Goal: Task Accomplishment & Management: Manage account settings

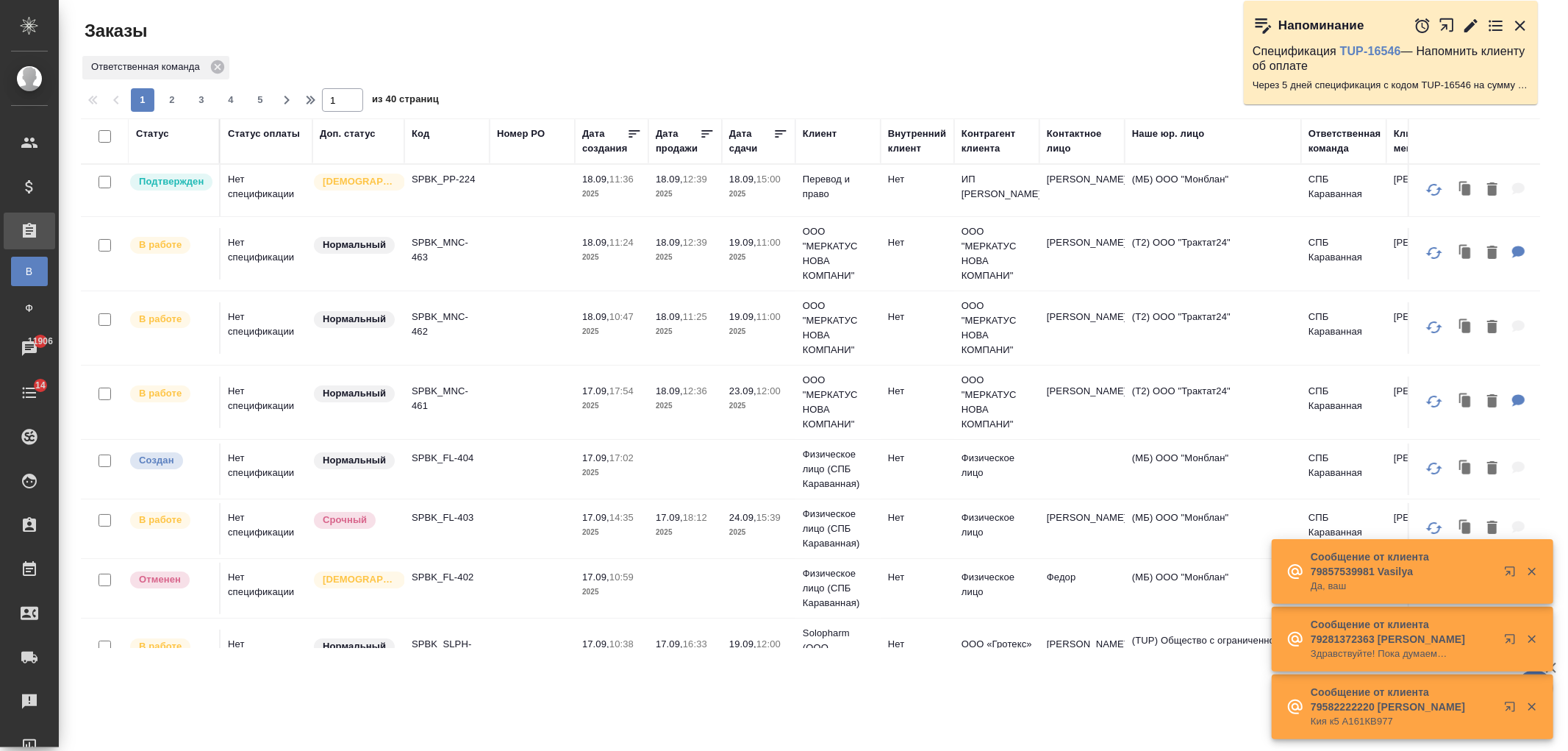
click at [552, 466] on td at bounding box center [532, 469] width 85 height 51
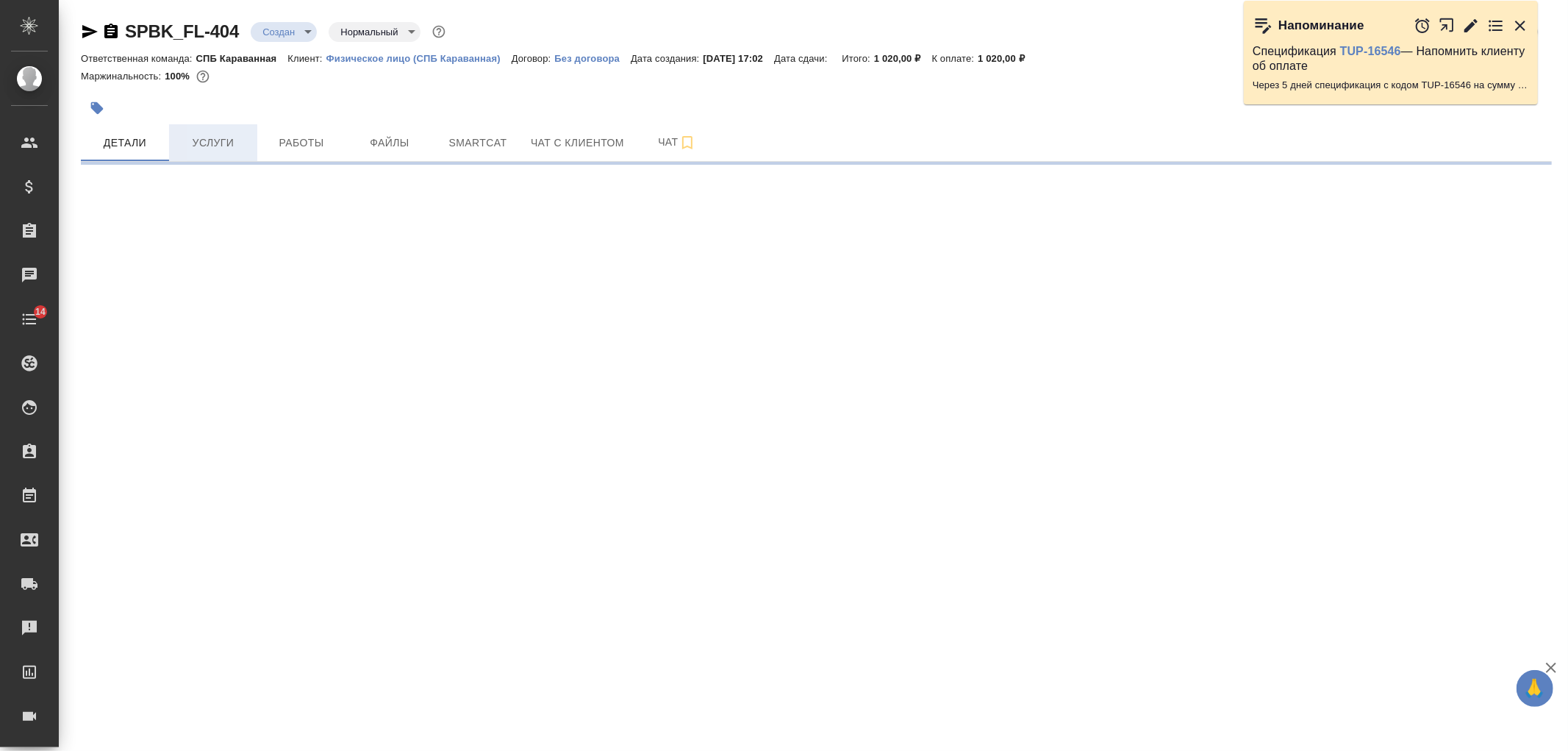
select select "RU"
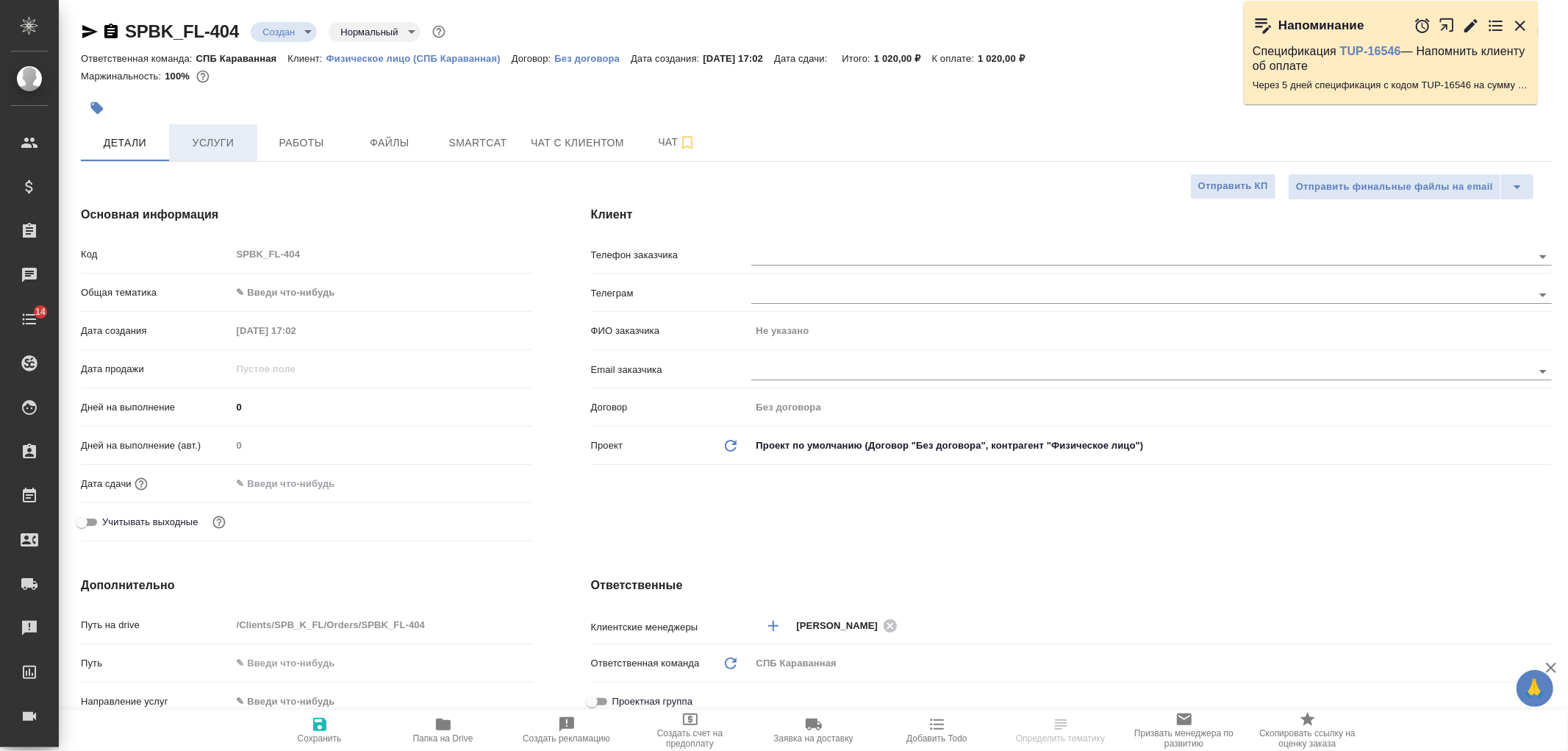
type textarea "x"
click at [213, 143] on span "Услуги" at bounding box center [213, 143] width 71 height 19
type textarea "x"
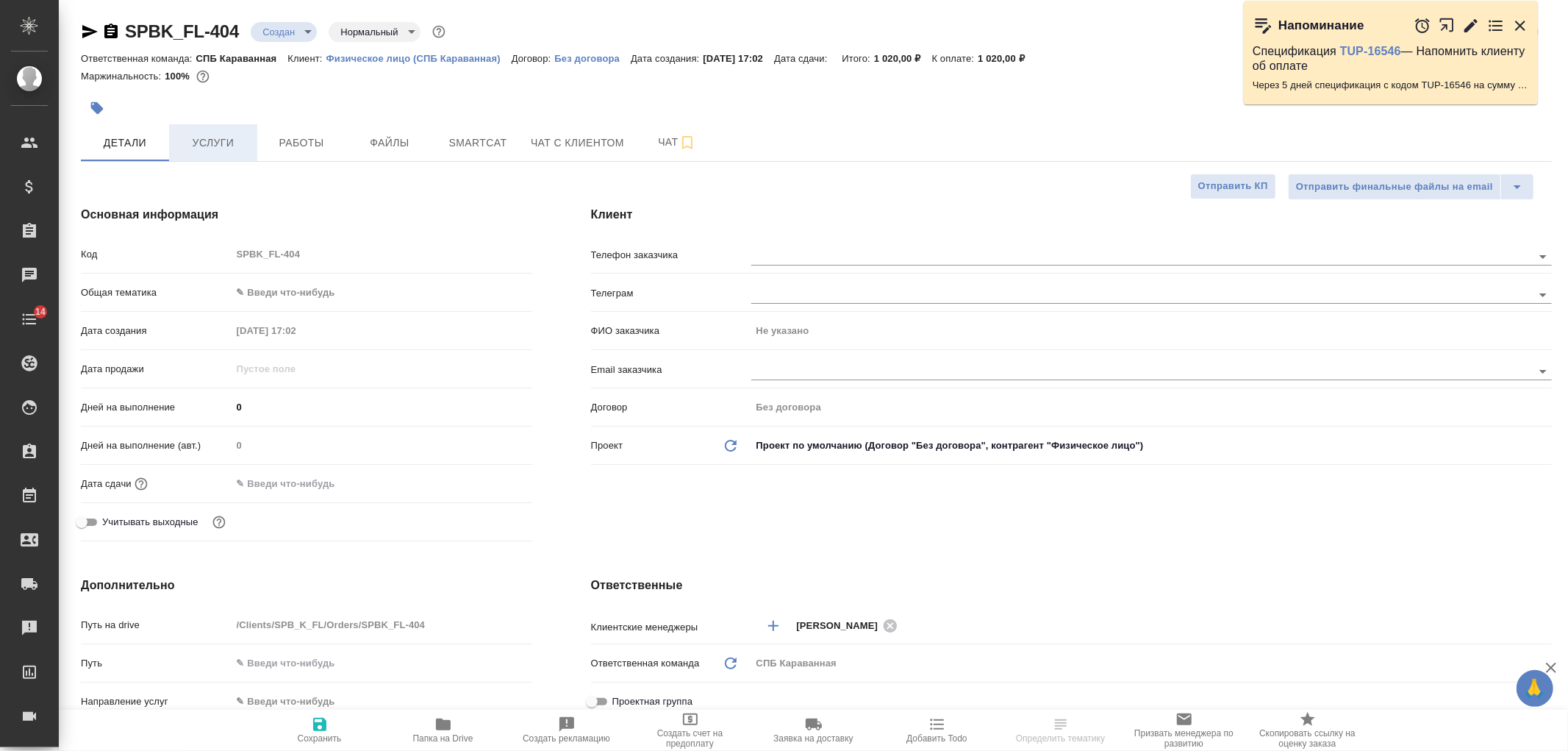
type textarea "x"
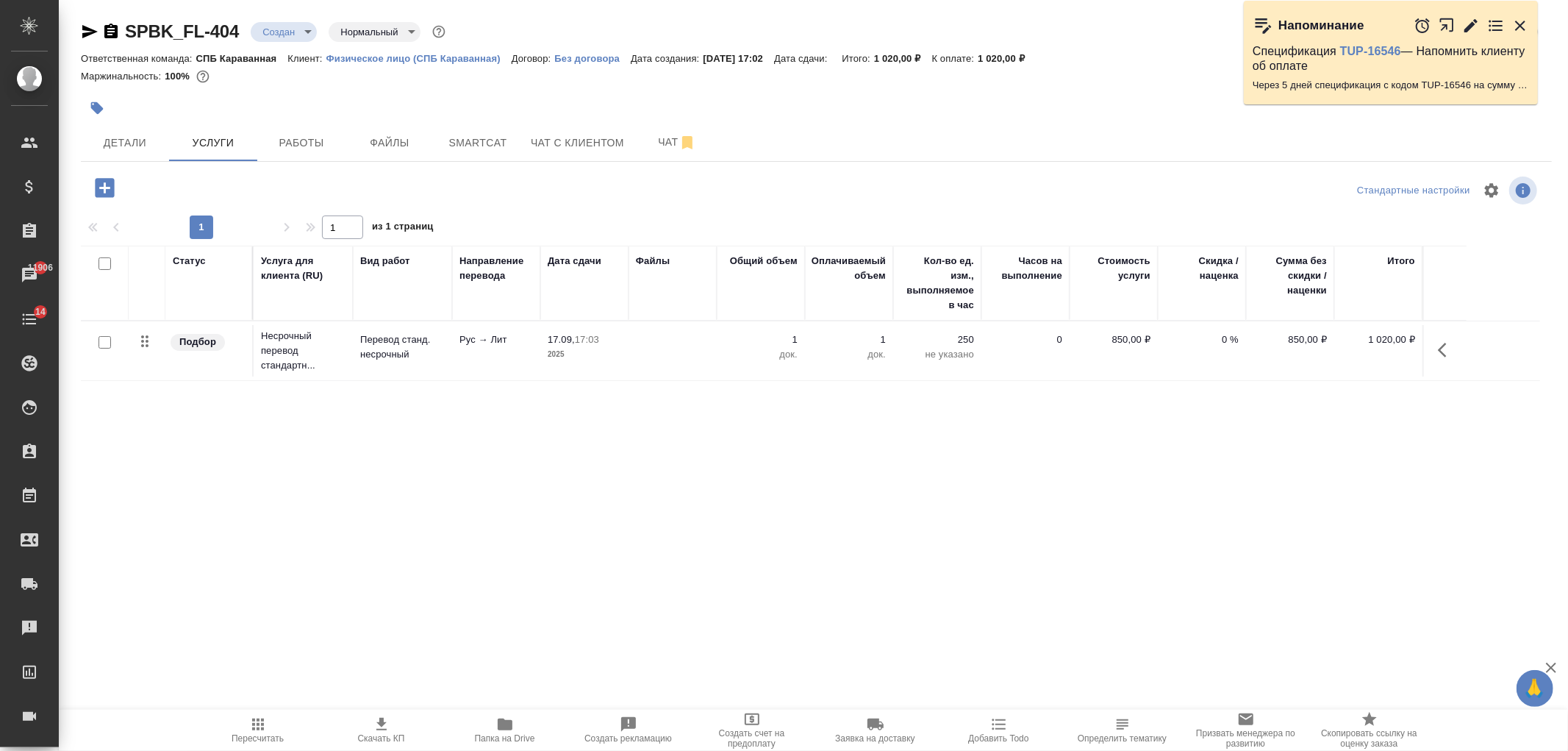
click at [585, 354] on p "2025" at bounding box center [585, 354] width 73 height 15
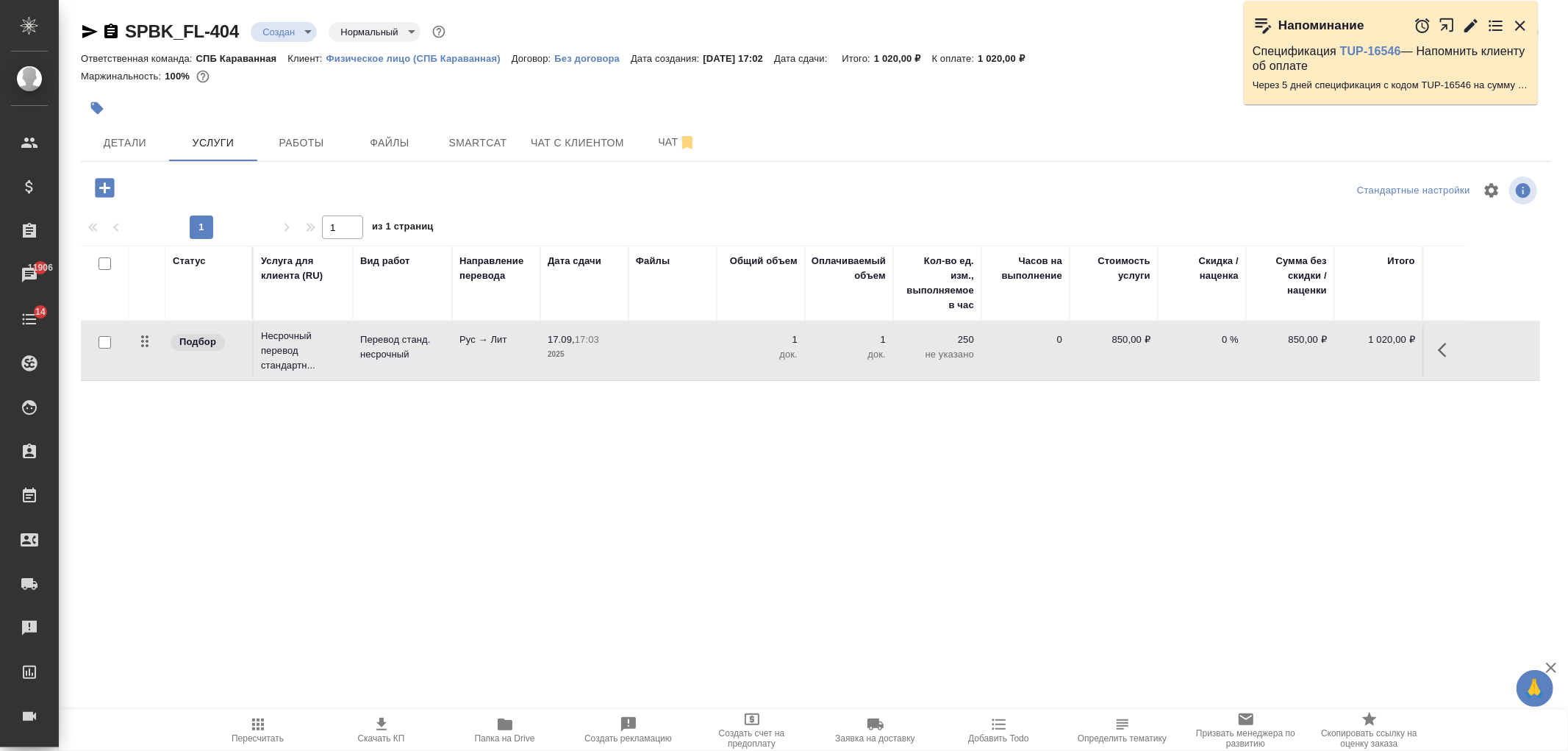
click at [585, 354] on p "2025" at bounding box center [585, 354] width 73 height 15
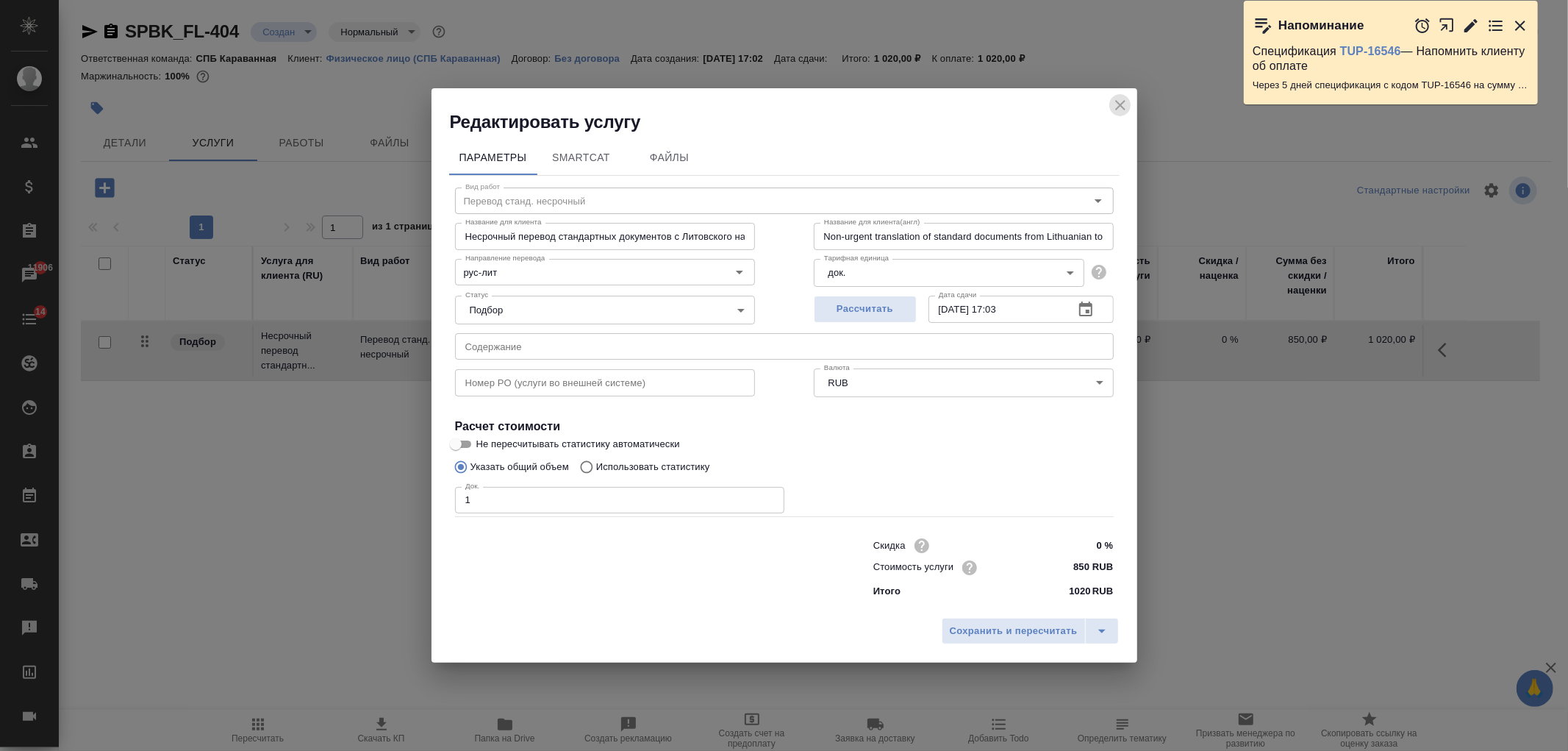
click at [1119, 102] on icon "close" at bounding box center [1120, 105] width 18 height 18
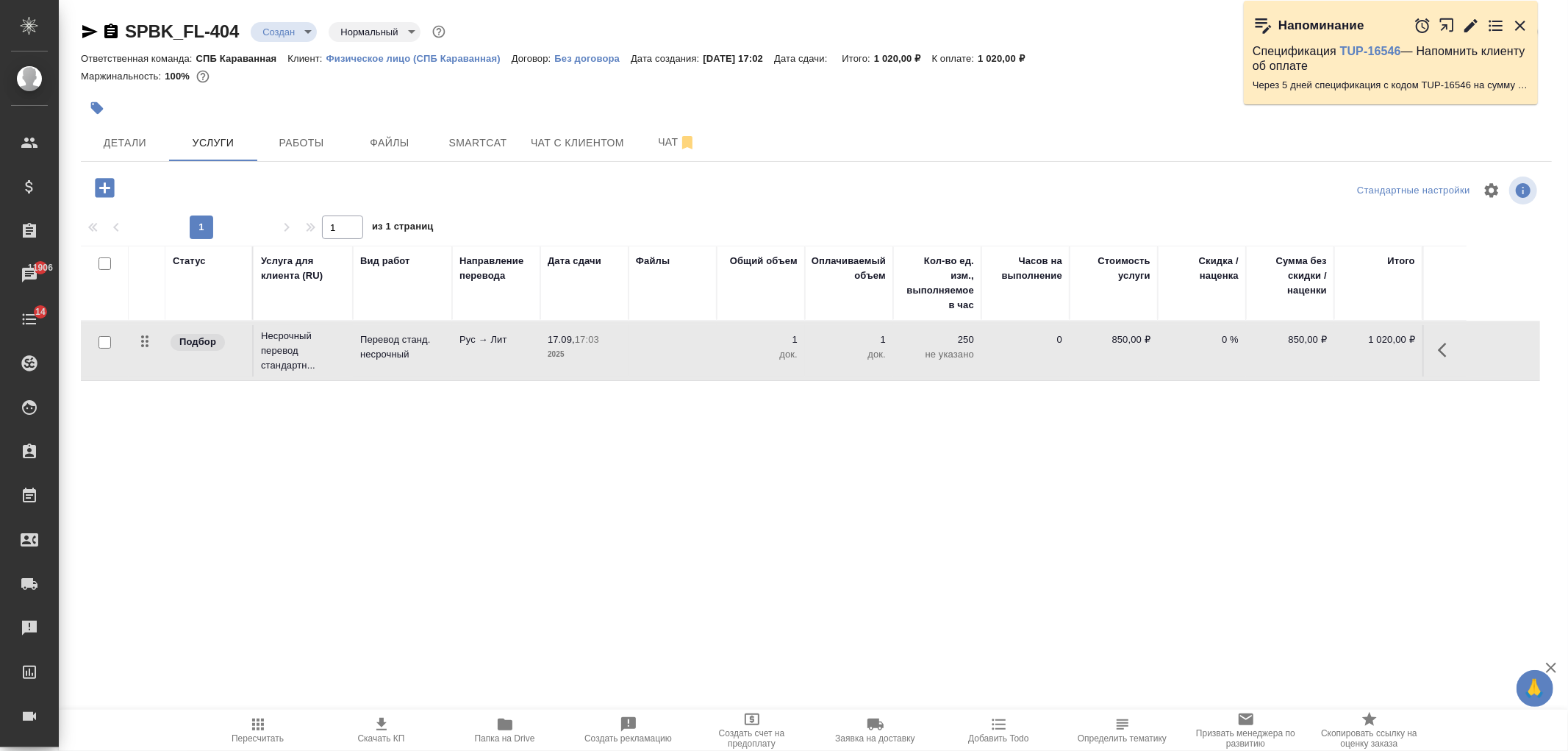
click at [102, 345] on input "checkbox" at bounding box center [104, 342] width 12 height 12
checkbox input "true"
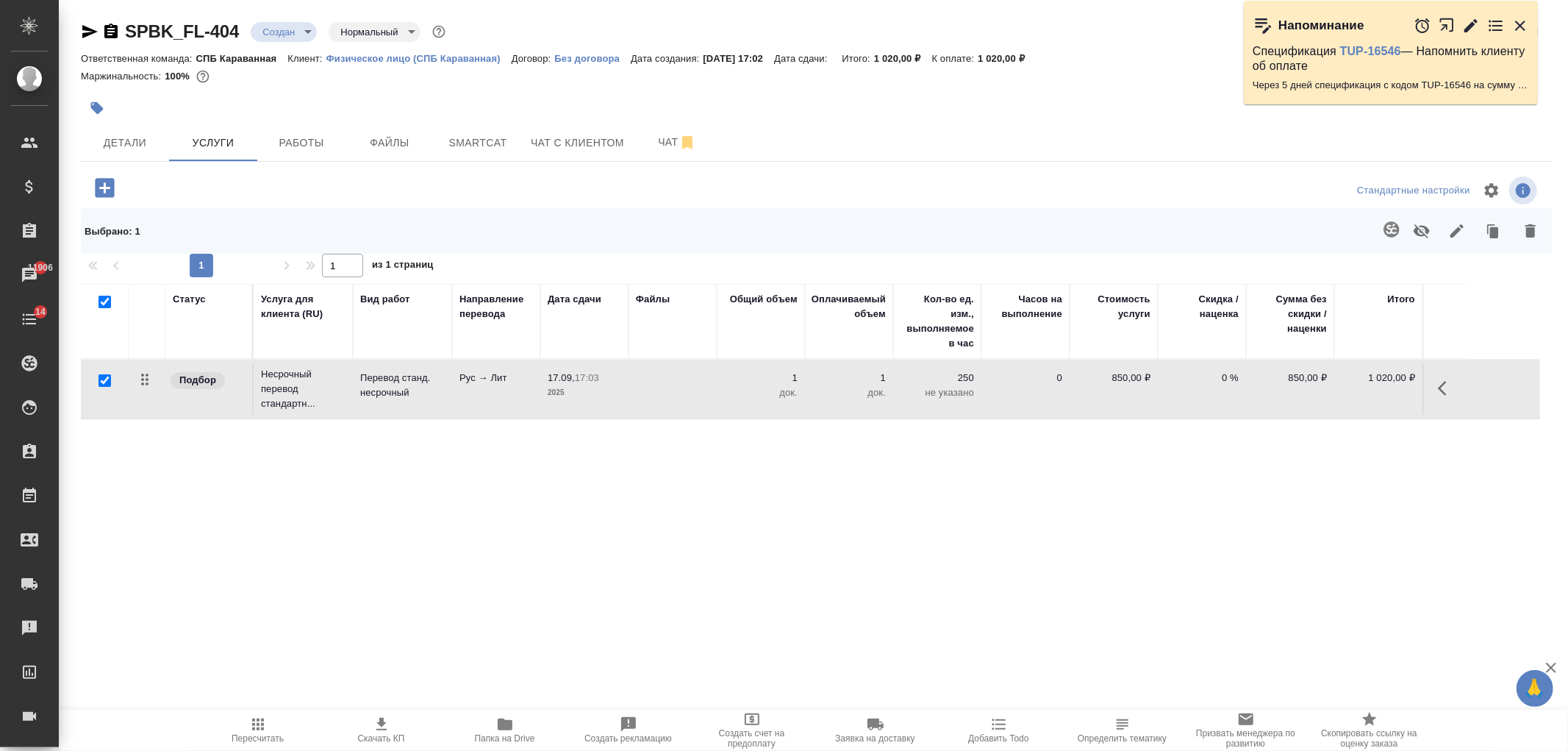
click at [1528, 228] on icon "button" at bounding box center [1531, 231] width 11 height 13
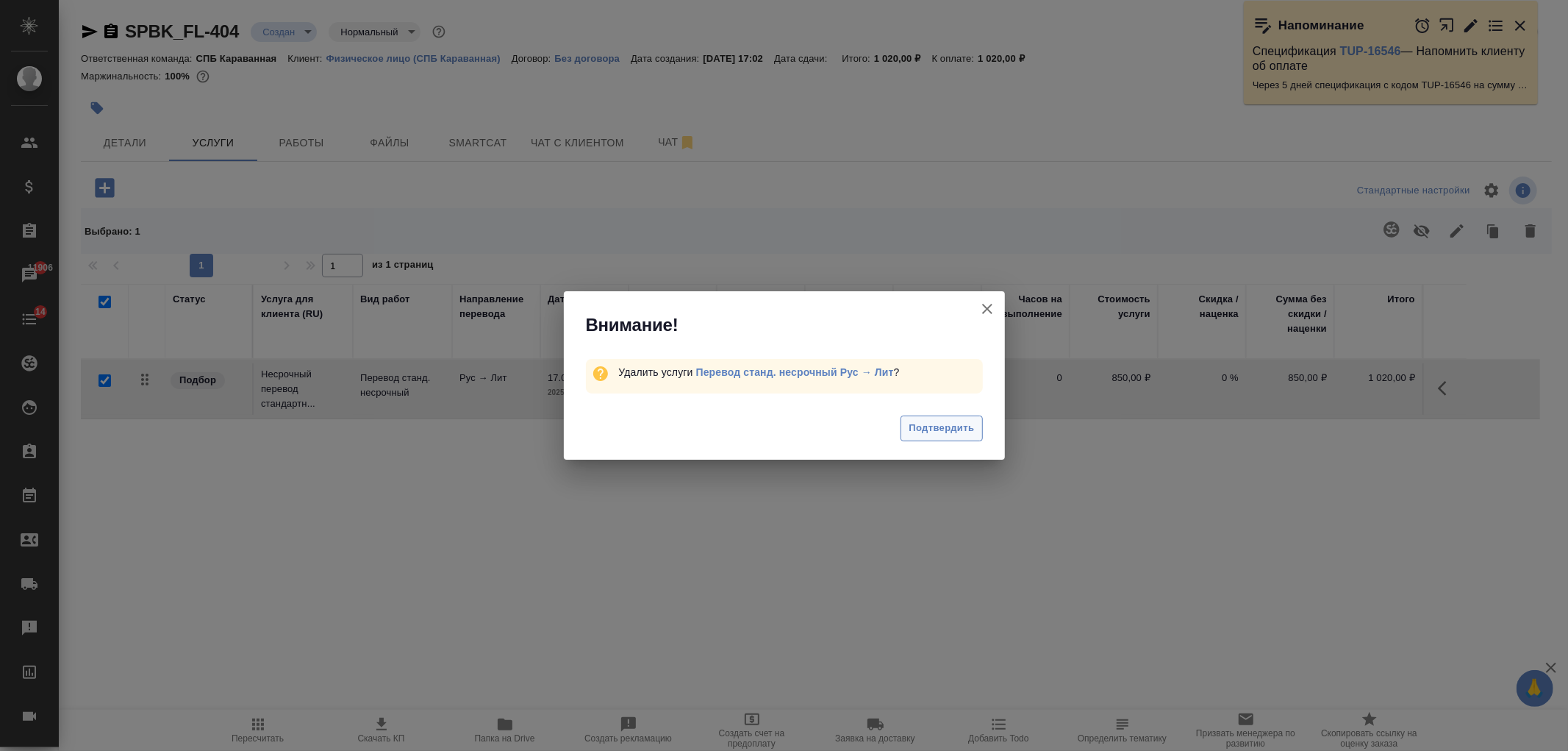
click at [953, 423] on span "Подтвердить" at bounding box center [941, 428] width 65 height 17
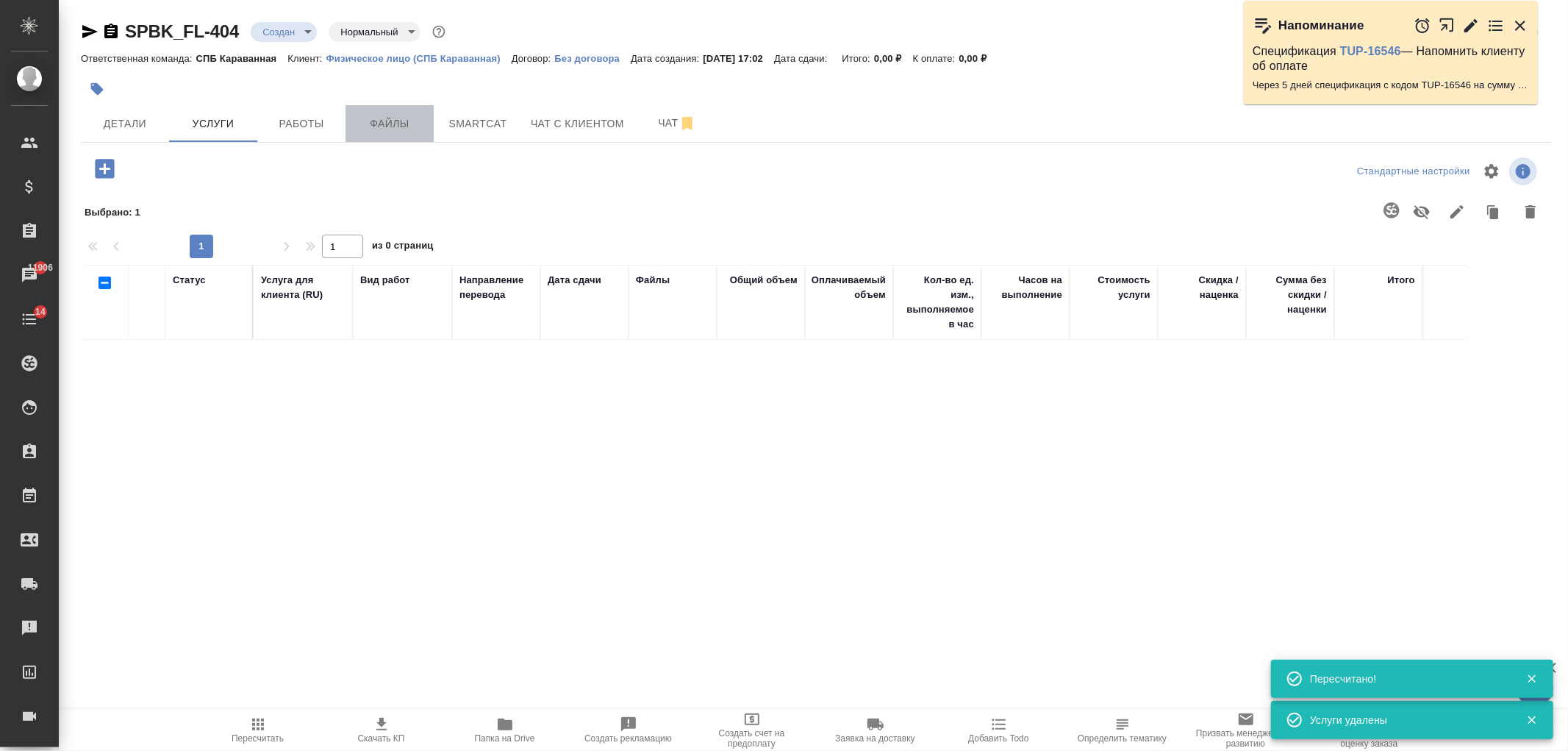
click at [397, 121] on span "Файлы" at bounding box center [389, 124] width 71 height 19
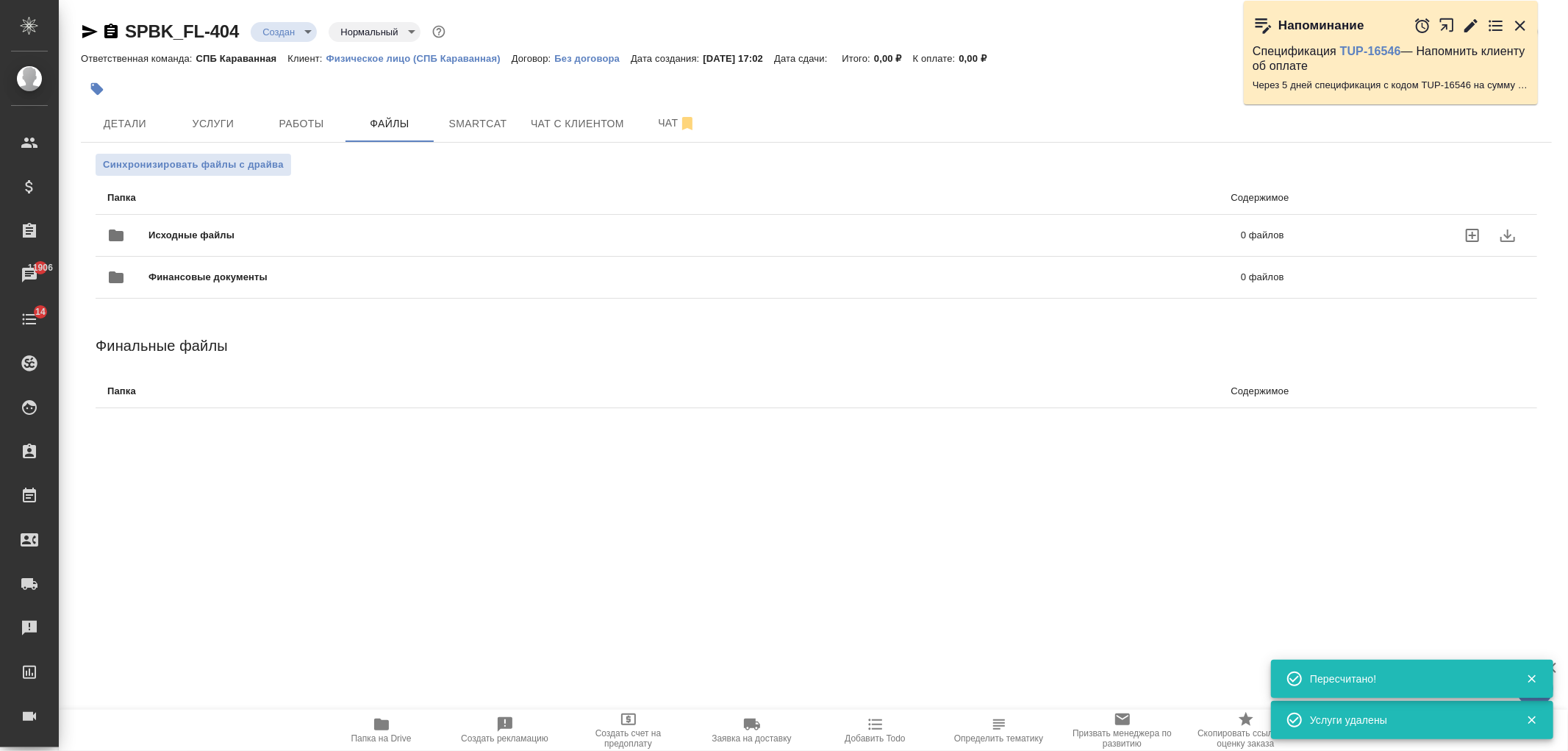
click at [416, 238] on span "Исходные файлы" at bounding box center [443, 235] width 589 height 15
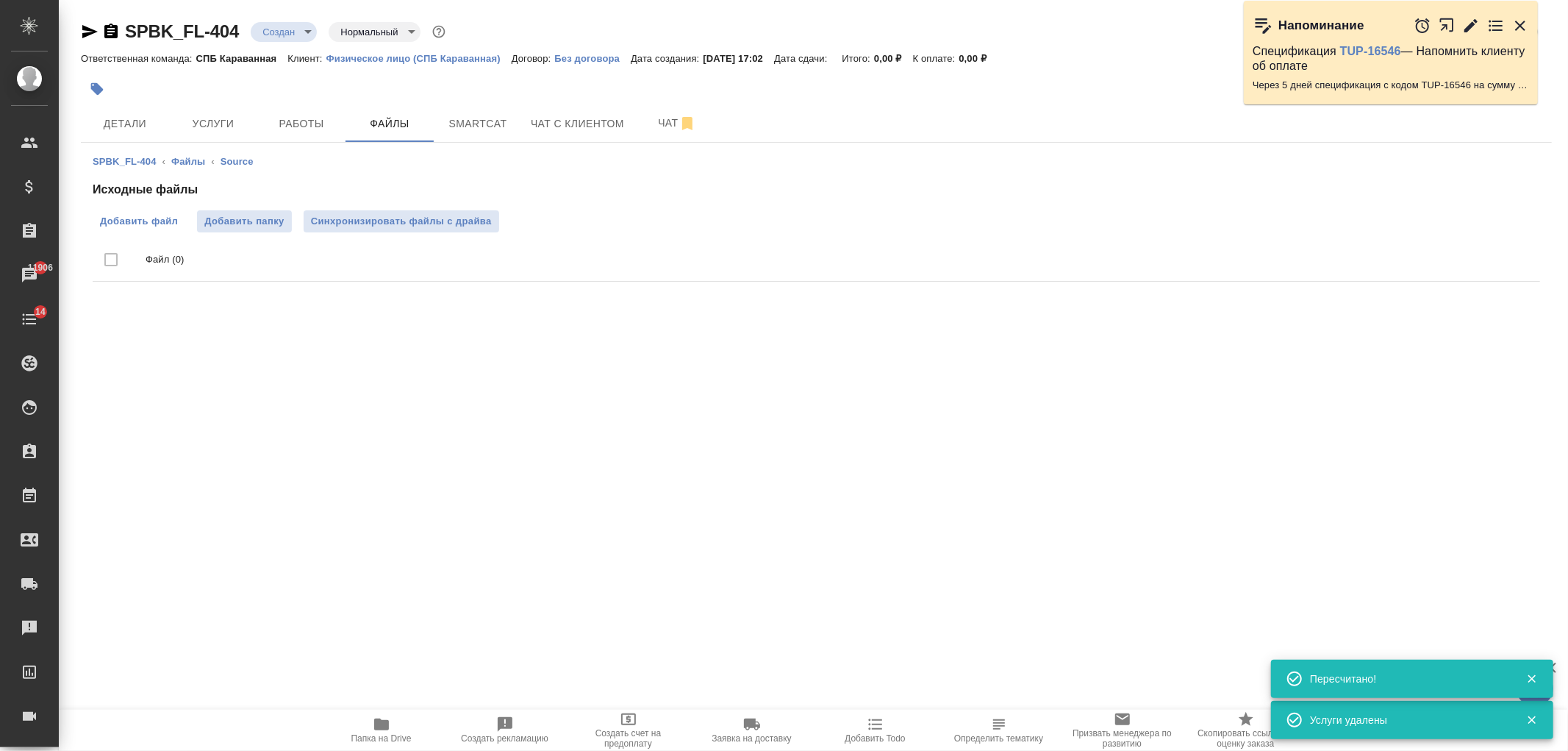
click at [130, 222] on span "Добавить файл" at bounding box center [139, 222] width 78 height 15
click at [0, 0] on input "Добавить файл" at bounding box center [0, 0] width 0 height 0
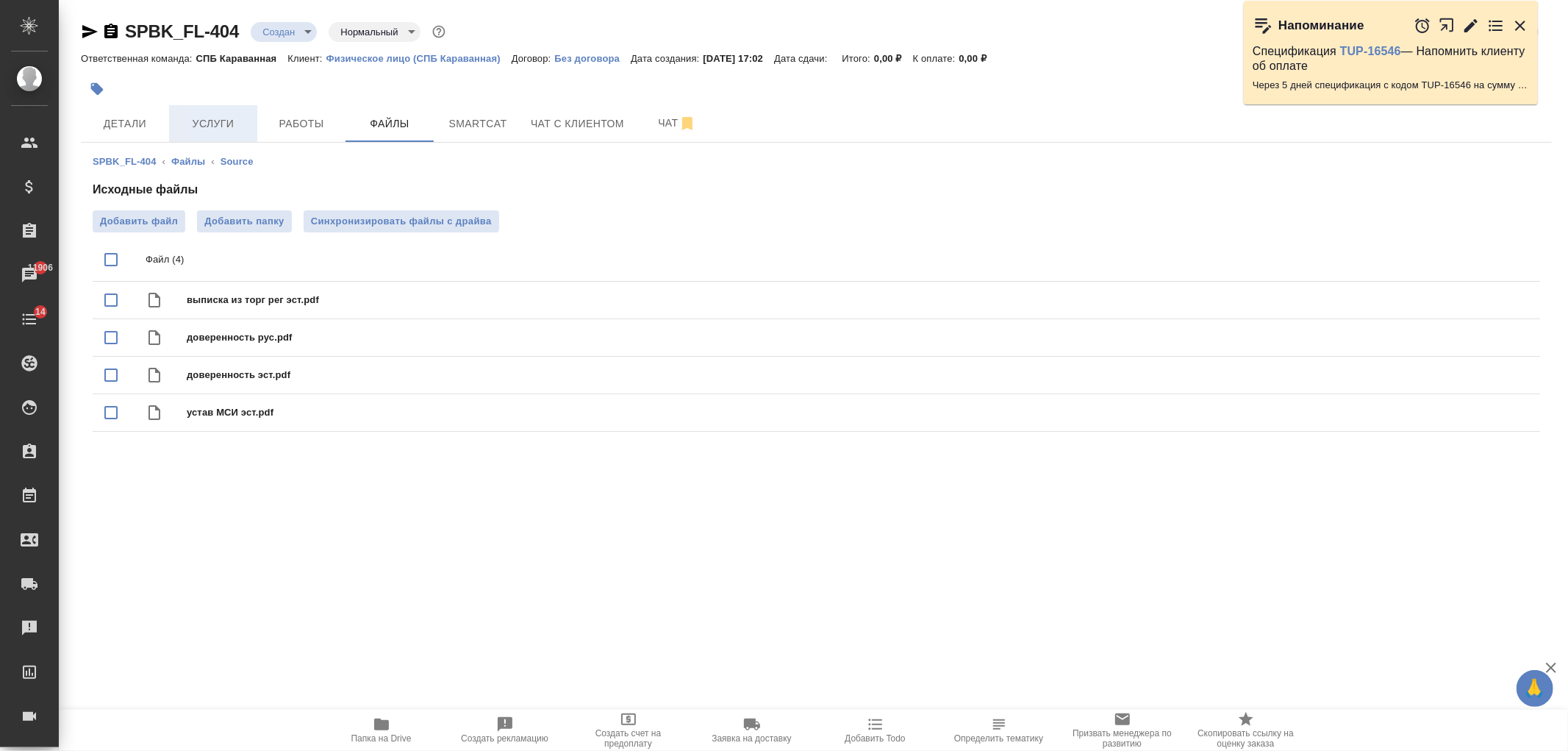
click at [213, 138] on button "Услуги" at bounding box center [213, 123] width 88 height 37
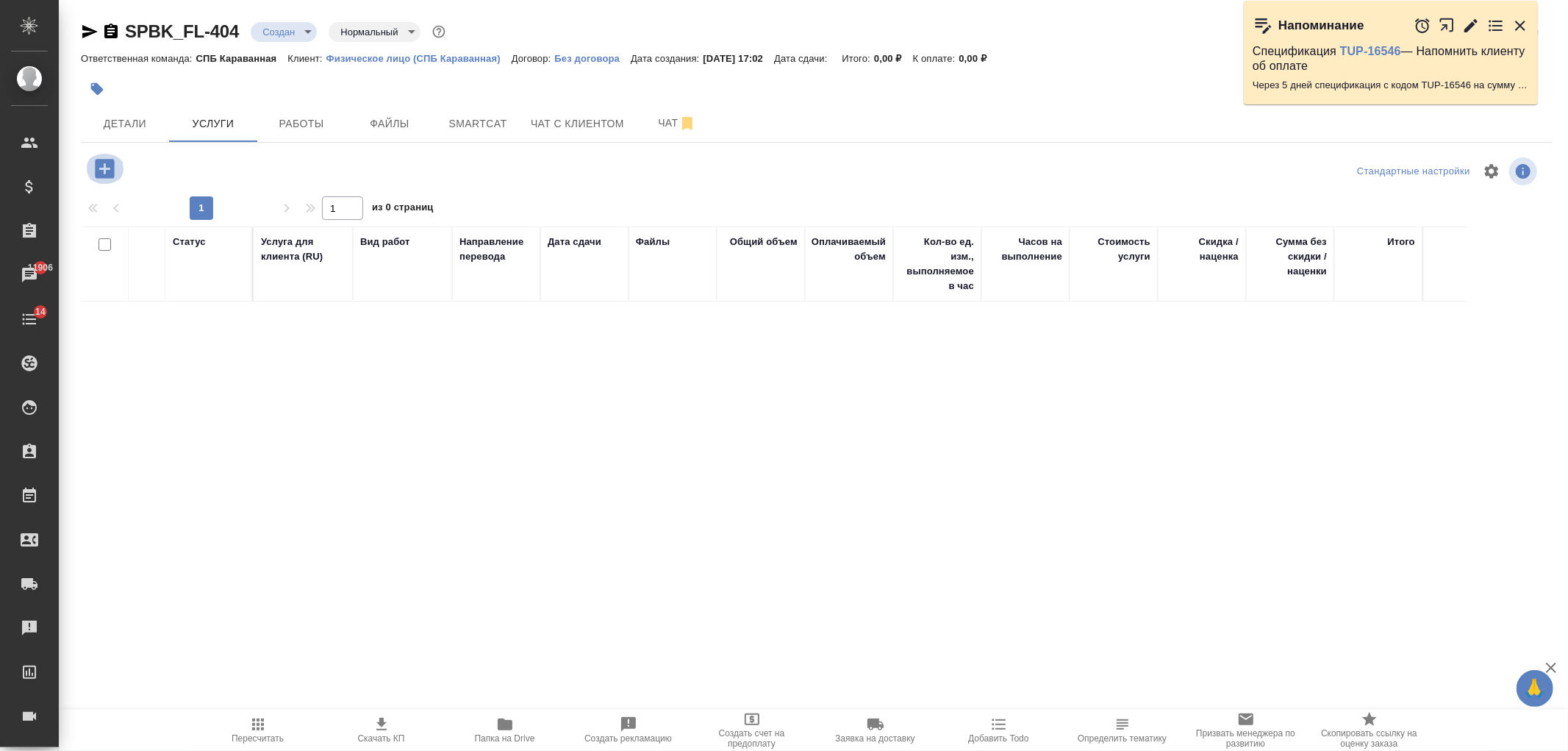
click at [102, 164] on icon "button" at bounding box center [103, 168] width 19 height 19
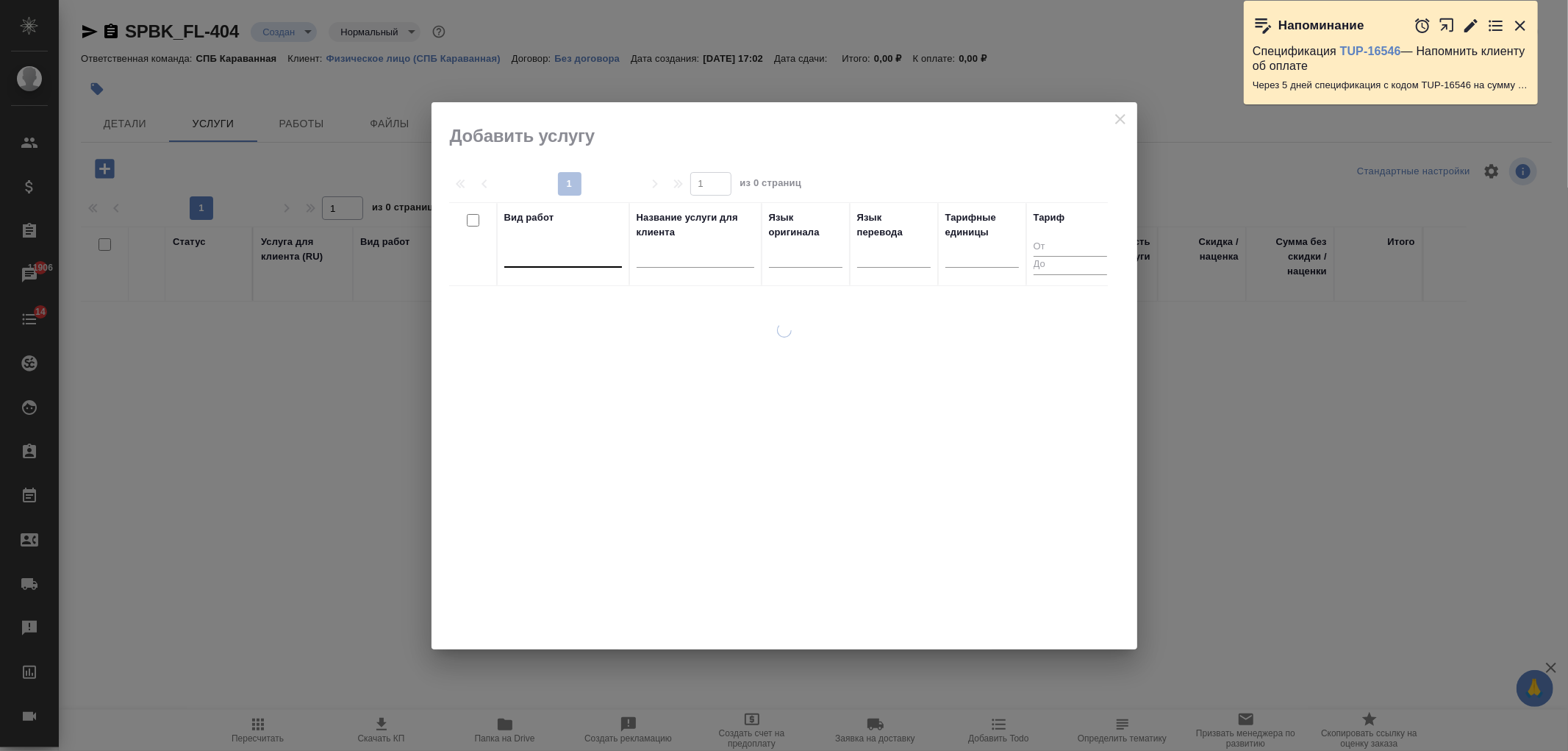
click at [596, 248] on div at bounding box center [563, 253] width 117 height 21
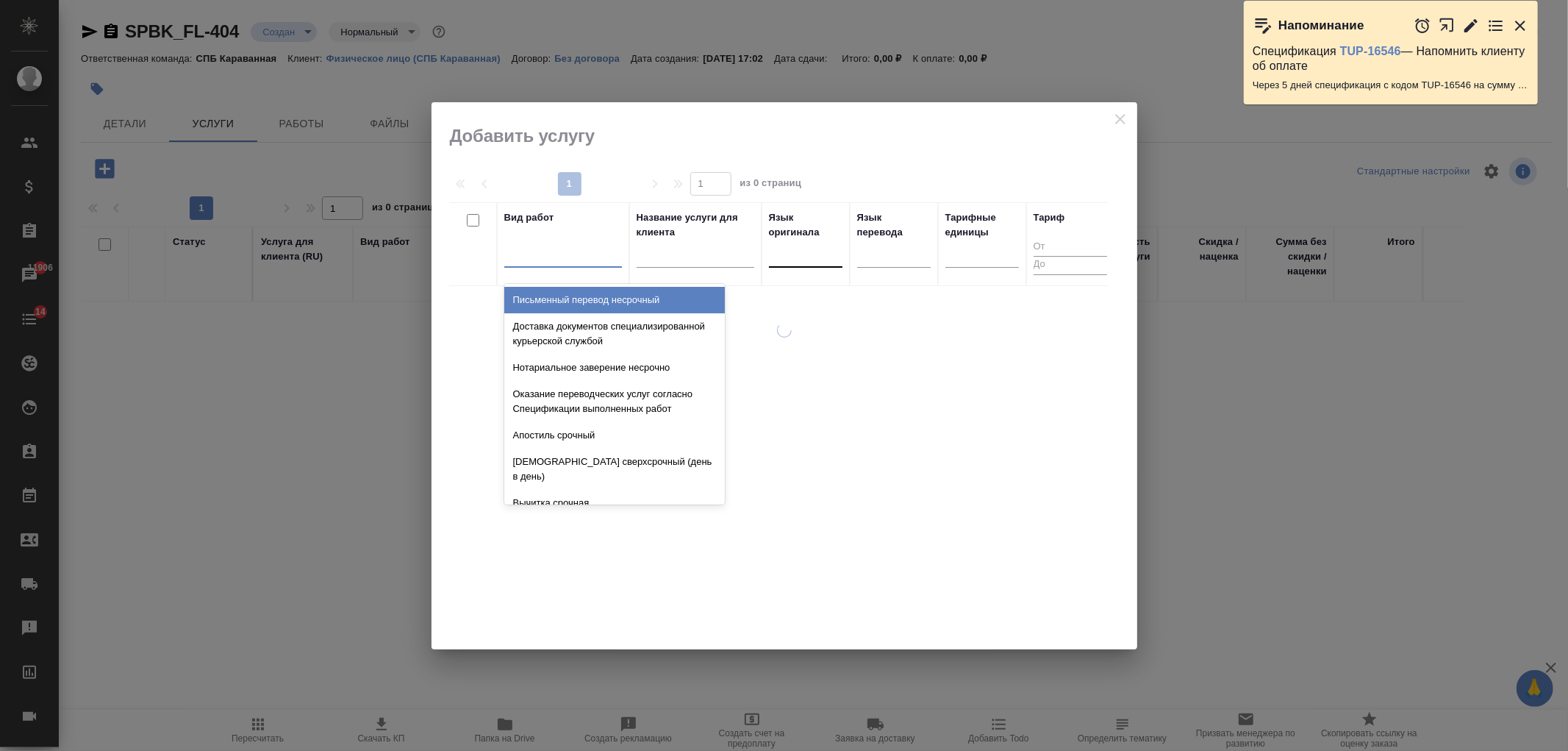
click at [814, 256] on div at bounding box center [806, 253] width 73 height 21
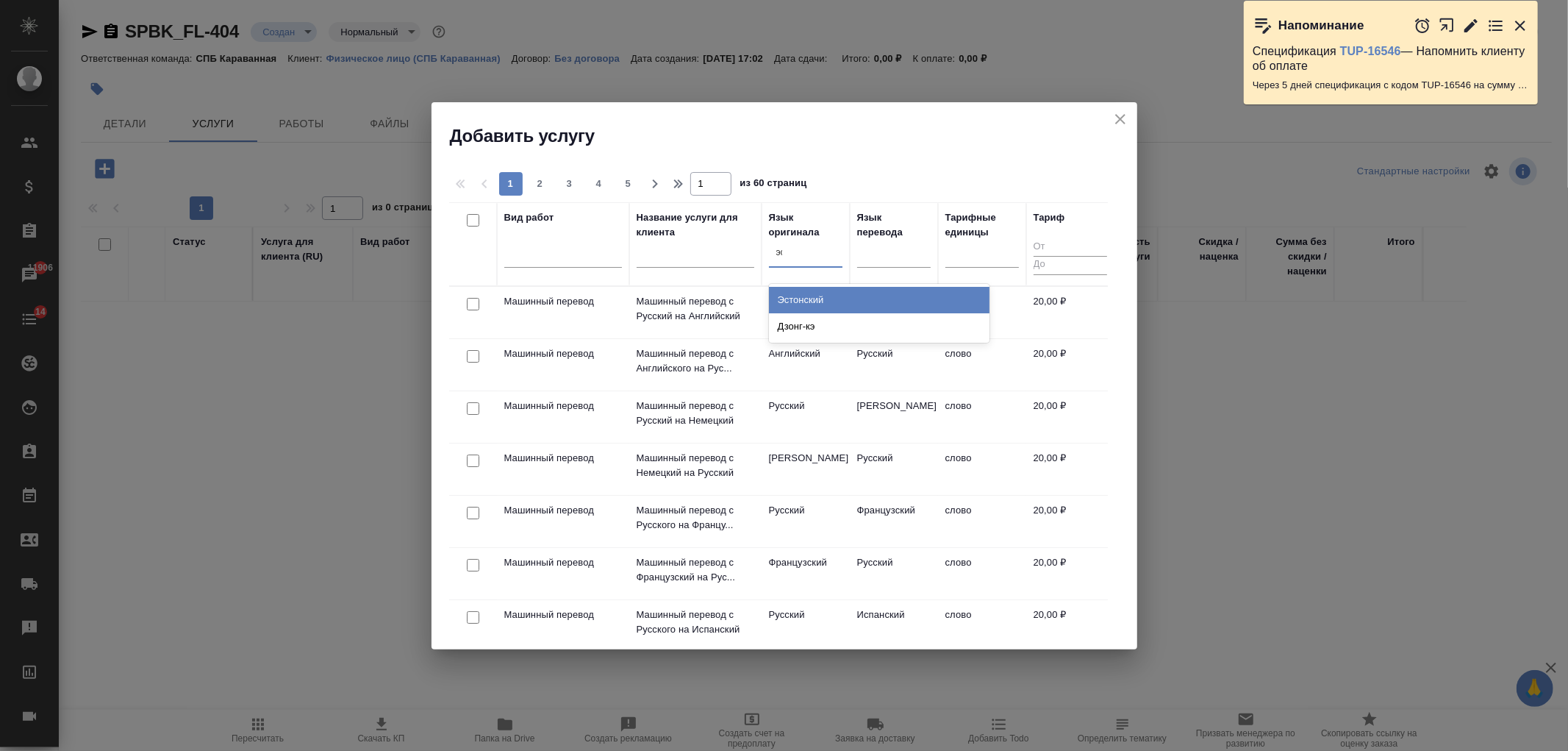
type input "эст"
click at [819, 290] on div "Эстонский" at bounding box center [879, 300] width 221 height 27
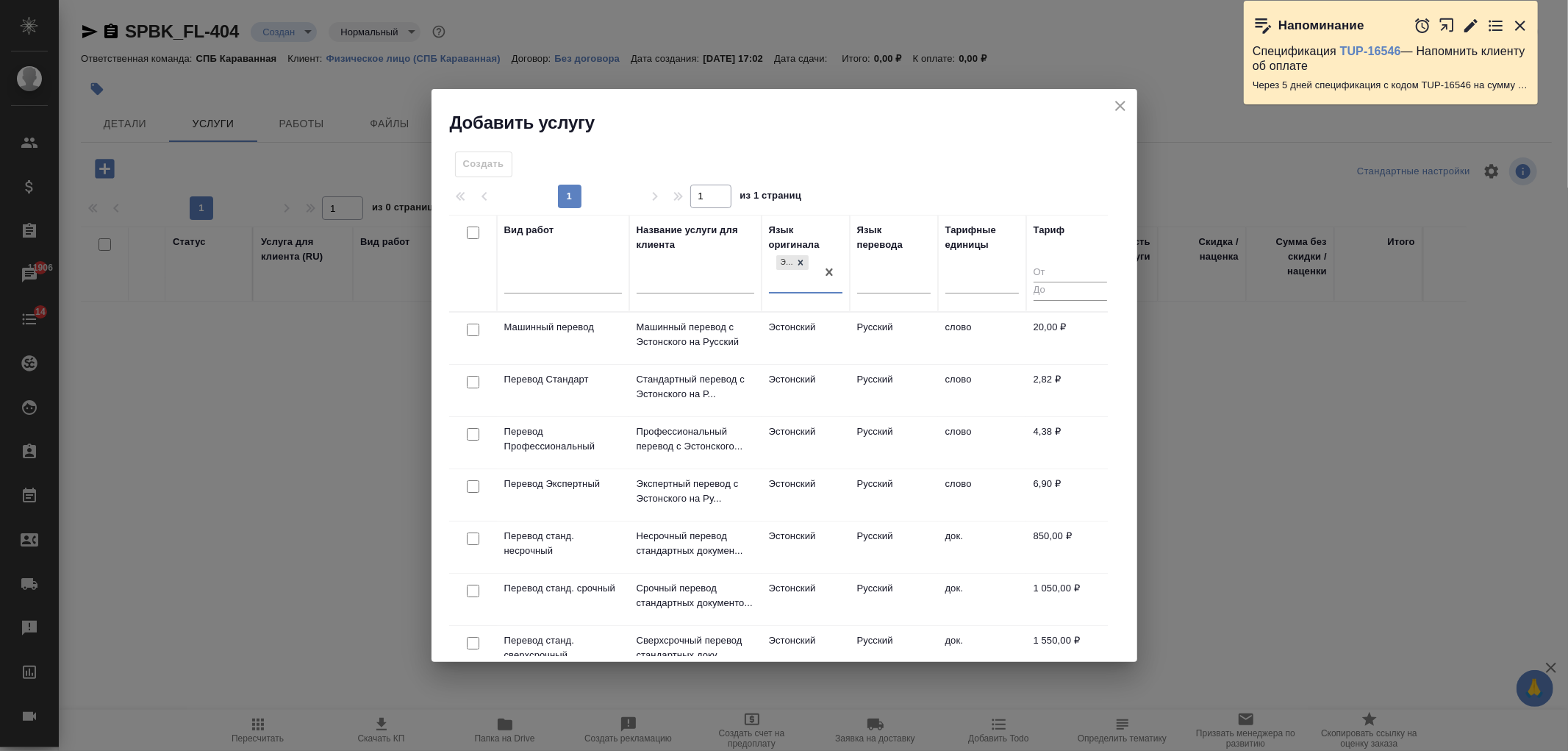
click at [468, 380] on input "checkbox" at bounding box center [472, 381] width 12 height 12
checkbox input "true"
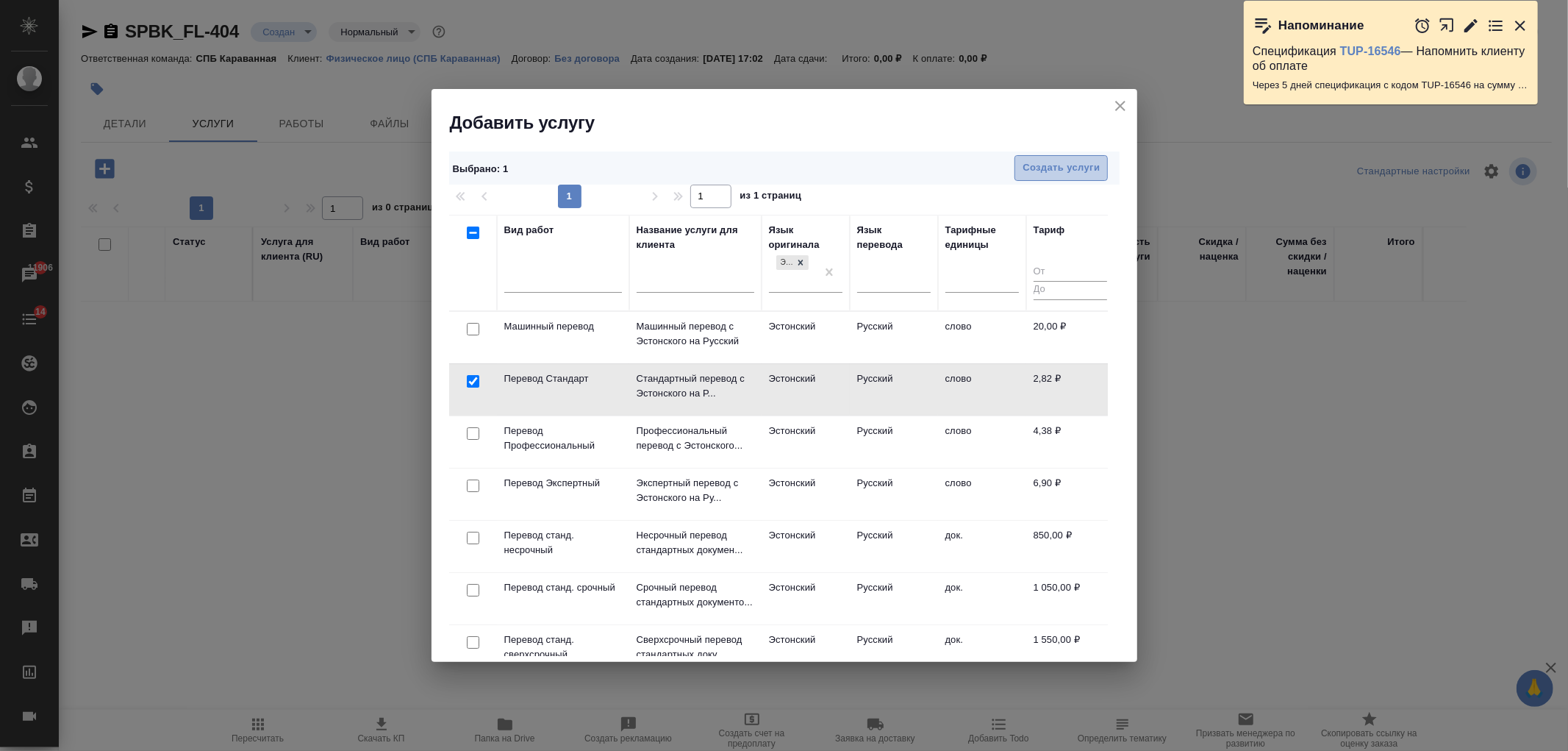
click at [1064, 173] on span "Создать услуги" at bounding box center [1061, 168] width 77 height 17
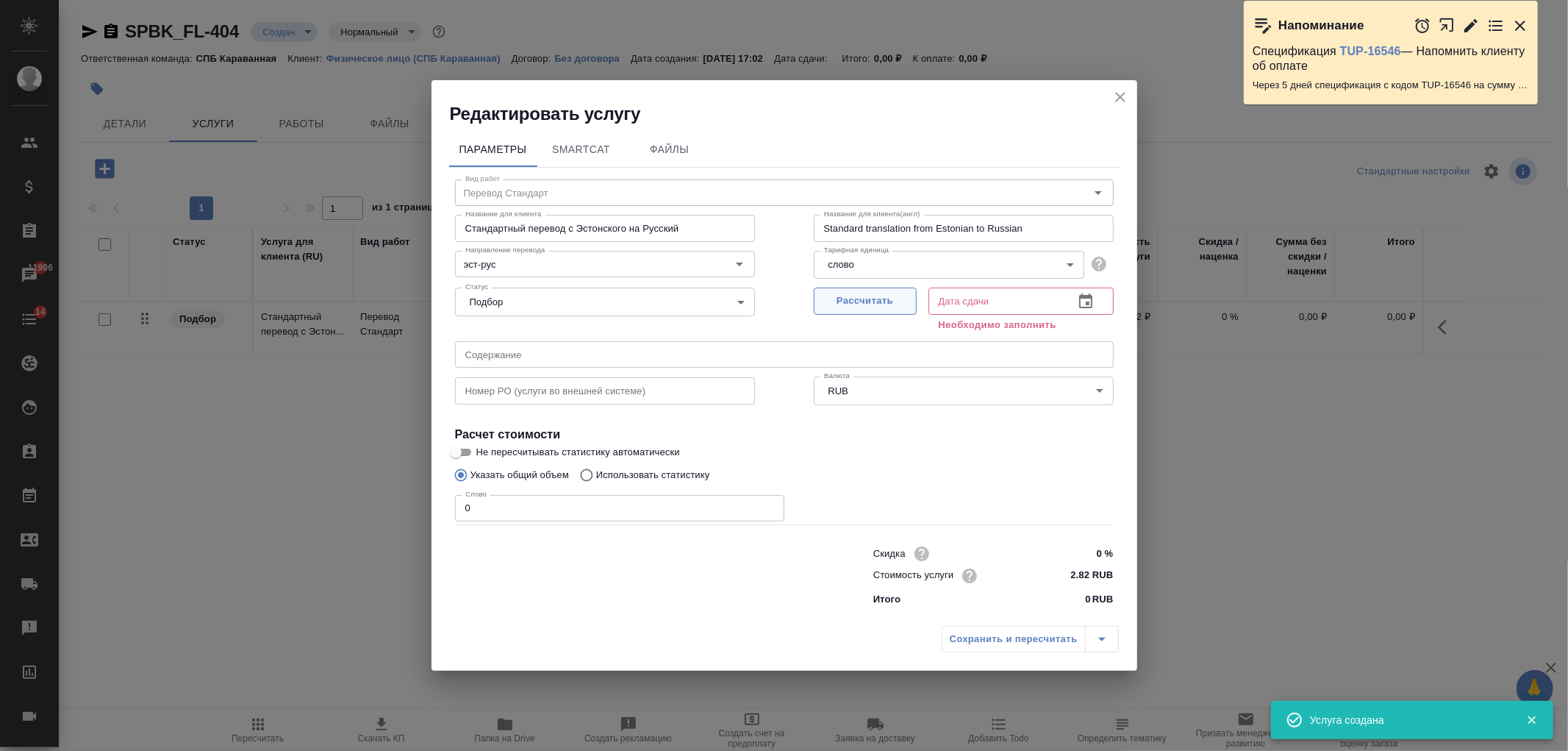
click at [843, 303] on span "Рассчитать" at bounding box center [865, 301] width 87 height 17
type input "18.09.2025 14:33"
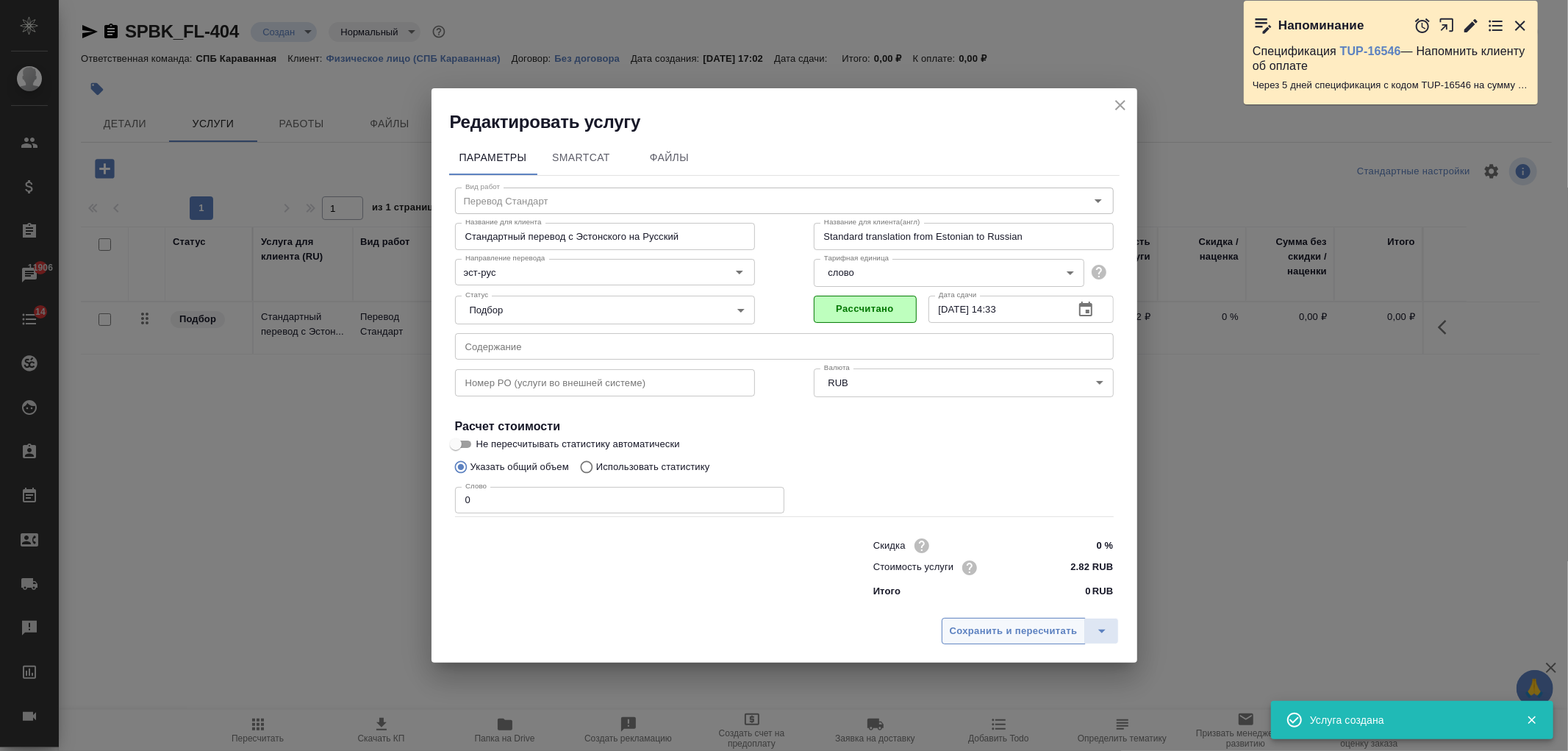
click at [971, 628] on span "Сохранить и пересчитать" at bounding box center [1014, 631] width 128 height 17
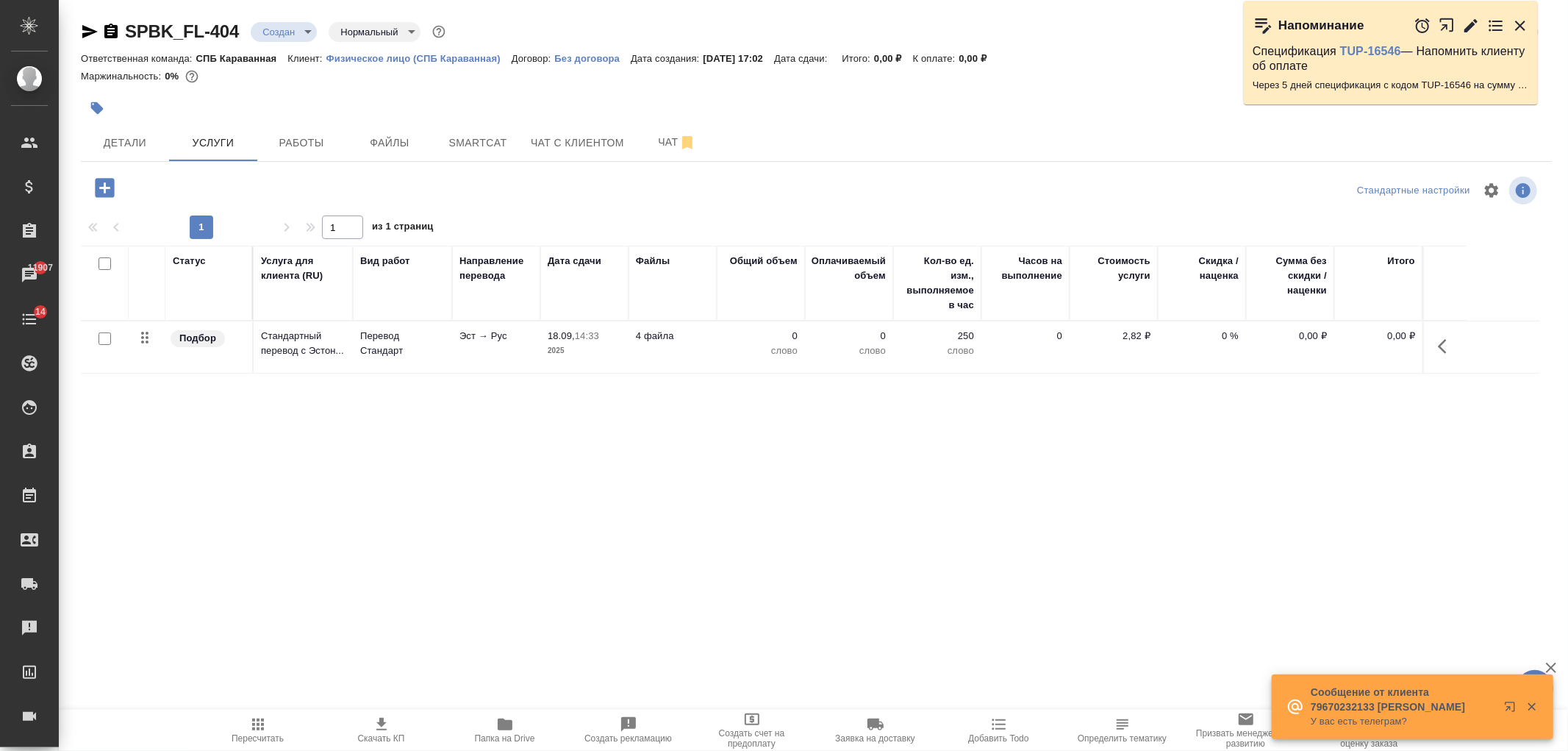
click at [107, 186] on icon "button" at bounding box center [103, 187] width 19 height 19
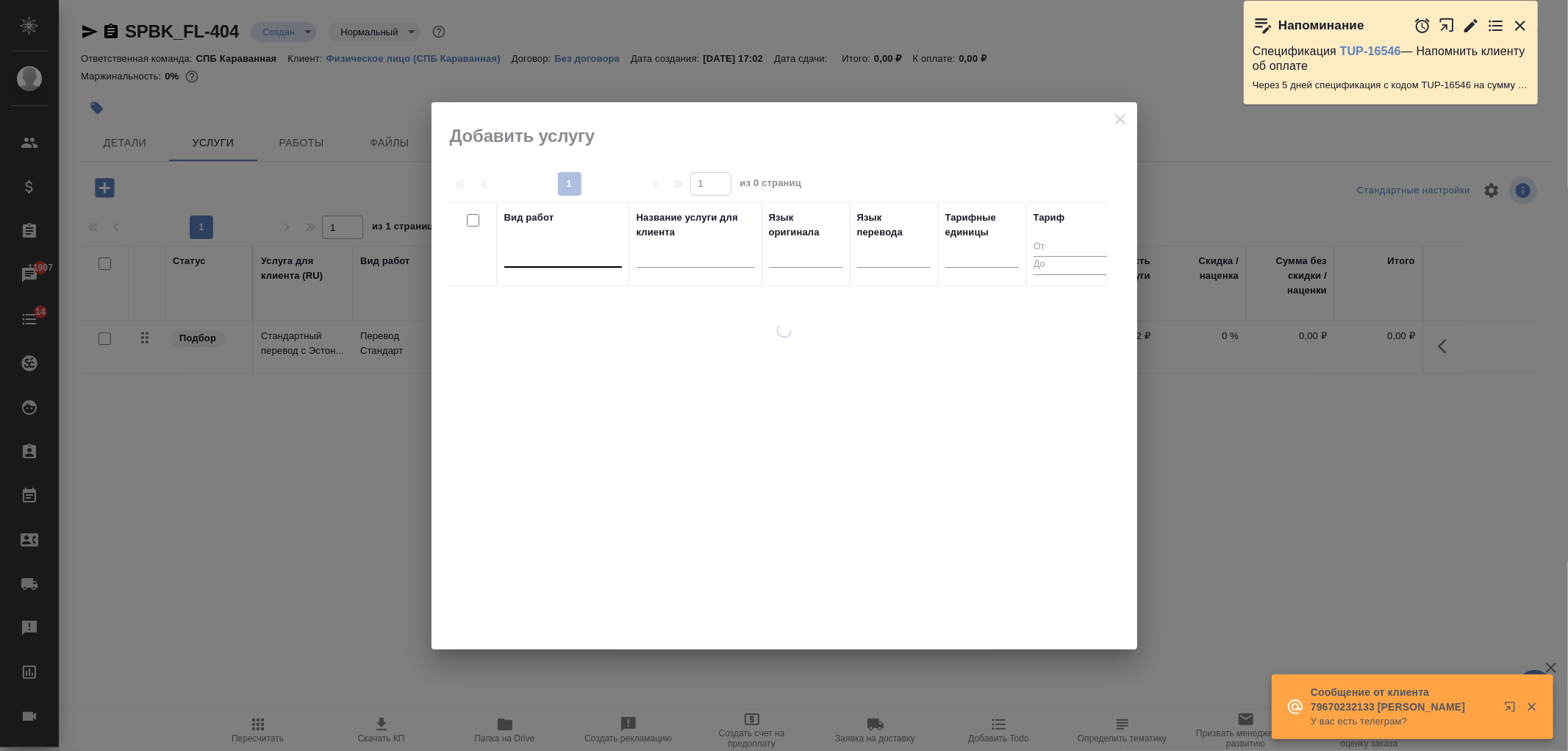
click at [535, 256] on div at bounding box center [563, 253] width 117 height 21
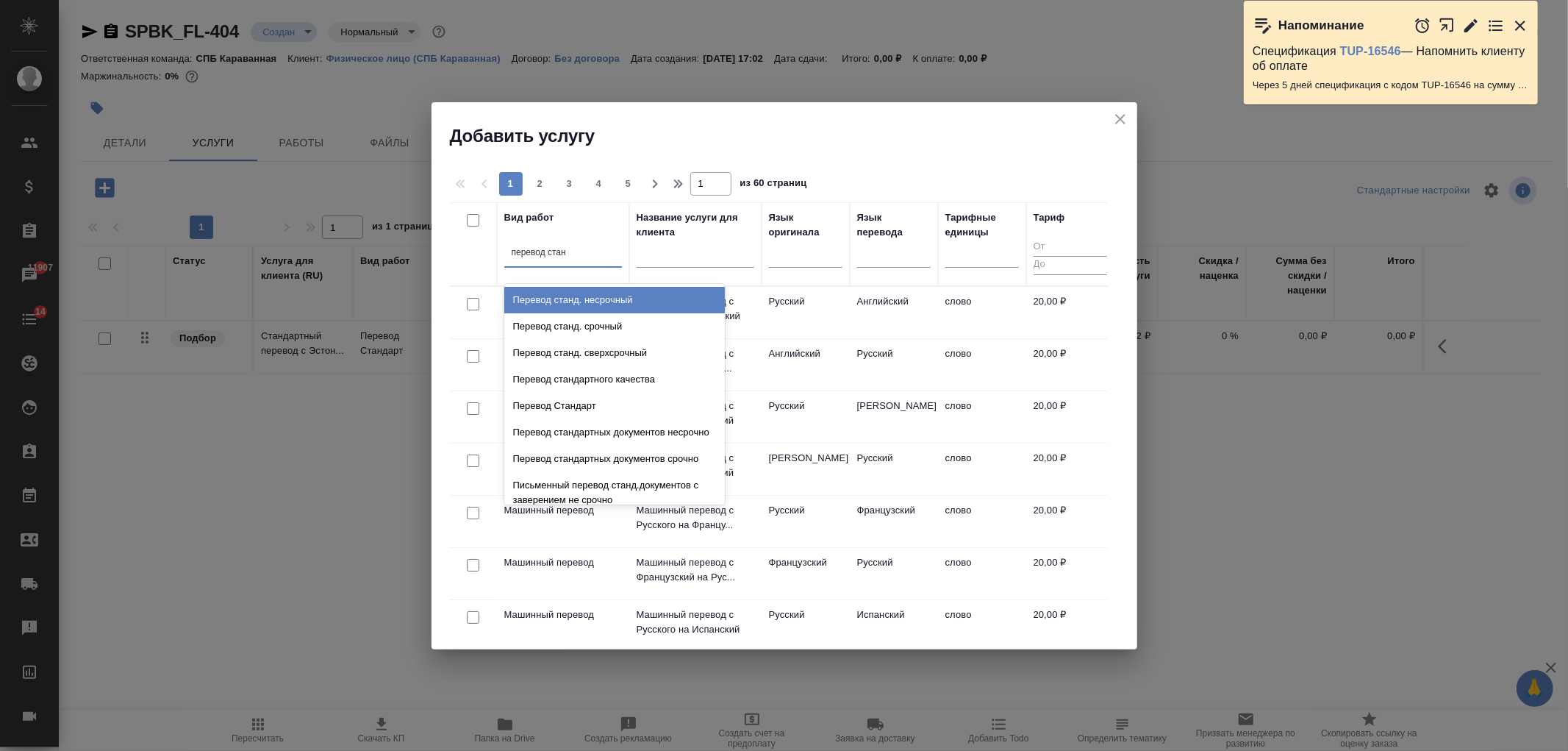
type input "перевод станд"
click at [606, 288] on div "Перевод станд. несрочный" at bounding box center [614, 300] width 221 height 27
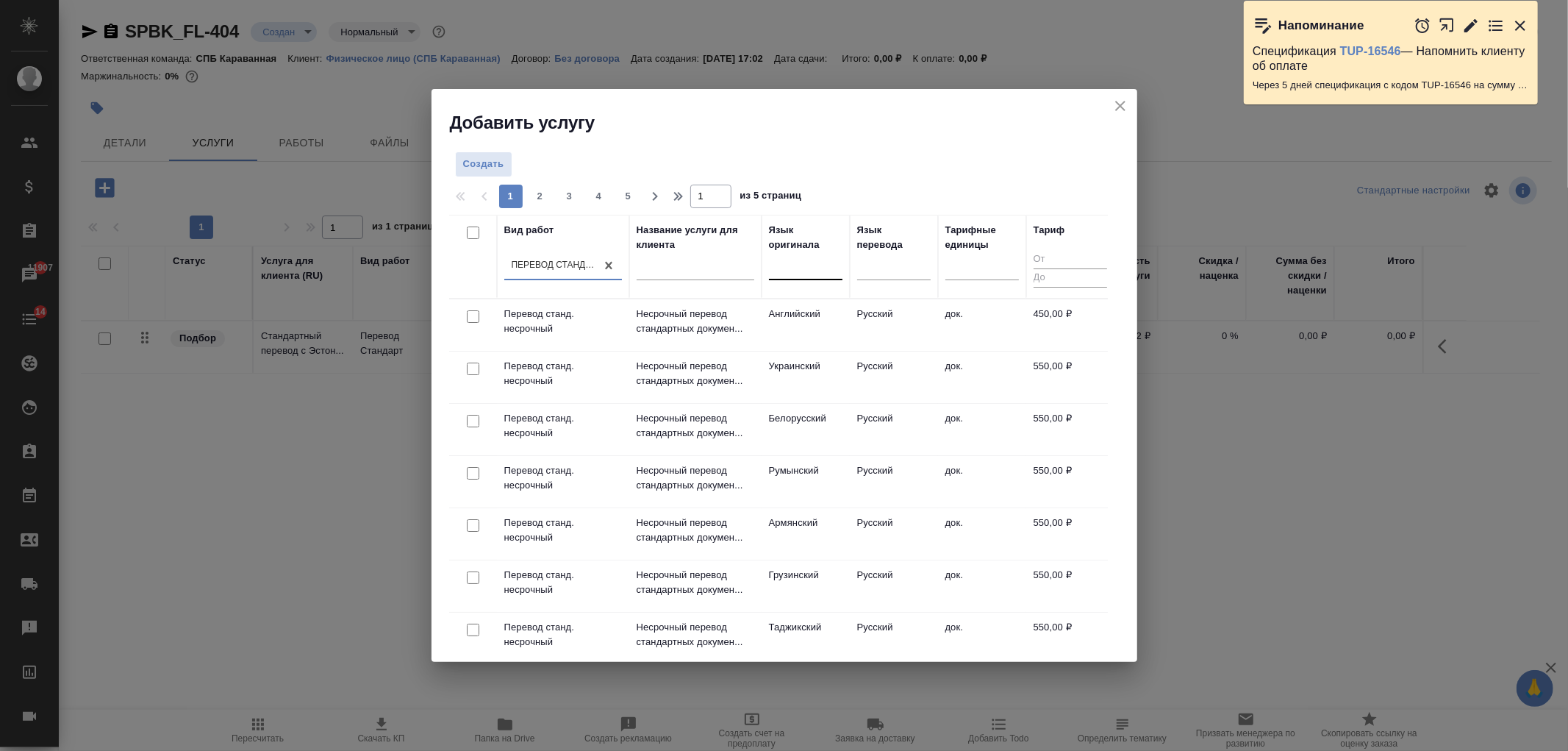
click at [812, 275] on div at bounding box center [806, 265] width 73 height 21
type input "эстон"
click at [810, 313] on div "Эстонский" at bounding box center [879, 313] width 221 height 27
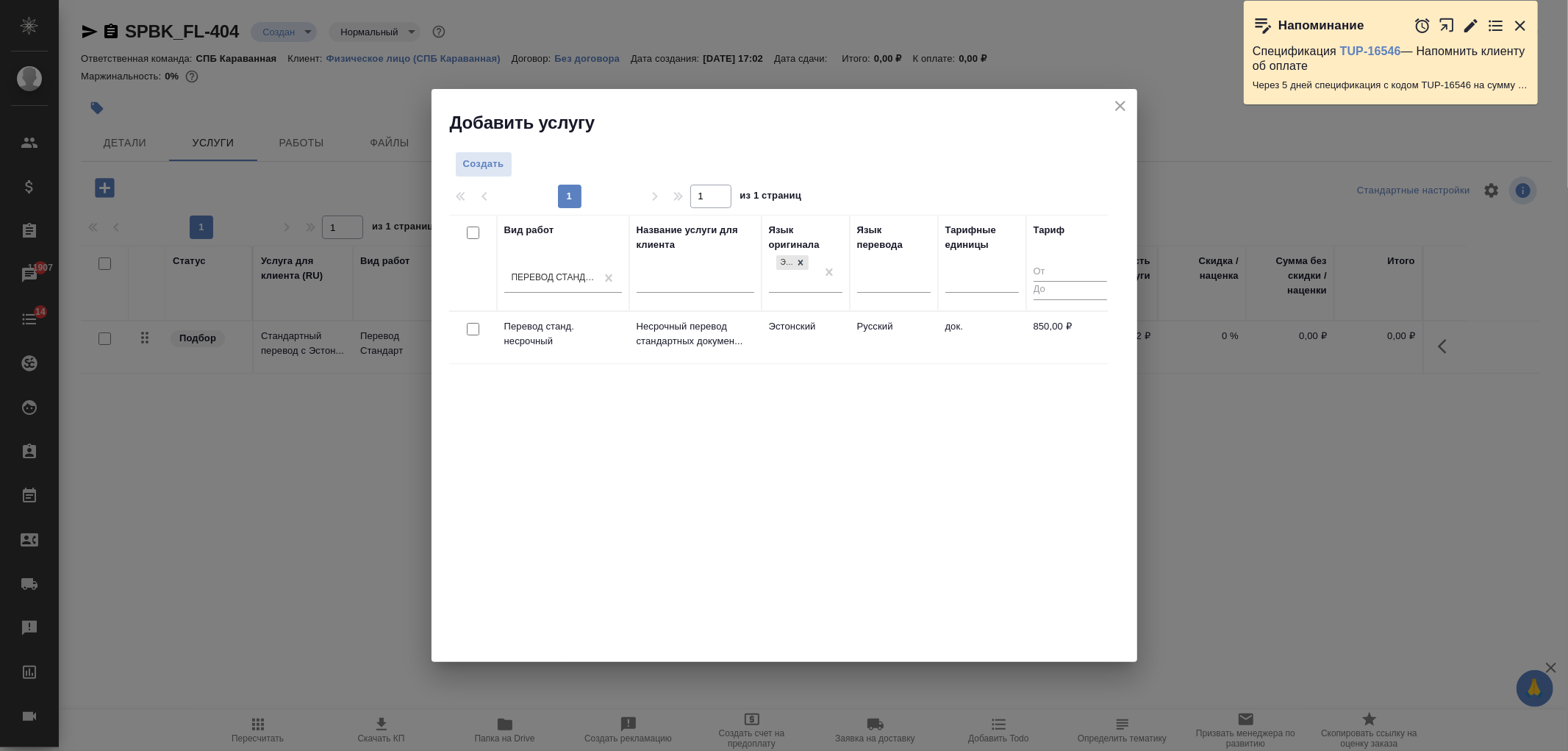
click at [472, 324] on input "checkbox" at bounding box center [472, 328] width 12 height 12
checkbox input "true"
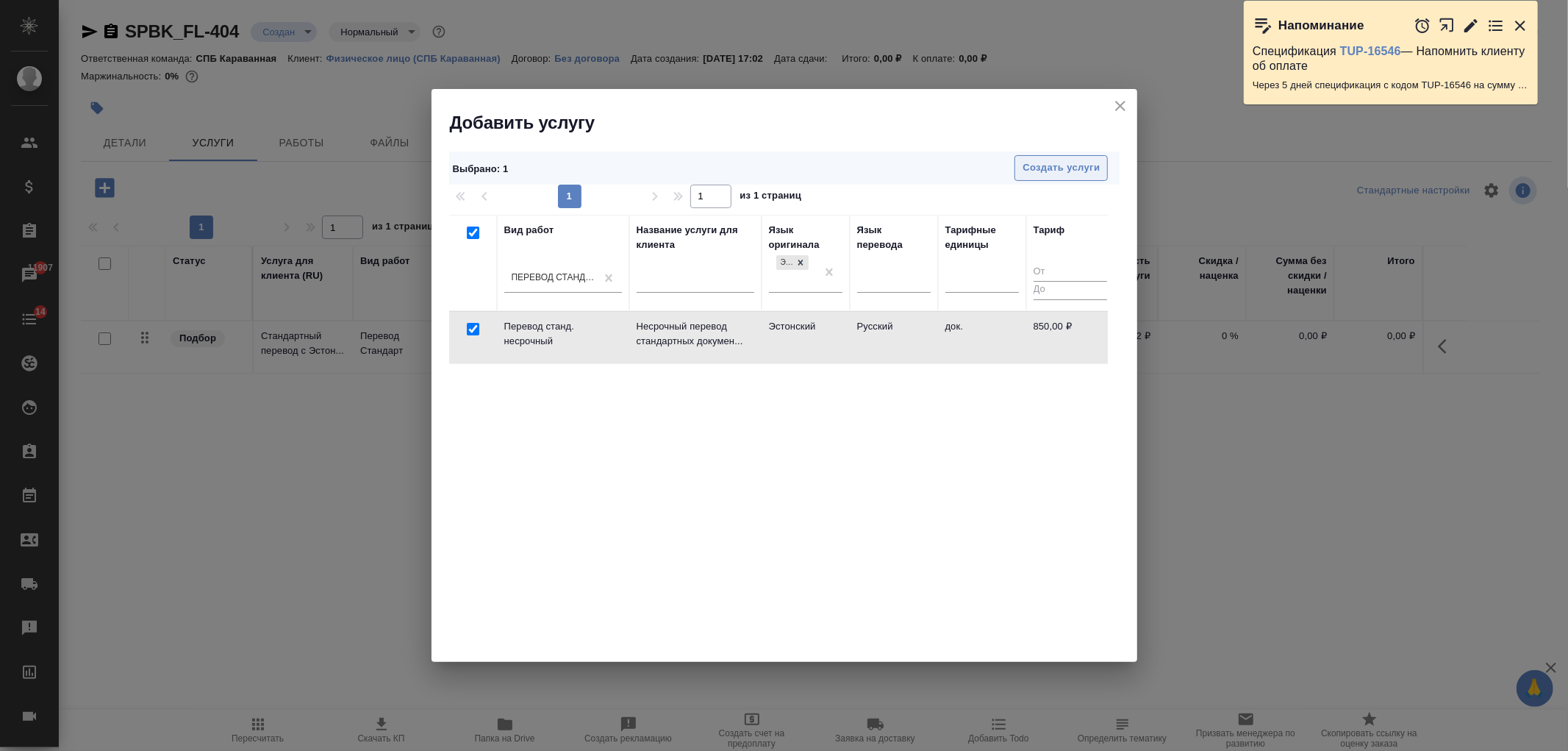
click at [1078, 158] on button "Создать услуги" at bounding box center [1061, 169] width 94 height 26
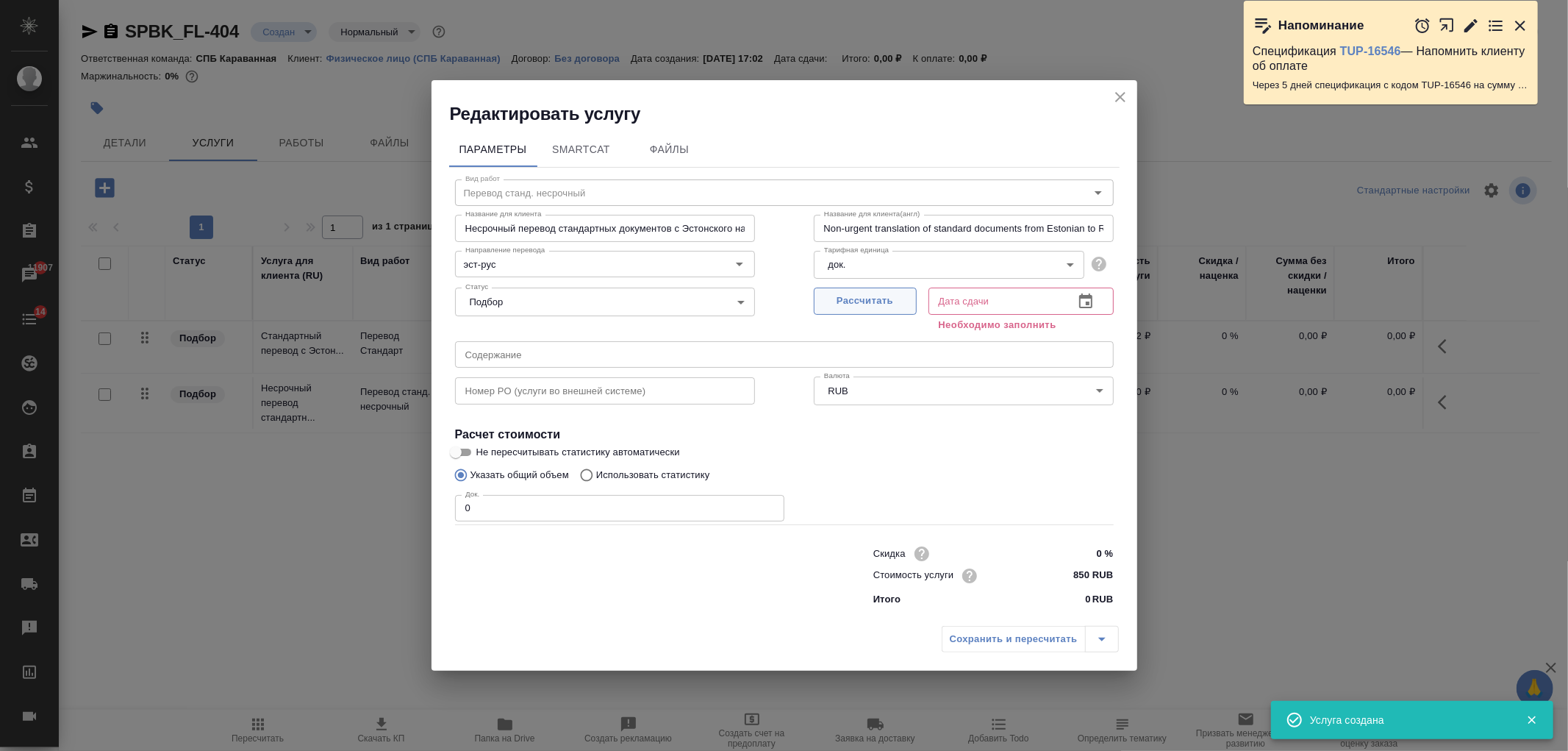
click at [873, 297] on span "Рассчитать" at bounding box center [865, 301] width 87 height 17
type input "18.09.2025 14:38"
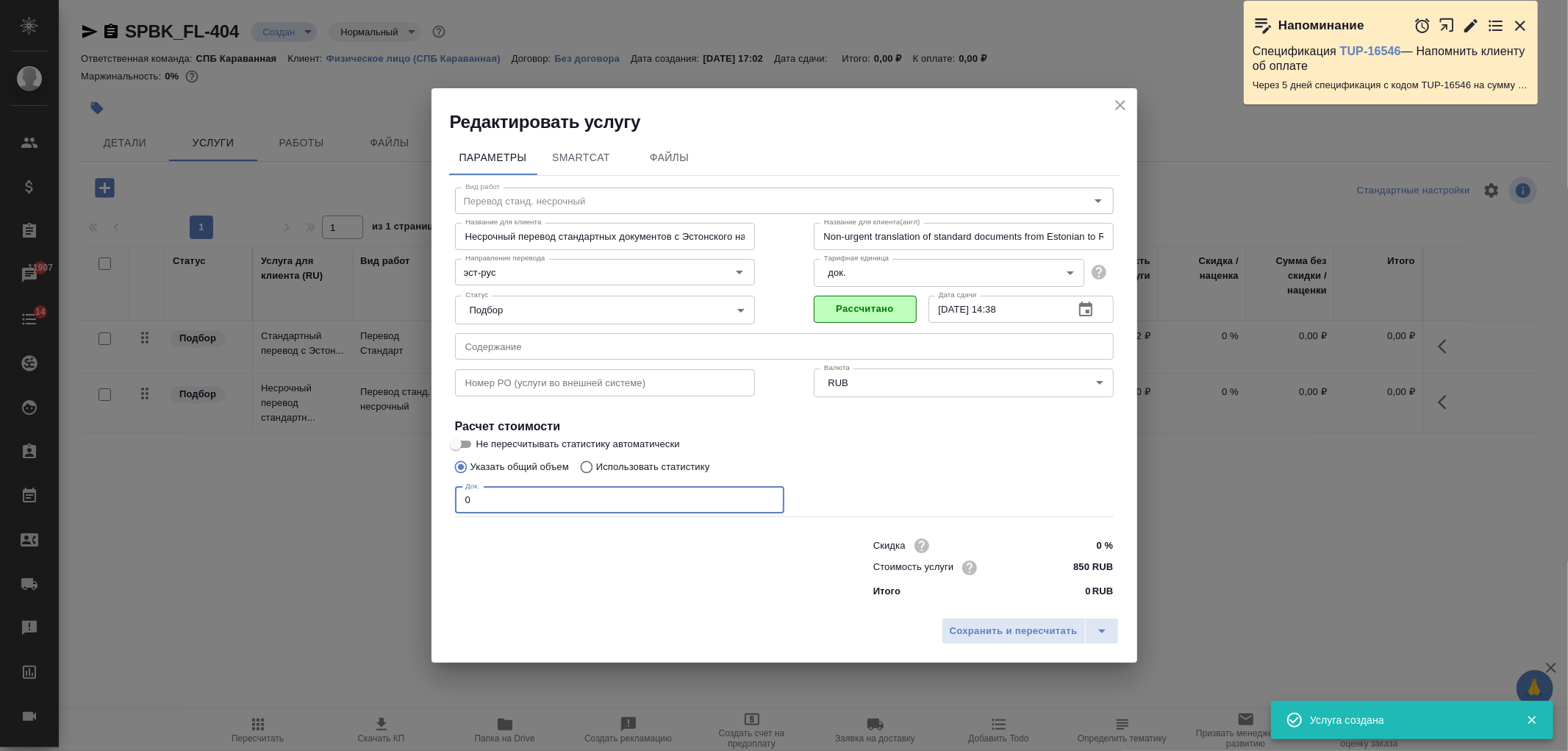
click at [601, 507] on input "0" at bounding box center [620, 500] width 330 height 27
type input "4"
click at [1035, 648] on div "Сохранить и пересчитать" at bounding box center [784, 637] width 706 height 52
click at [1029, 637] on span "Сохранить и пересчитать" at bounding box center [1014, 631] width 128 height 17
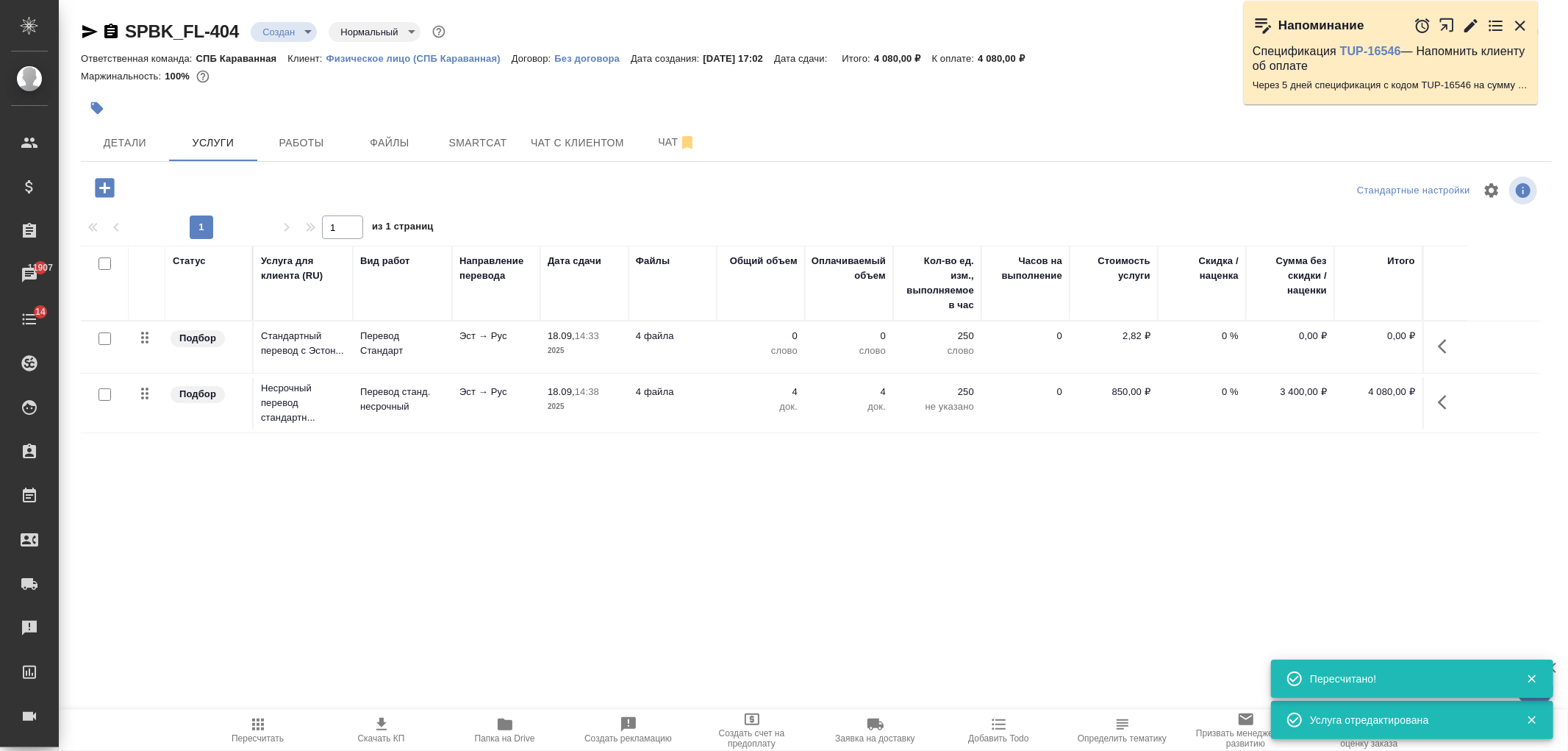
click at [551, 345] on p "2025" at bounding box center [585, 351] width 73 height 15
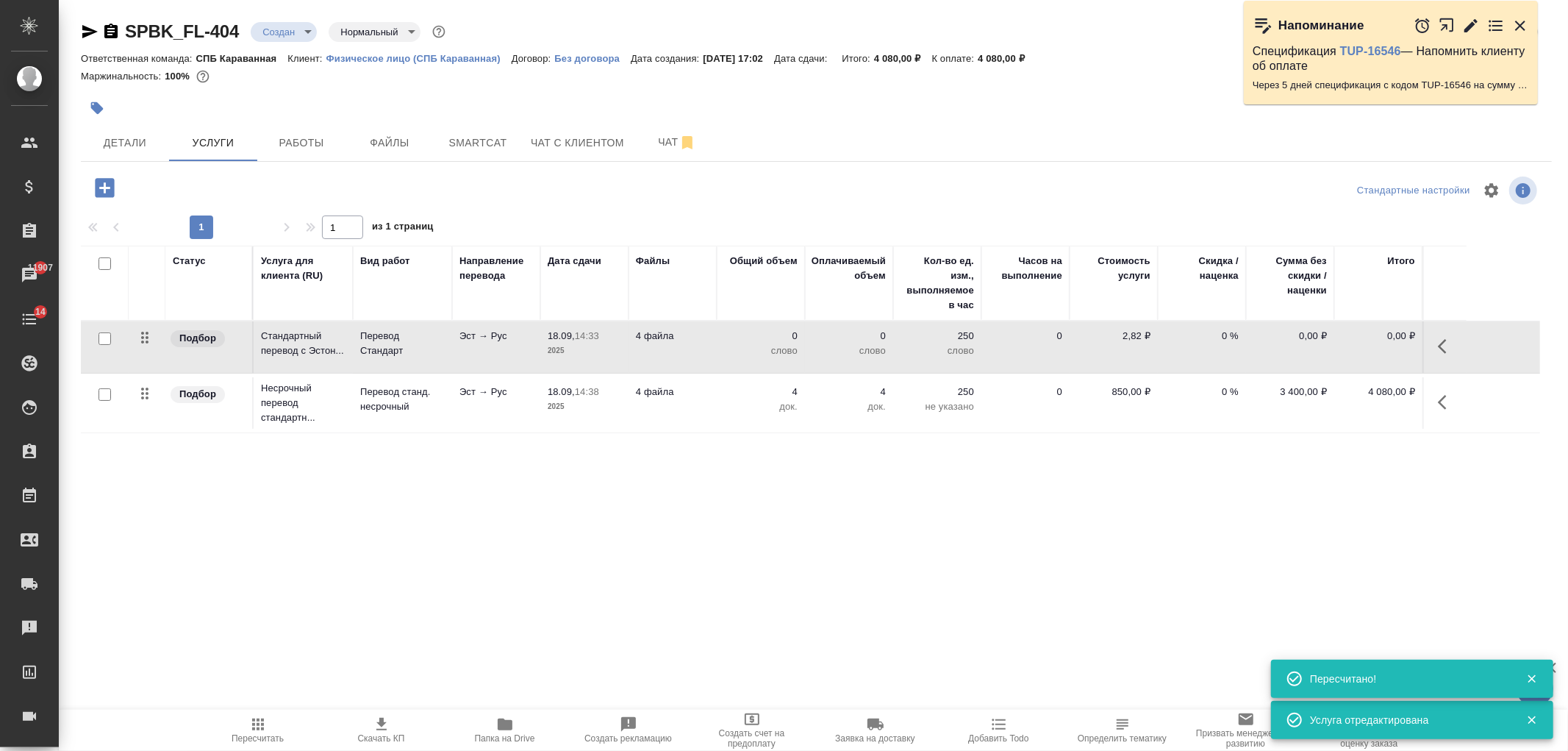
click at [551, 345] on p "2025" at bounding box center [585, 351] width 73 height 15
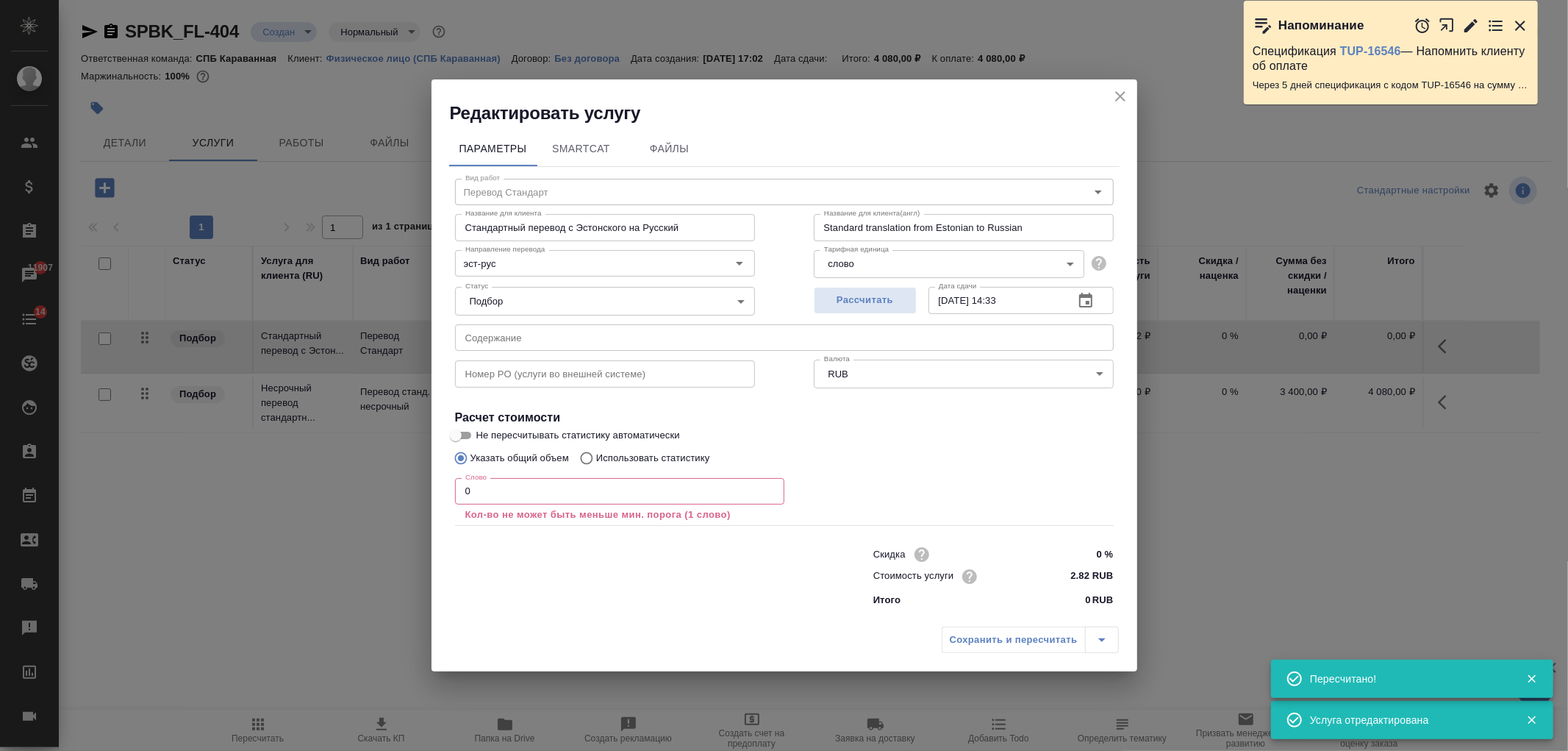
click at [542, 494] on input "0" at bounding box center [620, 491] width 330 height 27
click at [628, 463] on p "Использовать статистику" at bounding box center [653, 459] width 114 height 15
click at [596, 463] on input "Использовать статистику" at bounding box center [584, 458] width 24 height 28
radio input "true"
radio input "false"
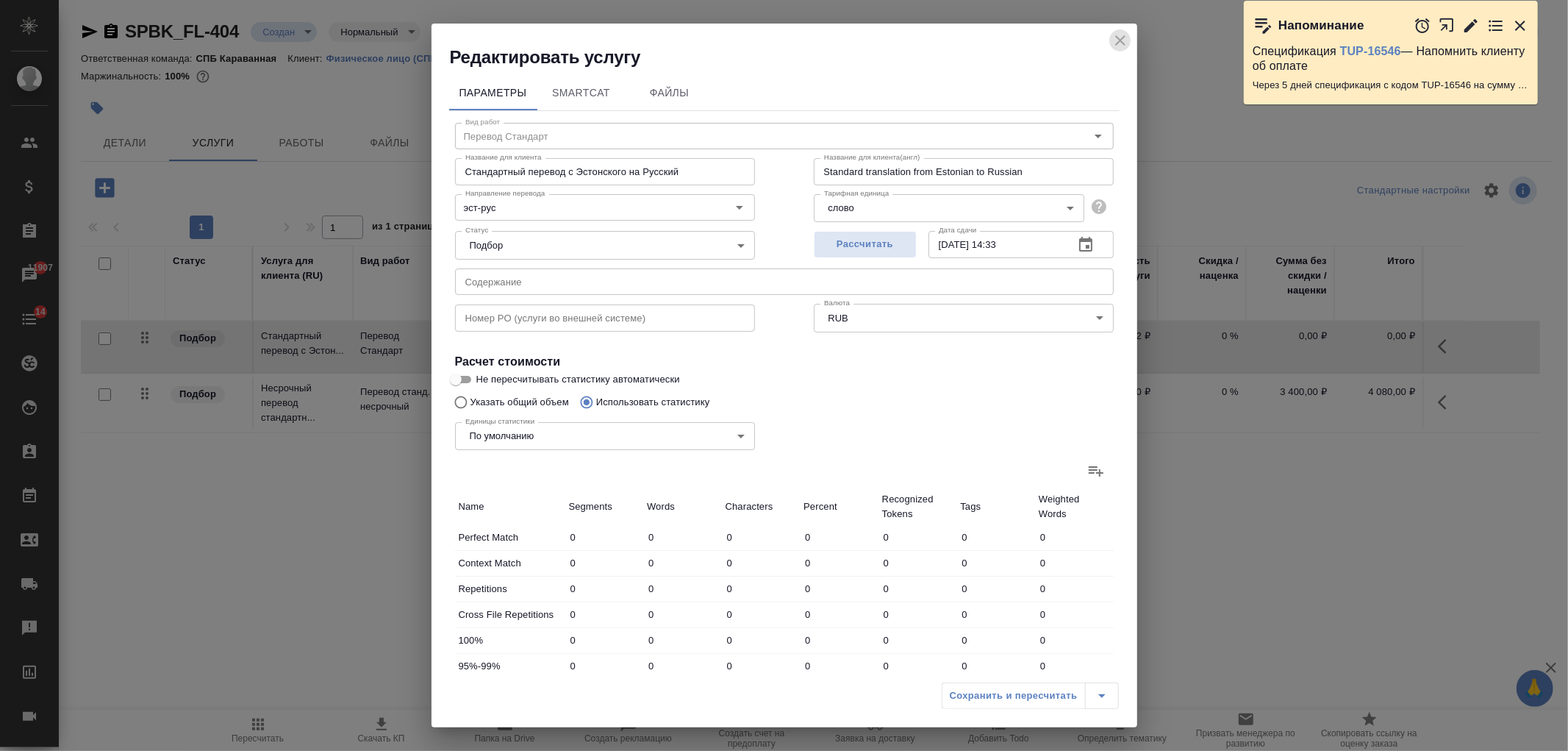
click at [1125, 34] on icon "close" at bounding box center [1120, 41] width 18 height 18
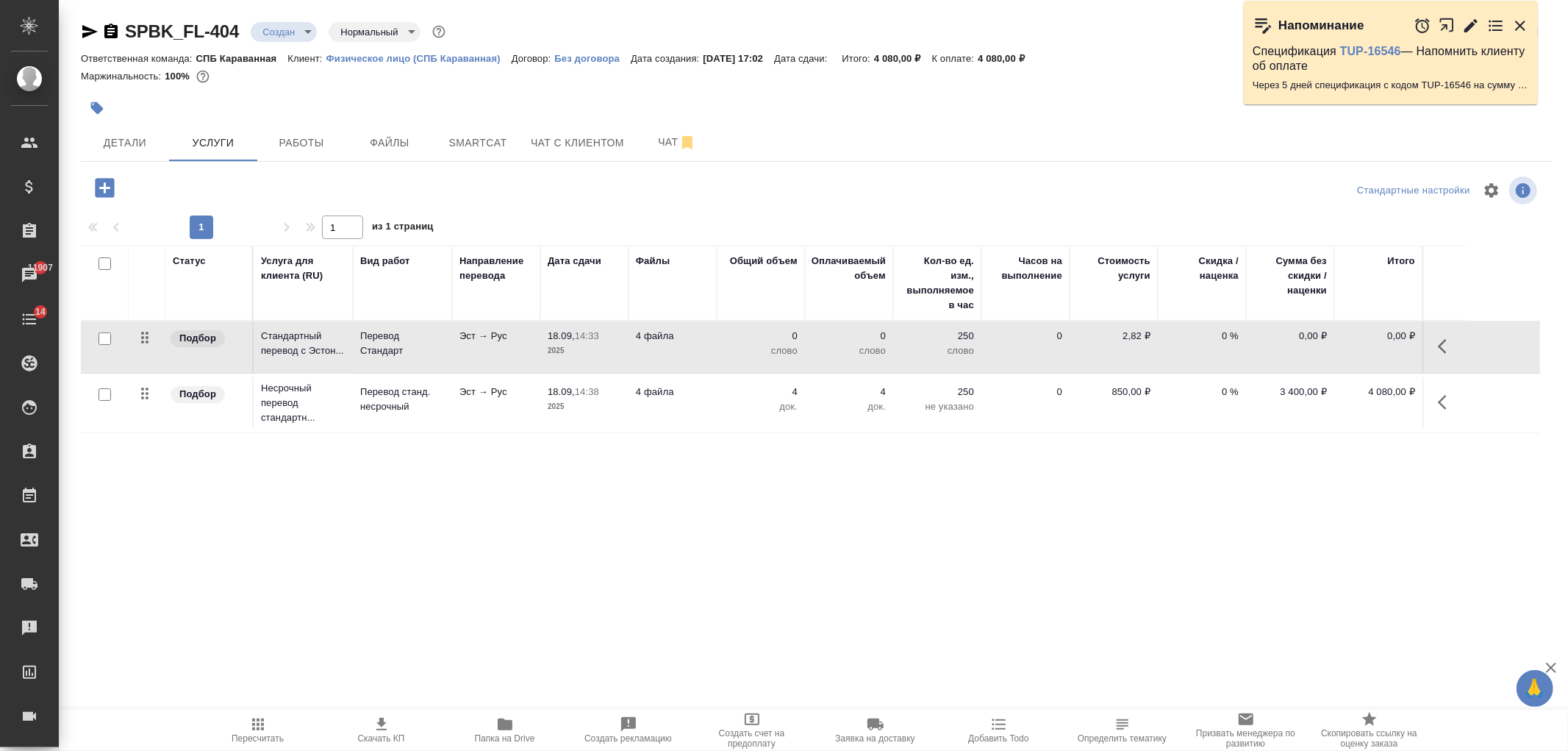
click at [255, 718] on icon "button" at bounding box center [258, 725] width 18 height 18
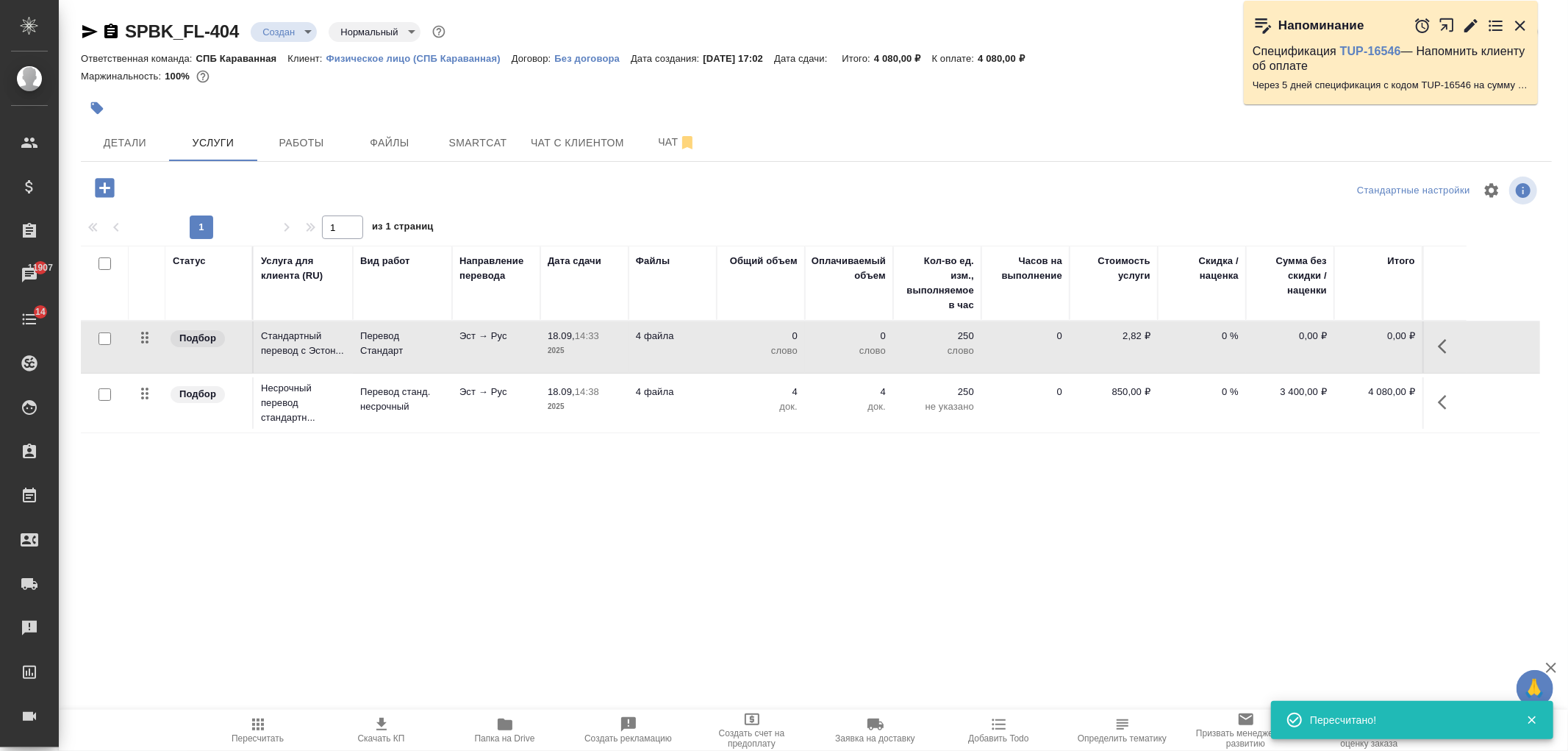
click at [1449, 351] on icon "button" at bounding box center [1447, 346] width 18 height 18
click at [1276, 345] on icon "button" at bounding box center [1273, 346] width 18 height 18
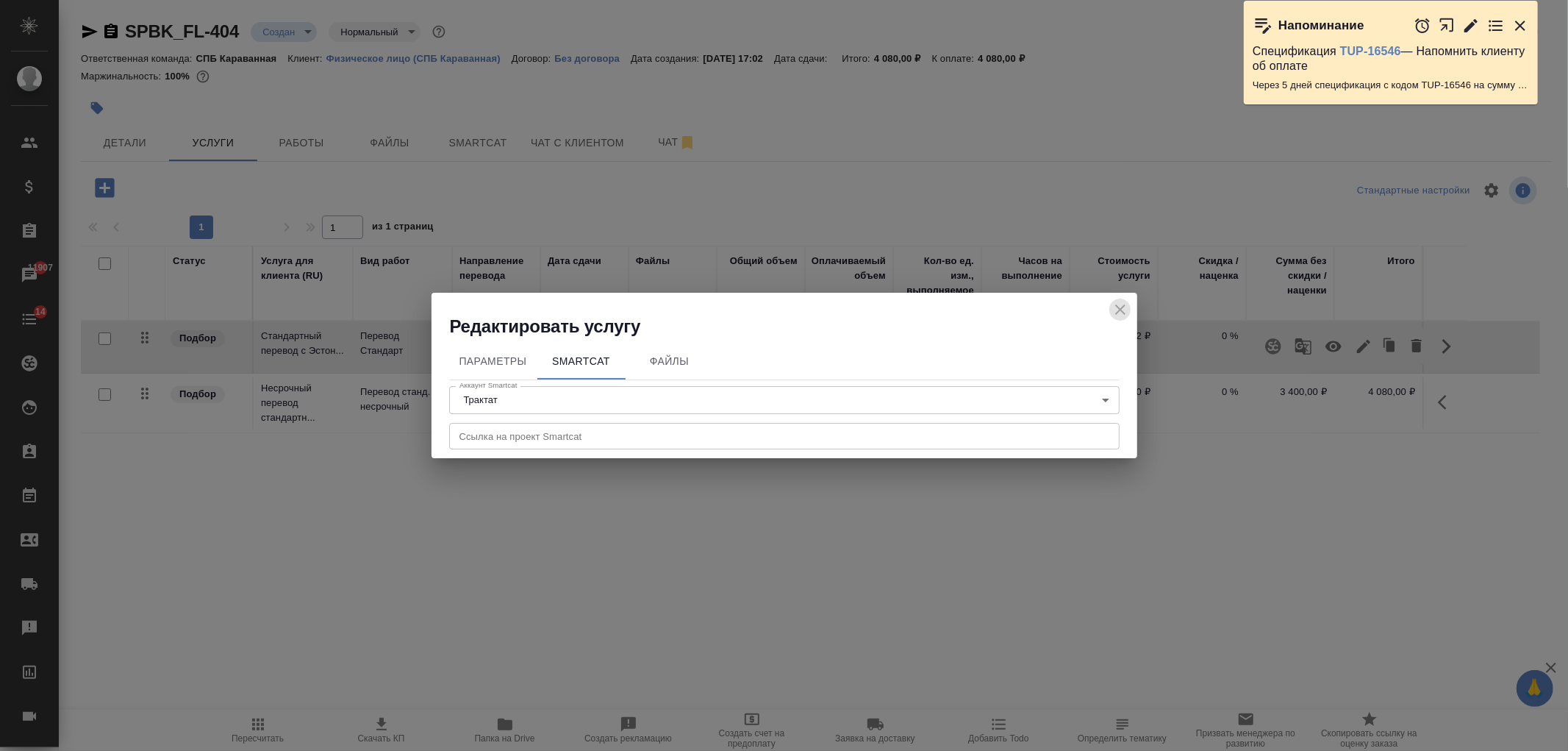
click at [1111, 306] on icon "close" at bounding box center [1120, 310] width 18 height 18
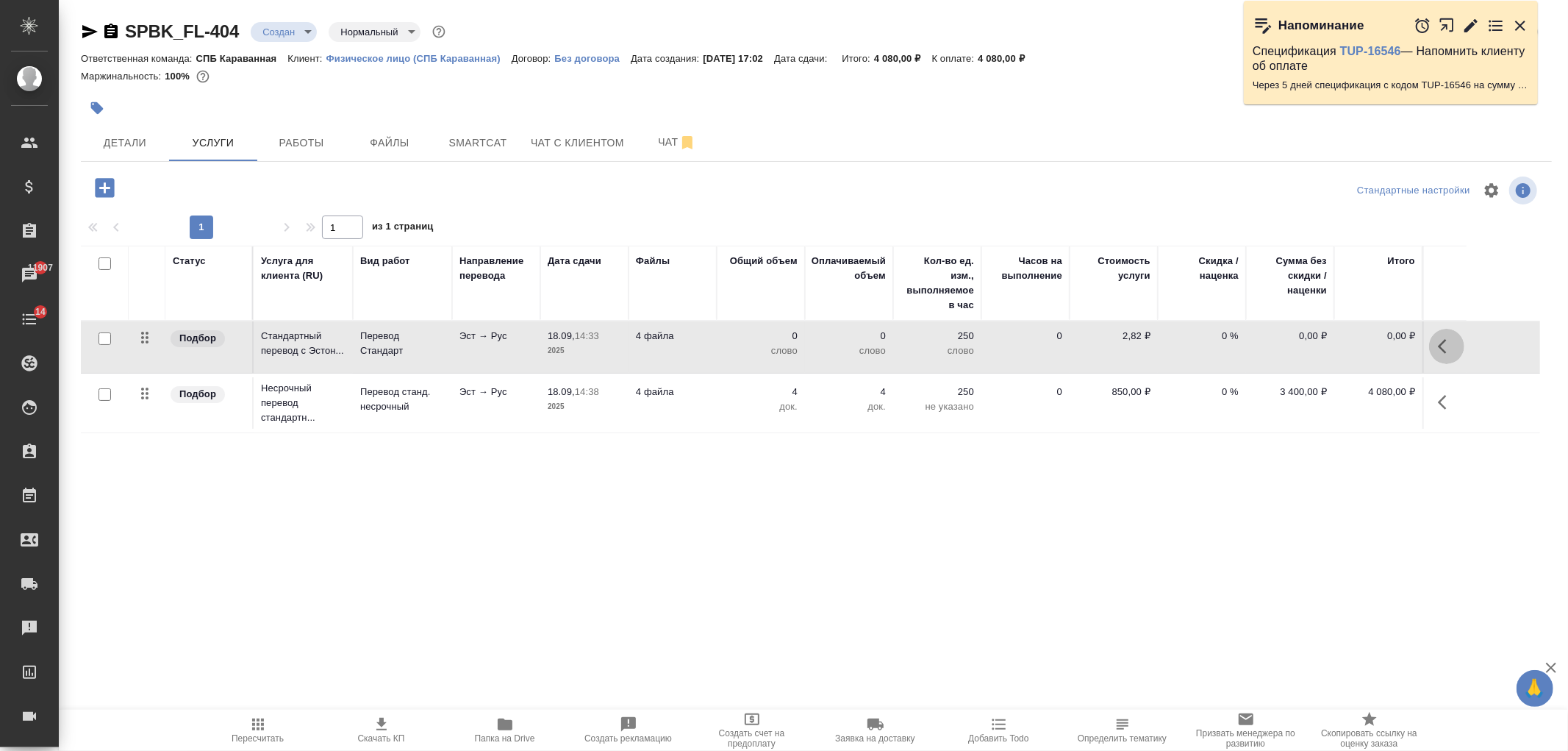
drag, startPoint x: 1452, startPoint y: 345, endPoint x: 1434, endPoint y: 349, distance: 18.4
click at [1452, 345] on icon "button" at bounding box center [1447, 346] width 18 height 18
click at [1266, 346] on icon "button" at bounding box center [1272, 345] width 15 height 15
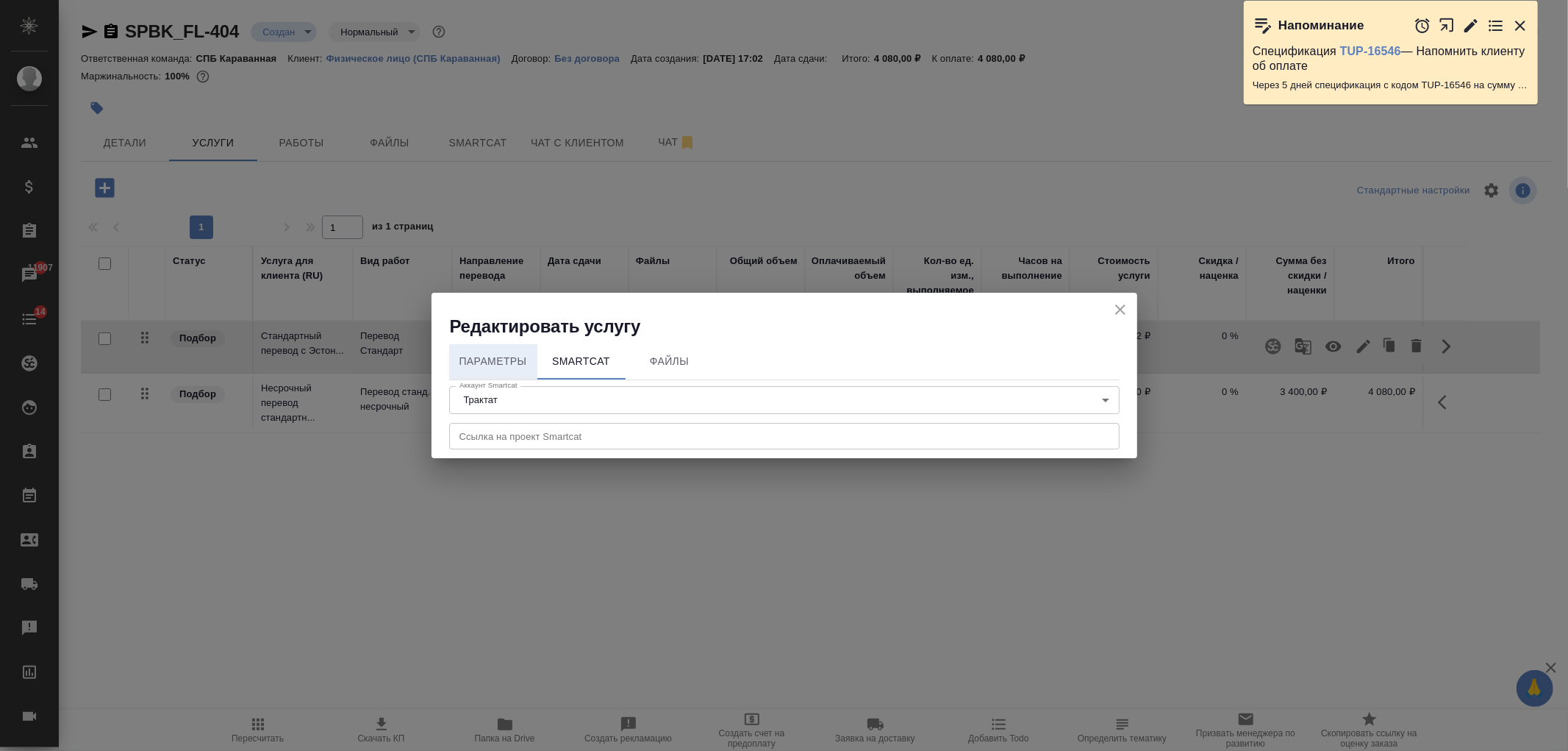
click at [480, 362] on span "Параметры" at bounding box center [493, 362] width 71 height 19
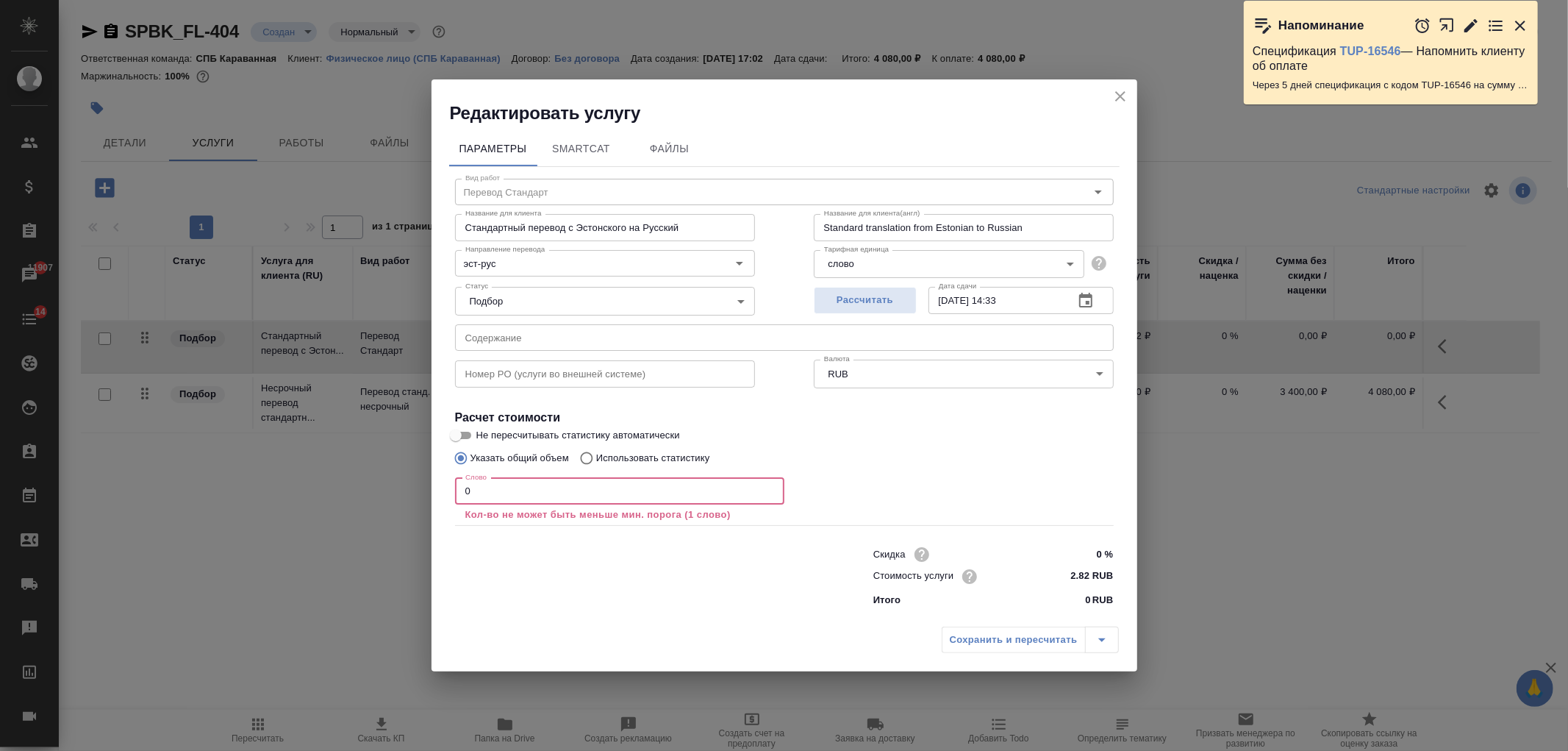
click at [507, 494] on input "0" at bounding box center [620, 491] width 330 height 27
click at [641, 464] on p "Использовать статистику" at bounding box center [653, 459] width 114 height 15
click at [596, 464] on input "Использовать статистику" at bounding box center [584, 458] width 24 height 28
radio input "true"
radio input "false"
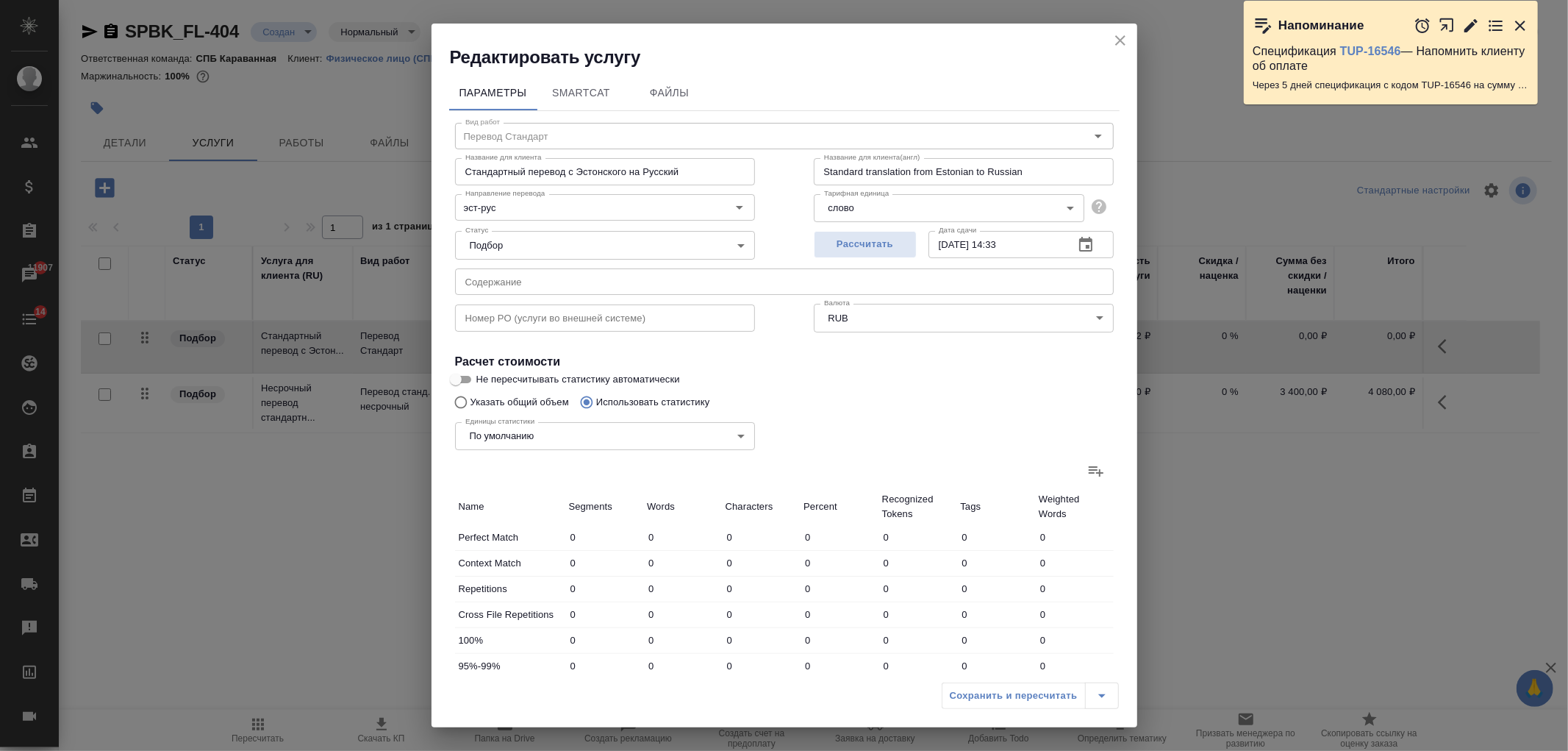
click at [1130, 42] on button "close" at bounding box center [1120, 40] width 22 height 22
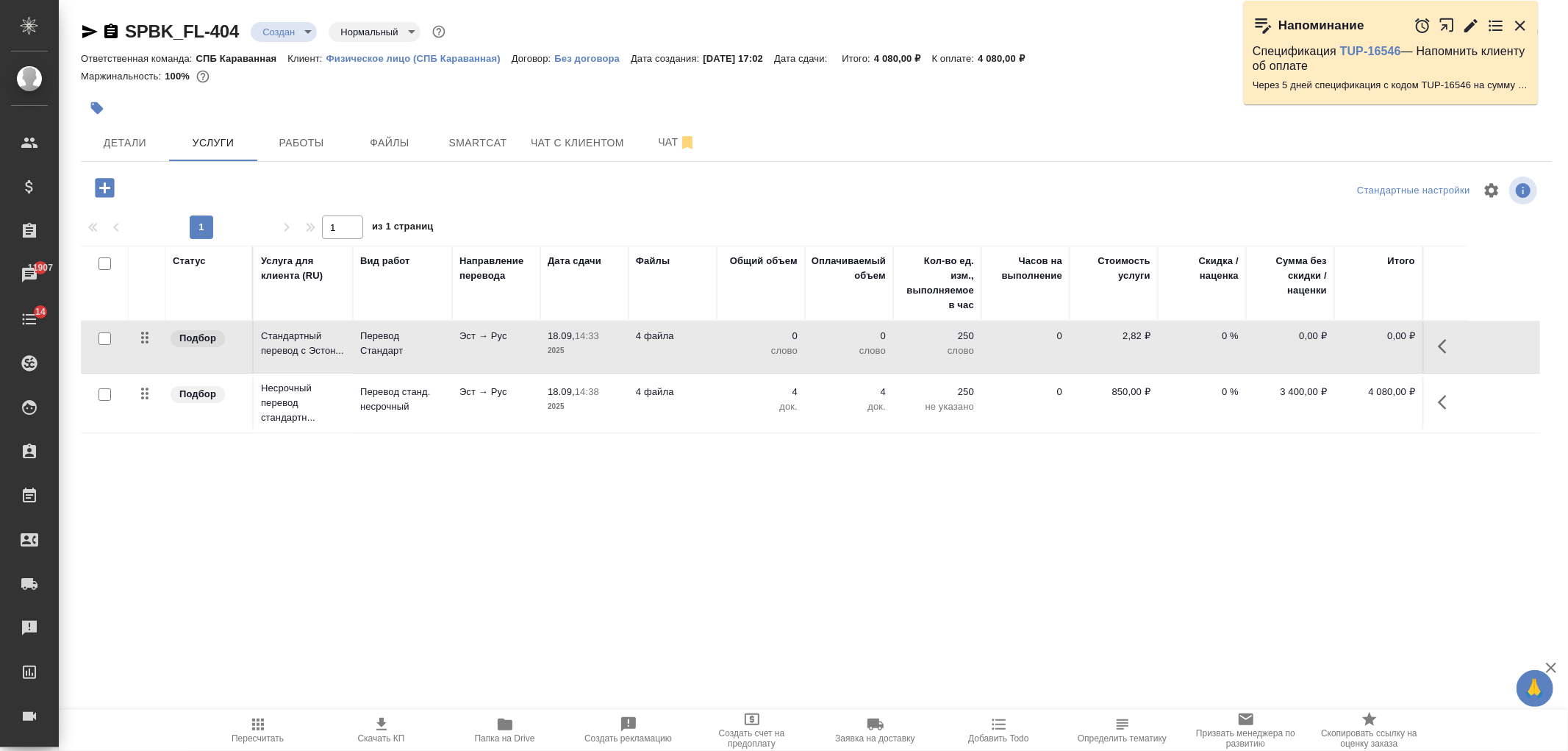
click at [590, 348] on p "2025" at bounding box center [585, 351] width 73 height 15
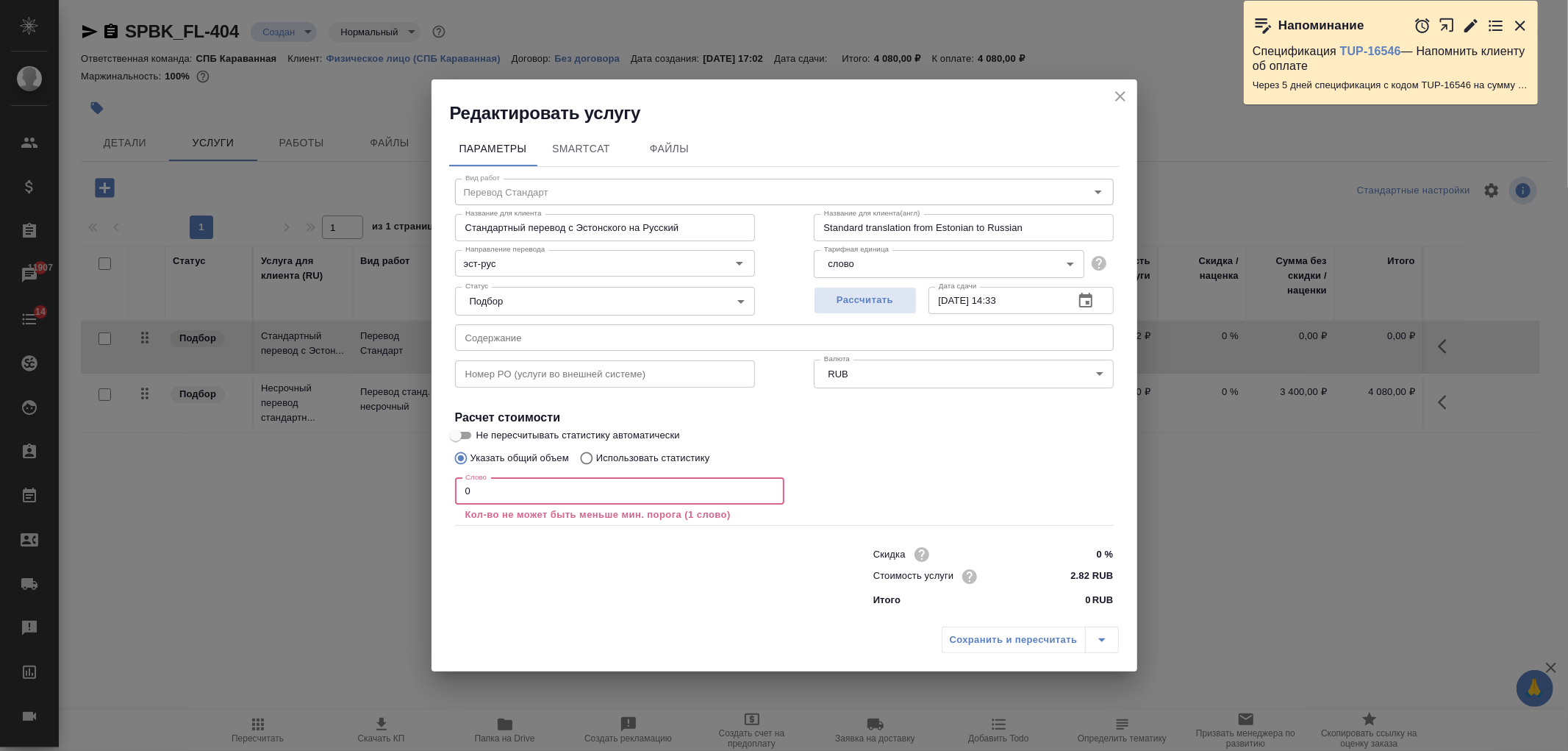
click at [575, 490] on input "0" at bounding box center [620, 491] width 330 height 27
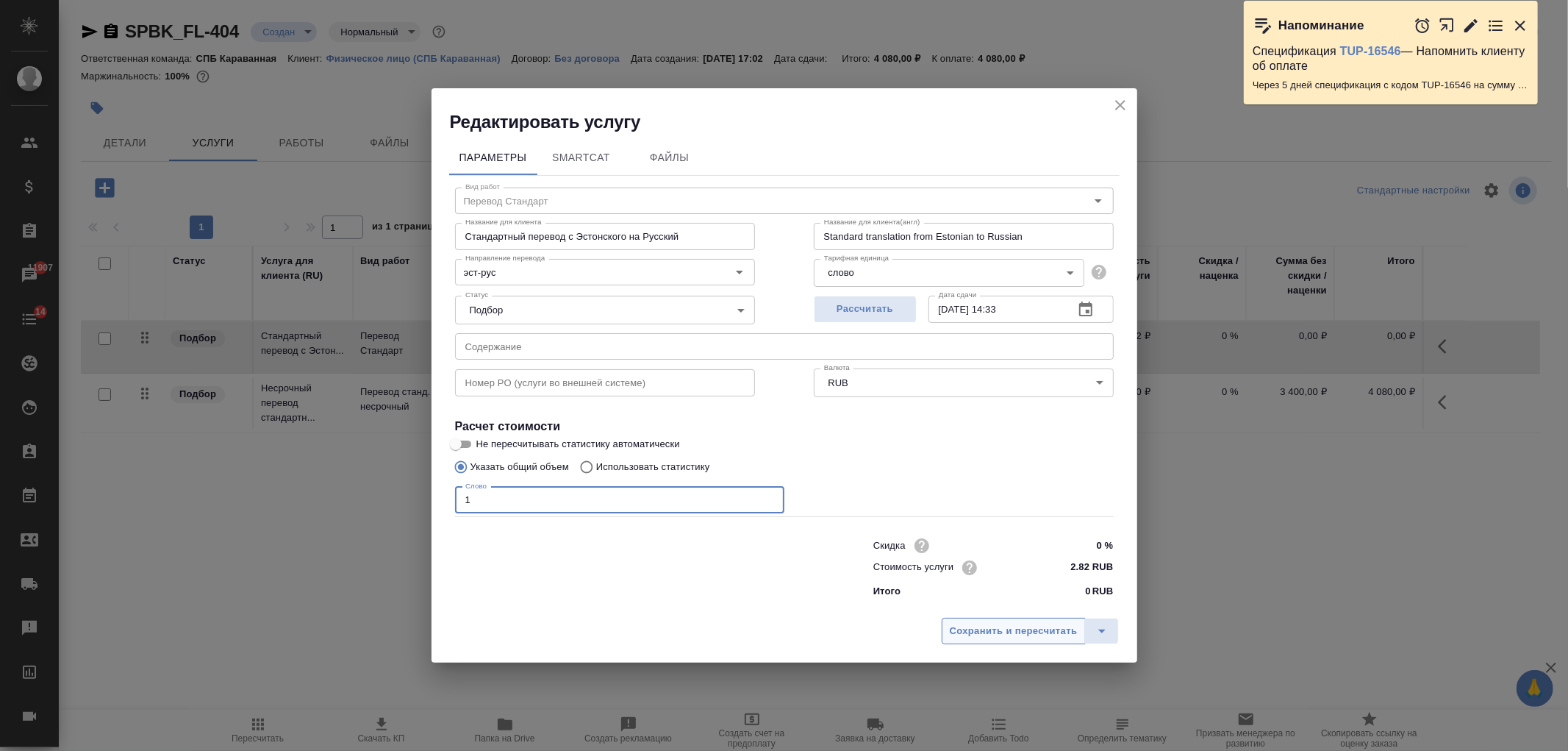
type input "1"
click at [990, 620] on button "Сохранить и пересчитать" at bounding box center [1014, 631] width 144 height 27
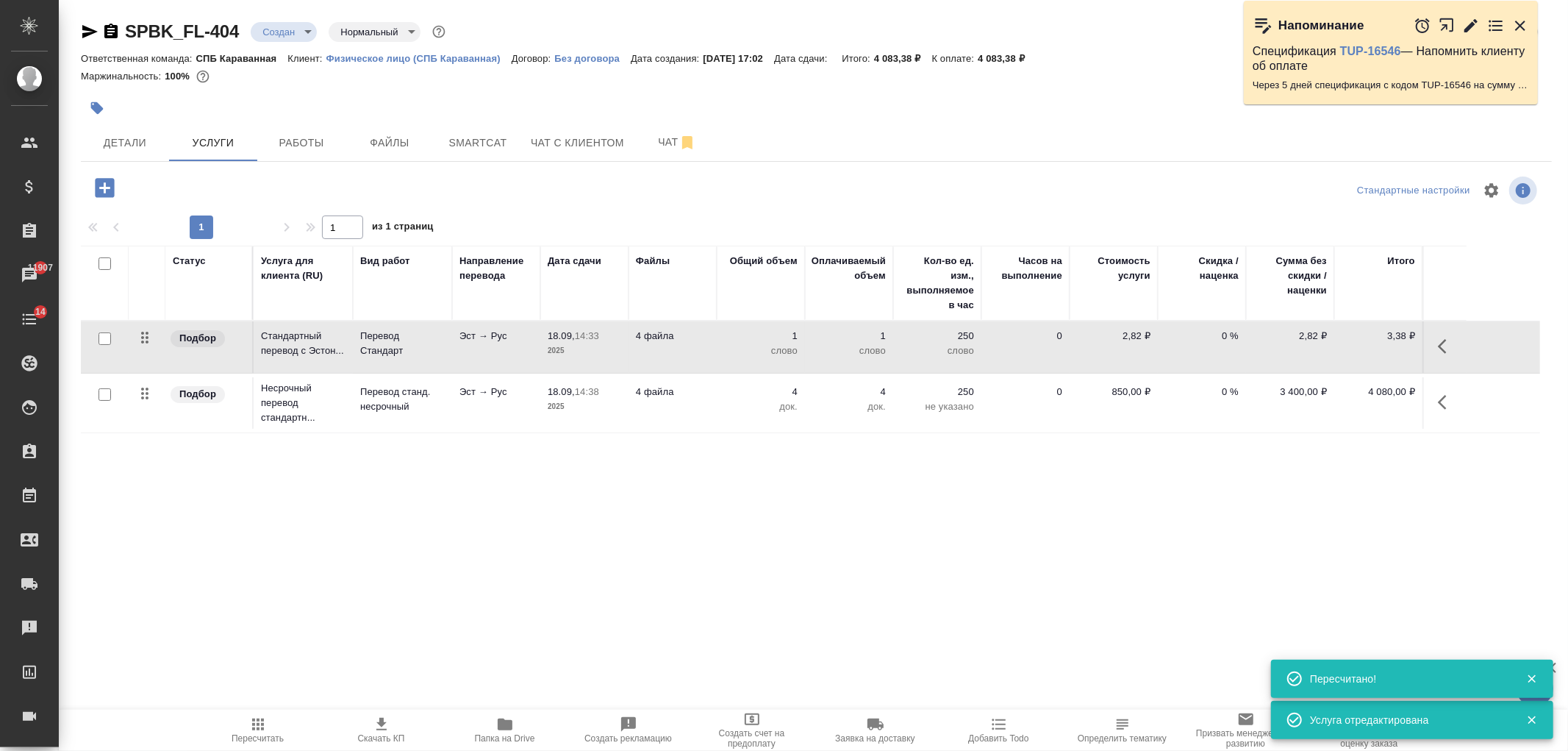
click at [1437, 346] on button "button" at bounding box center [1446, 346] width 35 height 35
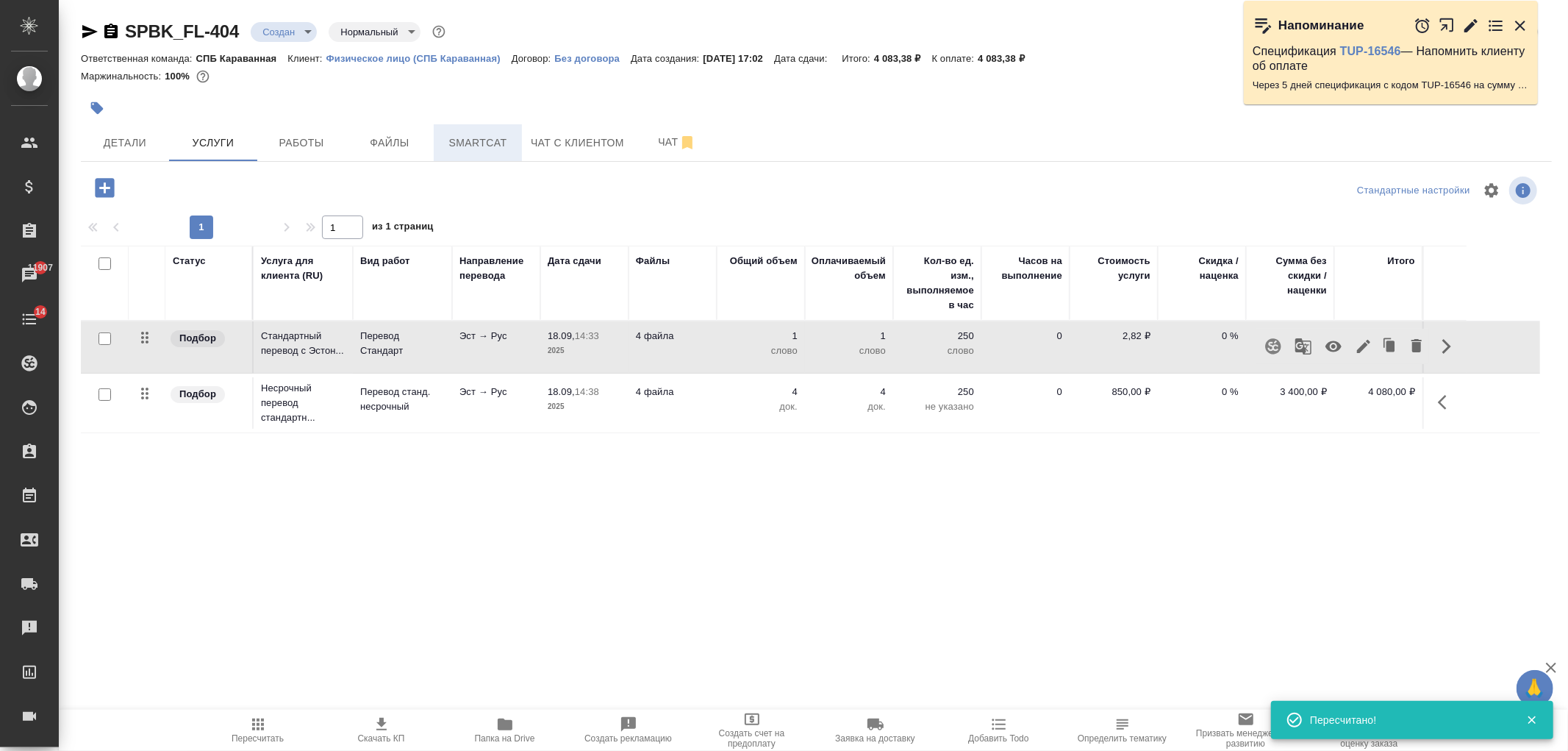
click at [503, 141] on span "Smartcat" at bounding box center [478, 143] width 71 height 19
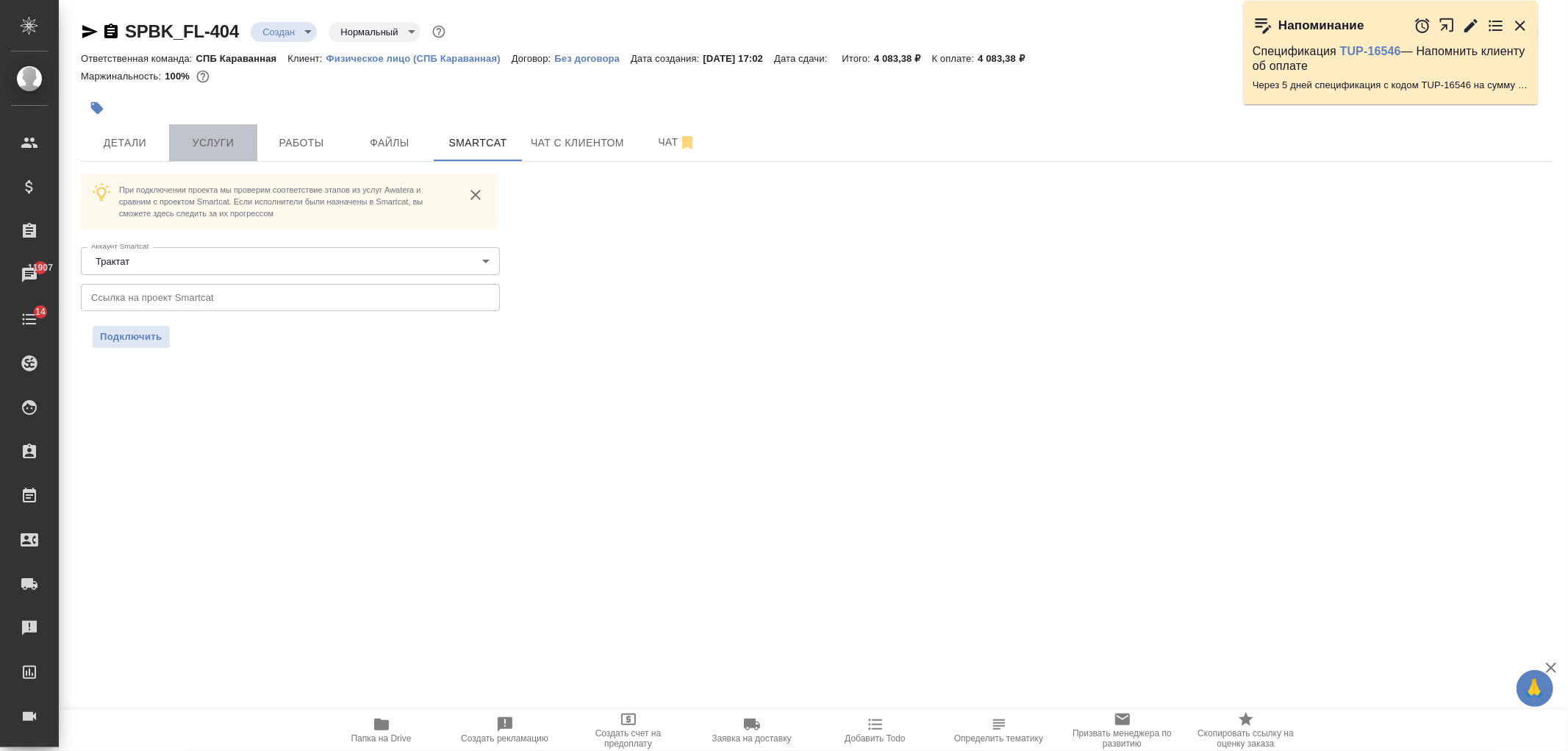
click at [204, 140] on span "Услуги" at bounding box center [213, 143] width 71 height 19
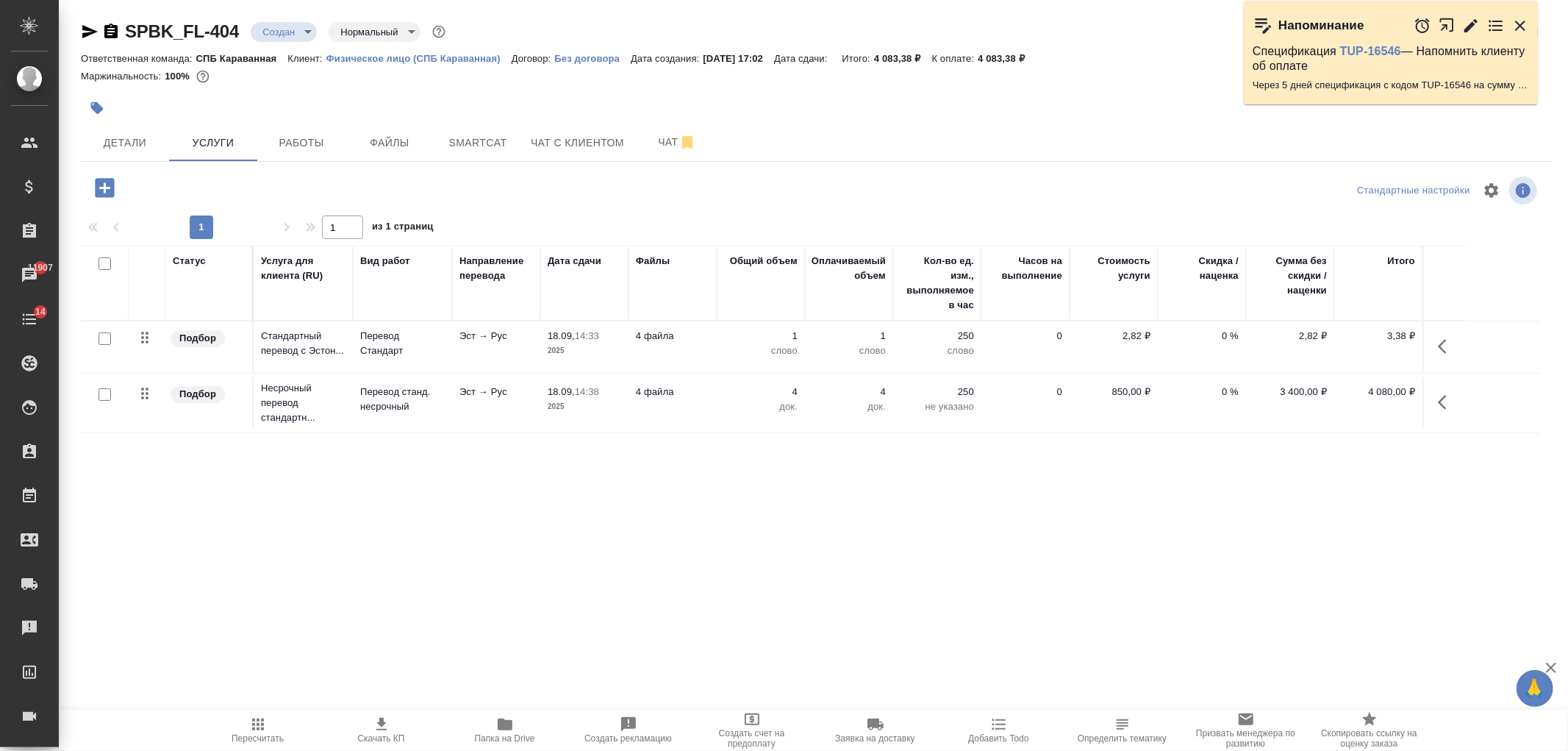
click at [1452, 336] on button "button" at bounding box center [1446, 346] width 35 height 35
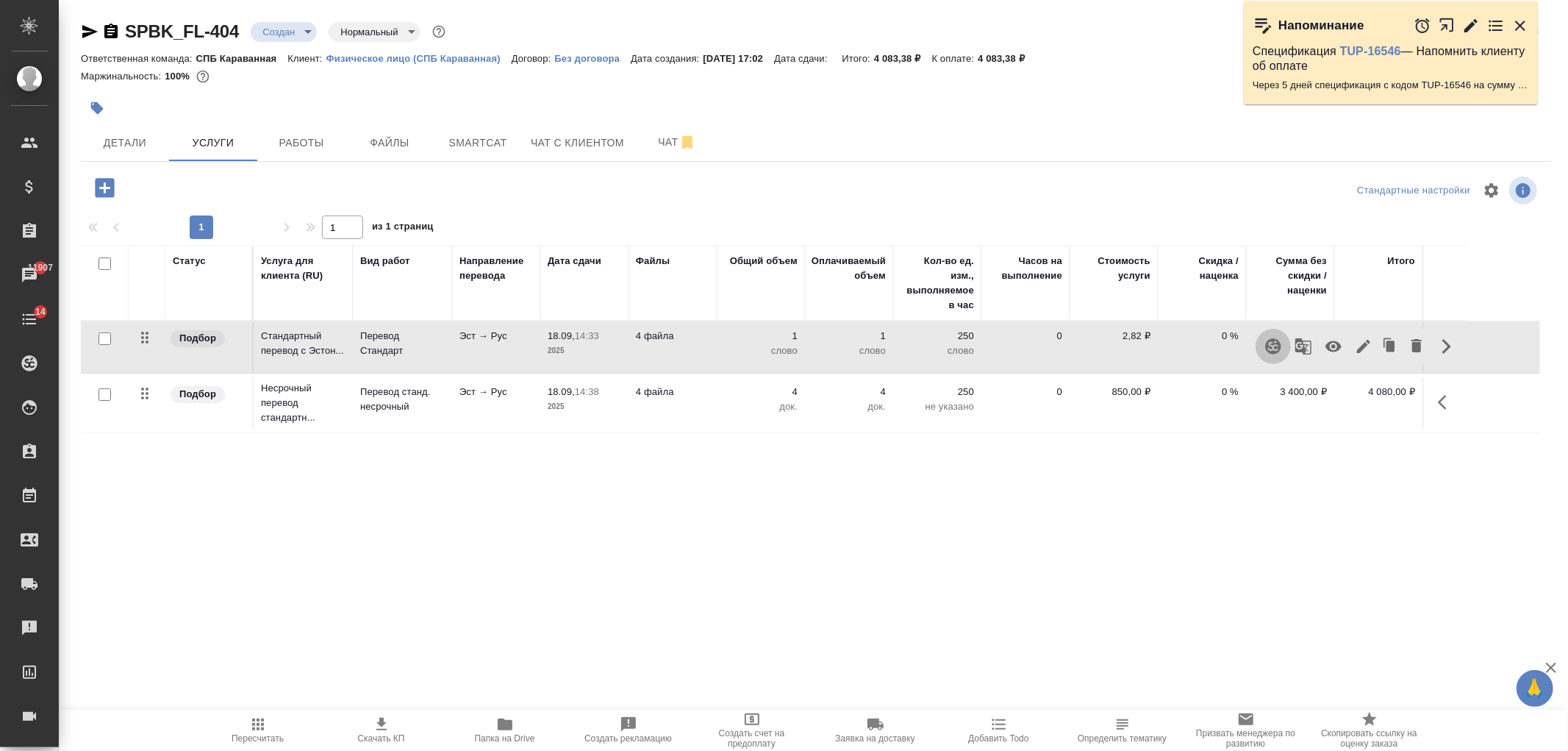
click at [1283, 349] on button "button" at bounding box center [1272, 346] width 35 height 35
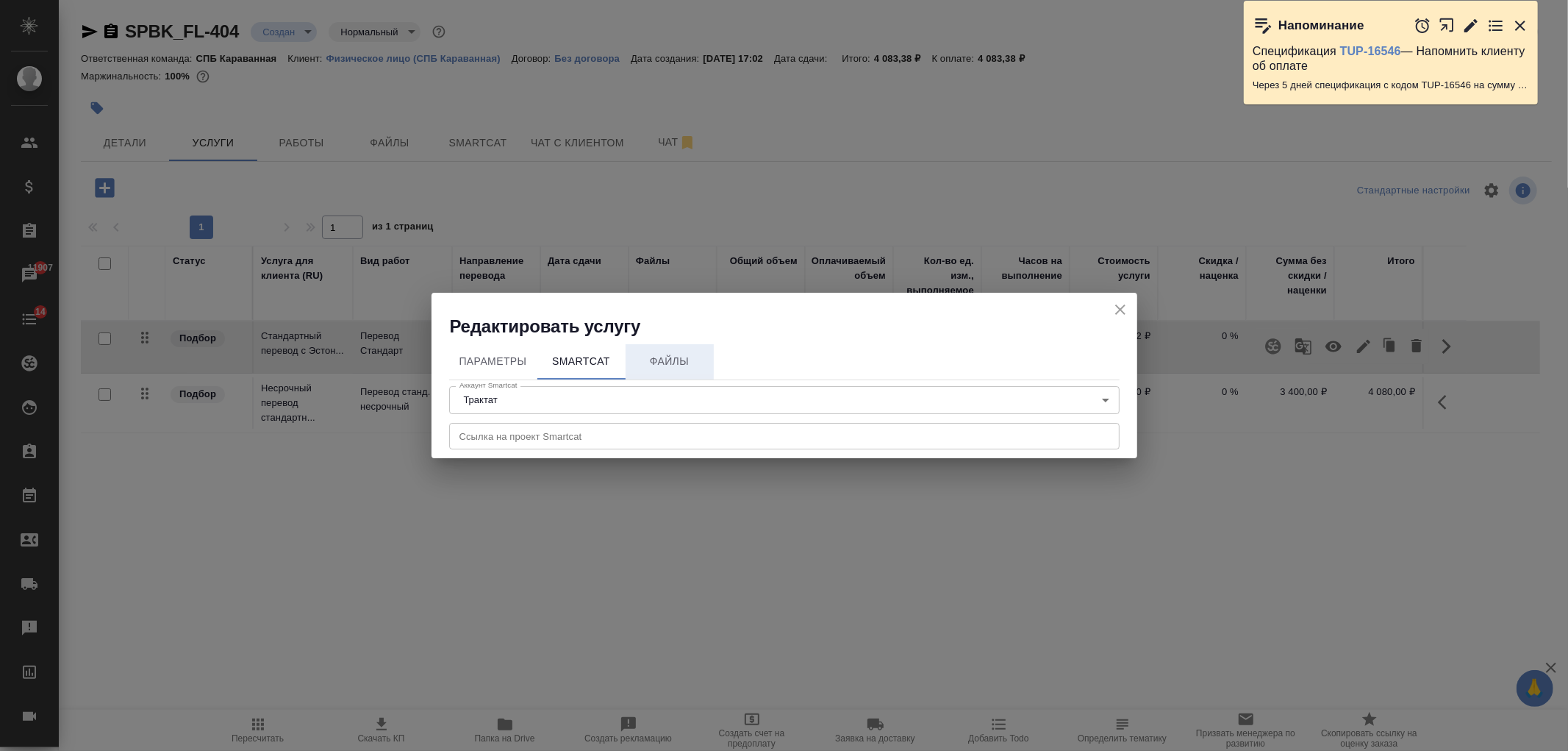
click at [660, 366] on span "Файлы" at bounding box center [669, 362] width 71 height 19
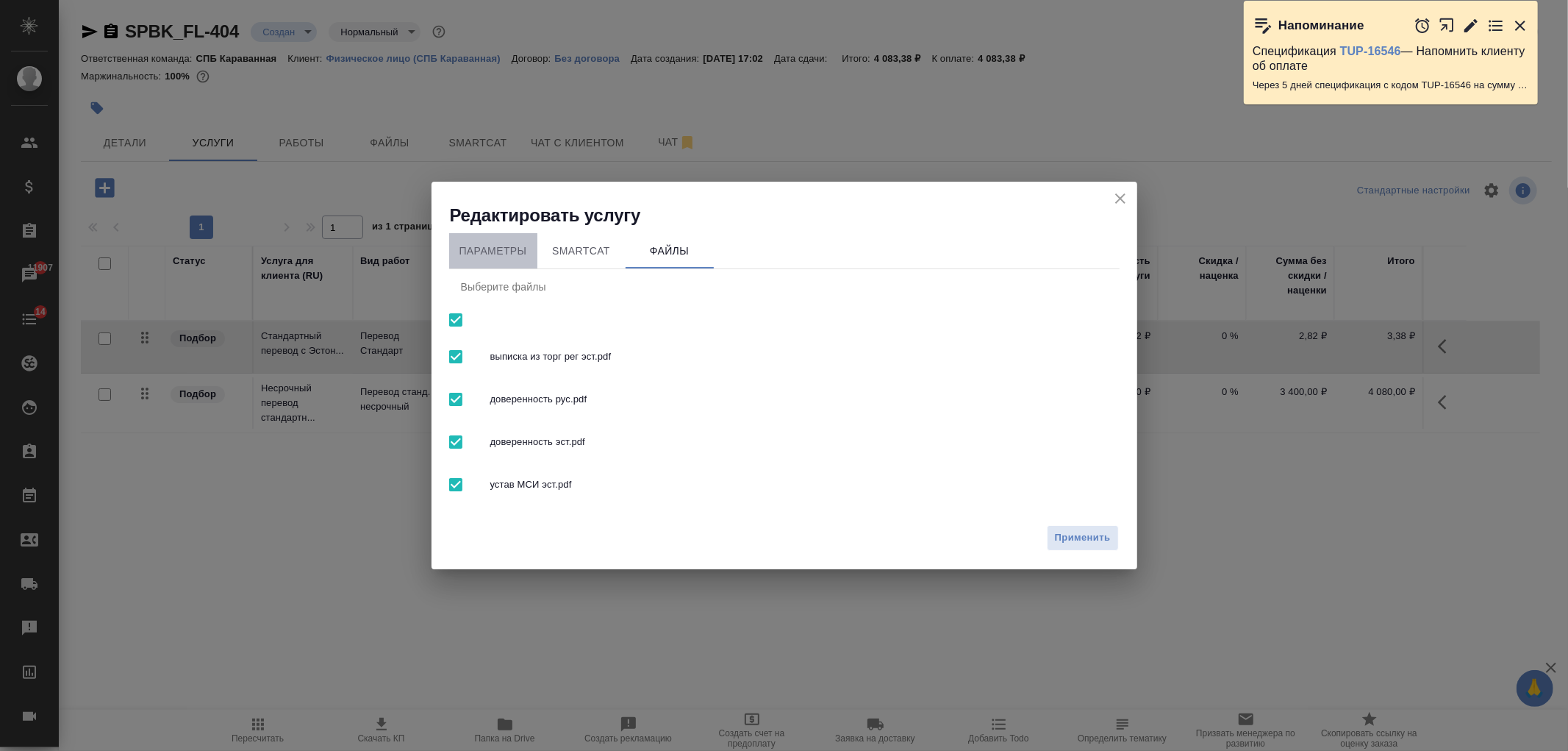
click at [493, 251] on span "Параметры" at bounding box center [493, 251] width 71 height 19
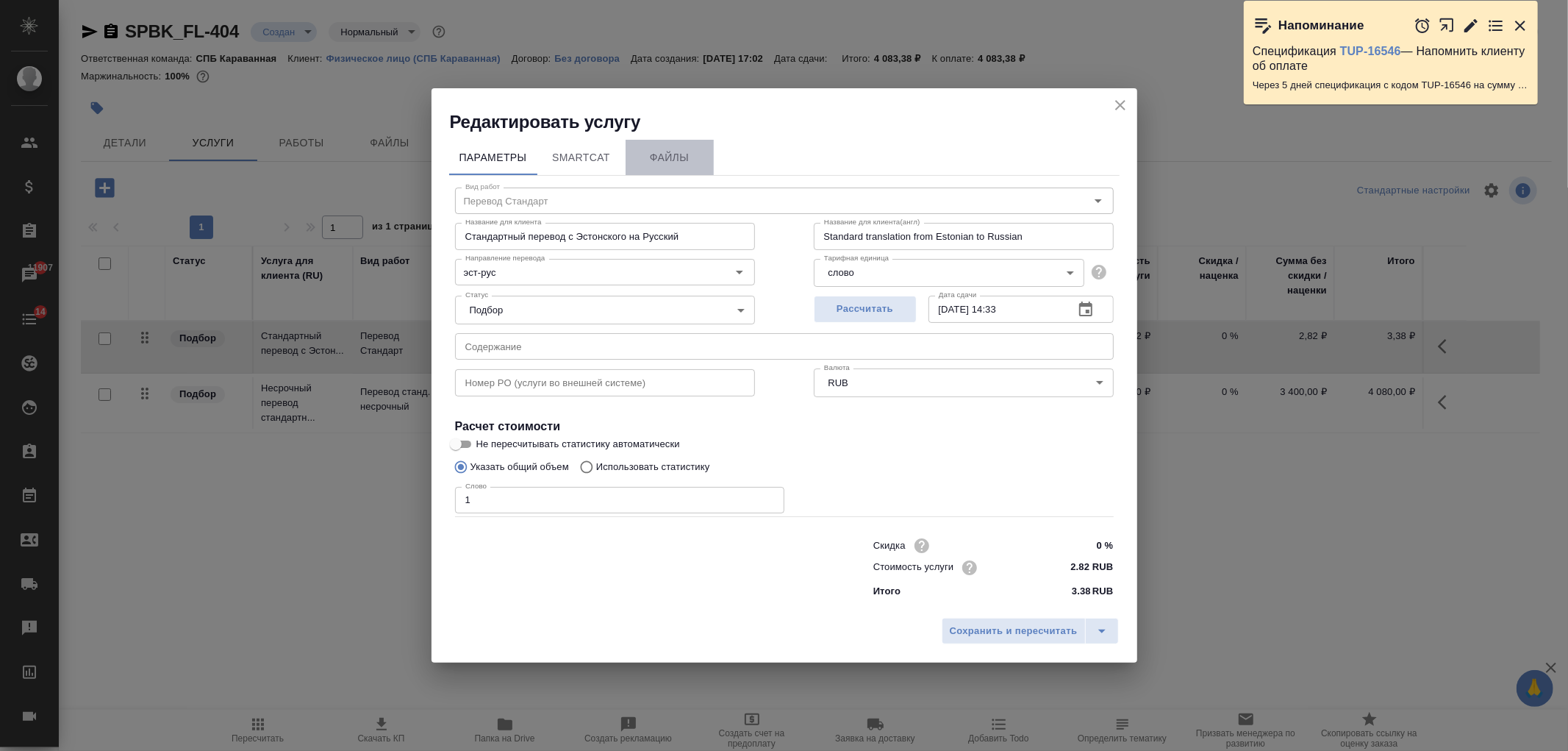
click at [677, 153] on span "Файлы" at bounding box center [669, 157] width 71 height 19
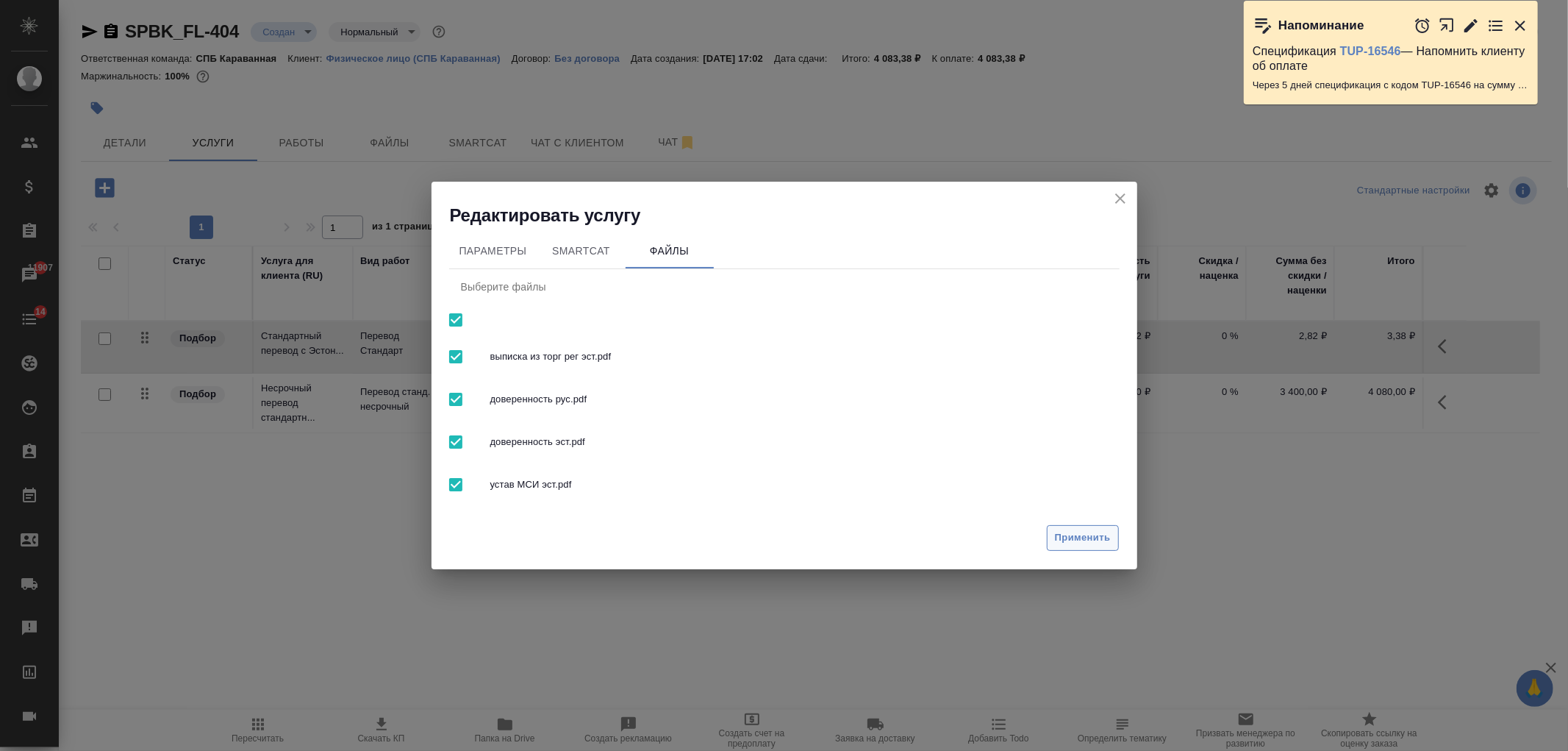
click at [1092, 535] on span "Применить" at bounding box center [1083, 538] width 56 height 17
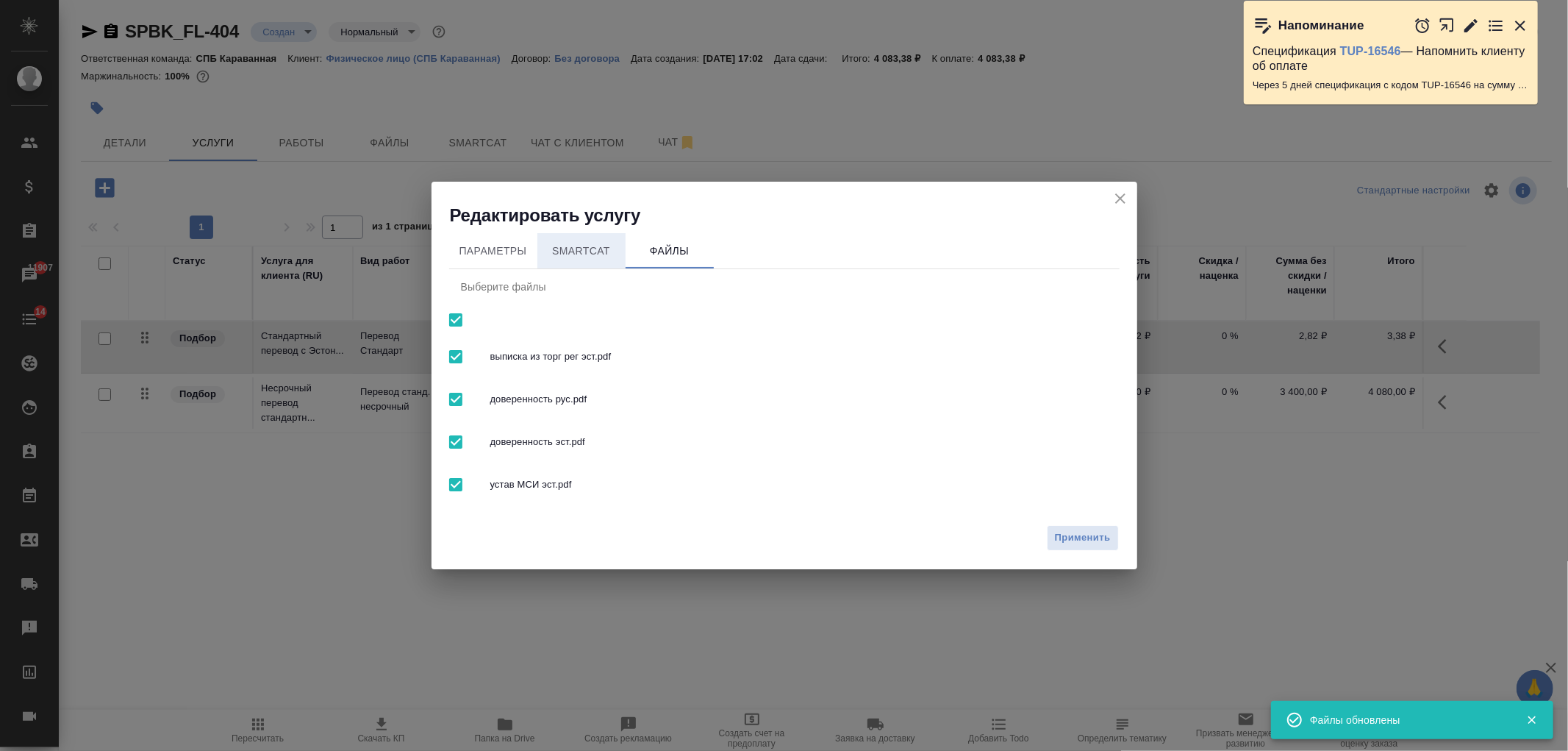
click at [581, 252] on span "SmartCat" at bounding box center [581, 251] width 71 height 19
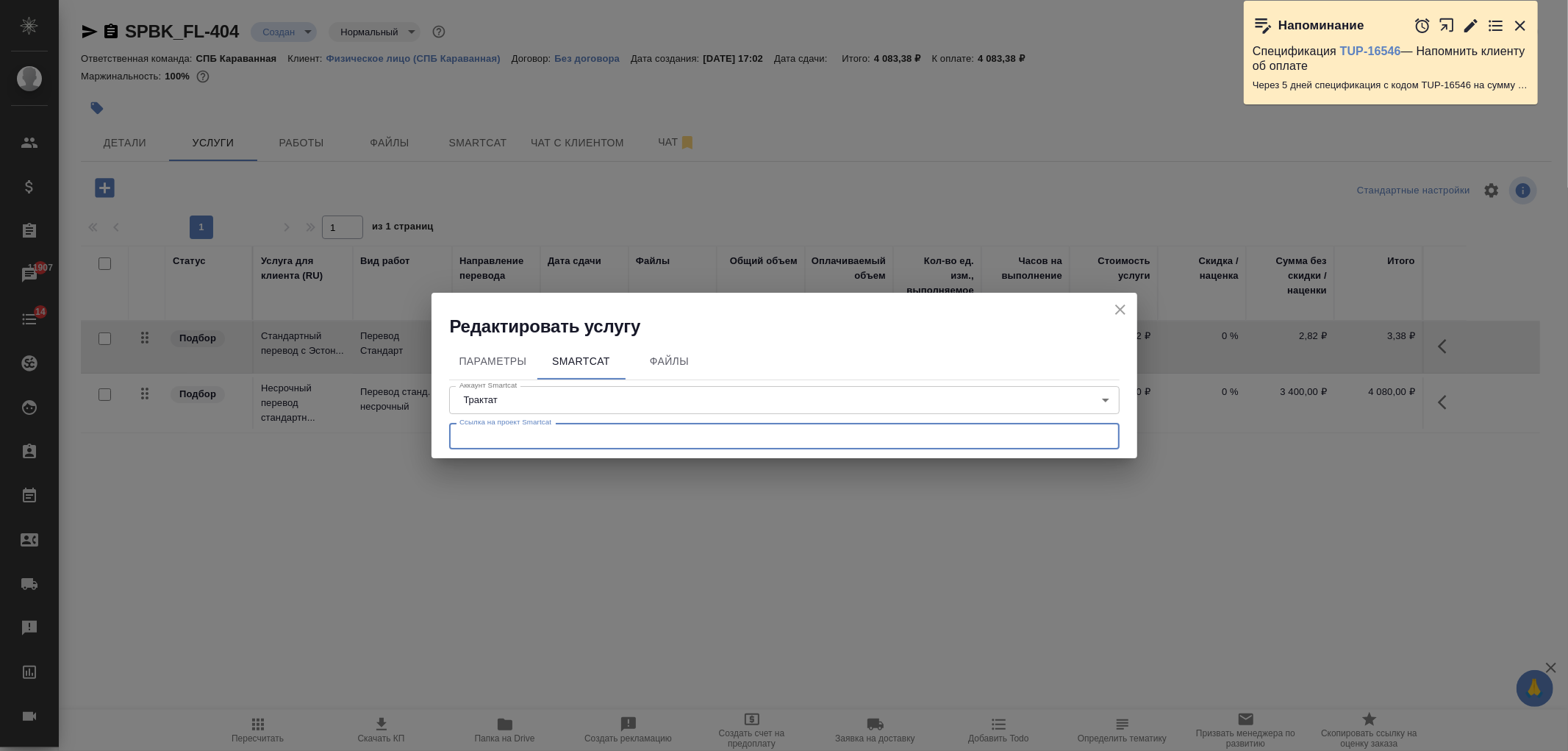
click at [751, 447] on input "text" at bounding box center [785, 436] width 671 height 27
click at [1126, 314] on icon "close" at bounding box center [1120, 310] width 18 height 18
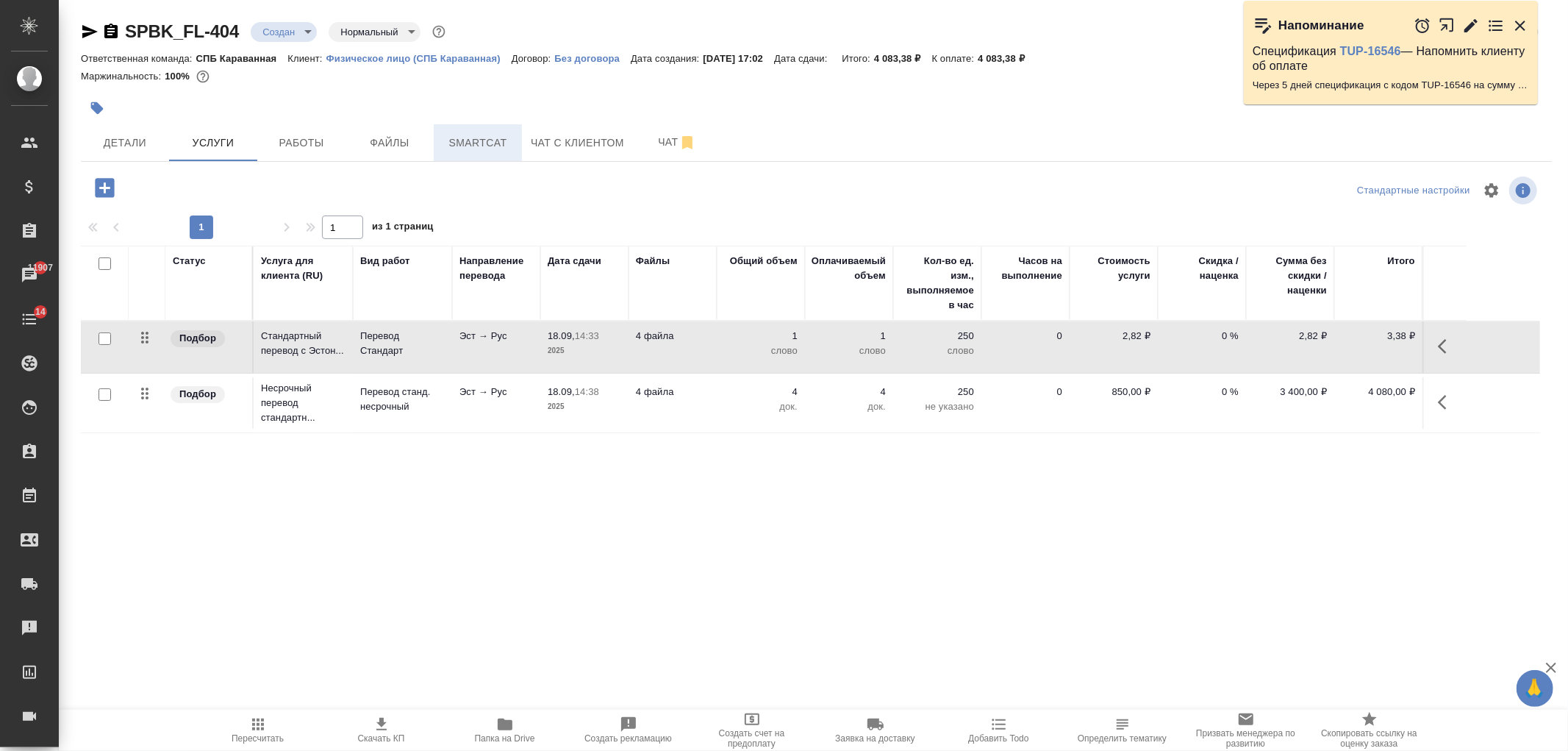
click at [474, 138] on span "Smartcat" at bounding box center [478, 143] width 71 height 19
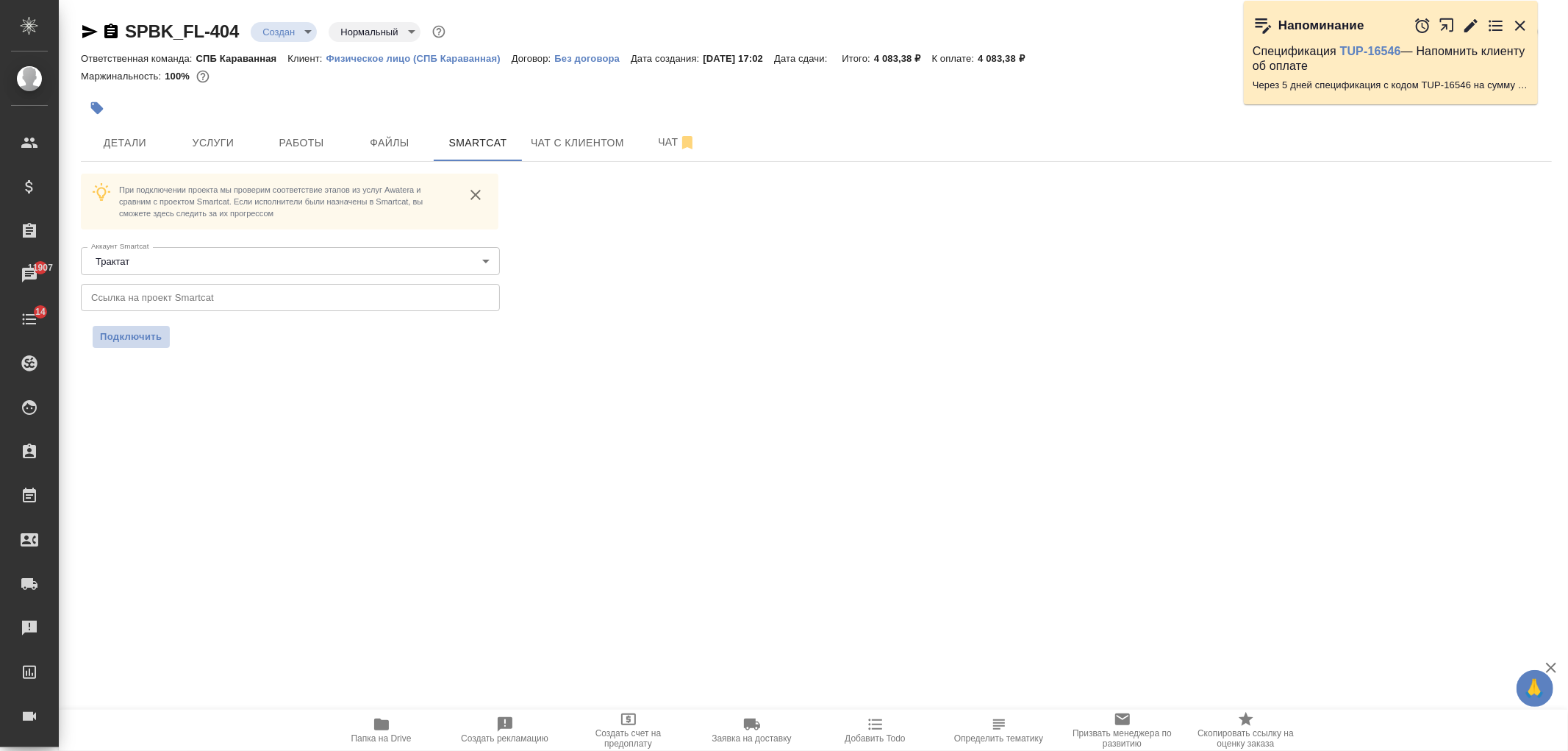
click at [151, 327] on button "Подключить" at bounding box center [131, 336] width 77 height 22
click at [240, 298] on input "text" at bounding box center [290, 297] width 419 height 27
click at [224, 142] on span "Услуги" at bounding box center [213, 143] width 71 height 19
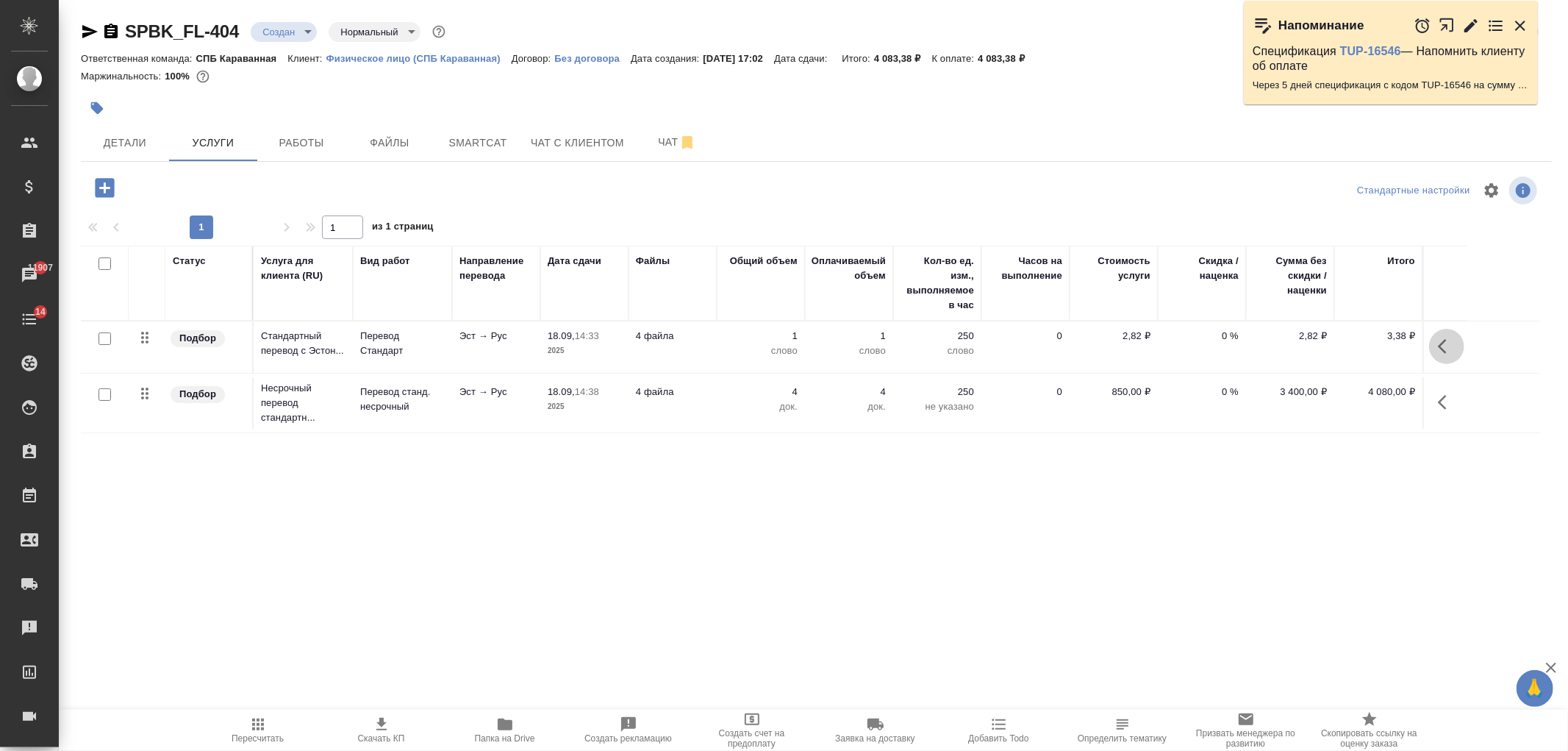
click at [1445, 348] on icon "button" at bounding box center [1447, 346] width 18 height 18
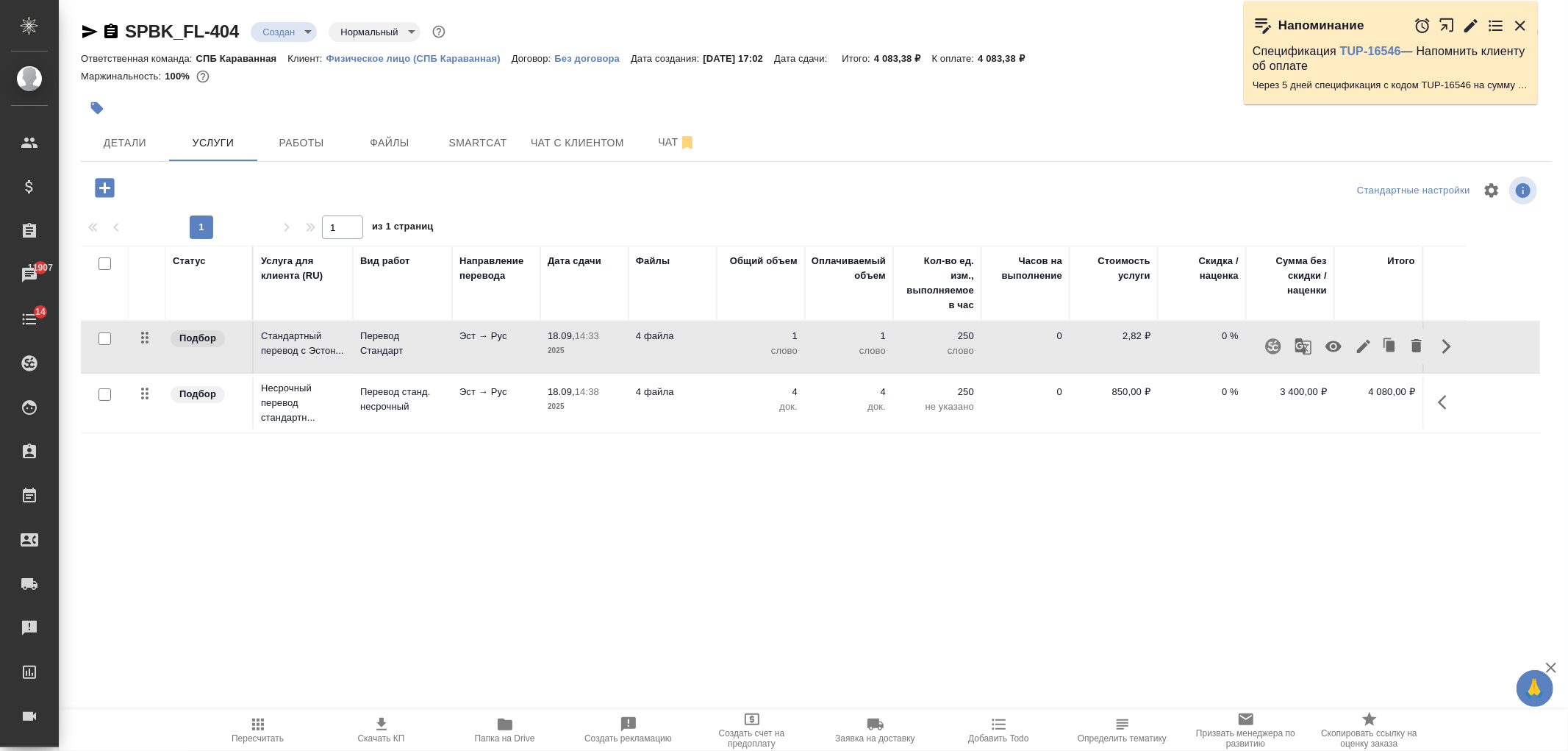
click at [1277, 349] on icon "button" at bounding box center [1273, 346] width 18 height 18
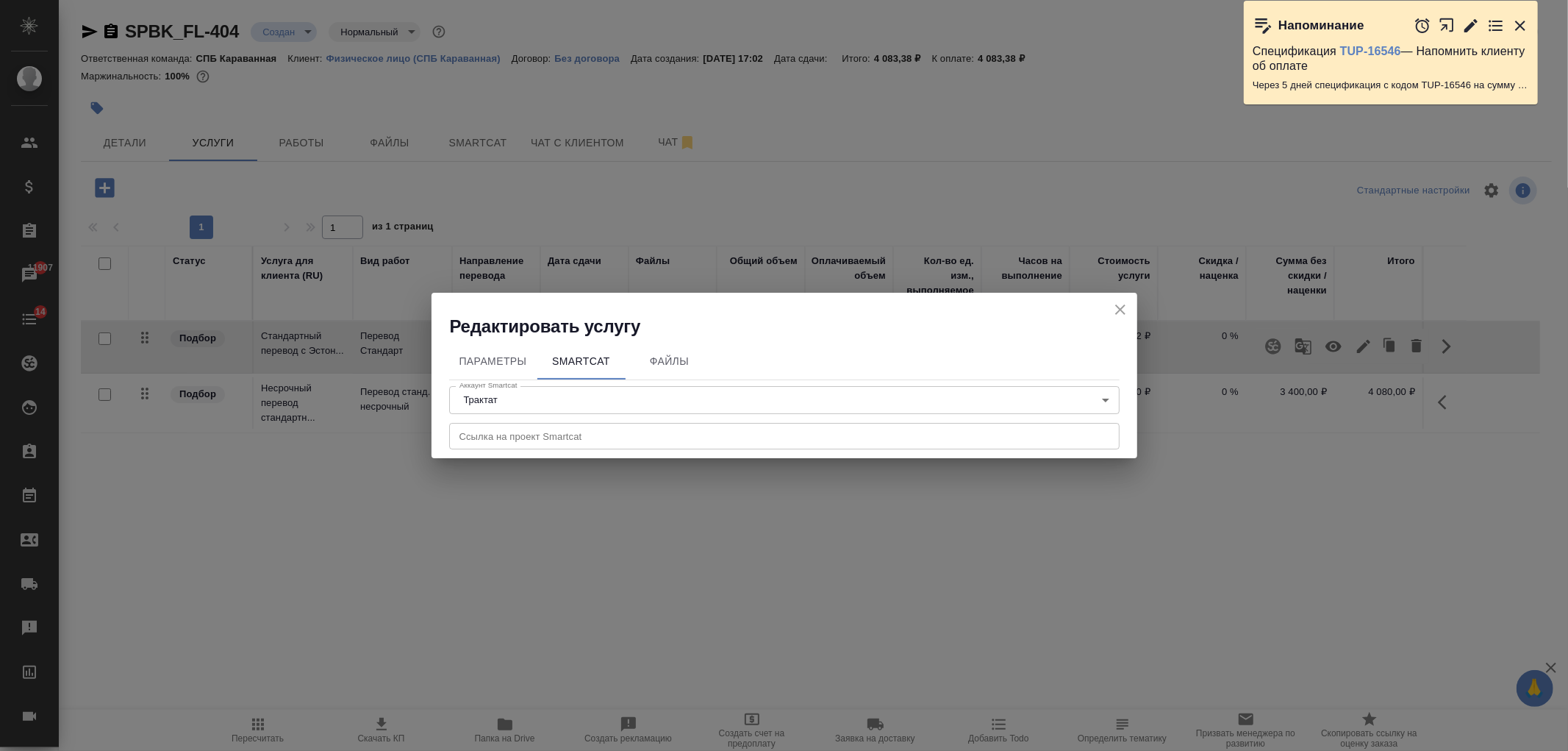
click at [1120, 311] on icon "close" at bounding box center [1120, 310] width 18 height 18
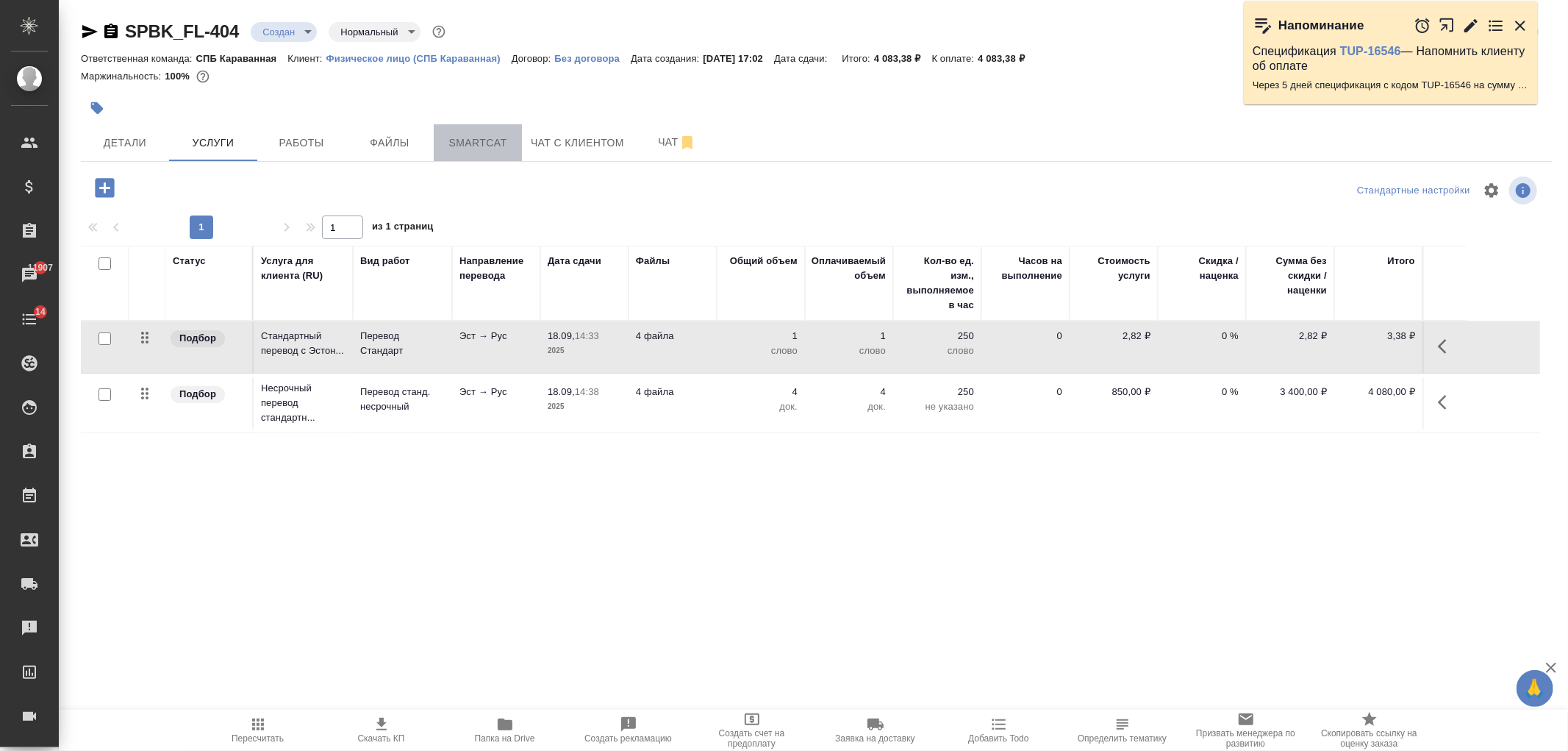
click at [475, 145] on span "Smartcat" at bounding box center [478, 143] width 71 height 19
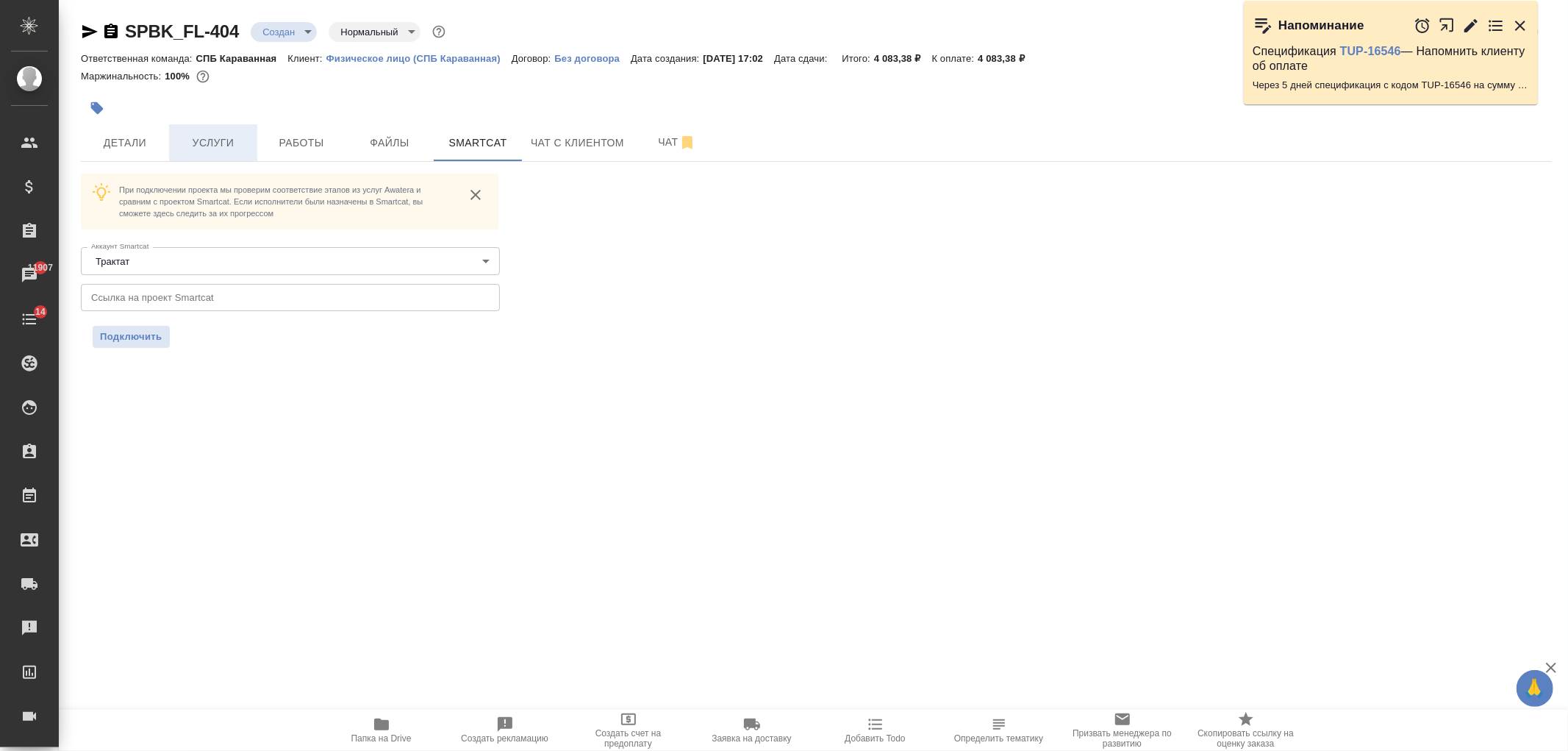
click at [224, 125] on button "Услуги" at bounding box center [213, 143] width 88 height 37
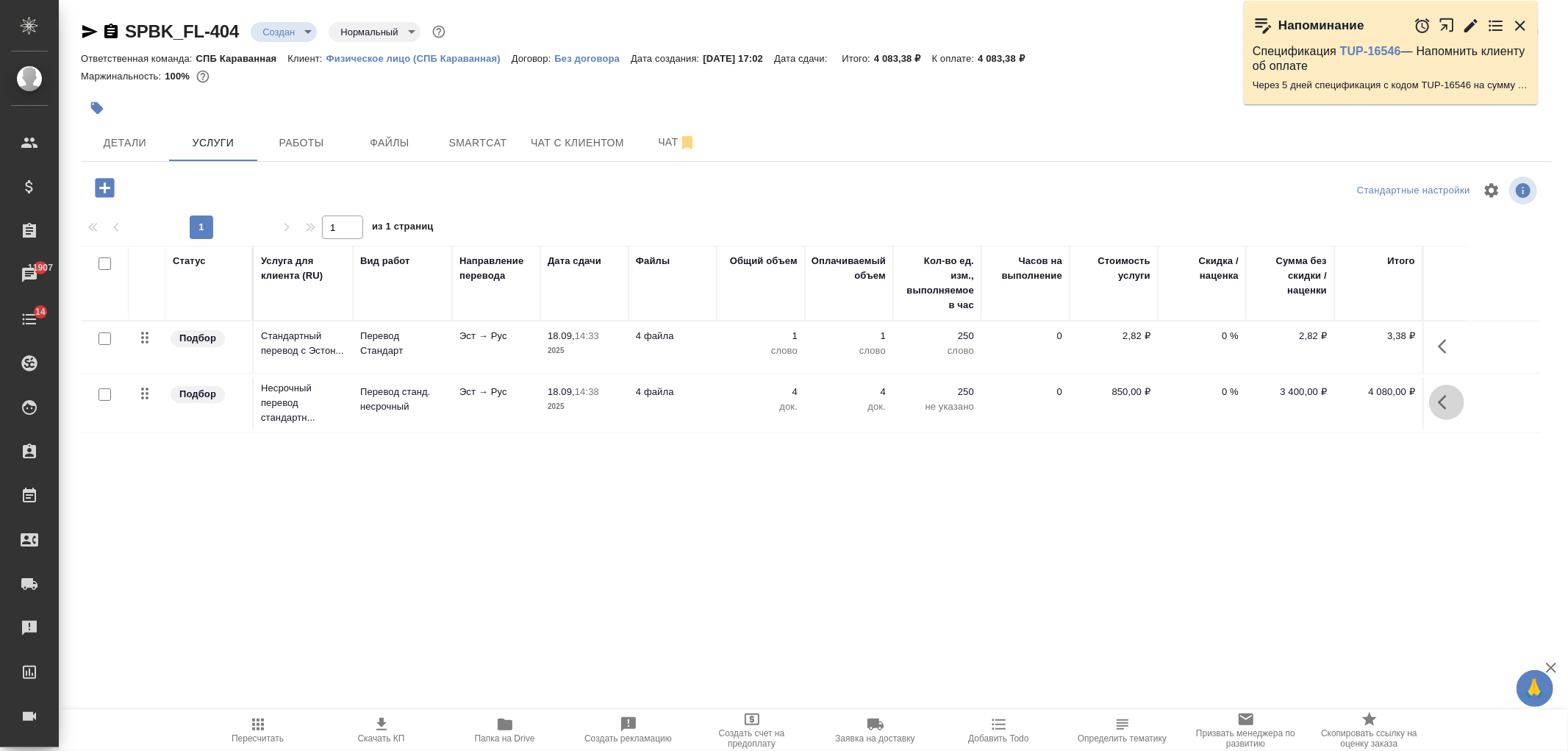
click at [1449, 396] on icon "button" at bounding box center [1447, 402] width 18 height 18
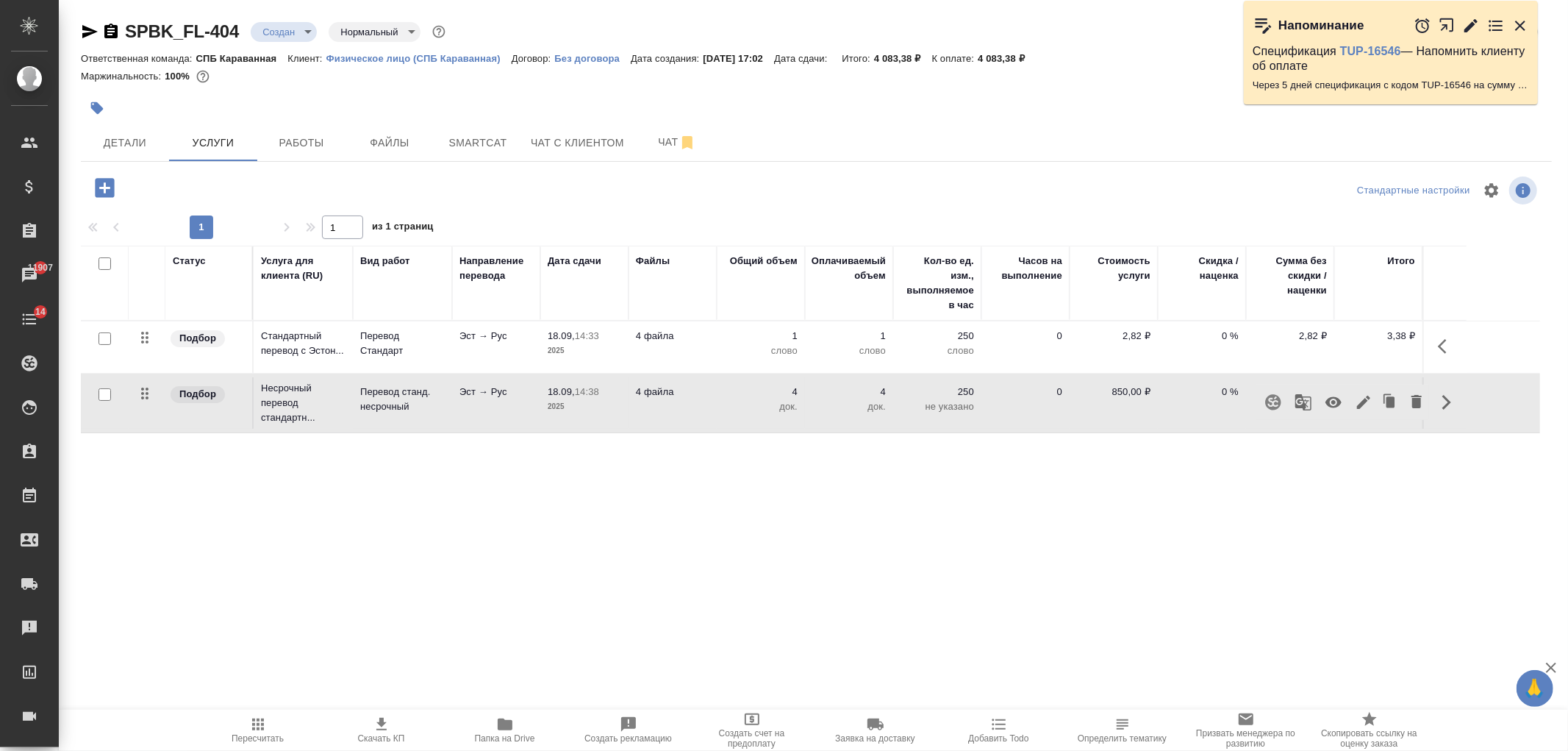
click at [1282, 406] on button "button" at bounding box center [1272, 402] width 35 height 35
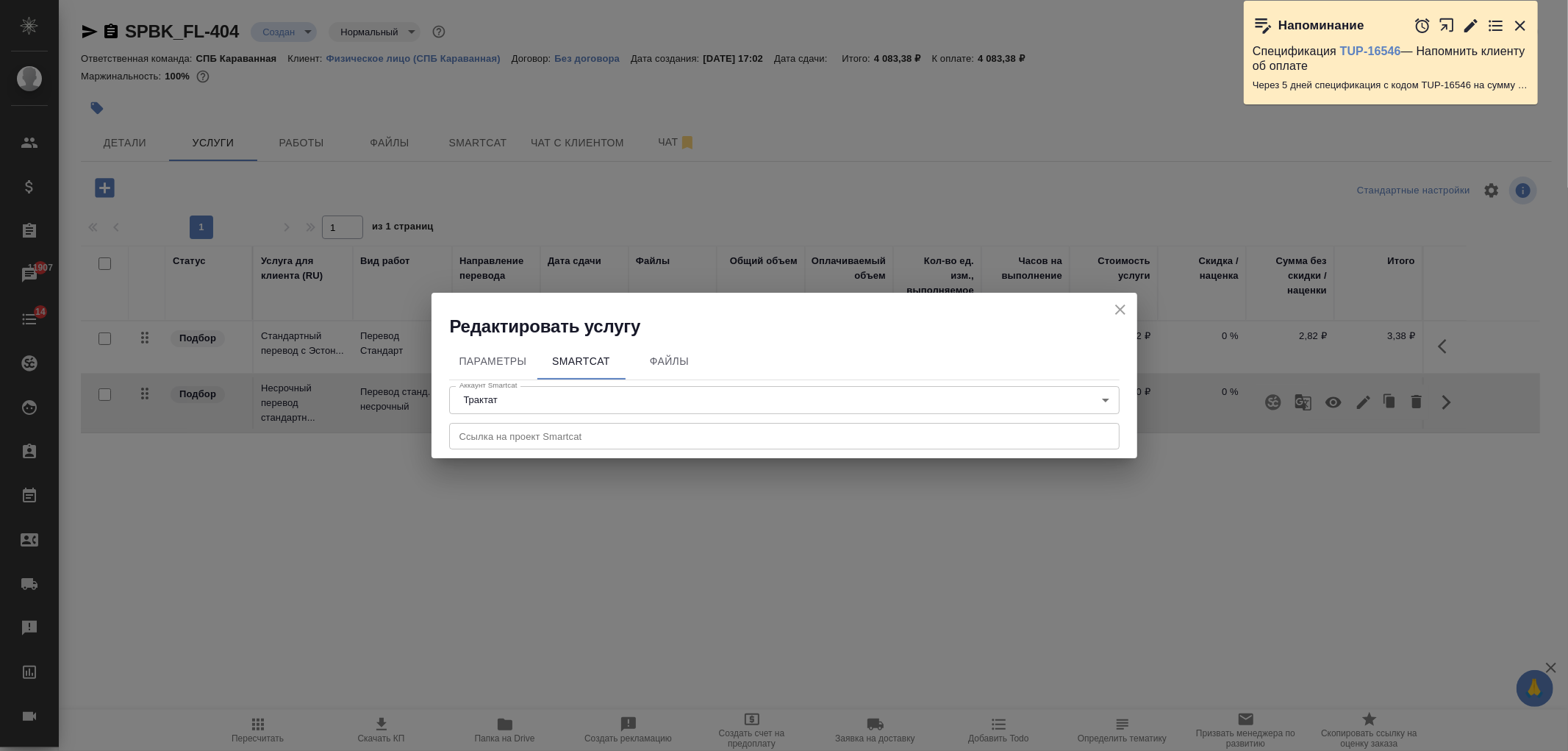
click at [864, 397] on body "🙏 .cls-1 fill:#fff; AWATERA Ivanova Arina Клиенты Спецификации Заказы 11907 Чат…" at bounding box center [784, 376] width 1568 height 751
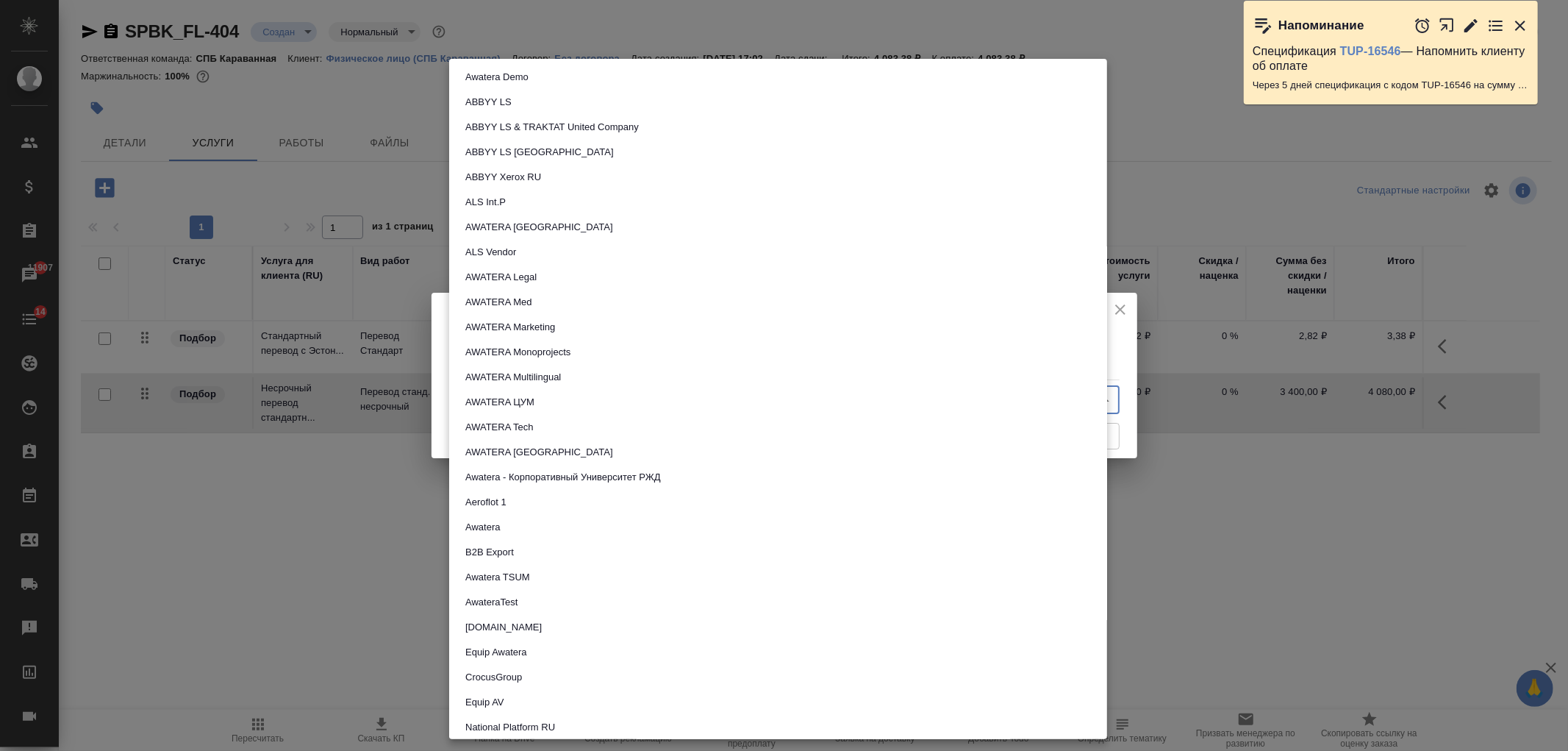
scroll to position [802, 0]
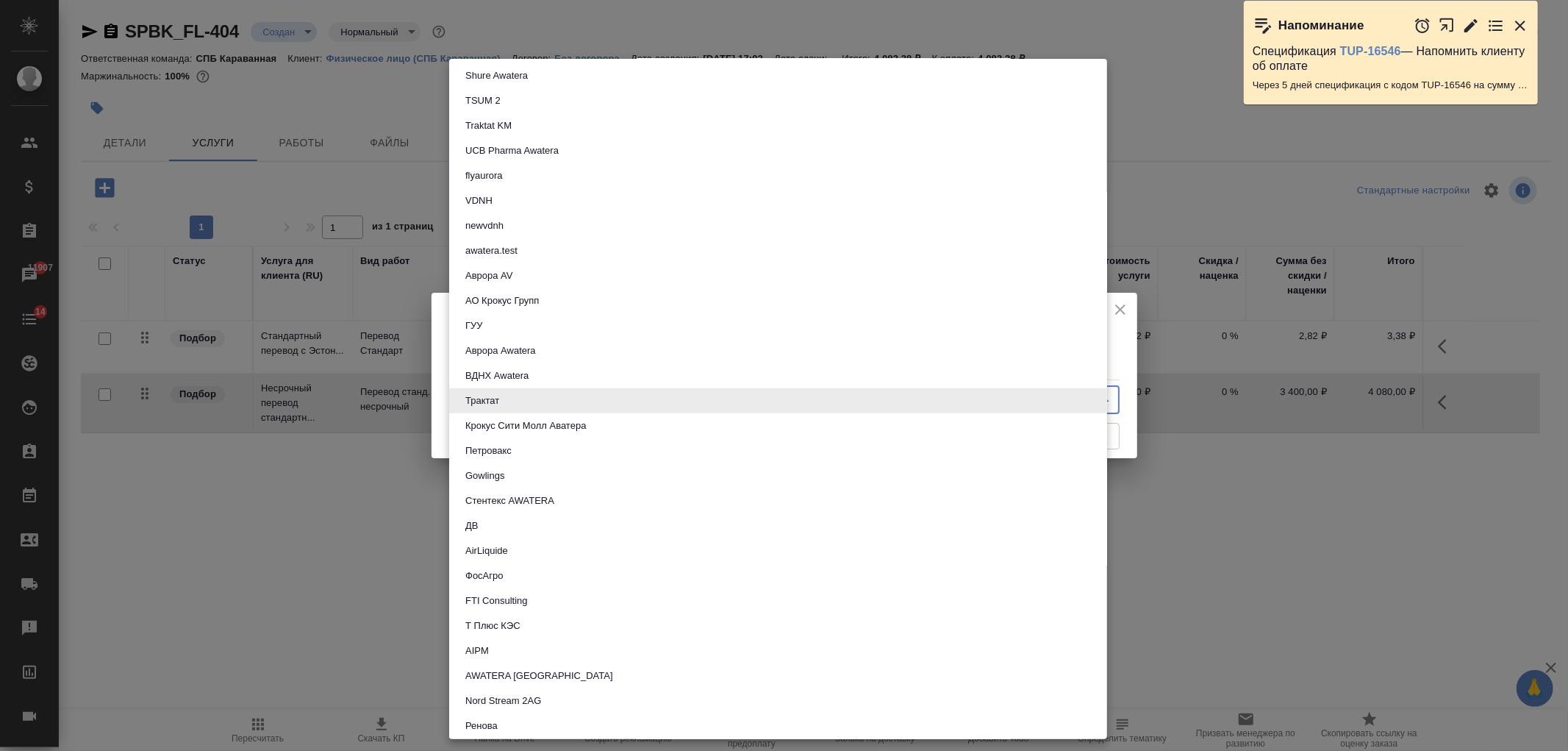
click at [864, 397] on li "Трактат" at bounding box center [778, 401] width 658 height 25
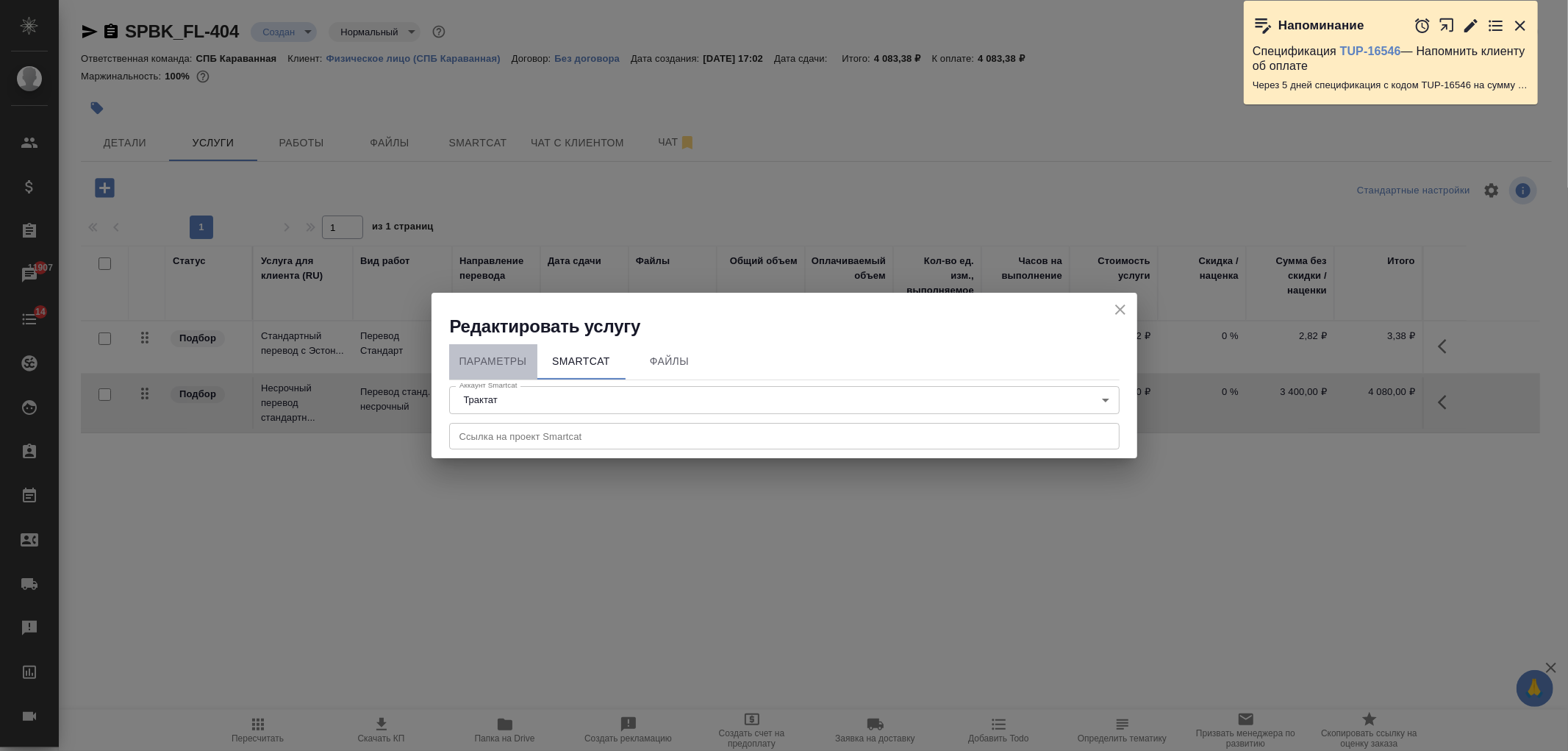
click at [523, 362] on span "Параметры" at bounding box center [493, 362] width 71 height 19
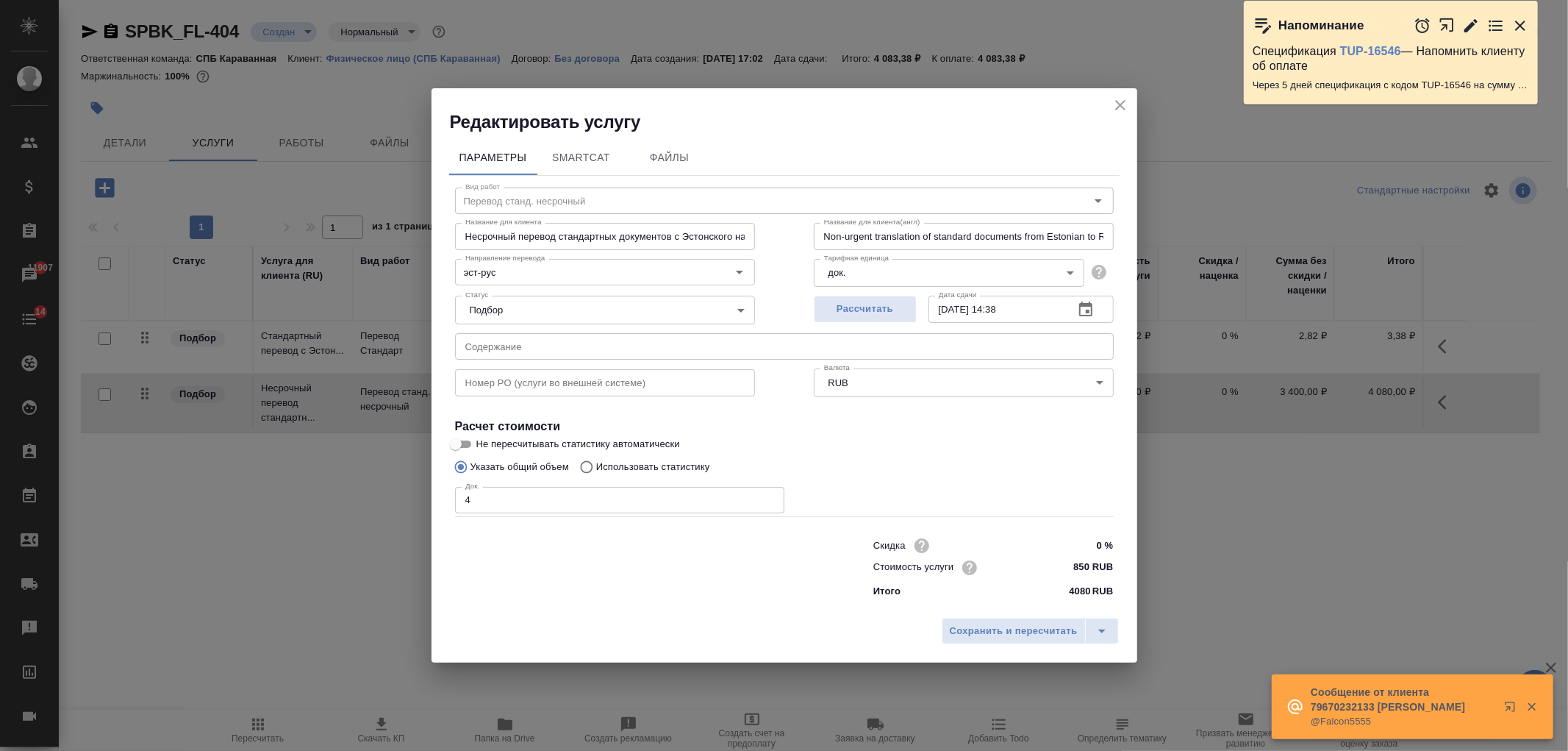
click at [1123, 103] on icon "close" at bounding box center [1120, 105] width 11 height 11
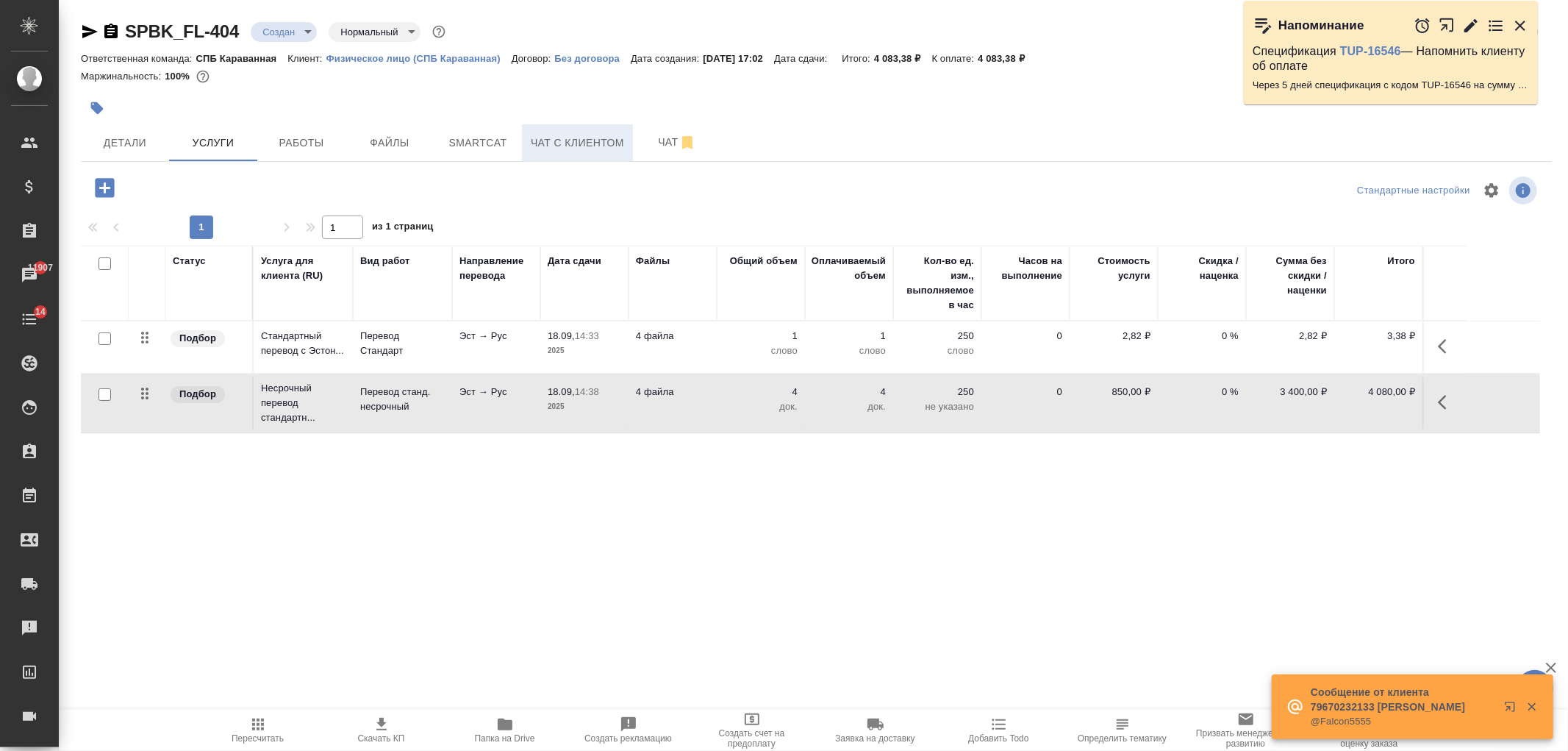
click at [537, 148] on span "Чат с клиентом" at bounding box center [577, 143] width 94 height 19
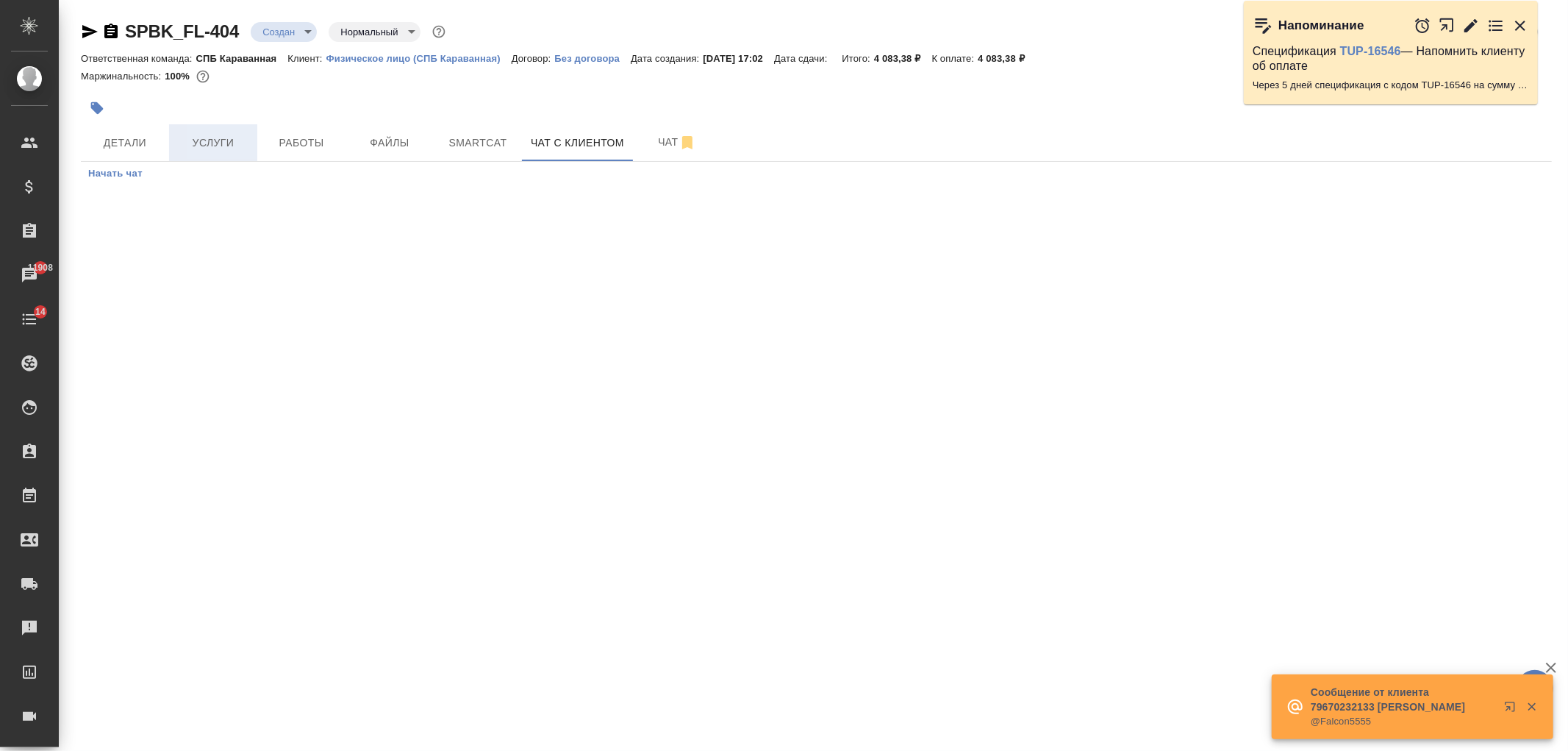
click at [208, 134] on span "Услуги" at bounding box center [213, 143] width 71 height 19
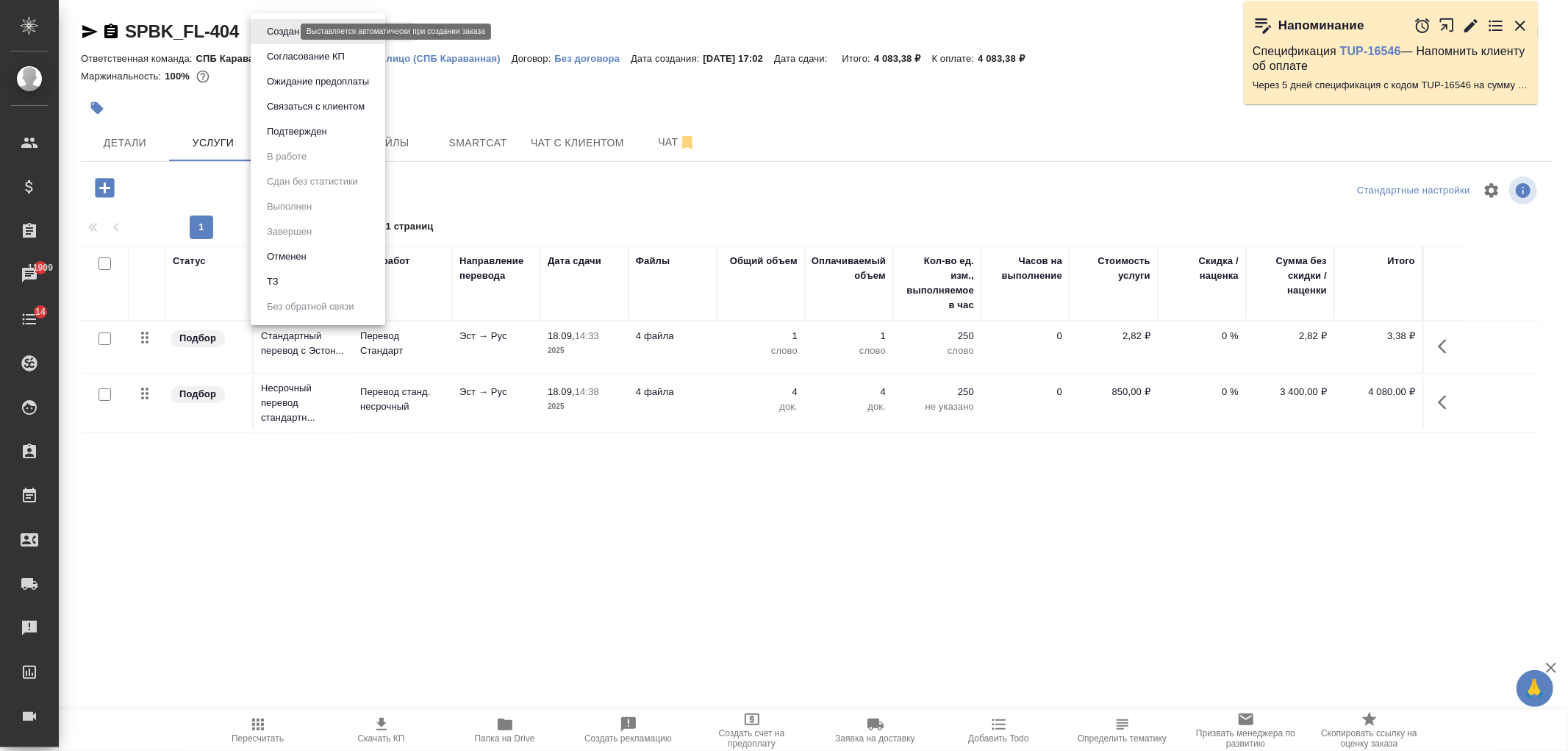
click at [275, 32] on body "🙏 .cls-1 fill:#fff; AWATERA Ivanova Arina Клиенты Спецификации Заказы 11909 Чат…" at bounding box center [784, 376] width 1568 height 751
click at [314, 281] on li "ТЗ" at bounding box center [318, 282] width 134 height 25
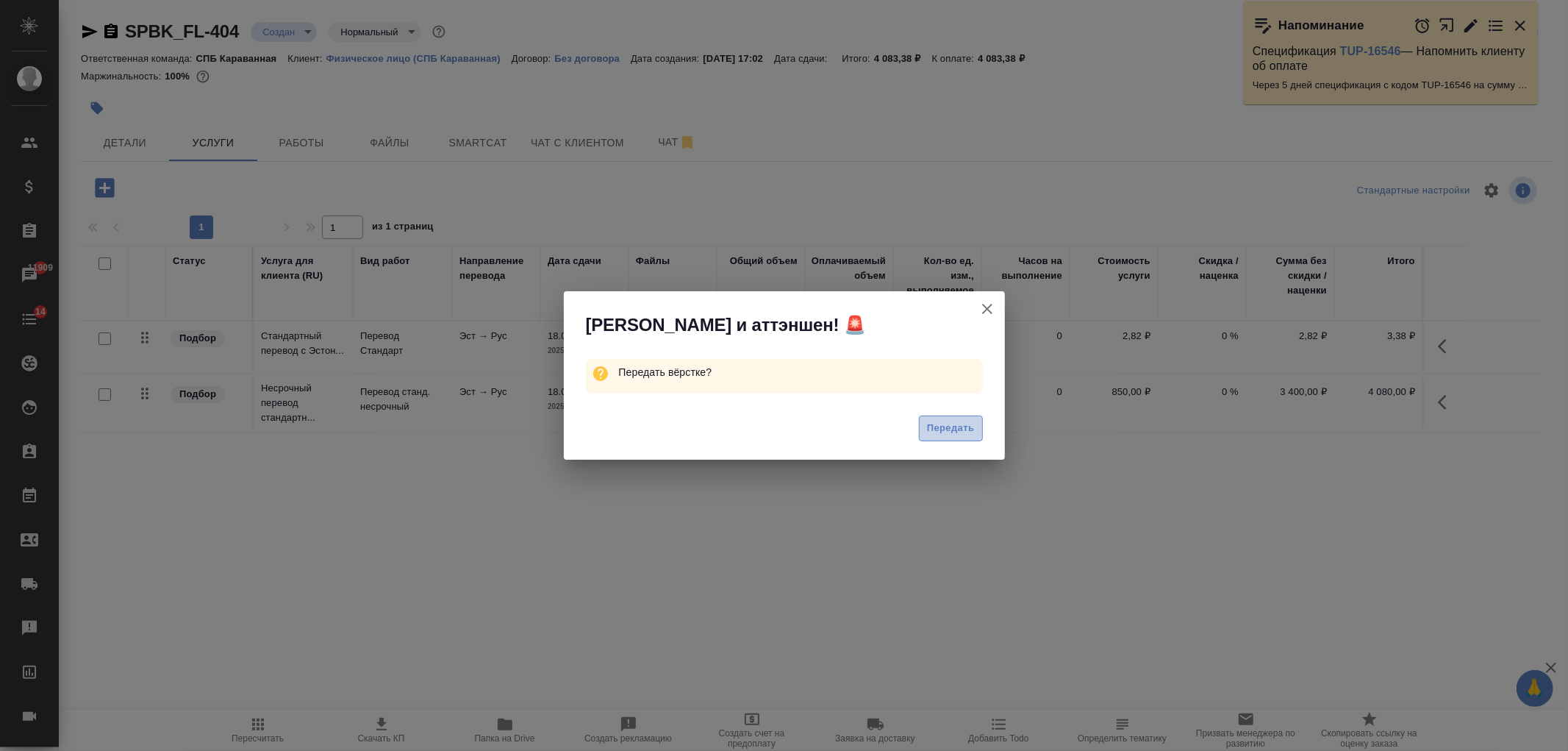
click at [950, 424] on span "Передать" at bounding box center [951, 428] width 48 height 17
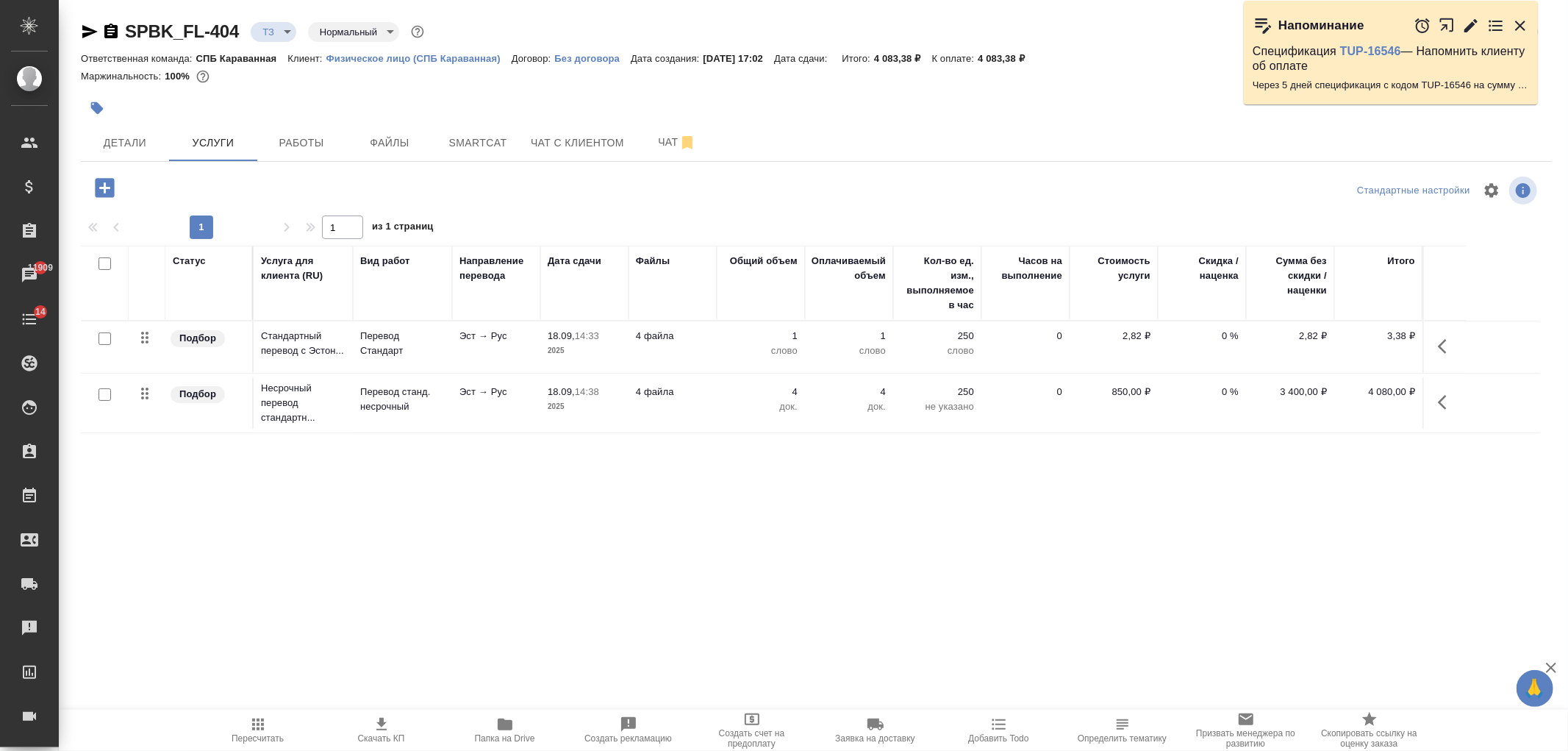
click at [670, 140] on span "Чат" at bounding box center [677, 142] width 71 height 19
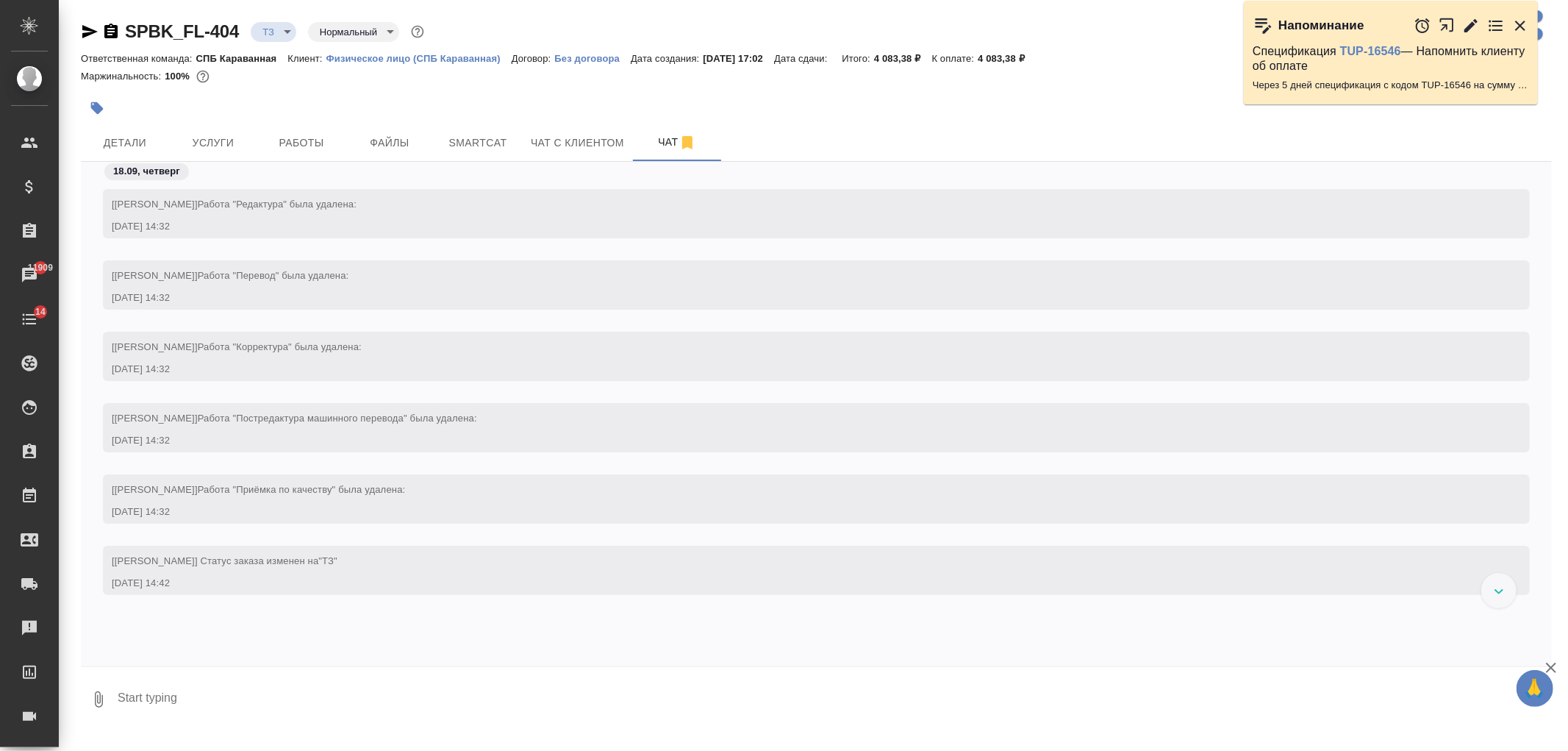
click at [94, 704] on icon "button" at bounding box center [99, 700] width 18 height 18
click at [129, 621] on span "From your local files" at bounding box center [92, 621] width 99 height 19
click at [0, 0] on input "From your local files" at bounding box center [0, 0] width 0 height 0
click at [325, 679] on textarea at bounding box center [822, 699] width 1412 height 50
type textarea "устав есть в ворде, только без печатей и апостиля"
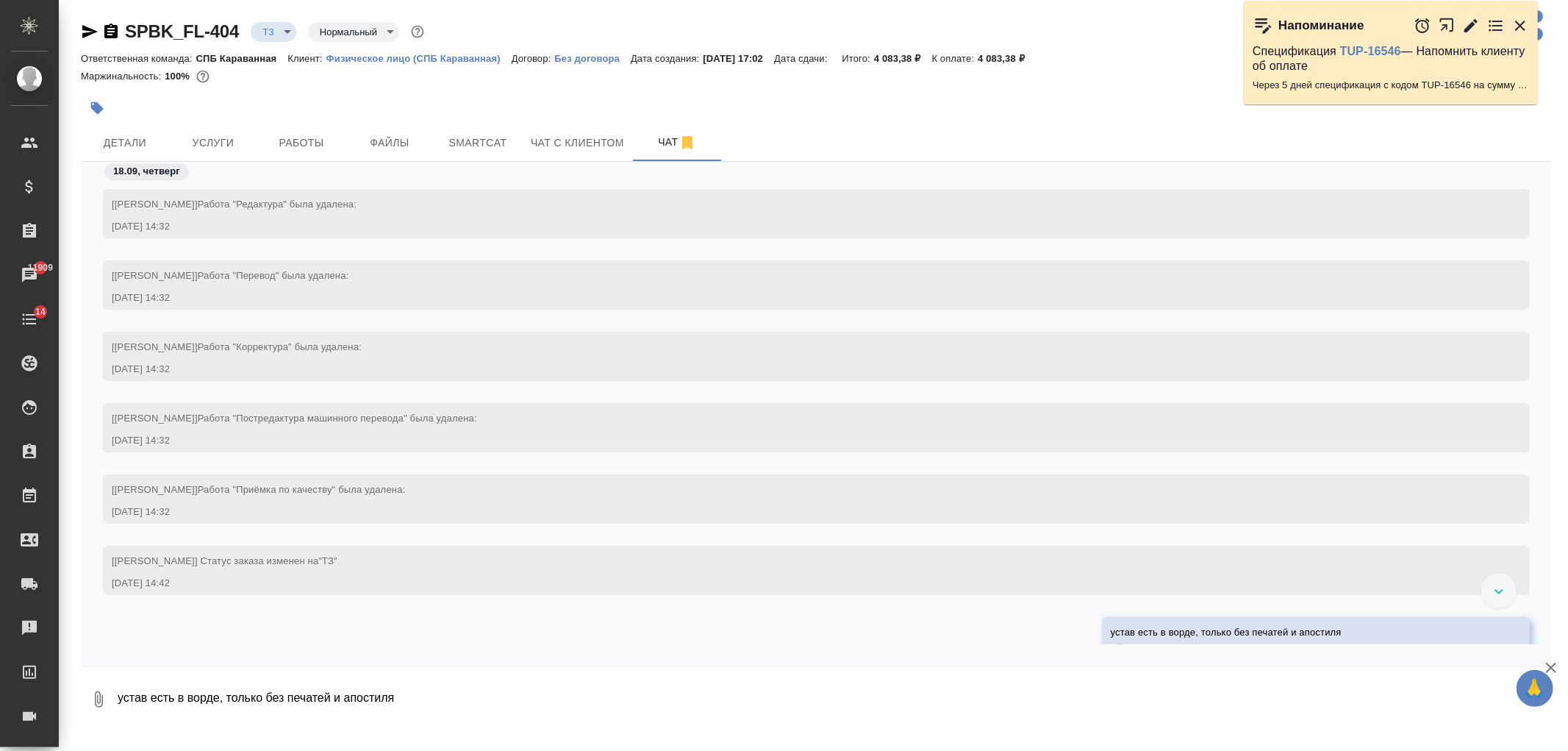
scroll to position [63, 0]
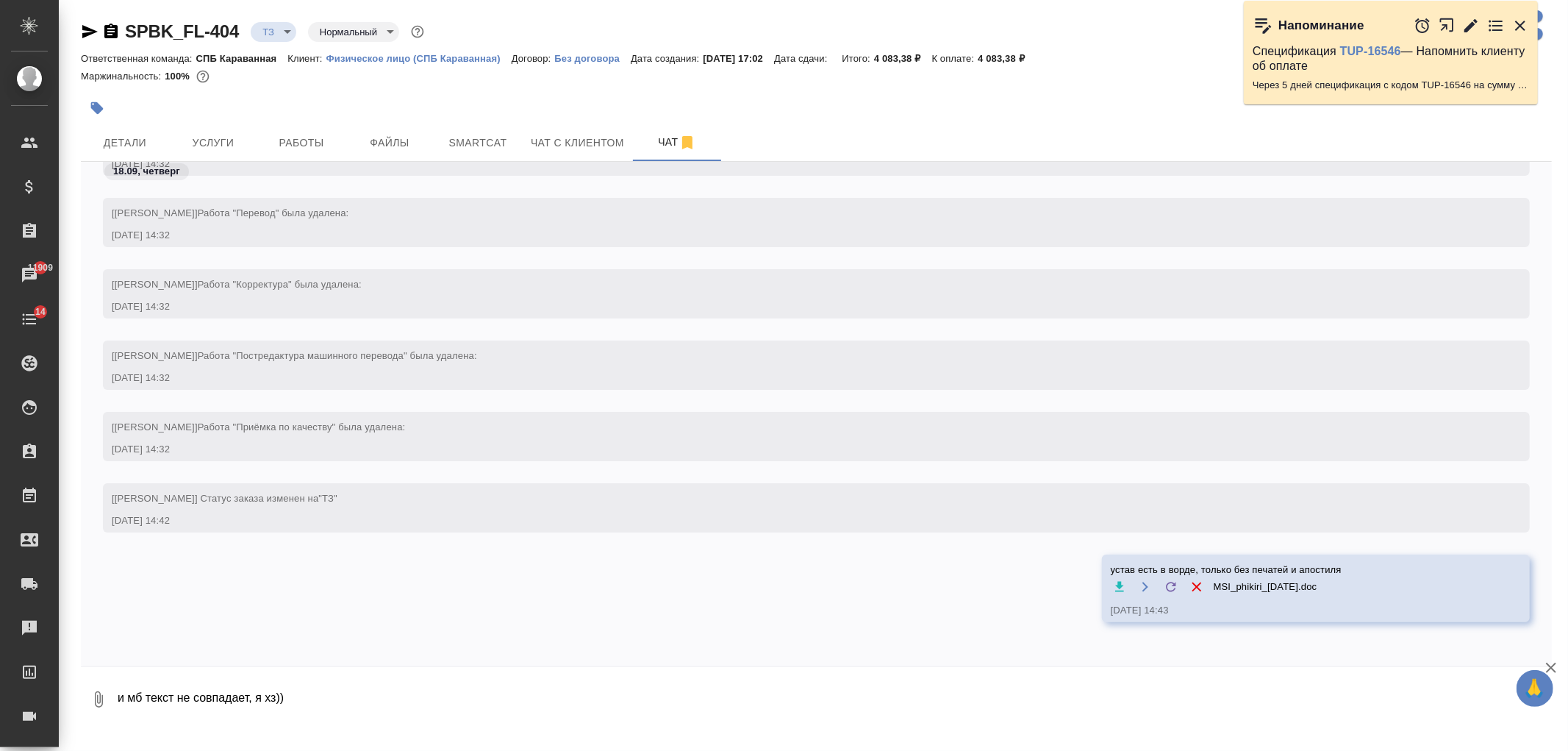
type textarea "и мб текст не совпадает, я хз))"
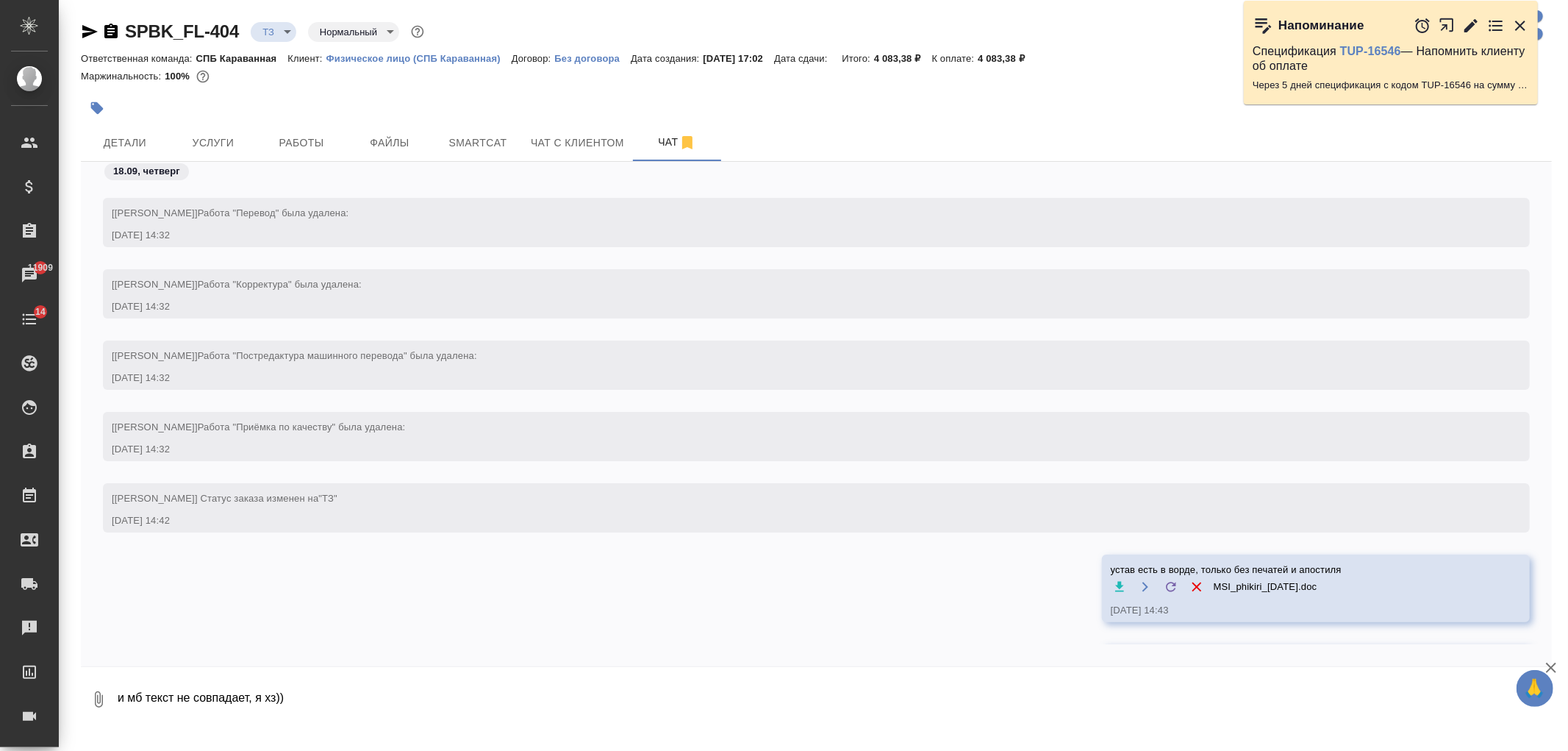
scroll to position [134, 0]
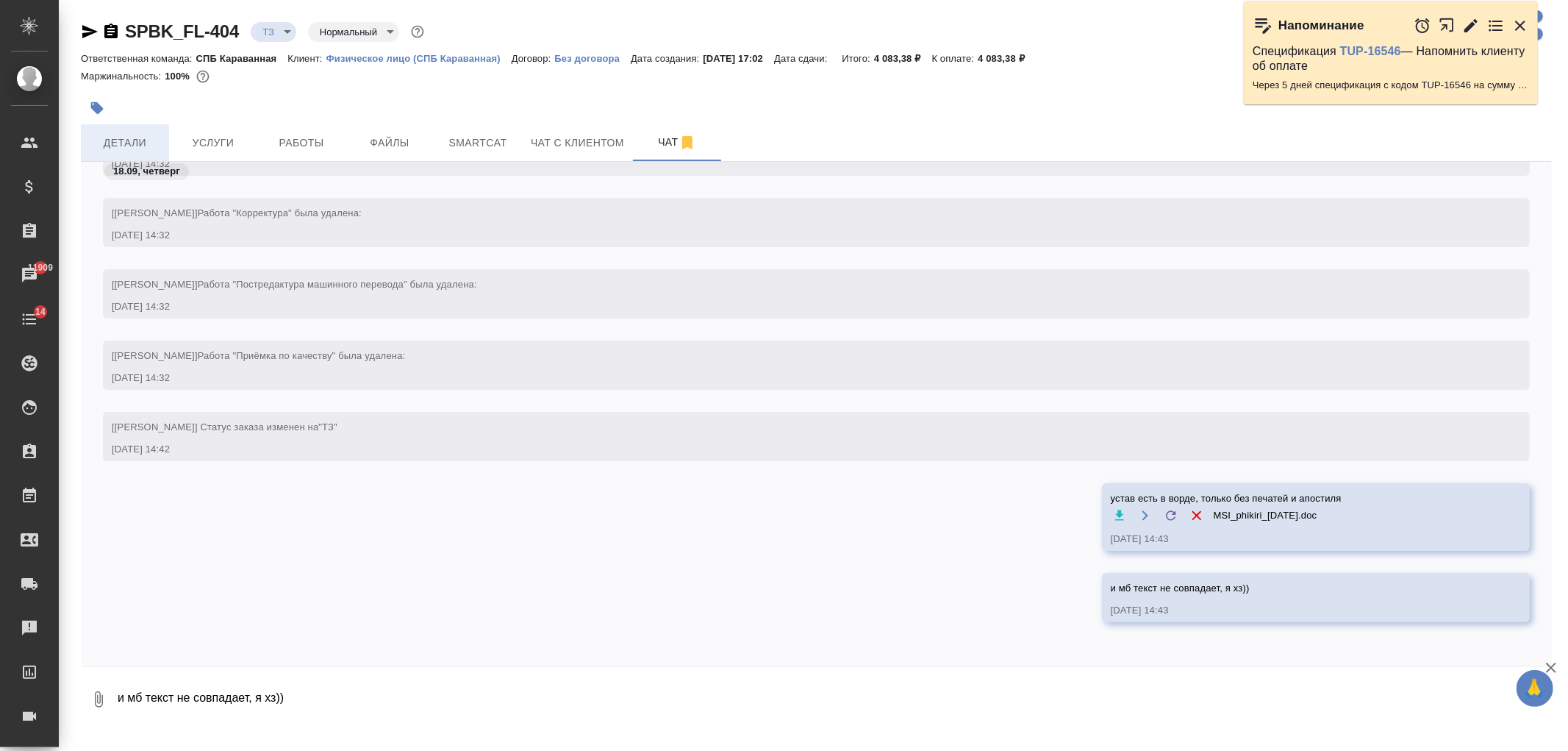
click at [131, 136] on span "Детали" at bounding box center [125, 143] width 71 height 19
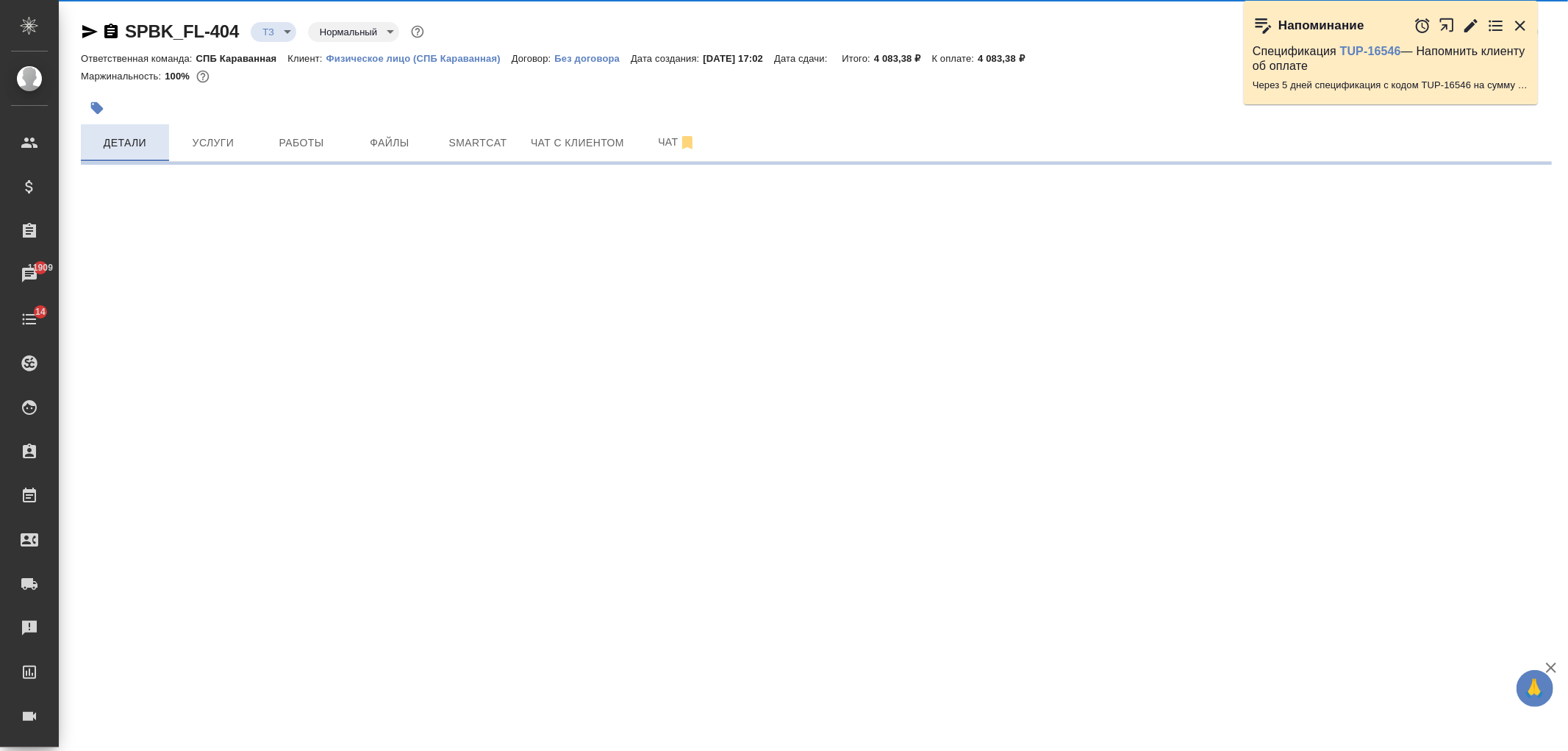
select select "RU"
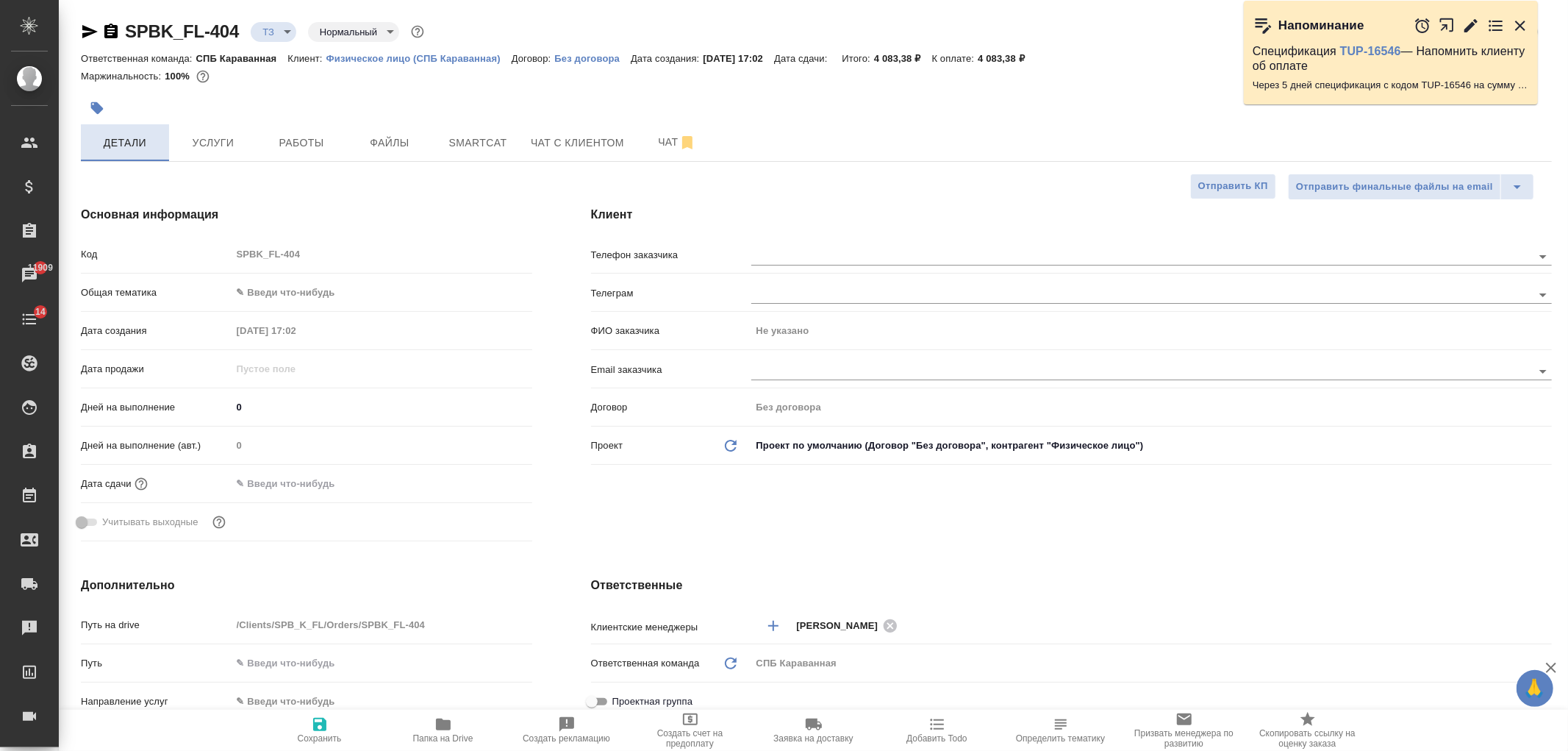
type textarea "x"
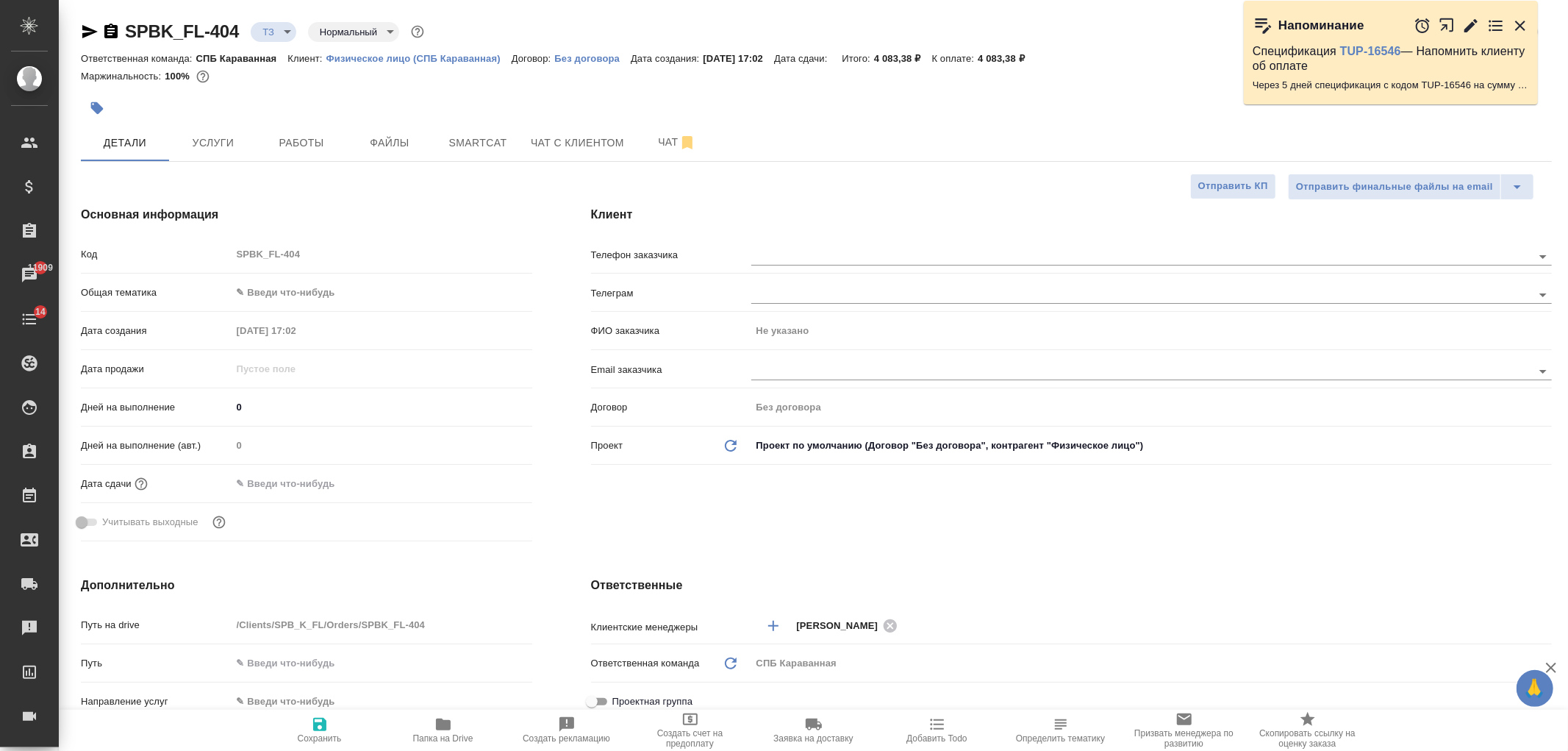
type textarea "x"
click at [210, 136] on span "Услуги" at bounding box center [213, 143] width 71 height 19
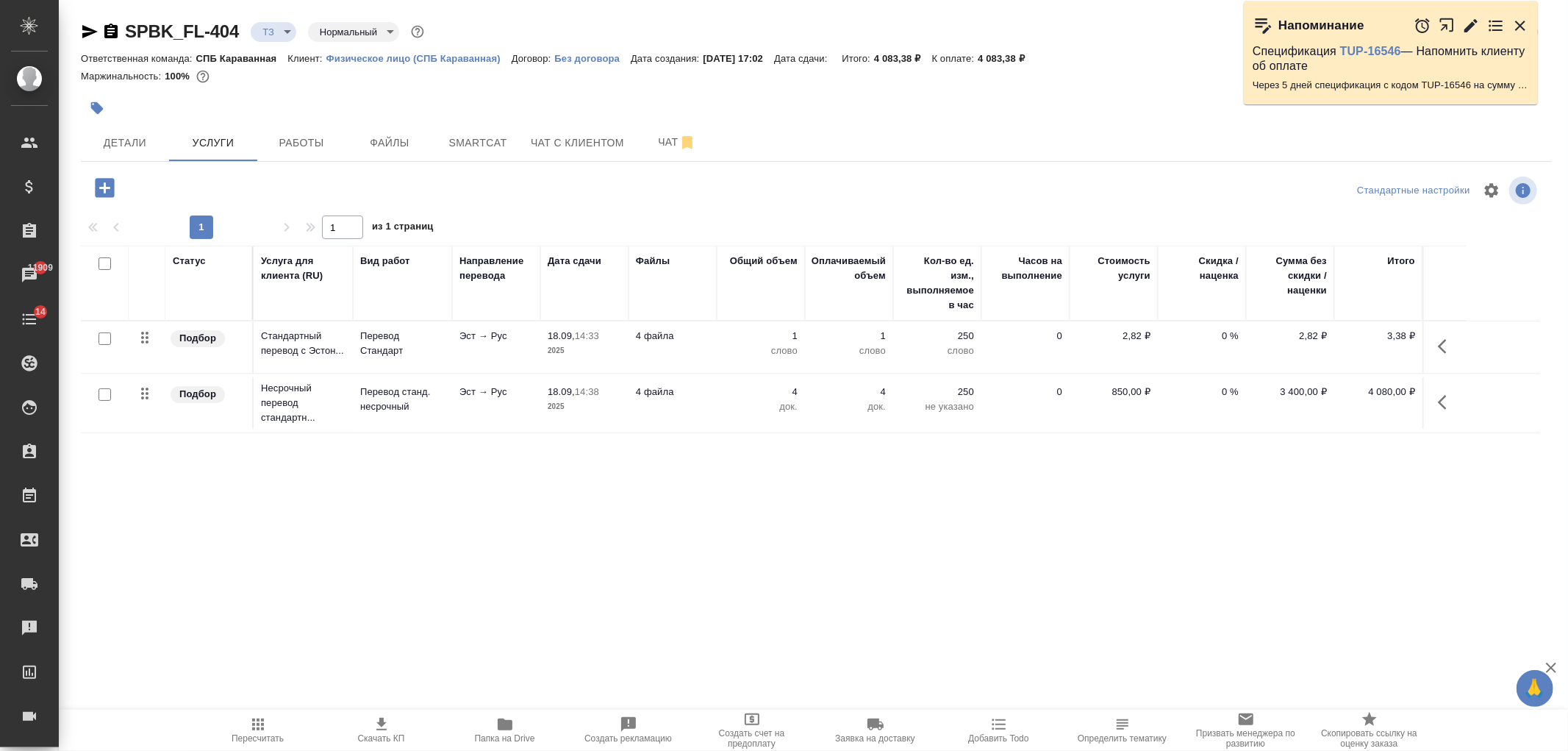
click at [104, 339] on input "checkbox" at bounding box center [104, 338] width 12 height 12
checkbox input "true"
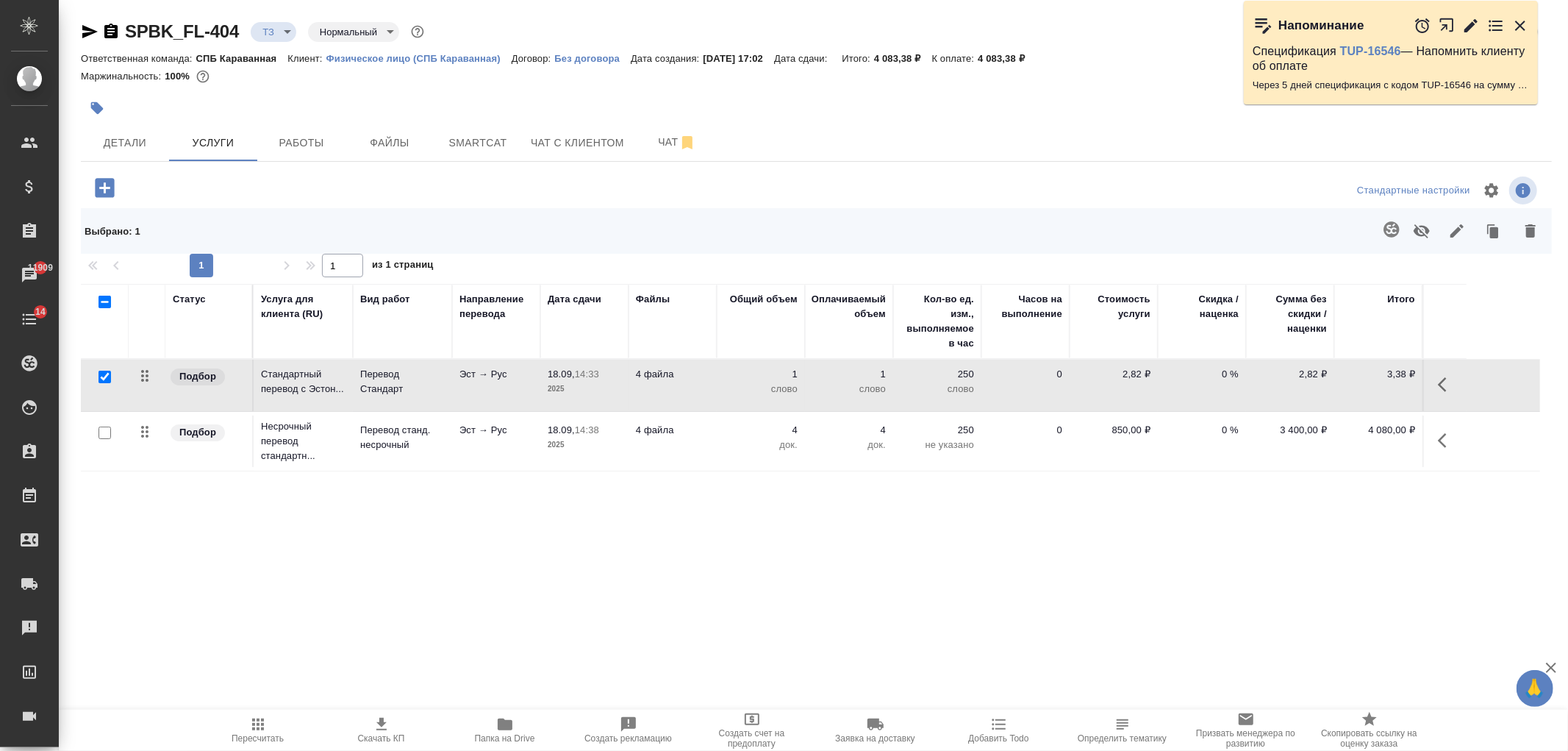
click at [1443, 393] on button "button" at bounding box center [1446, 384] width 35 height 35
click at [1282, 389] on button "button" at bounding box center [1272, 384] width 35 height 35
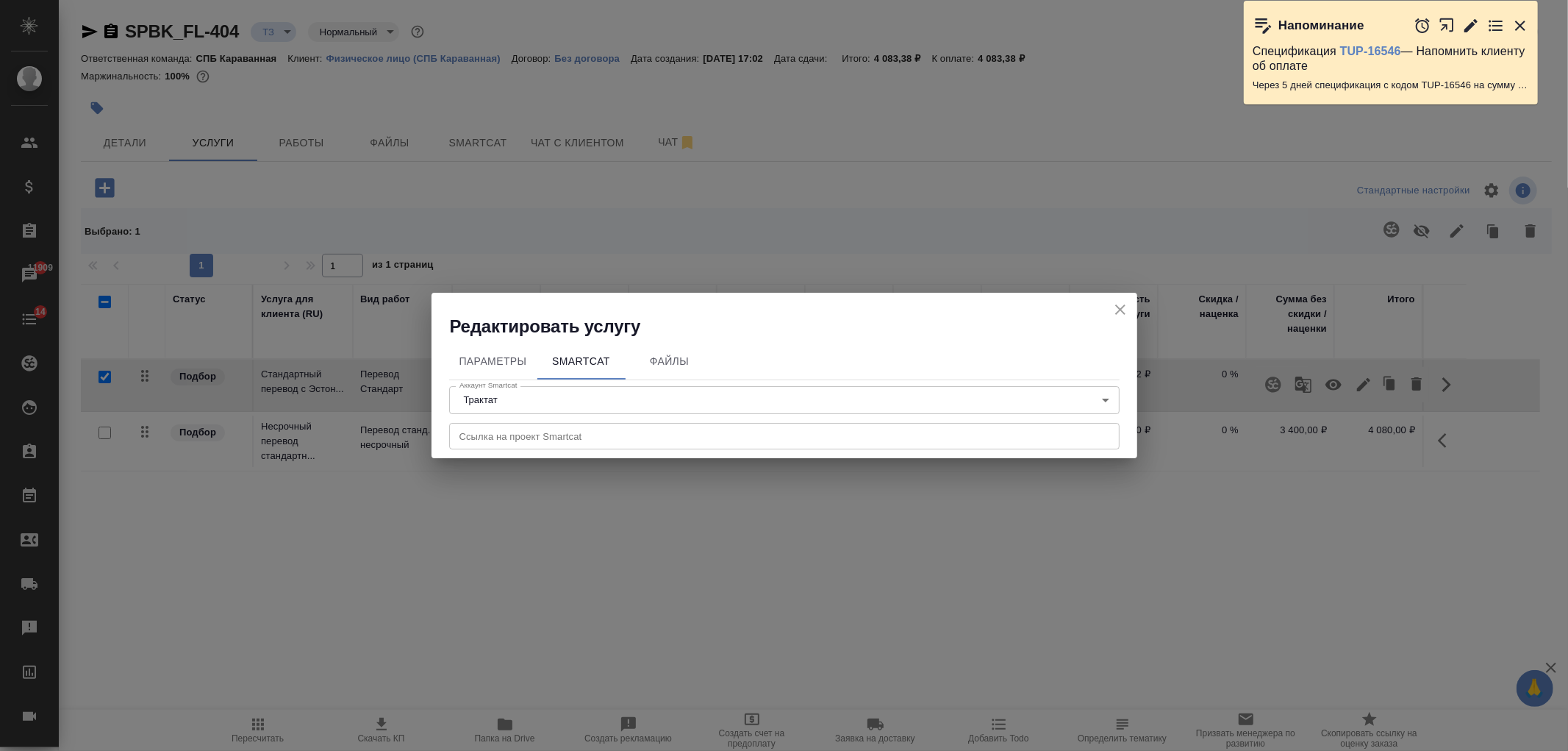
click at [1116, 313] on icon "close" at bounding box center [1120, 310] width 11 height 11
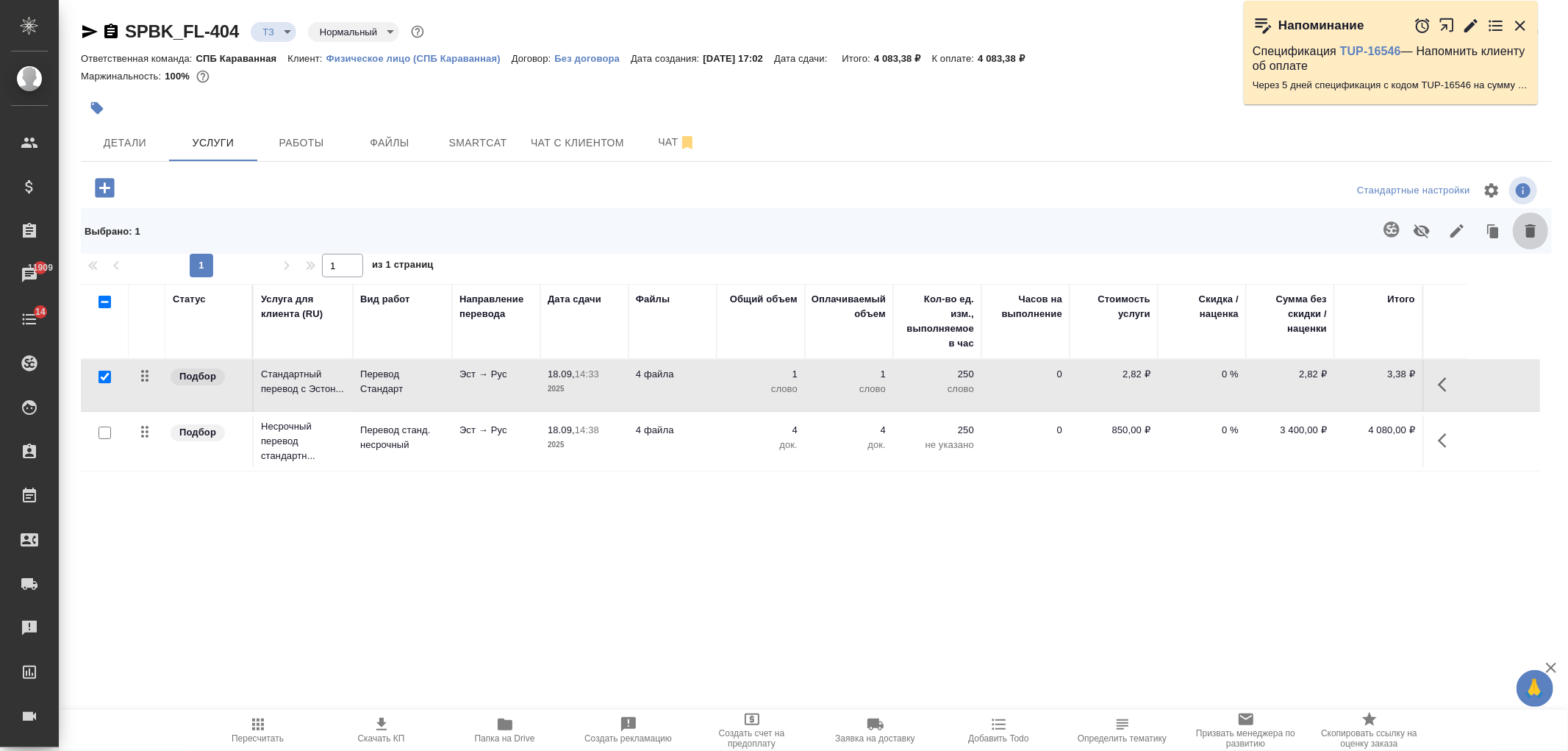
click at [1528, 228] on icon "button" at bounding box center [1531, 231] width 11 height 13
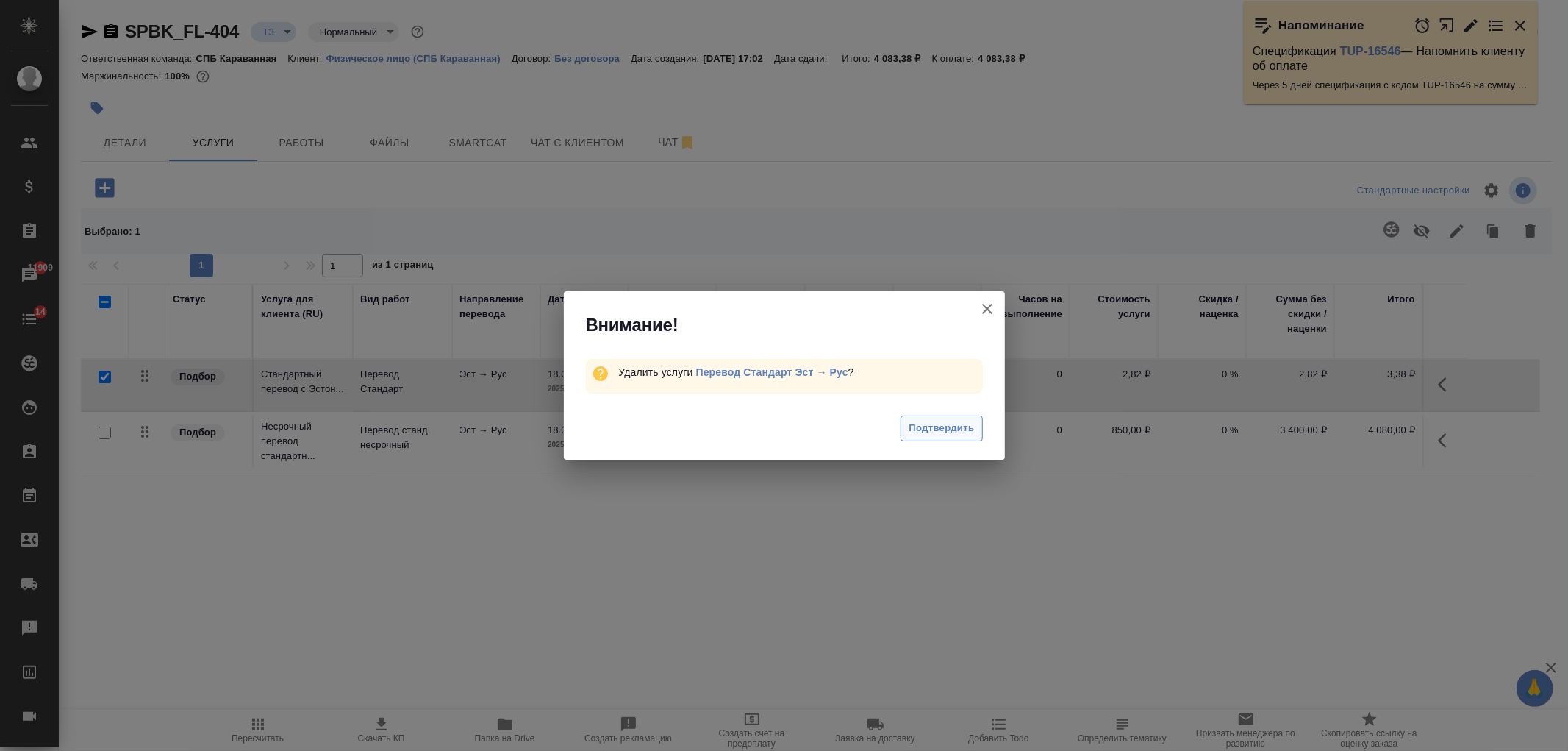
click at [929, 441] on button "Подтвердить" at bounding box center [941, 428] width 81 height 26
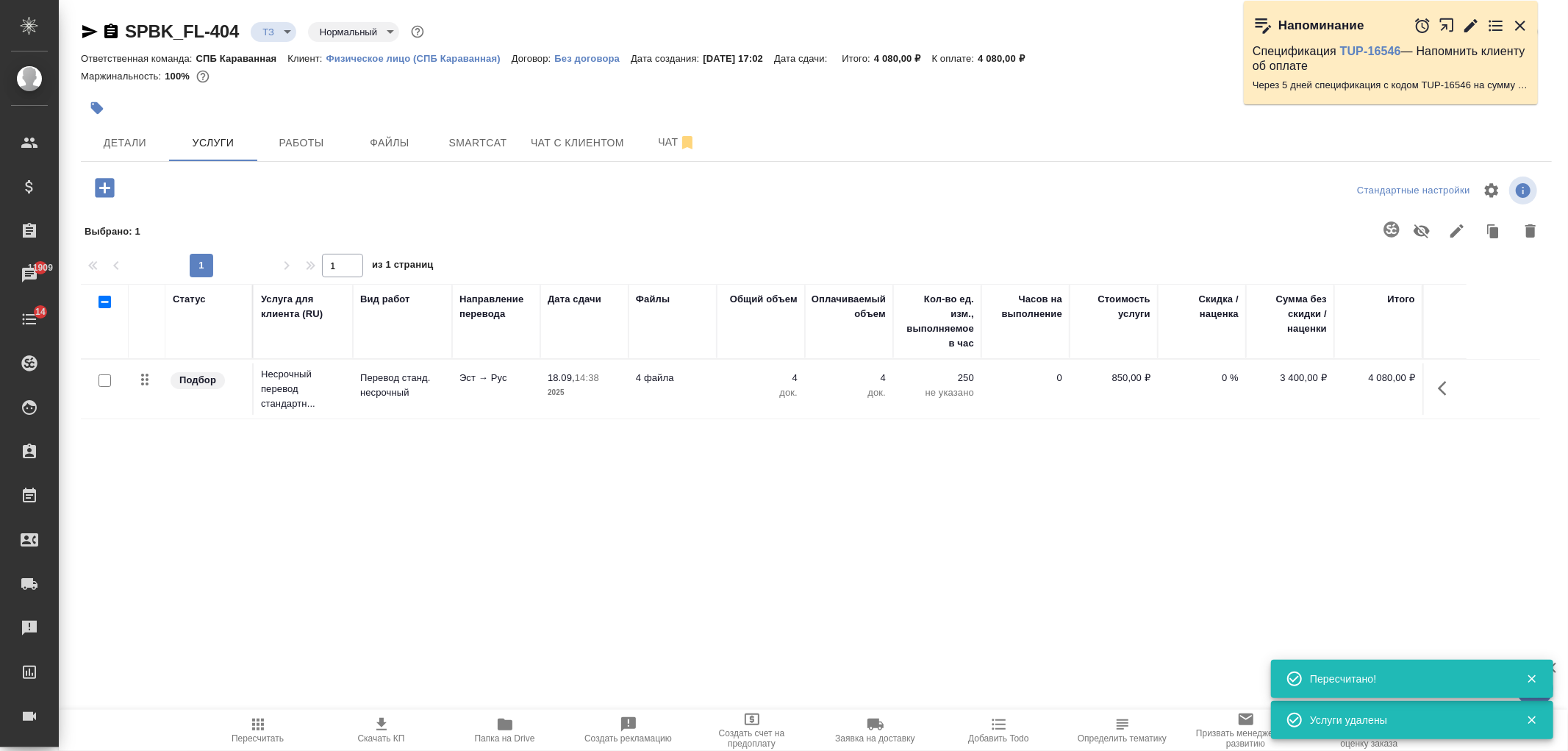
click at [100, 185] on icon "button" at bounding box center [103, 187] width 19 height 19
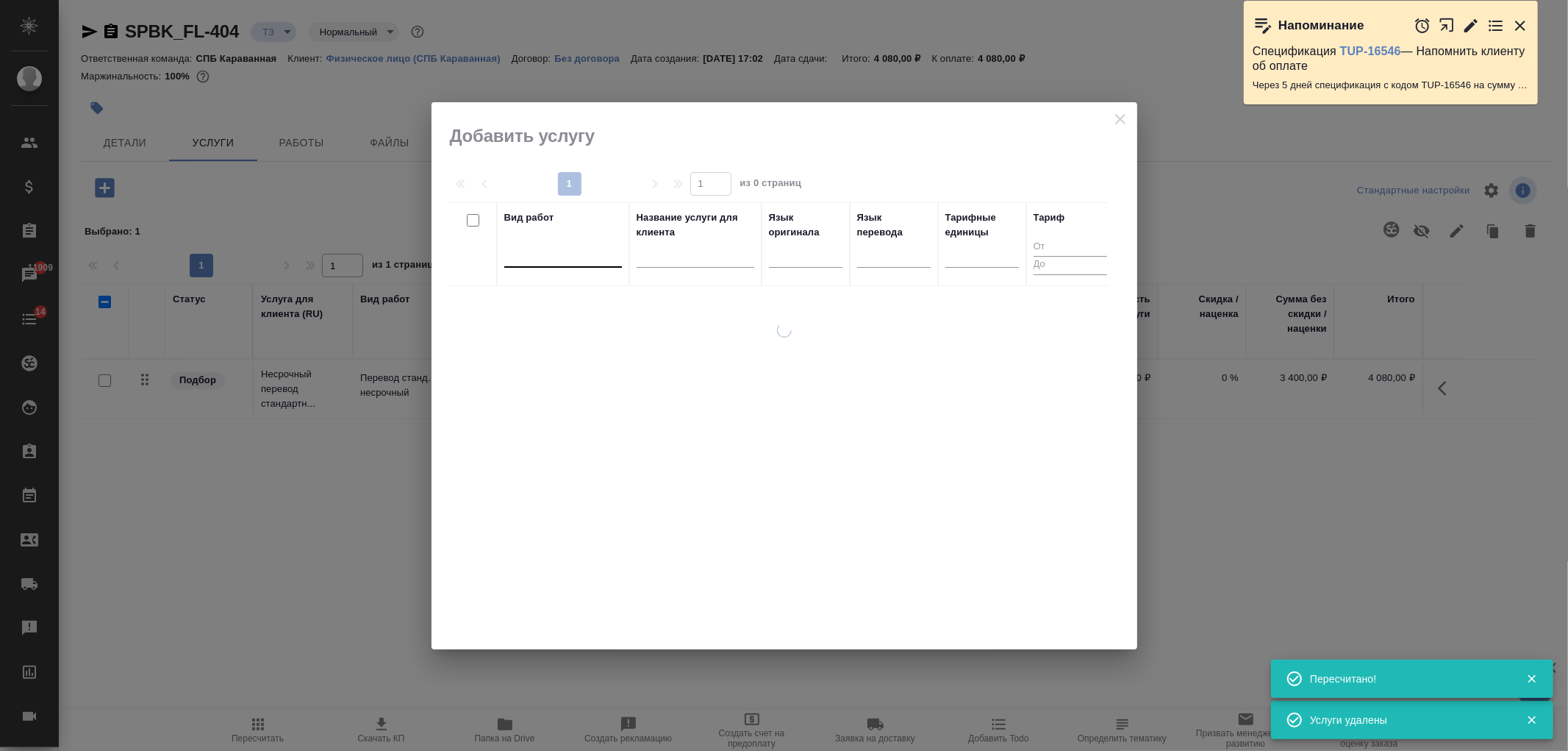
click at [558, 259] on div at bounding box center [563, 253] width 117 height 21
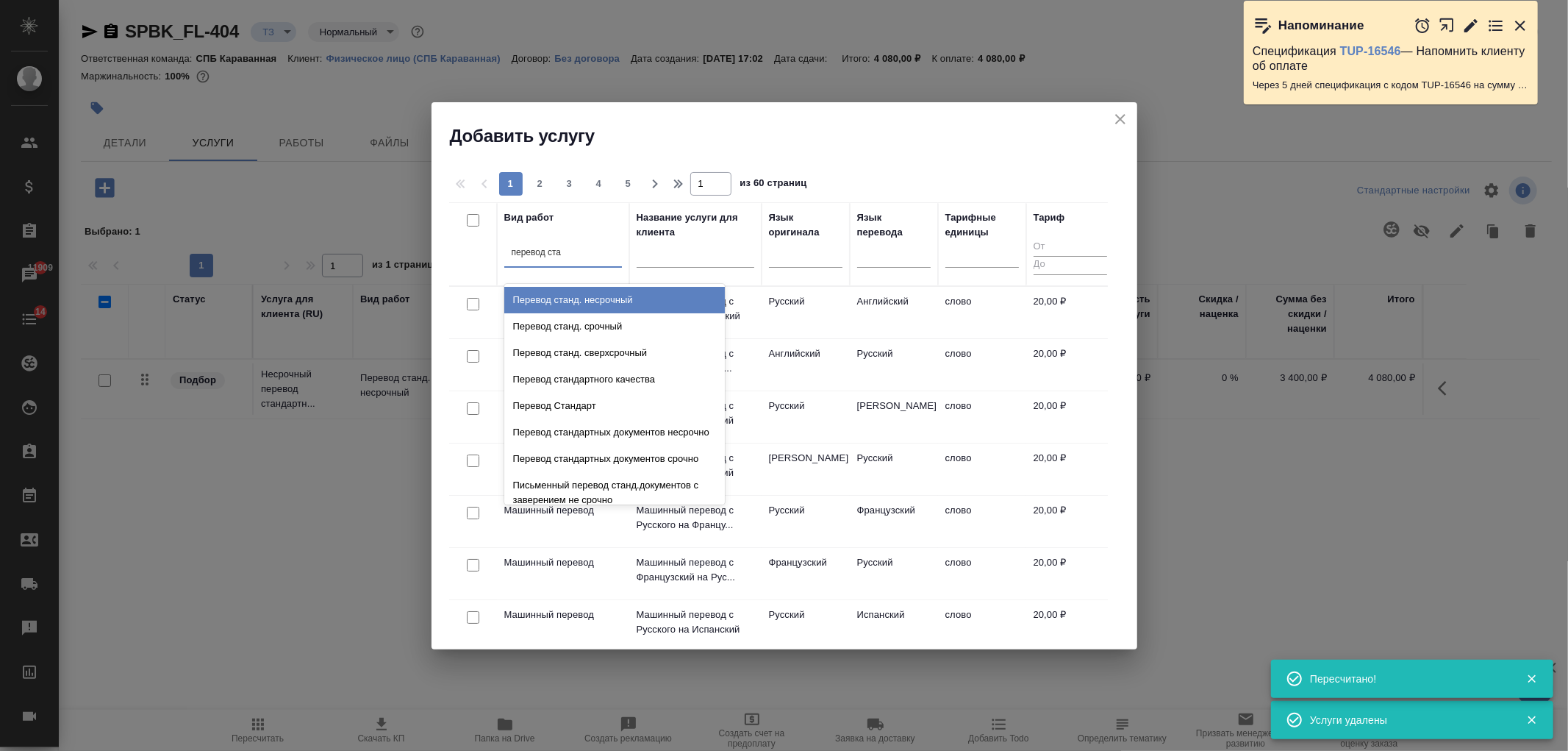
type input "перевод стан"
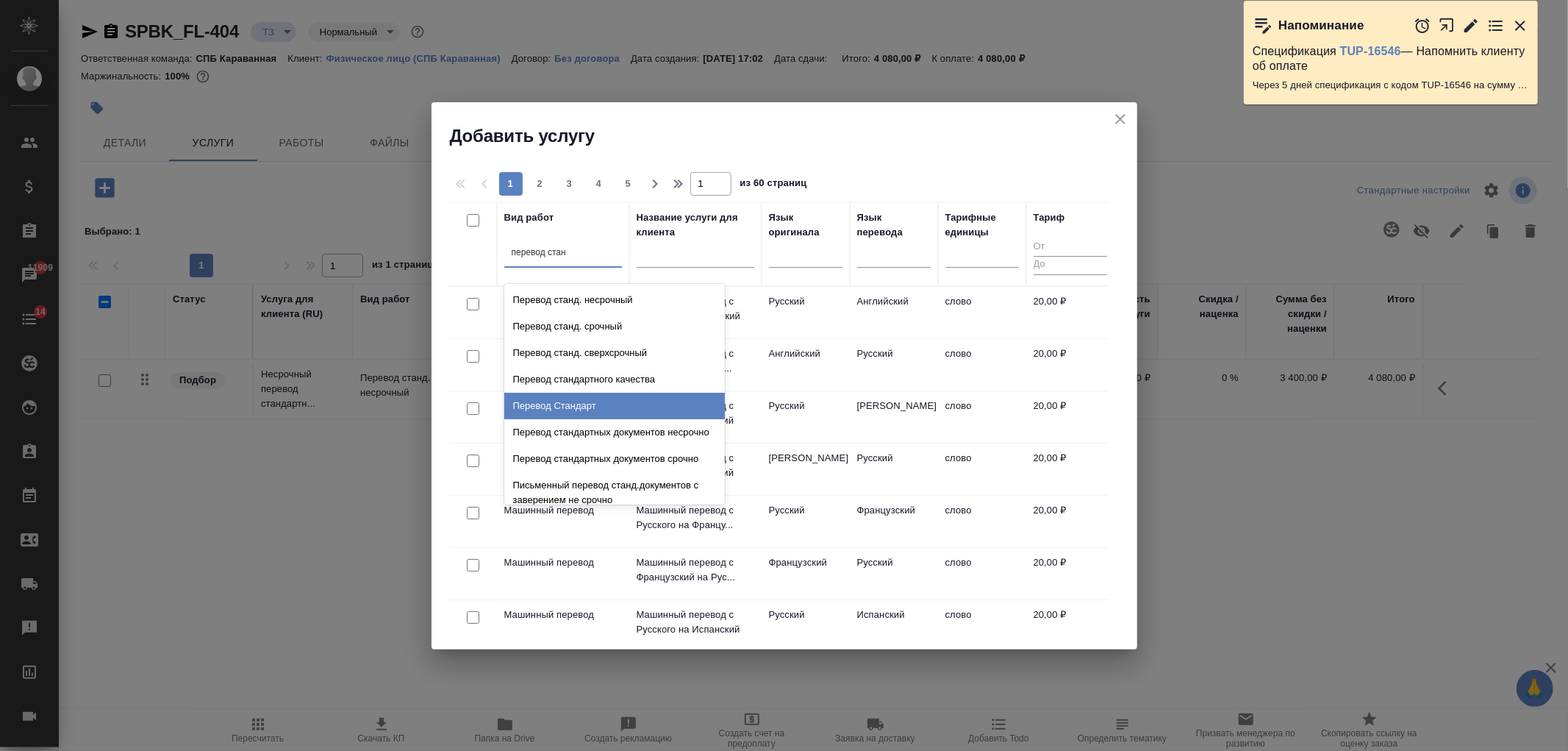
click at [585, 399] on div "Перевод Стандарт" at bounding box center [614, 406] width 221 height 27
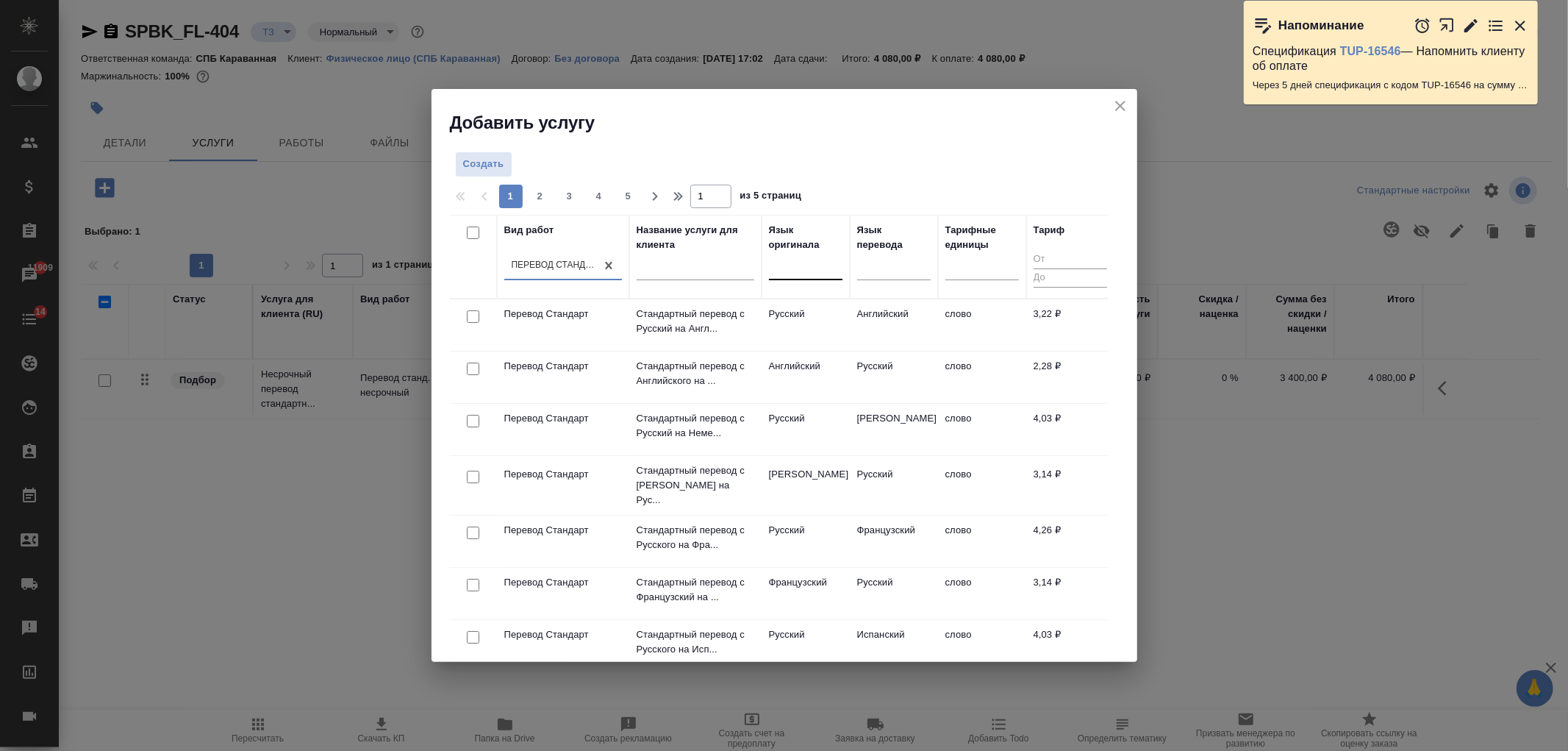
click at [826, 273] on div at bounding box center [806, 265] width 73 height 21
type input "эст"
click at [828, 305] on div "Эстонский" at bounding box center [879, 313] width 221 height 27
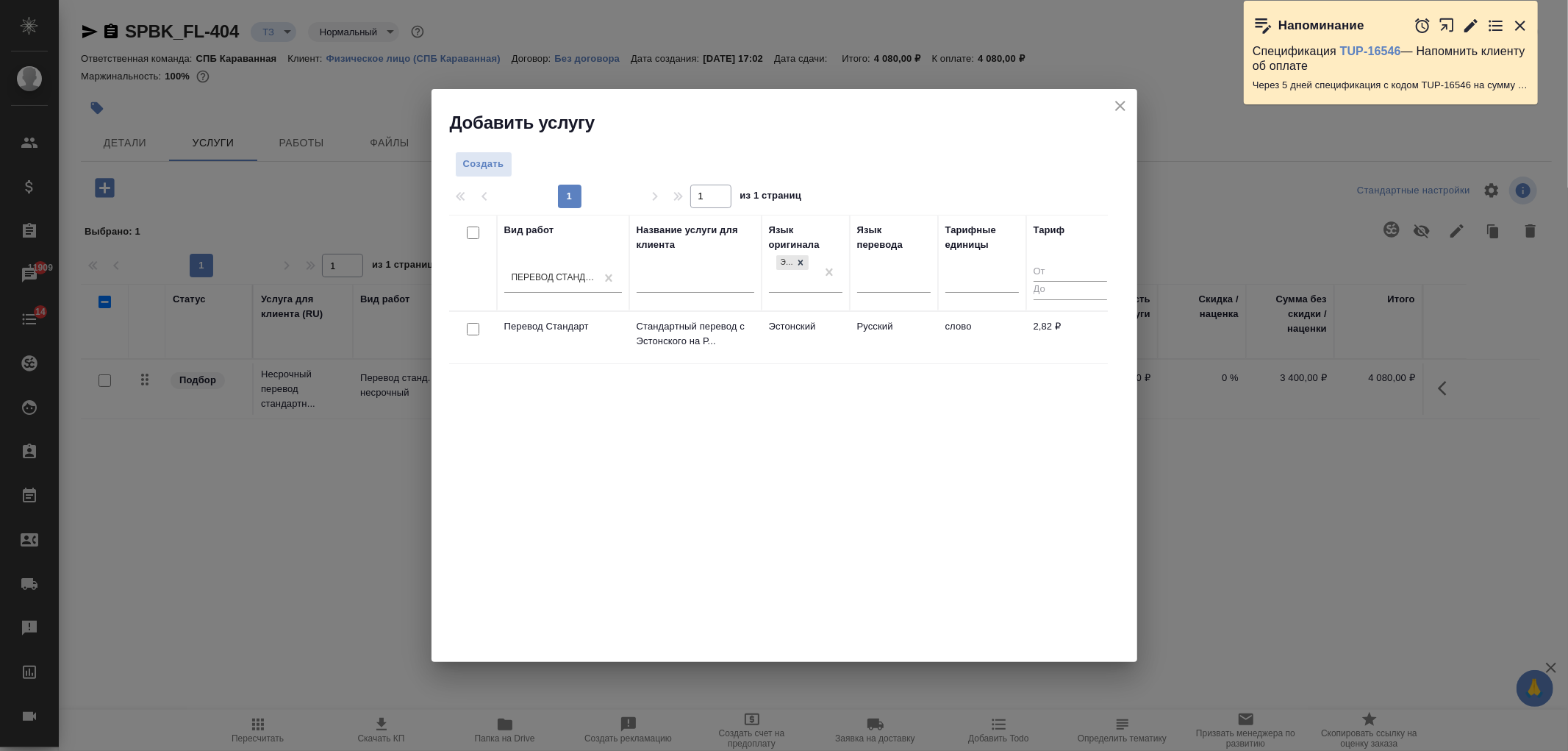
click at [474, 326] on input "checkbox" at bounding box center [472, 328] width 12 height 12
checkbox input "true"
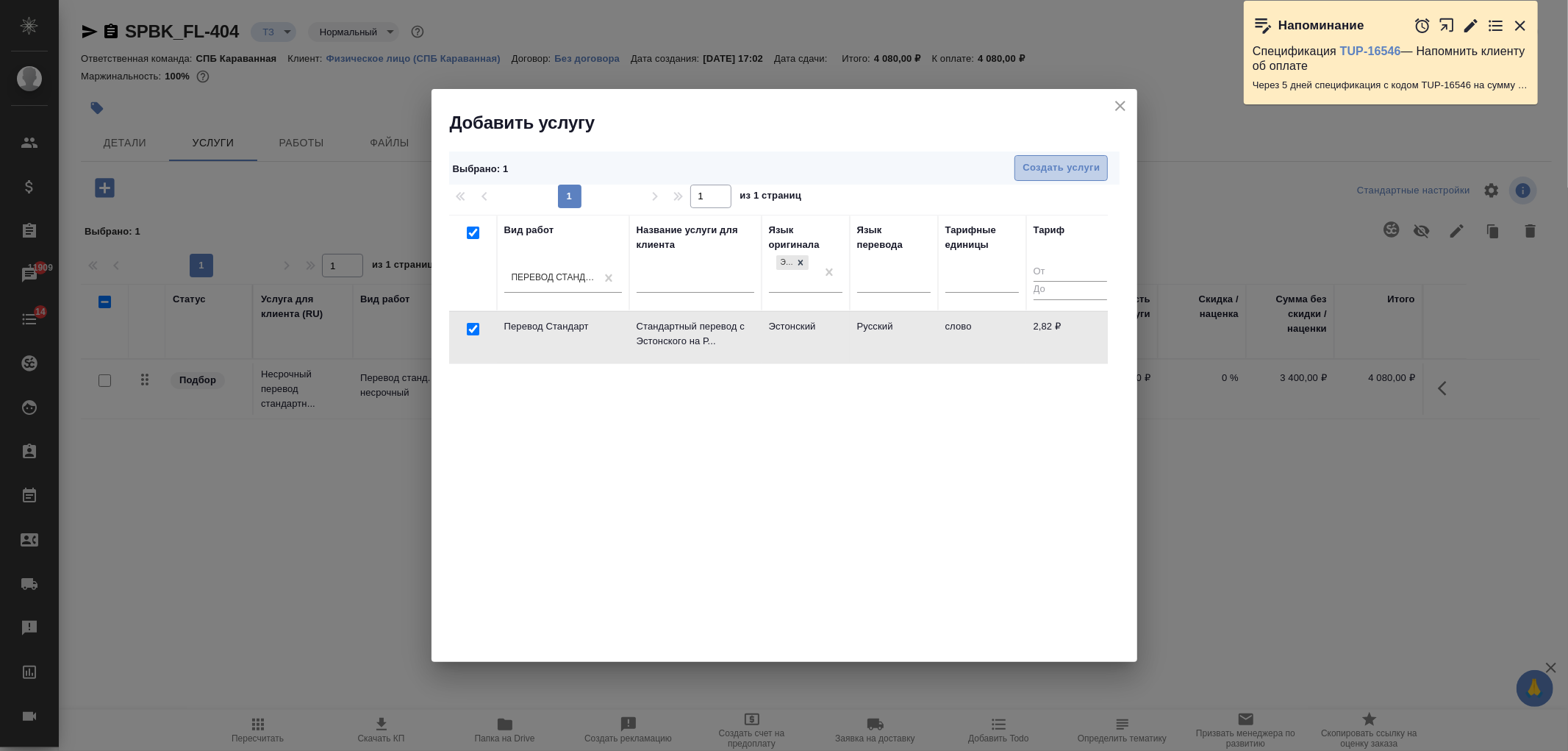
click at [1062, 173] on span "Создать услуги" at bounding box center [1061, 168] width 77 height 17
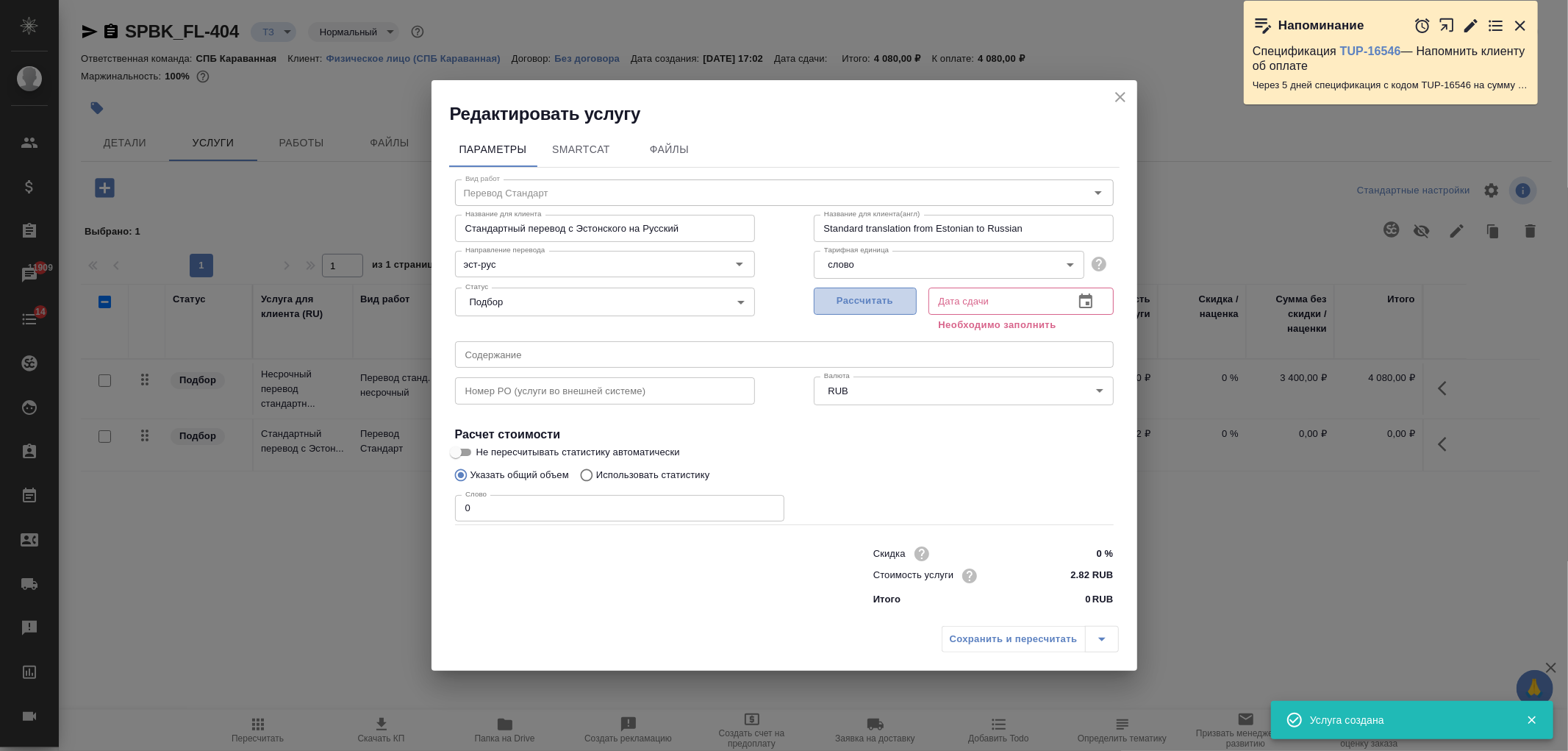
click at [880, 301] on span "Рассчитать" at bounding box center [865, 301] width 87 height 17
type input "18.09.2025 14:44"
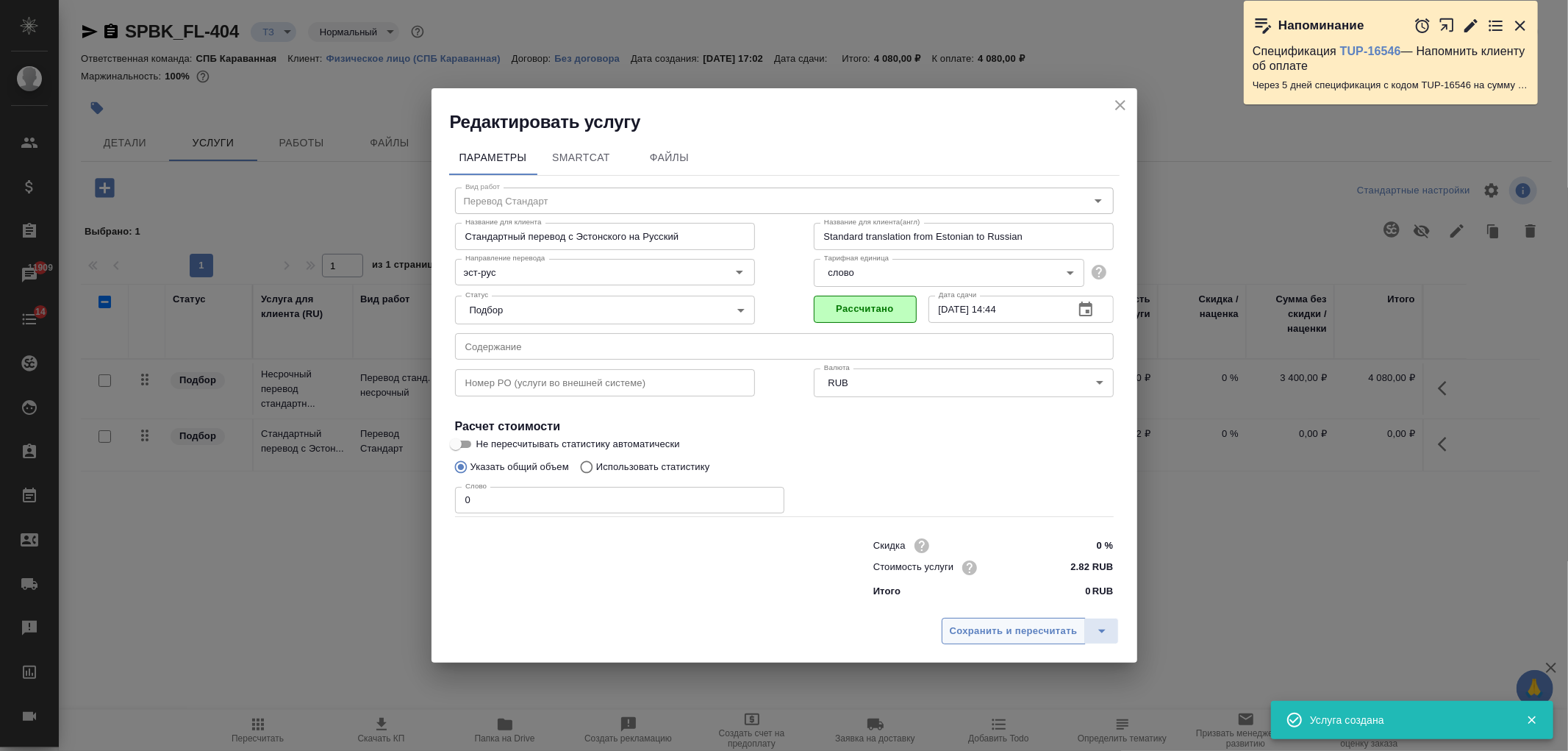
click at [1001, 626] on span "Сохранить и пересчитать" at bounding box center [1014, 631] width 128 height 17
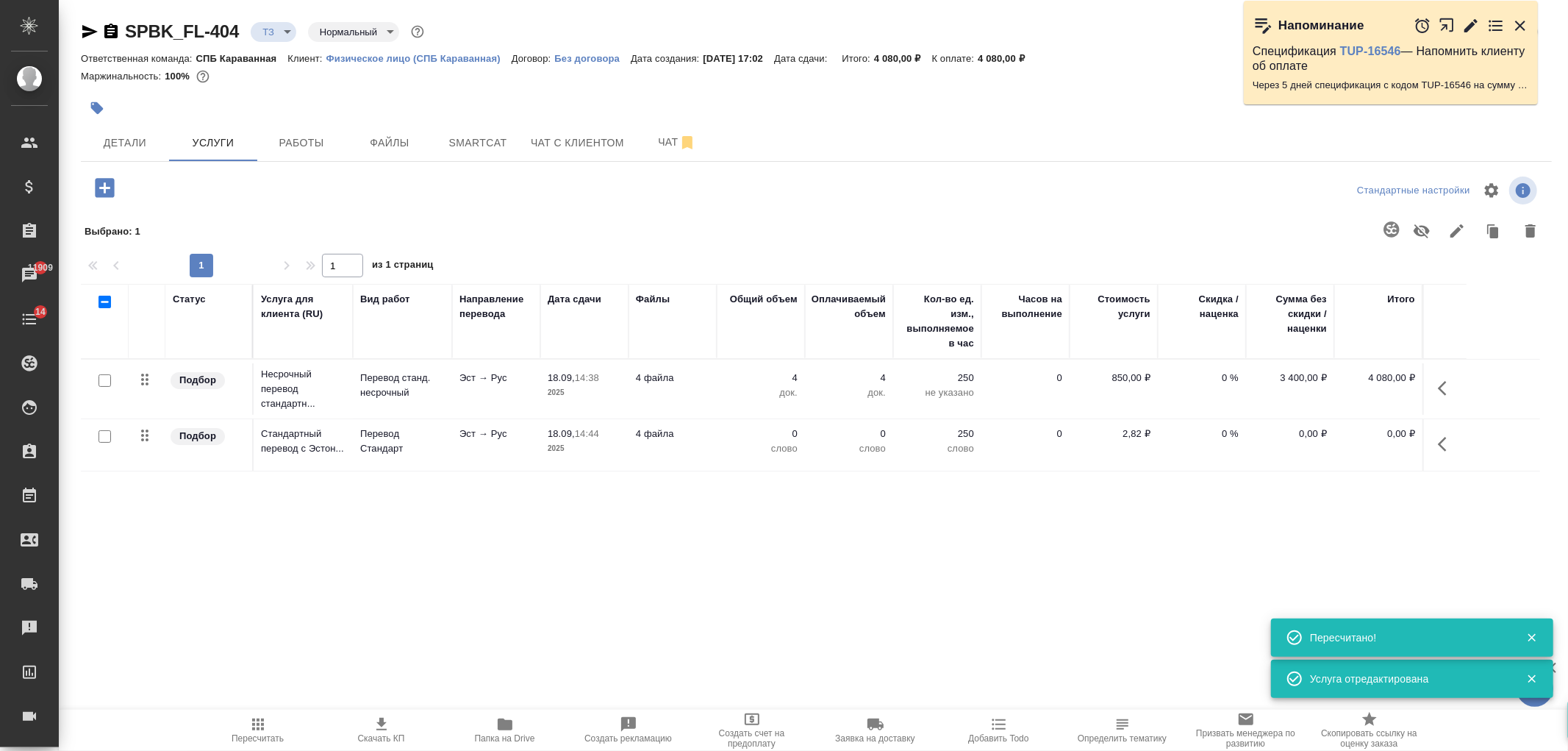
click at [1443, 440] on icon "button" at bounding box center [1442, 444] width 9 height 15
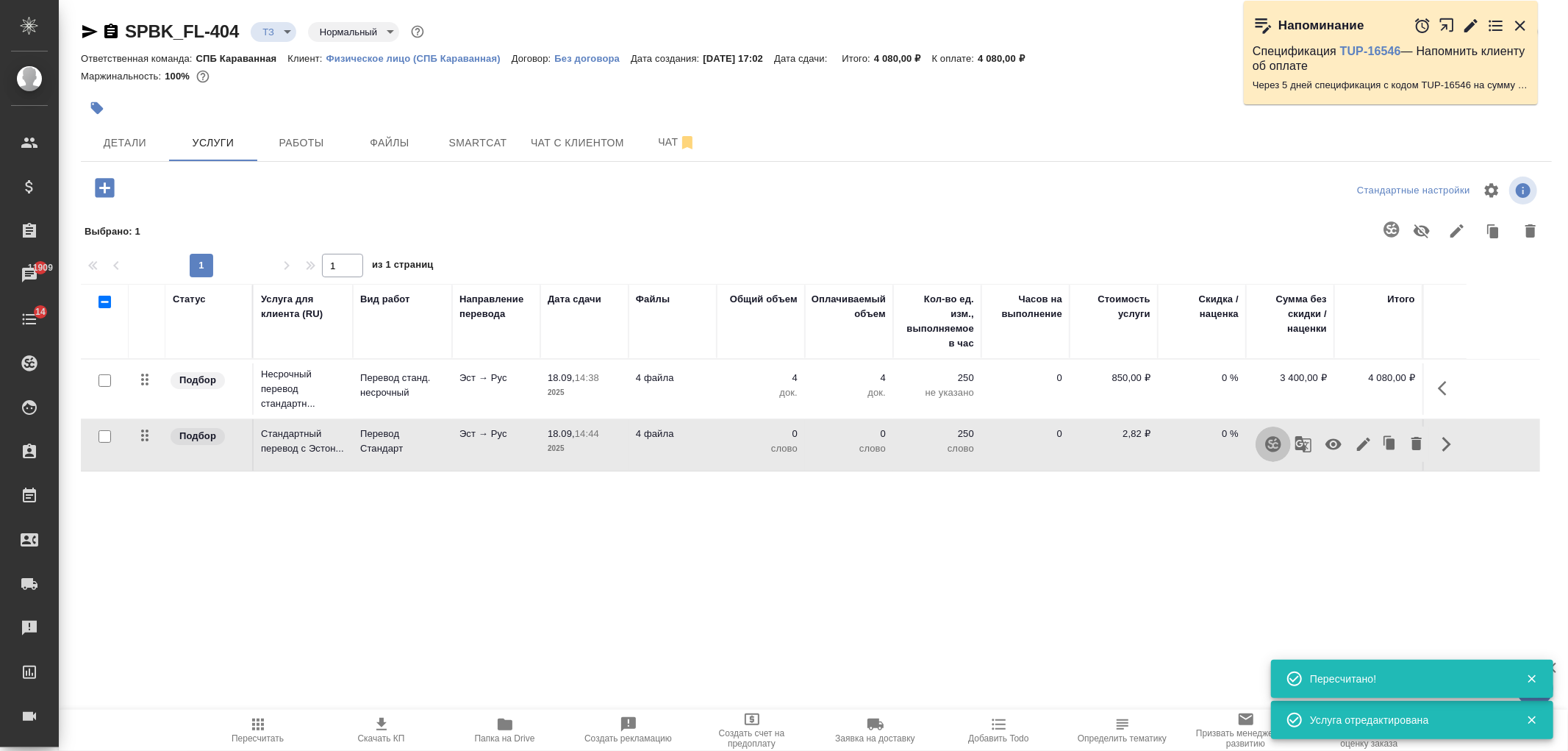
click at [1275, 450] on icon "button" at bounding box center [1272, 443] width 15 height 15
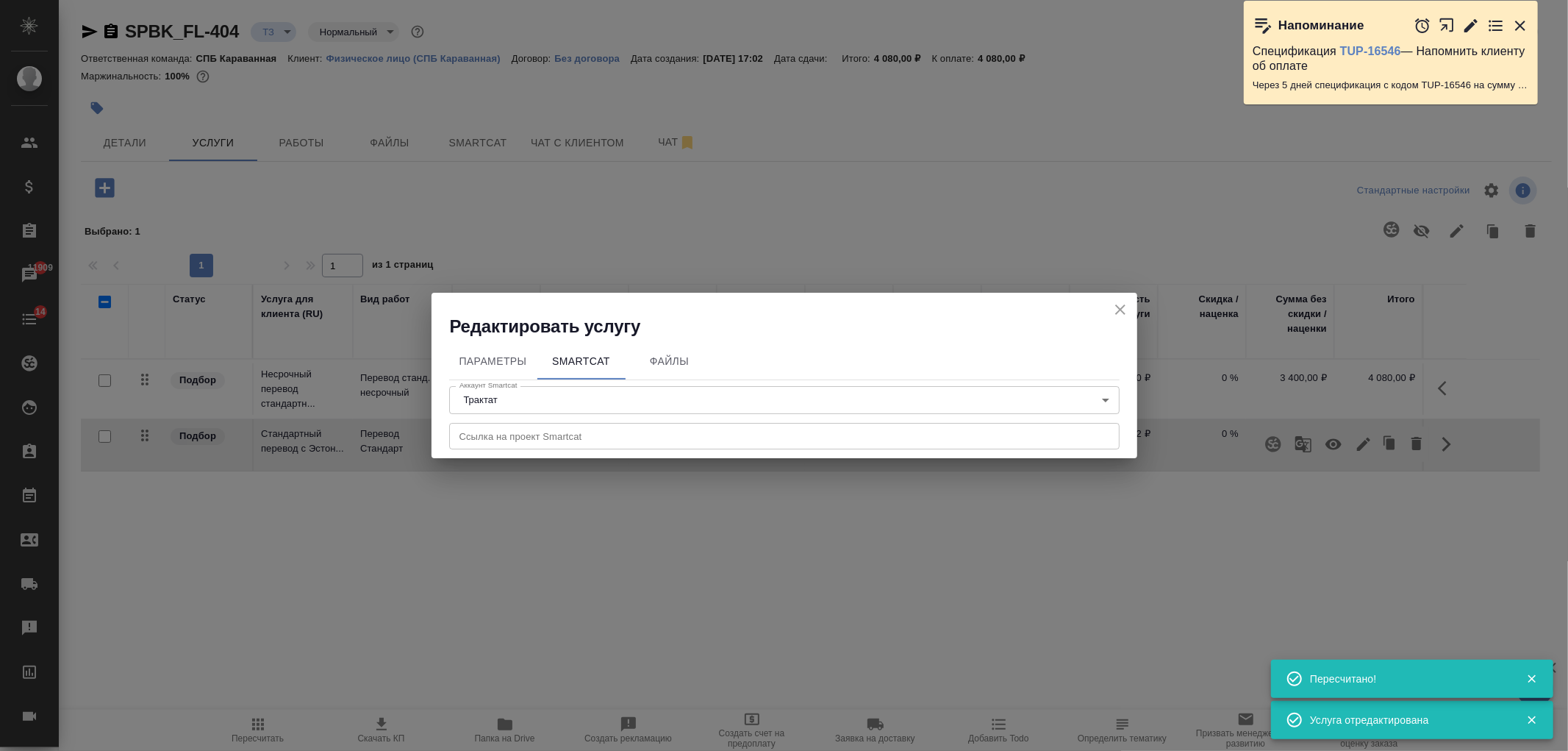
click at [1127, 312] on icon "close" at bounding box center [1120, 310] width 18 height 18
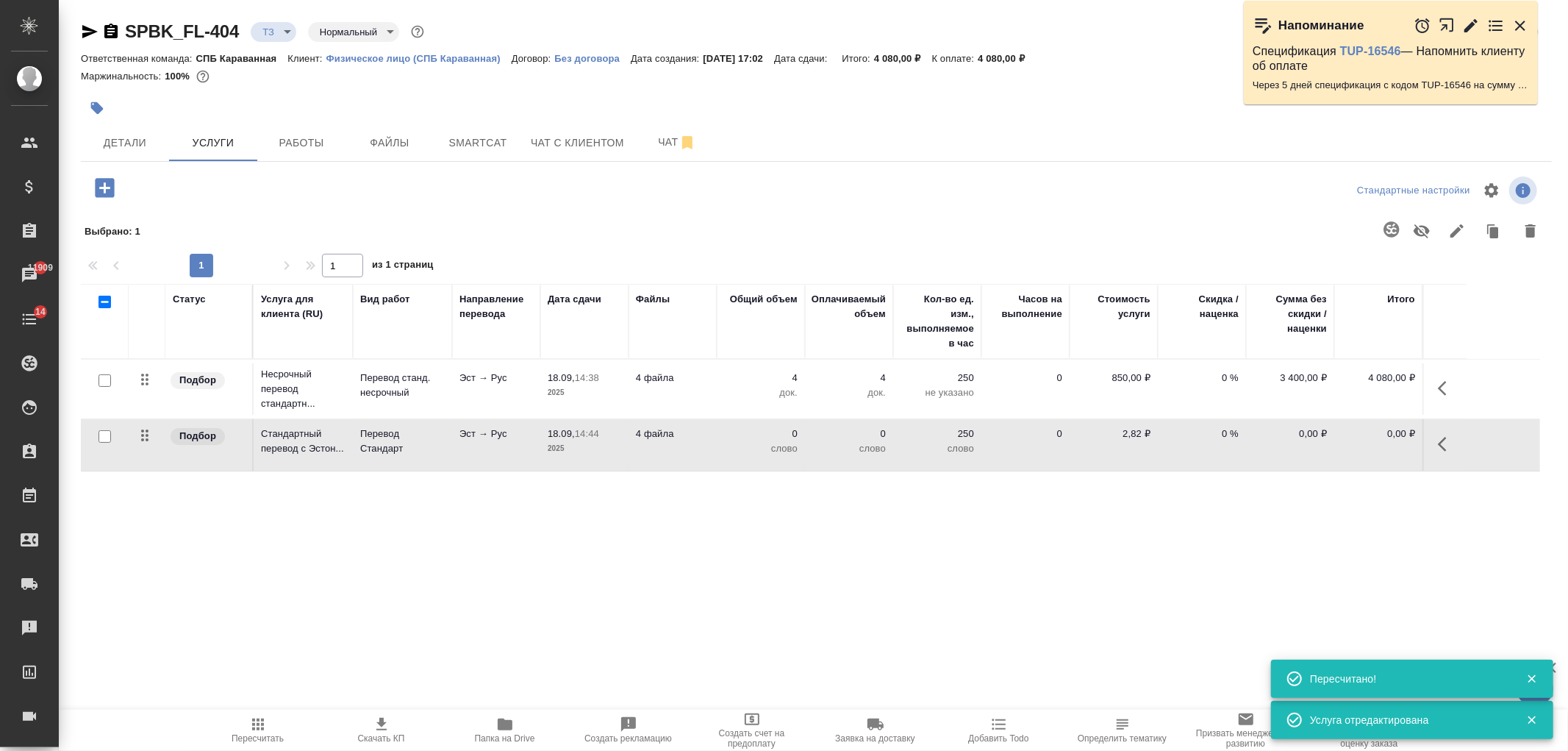
click at [428, 587] on div "Статус Услуга для клиента (RU) Вид работ Направление перевода Дата сдачи Файлы …" at bounding box center [810, 442] width 1460 height 316
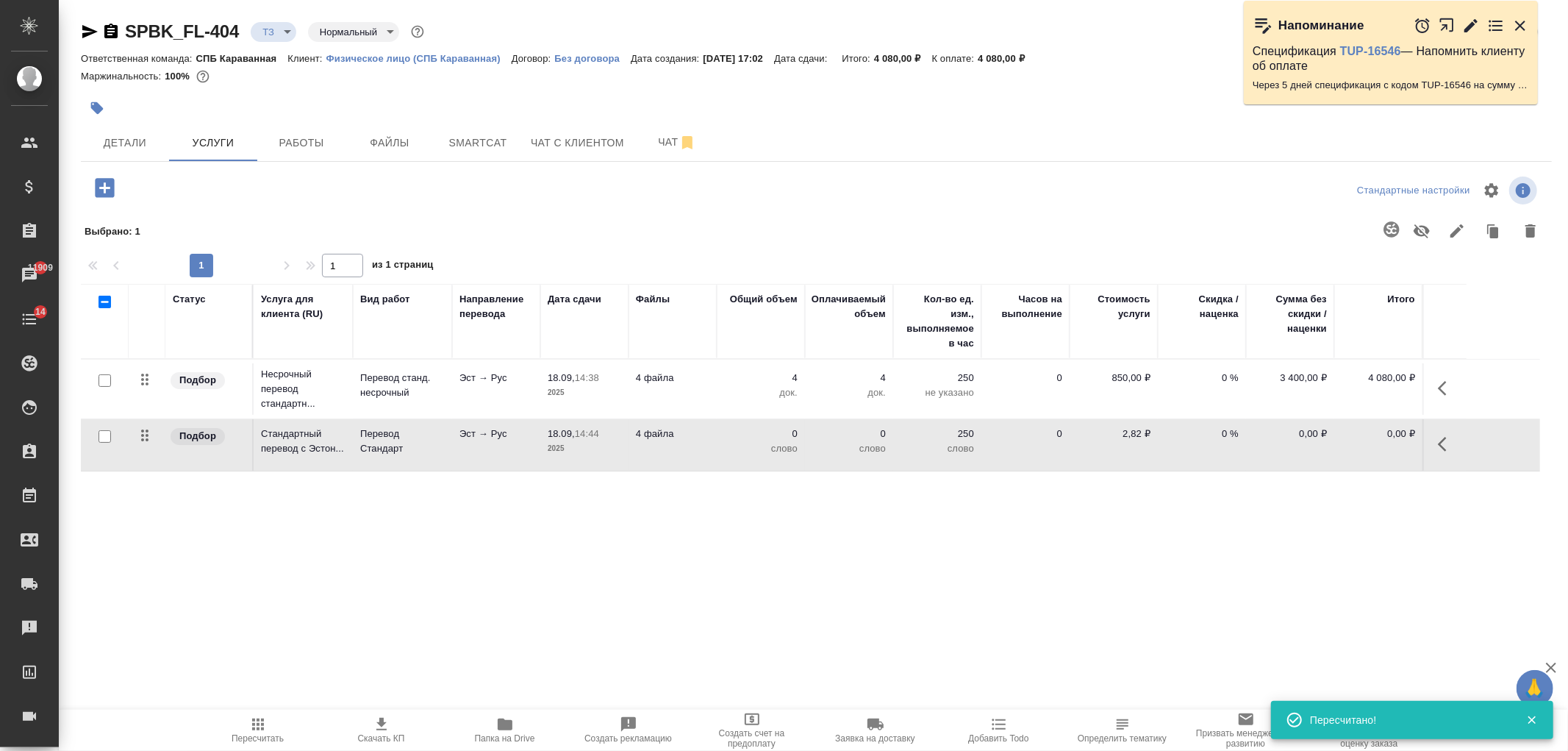
click at [360, 526] on div "Статус Услуга для клиента (RU) Вид работ Направление перевода Дата сдачи Файлы …" at bounding box center [810, 442] width 1460 height 316
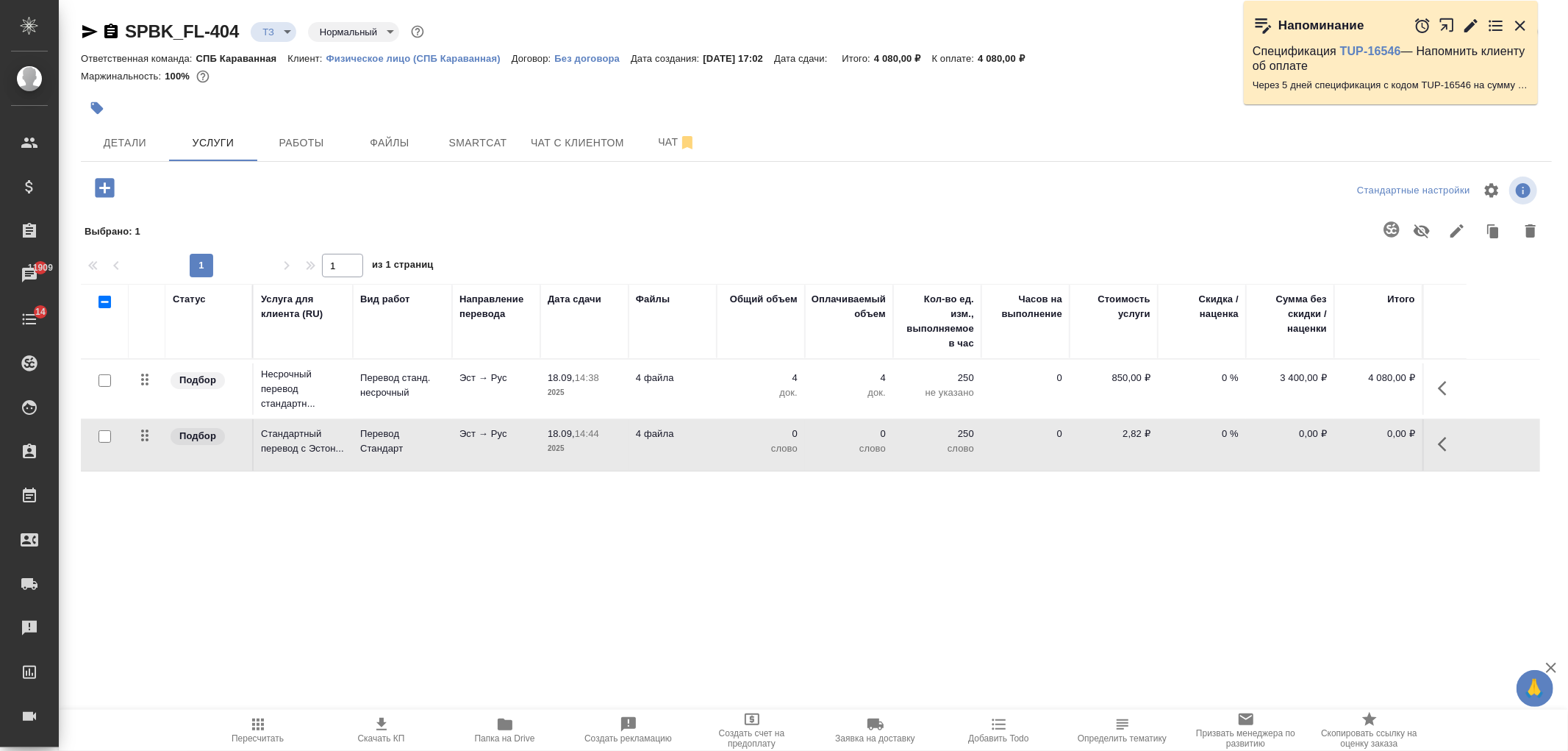
click at [90, 29] on icon "button" at bounding box center [90, 32] width 15 height 13
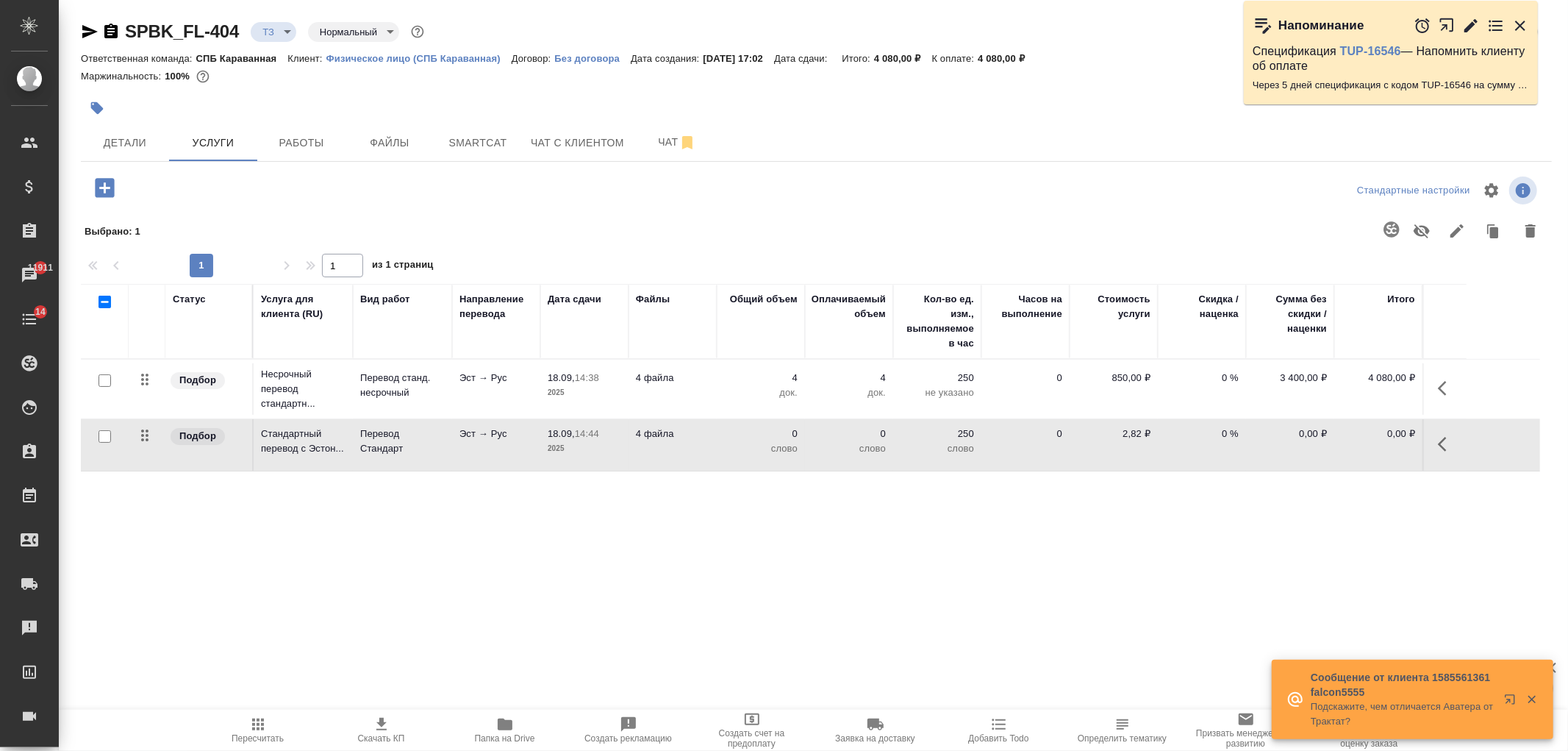
click at [91, 25] on icon "button" at bounding box center [90, 32] width 18 height 18
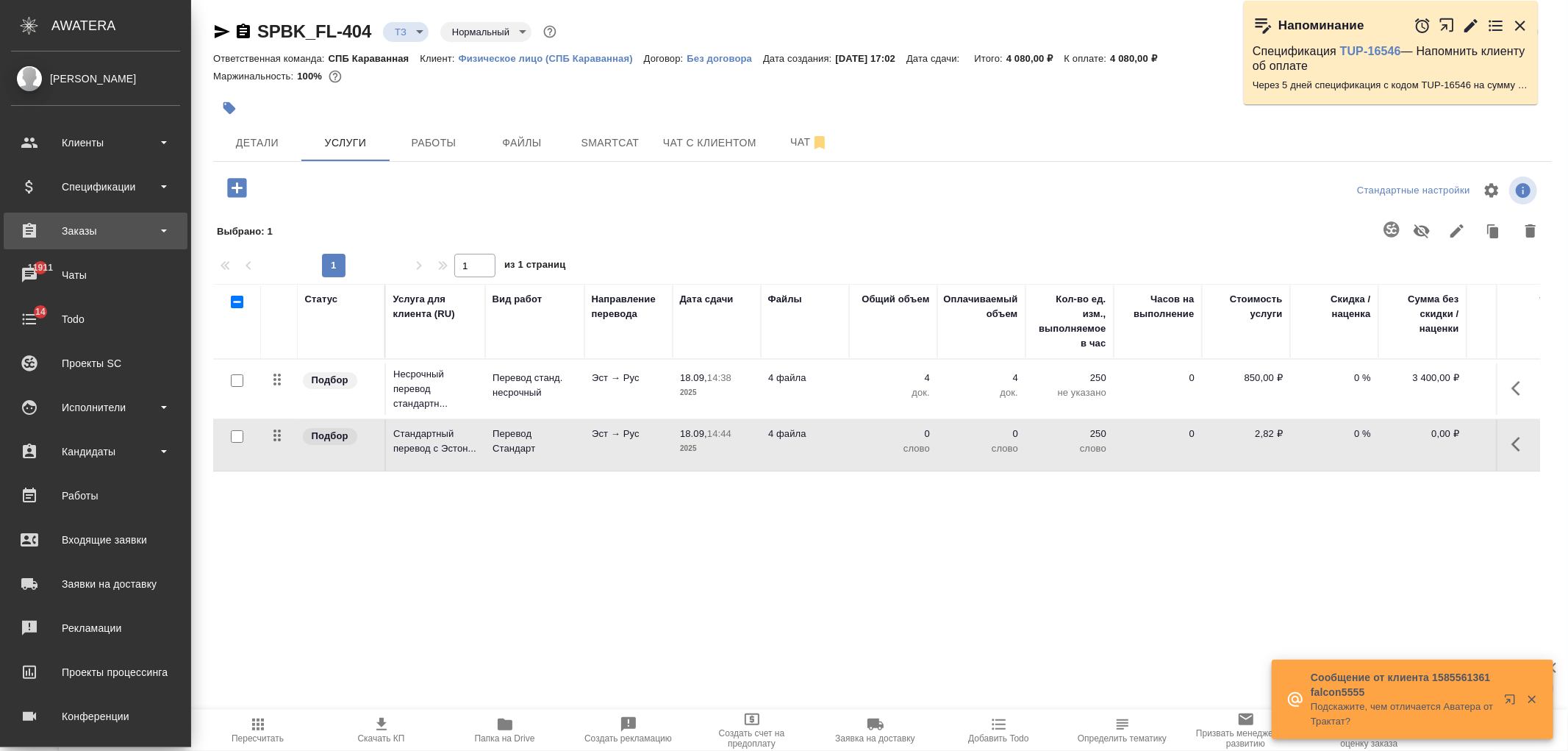
click at [115, 232] on div "Заказы" at bounding box center [96, 231] width 169 height 22
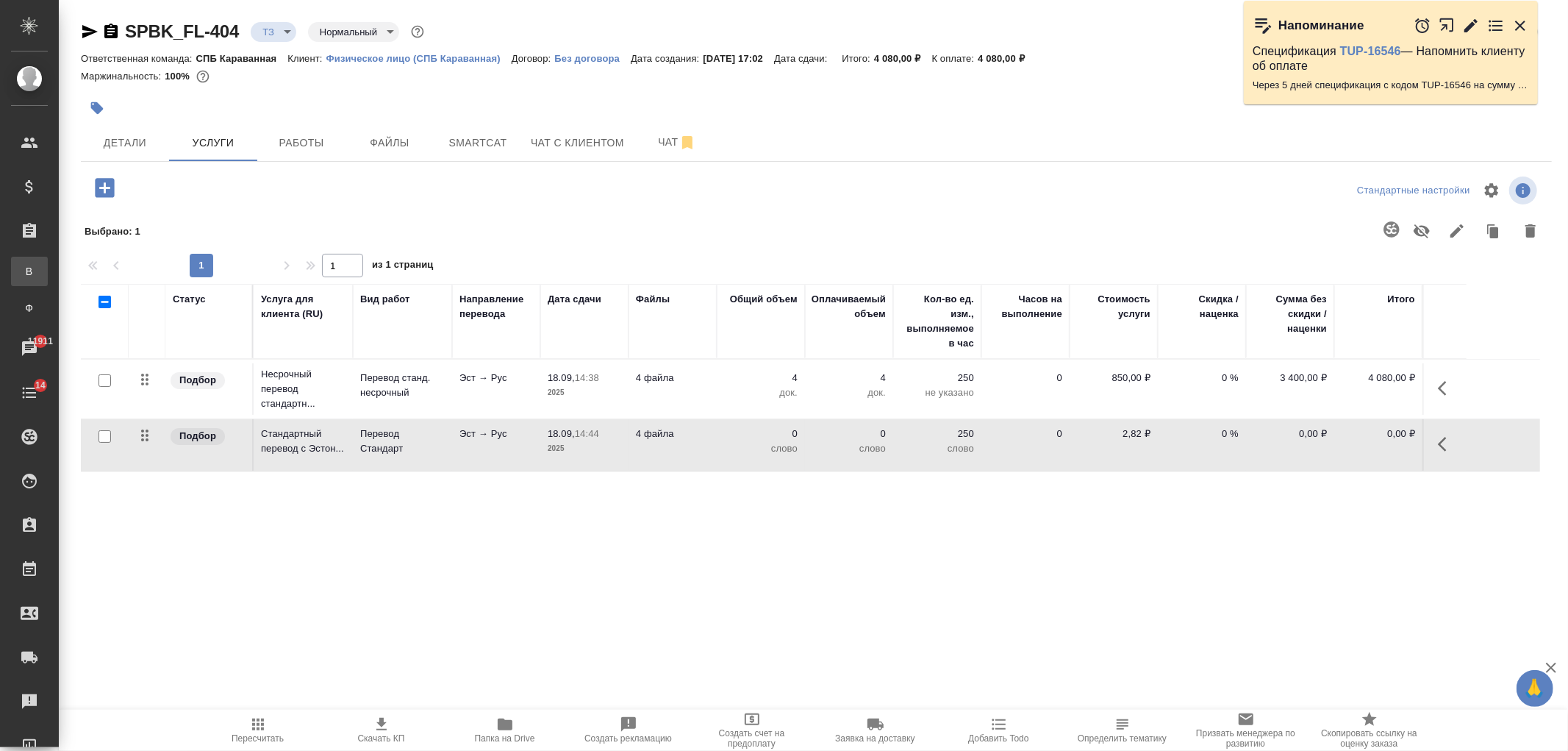
click at [22, 277] on div "Все заказы" at bounding box center [11, 271] width 22 height 15
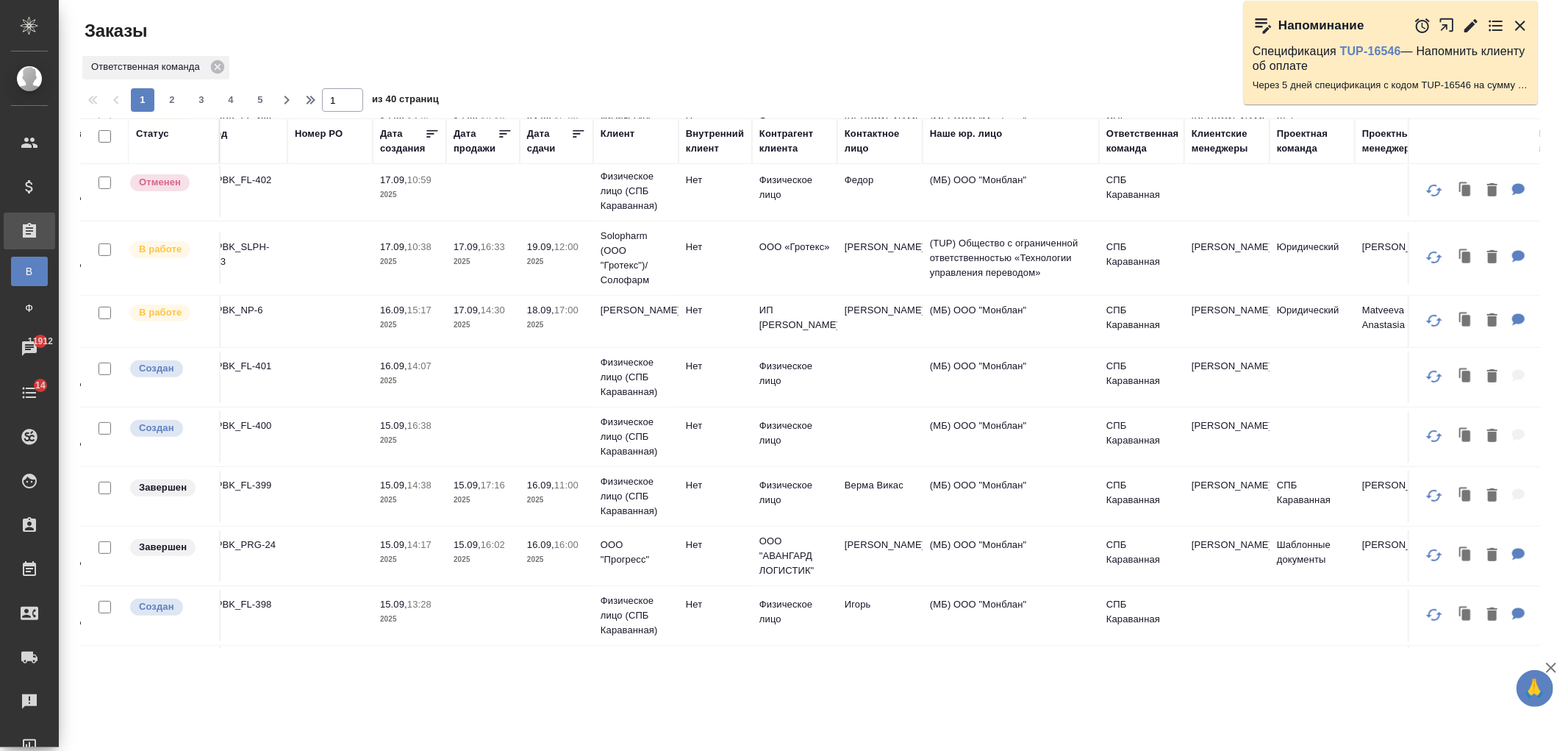
scroll to position [397, 0]
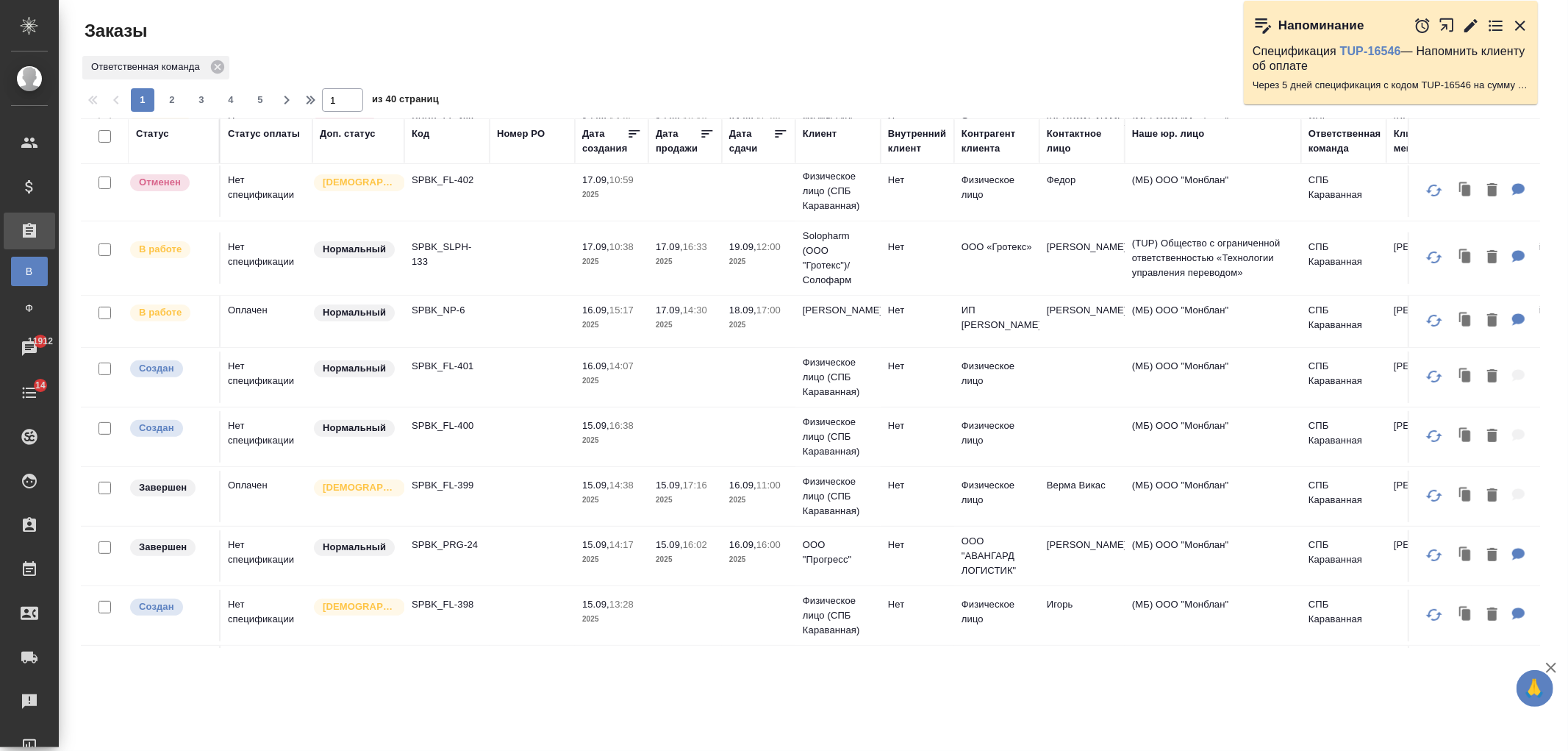
click at [709, 384] on td at bounding box center [685, 377] width 73 height 51
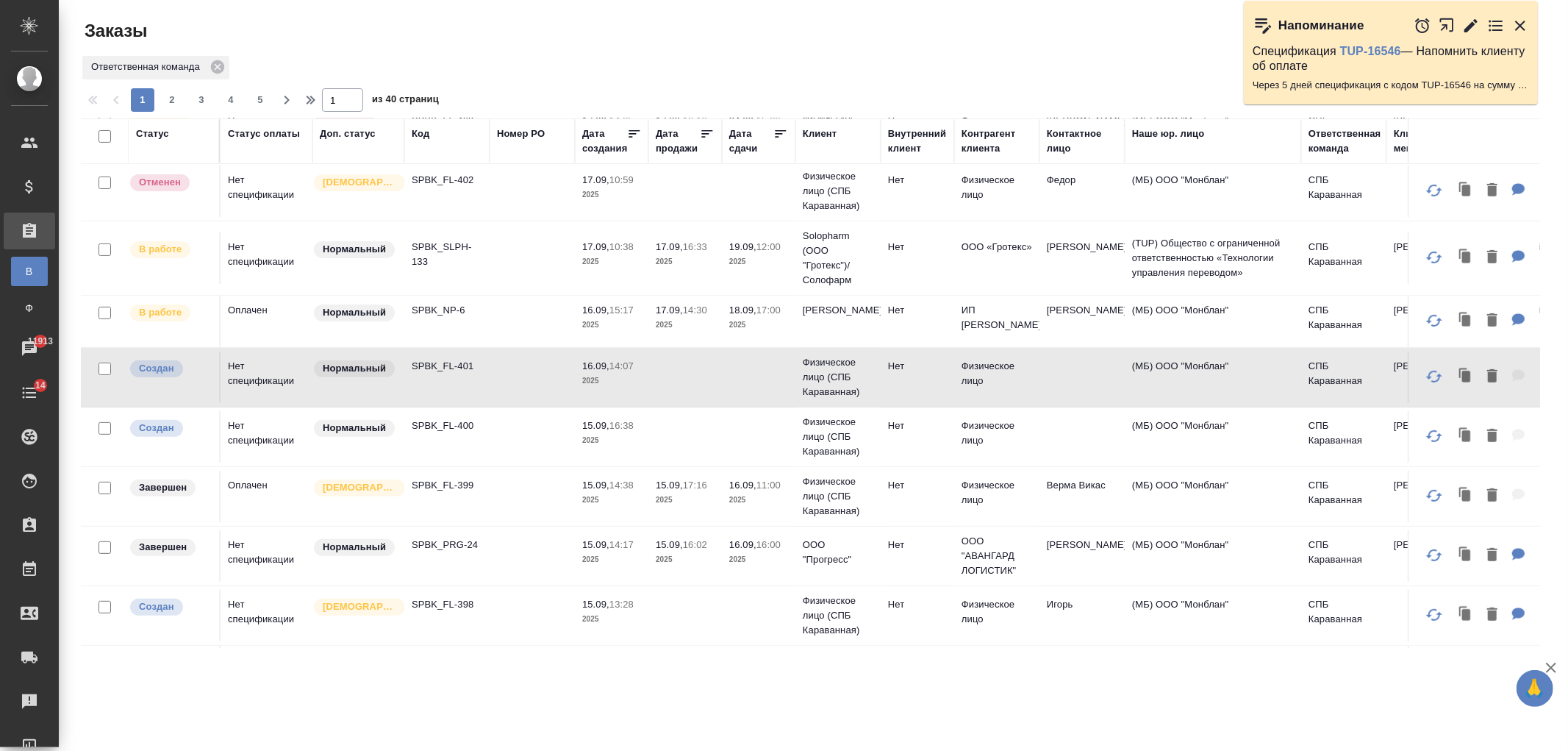
click at [748, 450] on td at bounding box center [759, 437] width 73 height 51
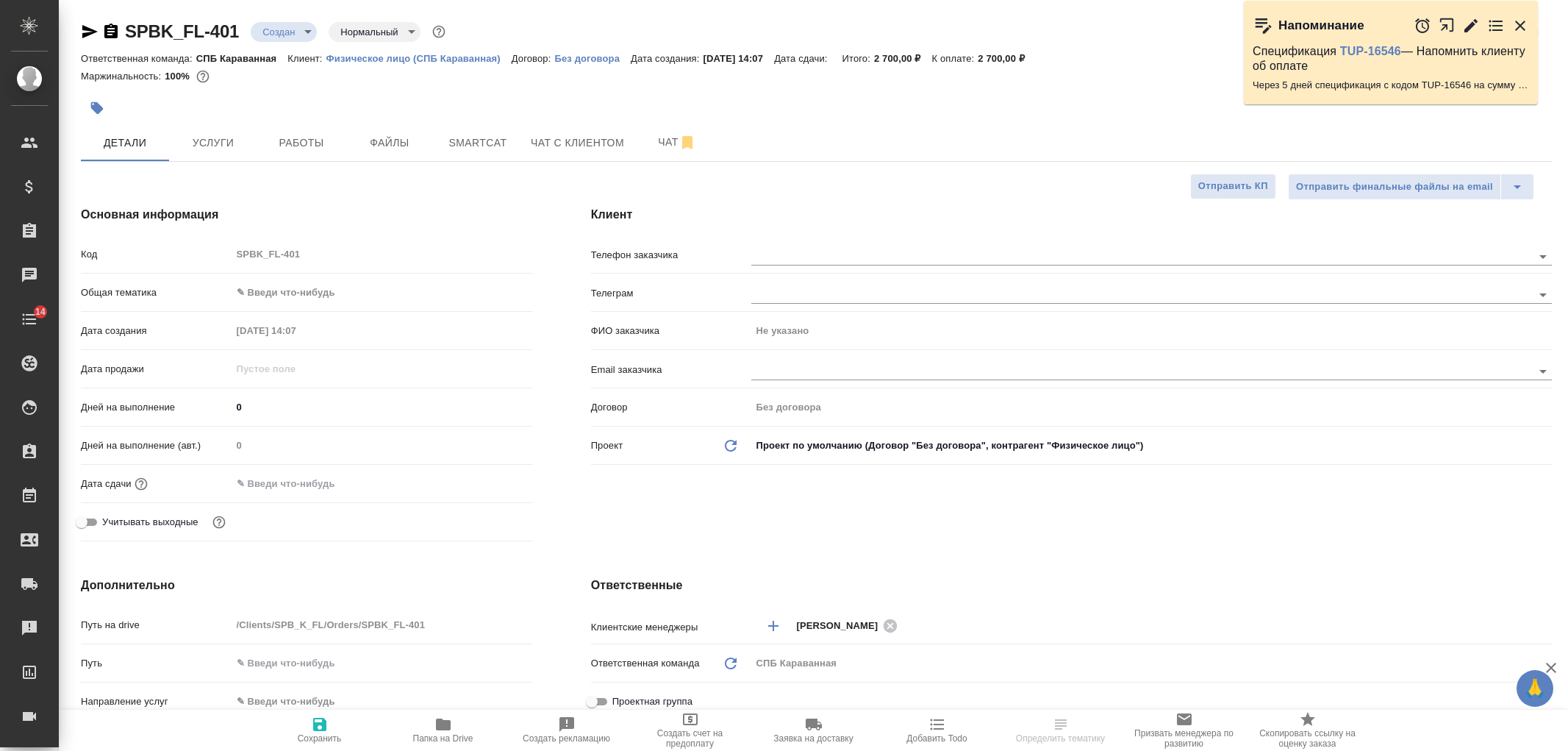
select select "RU"
click at [230, 153] on button "Услуги" at bounding box center [213, 143] width 88 height 37
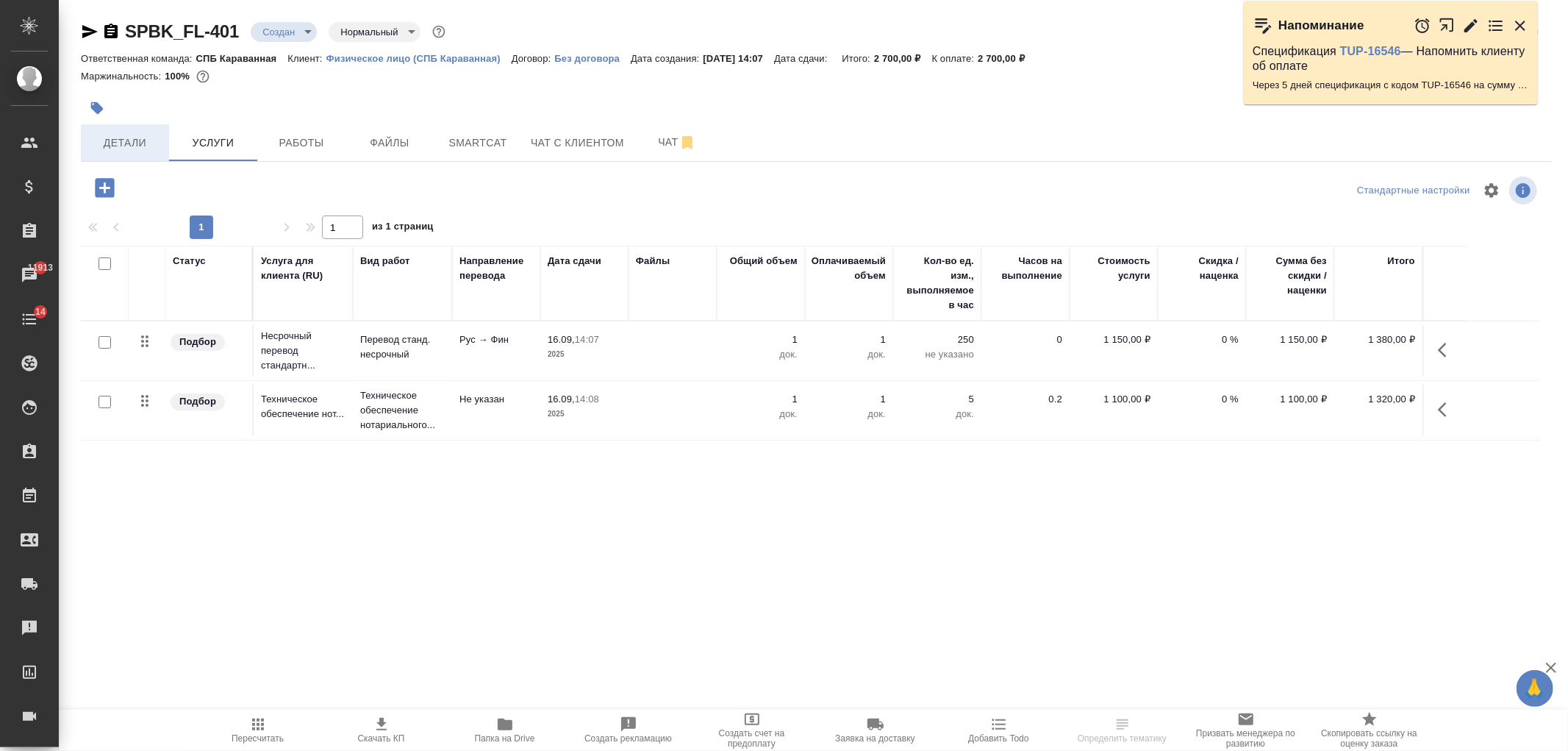
click at [143, 134] on span "Детали" at bounding box center [125, 143] width 71 height 19
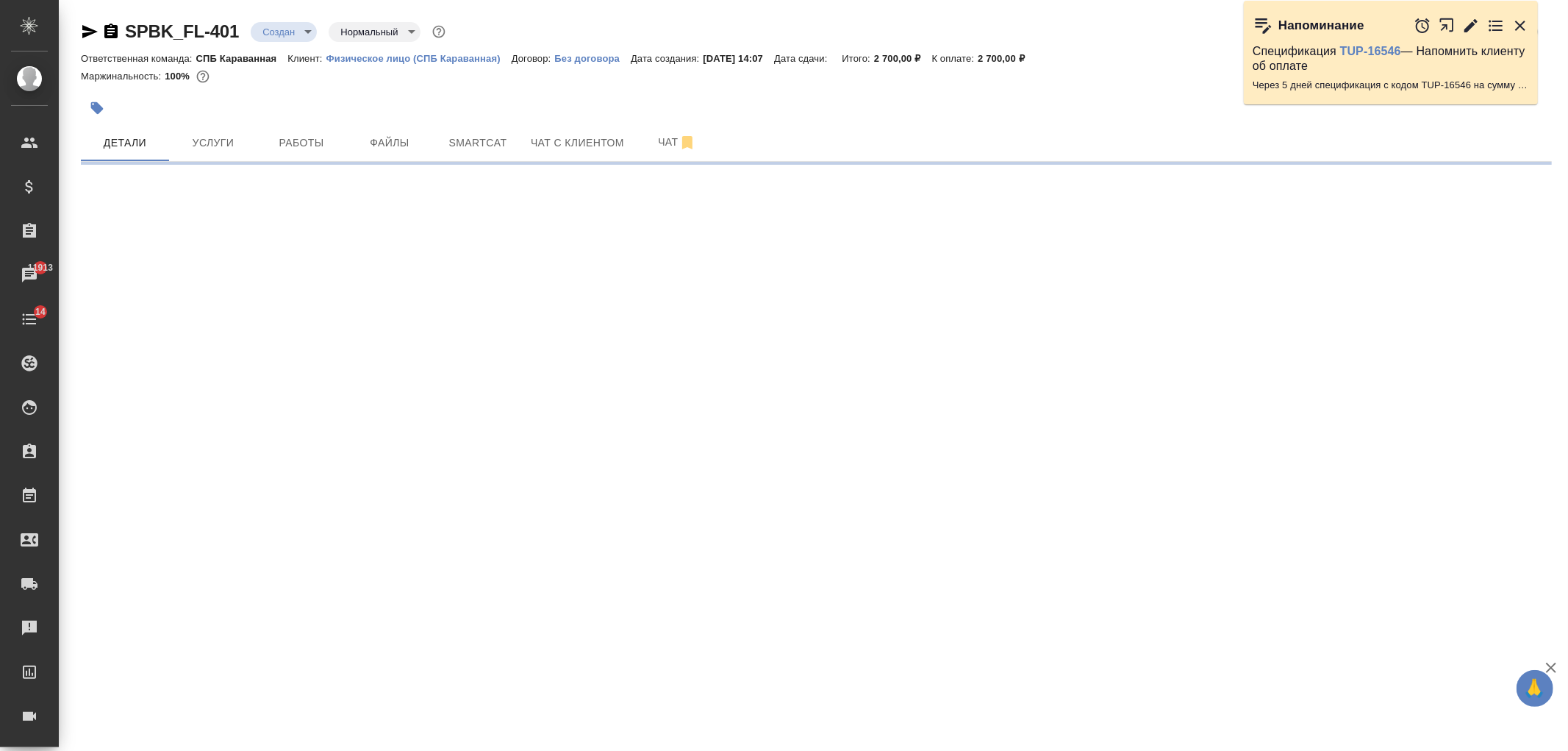
select select "RU"
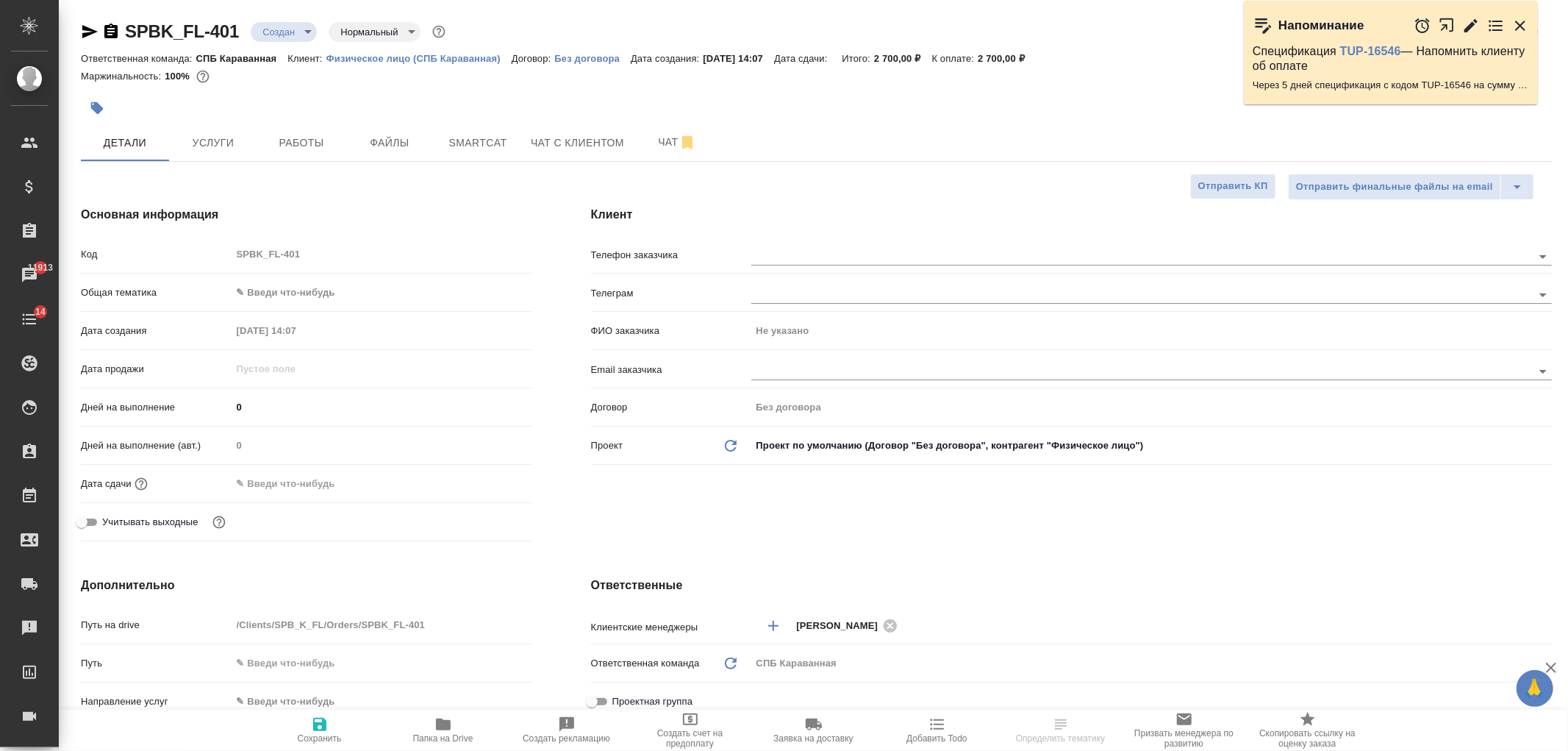
type textarea "x"
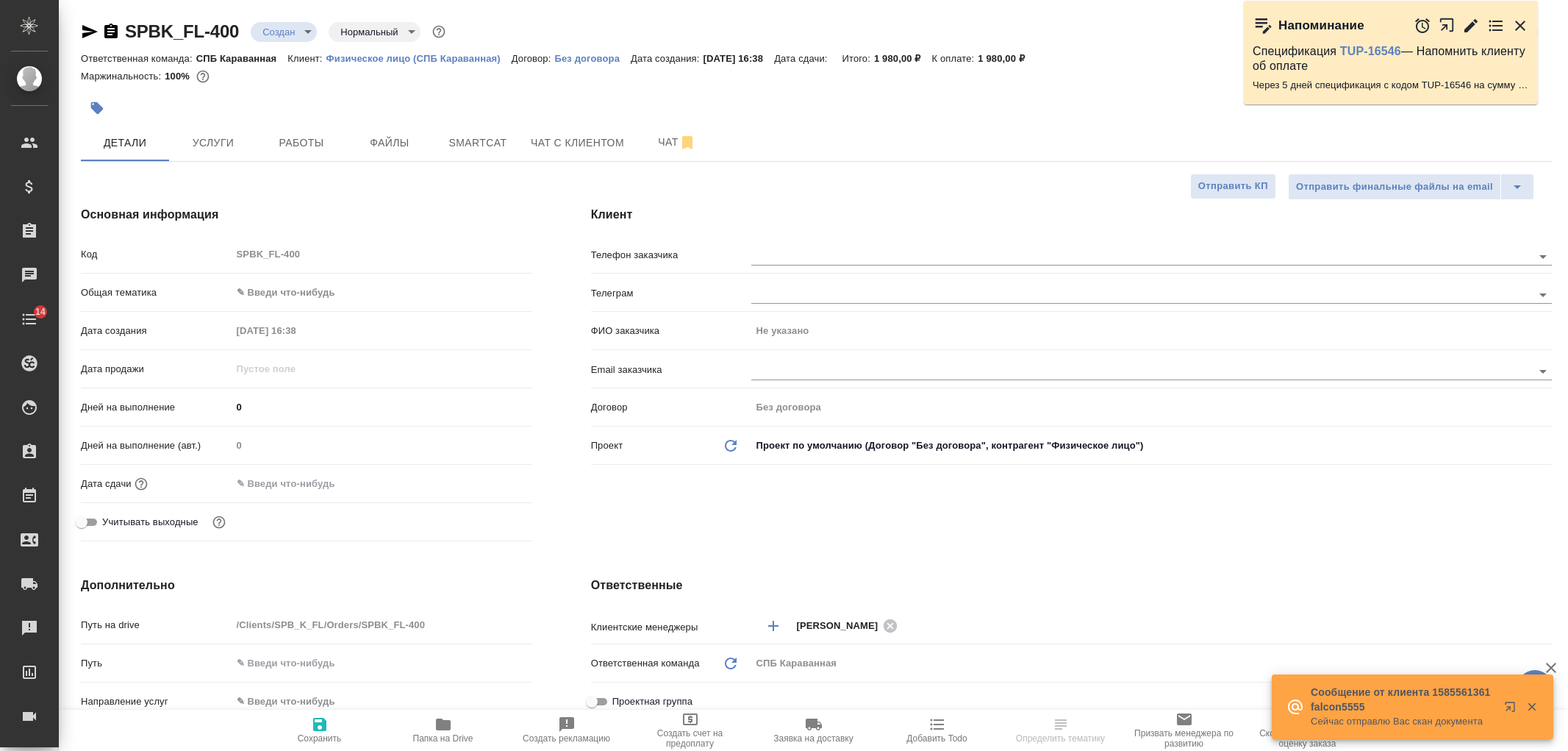
select select "RU"
type textarea "x"
click at [224, 151] on span "Услуги" at bounding box center [213, 143] width 71 height 19
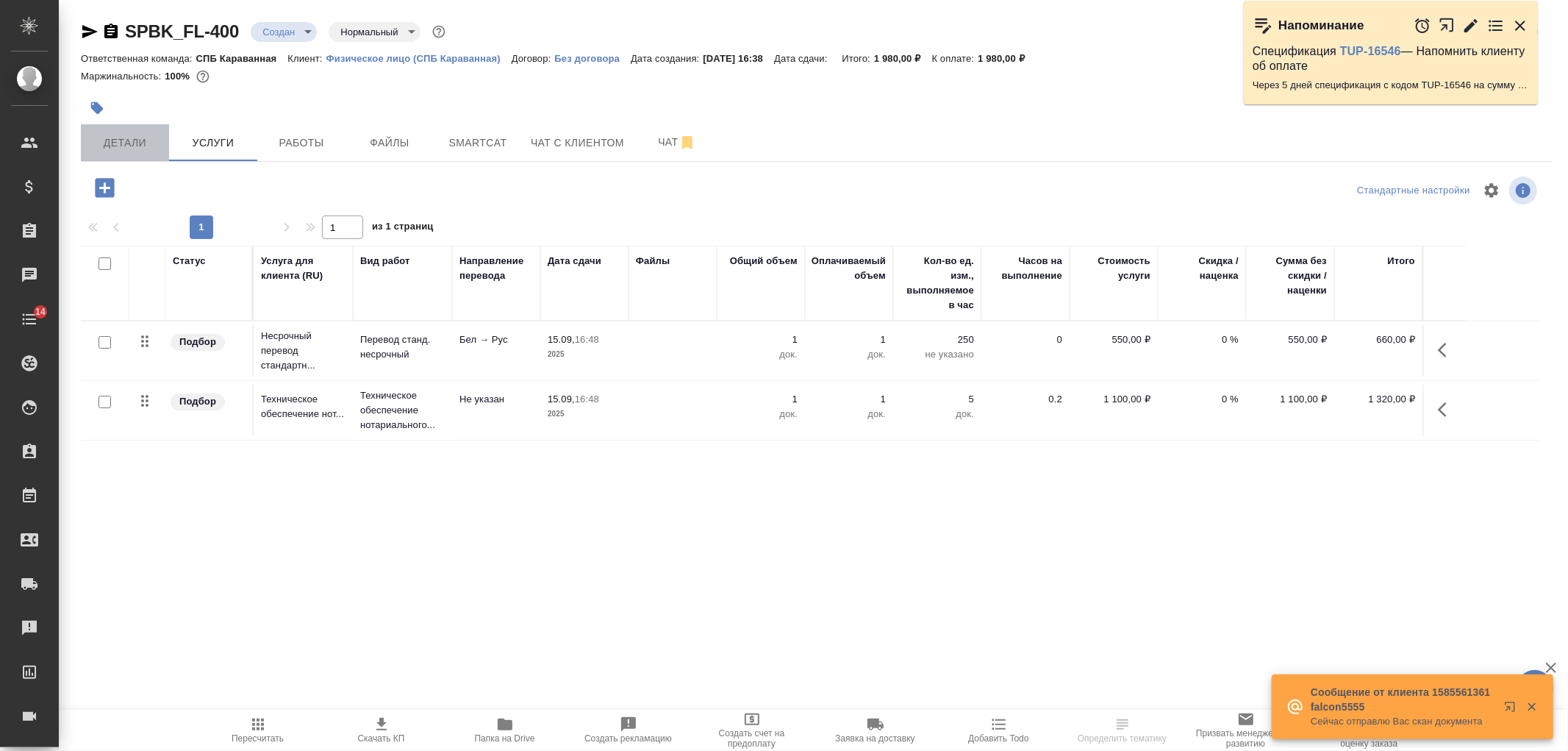
click at [133, 149] on span "Детали" at bounding box center [125, 143] width 71 height 19
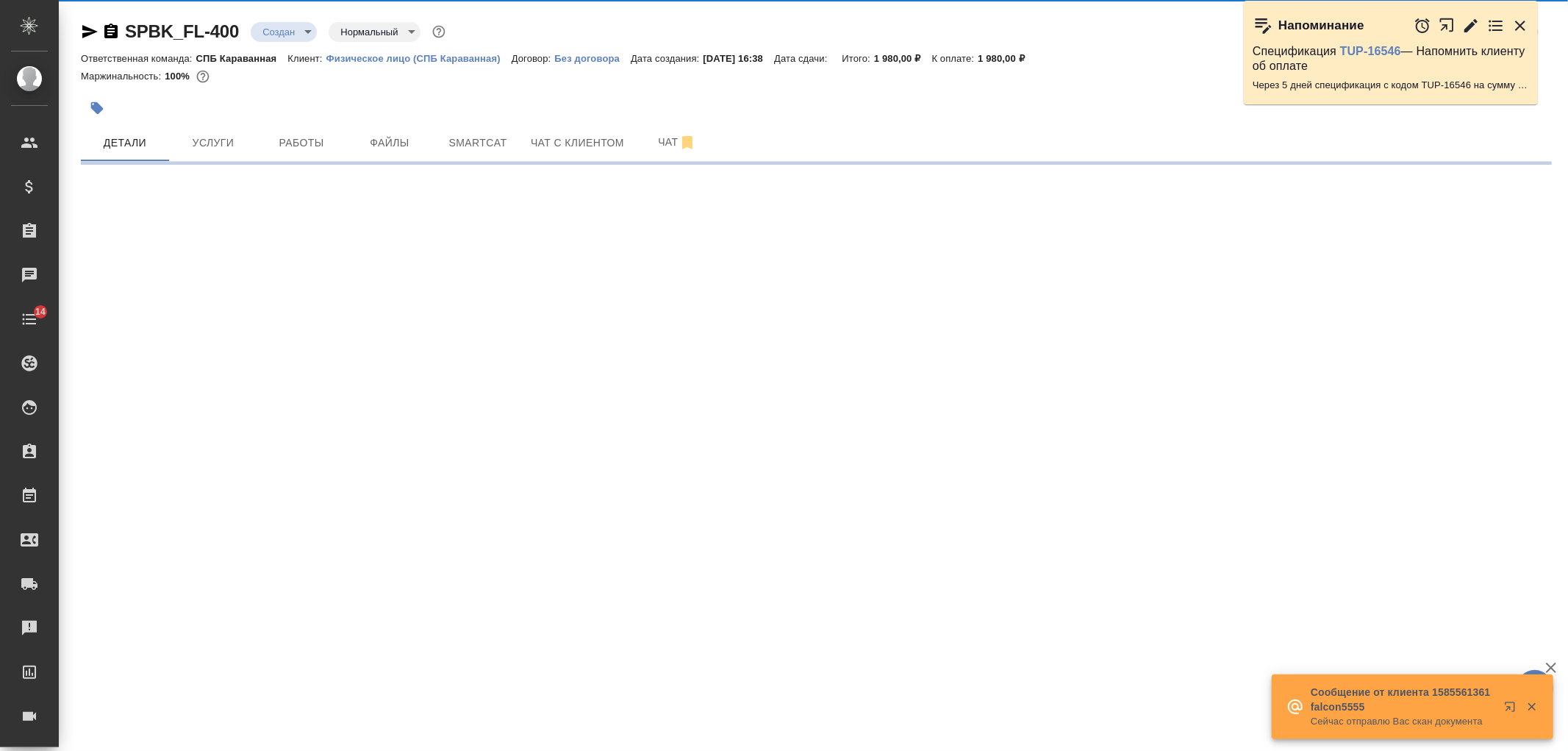
select select "RU"
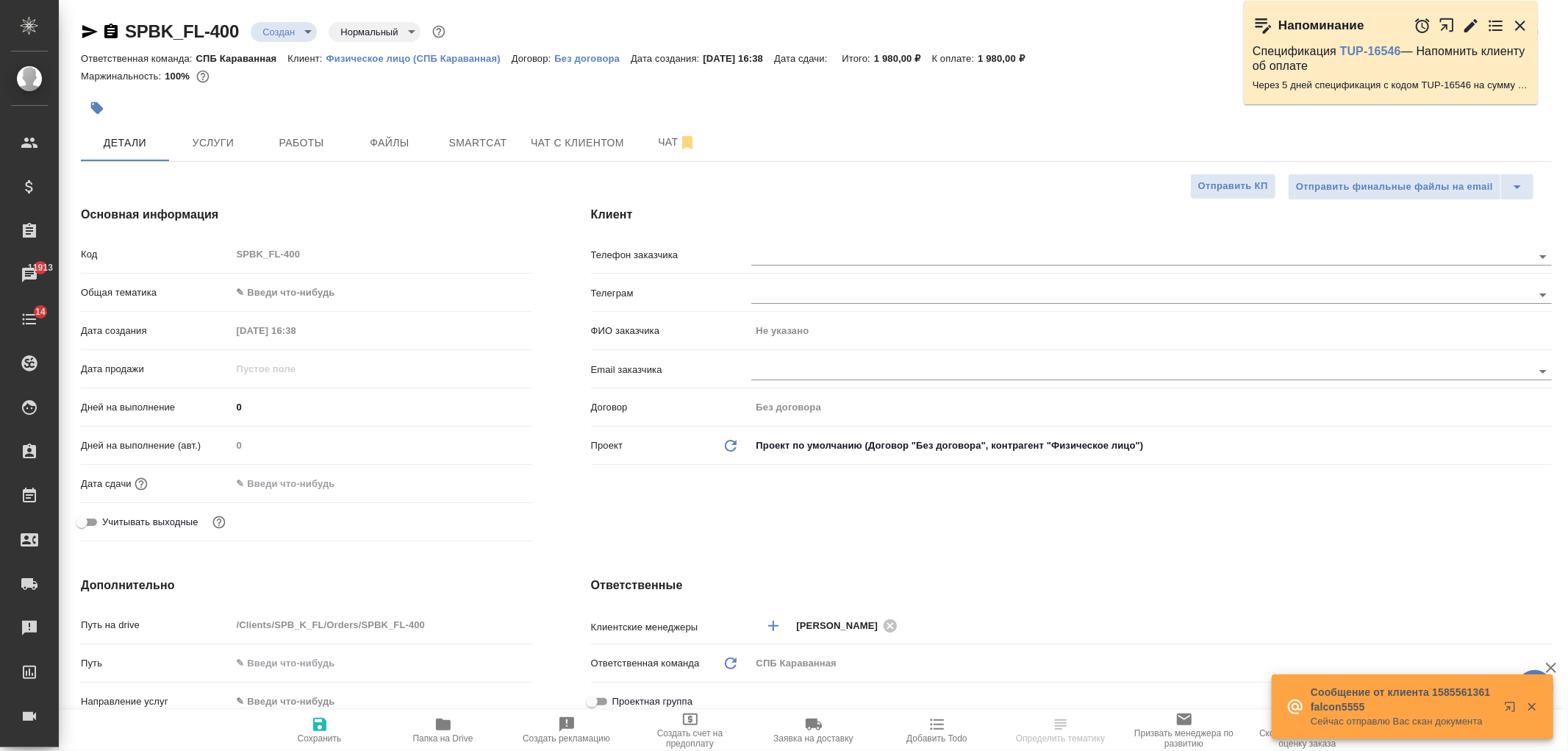
type textarea "x"
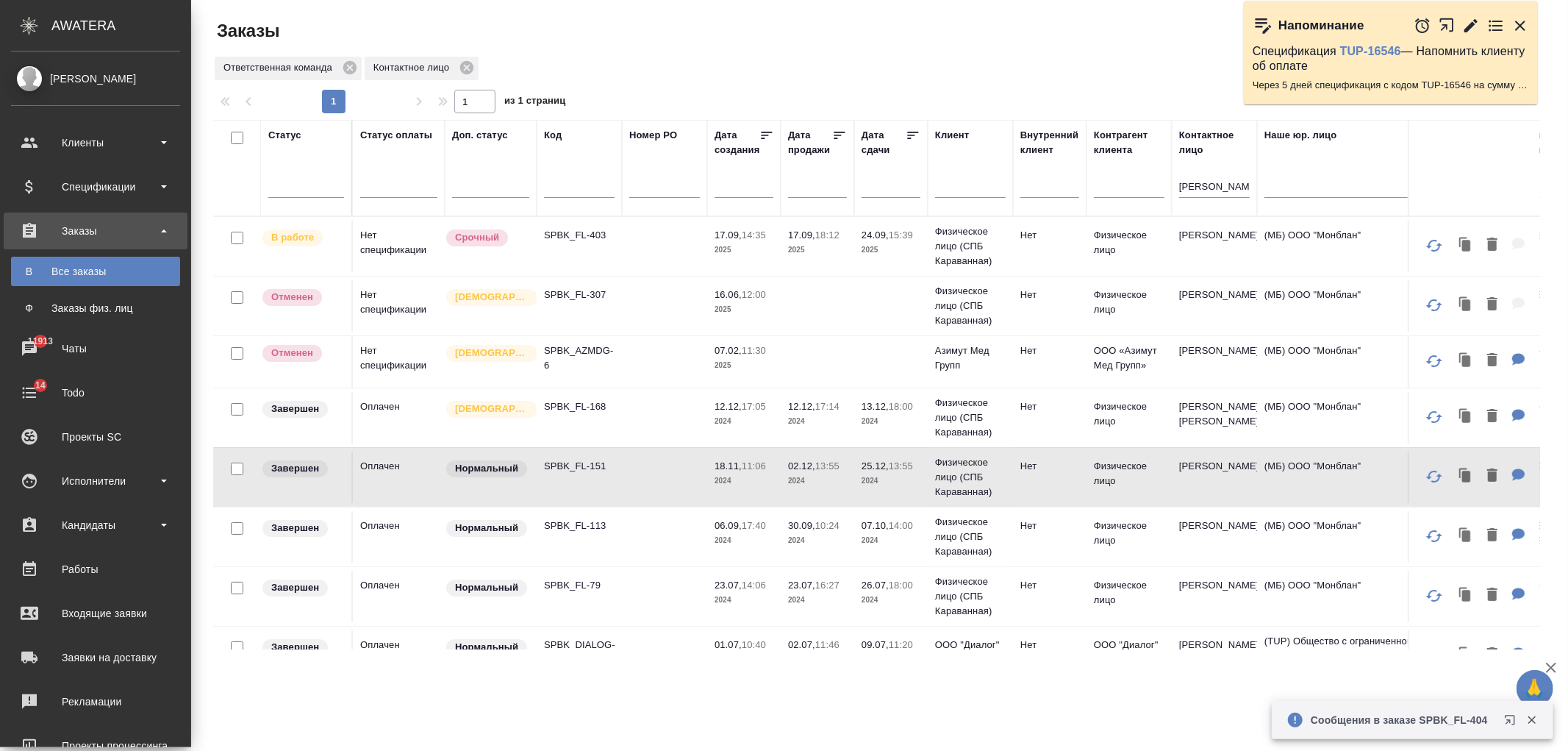
scroll to position [109, 339]
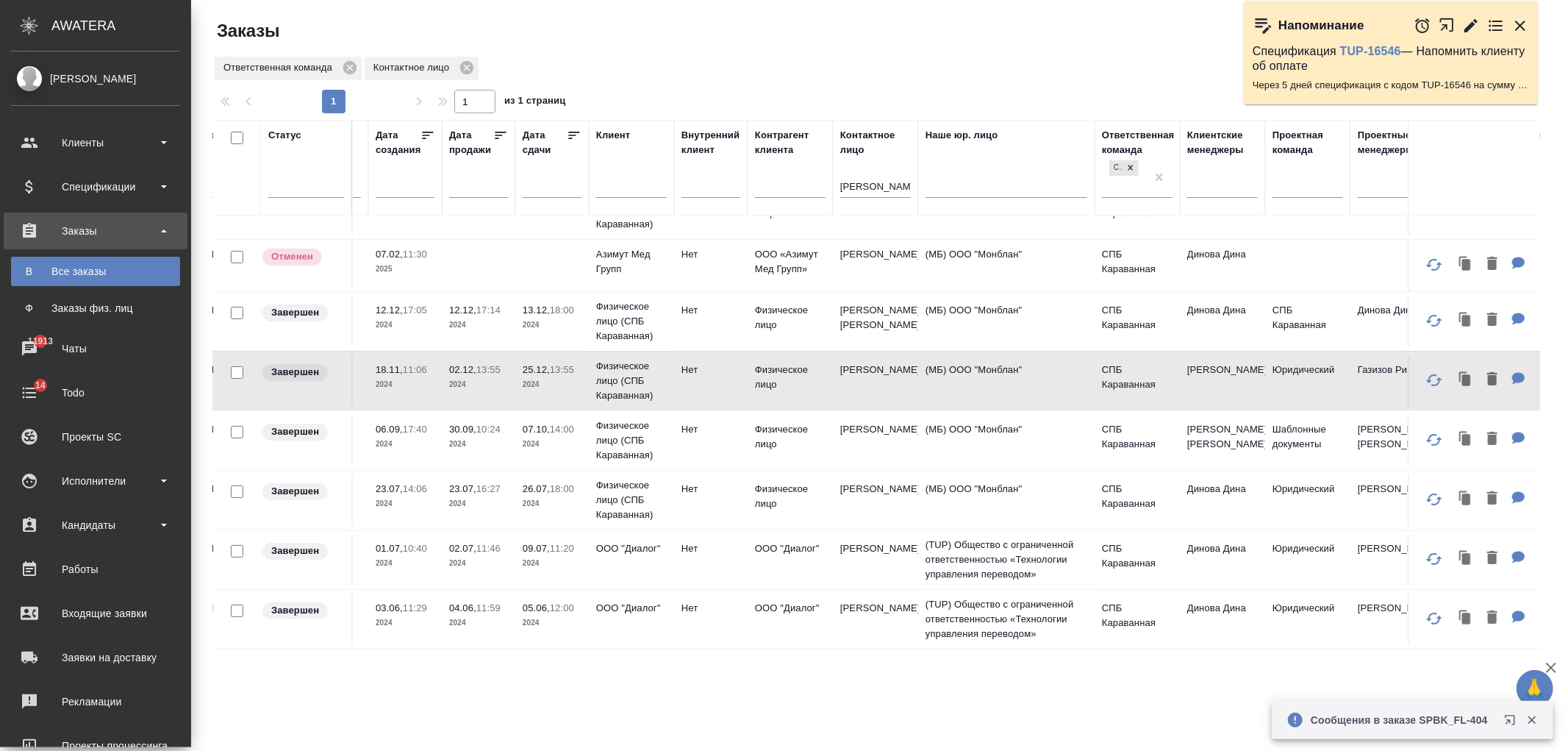
click at [126, 267] on div "Все заказы" at bounding box center [96, 271] width 155 height 15
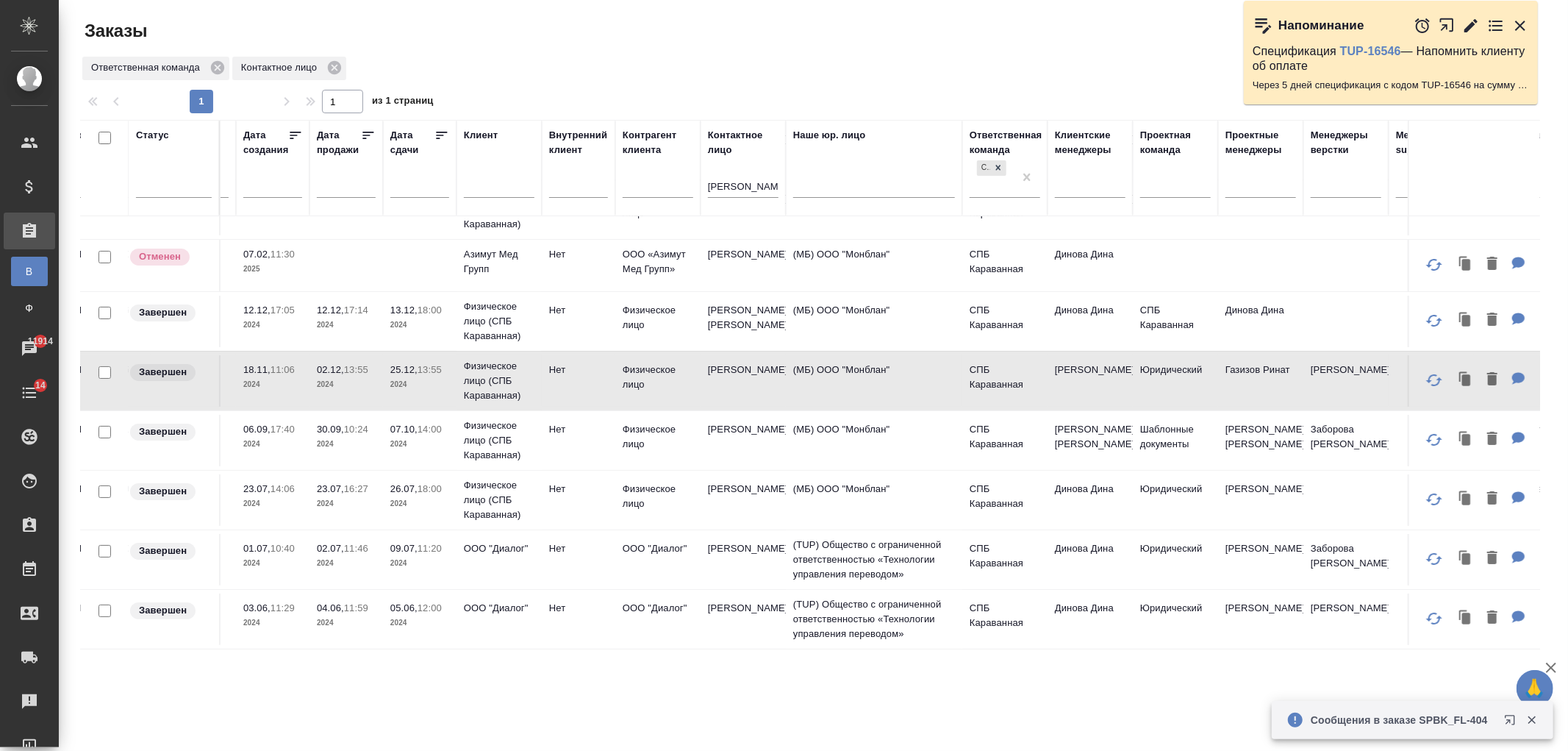
scroll to position [0, 339]
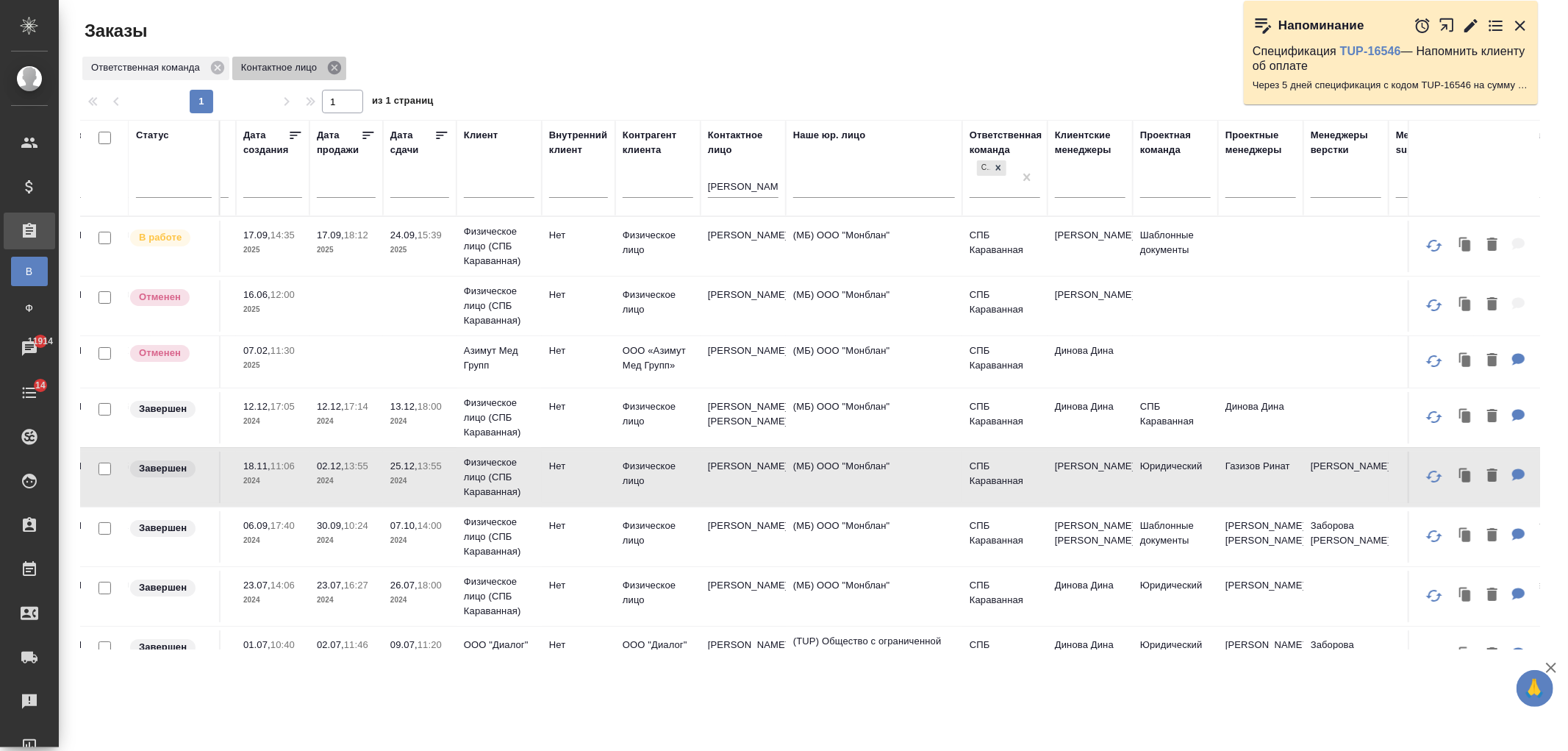
click at [338, 66] on icon at bounding box center [335, 68] width 13 height 13
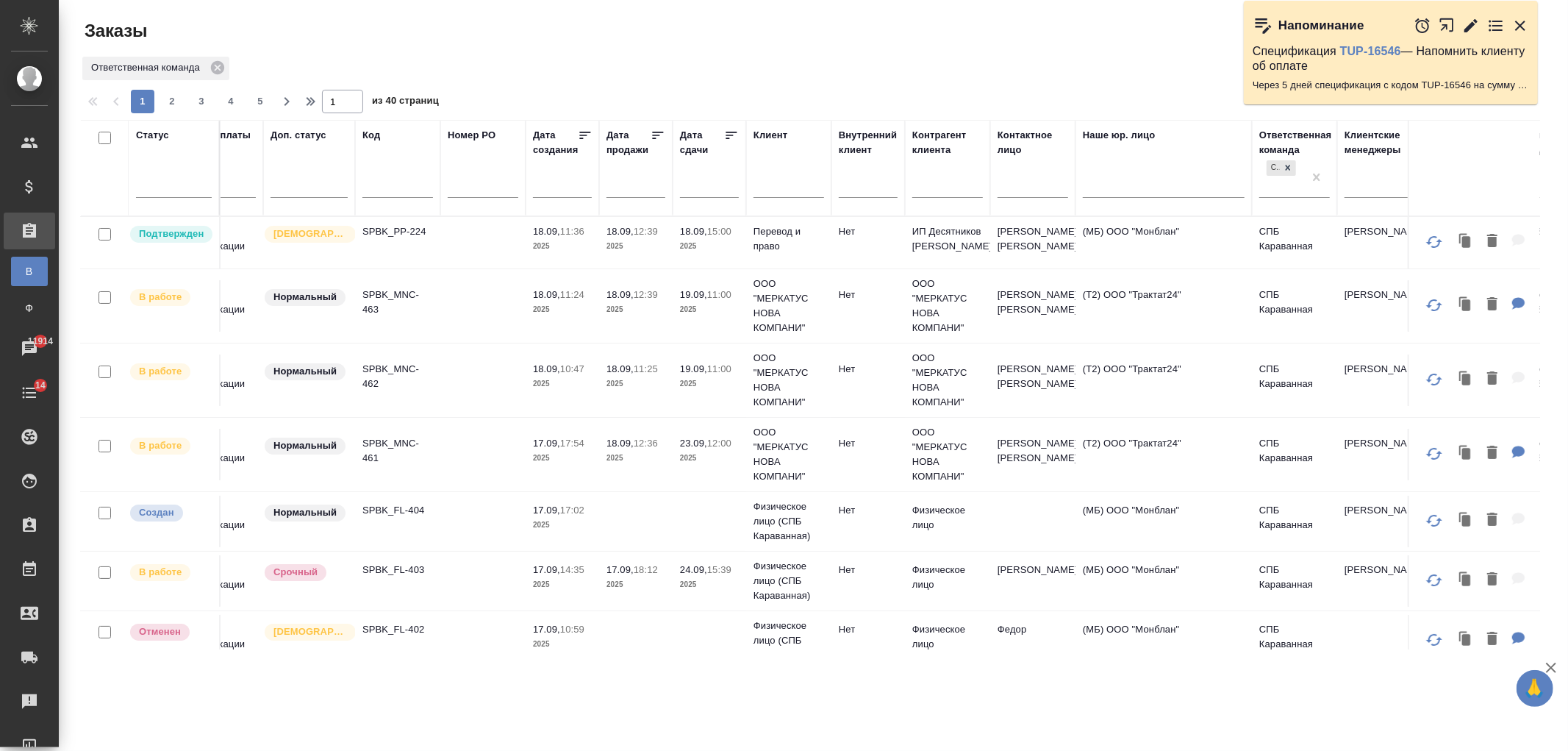
scroll to position [0, 0]
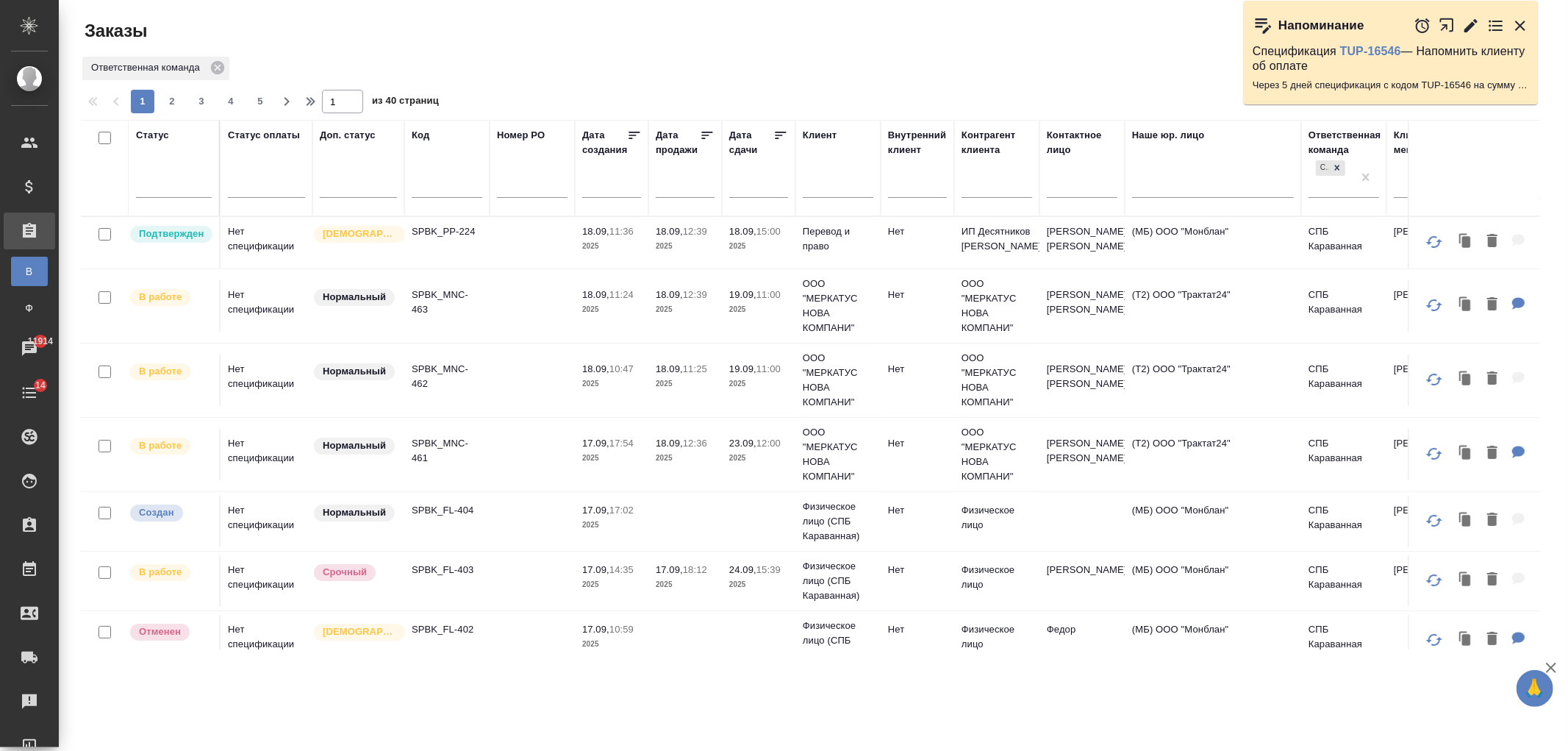
click at [725, 516] on td at bounding box center [759, 521] width 73 height 51
click at [726, 516] on td at bounding box center [759, 521] width 73 height 51
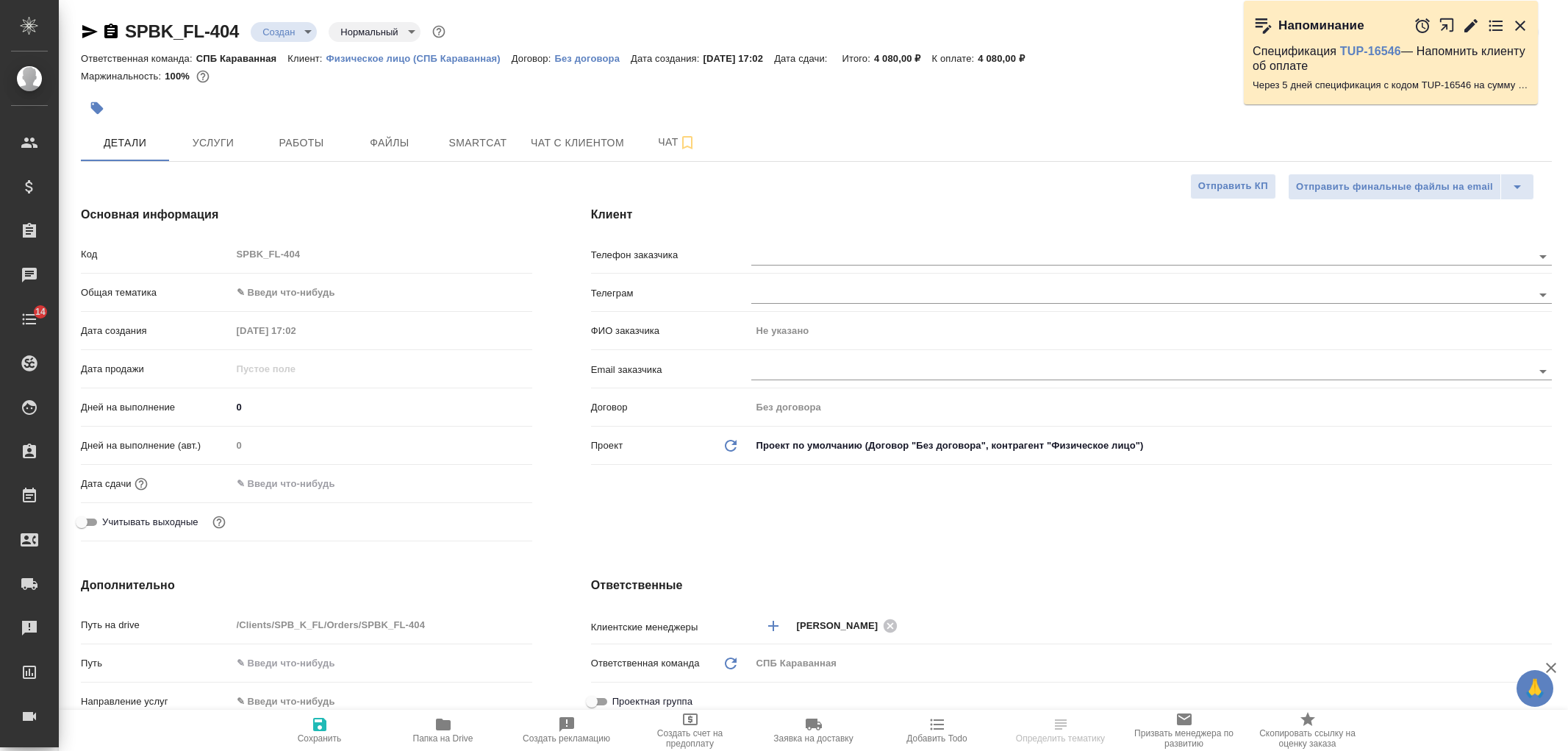
select select "RU"
click at [233, 143] on span "Услуги" at bounding box center [213, 143] width 71 height 19
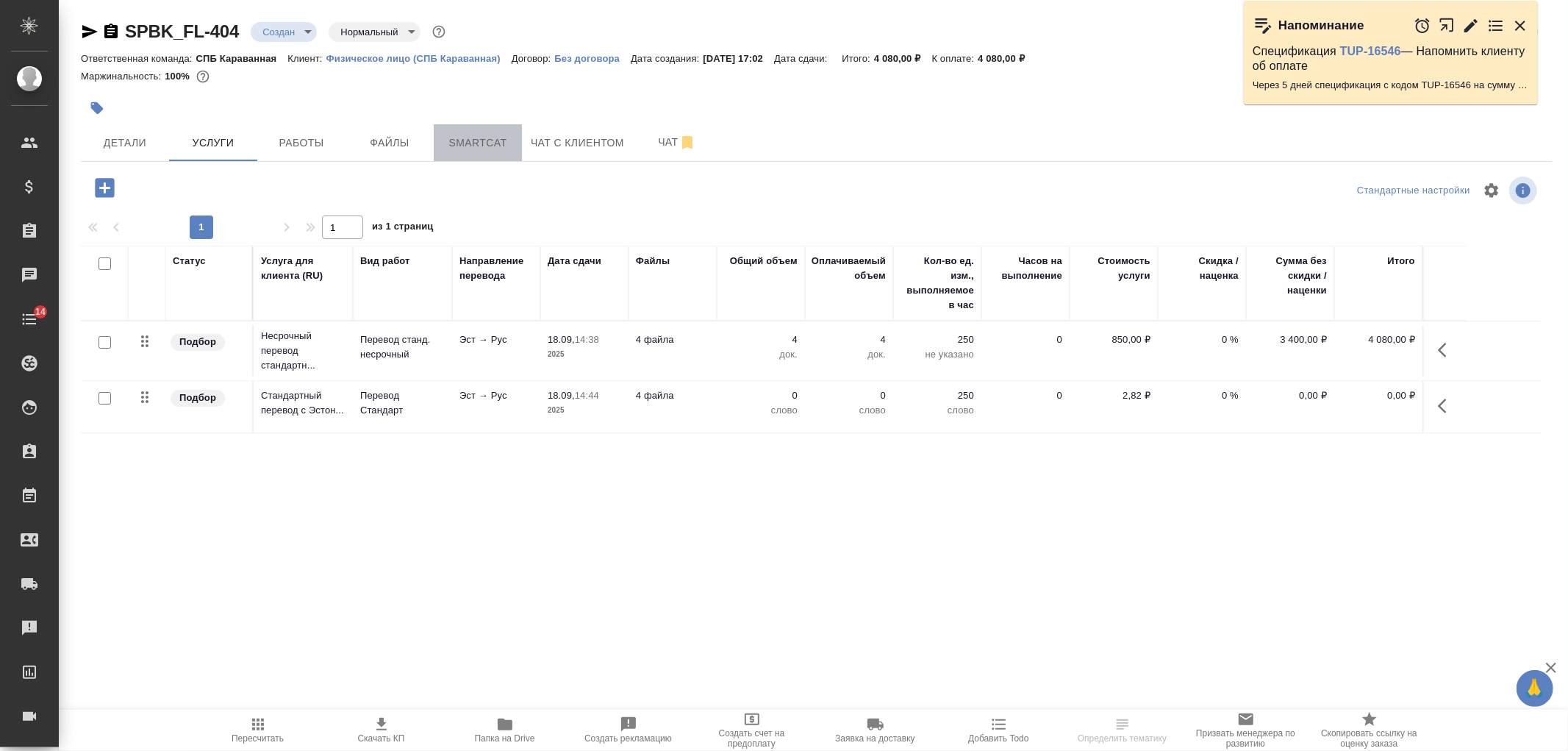
click at [479, 146] on span "Smartcat" at bounding box center [478, 143] width 71 height 19
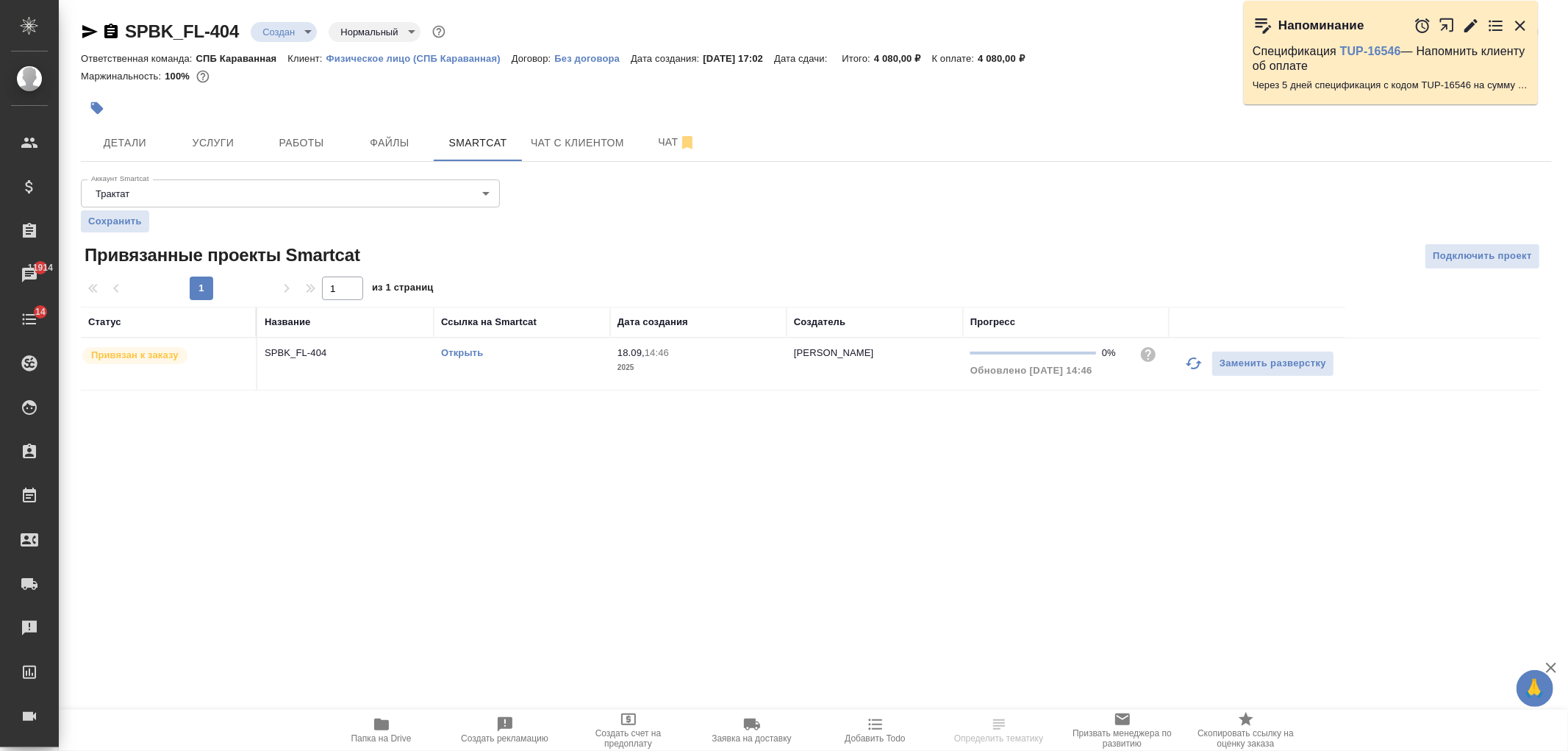
click at [459, 357] on link "Открыть" at bounding box center [462, 353] width 42 height 11
click at [466, 354] on link "Открыть" at bounding box center [462, 353] width 42 height 11
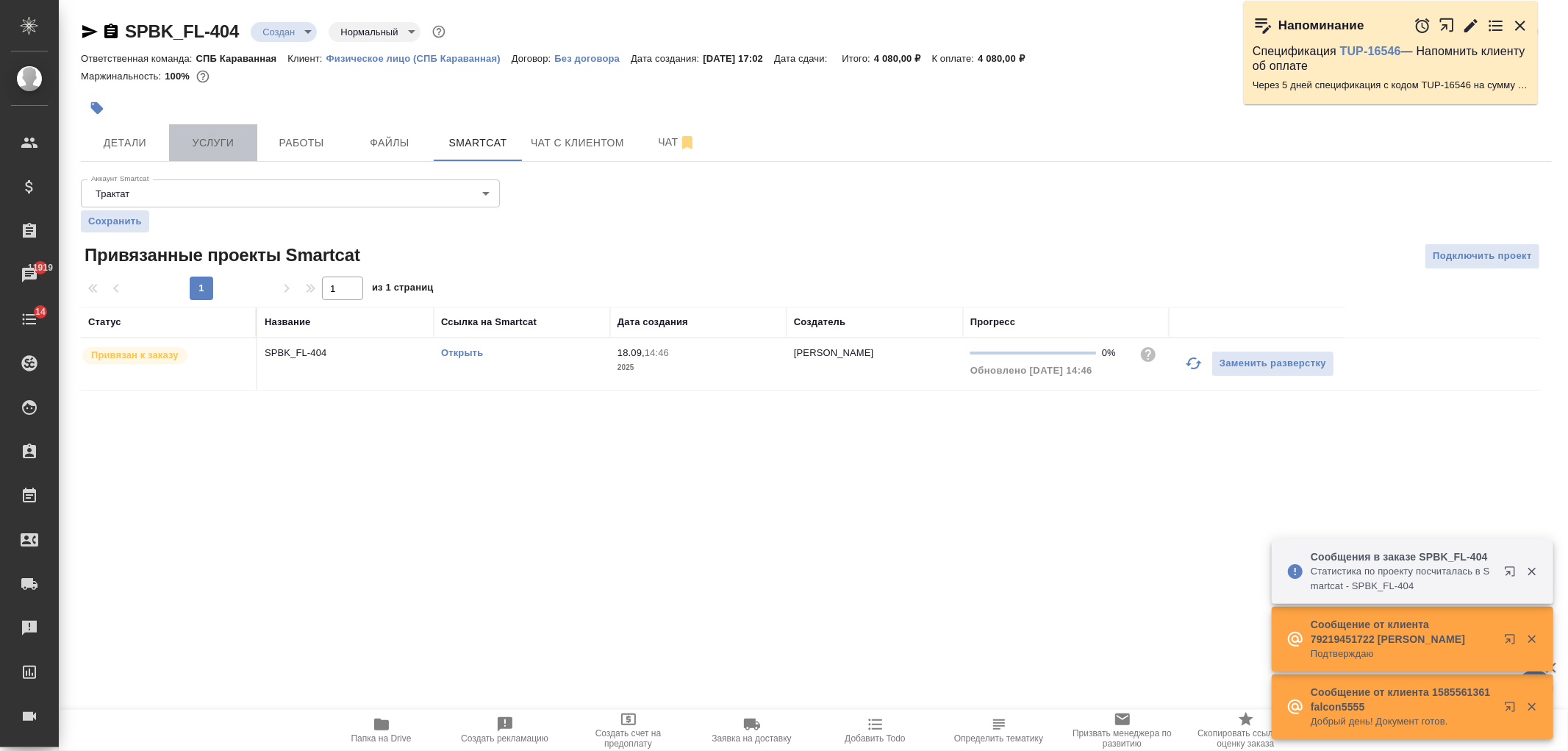
click at [214, 137] on span "Услуги" at bounding box center [213, 143] width 71 height 19
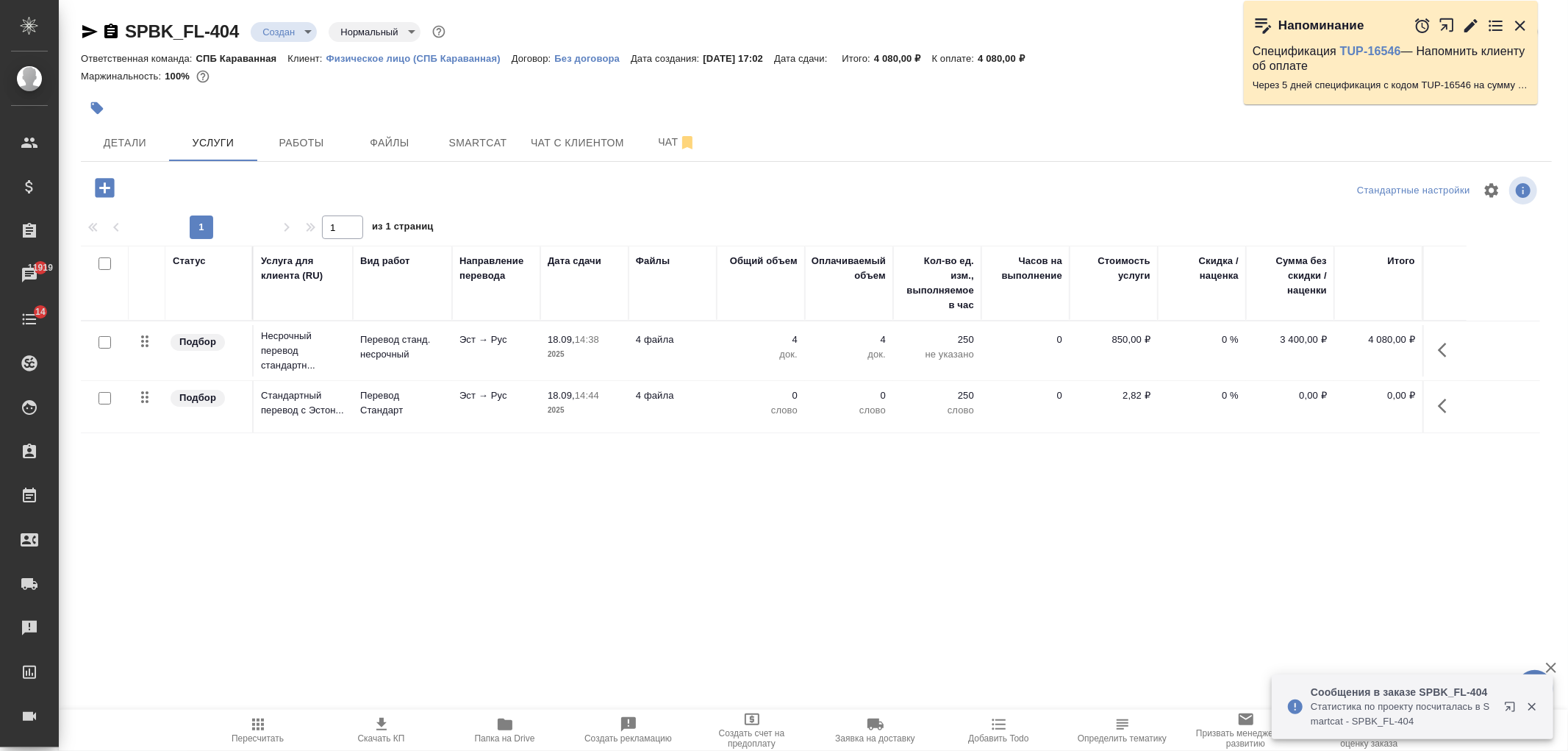
click at [672, 401] on p "4 файла" at bounding box center [672, 396] width 73 height 15
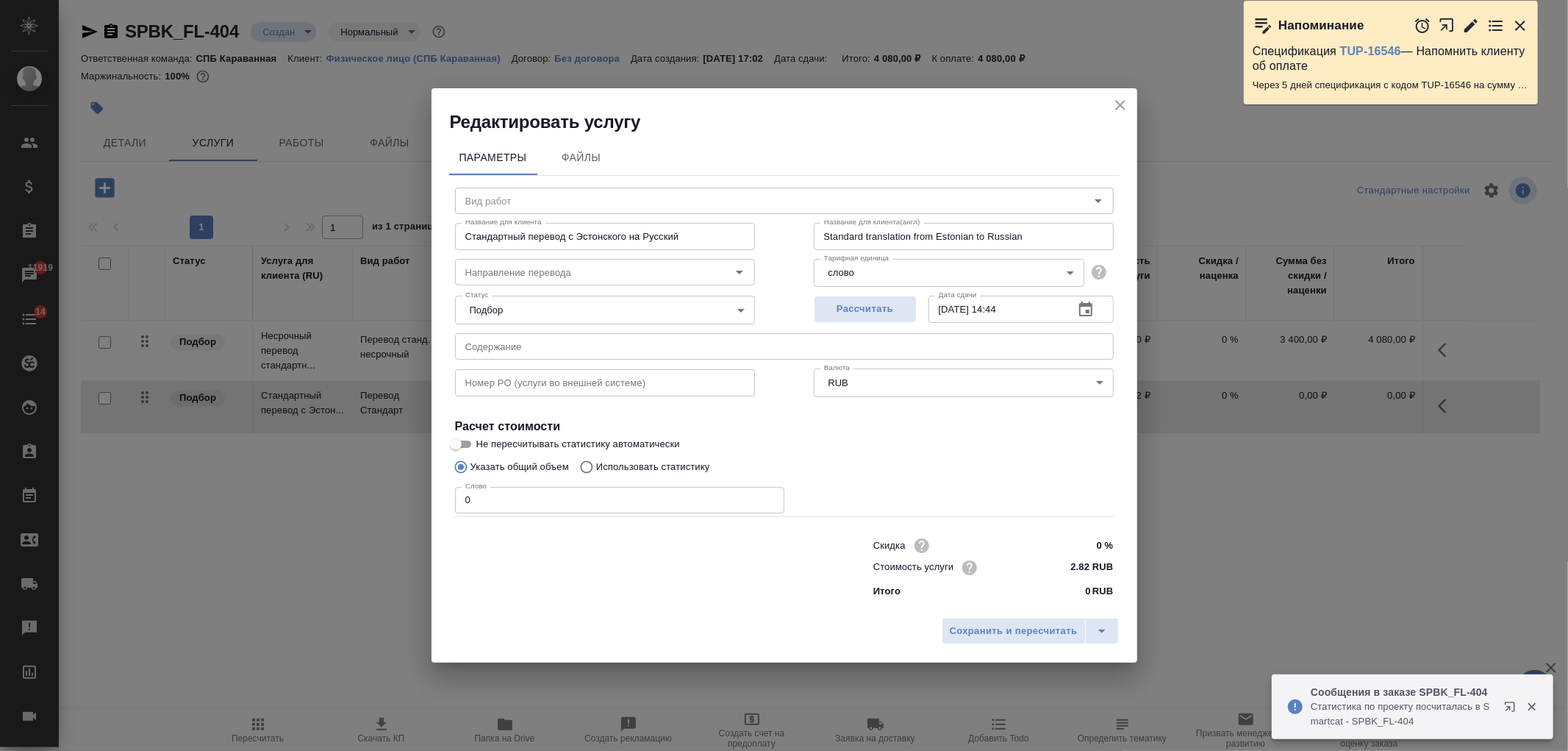
type input "Перевод Стандарт"
type input "эст-рус"
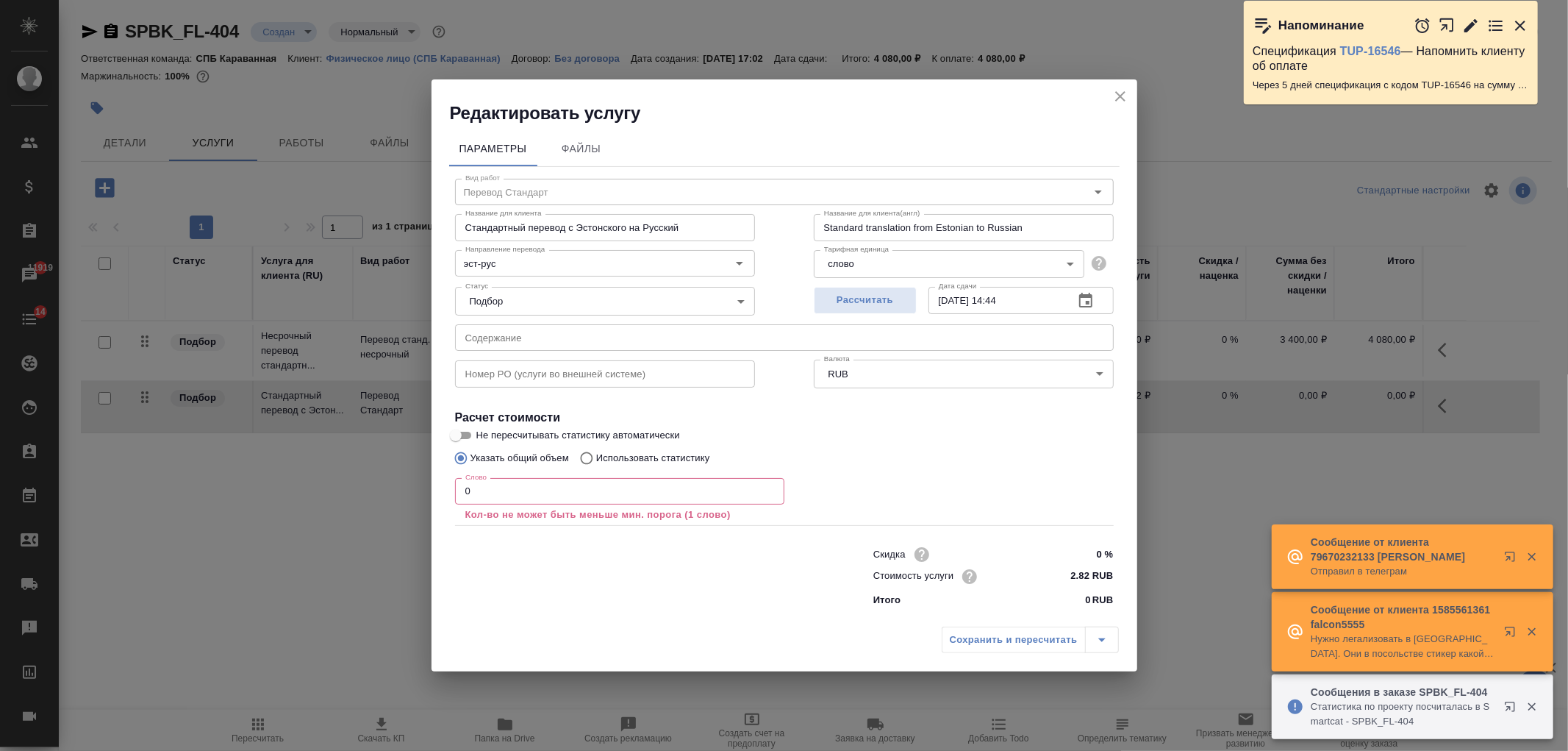
click at [625, 456] on p "Использовать статистику" at bounding box center [653, 459] width 114 height 15
click at [596, 456] on input "Использовать статистику" at bounding box center [584, 458] width 24 height 28
radio input "true"
radio input "false"
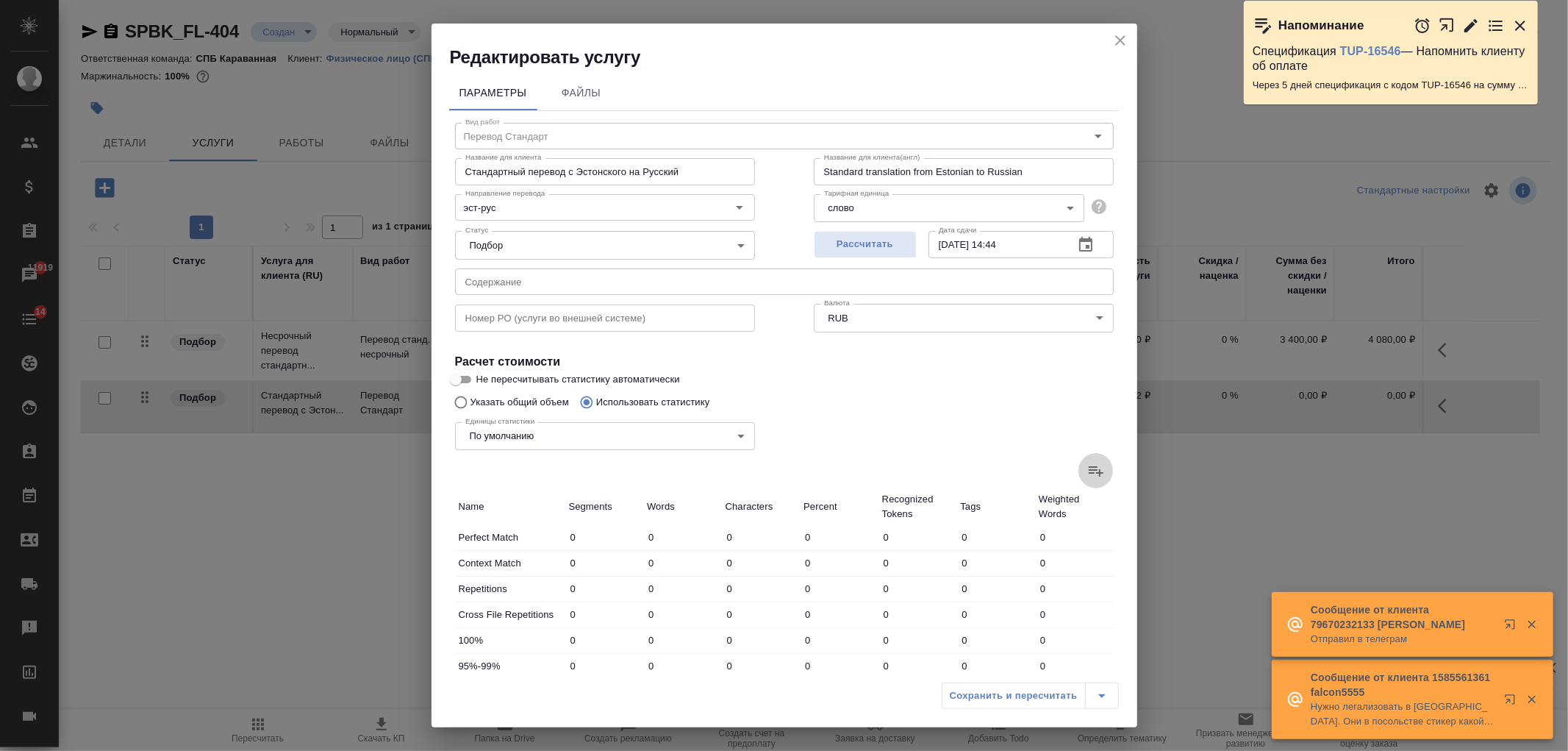
click at [1088, 467] on icon at bounding box center [1097, 471] width 18 height 18
click at [0, 0] on input "file" at bounding box center [0, 0] width 0 height 0
type input "18"
type input "146"
type input "1361"
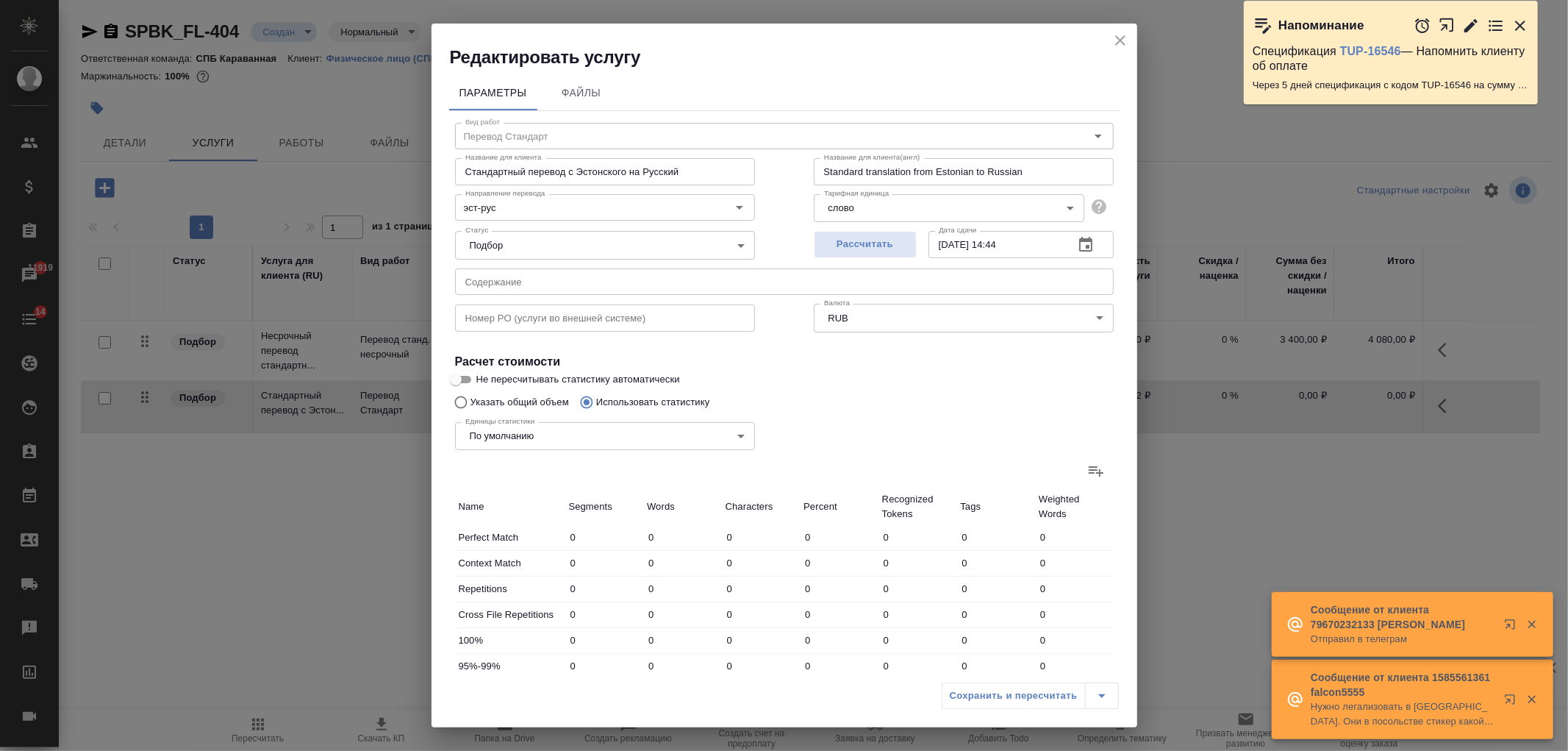
type input "5"
type input "9"
type input "66"
type input "272"
type input "2519"
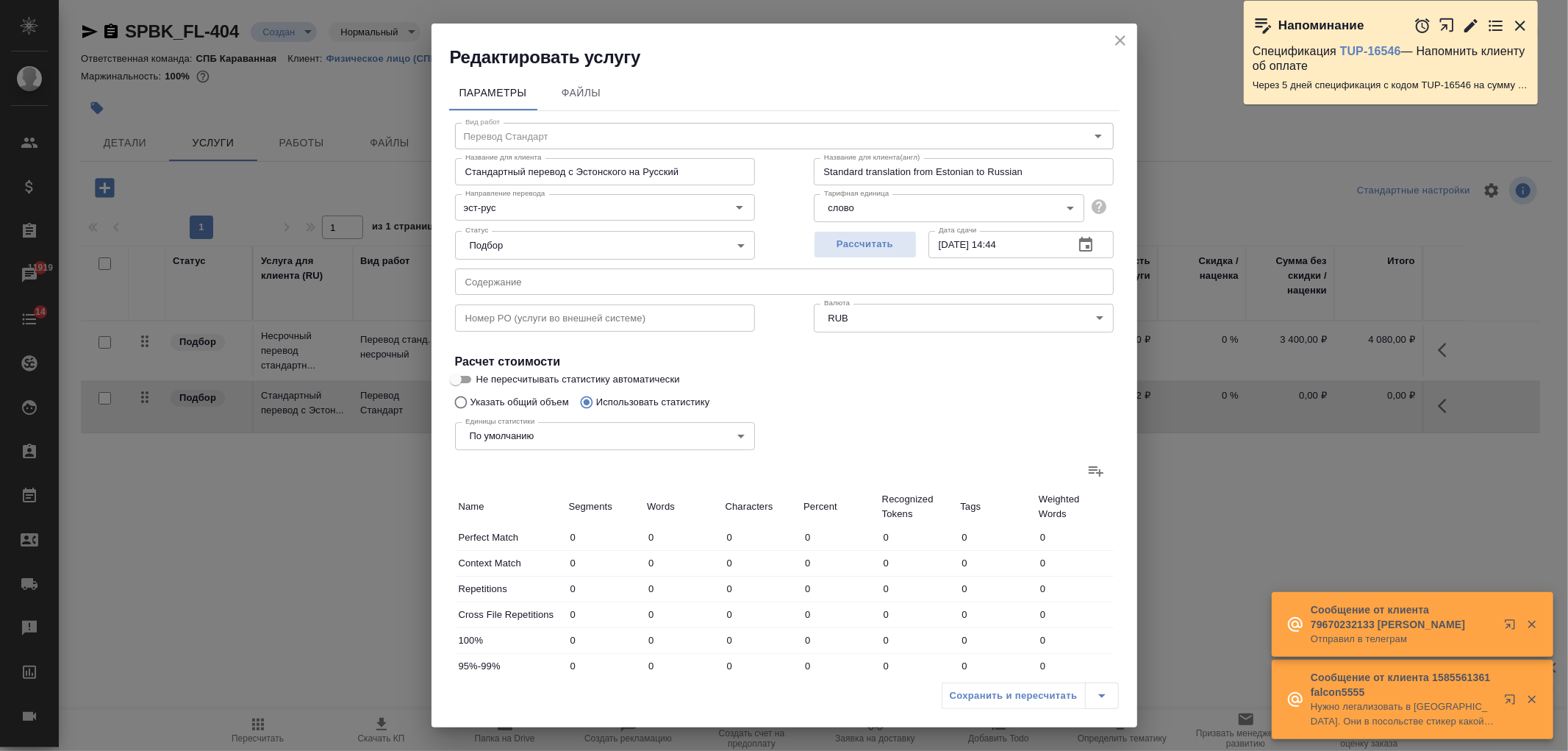
type input "20691"
type input "277"
type input "2528"
type input "20757"
type input "295"
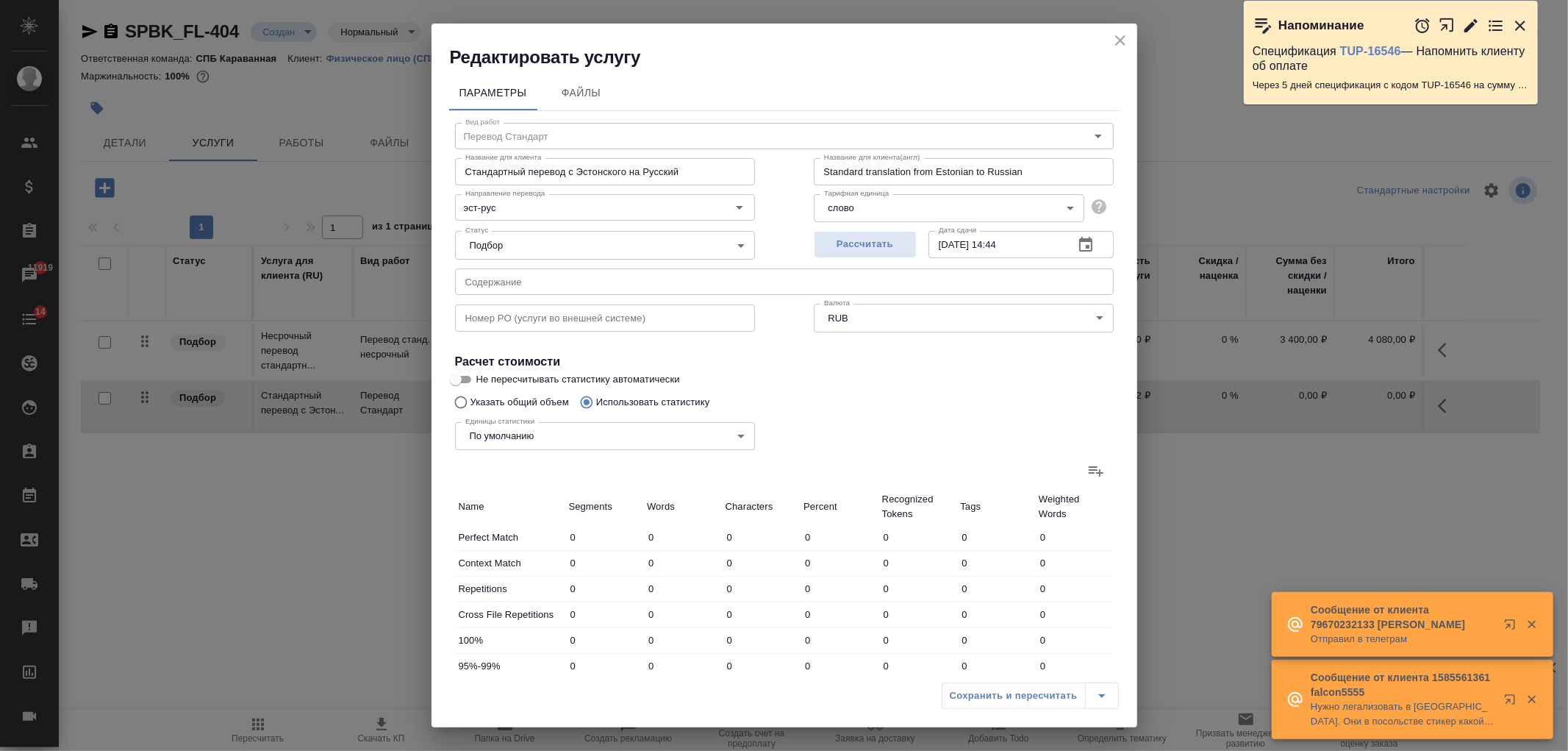
type input "2674"
type input "22118"
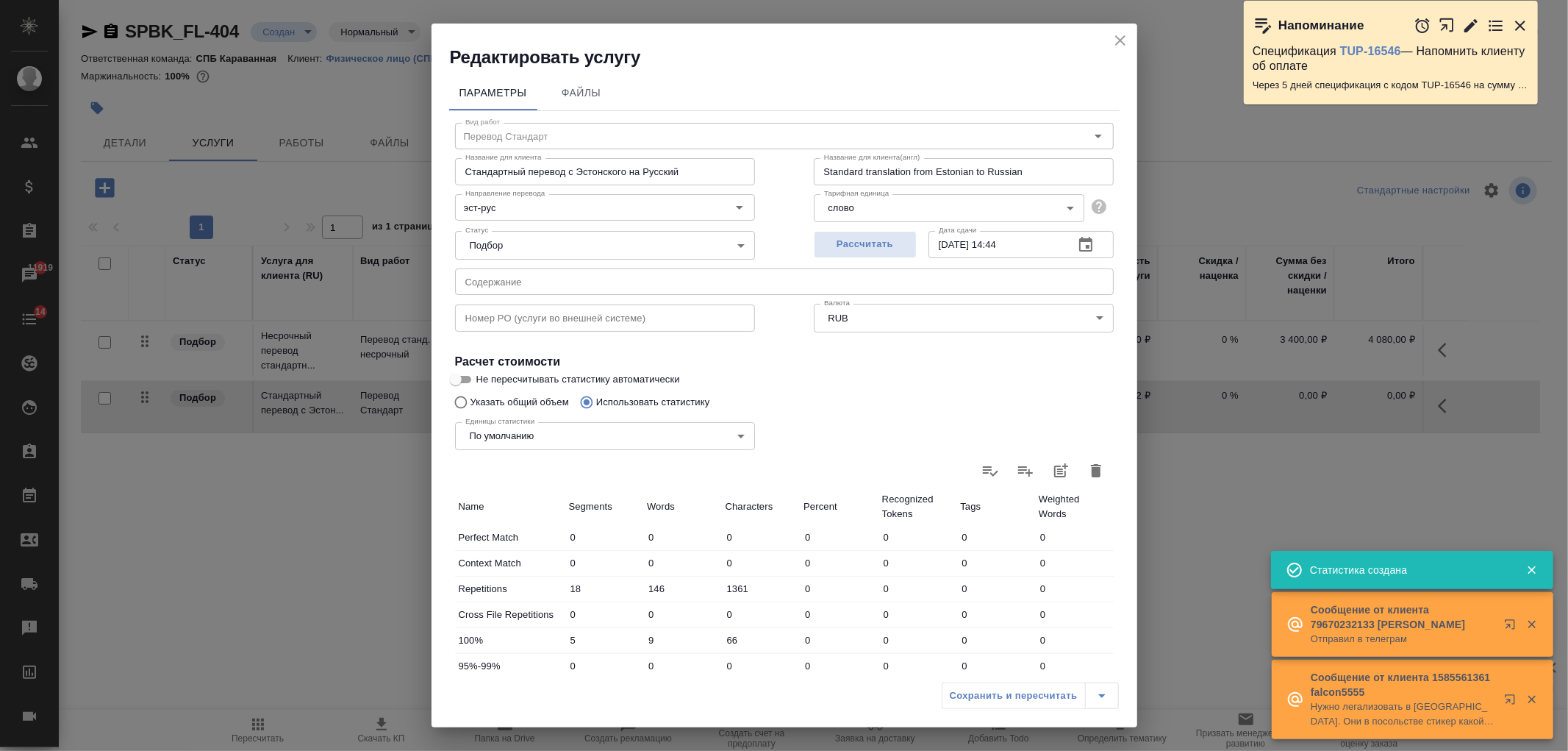
scroll to position [253, 0]
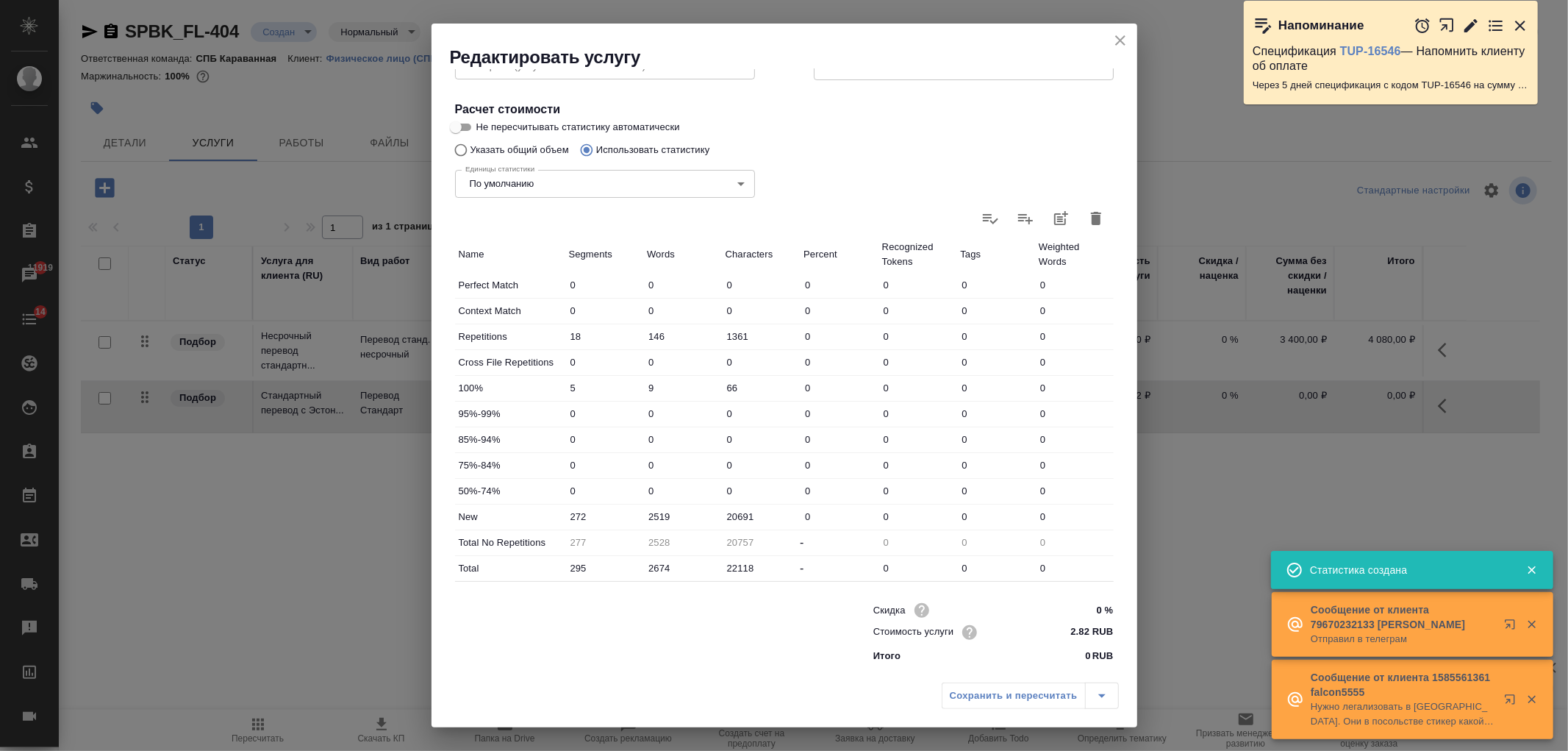
click at [1115, 40] on icon "close" at bounding box center [1120, 41] width 18 height 18
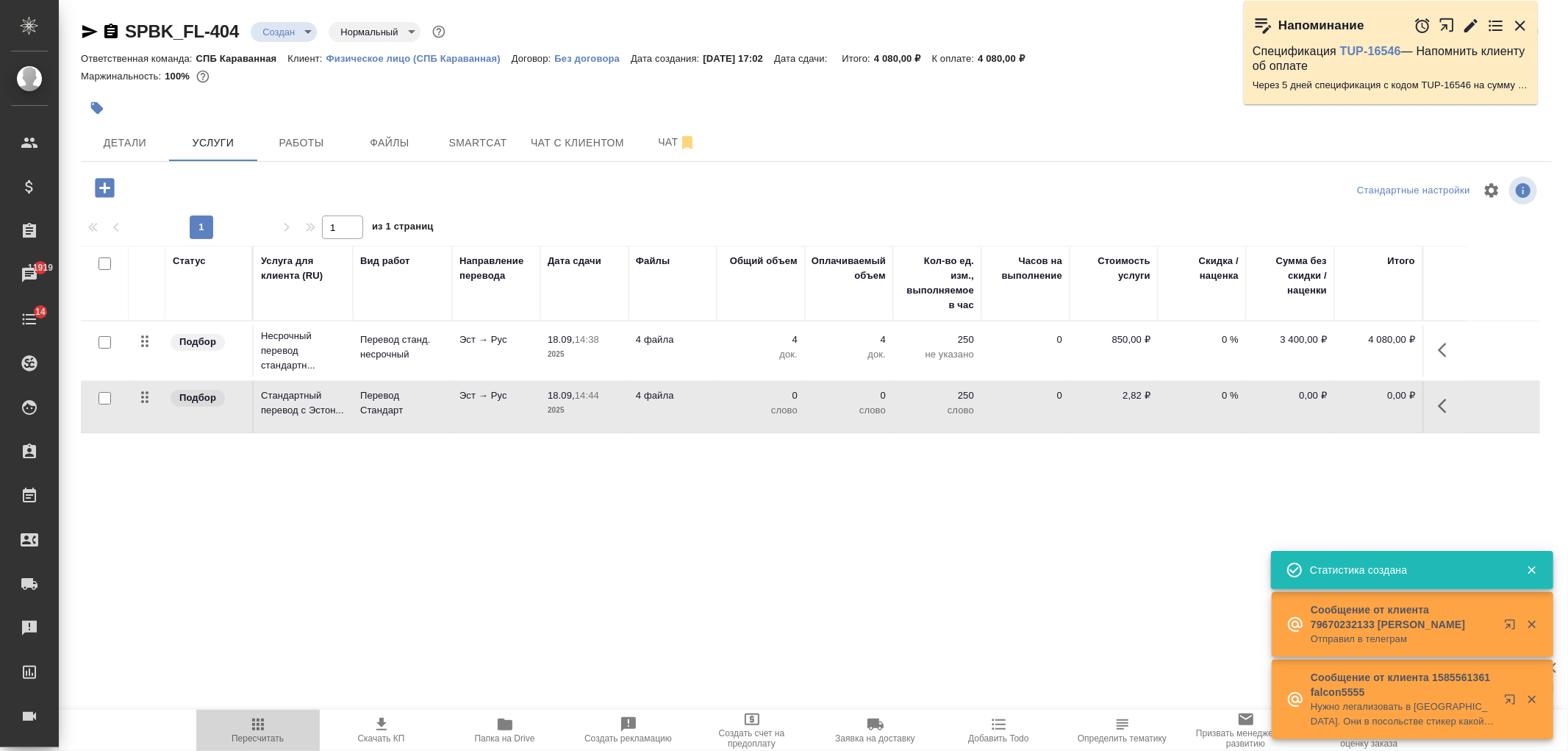
click at [267, 732] on span "Пересчитать" at bounding box center [258, 730] width 106 height 28
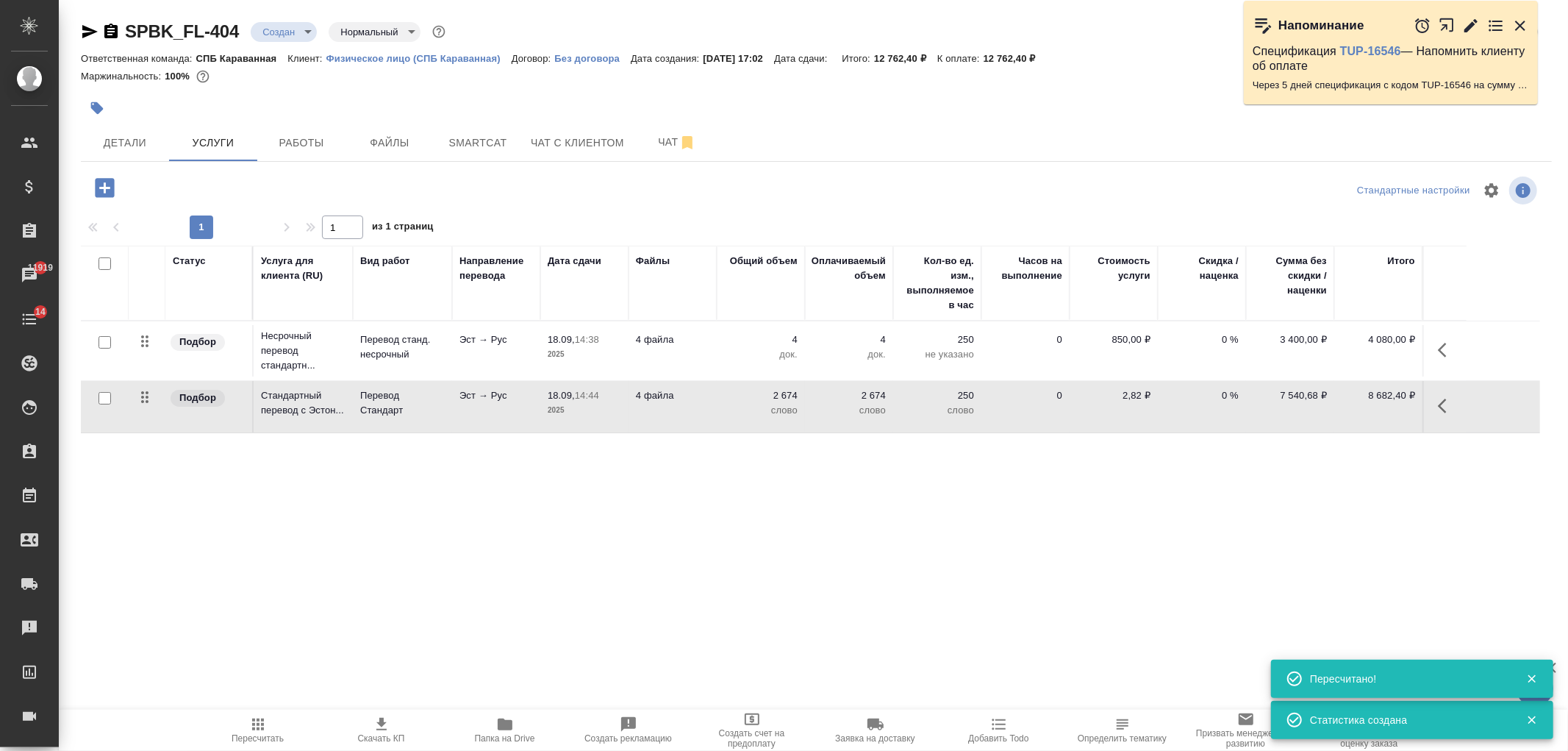
click at [1434, 403] on button "button" at bounding box center [1446, 406] width 35 height 35
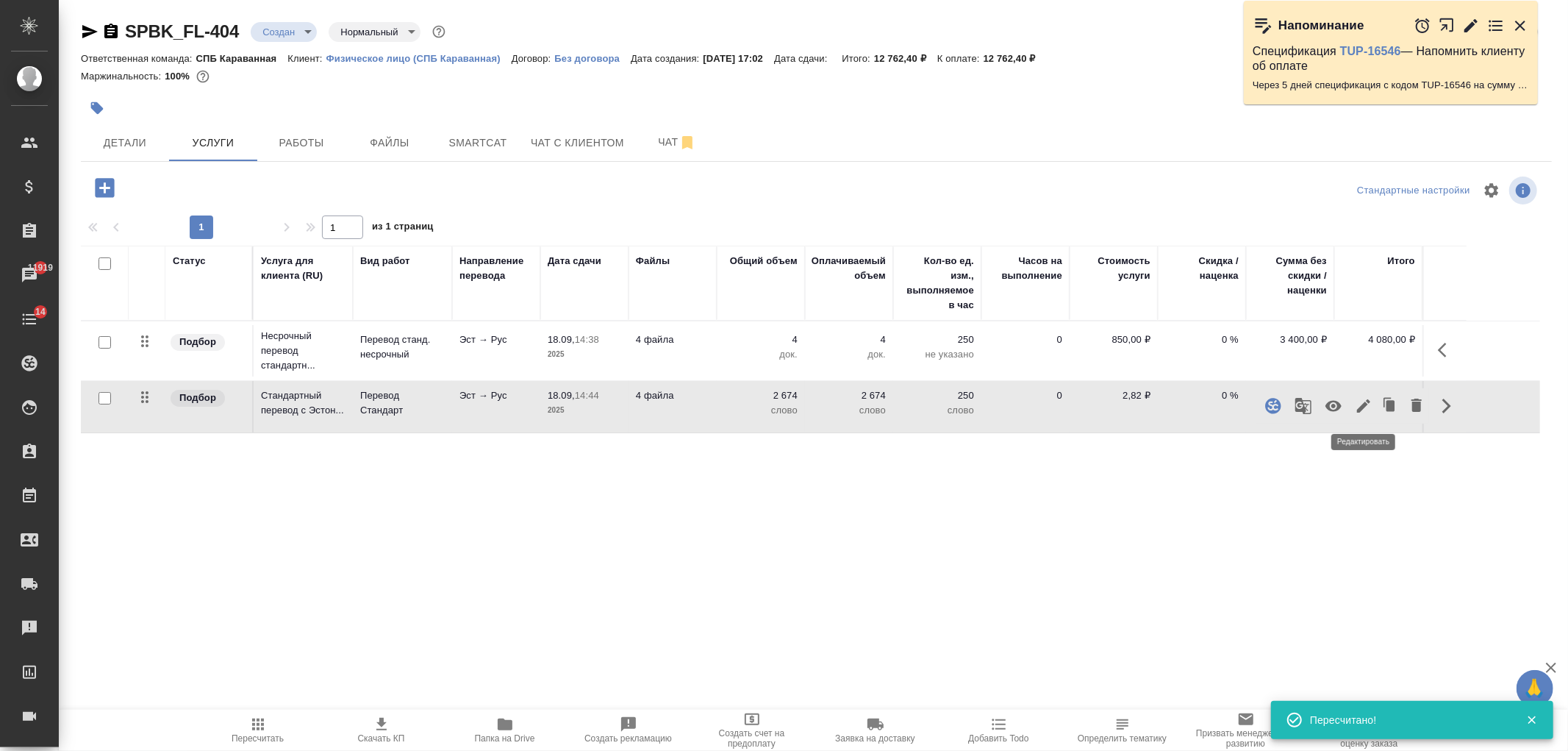
click at [1366, 406] on icon "button" at bounding box center [1364, 406] width 18 height 18
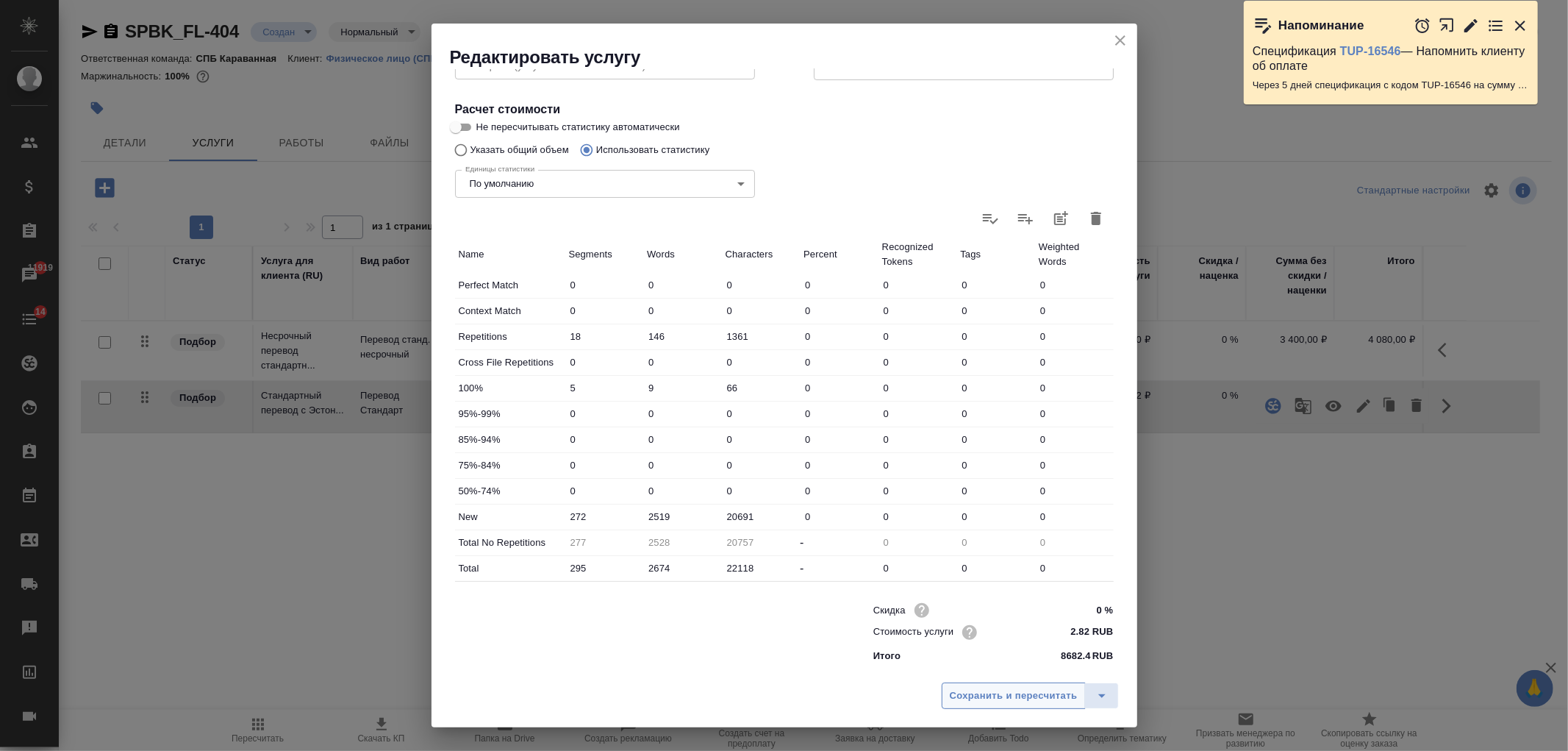
click at [1023, 701] on span "Сохранить и пересчитать" at bounding box center [1014, 696] width 128 height 17
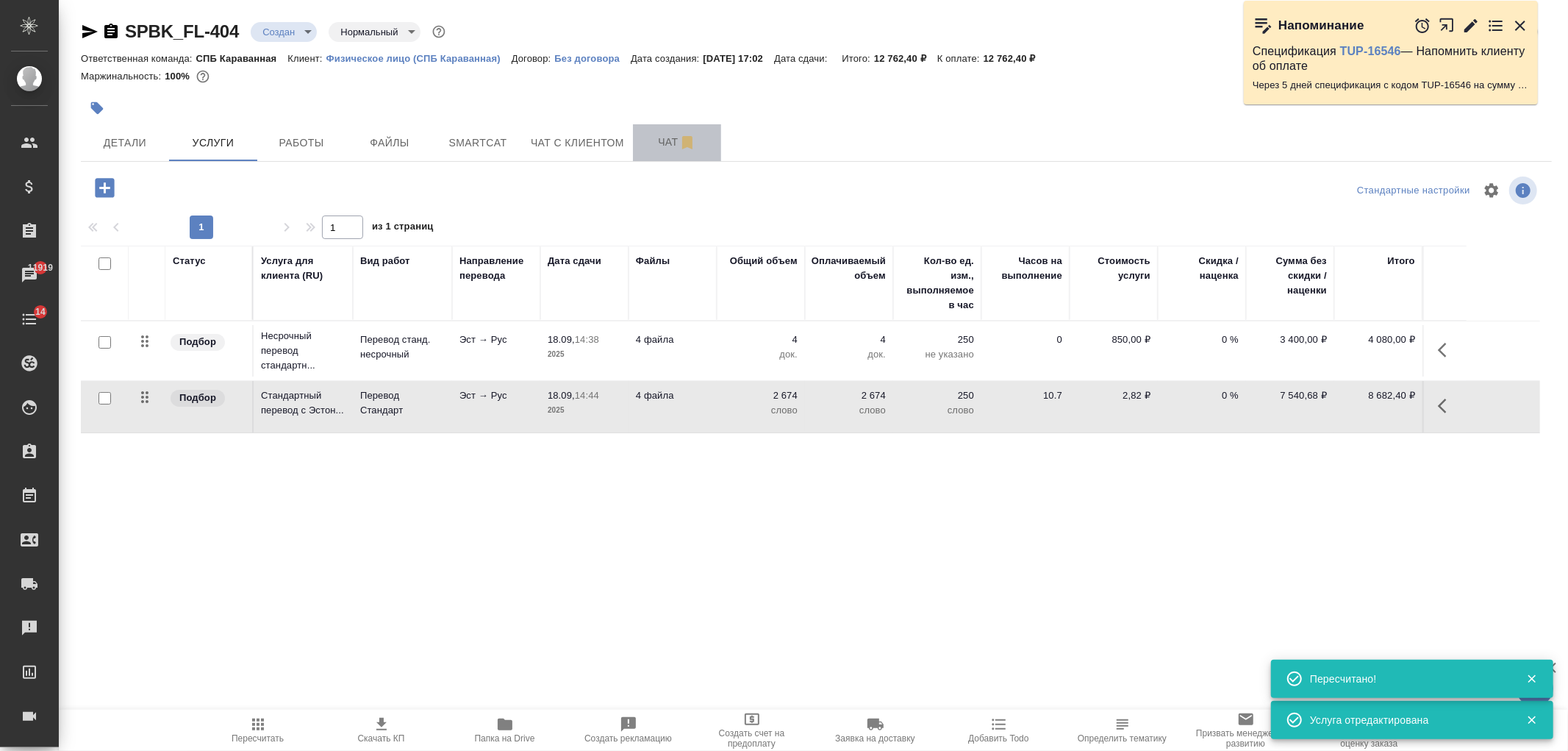
click at [649, 146] on span "Чат" at bounding box center [677, 142] width 71 height 19
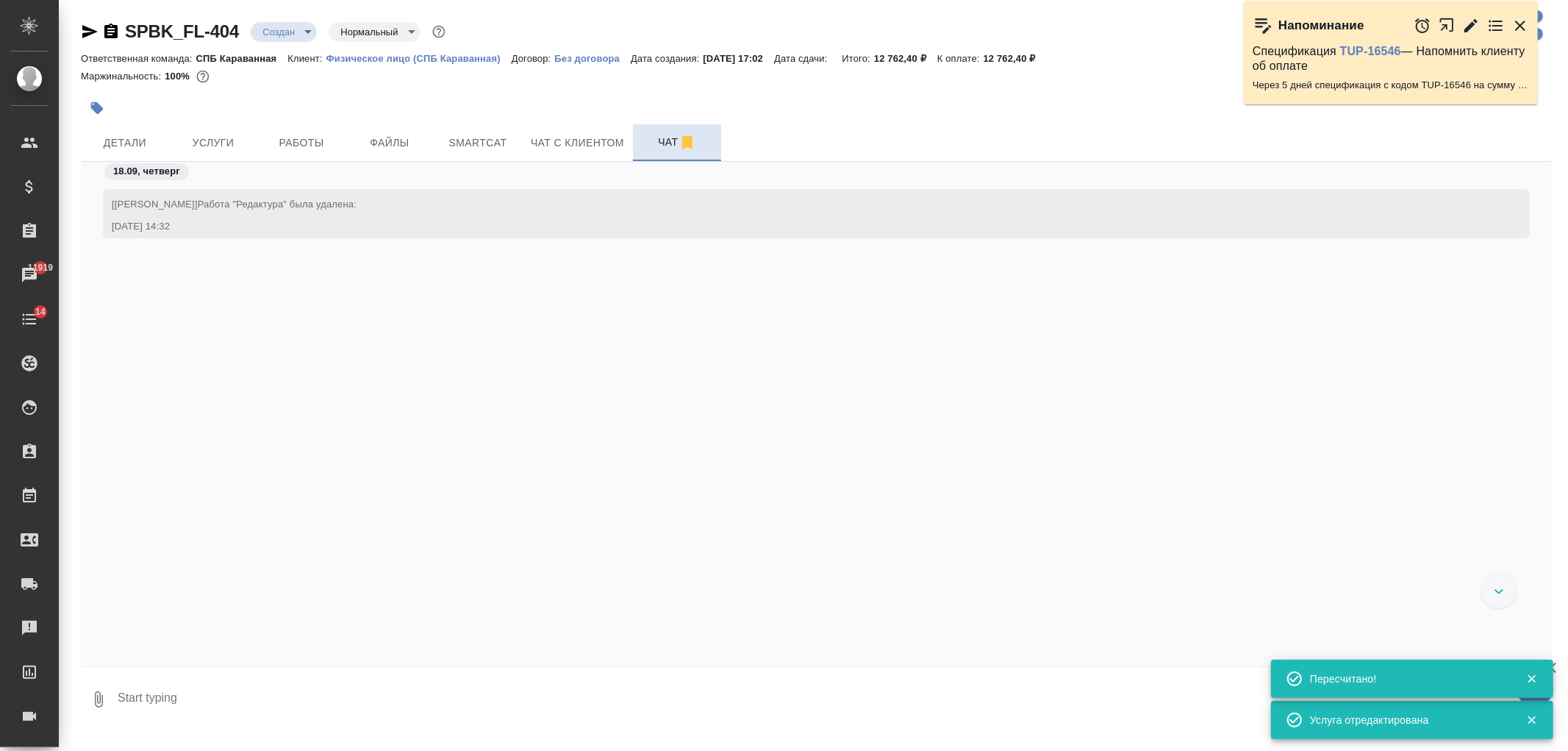
scroll to position [733, 0]
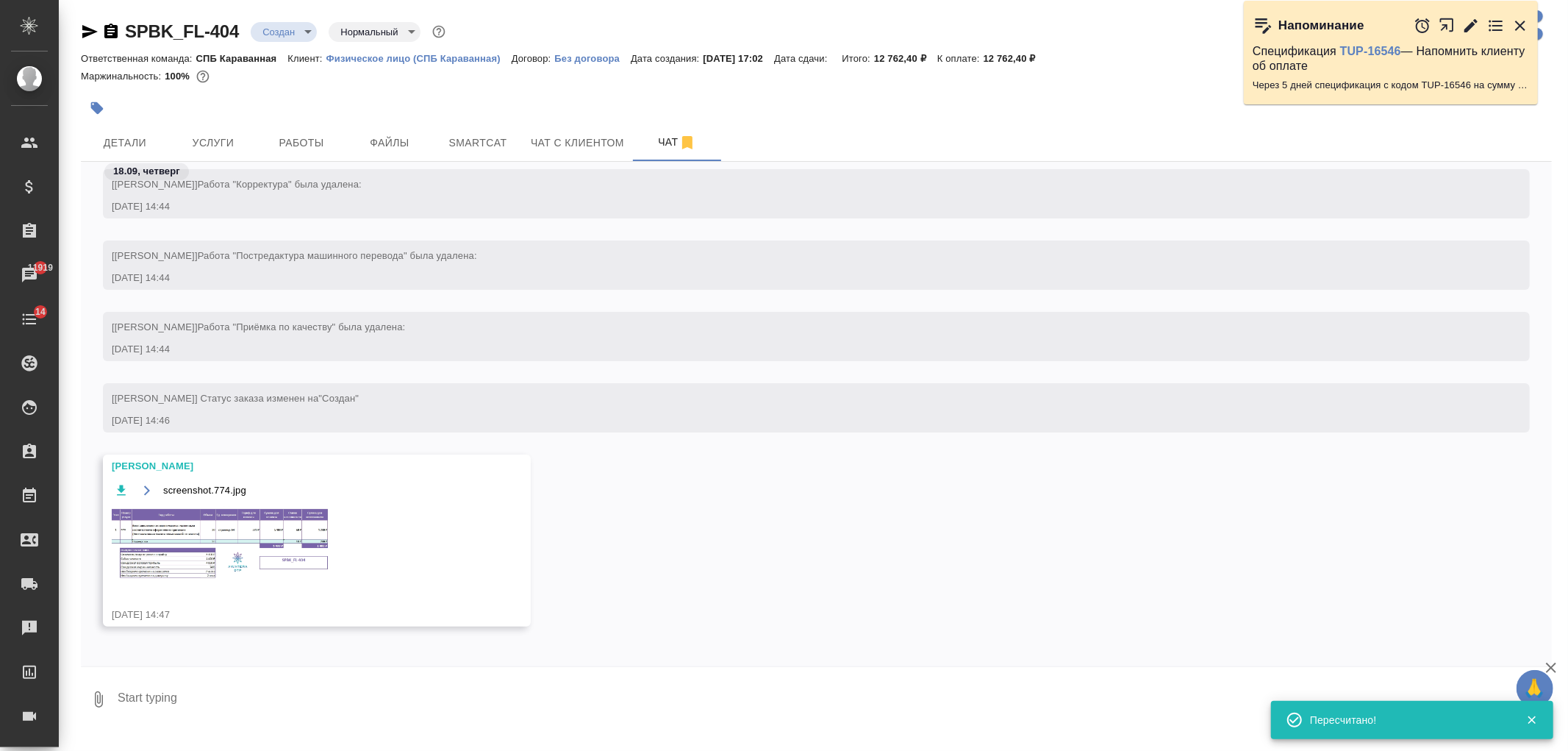
click at [260, 545] on img at bounding box center [221, 544] width 221 height 75
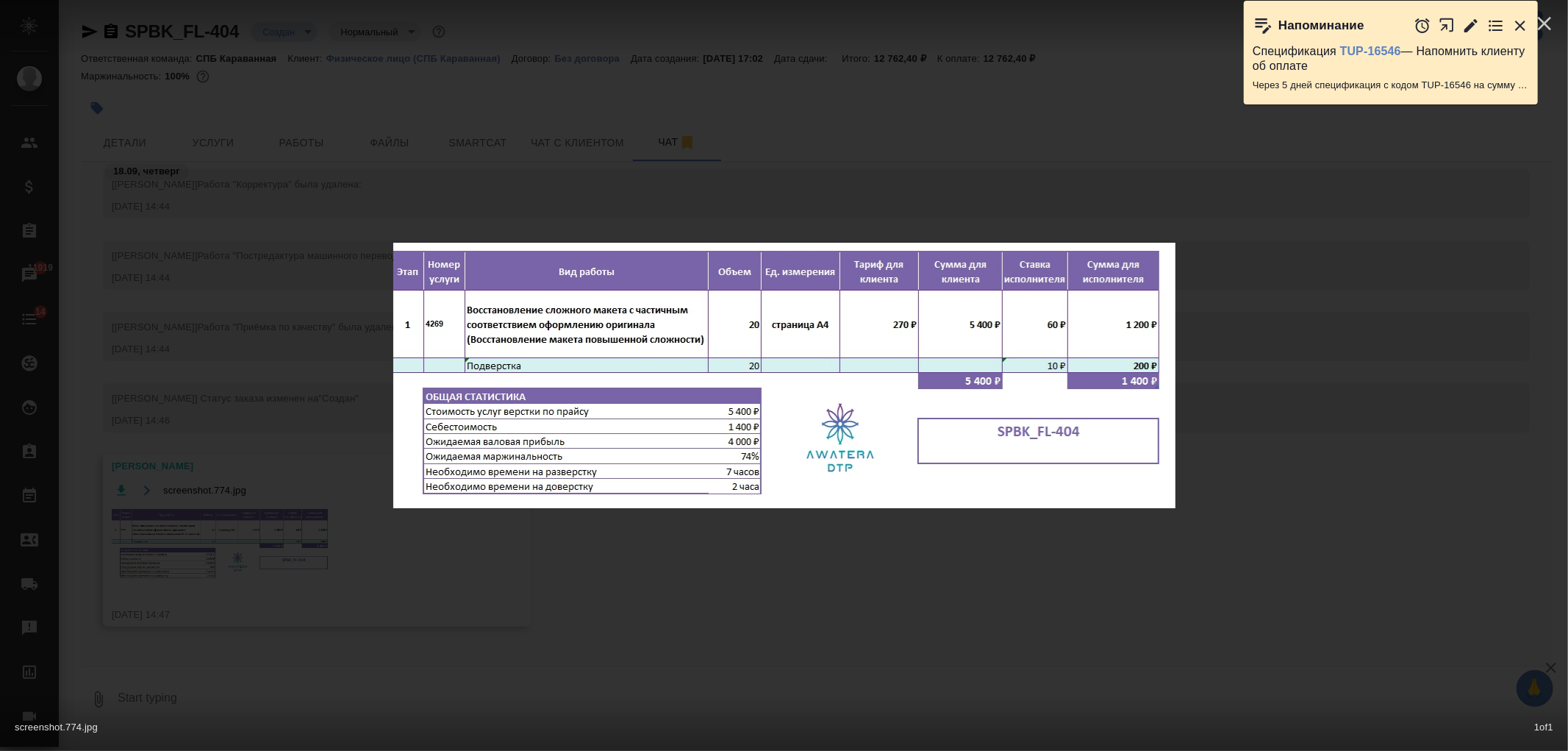
click at [508, 572] on div "screenshot.774.jpg 1 of 1" at bounding box center [784, 376] width 1568 height 751
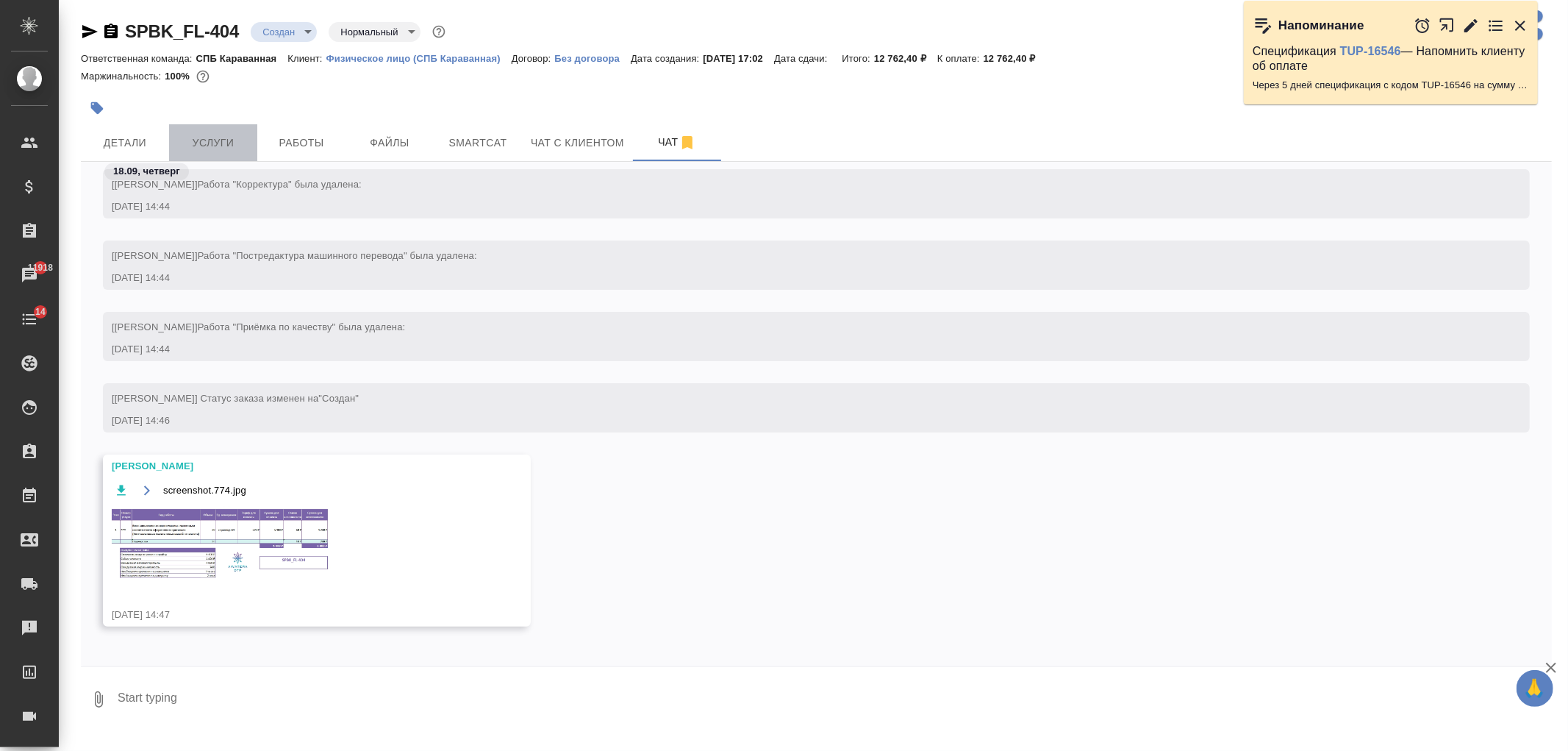
click at [201, 130] on button "Услуги" at bounding box center [213, 143] width 88 height 37
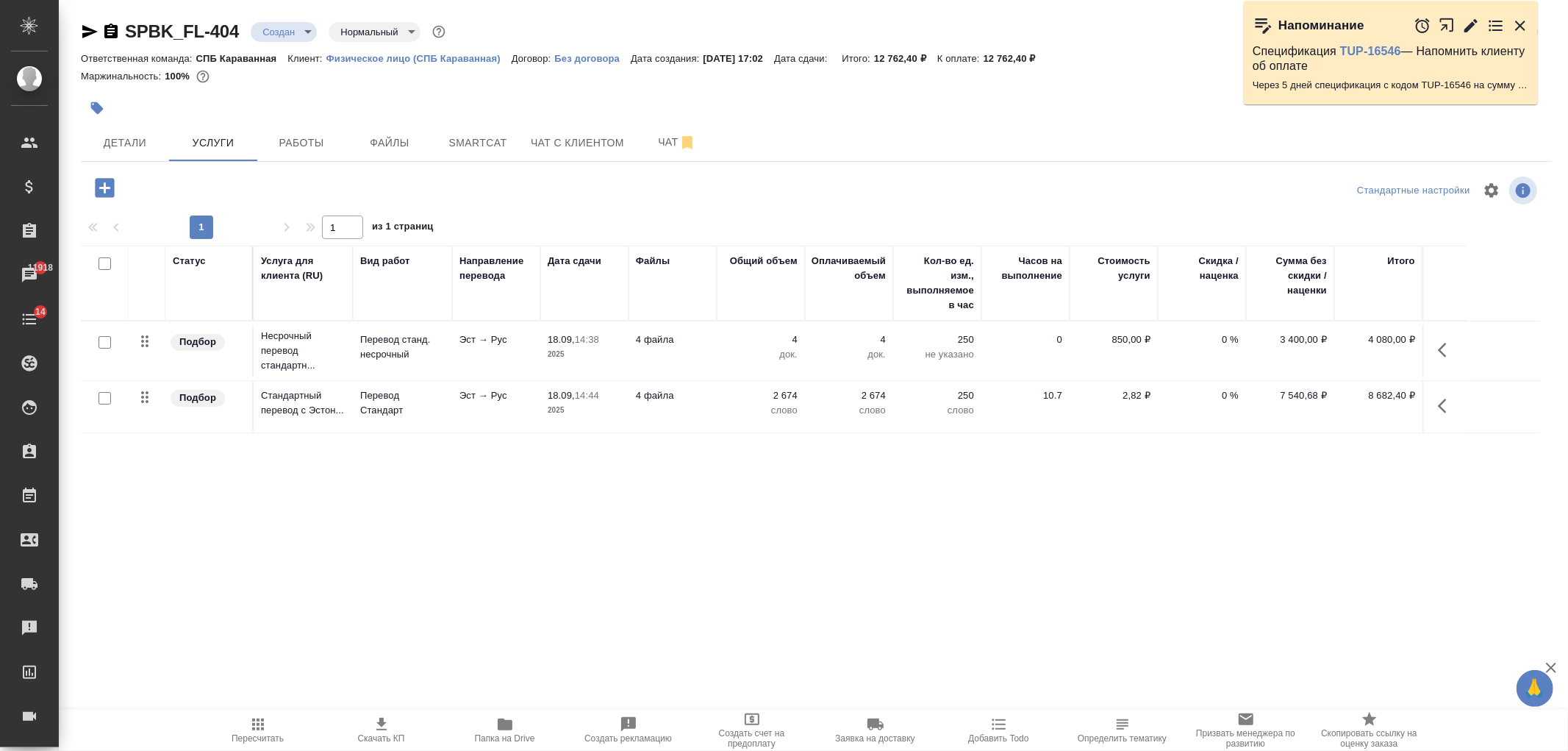
click at [112, 189] on icon "button" at bounding box center [103, 187] width 19 height 19
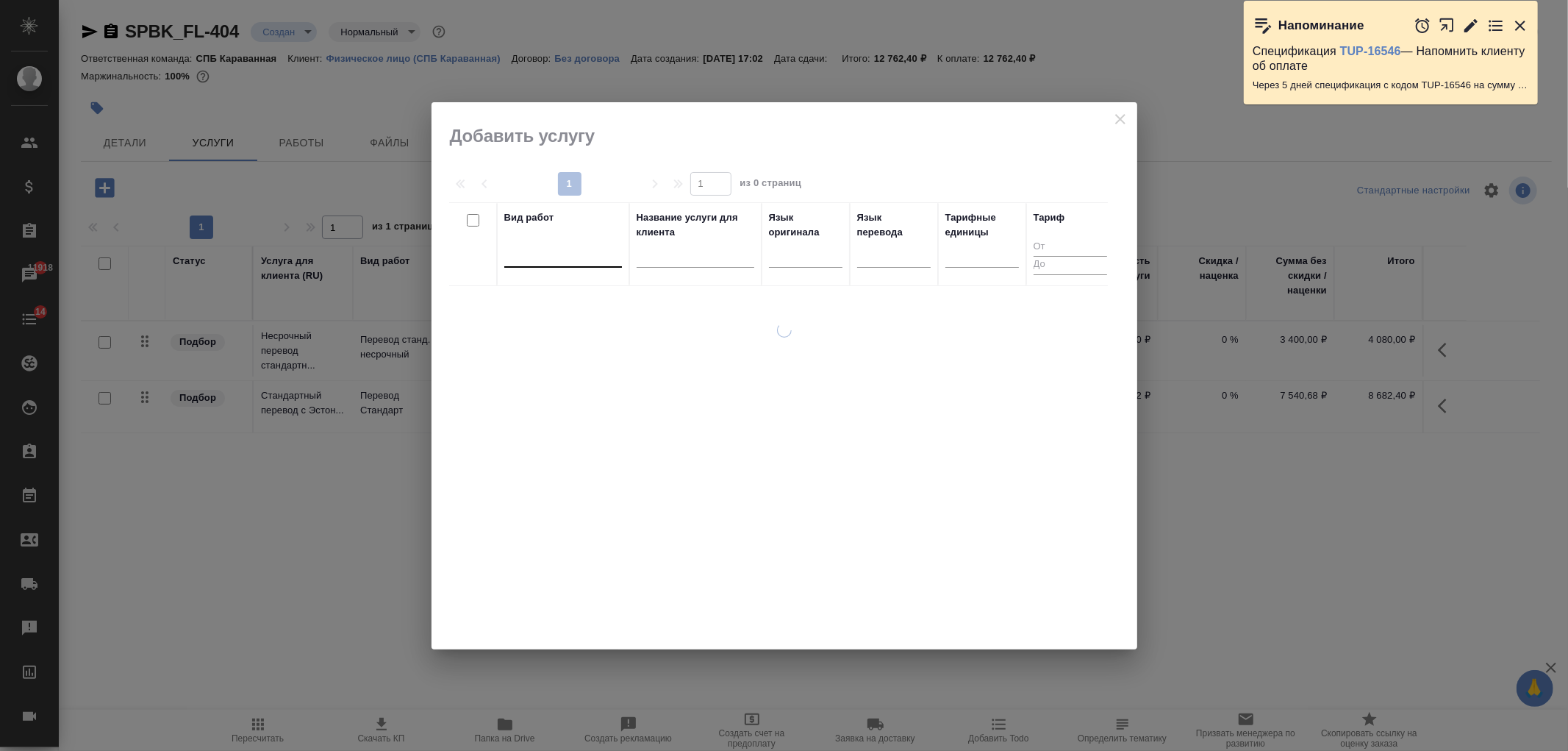
click at [573, 248] on div at bounding box center [563, 253] width 117 height 21
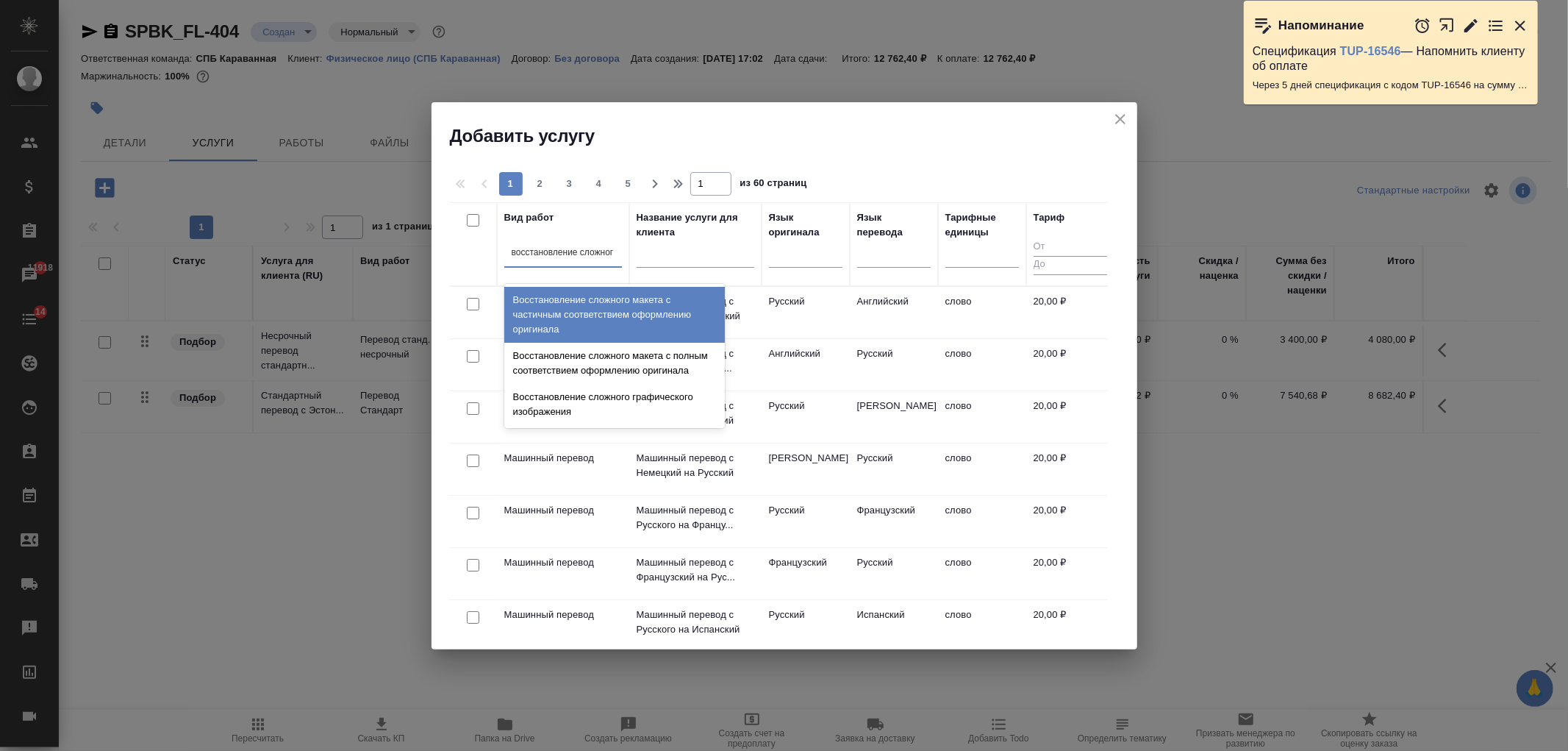
type input "восстановление сложного"
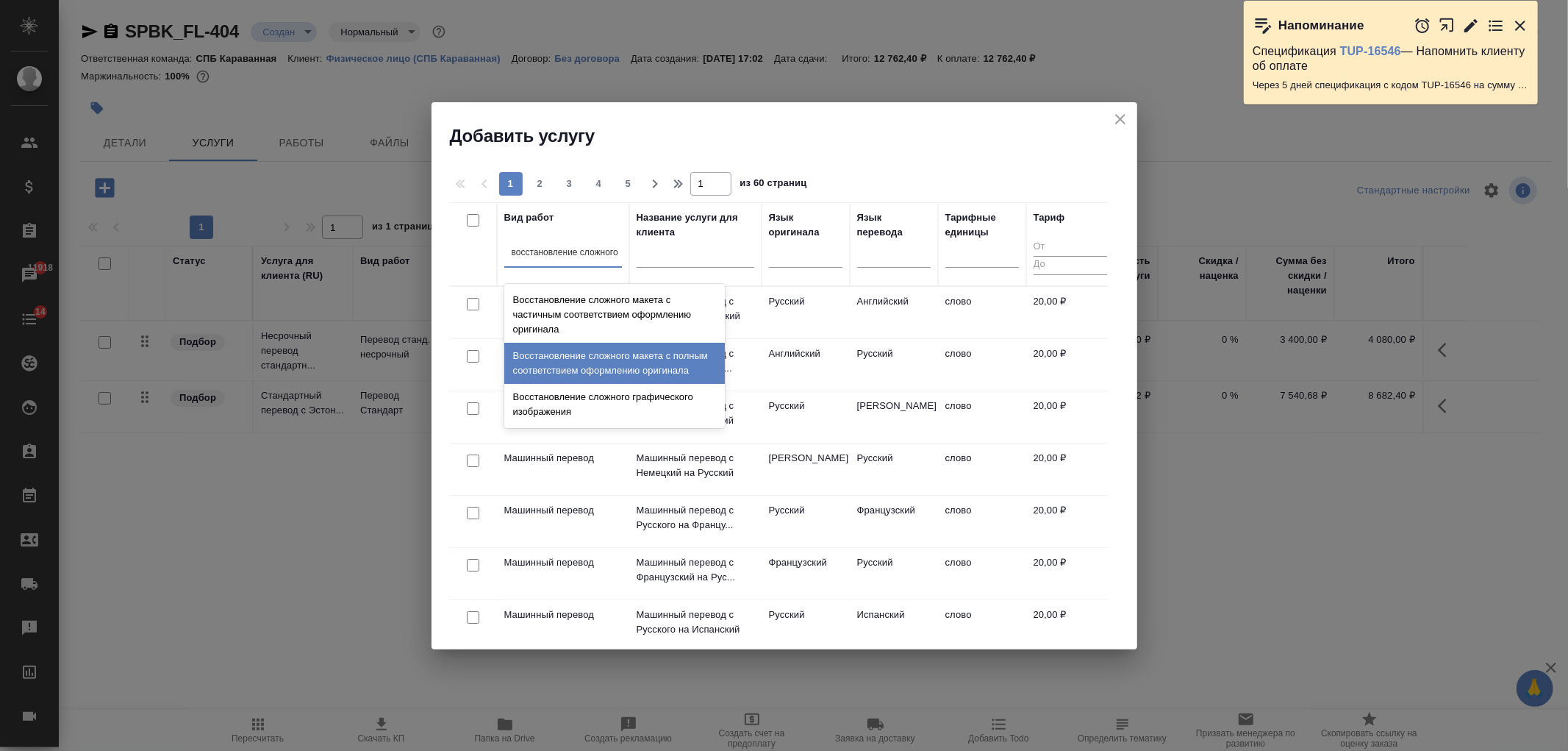
click at [645, 371] on div "Восстановление сложного макета с полным соответствием оформлению оригинала" at bounding box center [614, 363] width 221 height 42
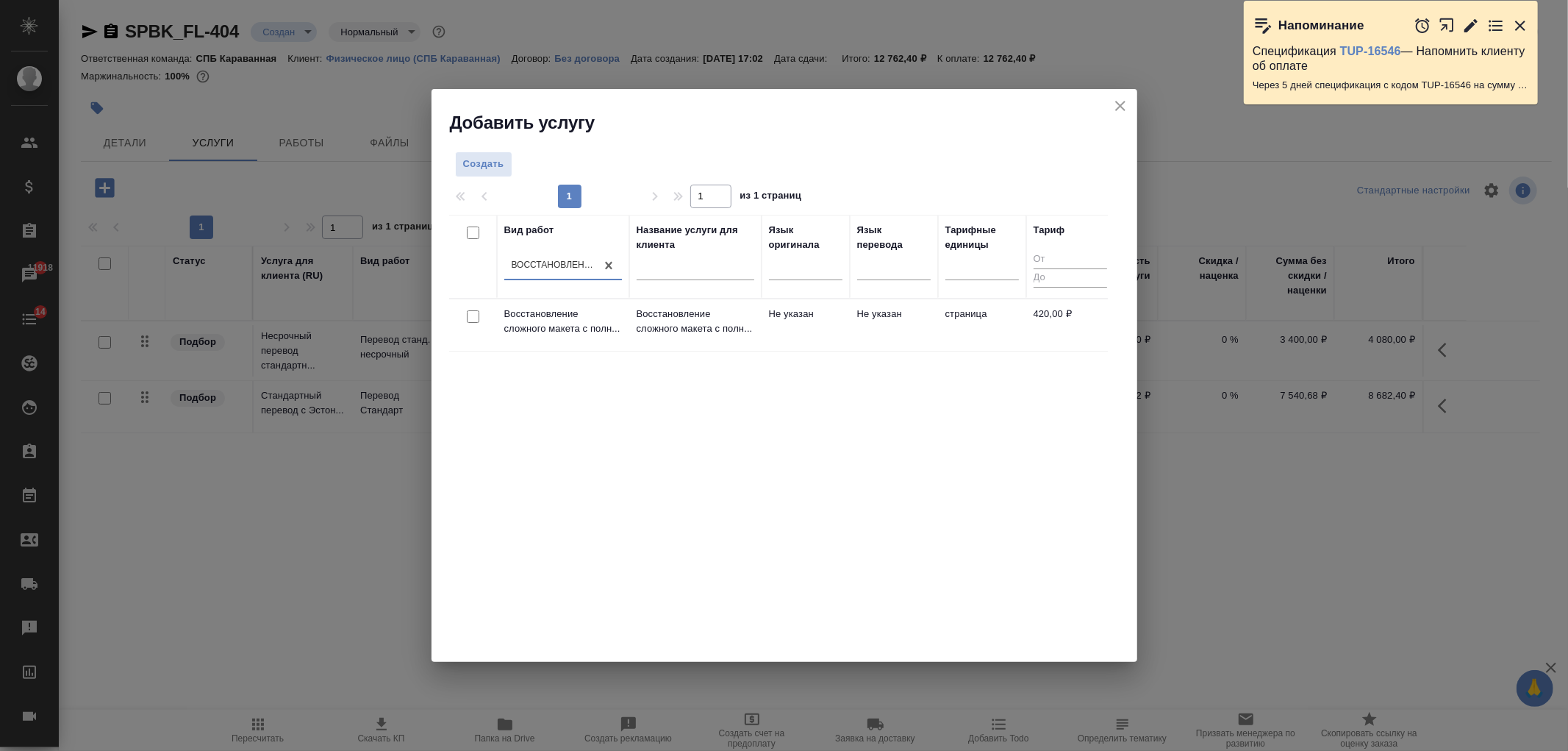
click at [474, 316] on input "checkbox" at bounding box center [472, 316] width 12 height 12
checkbox input "true"
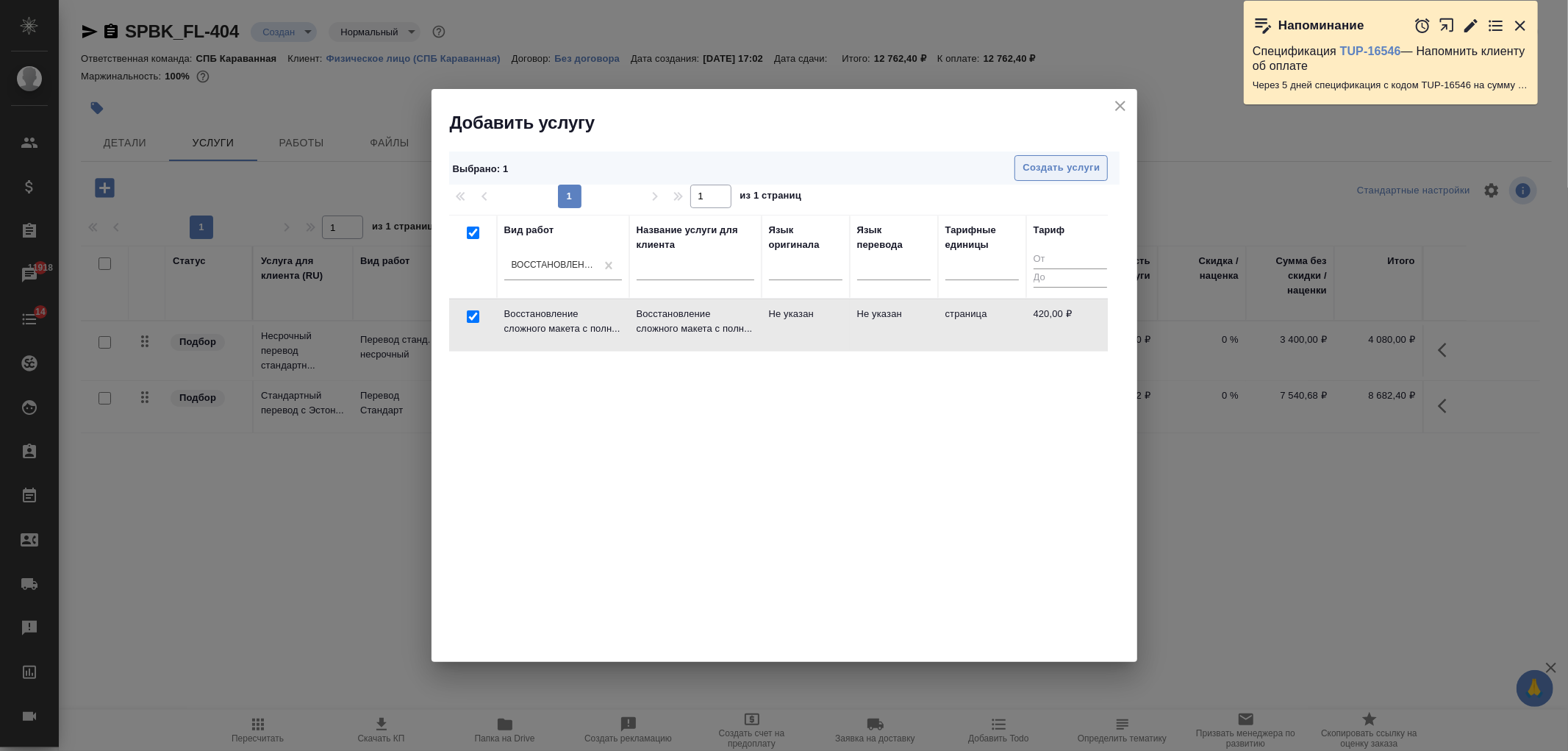
click at [1034, 160] on span "Создать услуги" at bounding box center [1061, 168] width 77 height 17
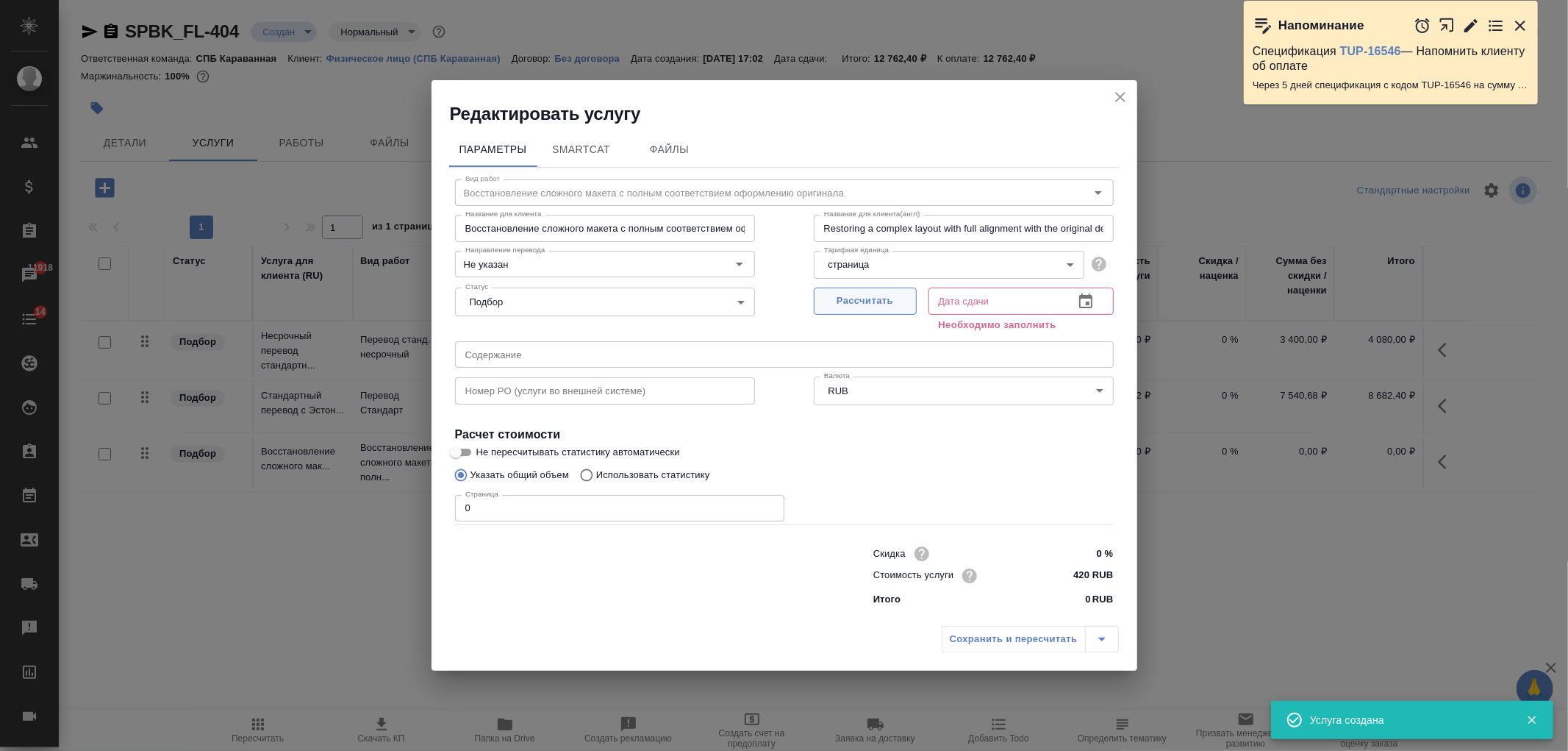
click at [845, 303] on span "Рассчитать" at bounding box center [865, 301] width 87 height 17
type input "18.09.2025 14:53"
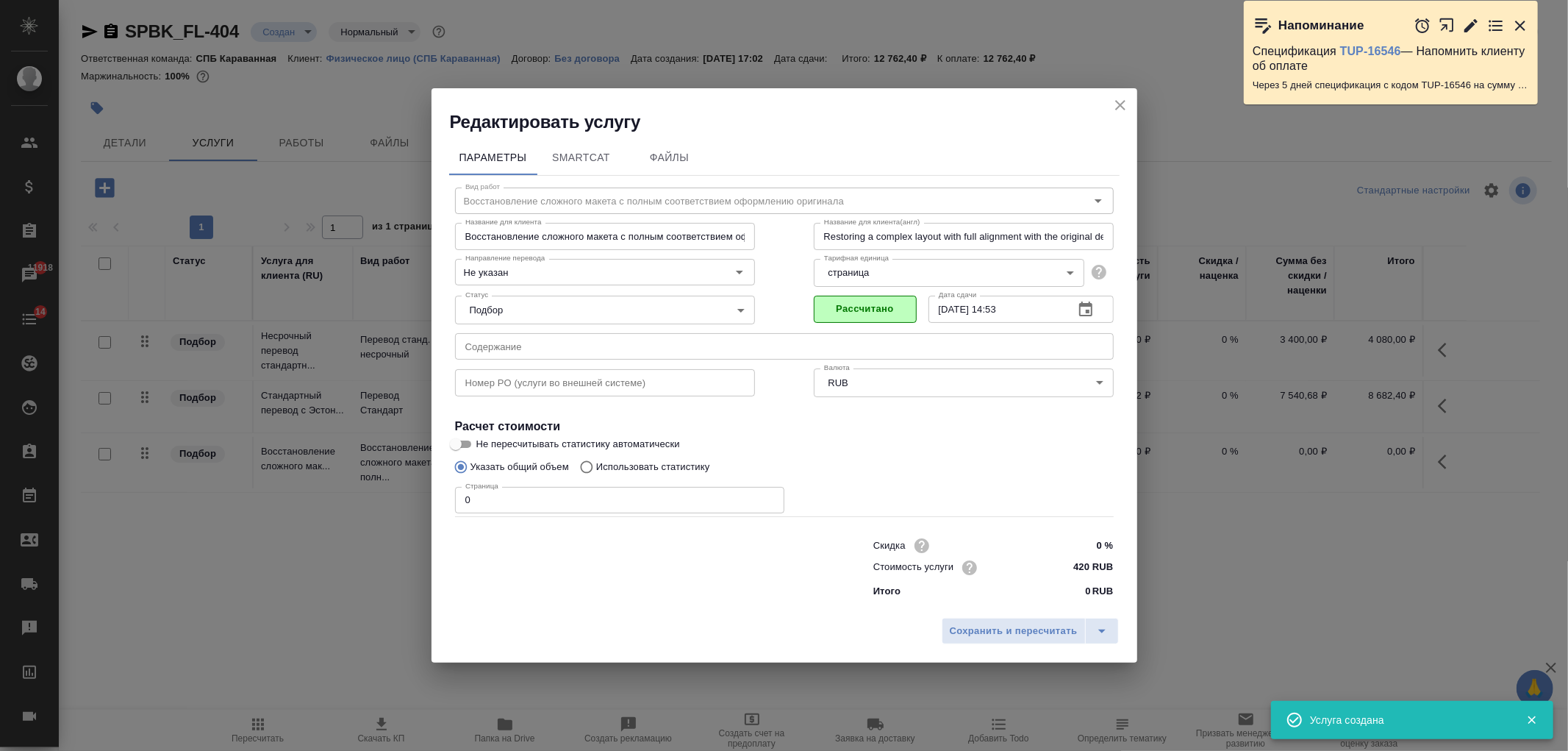
click at [560, 500] on input "0" at bounding box center [620, 500] width 330 height 27
type input "20"
click at [1012, 629] on span "Сохранить и пересчитать" at bounding box center [1014, 631] width 128 height 17
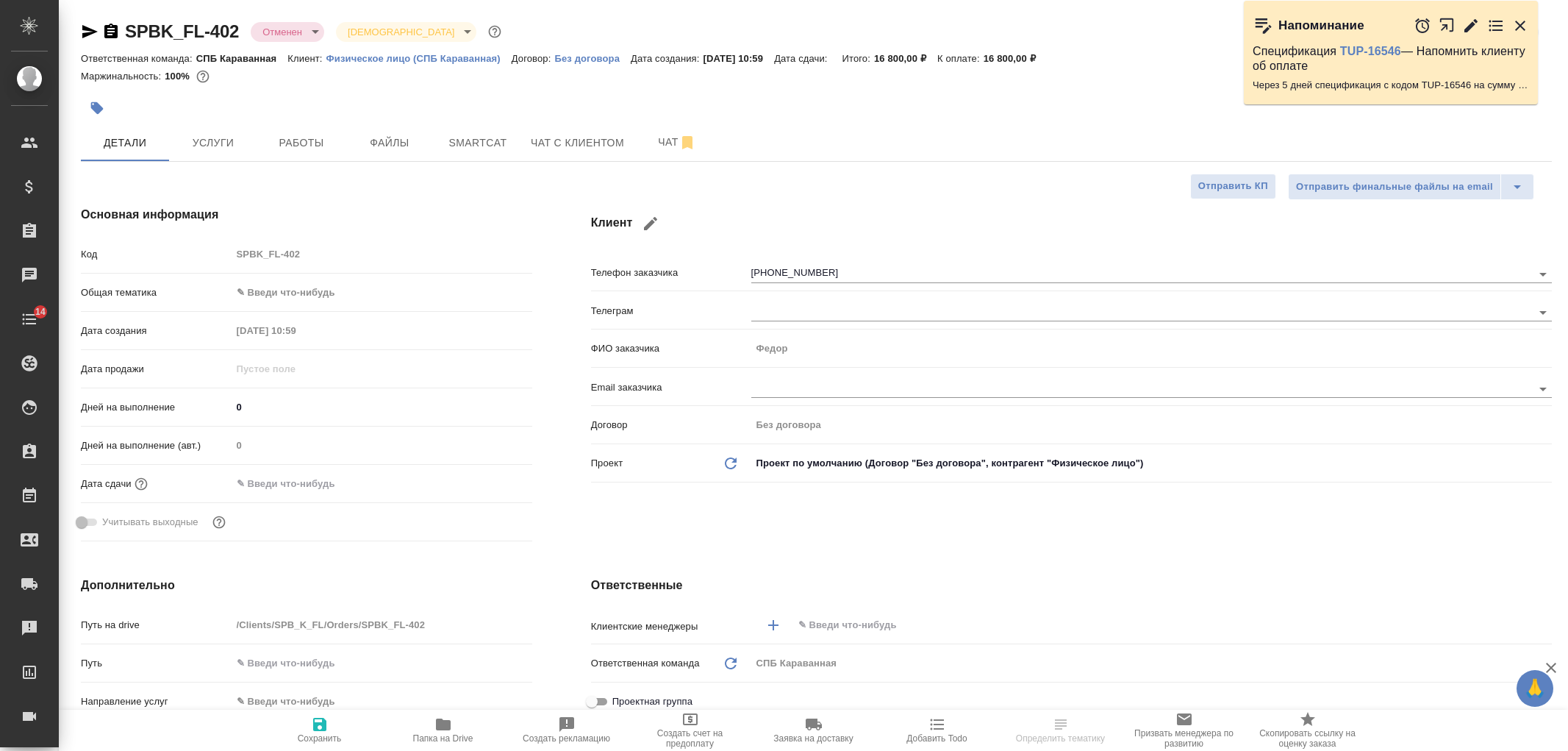
select select "RU"
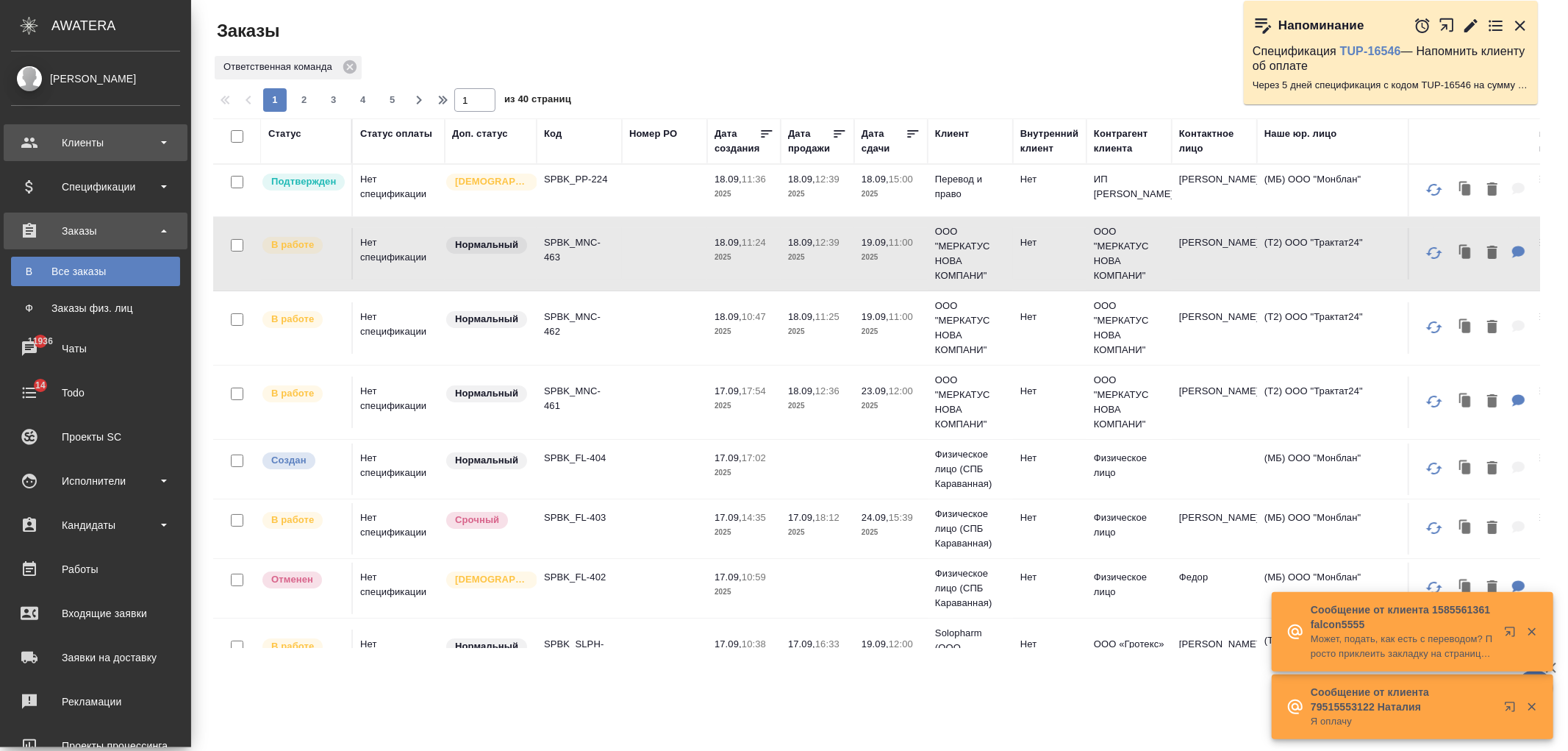
click at [121, 156] on div "Клиенты" at bounding box center [96, 143] width 184 height 37
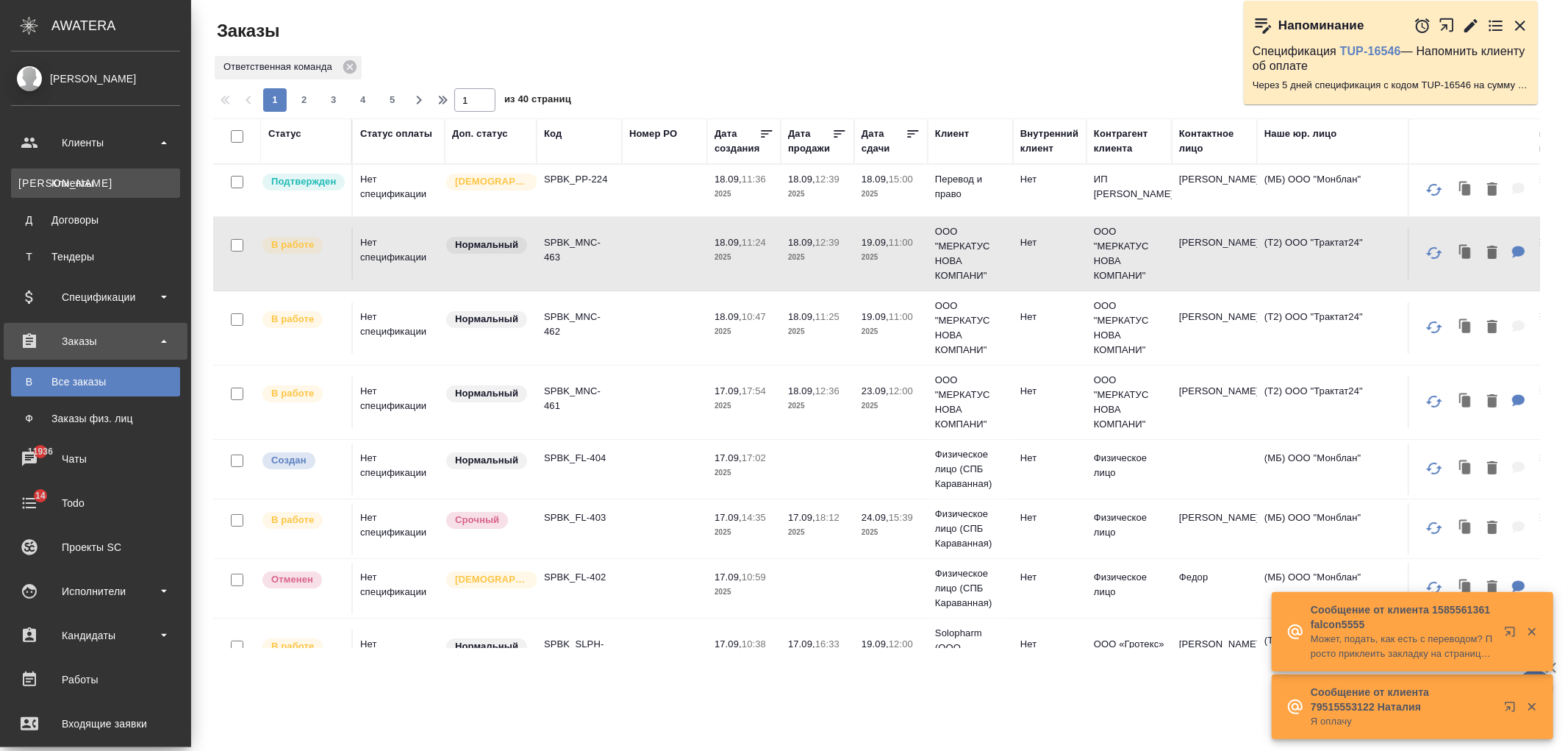
click at [127, 192] on link "К Клиенты" at bounding box center [96, 183] width 169 height 29
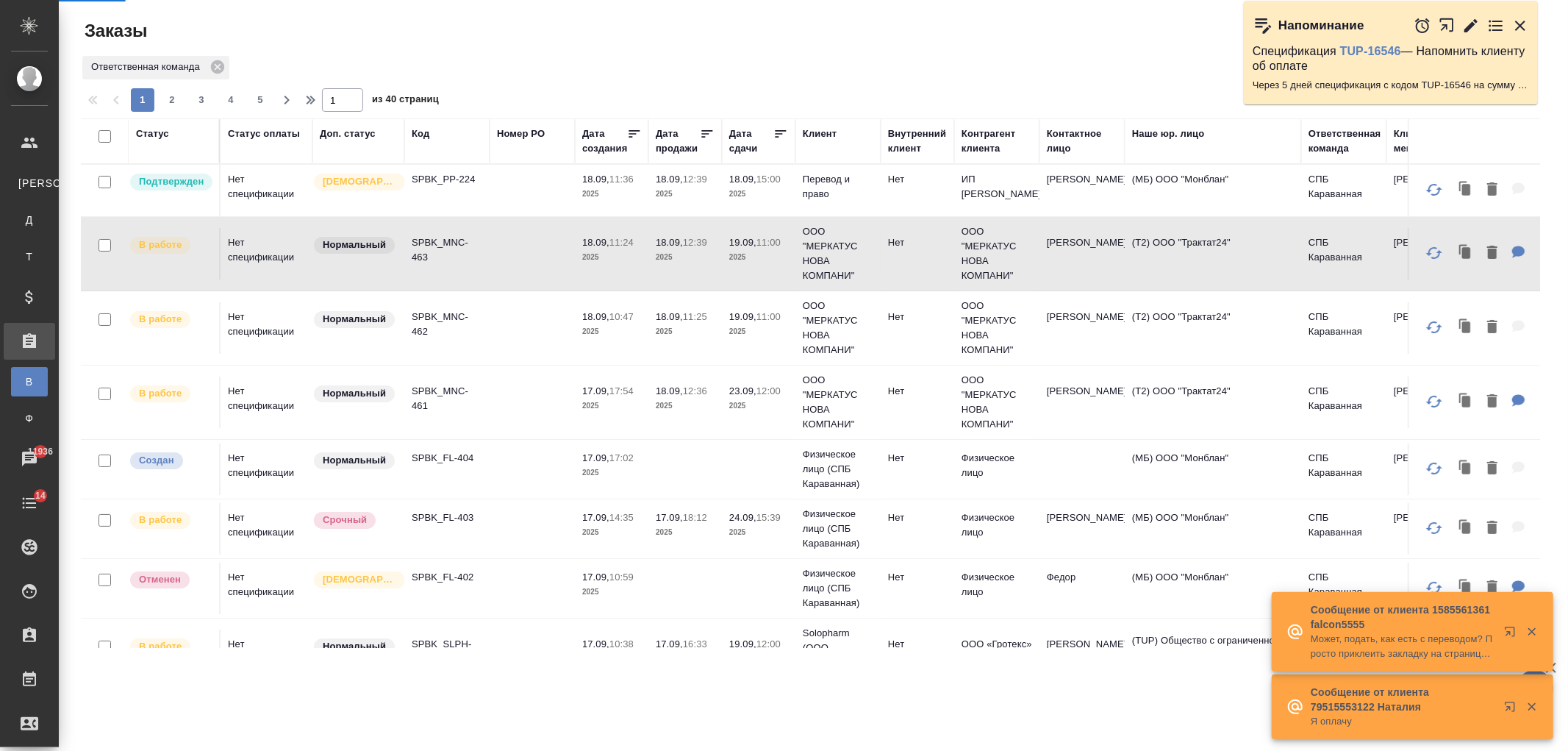
select select "RU"
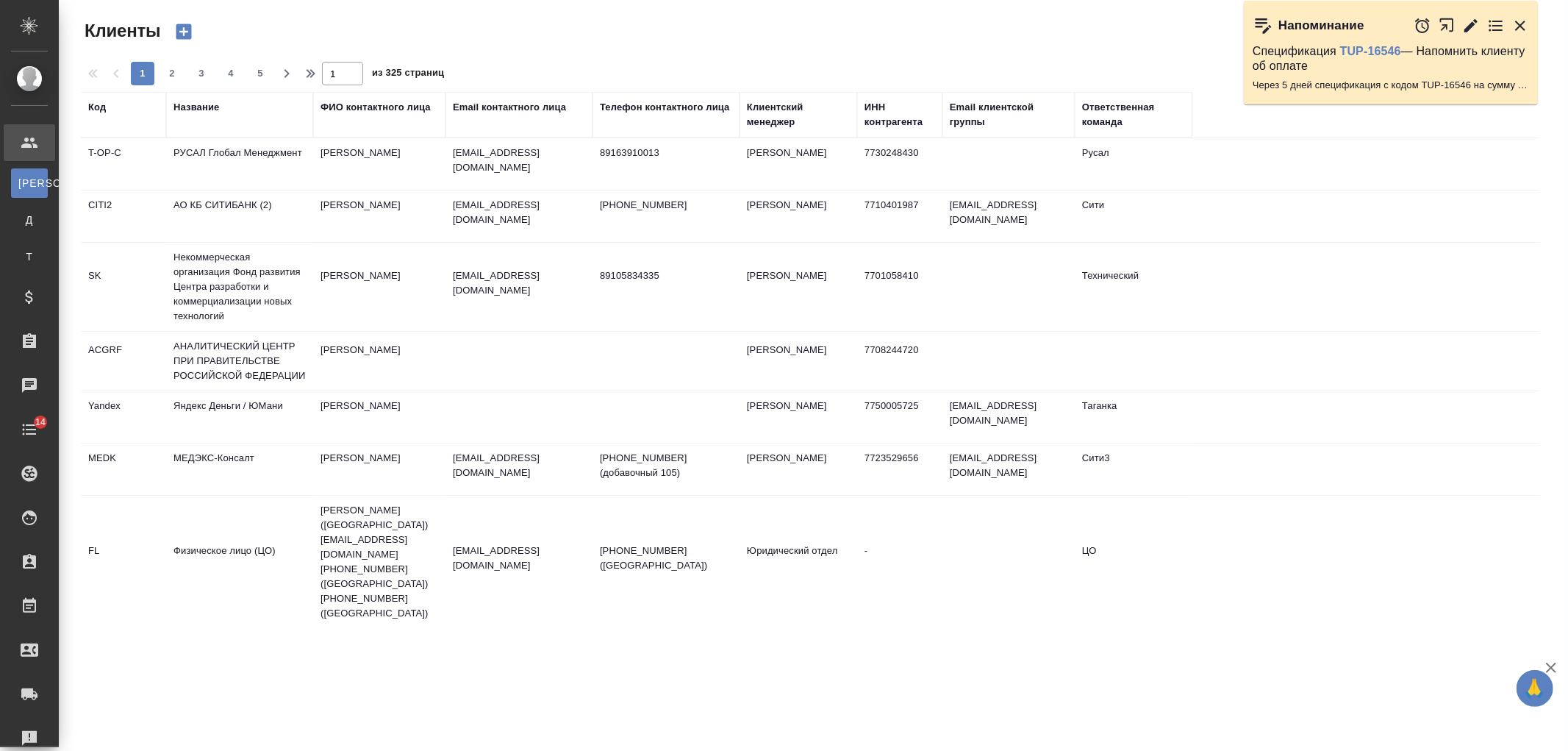
click at [201, 110] on div "Название" at bounding box center [196, 108] width 46 height 15
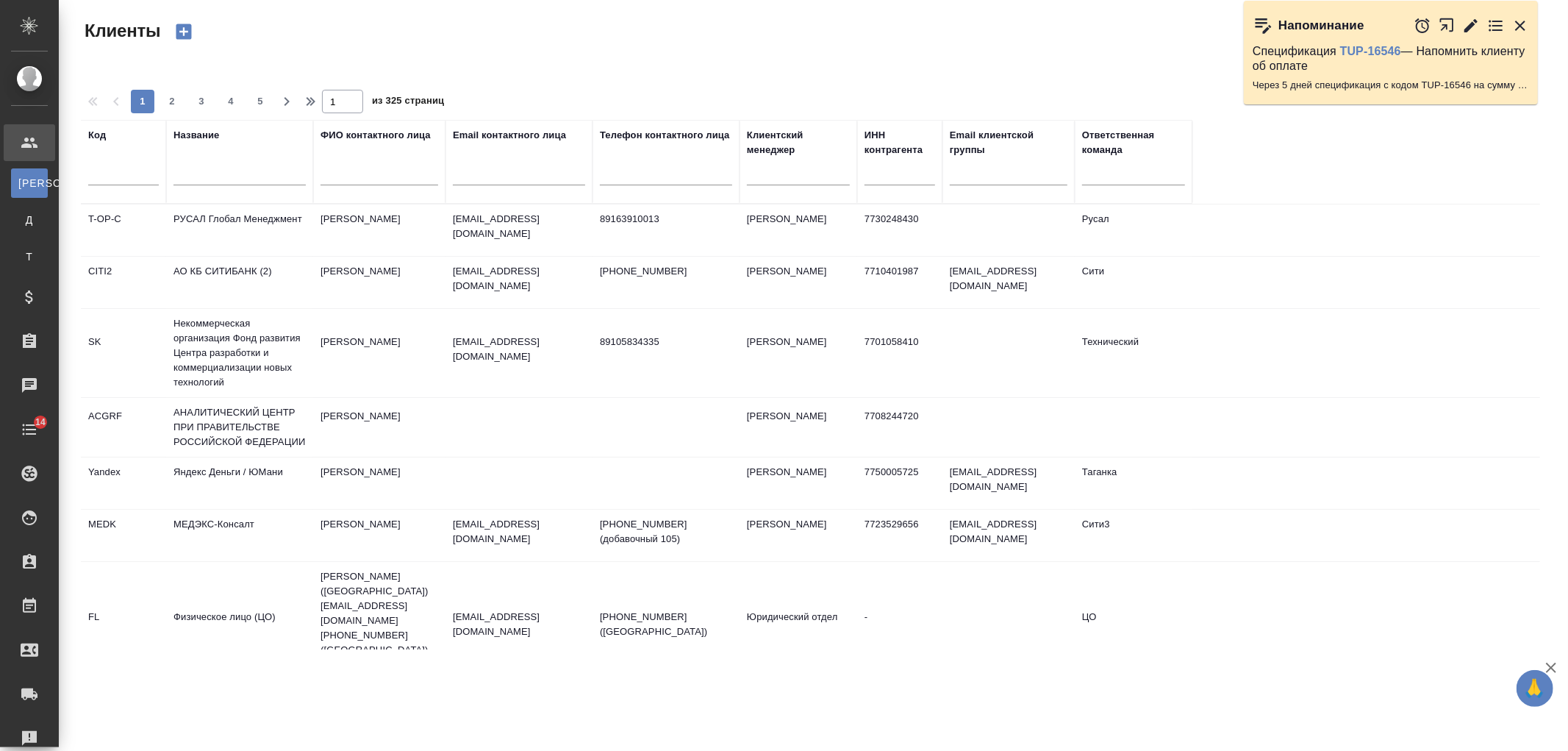
click at [234, 186] on div at bounding box center [239, 178] width 133 height 36
click at [234, 178] on input "text" at bounding box center [239, 176] width 133 height 19
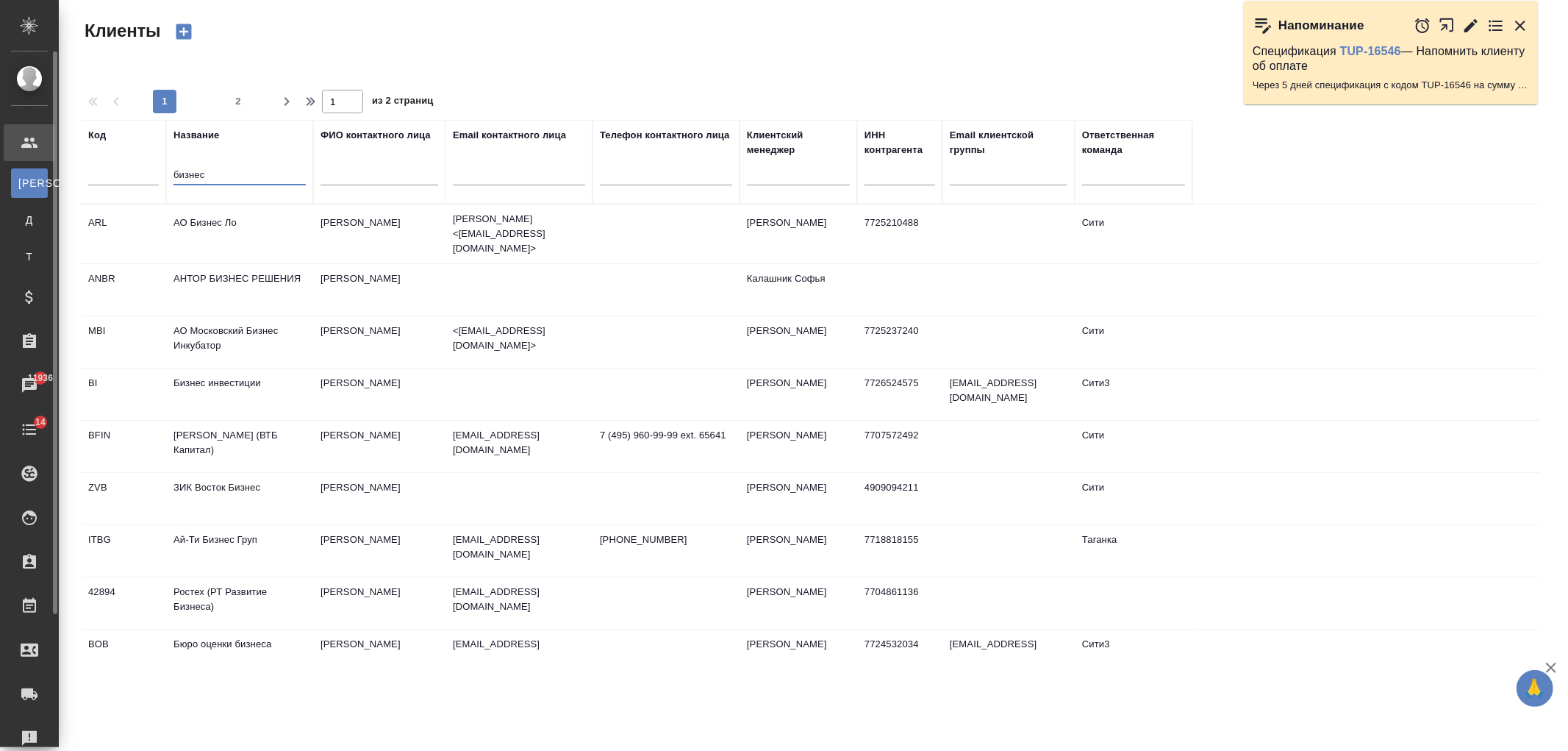
drag, startPoint x: 237, startPoint y: 169, endPoint x: 49, endPoint y: 193, distance: 189.5
click at [51, 192] on div ".cls-1 fill:#fff; AWATERA Ivanova Arina Клиенты К Клиенты Д Договоры Т Тендеры …" at bounding box center [784, 376] width 1568 height 751
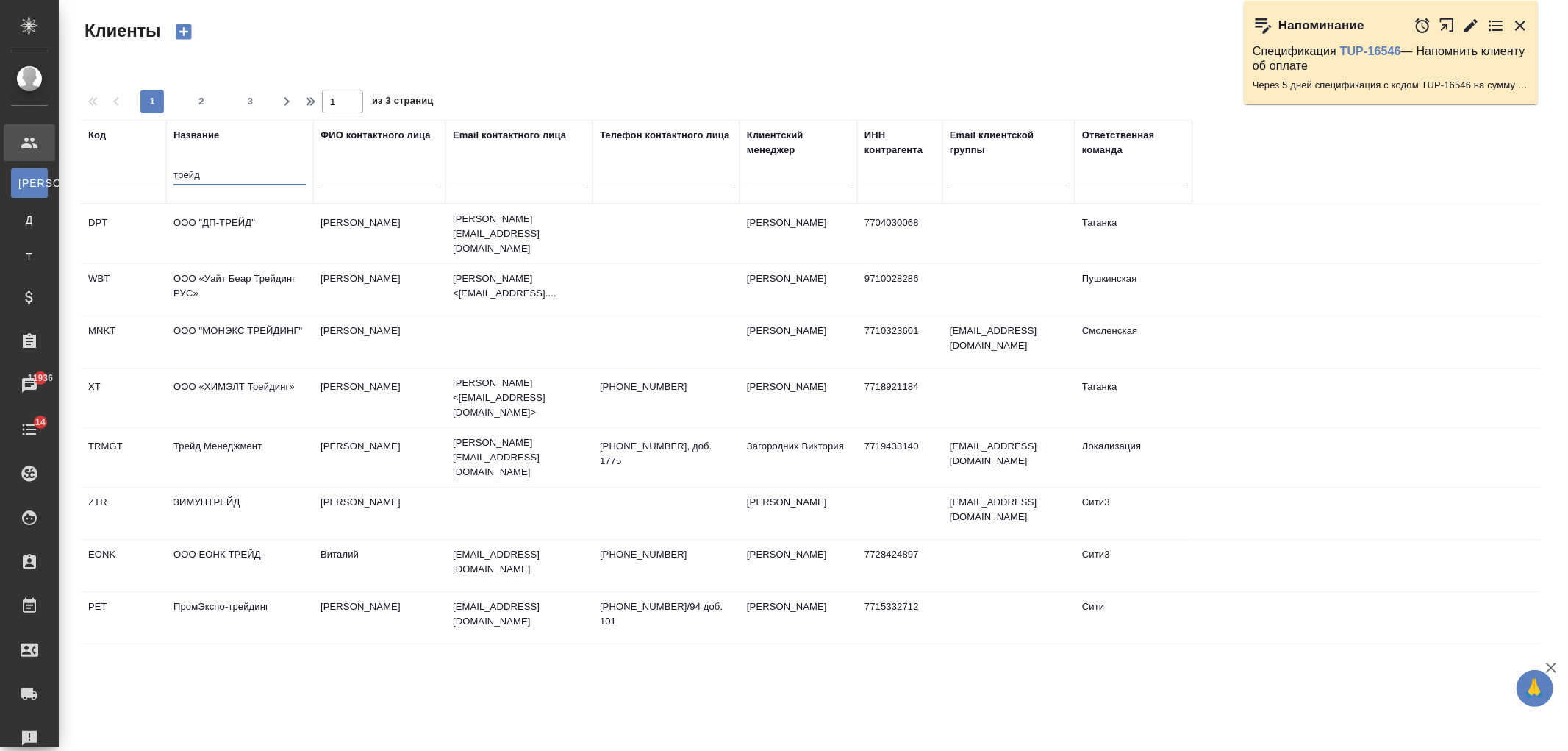
type input "трейд"
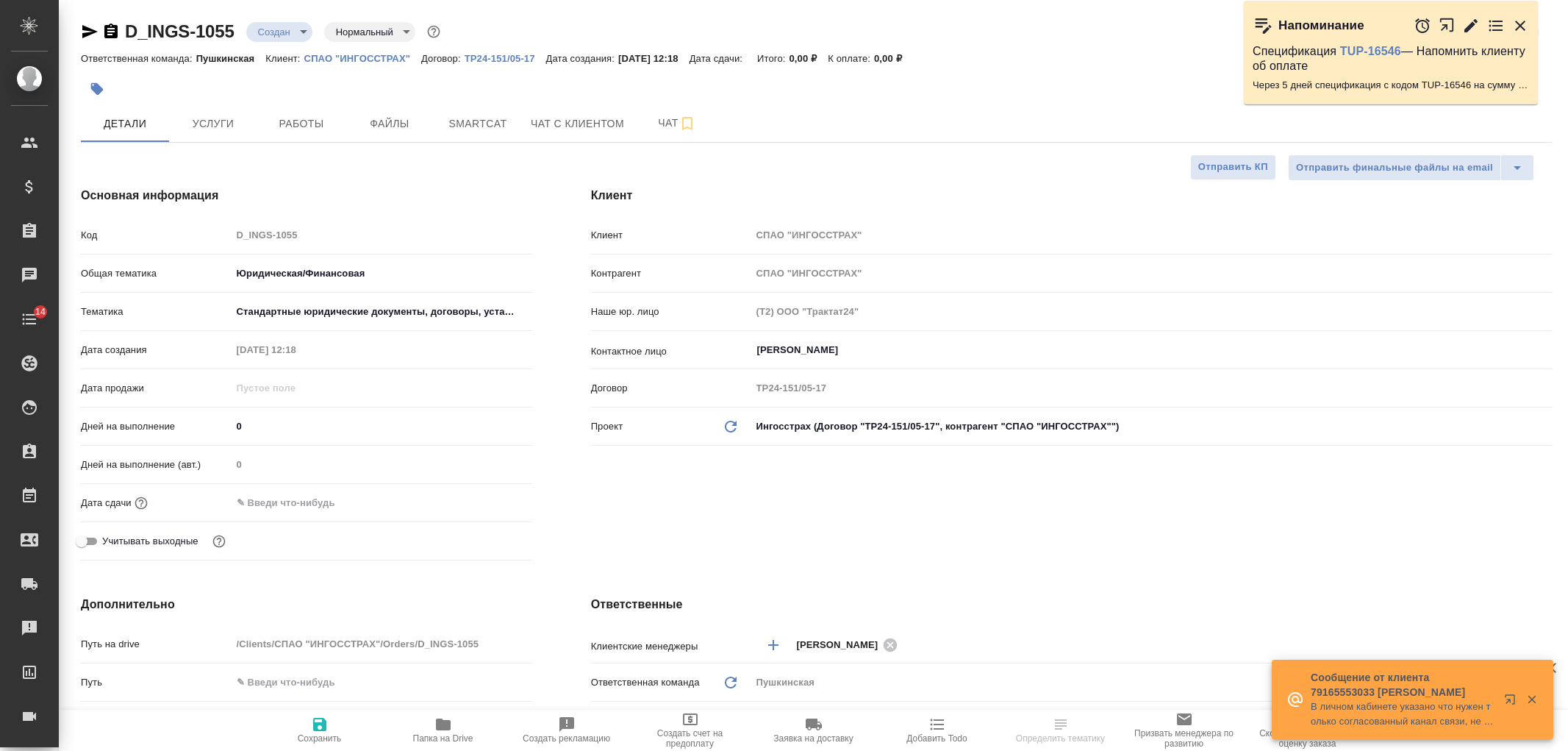
select select "RU"
click at [195, 122] on span "Услуги" at bounding box center [213, 124] width 71 height 19
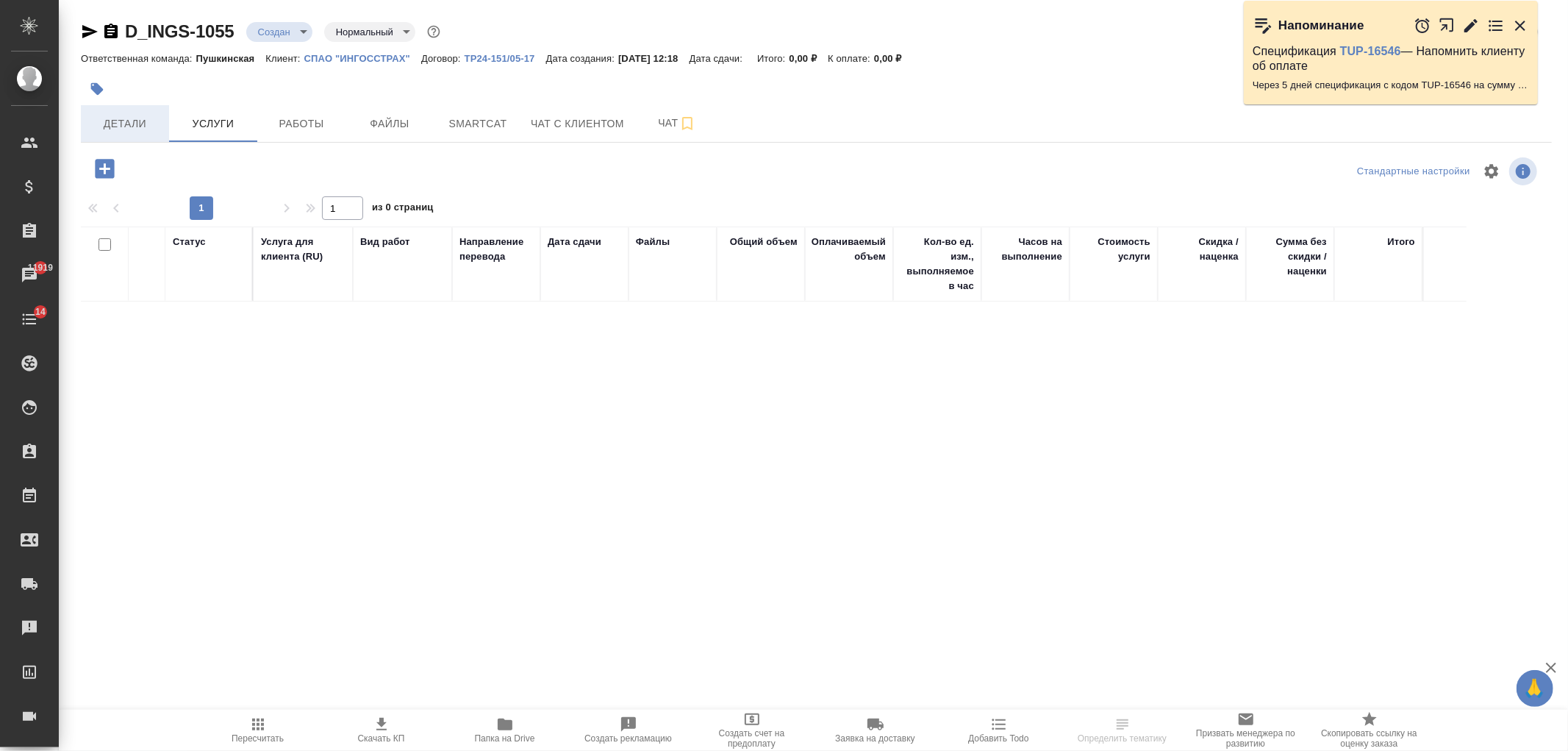
click at [129, 134] on button "Детали" at bounding box center [125, 123] width 88 height 37
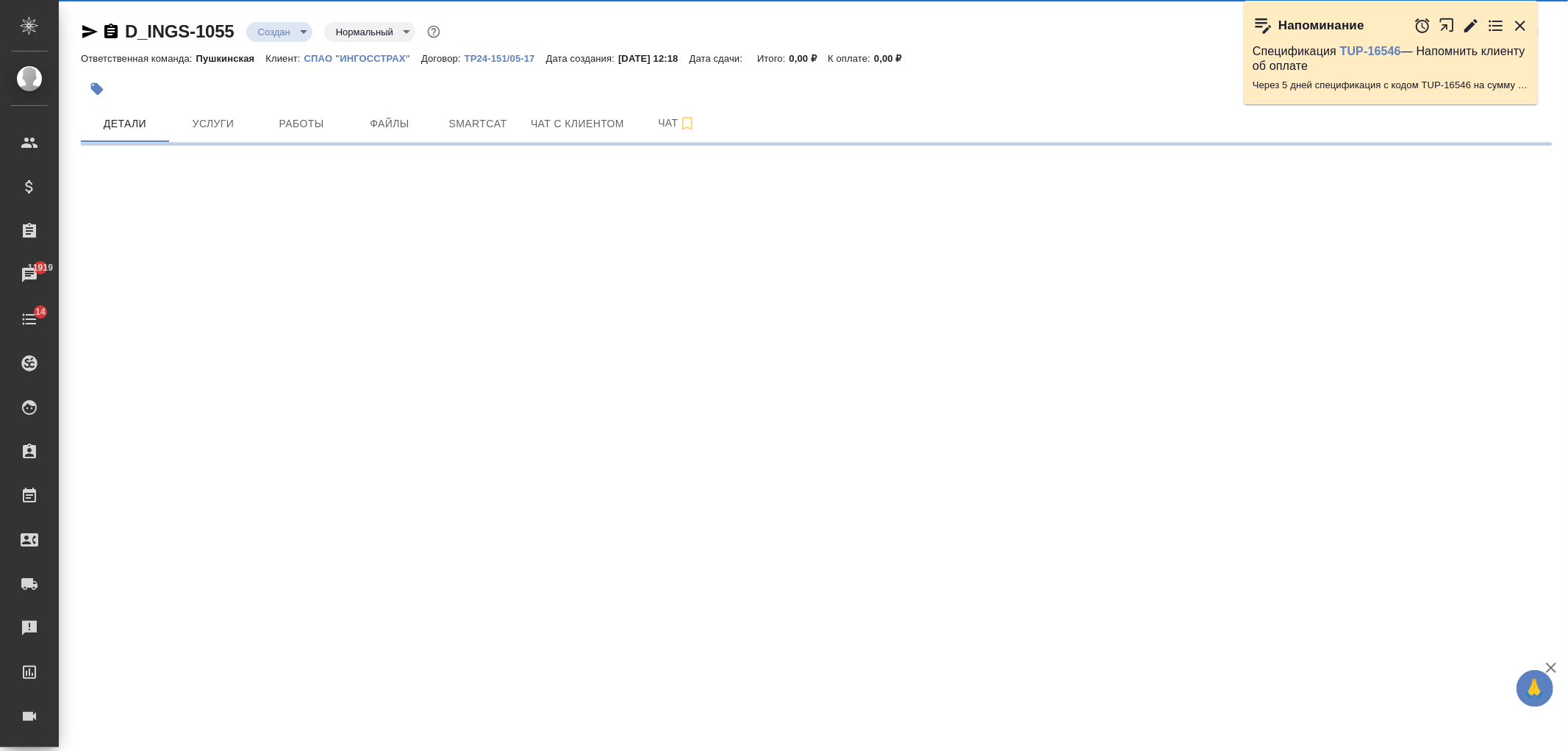
select select "RU"
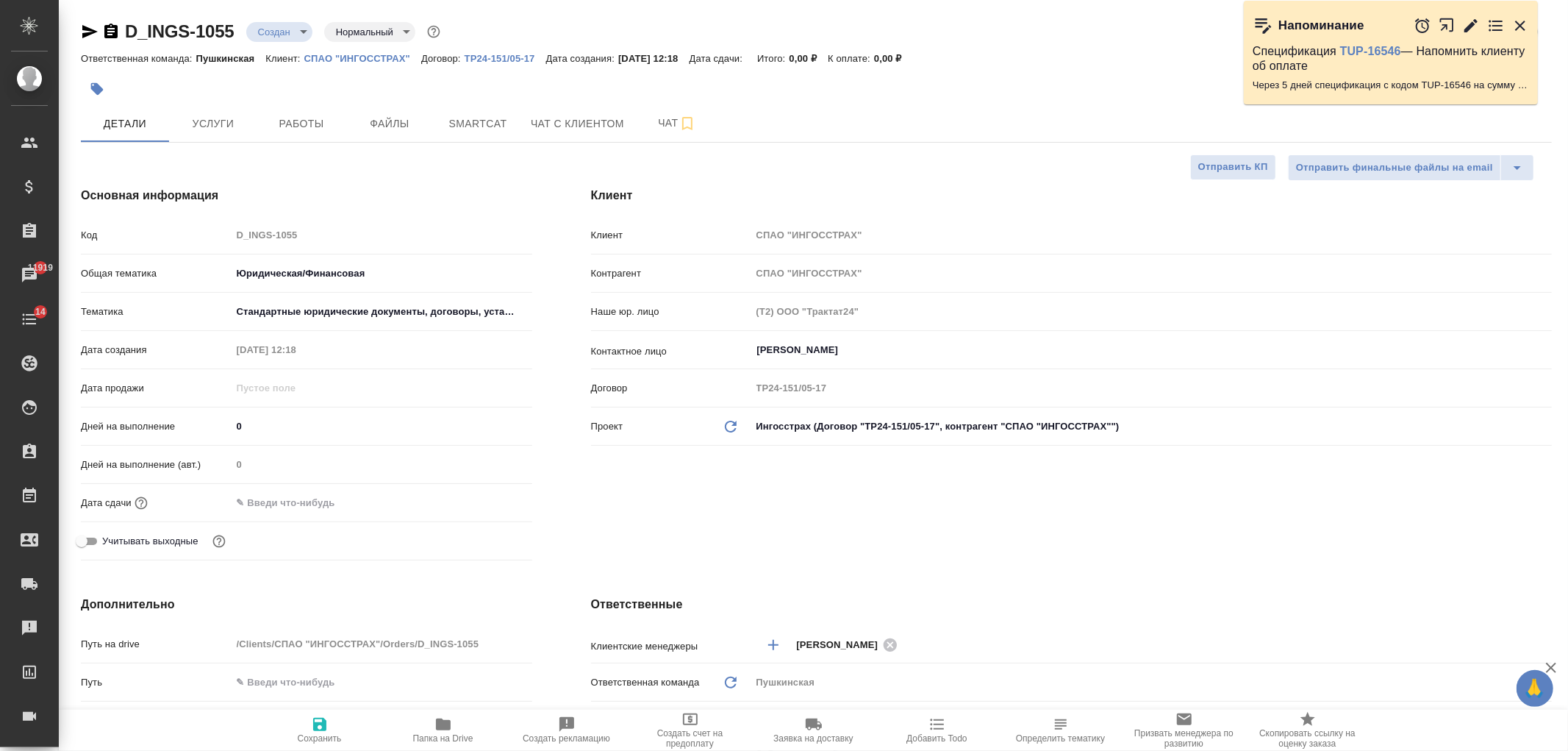
type textarea "x"
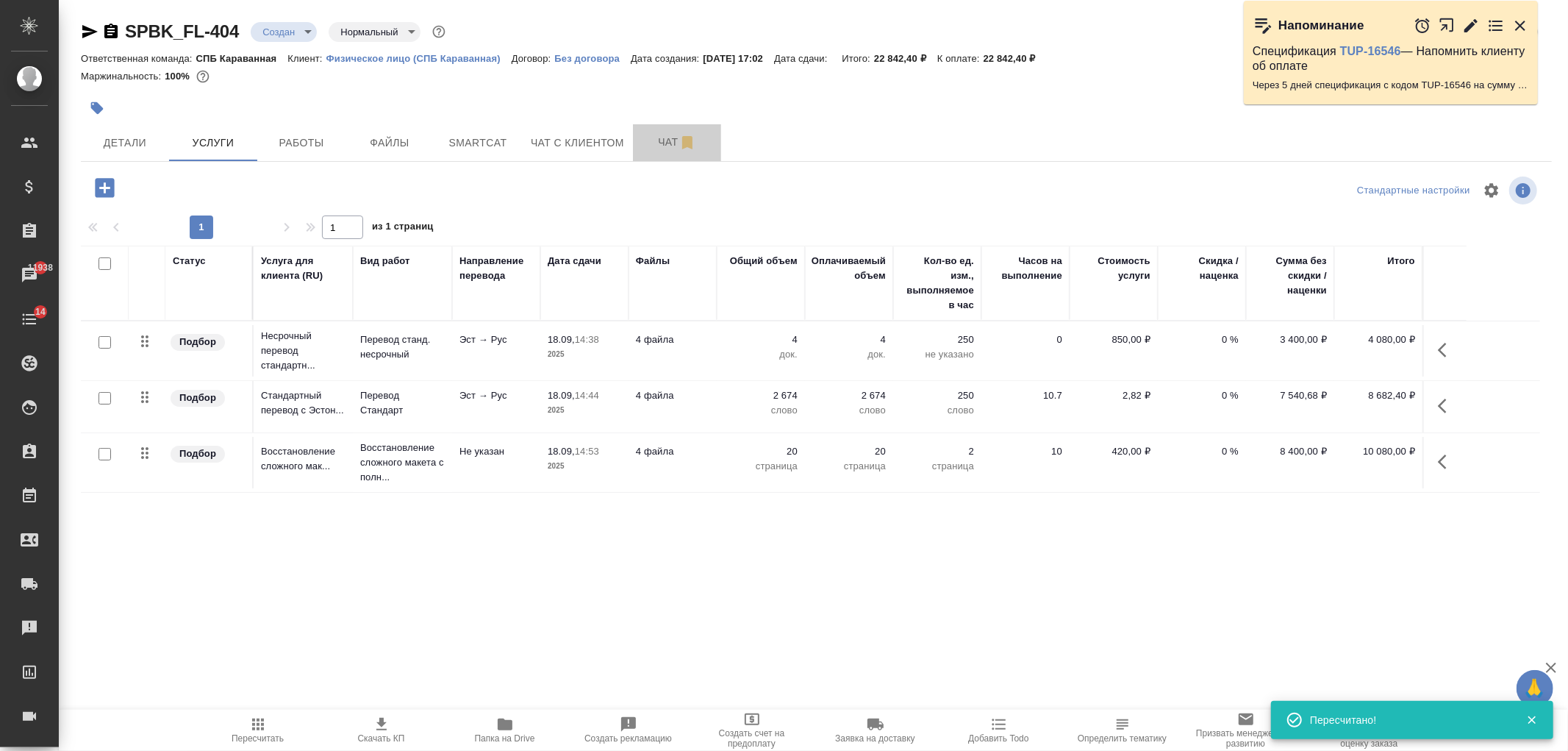
click at [656, 152] on button "Чат" at bounding box center [677, 143] width 88 height 37
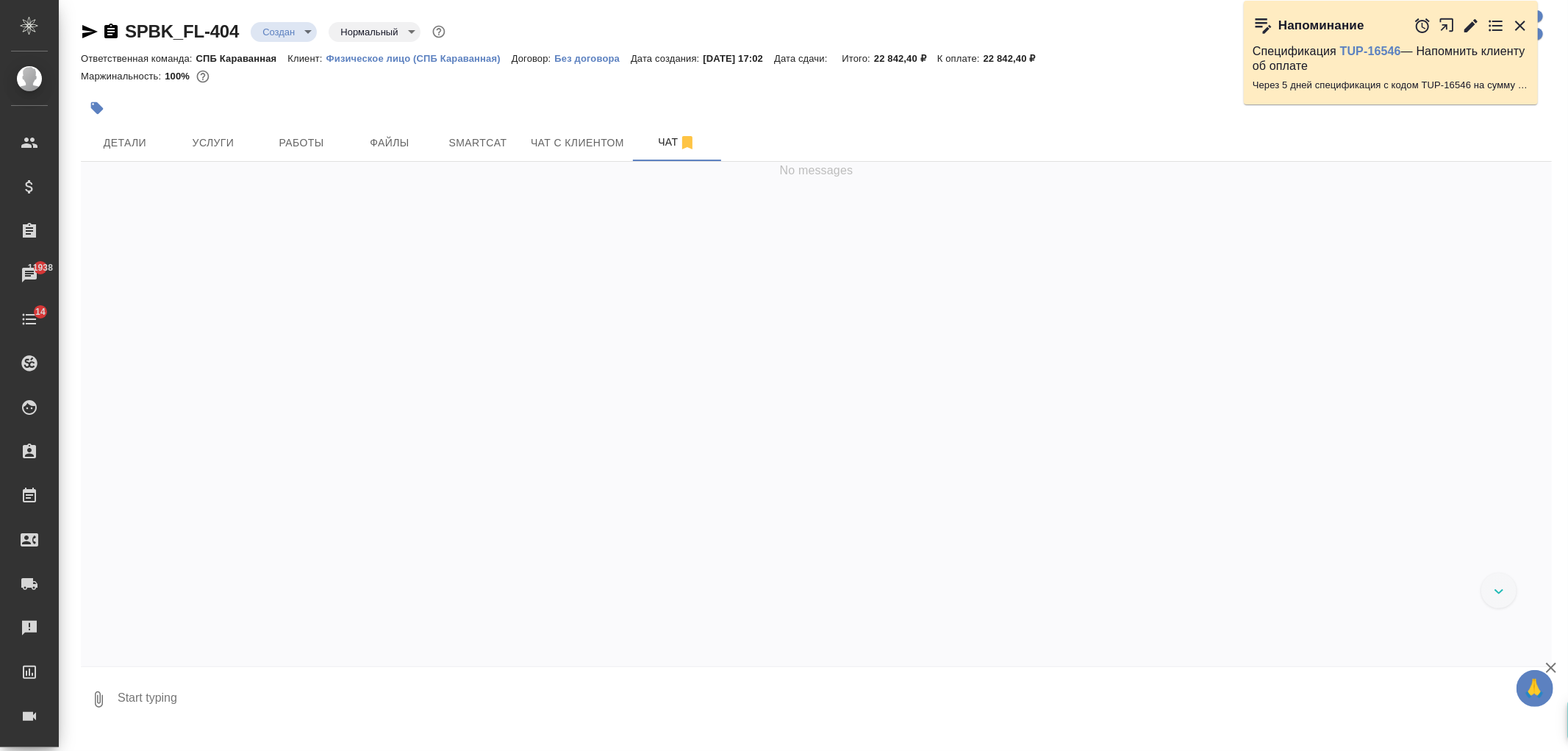
scroll to position [809, 0]
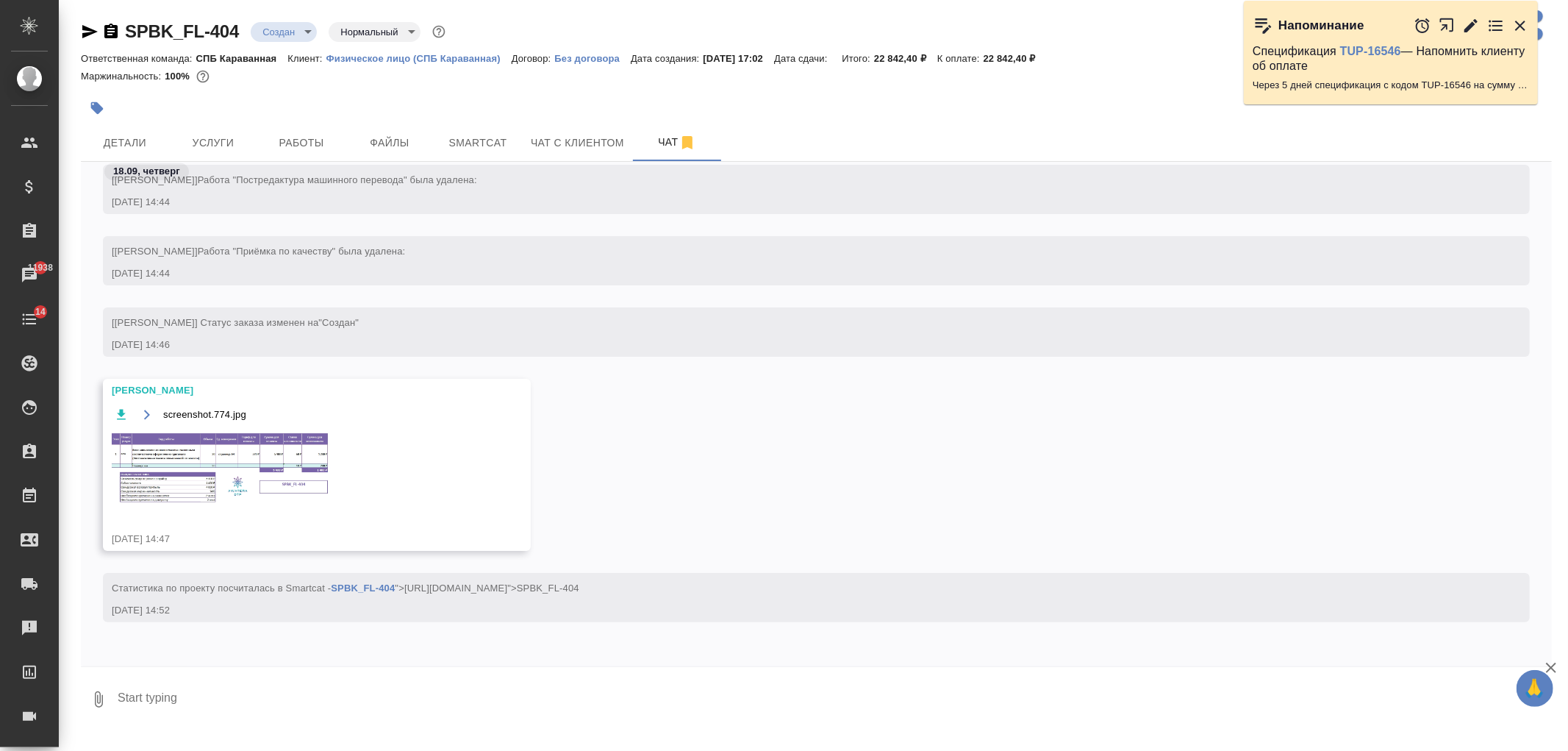
click at [230, 468] on img at bounding box center [221, 468] width 221 height 75
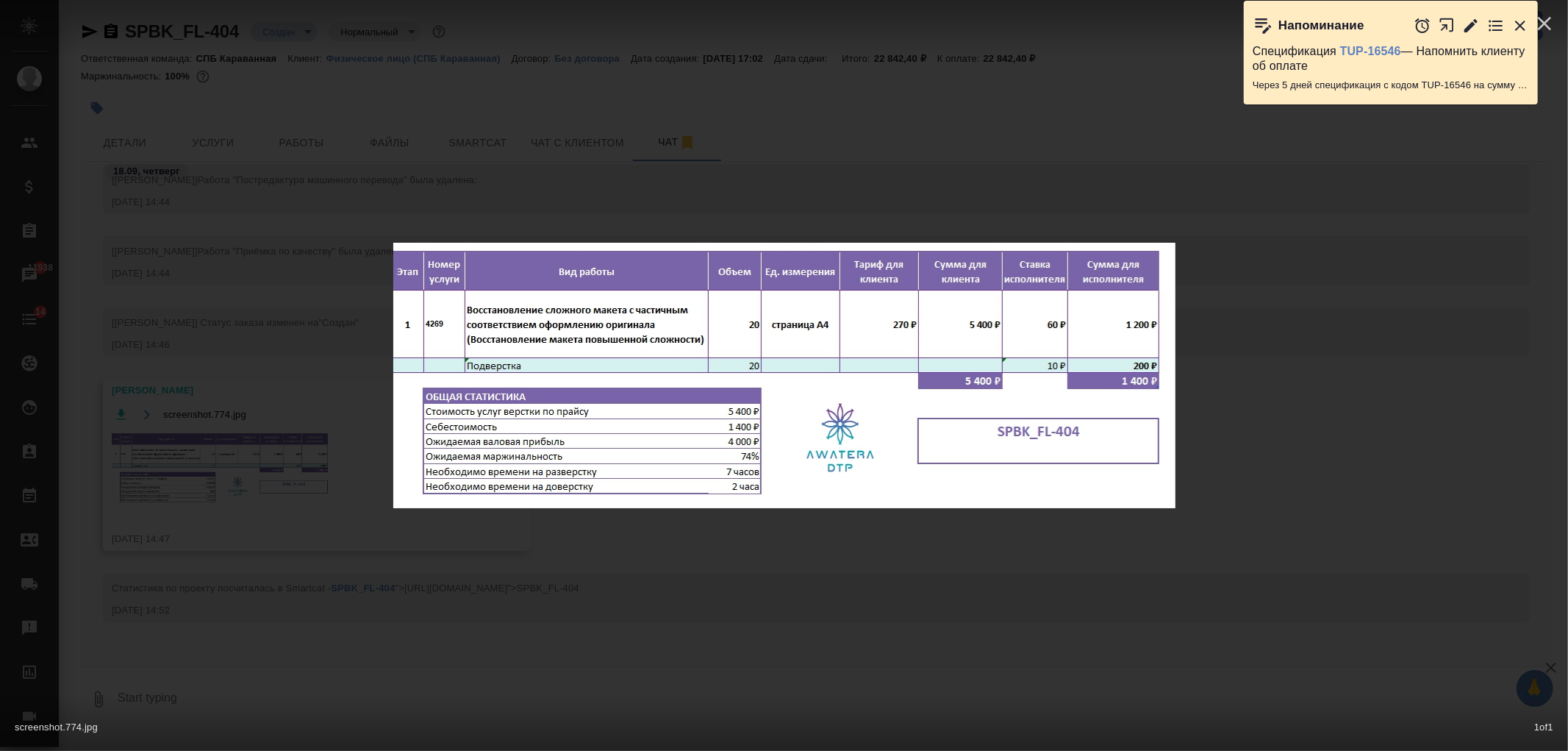
click at [257, 324] on div "screenshot.774.jpg 1 of 1" at bounding box center [784, 376] width 1568 height 751
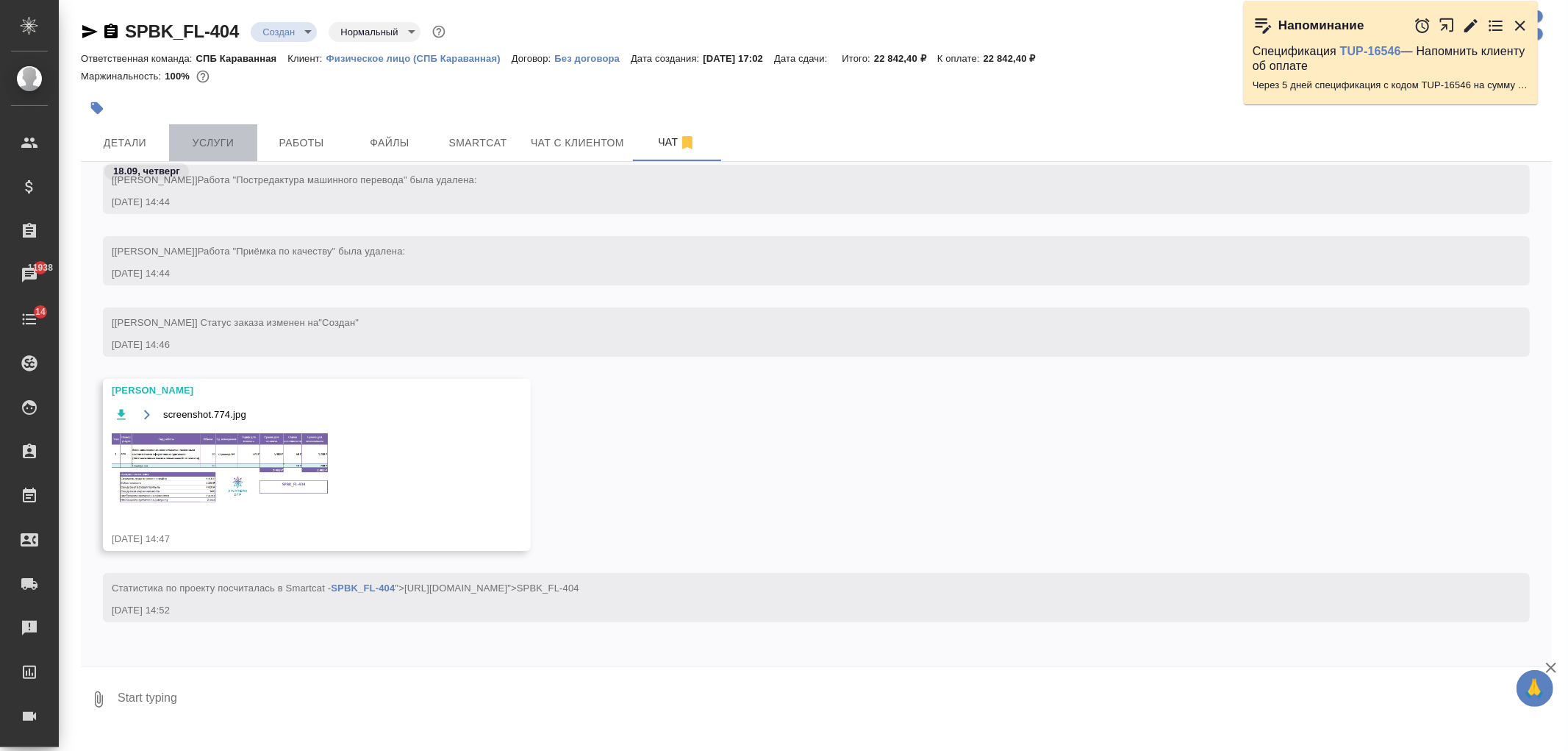
click at [216, 147] on span "Услуги" at bounding box center [213, 143] width 71 height 19
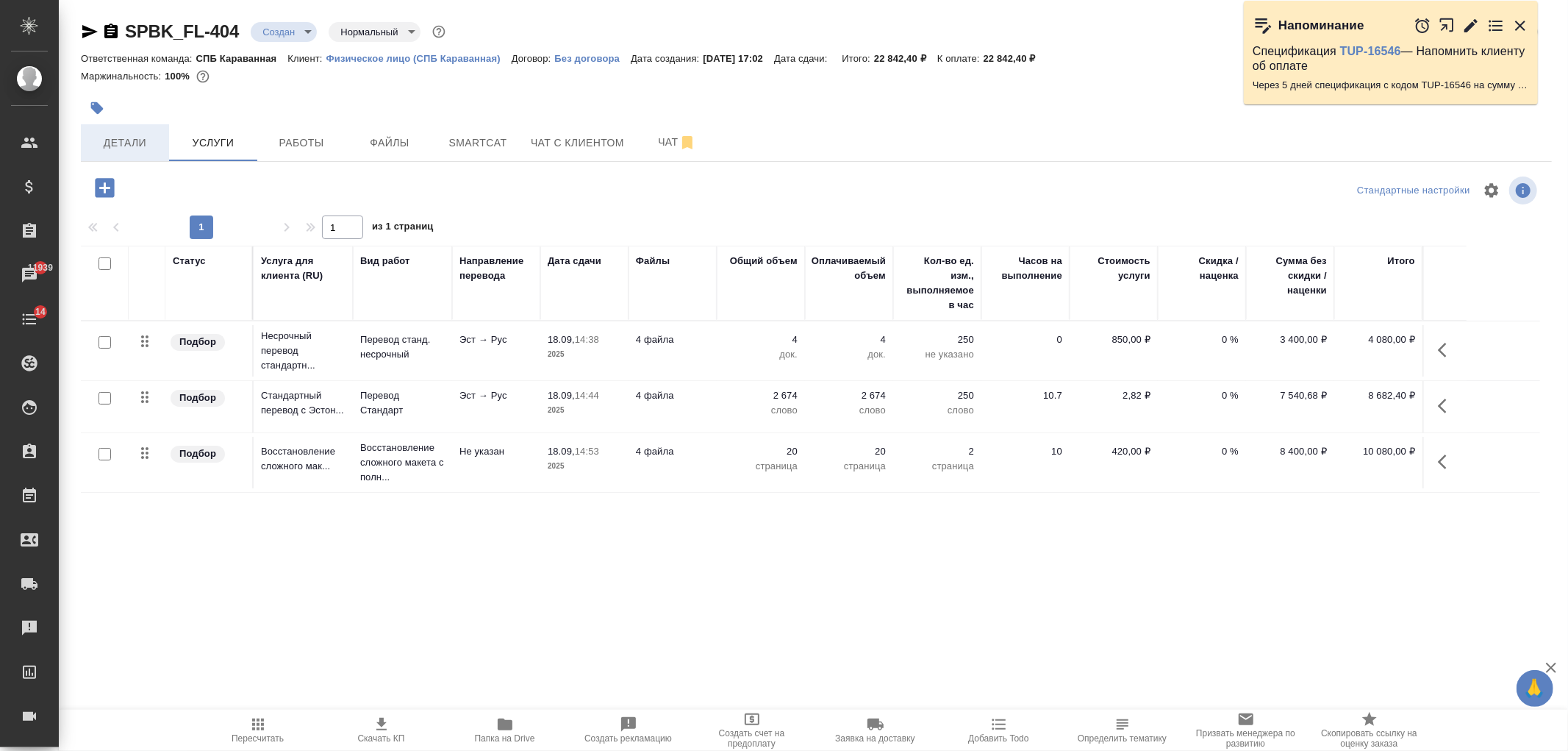
click at [152, 142] on span "Детали" at bounding box center [125, 143] width 71 height 19
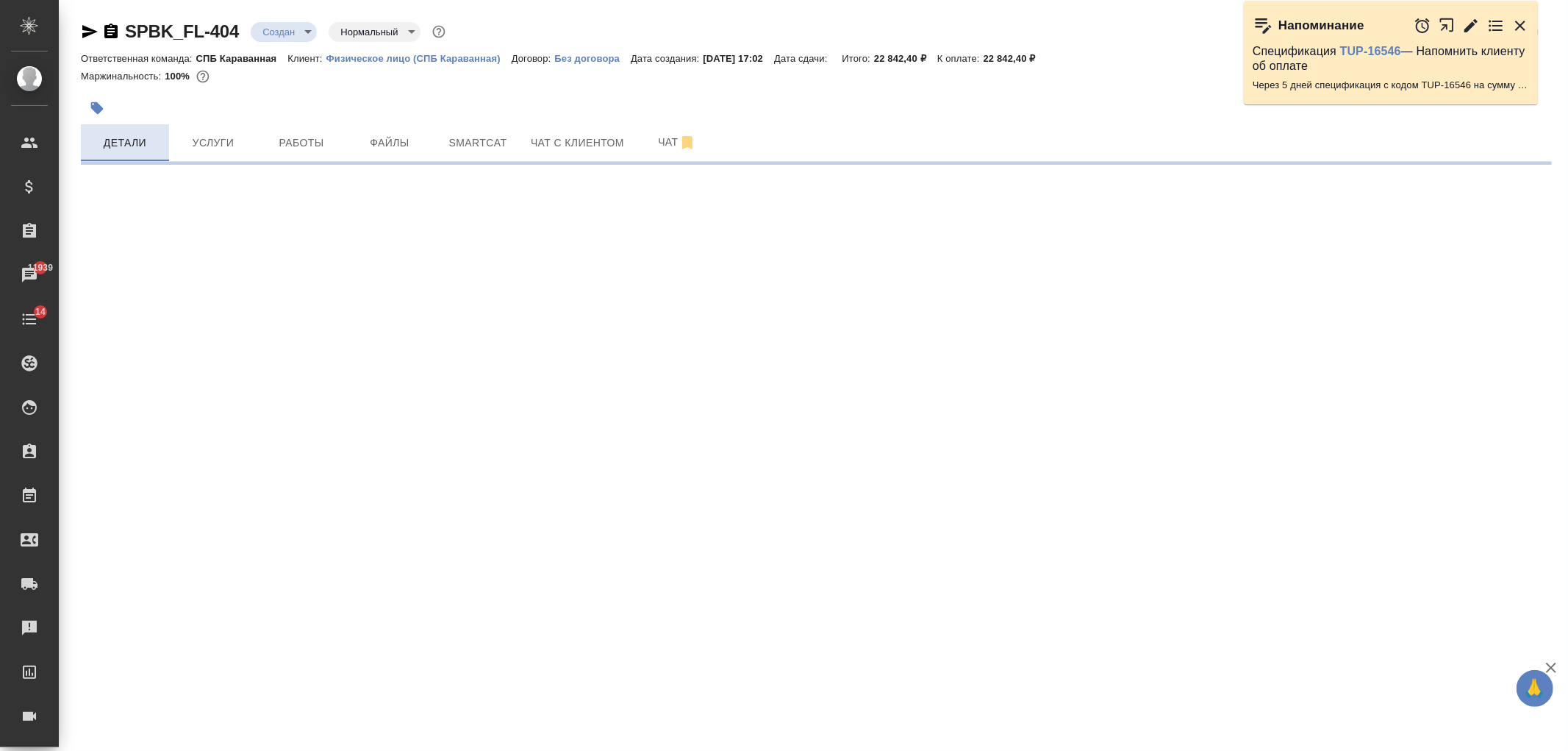
select select "RU"
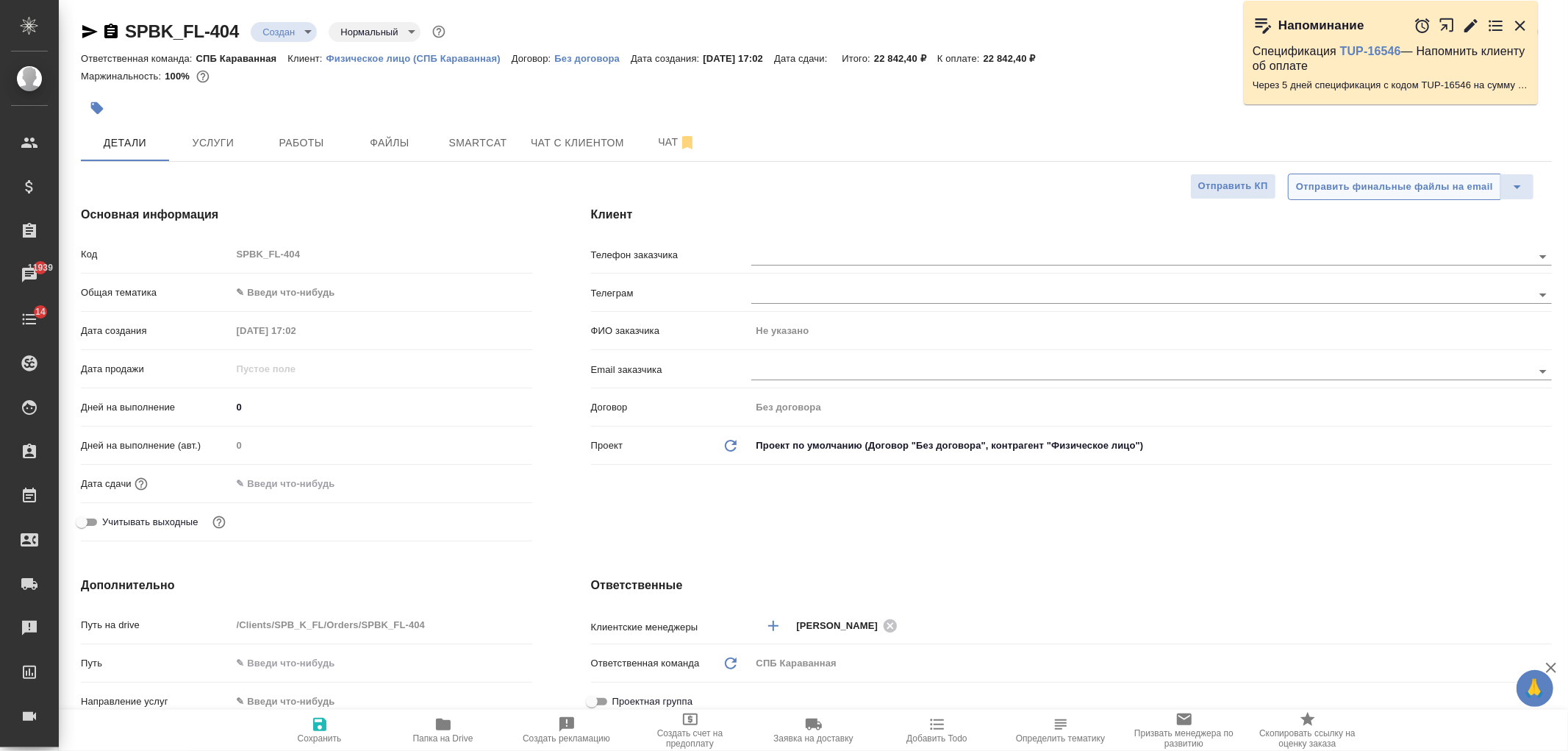
type textarea "x"
click at [1034, 504] on div "Клиент Телефон заказчика Телеграм ФИО заказчика Не указано Email заказчика Дого…" at bounding box center [1071, 376] width 1020 height 400
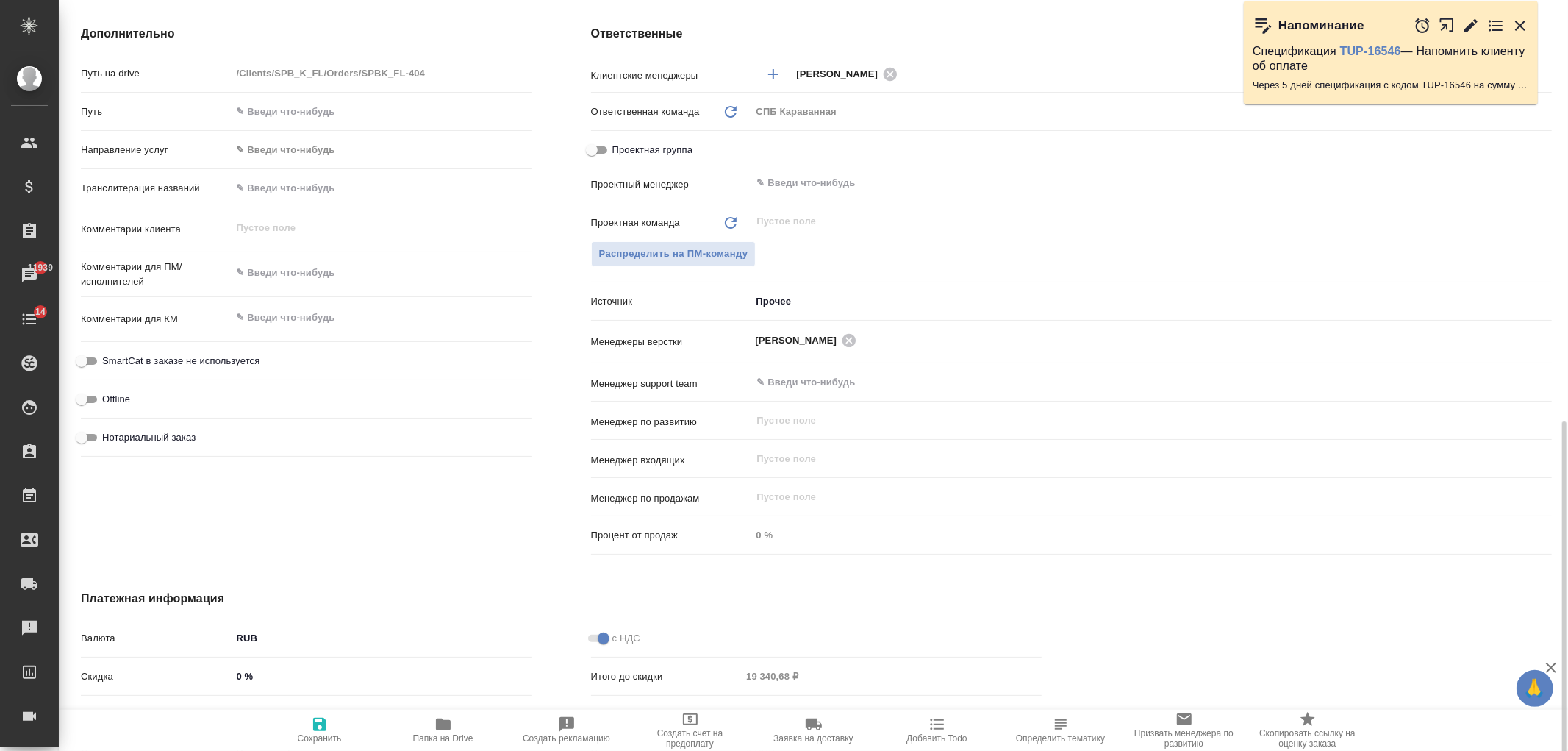
scroll to position [692, 0]
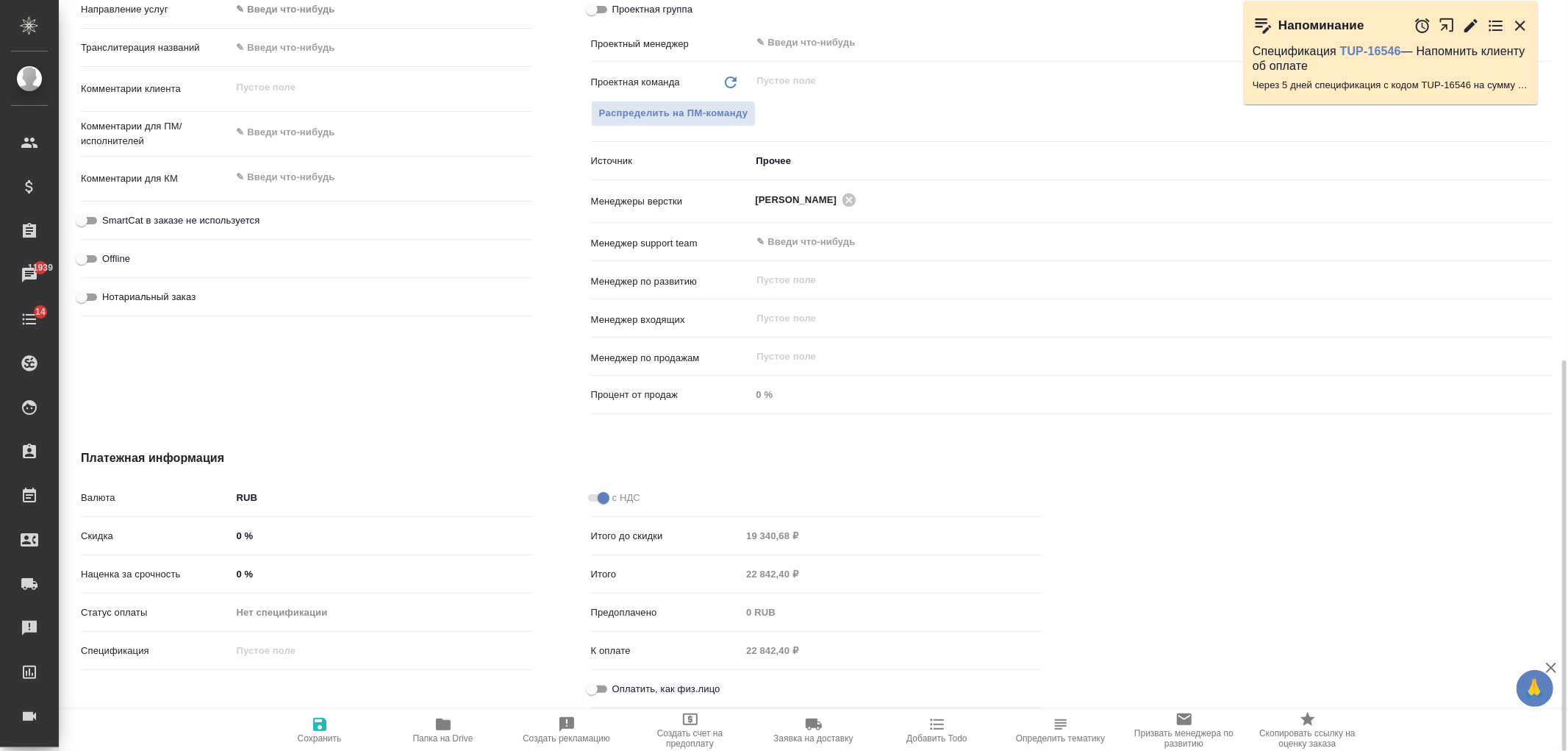
click at [236, 568] on input "0 %" at bounding box center [381, 574] width 300 height 21
type textarea "x"
type input "50 %"
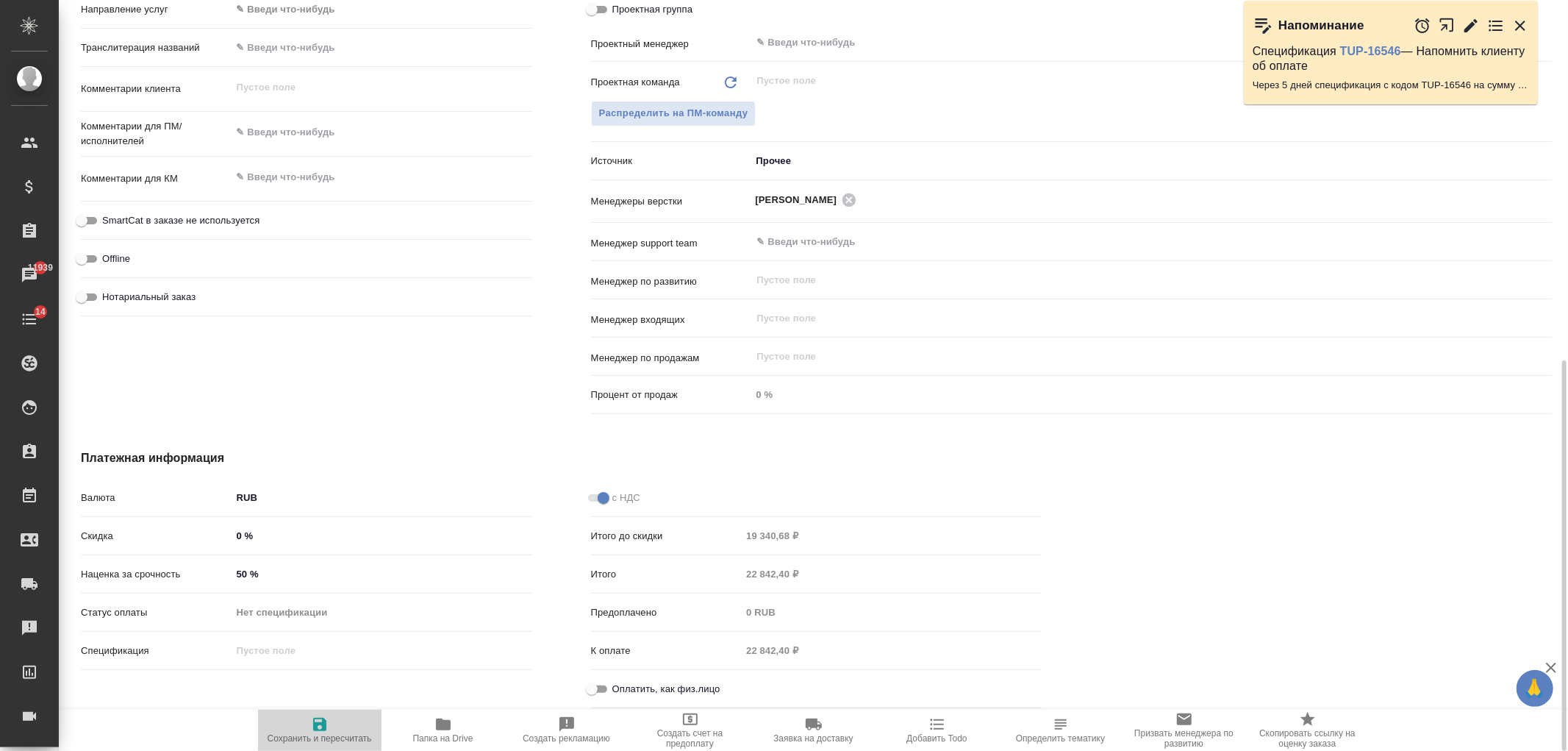
click at [329, 724] on span "Сохранить и пересчитать" at bounding box center [320, 730] width 106 height 28
type textarea "x"
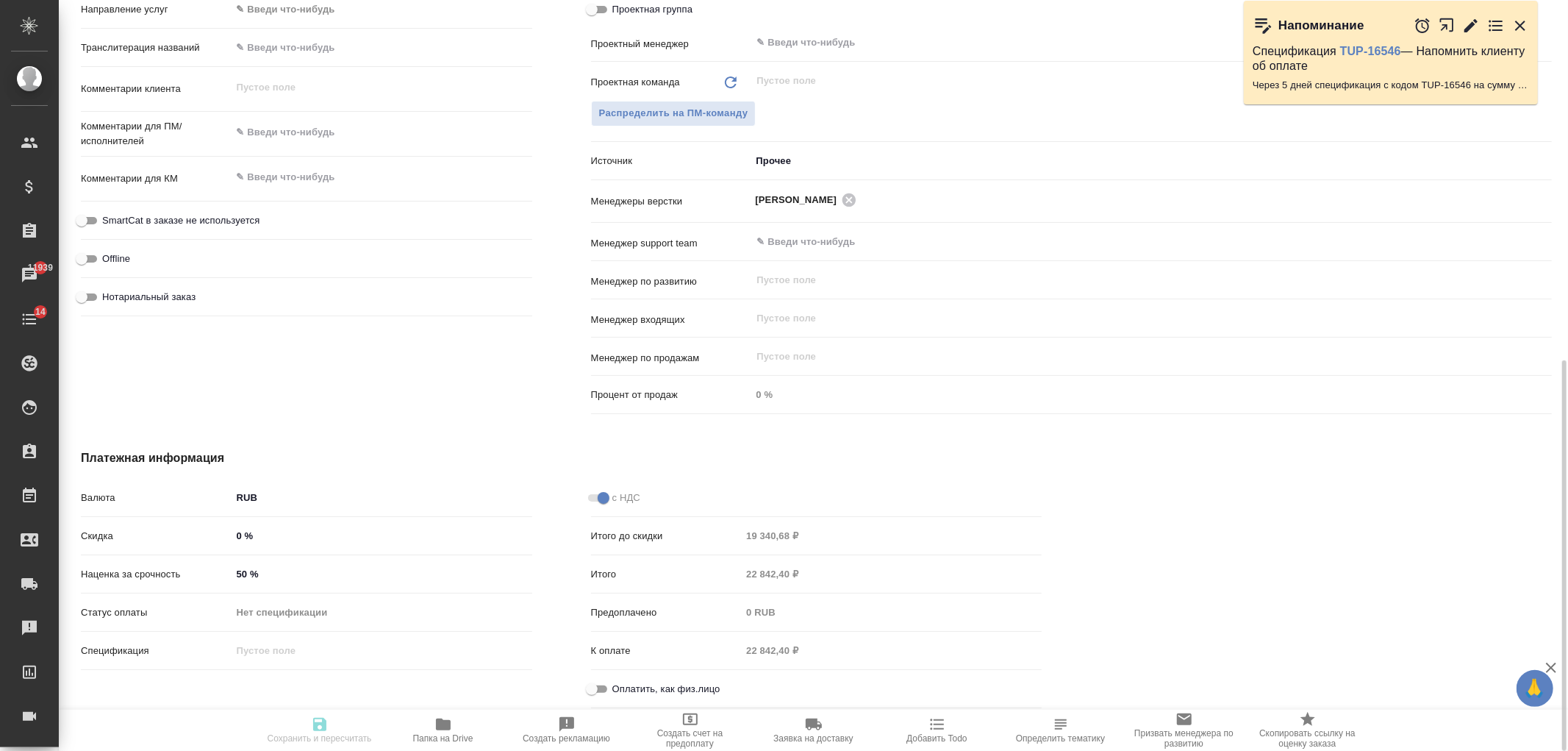
type textarea "x"
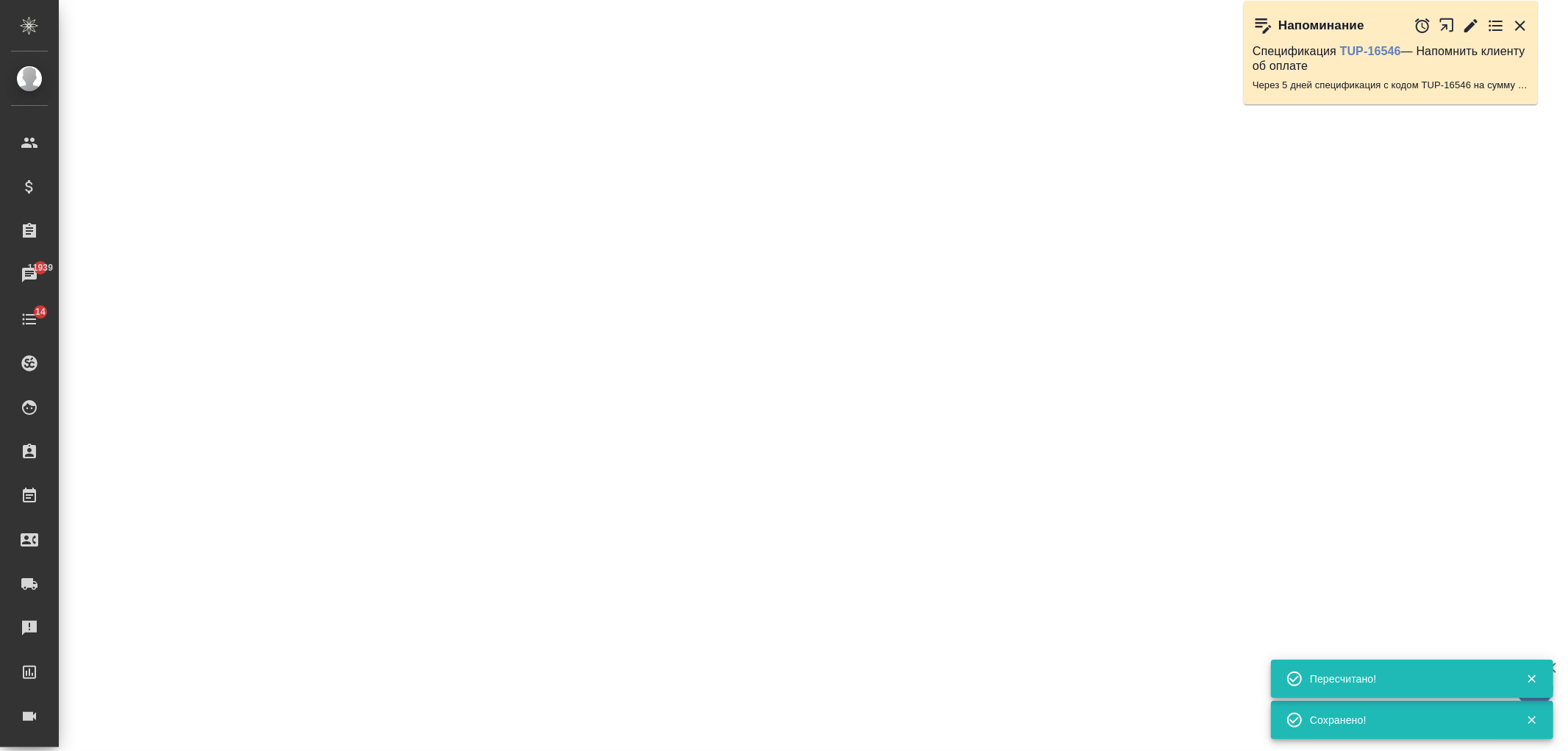
select select "RU"
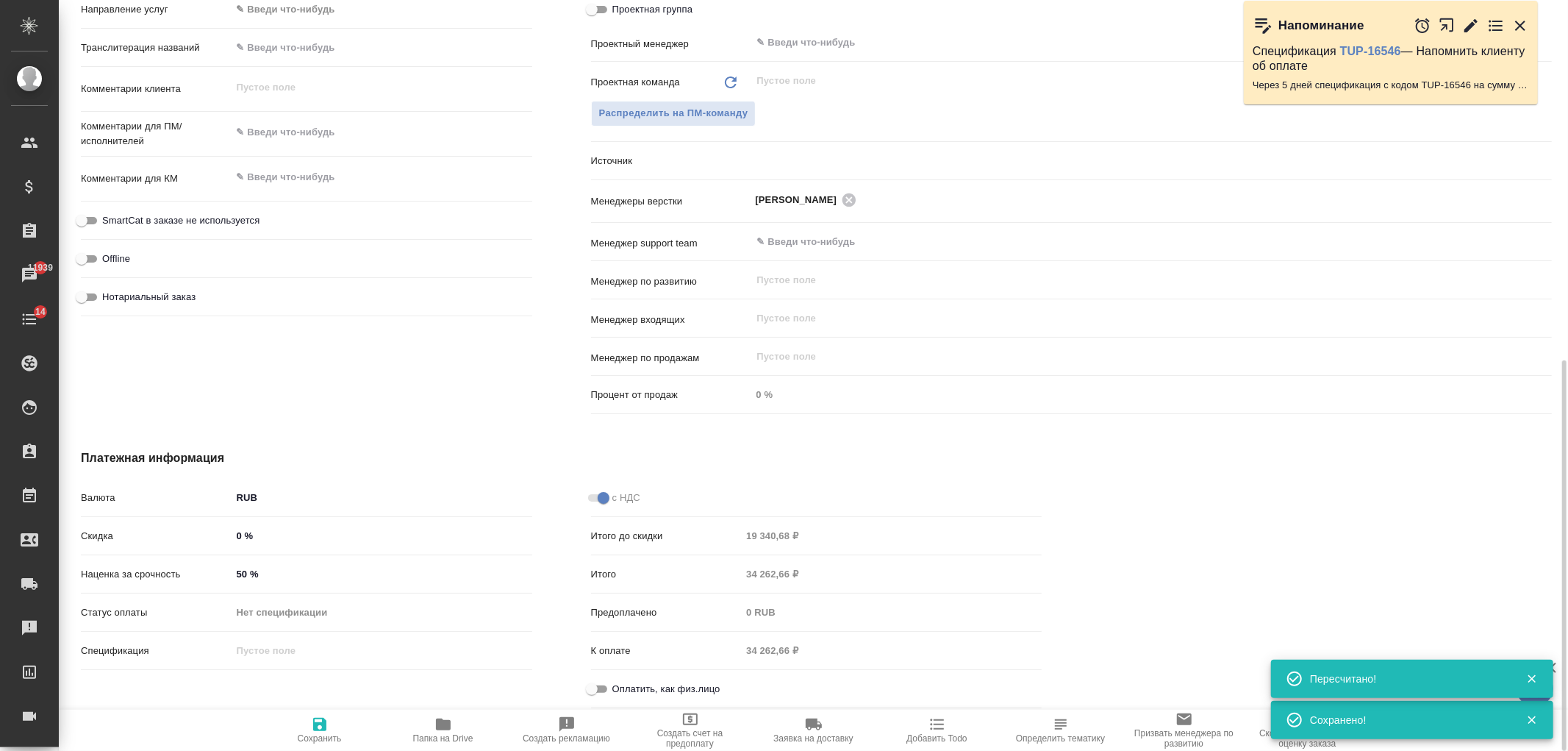
type textarea "x"
click at [471, 418] on div "Дополнительно Путь на drive /Clients/SPB_K_FL/Orders/SPBK_FL-404 Путь Направлен…" at bounding box center [306, 152] width 510 height 595
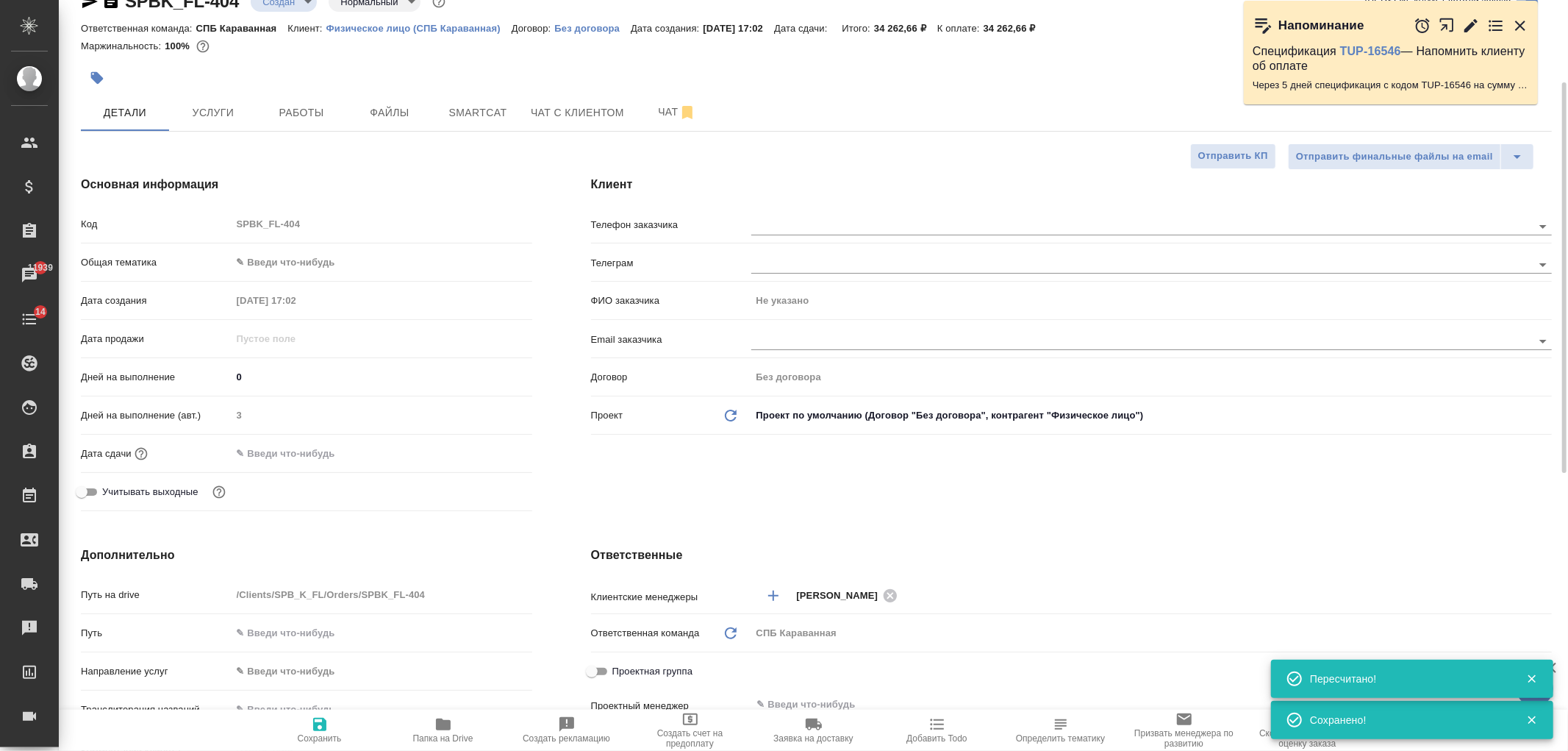
scroll to position [0, 0]
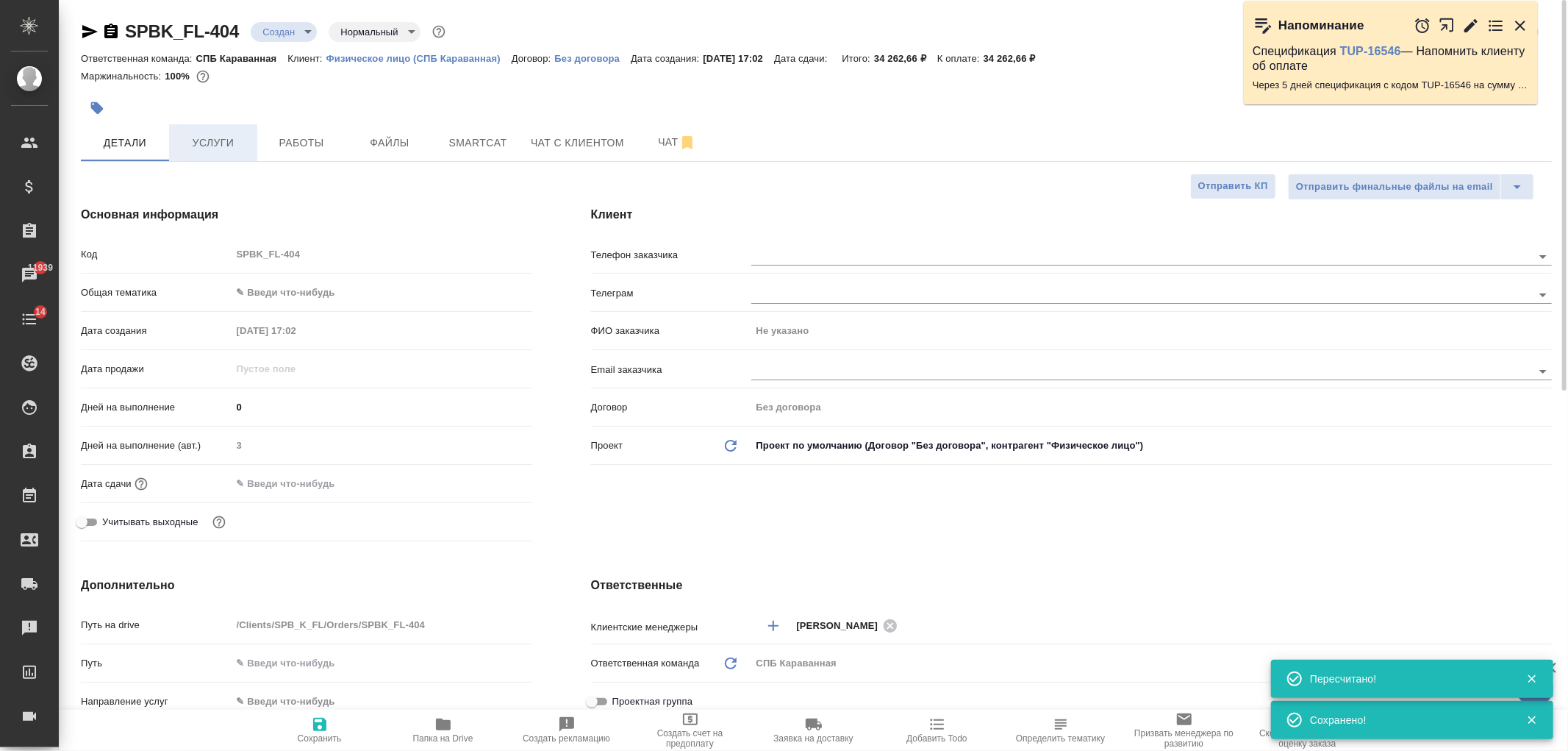
click at [226, 140] on span "Услуги" at bounding box center [213, 143] width 71 height 19
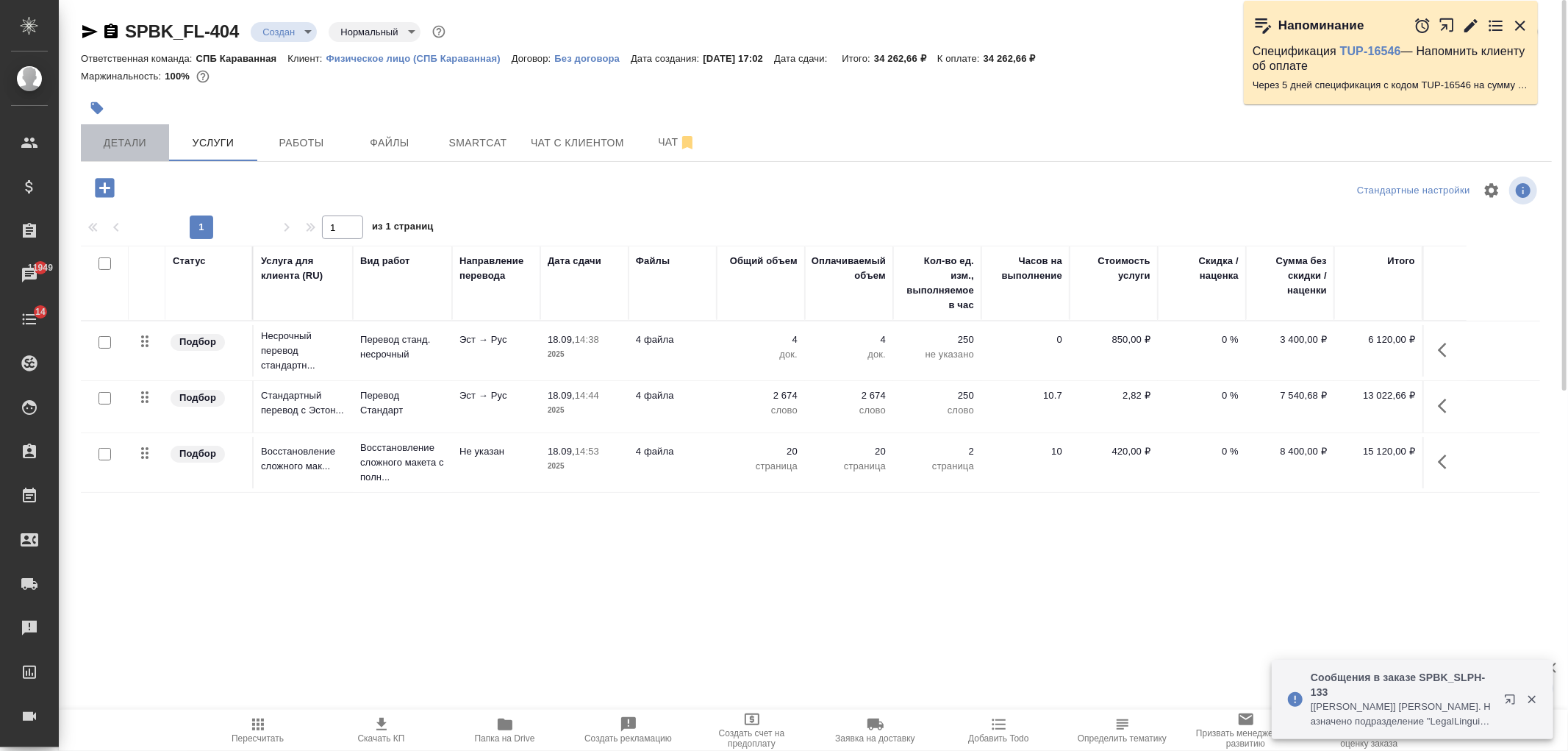
click at [134, 145] on span "Детали" at bounding box center [125, 143] width 71 height 19
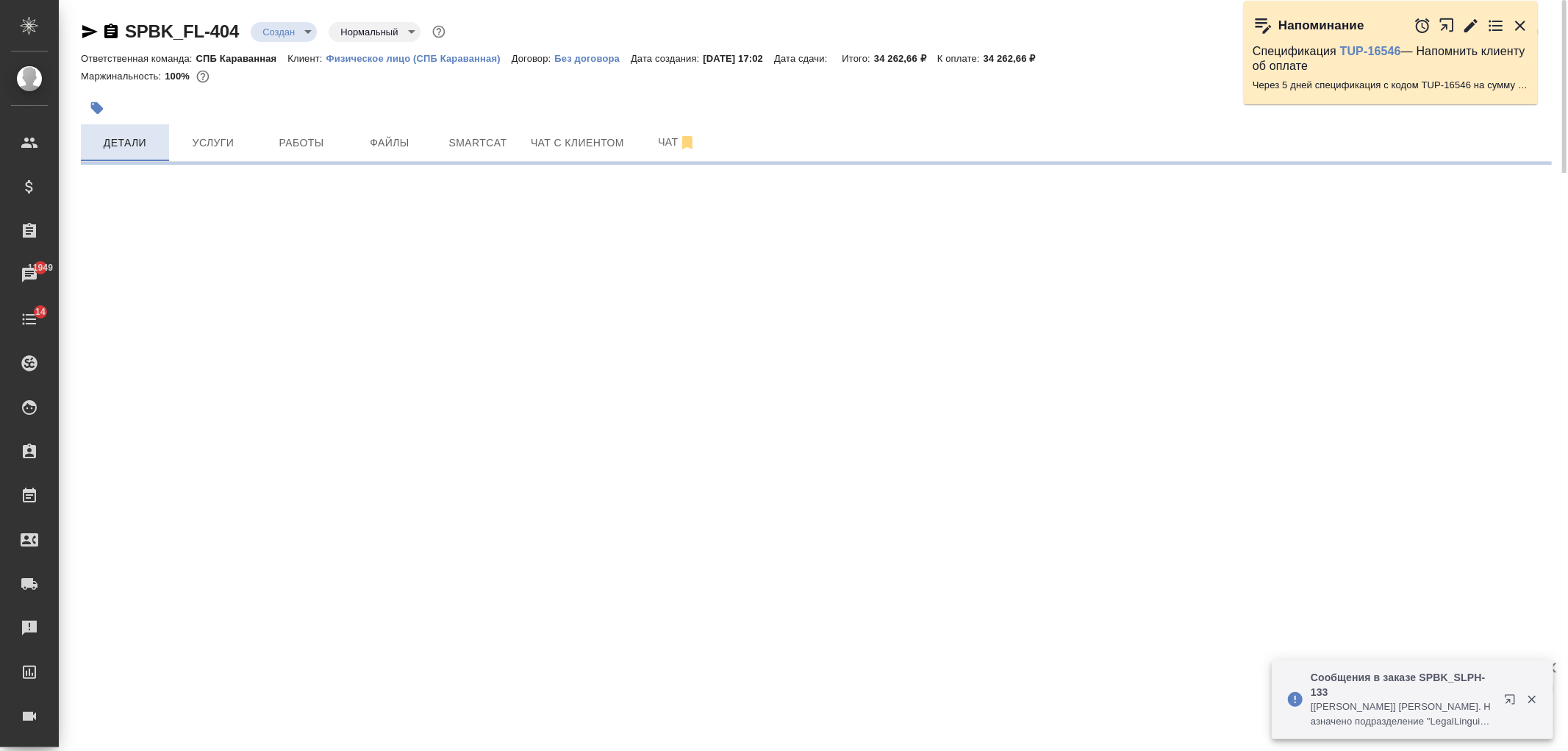
select select "RU"
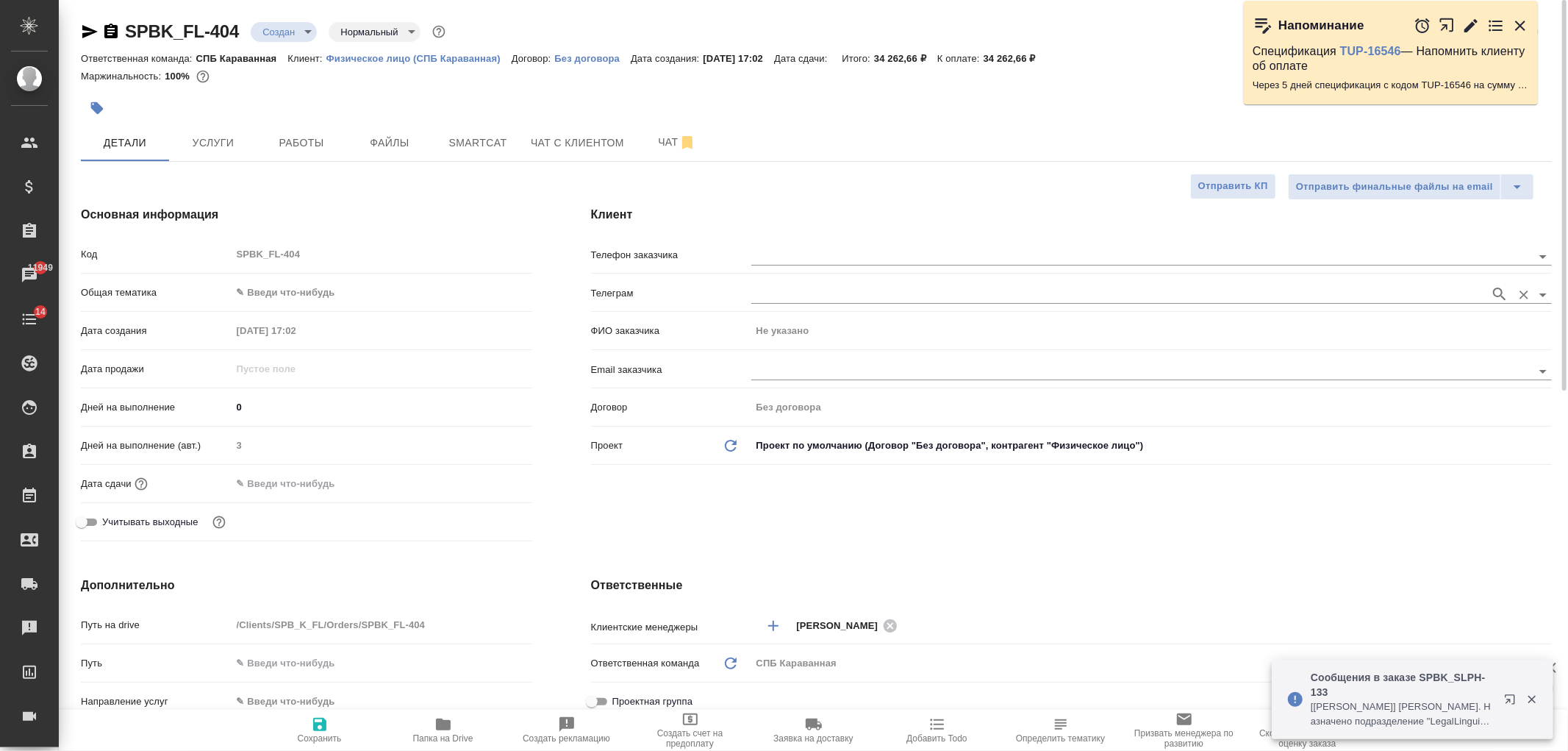
type textarea "x"
click at [1069, 525] on div "Клиент Телефон заказчика Телеграм ФИО заказчика Не указано Email заказчика Дого…" at bounding box center [1071, 376] width 1020 height 400
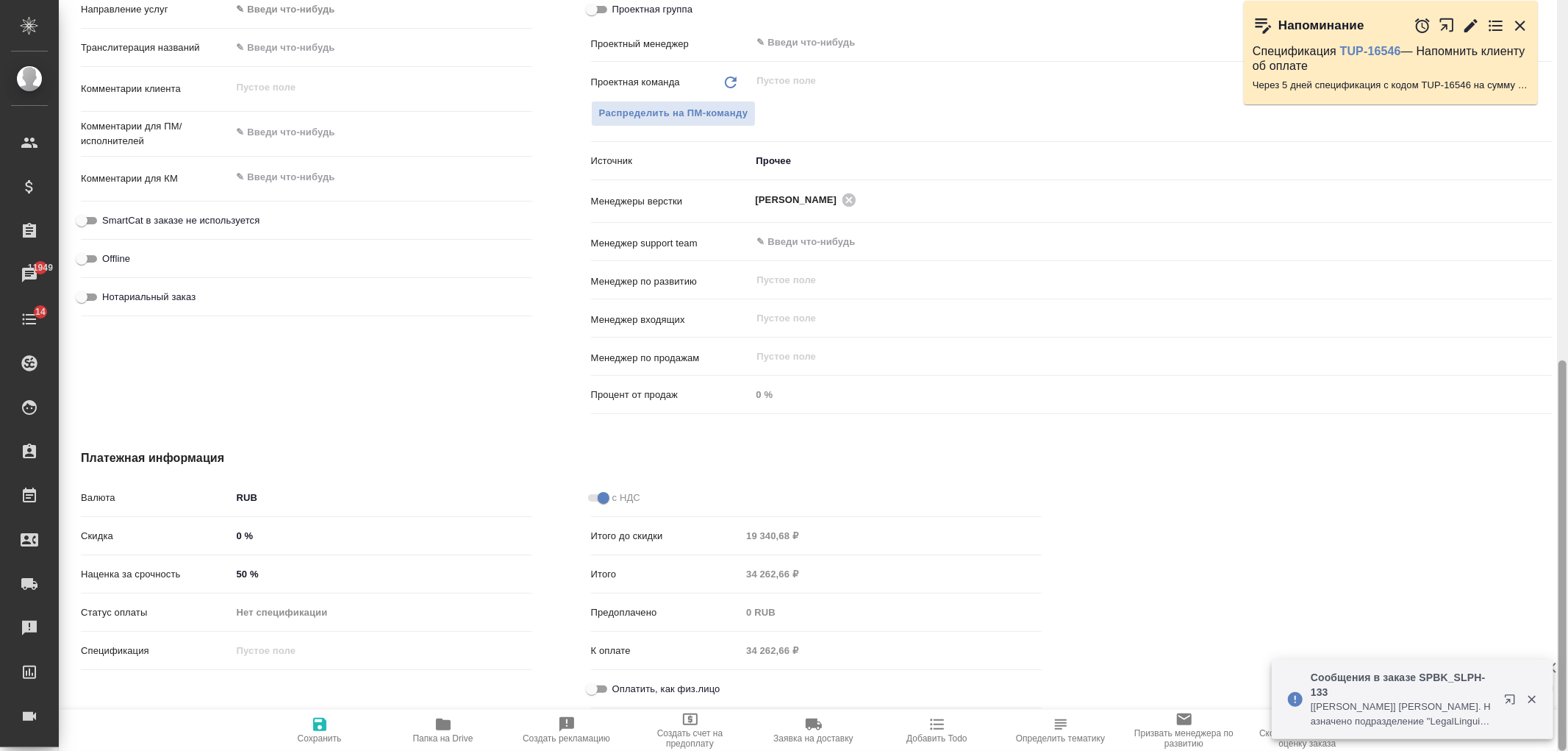
drag, startPoint x: 1567, startPoint y: 101, endPoint x: 1567, endPoint y: 143, distance: 42.0
click at [1567, 143] on div at bounding box center [1563, 376] width 11 height 751
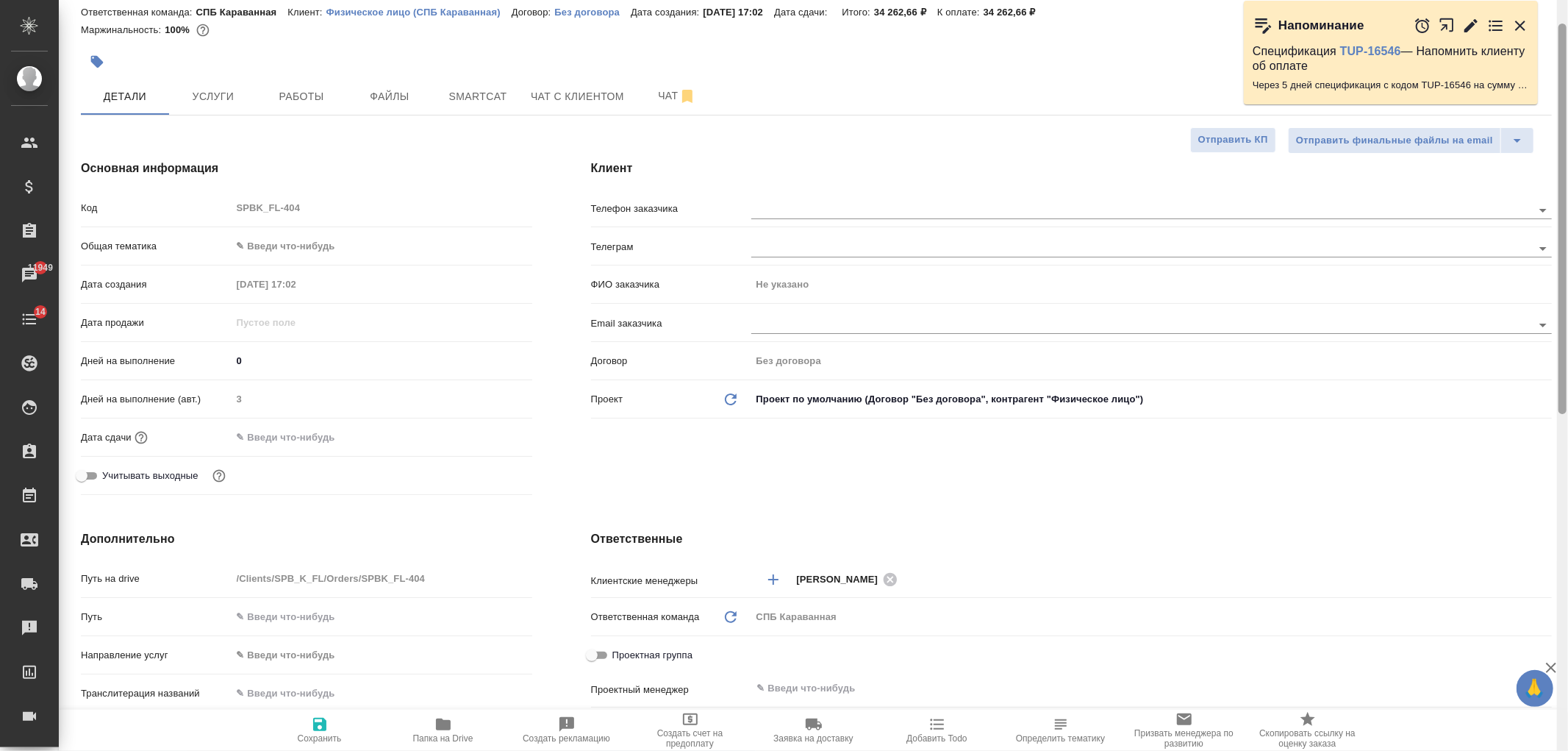
scroll to position [0, 0]
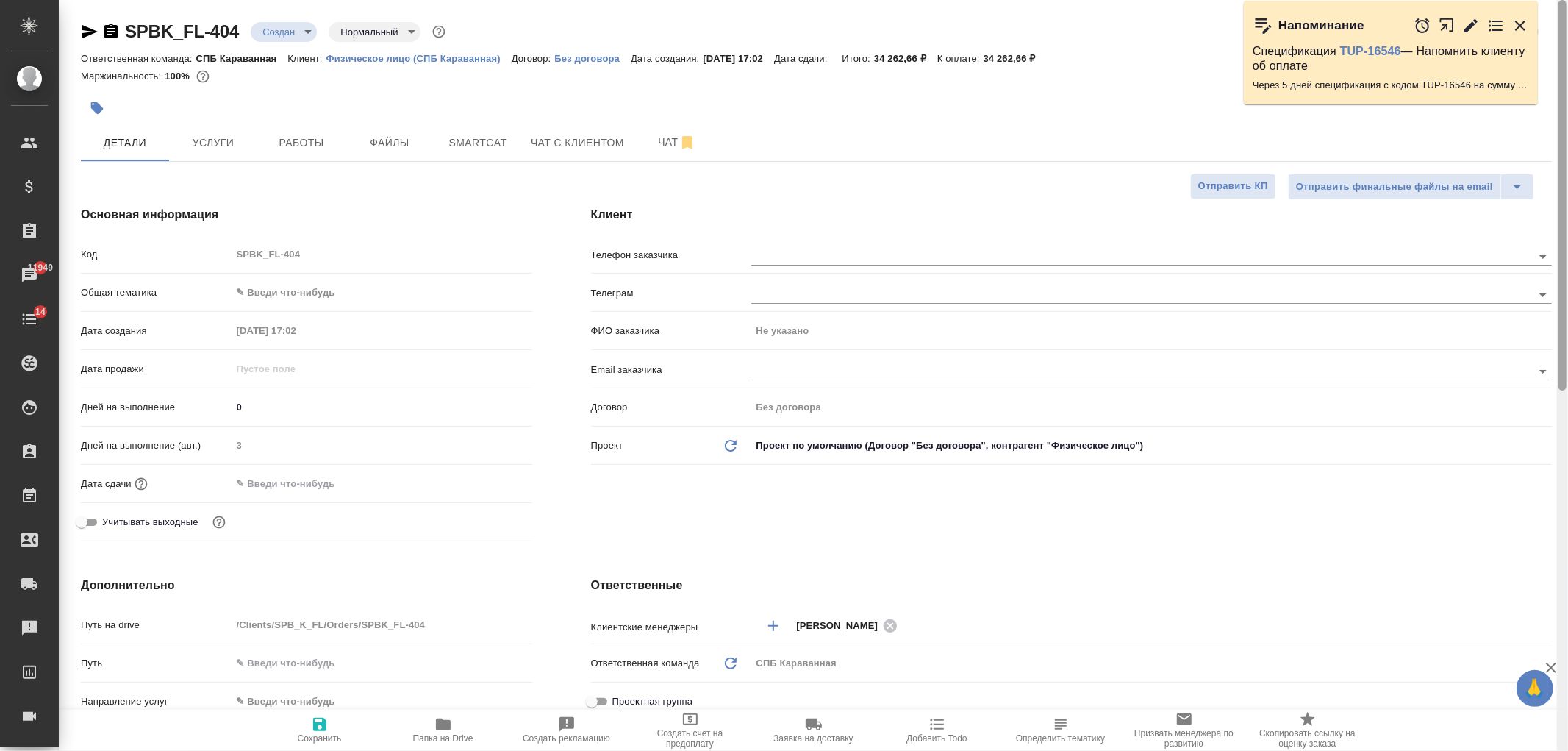
drag, startPoint x: 1565, startPoint y: 442, endPoint x: 1561, endPoint y: 69, distance: 373.0
click at [1561, 69] on div at bounding box center [1562, 195] width 8 height 391
click at [277, 495] on div "Дата сдачи" at bounding box center [306, 484] width 451 height 26
click at [295, 478] on input "text" at bounding box center [296, 484] width 129 height 21
click at [496, 478] on icon "button" at bounding box center [489, 481] width 13 height 15
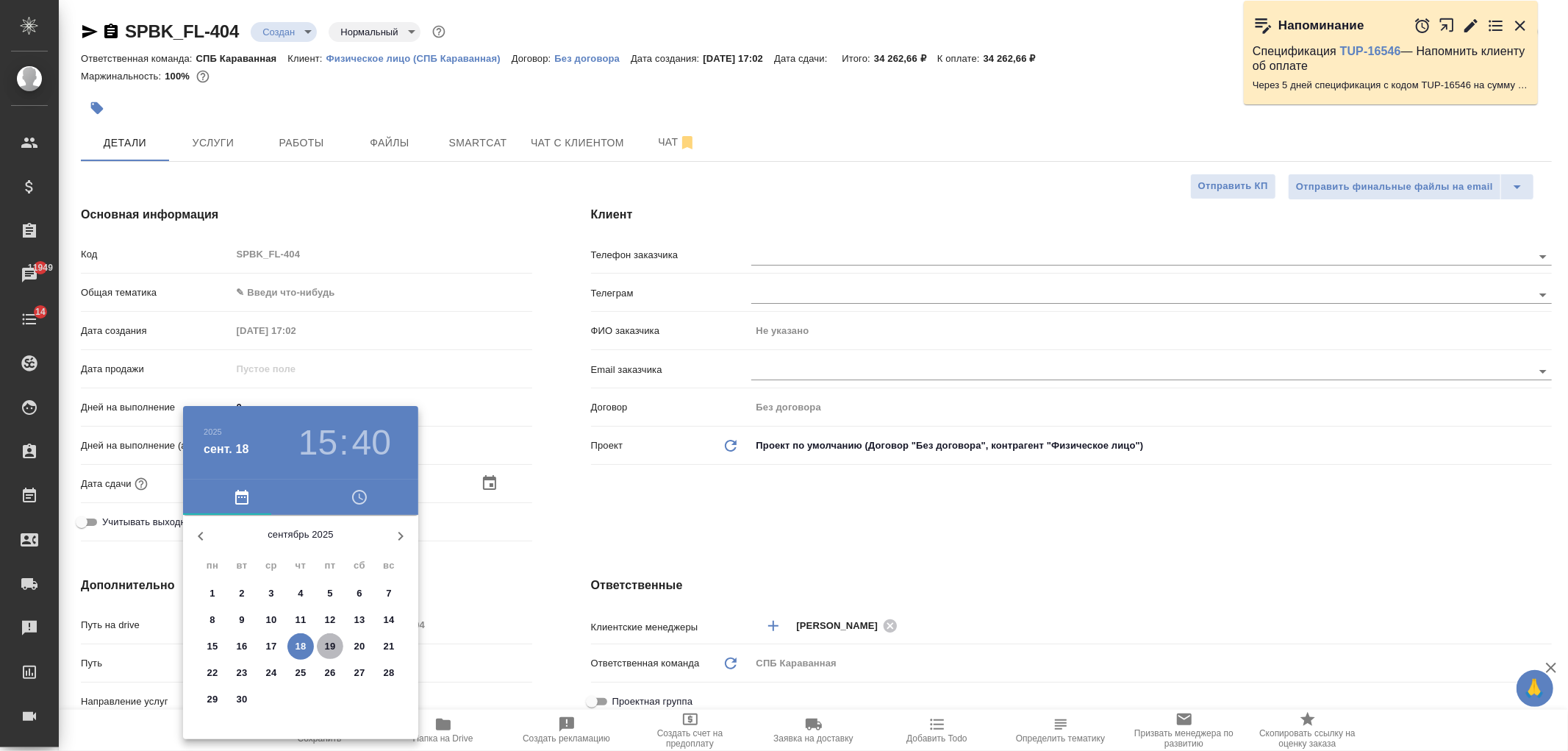
click at [328, 644] on p "19" at bounding box center [331, 647] width 11 height 15
type input "19.09.2025 15:40"
type textarea "x"
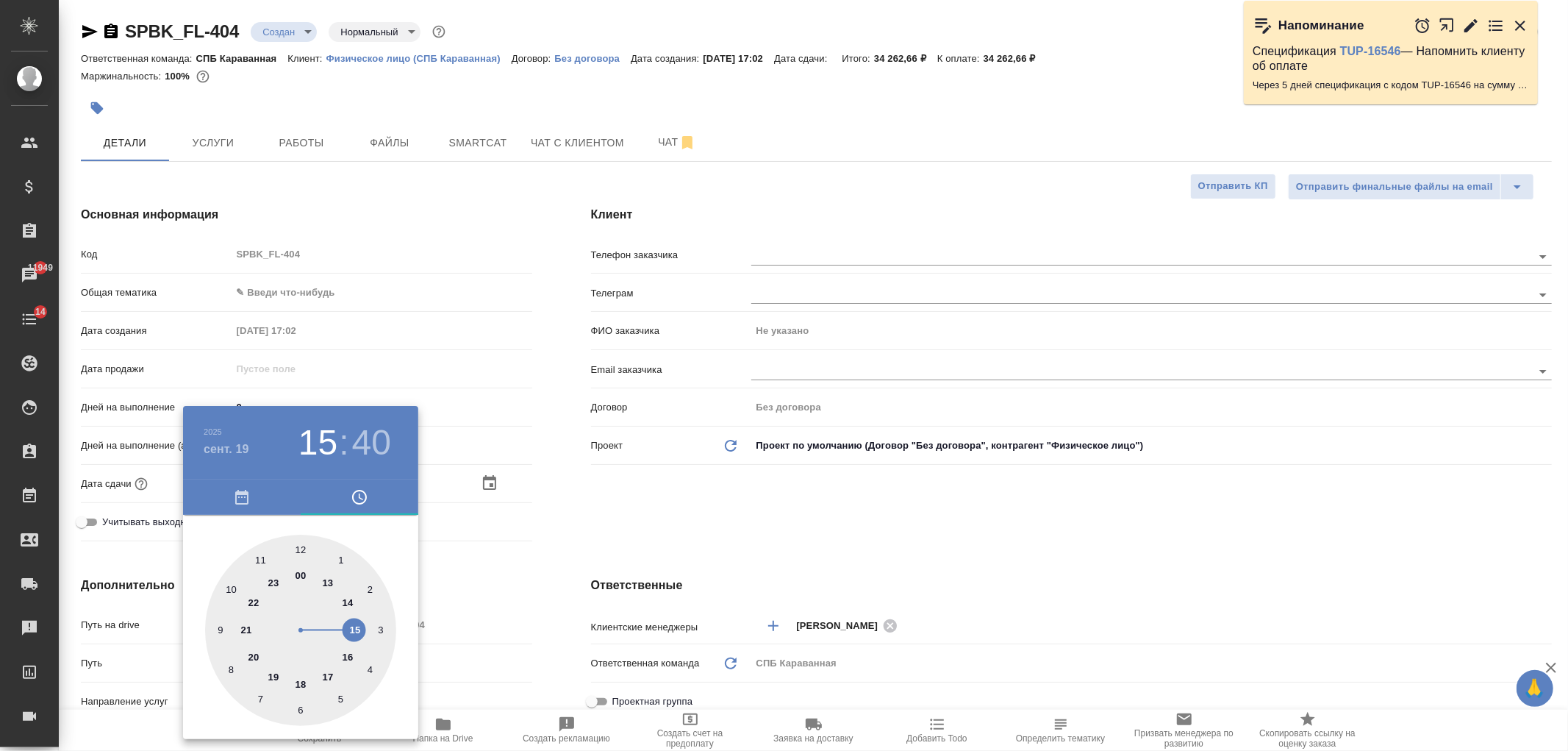
click at [296, 579] on div at bounding box center [300, 630] width 191 height 191
type input "19.09.2025 00:40"
type textarea "x"
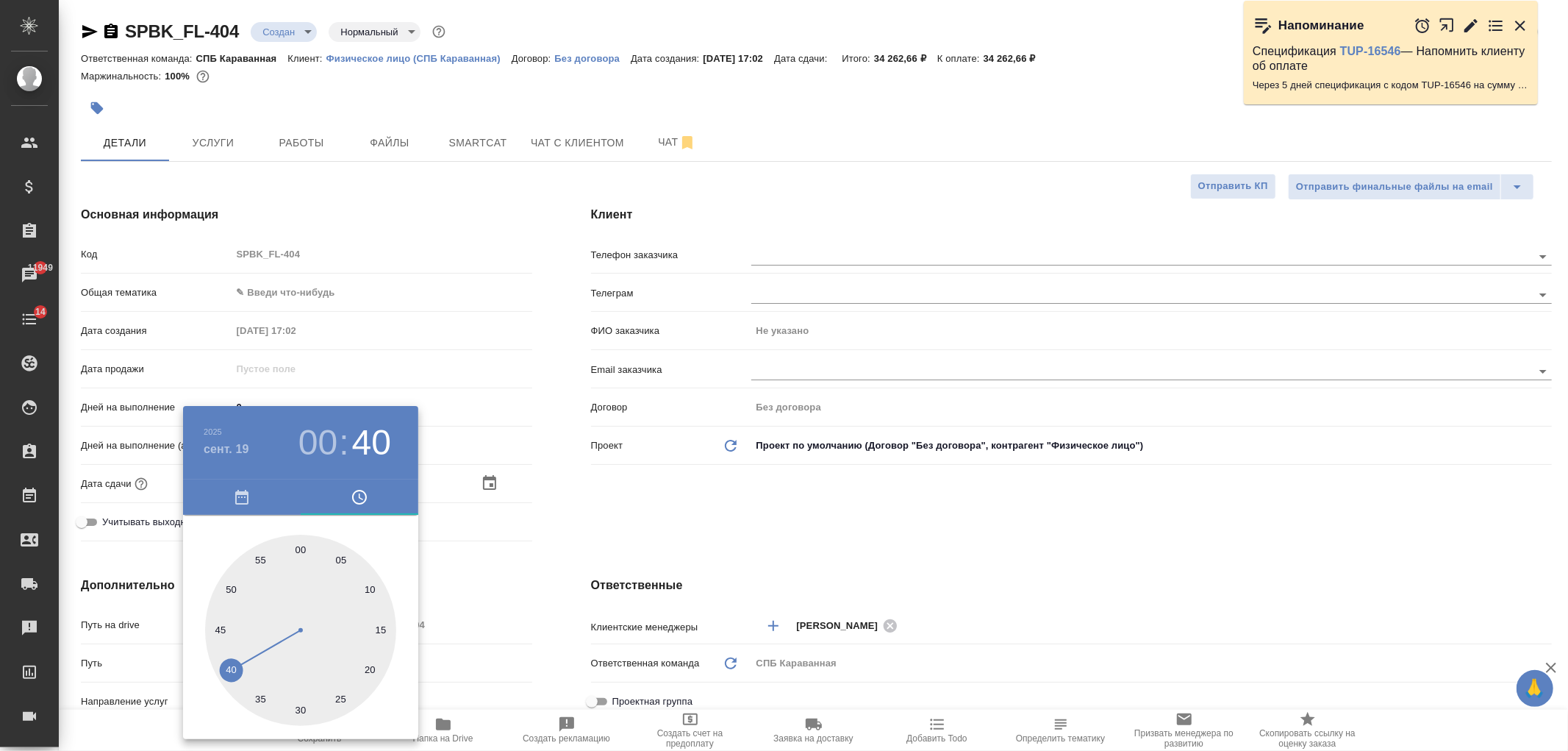
click at [354, 631] on div at bounding box center [300, 630] width 191 height 191
type input "19.09.2025 00:15"
type textarea "x"
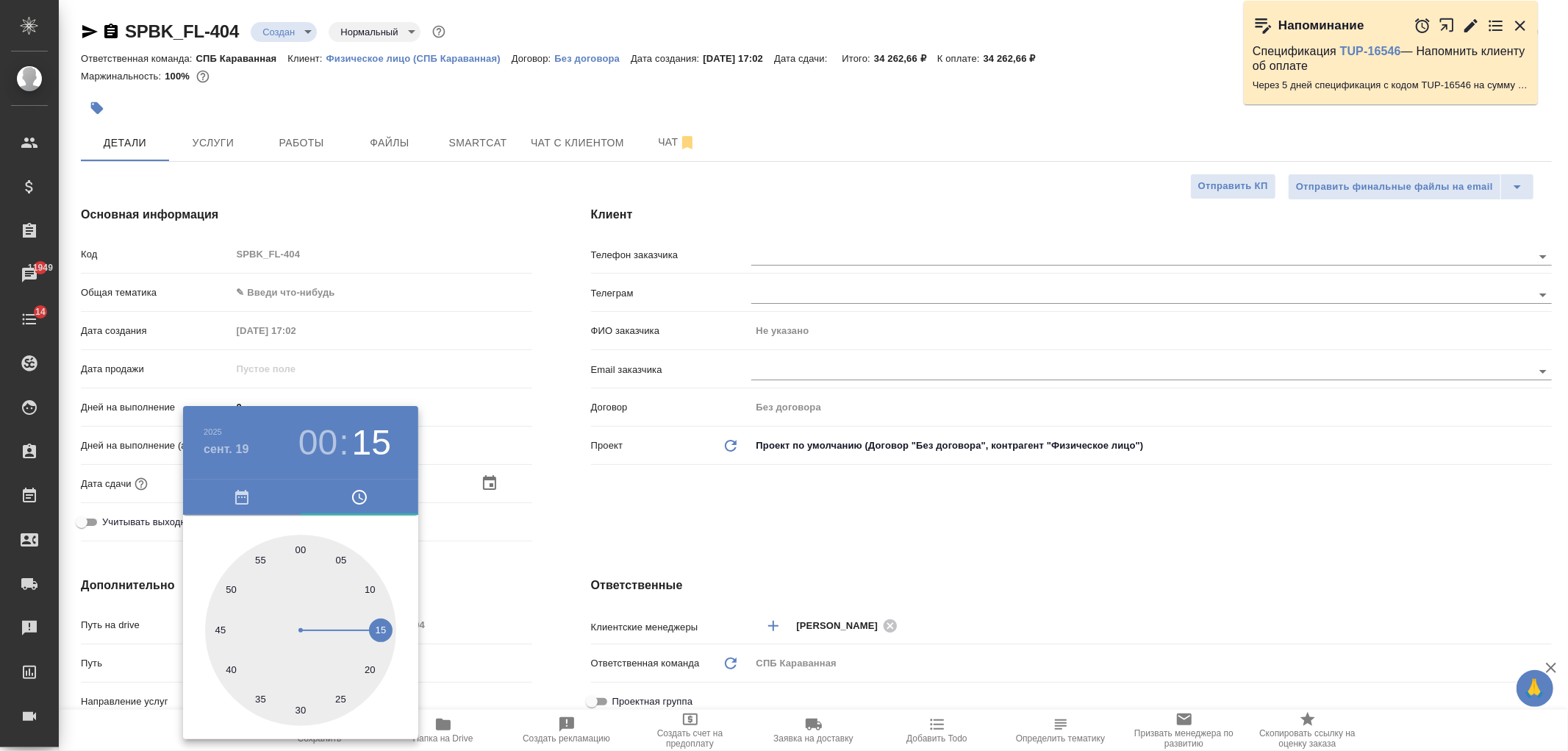
click at [318, 444] on h3 "00" at bounding box center [318, 442] width 39 height 42
click at [353, 635] on div at bounding box center [300, 630] width 191 height 191
type input "19.09.2025 15:15"
type textarea "x"
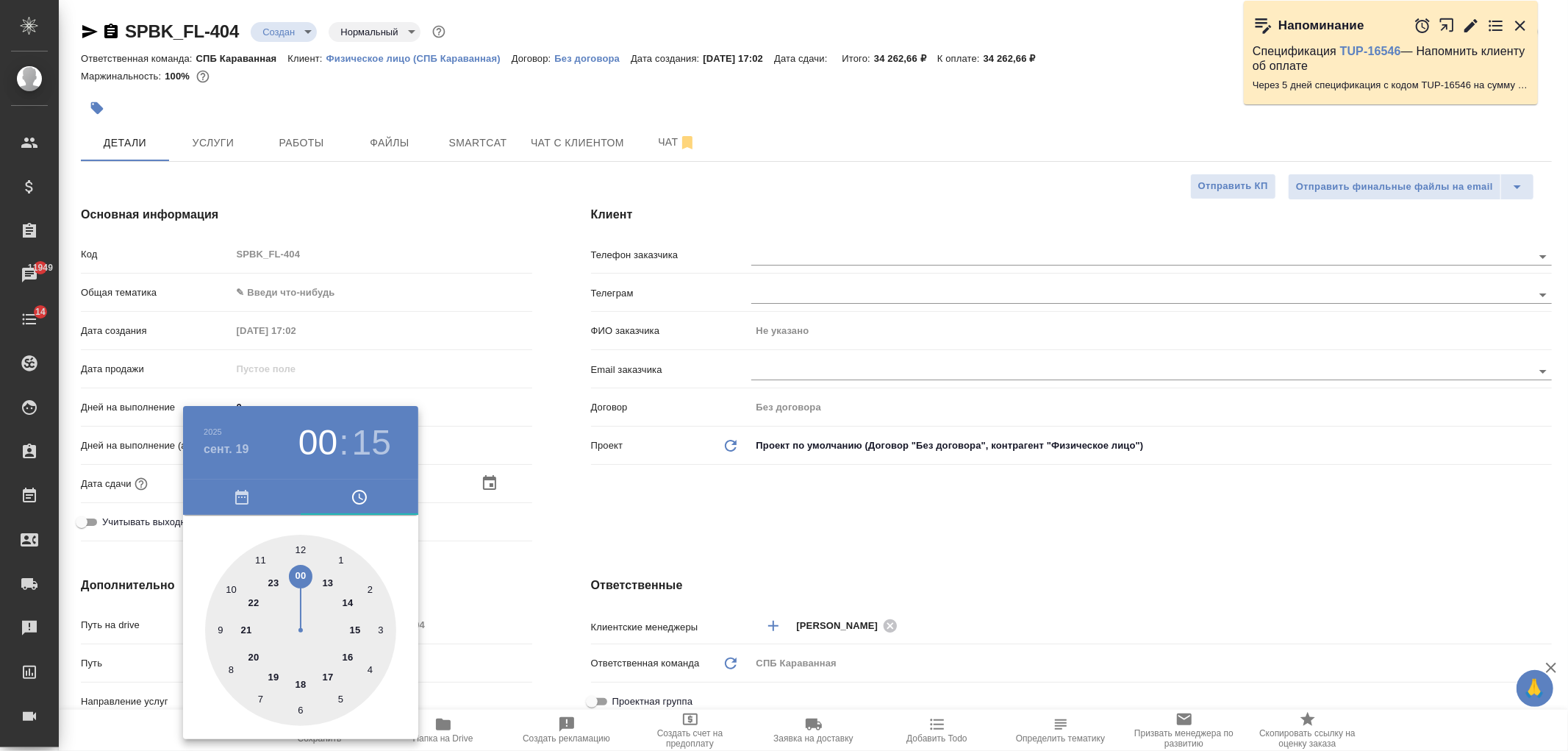
type textarea "x"
click at [299, 550] on div at bounding box center [300, 630] width 191 height 191
type input "19.09.2025 15:00"
type textarea "x"
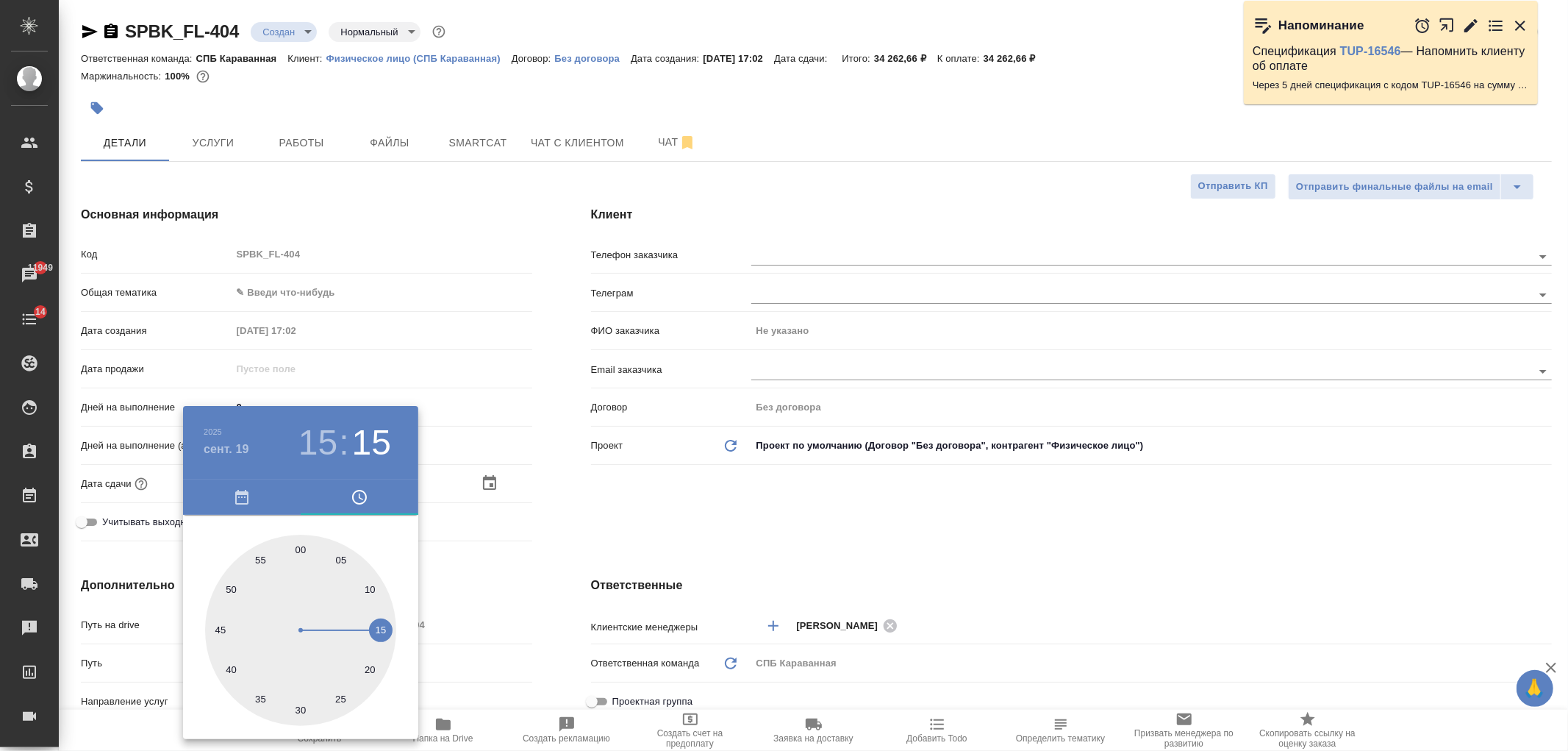
type textarea "x"
click at [607, 516] on div at bounding box center [784, 376] width 1568 height 751
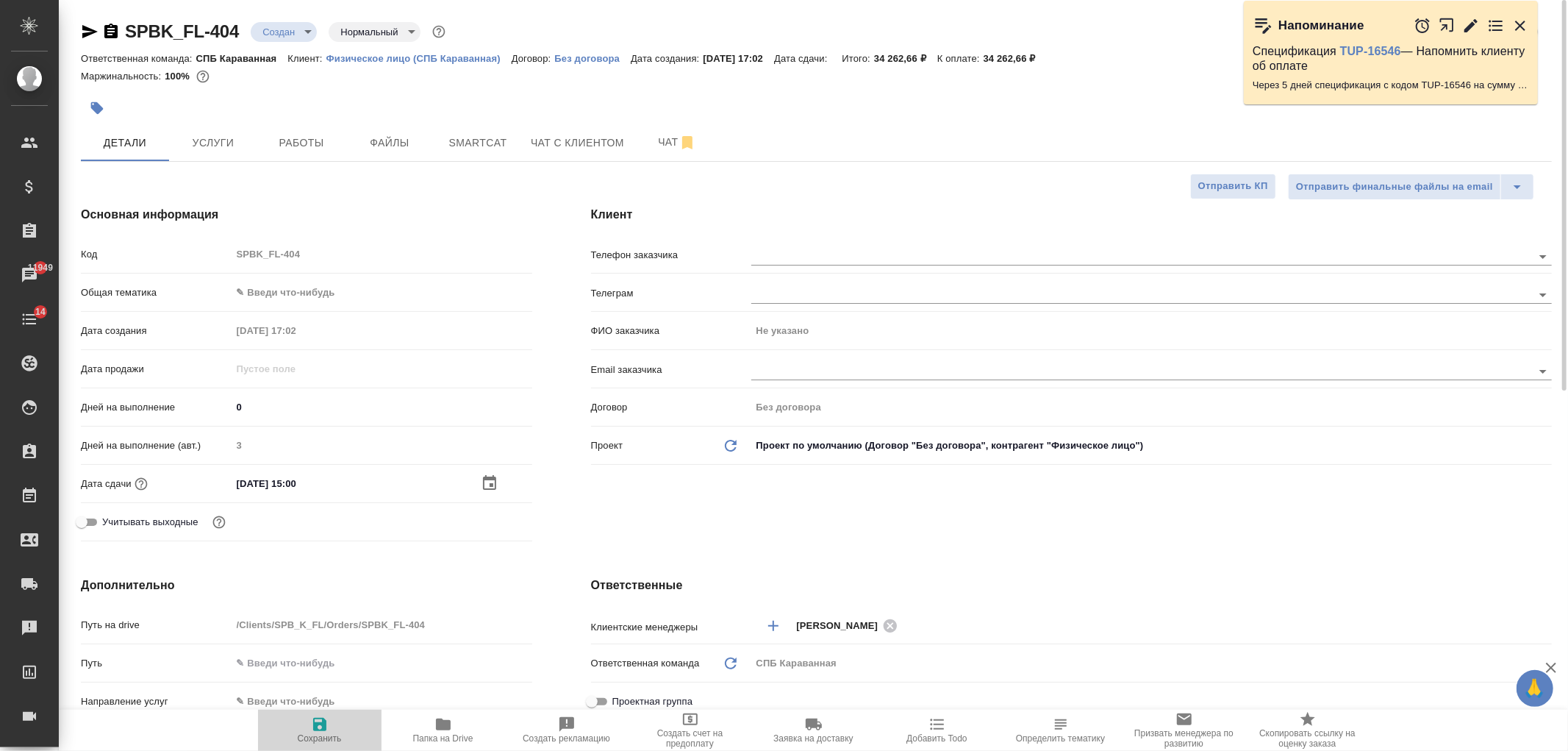
click at [327, 732] on icon "button" at bounding box center [320, 725] width 18 height 18
type textarea "x"
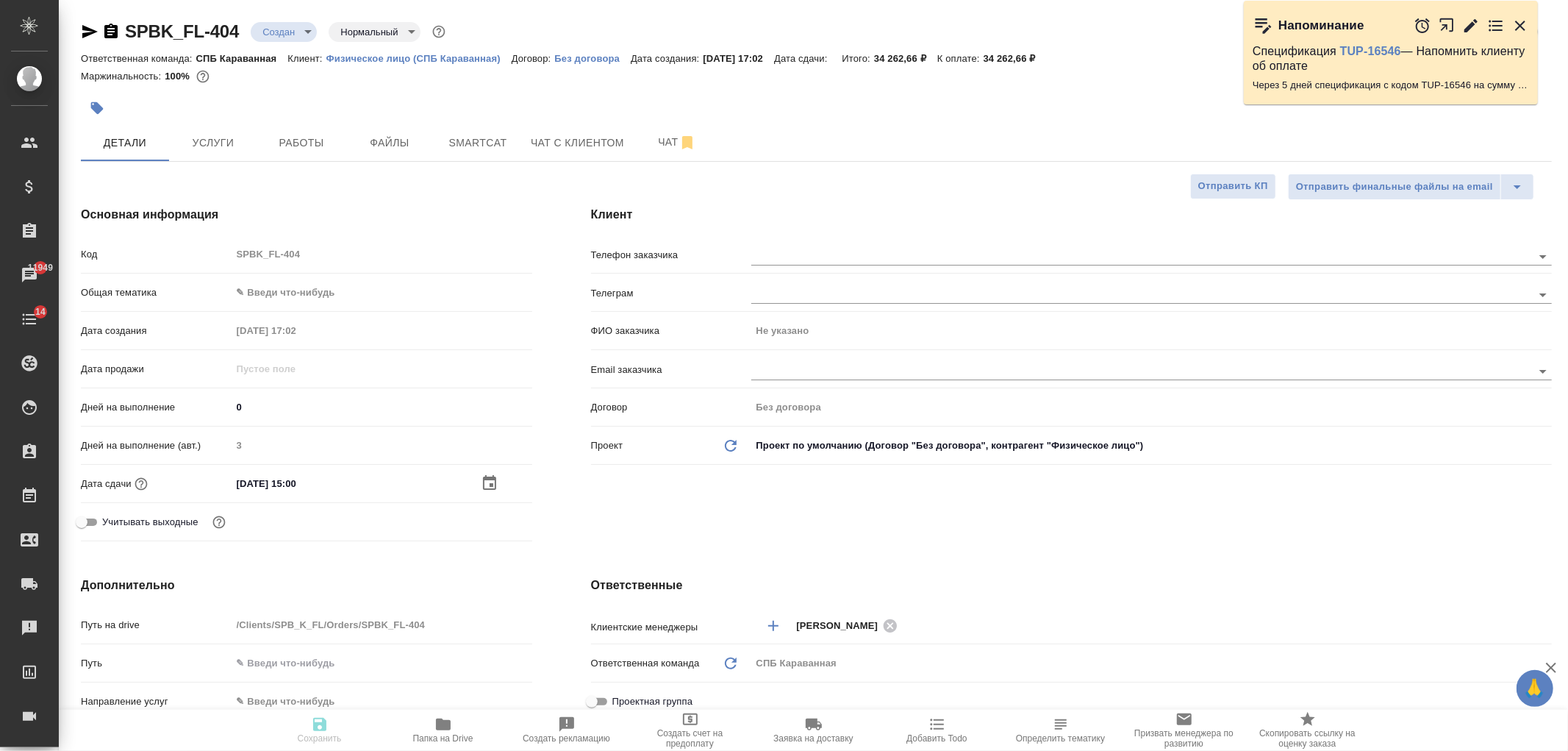
type textarea "x"
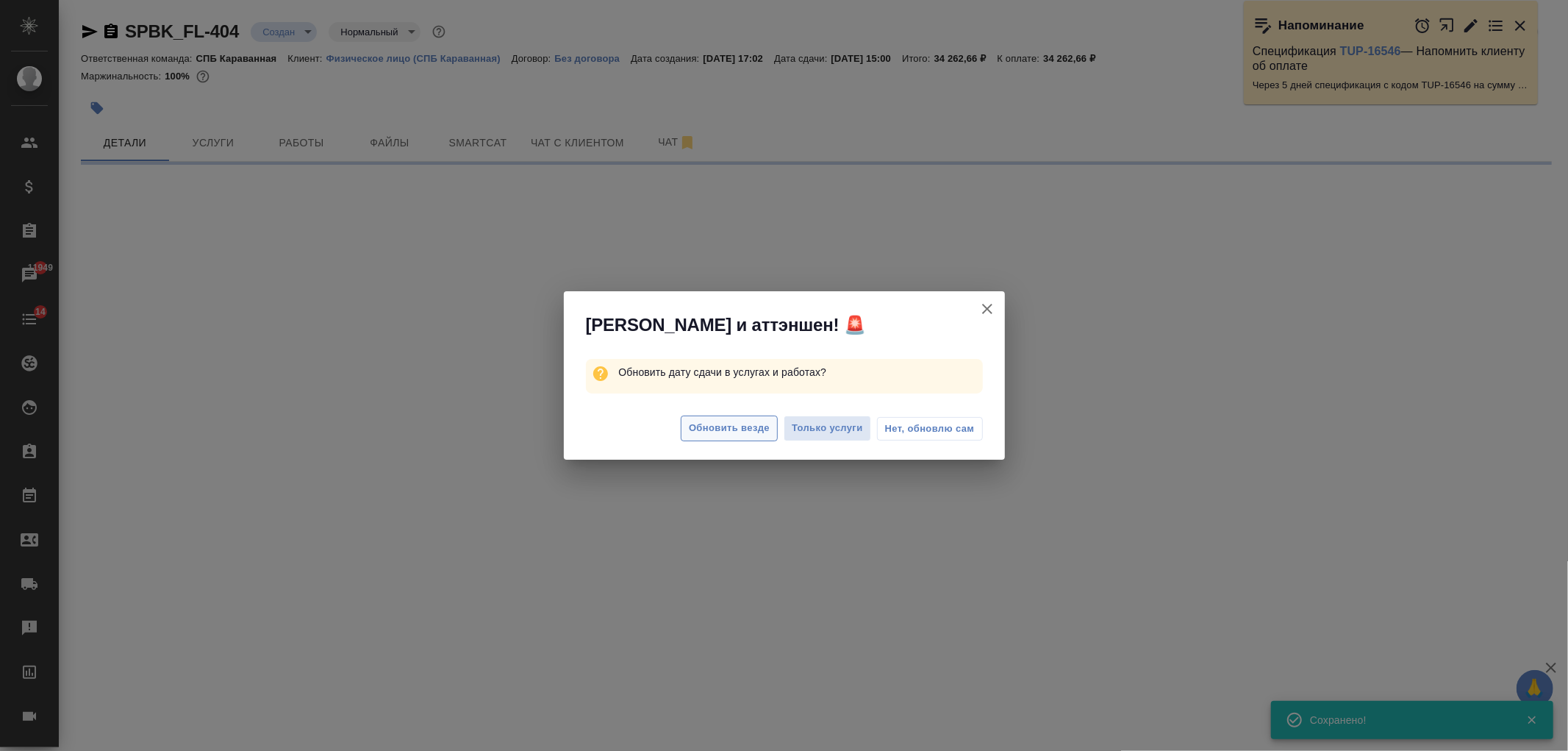
select select "RU"
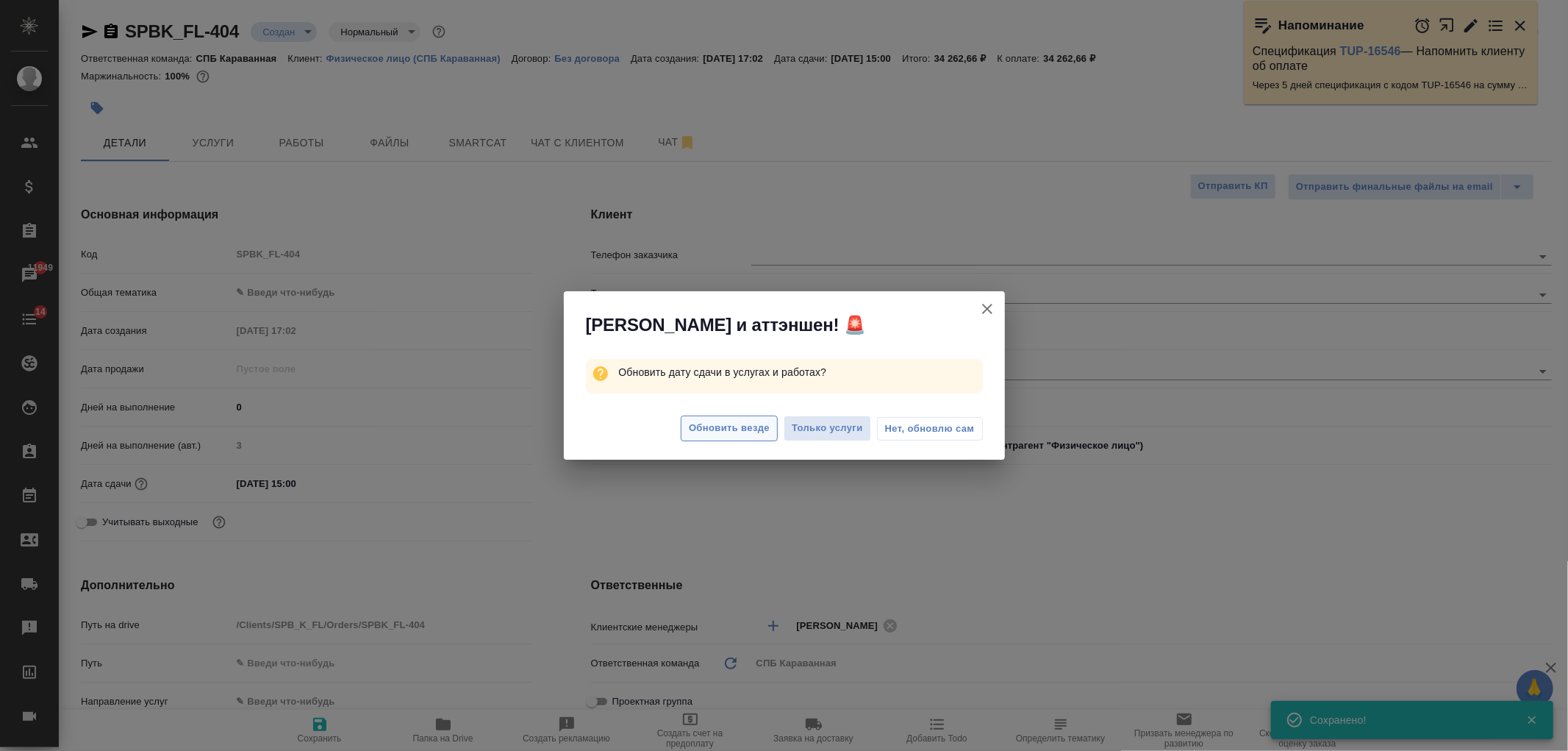
type textarea "x"
click at [724, 435] on span "Обновить везде" at bounding box center [729, 428] width 81 height 17
type textarea "x"
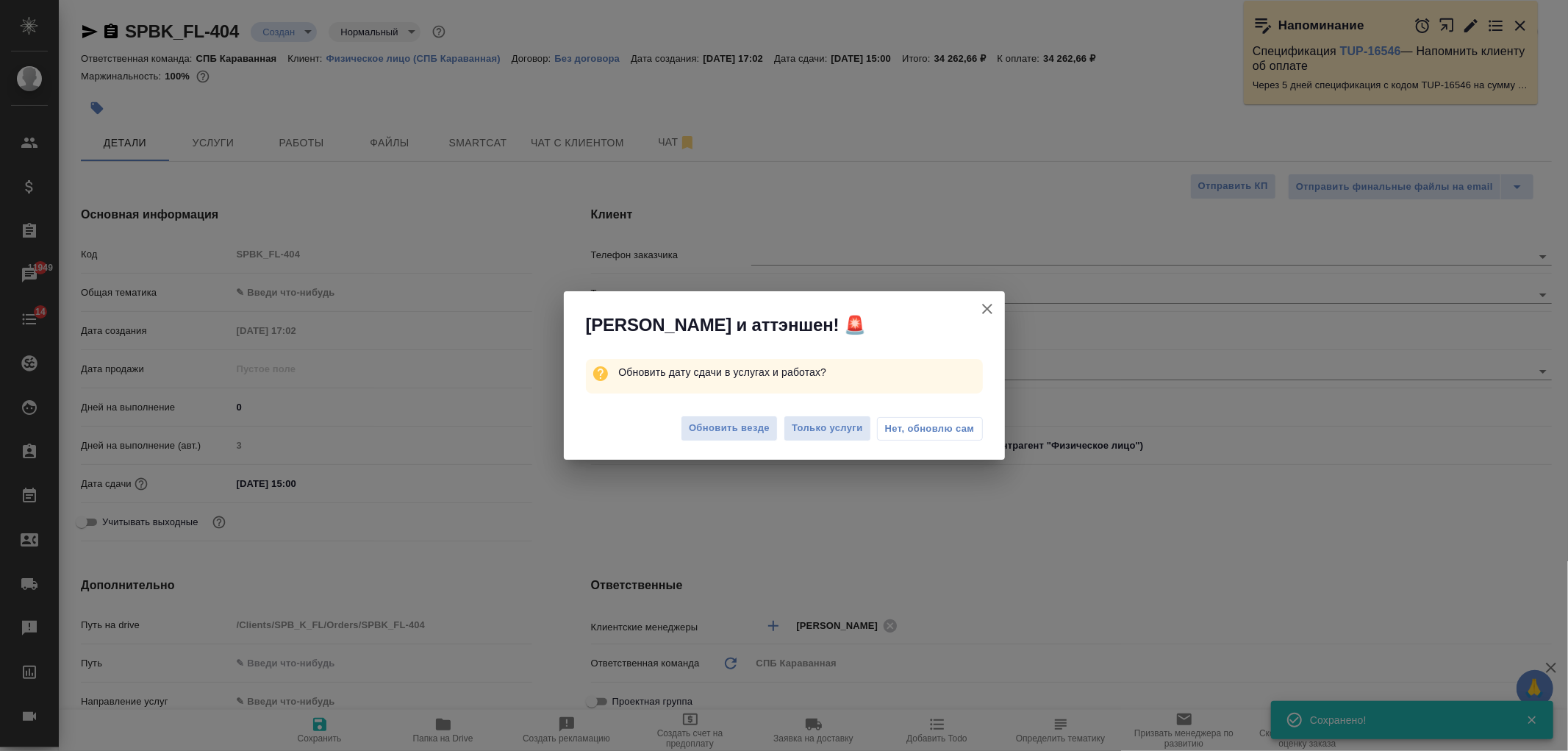
type textarea "x"
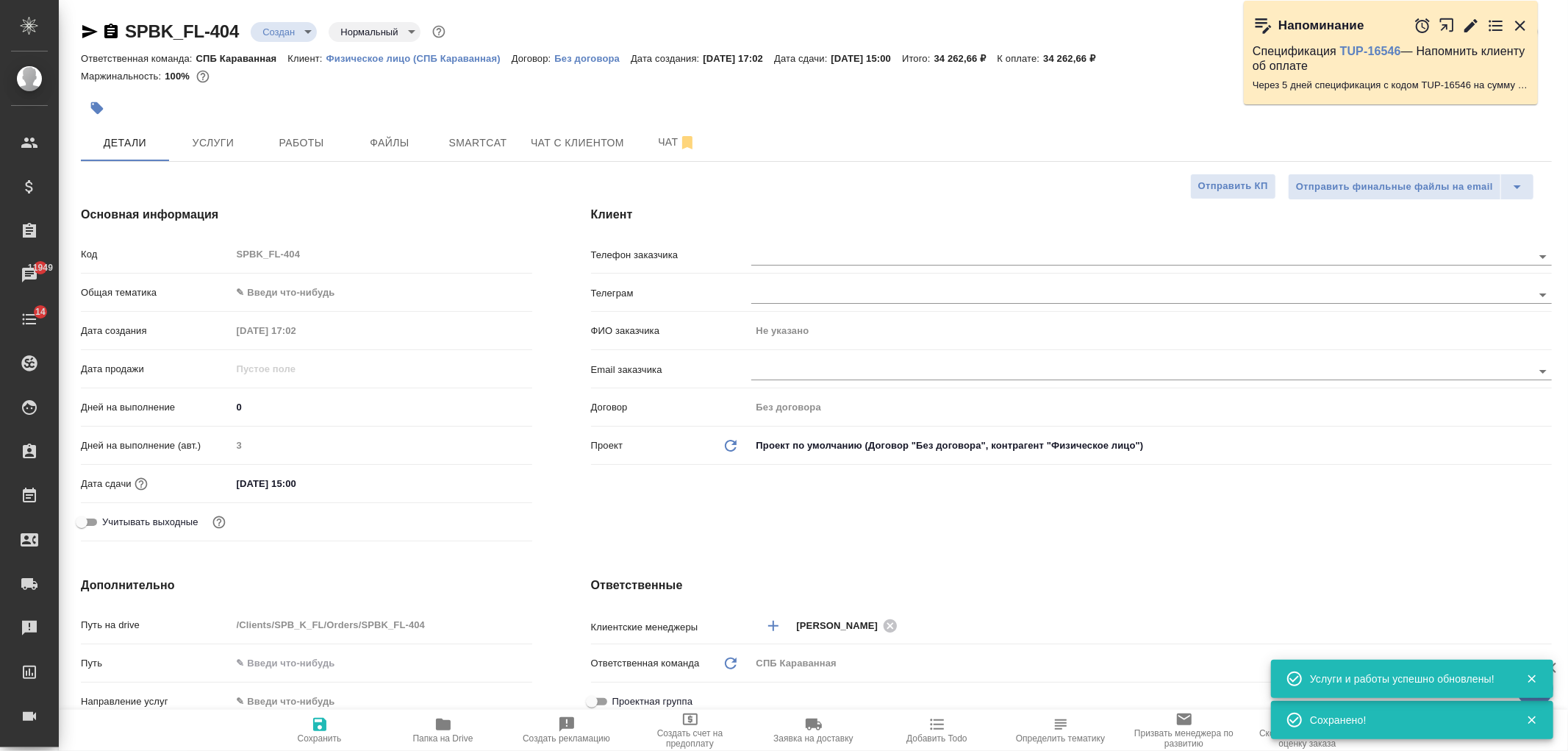
click at [298, 292] on body "🙏 .cls-1 fill:#fff; AWATERA Ivanova Arina Клиенты Спецификации Заказы 11949 Чат…" at bounding box center [784, 376] width 1568 height 751
click at [337, 423] on li "Юридическая/Финансовая" at bounding box center [381, 433] width 300 height 24
type input "yr-fn"
type textarea "x"
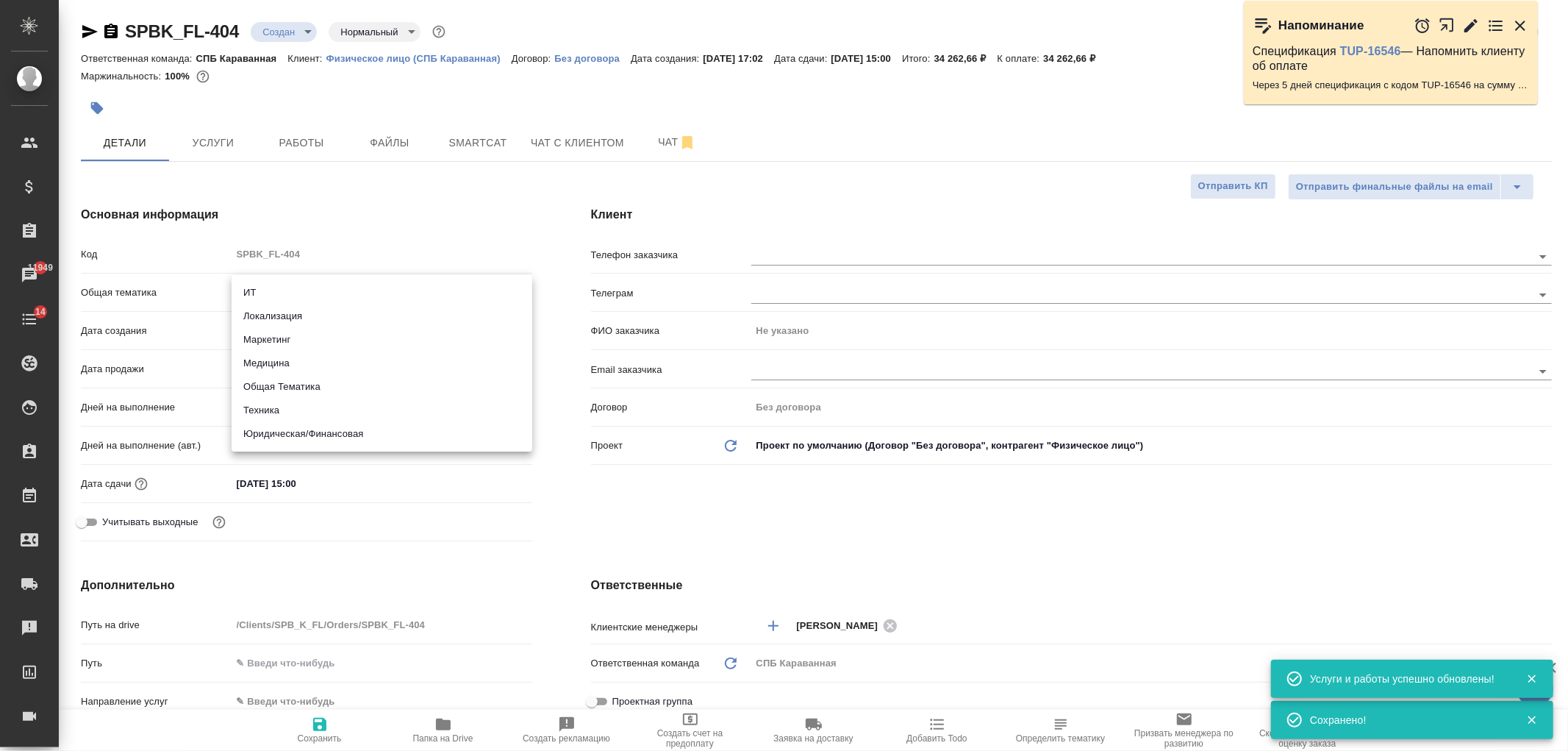
type textarea "x"
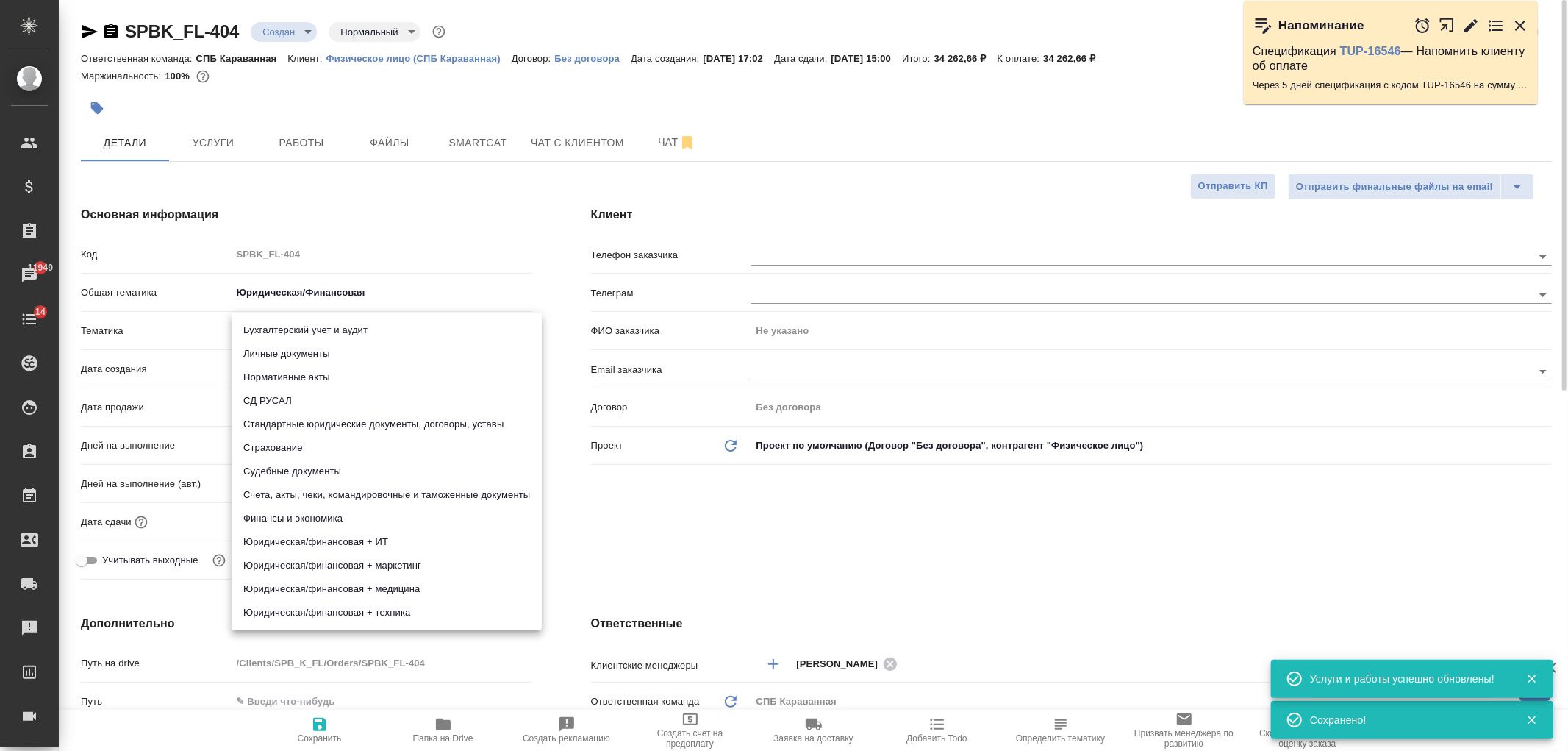
click at [295, 334] on body "🙏 .cls-1 fill:#fff; AWATERA Ivanova Arina Клиенты Спецификации Заказы 11949 Чат…" at bounding box center [784, 376] width 1568 height 751
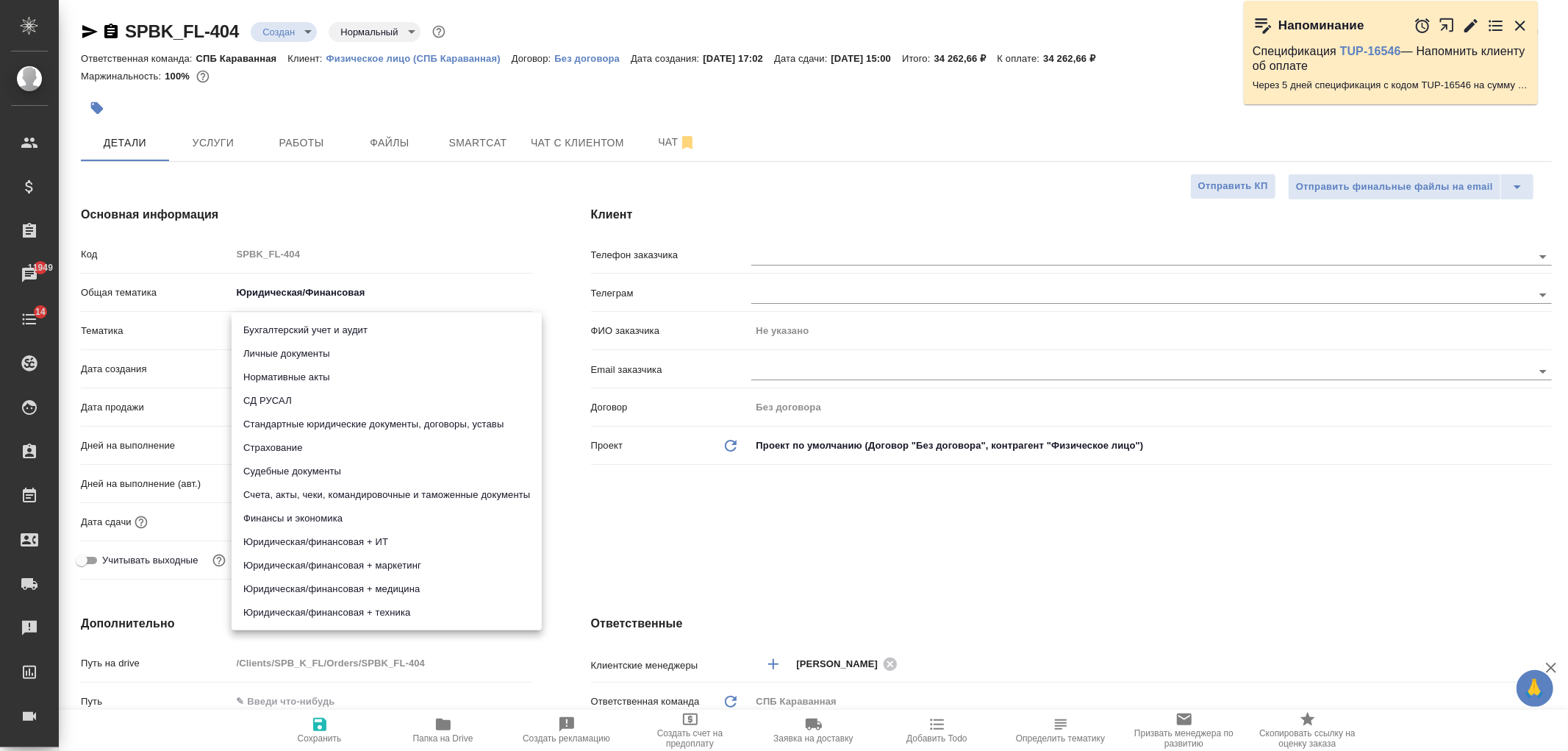
click at [370, 432] on li "Стандартные юридические документы, договоры, уставы" at bounding box center [386, 424] width 310 height 24
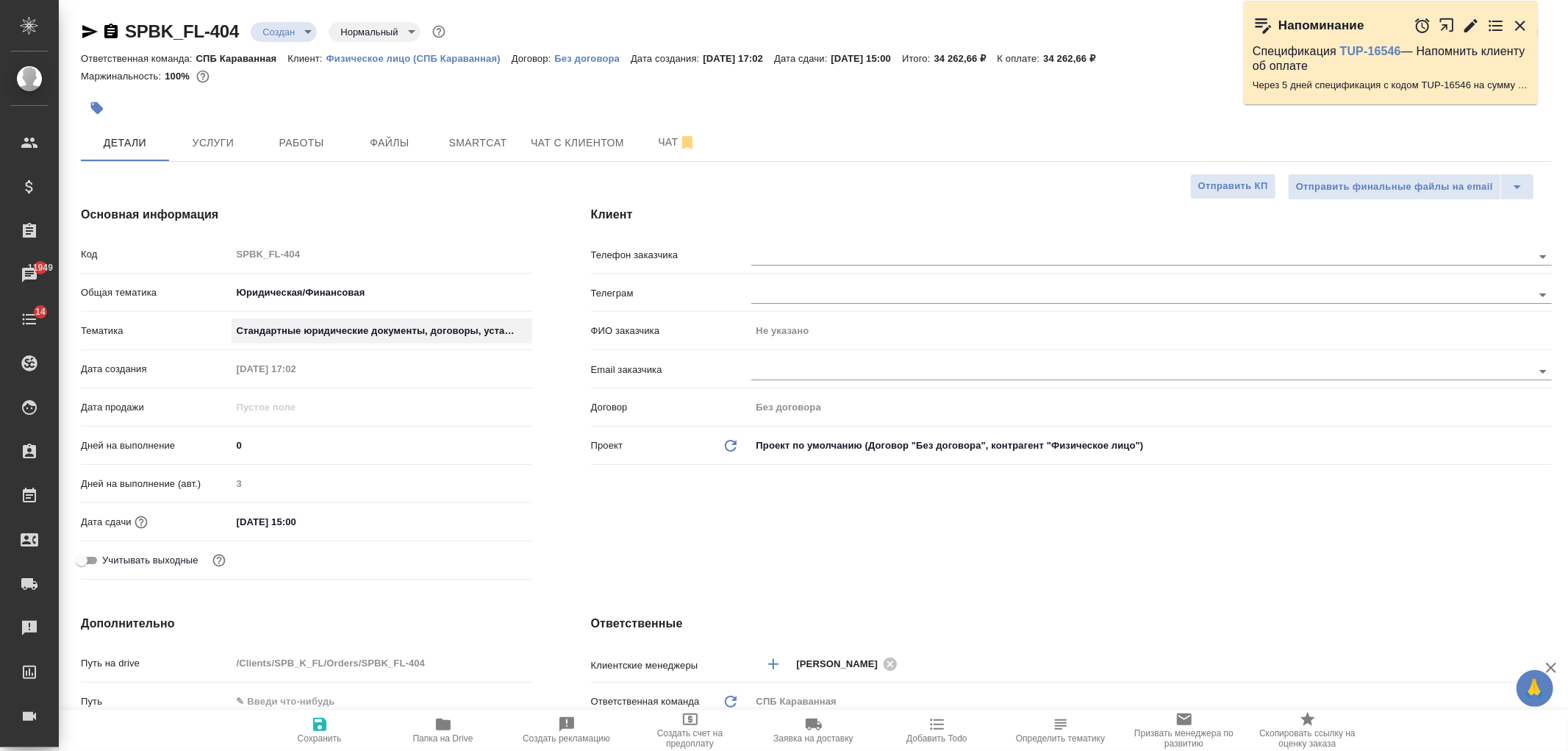
type textarea "x"
type input "5f647205b73bc97568ca66bf"
click at [320, 727] on icon "button" at bounding box center [320, 725] width 18 height 18
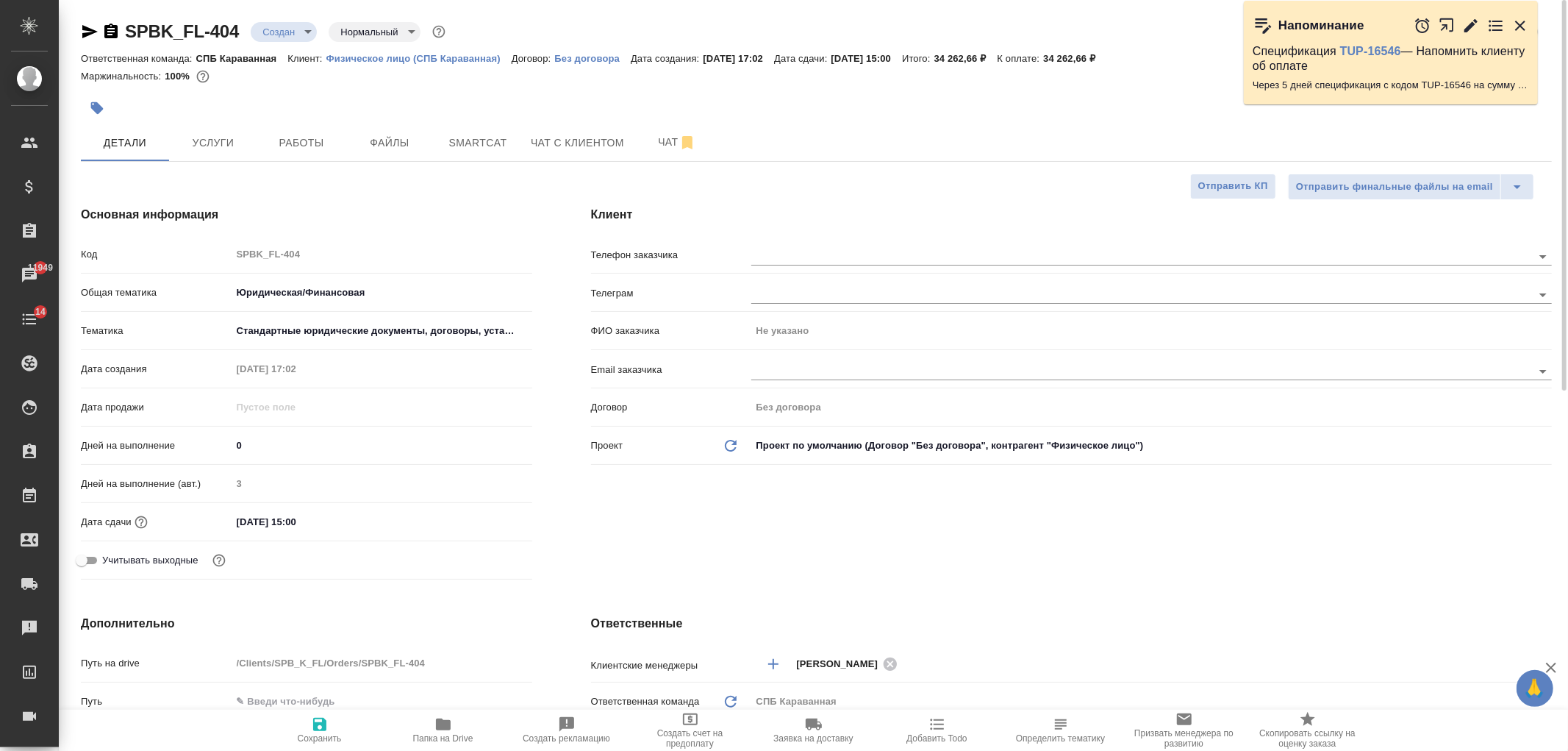
type textarea "x"
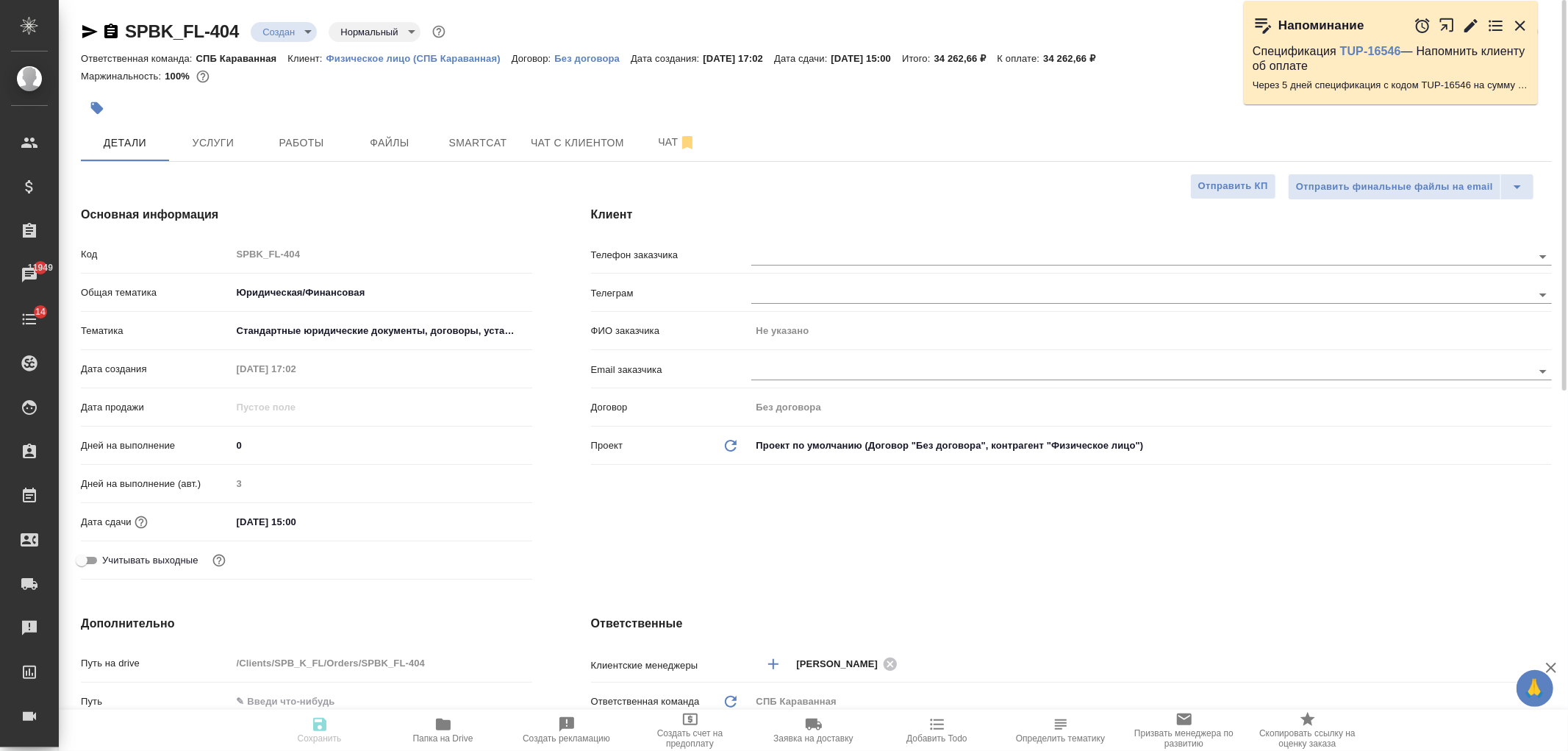
type textarea "x"
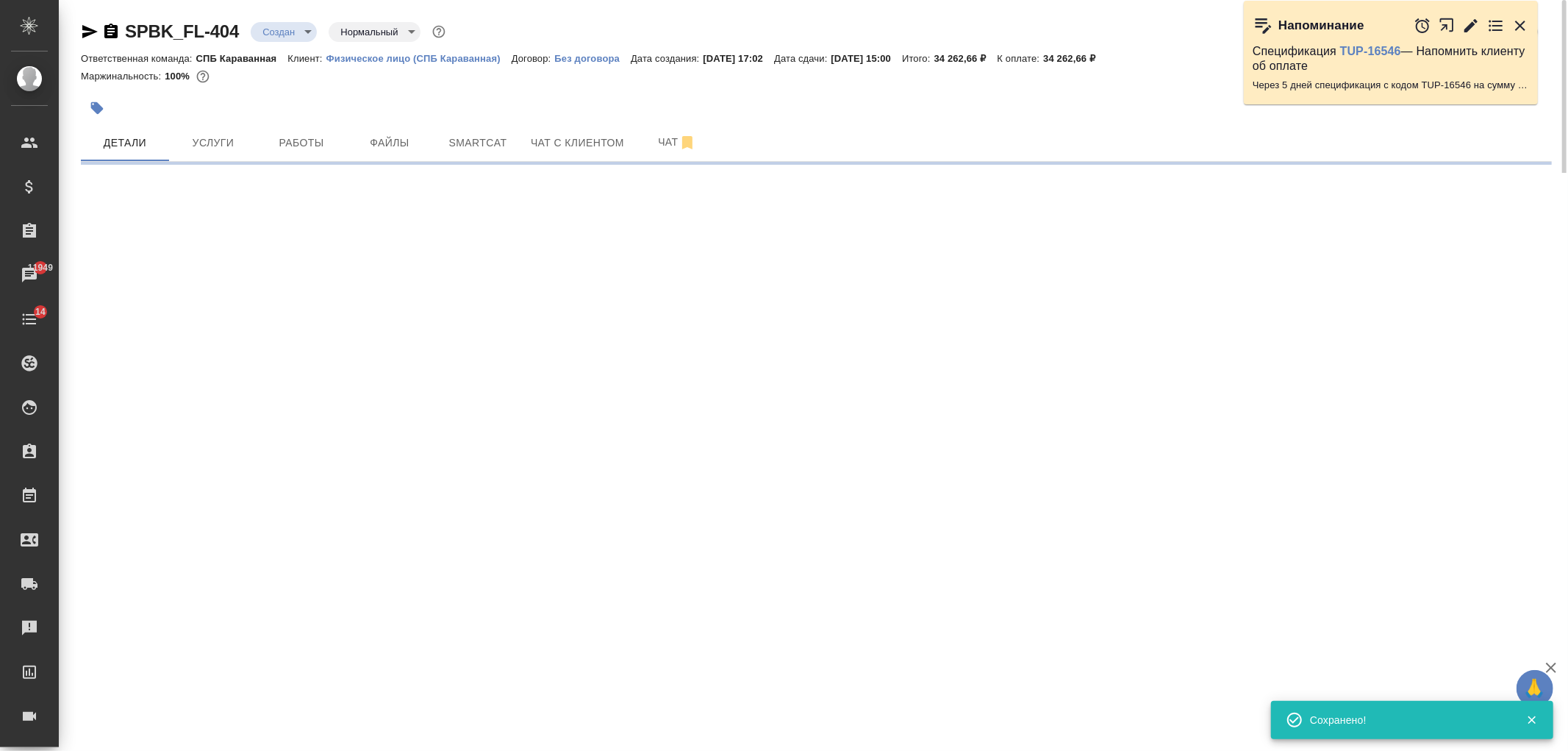
select select "RU"
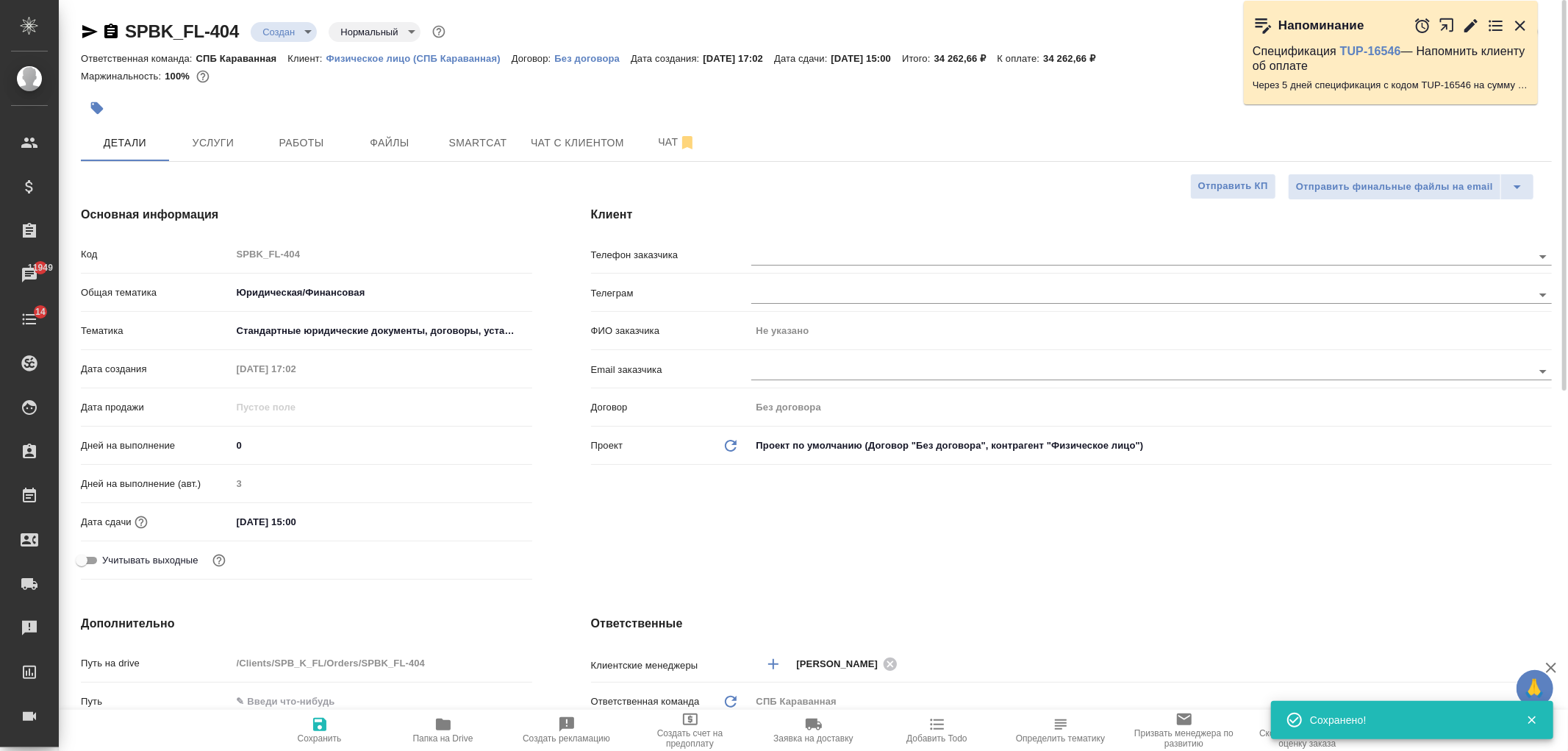
type textarea "x"
click at [791, 253] on input "text" at bounding box center [1117, 256] width 732 height 18
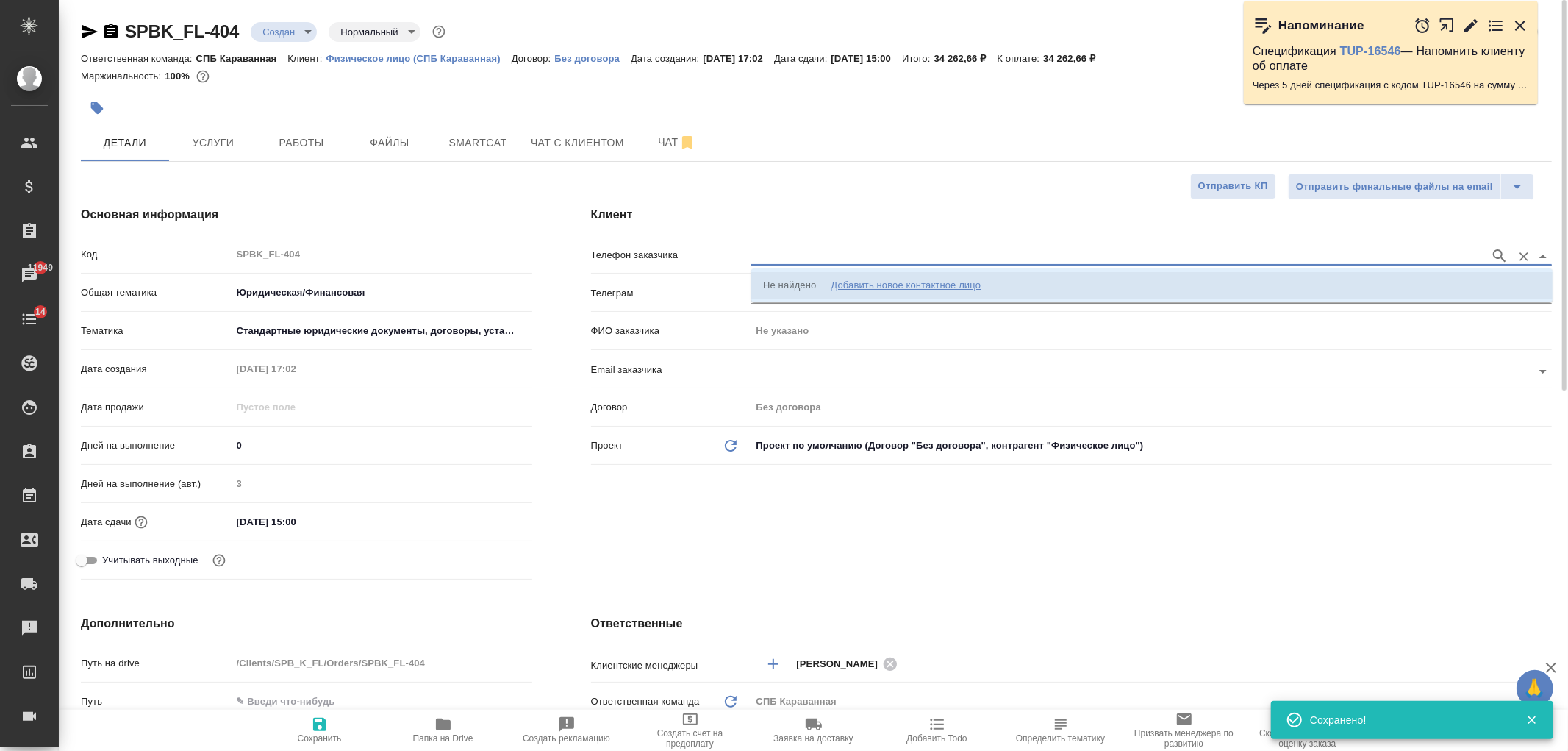
click at [777, 352] on div "ФИО заказчика Не указано" at bounding box center [1071, 336] width 961 height 38
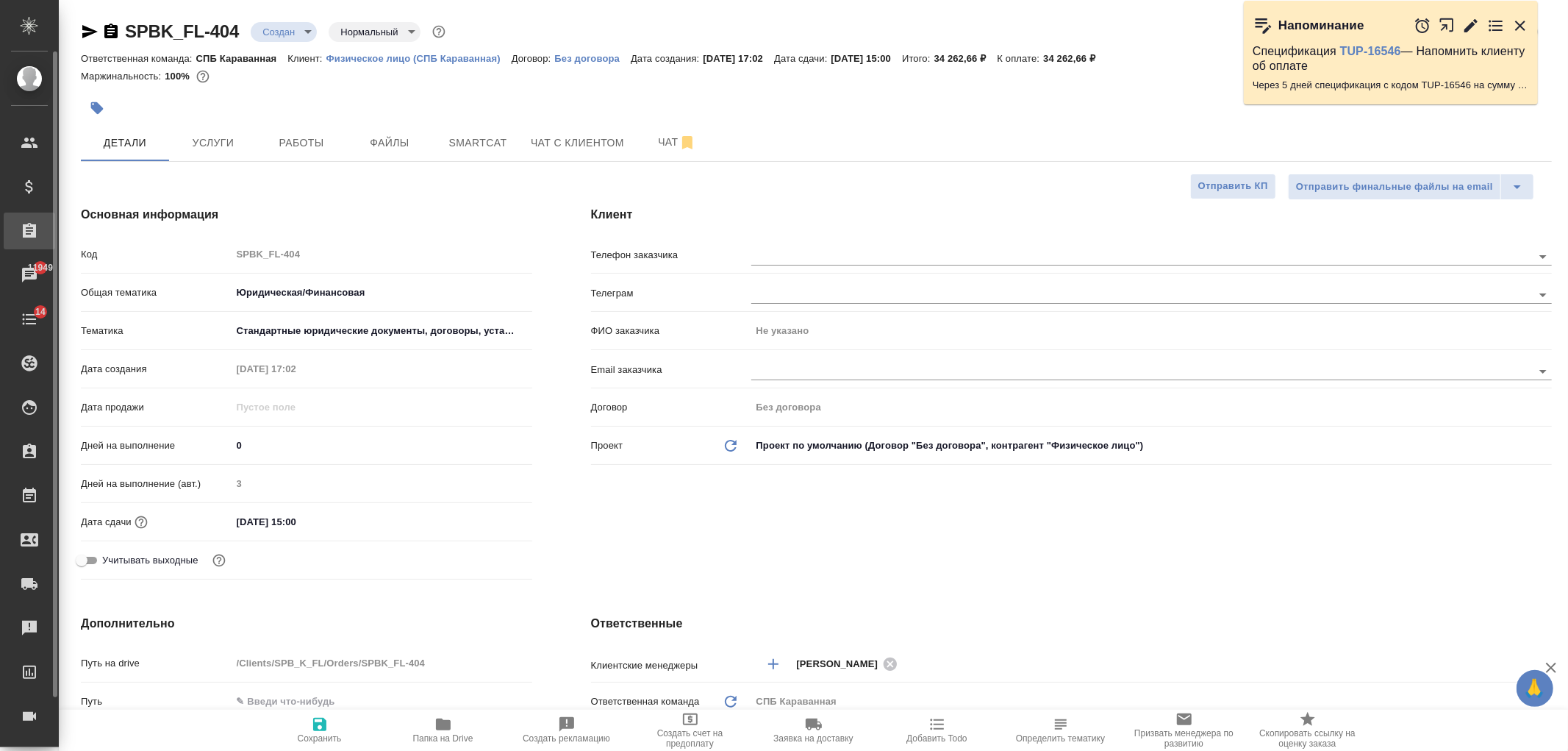
type textarea "x"
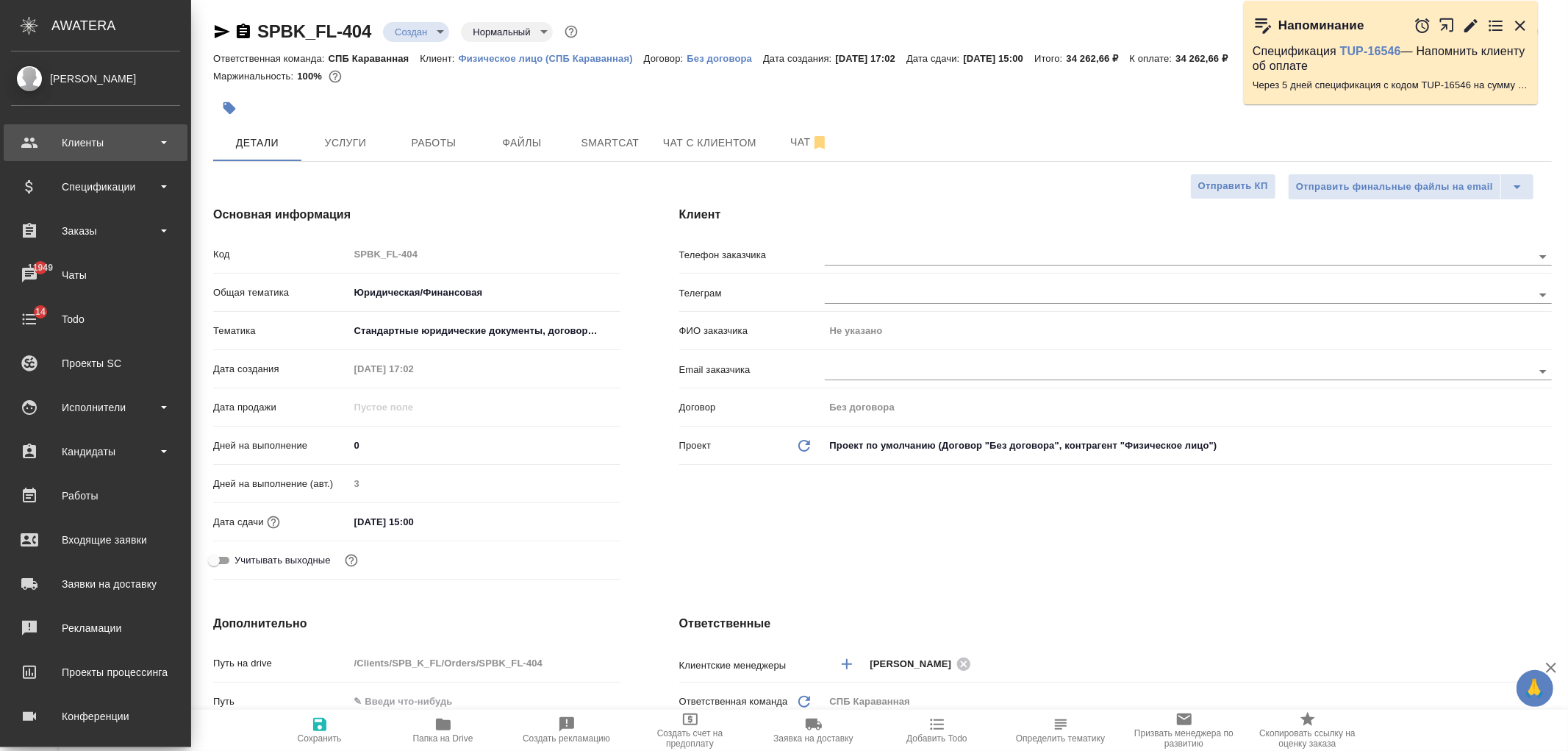
click at [106, 156] on div "Клиенты" at bounding box center [96, 143] width 184 height 37
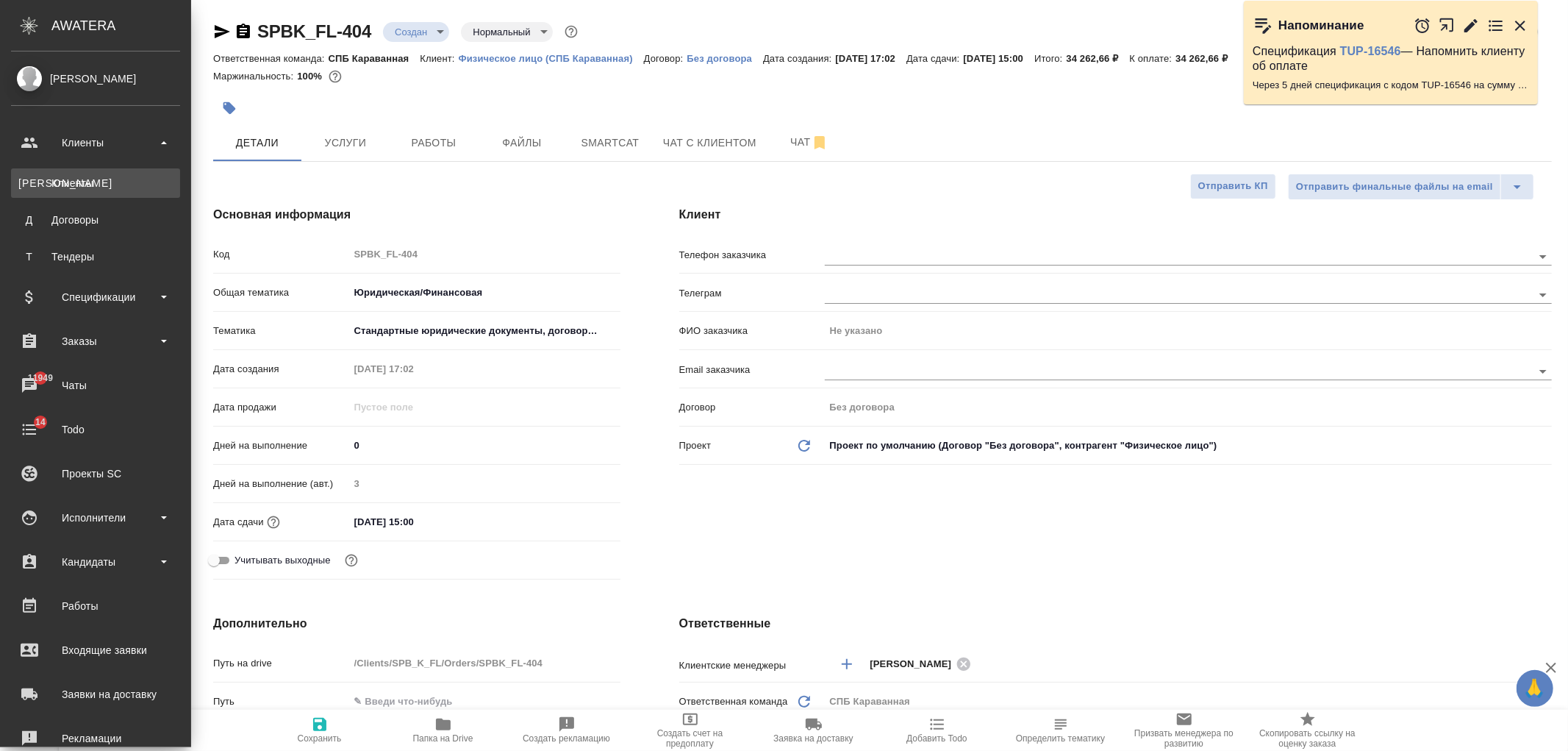
click at [116, 185] on div "Клиенты" at bounding box center [96, 183] width 155 height 15
type textarea "x"
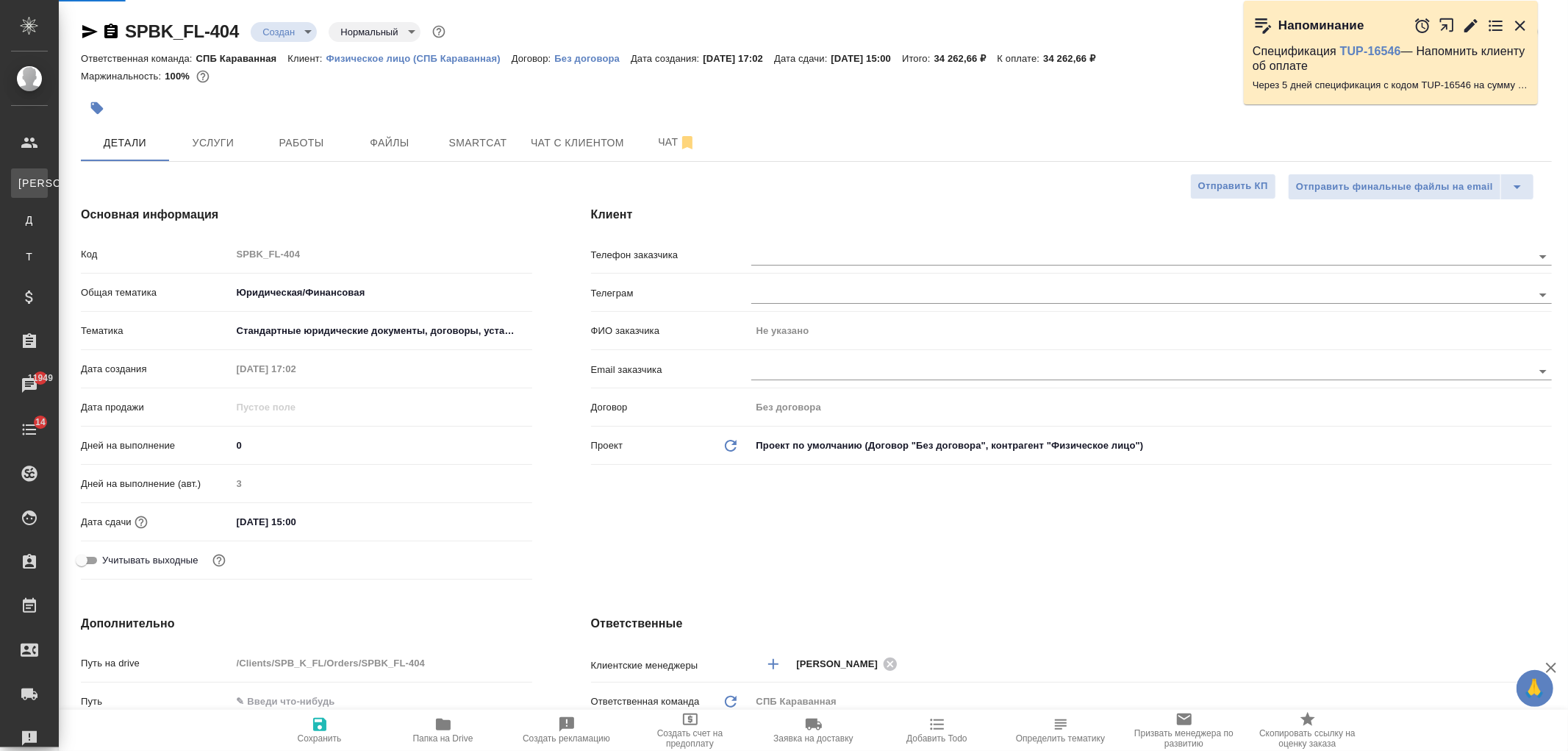
select select "RU"
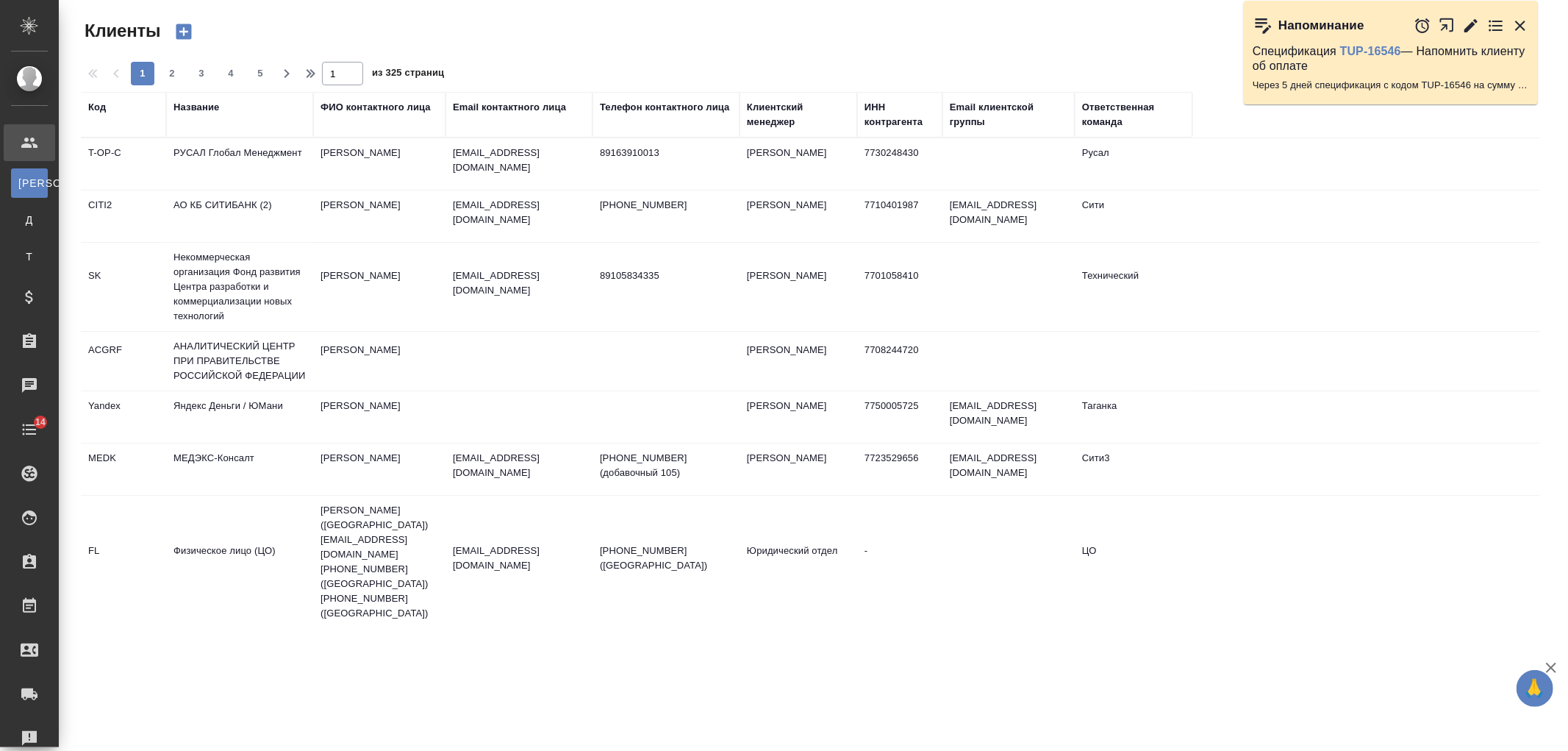
click at [206, 107] on div "Название" at bounding box center [196, 108] width 46 height 15
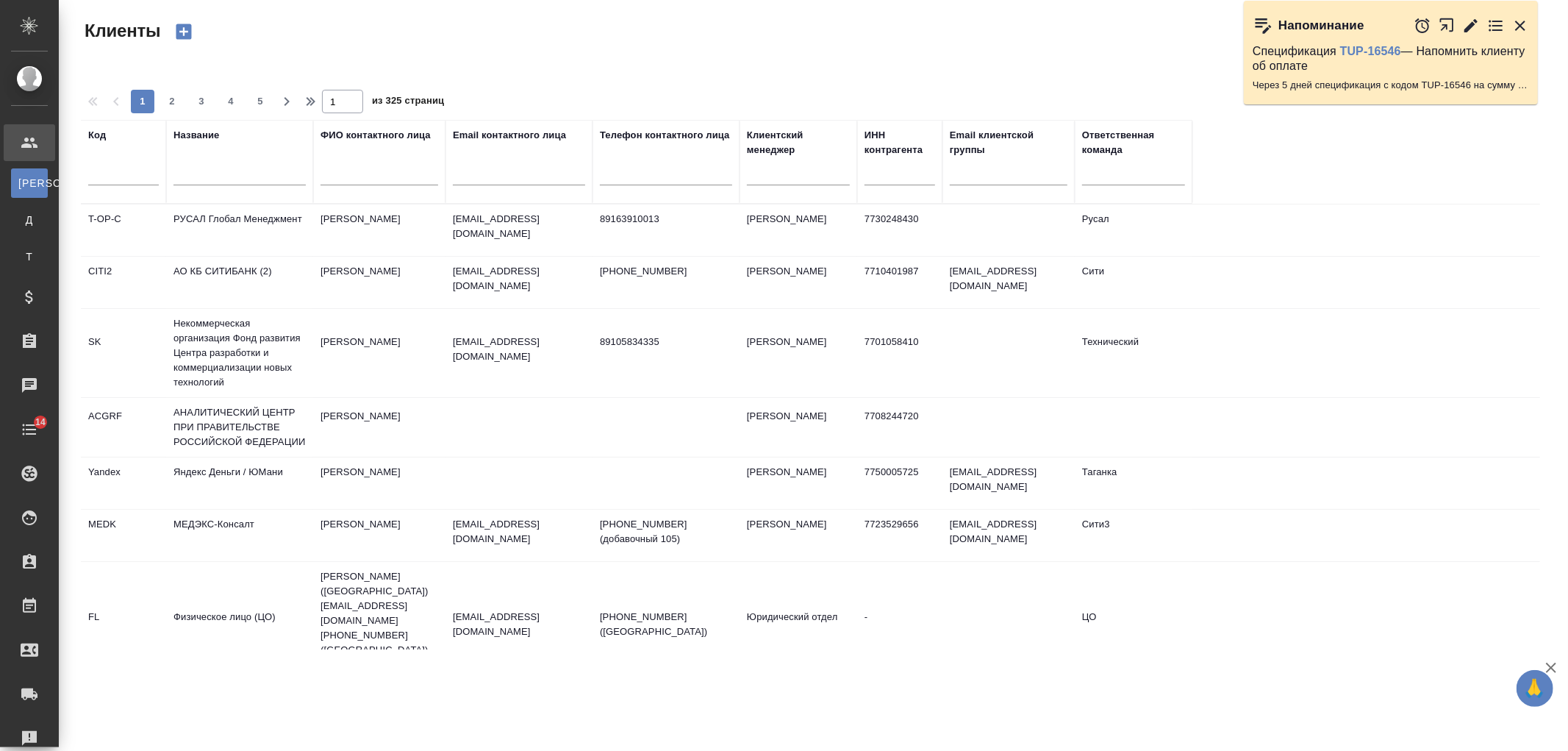
click at [230, 172] on input "text" at bounding box center [239, 176] width 133 height 19
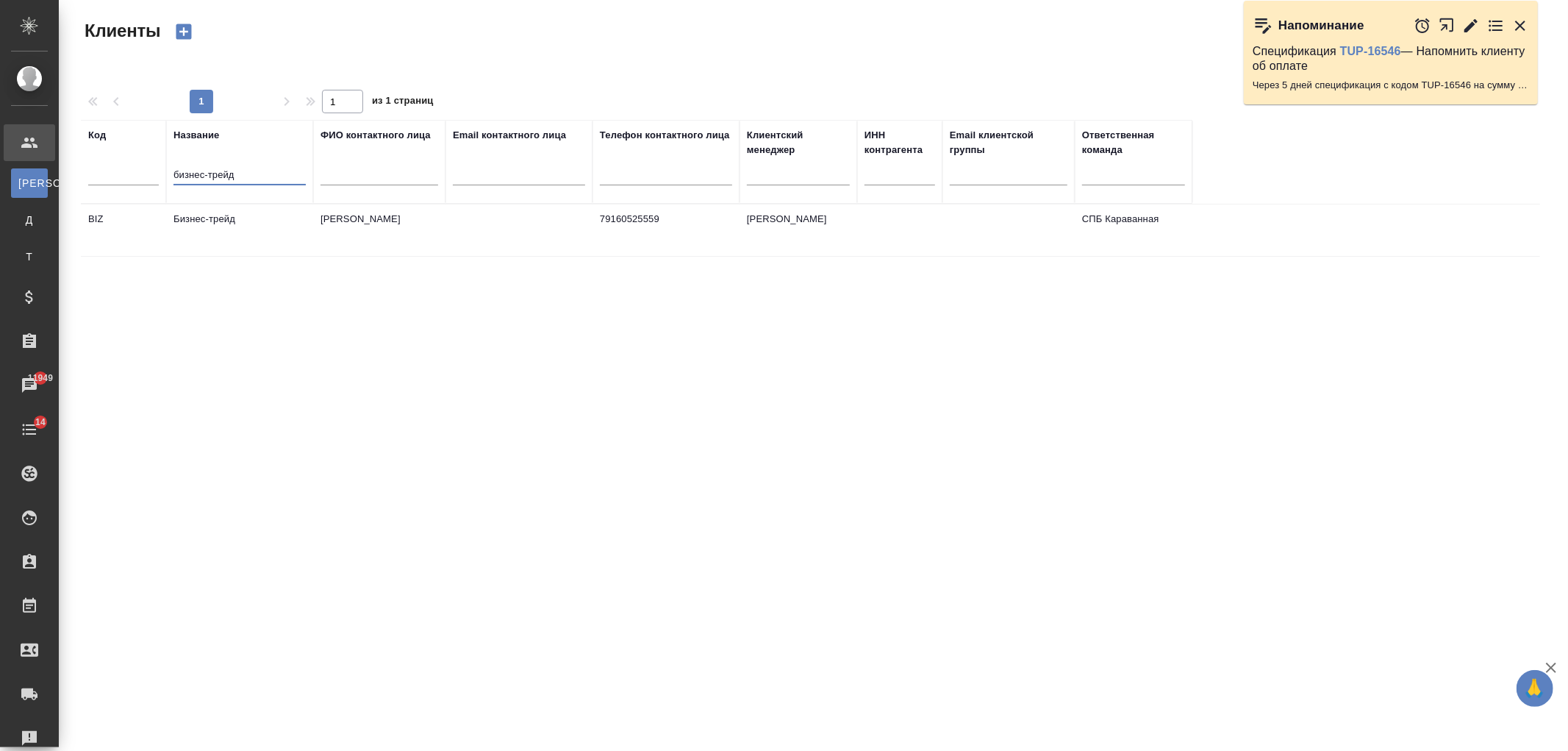
type input "бизнес-трейд"
click at [379, 224] on td "Яна Сергеевна" at bounding box center [379, 230] width 133 height 51
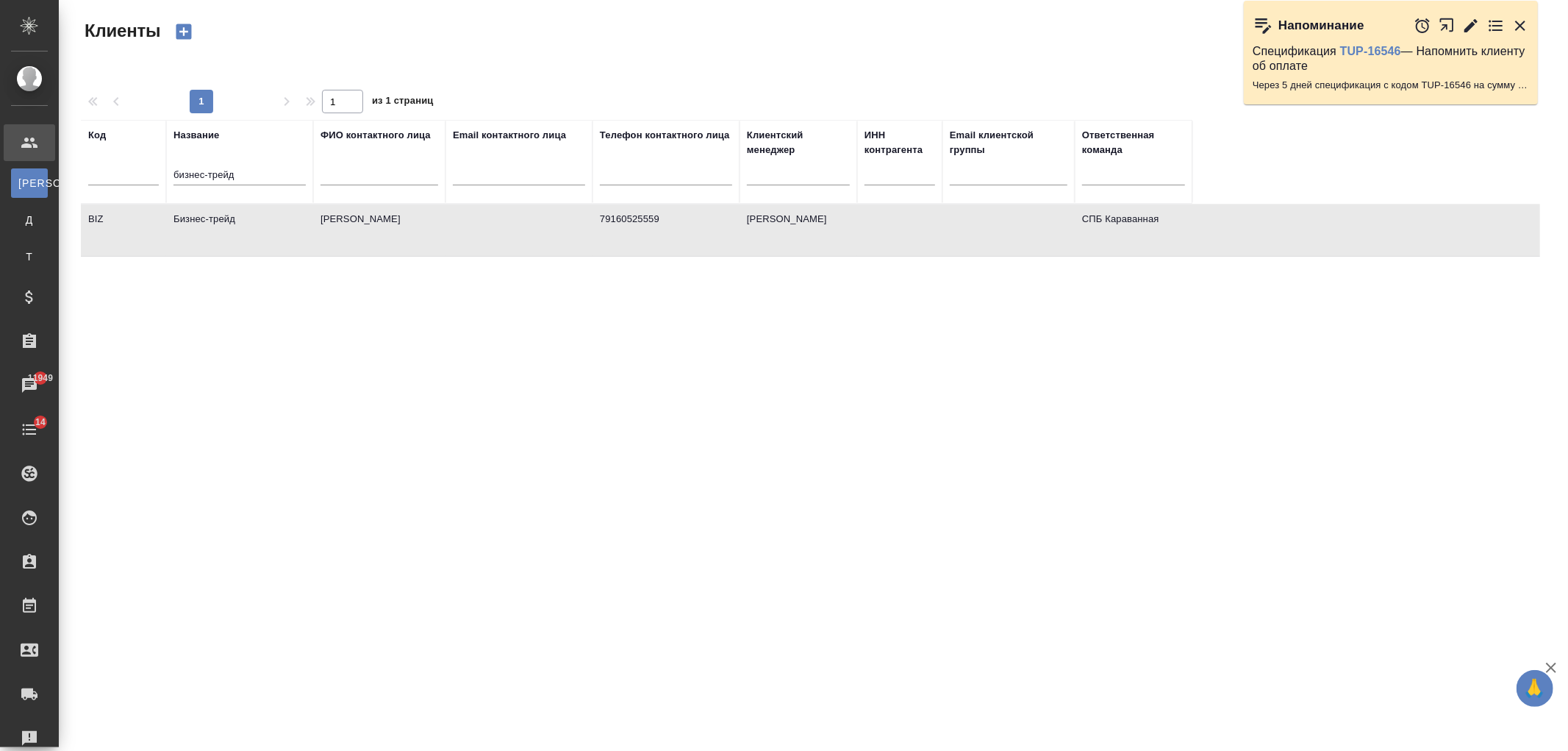
click at [379, 224] on td "Яна Сергеевна" at bounding box center [379, 230] width 133 height 51
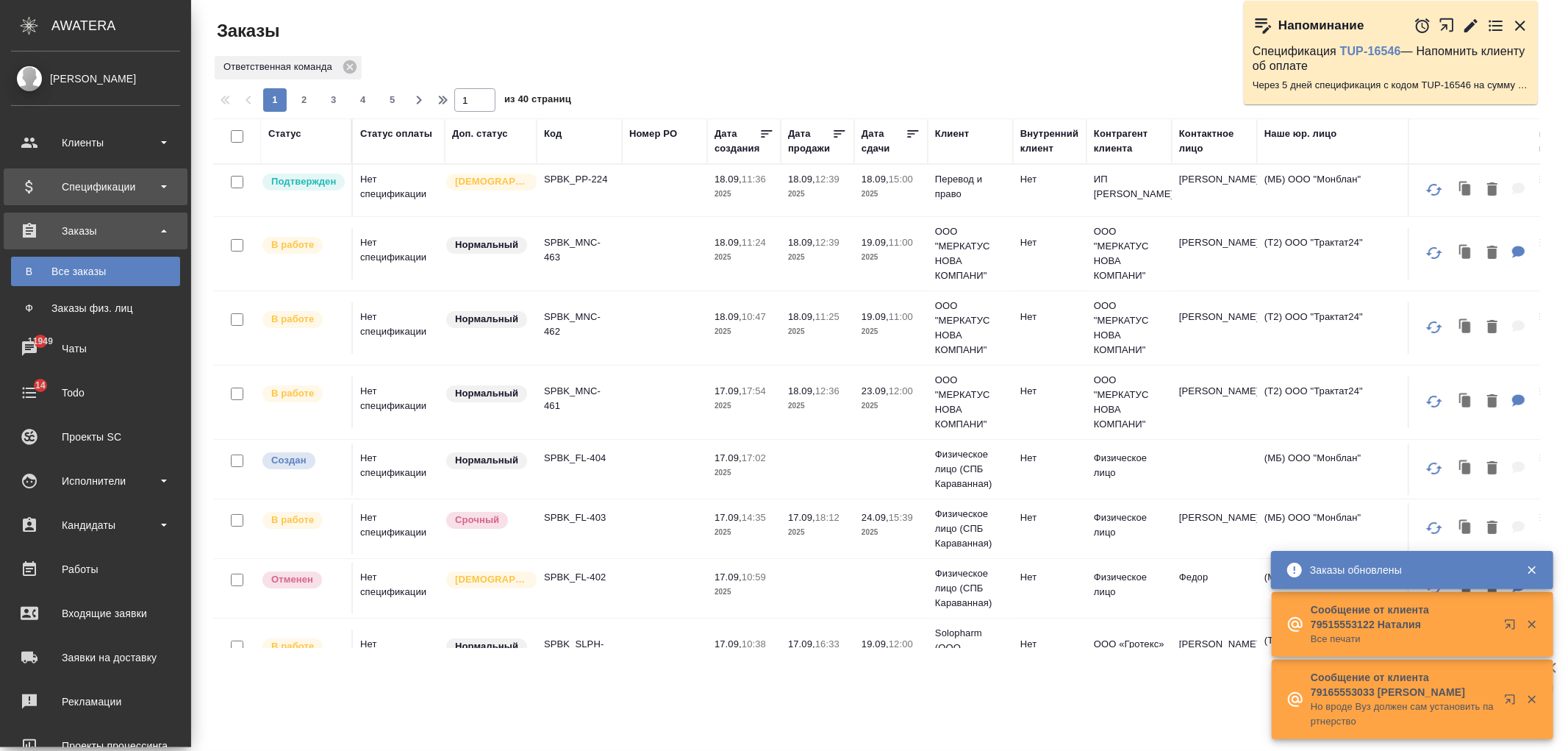
scroll to position [397, 0]
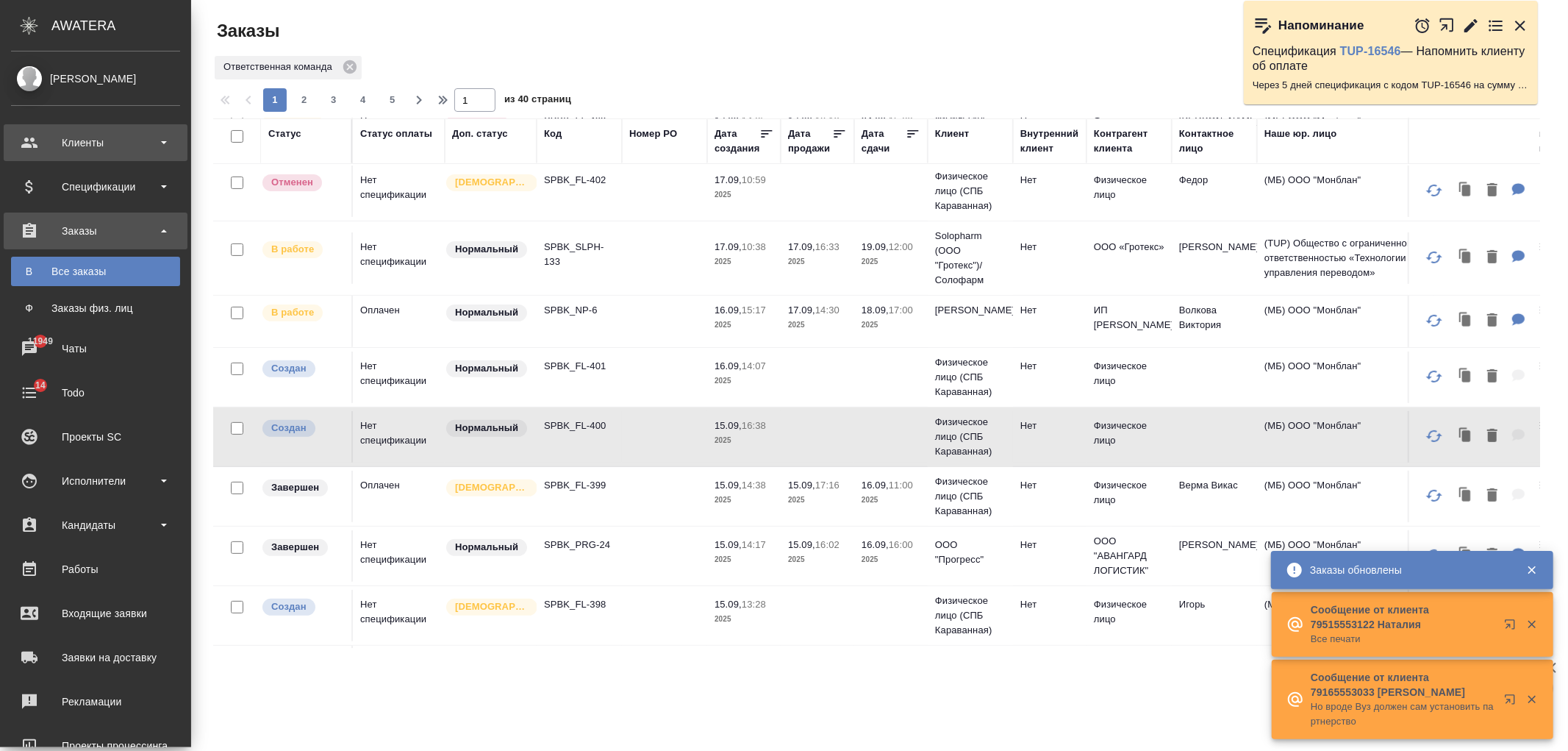
click at [145, 143] on div "Клиенты" at bounding box center [96, 143] width 169 height 22
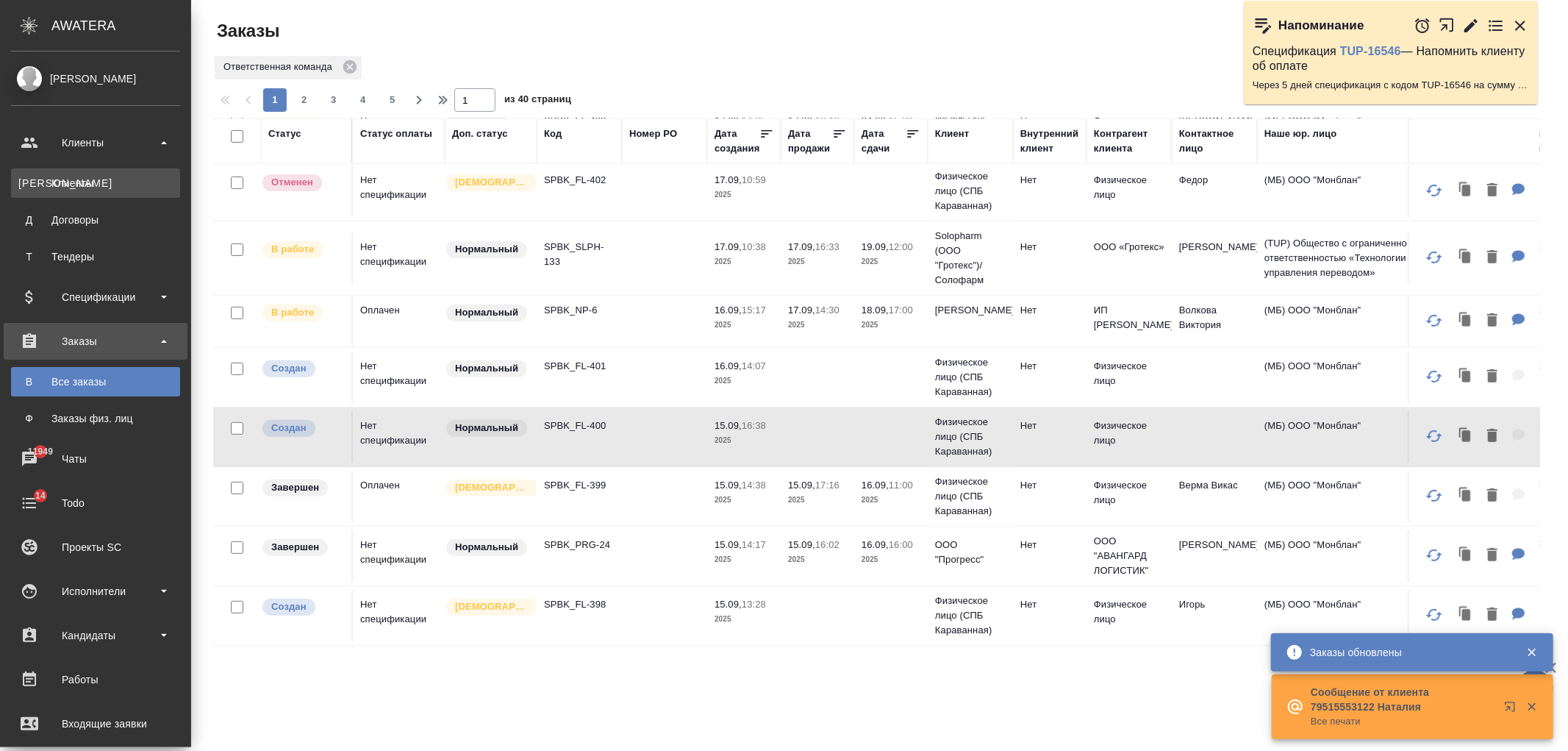
click at [136, 178] on div "Клиенты" at bounding box center [96, 183] width 155 height 15
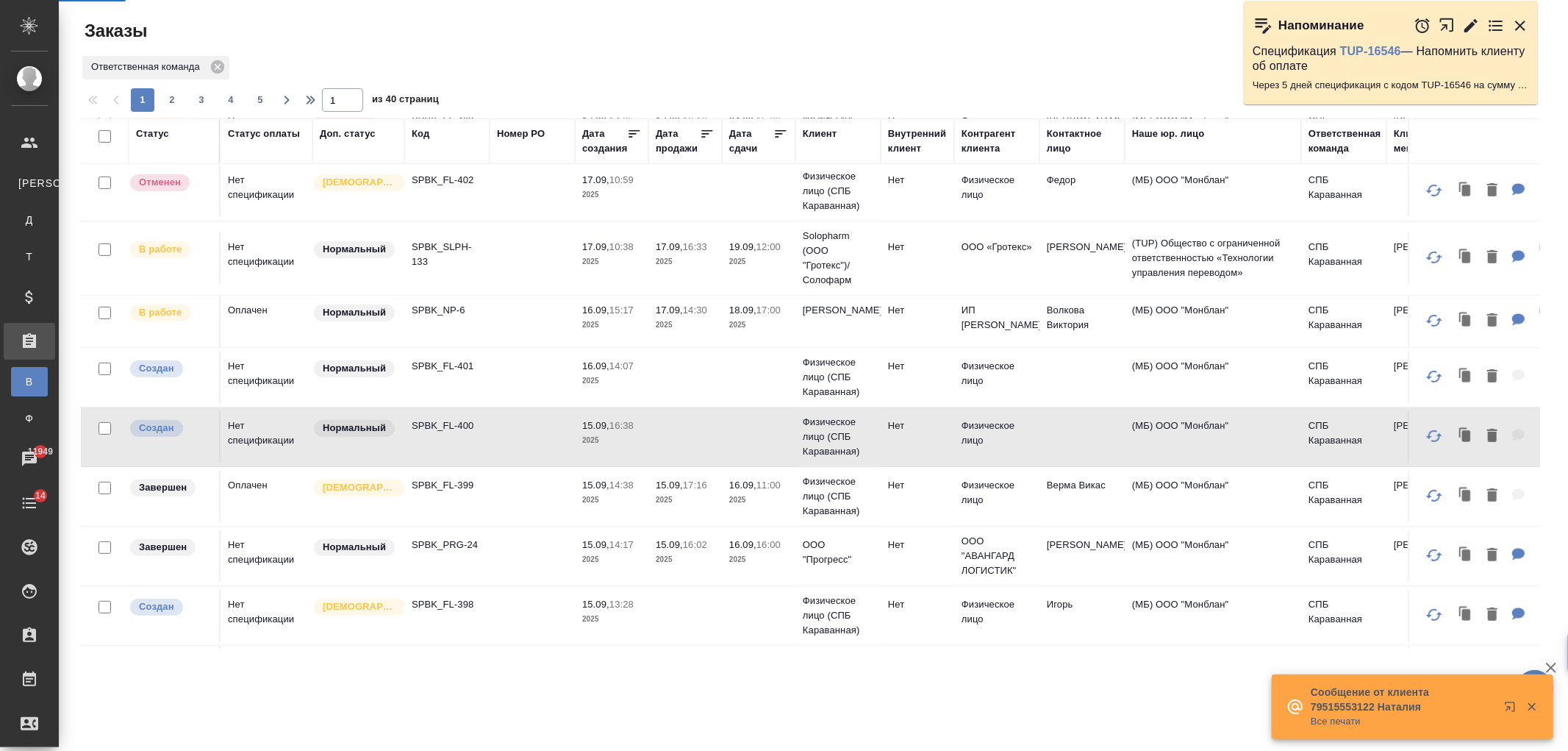
select select "RU"
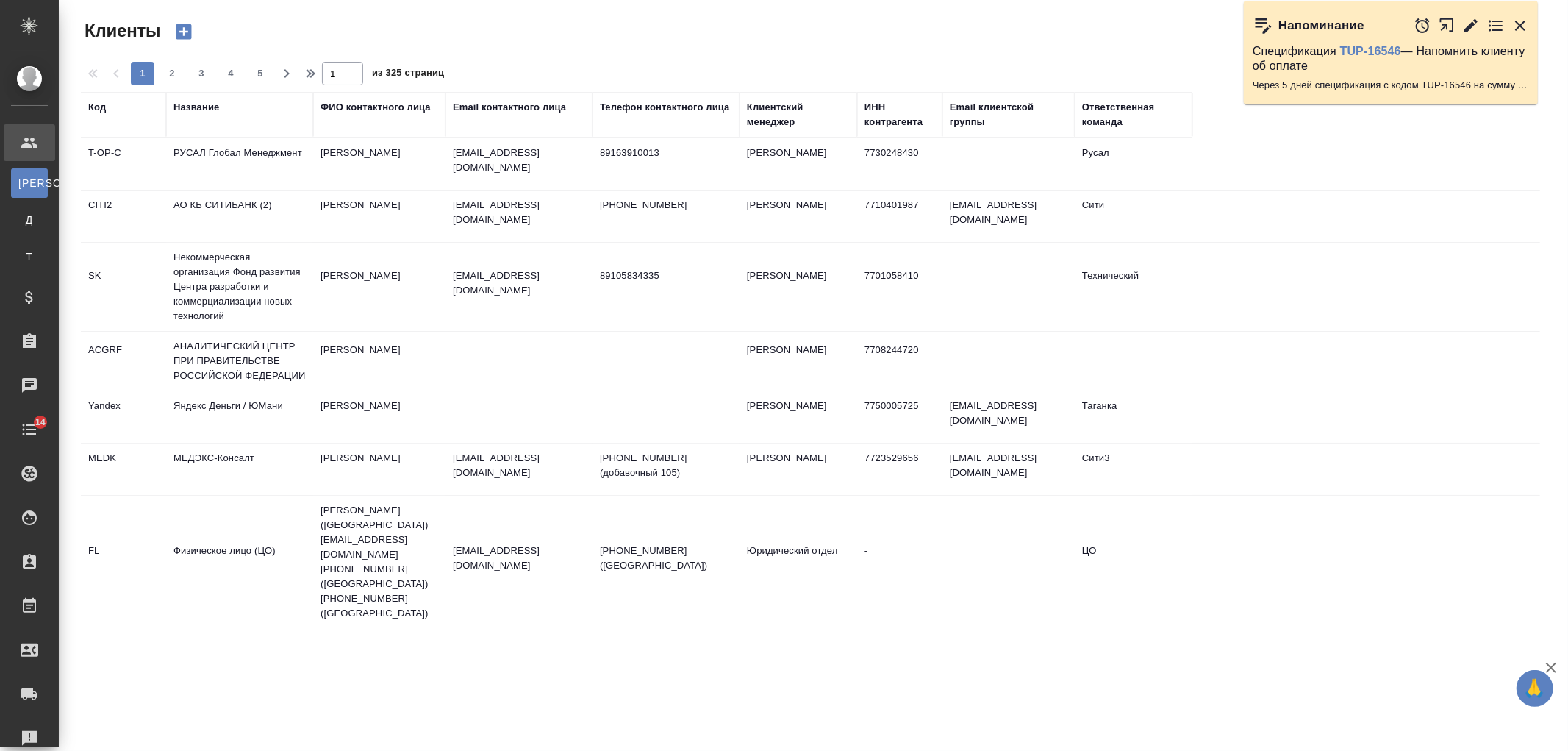
click at [184, 26] on icon "button" at bounding box center [184, 32] width 15 height 15
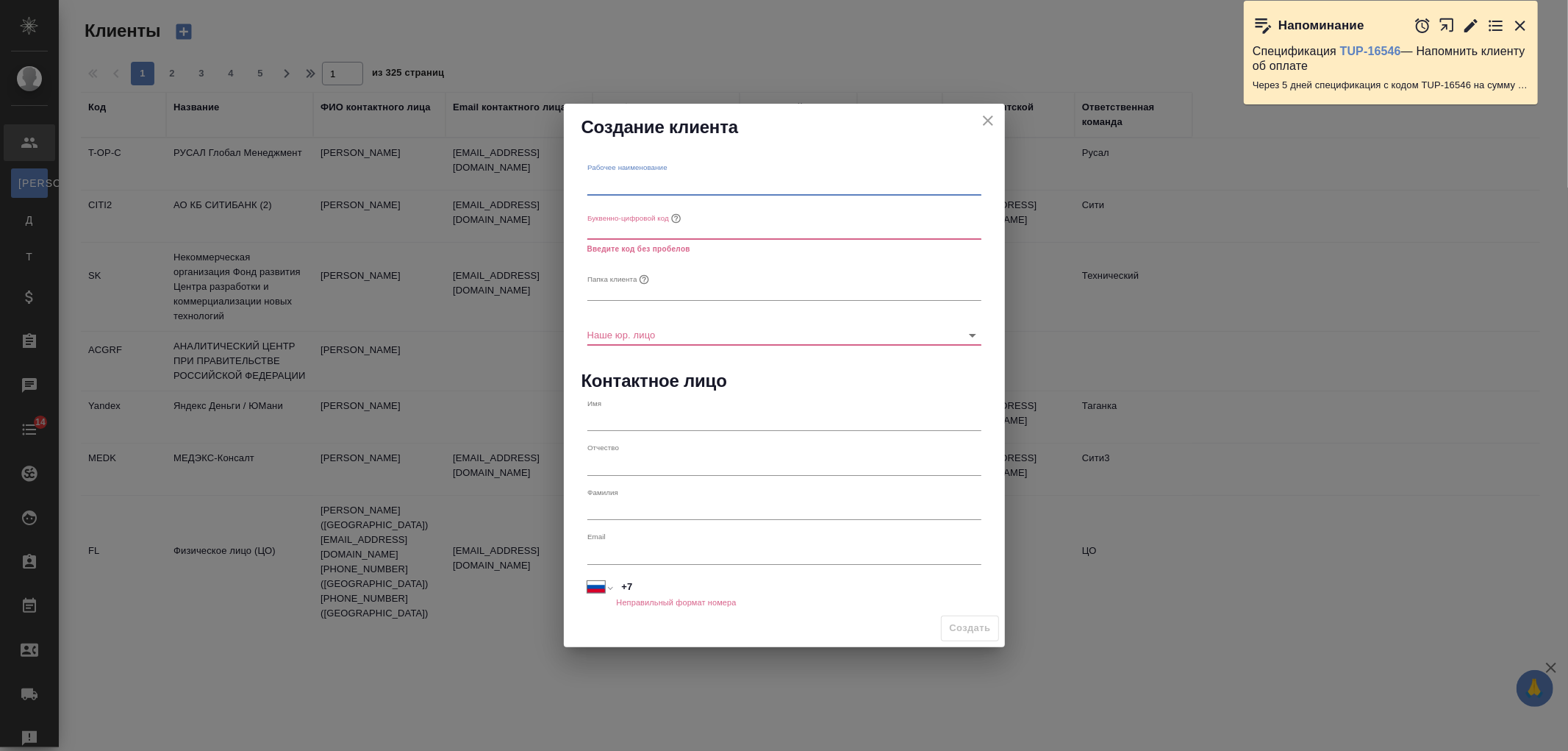
click at [681, 181] on input "text" at bounding box center [785, 184] width 394 height 20
type input "Бизнес-трейд"
click at [664, 226] on input "text" at bounding box center [785, 229] width 394 height 20
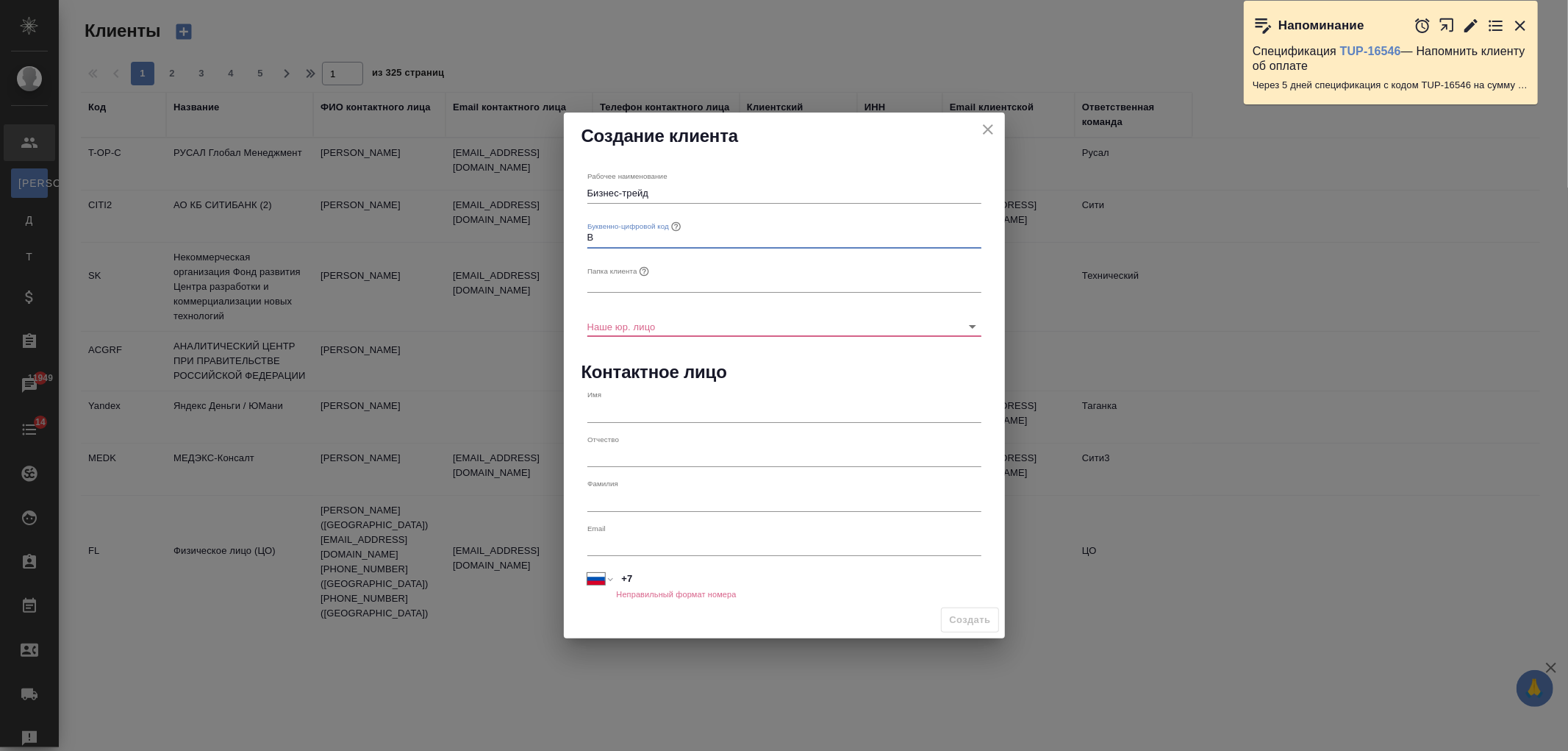
type input "B"
type input "BIZ"
click at [629, 332] on input "Наше юр. лицо" at bounding box center [761, 326] width 347 height 20
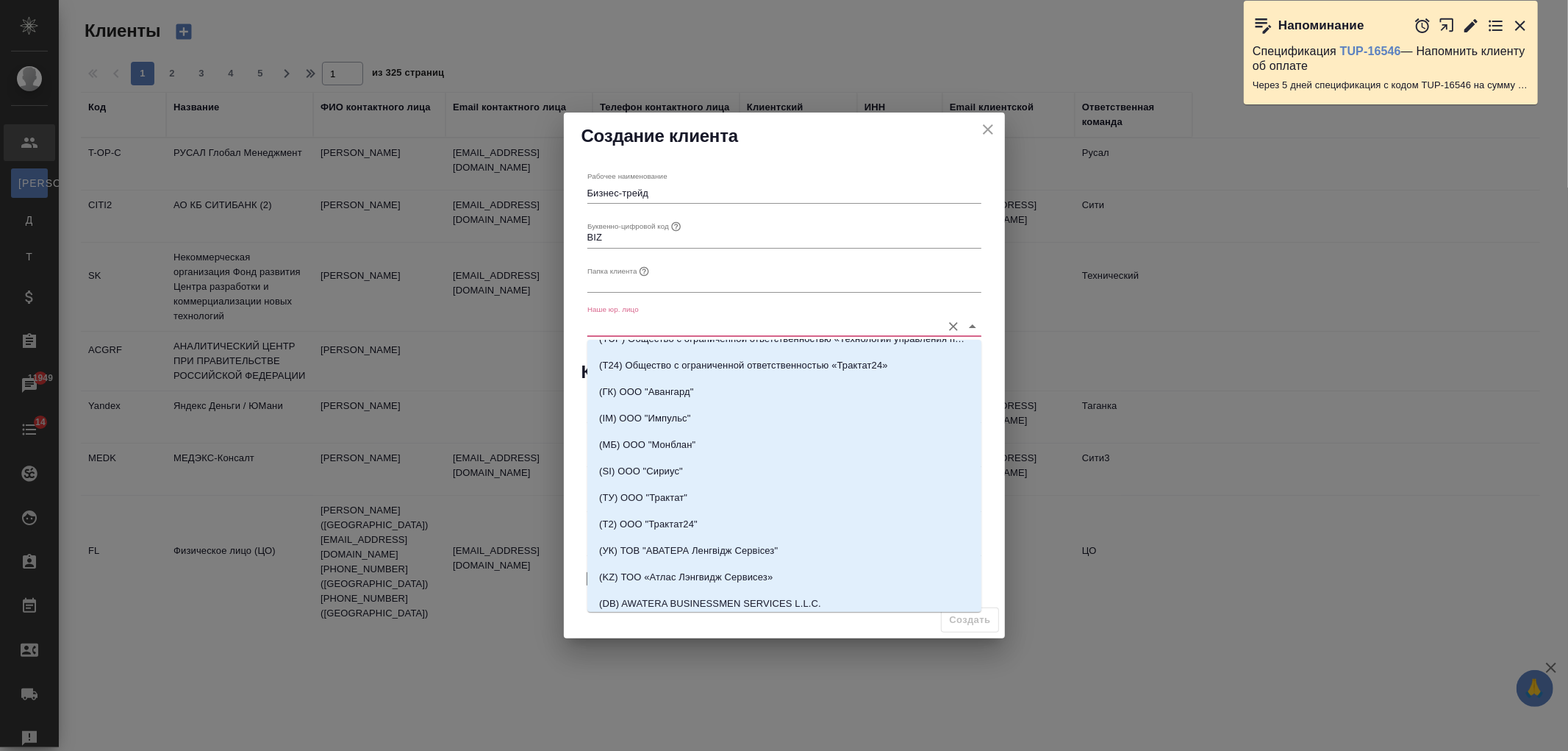
scroll to position [225, 0]
click at [650, 450] on p "(МБ) ООО "Монблан"" at bounding box center [647, 450] width 96 height 15
type input "(МБ) ООО "Монблан""
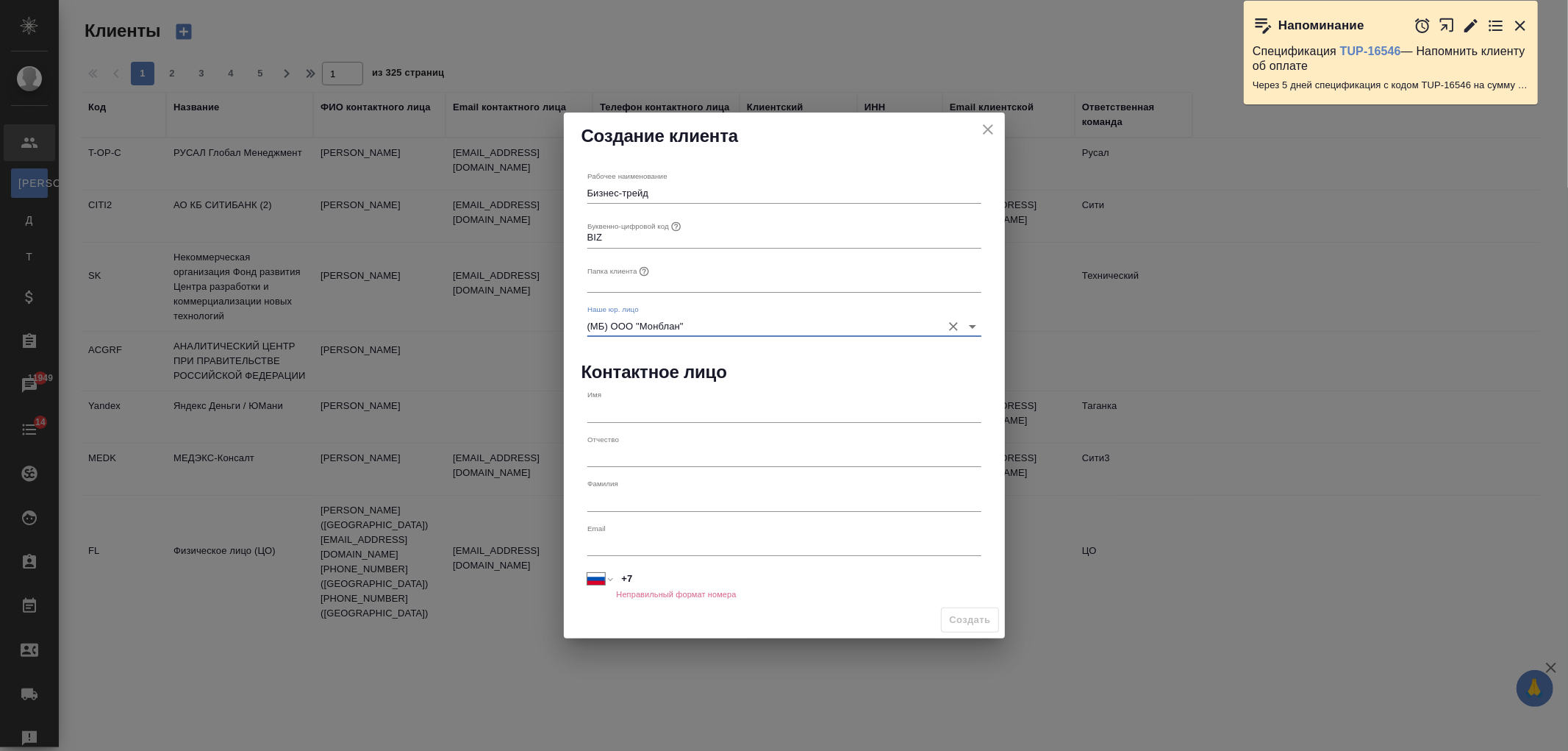
click at [642, 580] on input "+7" at bounding box center [799, 578] width 365 height 21
click at [623, 409] on input "text" at bounding box center [785, 411] width 394 height 20
type input "Яна"
click at [649, 459] on input "text" at bounding box center [785, 456] width 394 height 20
type input "Сергеевна"
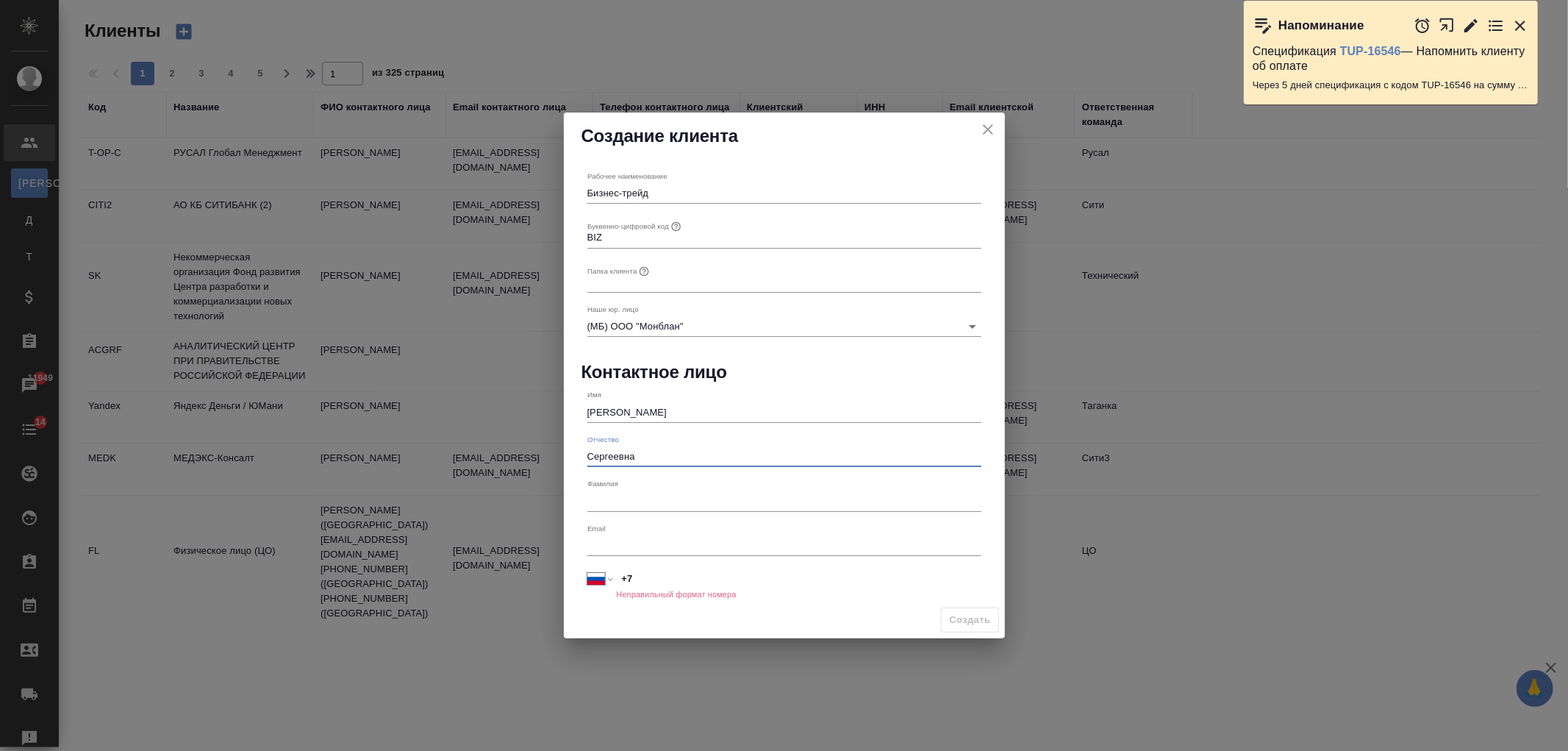
click at [680, 586] on input "+7" at bounding box center [799, 578] width 365 height 21
type input "+7 921 436 46 21"
click at [678, 284] on input "text" at bounding box center [785, 281] width 394 height 20
type input "Бизнес-трейд"
click at [966, 612] on span "Создать" at bounding box center [970, 620] width 42 height 17
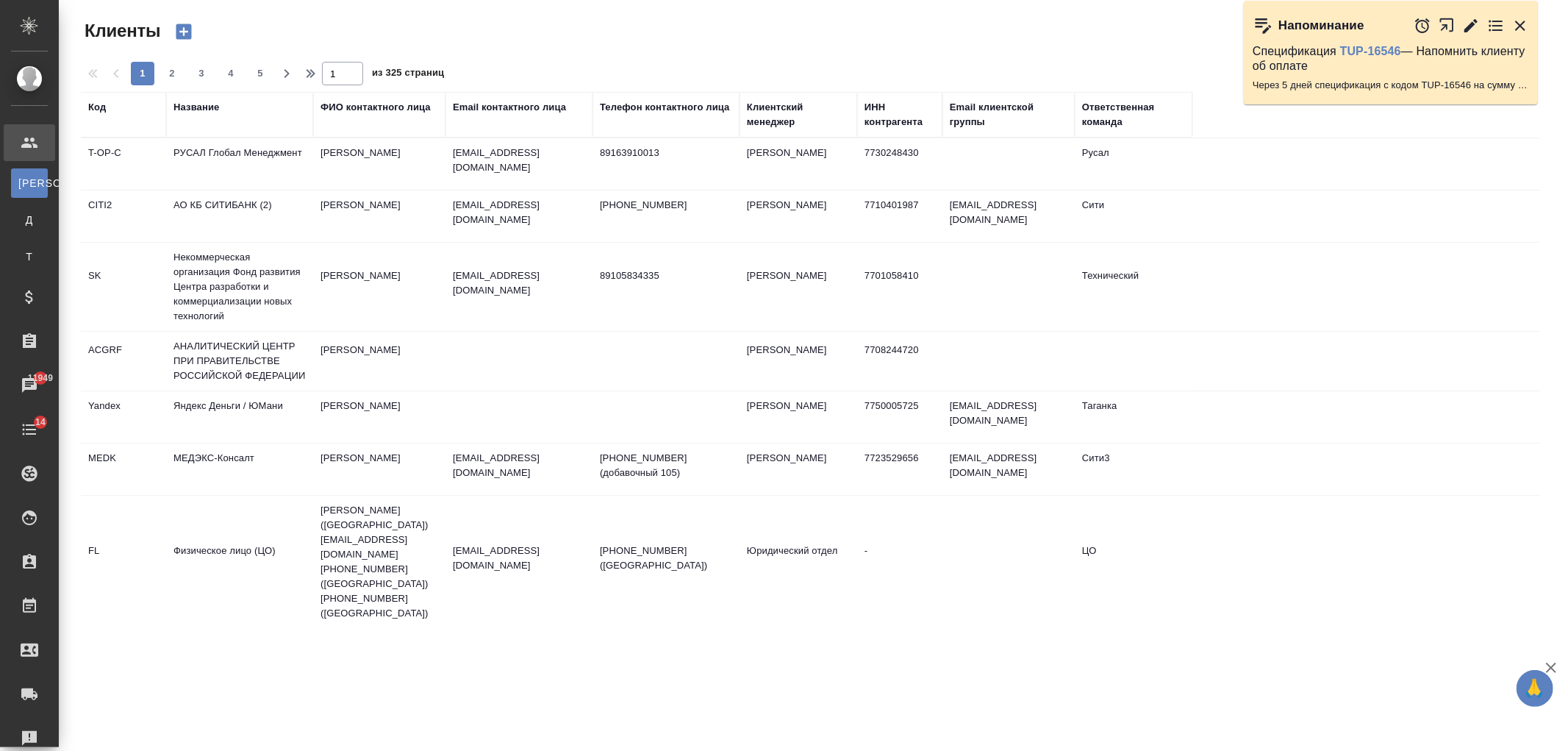
type input "+7"
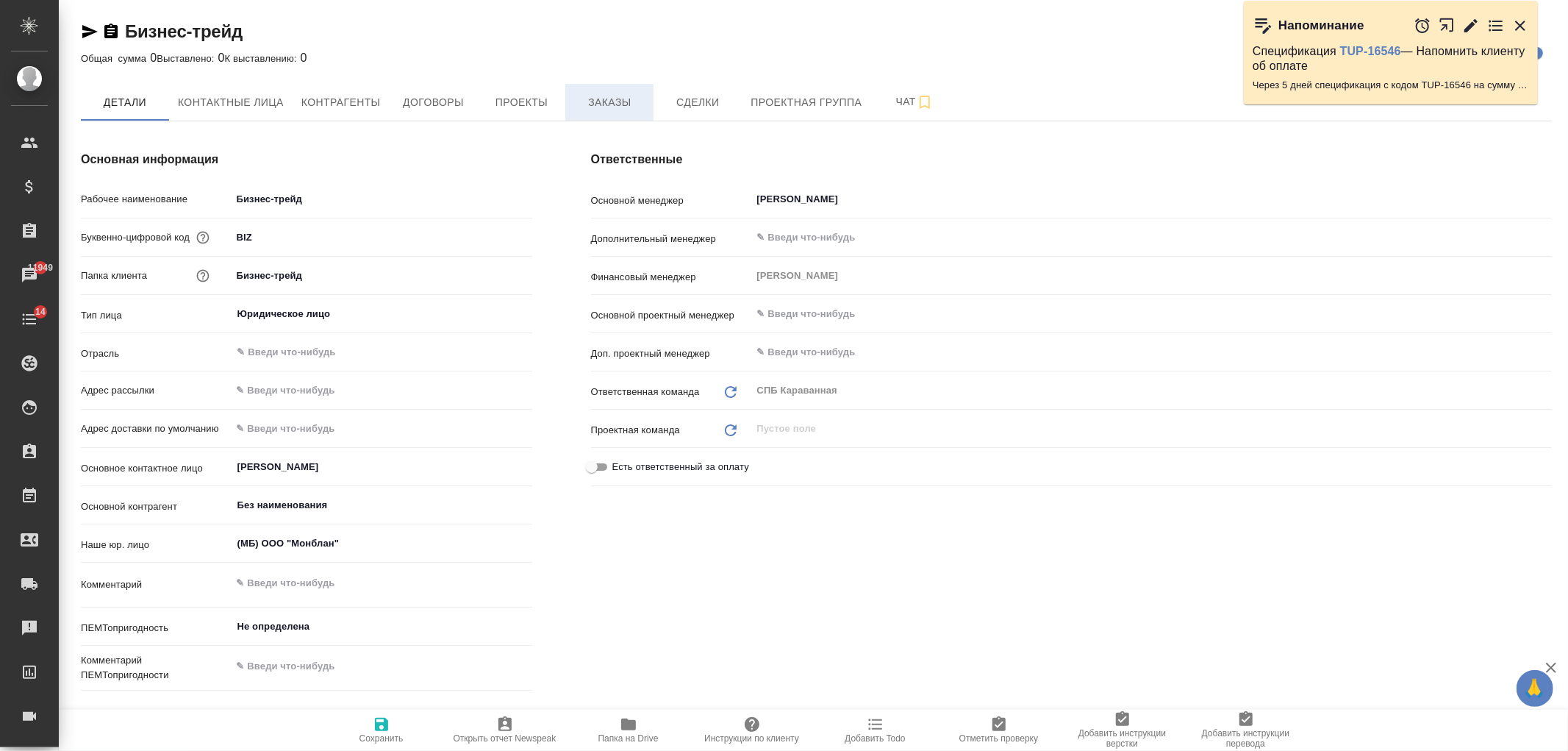
click at [590, 104] on span "Заказы" at bounding box center [609, 103] width 71 height 19
click at [93, 27] on icon "button" at bounding box center [90, 32] width 18 height 18
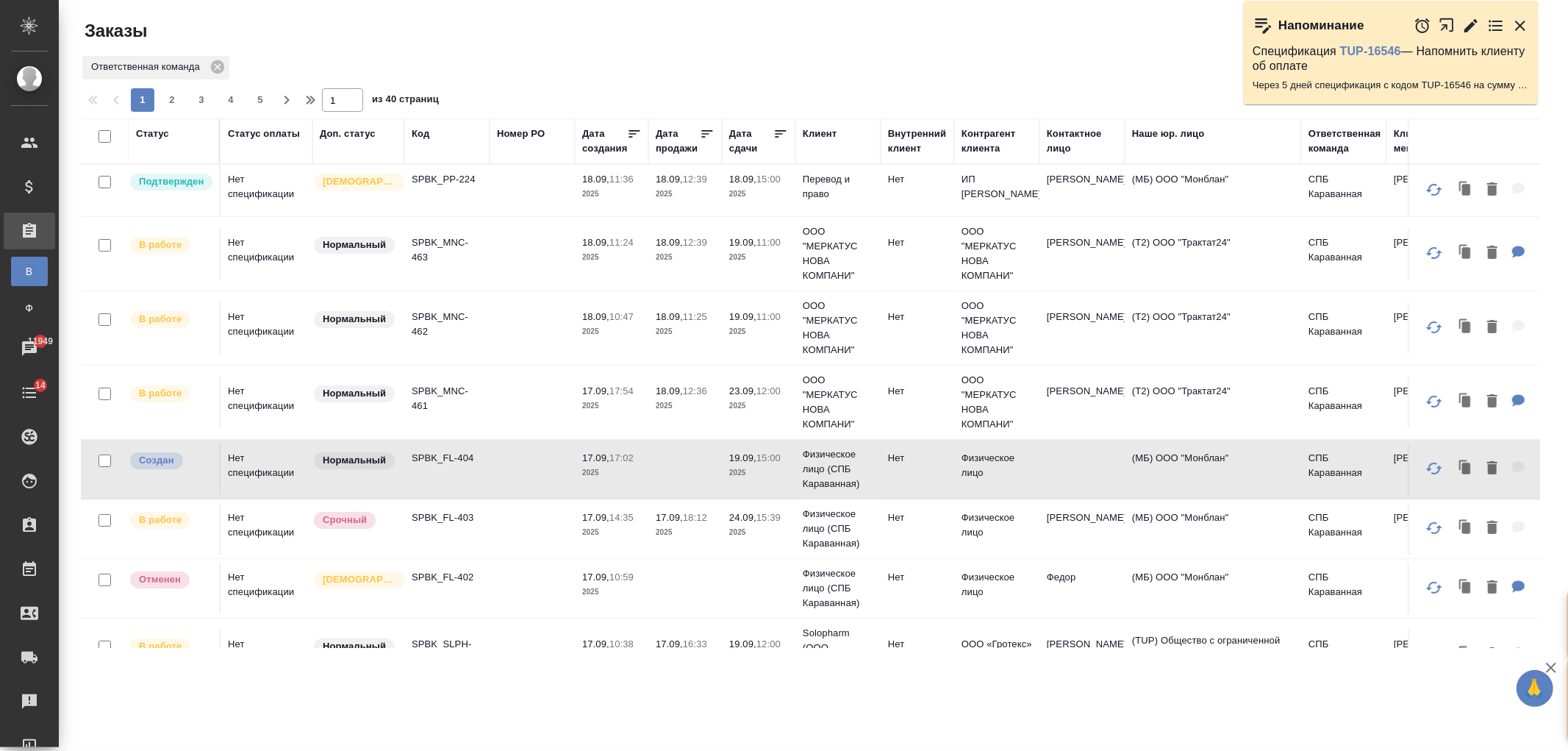
click at [615, 476] on p "2025" at bounding box center [611, 473] width 59 height 15
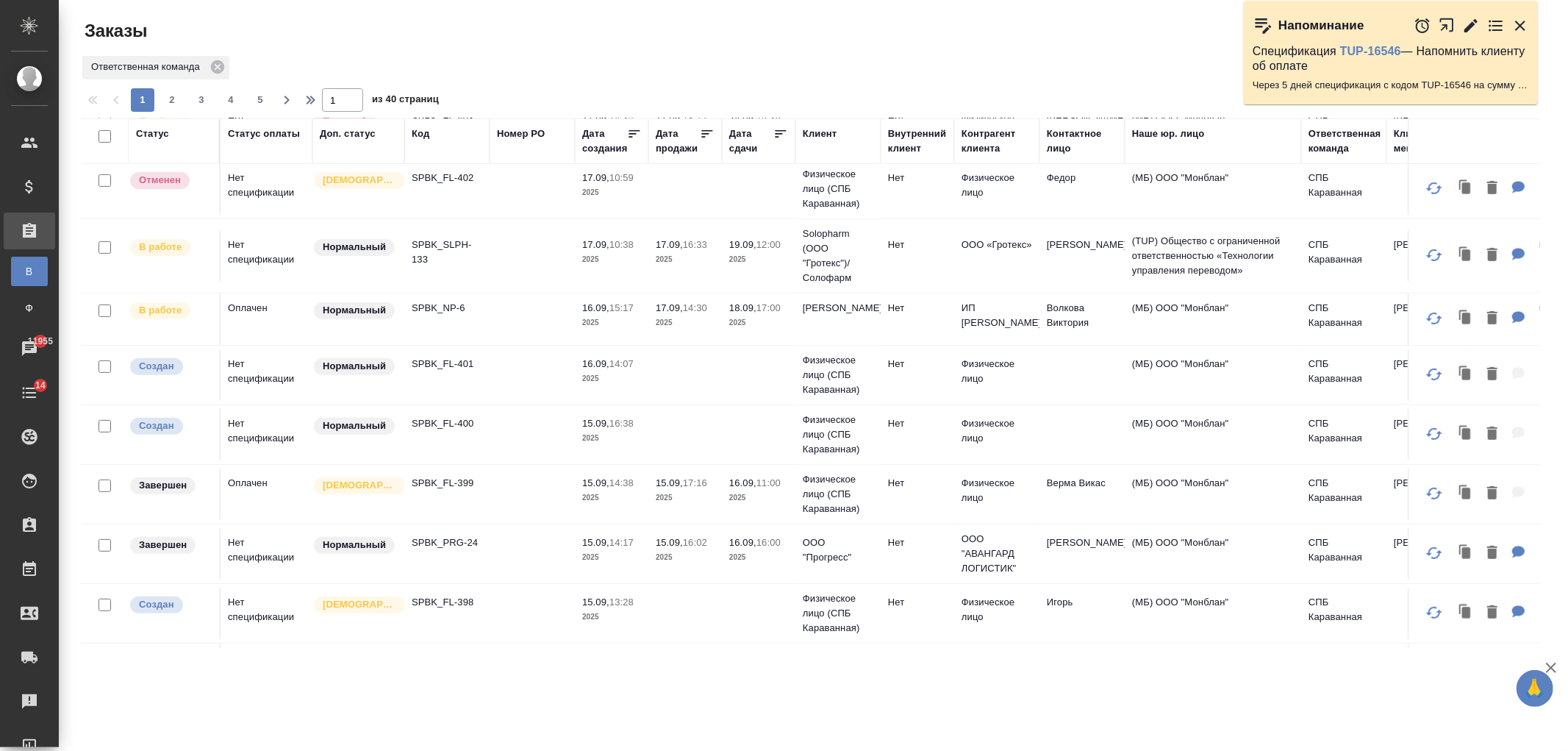
scroll to position [467, 0]
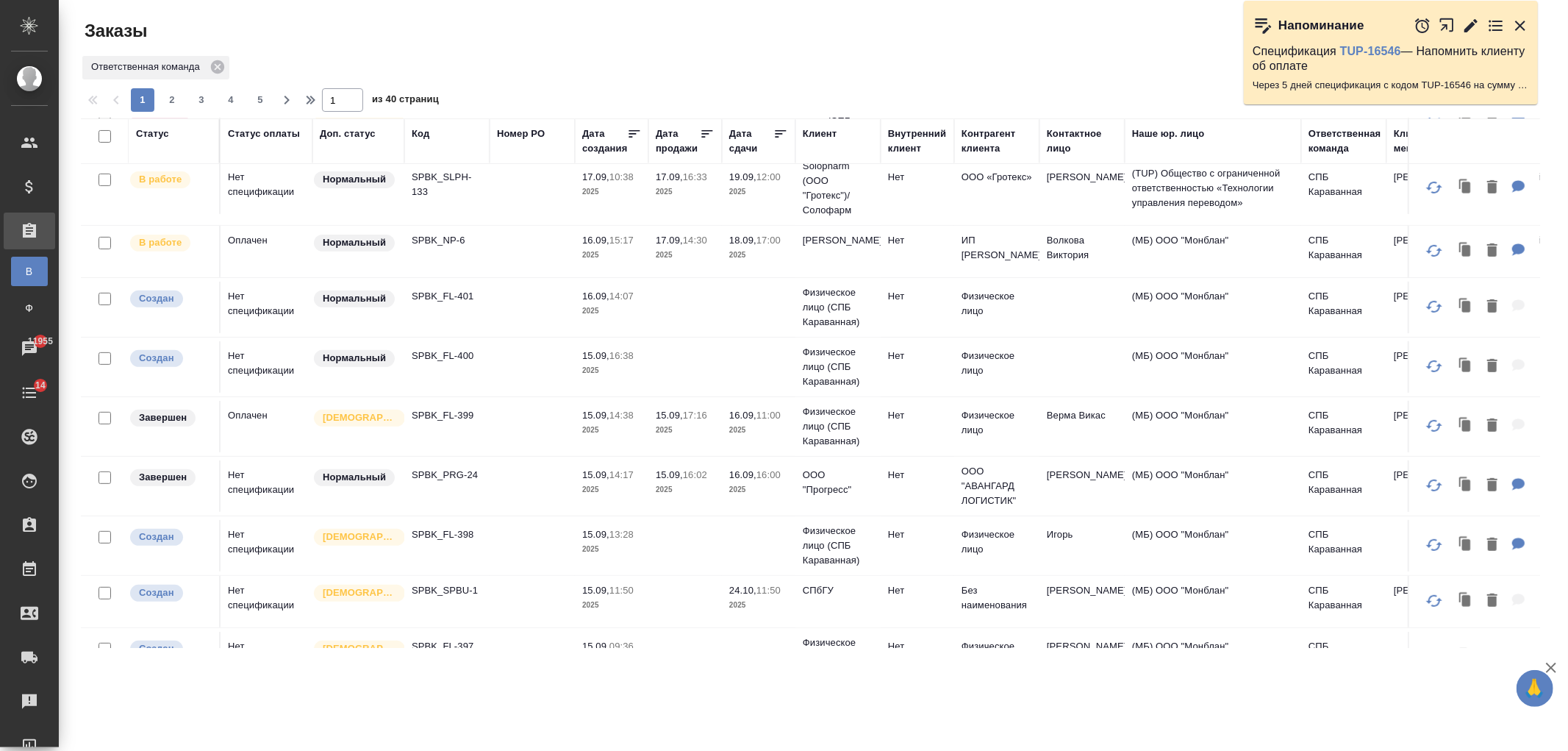
click at [775, 314] on td at bounding box center [759, 307] width 73 height 51
click at [774, 314] on td at bounding box center [759, 307] width 73 height 51
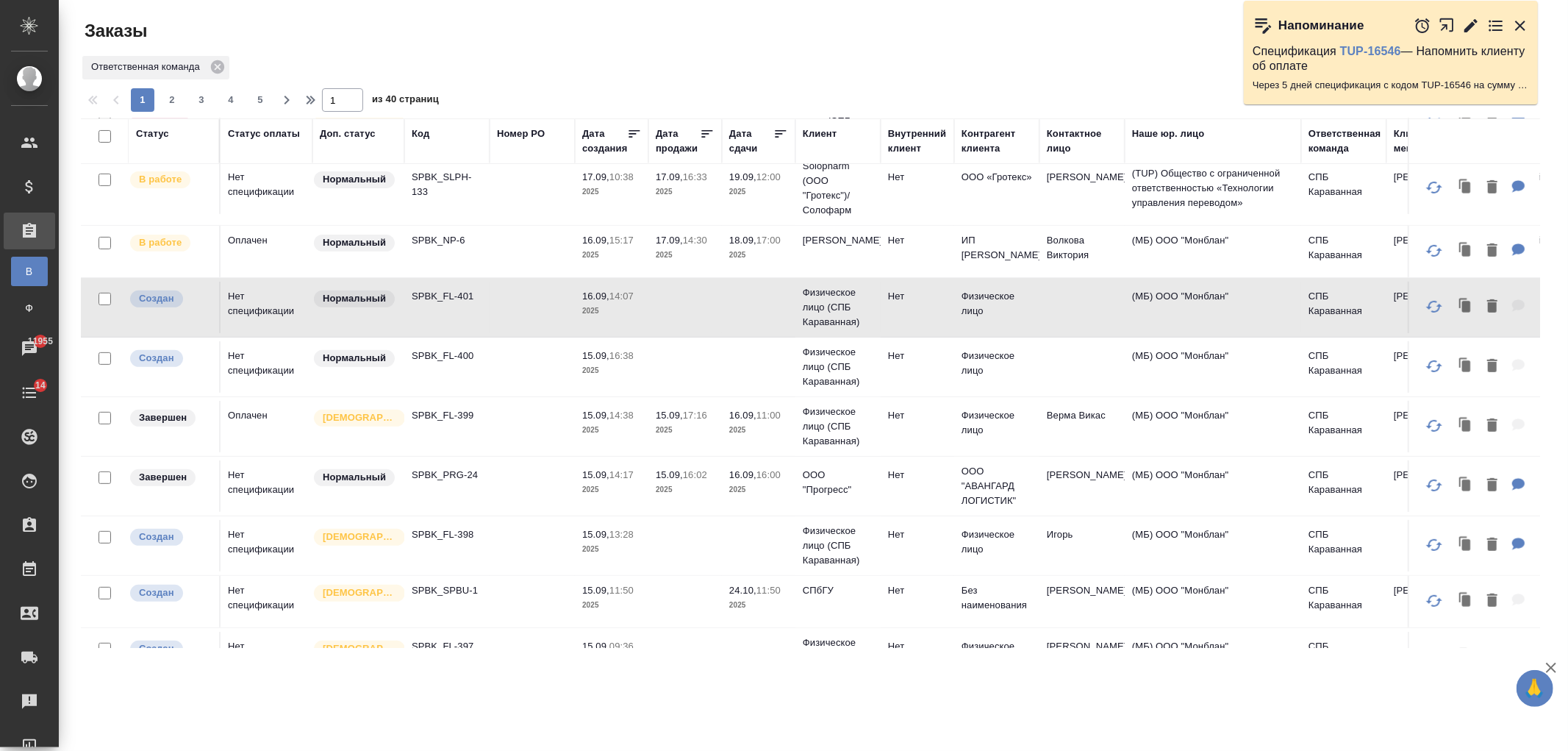
click at [693, 373] on td at bounding box center [685, 367] width 73 height 51
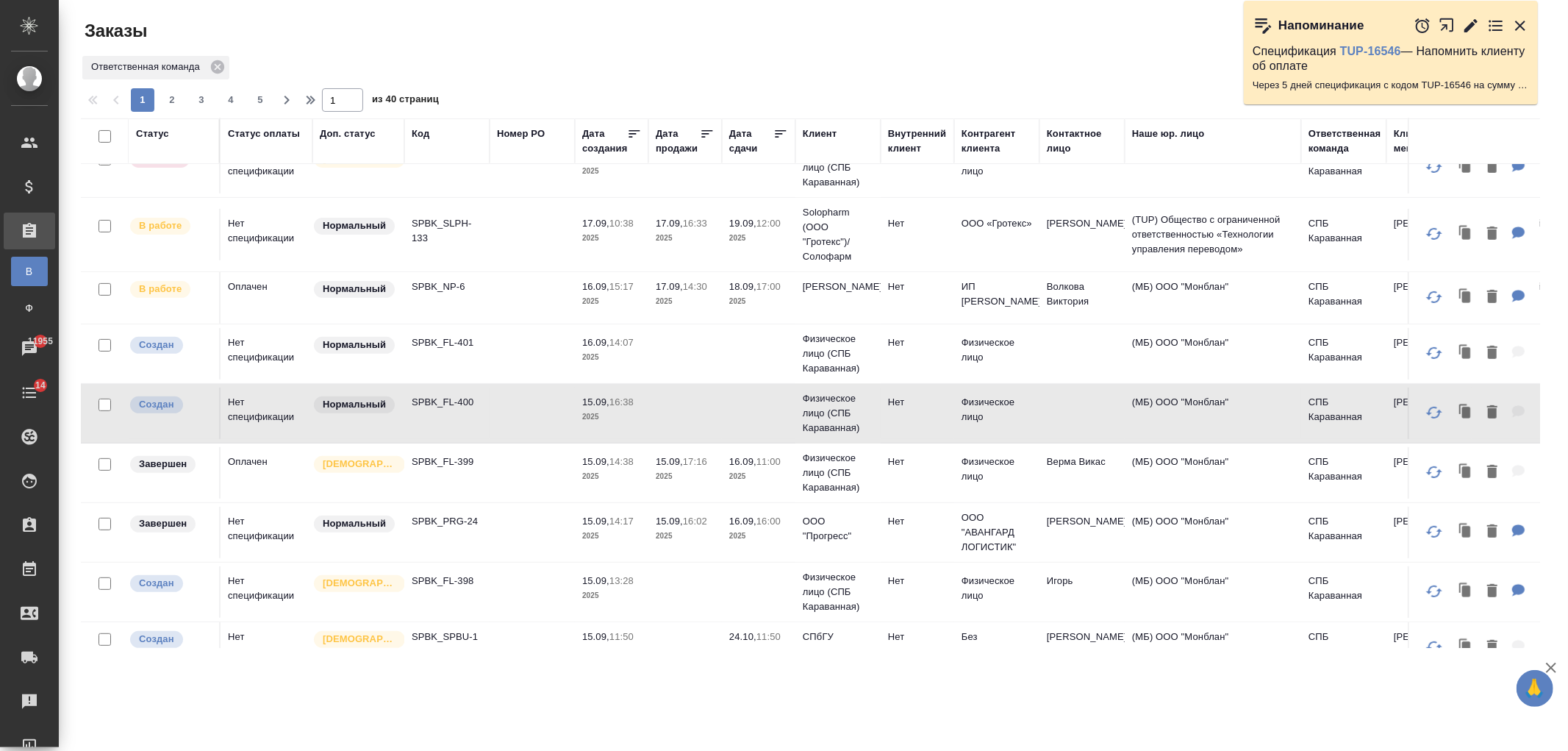
scroll to position [418, 0]
click at [582, 351] on p "16.09," at bounding box center [595, 345] width 27 height 11
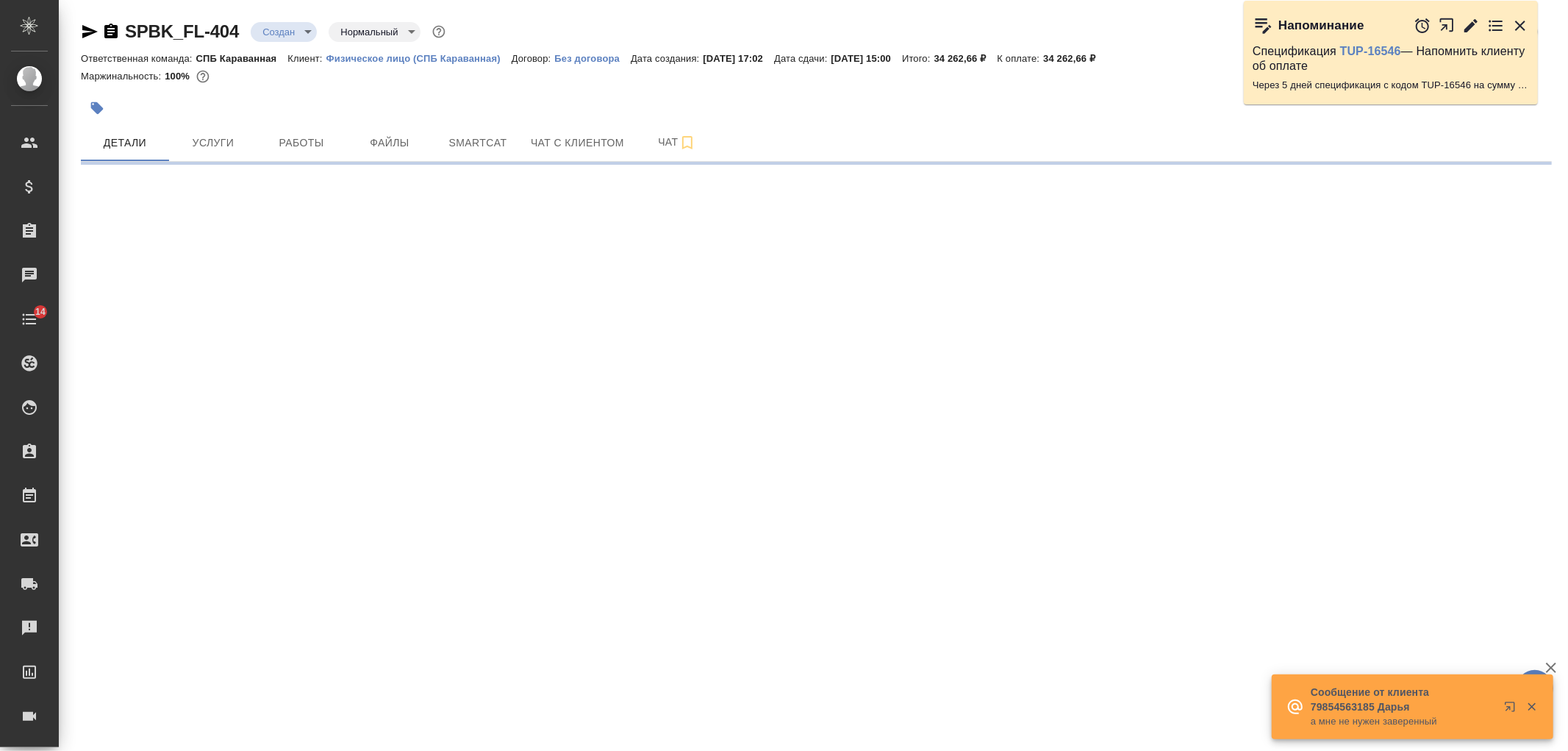
select select "RU"
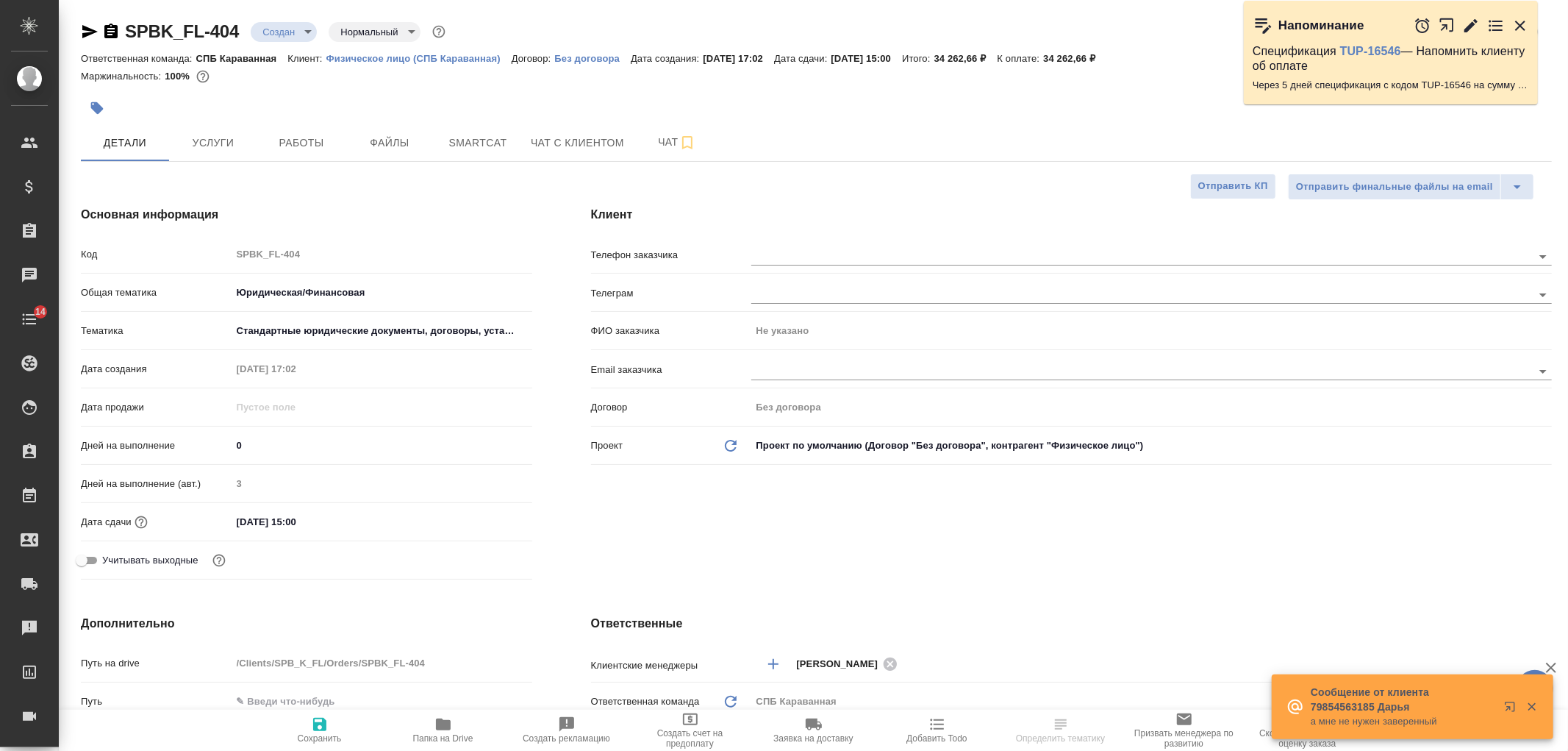
click at [89, 33] on icon "button" at bounding box center [90, 32] width 15 height 13
type textarea "x"
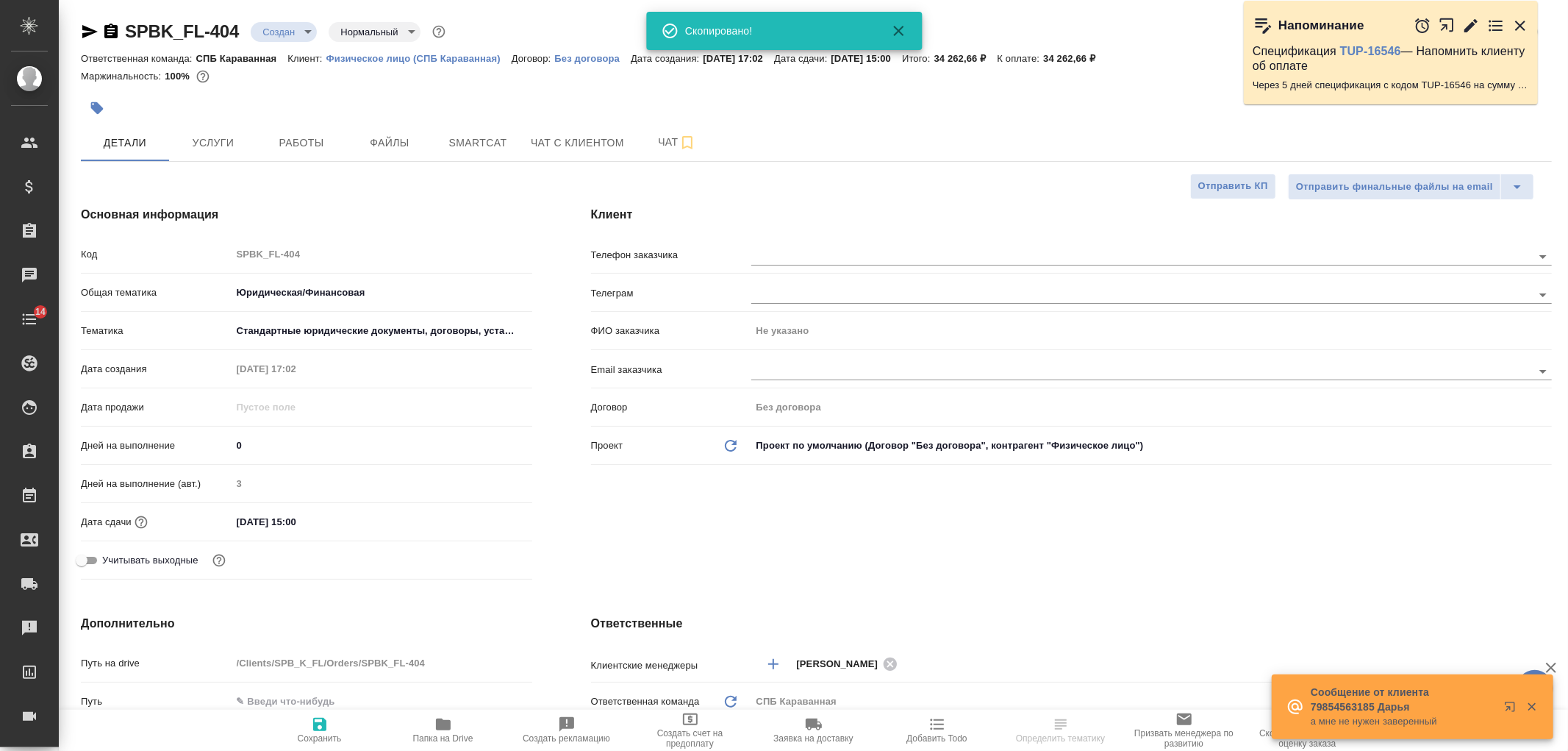
type textarea "x"
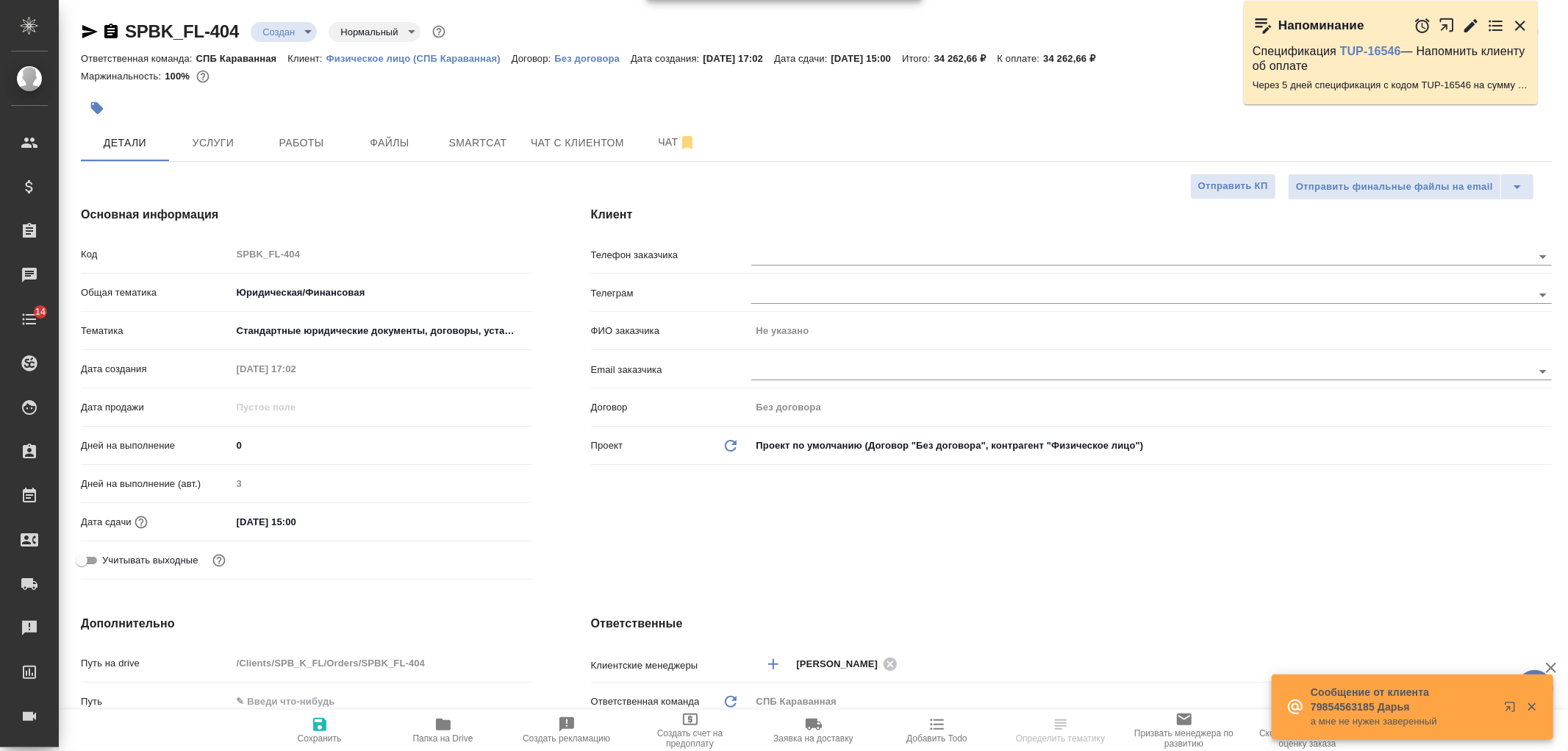
type textarea "x"
select select "RU"
type textarea "x"
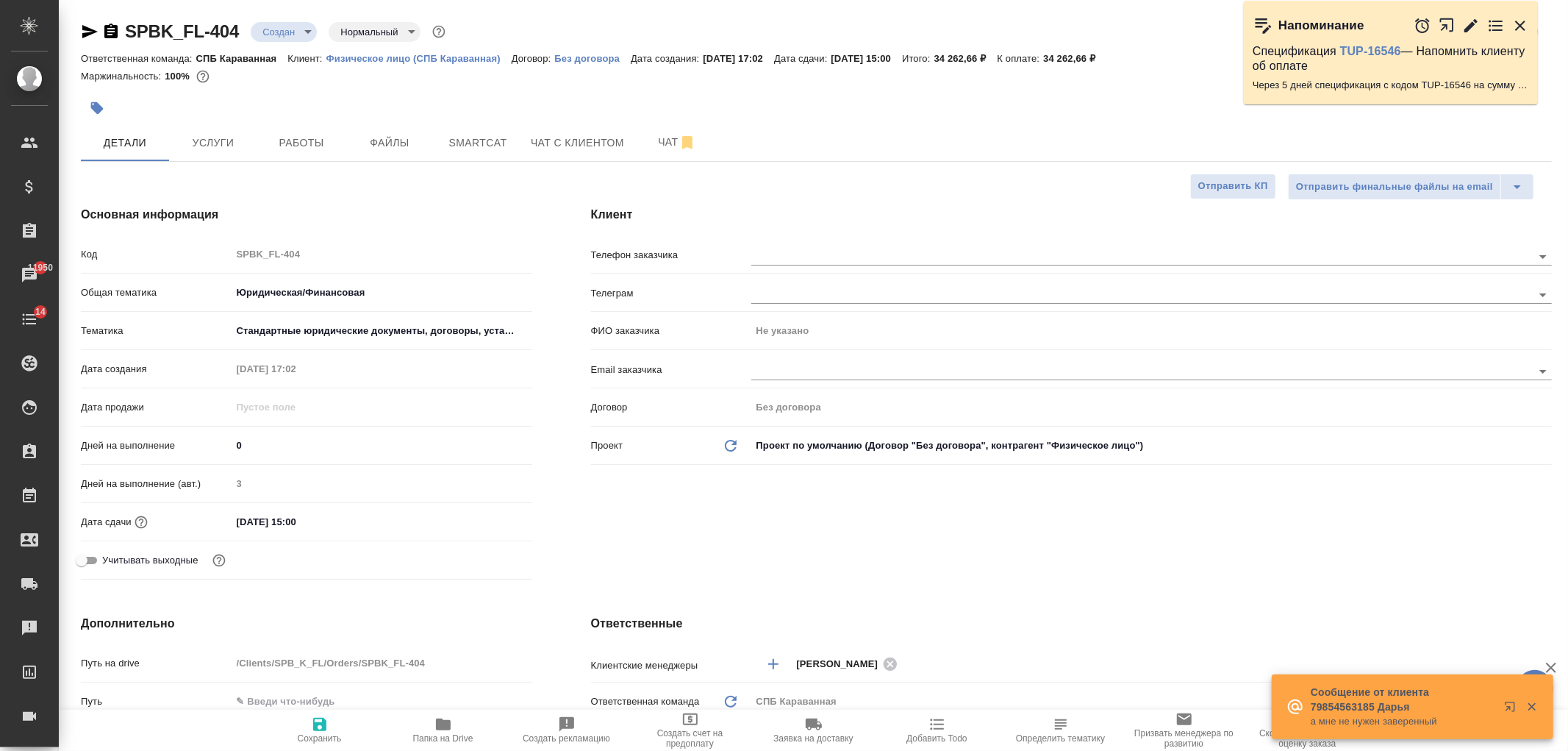
type textarea "x"
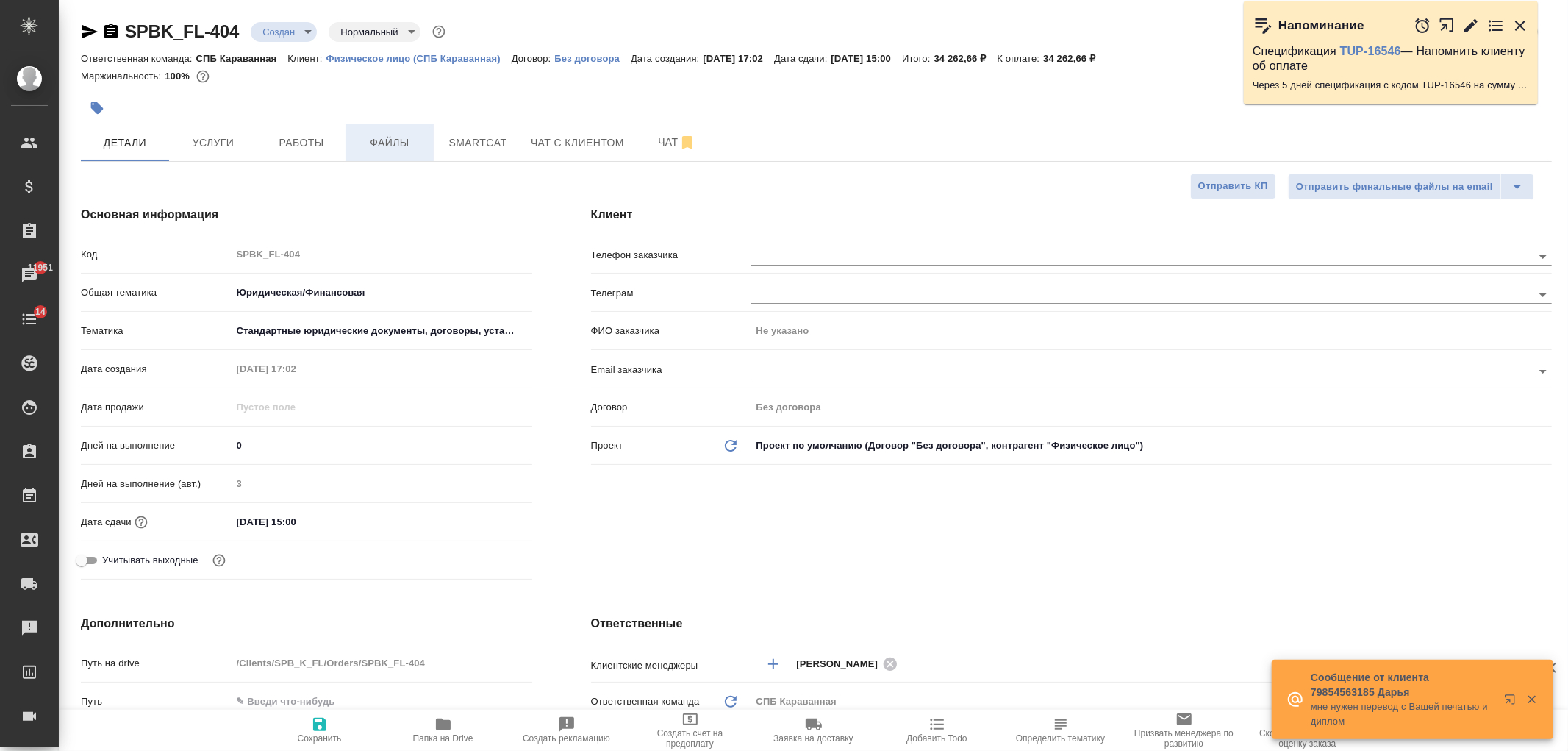
click at [391, 150] on span "Файлы" at bounding box center [389, 143] width 71 height 19
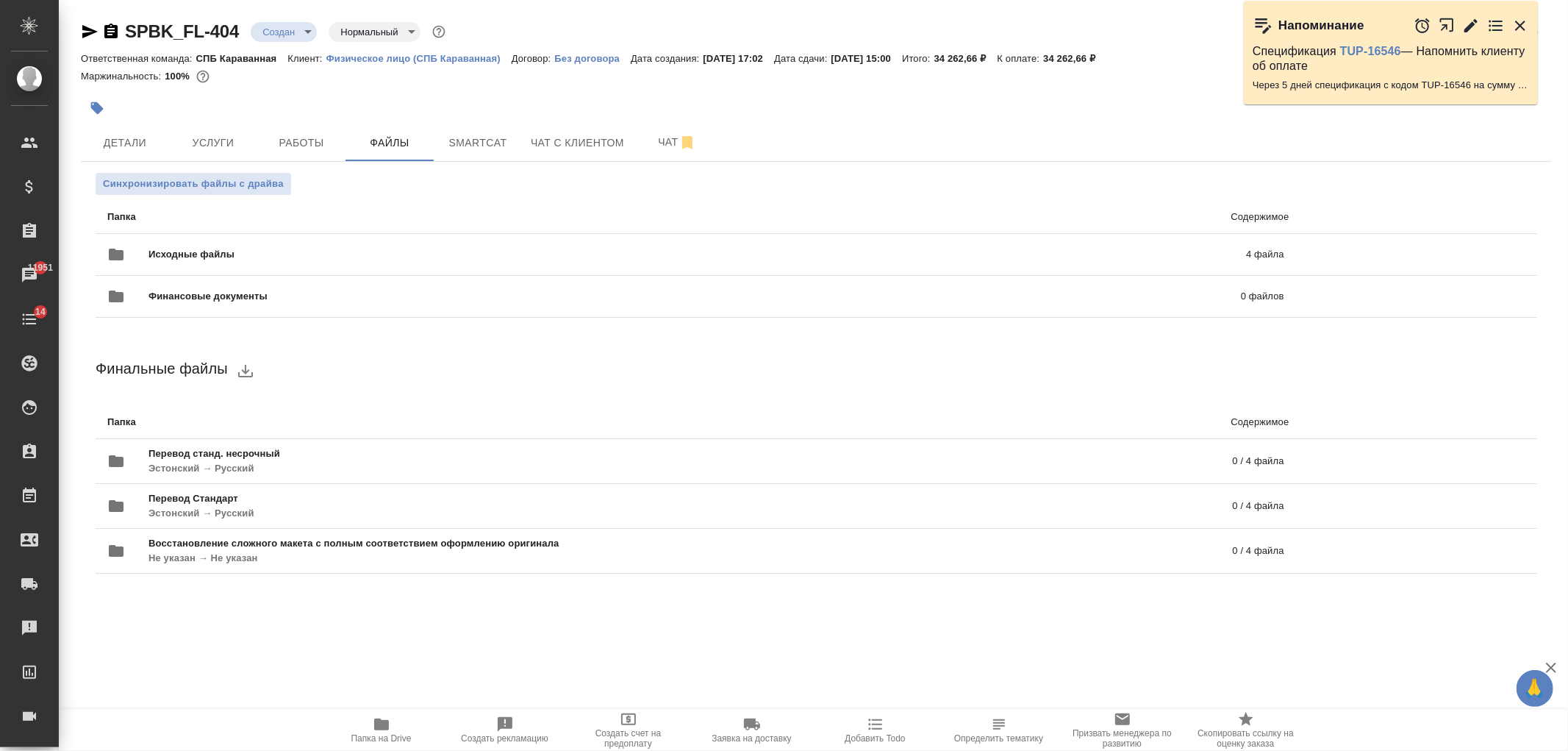
click at [388, 734] on span "Папка на Drive" at bounding box center [382, 738] width 60 height 11
click at [125, 136] on span "Детали" at bounding box center [125, 143] width 71 height 19
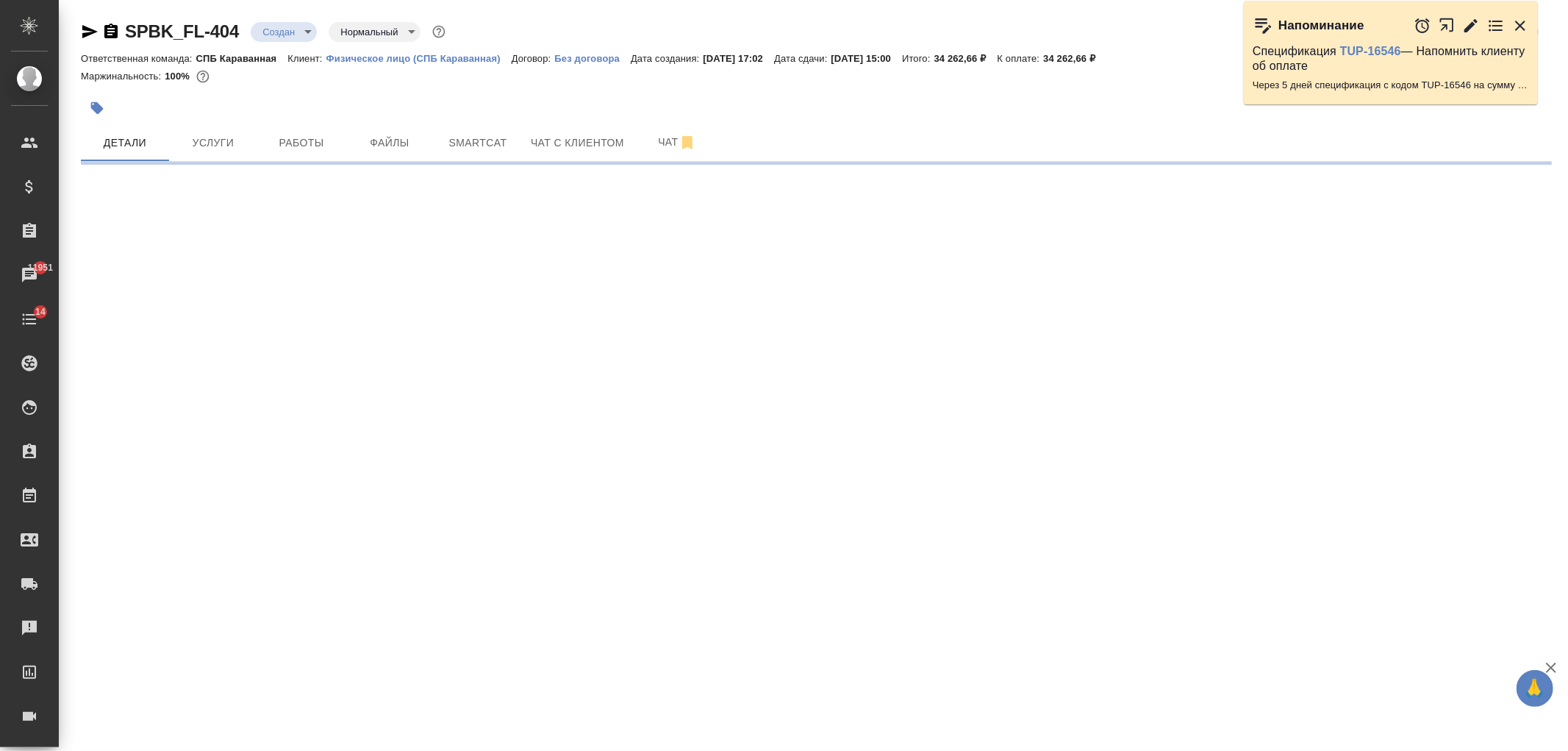
select select "RU"
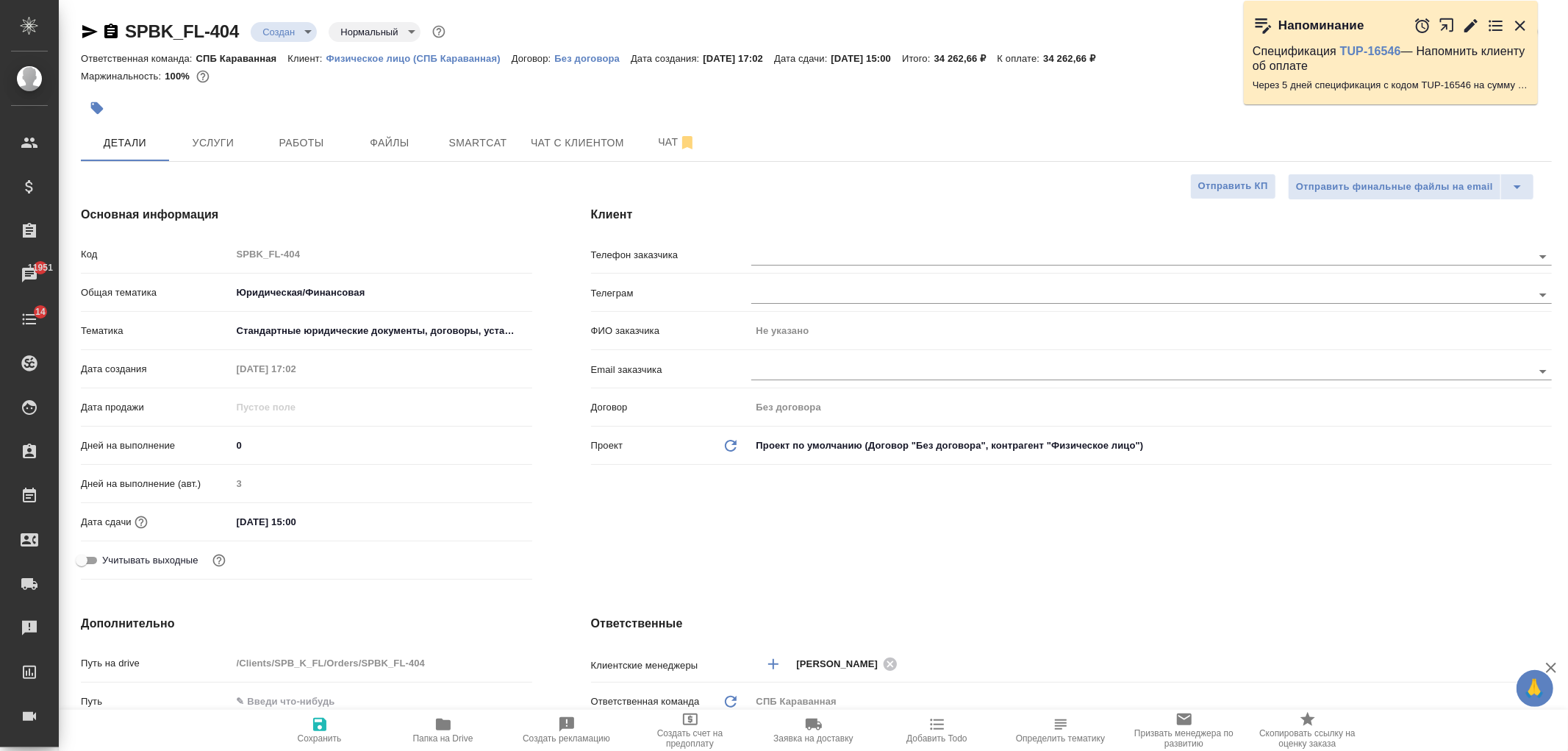
type textarea "x"
click at [952, 505] on div "Клиент Телефон заказчика Телеграм ФИО заказчика Не указано Email заказчика Дого…" at bounding box center [1071, 396] width 1020 height 438
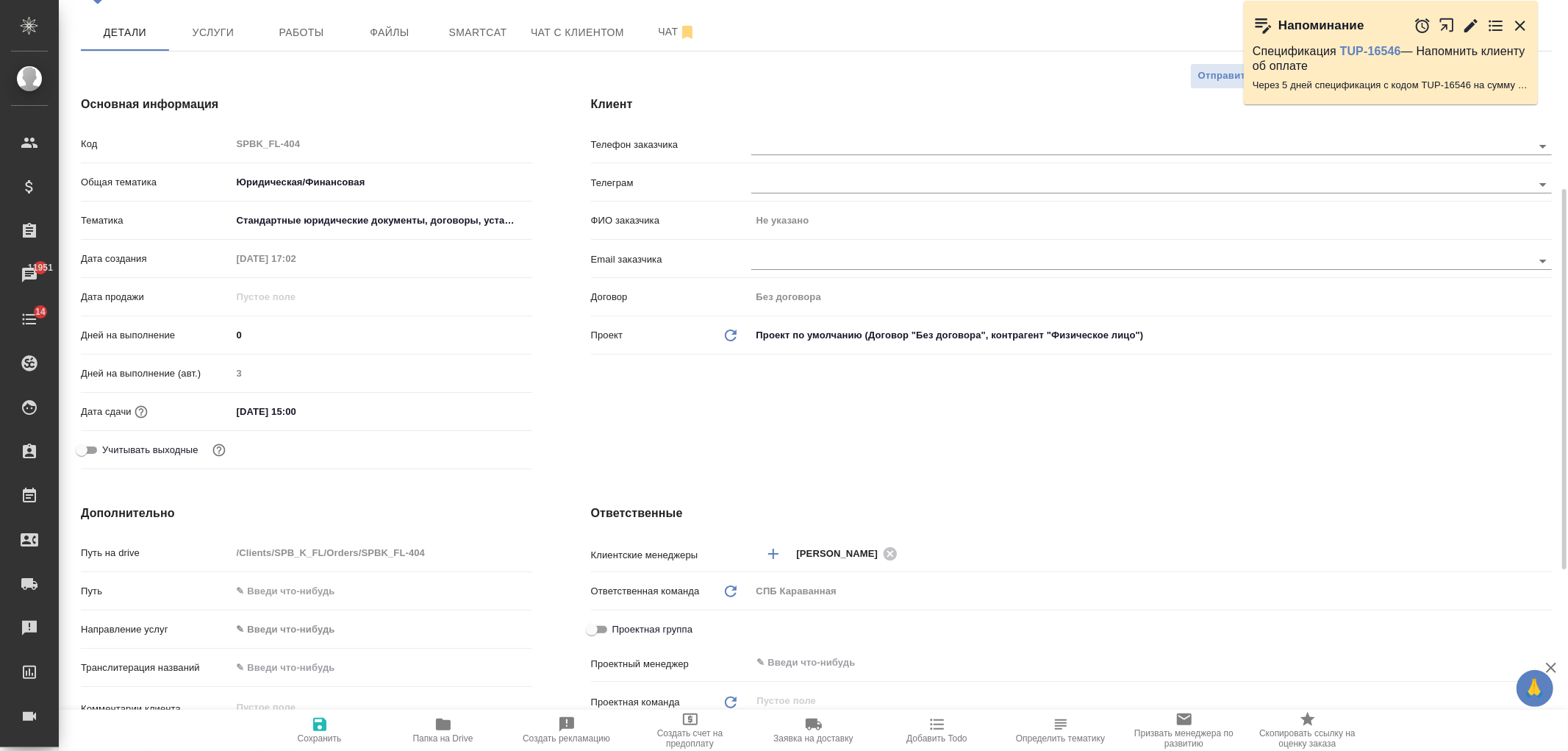
scroll to position [309, 0]
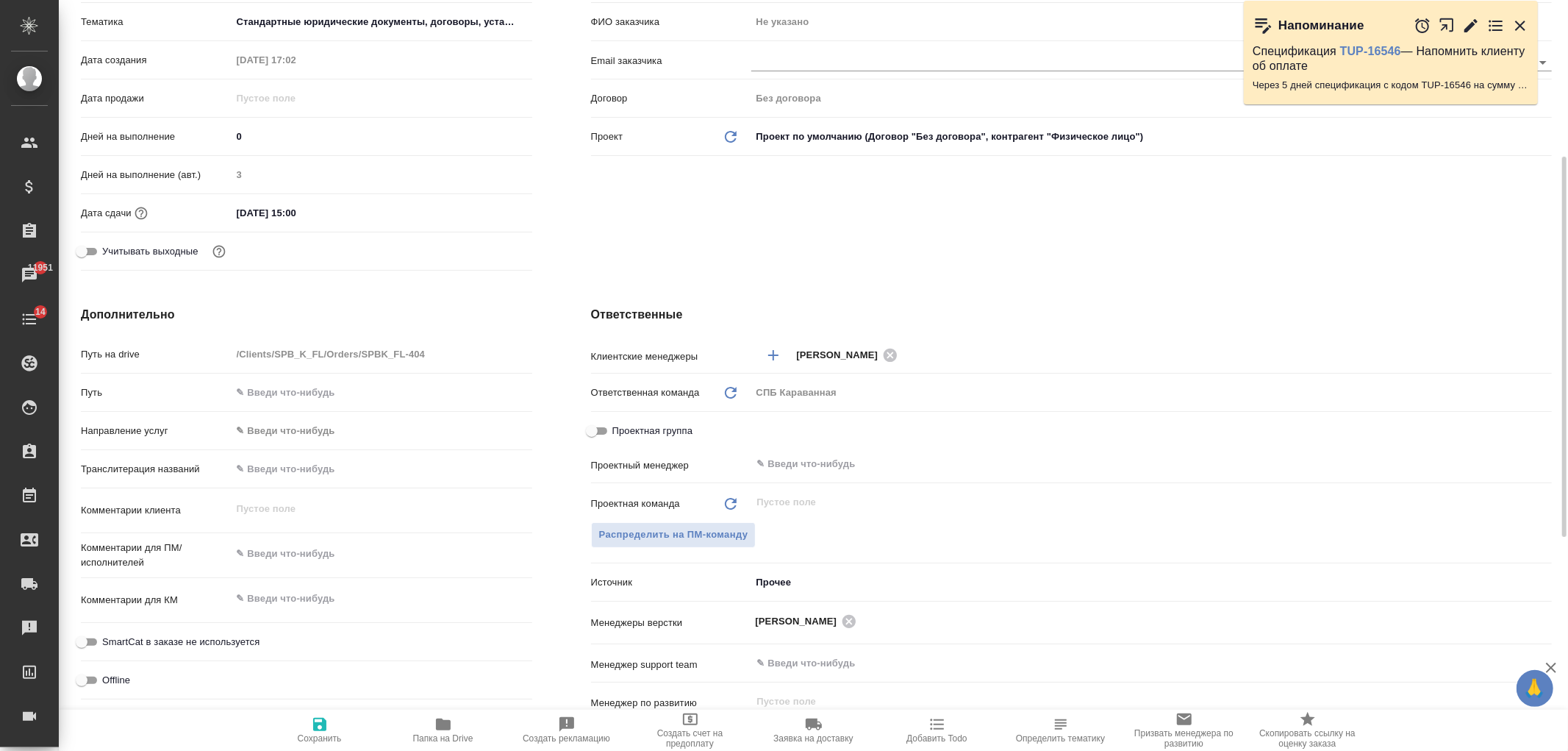
type textarea "x"
click at [340, 547] on textarea at bounding box center [382, 555] width 300 height 25
type textarea "т"
type textarea "x"
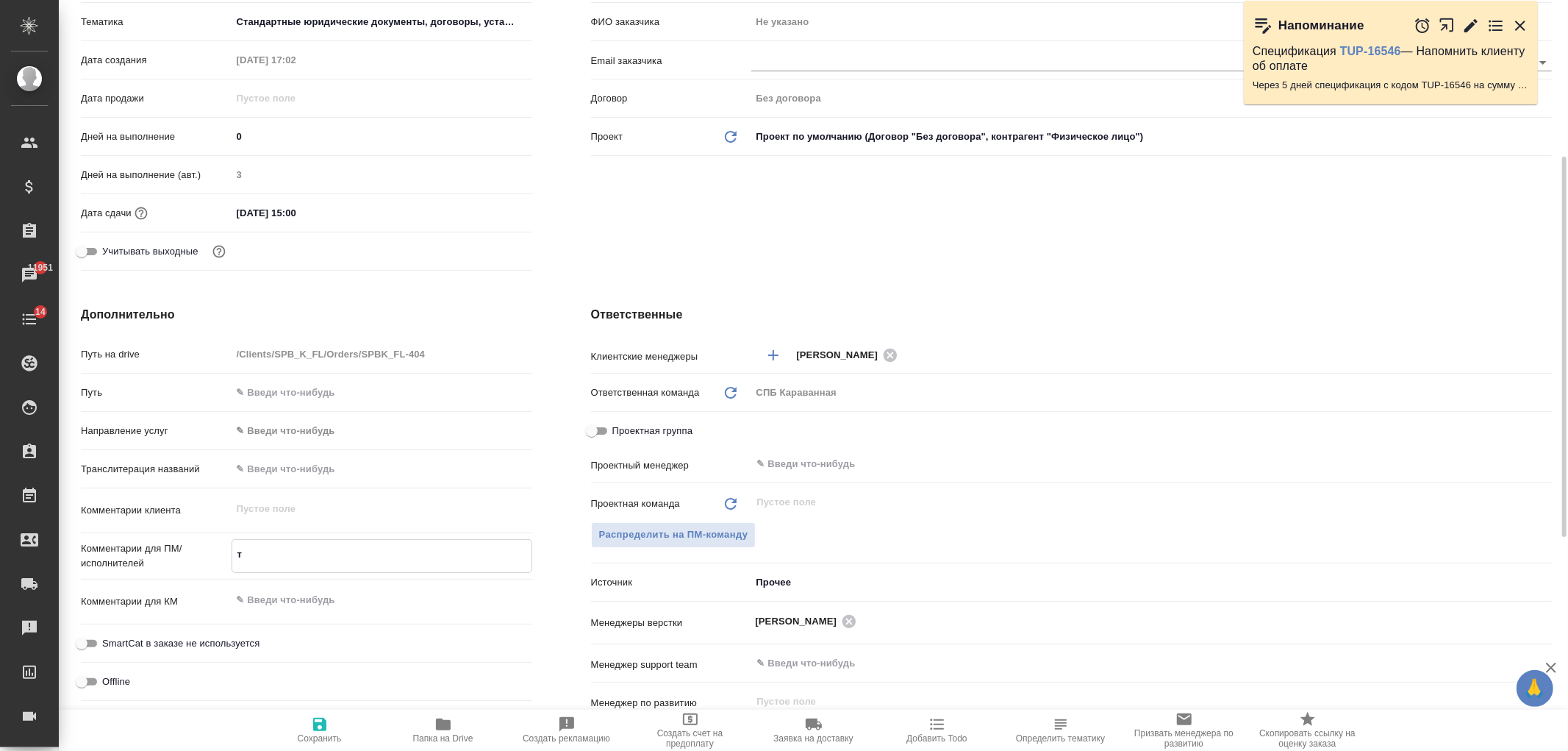
type textarea "x"
type textarea "те"
type textarea "x"
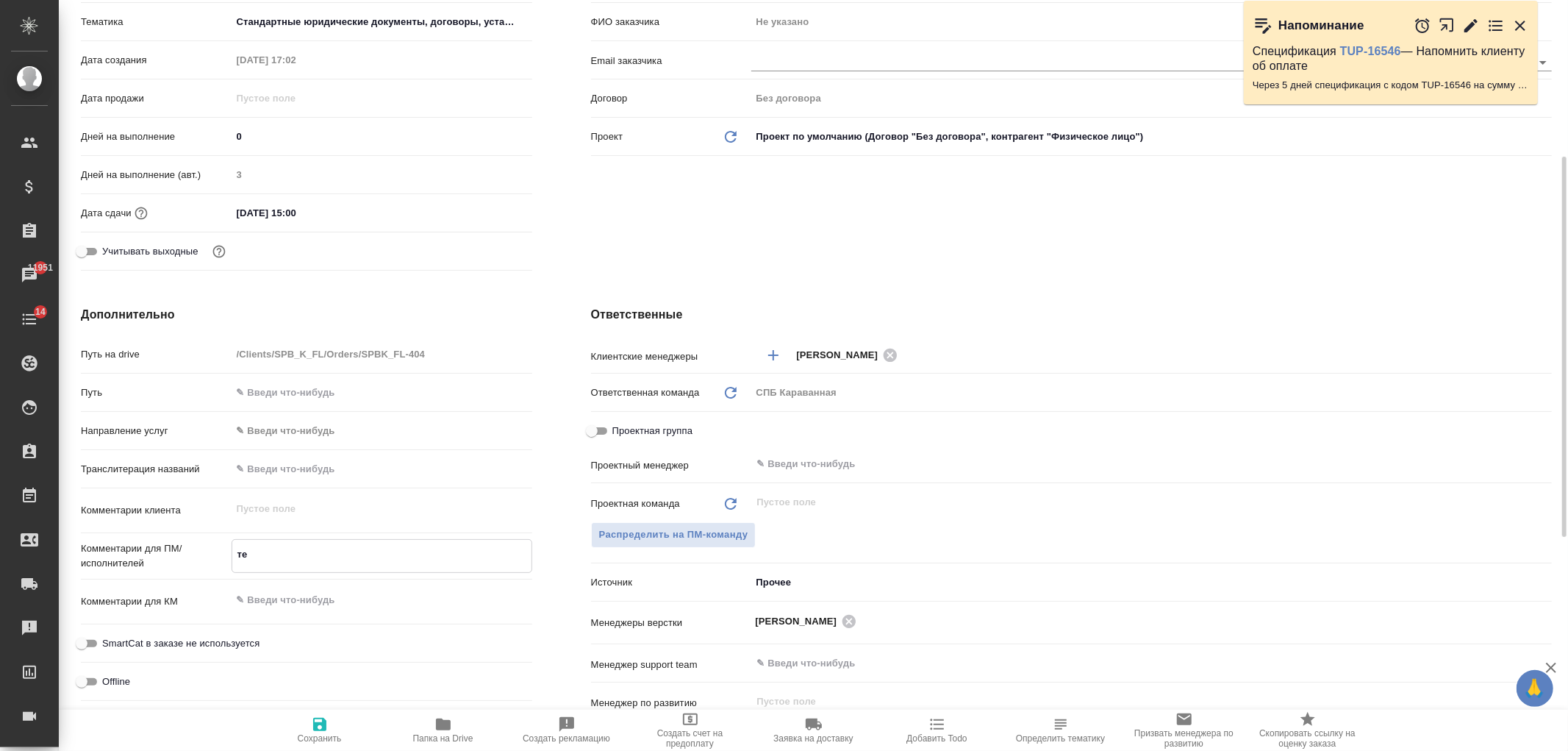
type textarea "тек"
type textarea "x"
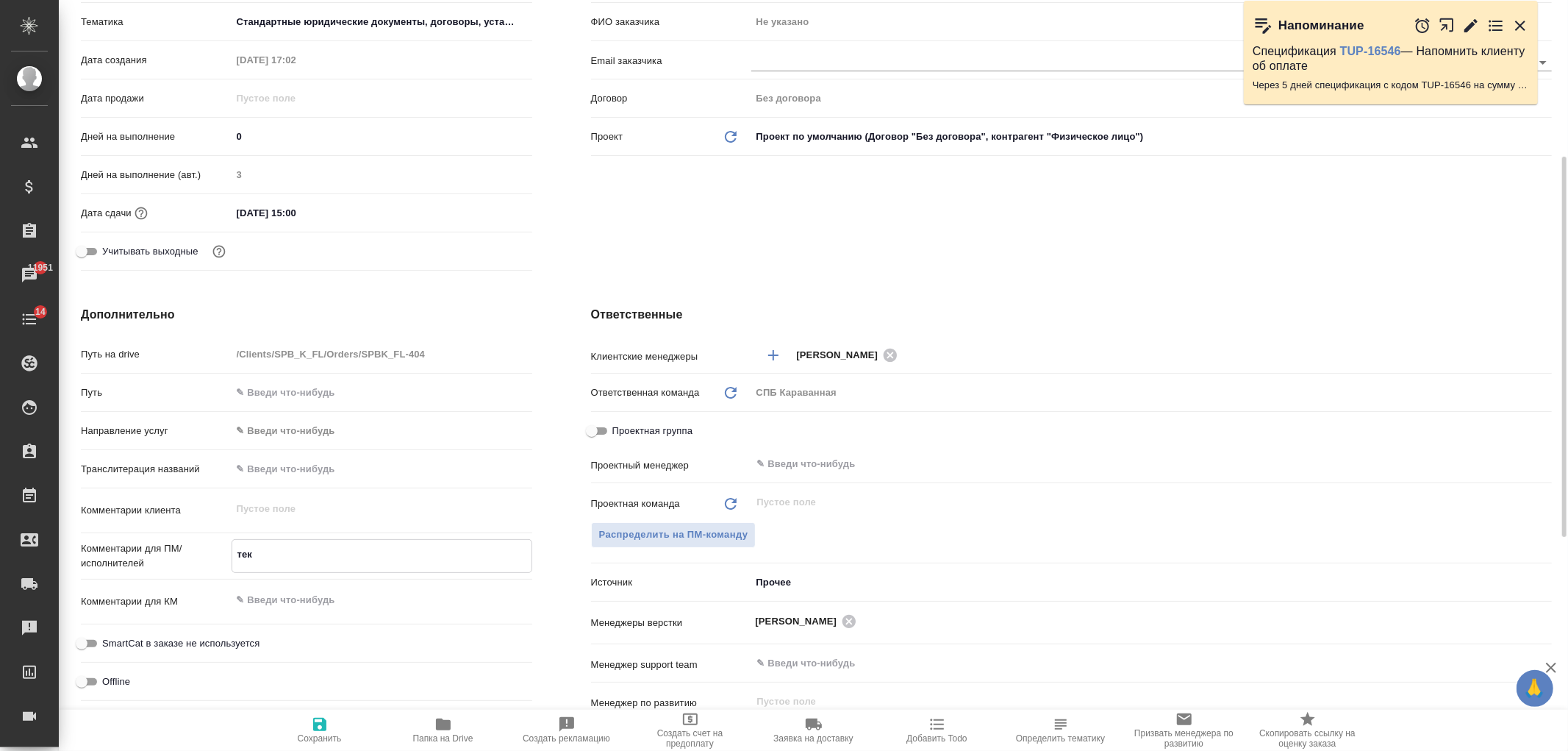
type textarea "текс"
type textarea "x"
type textarea "текст"
type textarea "x"
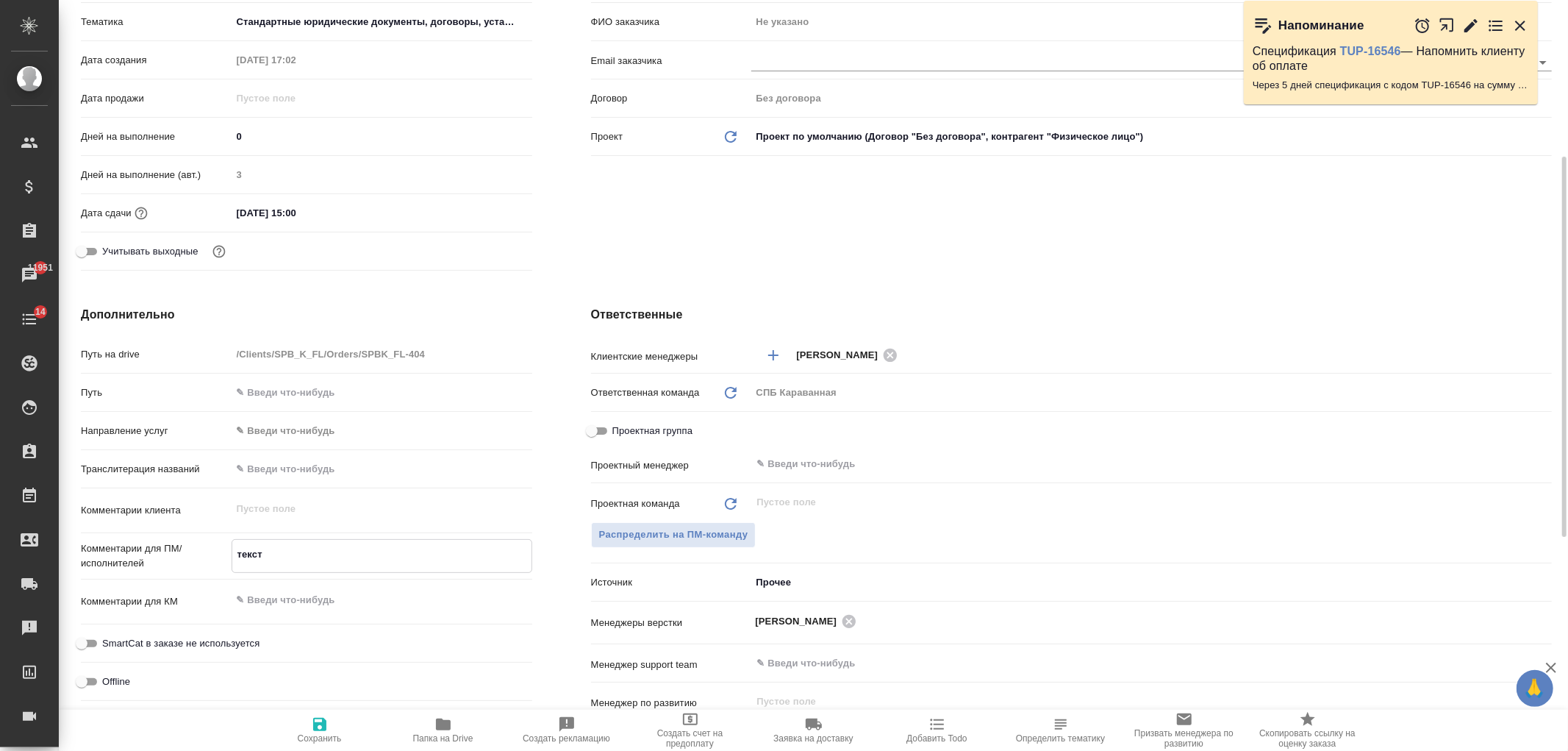
type textarea "x"
type textarea "тексты"
type textarea "x"
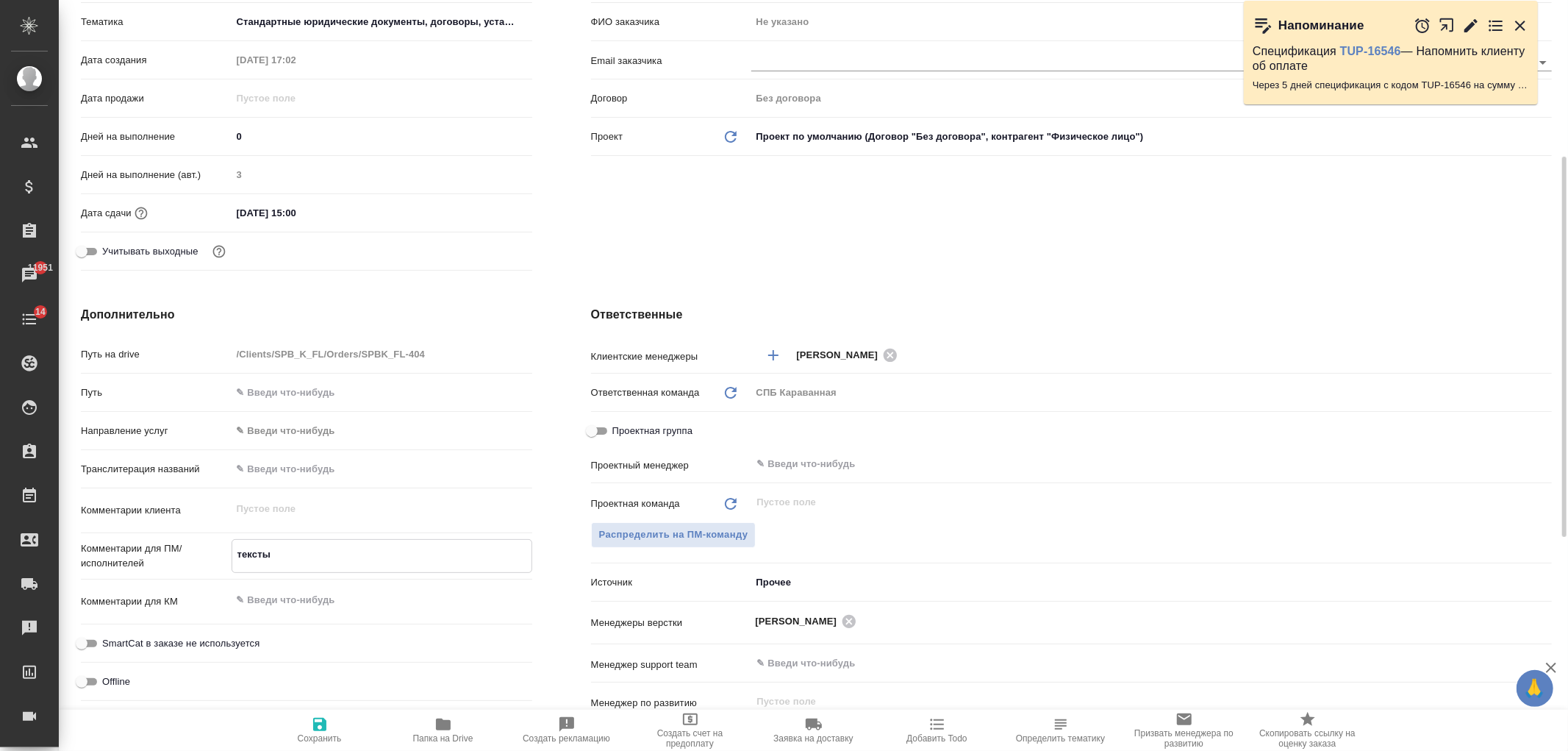
type textarea "x"
type textarea "тексты"
type textarea "x"
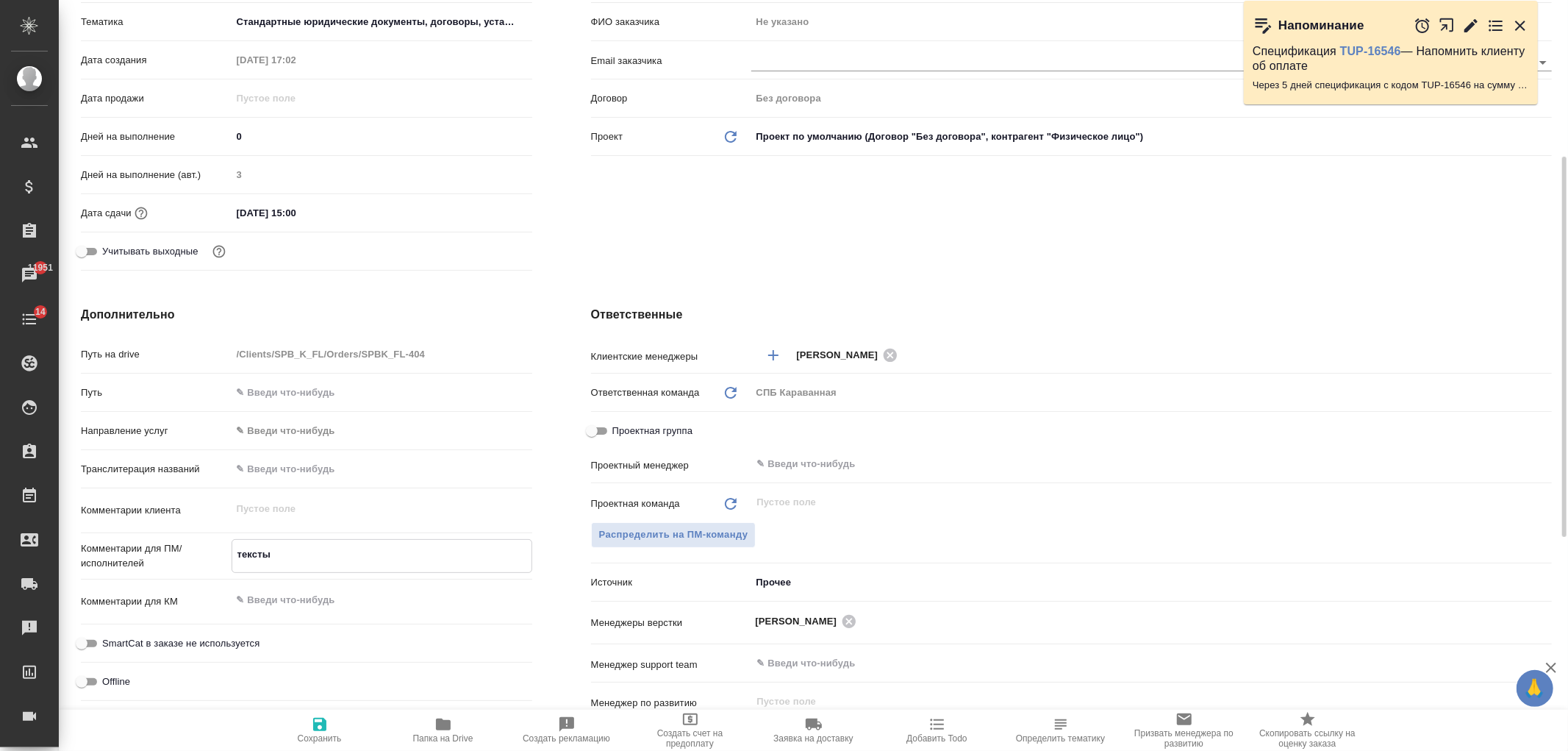
type textarea "тексты д"
type textarea "x"
type textarea "тексты до"
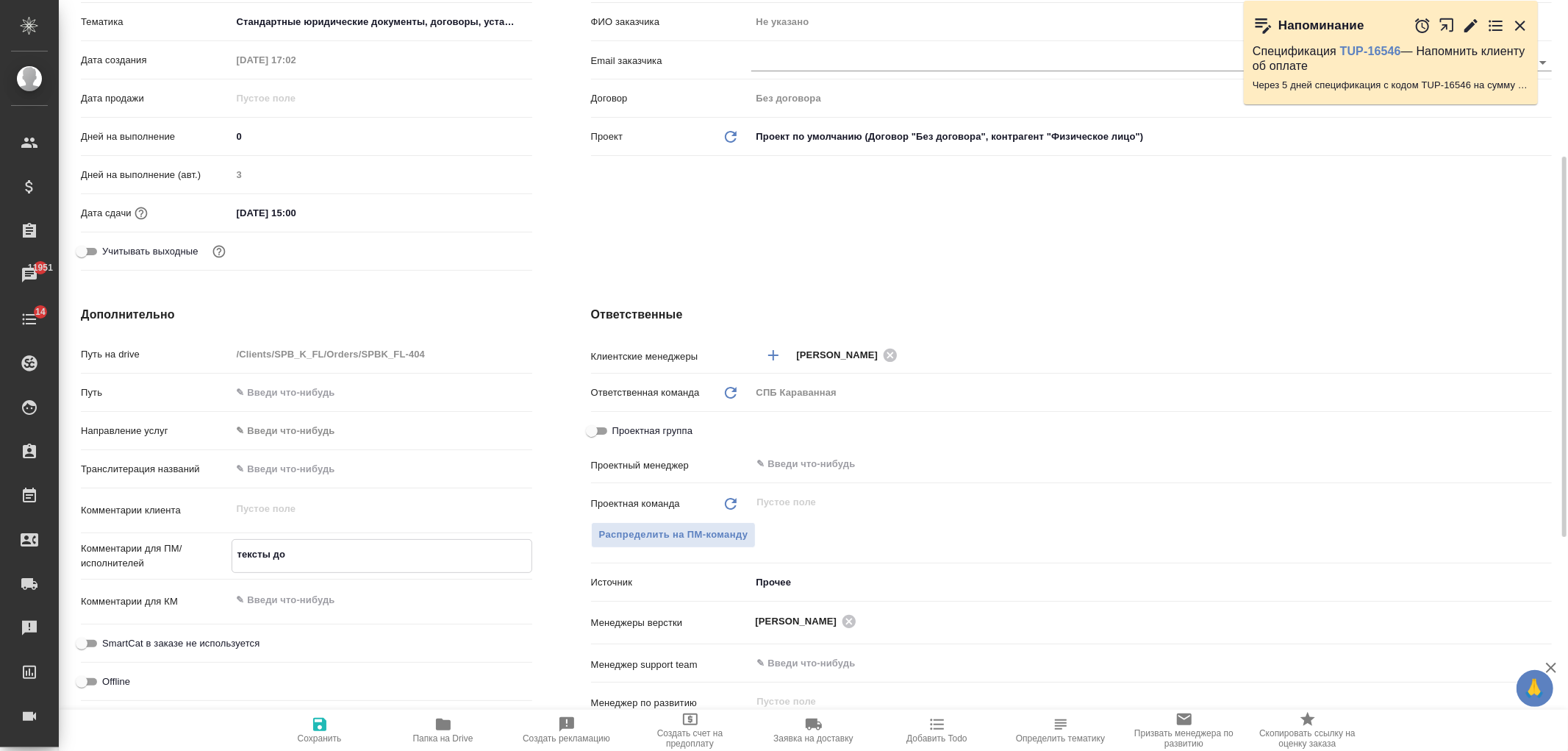
type textarea "x"
type textarea "тексты дов"
type textarea "x"
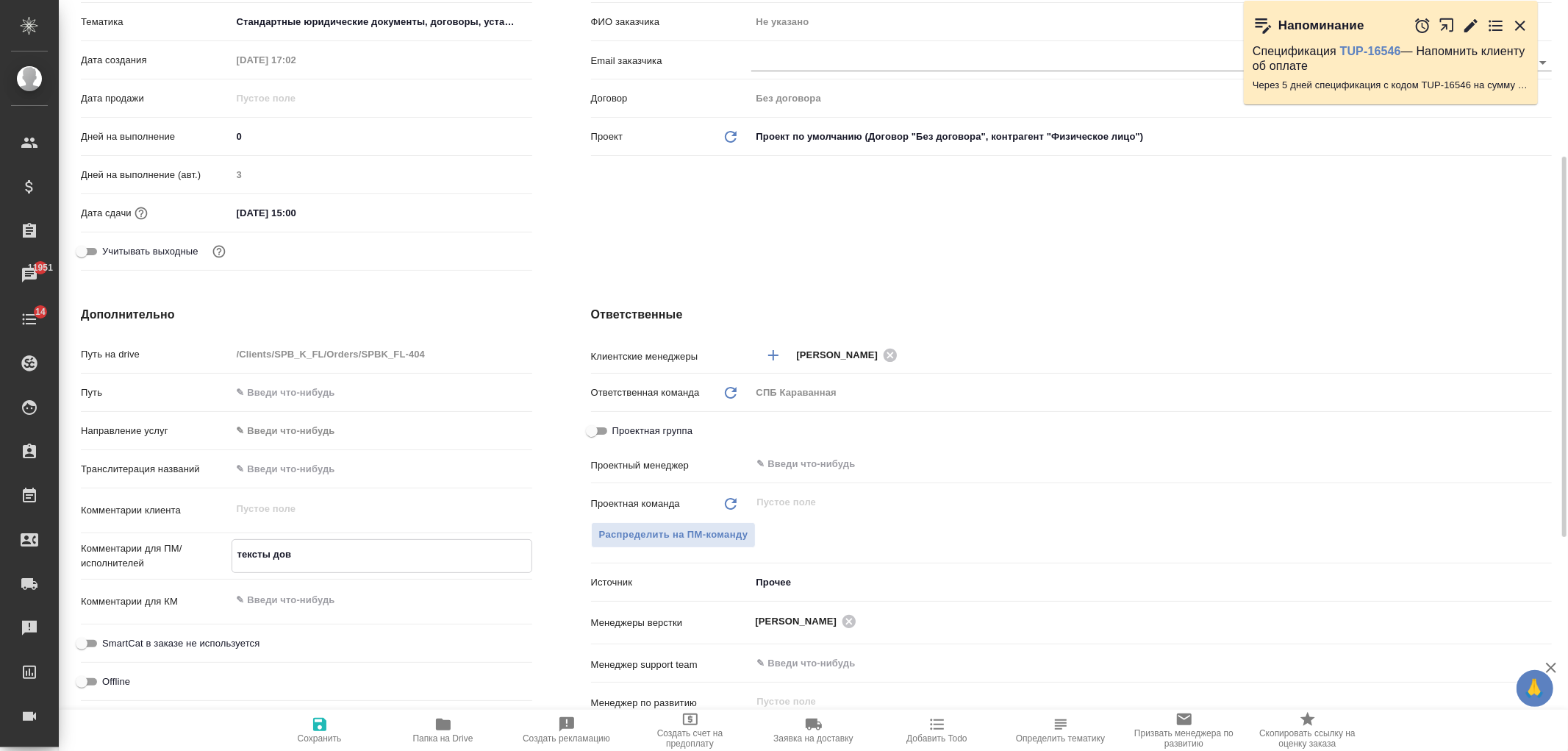
type textarea "x"
type textarea "тексты дове"
type textarea "x"
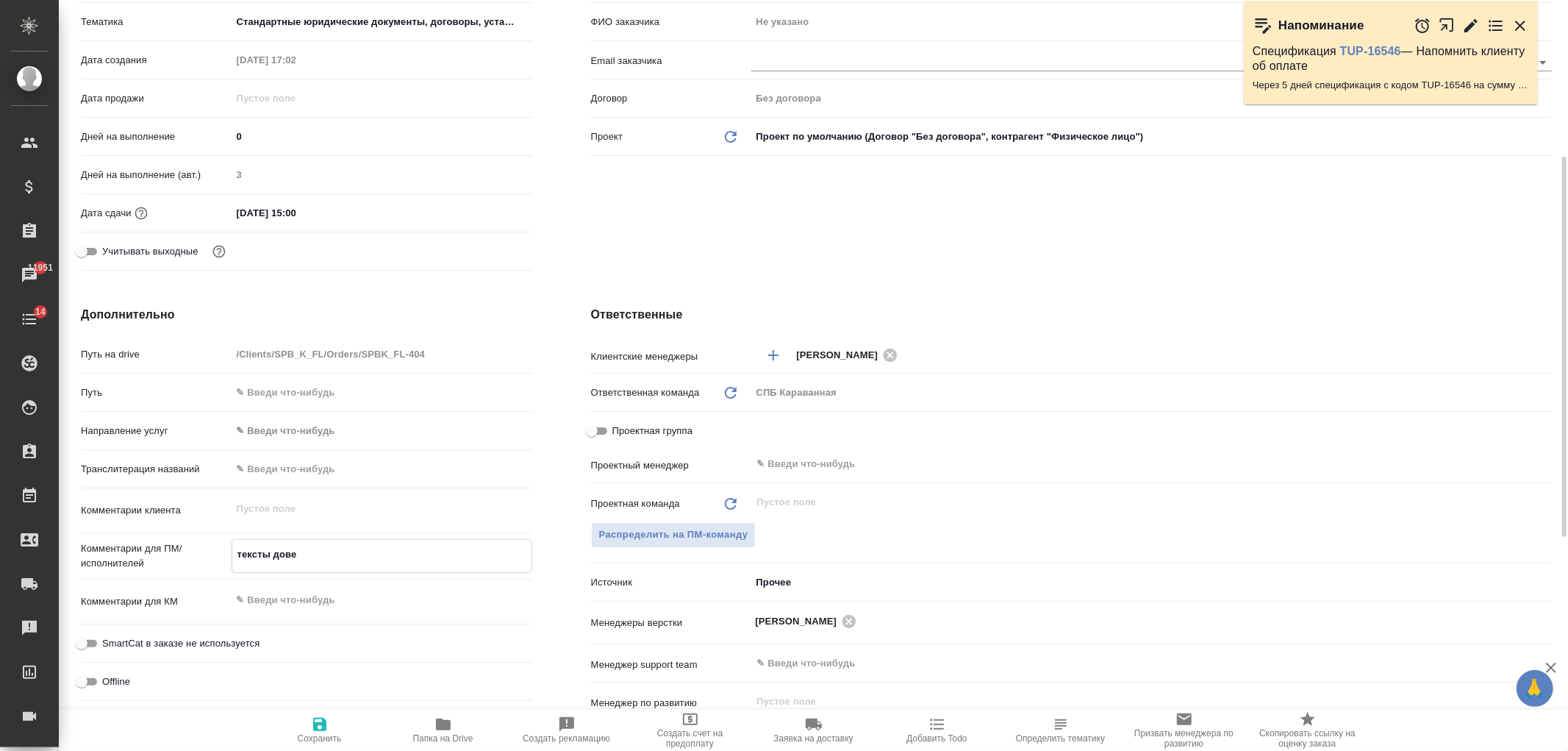
type textarea "x"
type textarea "тексты доверо"
type textarea "x"
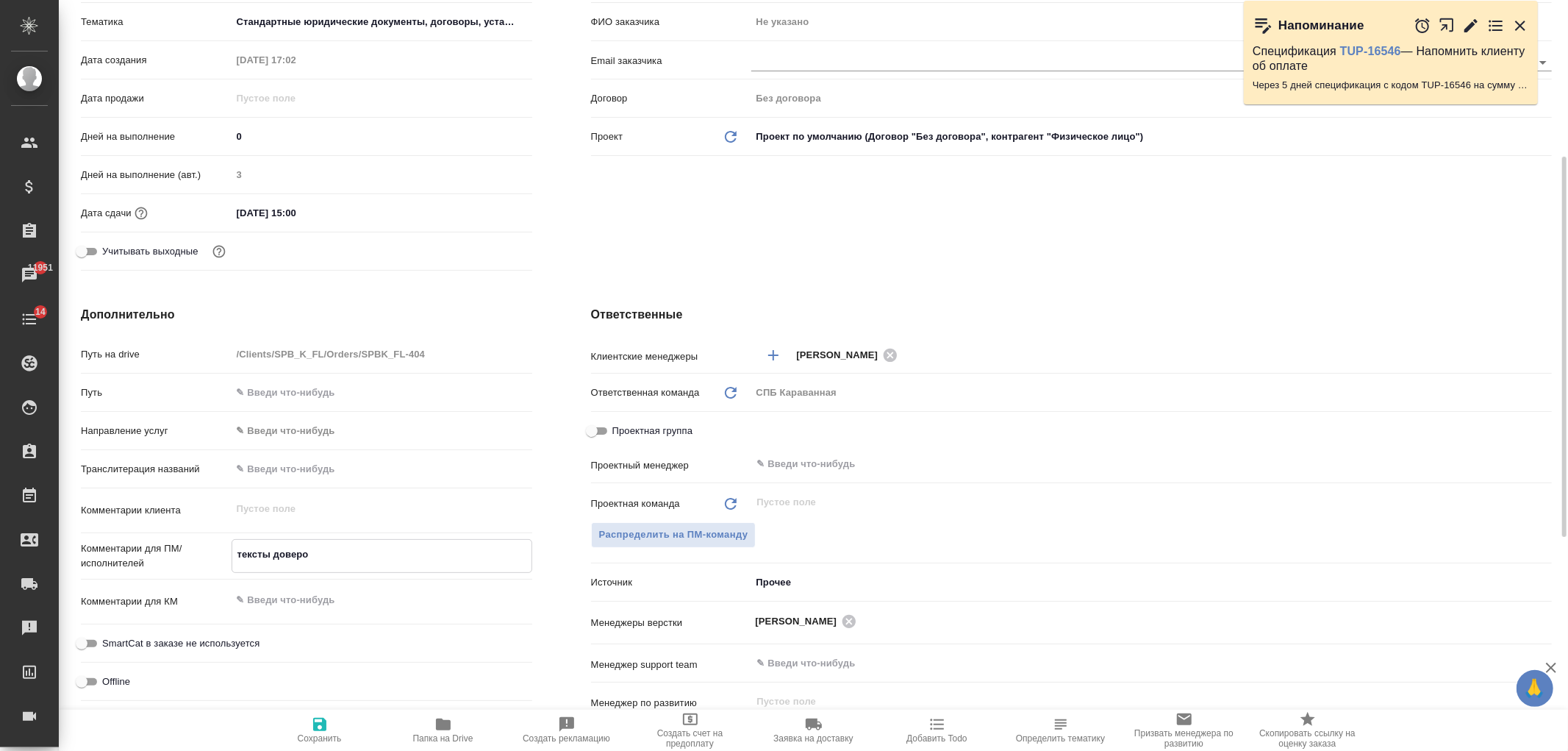
type textarea "тексты доверок"
type textarea "x"
type textarea "тексты доверок"
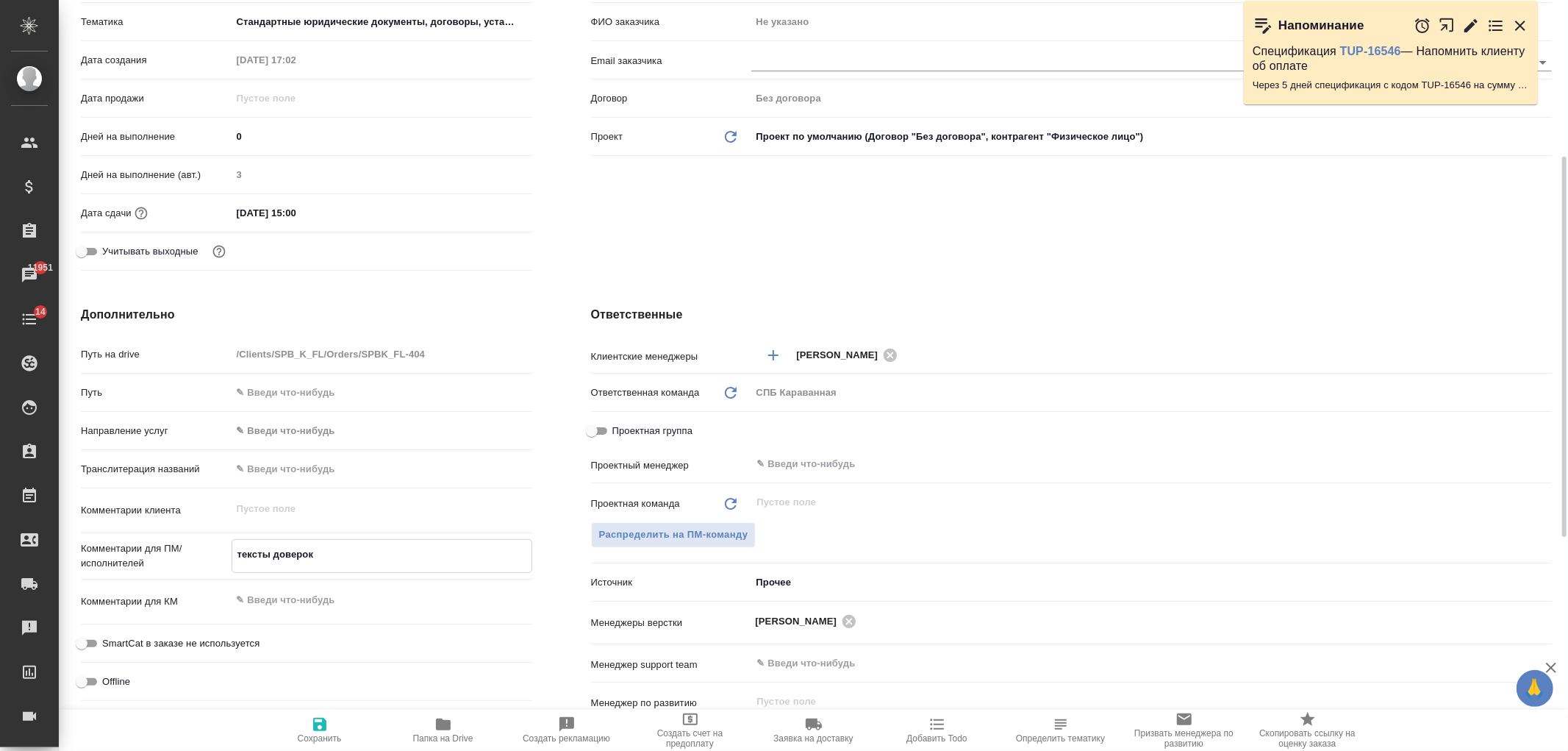
type textarea "x"
type textarea "тексты доверок р"
type textarea "x"
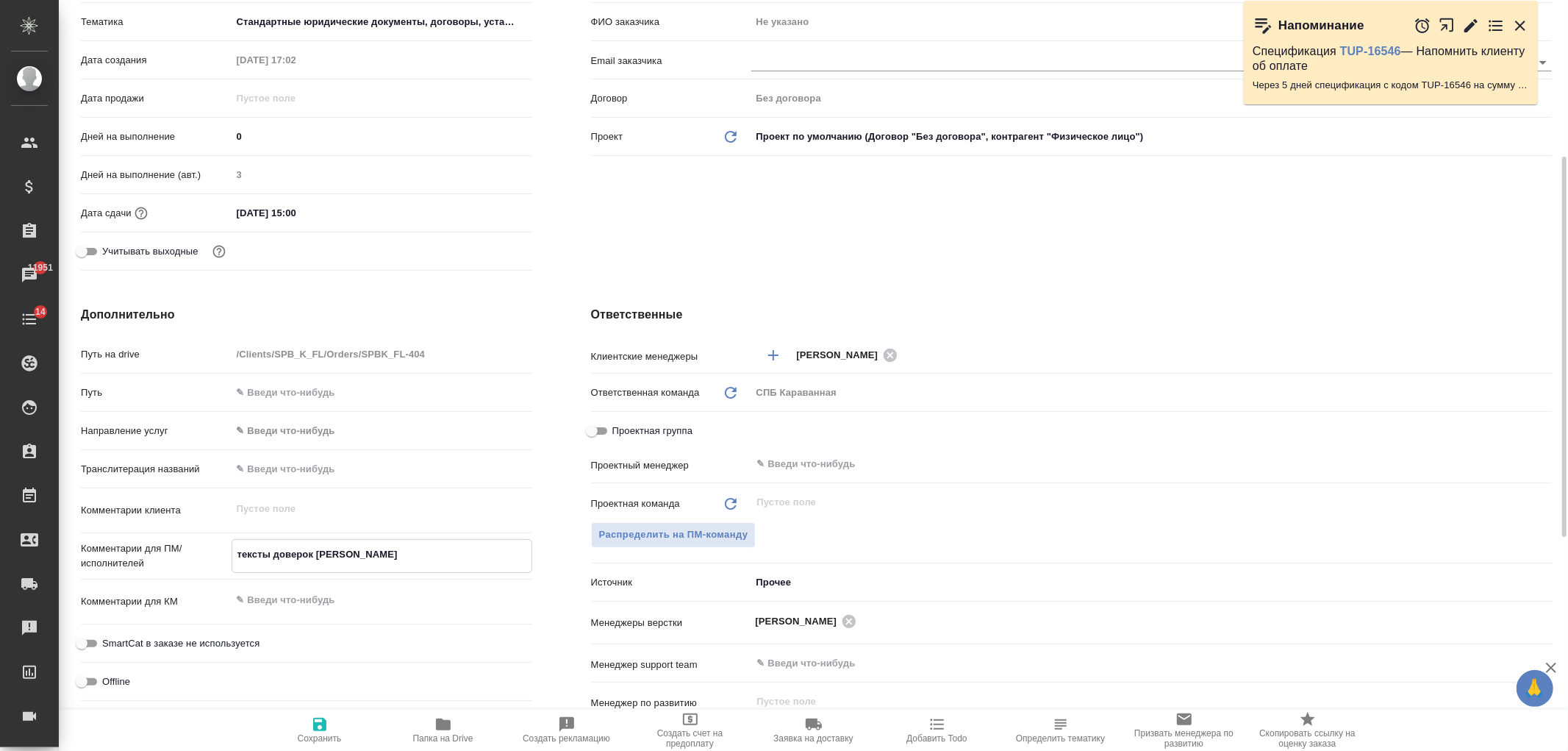
type textarea "x"
type textarea "тексты доверок ра"
type textarea "x"
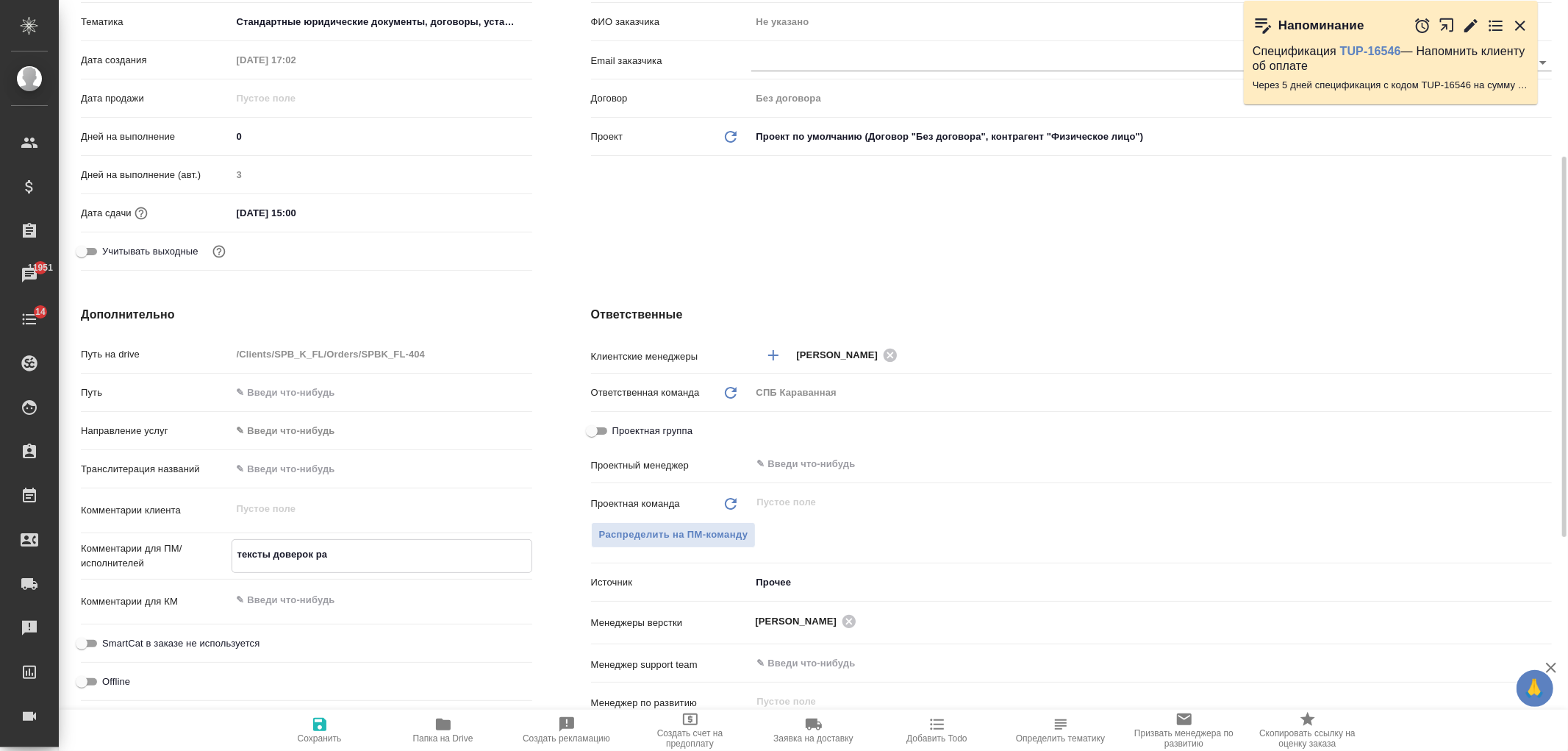
type textarea "x"
type textarea "тексты доверок раз"
type textarea "x"
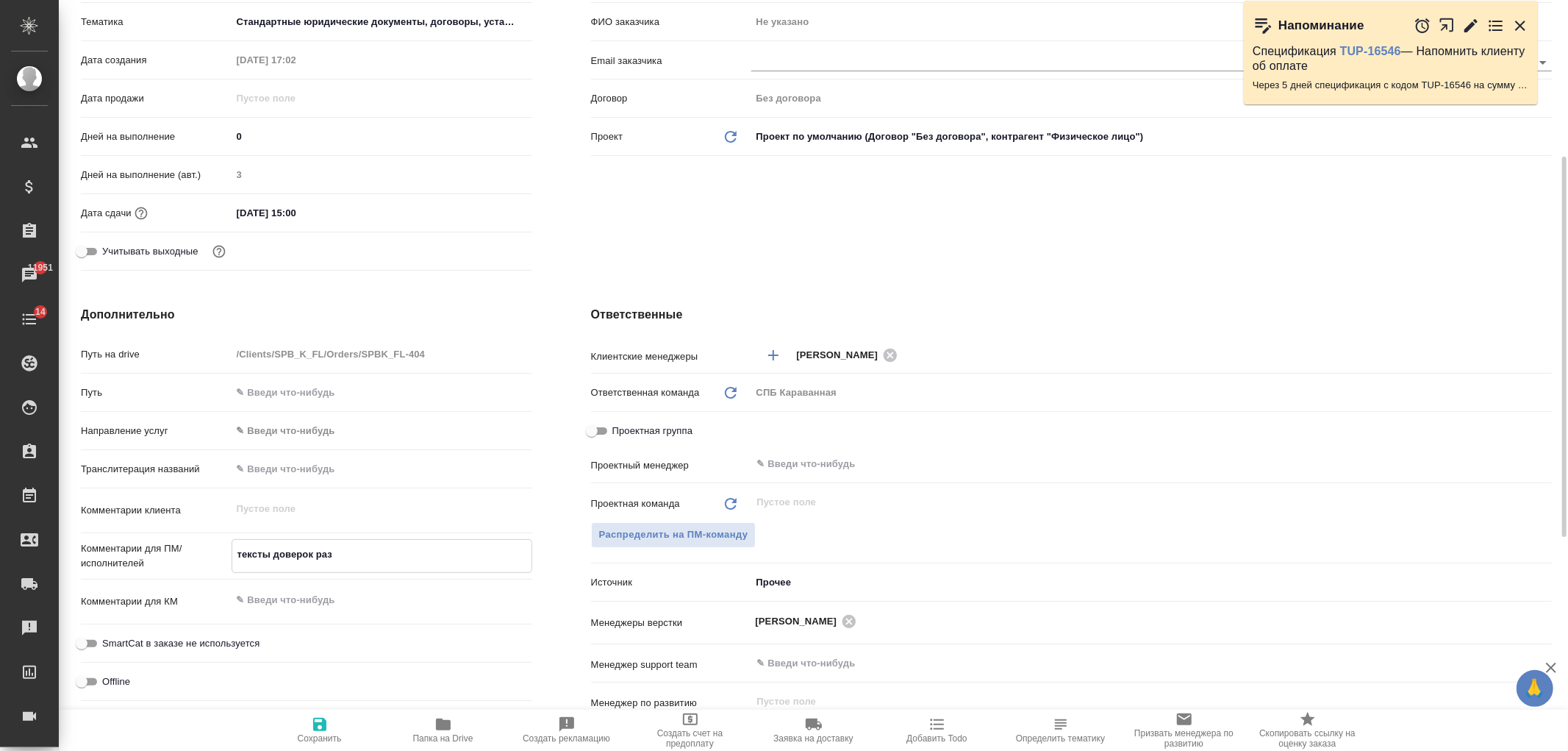
type textarea "тексты доверок разл"
type textarea "x"
type textarea "тексты доверок разли"
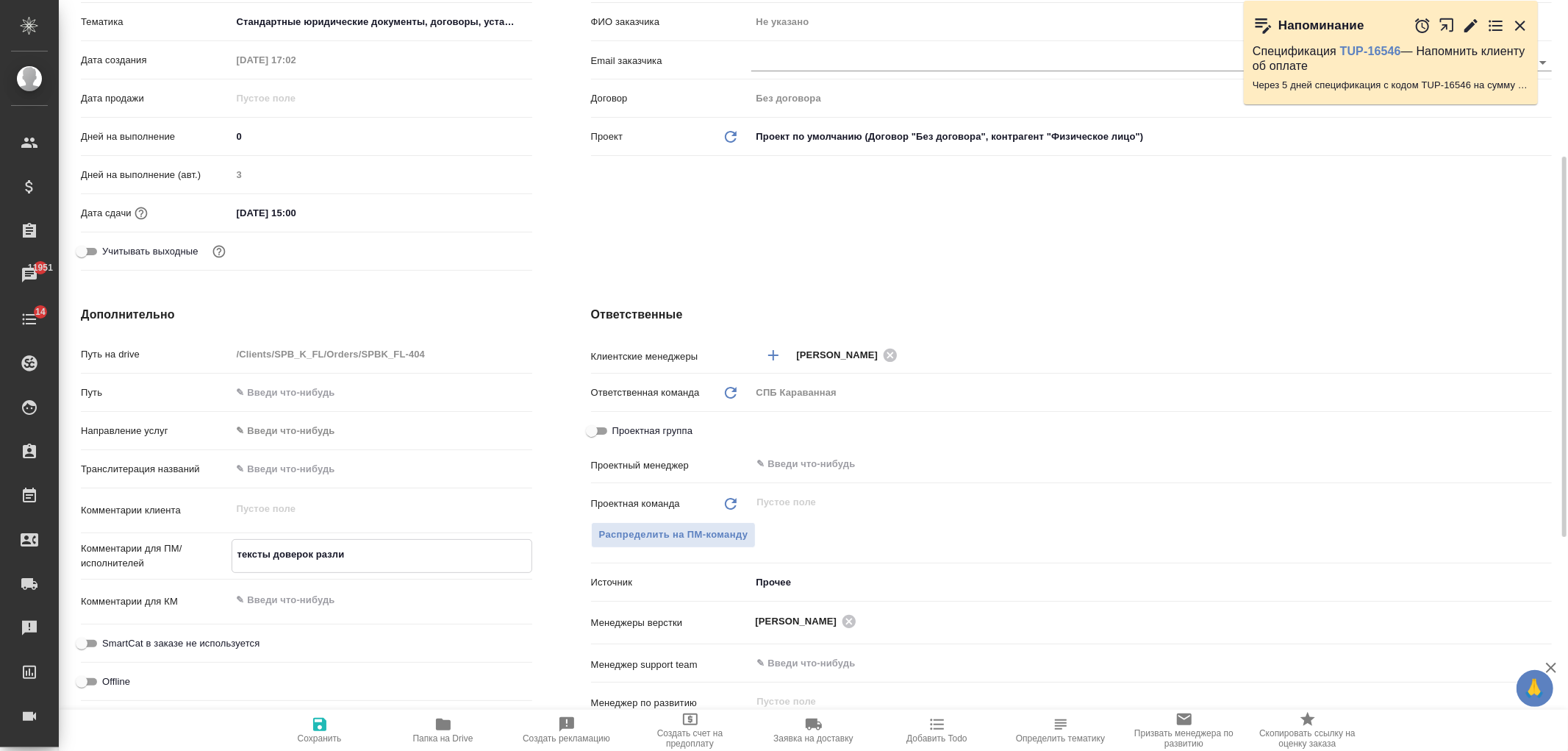
type textarea "x"
type textarea "тексты доверок различ"
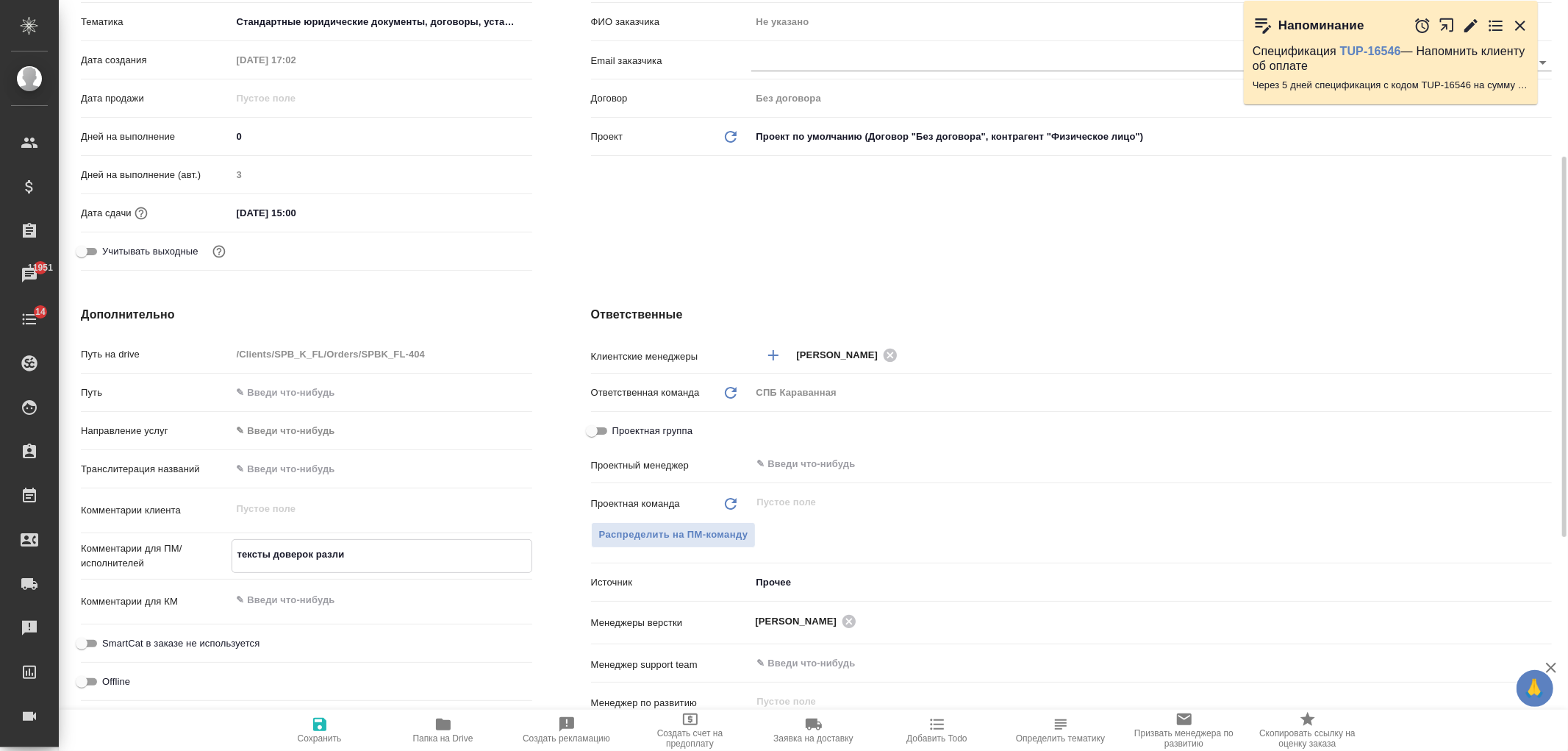
type textarea "x"
type textarea "тексты доверок различа"
type textarea "x"
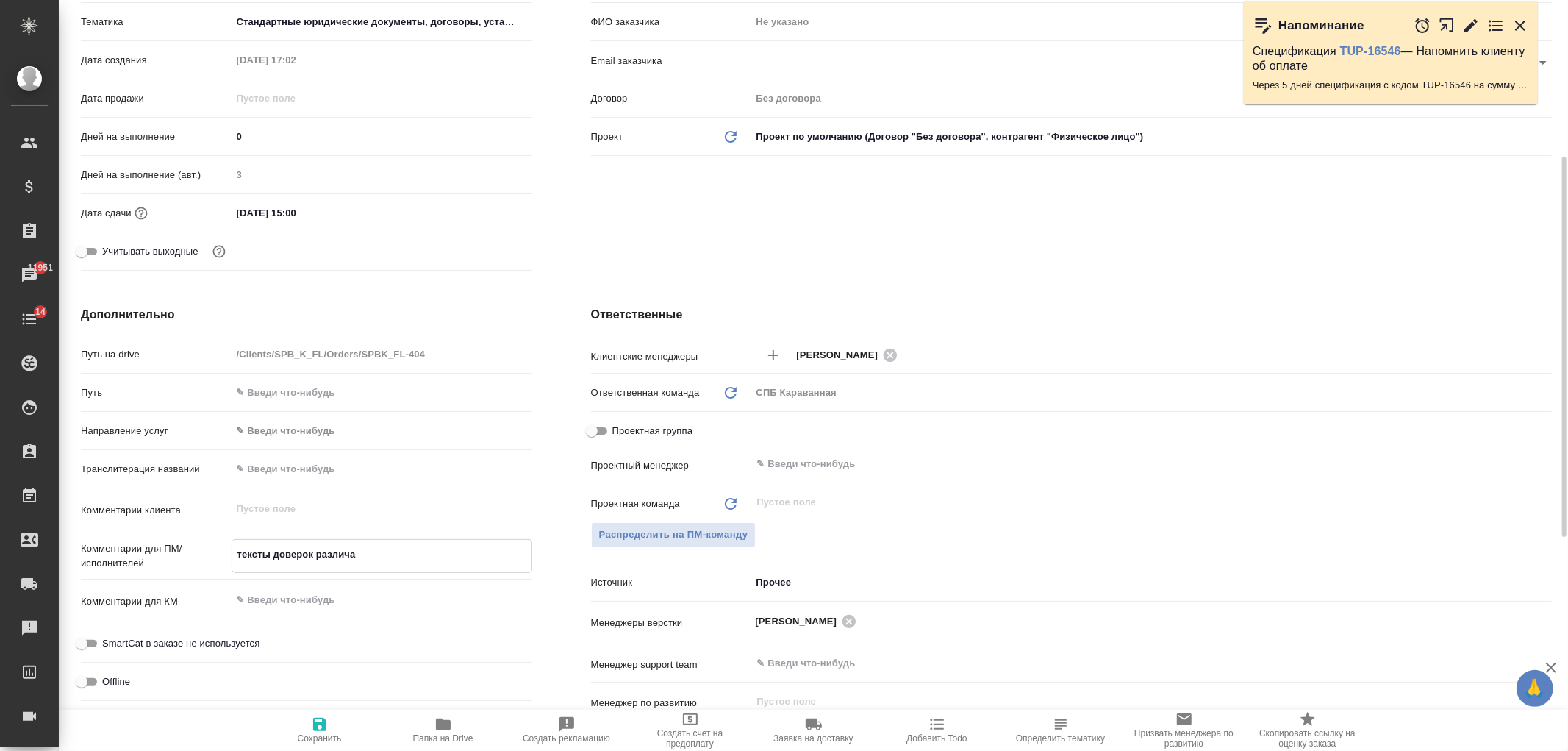
type textarea "x"
type textarea "тексты доверок различаю"
type textarea "x"
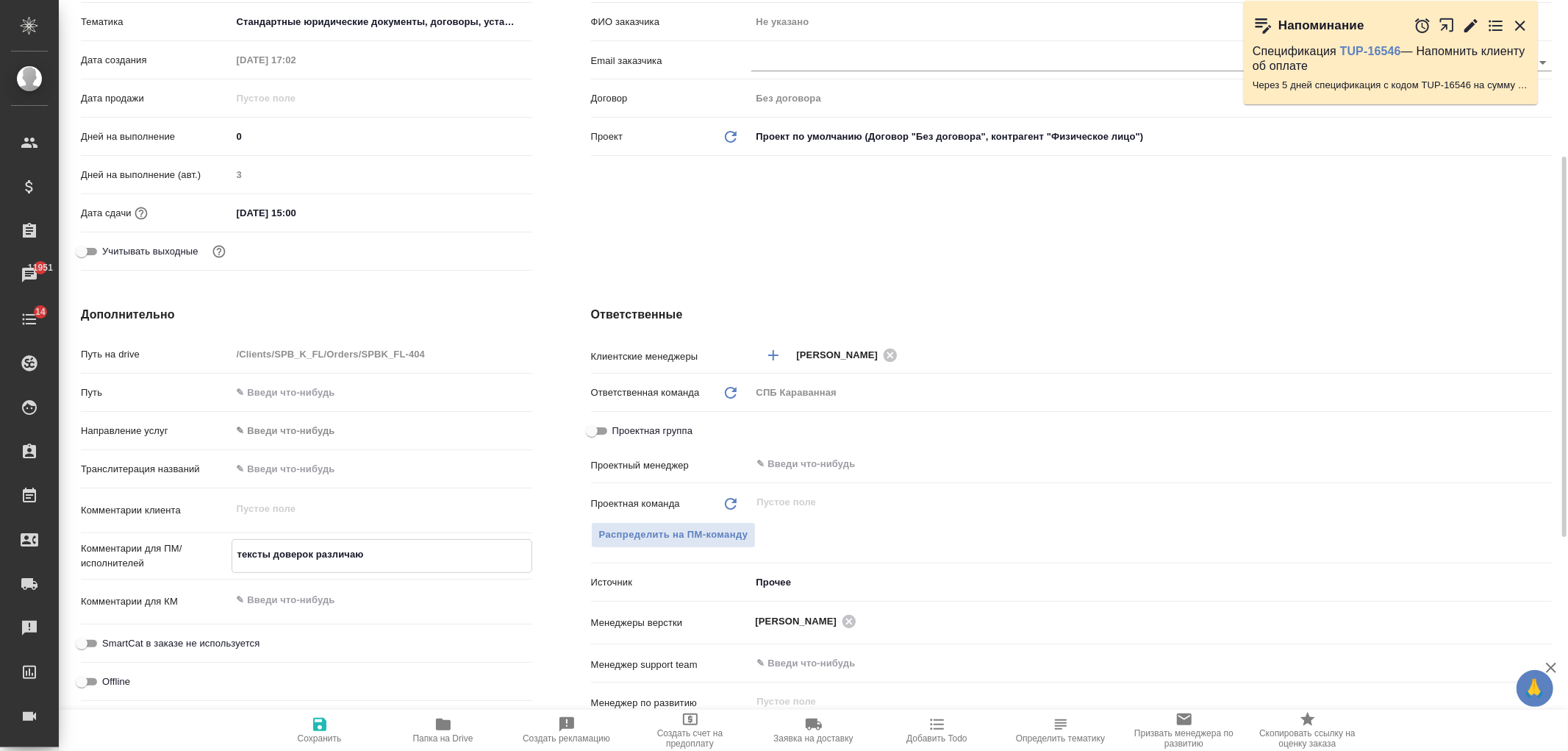
type textarea "тексты доверок различают"
type textarea "x"
type textarea "тексты доверок различаютс"
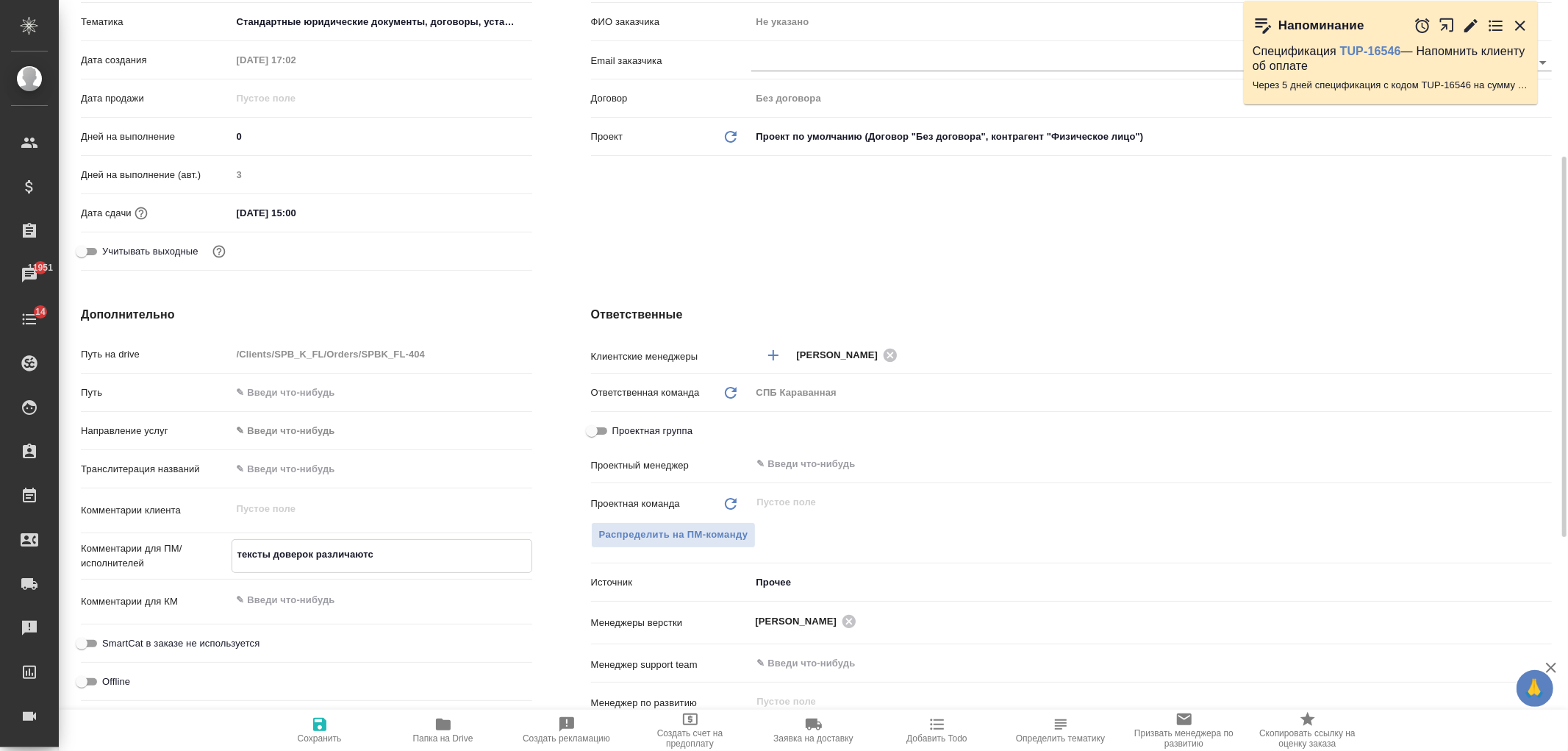
type textarea "x"
type textarea "тексты доверок различаются"
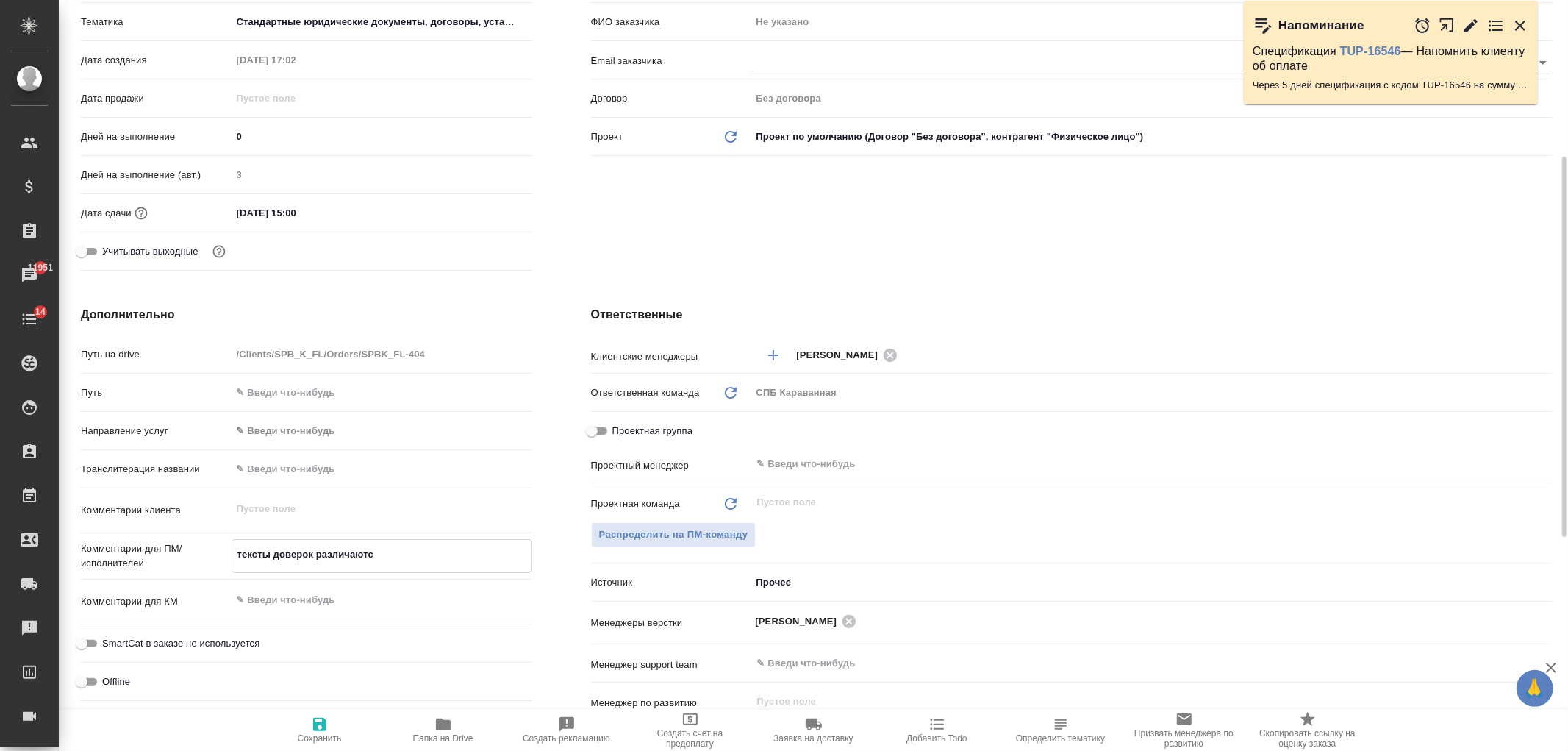
type textarea "x"
type textarea "тексты доверок различаются"
type textarea "x"
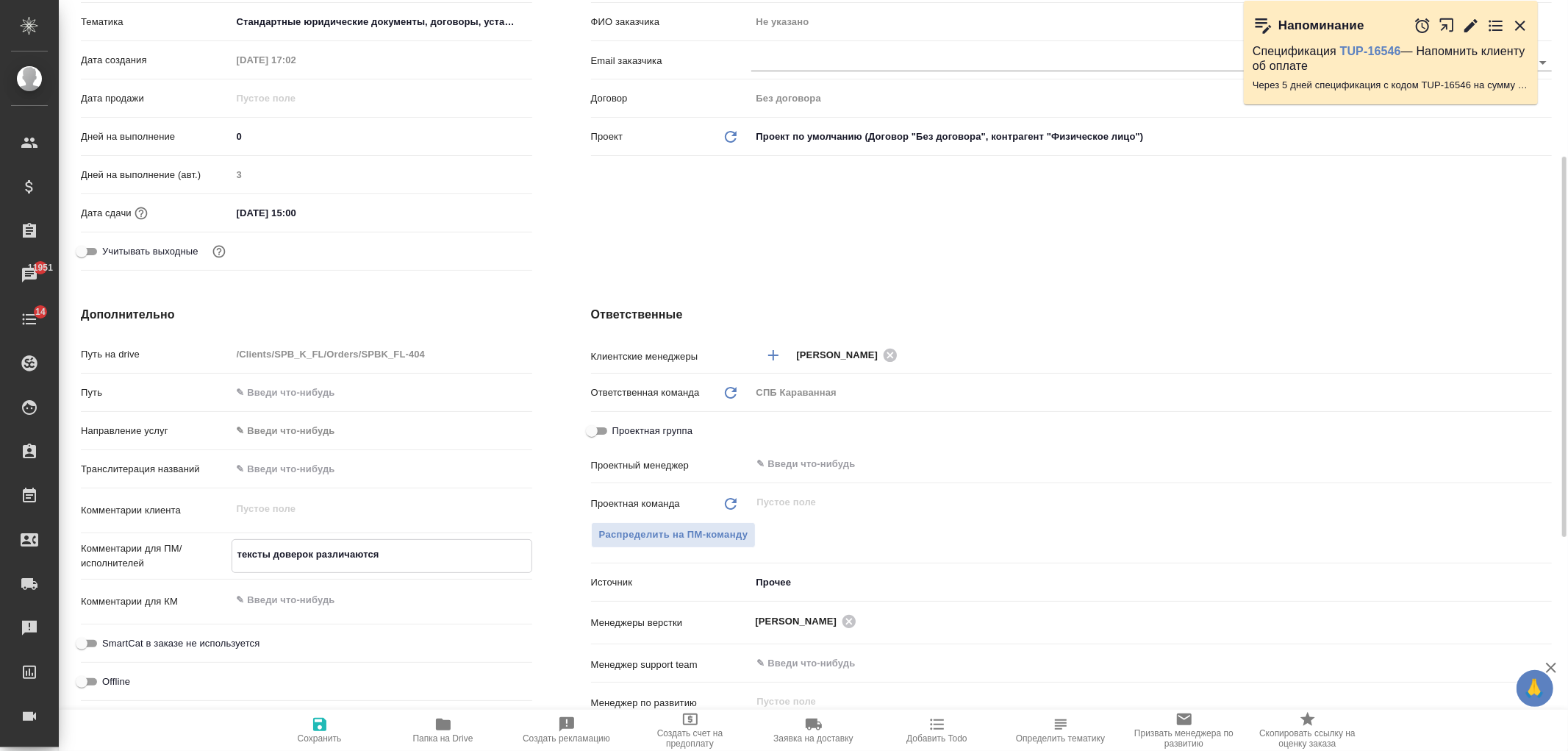
type textarea "x"
type textarea "тексты доверок различаются па"
type textarea "x"
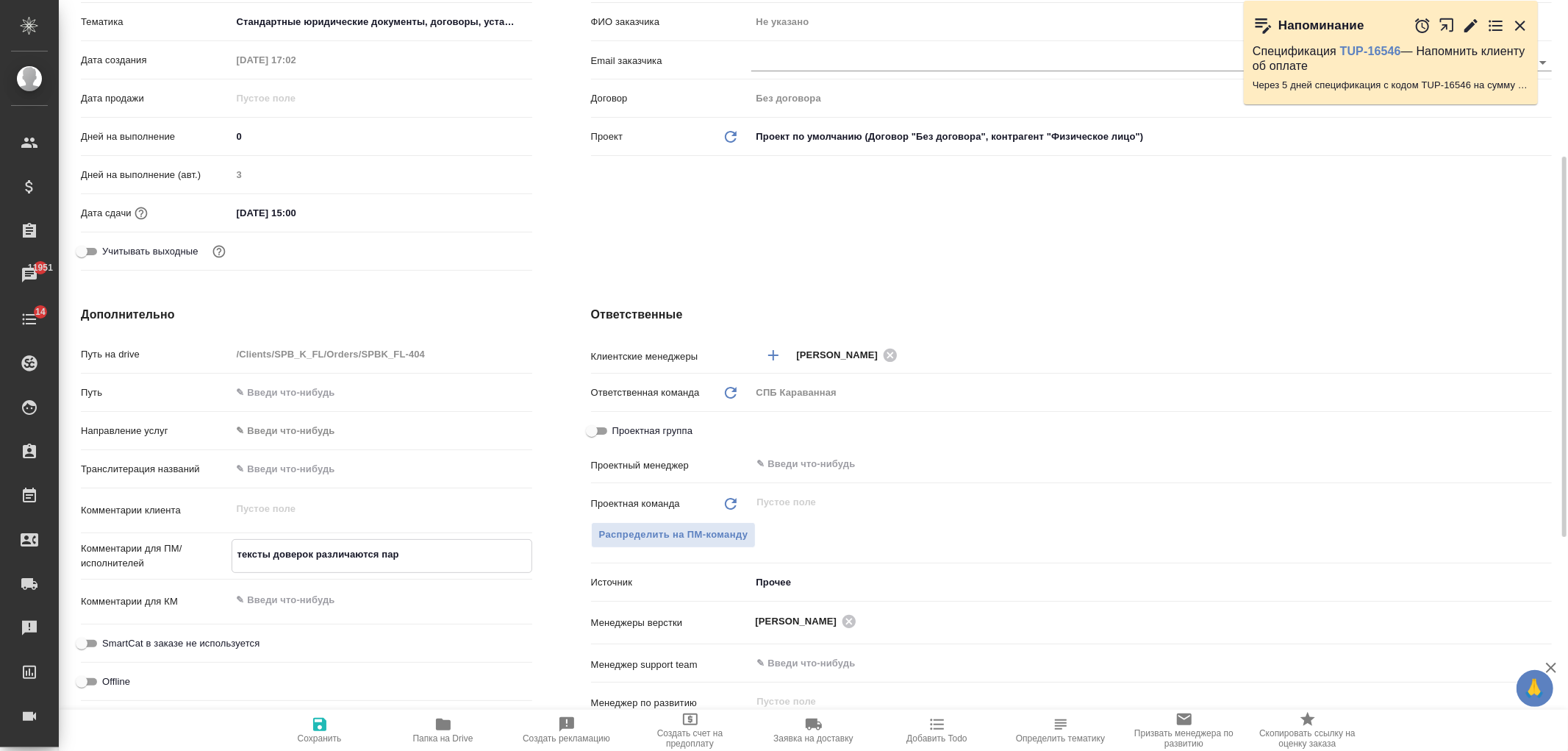
type textarea "тексты доверок различаются паро"
type textarea "x"
type textarea "тексты доверок различаются парой"
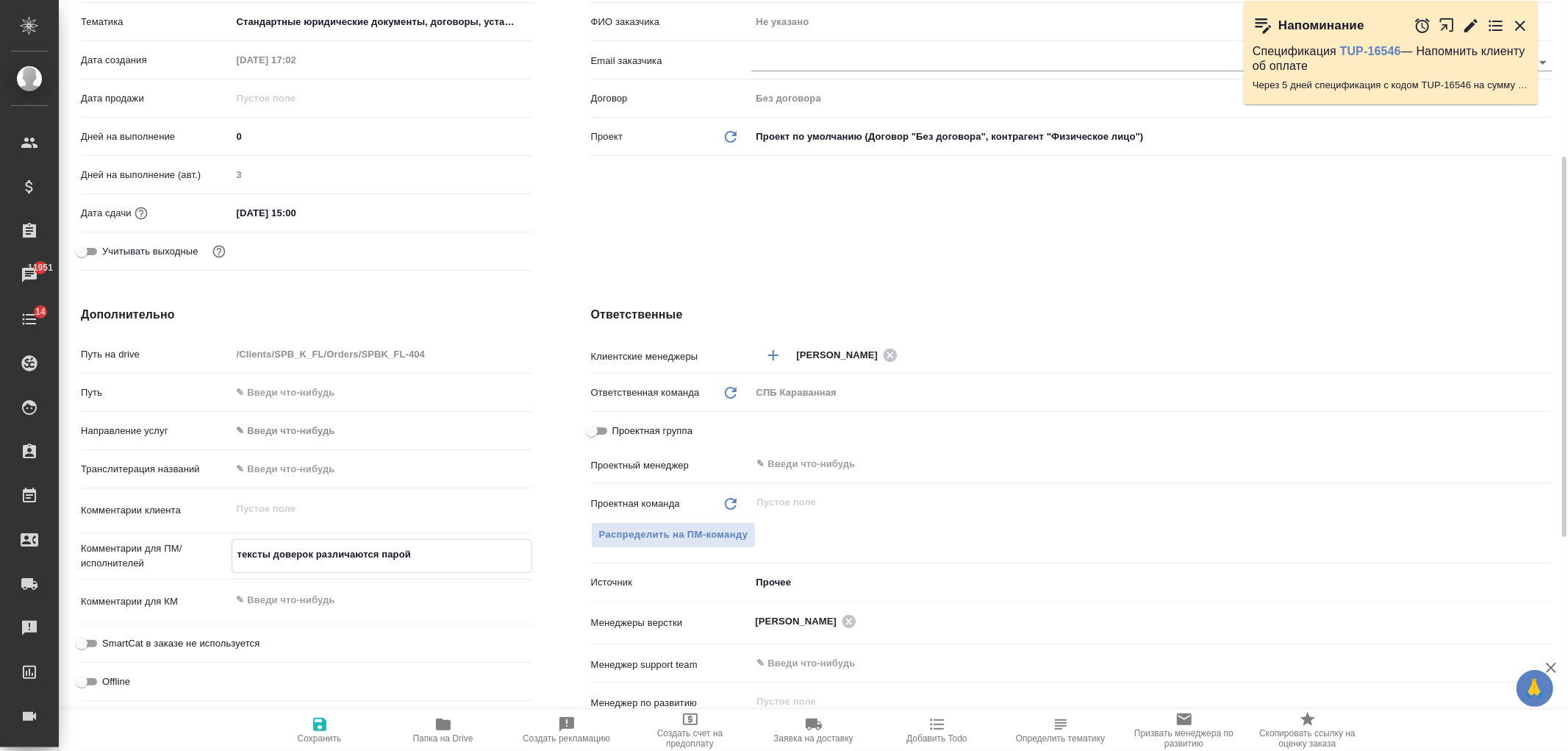
type textarea "x"
type textarea "тексты доверок различаются парой"
type textarea "x"
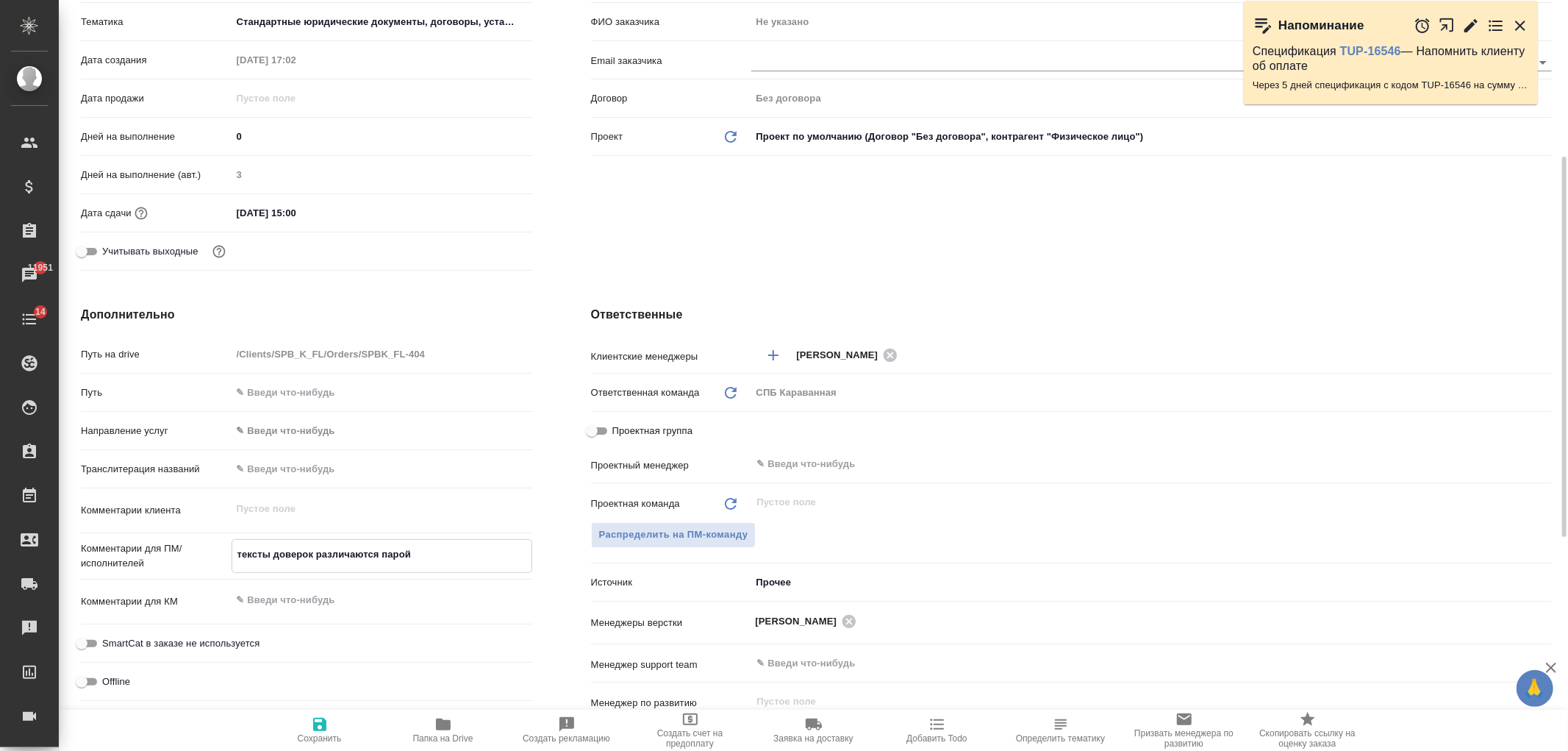
type textarea "x"
type textarea "тексты доверок различаются парой ф"
type textarea "x"
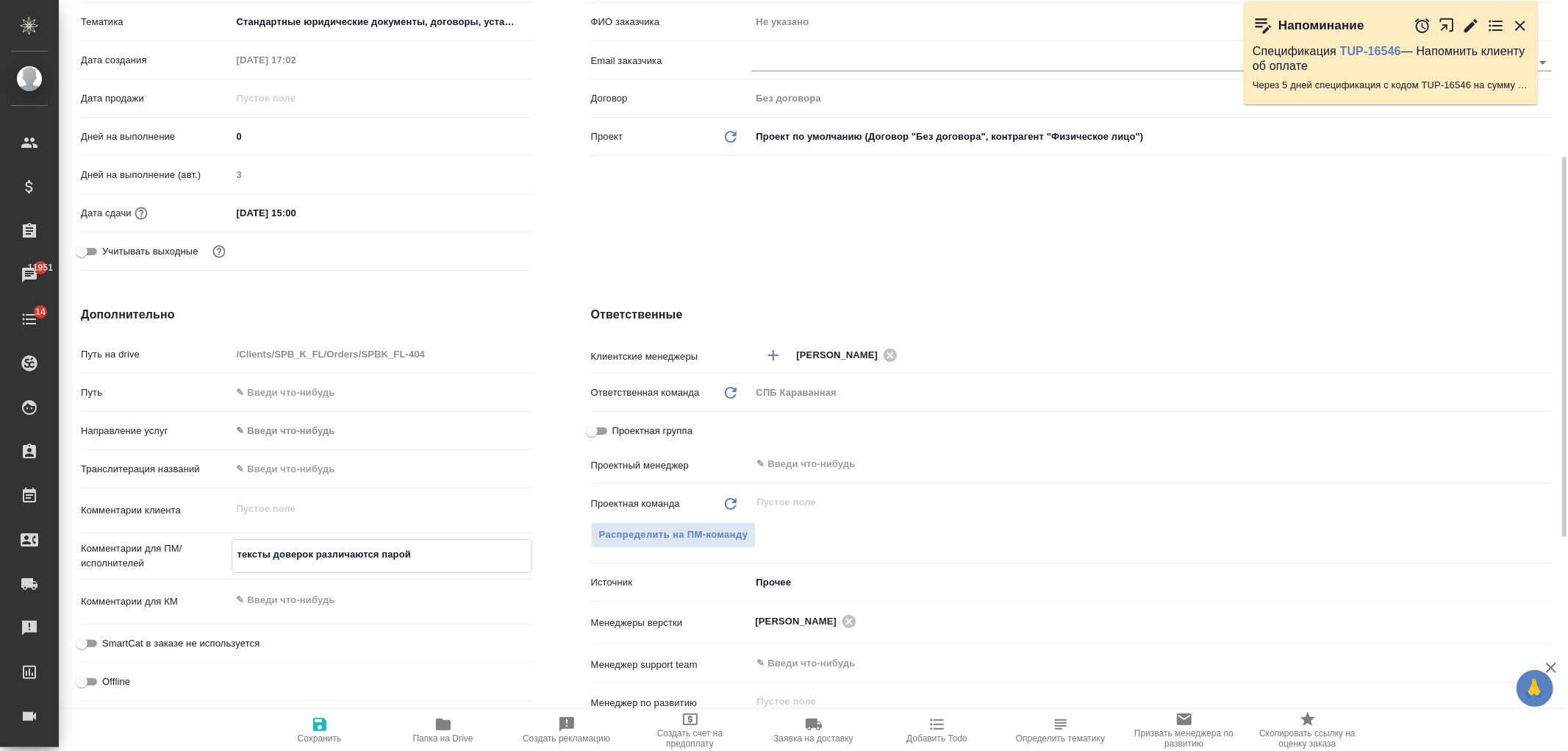
type textarea "x"
type textarea "тексты доверок различаются парой фр"
type textarea "x"
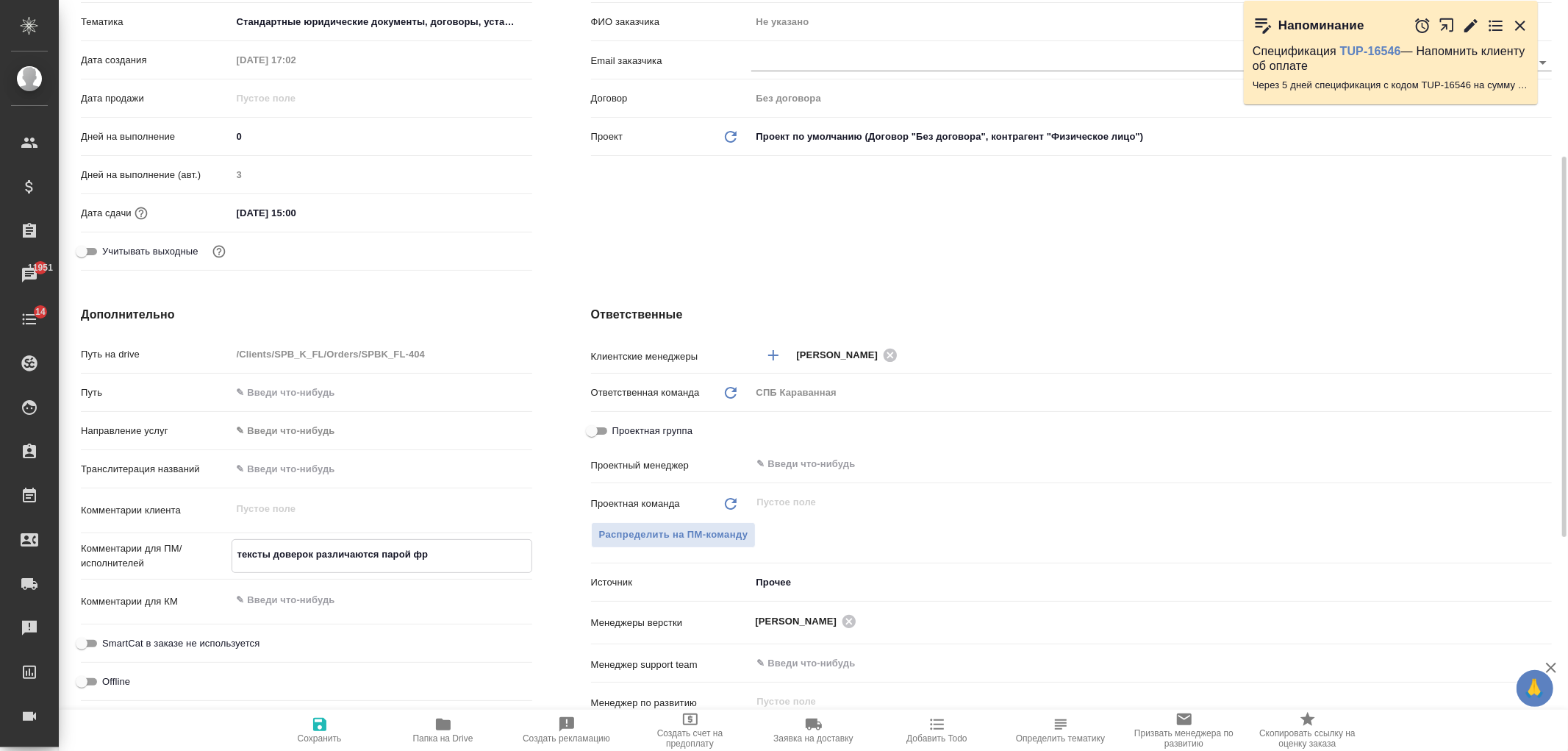
type textarea "тексты доверок различаются парой фра"
type textarea "x"
type textarea "тексты доверок различаются парой фраз"
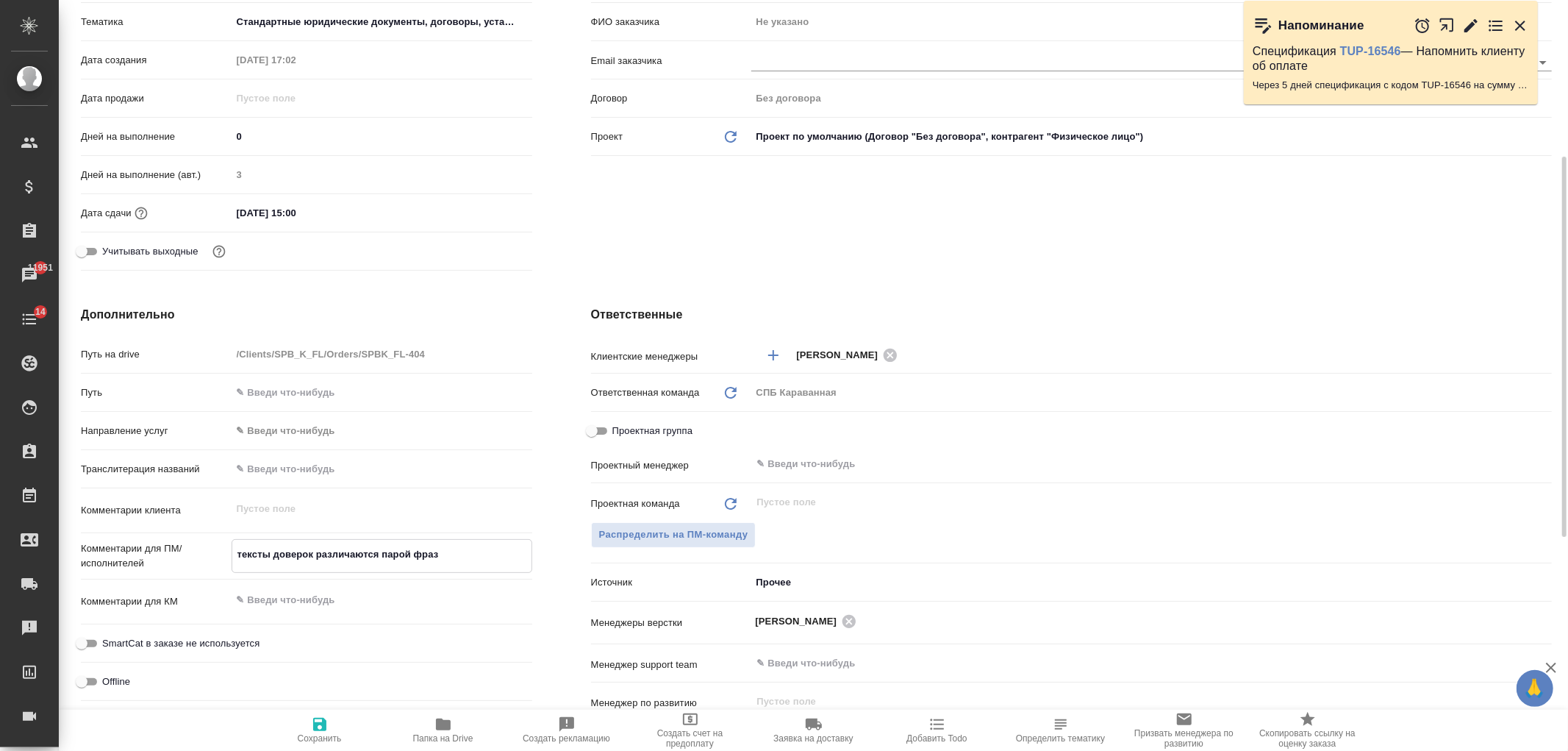
type textarea "x"
type textarea "тексты доверок различаются парой фраз,"
type textarea "x"
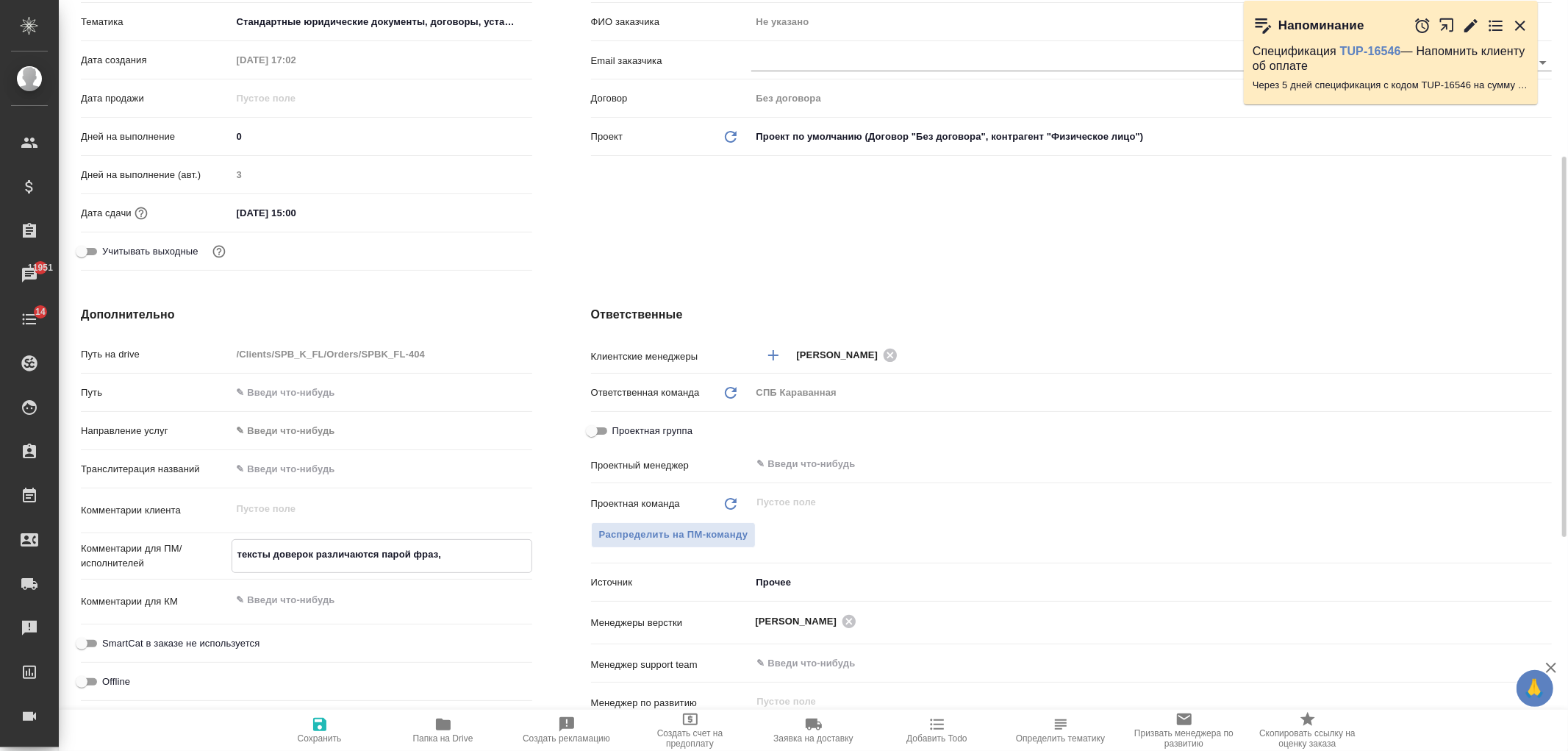
type textarea "x"
type textarea "тексты доверок различаются парой фраз,"
type textarea "x"
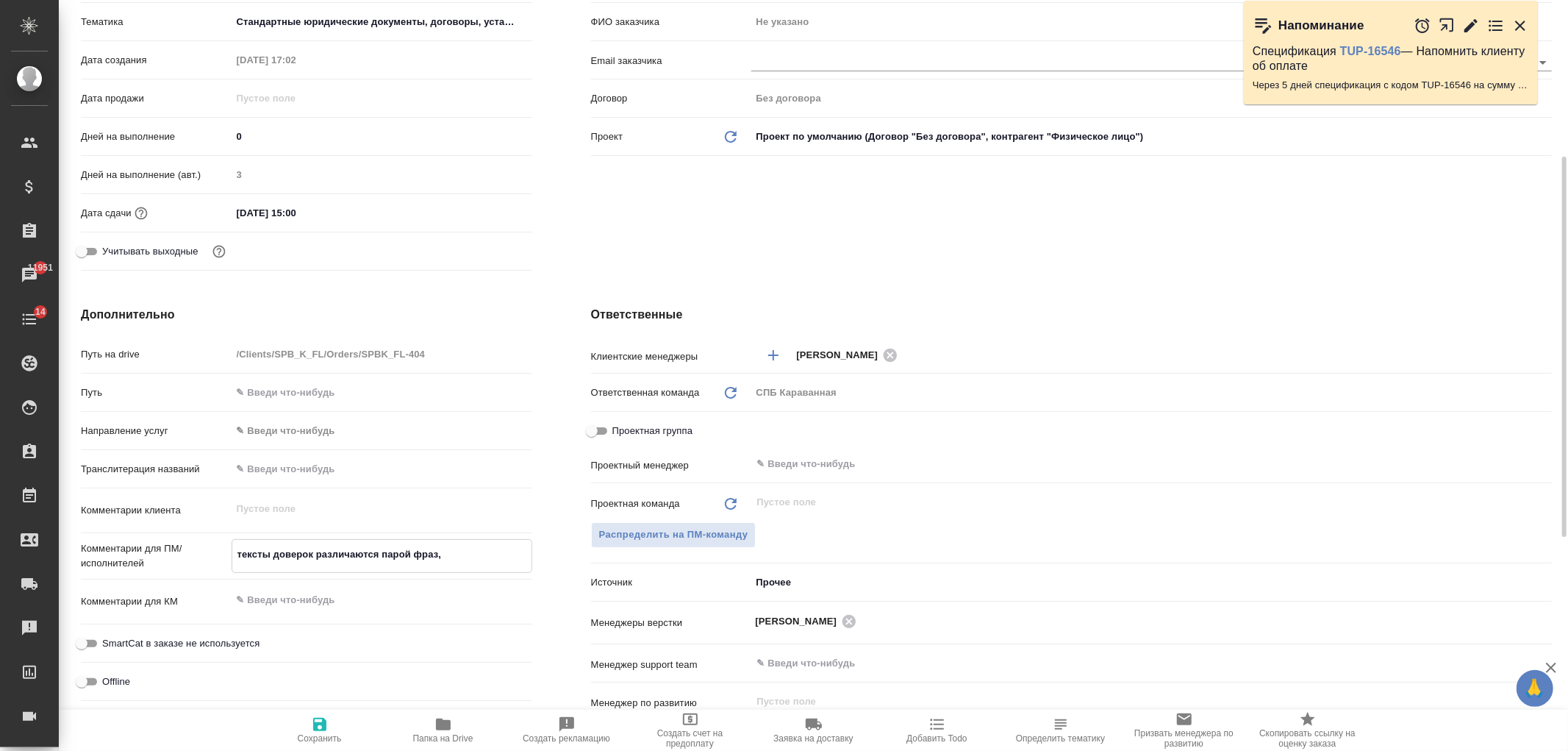
type textarea "x"
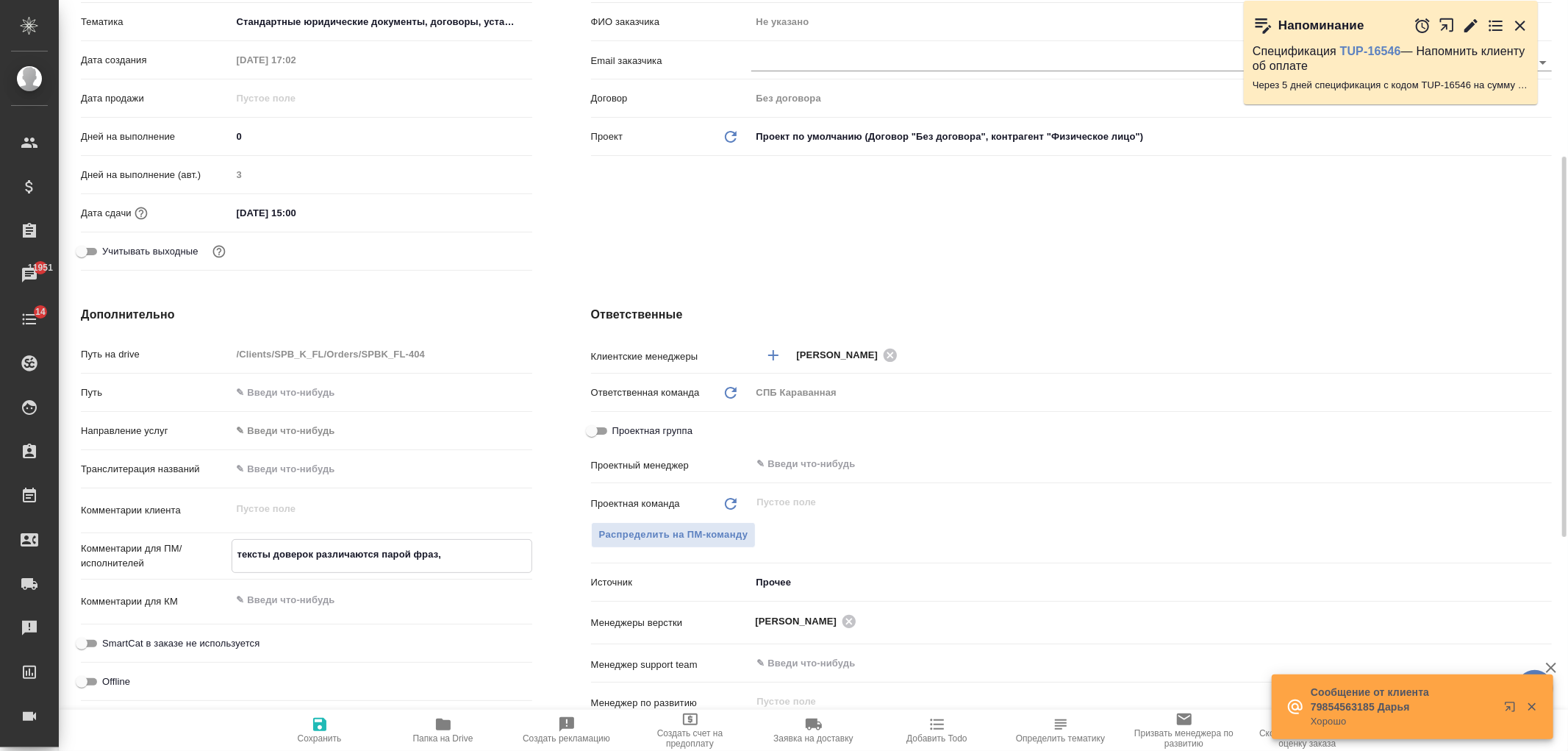
type textarea "тексты доверок различаются парой фраз, в"
type textarea "x"
type textarea "тексты доверок различаются парой фраз, в"
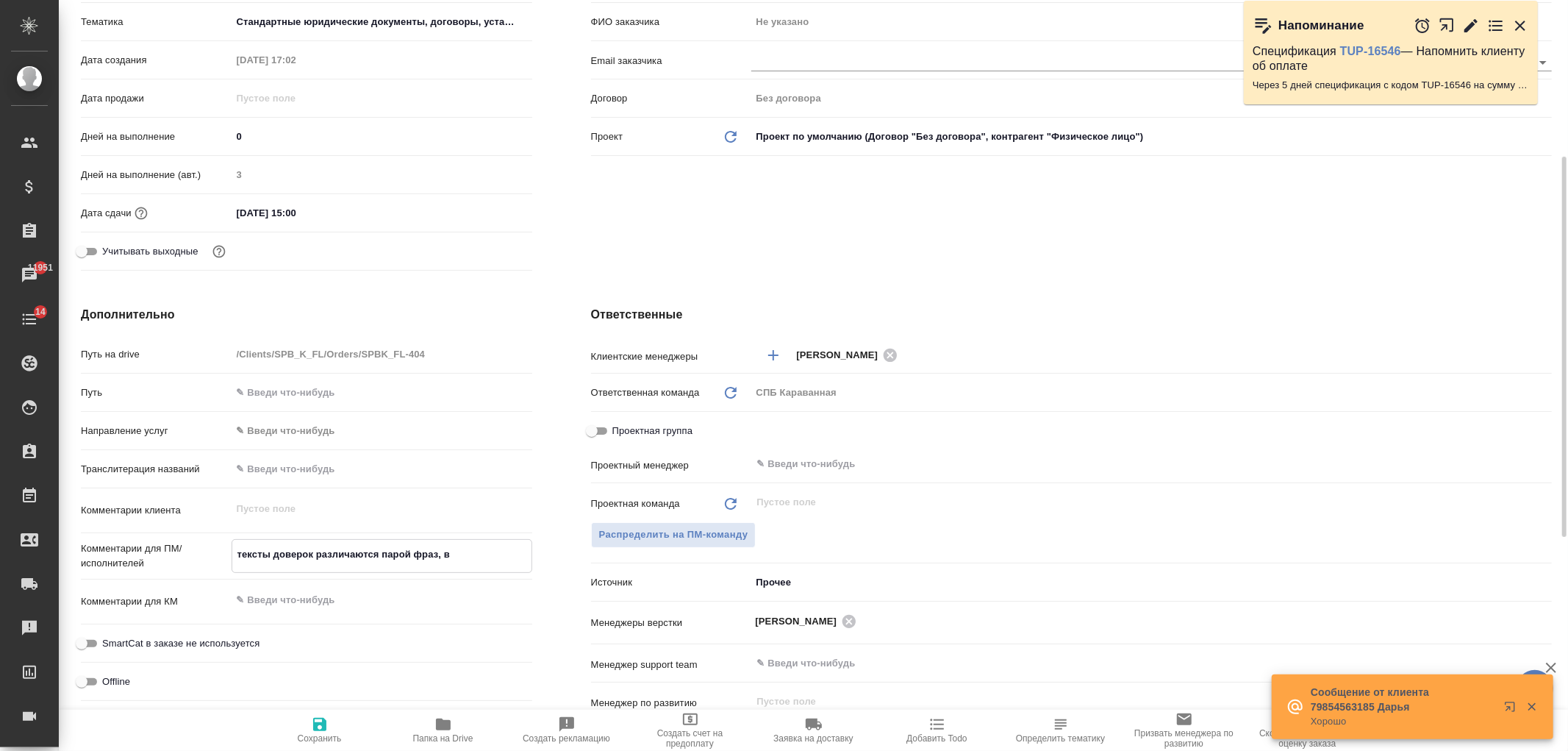
type textarea "x"
type textarea "тексты доверок различаются парой фраз, в п"
type textarea "x"
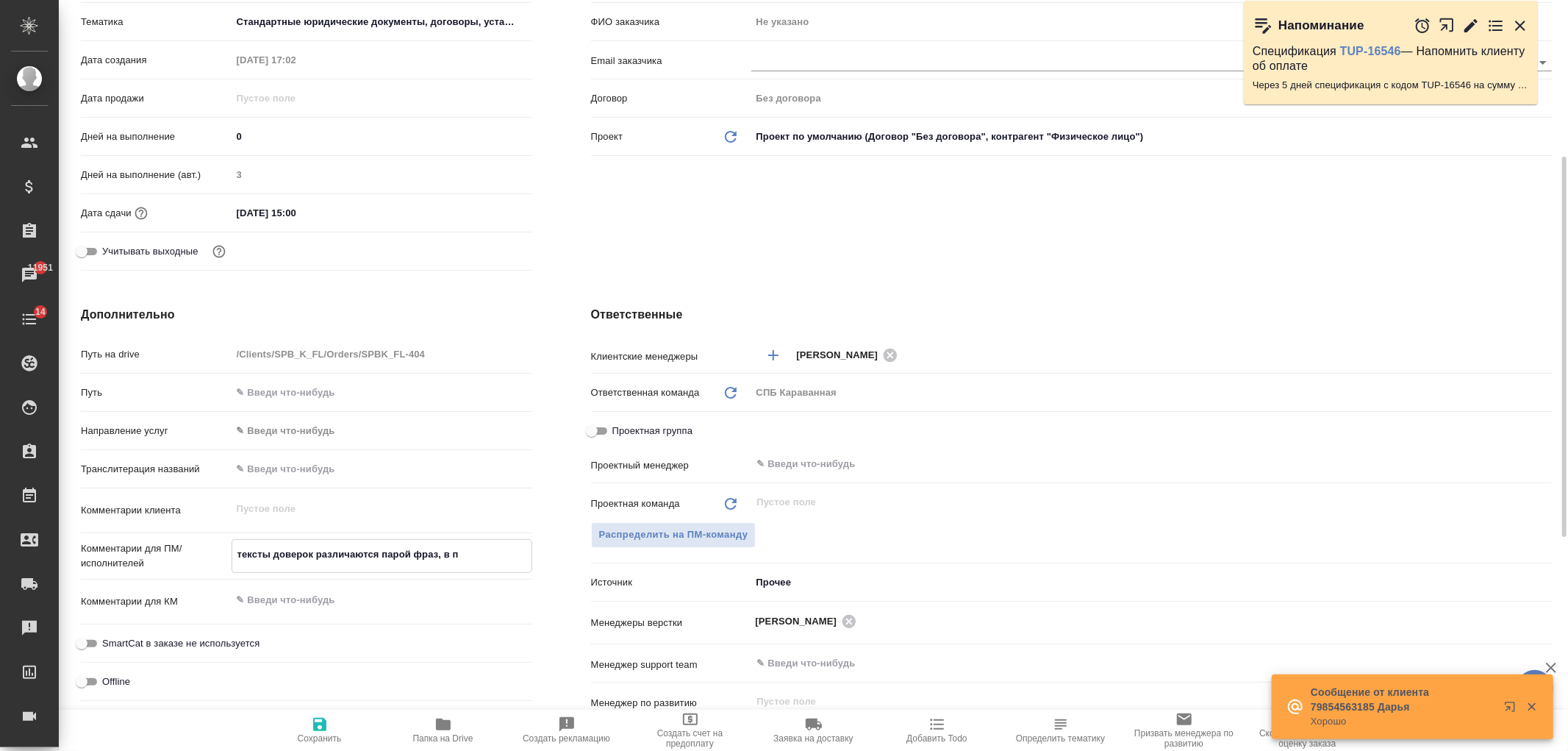
type textarea "x"
type textarea "тексты доверок различаются парой фраз, в па"
type textarea "x"
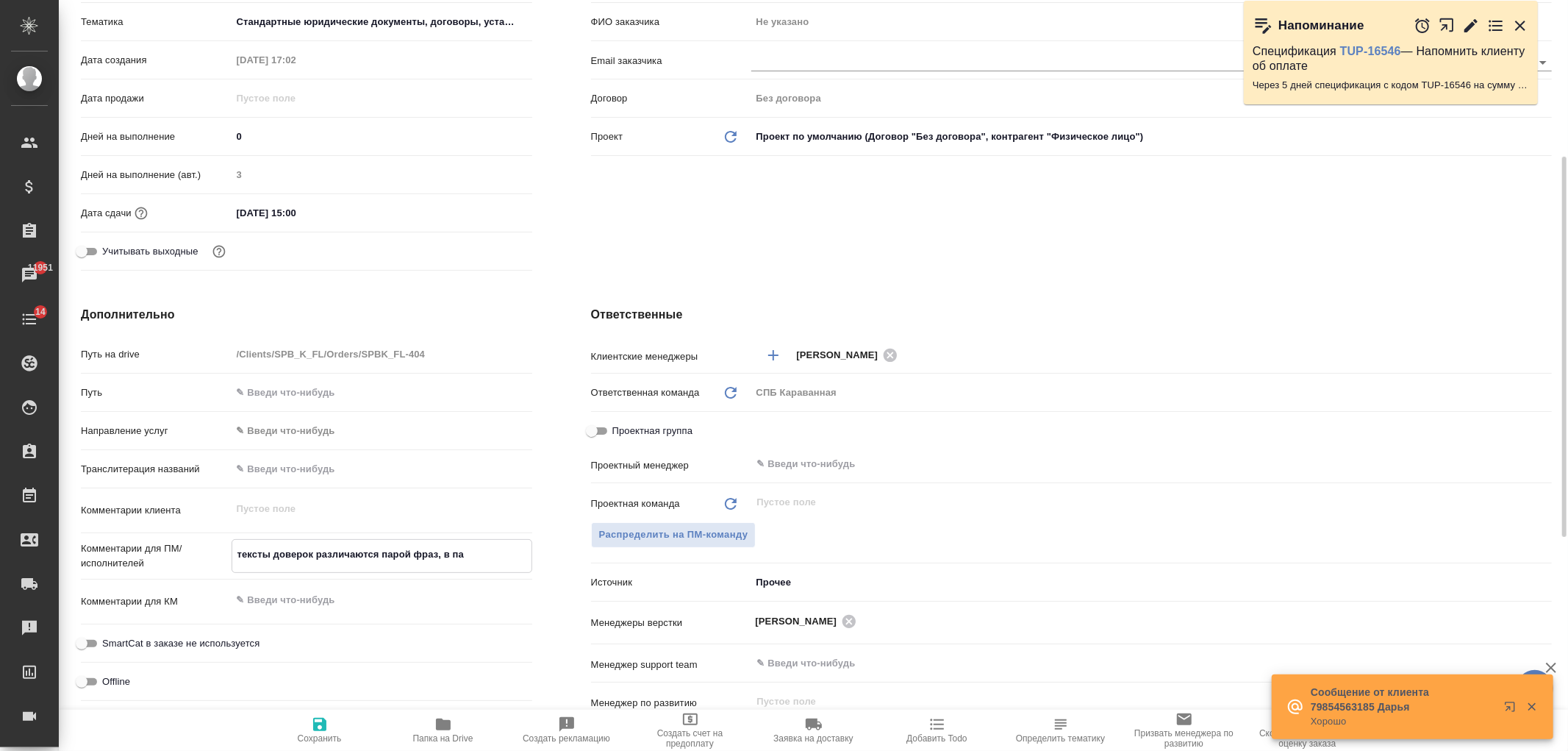
type textarea "x"
type textarea "тексты доверок различаются парой фраз, в пап"
type textarea "x"
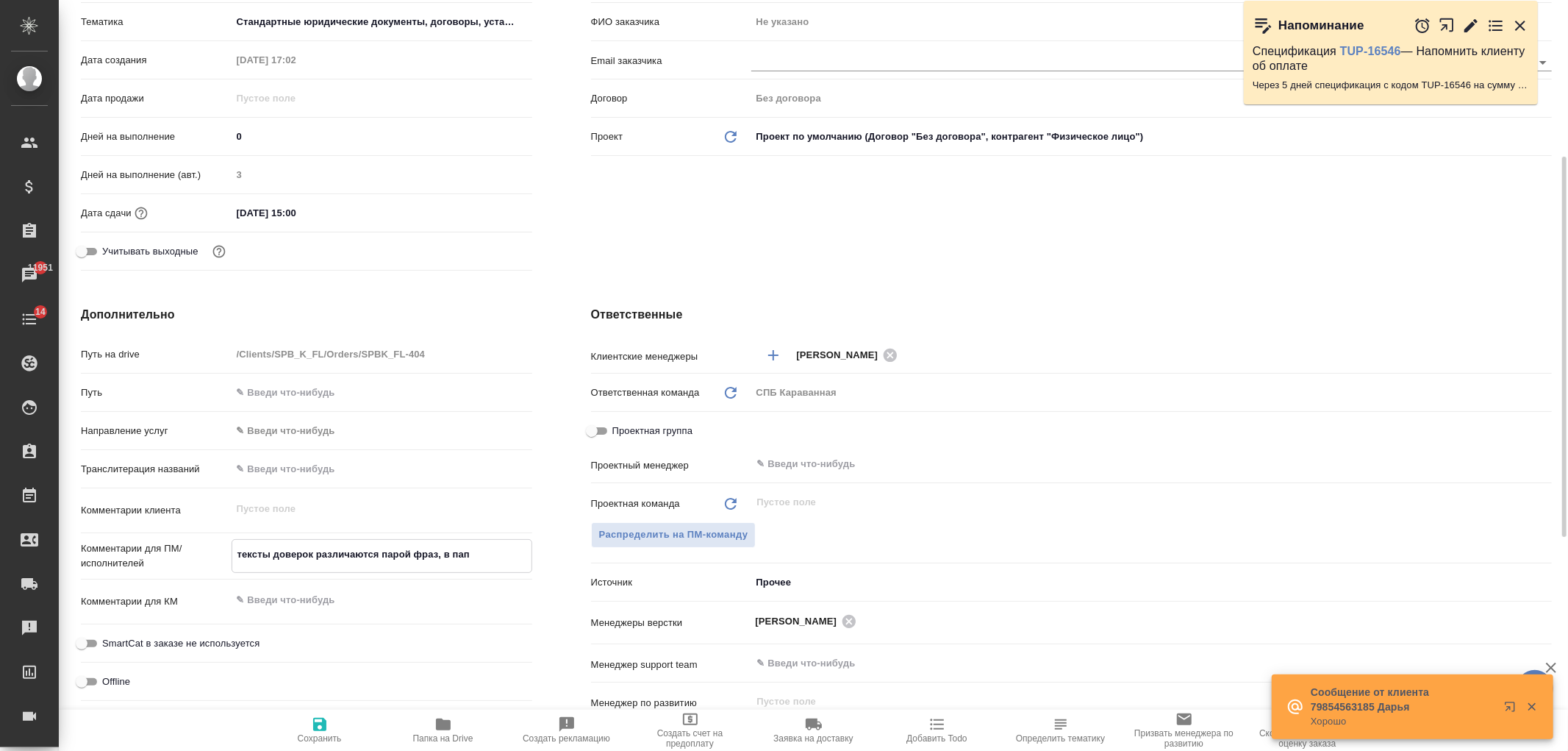
type textarea "x"
type textarea "тексты доверок различаются парой фраз, в папк"
type textarea "x"
type textarea "тексты доверок различаются парой фраз, в папке"
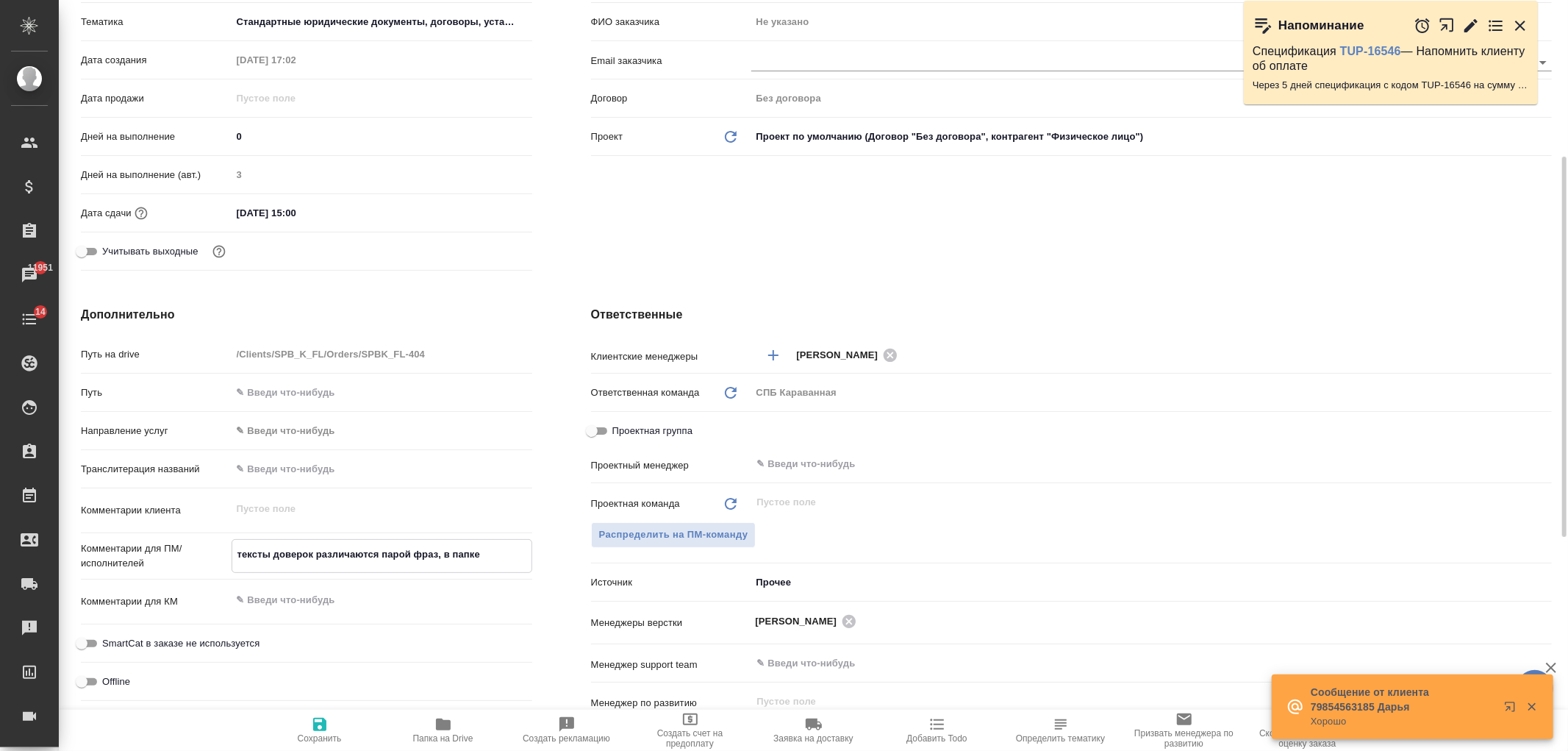
type textarea "x"
type textarea "тексты доверок различаются парой фраз, в папке"
type textarea "x"
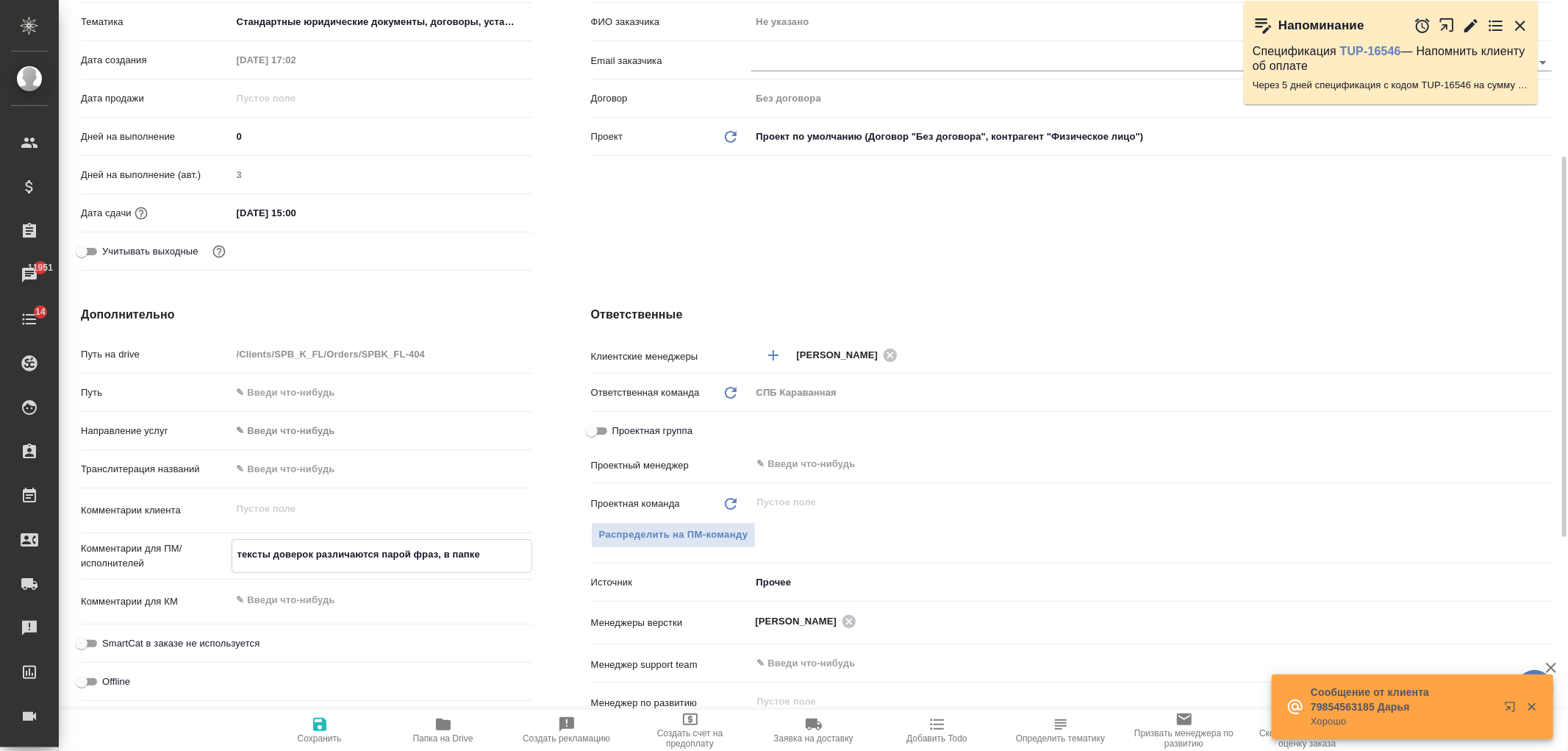
type textarea "x"
type textarea "тексты доверок различаются парой фраз, в папке"
type textarea "x"
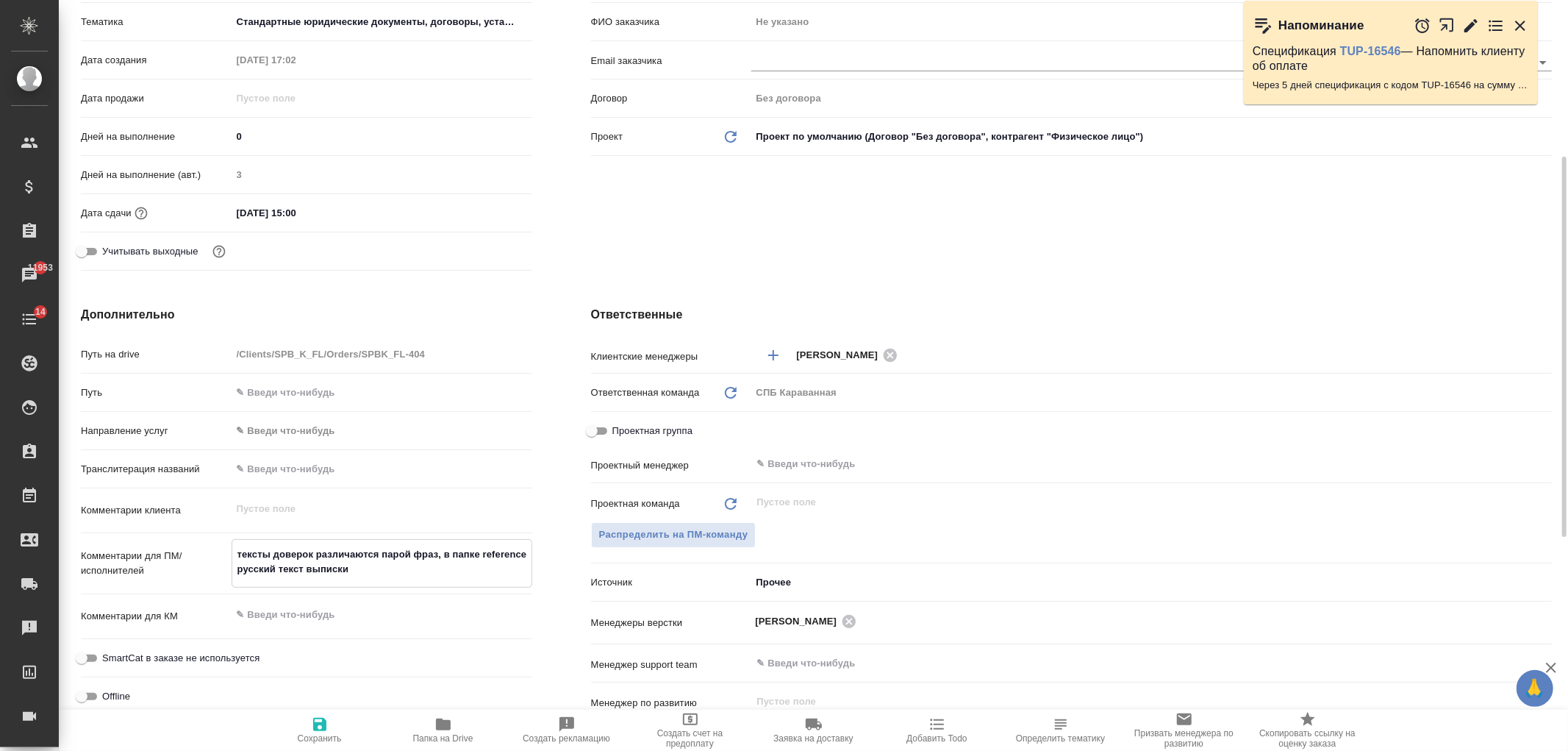
click at [334, 731] on span "Сохранить" at bounding box center [320, 730] width 106 height 28
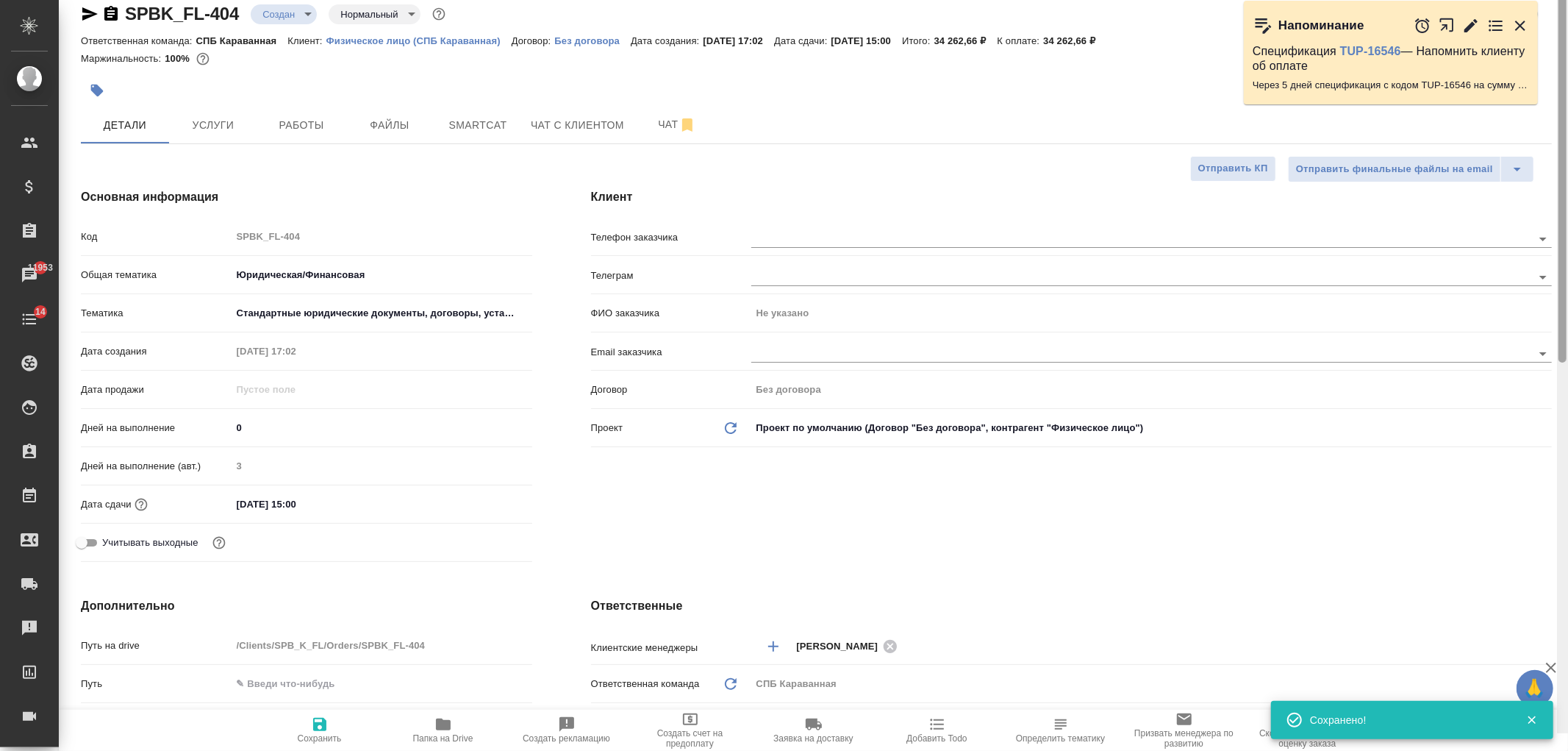
scroll to position [0, 0]
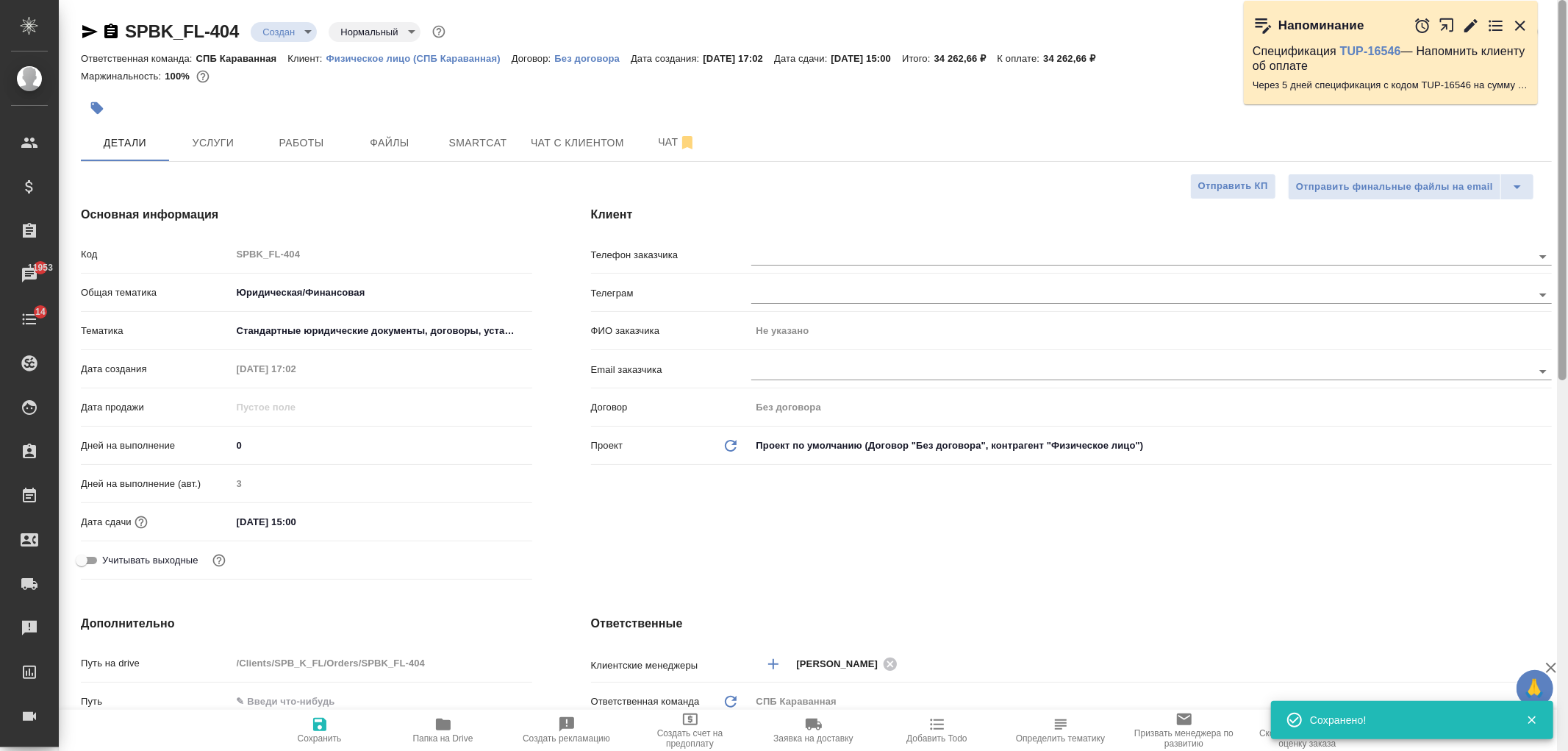
drag, startPoint x: 1561, startPoint y: 517, endPoint x: 1558, endPoint y: 170, distance: 347.0
click at [1566, 182] on div at bounding box center [1562, 190] width 8 height 380
click at [236, 145] on span "Услуги" at bounding box center [213, 143] width 71 height 19
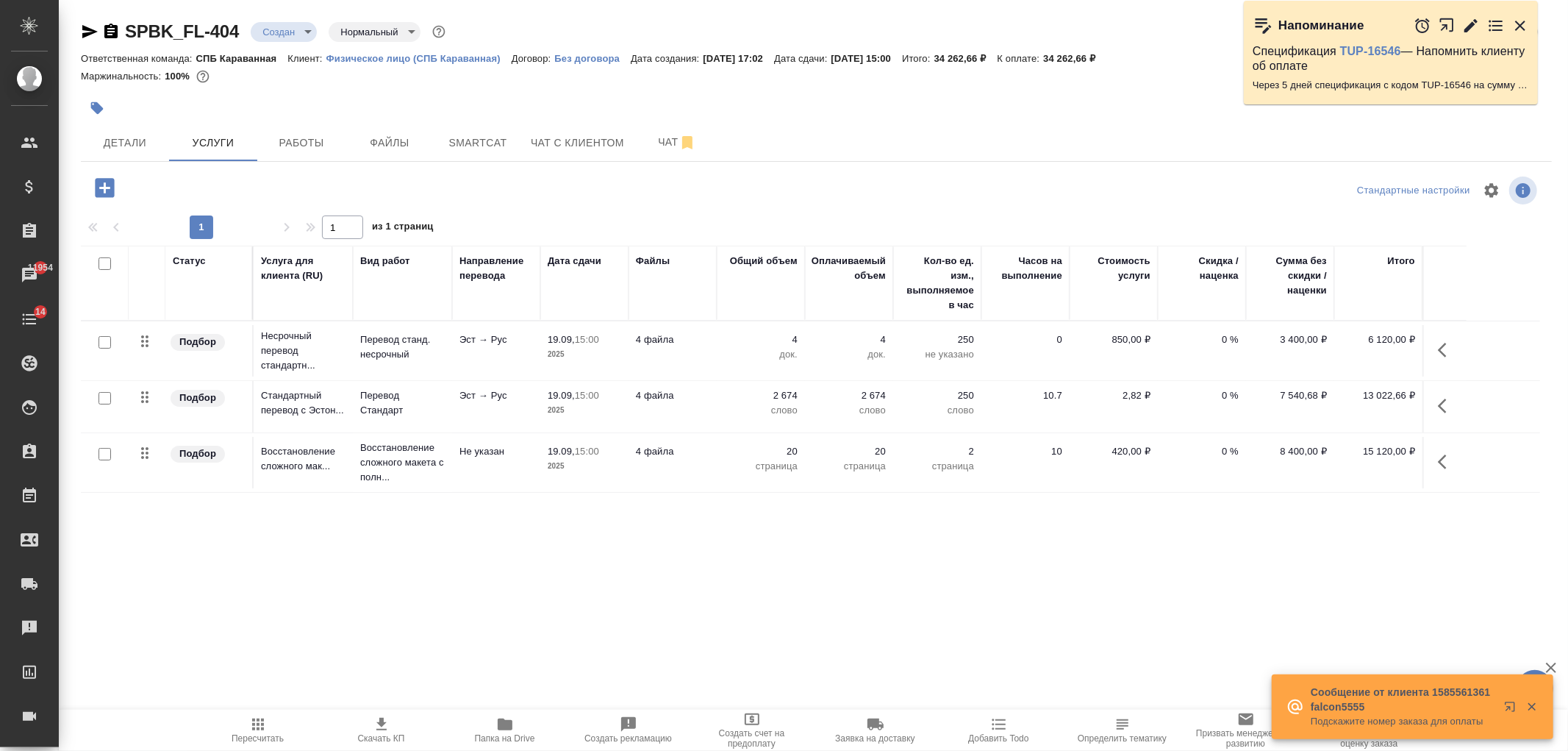
click at [375, 717] on icon "button" at bounding box center [382, 725] width 18 height 18
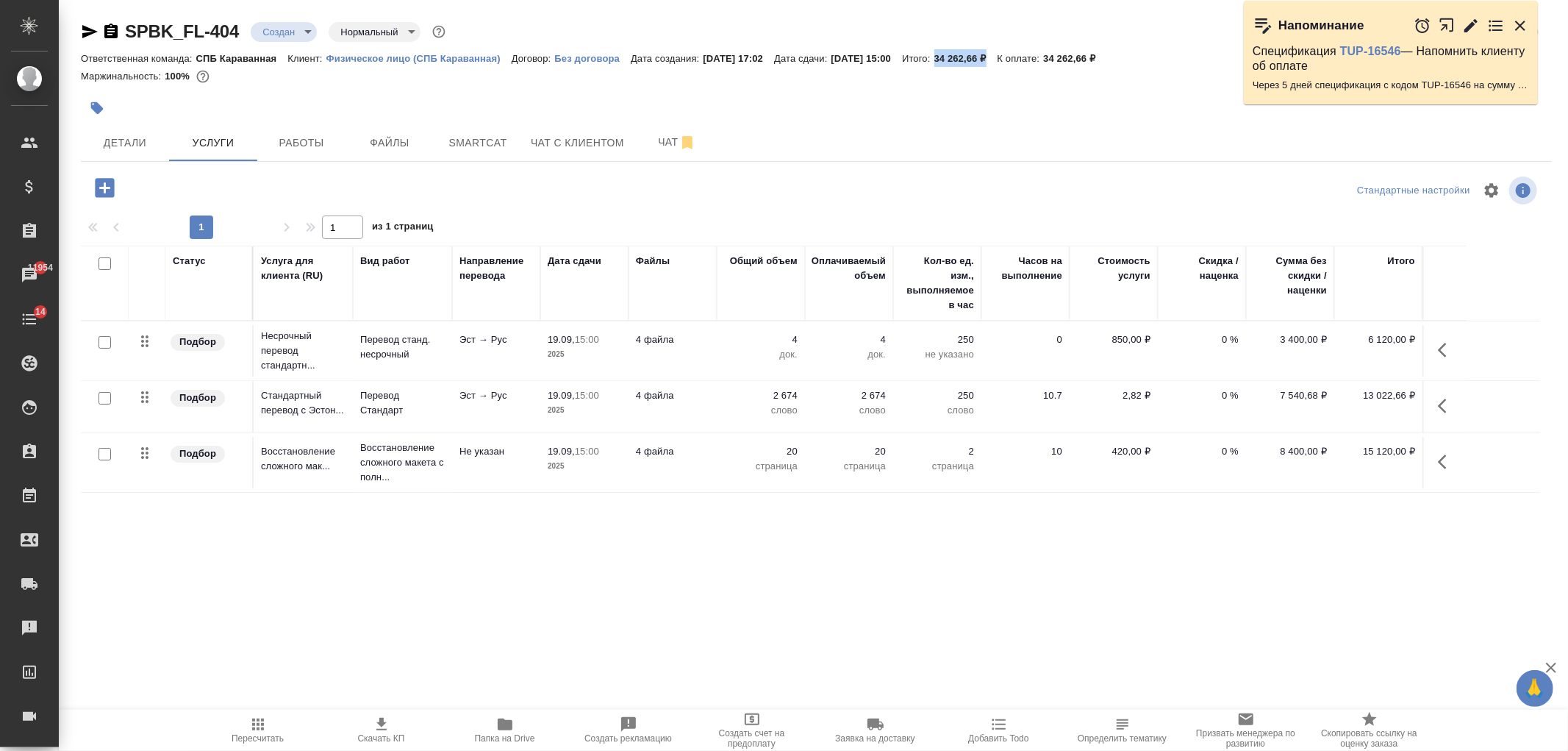
drag, startPoint x: 971, startPoint y: 55, endPoint x: 1026, endPoint y: 52, distance: 55.1
click at [1026, 52] on div "Ответственная команда: СПБ Караванная Клиент: Физическое лицо (СПБ Караванная) …" at bounding box center [816, 59] width 1471 height 18
copy p "34 262,66 ₽"
click at [420, 194] on div at bounding box center [326, 187] width 490 height 30
click at [107, 185] on icon "button" at bounding box center [103, 187] width 19 height 19
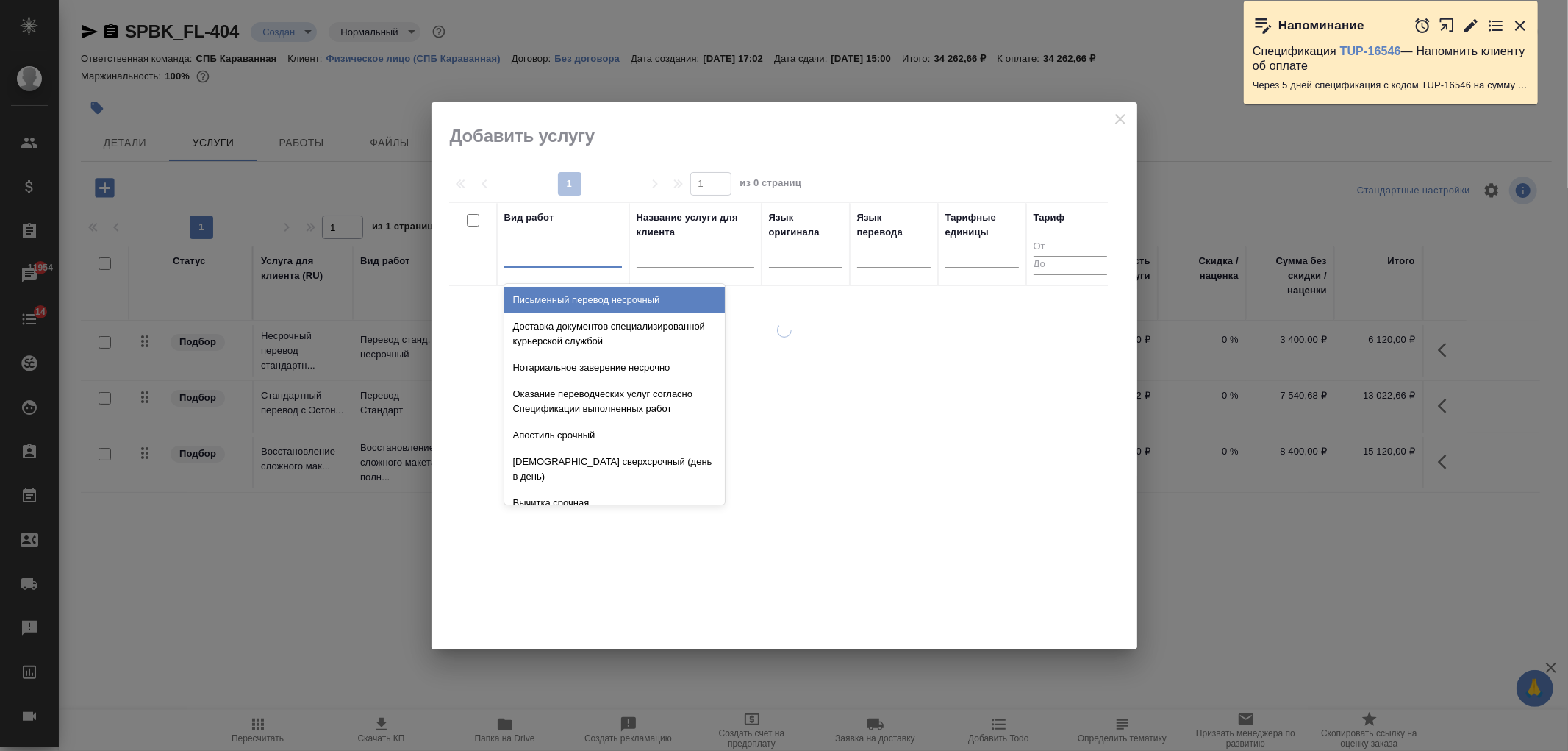
click at [598, 254] on div at bounding box center [563, 253] width 117 height 21
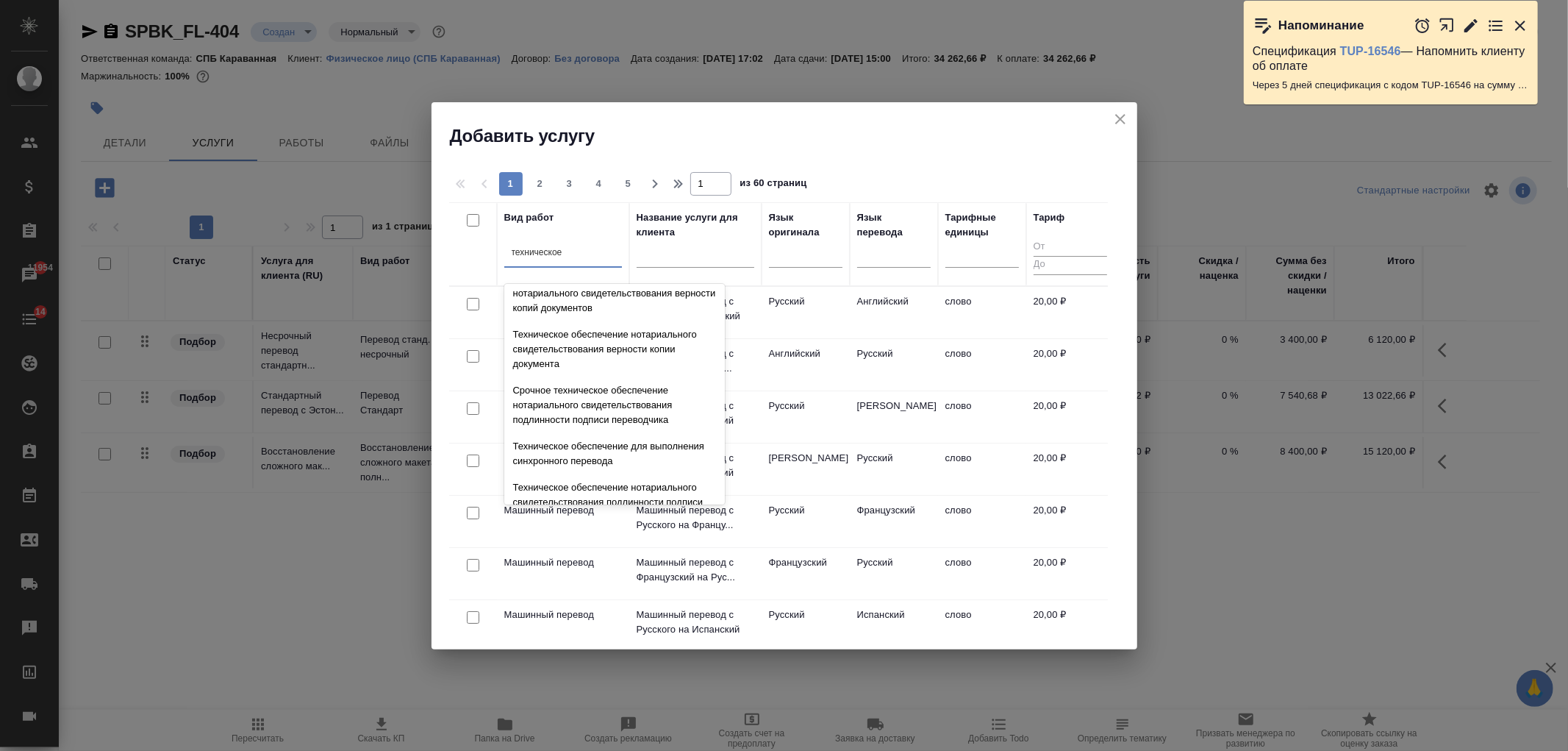
scroll to position [162, 0]
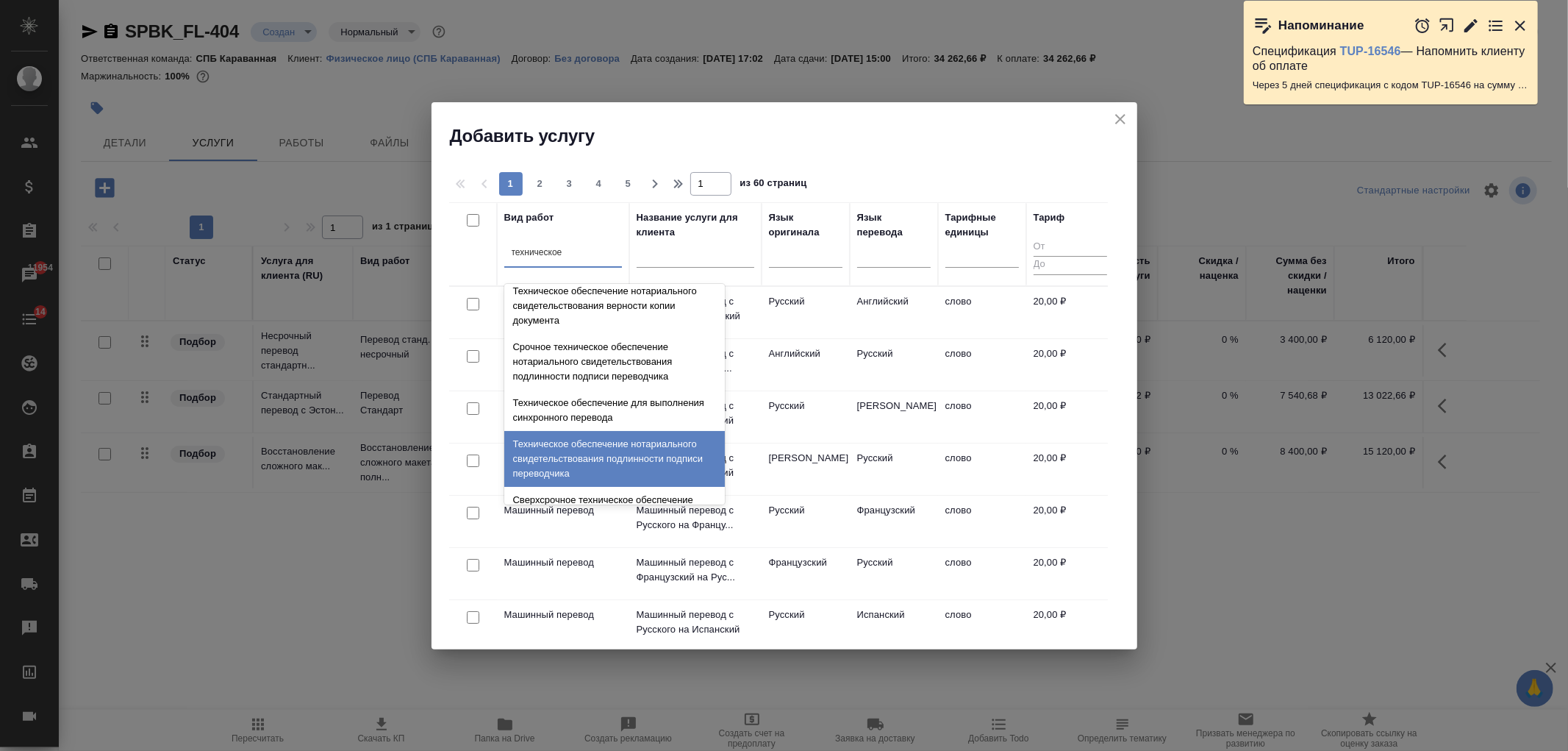
click at [671, 459] on div "Техническое обеспечение нотариального свидетельствования подлинности подписи пе…" at bounding box center [614, 459] width 221 height 56
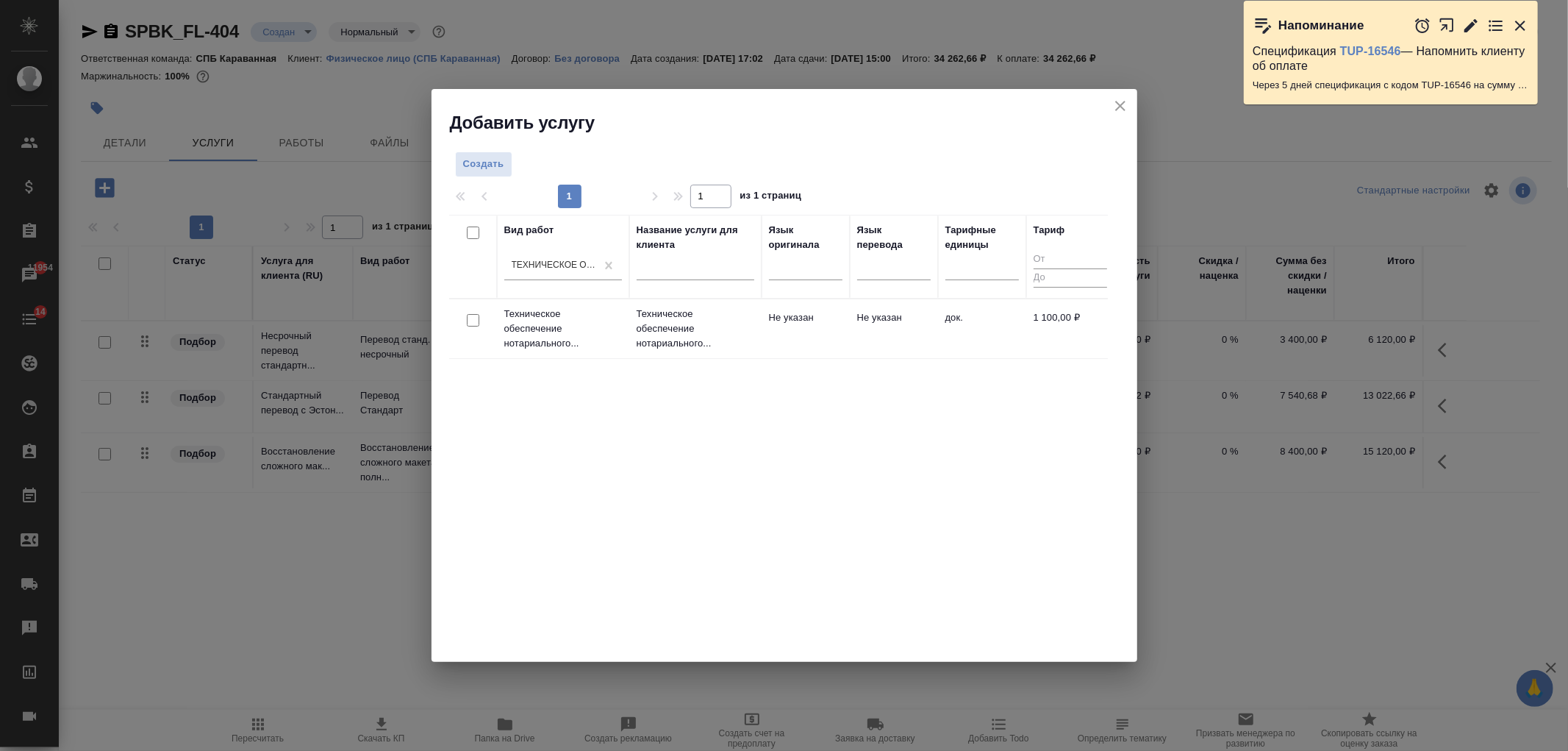
click at [473, 314] on input "checkbox" at bounding box center [472, 320] width 12 height 12
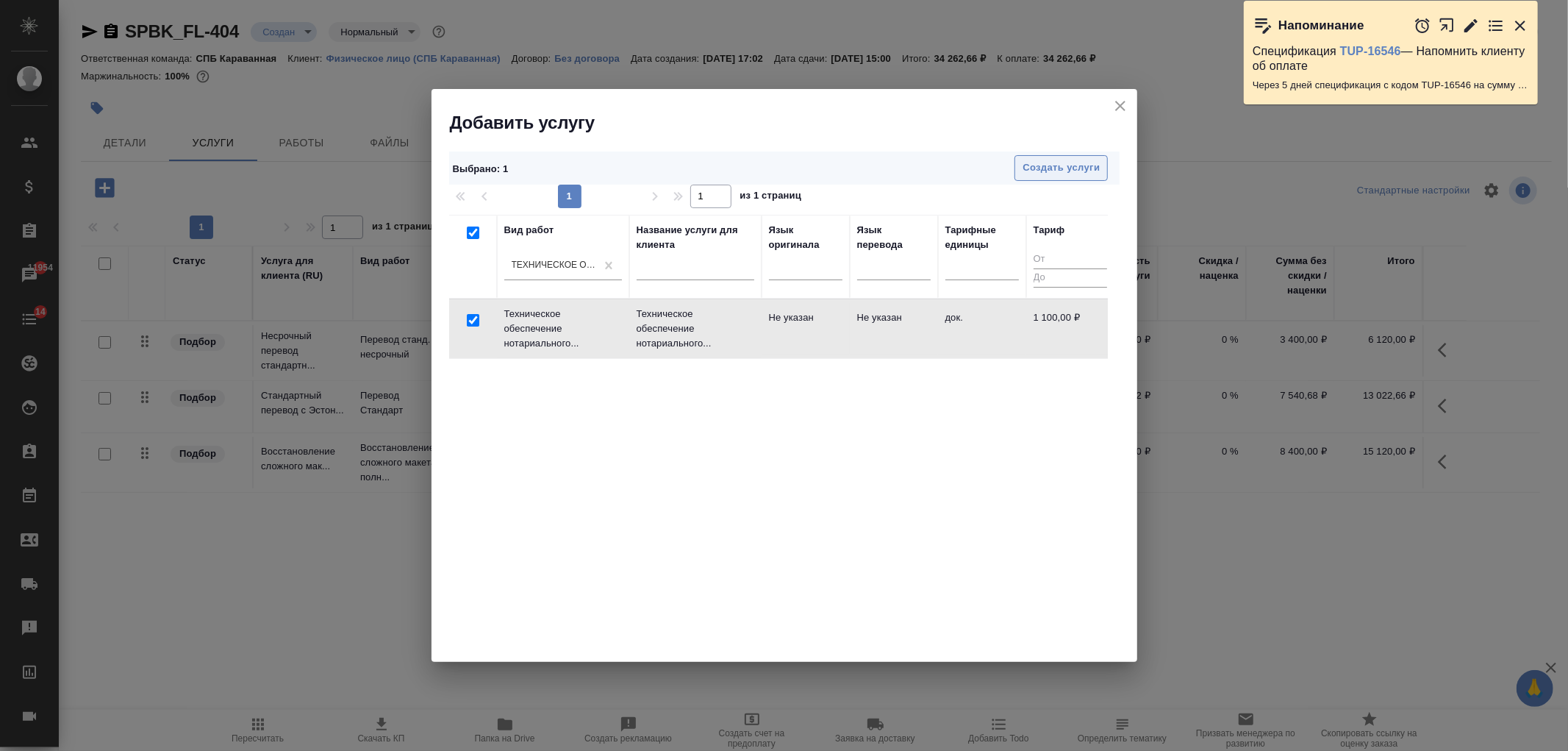
click at [1050, 160] on span "Создать услуги" at bounding box center [1061, 168] width 77 height 17
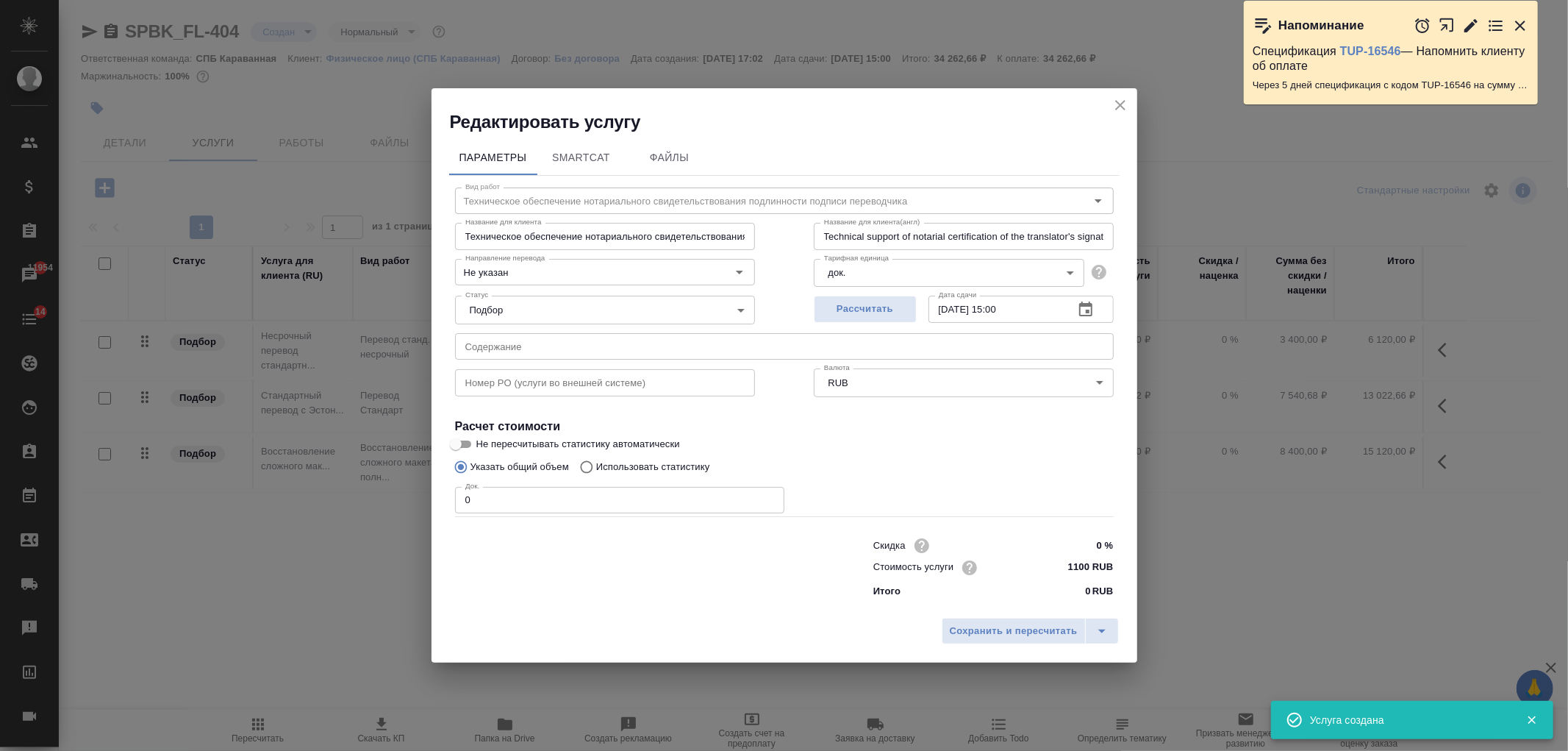
click at [504, 498] on input "0" at bounding box center [620, 500] width 330 height 27
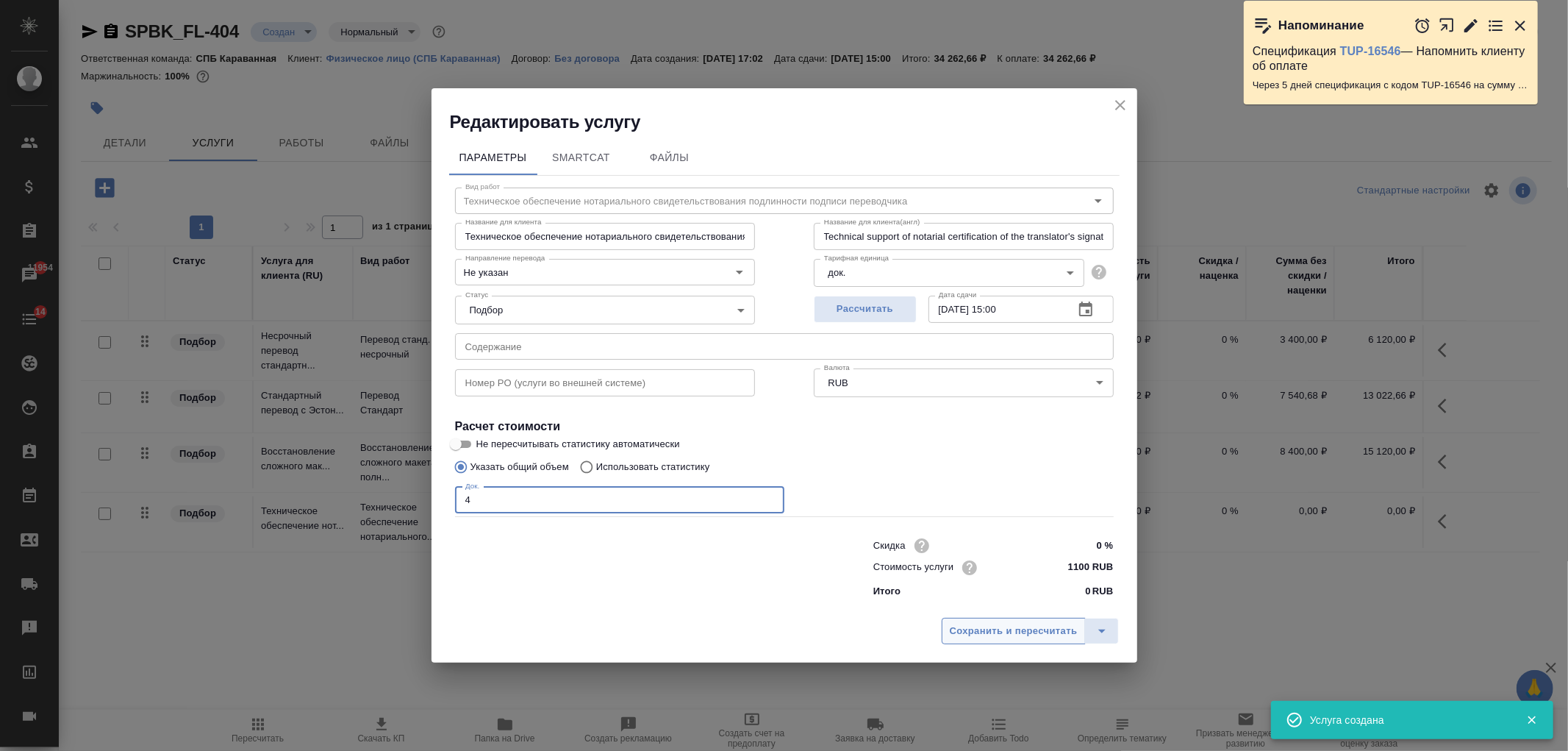
click at [1012, 624] on span "Сохранить и пересчитать" at bounding box center [1014, 631] width 128 height 17
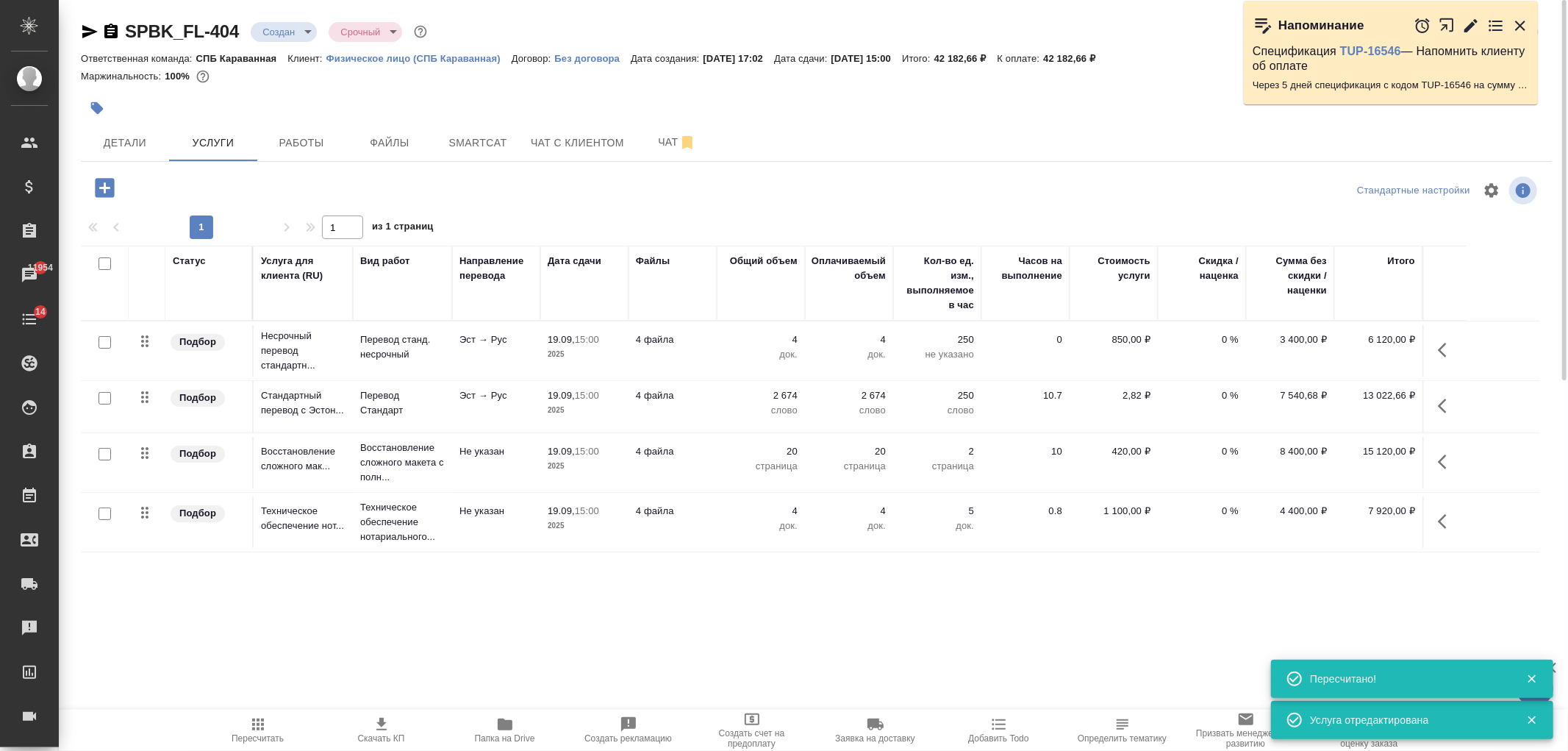
click at [380, 732] on icon "button" at bounding box center [382, 725] width 18 height 18
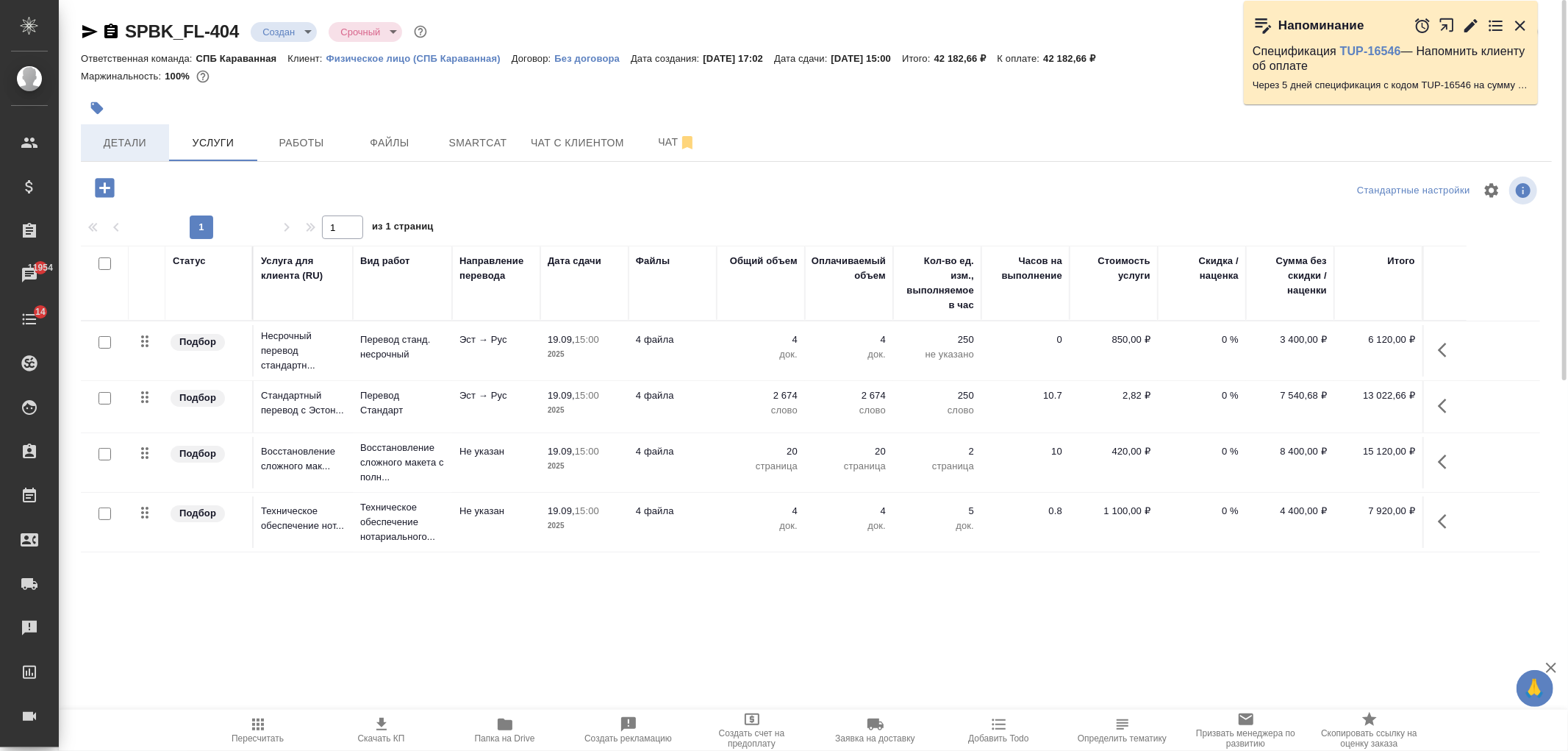
click at [131, 130] on button "Детали" at bounding box center [125, 143] width 88 height 37
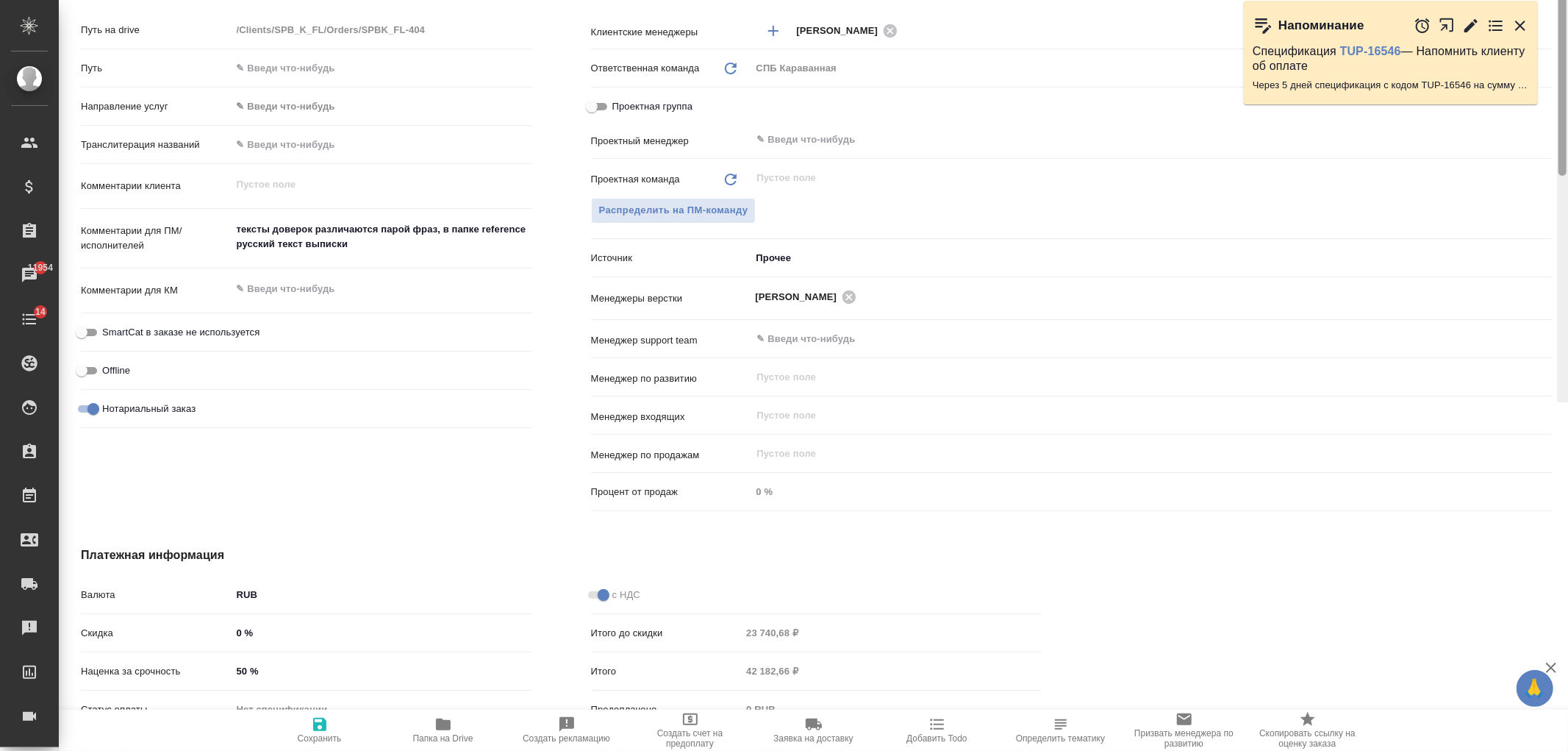
drag, startPoint x: 1564, startPoint y: 130, endPoint x: 1551, endPoint y: 467, distance: 337.3
click at [1567, 402] on div at bounding box center [1563, 27] width 11 height 751
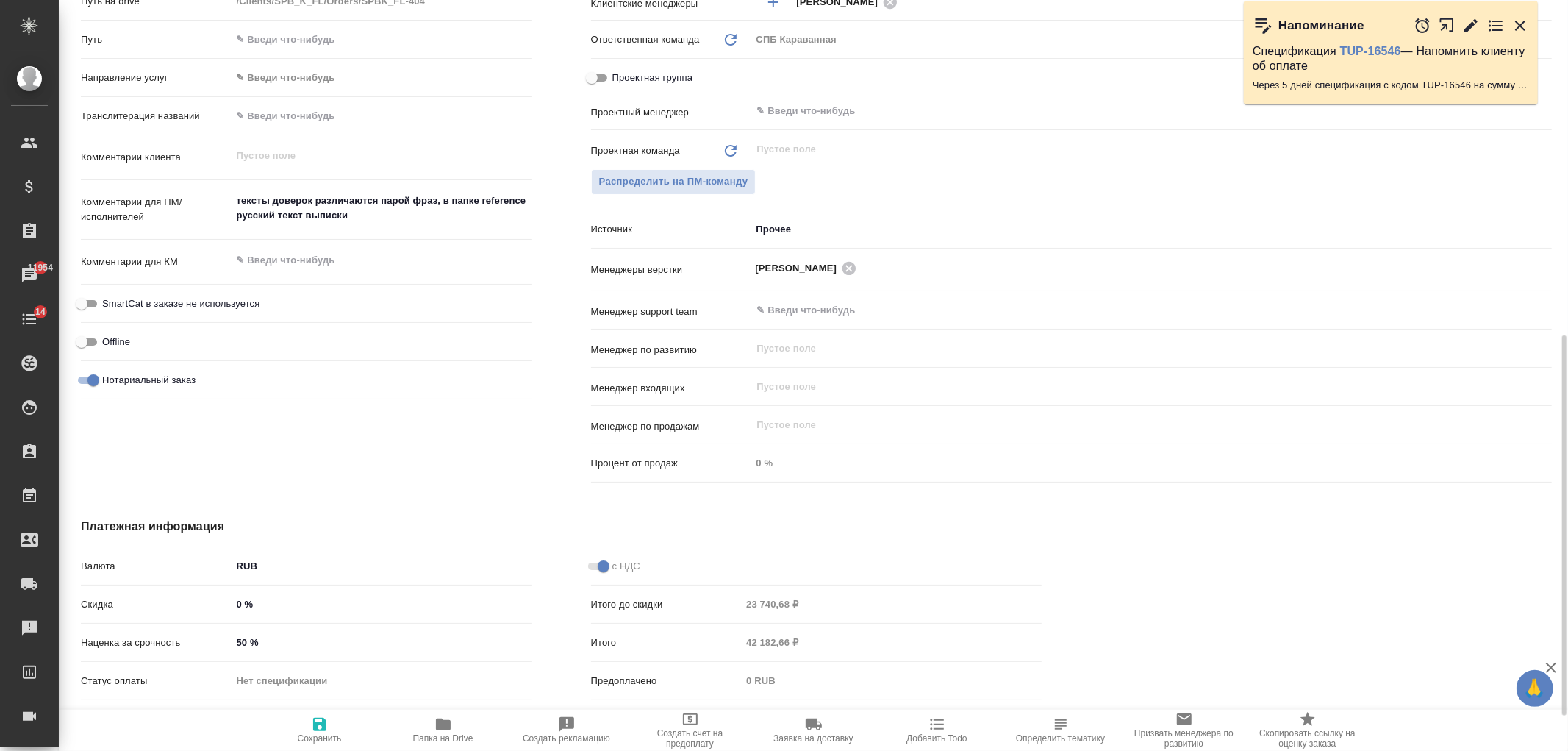
click at [240, 638] on input "50 %" at bounding box center [381, 643] width 300 height 21
click at [318, 727] on icon "button" at bounding box center [320, 725] width 18 height 18
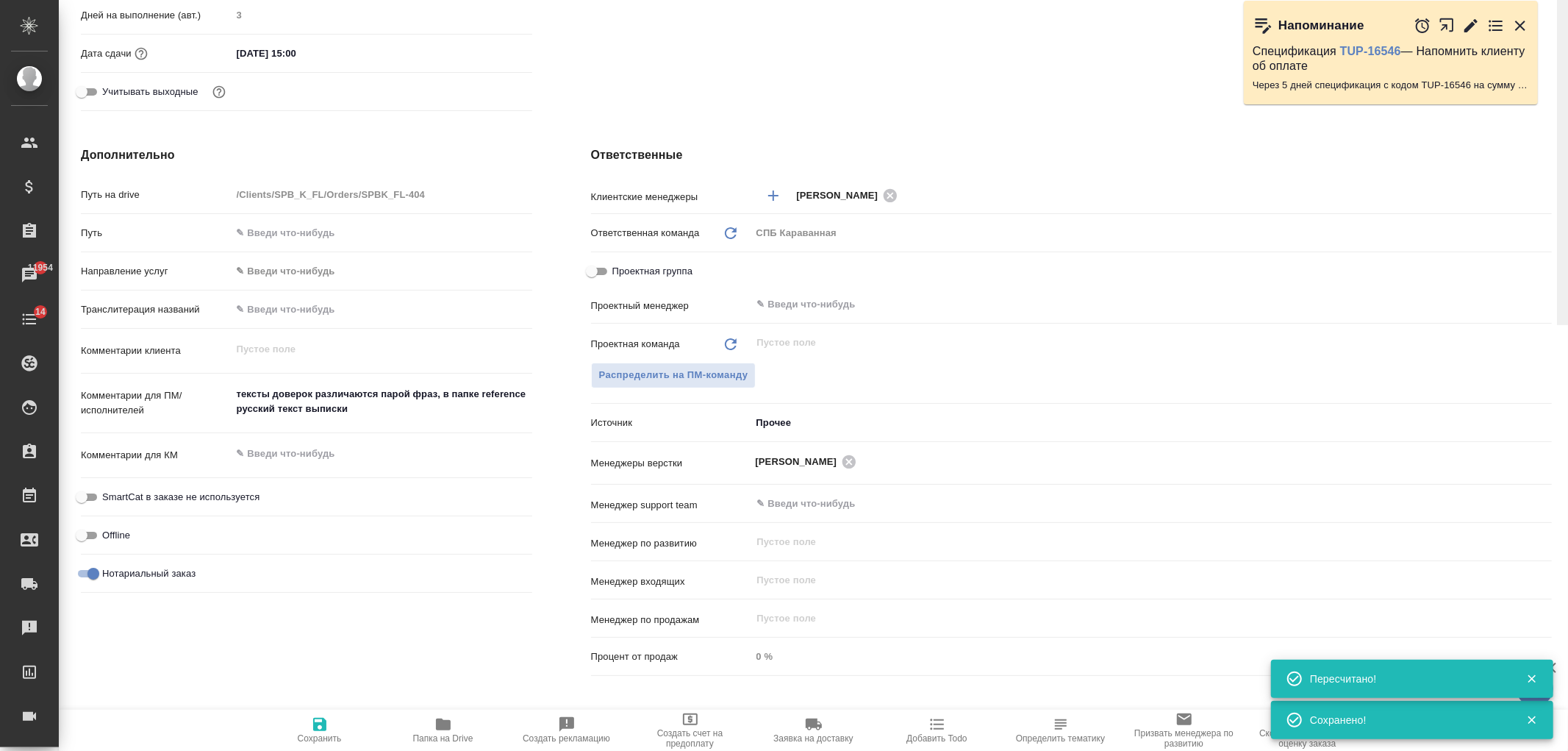
scroll to position [0, 0]
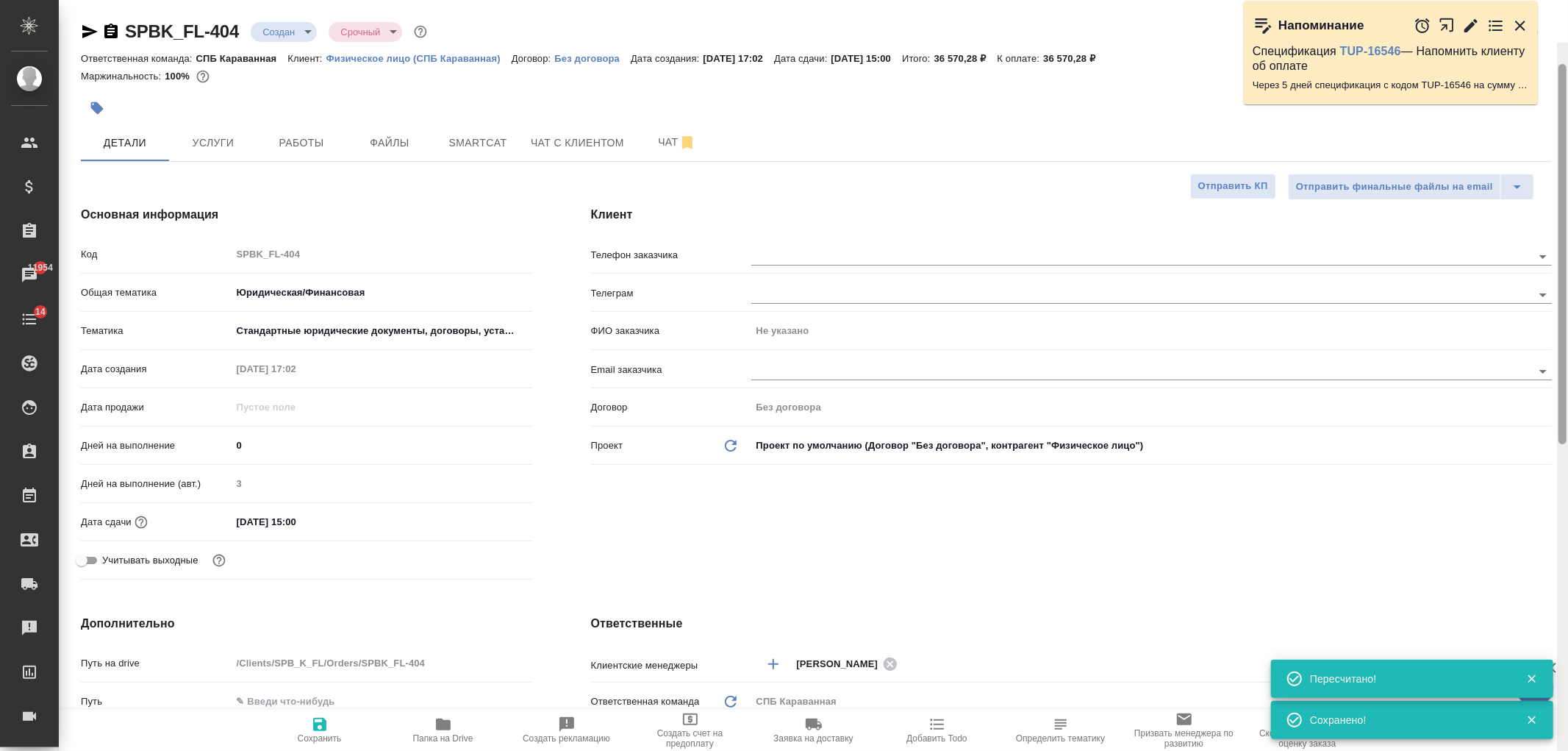
drag, startPoint x: 1563, startPoint y: 518, endPoint x: 1539, endPoint y: -5, distance: 523.6
click at [1539, 0] on html "🙏 .cls-1 fill:#fff; AWATERA Ivanova Arina Клиенты Спецификации Заказы 11954 Чат…" at bounding box center [784, 376] width 1568 height 751
click at [215, 147] on span "Услуги" at bounding box center [213, 143] width 71 height 19
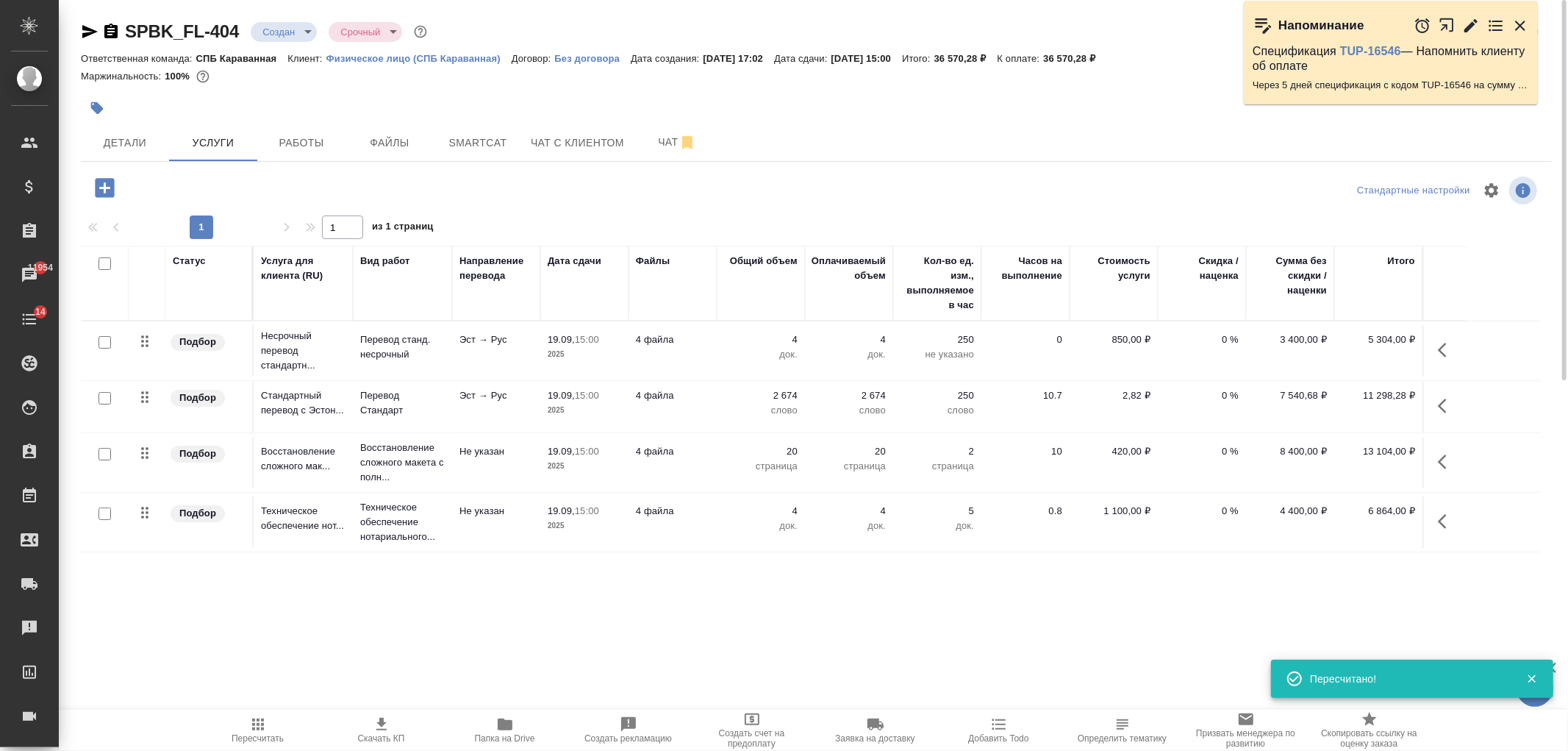
click at [379, 732] on icon "button" at bounding box center [382, 725] width 18 height 18
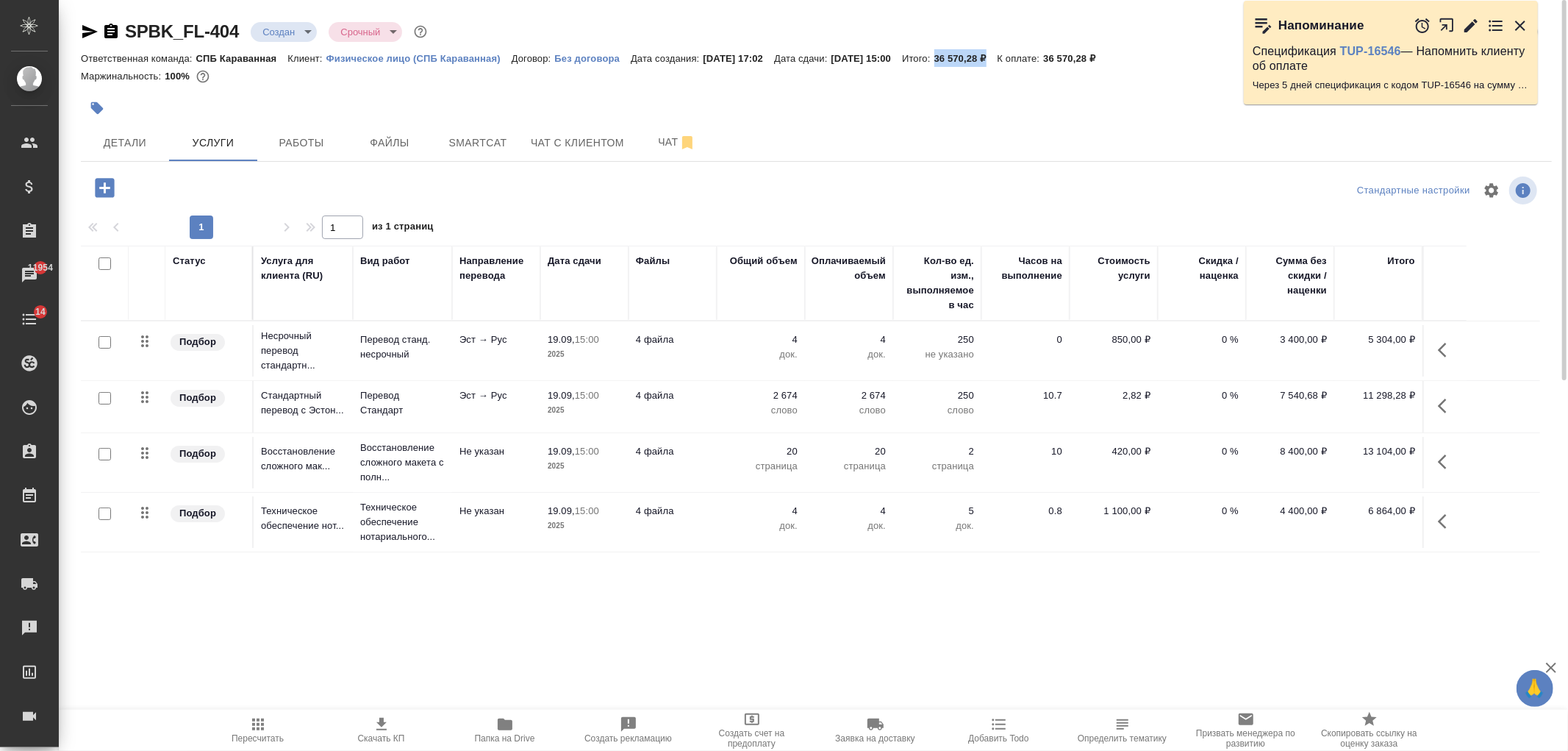
drag, startPoint x: 970, startPoint y: 56, endPoint x: 1035, endPoint y: 57, distance: 65.0
click at [1035, 57] on div "Ответственная команда: СПБ Караванная Клиент: Физическое лицо (СПБ Караванная) …" at bounding box center [816, 59] width 1471 height 18
copy p "36 570,28 ₽"
click at [957, 79] on div "Маржинальность: 100%" at bounding box center [816, 76] width 1471 height 19
click at [993, 54] on p "36 570,28 ₽" at bounding box center [966, 59] width 64 height 11
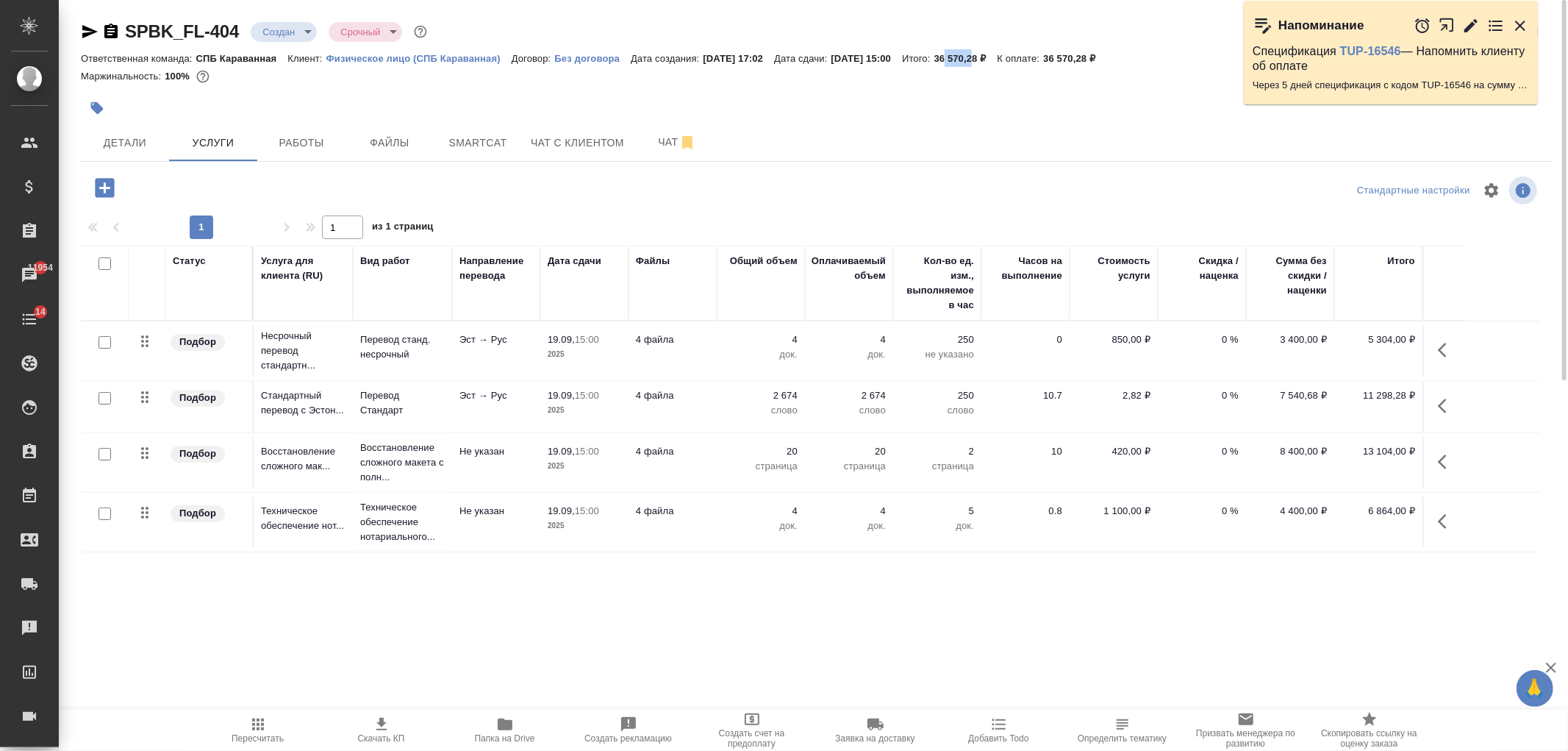
drag, startPoint x: 981, startPoint y: 55, endPoint x: 1009, endPoint y: 55, distance: 28.0
click at [997, 55] on p "36 570,28 ₽" at bounding box center [966, 59] width 64 height 11
click at [155, 157] on button "Детали" at bounding box center [125, 143] width 88 height 37
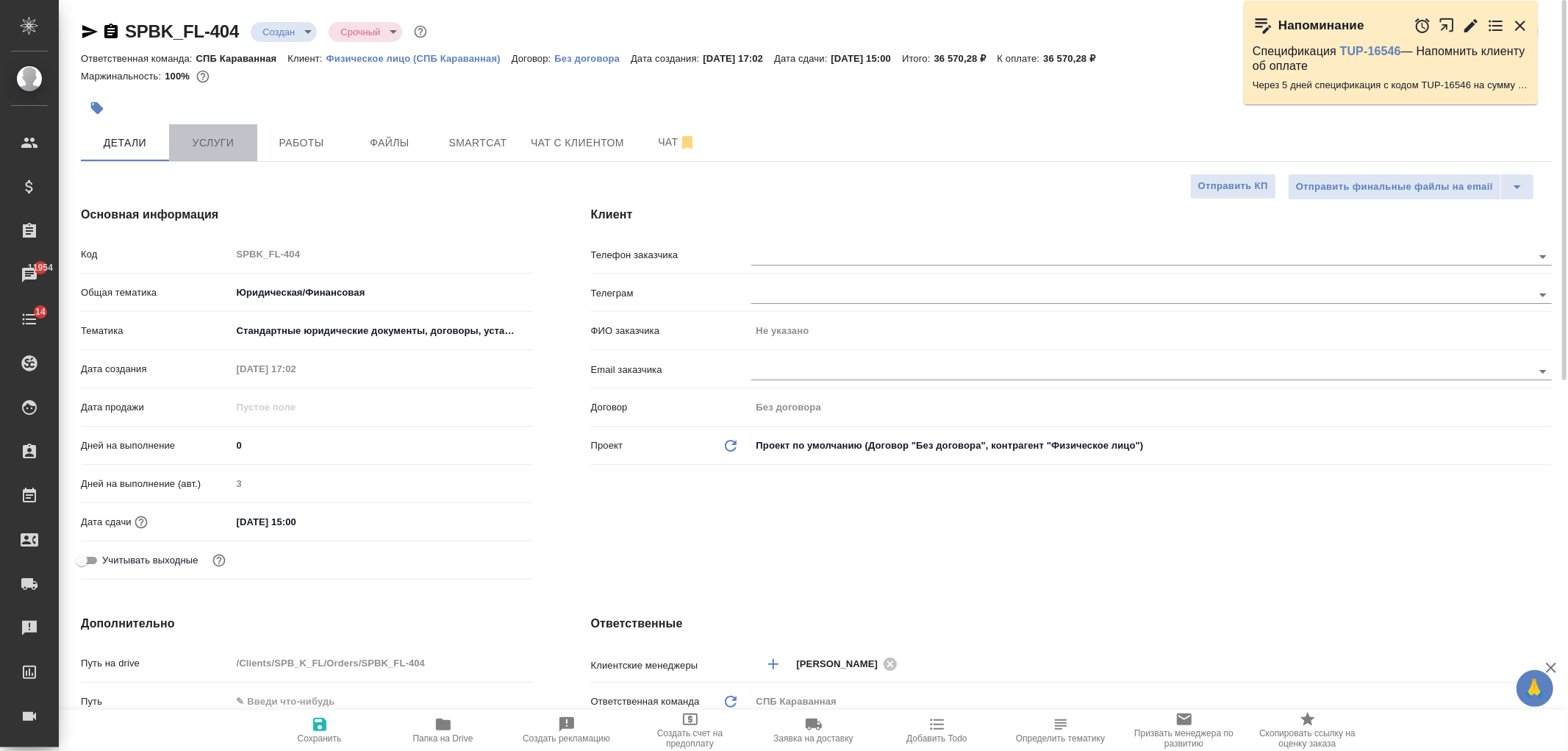
click at [218, 143] on span "Услуги" at bounding box center [213, 143] width 71 height 19
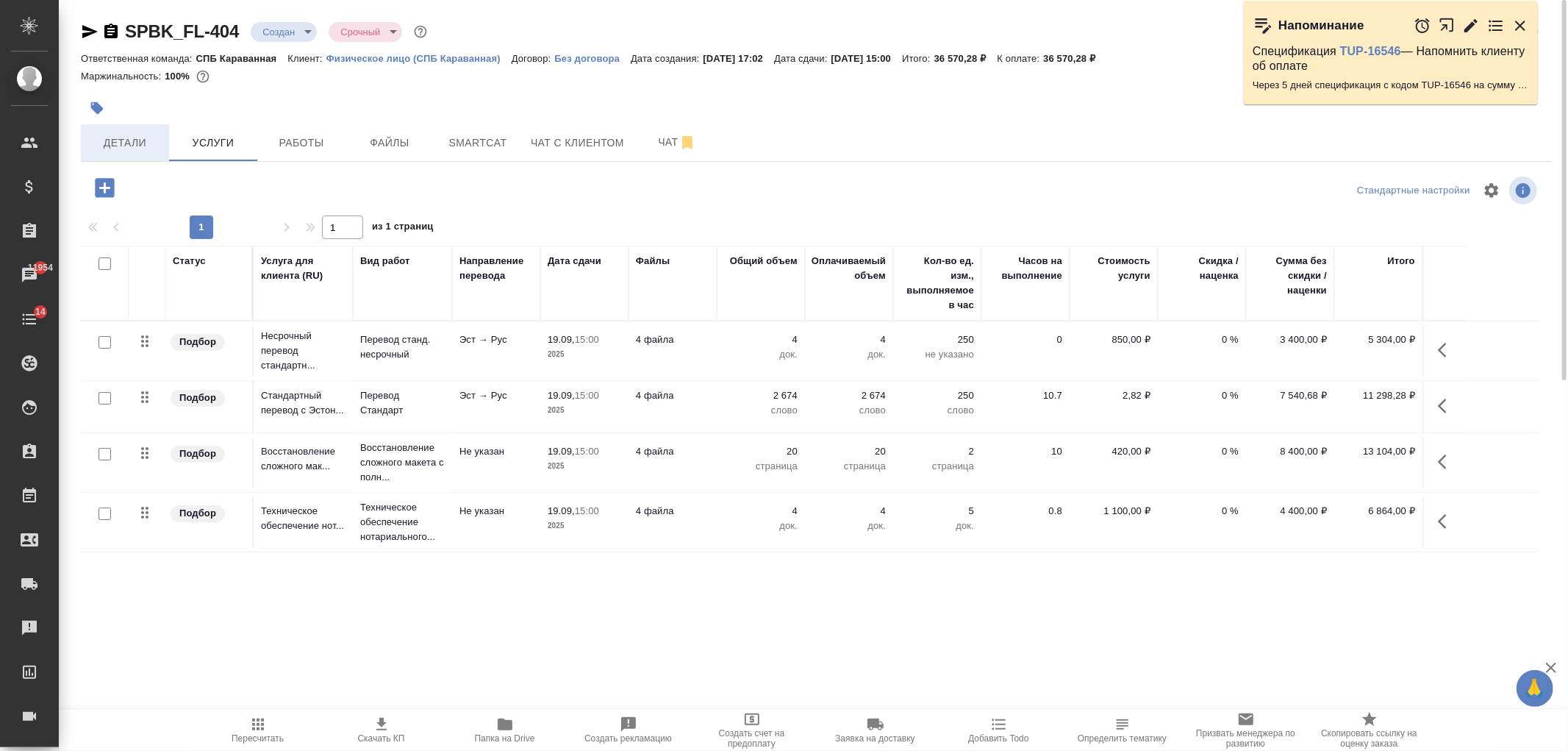
click at [147, 146] on span "Детали" at bounding box center [125, 143] width 71 height 19
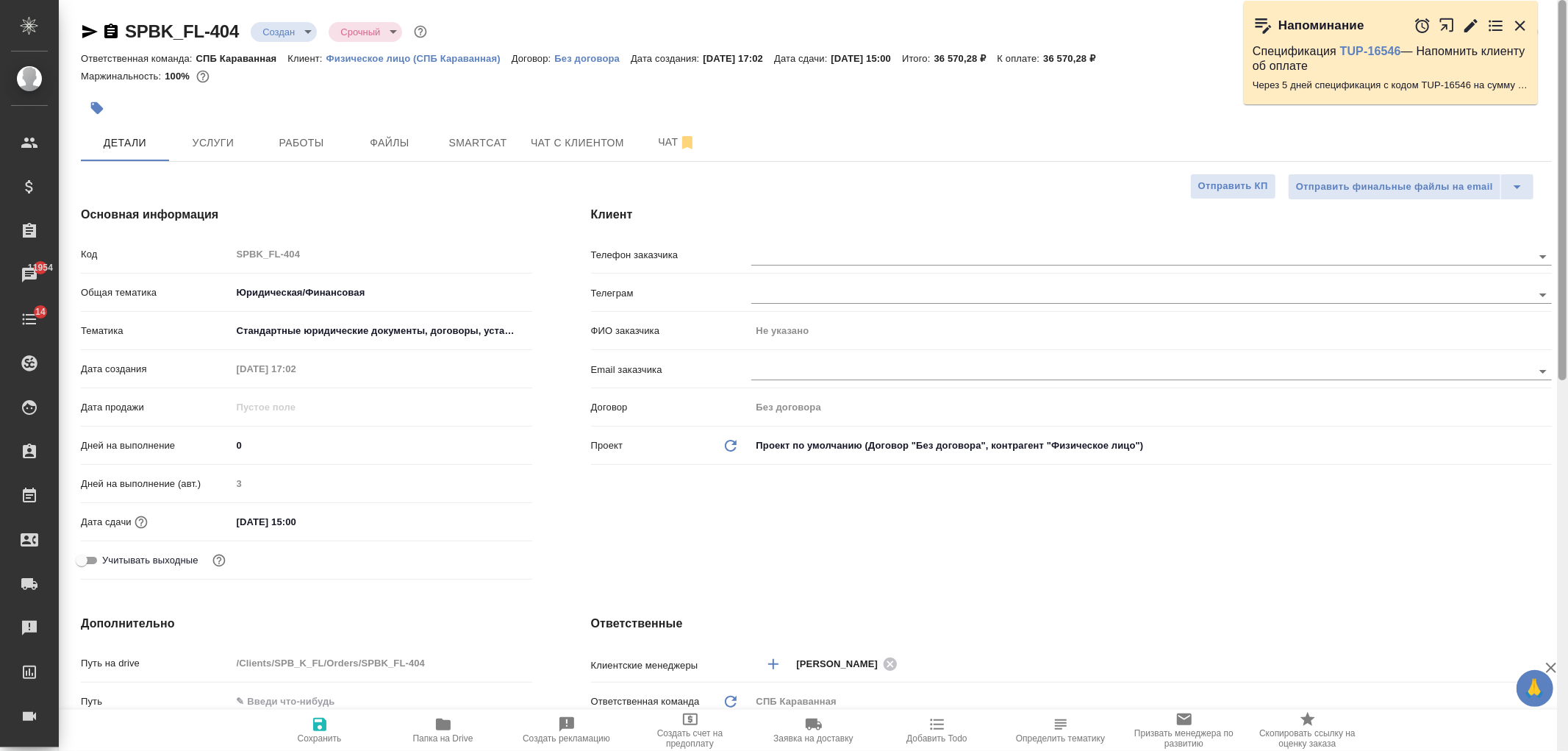
drag, startPoint x: 1563, startPoint y: 136, endPoint x: 886, endPoint y: 60, distance: 681.3
click at [1543, 52] on div "🙏 .cls-1 fill:#fff; AWATERA Ivanova Arina Клиенты Спецификации Заказы 11954 Чат…" at bounding box center [784, 376] width 1568 height 751
click at [289, 34] on body "🙏 .cls-1 fill:#fff; AWATERA Ivanova Arina Клиенты Спецификации Заказы 11954 Чат…" at bounding box center [784, 376] width 1568 height 751
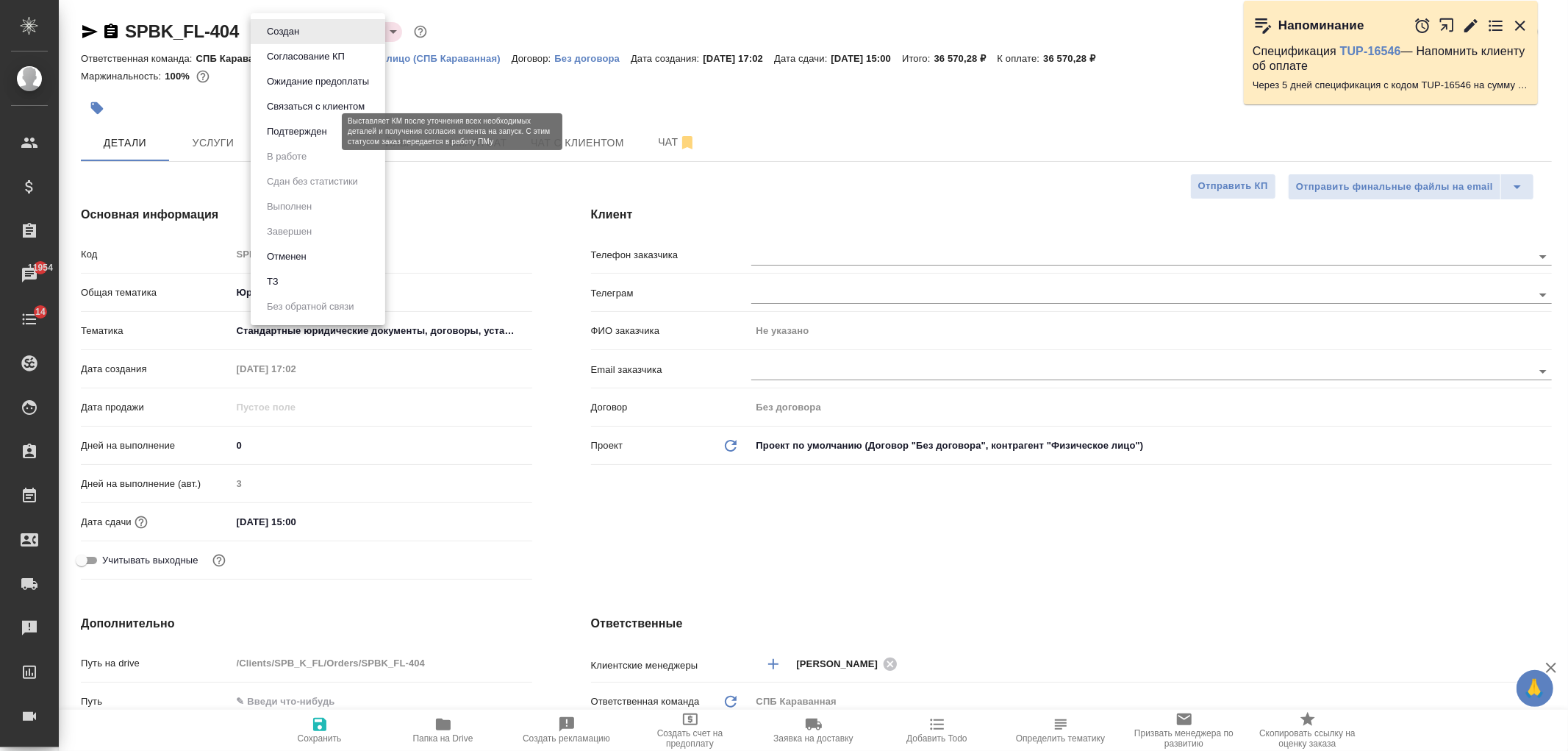
click at [323, 129] on button "Подтвержден" at bounding box center [296, 132] width 69 height 16
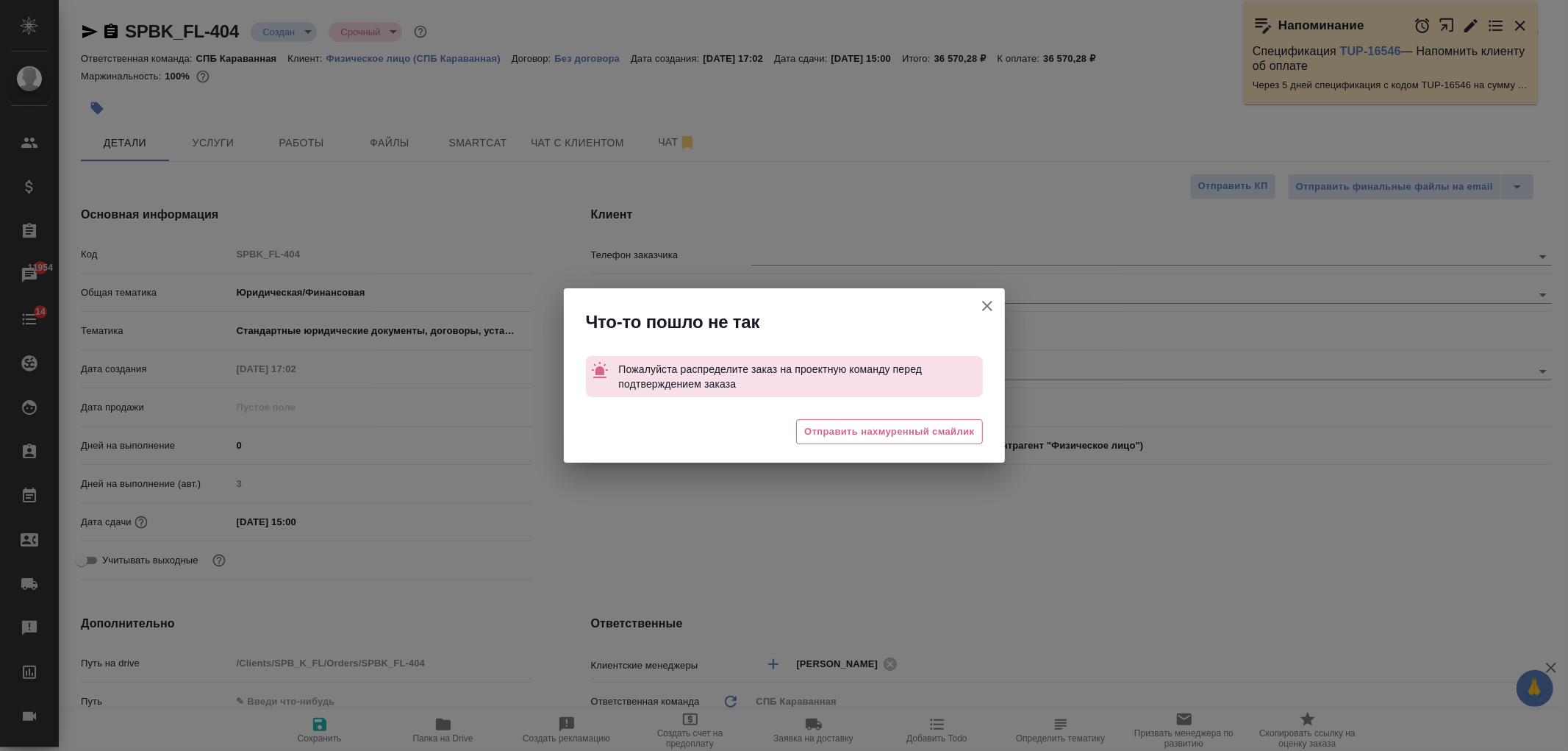
click at [996, 301] on button "Клиент не указал номер" at bounding box center [987, 305] width 35 height 35
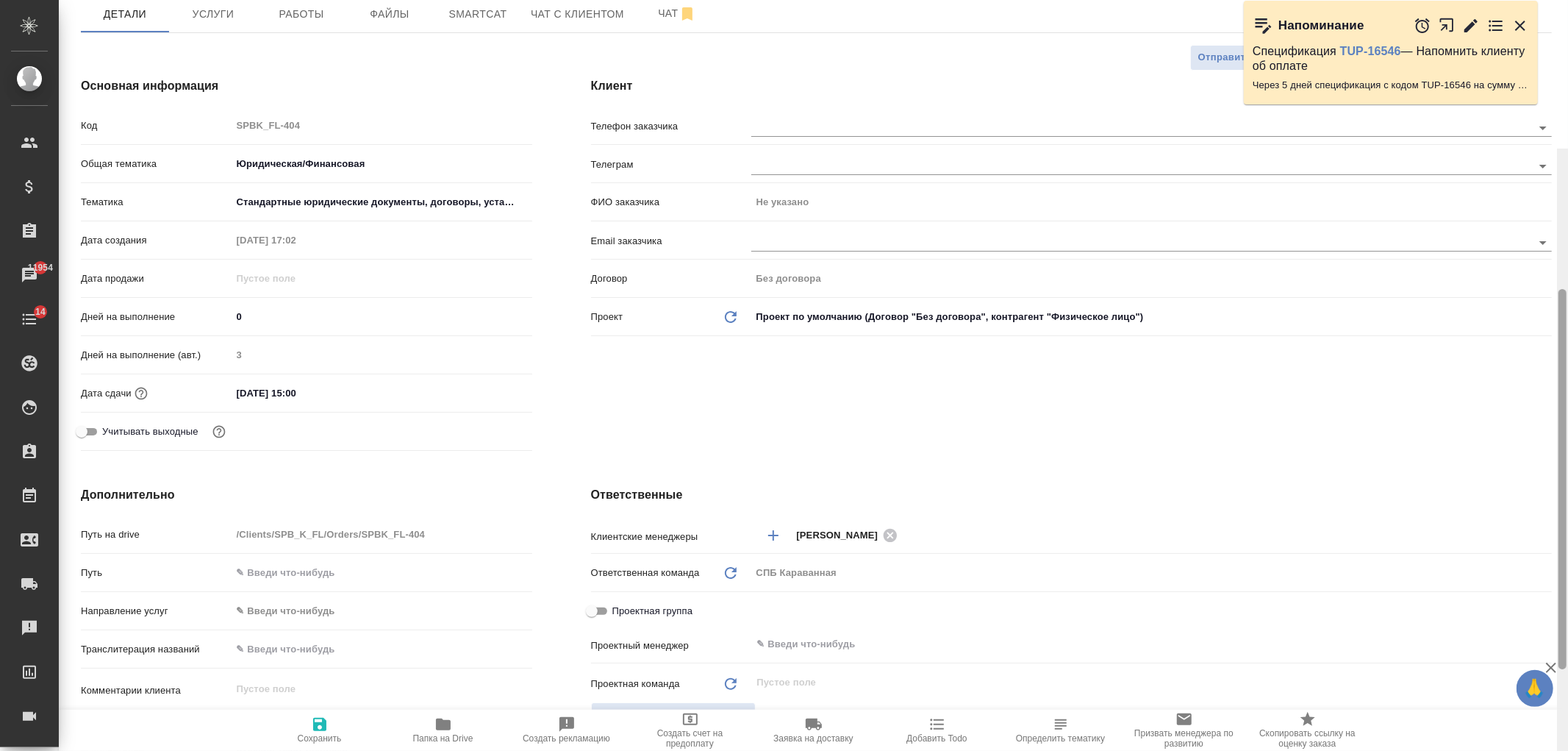
scroll to position [368, 0]
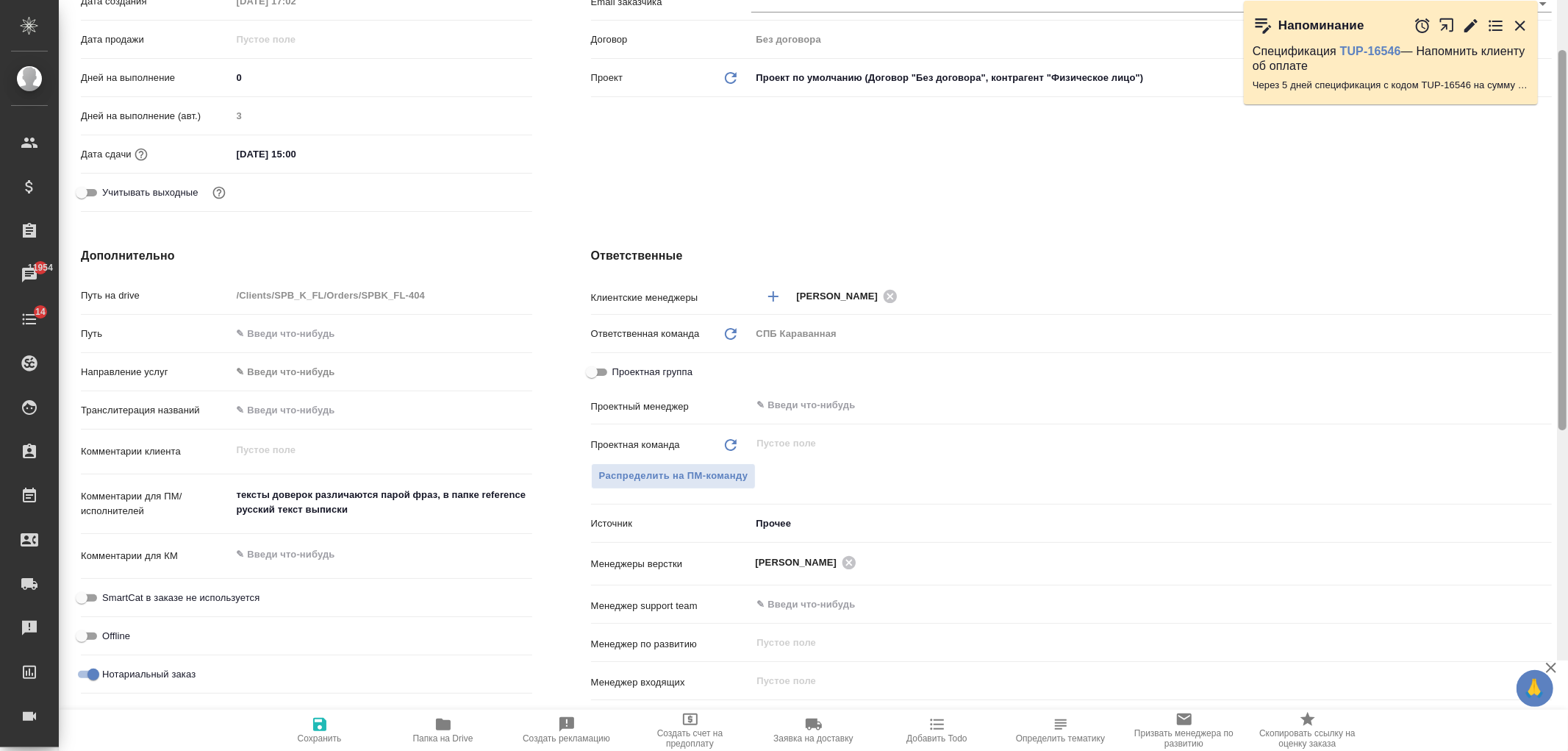
drag, startPoint x: 1563, startPoint y: 178, endPoint x: 1567, endPoint y: 364, distance: 186.0
click at [1567, 364] on div at bounding box center [1563, 285] width 11 height 751
click at [839, 406] on input "text" at bounding box center [1127, 406] width 742 height 18
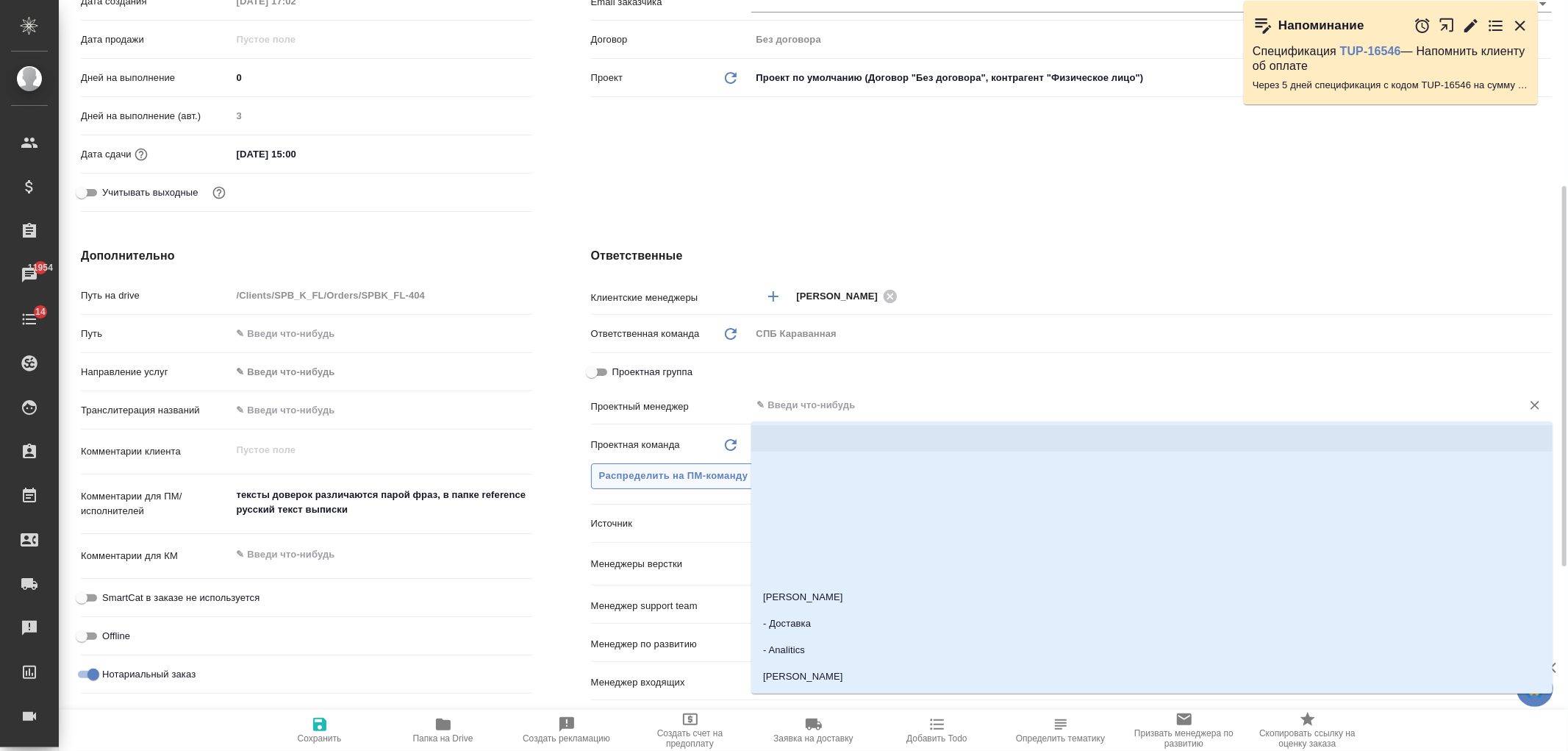
click at [710, 485] on button "Распределить на ПМ-команду" at bounding box center [673, 477] width 165 height 26
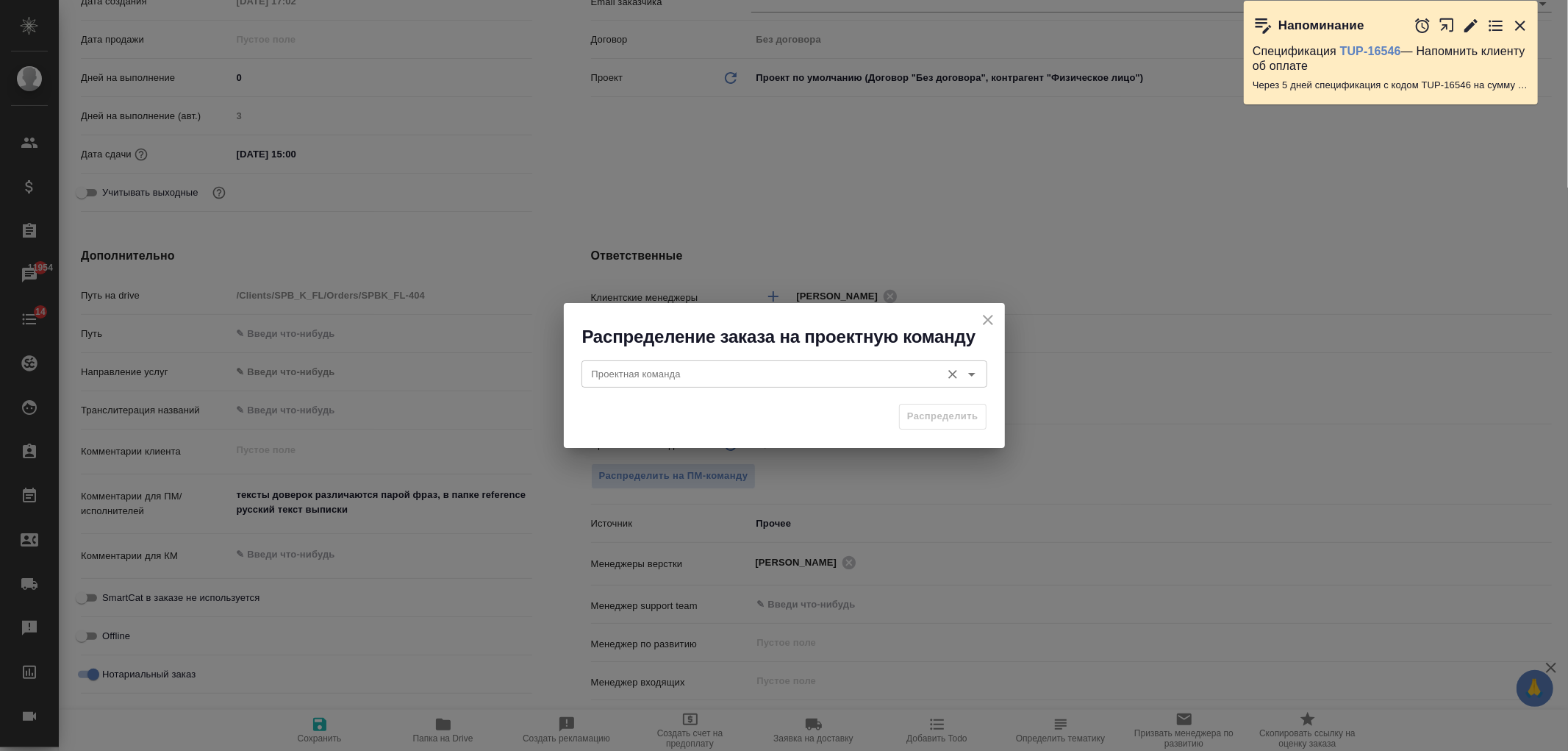
click at [655, 367] on input "Проектная команда" at bounding box center [760, 374] width 348 height 18
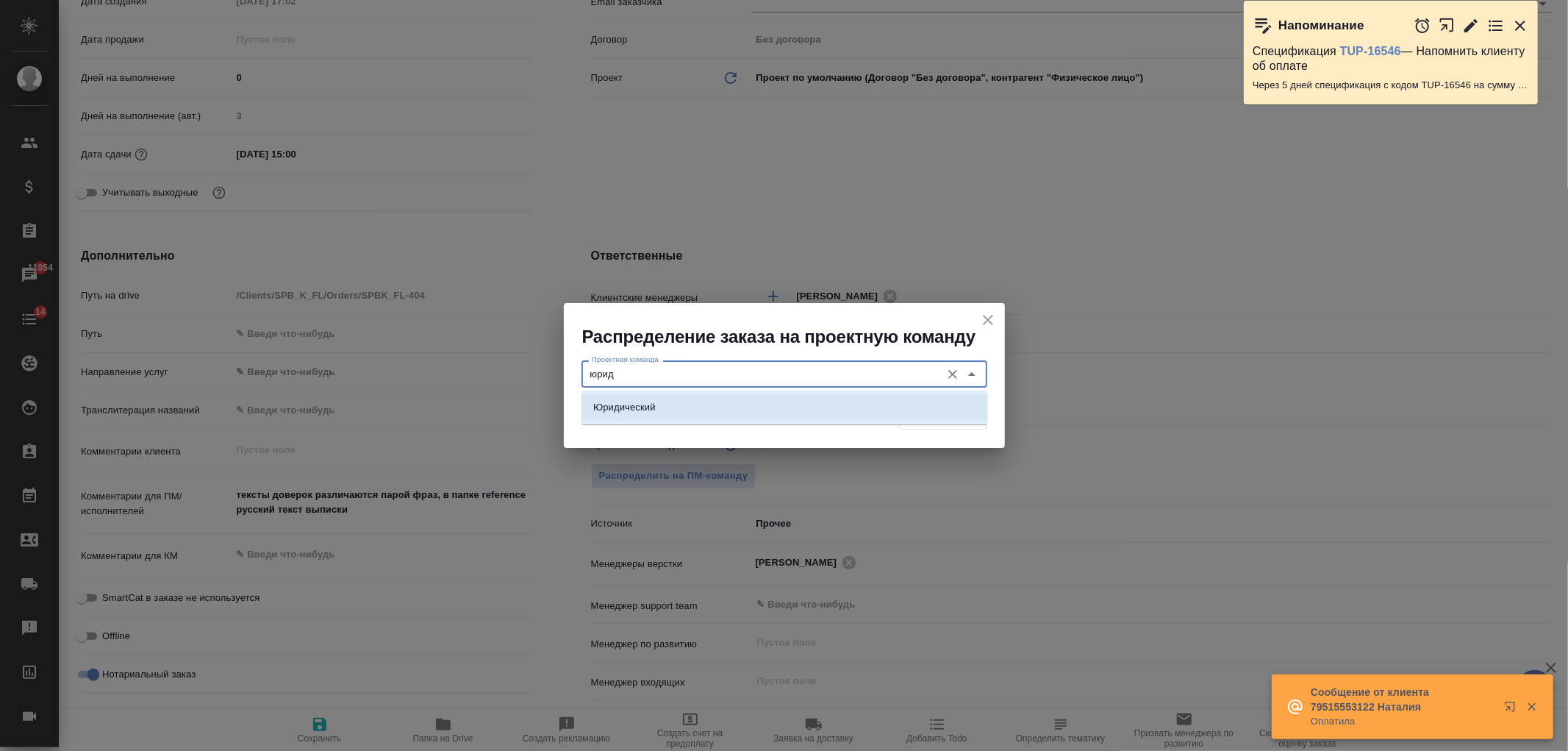
click at [673, 397] on li "Юридический" at bounding box center [784, 407] width 405 height 27
click at [958, 419] on span "Распределить" at bounding box center [943, 416] width 72 height 17
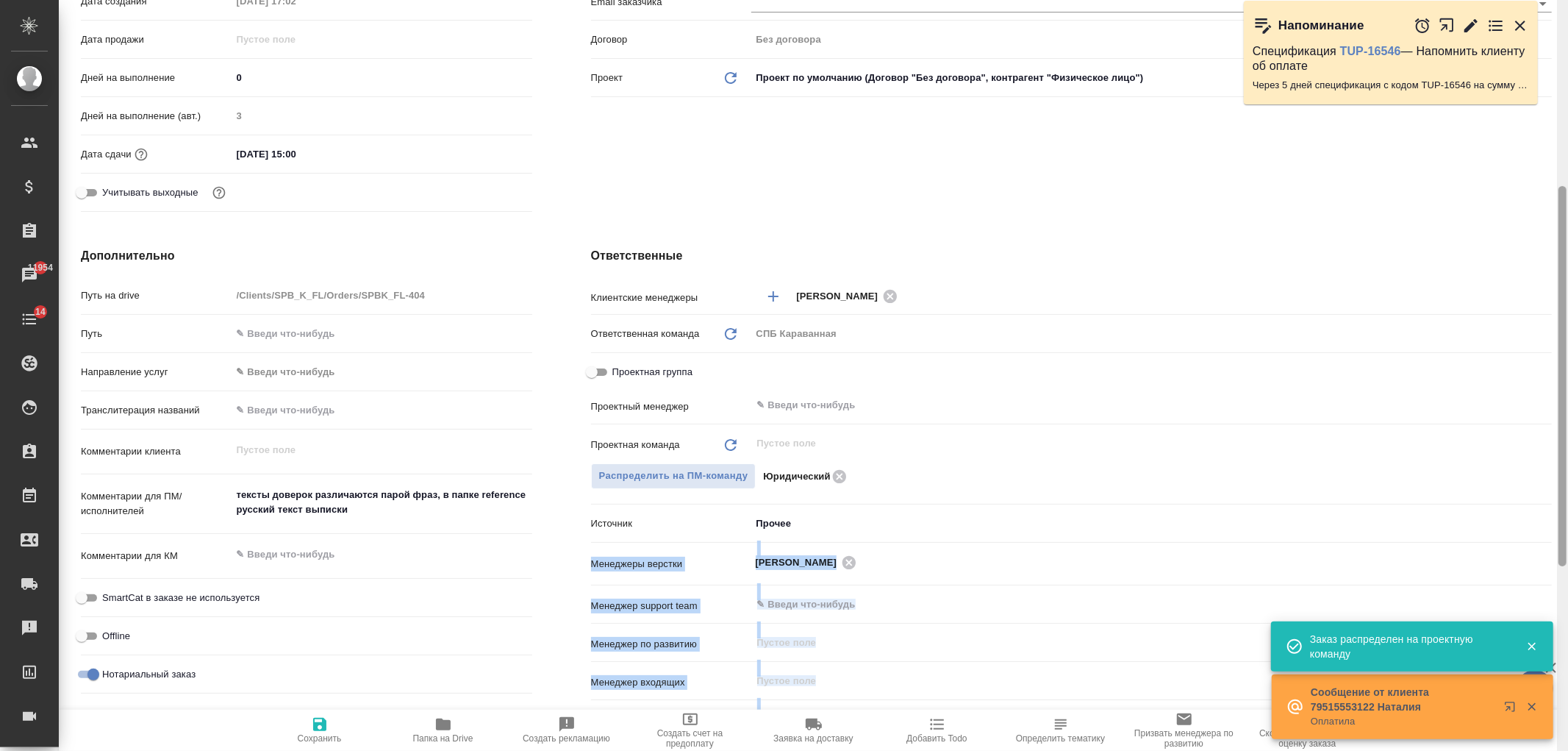
drag, startPoint x: 1555, startPoint y: 513, endPoint x: 1560, endPoint y: 506, distance: 8.6
click at [1560, 509] on div "SPBK_FL-404 Создан new Срочный urgent Кратко детали заказа Ответственная команд…" at bounding box center [813, 376] width 1509 height 751
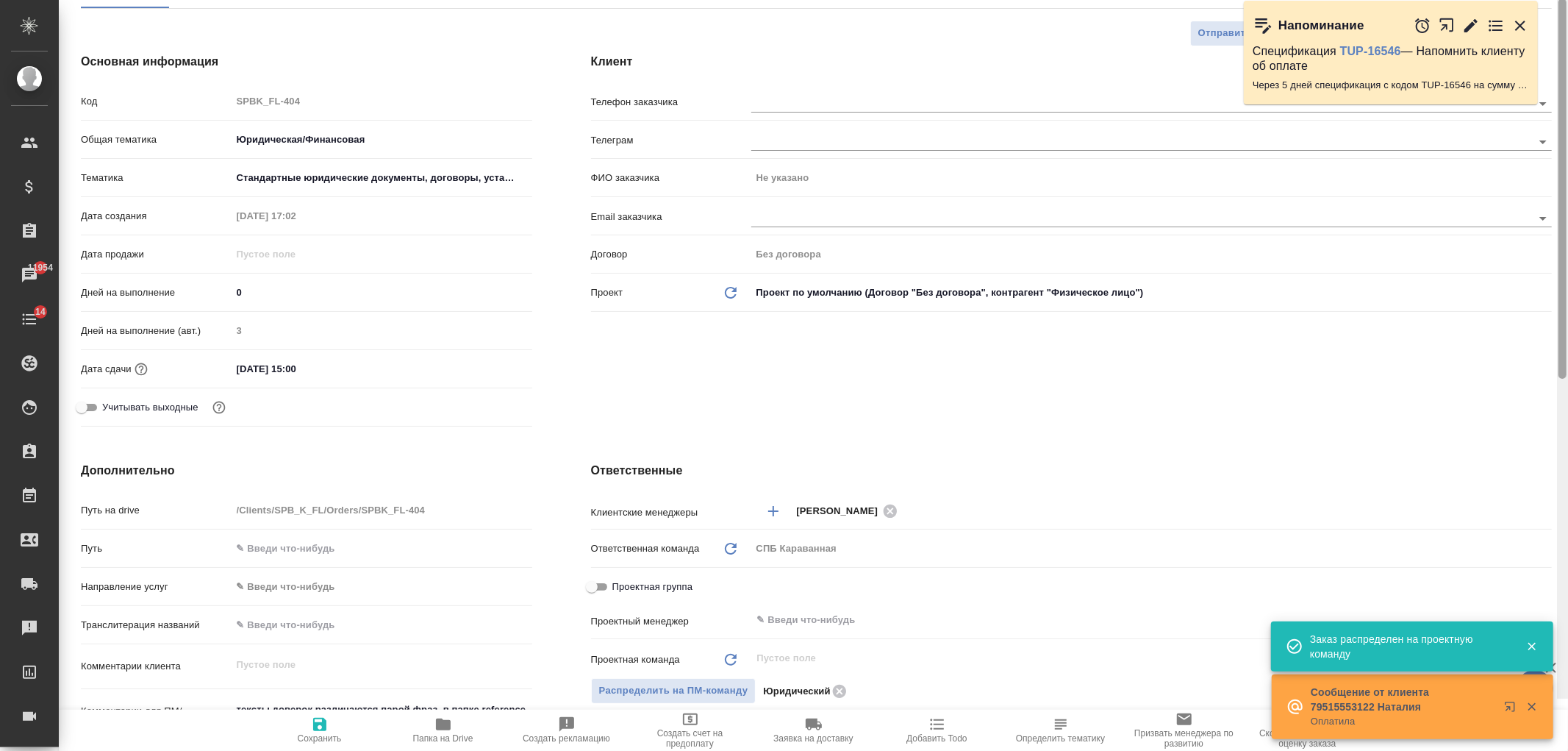
scroll to position [0, 0]
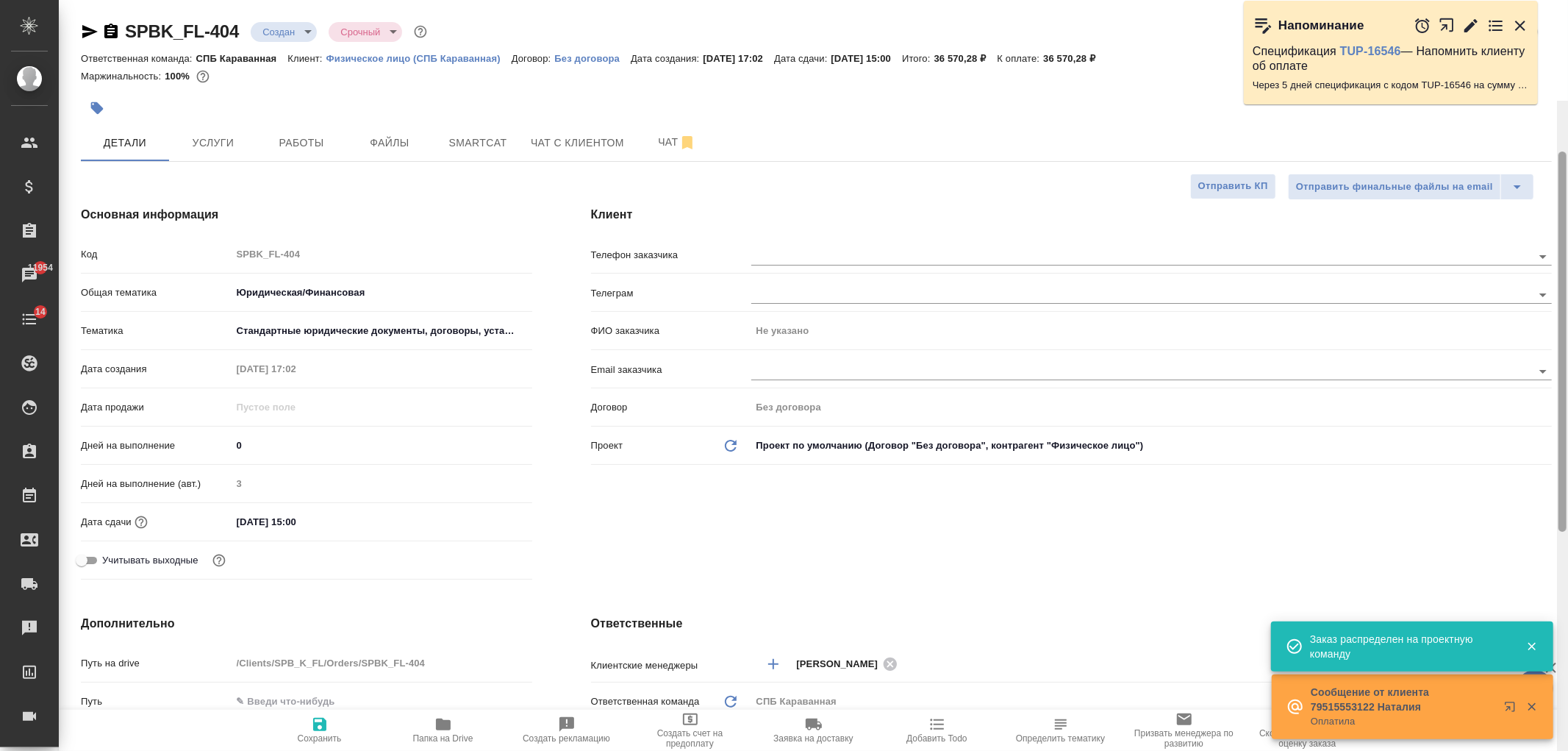
drag, startPoint x: 1559, startPoint y: 504, endPoint x: 1465, endPoint y: 82, distance: 432.3
click at [1500, 99] on div "🙏 .cls-1 fill:#fff; AWATERA Ivanova Arina Клиенты Спецификации Заказы 11954 Чат…" at bounding box center [784, 376] width 1568 height 751
click at [549, 486] on div "Основная информация Код SPBK_FL-404 Общая тематика Юридическая/Финансовая yr-fn…" at bounding box center [306, 396] width 510 height 438
click at [290, 34] on body "🙏 .cls-1 fill:#fff; AWATERA Ivanova Arina Клиенты Спецификации Заказы 11955 Чат…" at bounding box center [784, 376] width 1568 height 751
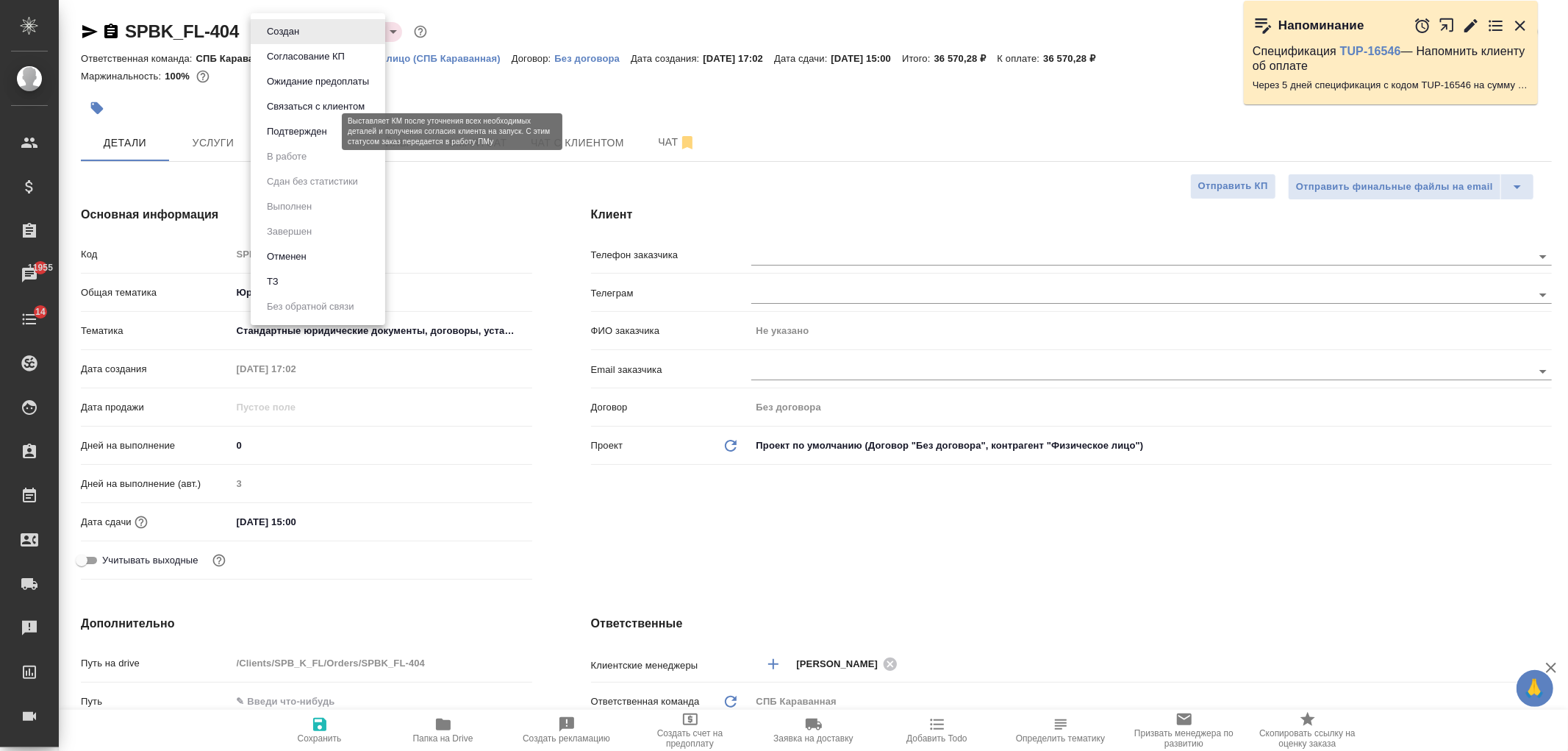
click at [326, 125] on button "Подтвержден" at bounding box center [296, 132] width 69 height 16
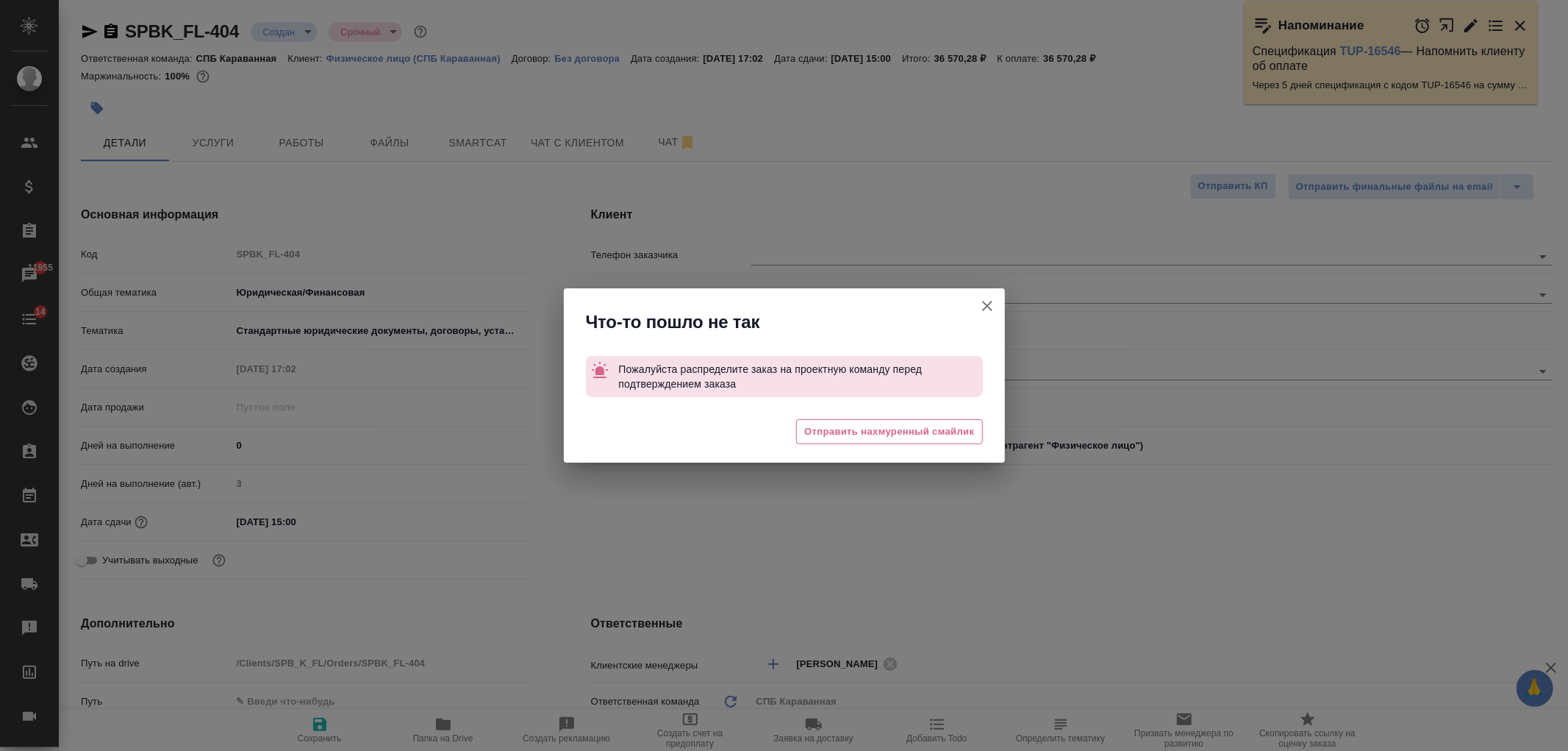
click at [994, 302] on icon "button" at bounding box center [988, 306] width 18 height 18
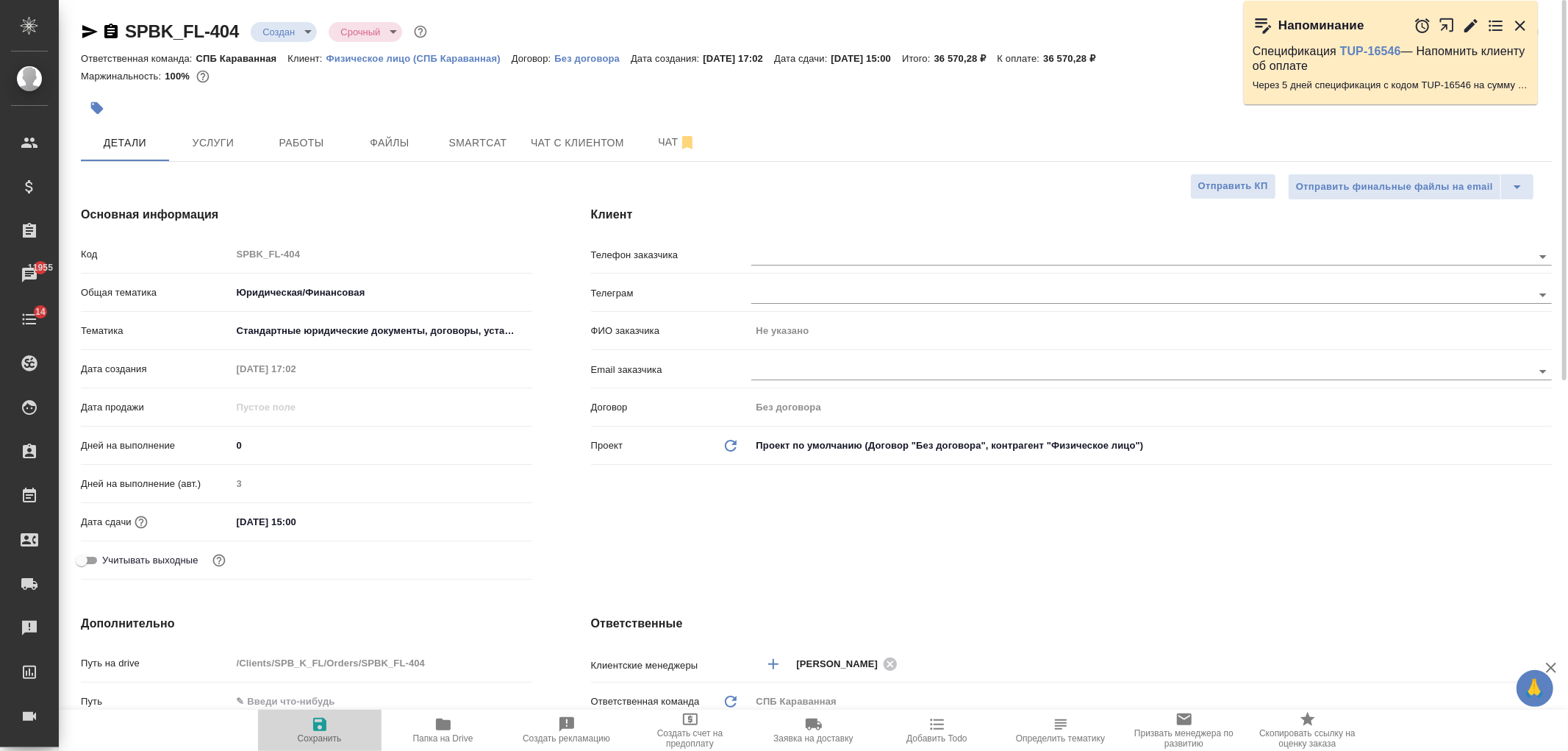
click at [314, 734] on span "Сохранить" at bounding box center [320, 738] width 44 height 11
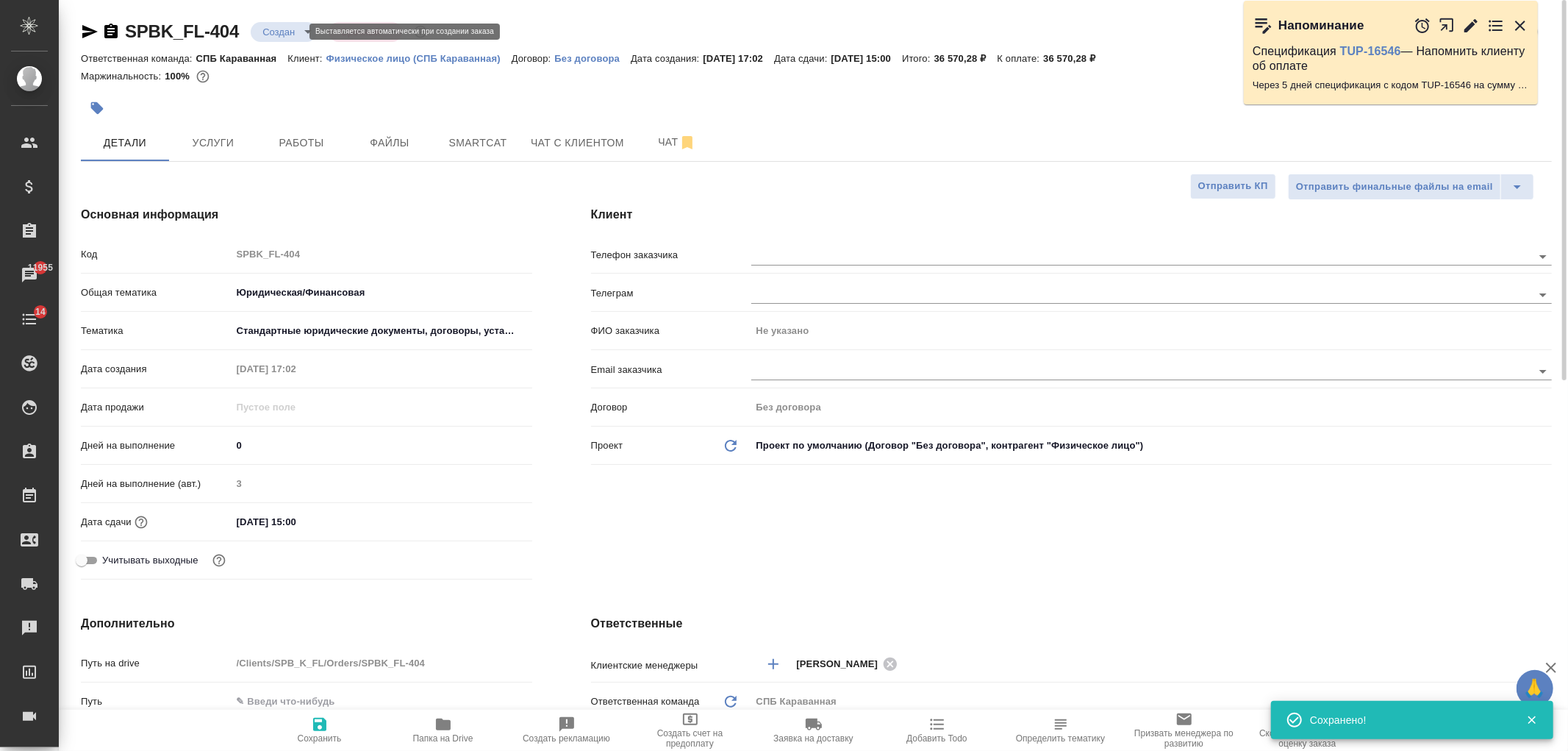
click at [283, 28] on body "🙏 .cls-1 fill:#fff; AWATERA Ivanova Arina Клиенты Спецификации Заказы 11955 Чат…" at bounding box center [784, 376] width 1568 height 751
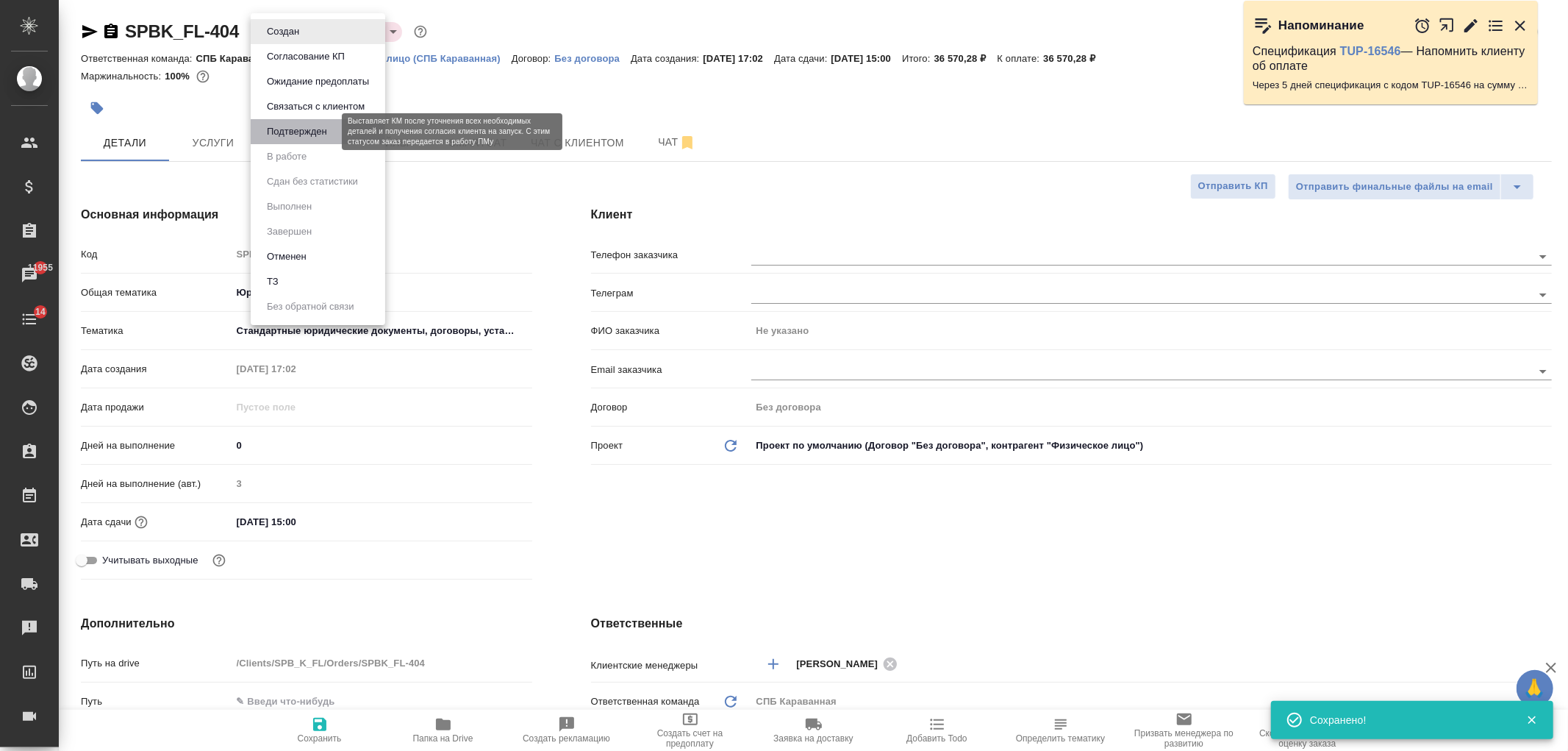
click at [313, 130] on button "Подтвержден" at bounding box center [296, 132] width 69 height 16
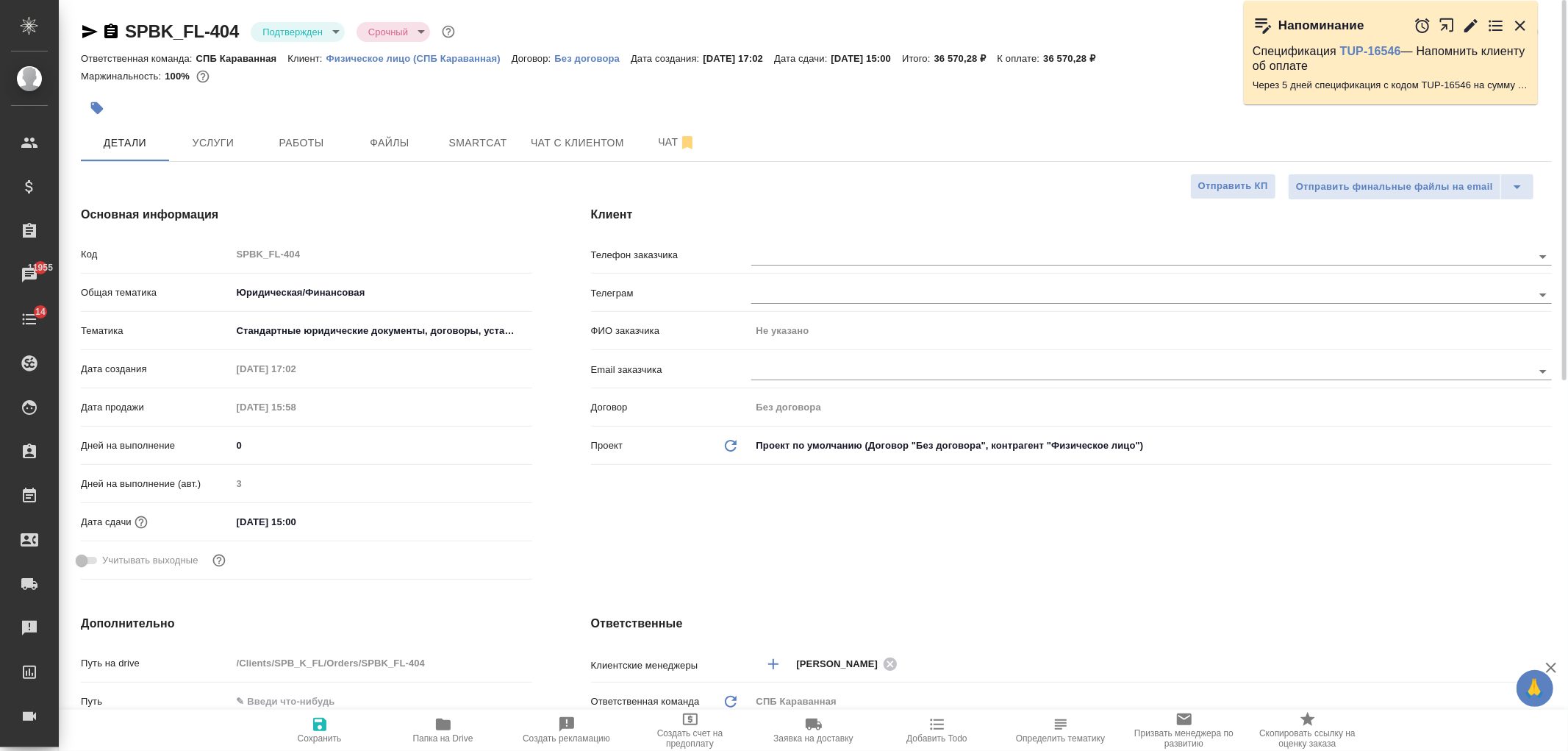
click at [87, 34] on icon "button" at bounding box center [90, 32] width 15 height 13
click at [576, 143] on span "Чат с клиентом" at bounding box center [577, 143] width 94 height 19
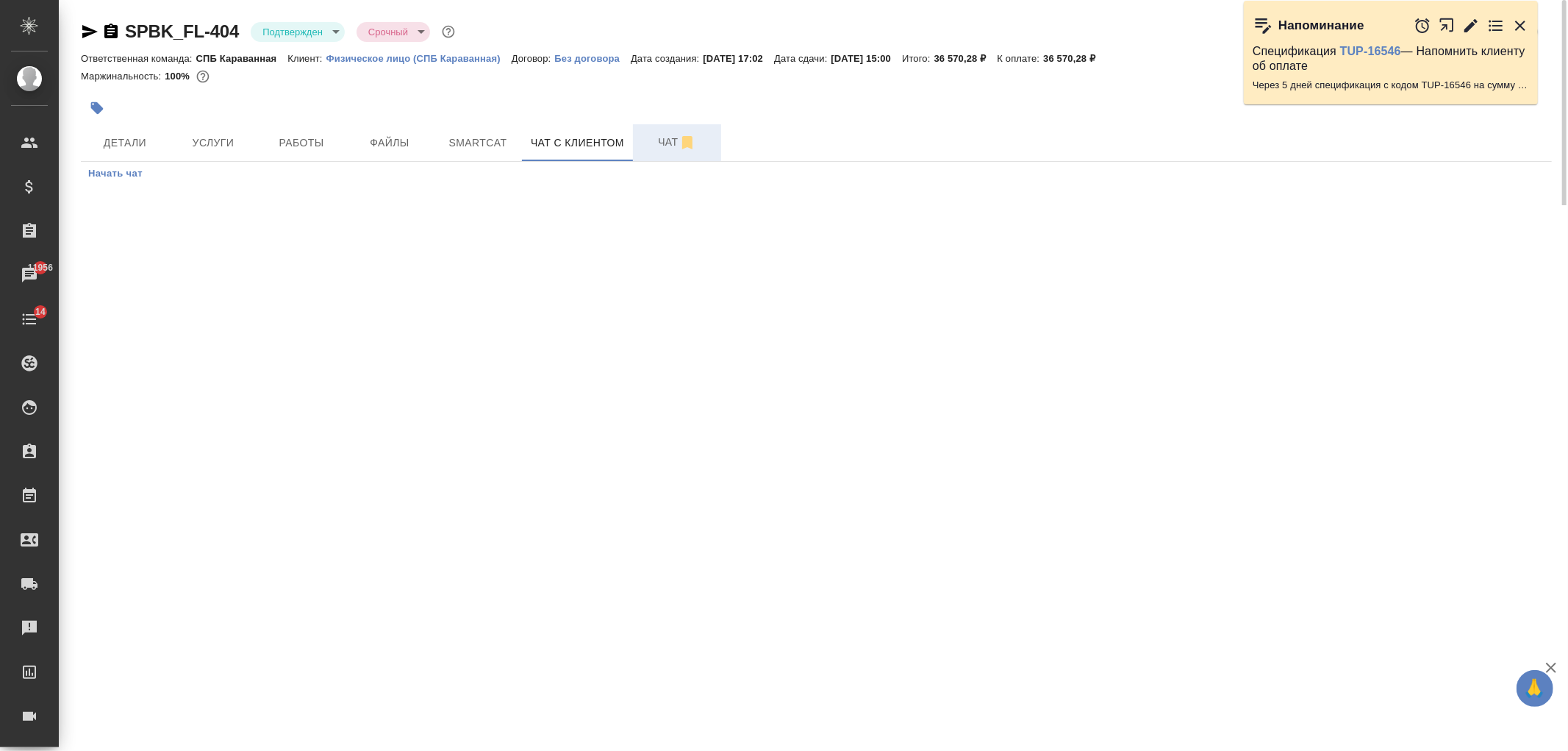
click at [655, 156] on button "Чат" at bounding box center [677, 143] width 88 height 37
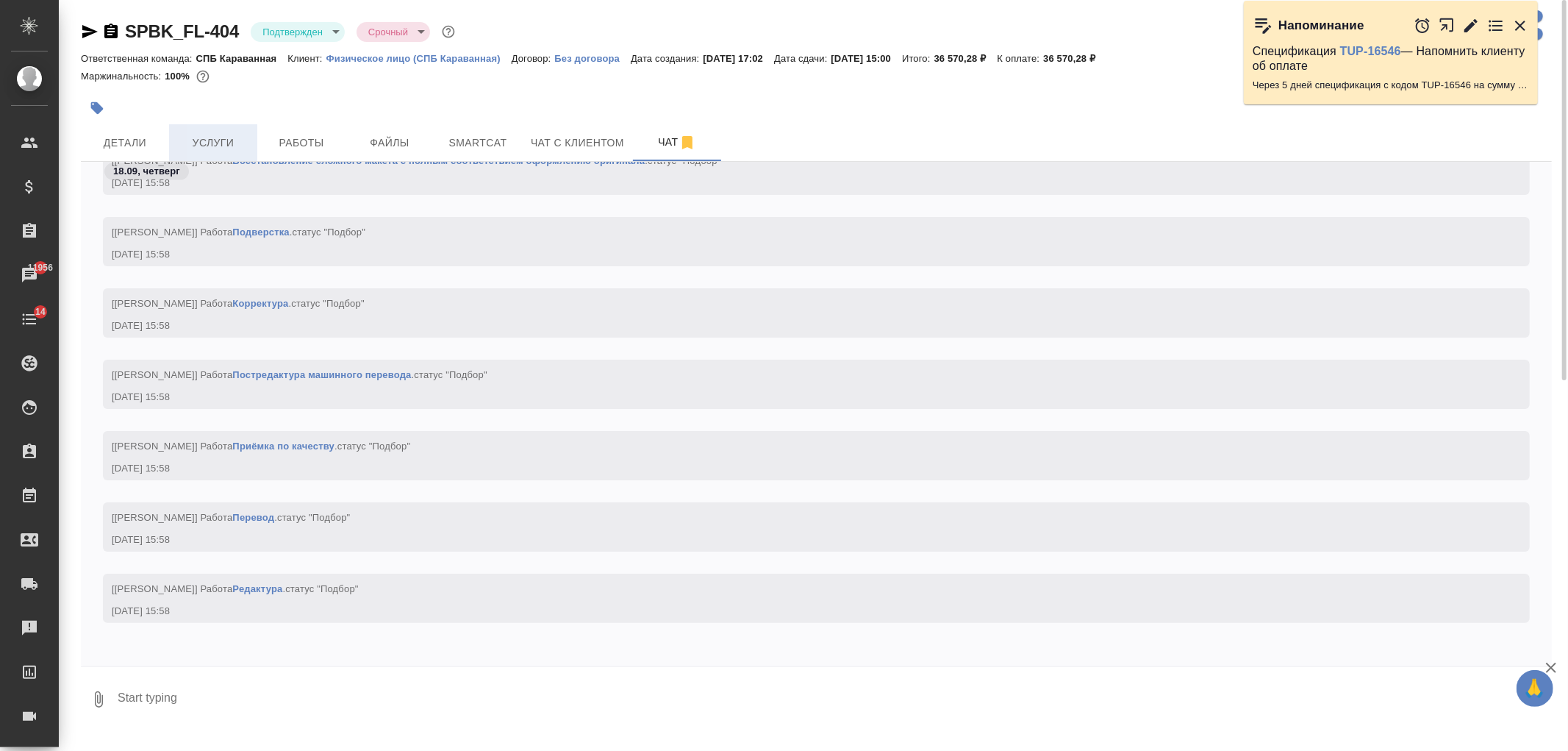
click at [230, 134] on span "Услуги" at bounding box center [213, 143] width 71 height 19
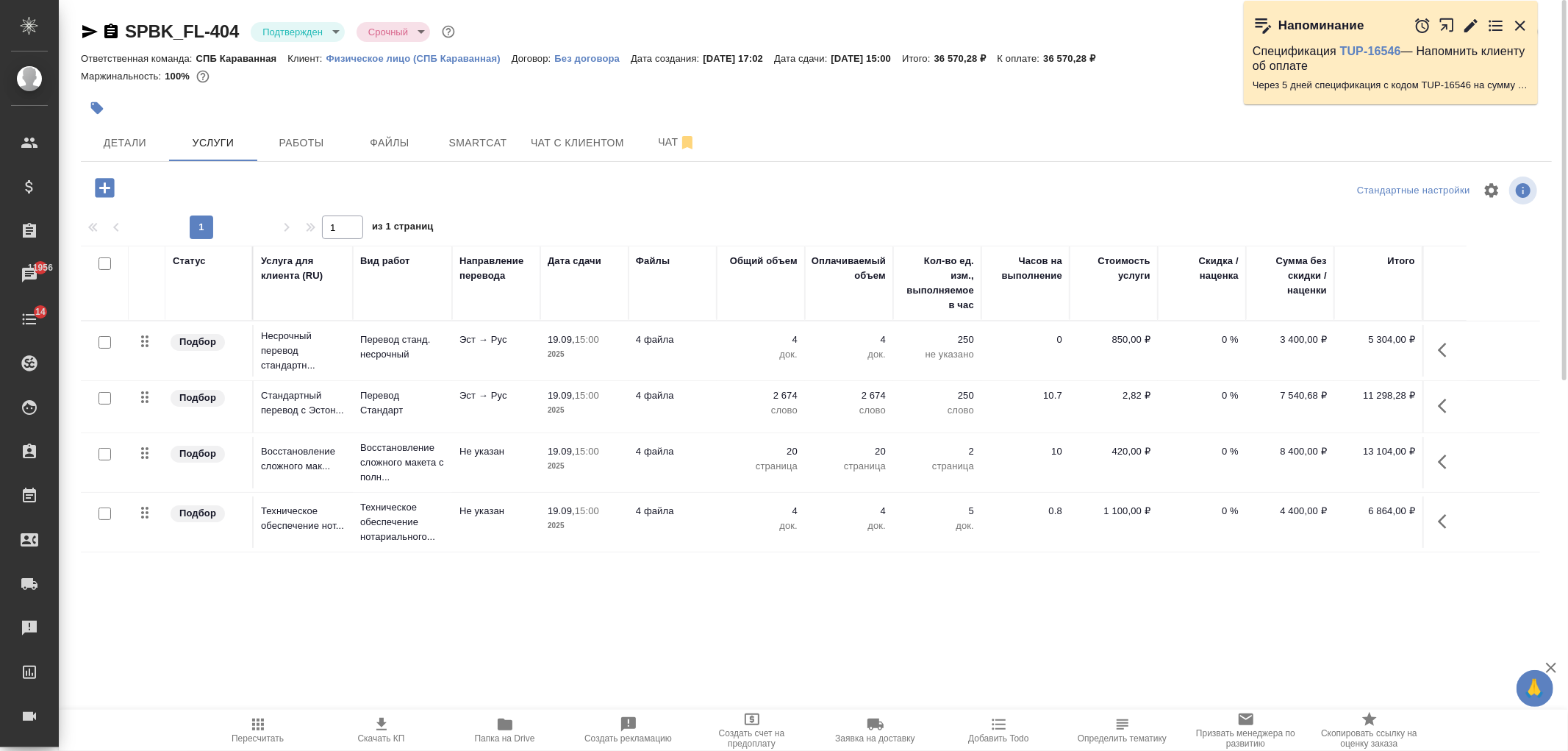
click at [783, 206] on div at bounding box center [817, 190] width 490 height 35
click at [652, 145] on span "Чат" at bounding box center [677, 142] width 71 height 19
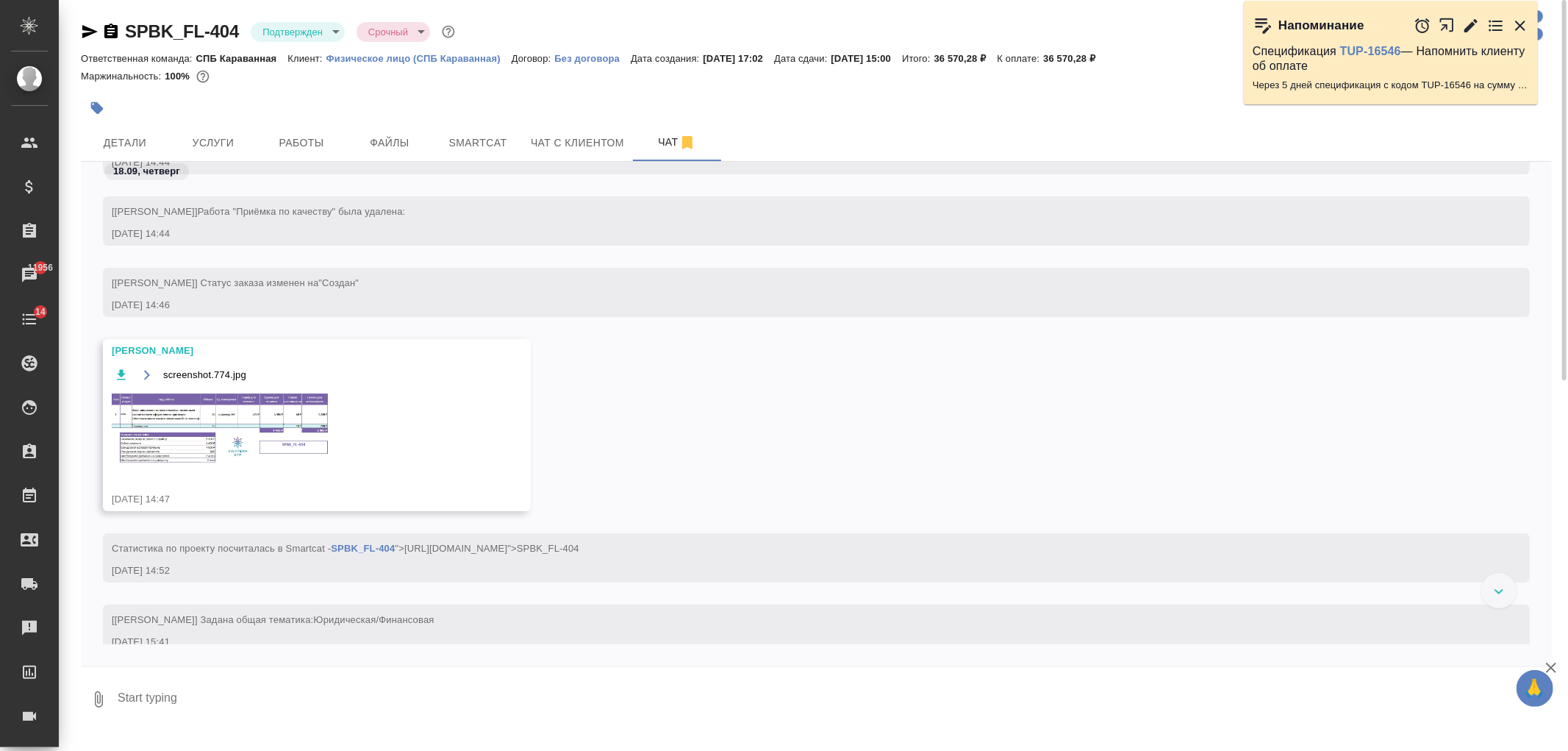
scroll to position [828, 0]
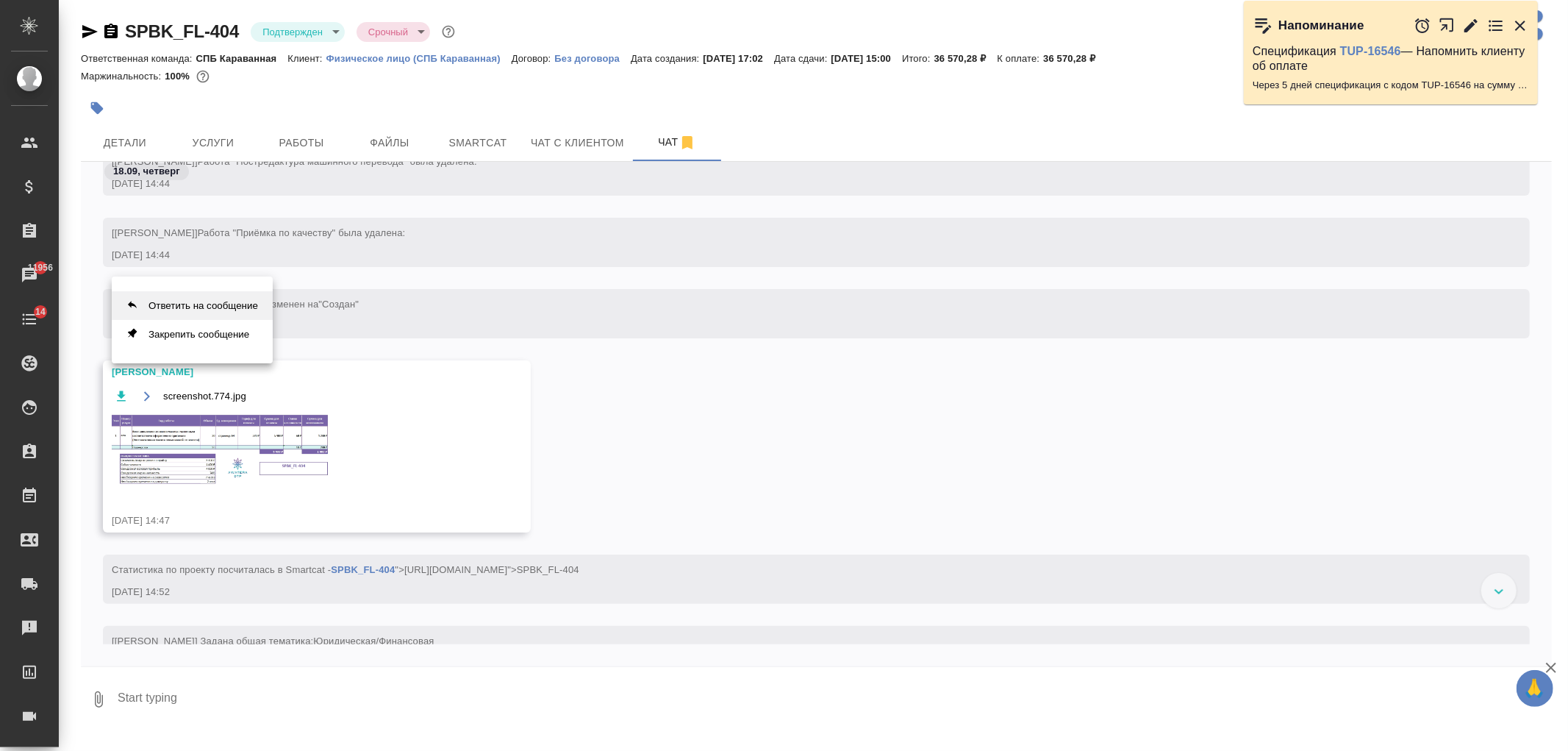
click at [230, 296] on button "Ответить на сообщение" at bounding box center [192, 305] width 161 height 29
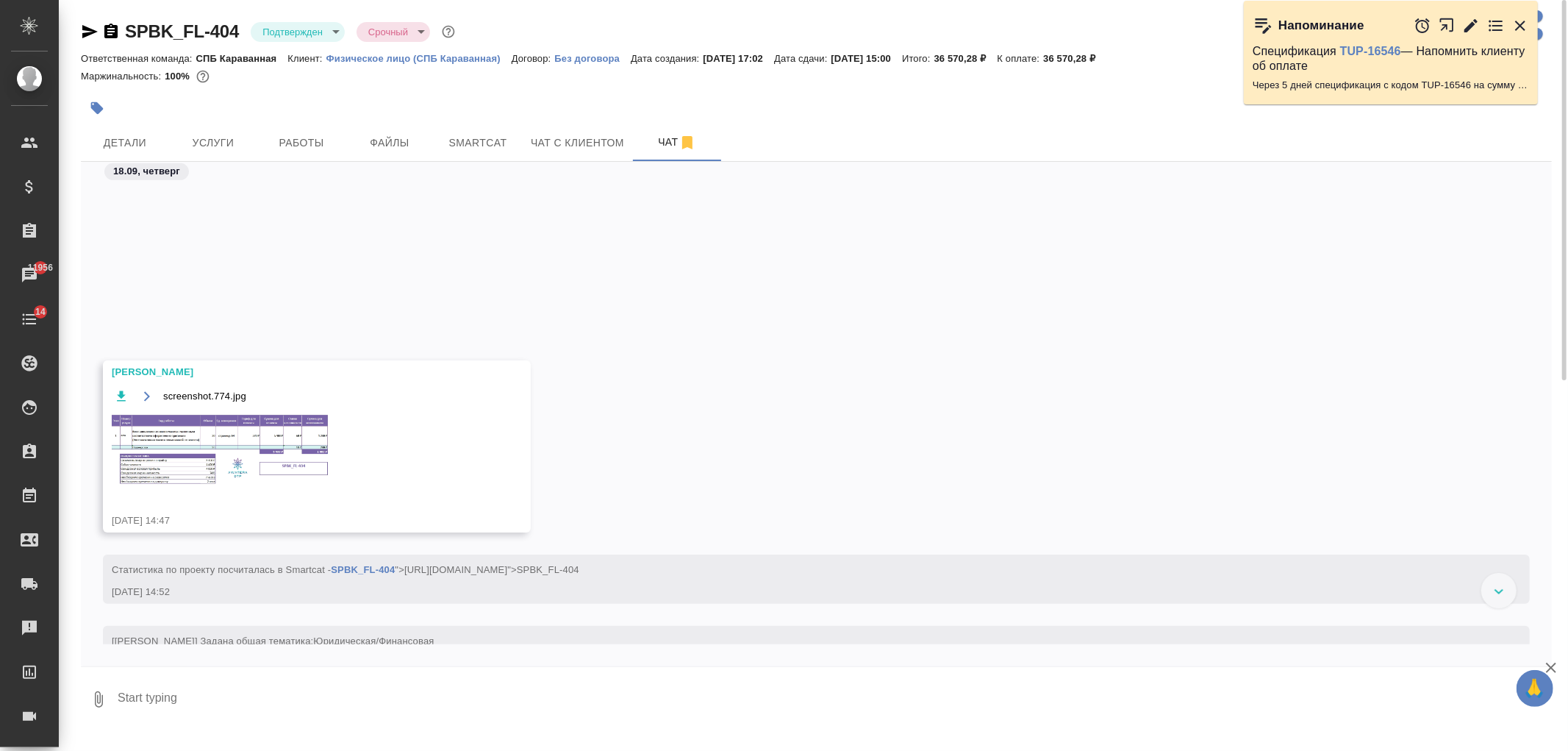
scroll to position [2404, 0]
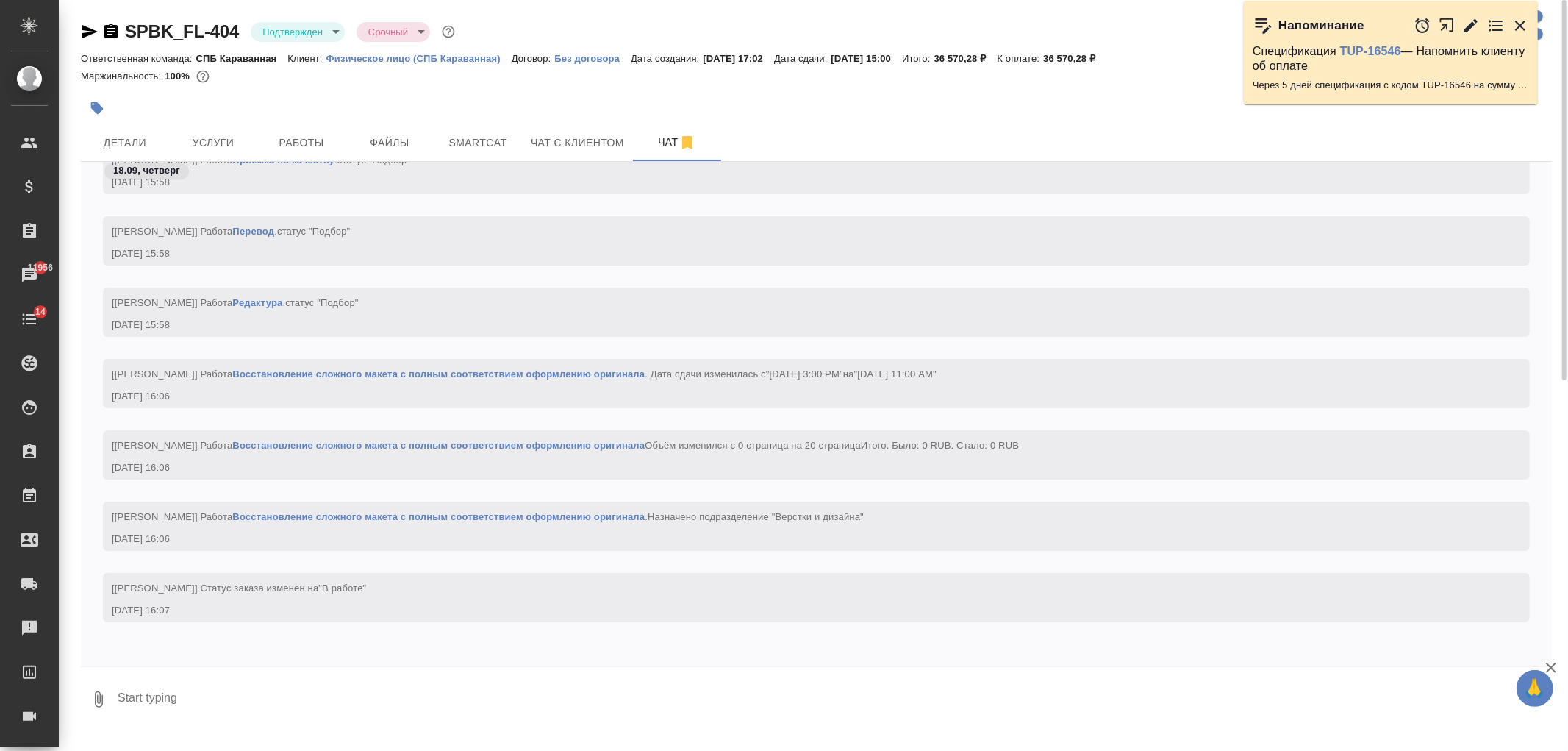
click at [336, 687] on textarea at bounding box center [834, 699] width 1436 height 50
click at [229, 690] on textarea at bounding box center [834, 699] width 1436 height 50
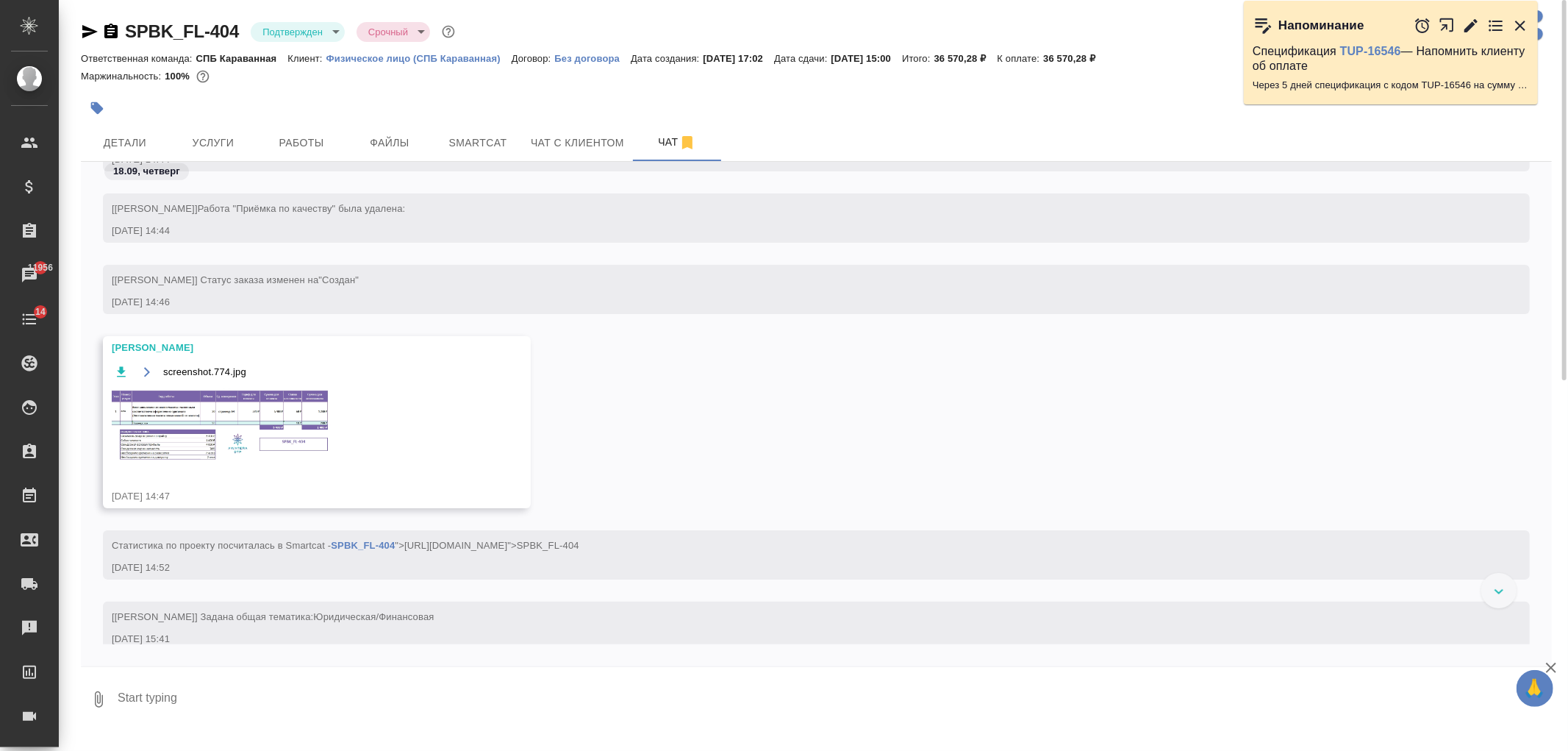
scroll to position [748, 0]
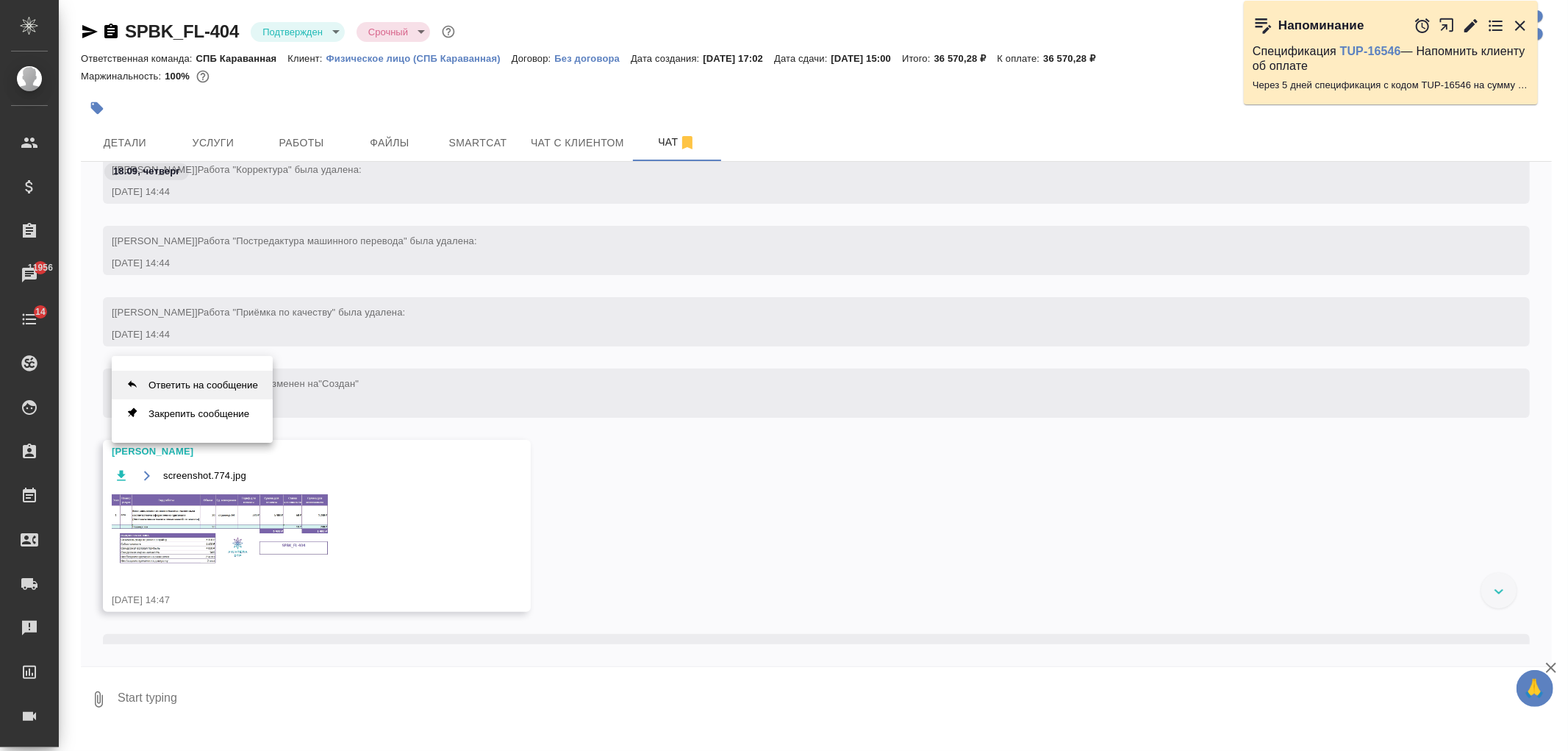
click at [192, 387] on button "Ответить на сообщение" at bounding box center [192, 384] width 161 height 29
click at [221, 716] on textarea at bounding box center [834, 699] width 1436 height 50
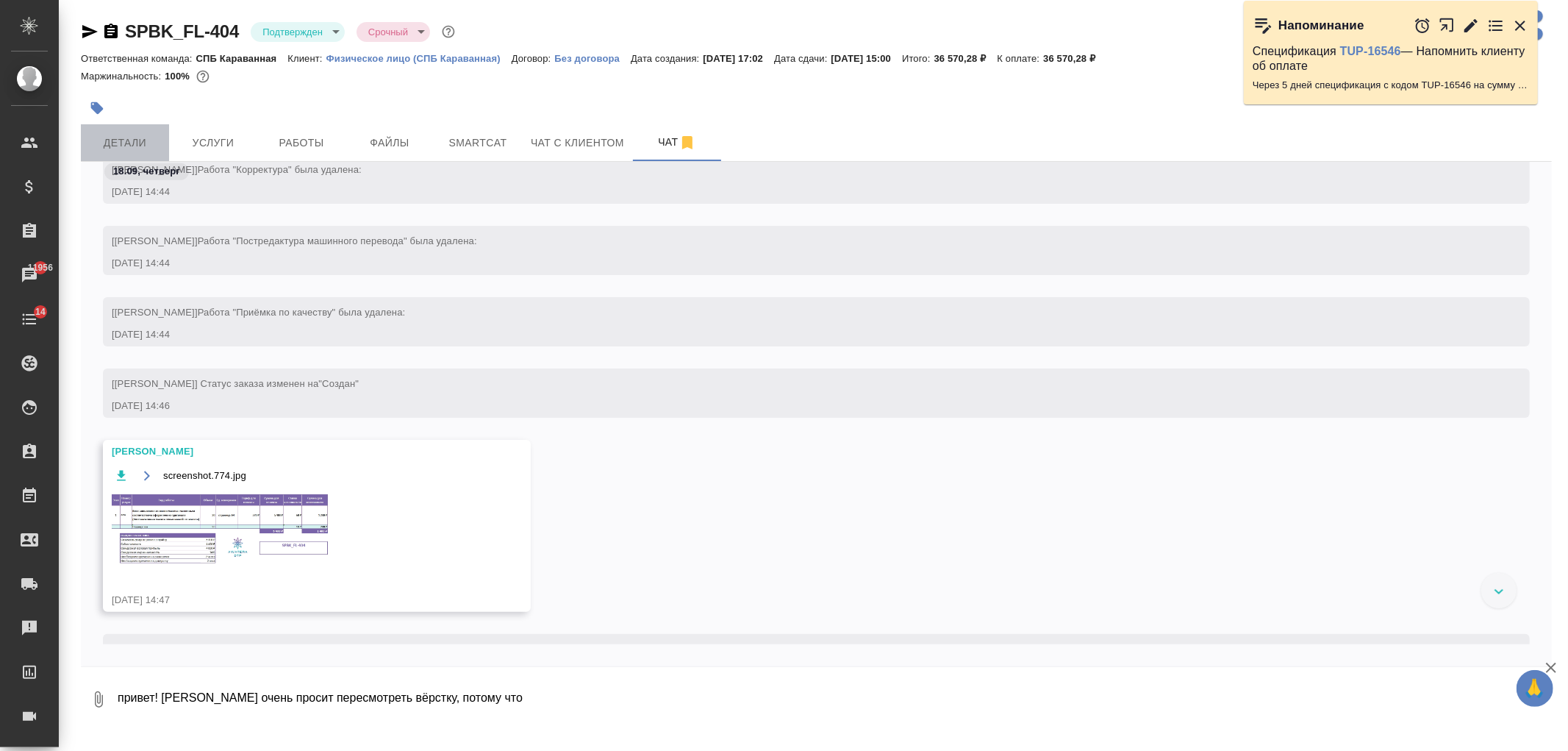
click at [126, 147] on span "Детали" at bounding box center [125, 143] width 71 height 19
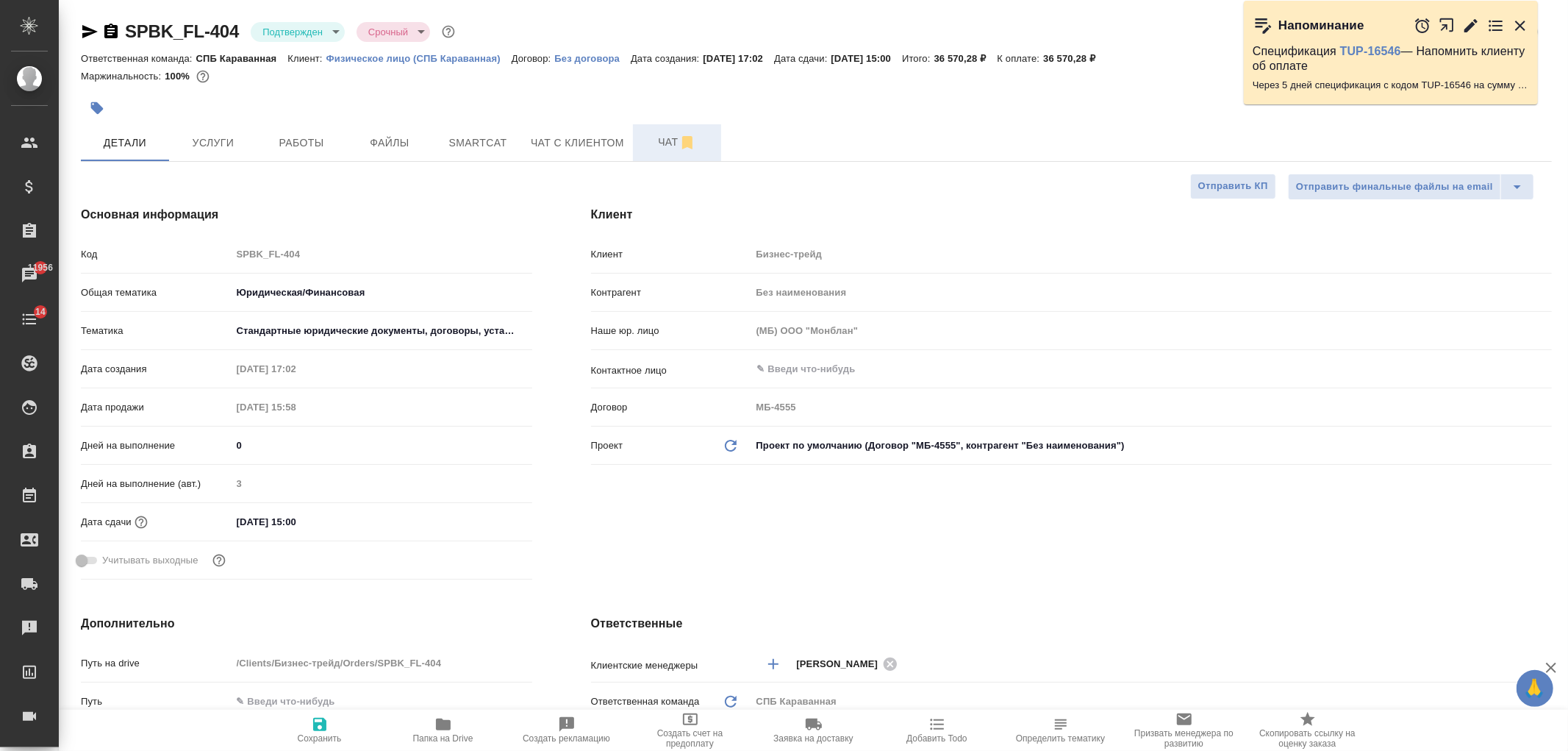
click at [665, 148] on span "Чат" at bounding box center [677, 142] width 71 height 19
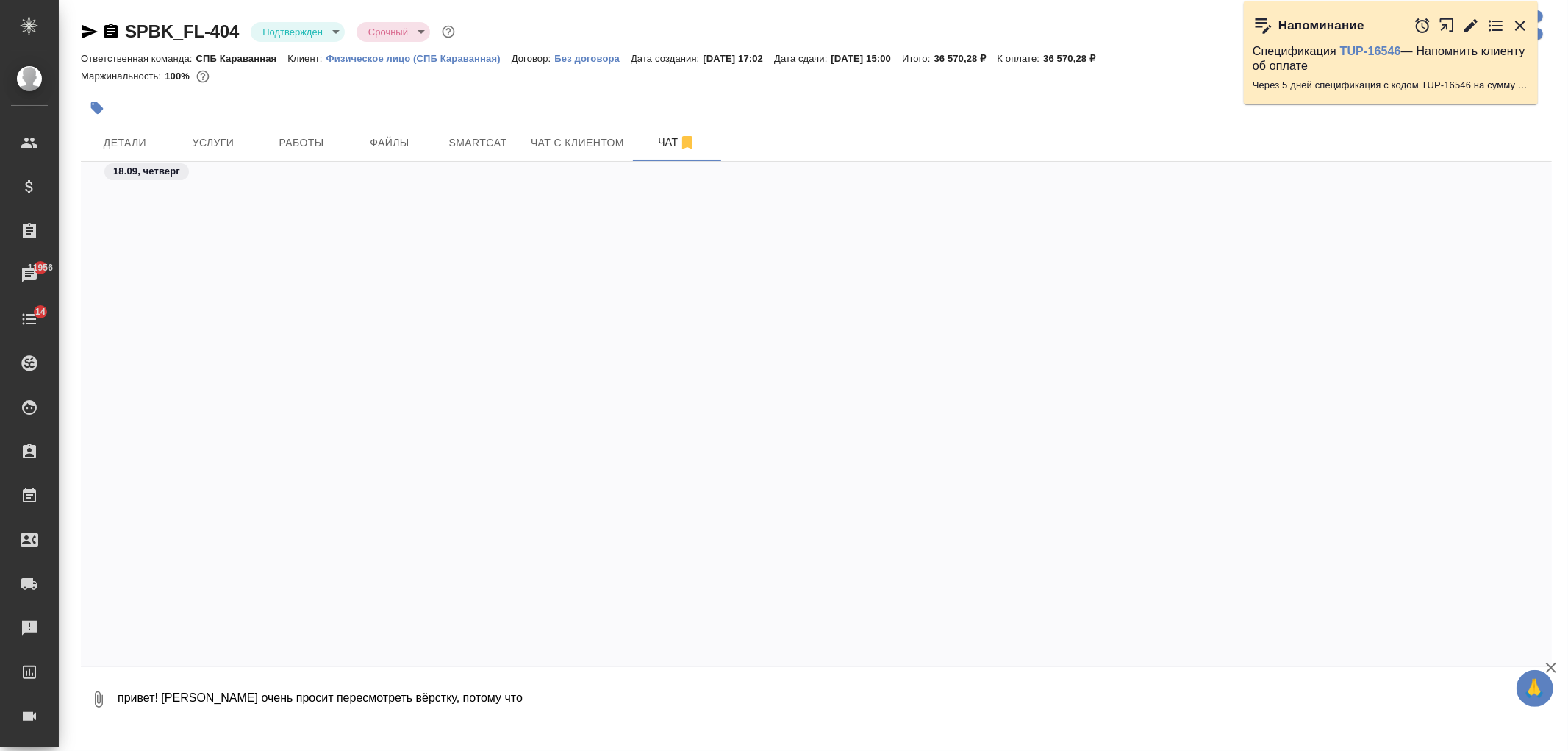
scroll to position [2342, 0]
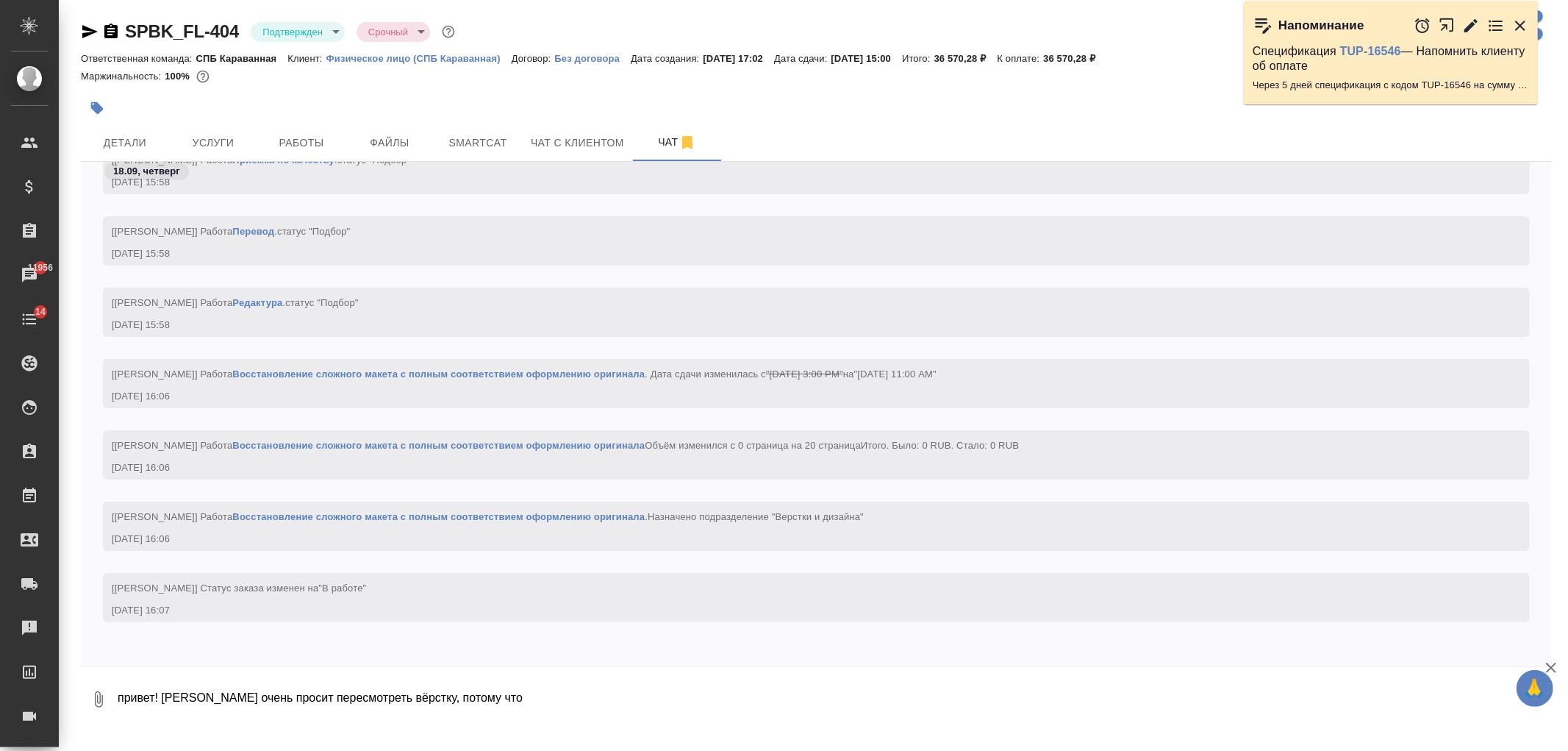
click at [494, 697] on textarea "привет! клиент очень просит пересмотреть вёрстку, потому что" at bounding box center [834, 699] width 1436 height 50
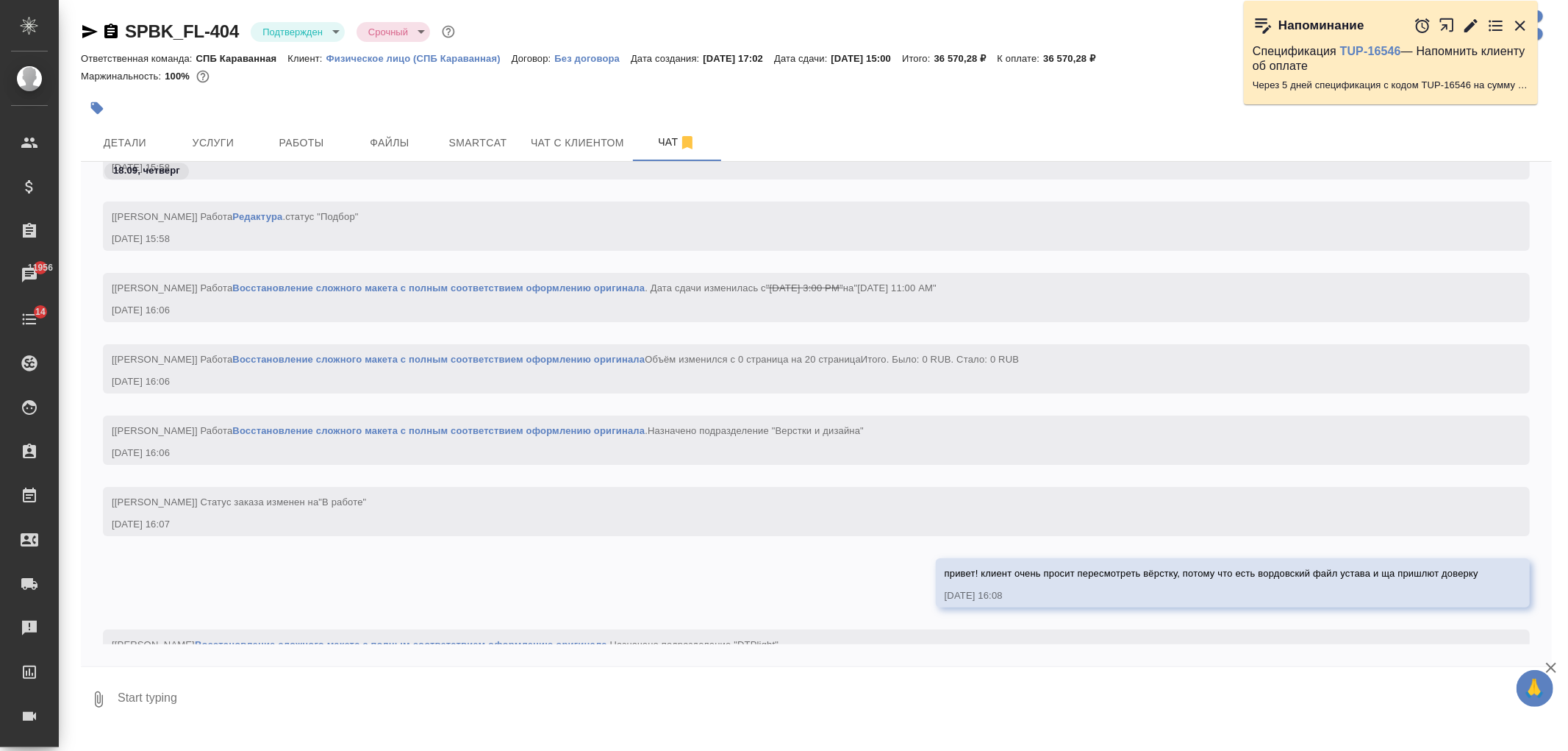
scroll to position [2484, 0]
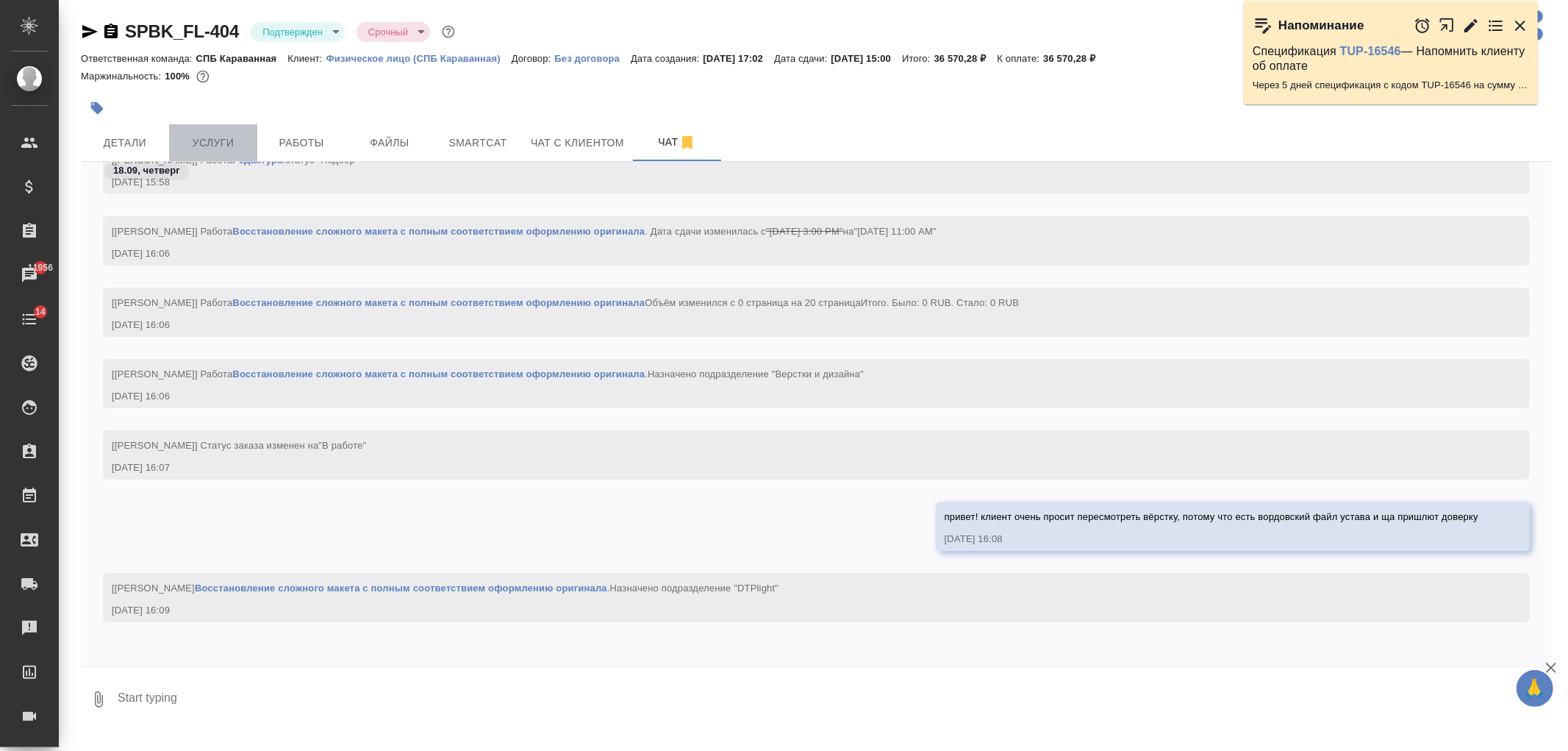
click at [231, 144] on span "Услуги" at bounding box center [213, 143] width 71 height 19
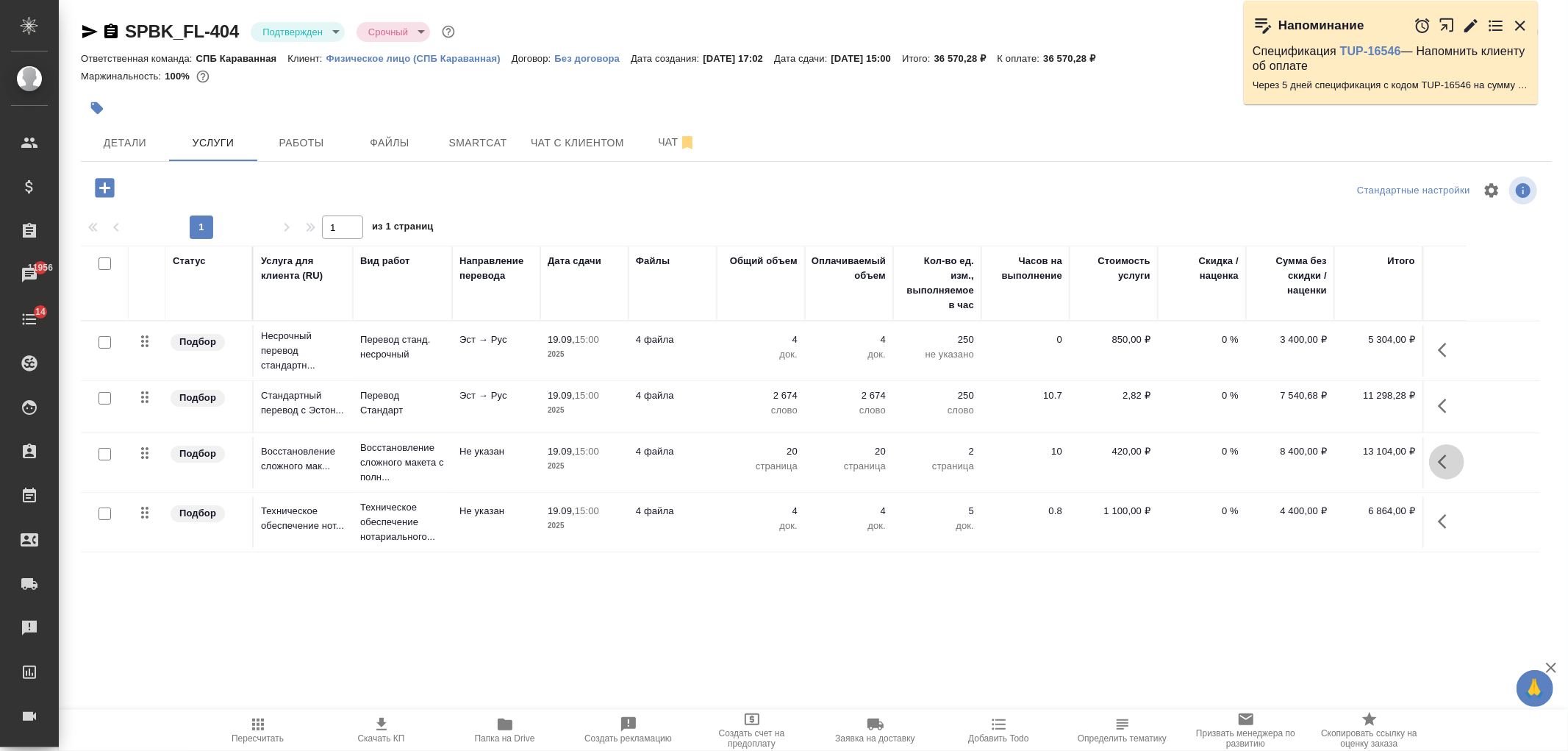
click at [1445, 465] on icon "button" at bounding box center [1447, 462] width 18 height 18
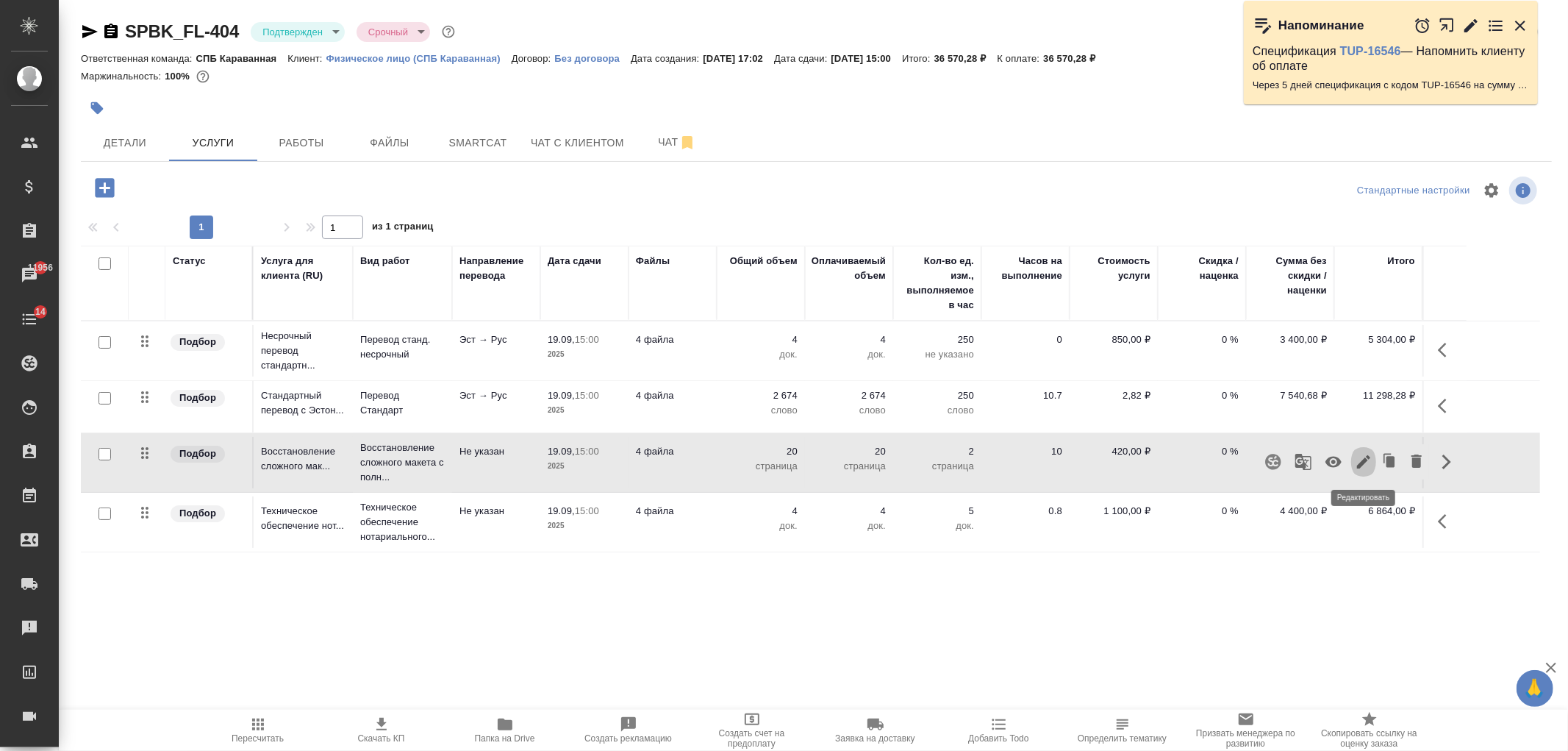
click at [1361, 472] on button "button" at bounding box center [1364, 461] width 25 height 35
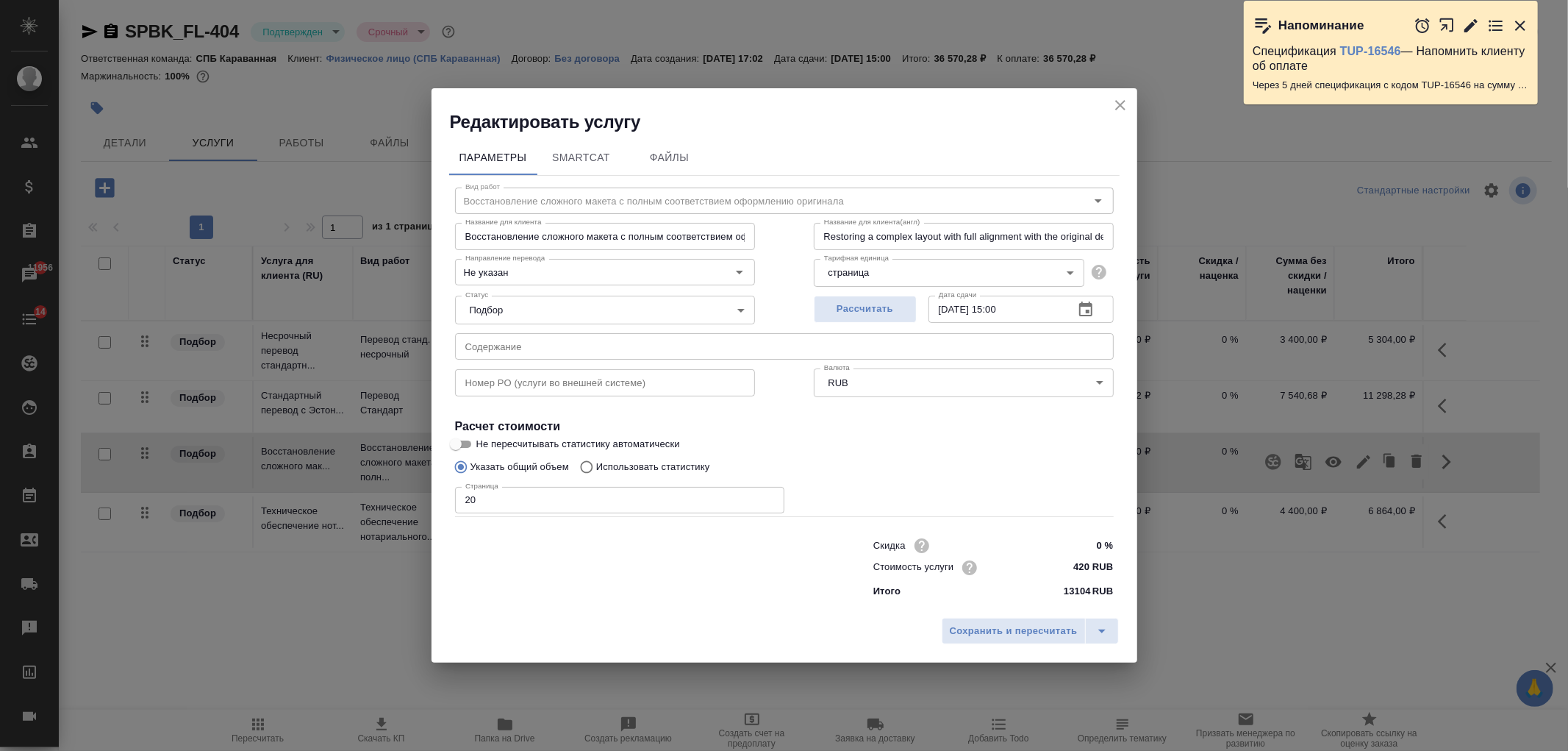
click at [1079, 542] on input "0 %" at bounding box center [1085, 546] width 55 height 21
click at [1010, 634] on span "Сохранить и пересчитать" at bounding box center [1014, 632] width 128 height 17
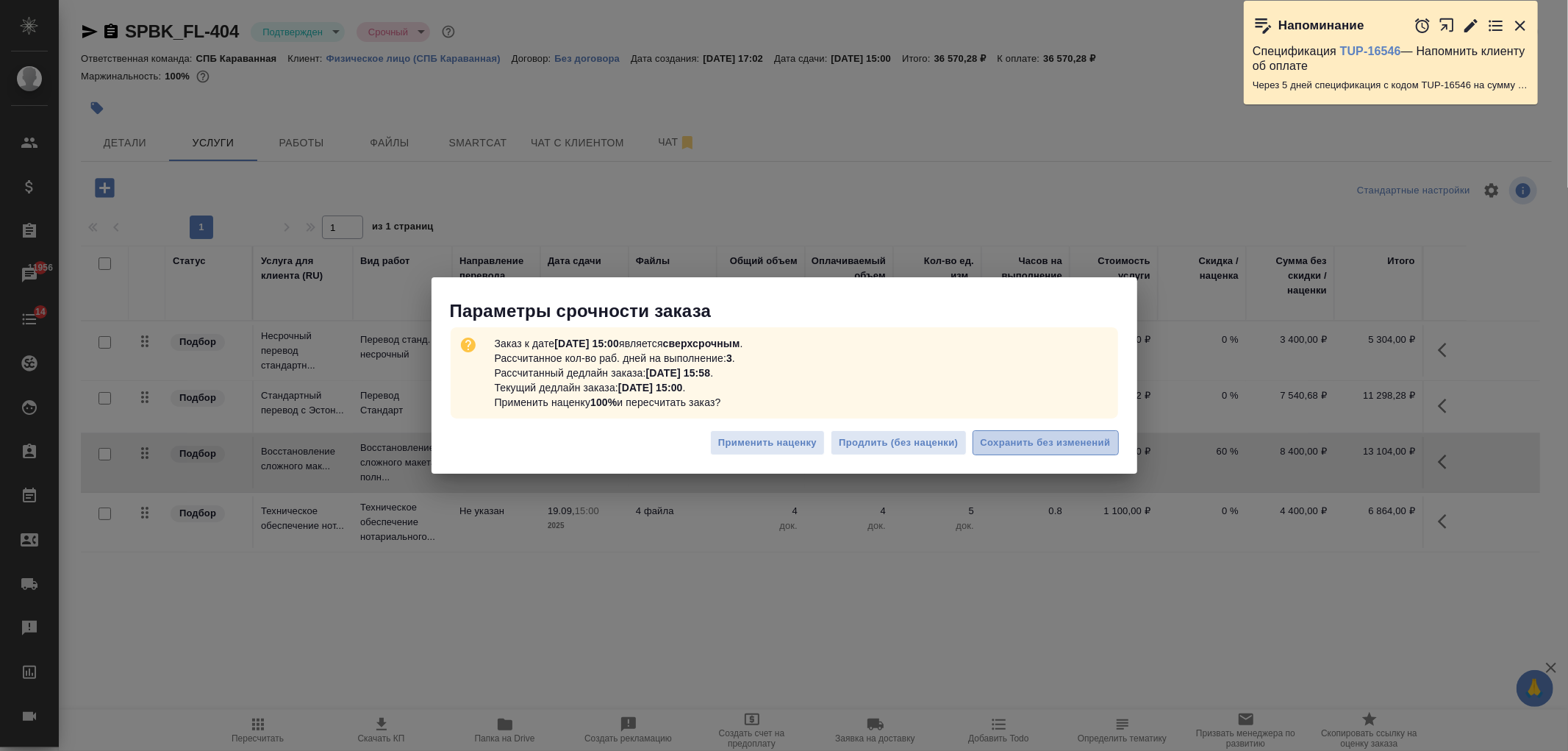
click at [1054, 439] on span "Сохранить без изменений" at bounding box center [1046, 443] width 130 height 17
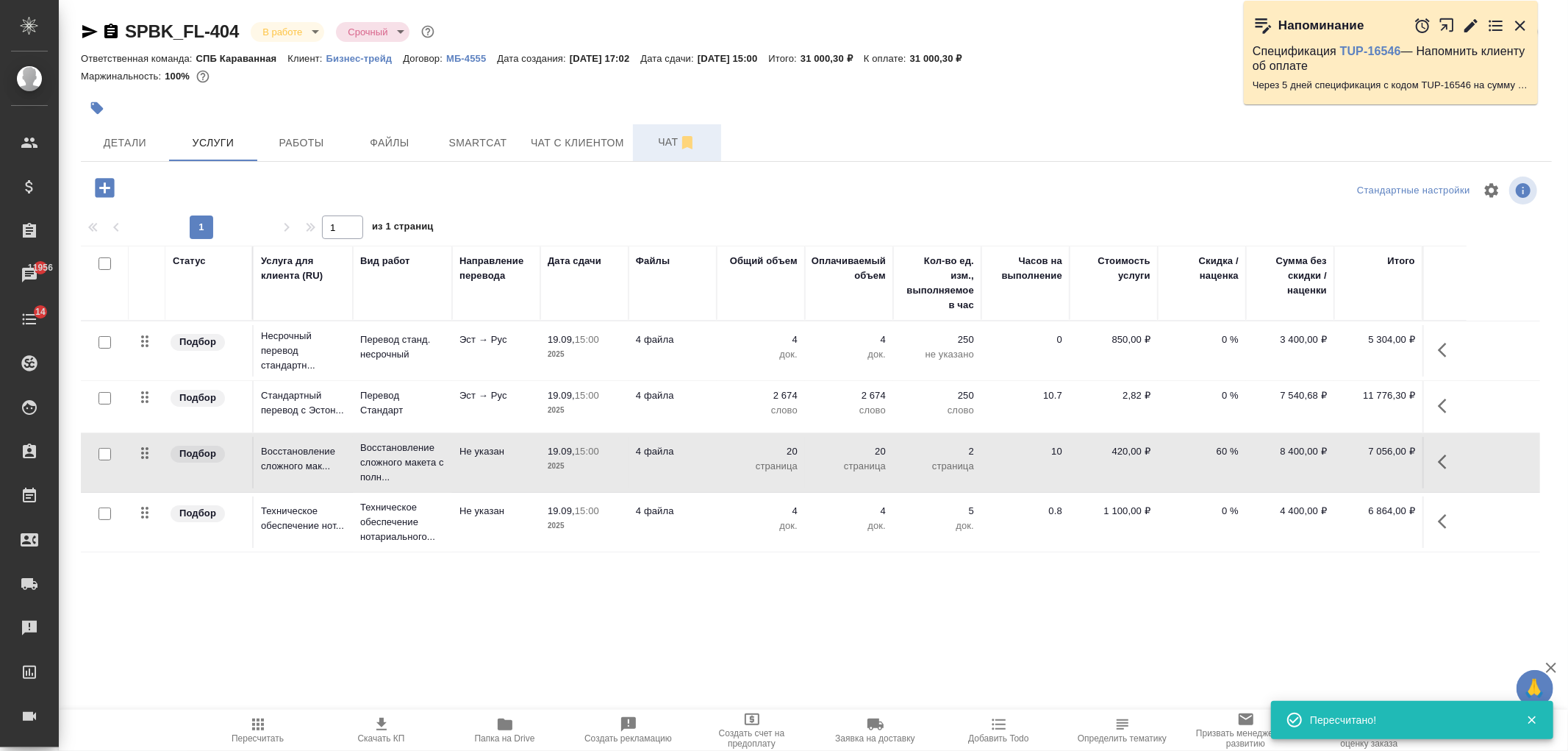
click at [663, 156] on button "Чат" at bounding box center [677, 143] width 88 height 37
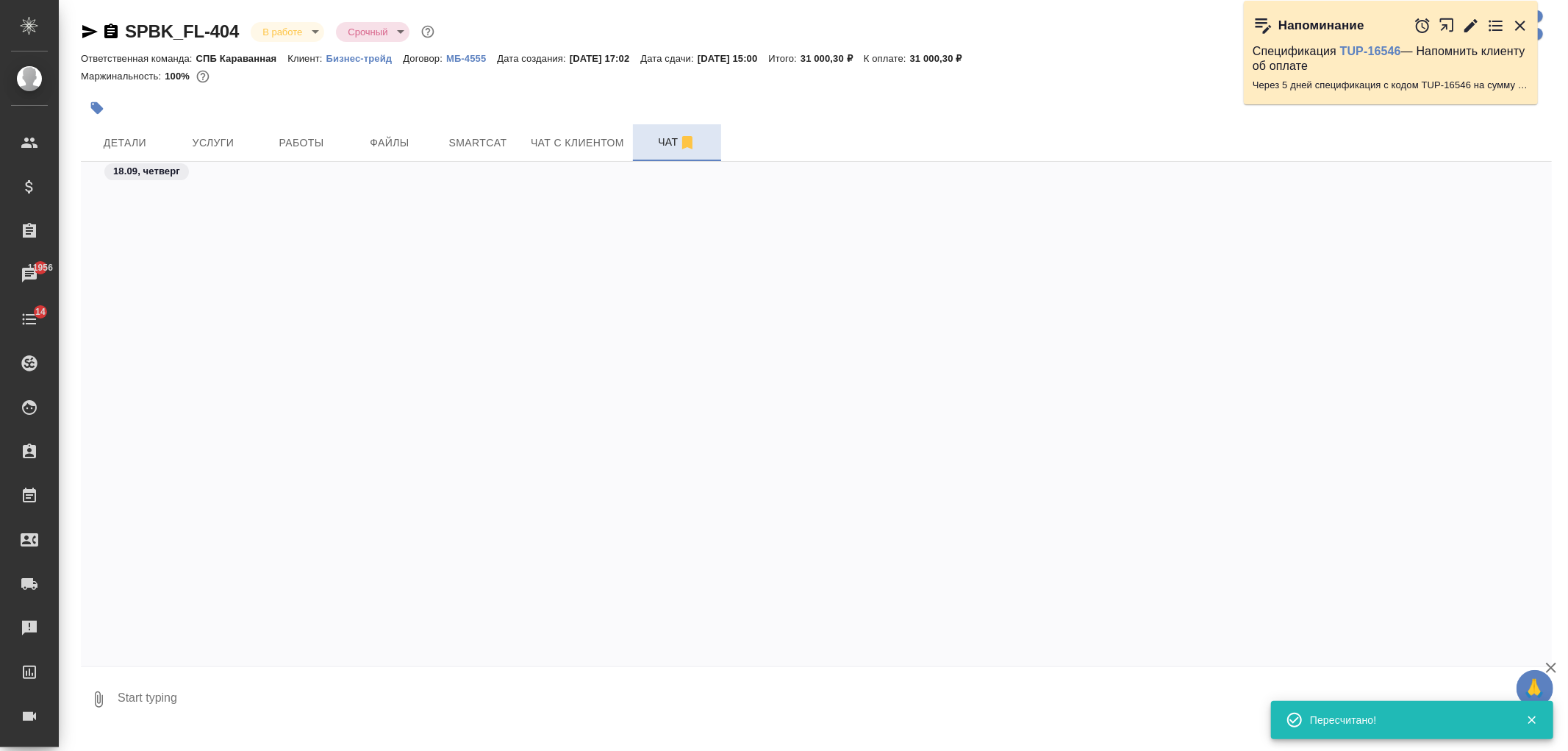
scroll to position [2484, 0]
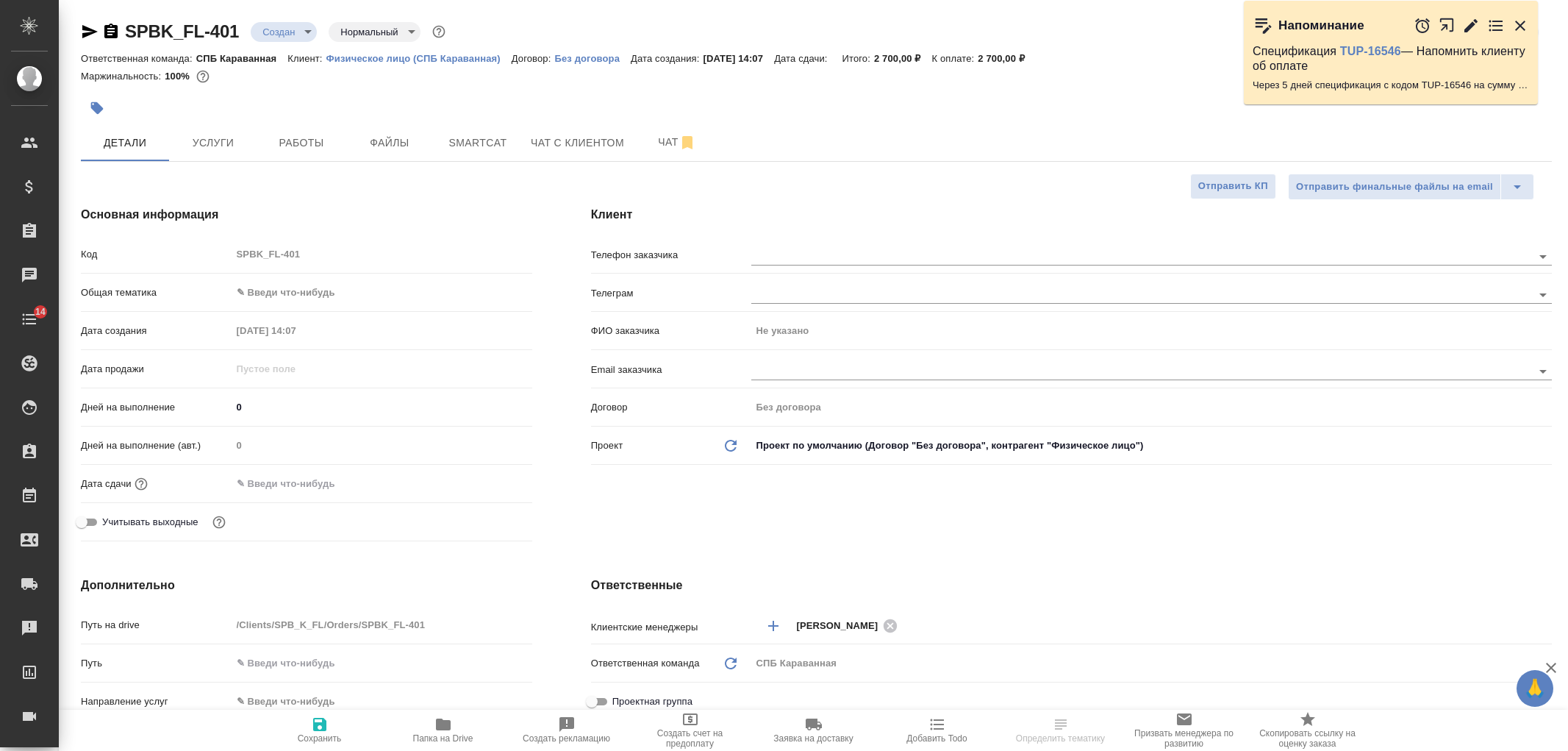
select select "RU"
click at [307, 147] on span "Работы" at bounding box center [301, 143] width 71 height 19
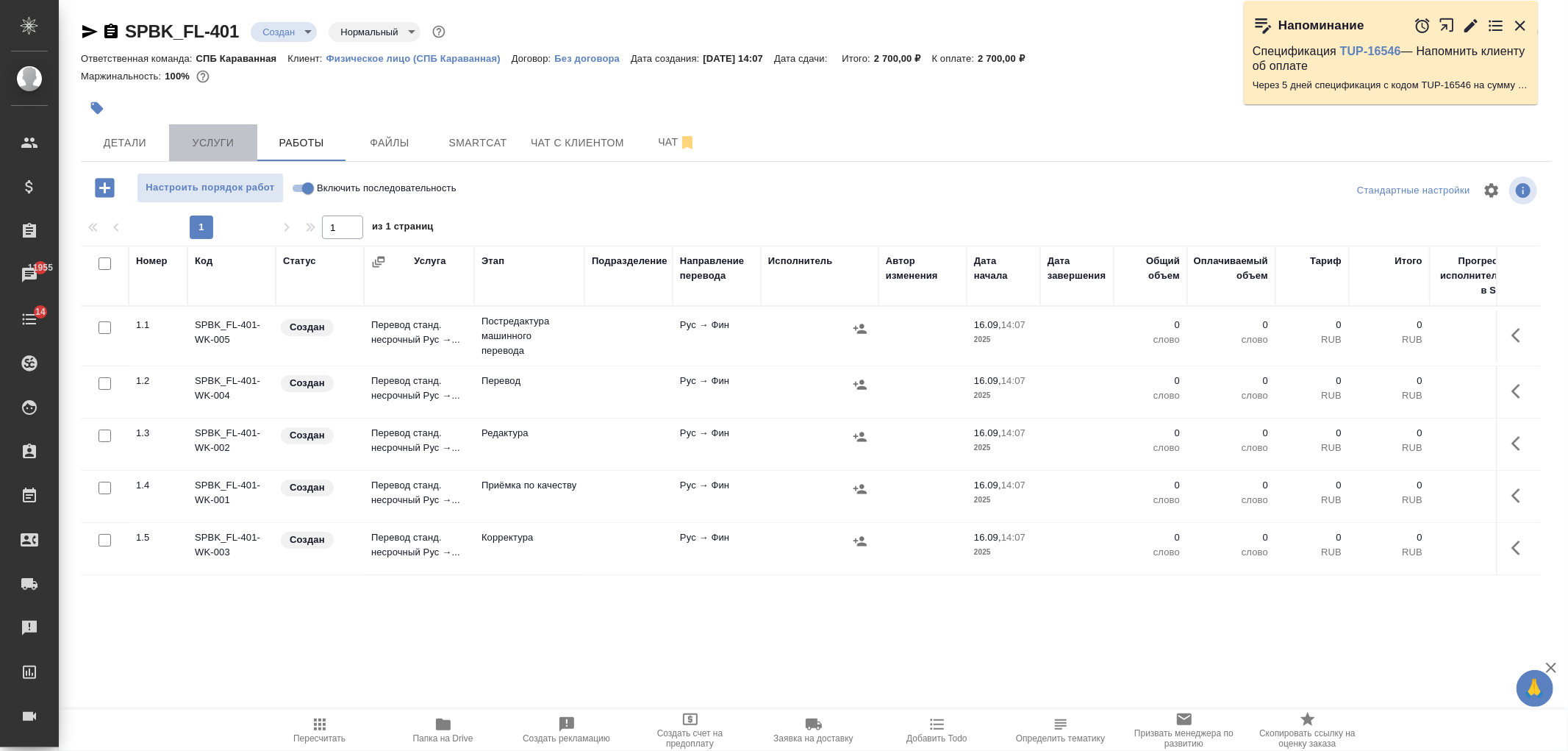
click at [223, 143] on span "Услуги" at bounding box center [213, 143] width 71 height 19
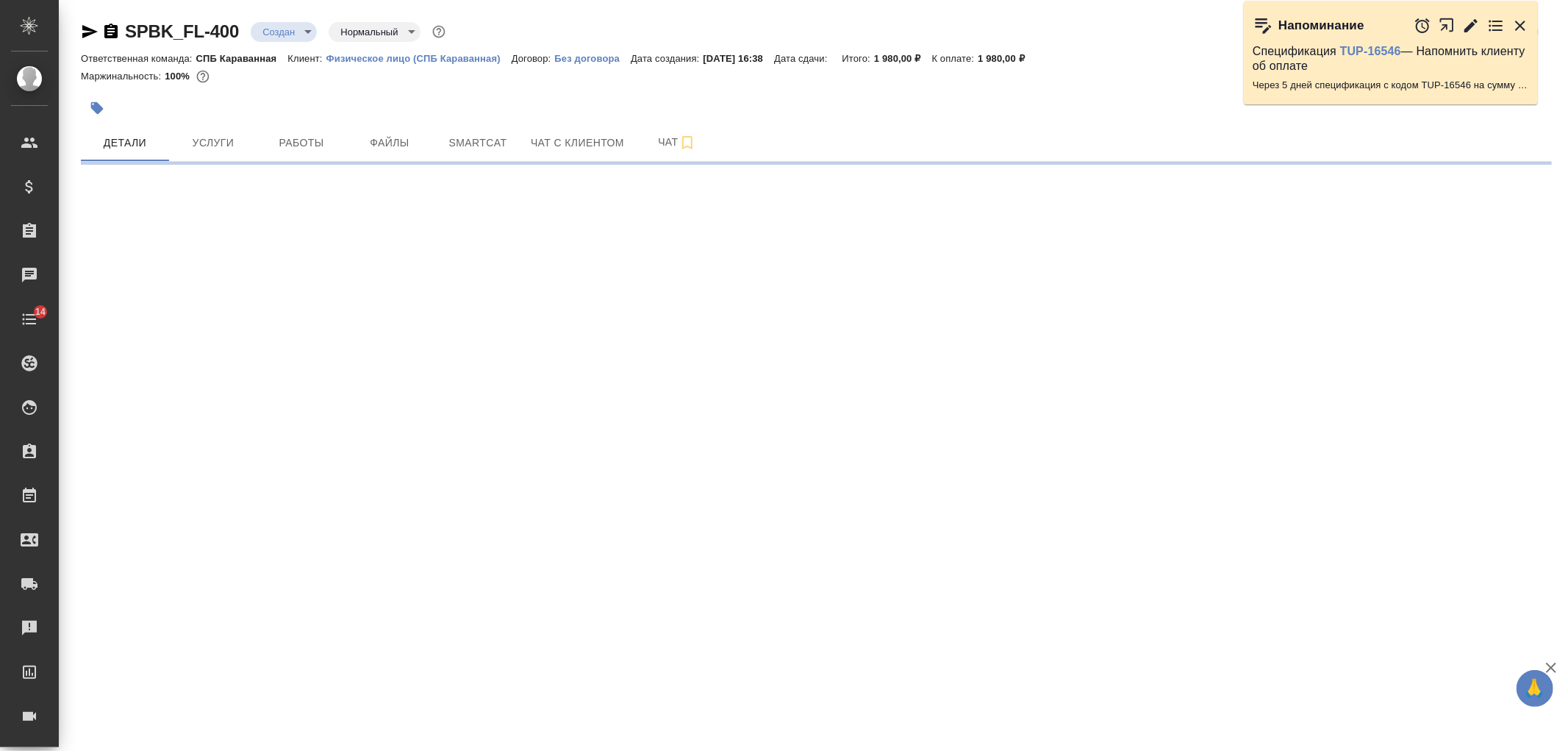
select select "RU"
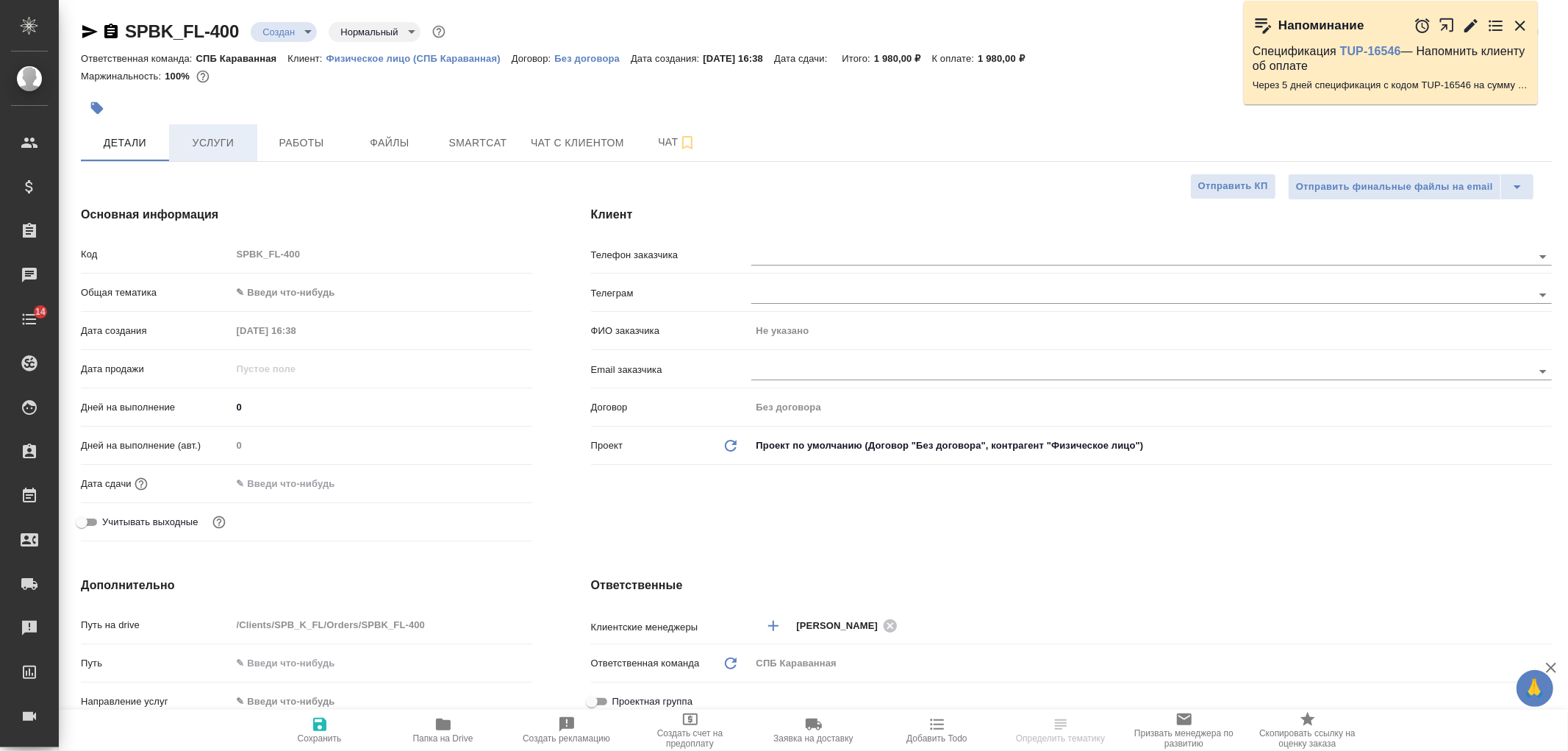
type textarea "x"
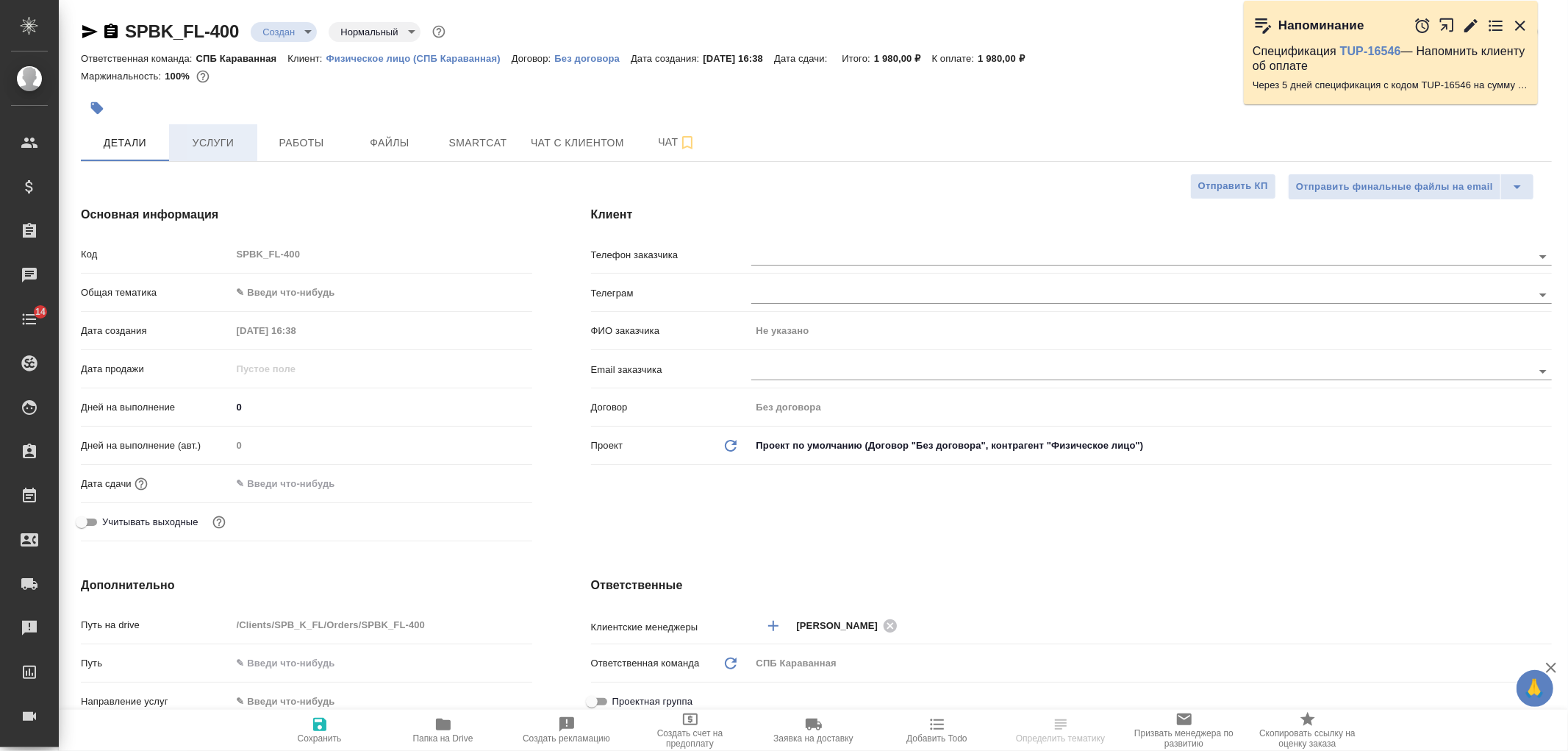
type textarea "x"
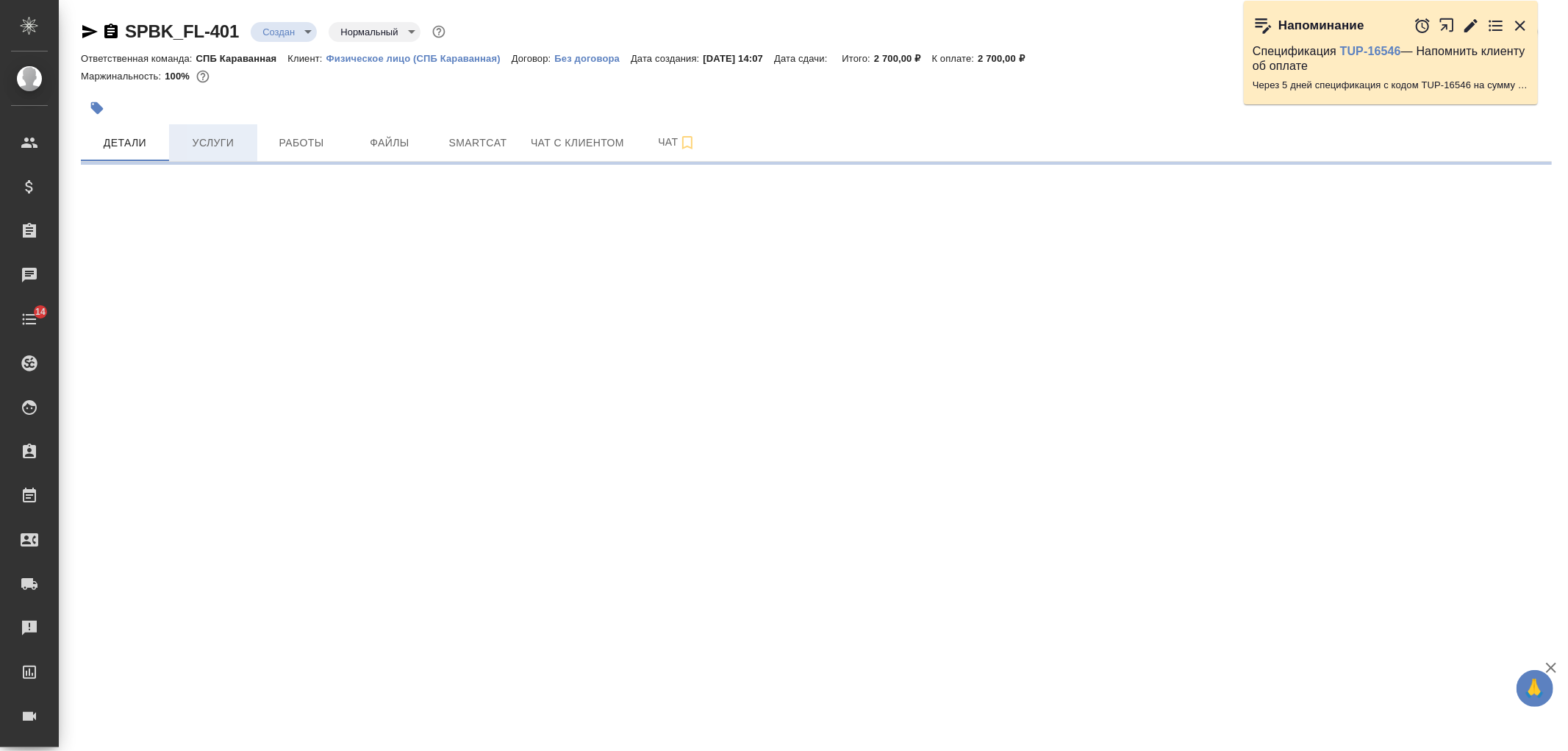
select select "RU"
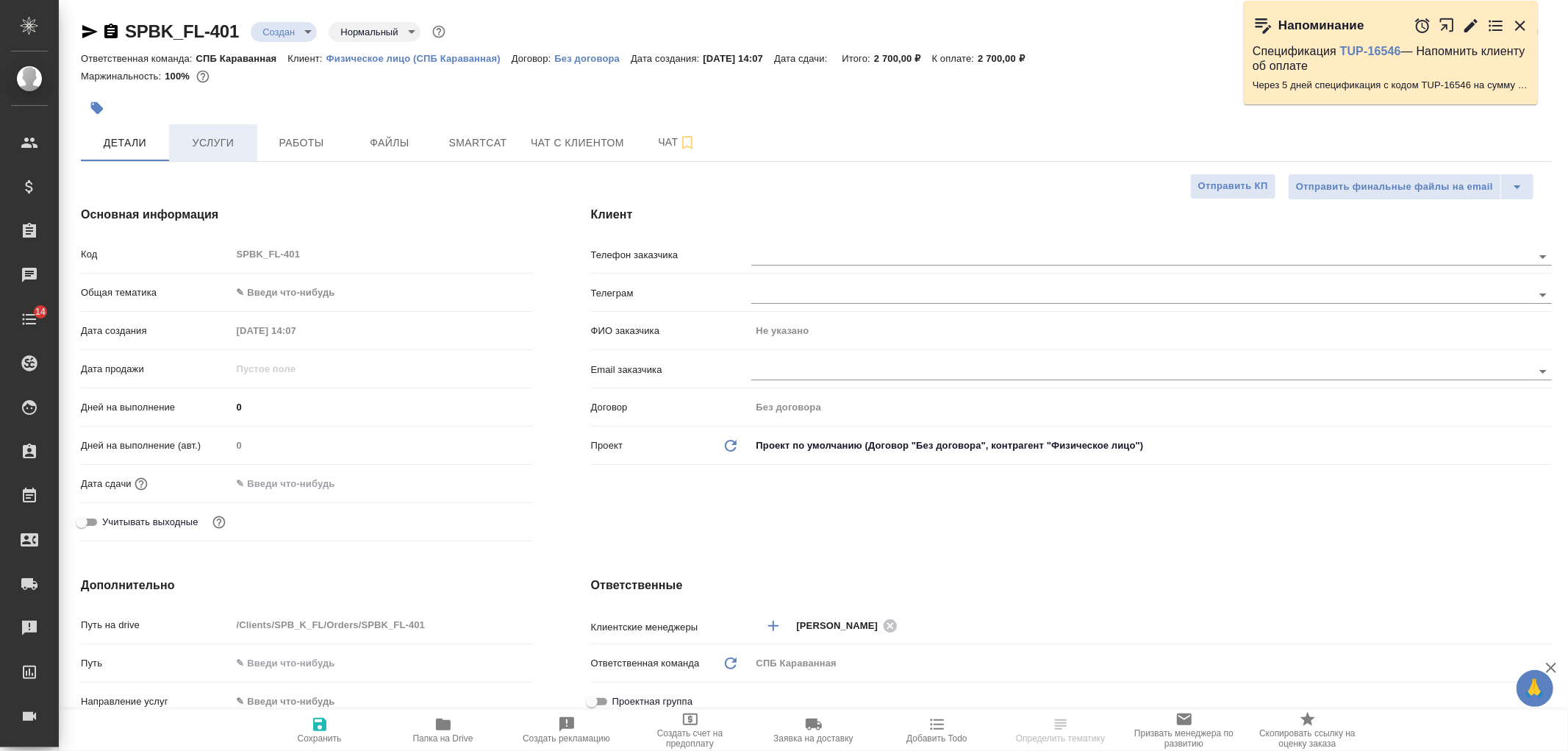
type textarea "x"
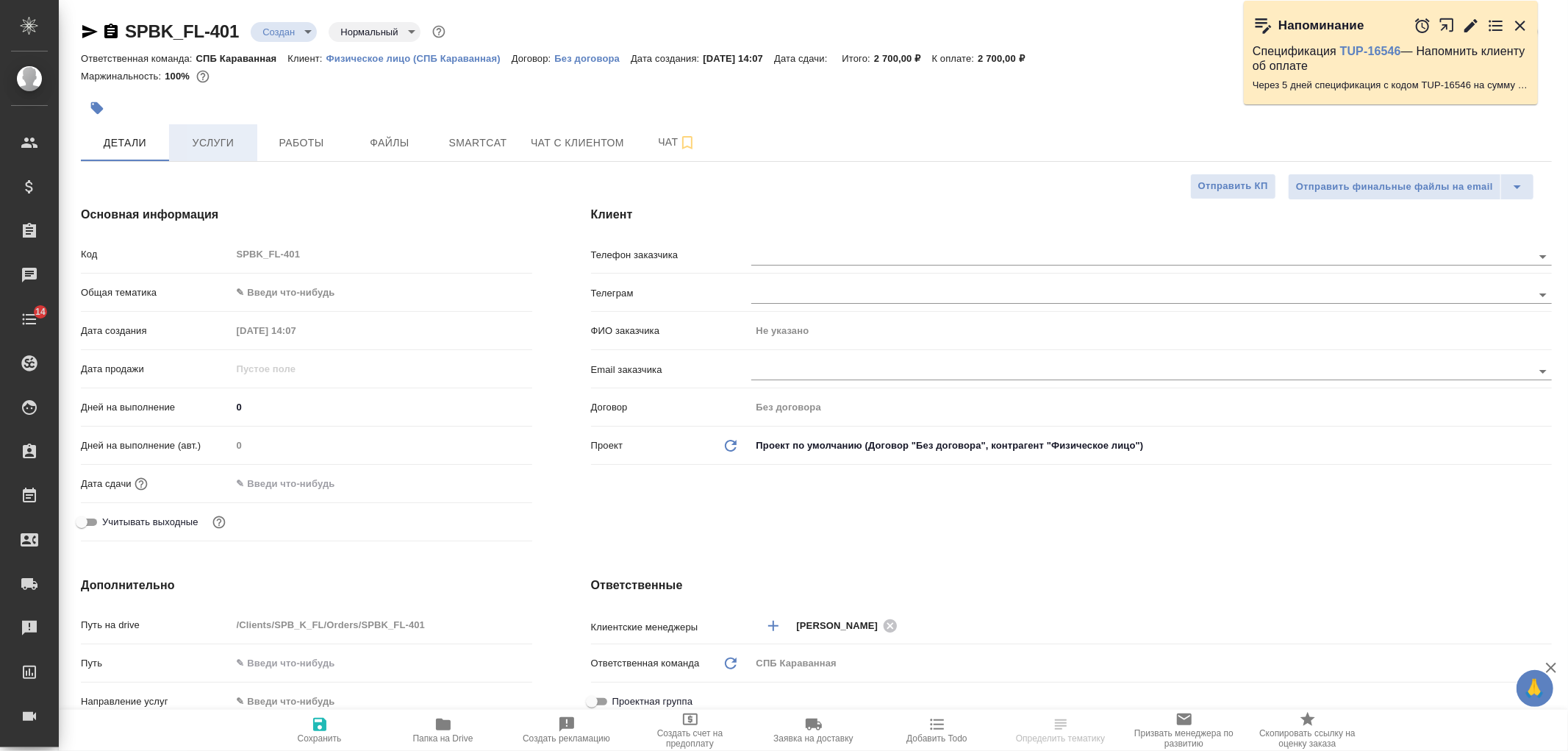
type textarea "x"
click at [222, 134] on span "Услуги" at bounding box center [213, 143] width 71 height 19
type textarea "x"
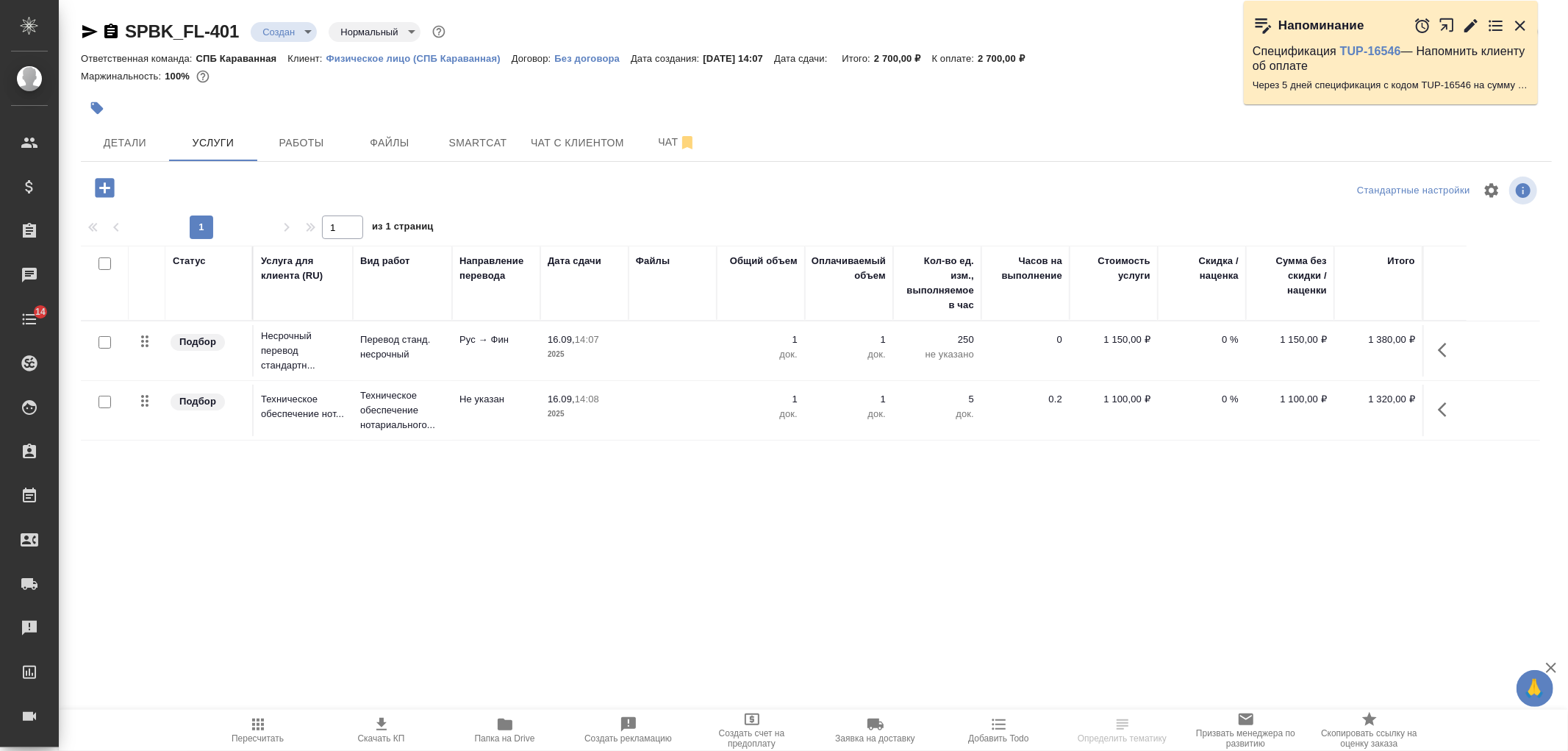
click at [104, 345] on input "checkbox" at bounding box center [104, 342] width 12 height 12
checkbox input "true"
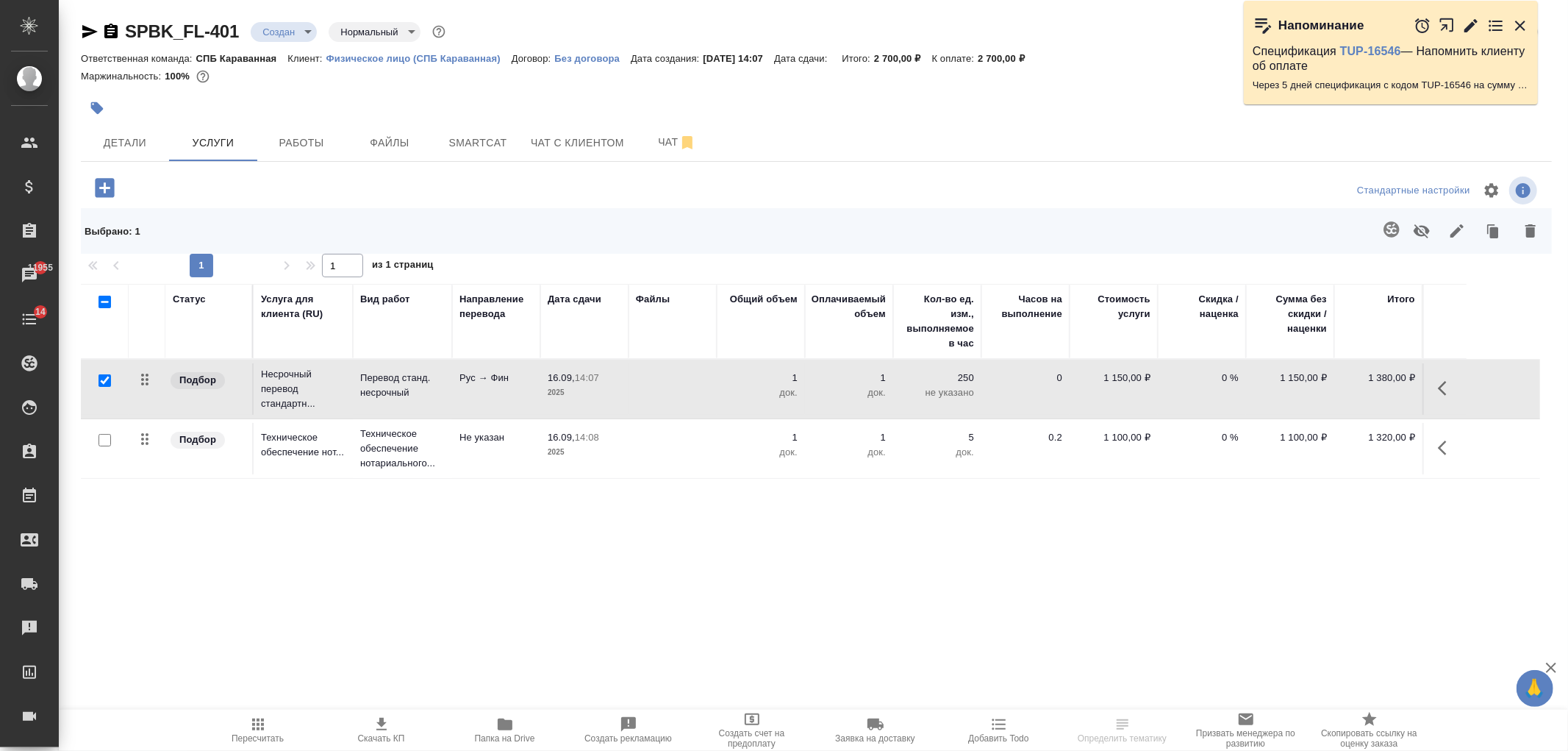
click at [1523, 229] on icon "button" at bounding box center [1531, 231] width 18 height 18
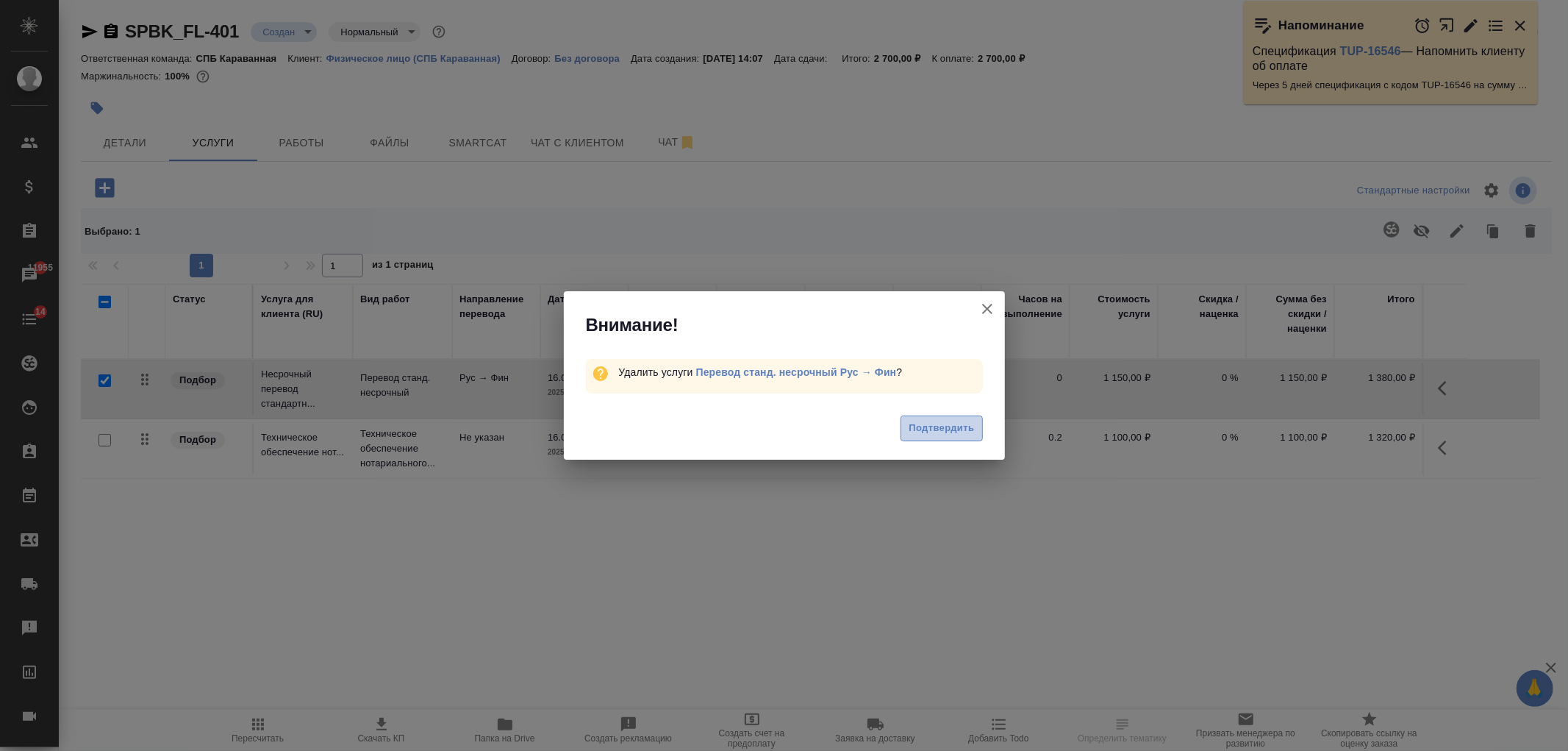
click at [929, 428] on span "Подтвердить" at bounding box center [941, 428] width 65 height 17
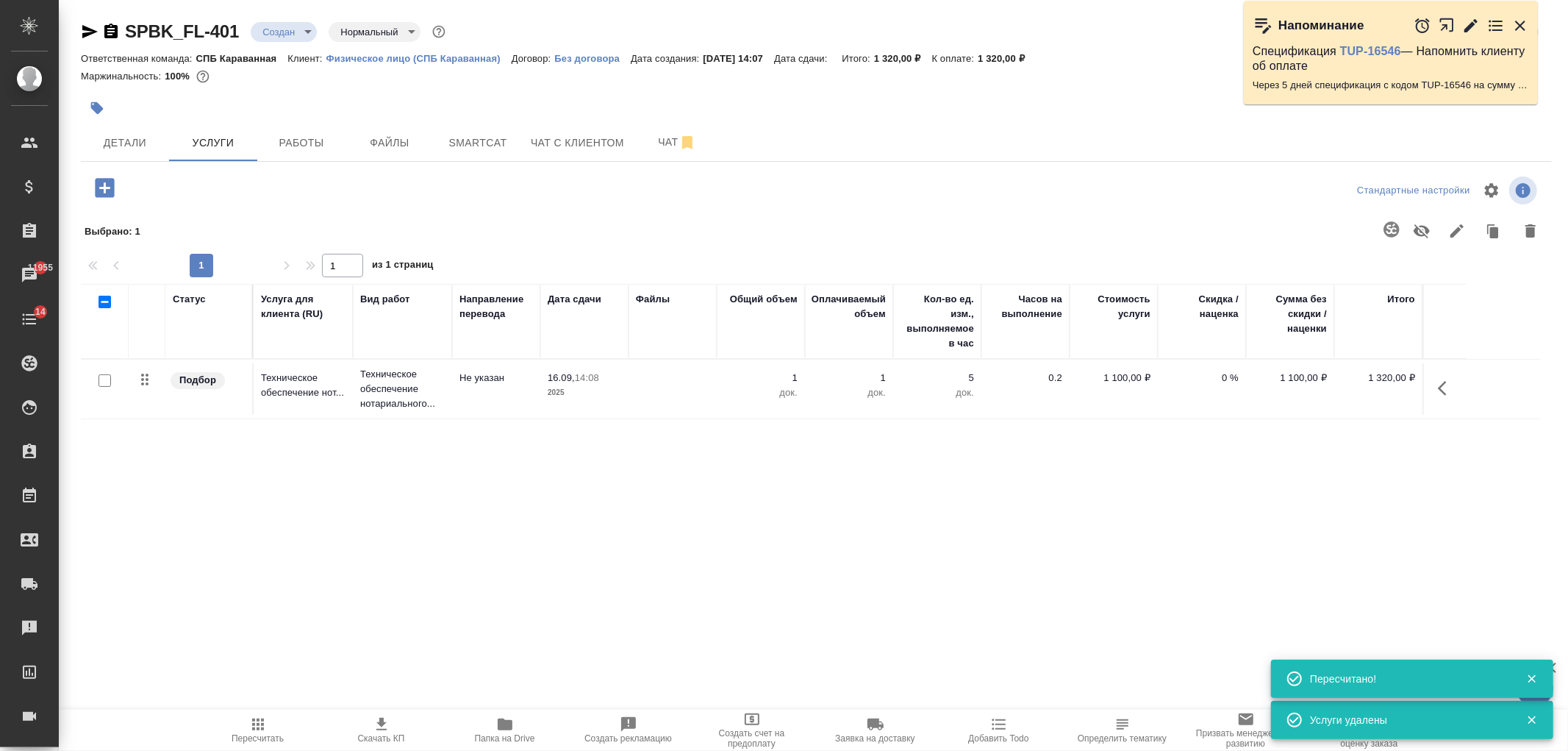
click at [102, 189] on icon "button" at bounding box center [103, 187] width 19 height 19
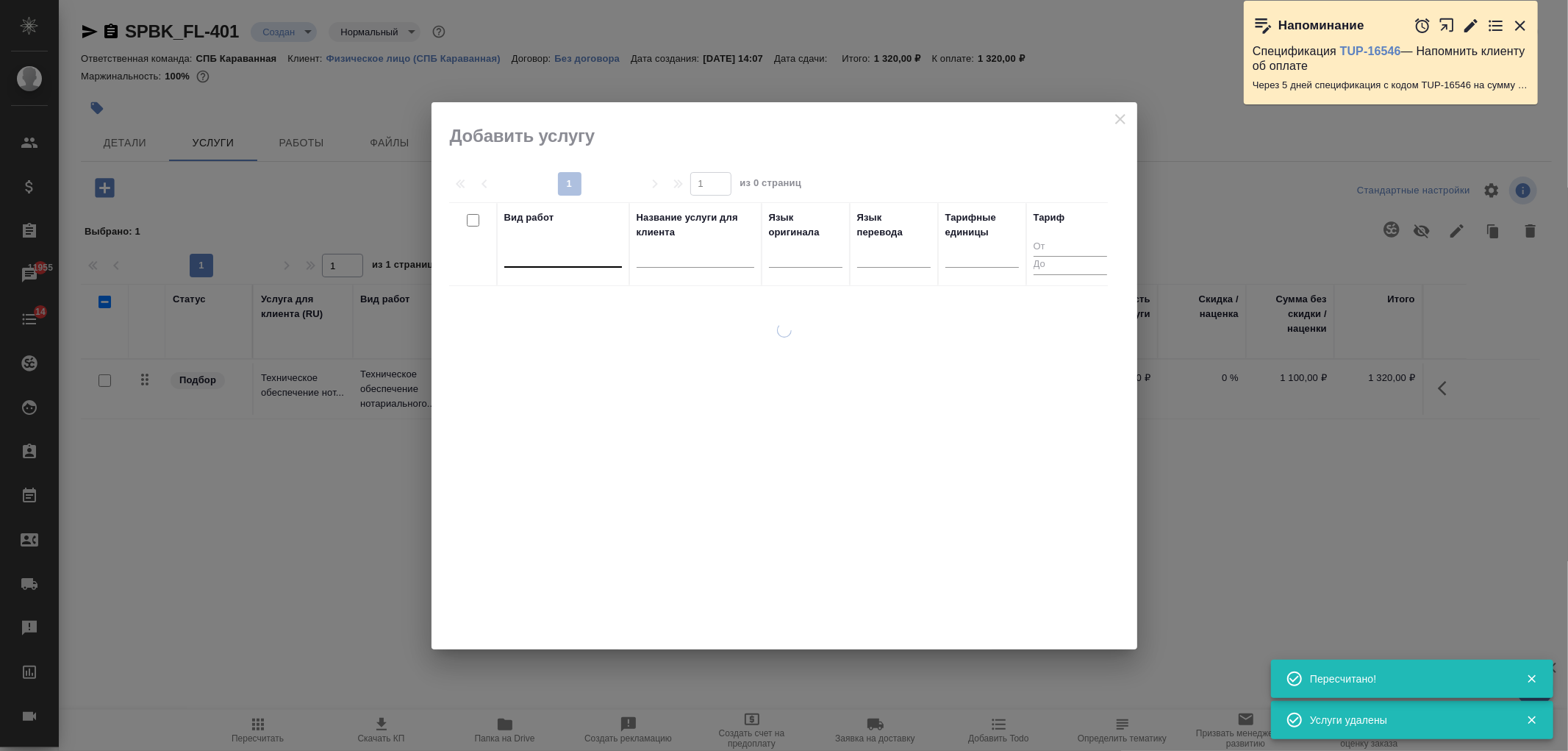
click at [524, 256] on div at bounding box center [563, 253] width 117 height 21
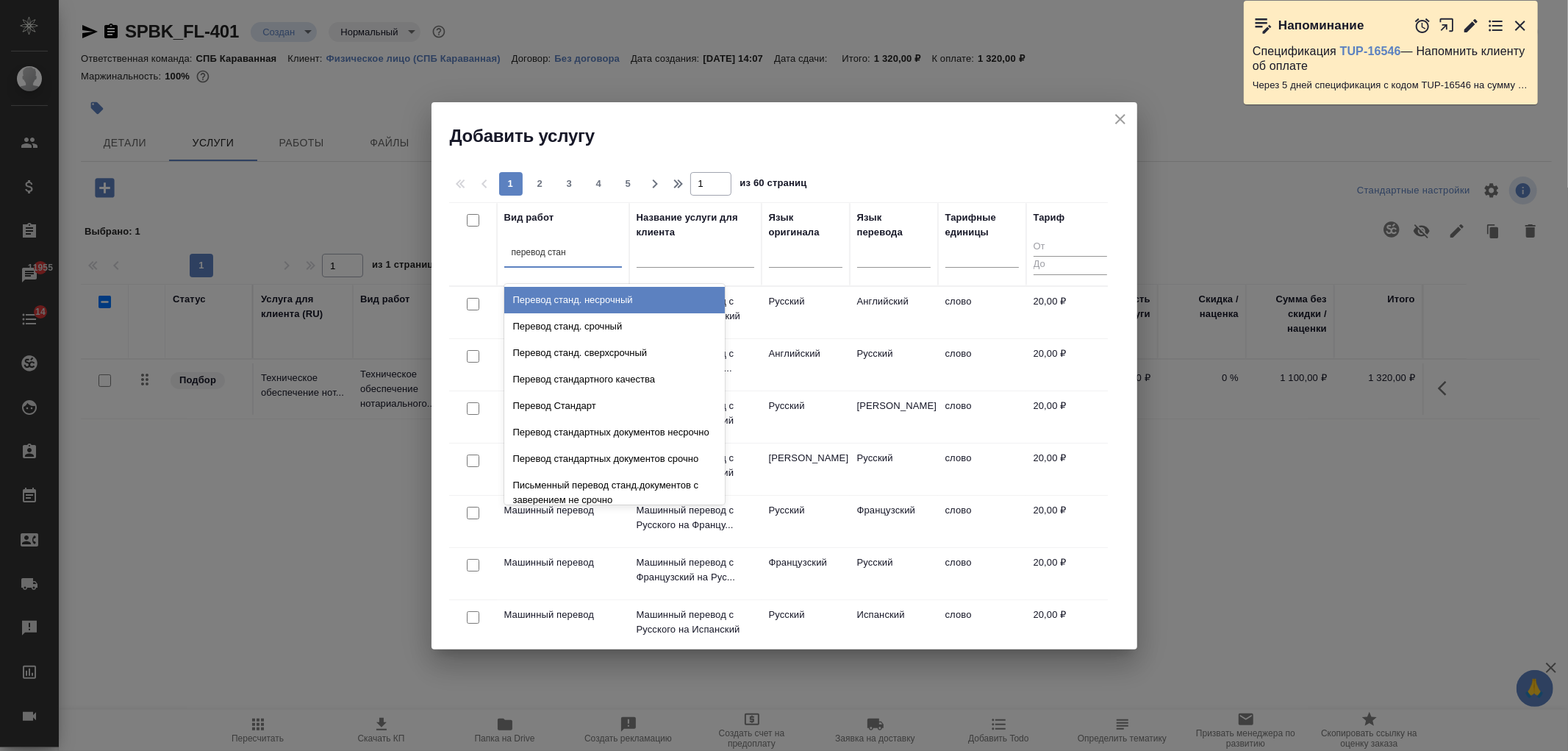
type input "перевод станд"
click at [634, 300] on div "Перевод станд. несрочный" at bounding box center [614, 300] width 221 height 27
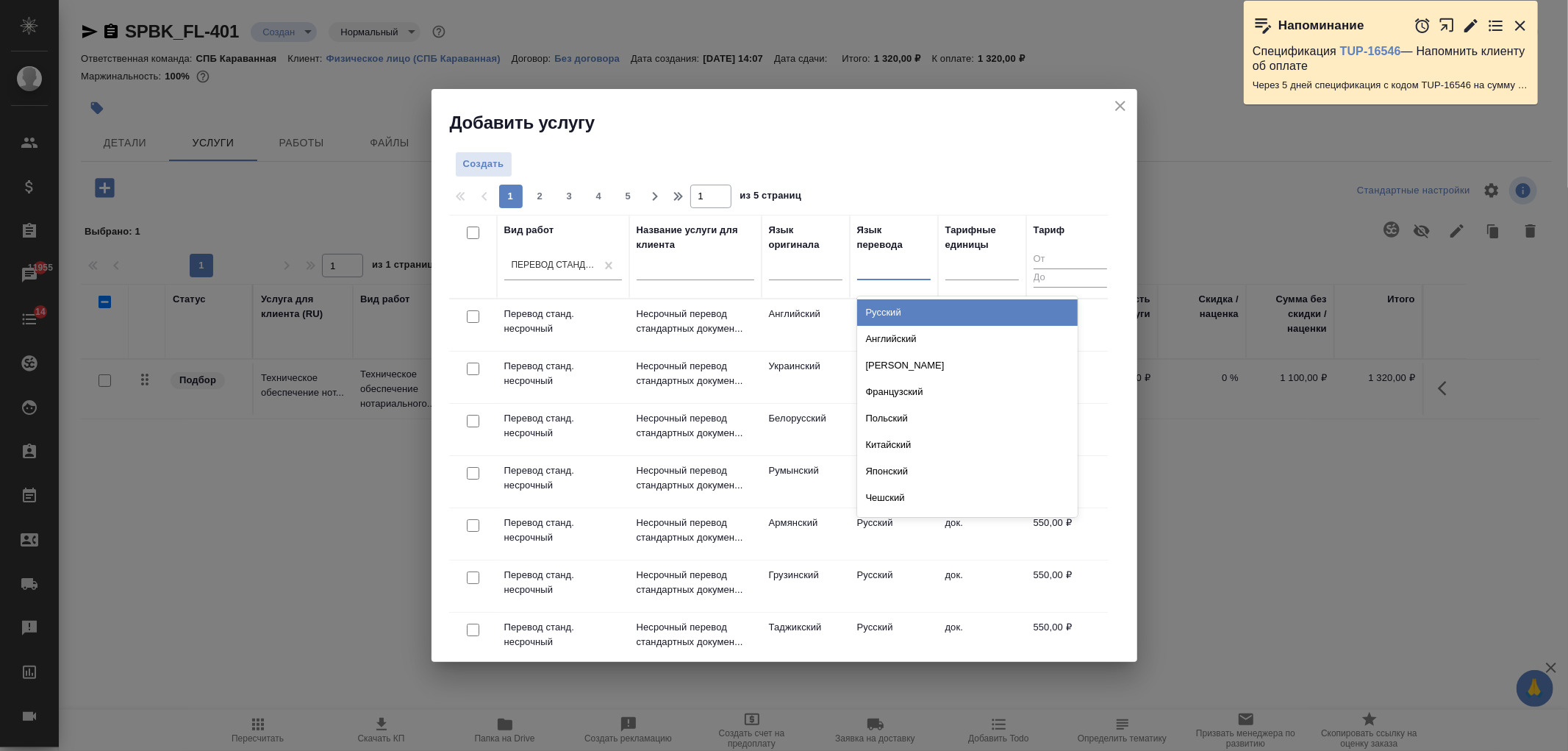
click at [883, 274] on div at bounding box center [894, 265] width 73 height 21
type input "лит"
click at [883, 314] on div "[PERSON_NAME]" at bounding box center [967, 313] width 221 height 27
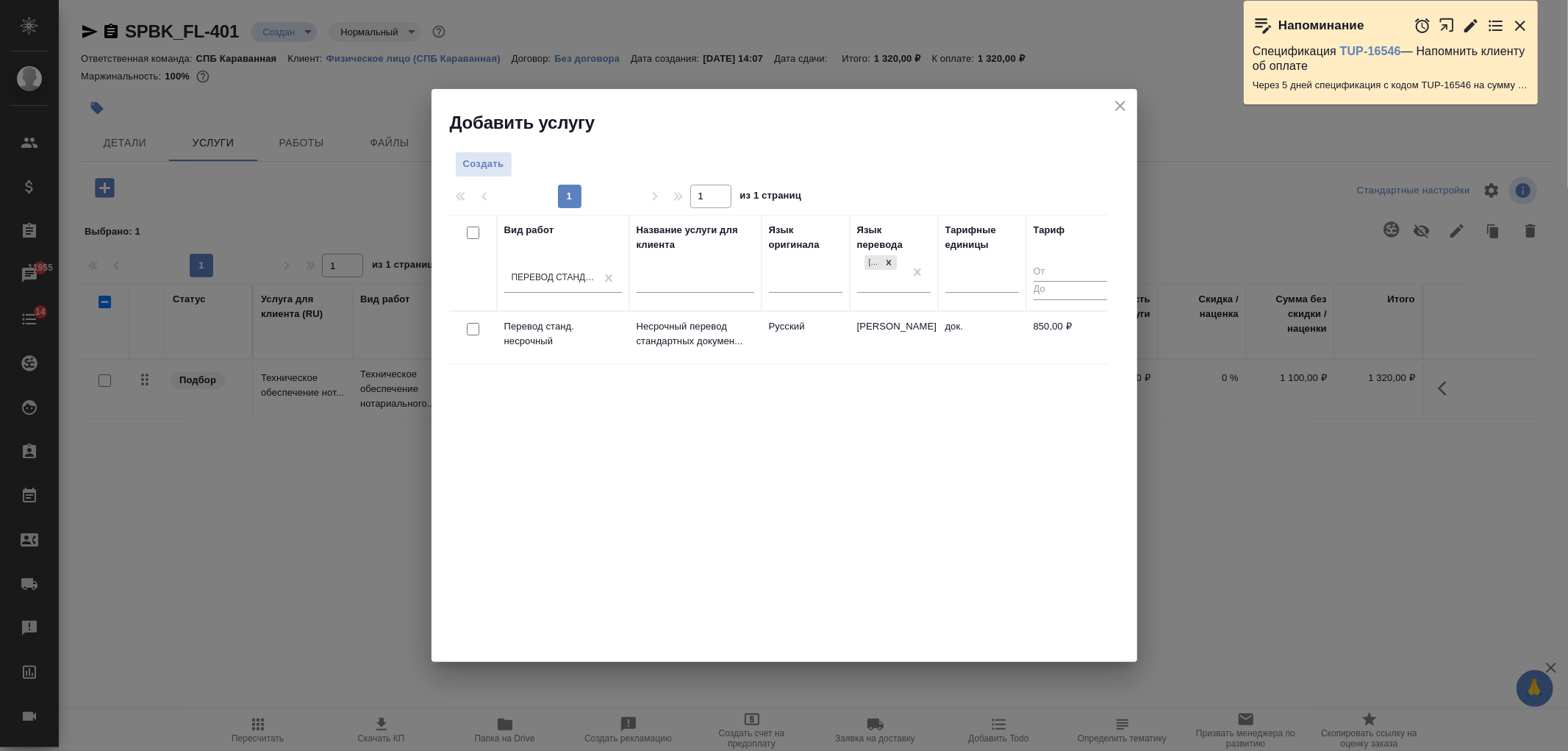
click at [471, 327] on input "checkbox" at bounding box center [472, 328] width 12 height 12
checkbox input "true"
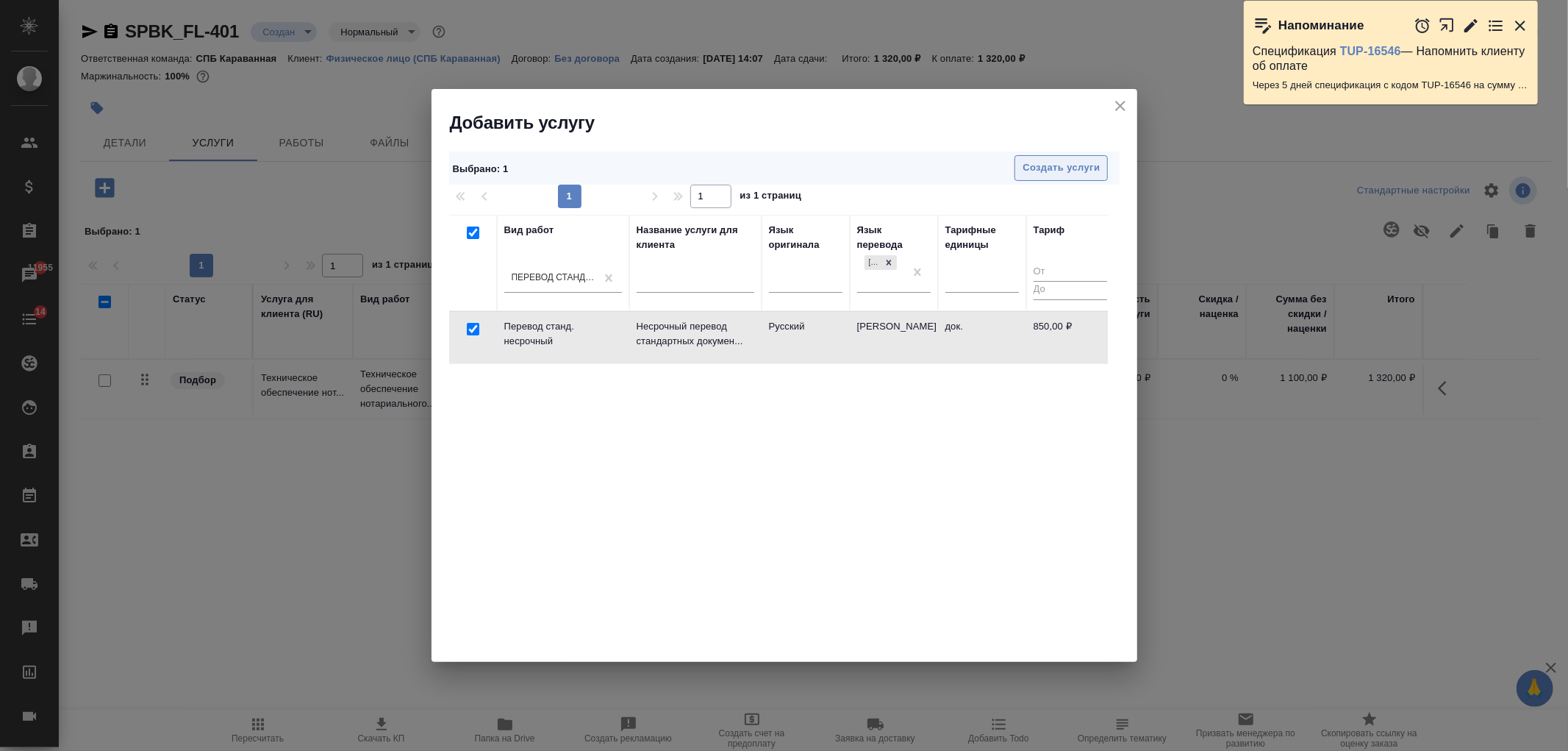
click at [1042, 164] on span "Создать услуги" at bounding box center [1061, 168] width 77 height 17
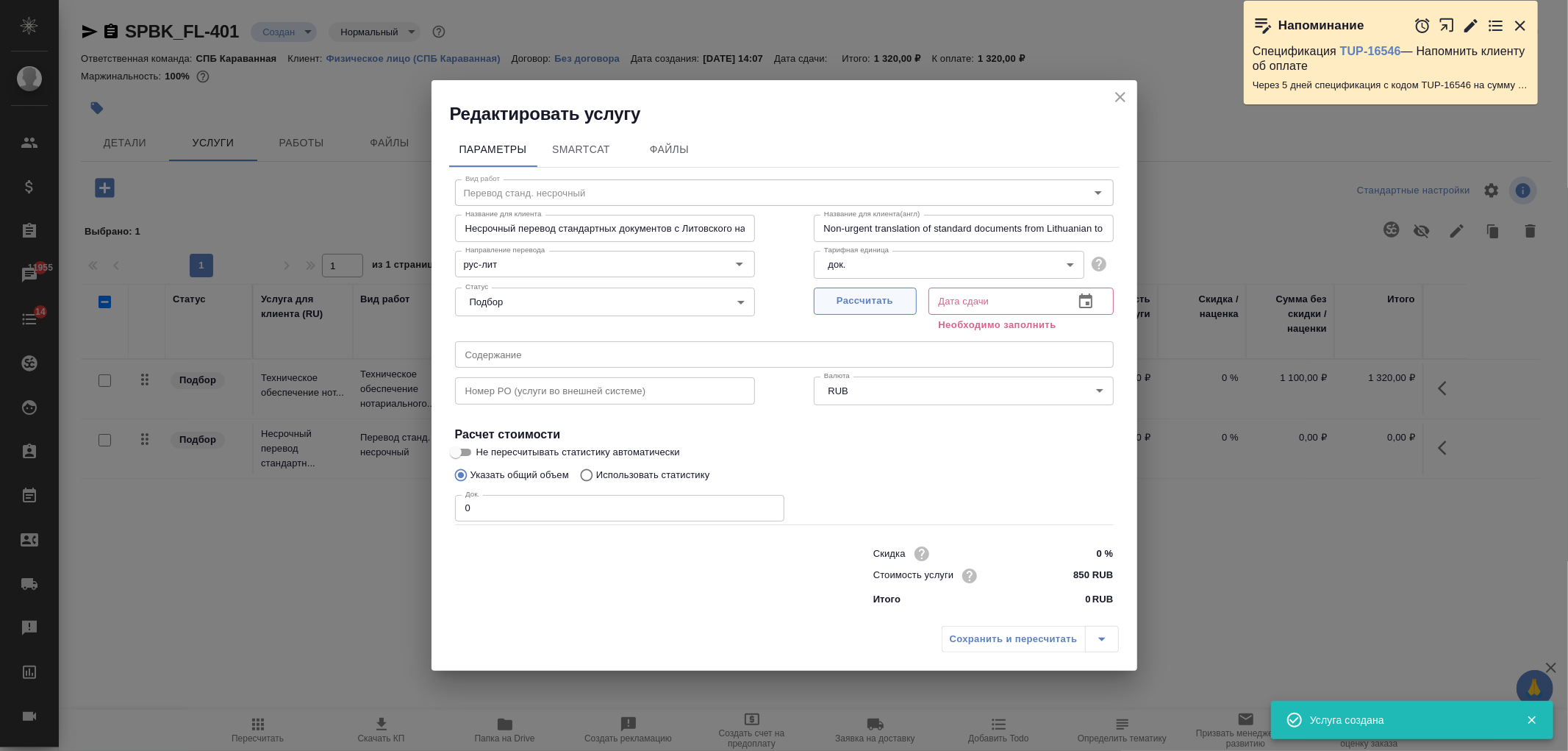
click at [864, 300] on span "Рассчитать" at bounding box center [865, 301] width 87 height 17
type input "[DATE] 16:01"
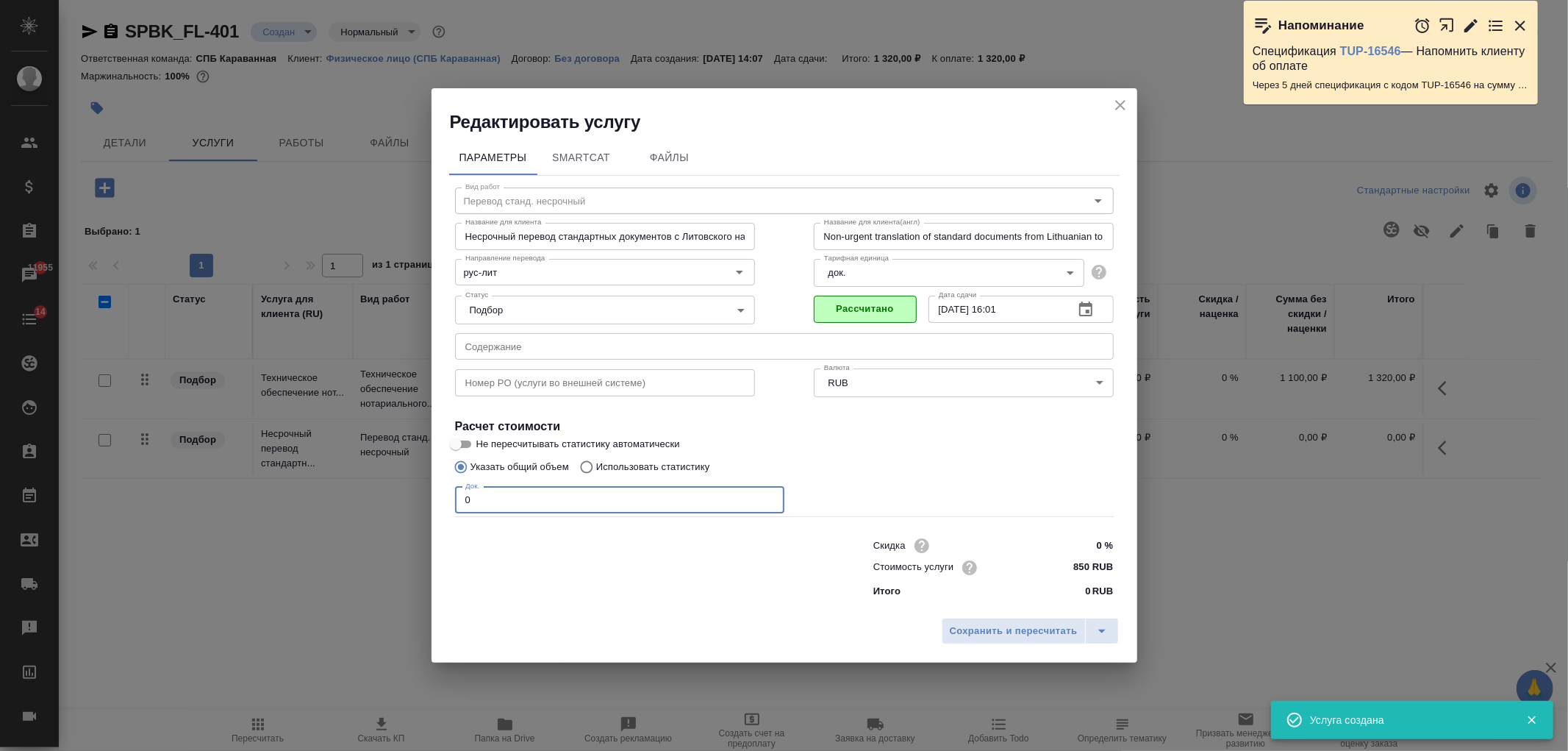
click at [491, 503] on input "0" at bounding box center [620, 500] width 330 height 27
type input "2"
click at [987, 637] on span "Сохранить и пересчитать" at bounding box center [1014, 631] width 128 height 17
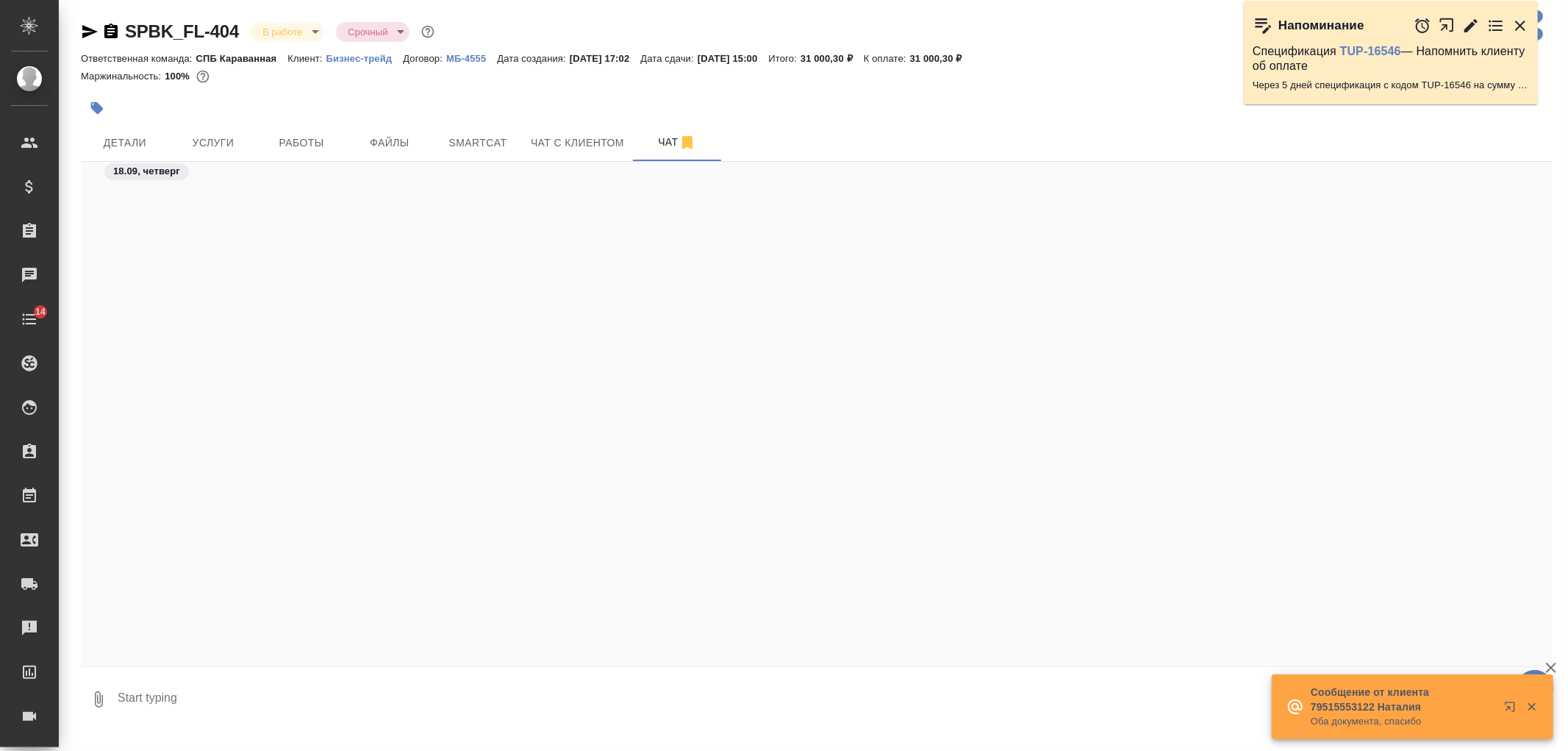
scroll to position [2484, 0]
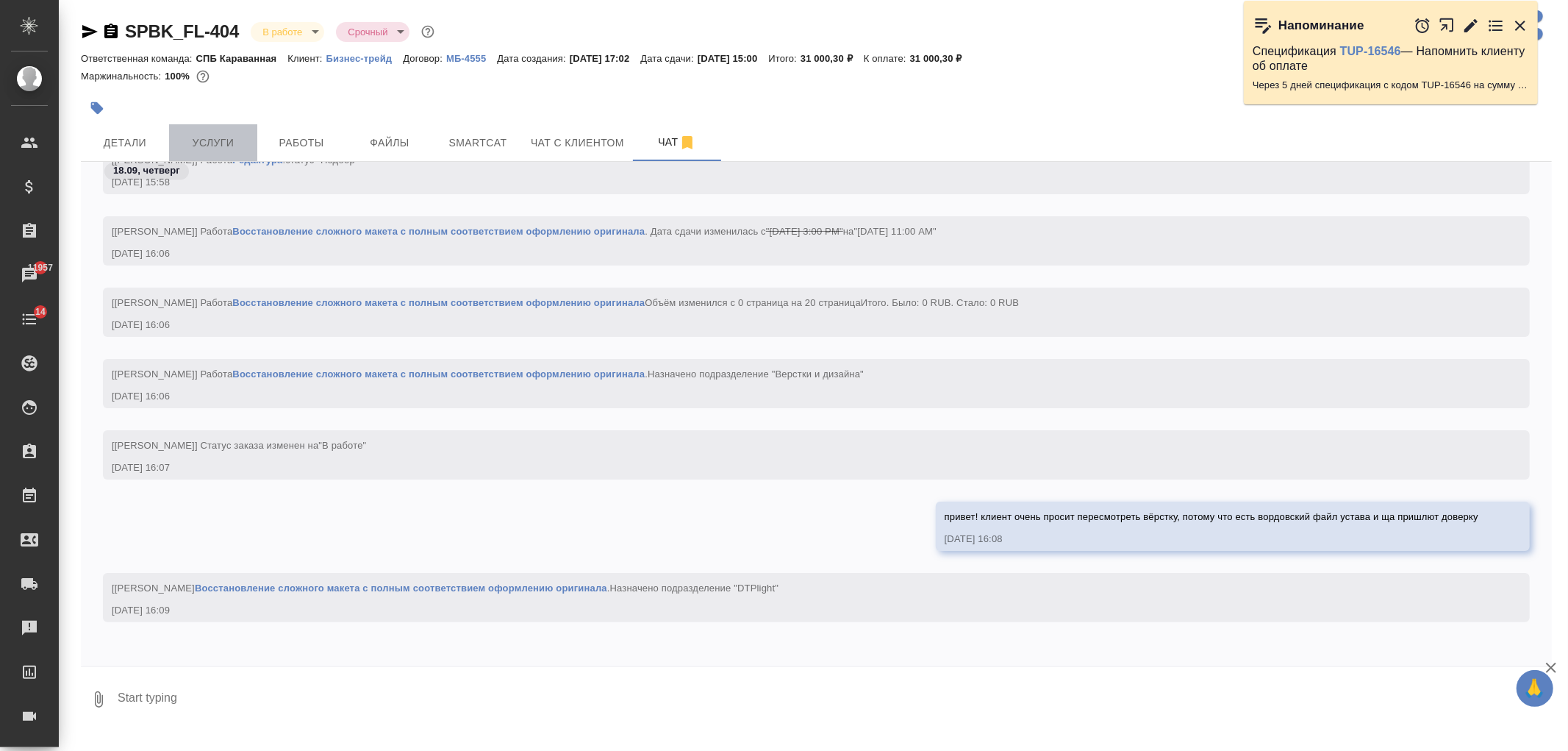
click at [224, 143] on span "Услуги" at bounding box center [213, 143] width 71 height 19
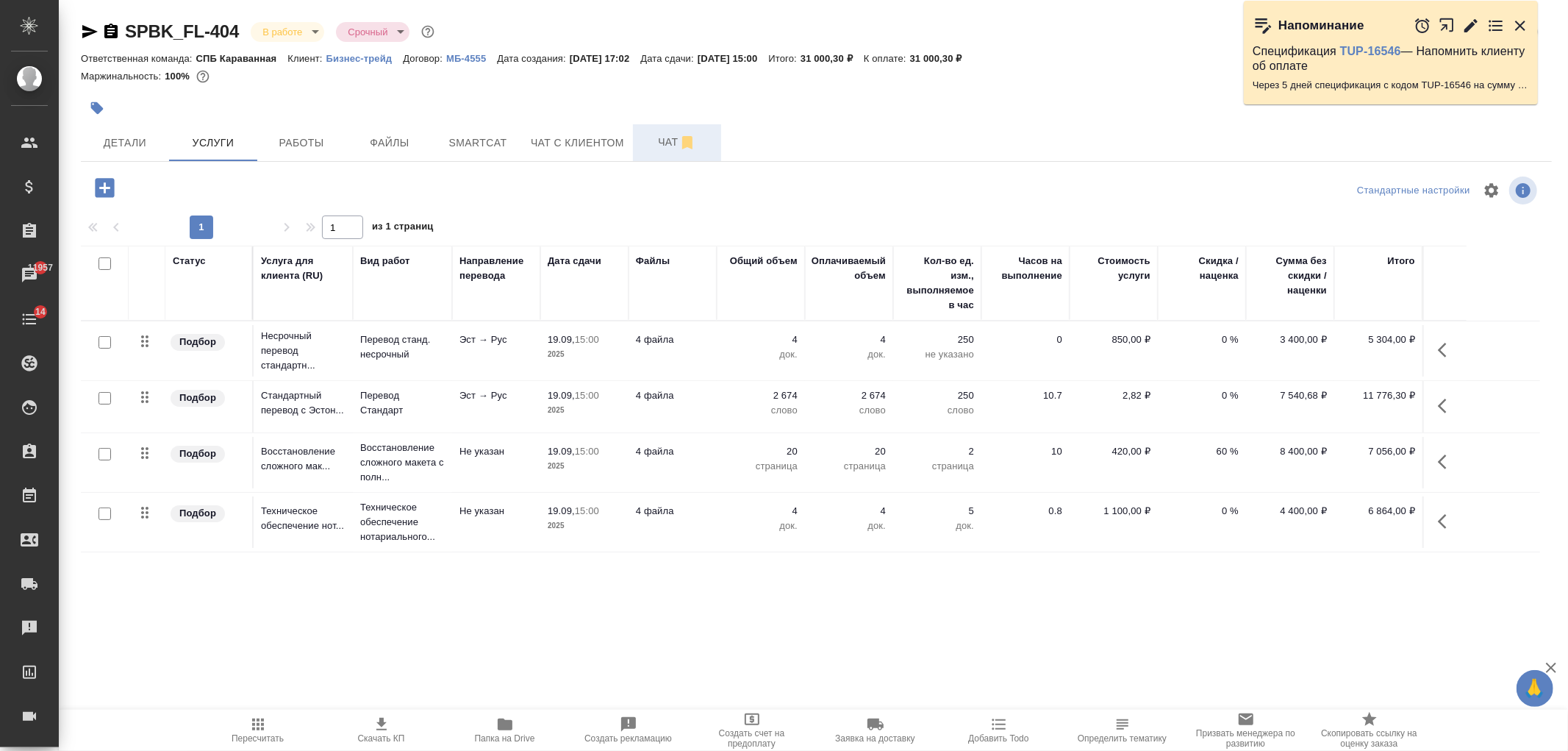
click at [659, 155] on button "Чат" at bounding box center [677, 143] width 88 height 37
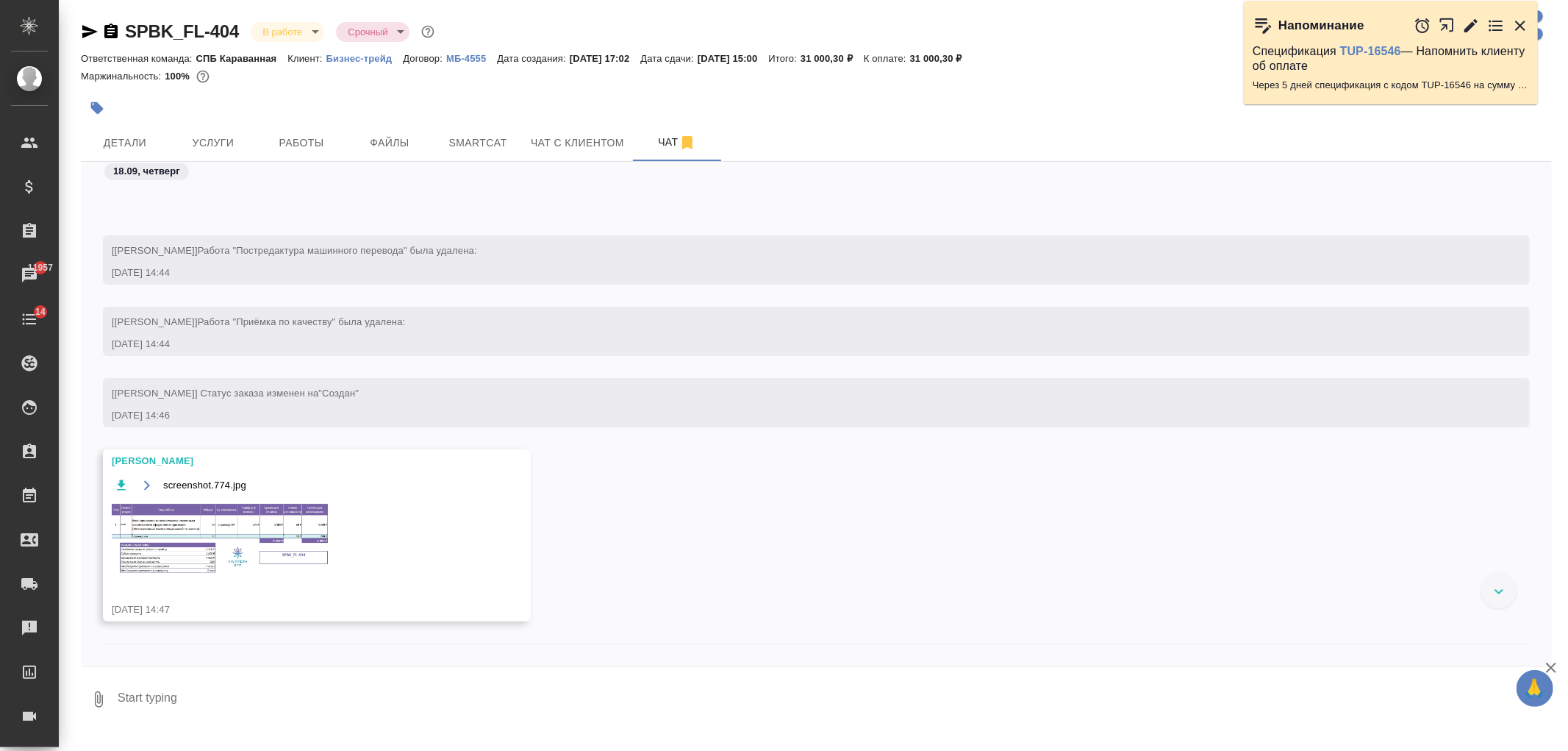
scroll to position [737, 0]
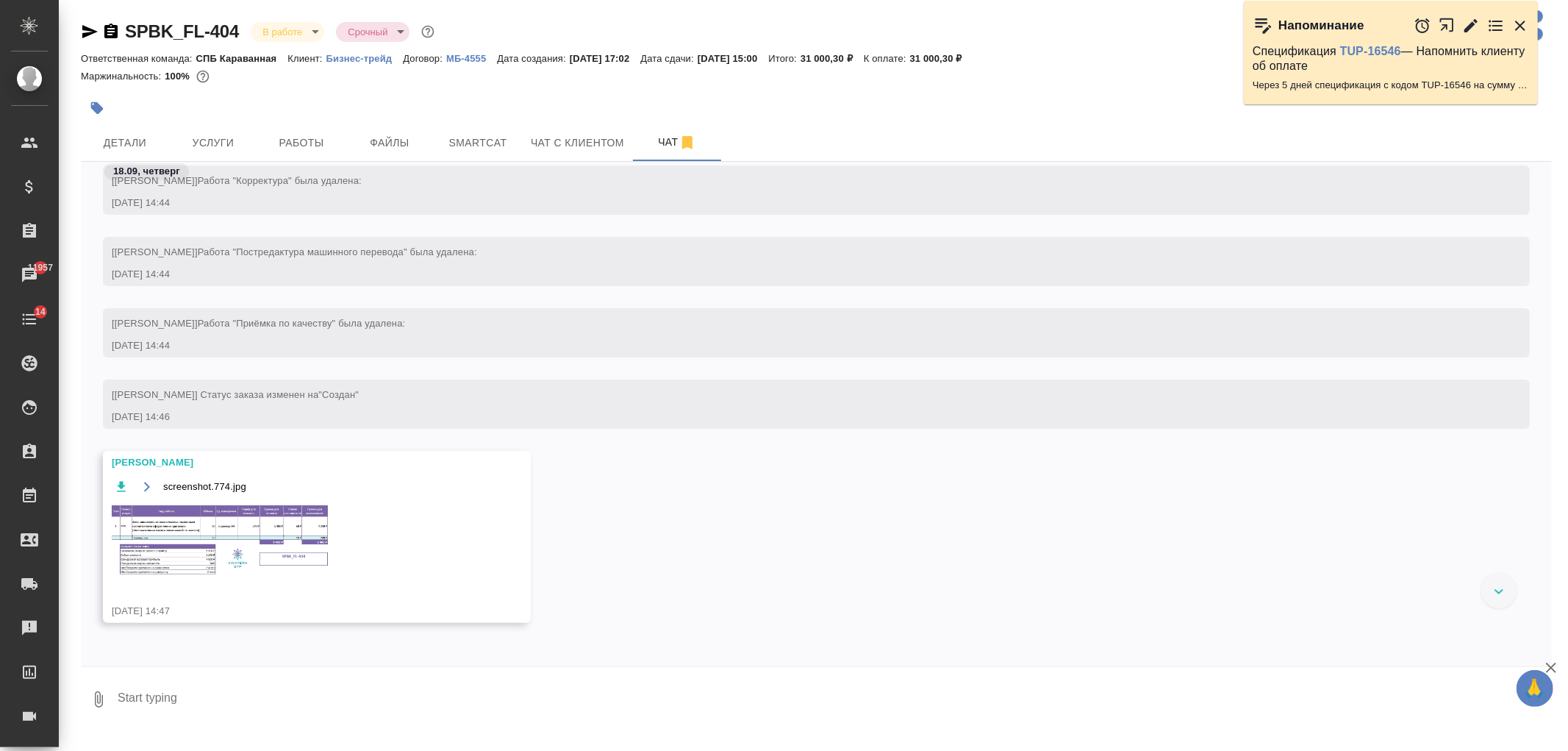
click at [186, 512] on img at bounding box center [221, 541] width 221 height 75
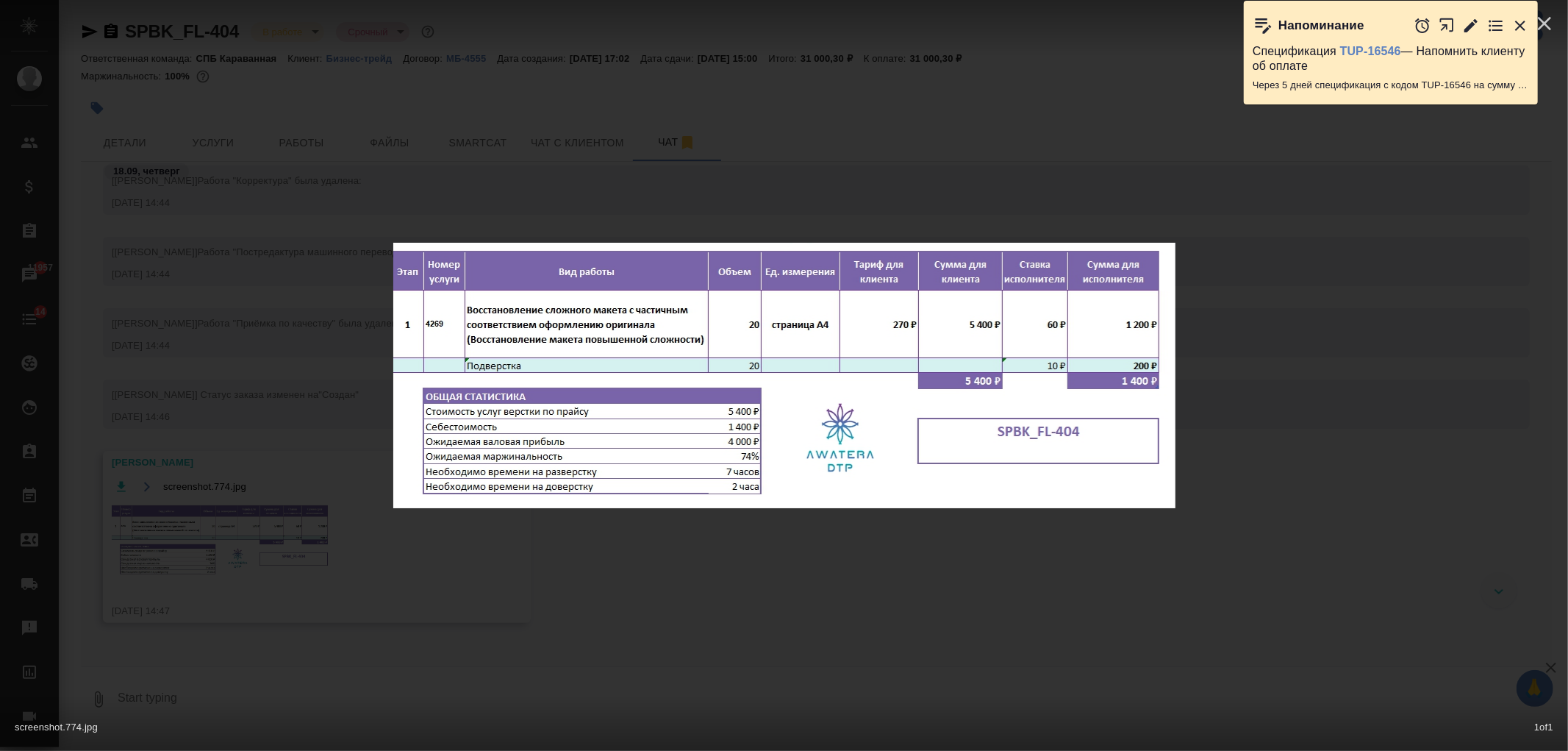
click at [794, 355] on div "screenshot.774.jpg 1 of 1" at bounding box center [784, 376] width 1568 height 751
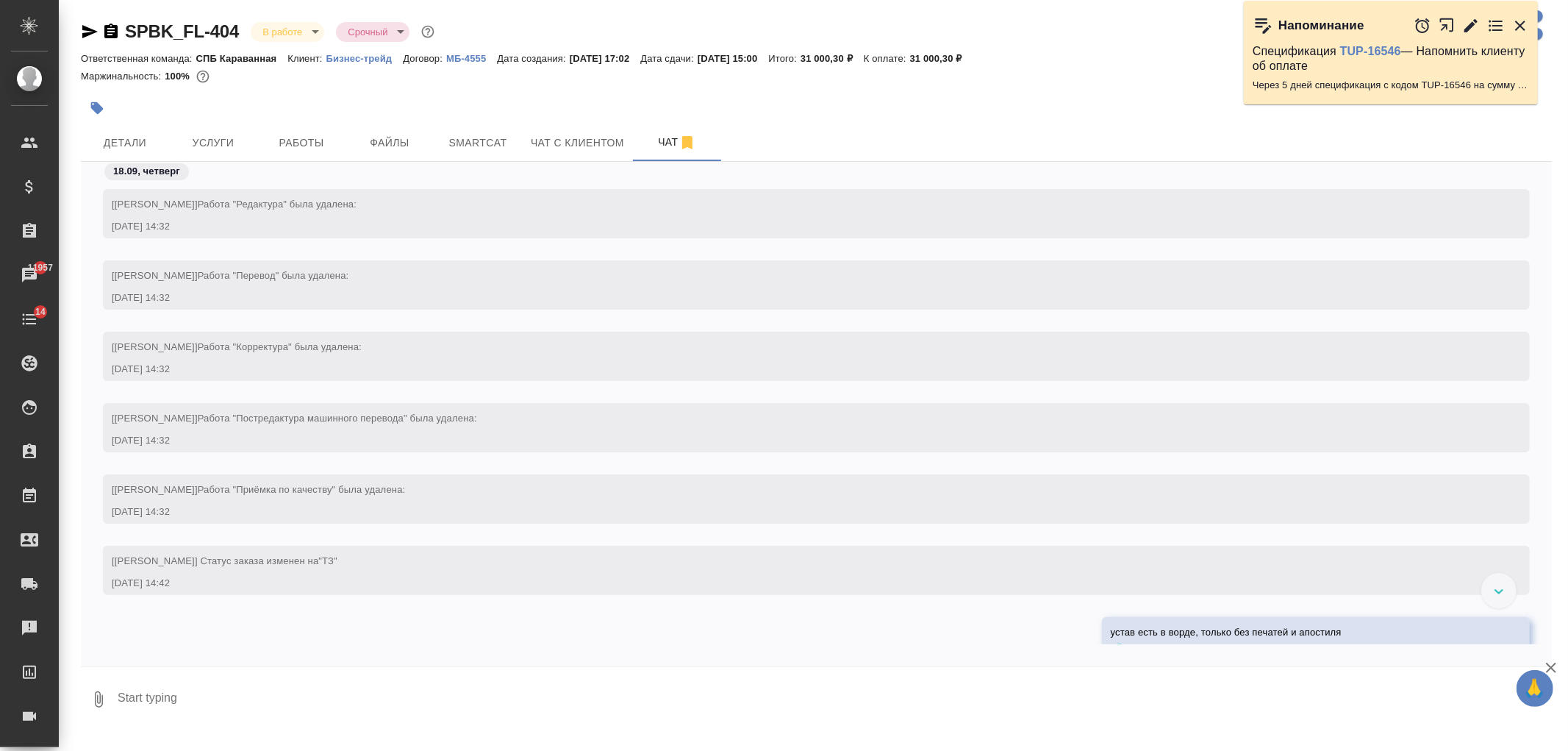
scroll to position [2556, 0]
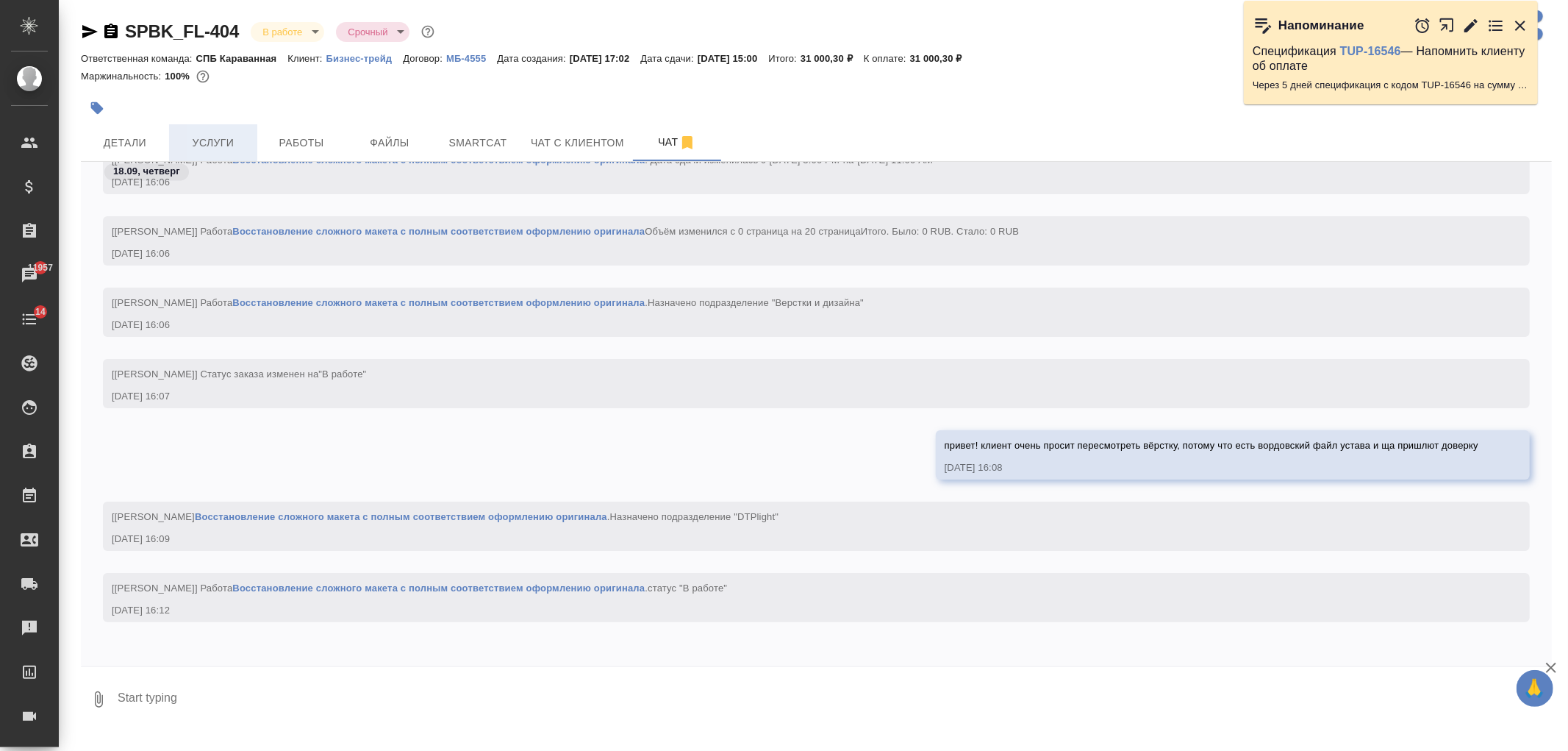
click at [239, 143] on span "Услуги" at bounding box center [213, 143] width 71 height 19
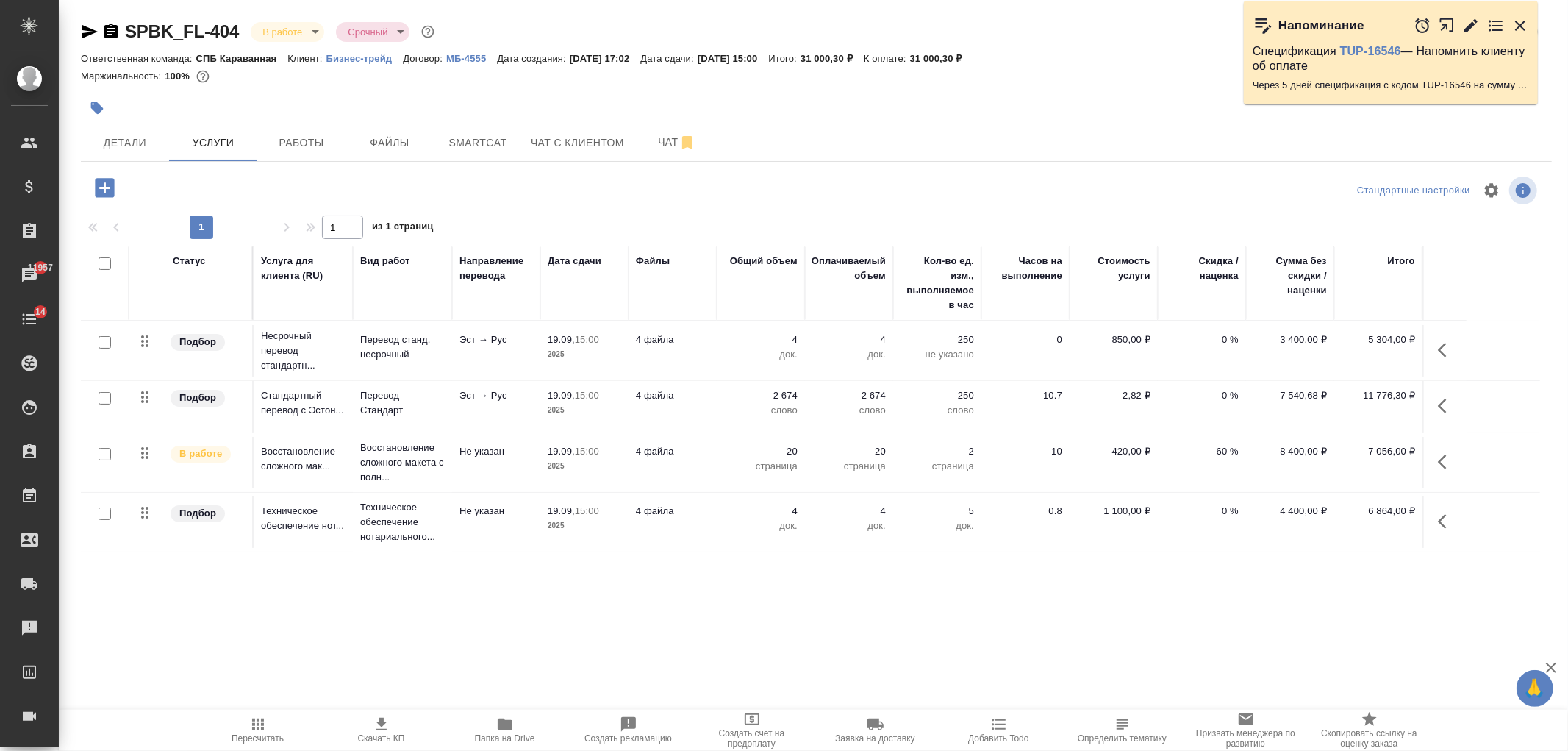
click at [1049, 634] on div ".cls-1 fill:#fff; AWATERA [PERSON_NAME] Спецификации Заказы 11957 Чаты 14 Todo …" at bounding box center [784, 376] width 1568 height 751
click at [659, 152] on button "Чат" at bounding box center [677, 143] width 88 height 37
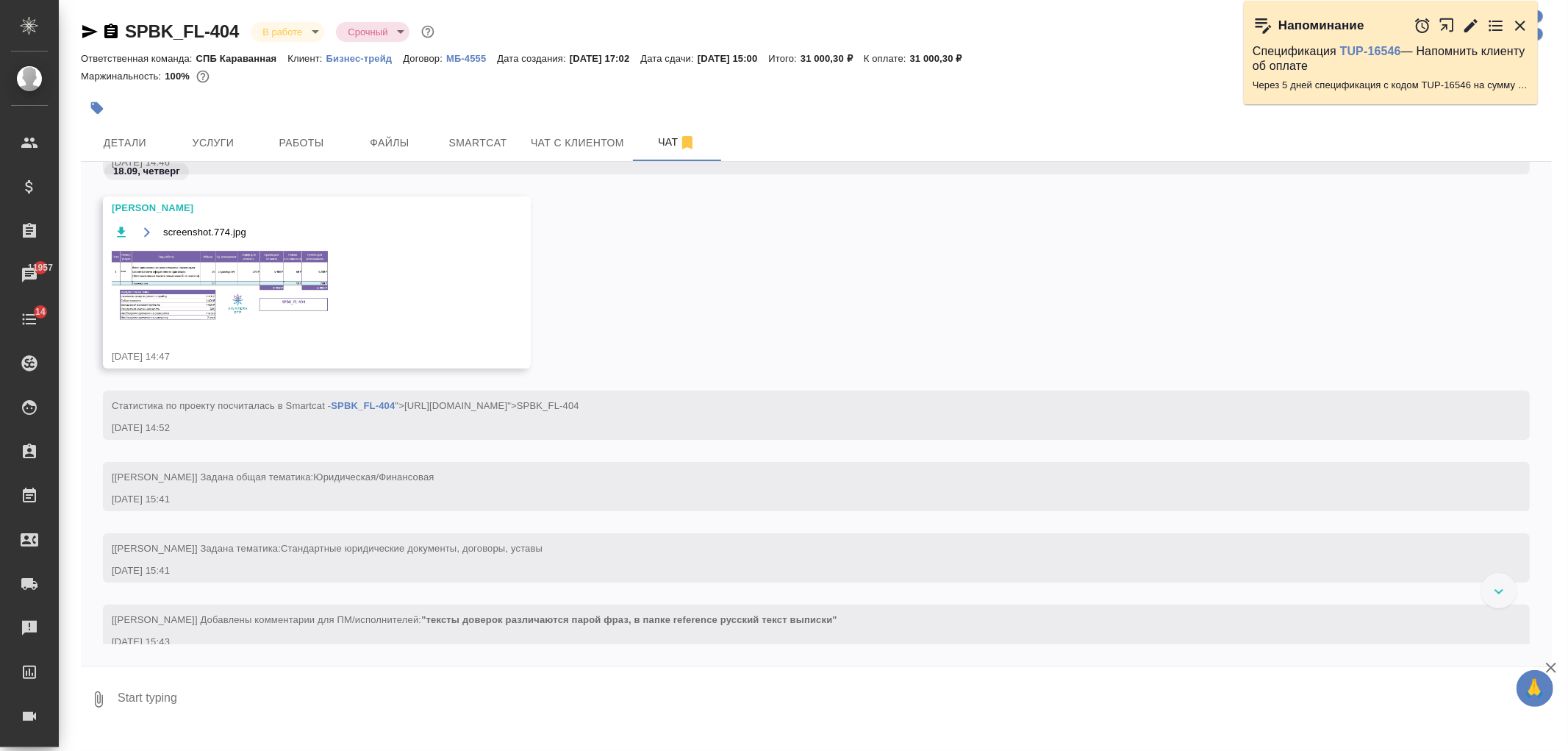
scroll to position [885, 0]
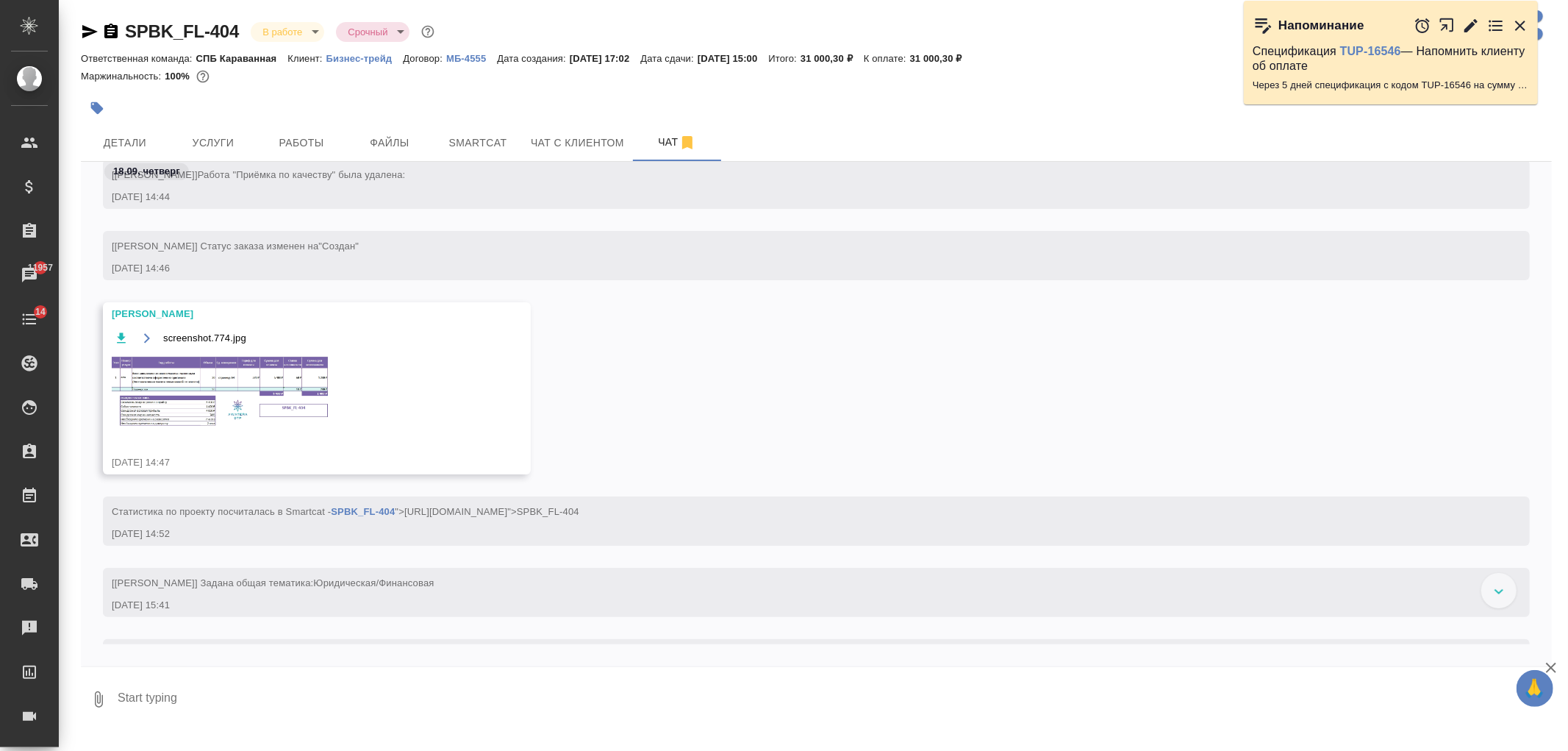
click at [182, 356] on img at bounding box center [221, 392] width 221 height 75
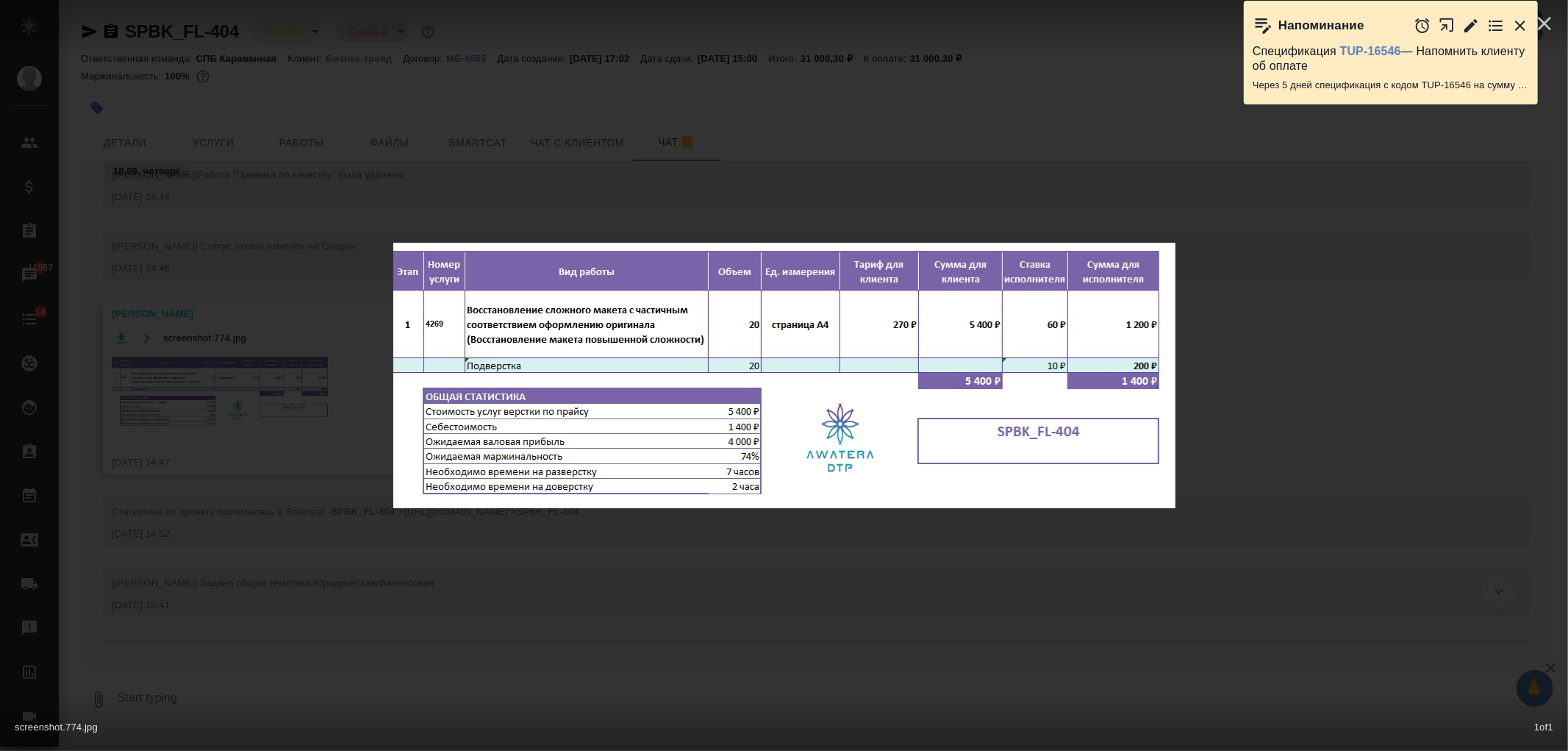
click at [435, 317] on div "screenshot.774.jpg 1 of 1" at bounding box center [784, 376] width 1568 height 751
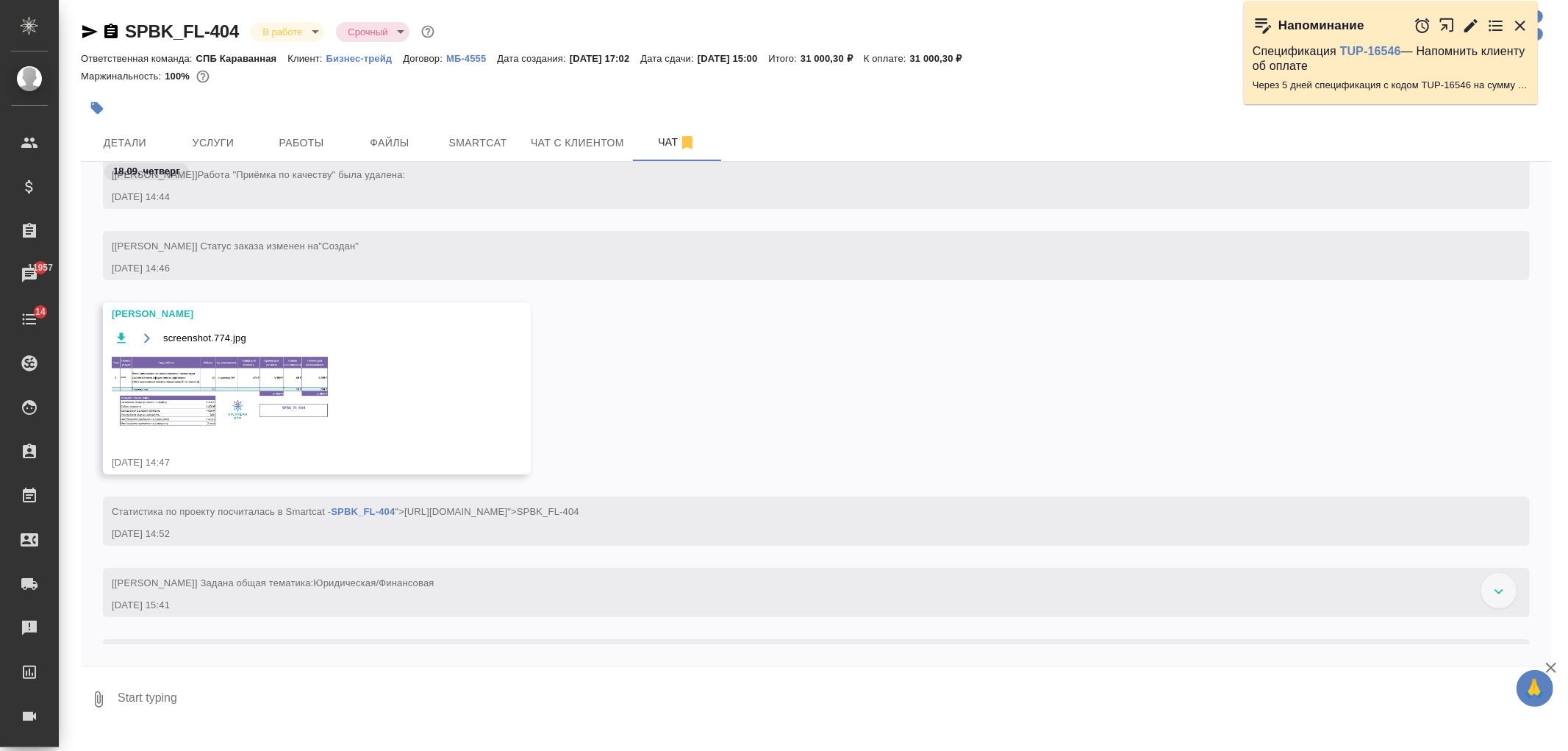
click at [189, 344] on span "screenshot.774.jpg" at bounding box center [204, 338] width 83 height 15
click at [128, 334] on icon "button" at bounding box center [121, 338] width 15 height 15
click at [186, 366] on img at bounding box center [221, 392] width 221 height 75
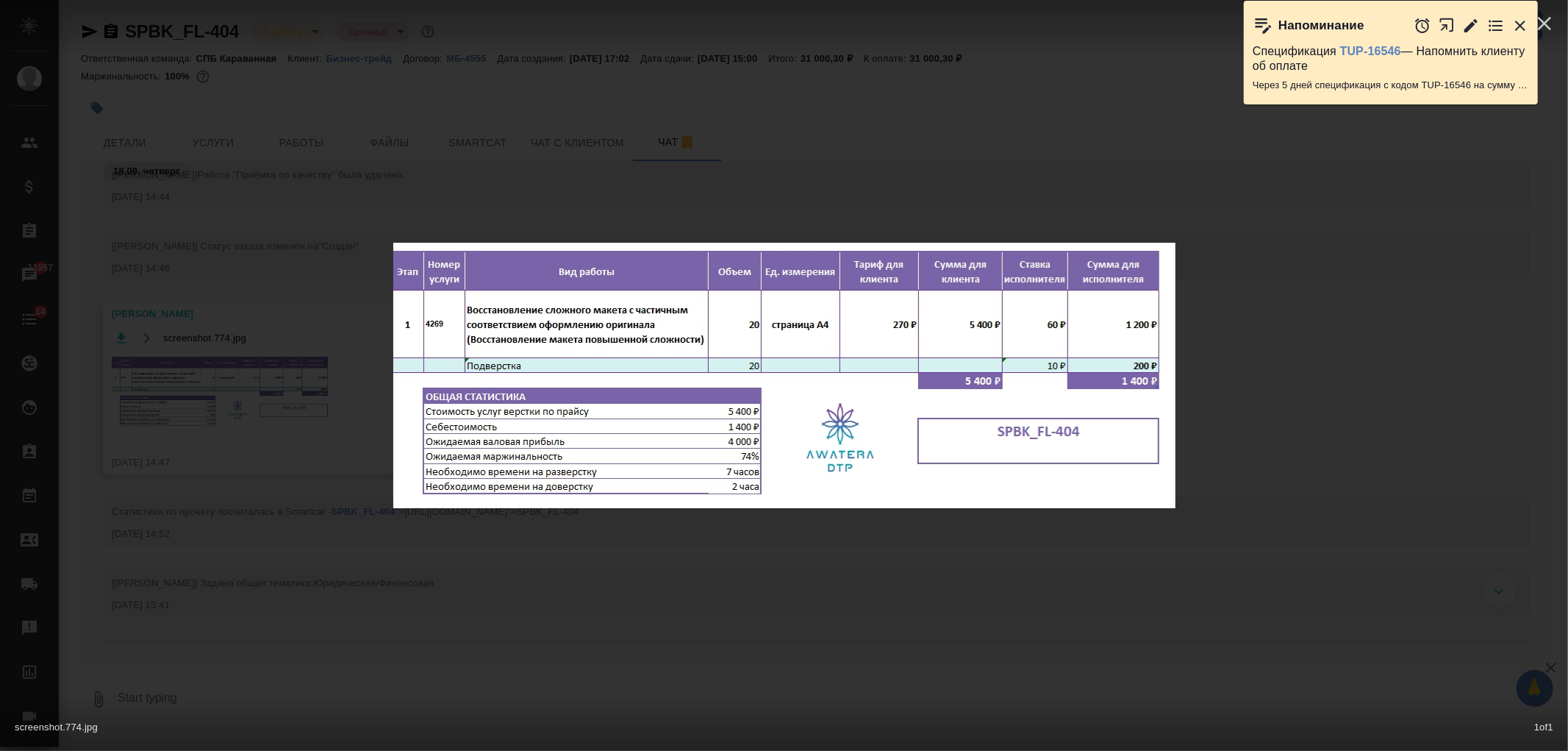
click at [413, 453] on div "screenshot.774.jpg 1 of 1" at bounding box center [784, 376] width 1568 height 751
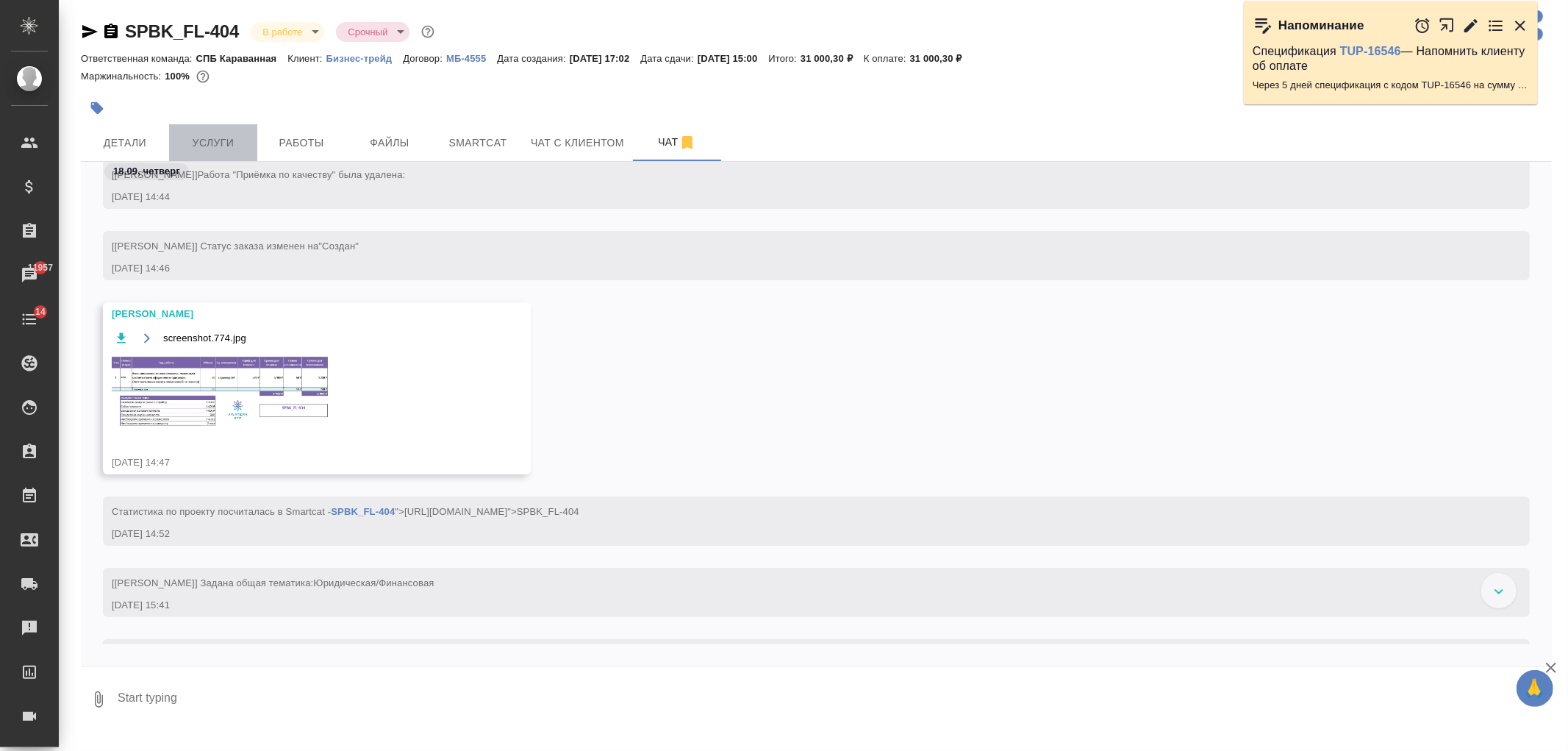
click at [235, 134] on span "Услуги" at bounding box center [213, 143] width 71 height 19
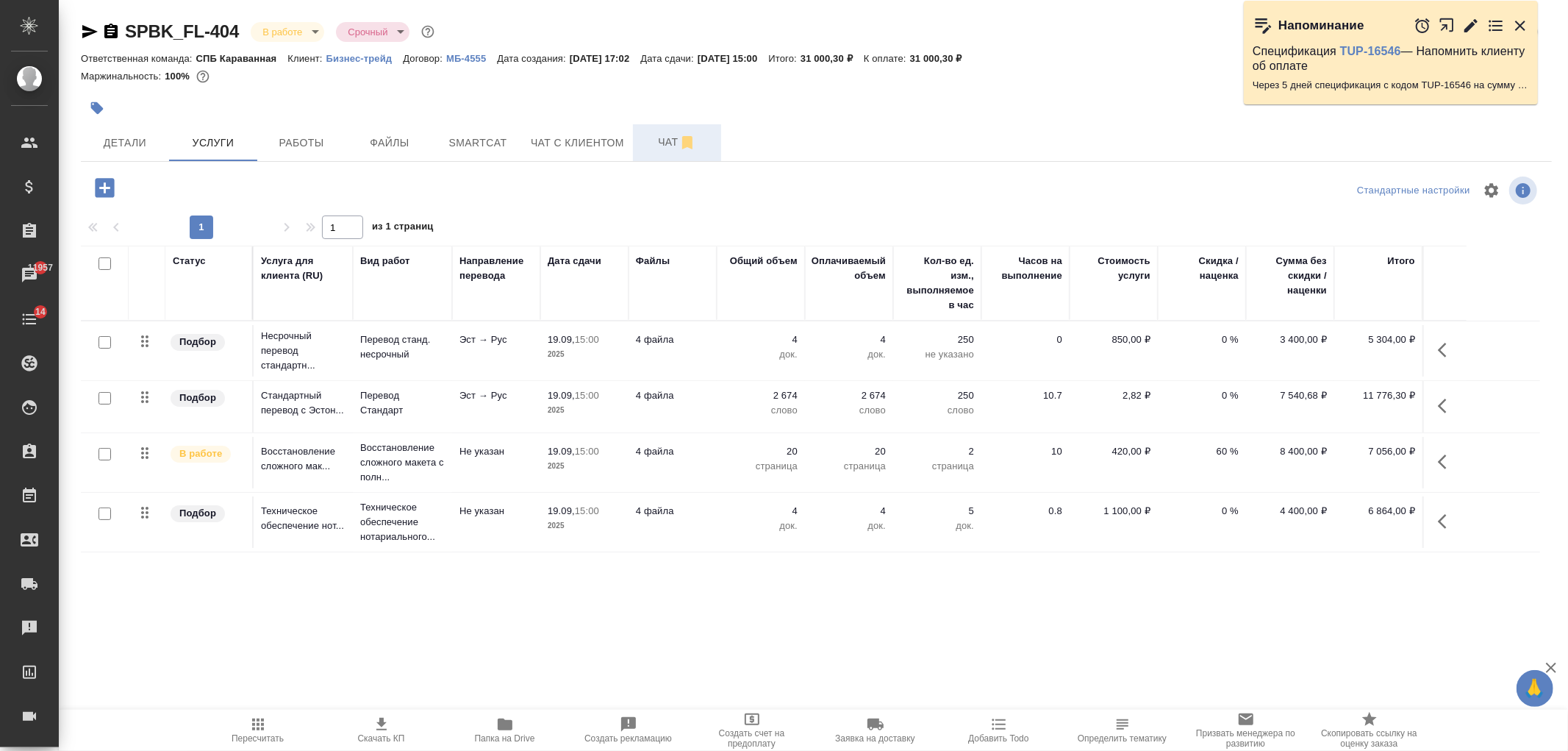
click at [656, 140] on span "Чат" at bounding box center [677, 142] width 71 height 19
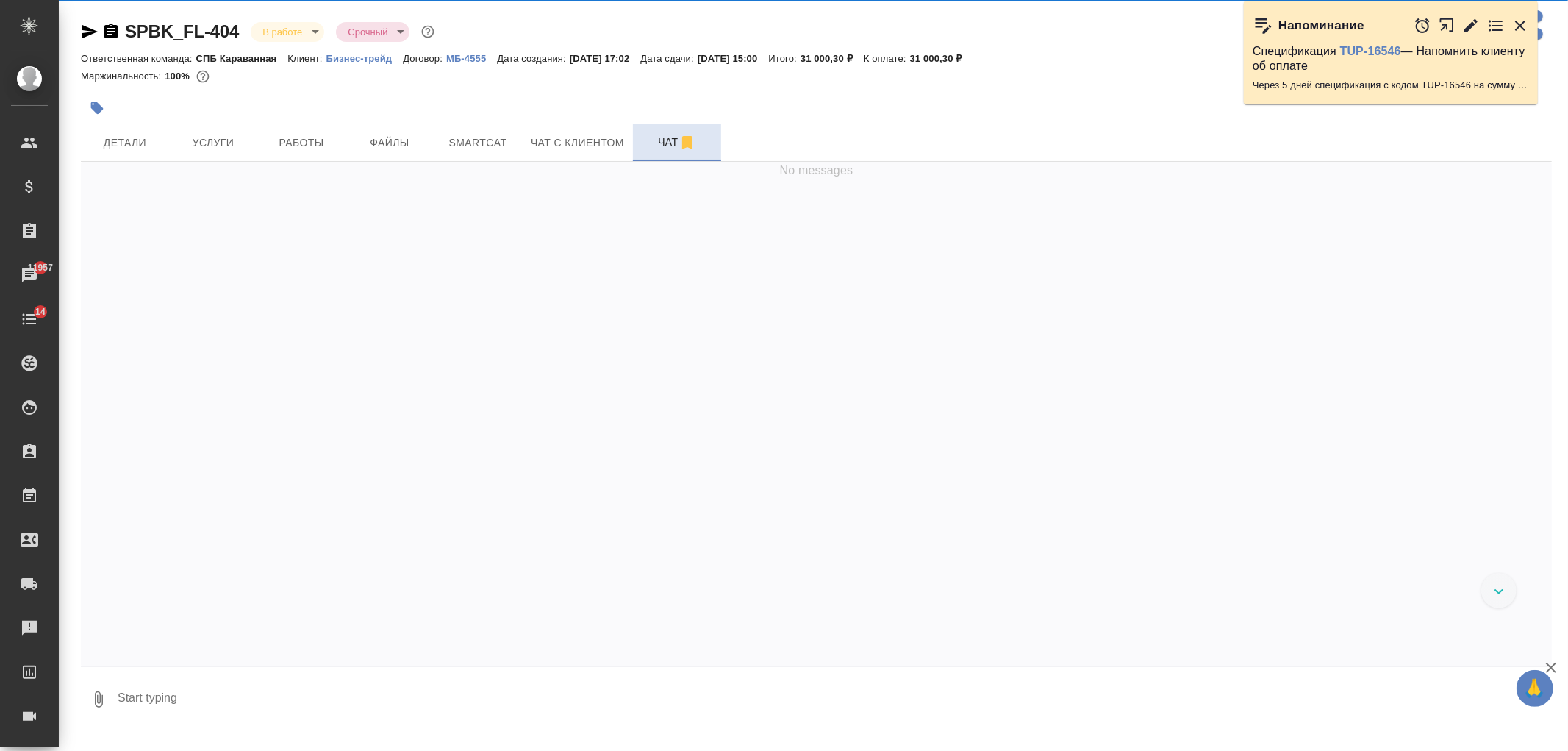
scroll to position [2556, 0]
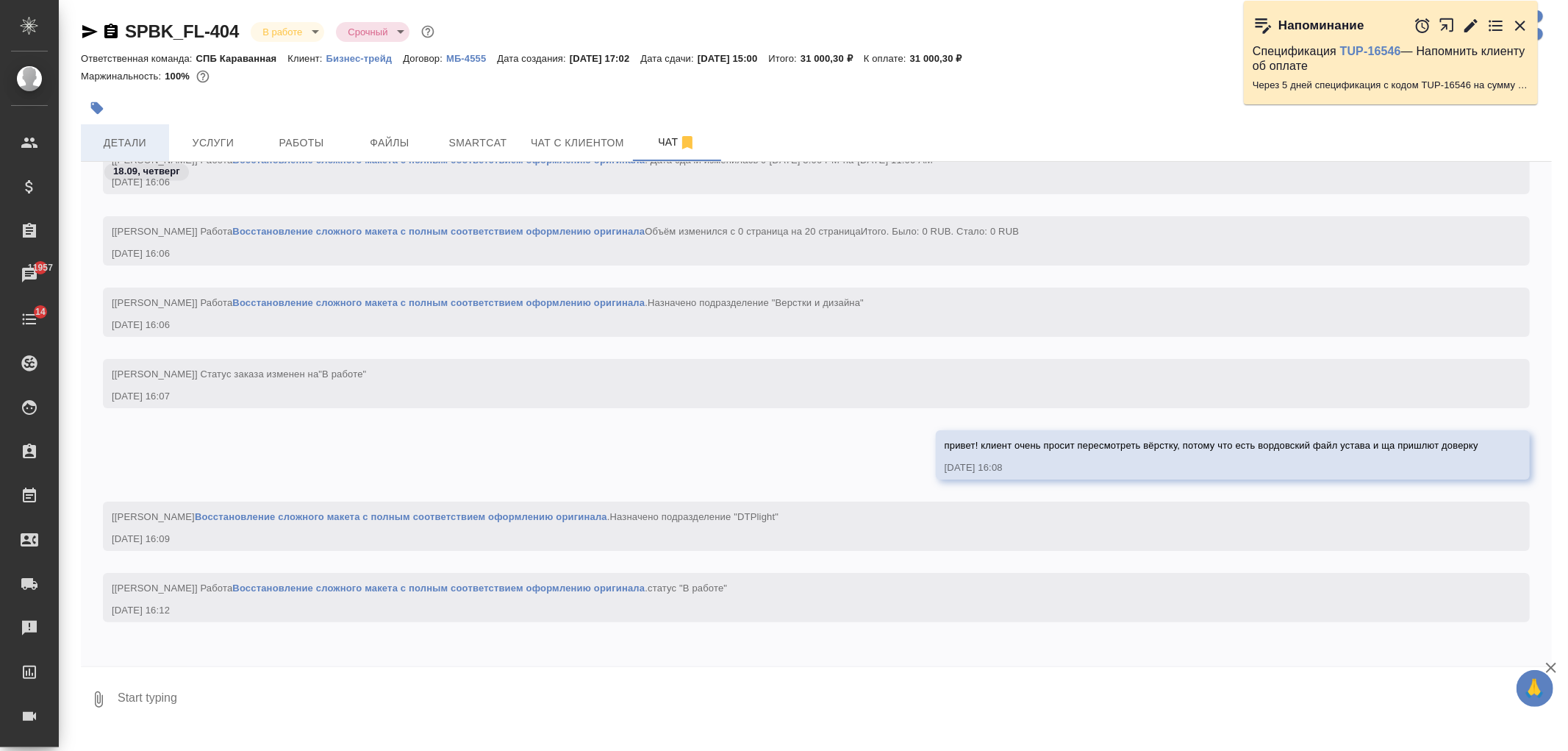
click at [124, 131] on button "Детали" at bounding box center [125, 143] width 88 height 37
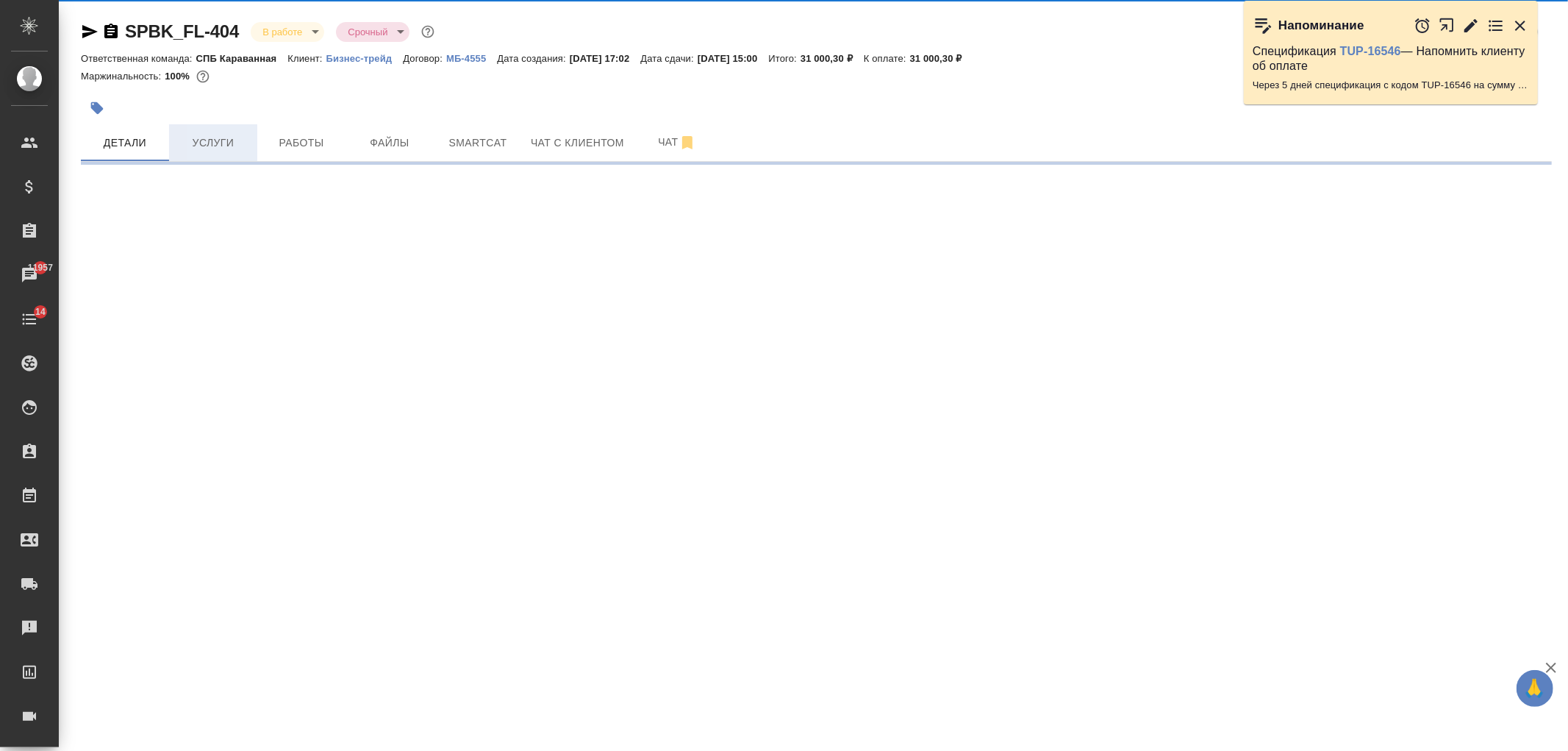
select select "RU"
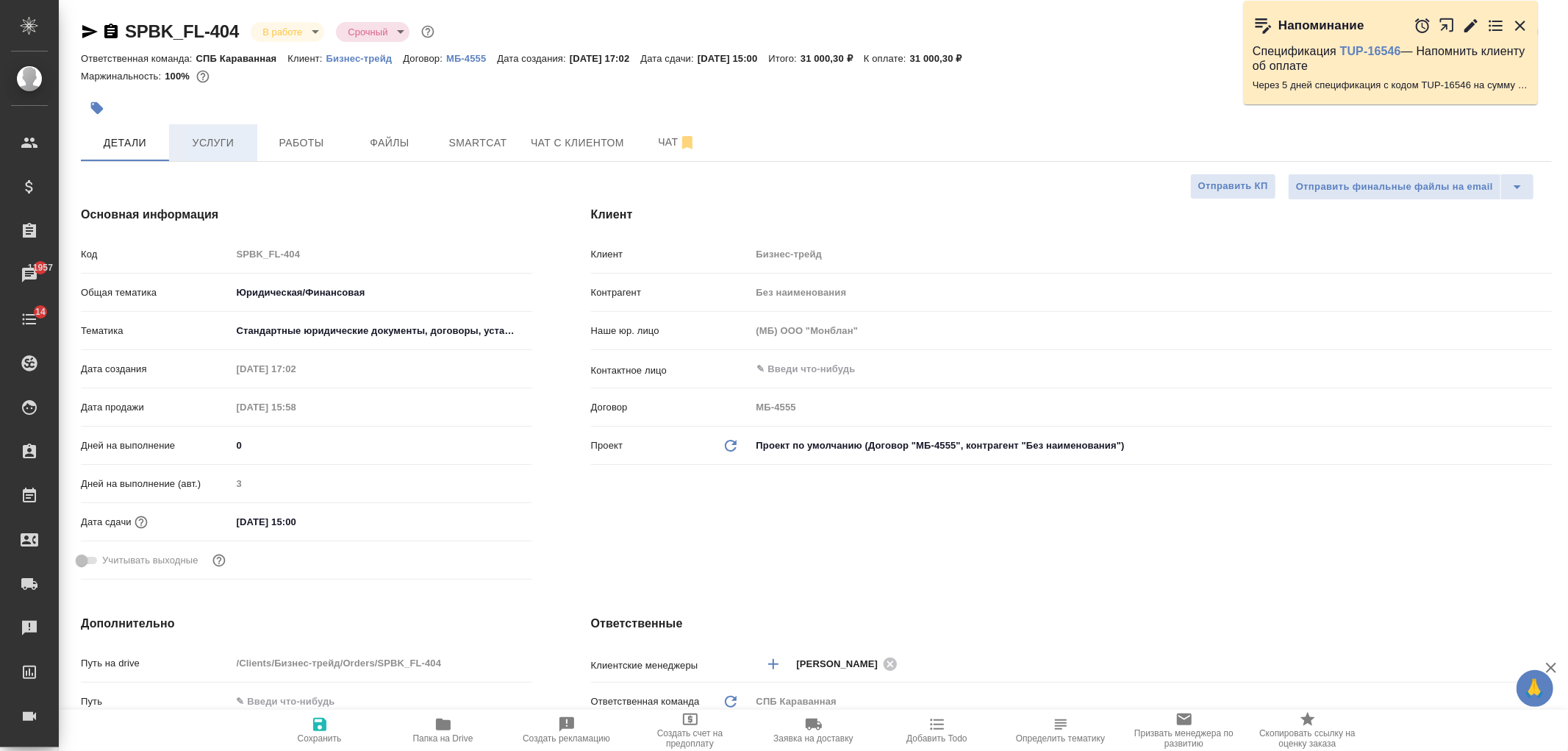
type textarea "x"
click at [216, 138] on span "Услуги" at bounding box center [213, 143] width 71 height 19
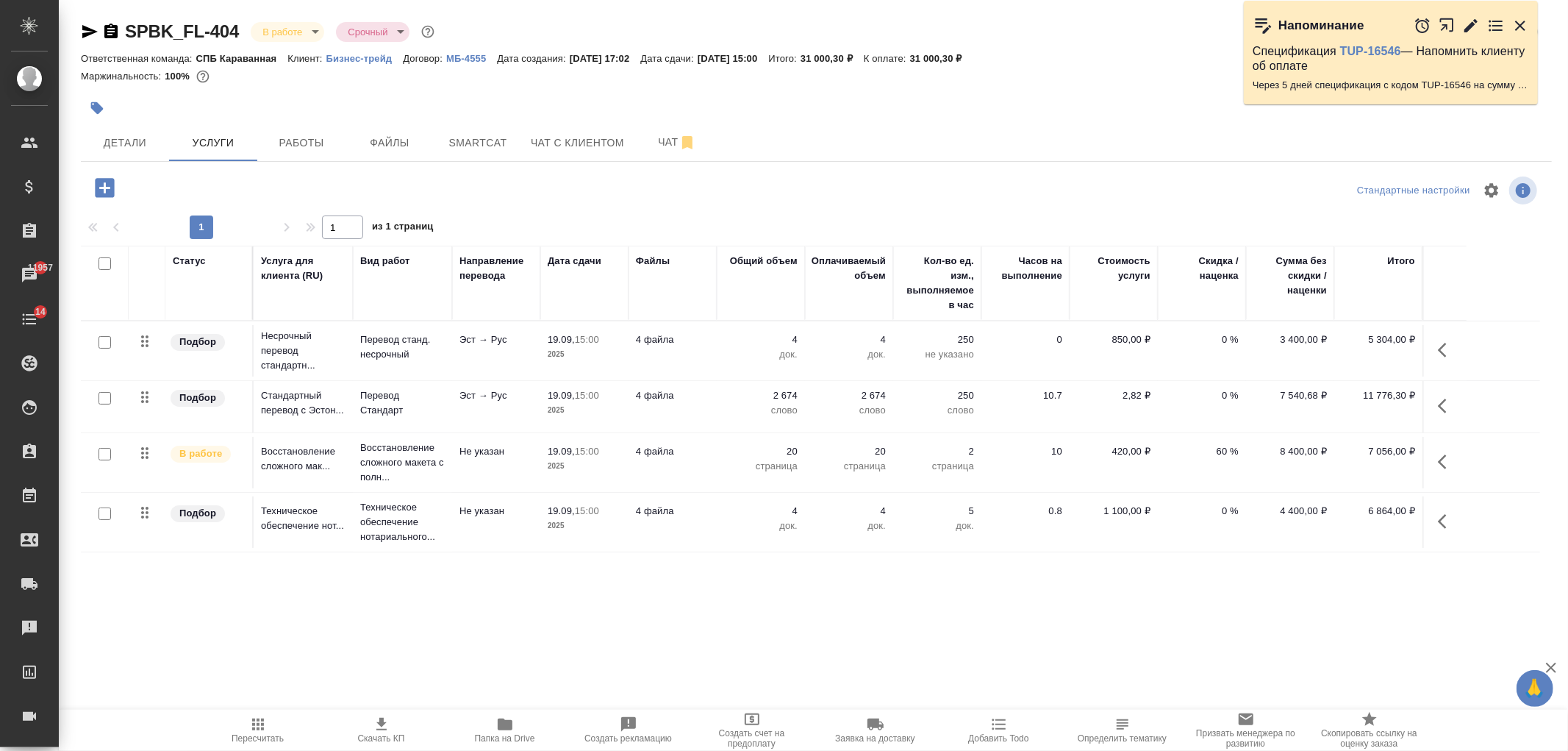
click at [1451, 457] on icon "button" at bounding box center [1447, 462] width 18 height 18
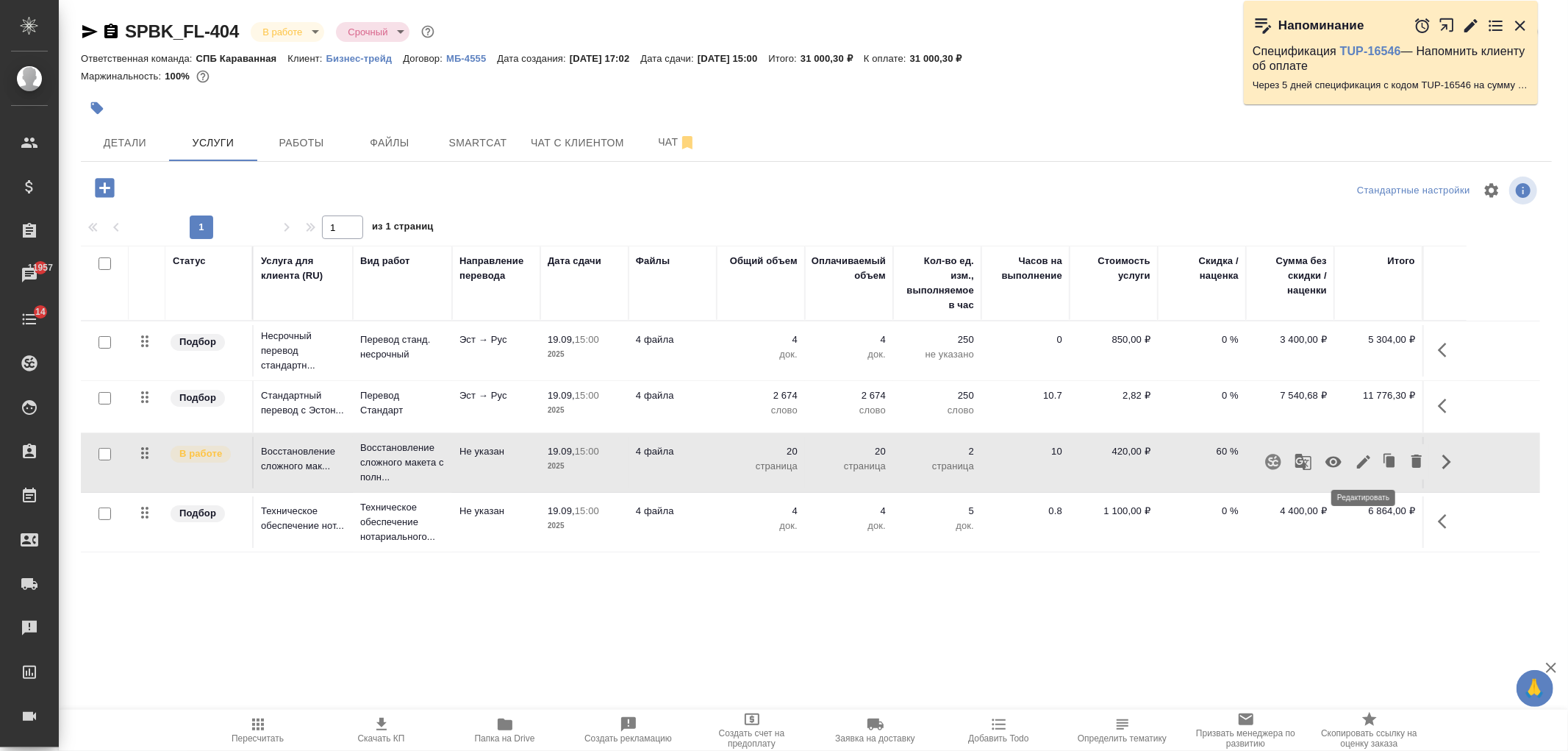
click at [1360, 459] on icon "button" at bounding box center [1364, 462] width 18 height 18
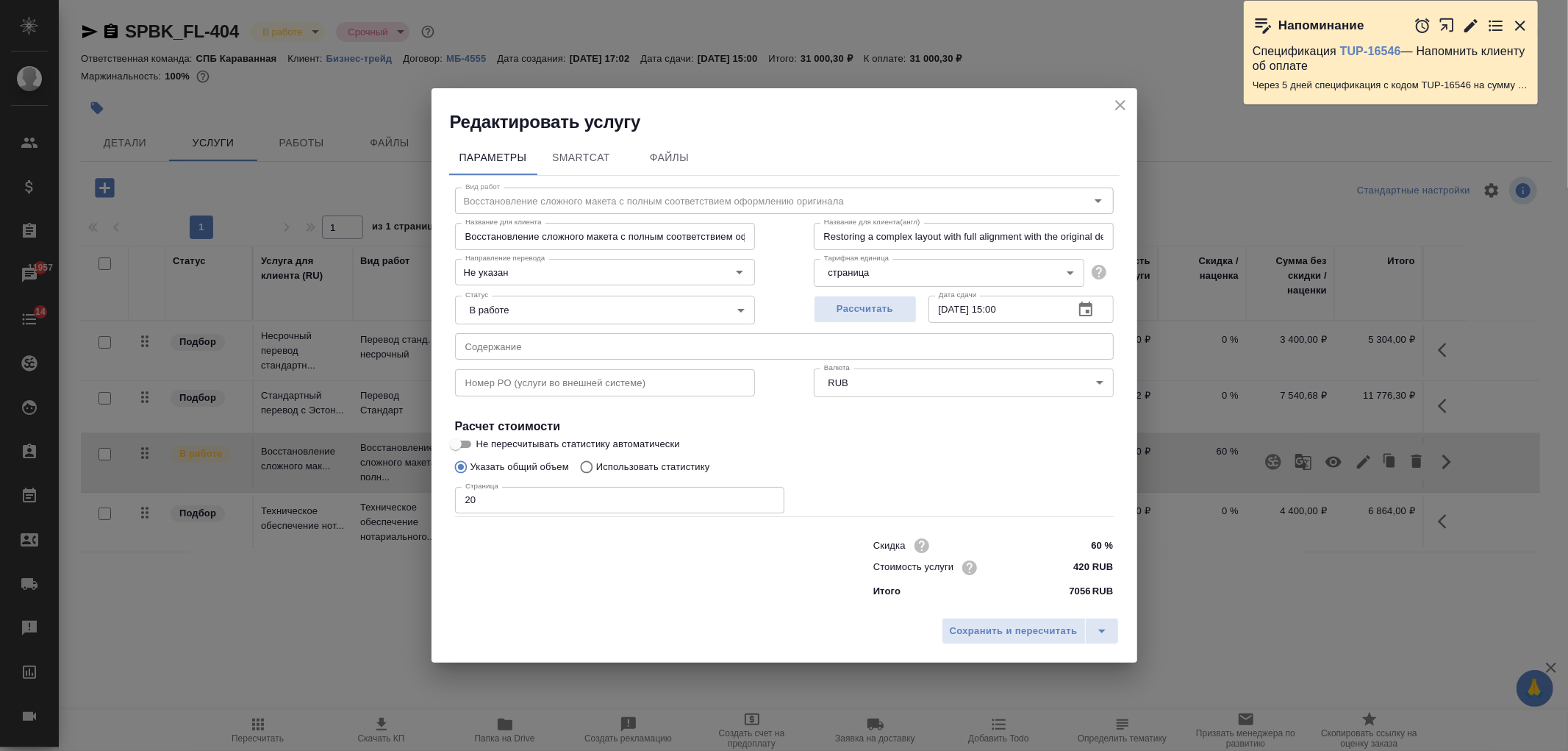
click at [1097, 547] on input "60 %" at bounding box center [1085, 546] width 55 height 21
type input "70 %"
click at [991, 636] on span "Сохранить и пересчитать" at bounding box center [1014, 632] width 128 height 17
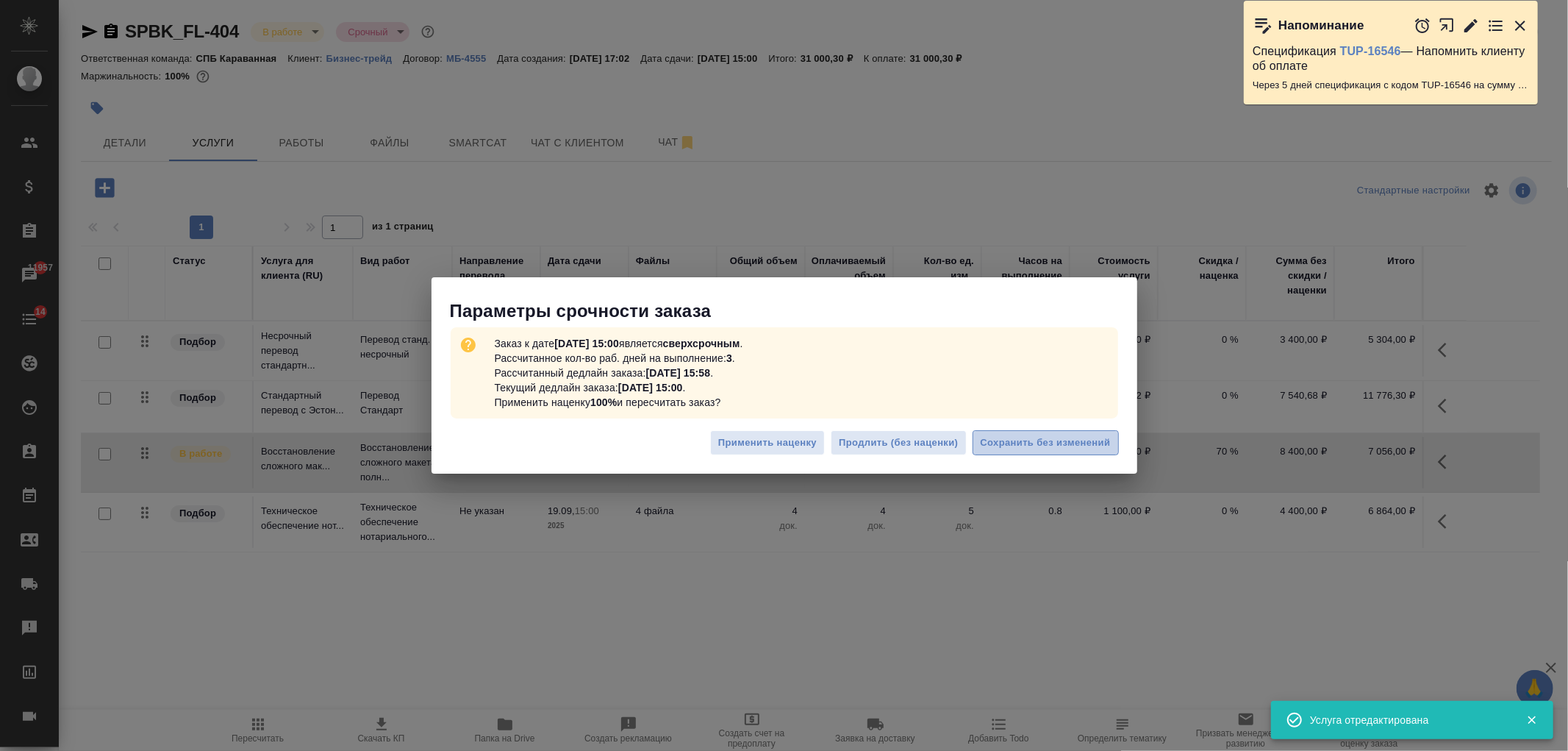
click at [1053, 443] on span "Сохранить без изменений" at bounding box center [1046, 443] width 130 height 17
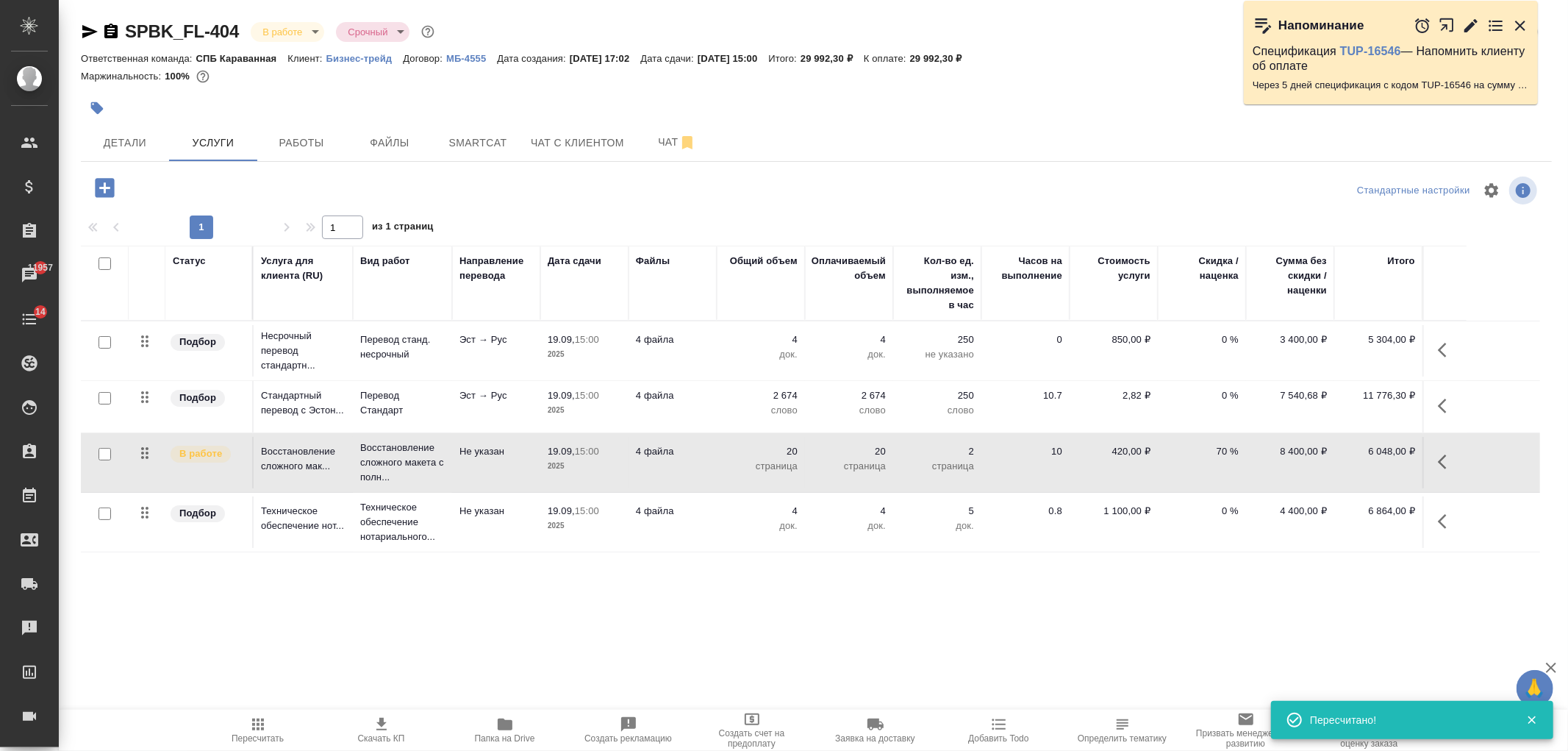
click at [1442, 472] on button "button" at bounding box center [1446, 461] width 35 height 35
click at [1368, 468] on icon "button" at bounding box center [1364, 462] width 18 height 18
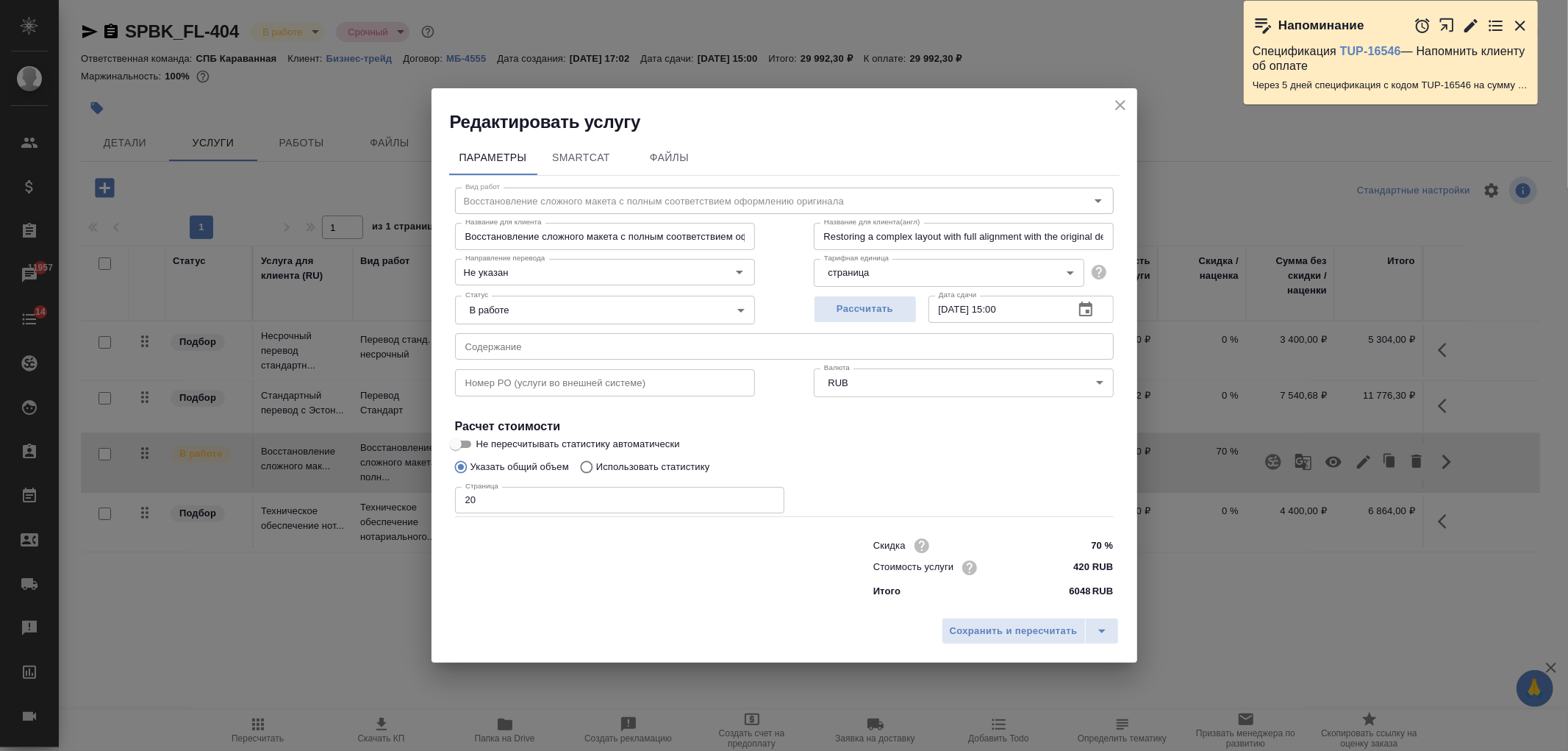
click at [1097, 546] on input "70 %" at bounding box center [1085, 546] width 55 height 21
type input "80 %"
click at [1033, 624] on span "Сохранить и пересчитать" at bounding box center [1014, 632] width 128 height 17
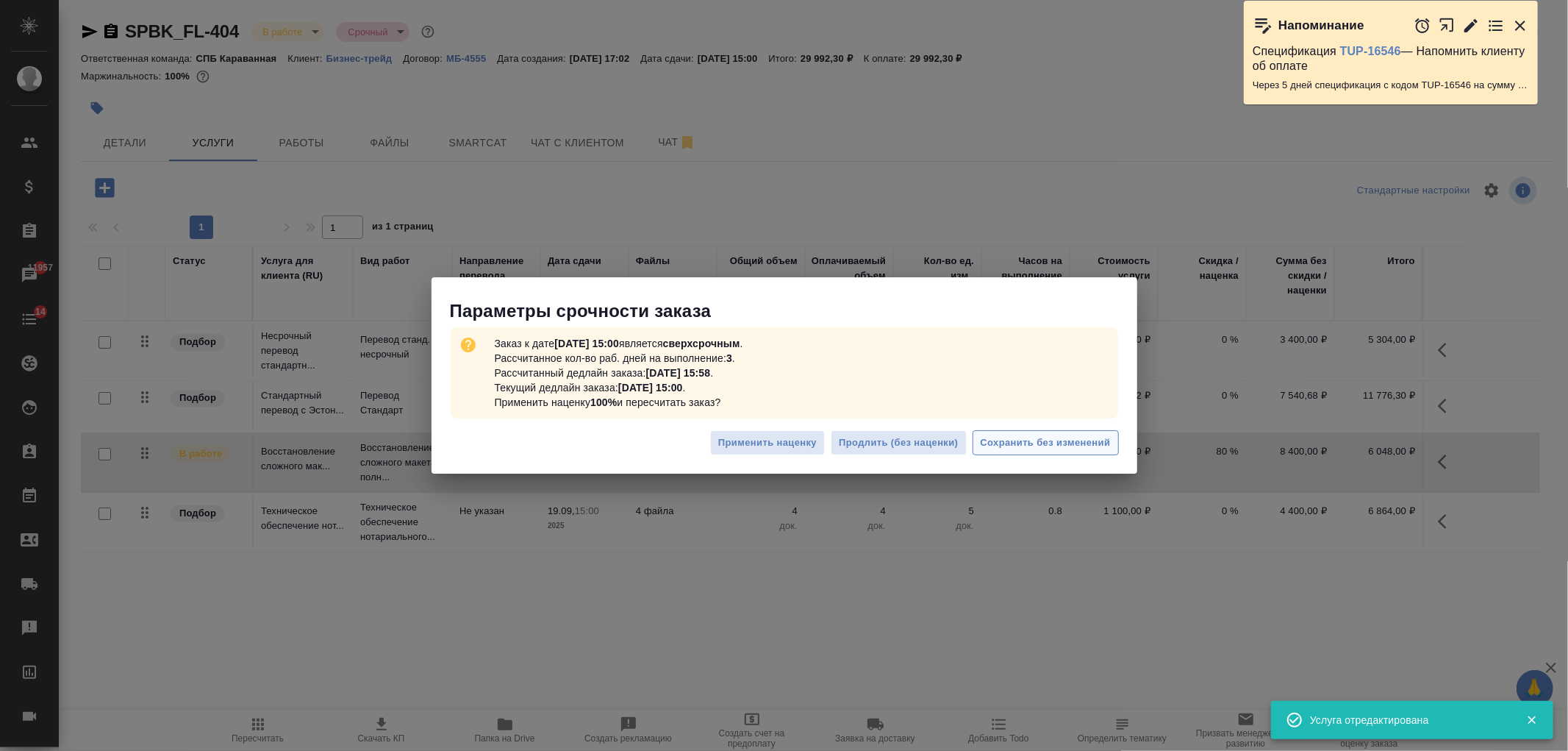
click at [1068, 440] on span "Сохранить без изменений" at bounding box center [1046, 443] width 130 height 17
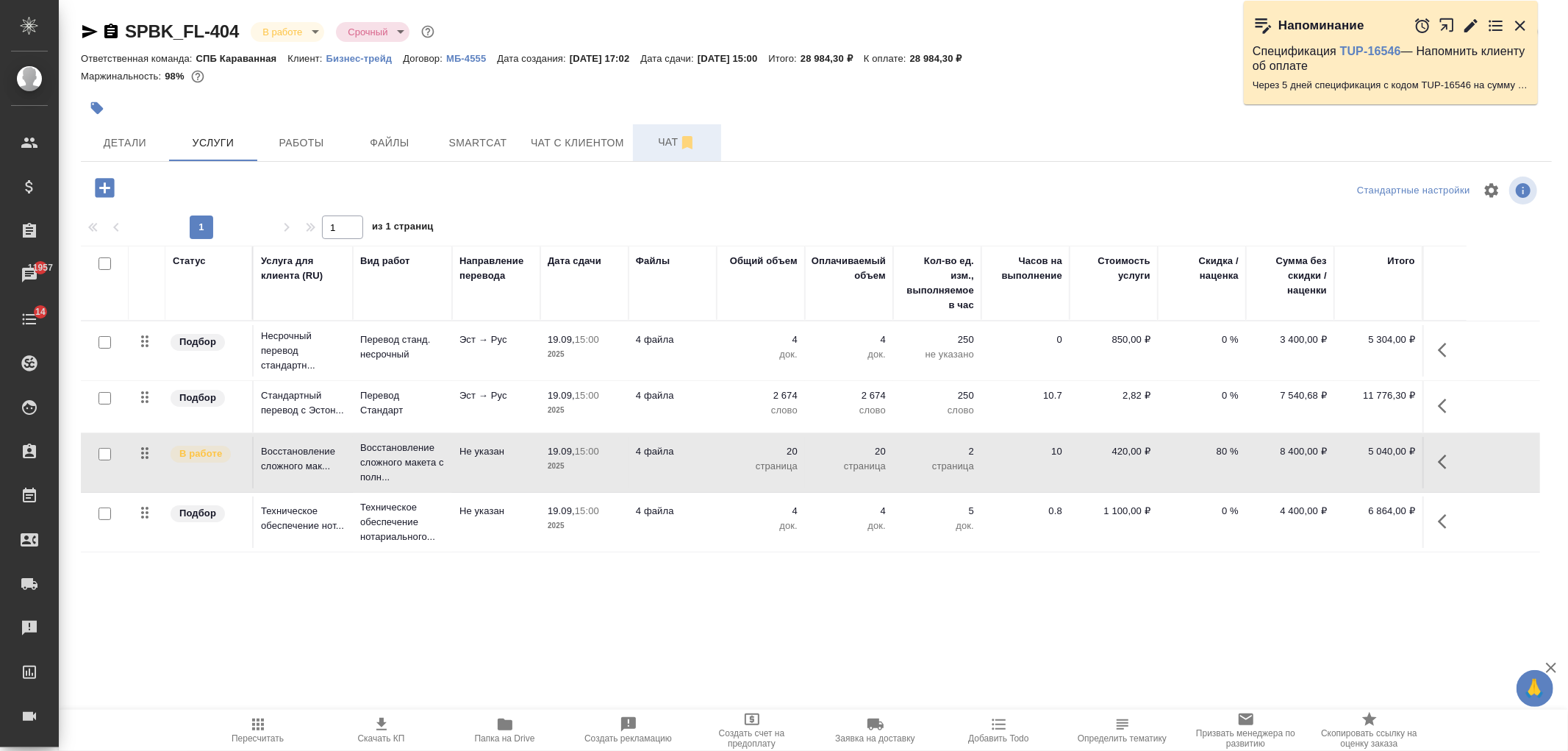
click at [652, 152] on button "Чат" at bounding box center [677, 143] width 88 height 37
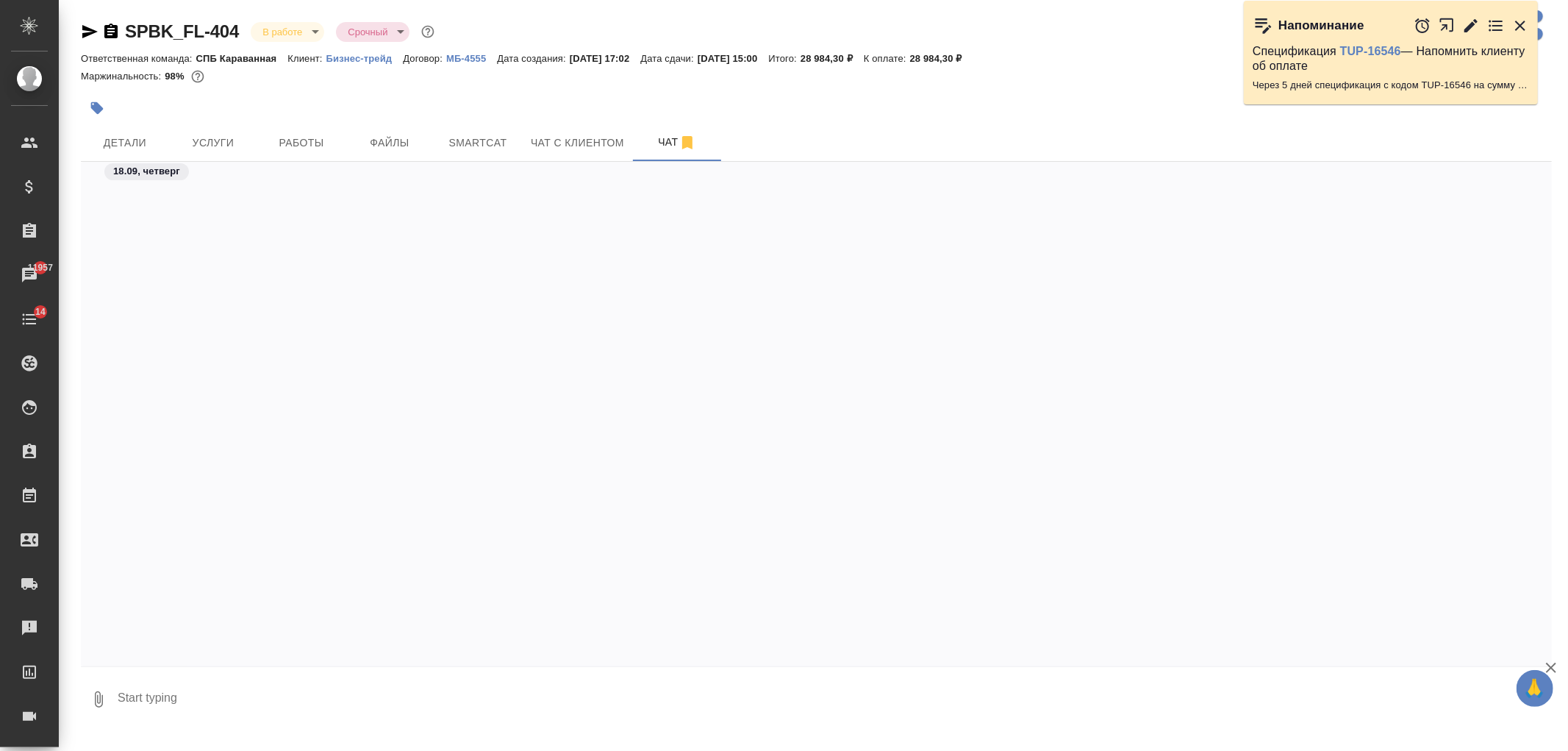
scroll to position [2927, 0]
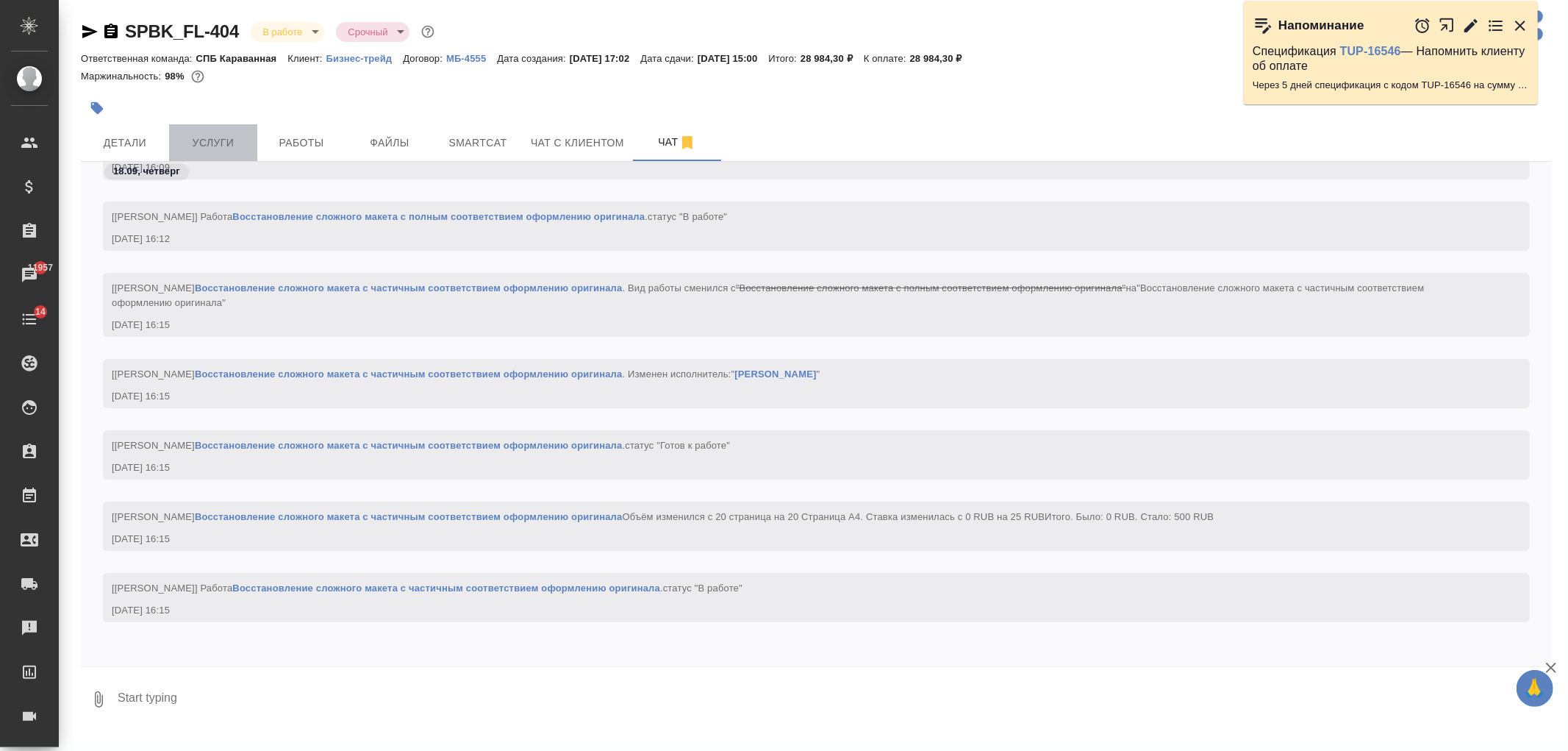
click at [230, 152] on button "Услуги" at bounding box center [213, 143] width 88 height 37
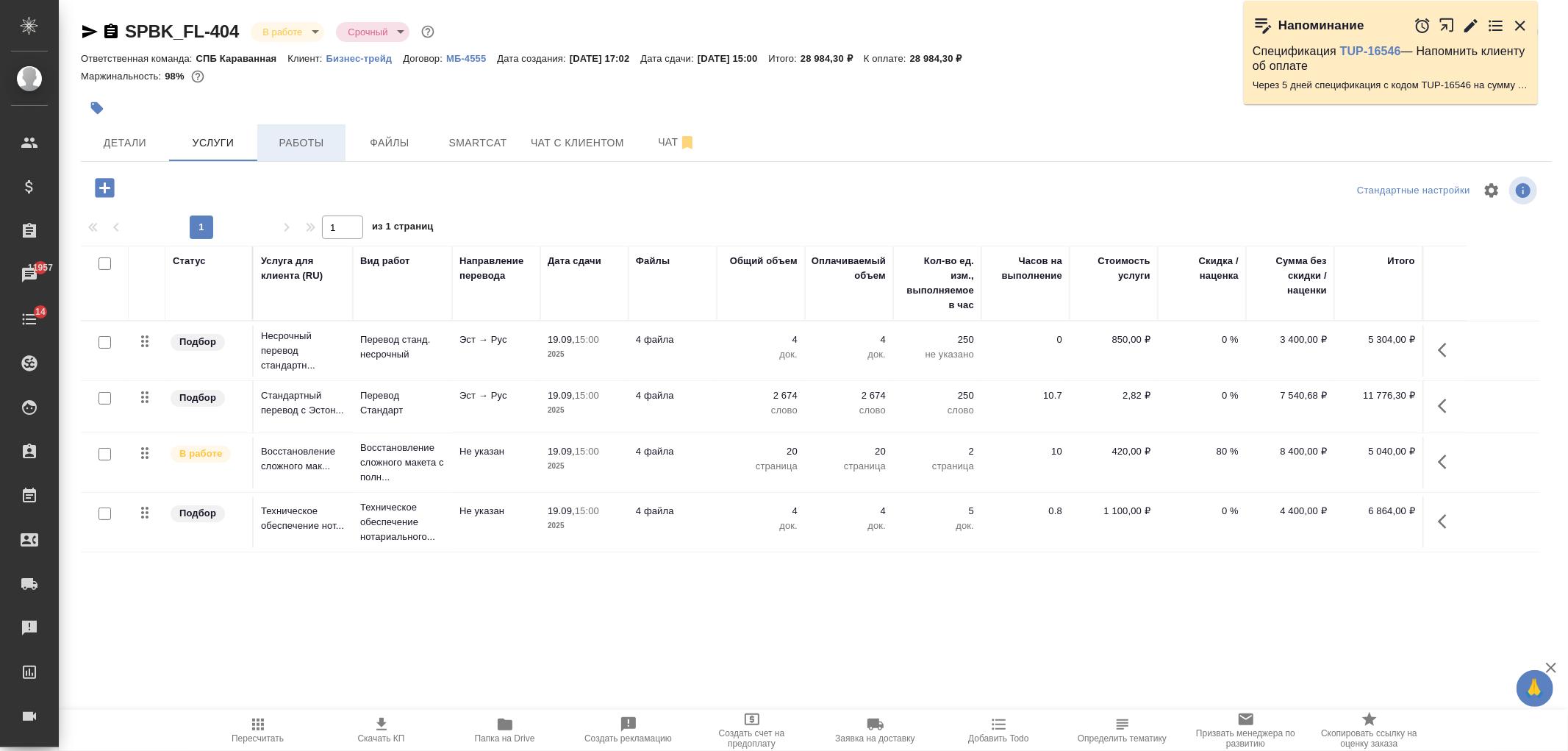
click at [318, 140] on span "Работы" at bounding box center [301, 143] width 71 height 19
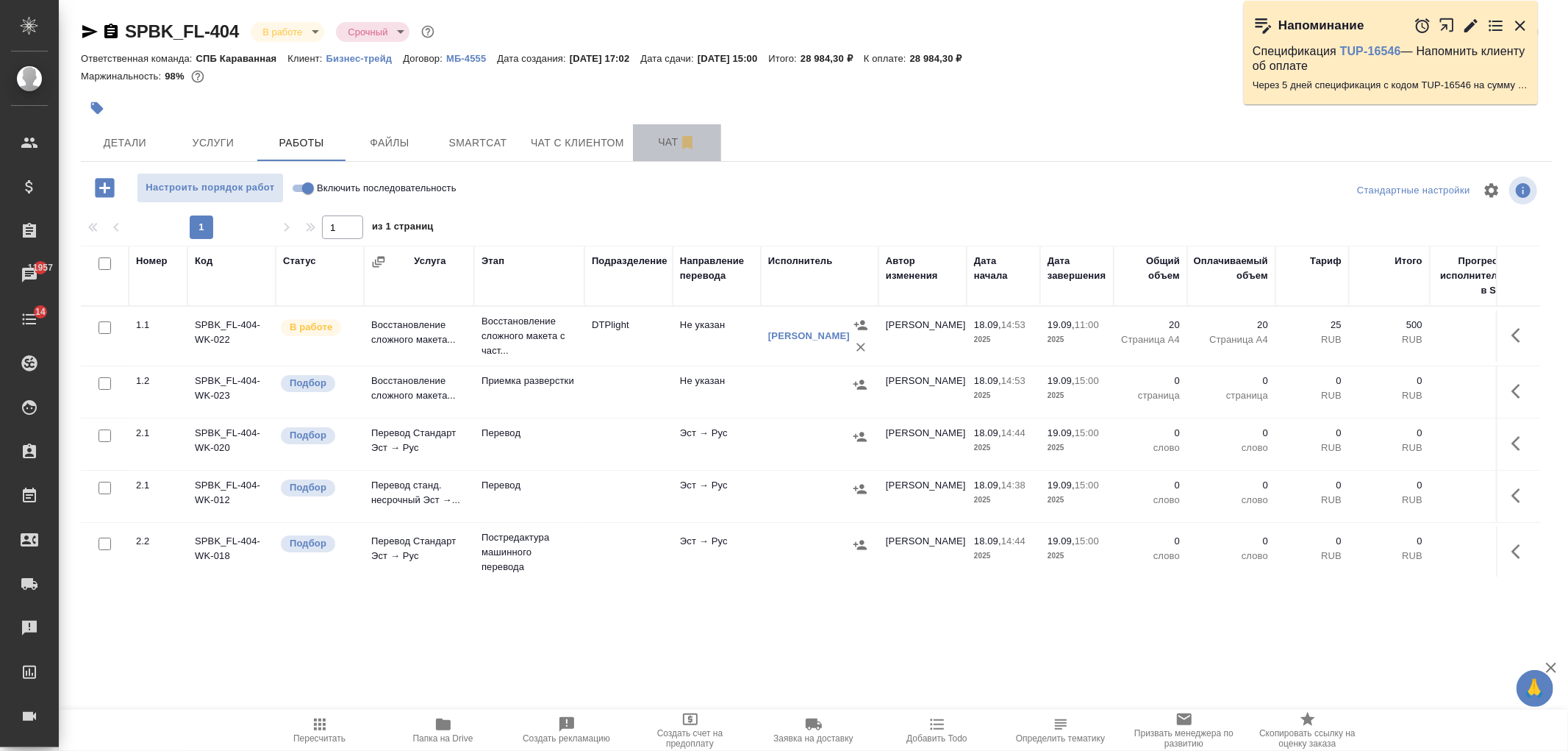
click at [655, 143] on span "Чат" at bounding box center [677, 142] width 71 height 19
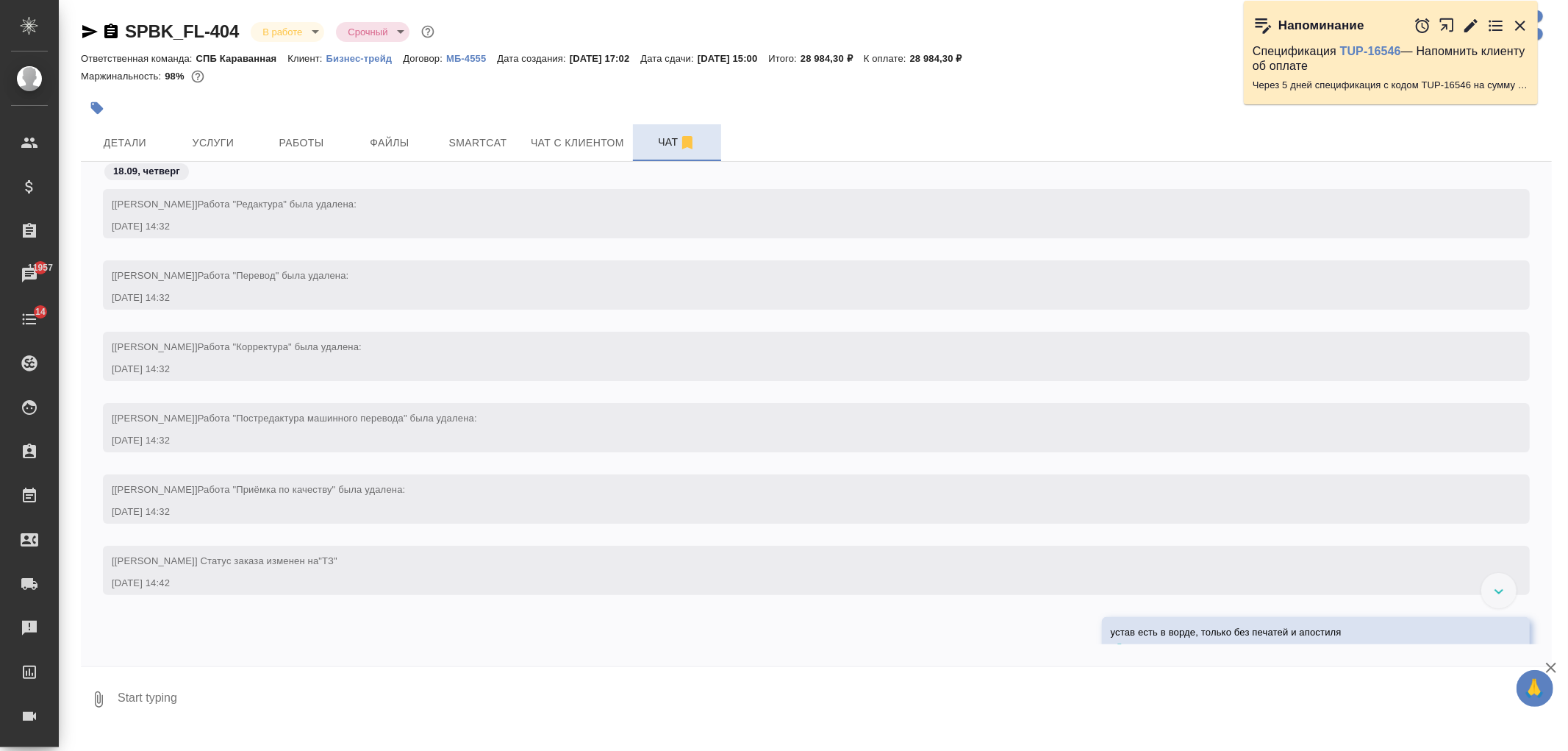
scroll to position [2927, 0]
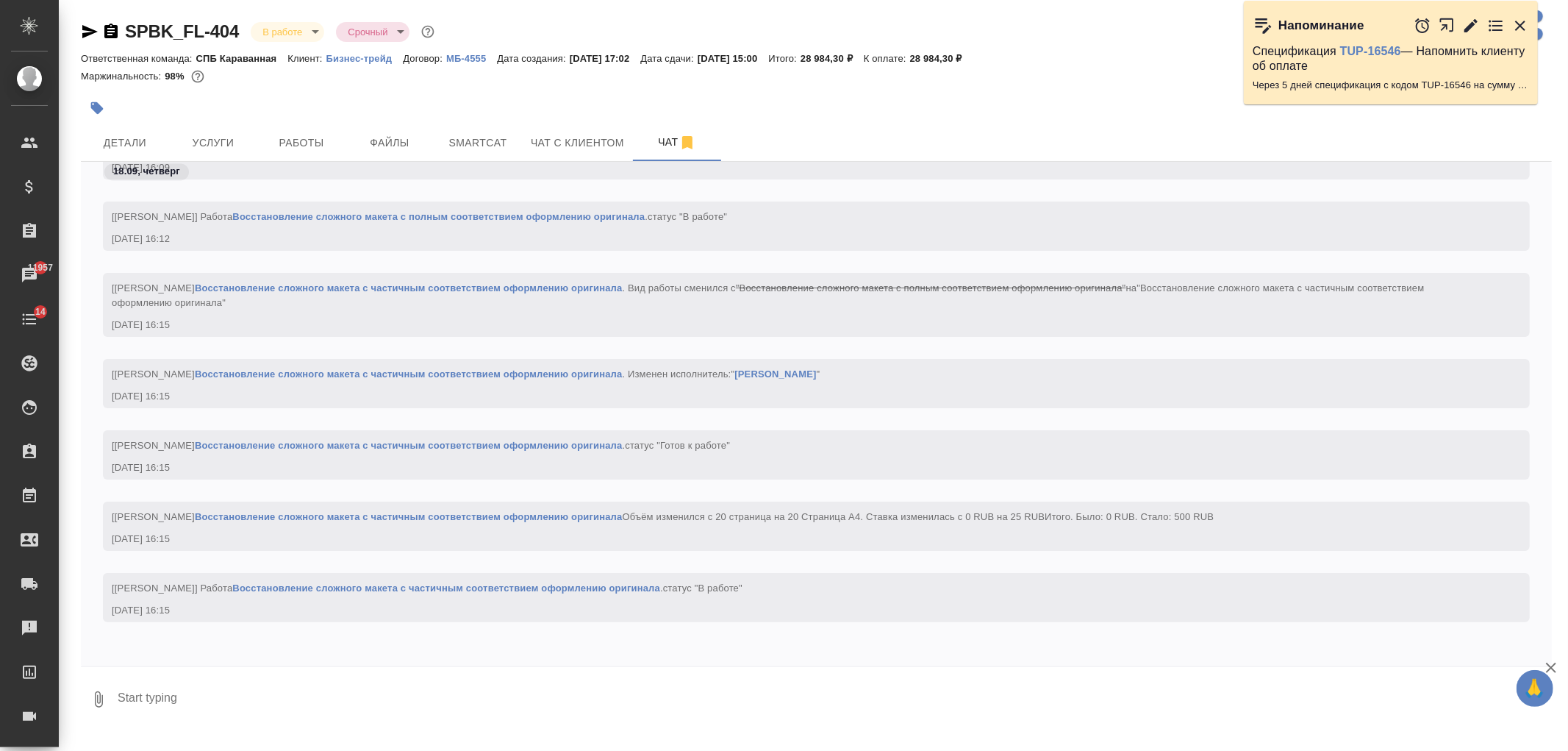
click at [500, 211] on link "Восстановление сложного макета с полным соответствием оформлению оригинала" at bounding box center [438, 217] width 413 height 11
click at [144, 131] on button "Детали" at bounding box center [125, 143] width 88 height 37
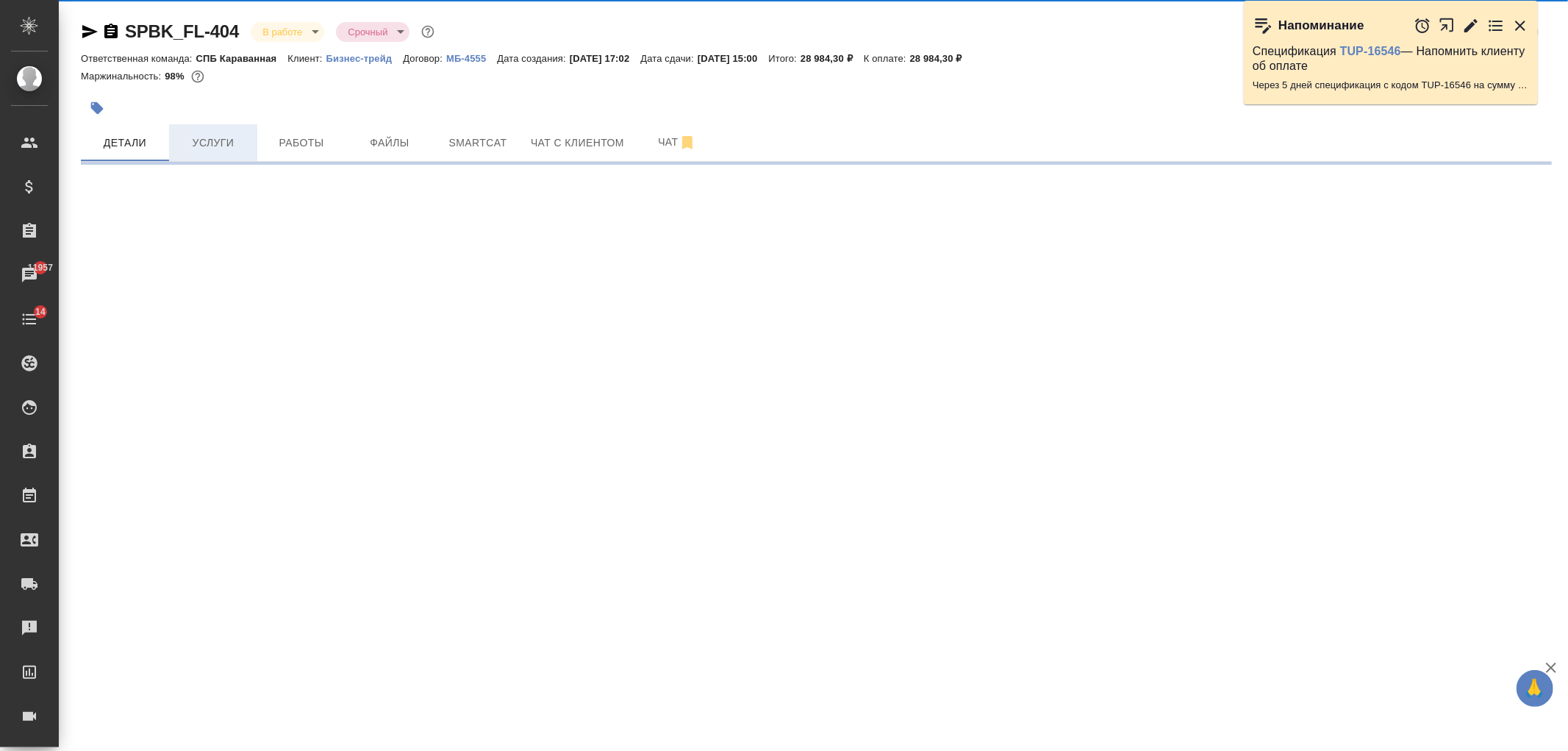
select select "RU"
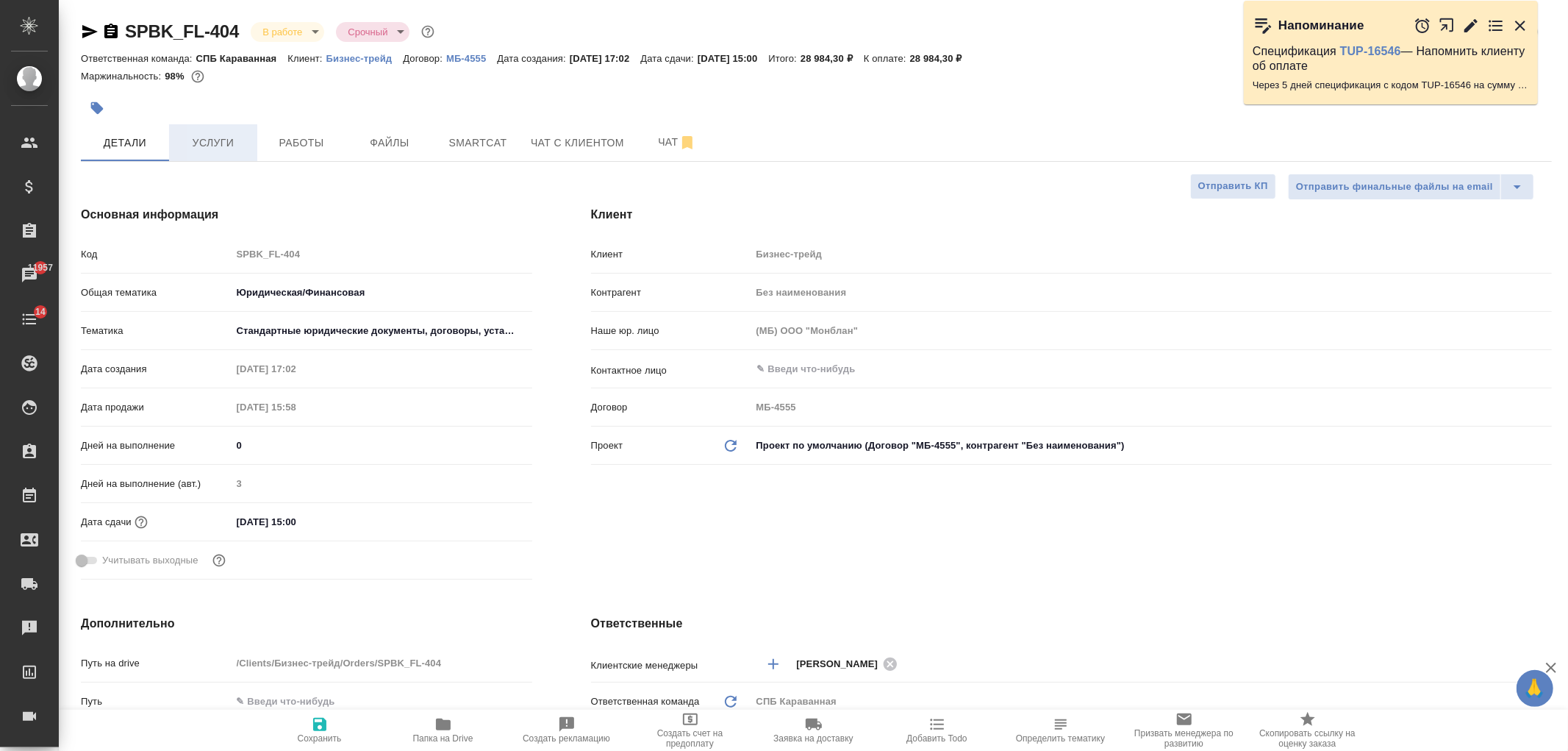
type textarea "x"
click at [204, 144] on span "Услуги" at bounding box center [213, 143] width 71 height 19
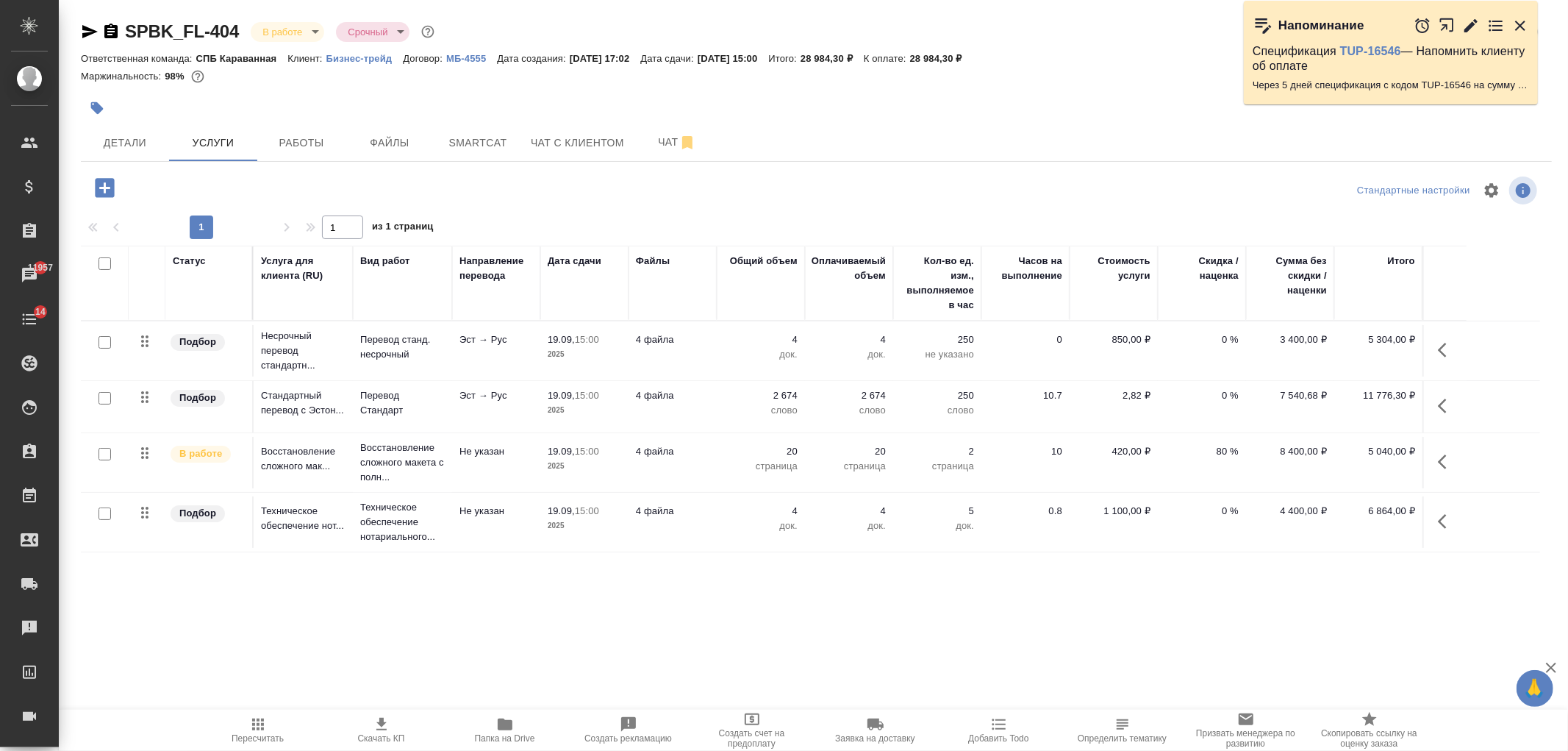
click at [106, 190] on icon "button" at bounding box center [103, 187] width 19 height 19
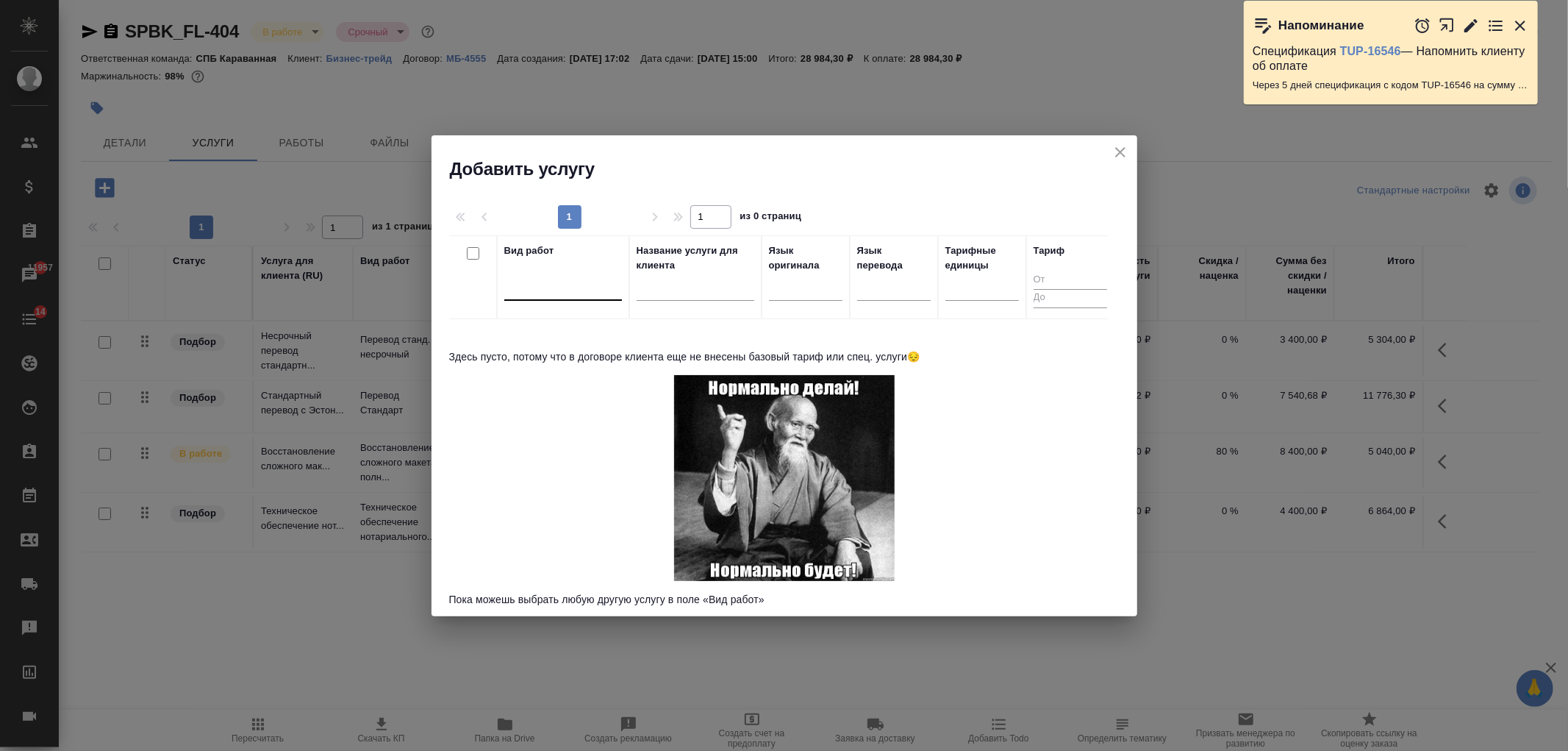
click at [535, 277] on div at bounding box center [563, 286] width 117 height 21
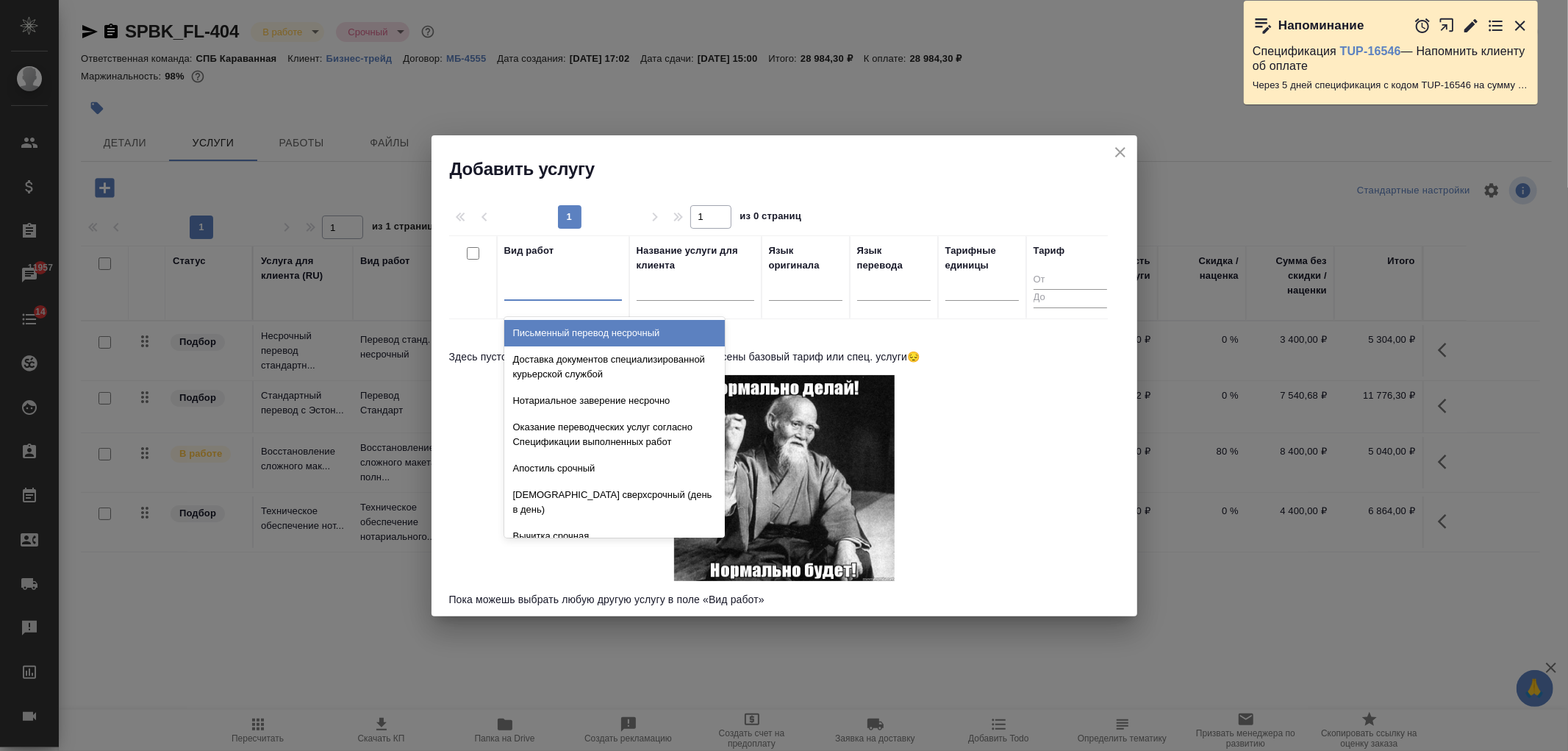
click at [1123, 149] on icon "close" at bounding box center [1120, 152] width 18 height 18
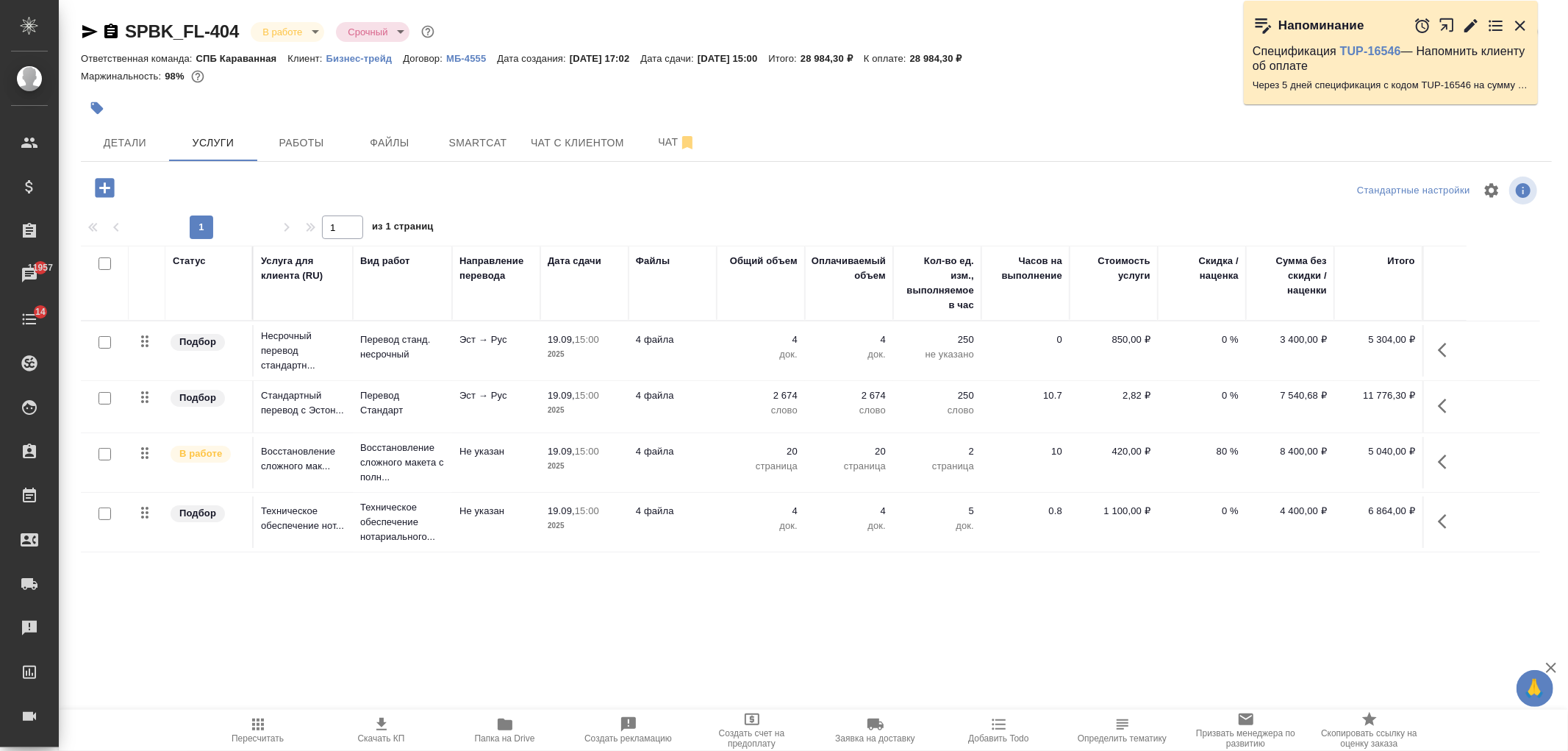
click at [466, 57] on p "МБ-4555" at bounding box center [471, 59] width 50 height 11
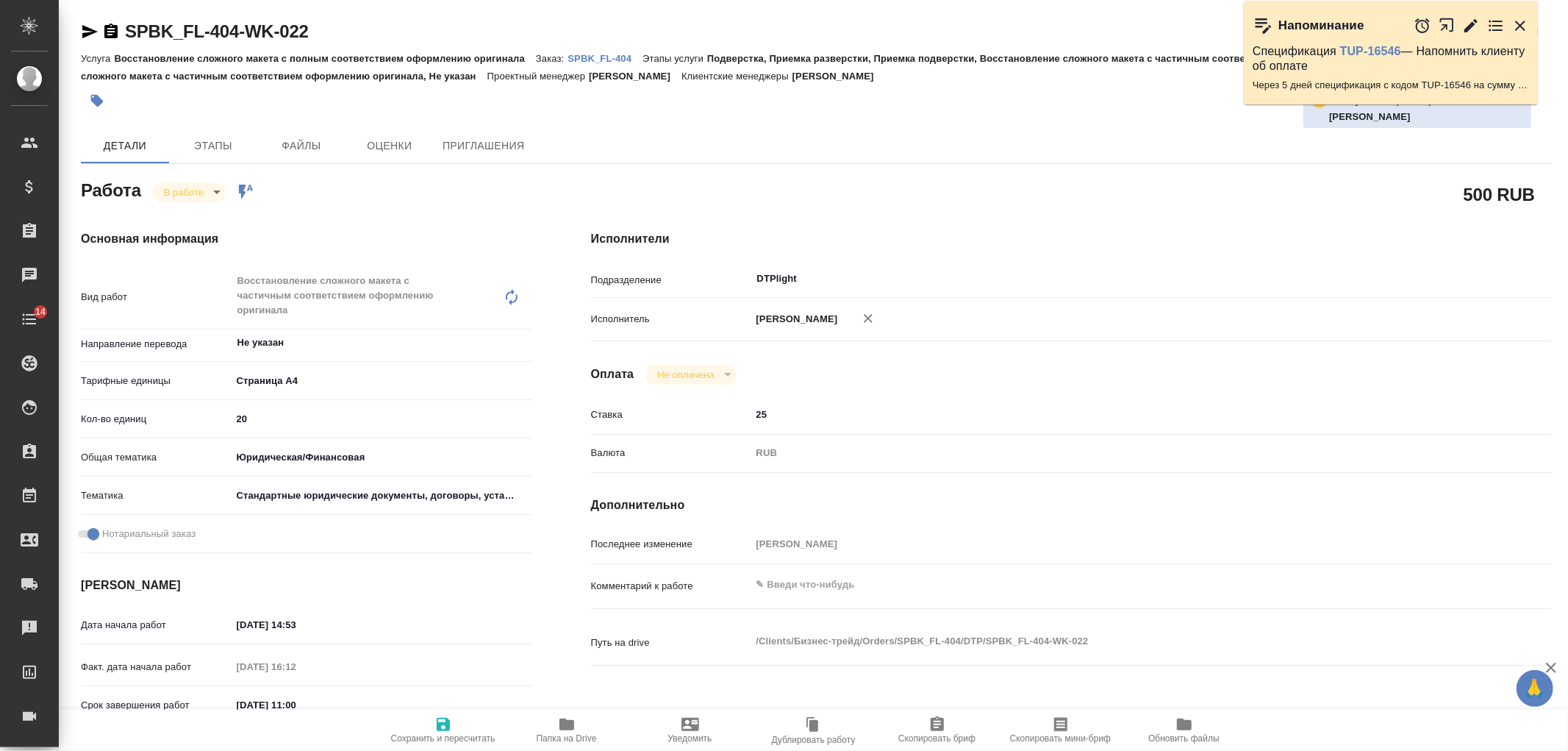
type textarea "x"
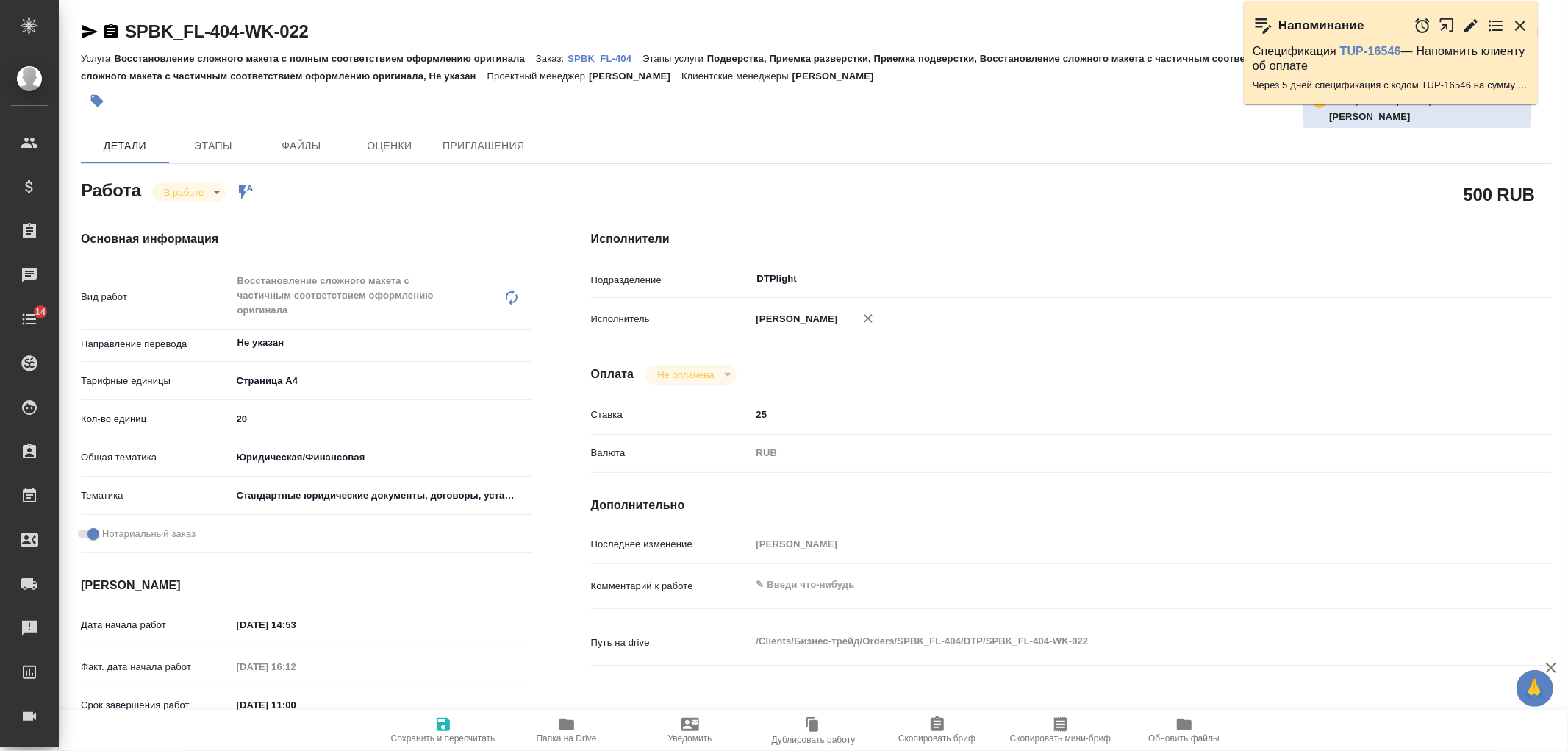
type textarea "x"
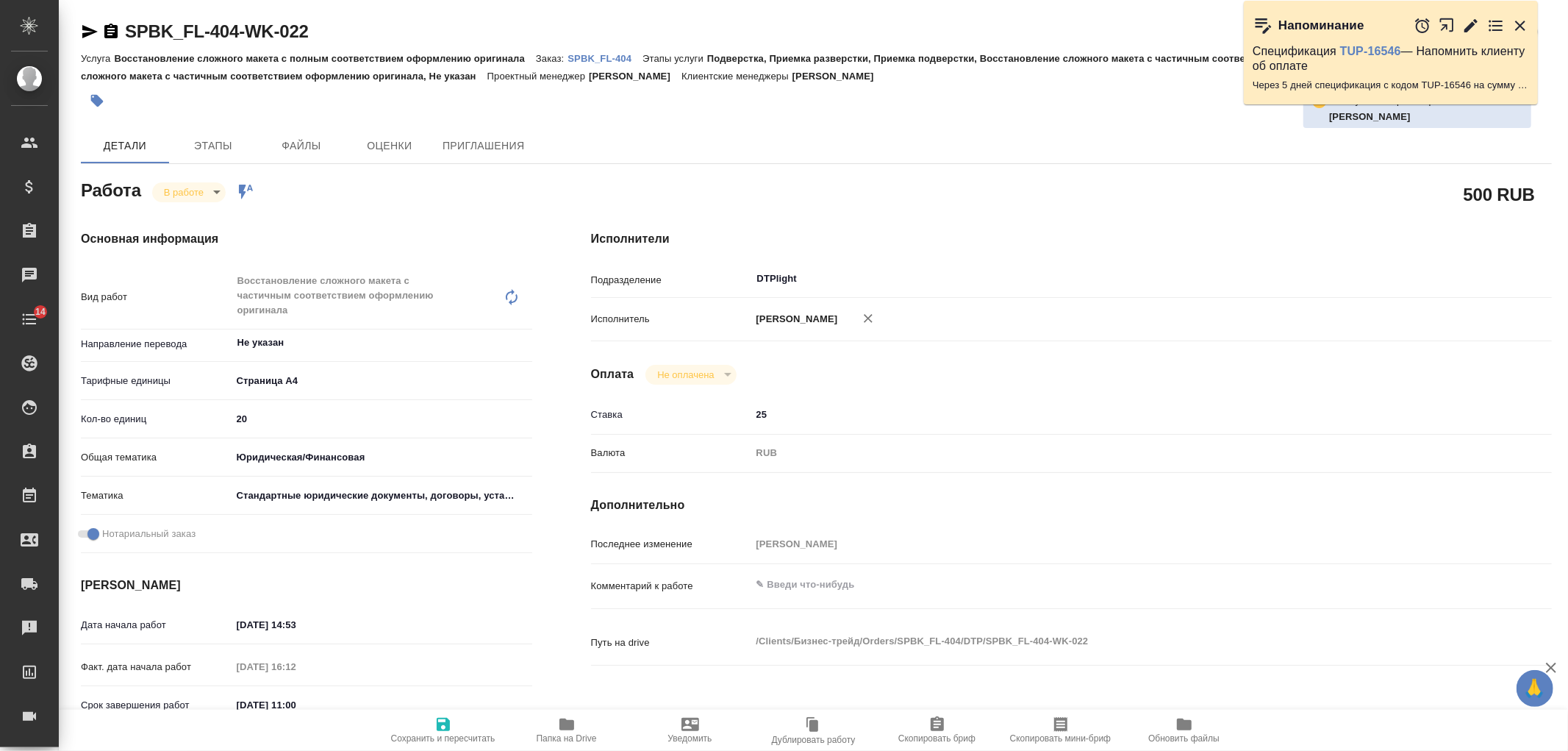
type textarea "x"
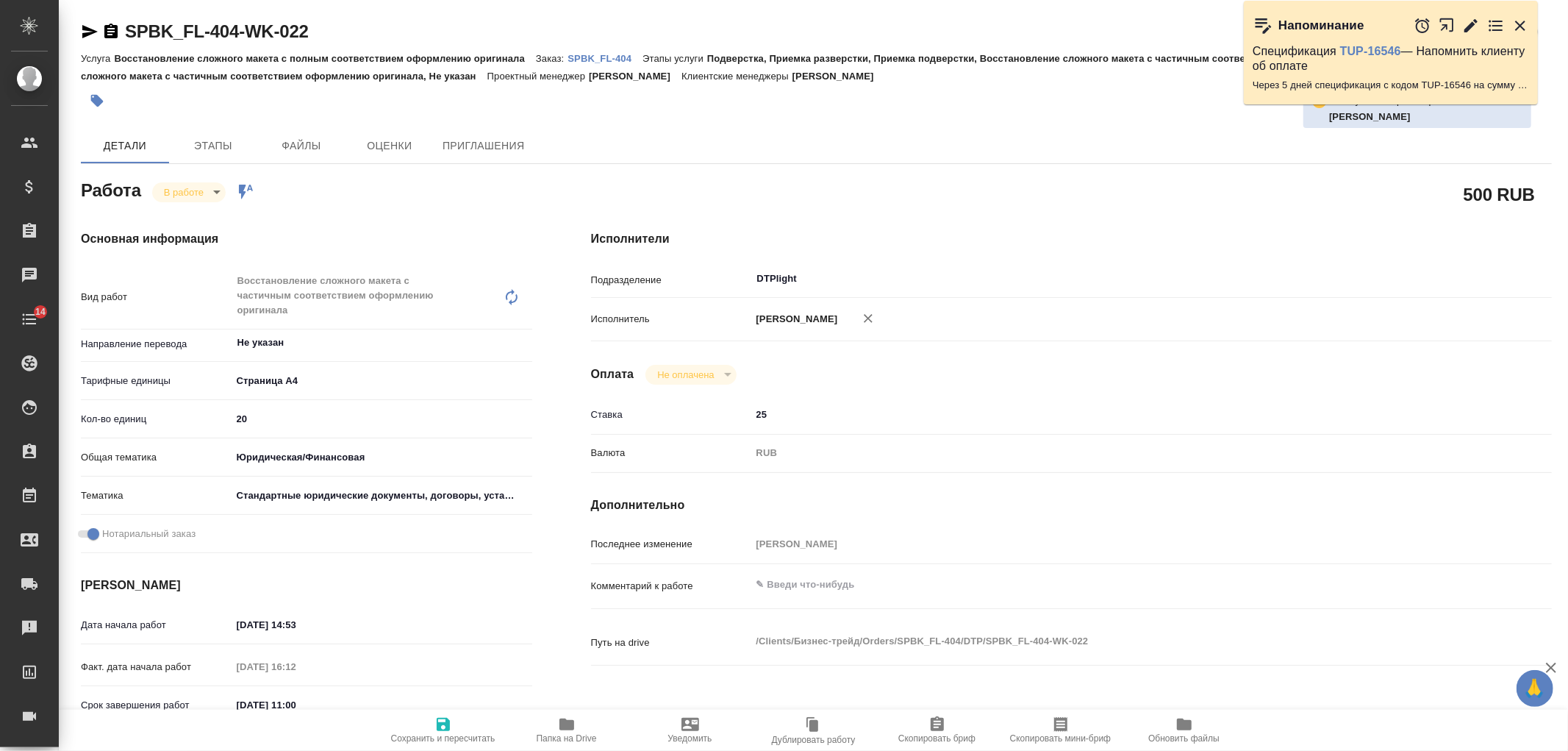
type textarea "x"
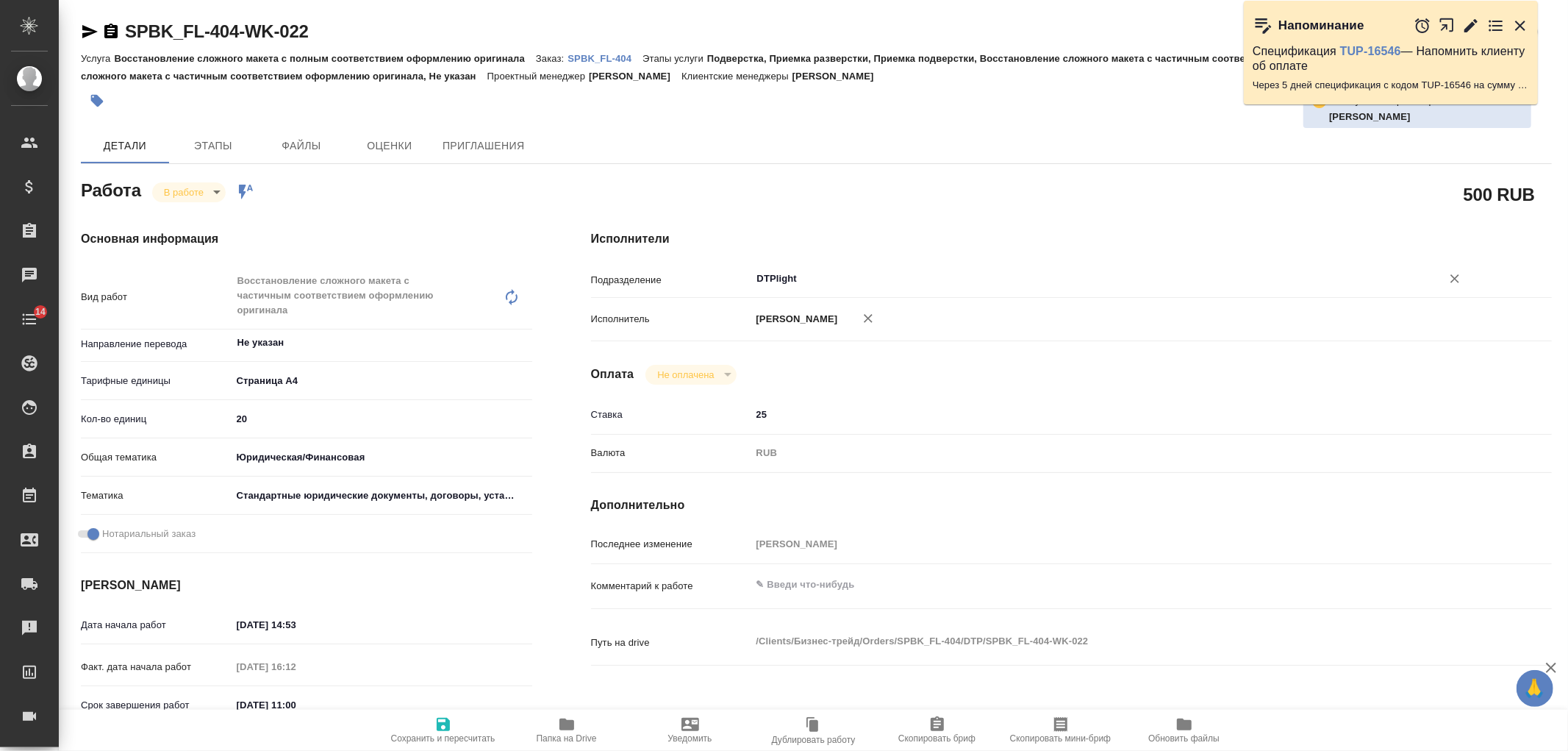
type textarea "x"
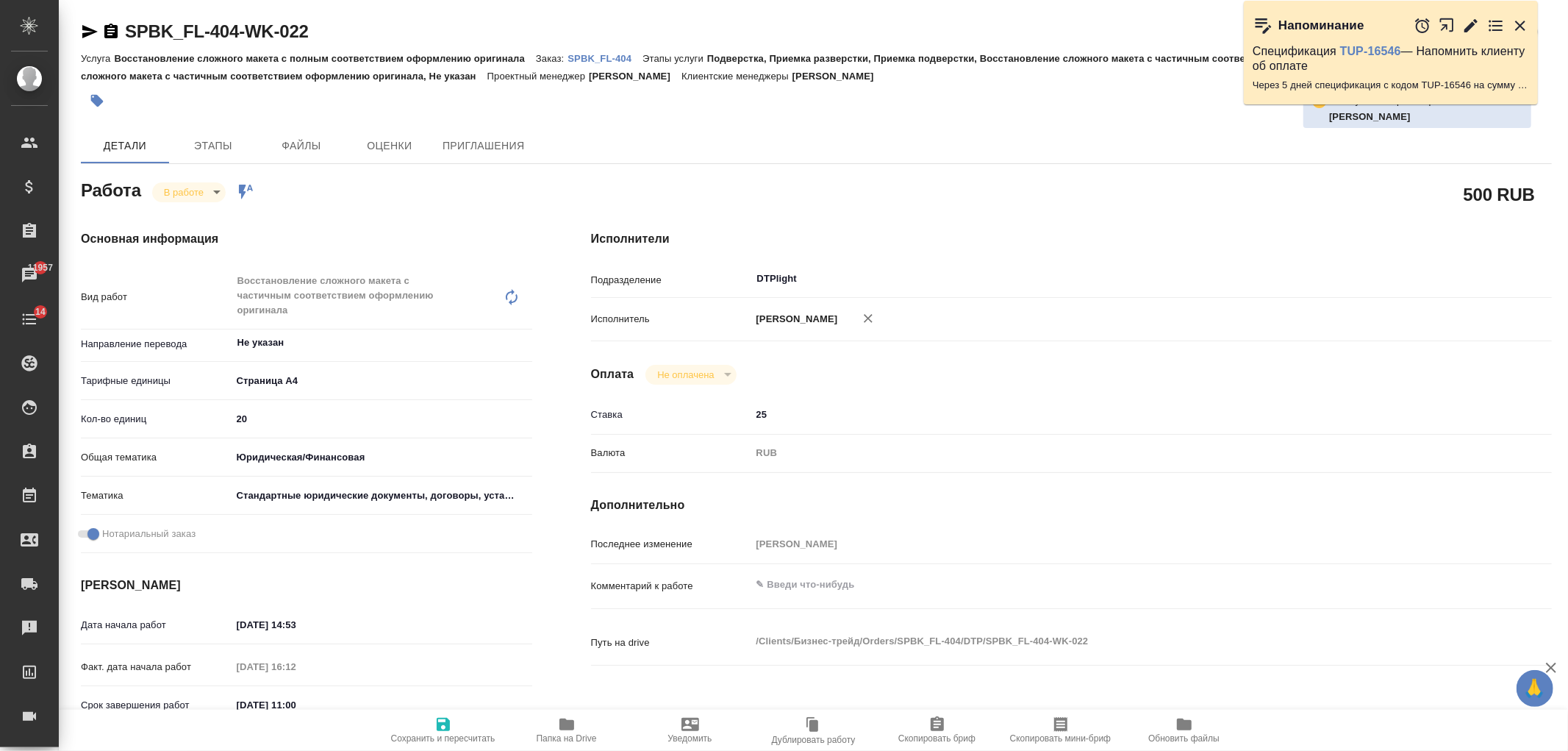
click at [887, 188] on div "500 RUB" at bounding box center [1071, 194] width 961 height 37
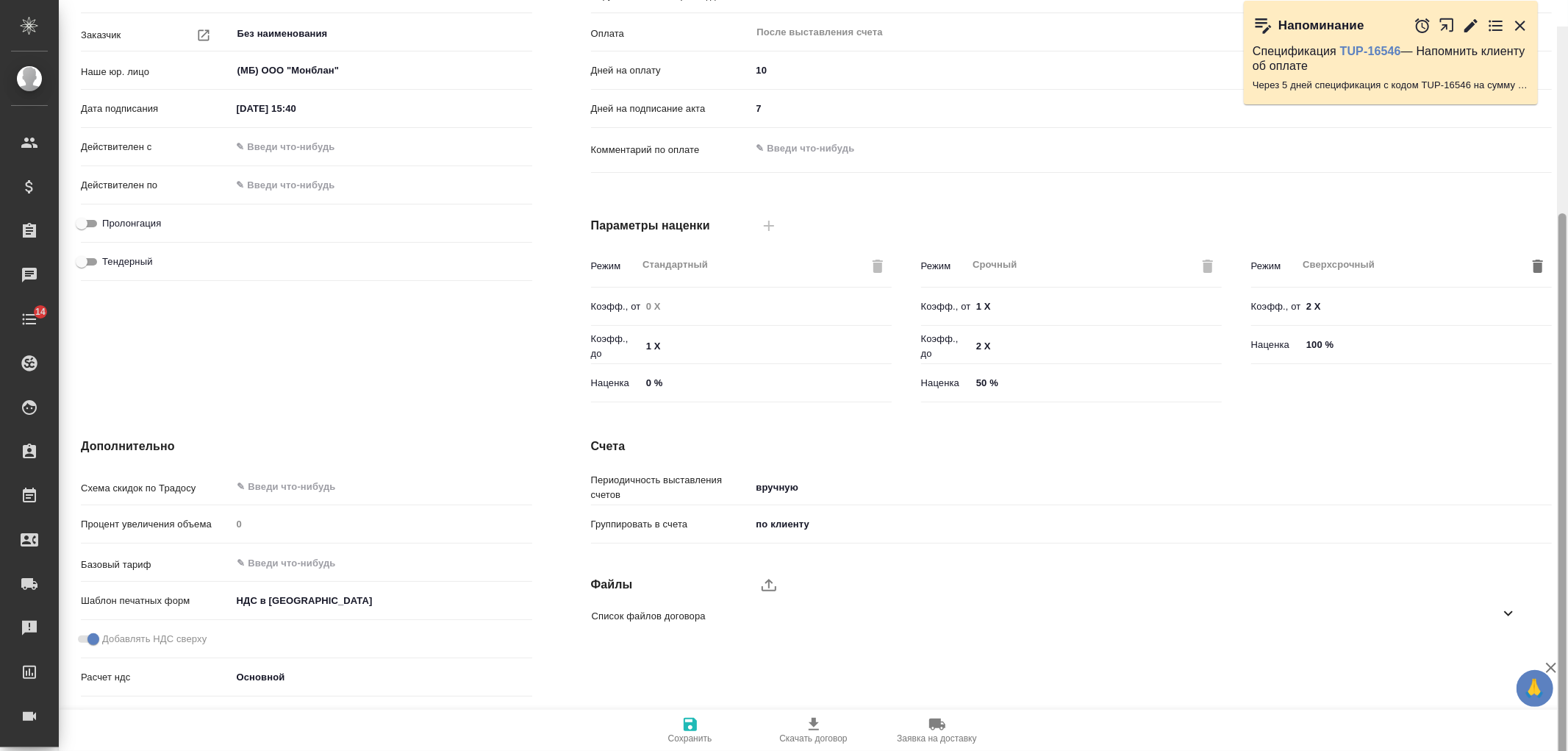
scroll to position [248, 0]
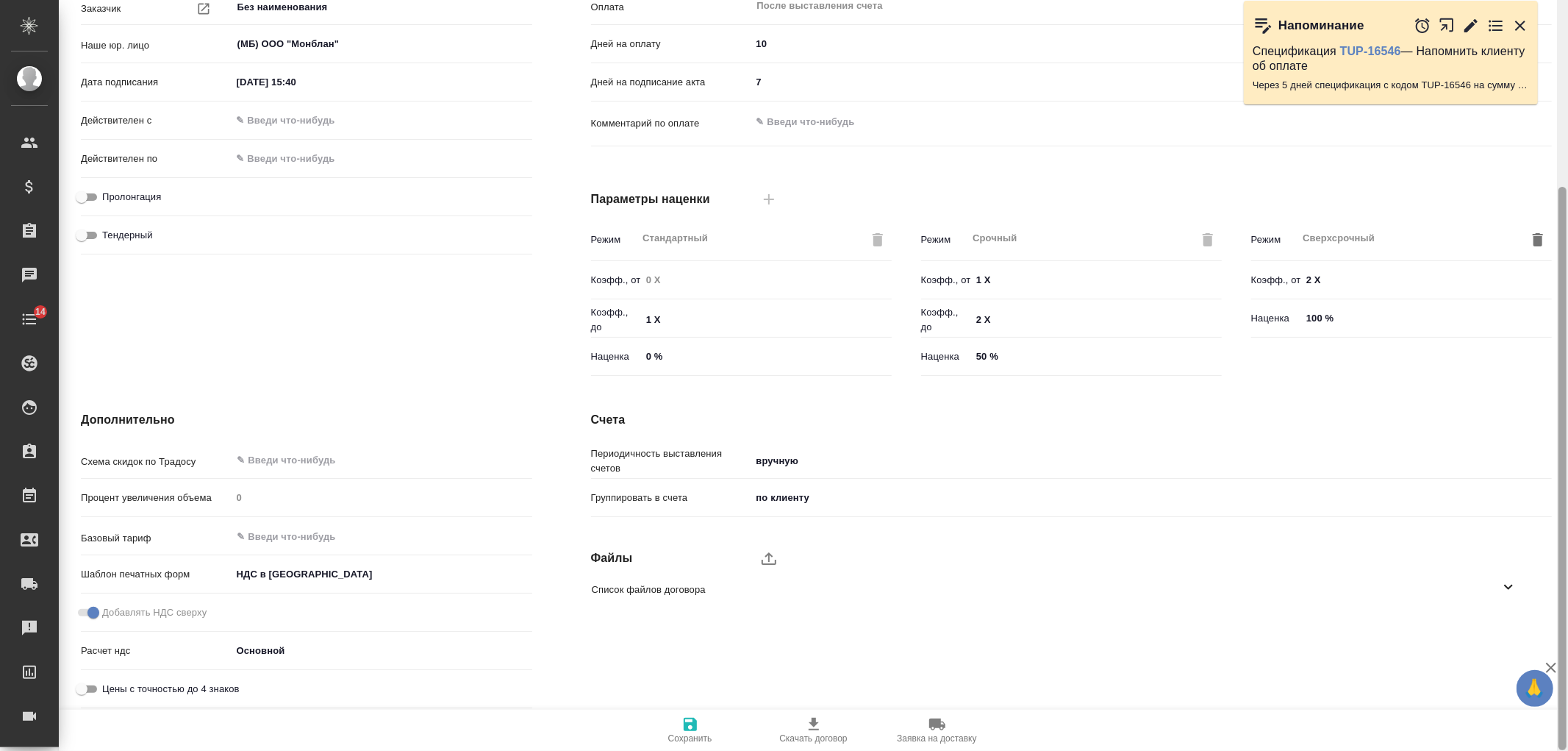
drag, startPoint x: 1563, startPoint y: 135, endPoint x: 1103, endPoint y: 599, distance: 653.4
click at [1555, 472] on div "МБ-4555 Без договора draft Клиент: Бизнес-трейд [PERSON_NAME] [PERSON_NAME]. ус…" at bounding box center [813, 376] width 1509 height 751
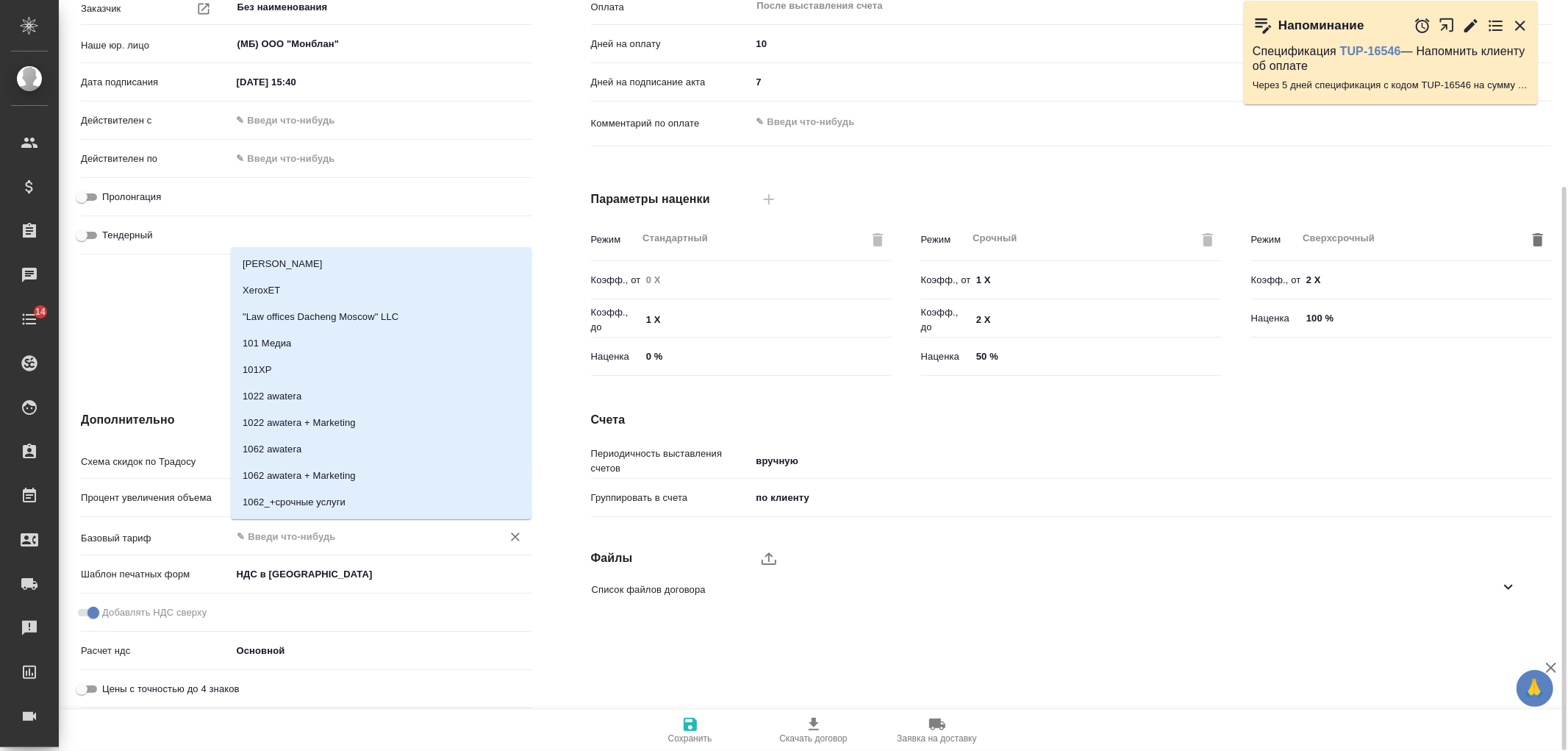
click at [283, 535] on input "text" at bounding box center [357, 536] width 243 height 18
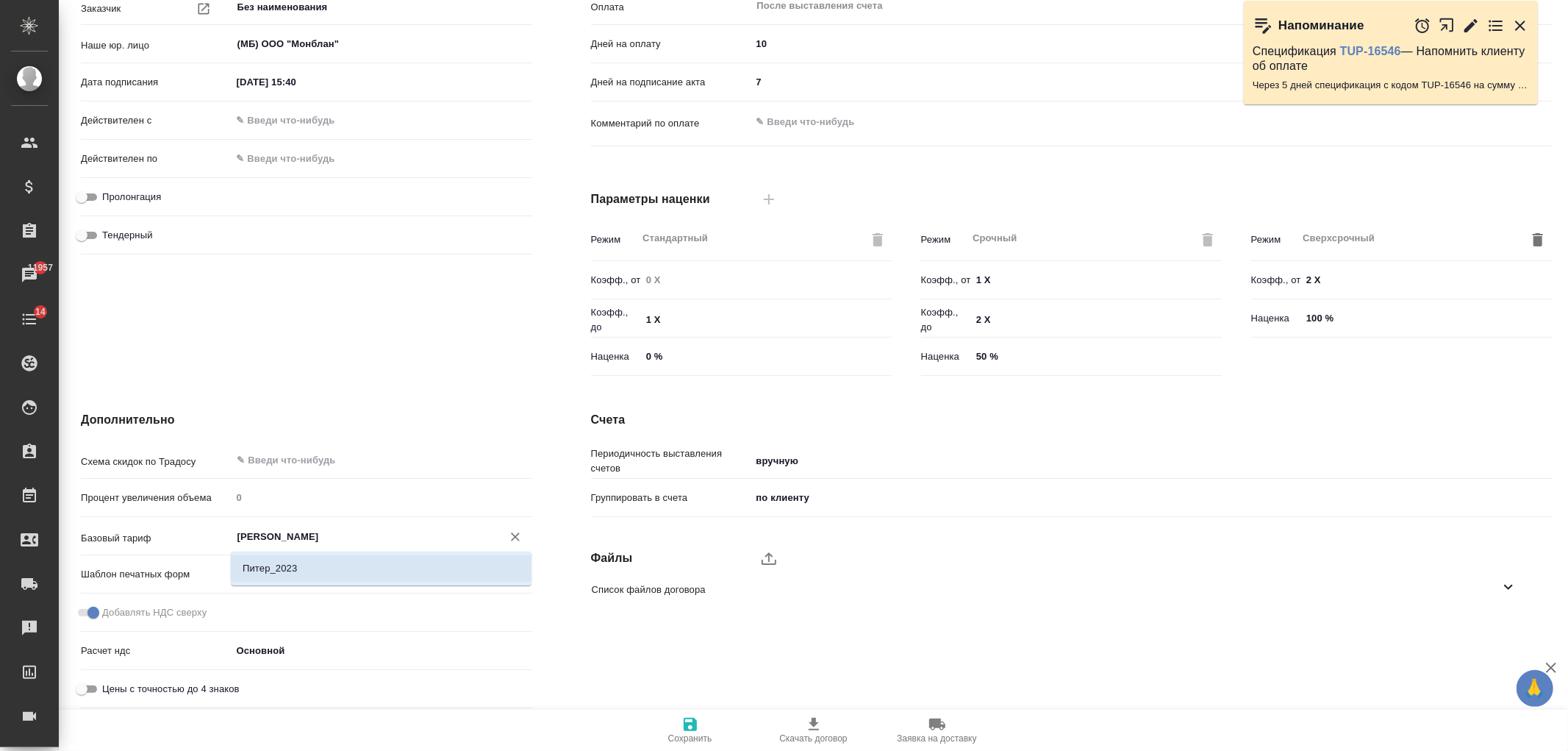
click at [322, 559] on li "Питер_2023" at bounding box center [381, 569] width 300 height 27
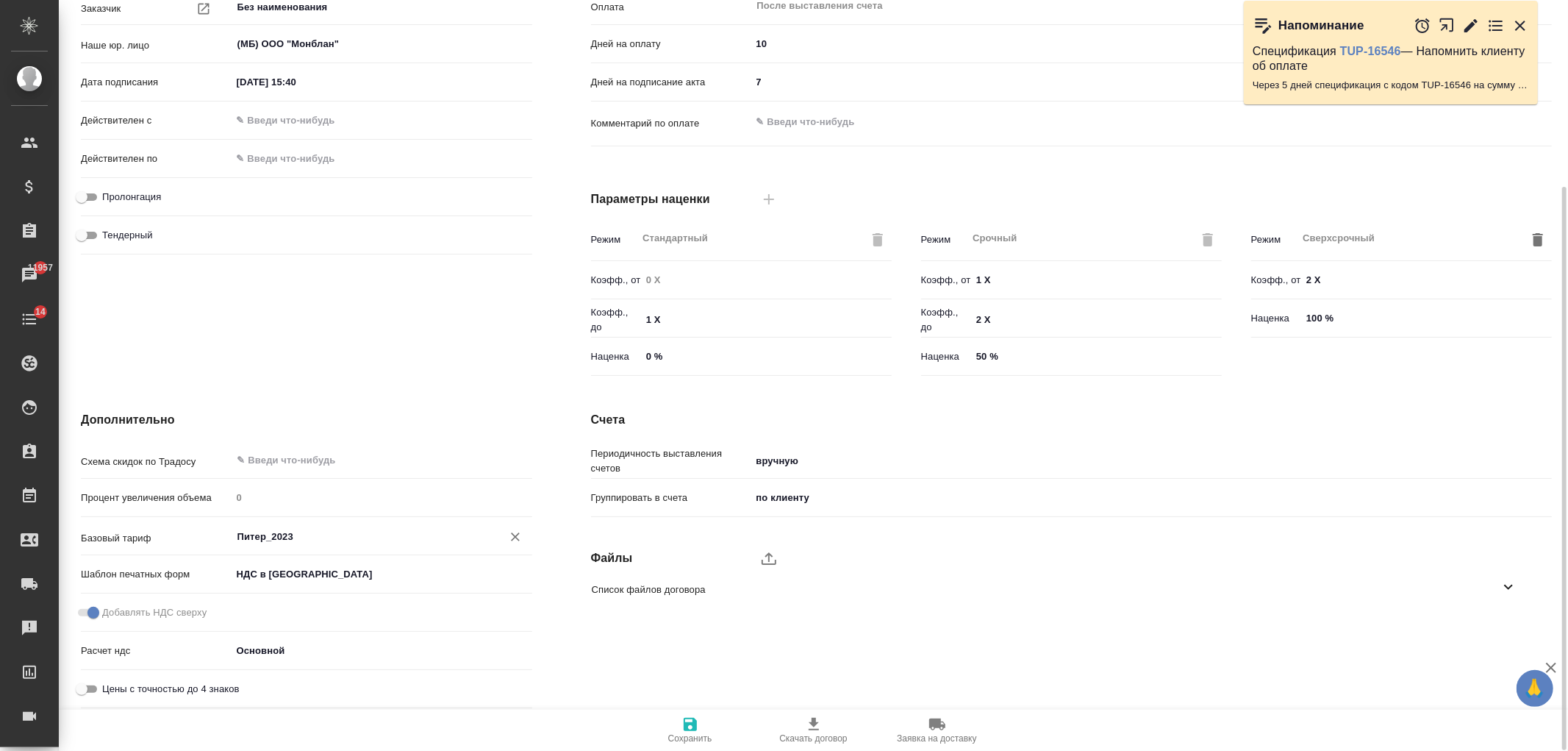
type input "Питер_2023"
click at [690, 725] on icon "button" at bounding box center [690, 725] width 18 height 18
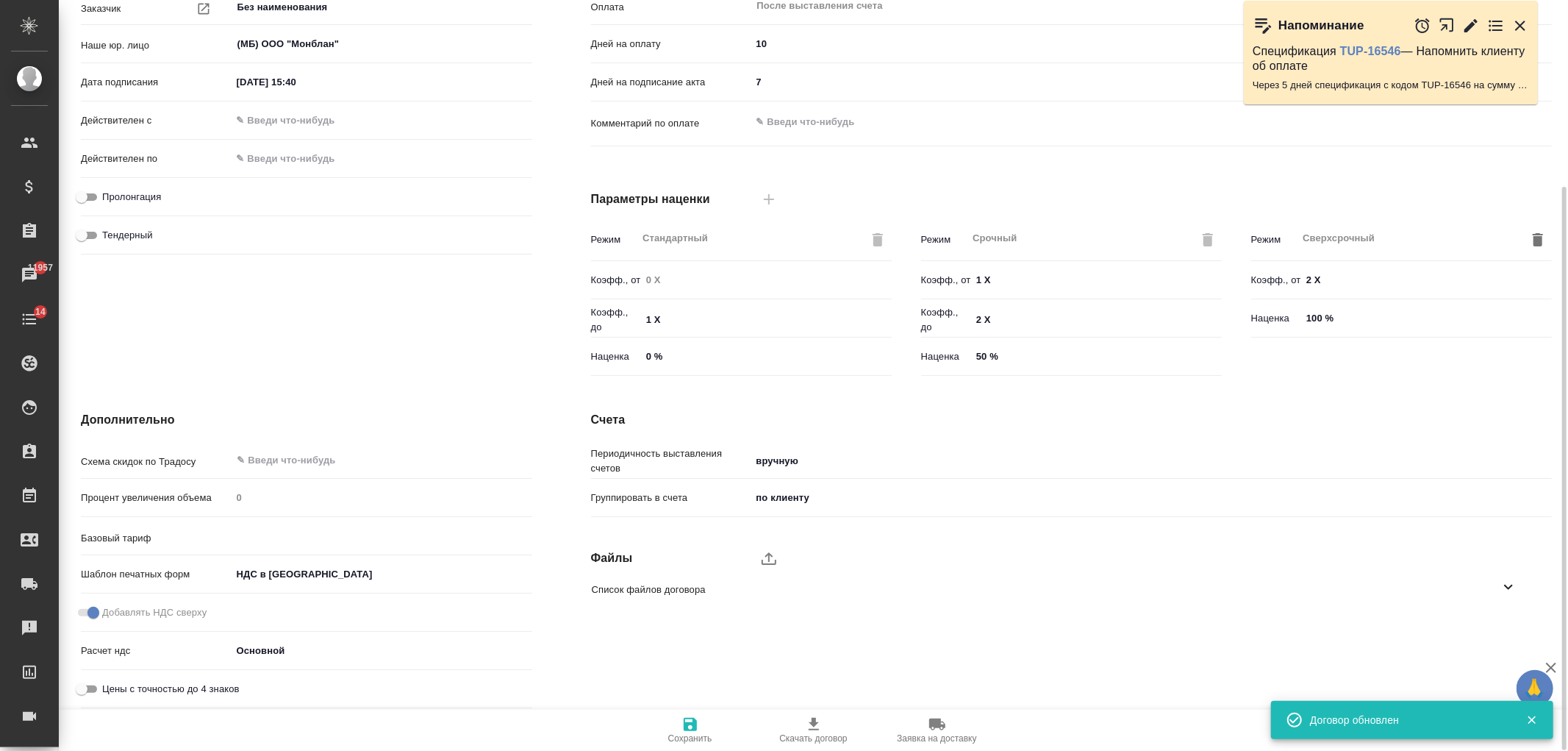
type input "Питер_2023"
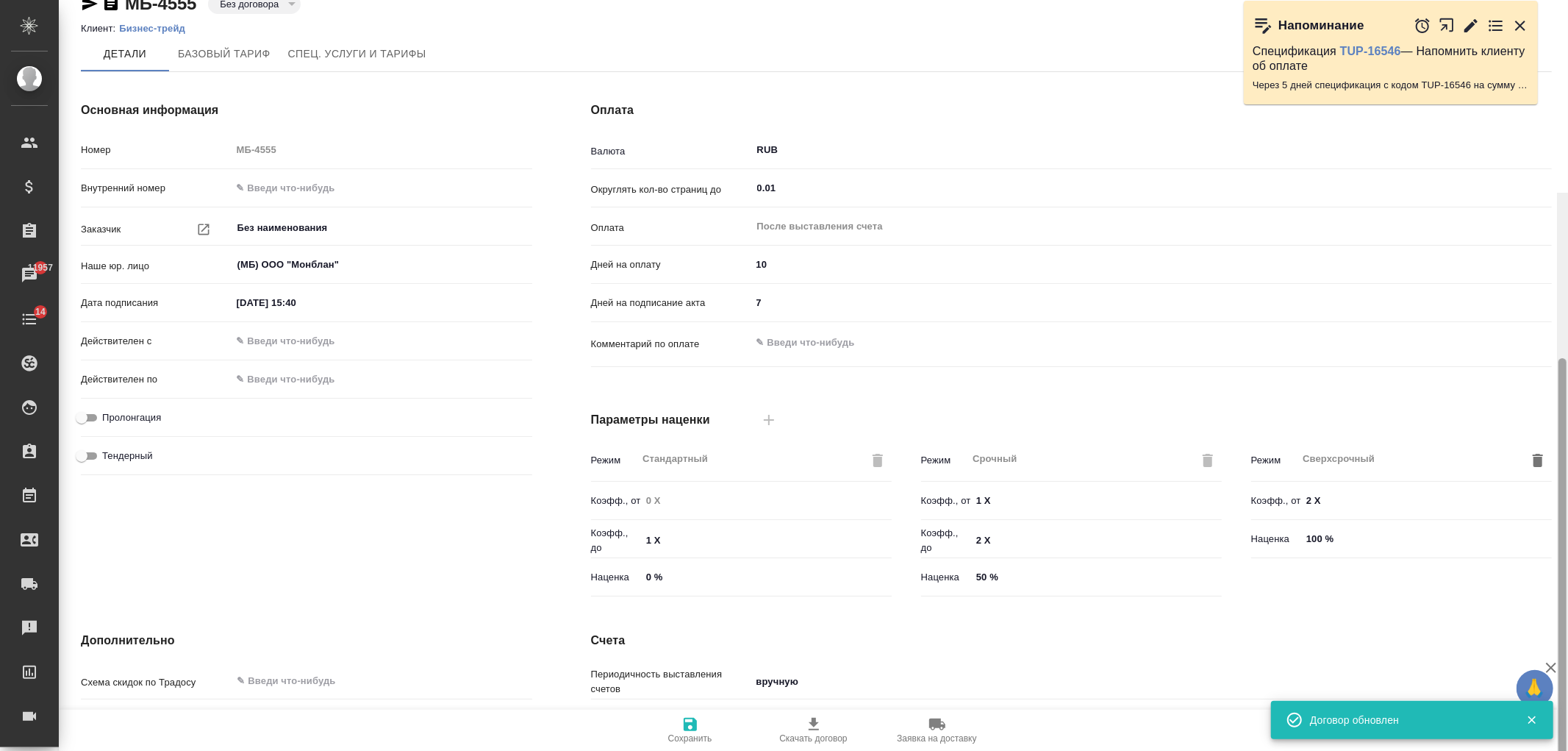
drag, startPoint x: 1560, startPoint y: 444, endPoint x: 1535, endPoint y: 0, distance: 444.7
click at [1556, 30] on div "МБ-4555 Без договора draft Клиент: Бизнес-трейд [PERSON_NAME] [PERSON_NAME]. ус…" at bounding box center [813, 376] width 1509 height 751
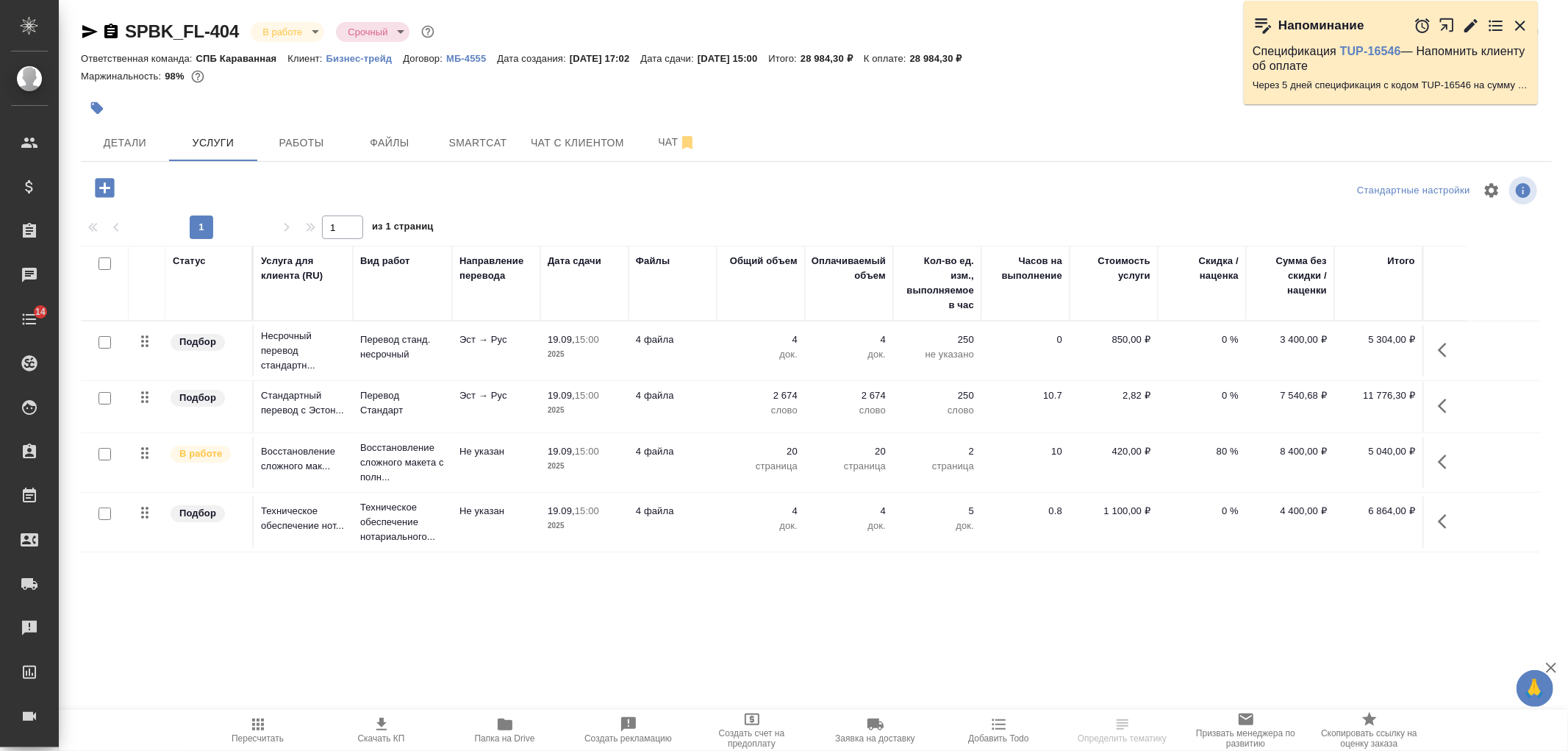
click at [104, 187] on icon "button" at bounding box center [105, 188] width 26 height 26
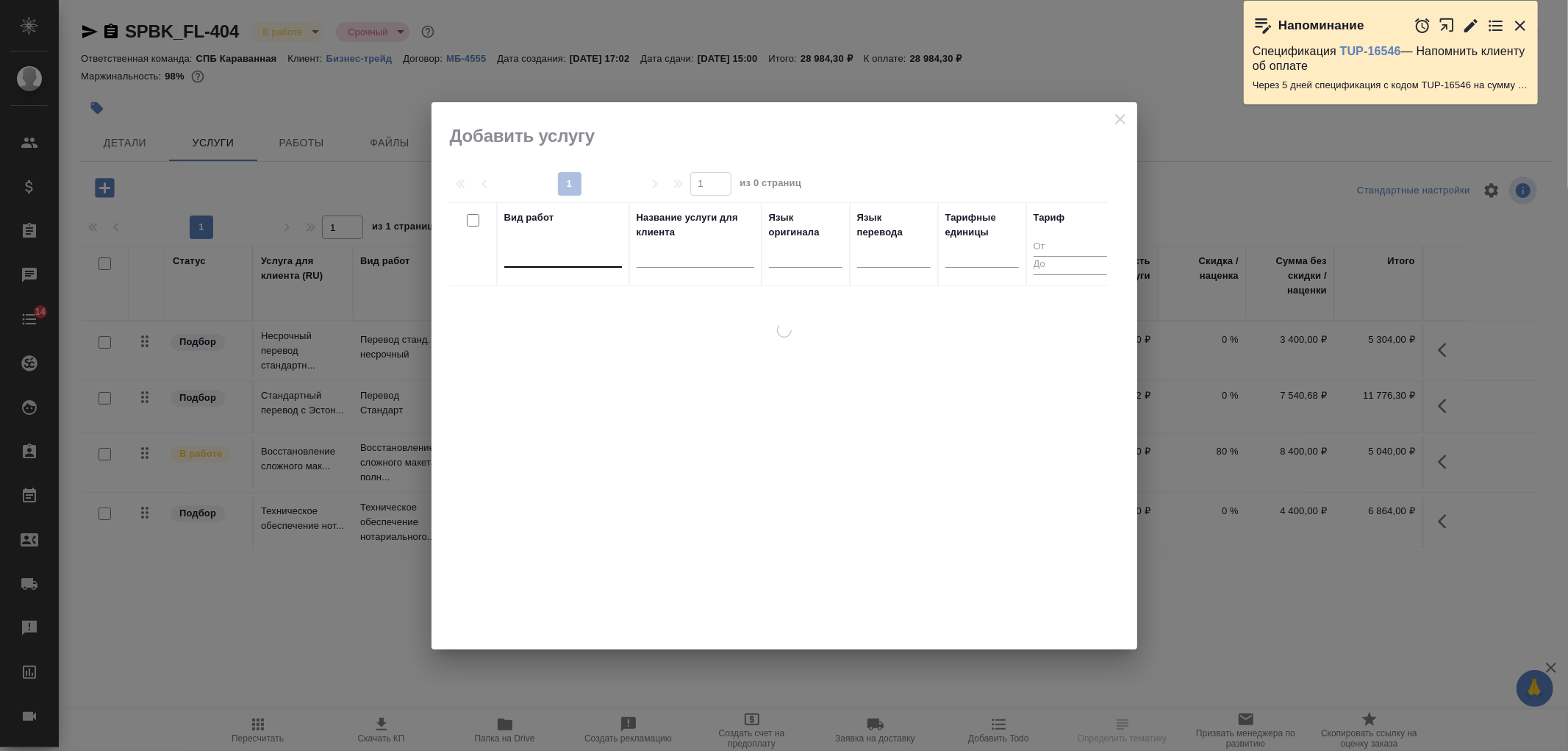
click at [559, 248] on div at bounding box center [563, 253] width 117 height 21
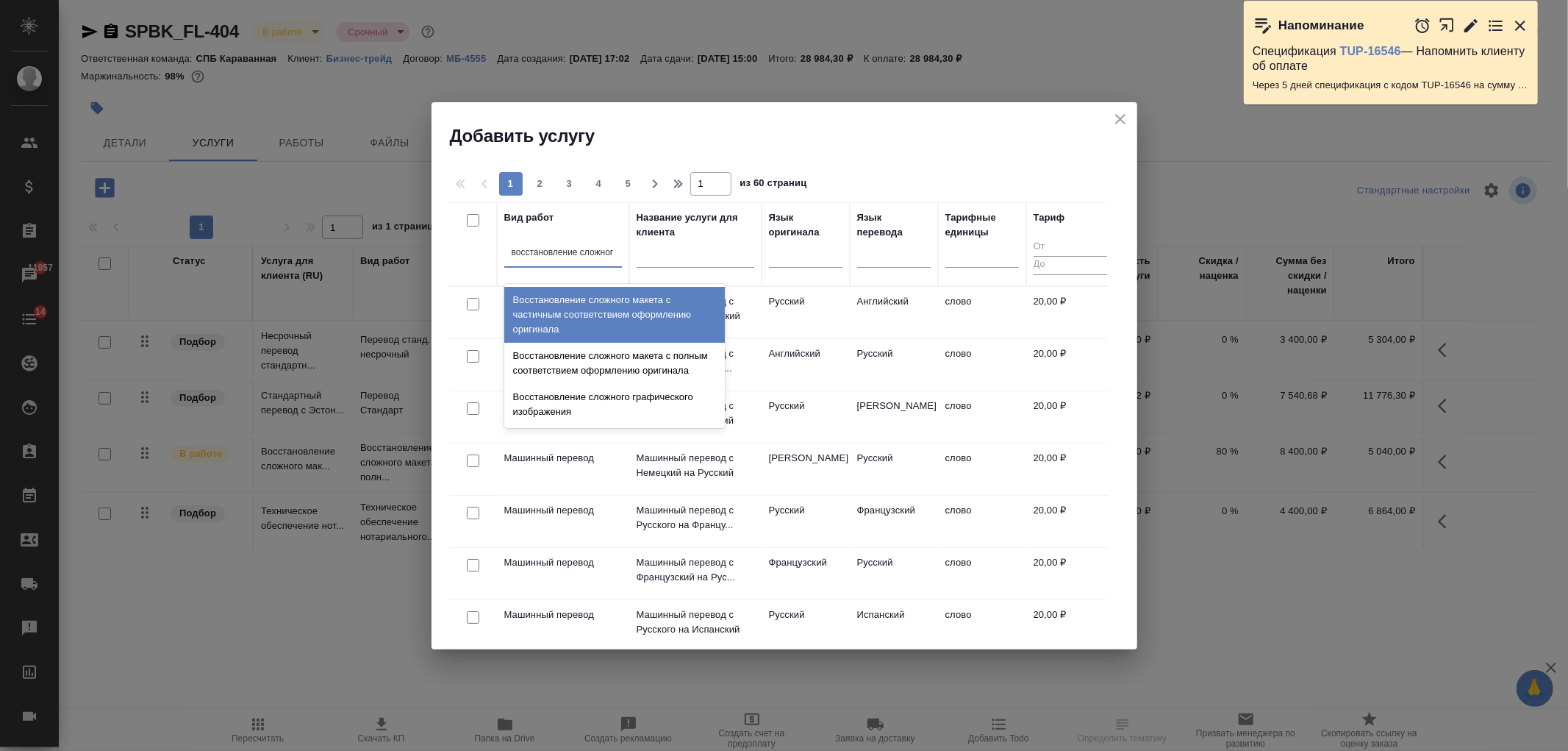
type input "восстановление сложного"
click at [615, 314] on div "Восстановление сложного макета с частичным соответствием оформлению оригинала" at bounding box center [614, 314] width 221 height 56
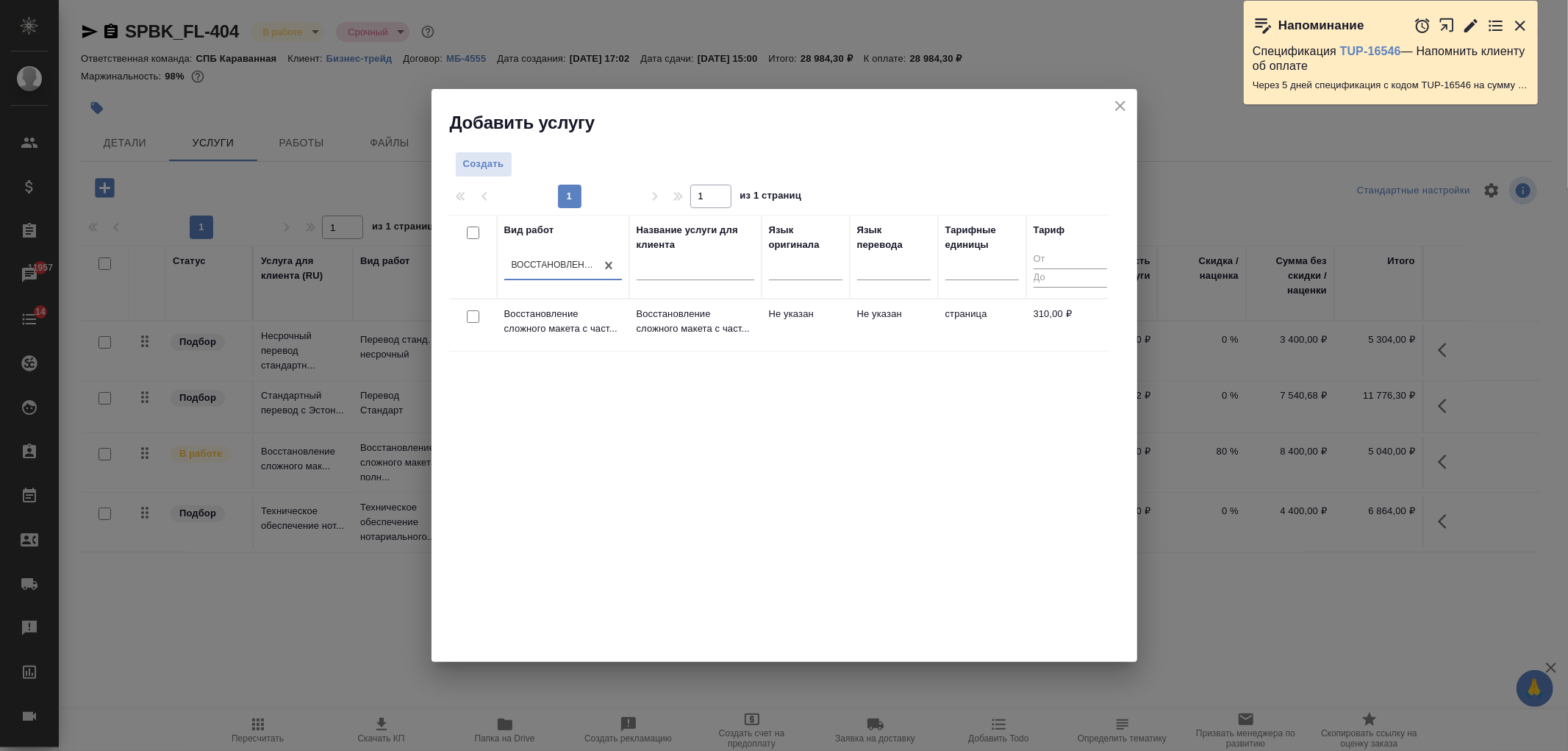
click at [1119, 102] on icon "close" at bounding box center [1120, 106] width 18 height 18
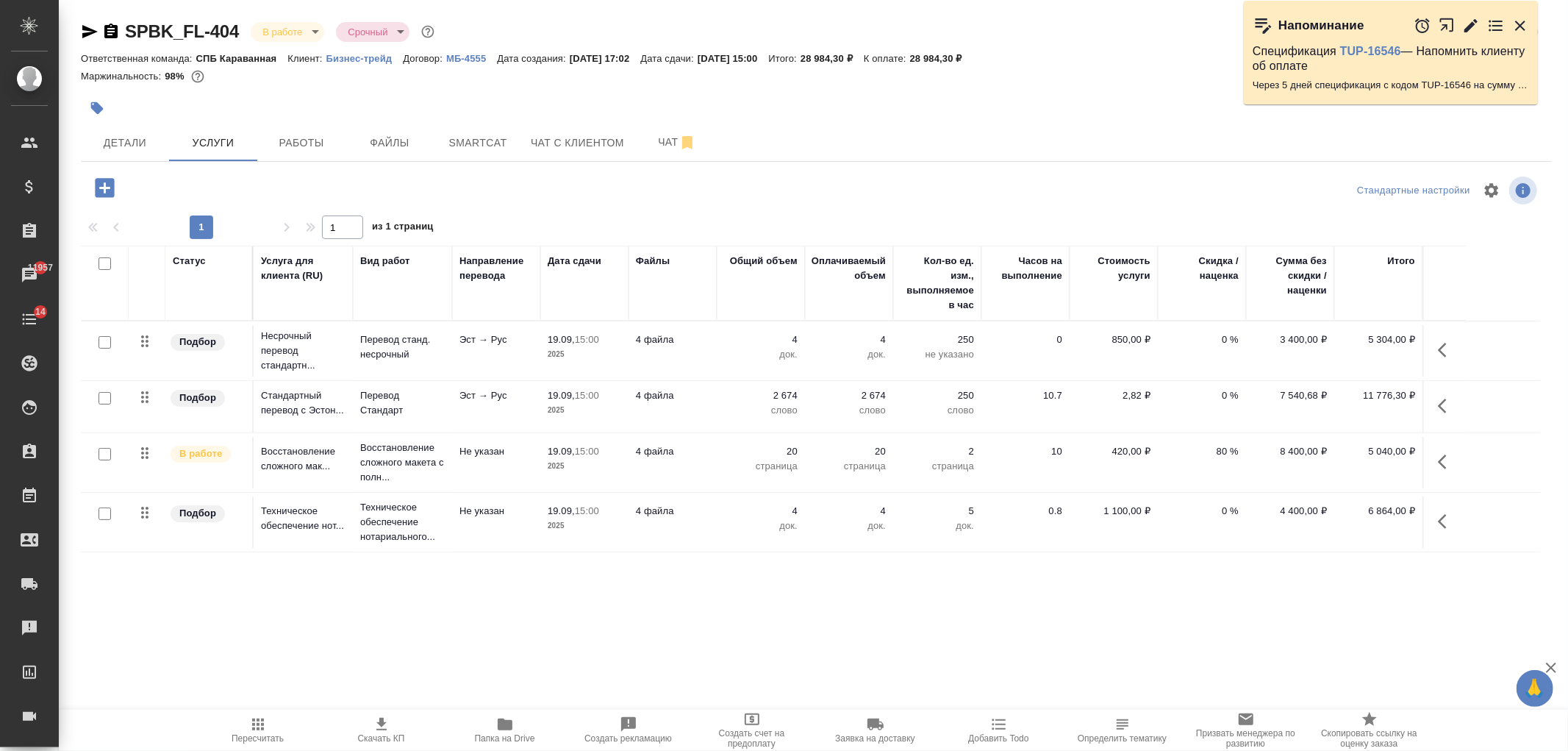
click at [1452, 465] on icon "button" at bounding box center [1447, 462] width 18 height 18
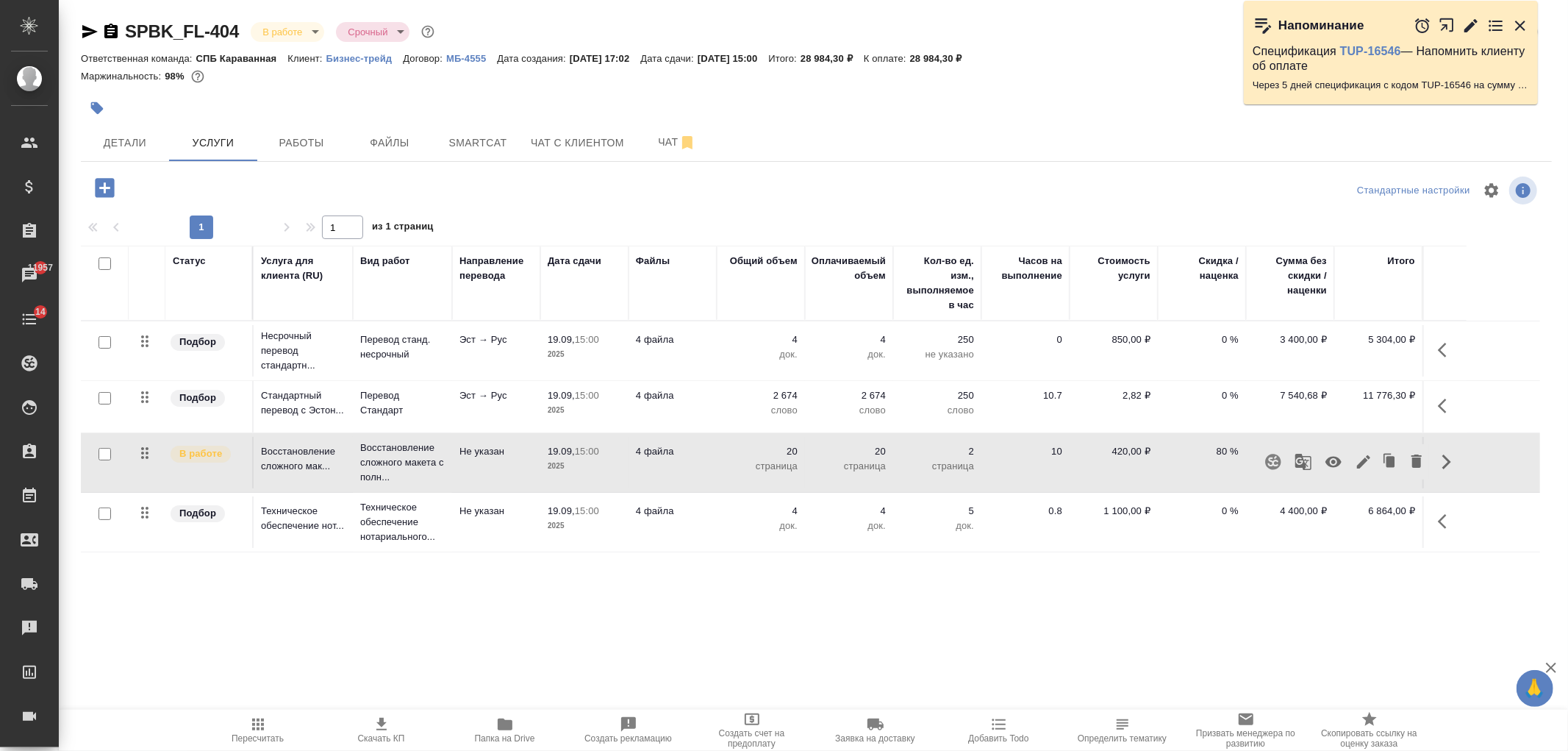
click at [1364, 459] on icon "button" at bounding box center [1364, 462] width 13 height 13
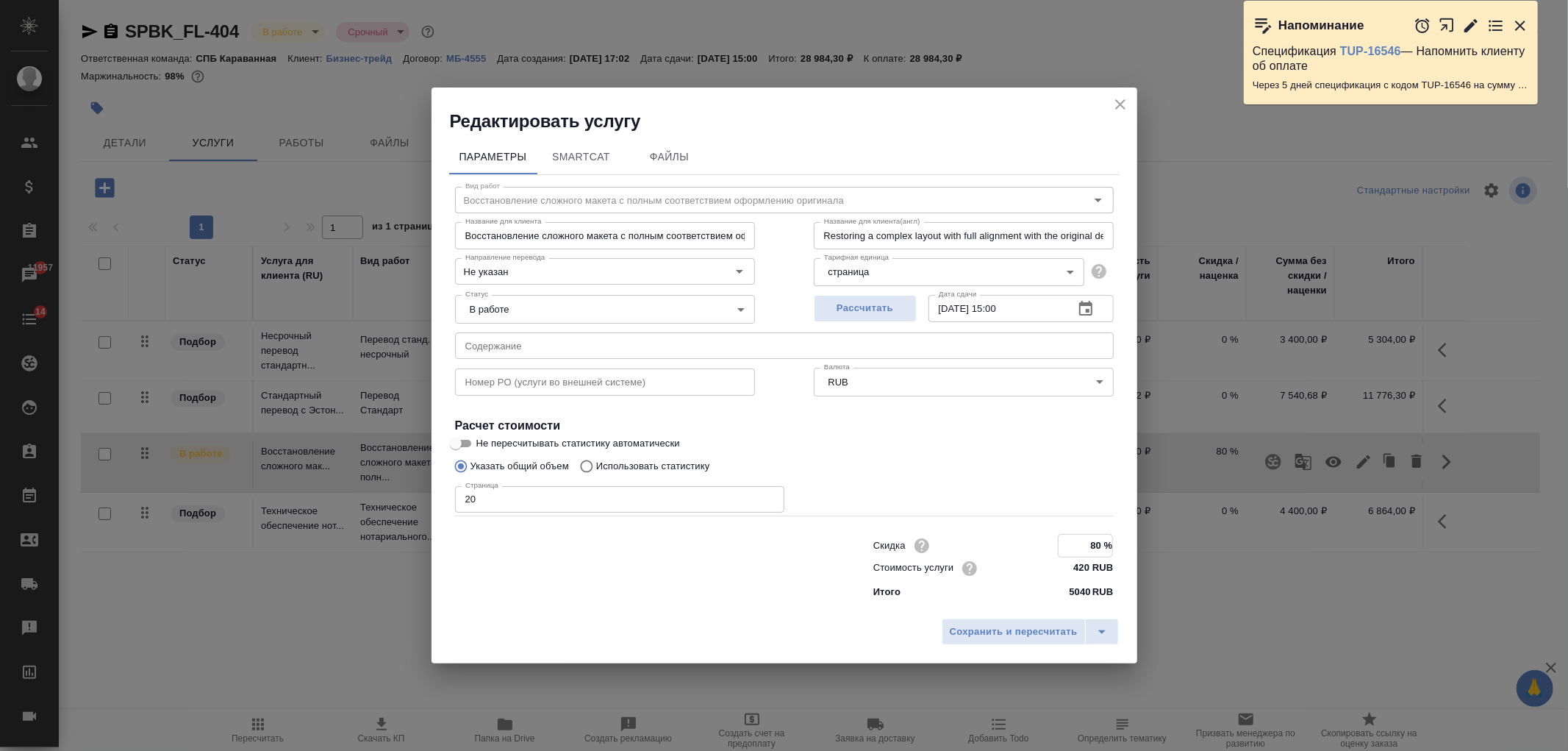
click at [1096, 544] on input "80 %" at bounding box center [1085, 546] width 54 height 21
type input "90 %"
click at [1047, 635] on span "Сохранить и пересчитать" at bounding box center [1014, 632] width 128 height 17
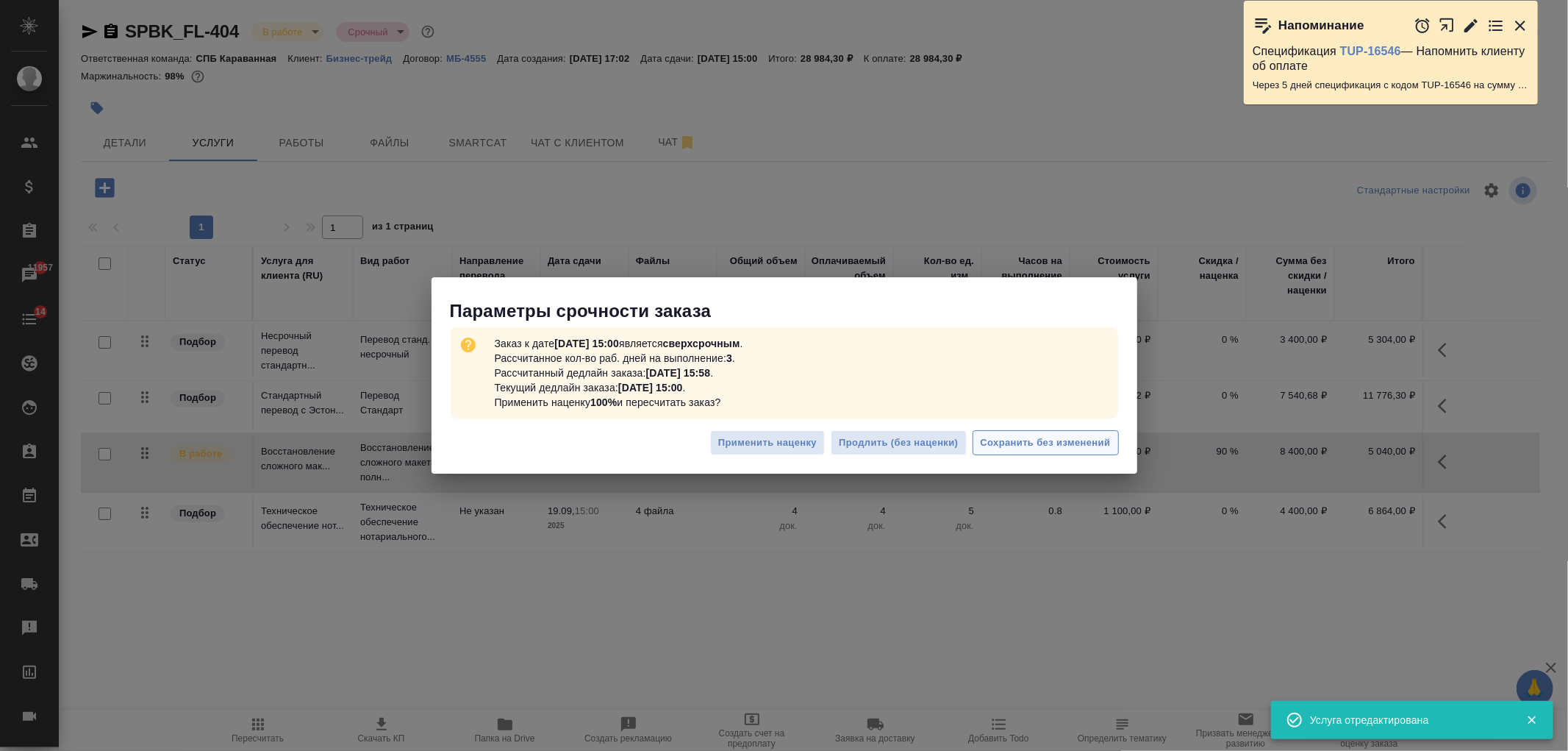
click at [1037, 439] on span "Сохранить без изменений" at bounding box center [1046, 443] width 130 height 17
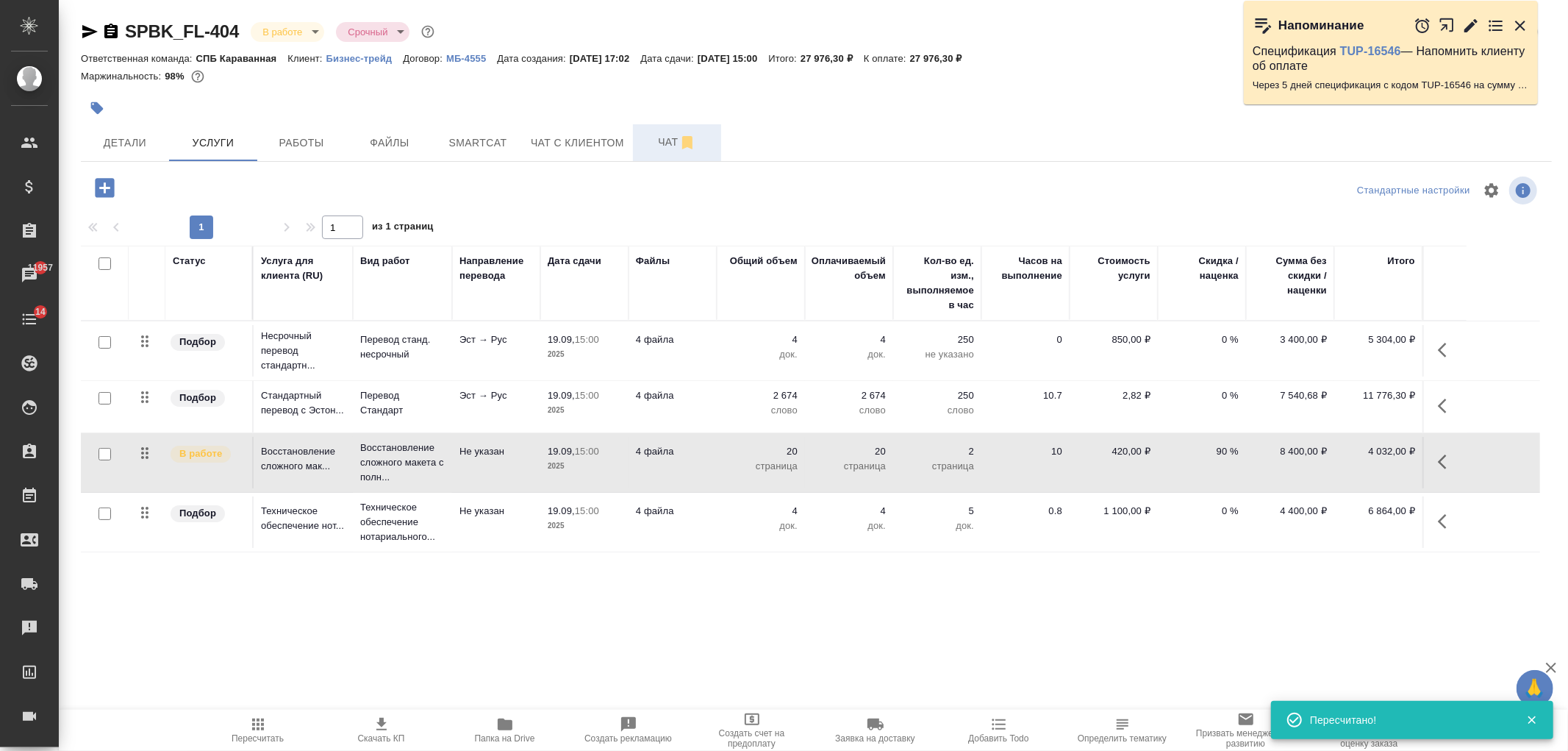
click at [655, 141] on span "Чат" at bounding box center [677, 142] width 71 height 19
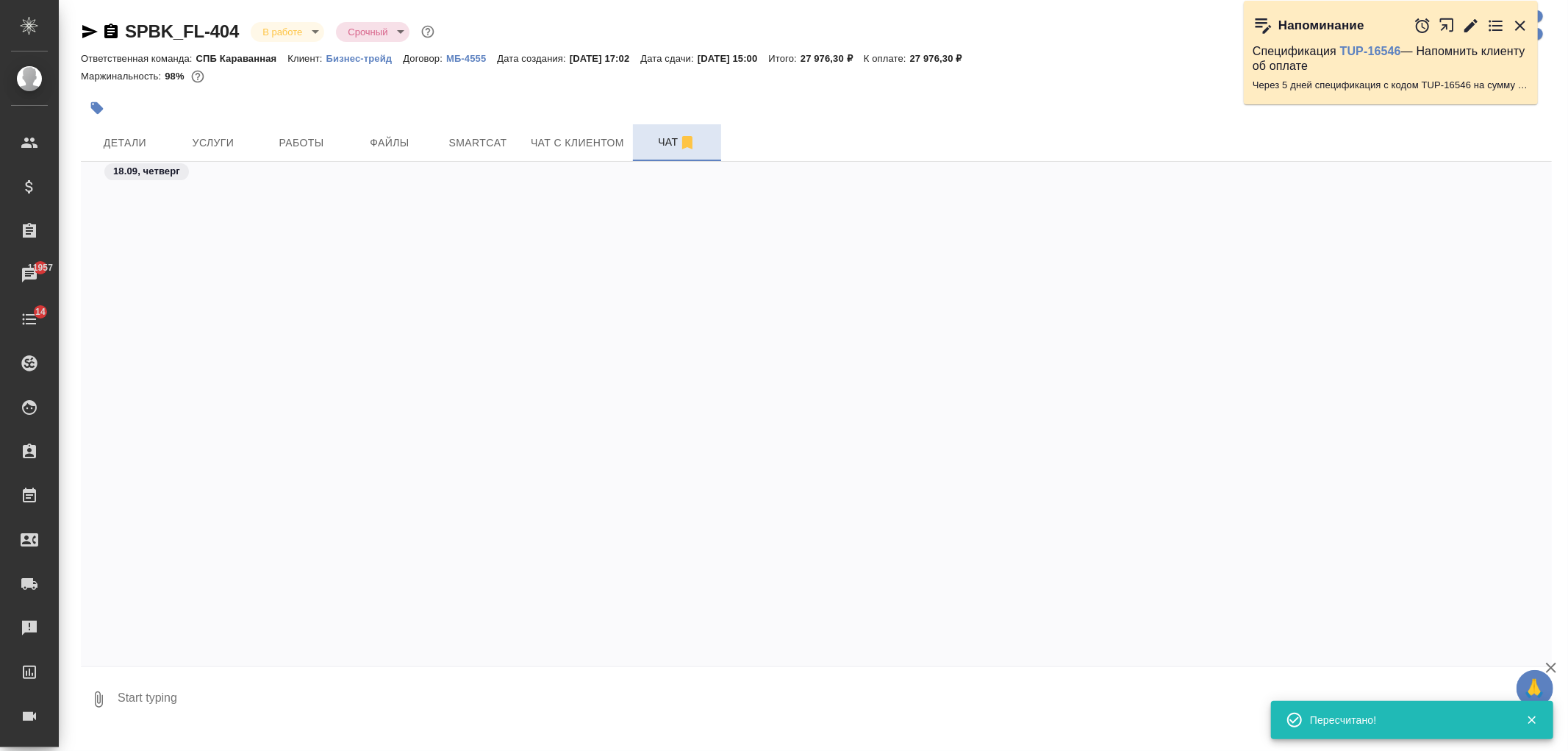
scroll to position [2927, 0]
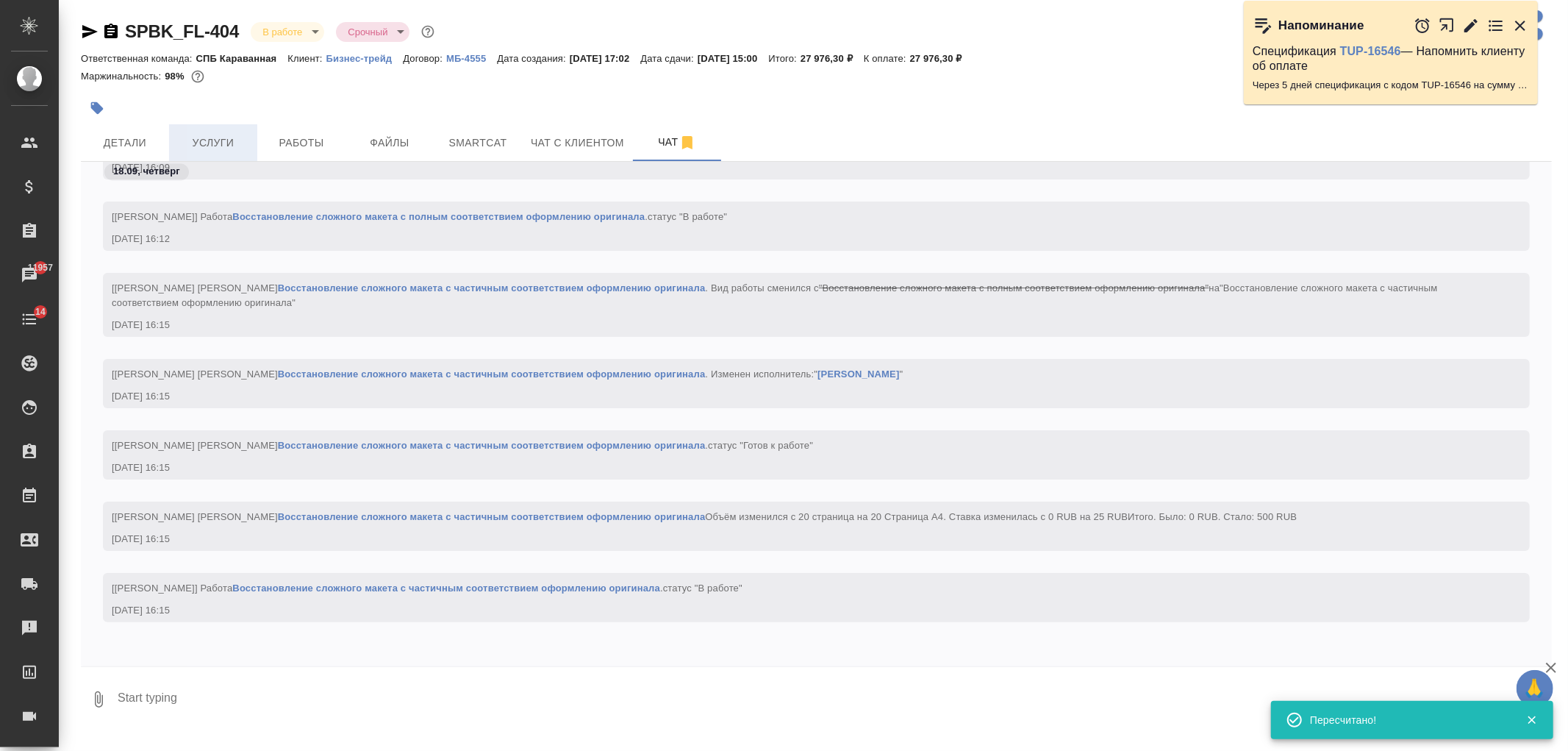
click at [197, 142] on span "Услуги" at bounding box center [213, 143] width 71 height 19
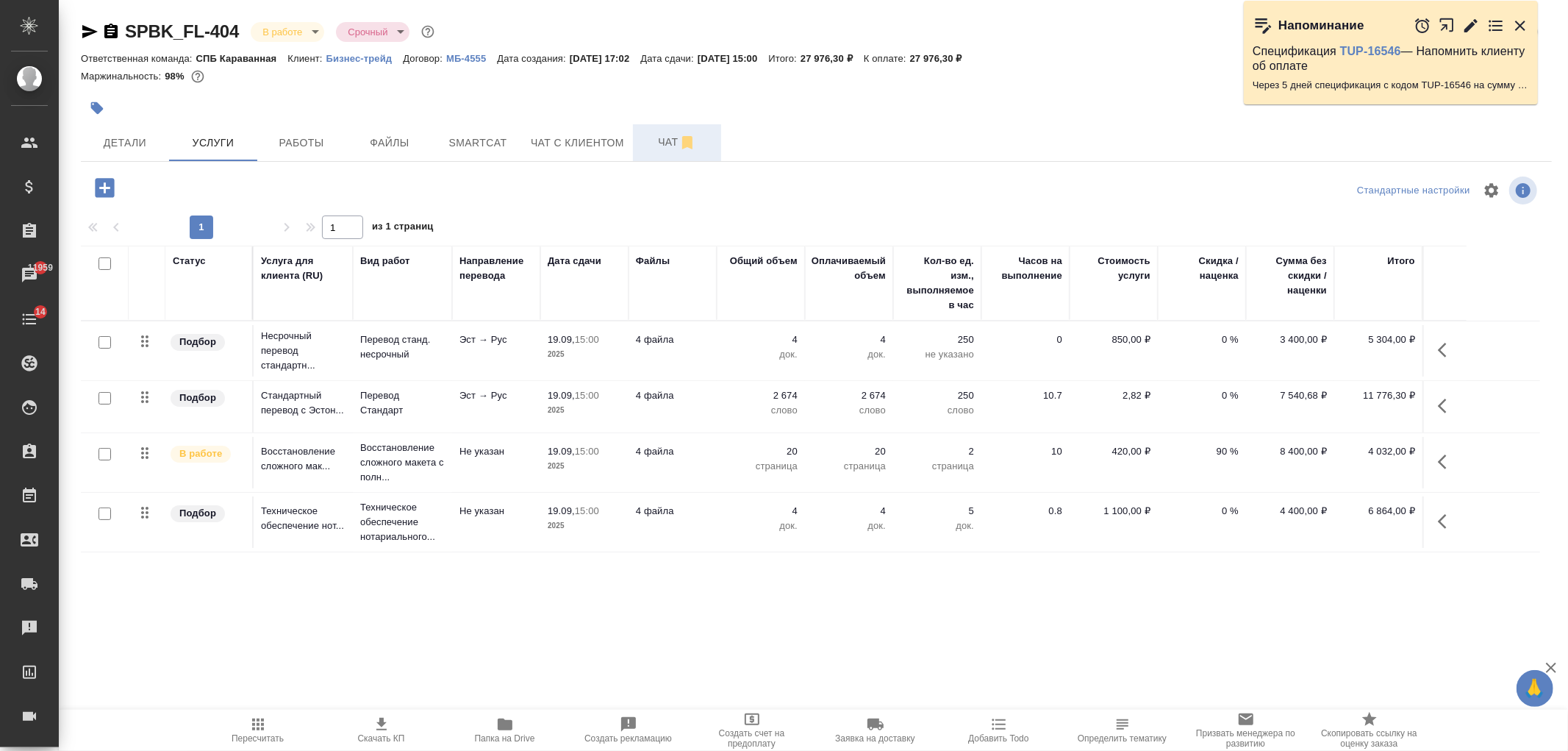
click at [655, 141] on span "Чат" at bounding box center [677, 142] width 71 height 19
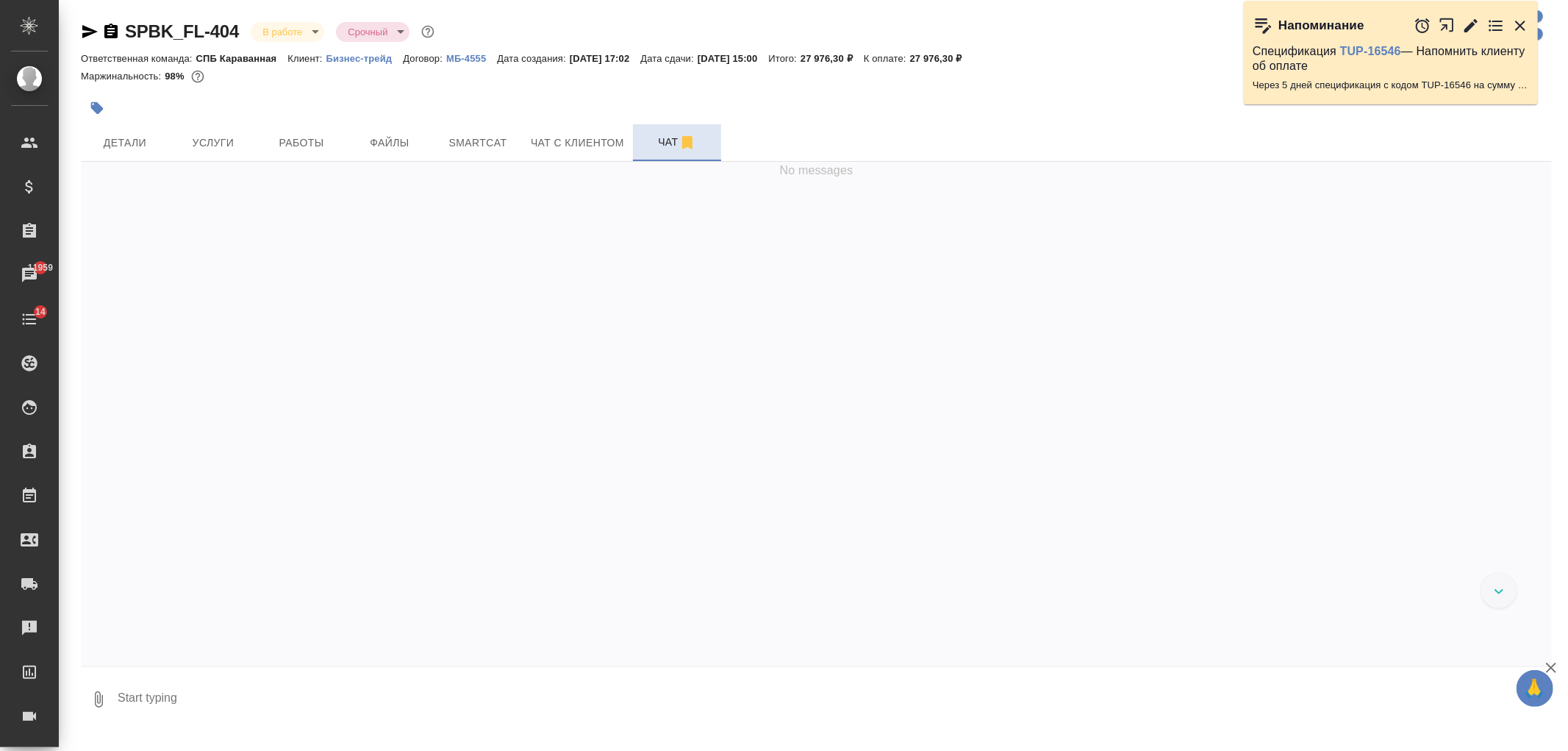
scroll to position [2927, 0]
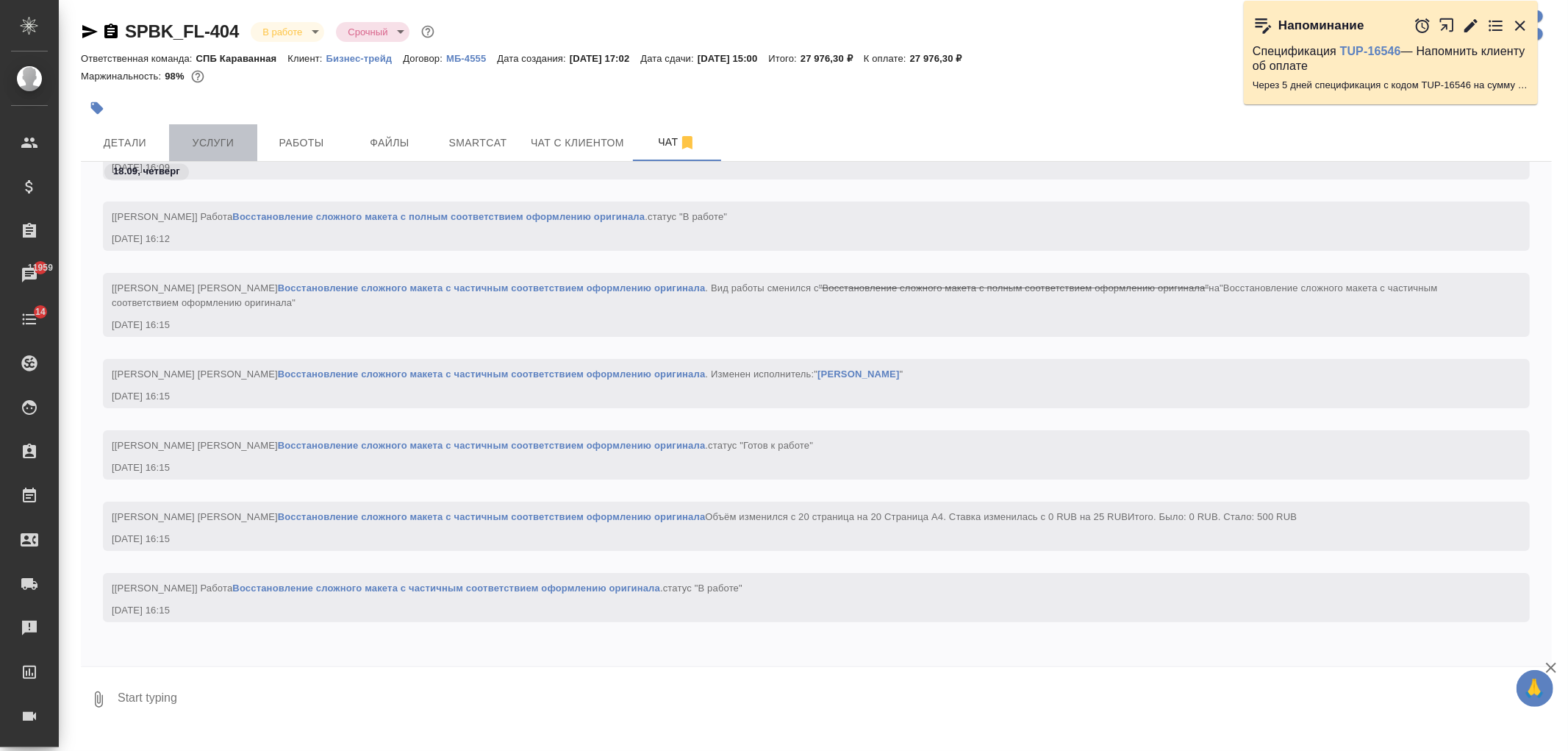
click at [247, 147] on span "Услуги" at bounding box center [213, 143] width 71 height 19
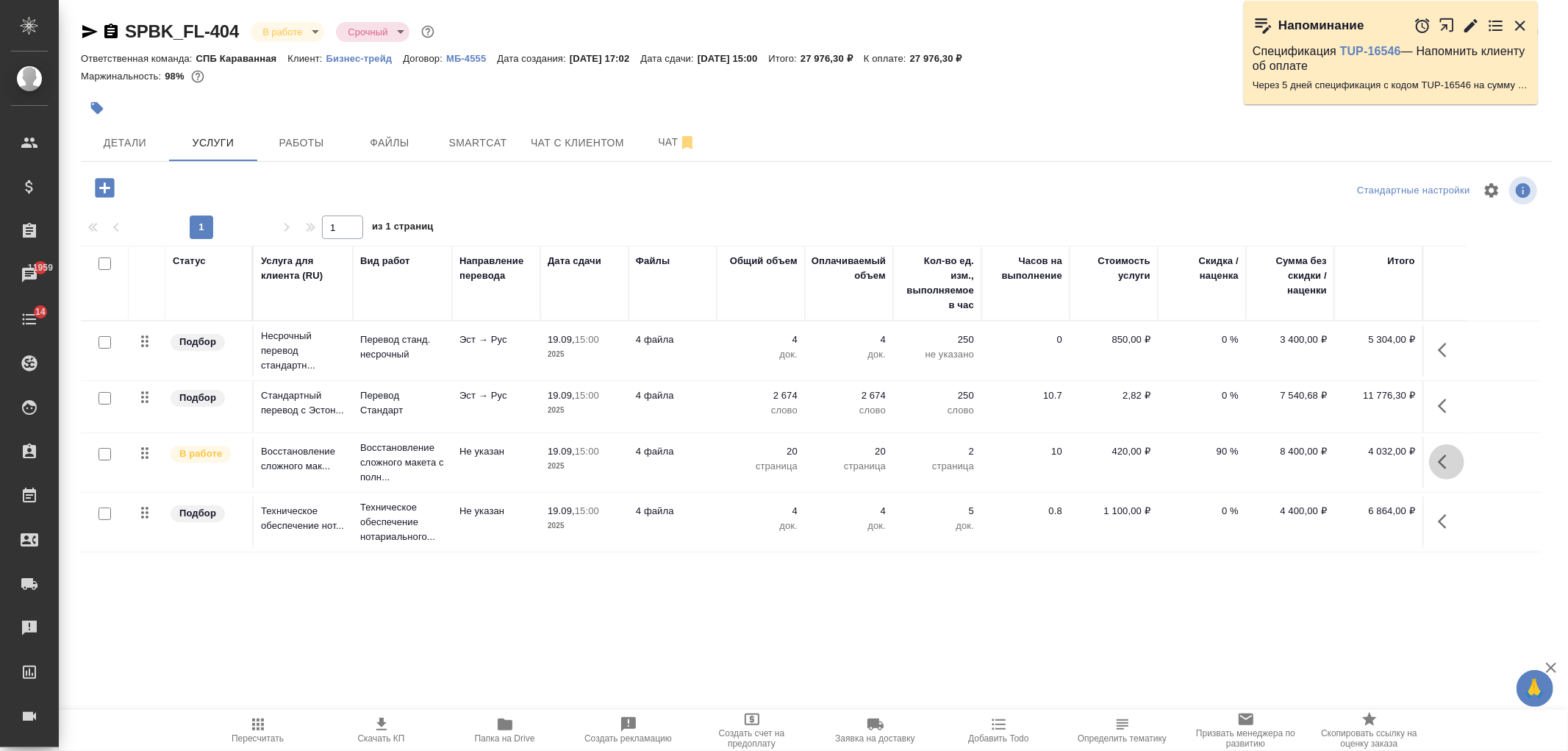
click at [1443, 461] on icon "button" at bounding box center [1447, 462] width 18 height 18
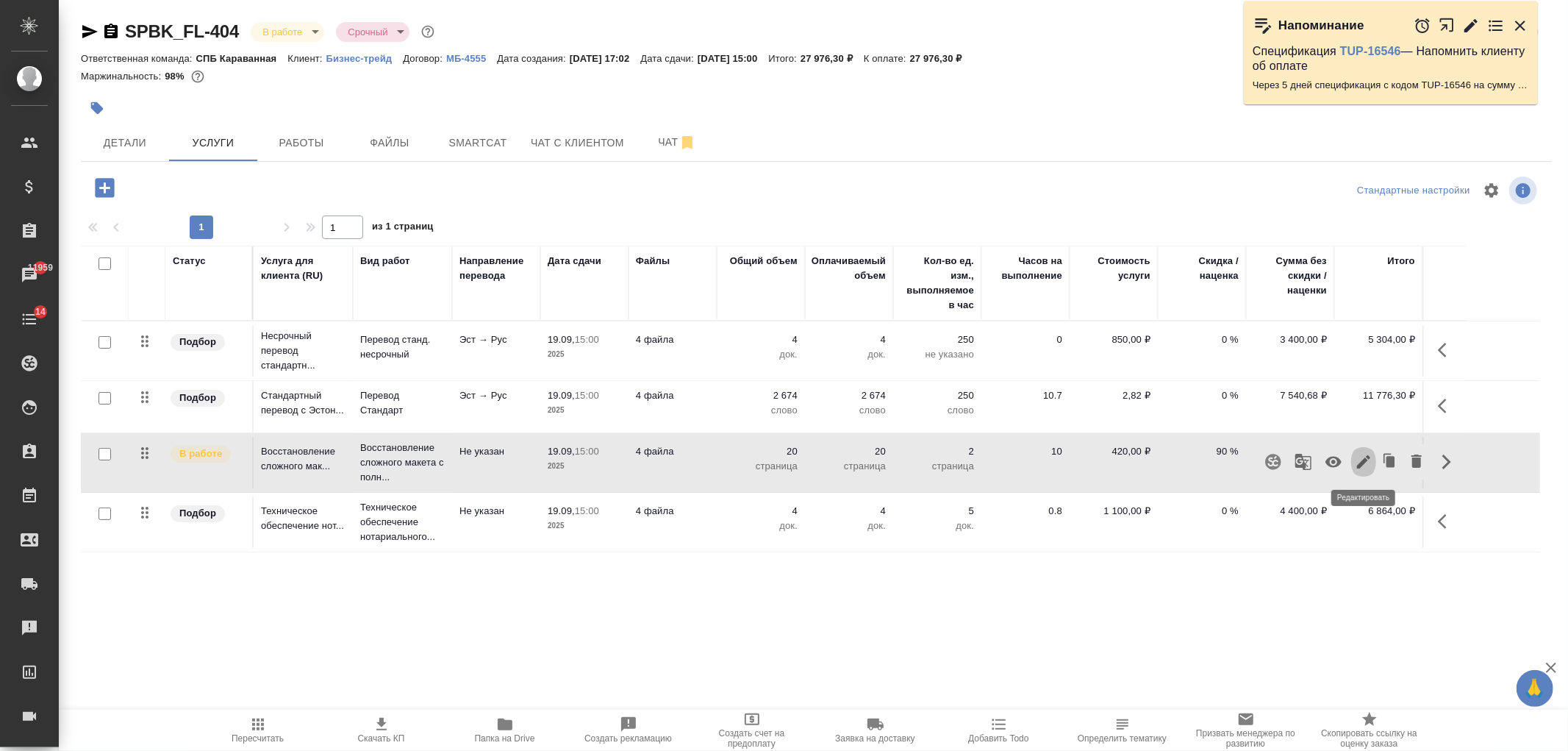
click at [1363, 463] on icon "button" at bounding box center [1364, 462] width 13 height 13
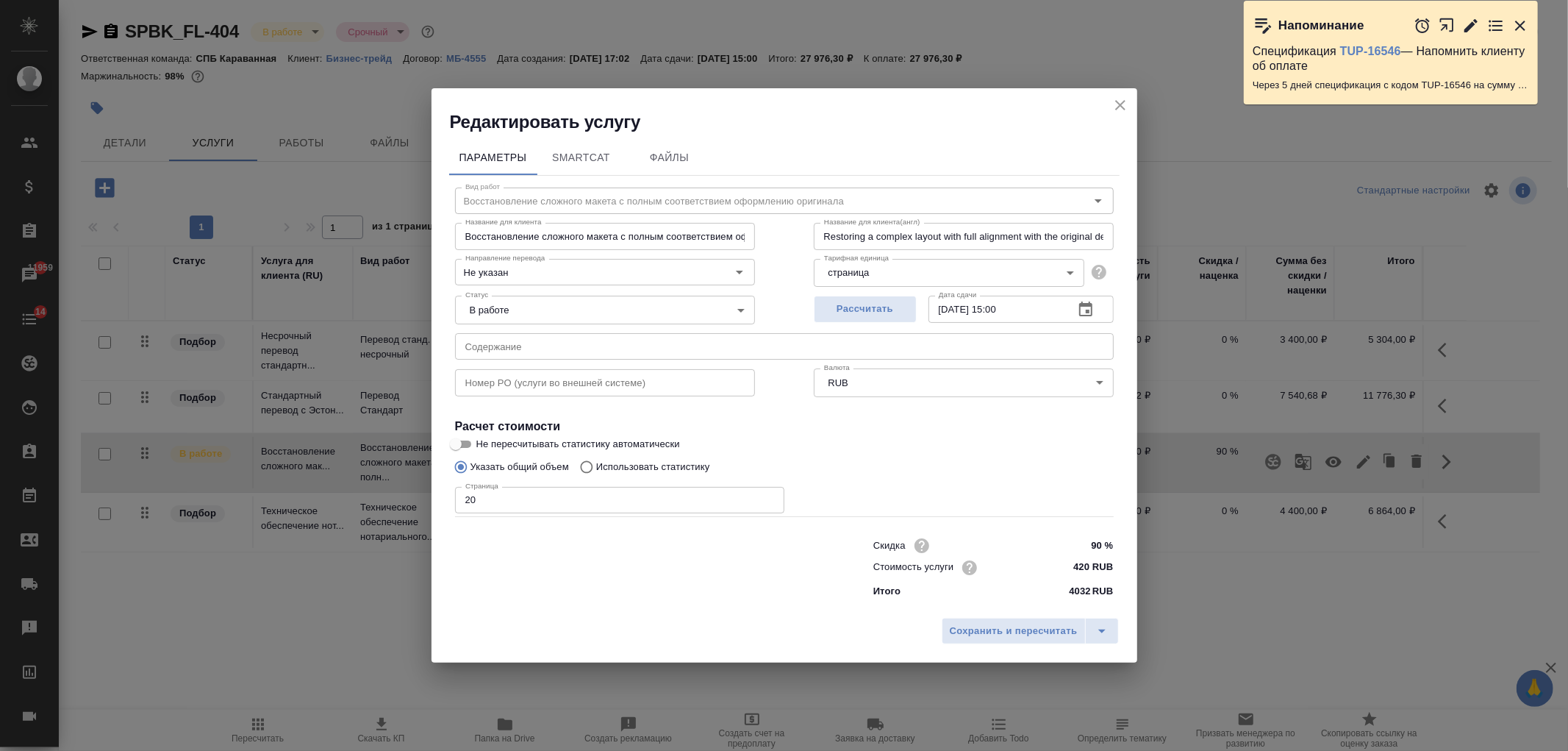
click at [1100, 542] on input "90 %" at bounding box center [1085, 546] width 55 height 21
click at [1120, 99] on icon "close" at bounding box center [1120, 104] width 18 height 18
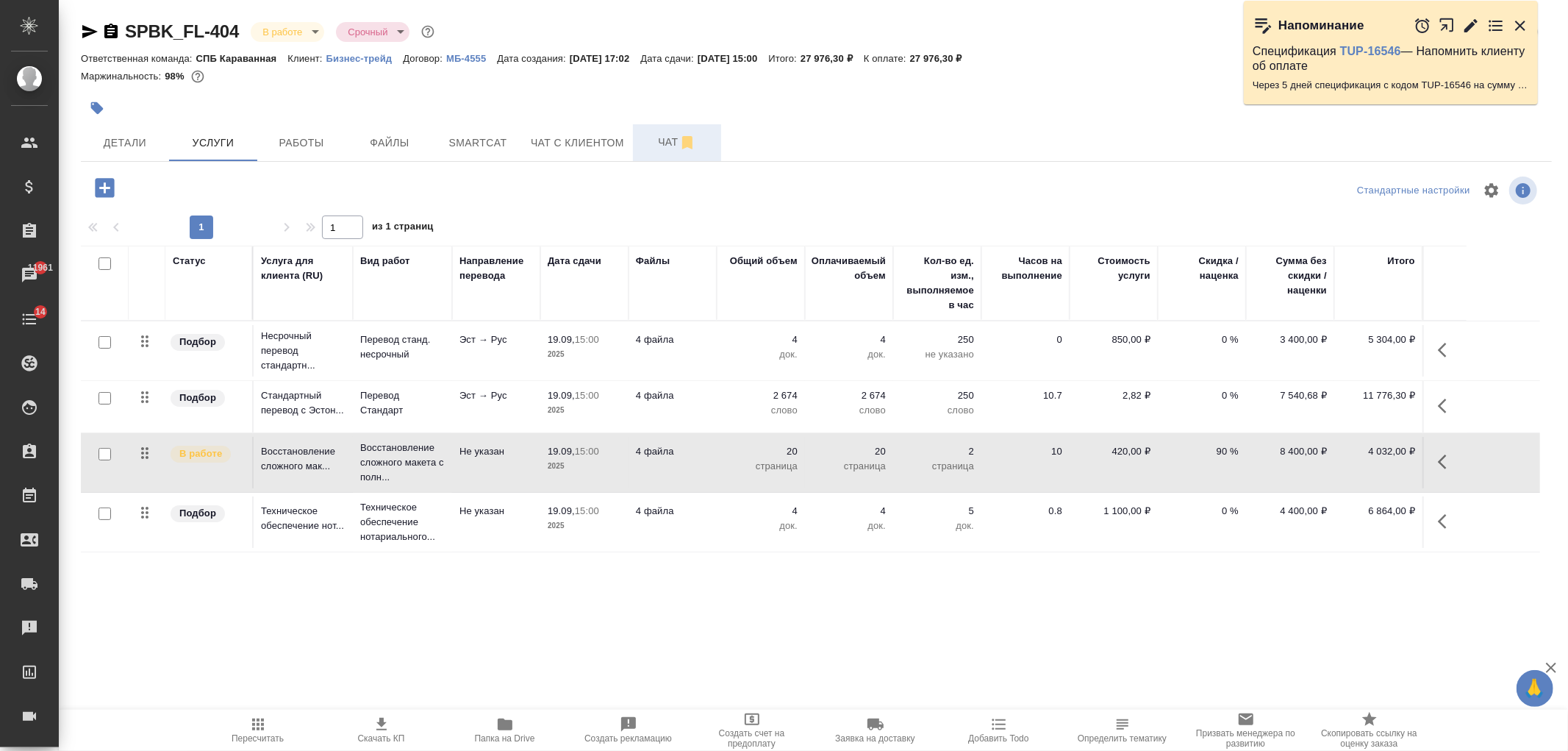
click at [649, 149] on span "Чат" at bounding box center [677, 142] width 71 height 19
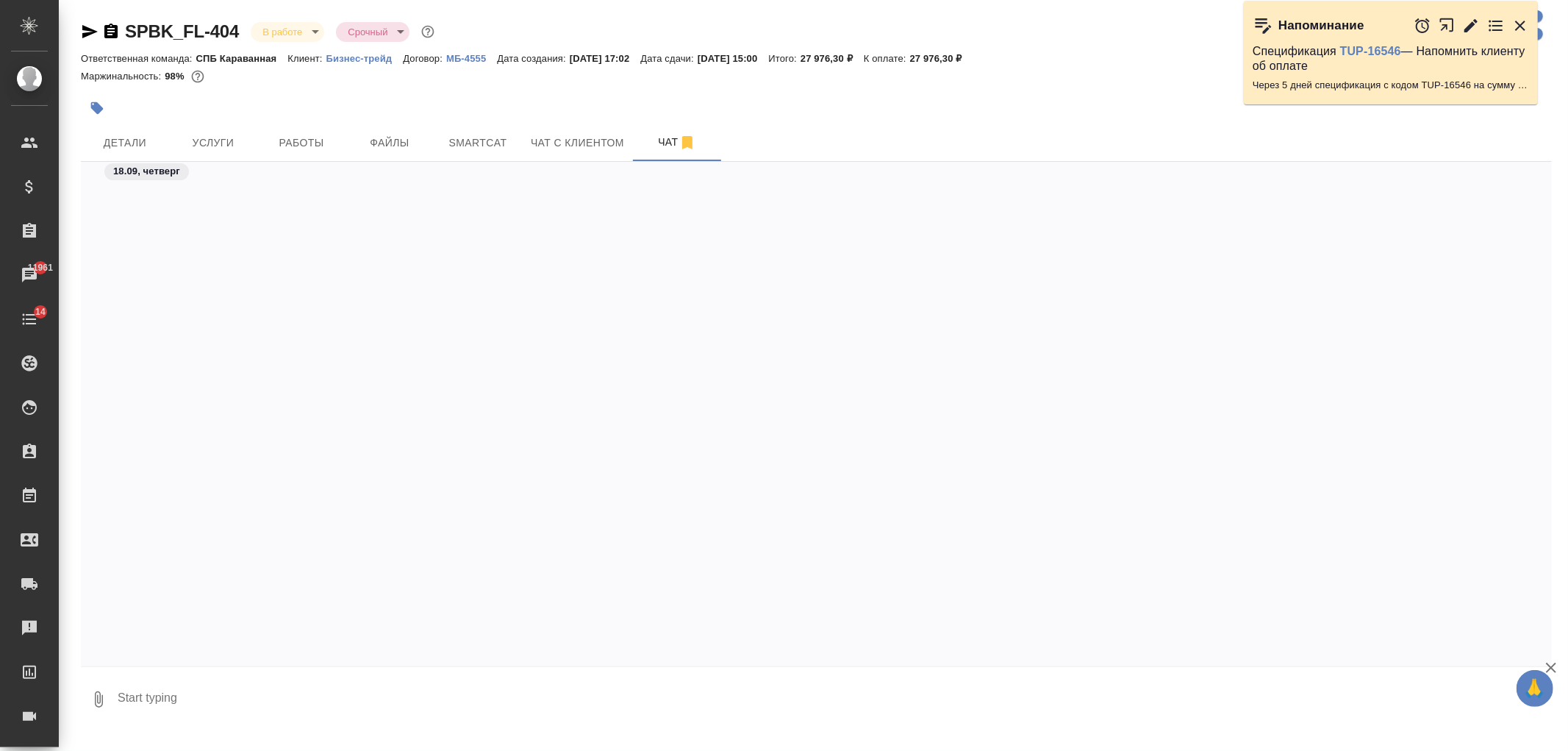
scroll to position [2927, 0]
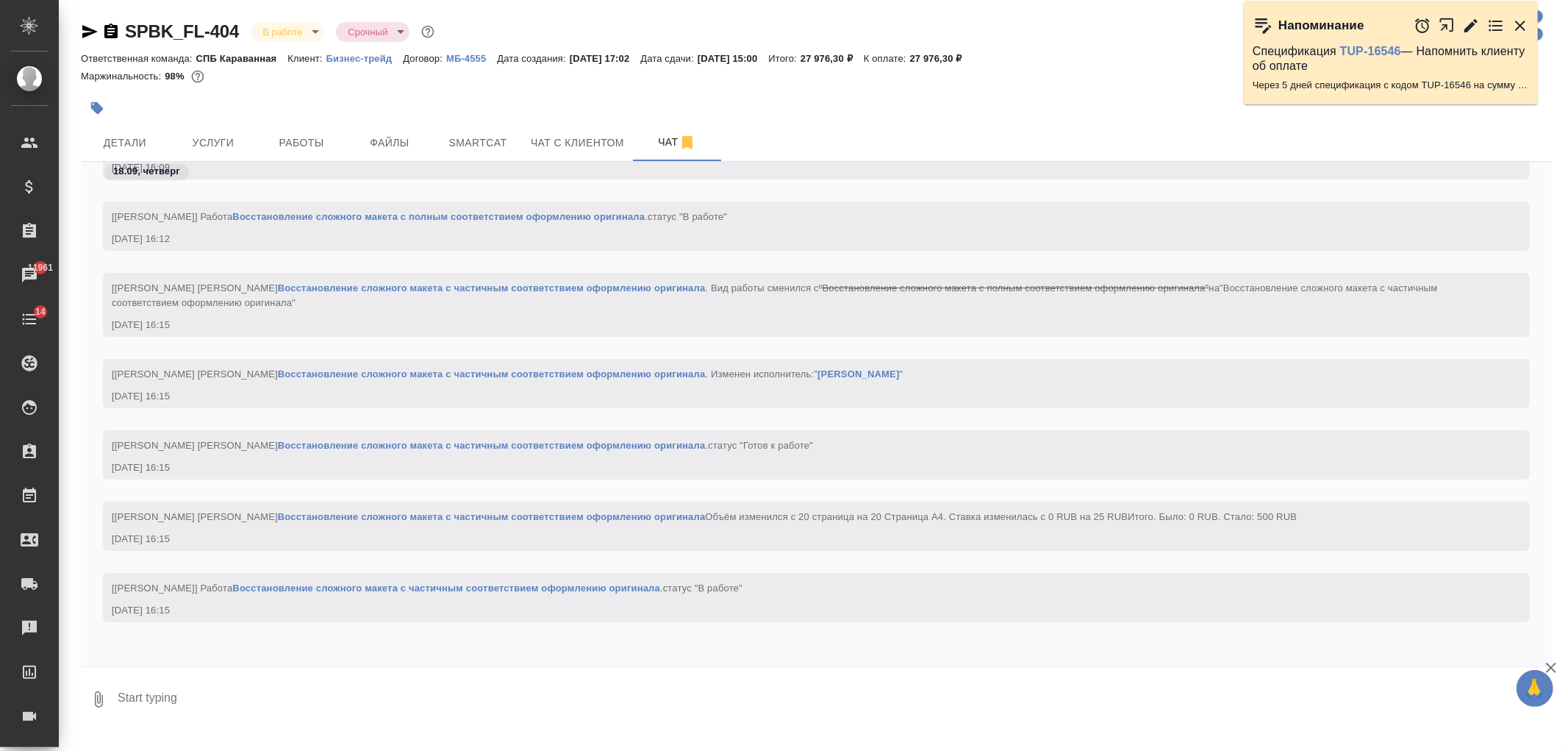
click at [558, 717] on textarea at bounding box center [834, 699] width 1436 height 50
click at [94, 700] on icon "button" at bounding box center [99, 700] width 18 height 18
click at [130, 618] on span "From your local files" at bounding box center [92, 621] width 99 height 19
click at [0, 0] on input "From your local files" at bounding box center [0, 0] width 0 height 0
click at [216, 151] on div at bounding box center [784, 376] width 1568 height 751
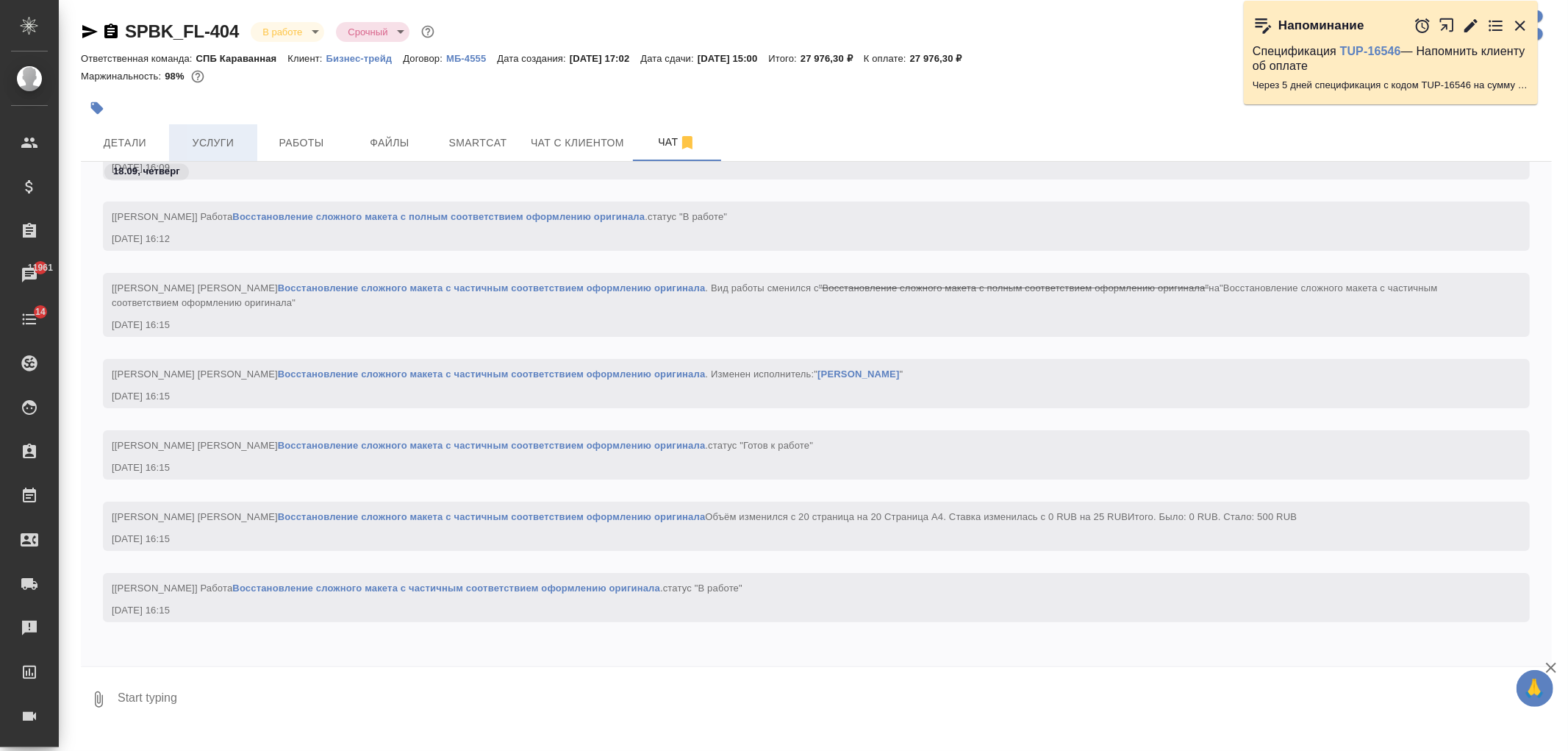
click at [217, 144] on span "Услуги" at bounding box center [213, 143] width 71 height 19
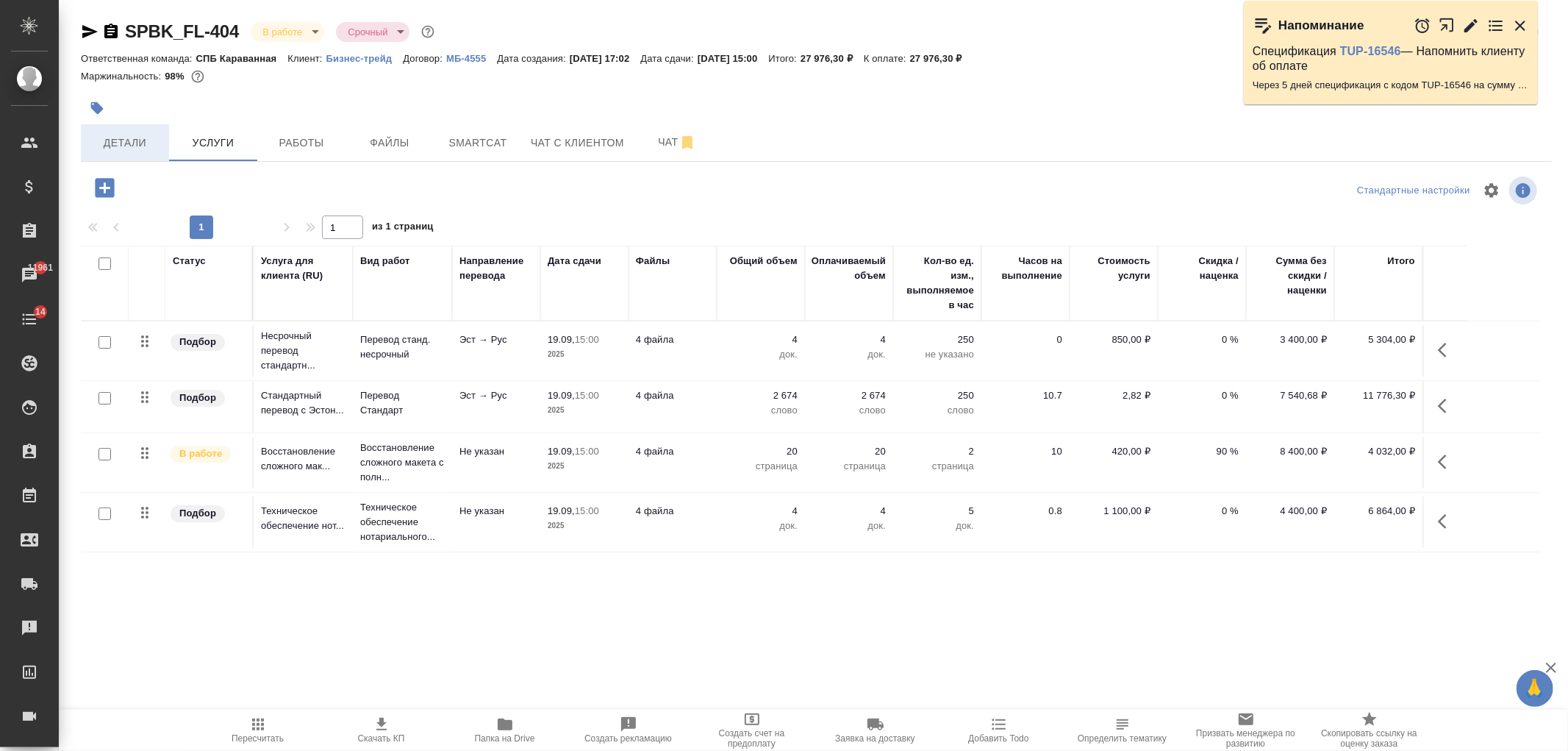
click at [150, 145] on span "Детали" at bounding box center [125, 143] width 71 height 19
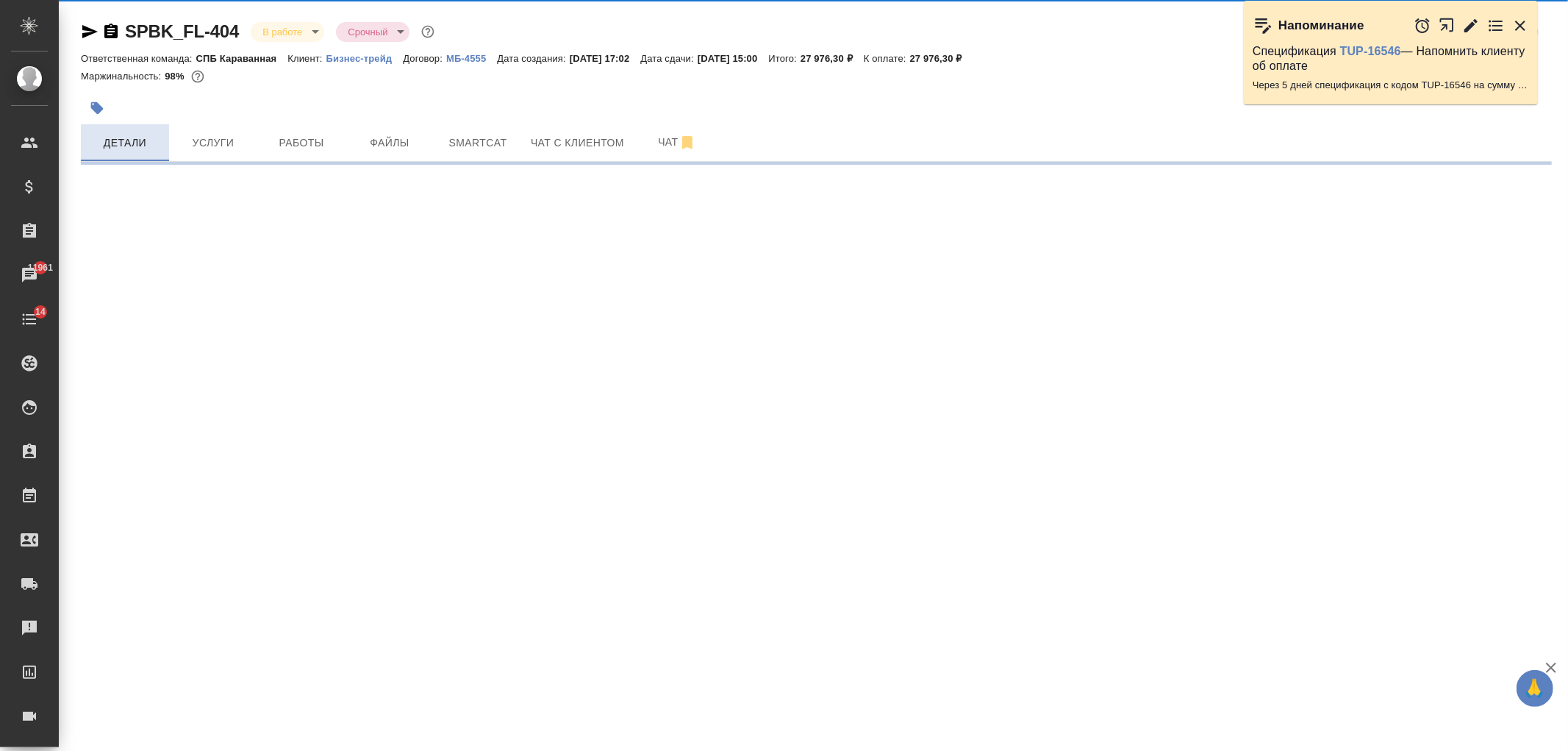
select select "RU"
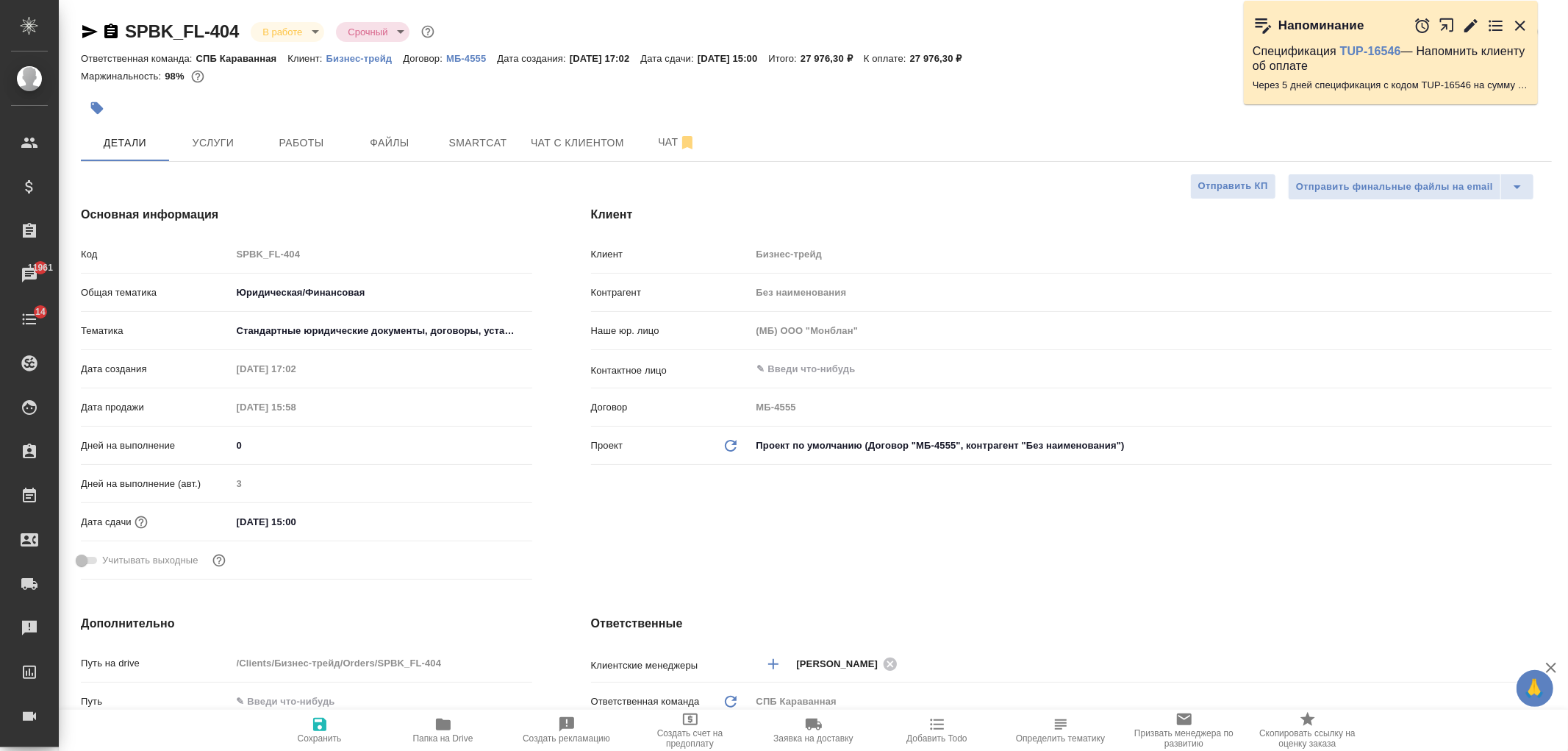
type textarea "x"
click at [806, 542] on div "Клиент Клиент Бизнес-трейд Контрагент Без наименования Наше юр. лицо (МБ) ООО "…" at bounding box center [1071, 396] width 1020 height 438
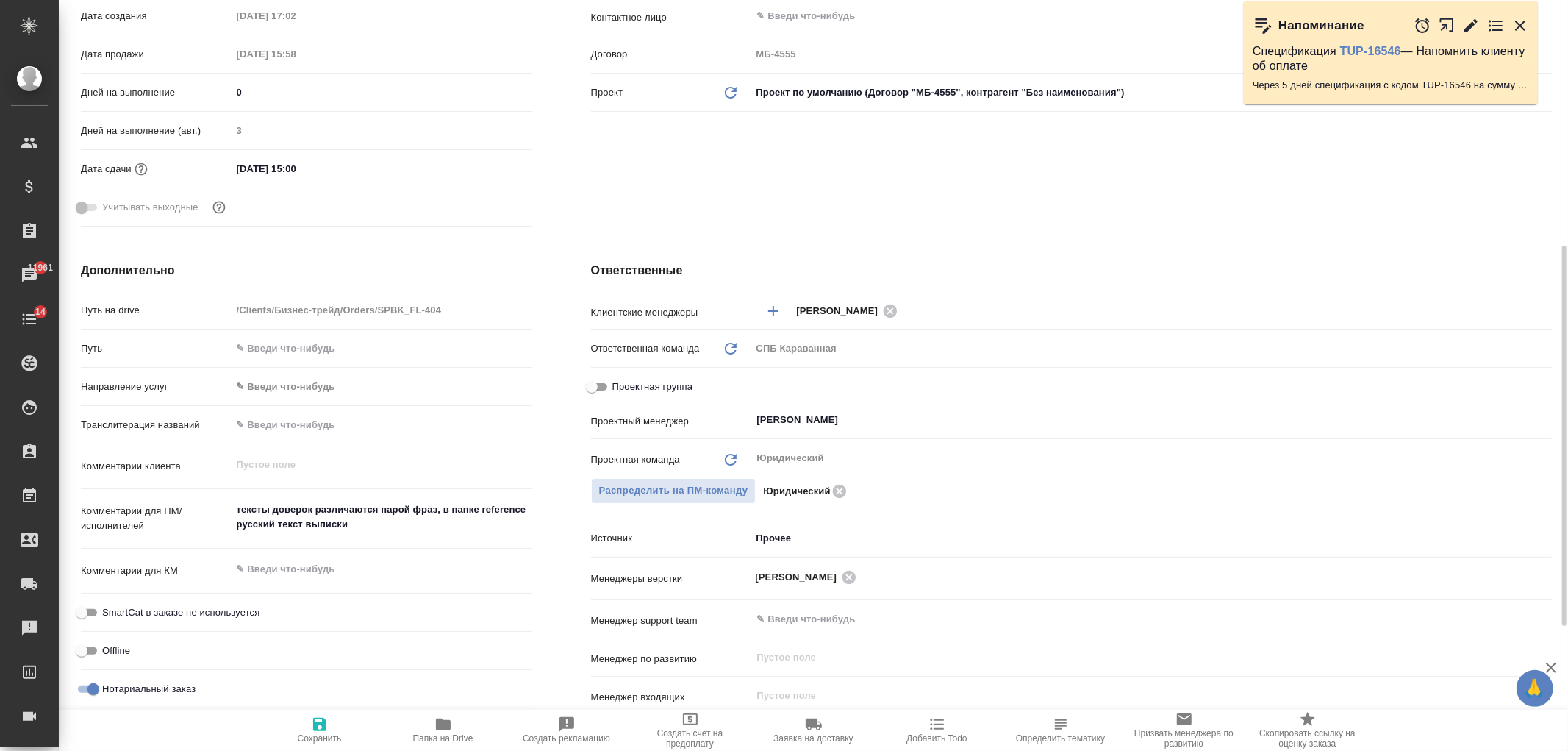
scroll to position [397, 0]
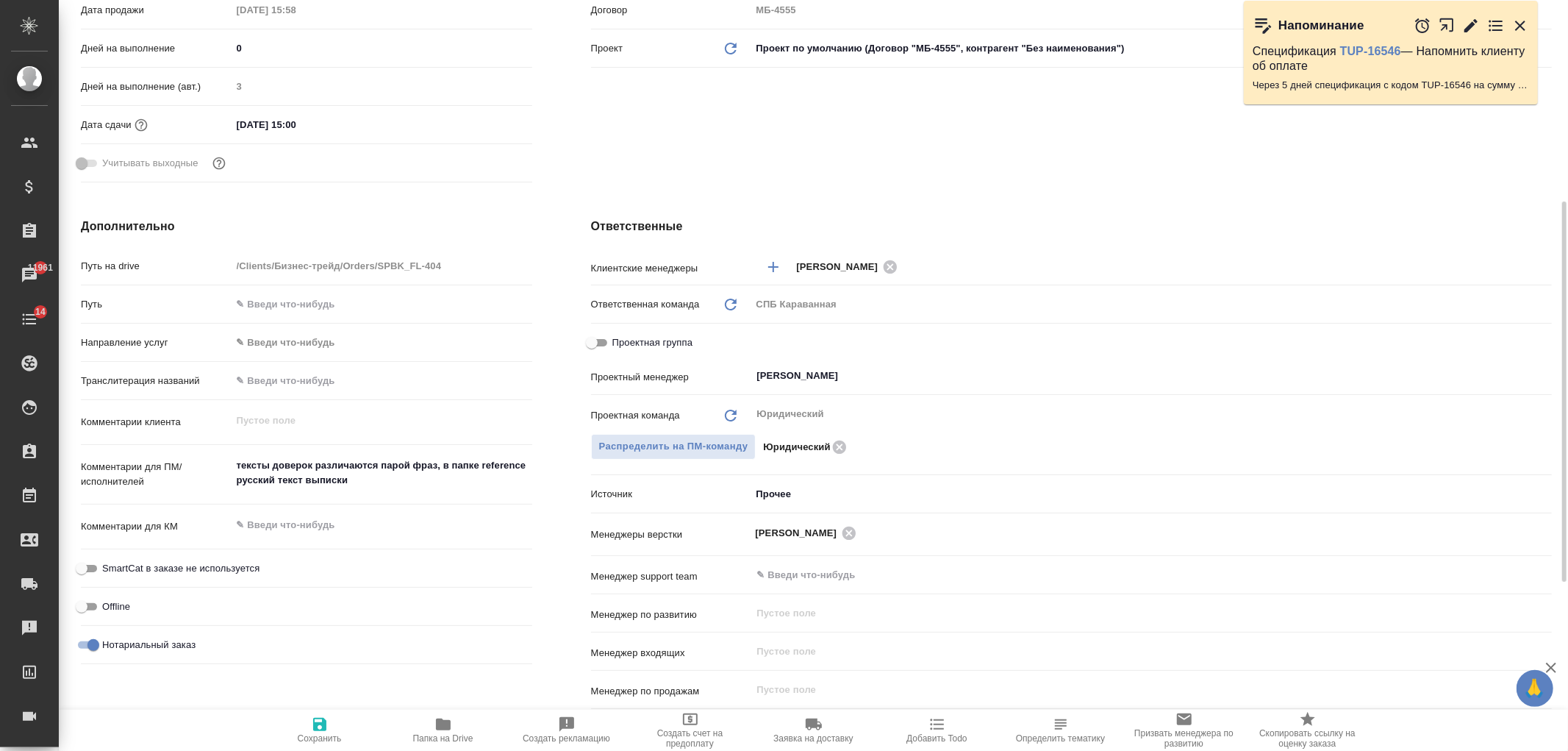
type textarea "x"
click at [297, 517] on textarea at bounding box center [382, 525] width 300 height 25
type textarea "x"
click at [387, 484] on textarea "тексты доверок различаются парой фраз, в папке reference русский текст выписки" at bounding box center [382, 473] width 300 height 40
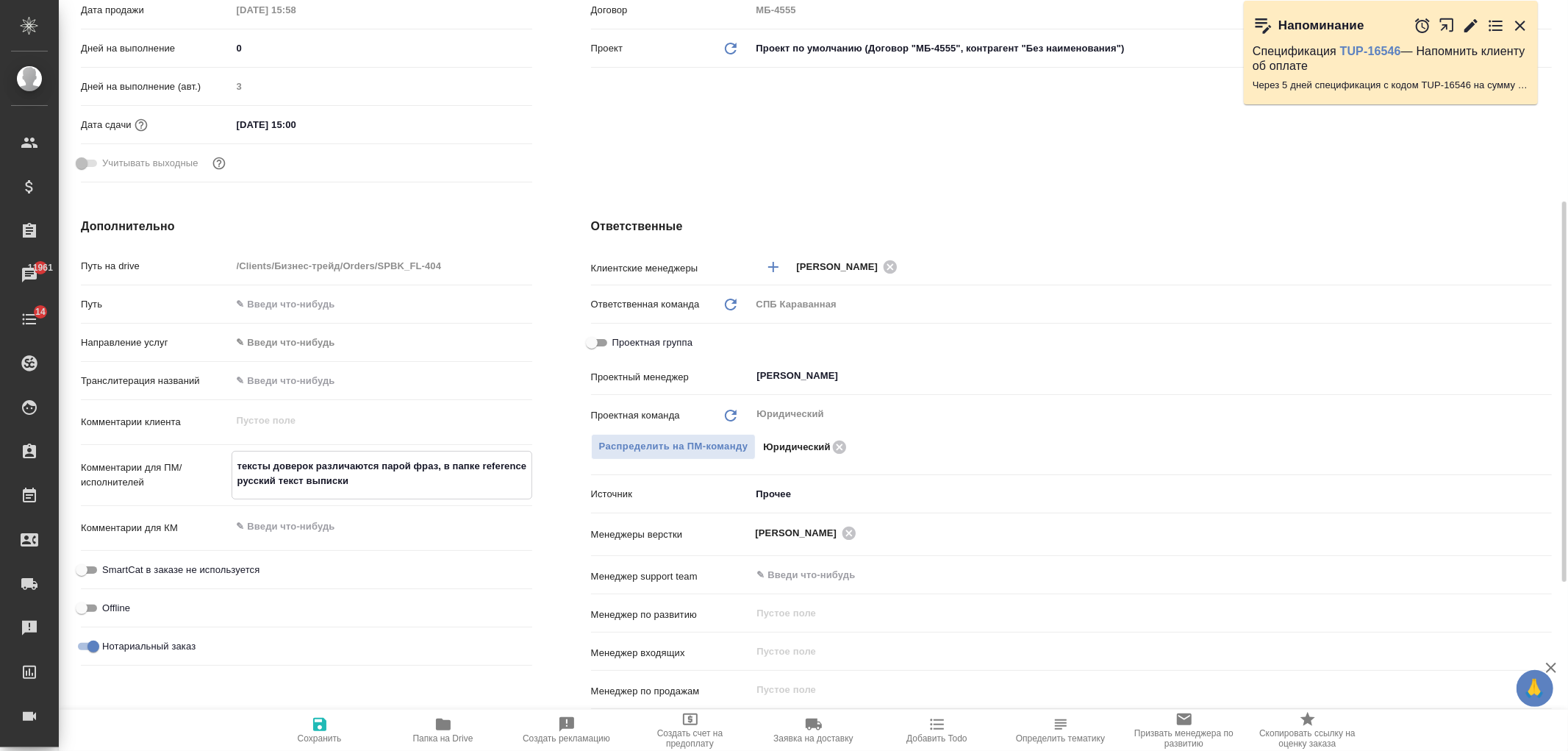
type textarea "тексты доверок различаются парой фраз, в папке reference русский текст выписки,"
type textarea "x"
type textarea "тексты доверок различаются парой фраз, в папке reference русский текст выписки,"
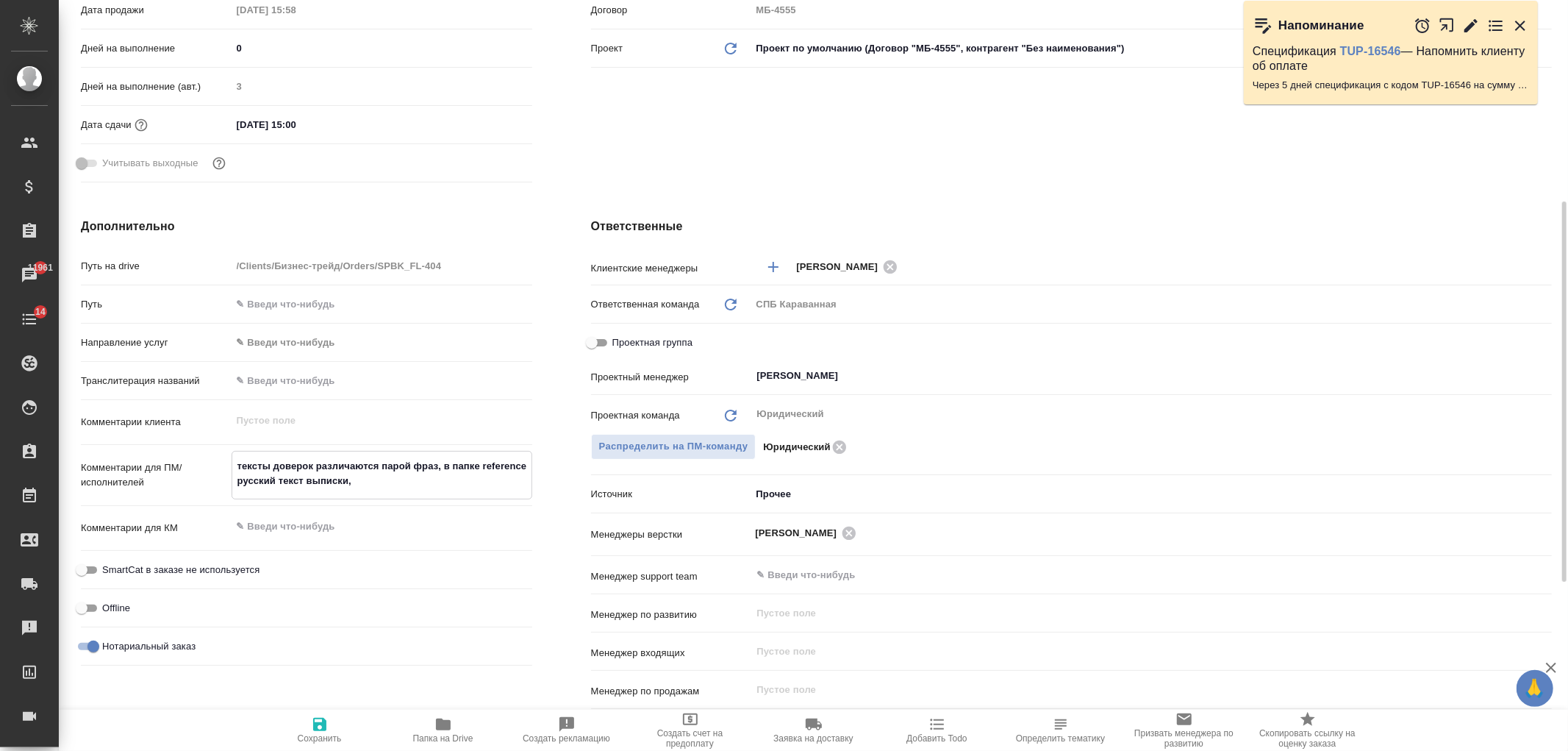
type textarea "x"
type textarea "тексты доверок различаются парой фраз, в папке reference русский текст выписки,…"
type textarea "x"
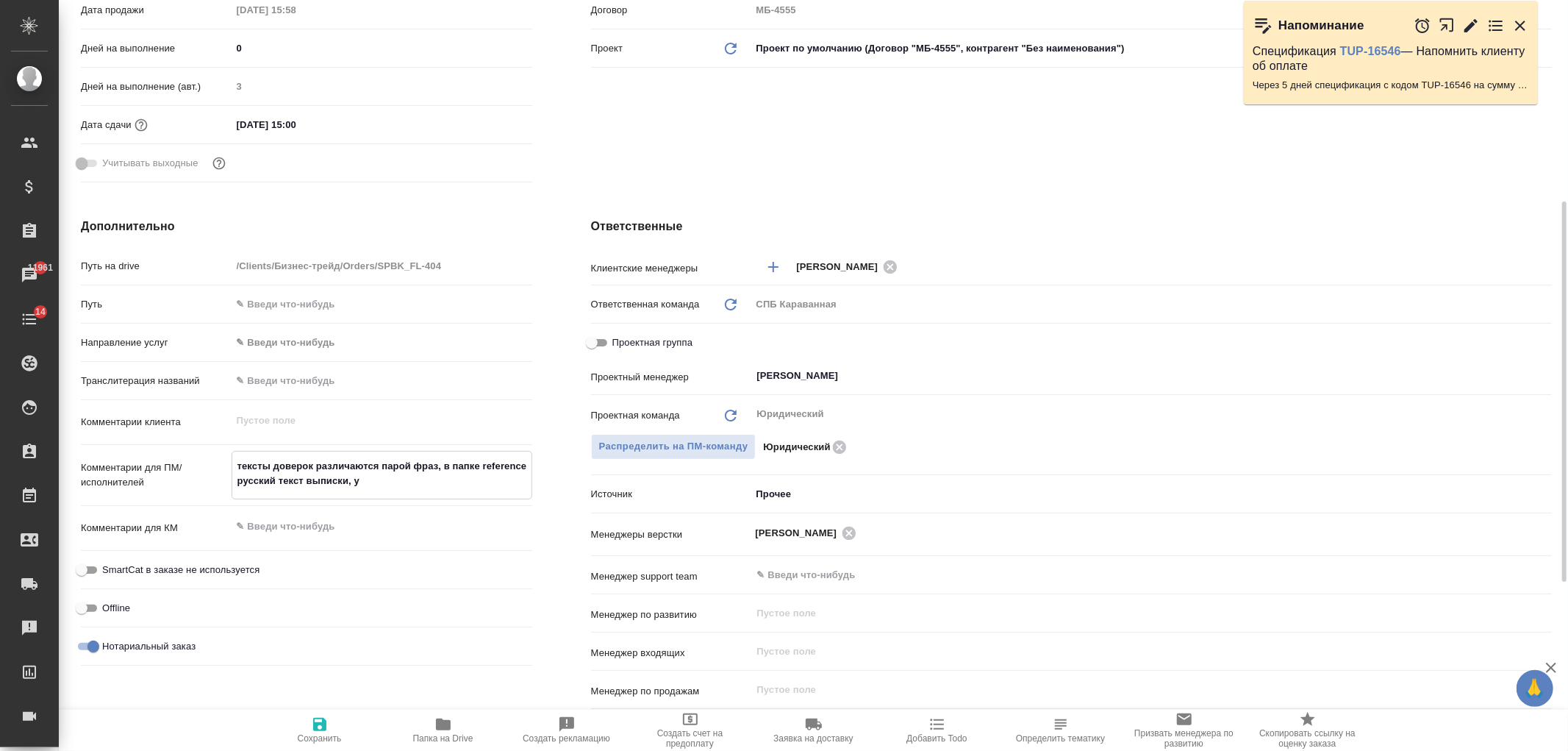
type textarea "x"
type textarea "тексты доверок различаются парой фраз, в папке reference русский текст выписки,…"
type textarea "x"
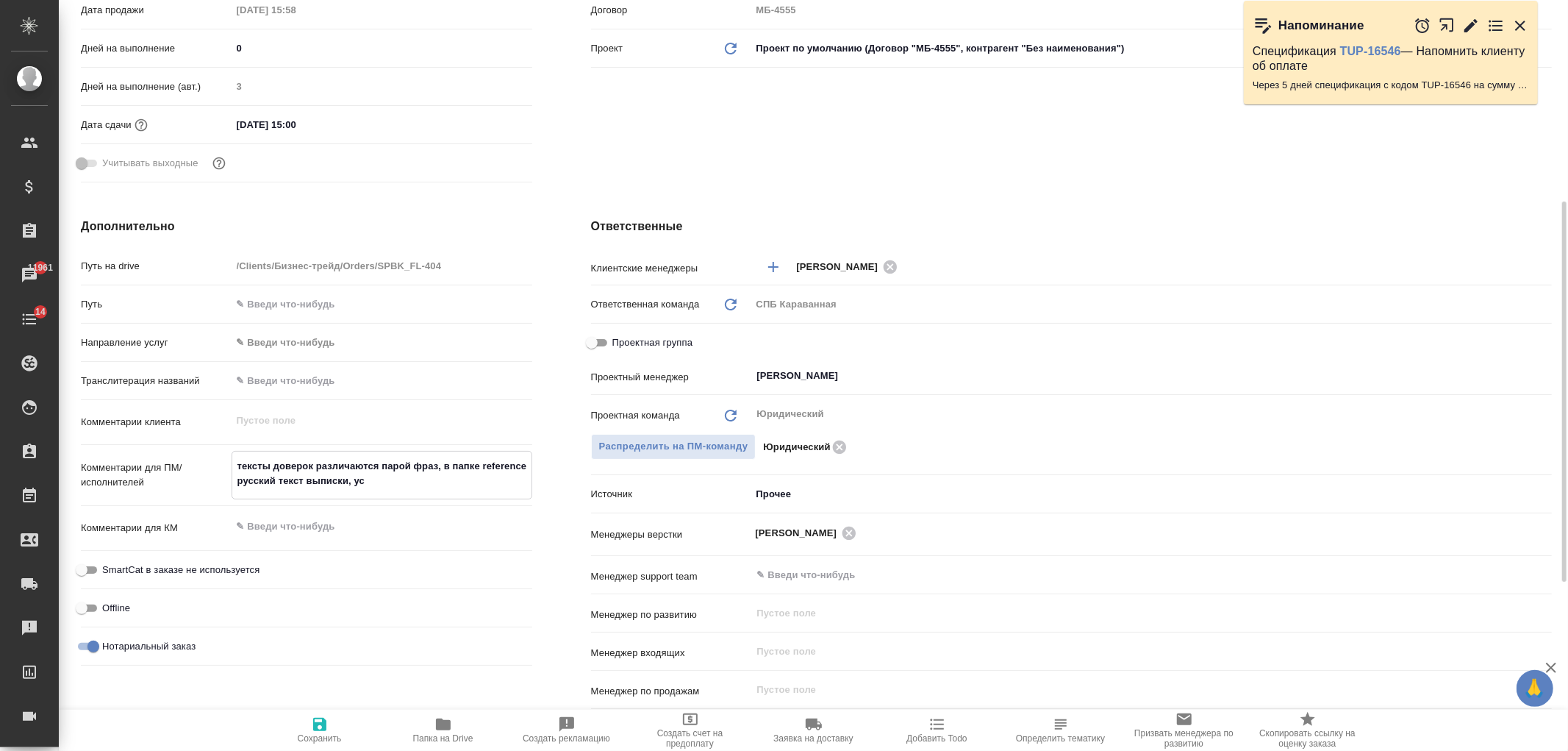
type textarea "x"
type textarea "тексты доверок различаются парой фраз, в папке reference русский текст выписки,…"
type textarea "x"
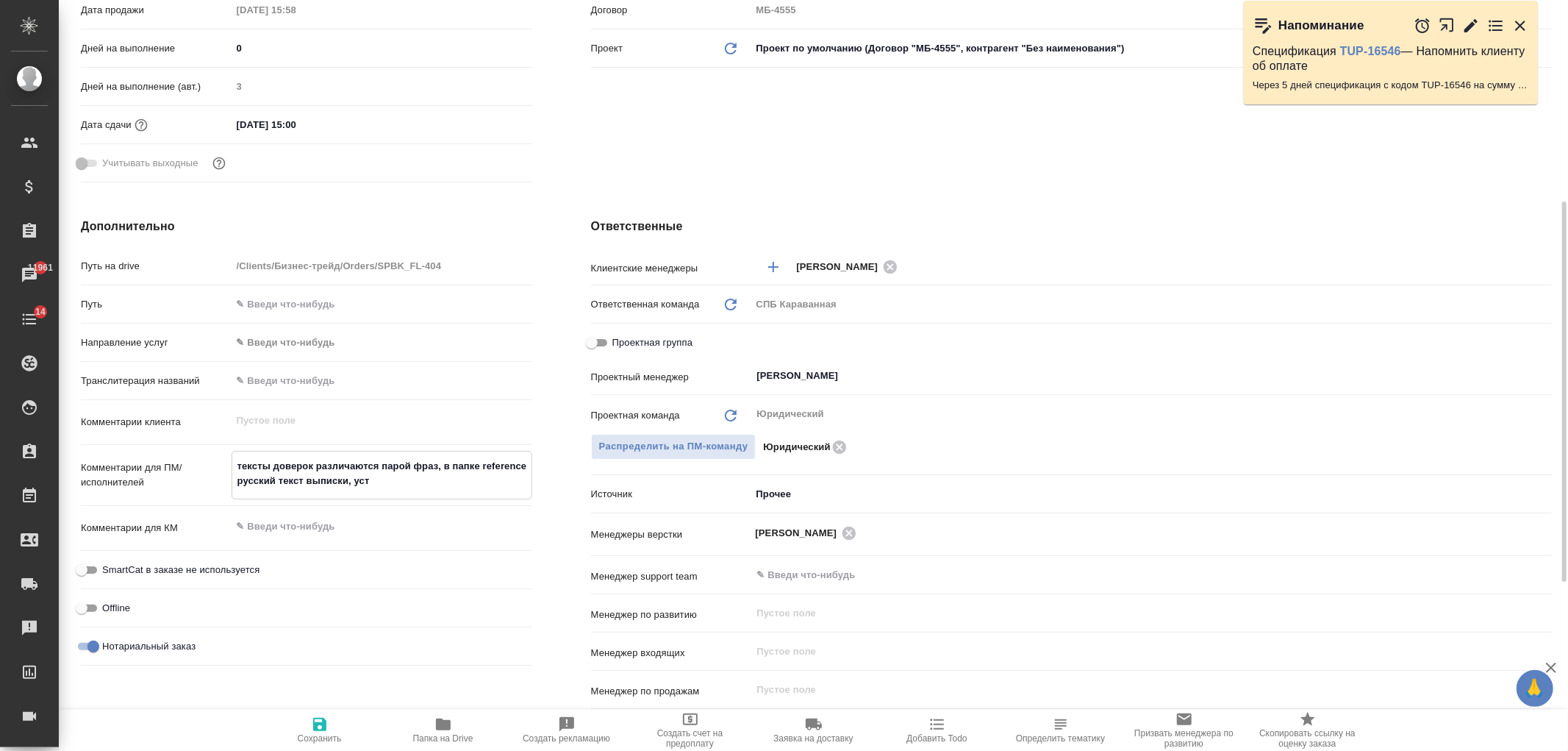
type textarea "тексты доверок различаются парой фраз, в папке reference русский текст выписки,…"
type textarea "x"
type textarea "тексты доверок различаются парой фраз, в папке reference русский текст выписки,…"
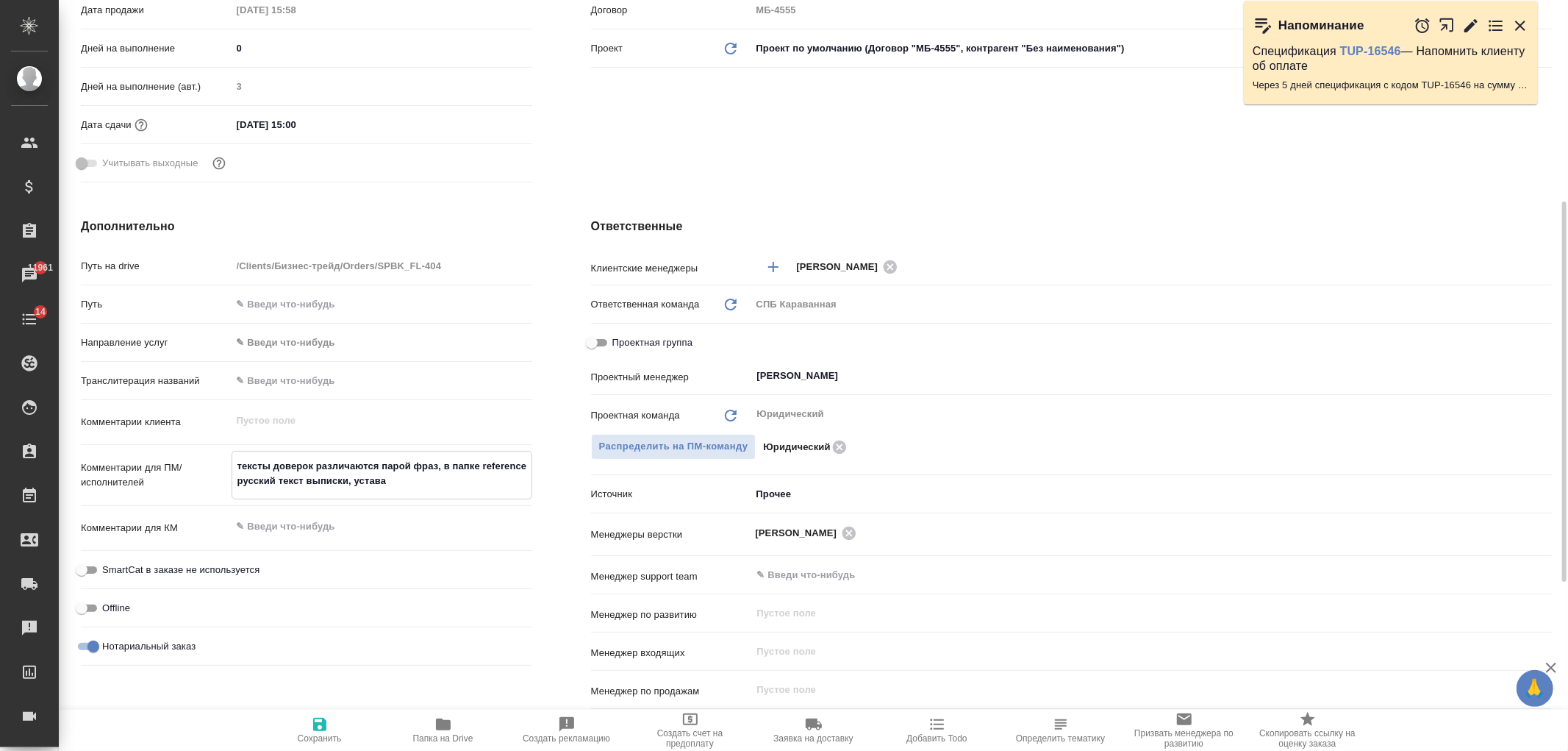
type textarea "x"
type textarea "тексты доверок различаются парой фраз, в папке reference русский текст выписки,…"
type textarea "x"
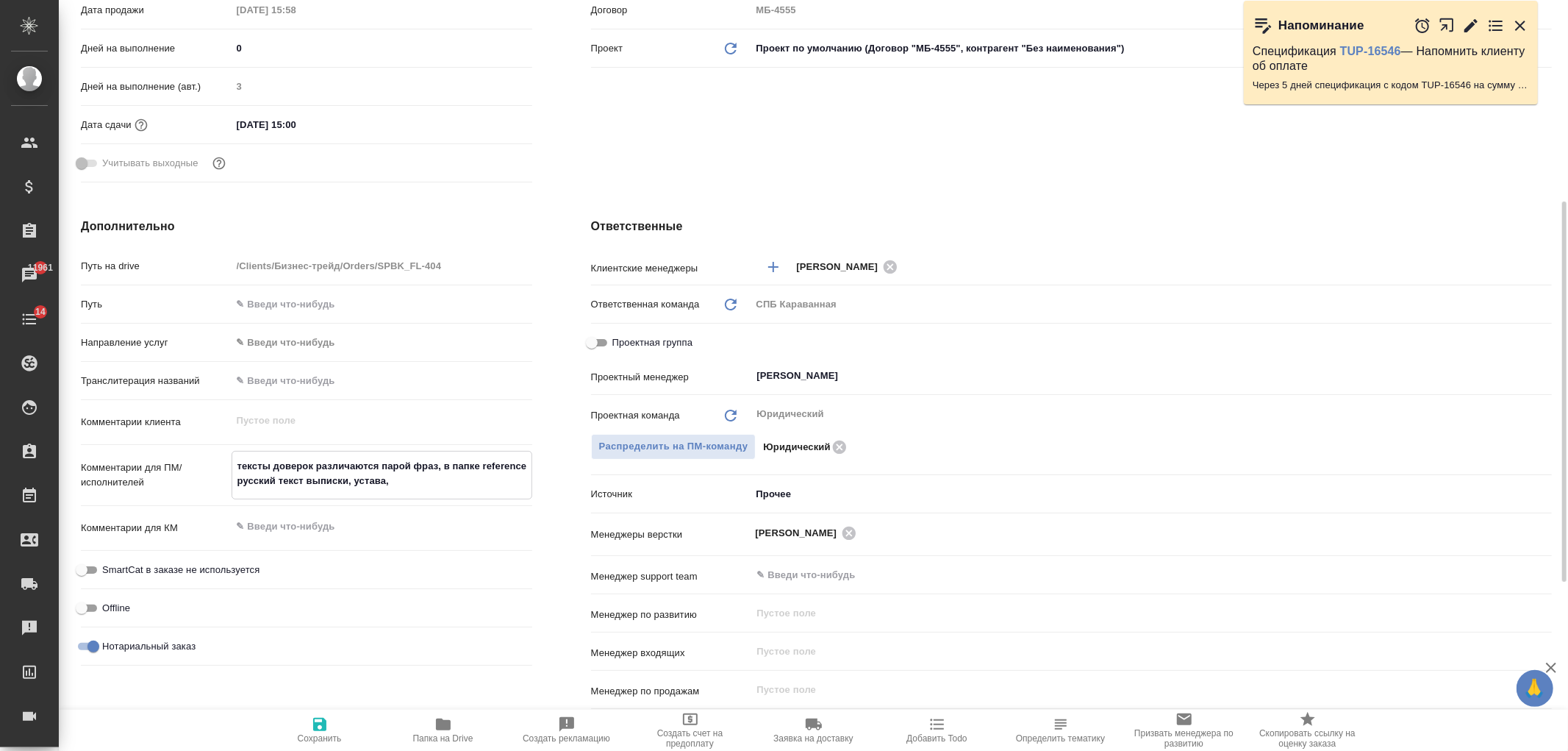
type textarea "x"
type textarea "тексты доверок различаются парой фраз, в папке reference русский текст выписки,…"
type textarea "x"
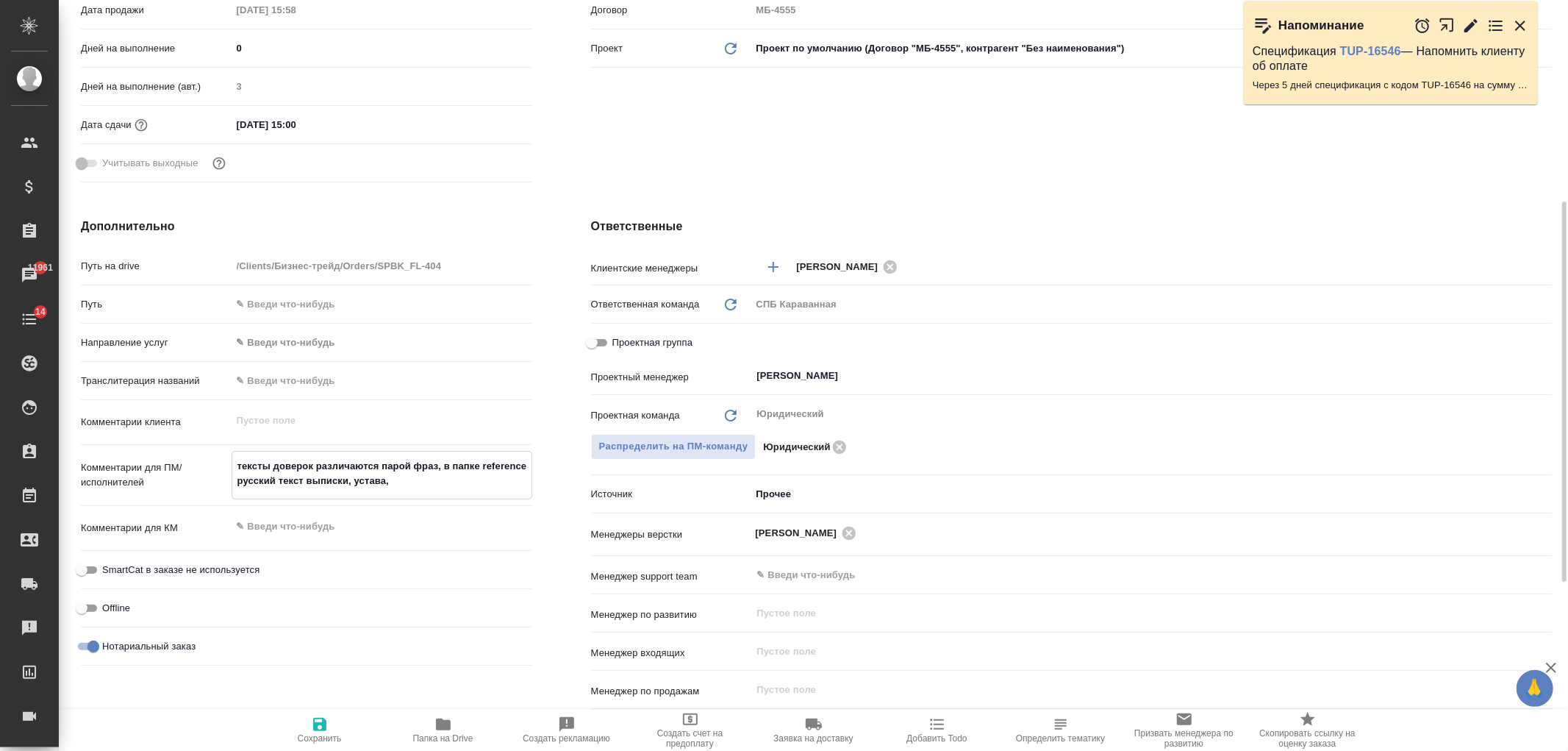
type textarea "x"
type textarea "тексты доверок различаются парой фраз, в папке reference русский текст выписки,…"
type textarea "x"
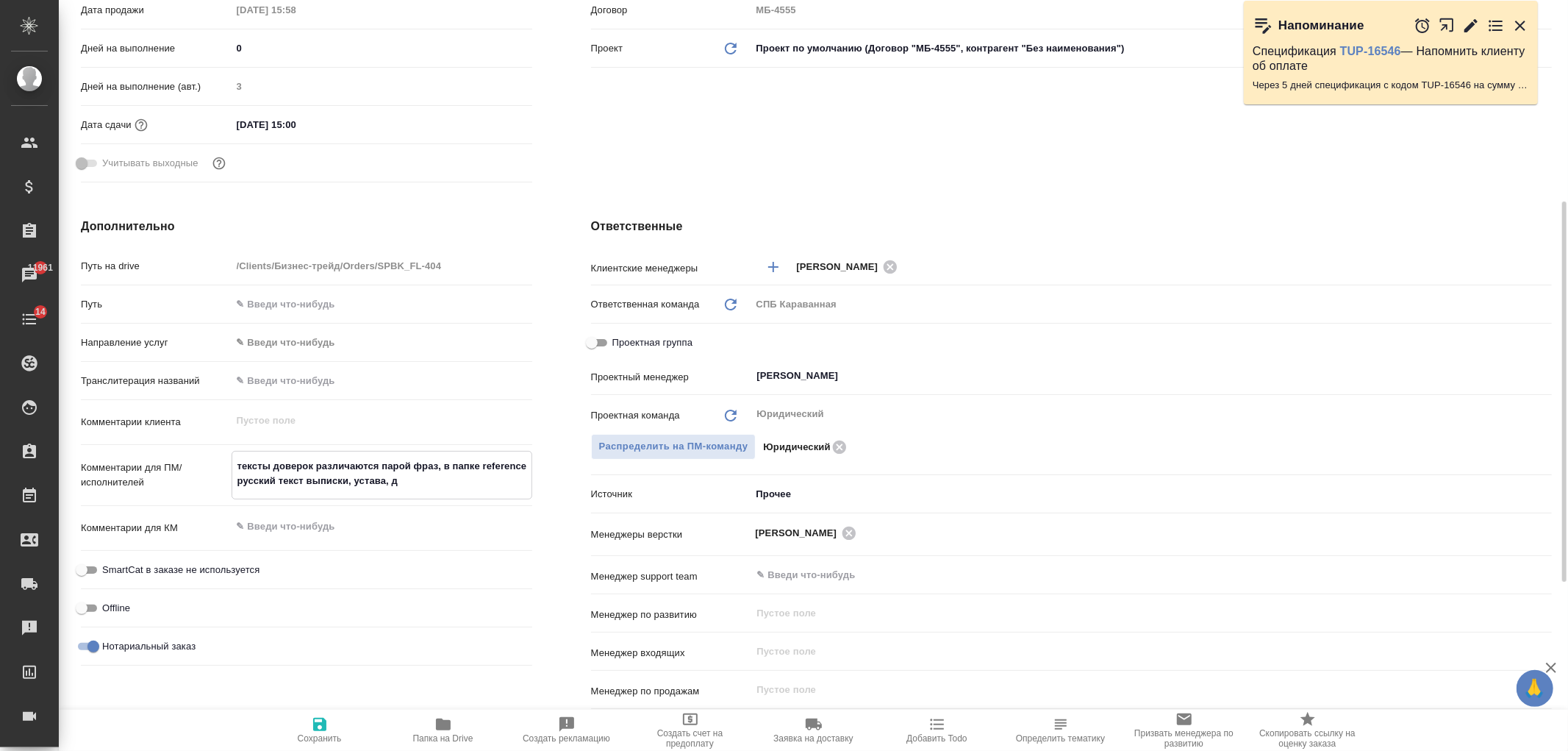
type textarea "тексты доверок различаются парой фраз, в папке reference русский текст выписки,…"
type textarea "x"
type textarea "тексты доверок различаются парой фраз, в папке reference русский текст выписки,…"
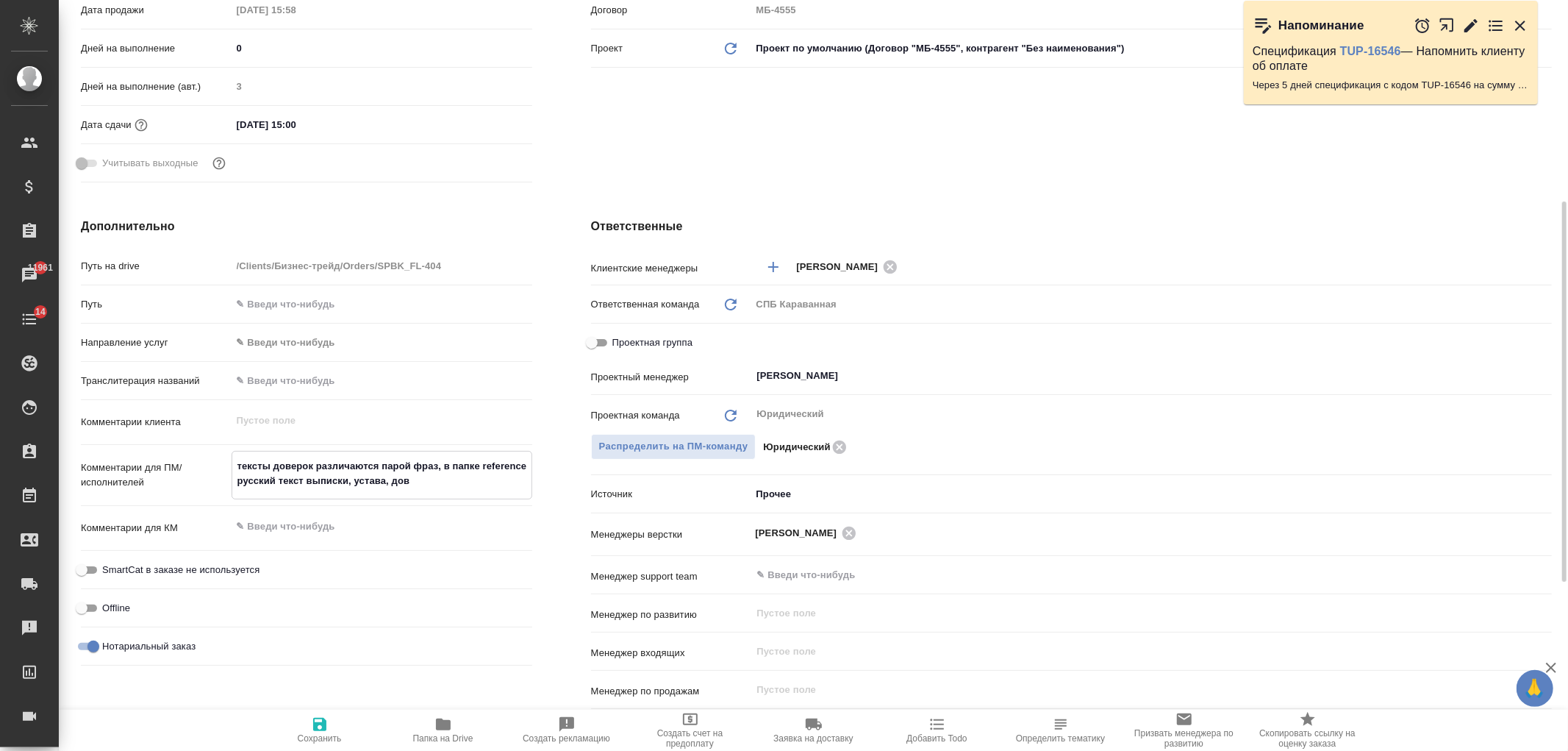
type textarea "x"
type textarea "тексты доверок различаются парой фраз, в папке reference русский текст выписки,…"
type textarea "x"
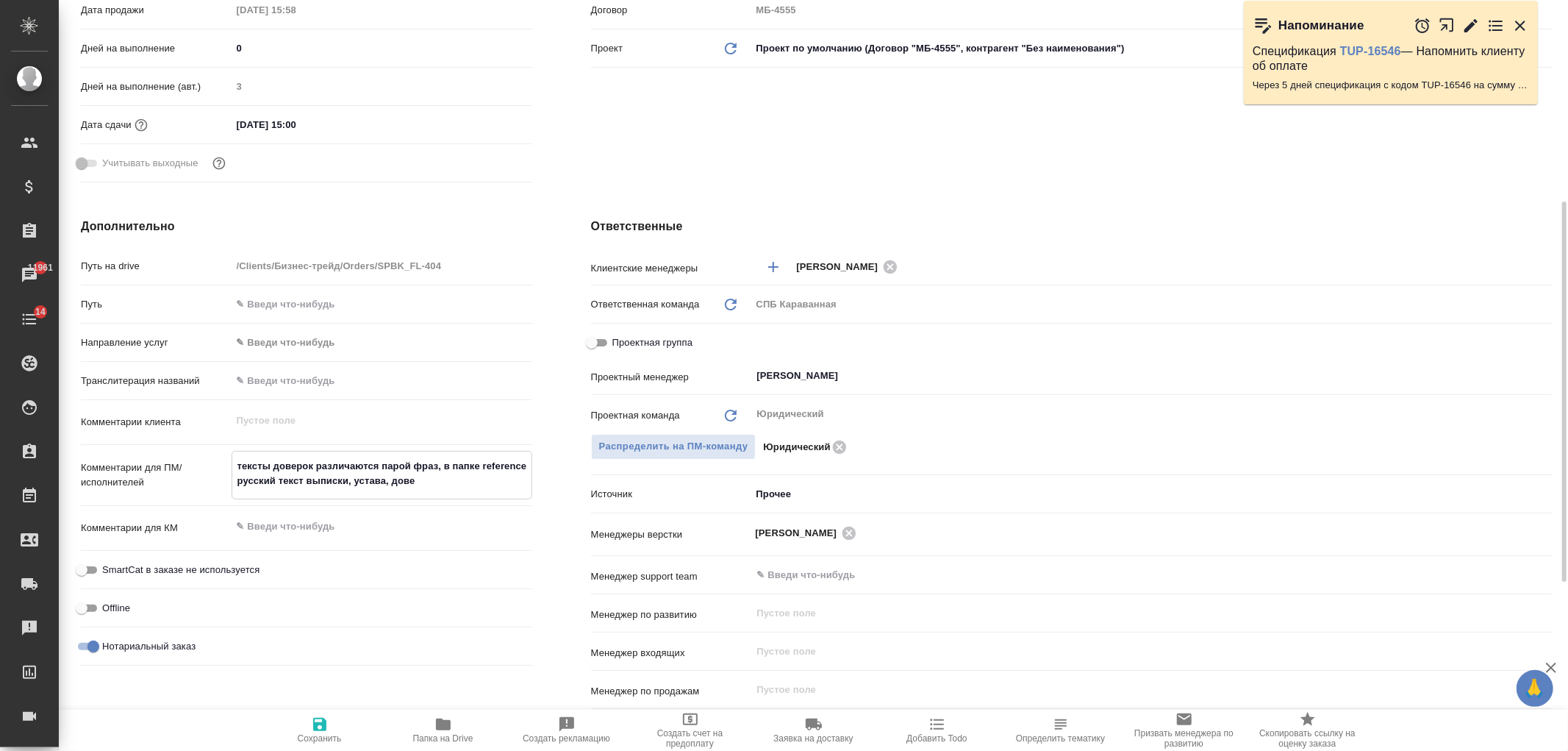
type textarea "x"
type textarea "тексты доверок различаются парой фраз, в папке reference русский текст выписки,…"
type textarea "x"
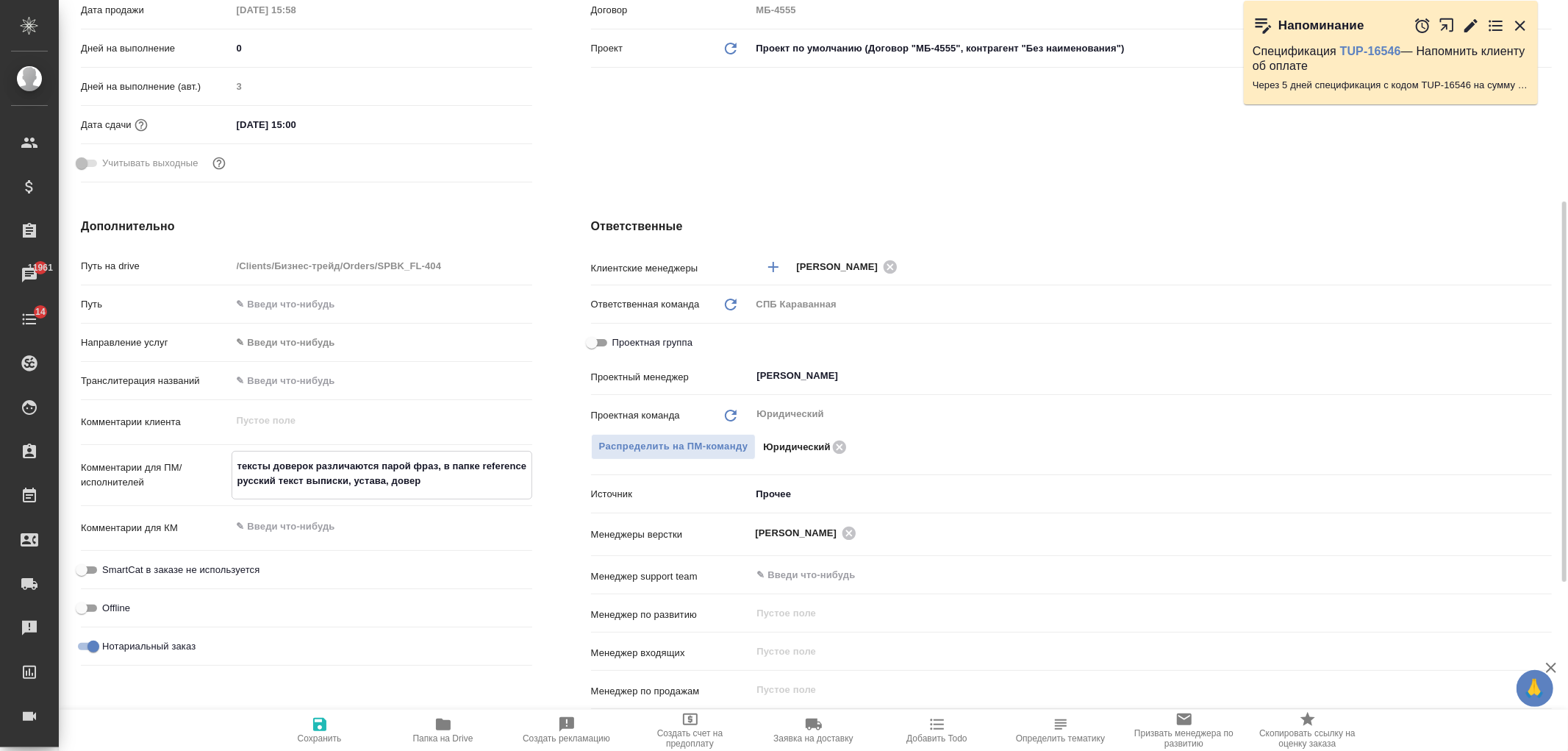
type textarea "x"
type textarea "тексты доверок различаются парой фраз, в папке reference русский текст выписки,…"
type textarea "x"
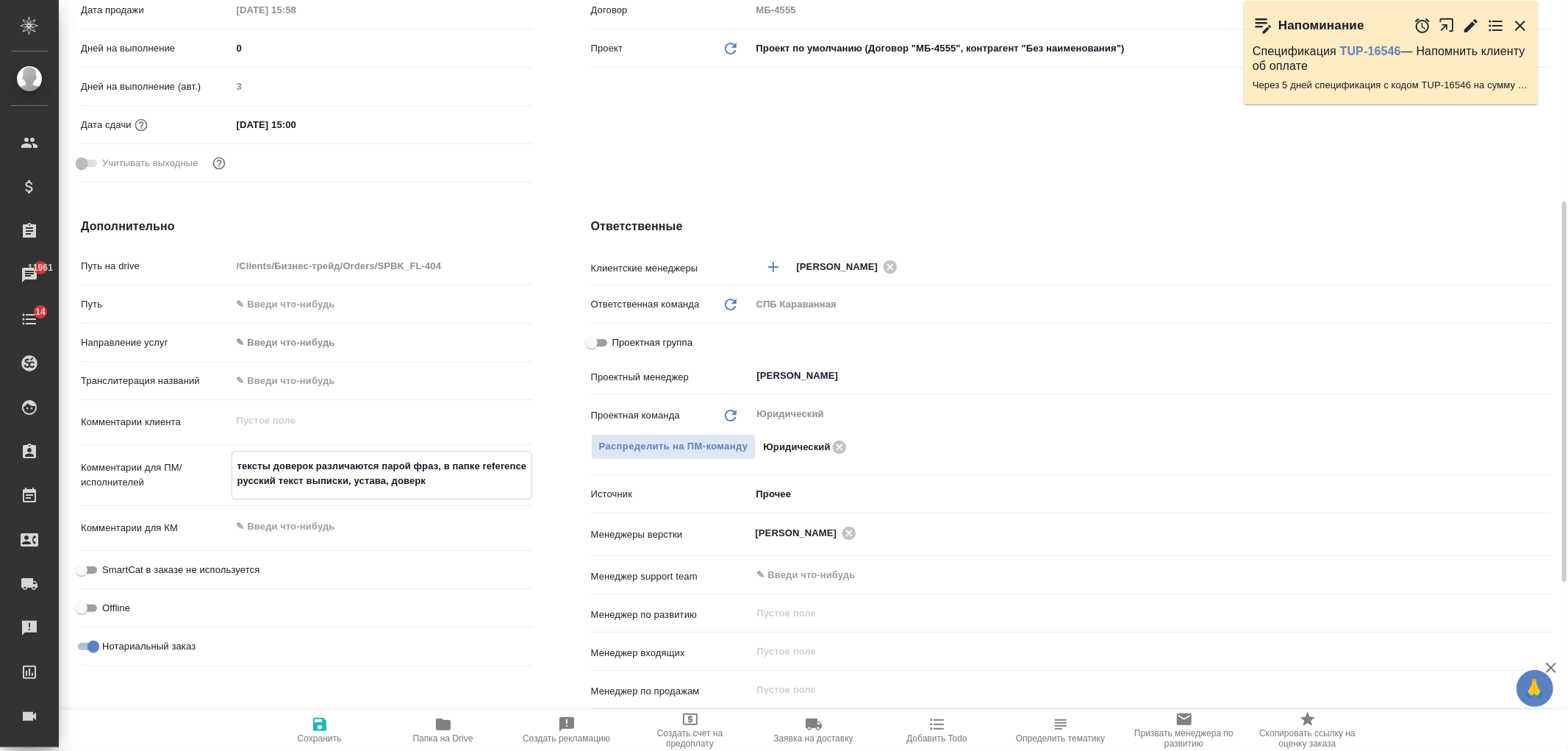
type textarea "тексты доверок различаются парой фраз, в папке reference русский текст выписки,…"
type textarea "x"
type textarea "тексты доверок различаются парой фраз, в папке reference русский текст выписки,…"
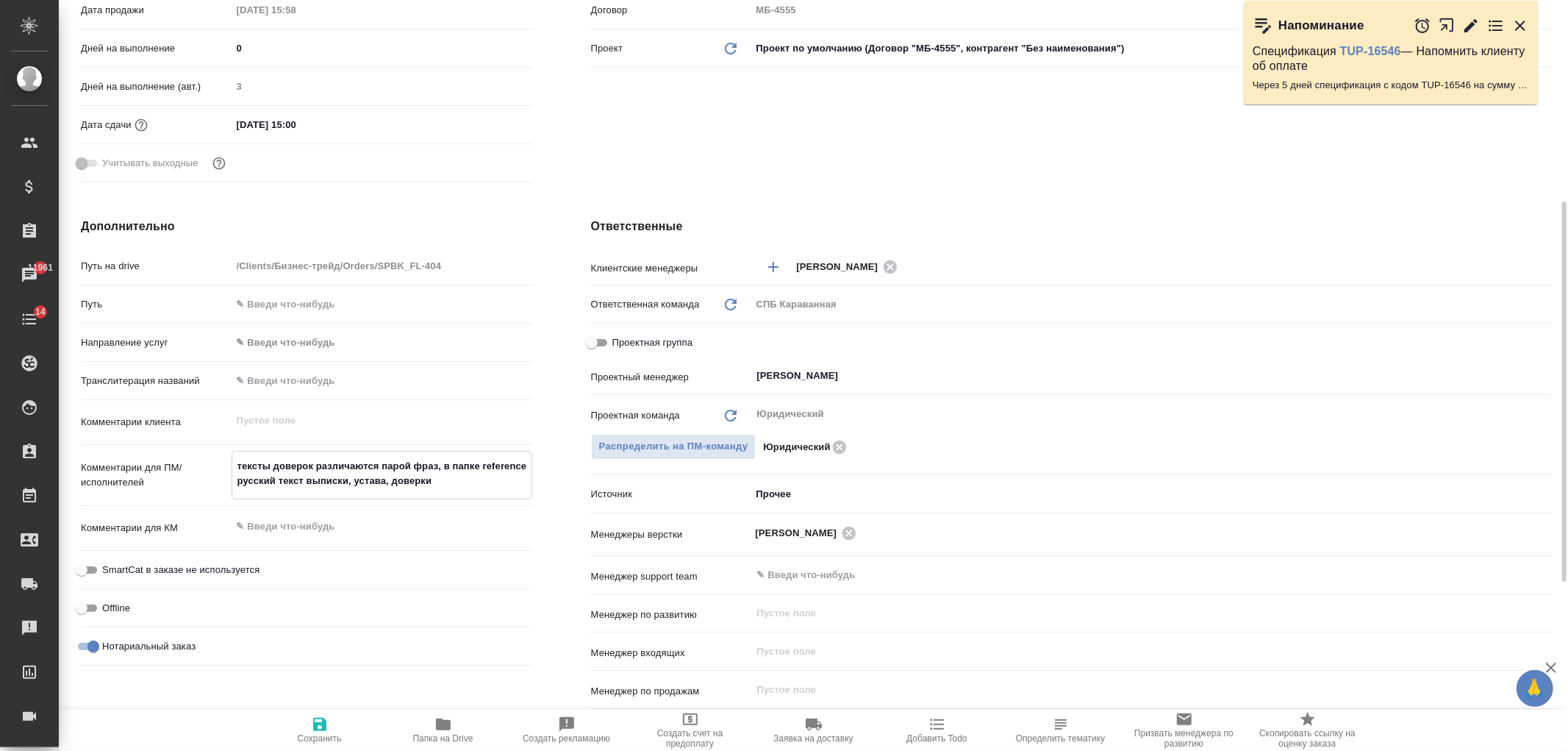
type textarea "x"
type textarea "тексты доверок различаются парой фраз, в папке reference русский текст выписки,…"
type textarea "x"
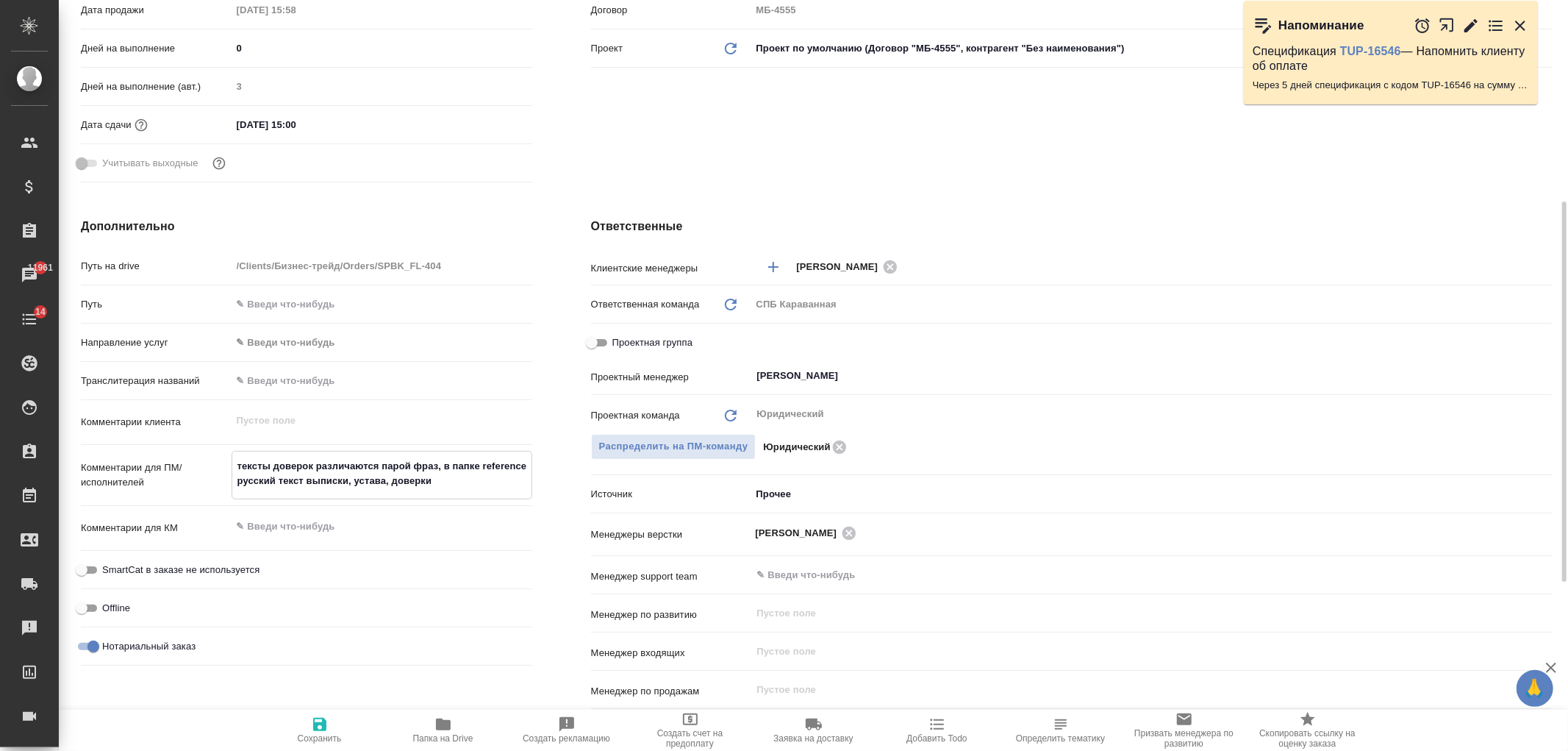
type textarea "x"
type textarea "тексты доверок различаются парой фраз, в папке reference русский текст выписки,…"
type textarea "x"
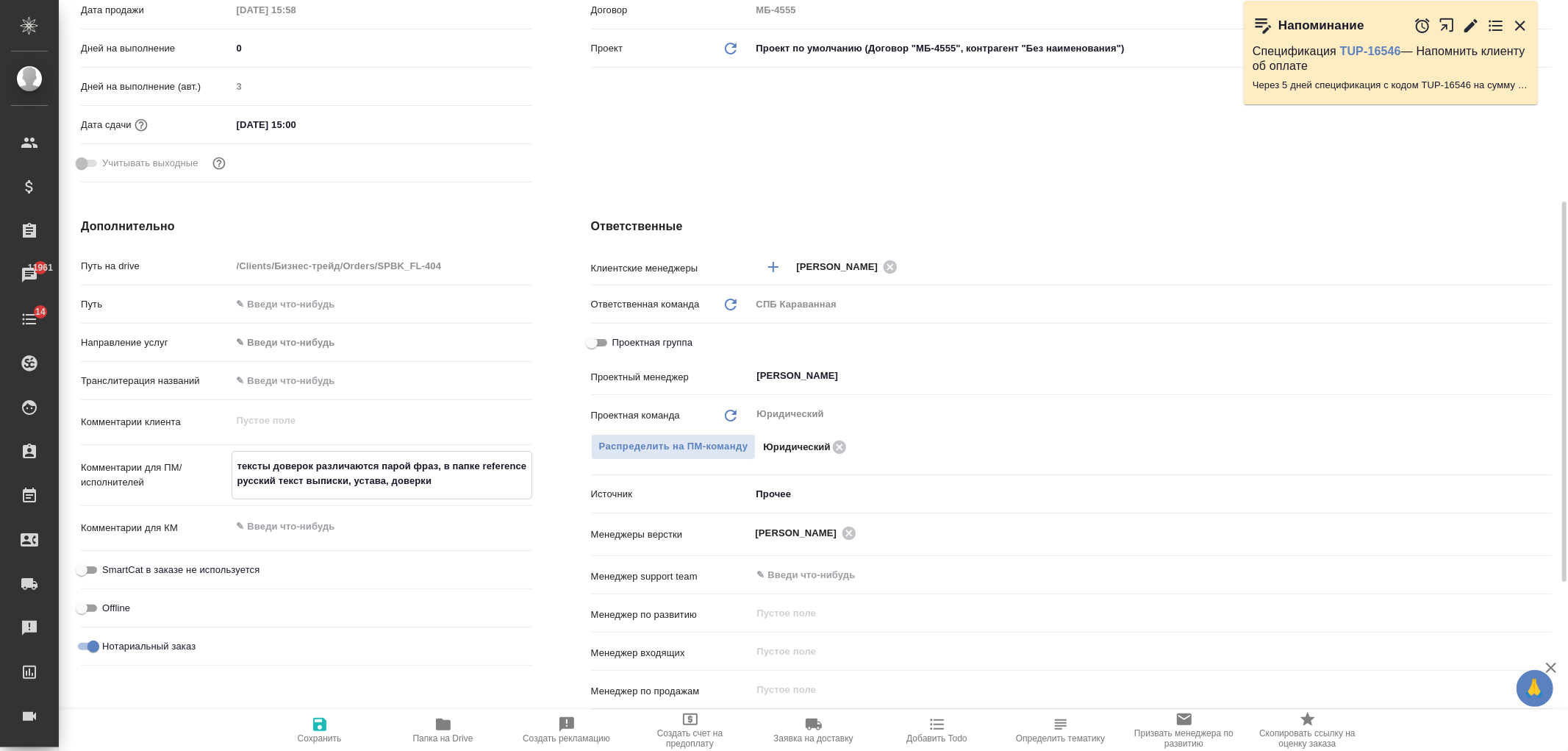
type textarea "x"
type textarea "тексты доверок различаются парой фраз, в папке reference русский текст выписки,…"
type textarea "x"
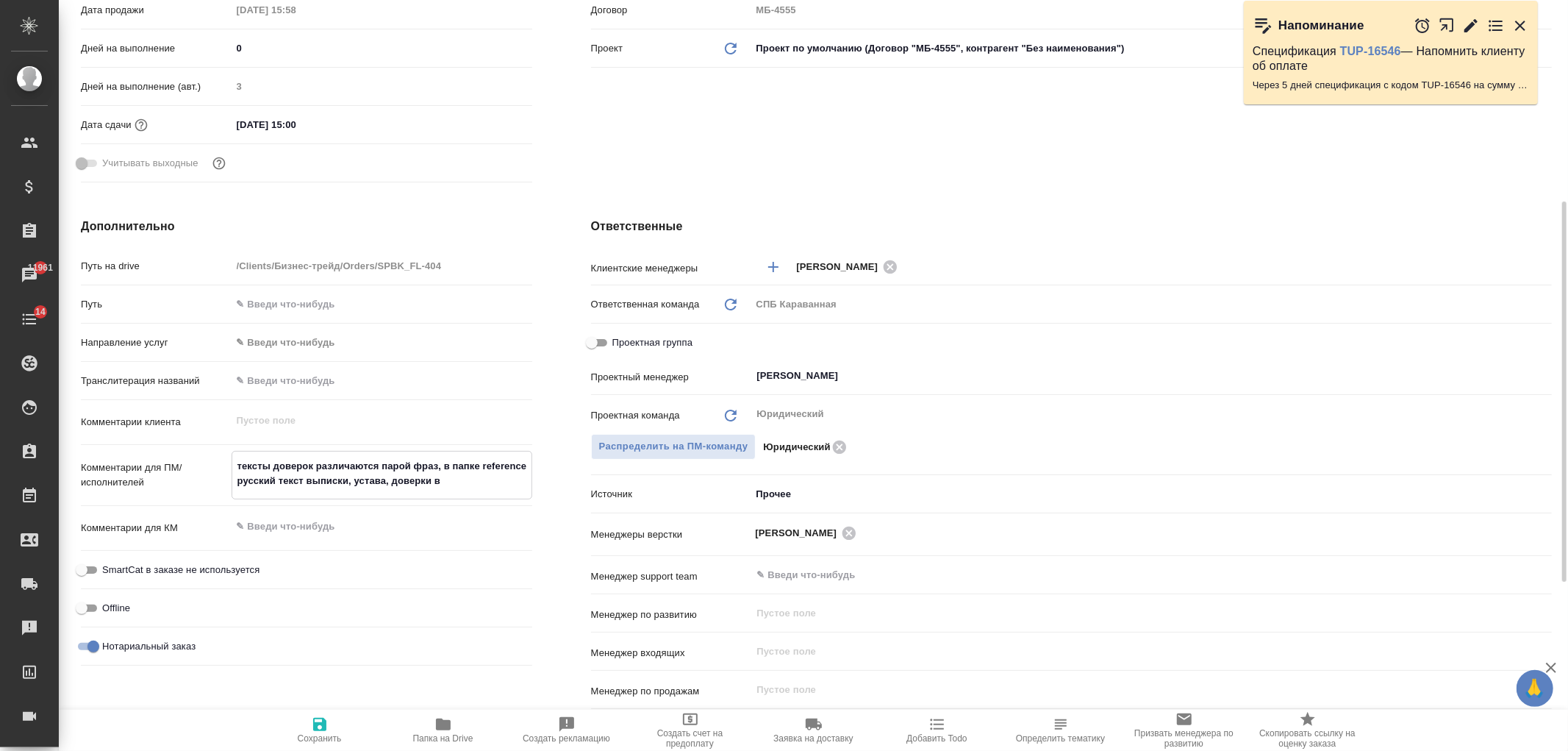
type textarea "тексты доверок различаются парой фраз, в папке reference русский текст выписки,…"
type textarea "x"
type textarea "тексты доверок различаются парой фраз, в папке reference русский текст выписки,…"
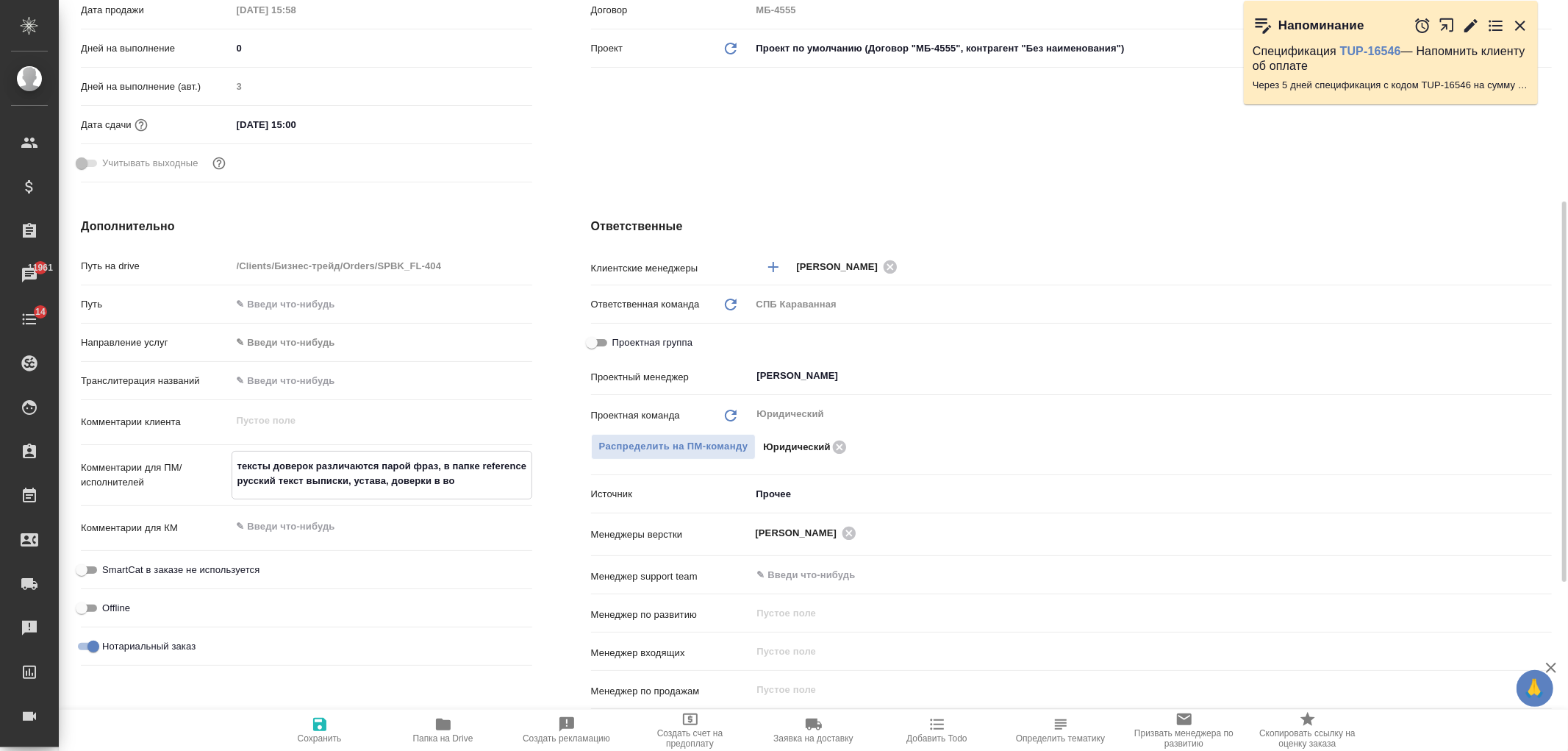
type textarea "x"
type textarea "тексты доверок различаются парой фраз, в папке reference русский текст выписки,…"
type textarea "x"
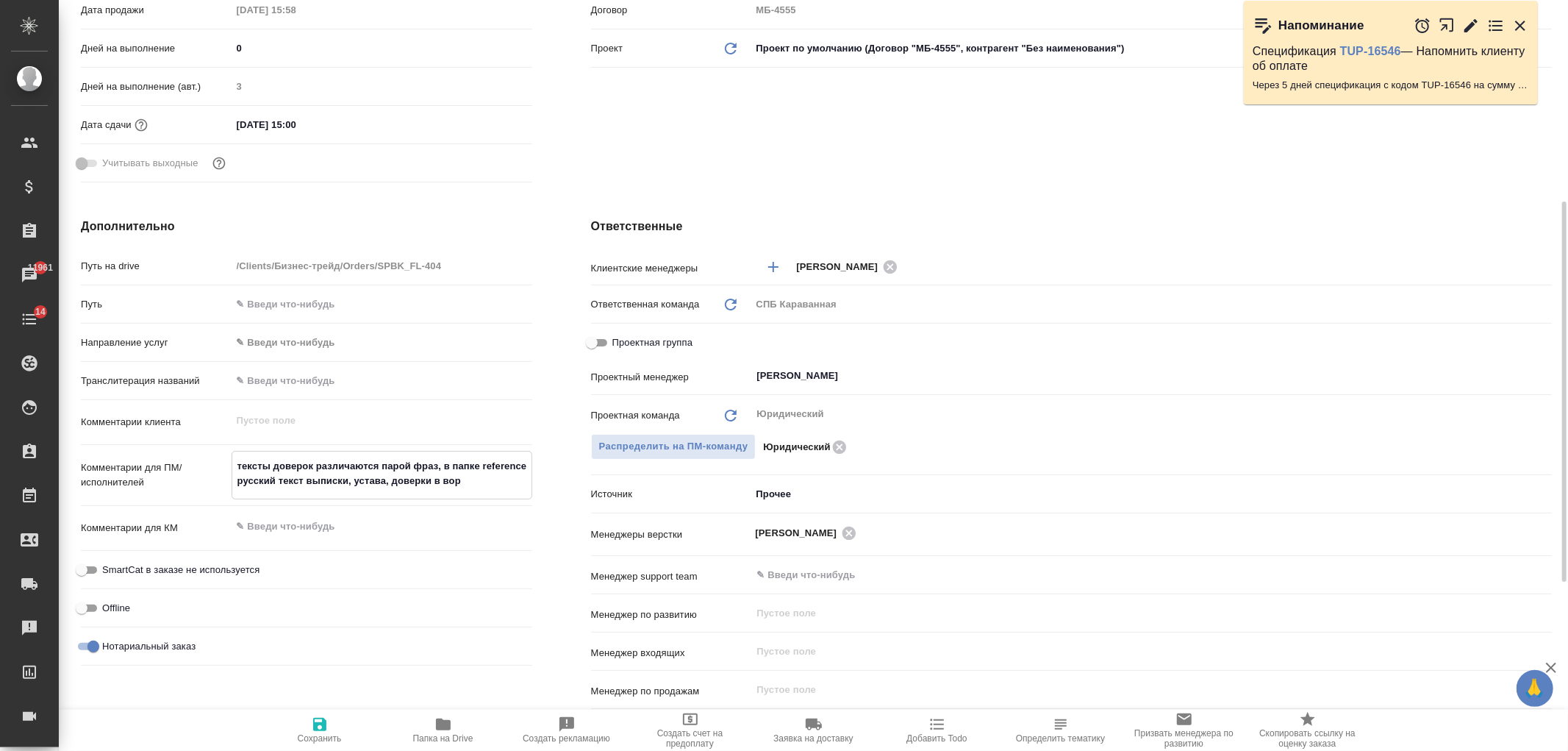
type textarea "x"
type textarea "тексты доверок различаются парой фраз, в папке reference русский текст выписки,…"
type textarea "x"
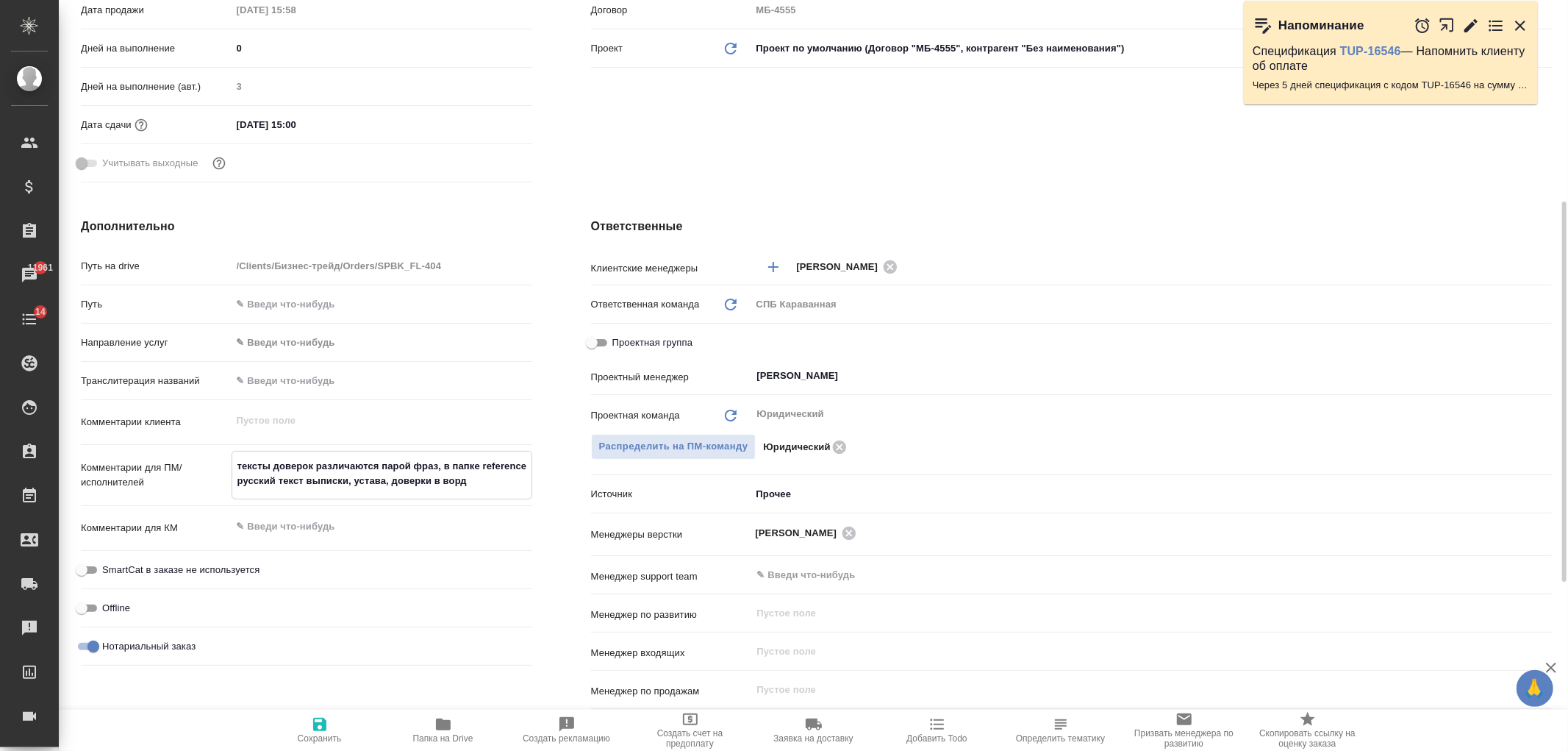
type textarea "x"
type textarea "тексты доверок различаются парой фраз, в папке reference русский текст выписки,…"
type textarea "x"
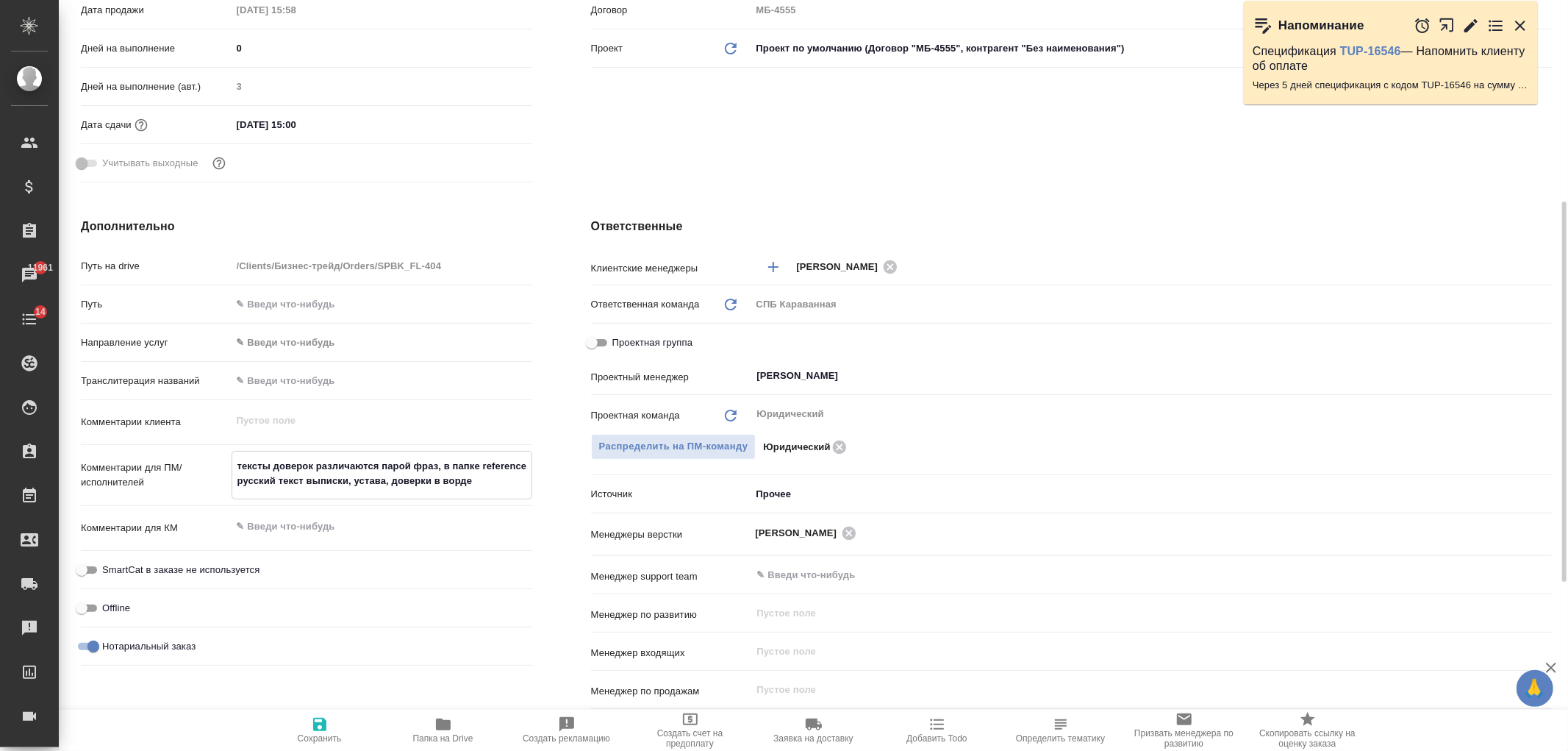
type textarea "тексты доверок различаются парой фраз, в папке reference русский текст выписки,…"
type textarea "x"
click at [322, 723] on icon "button" at bounding box center [320, 724] width 13 height 13
type textarea "x"
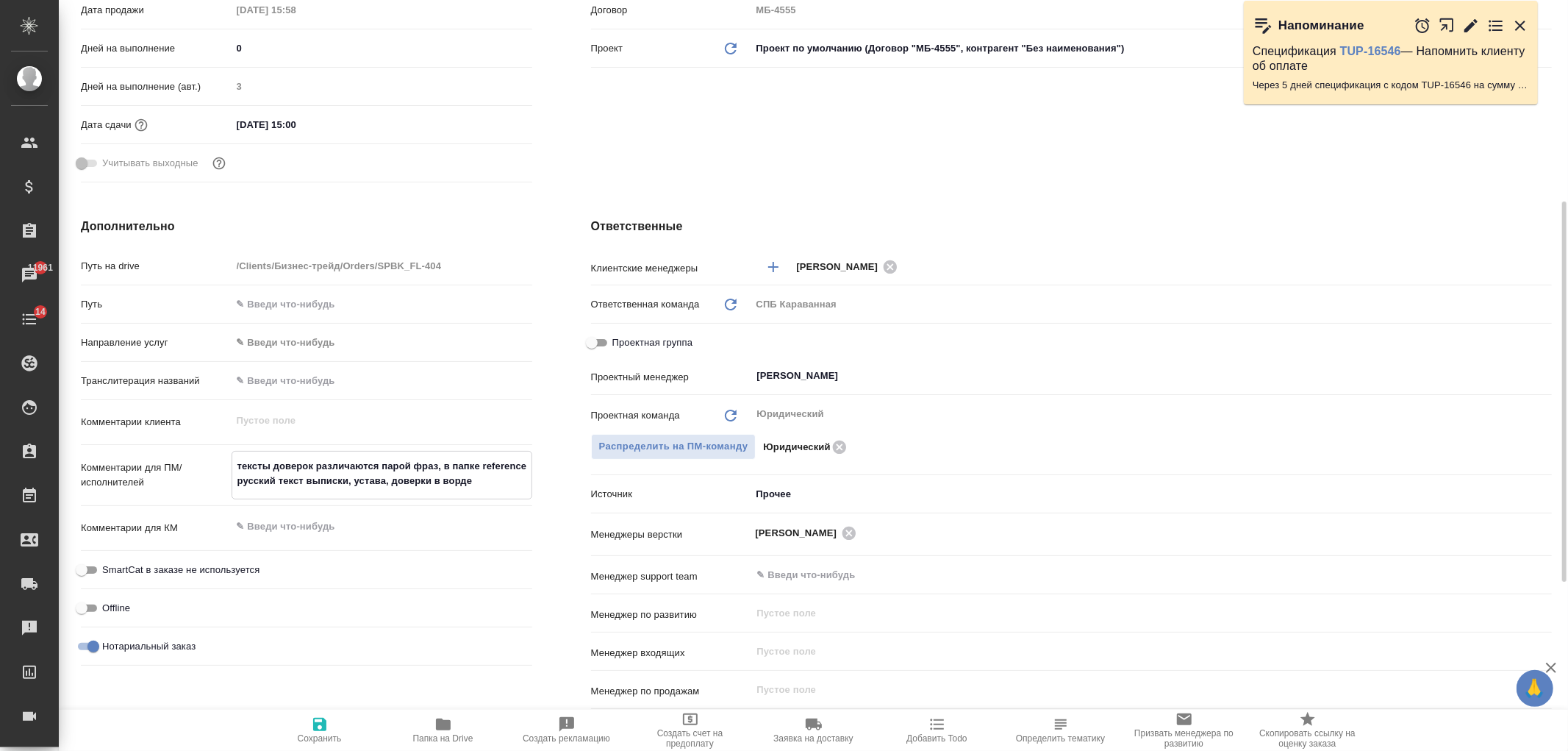
type textarea "x"
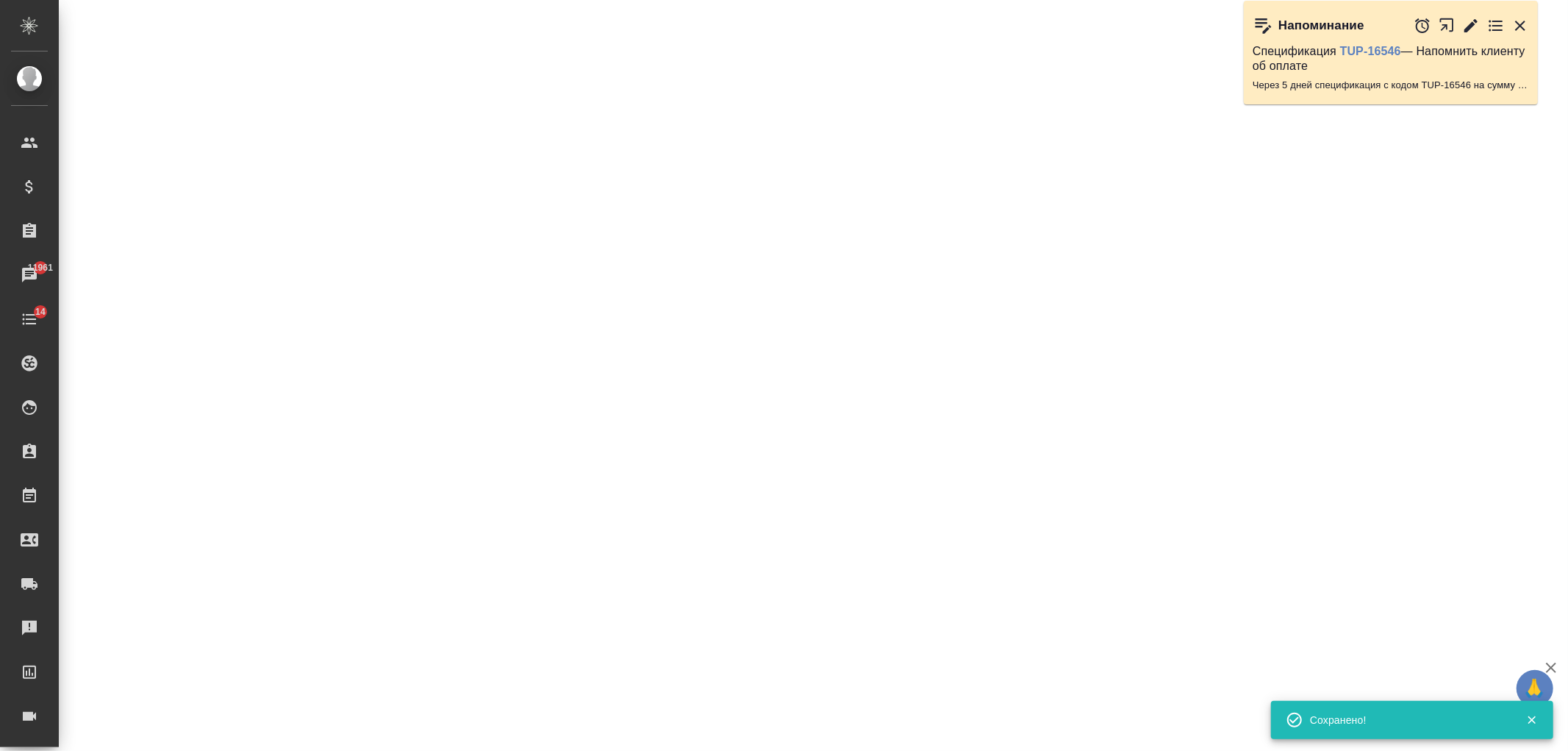
select select "RU"
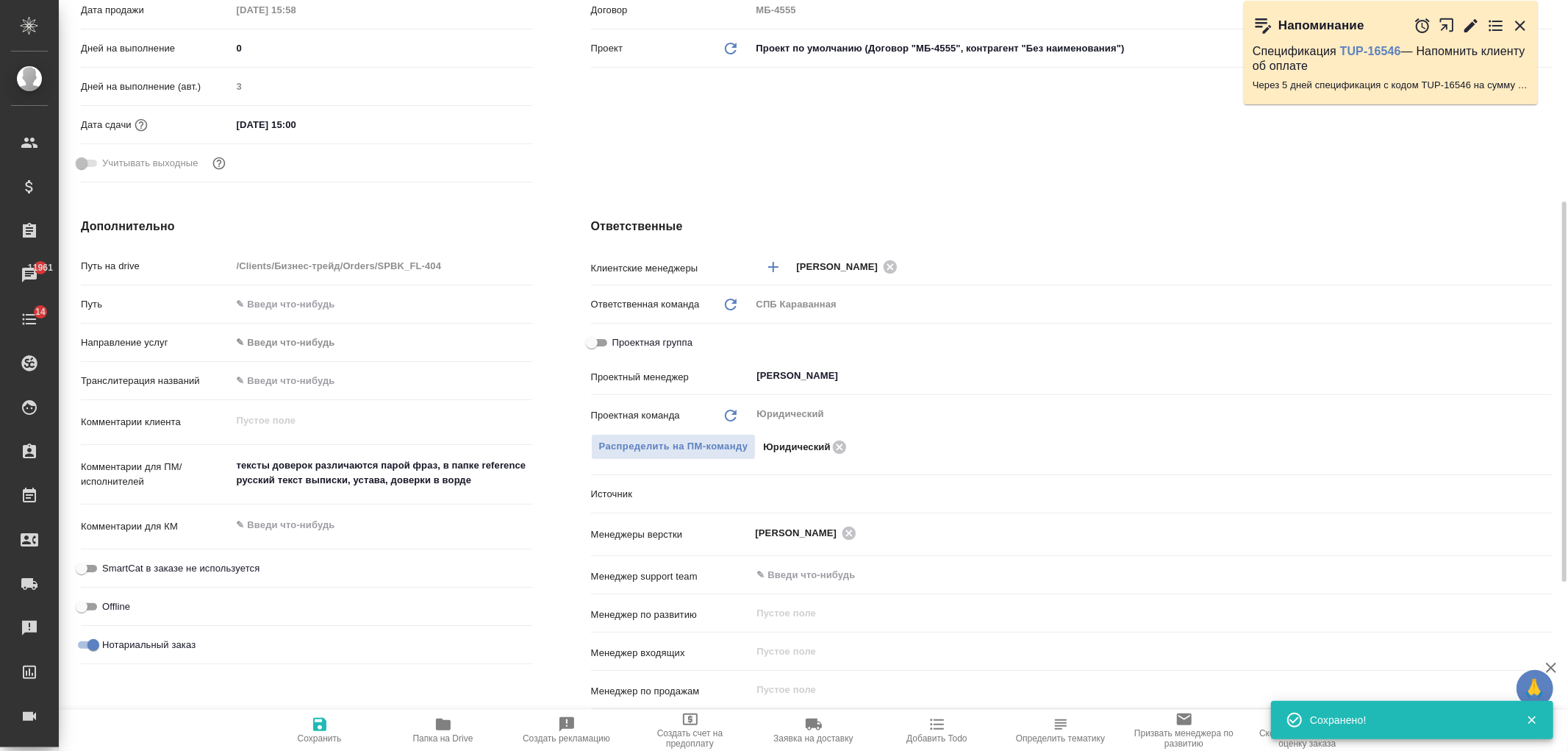
type textarea "x"
click at [456, 718] on span "Папка на Drive" at bounding box center [444, 730] width 106 height 28
type textarea "x"
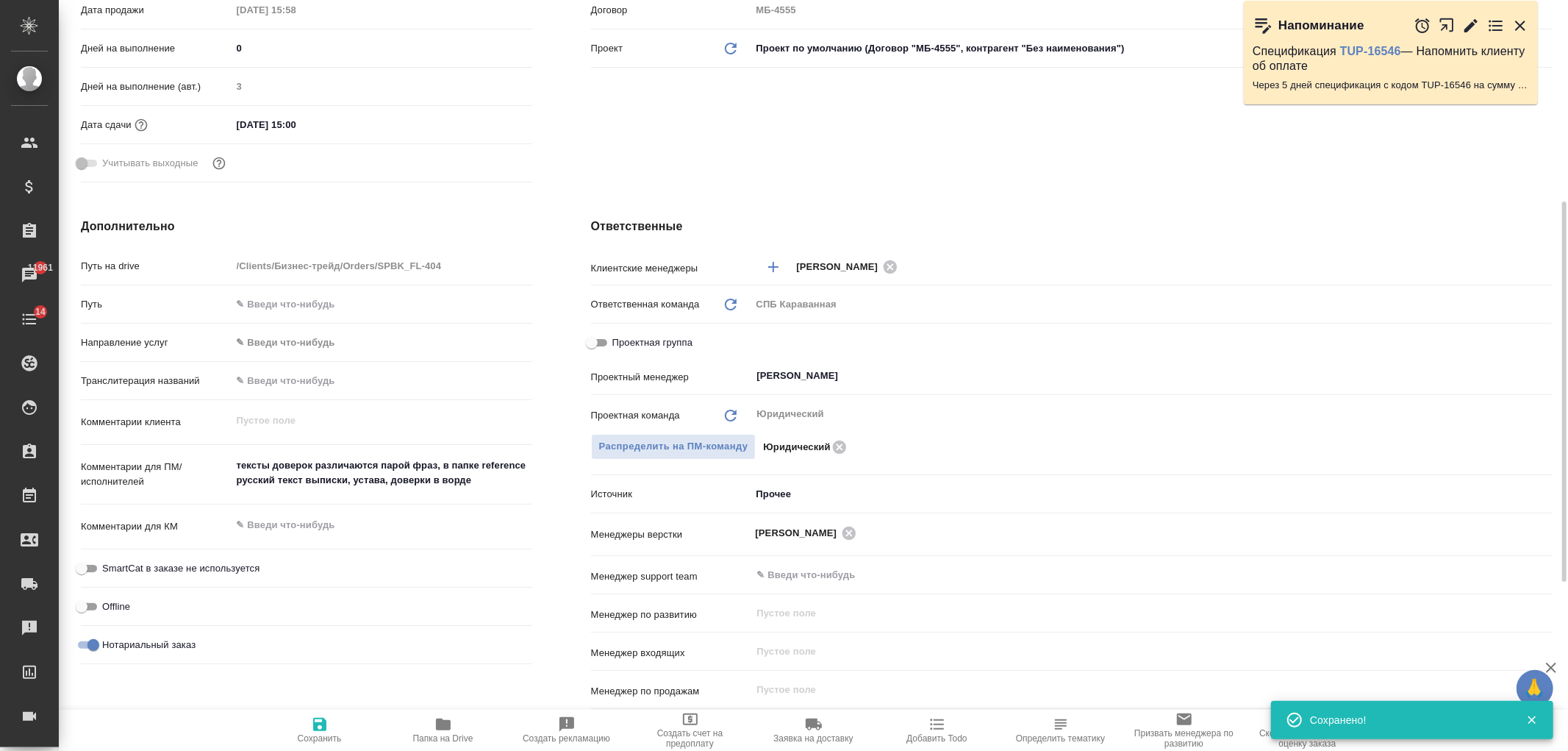
type textarea "x"
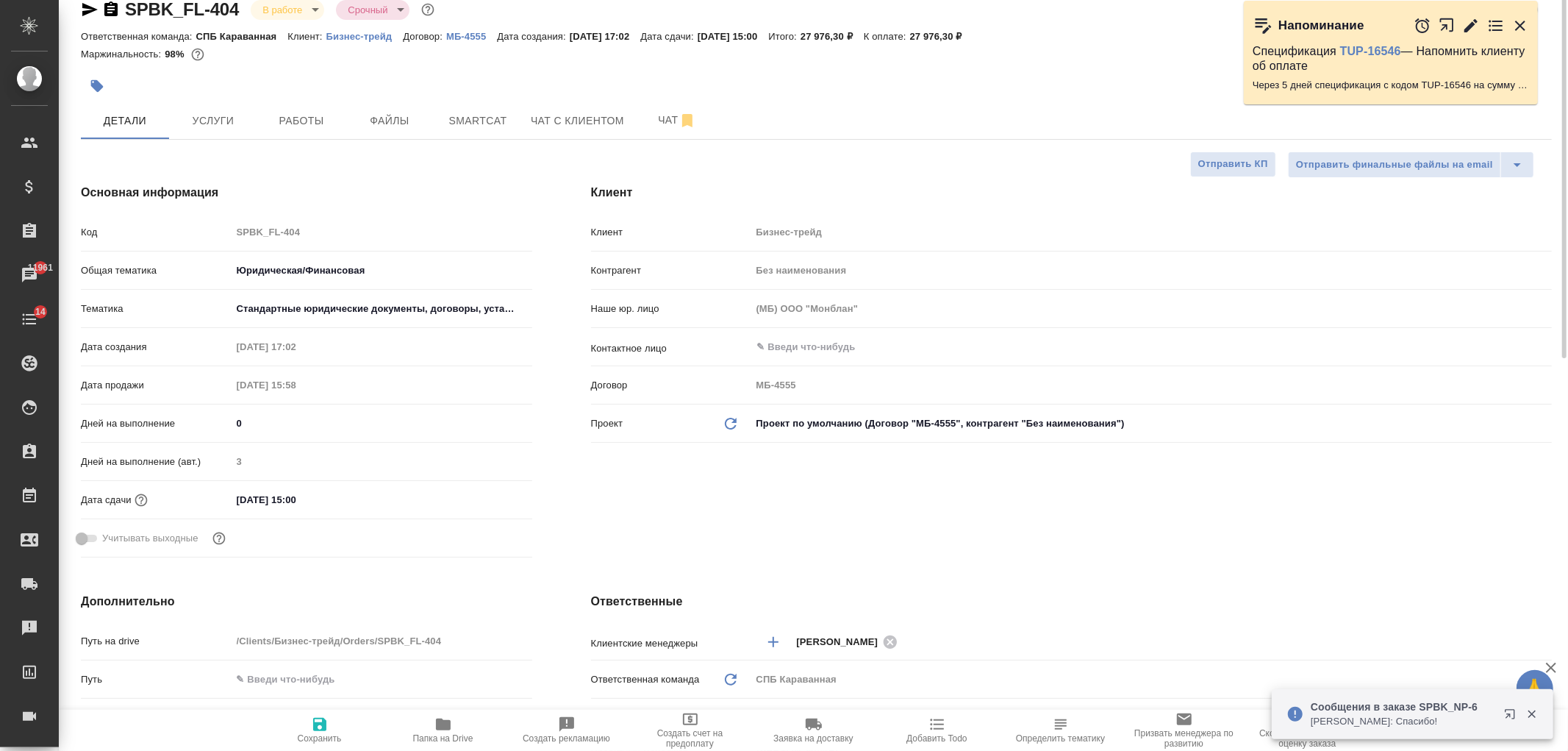
scroll to position [0, 0]
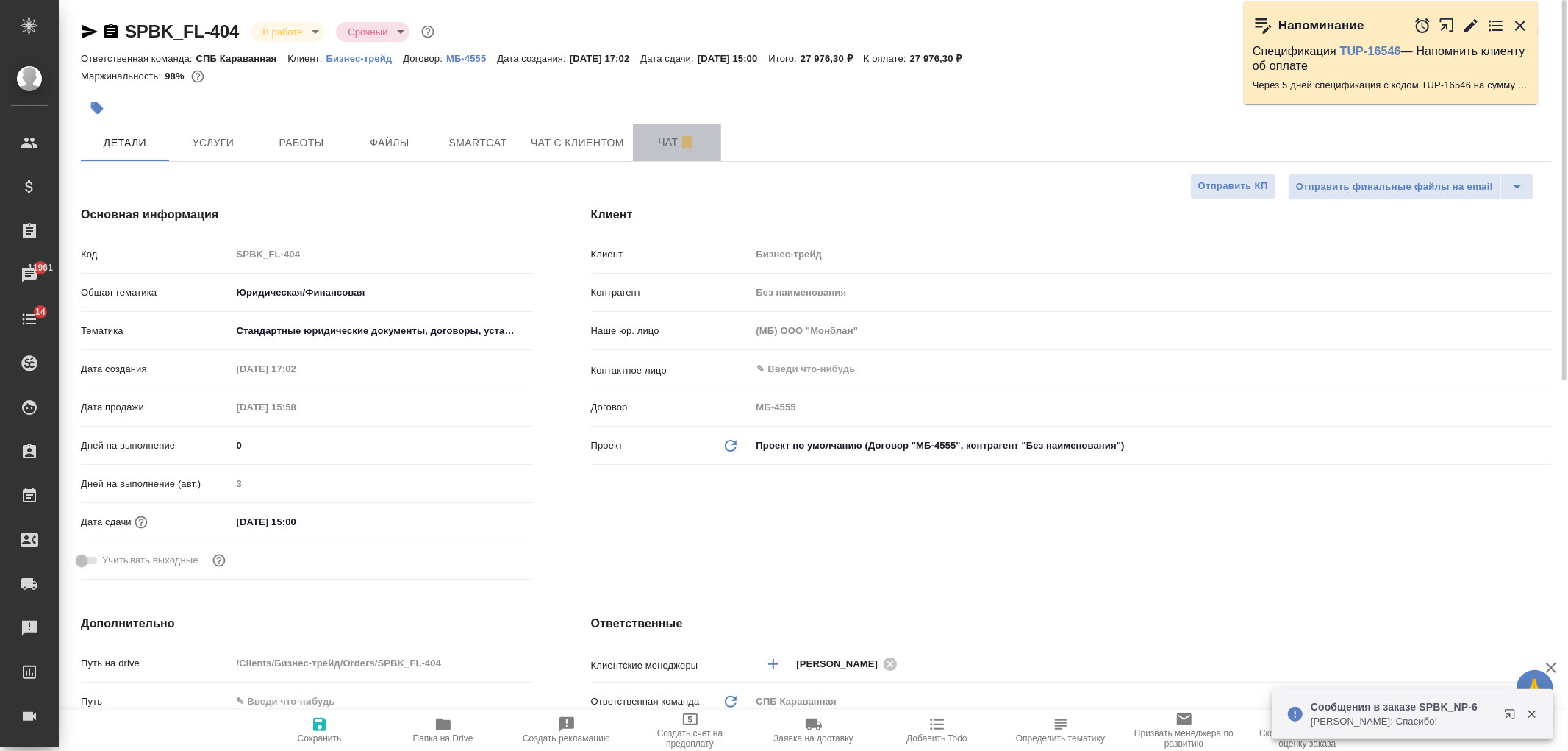
click at [650, 153] on button "Чат" at bounding box center [677, 143] width 88 height 37
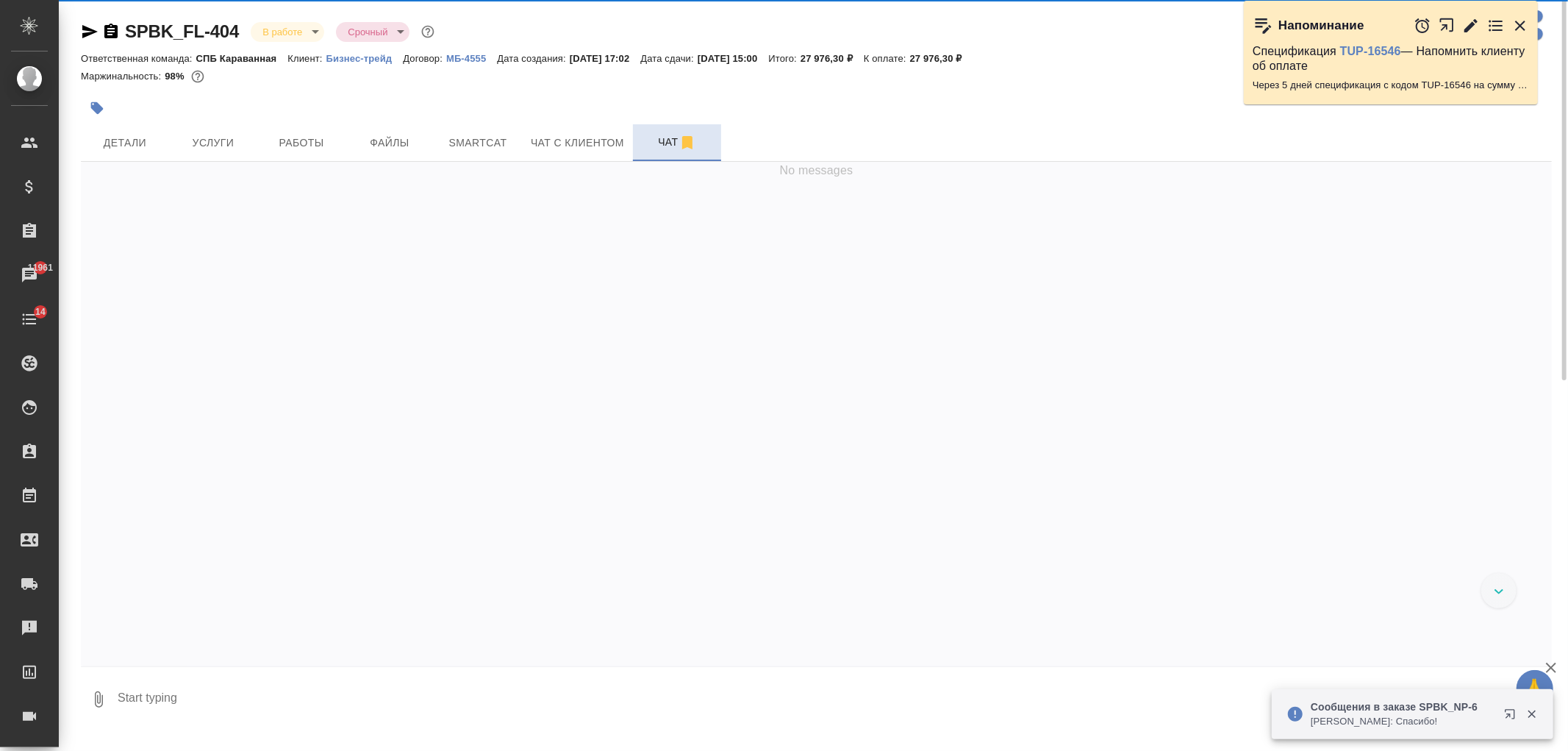
scroll to position [2998, 0]
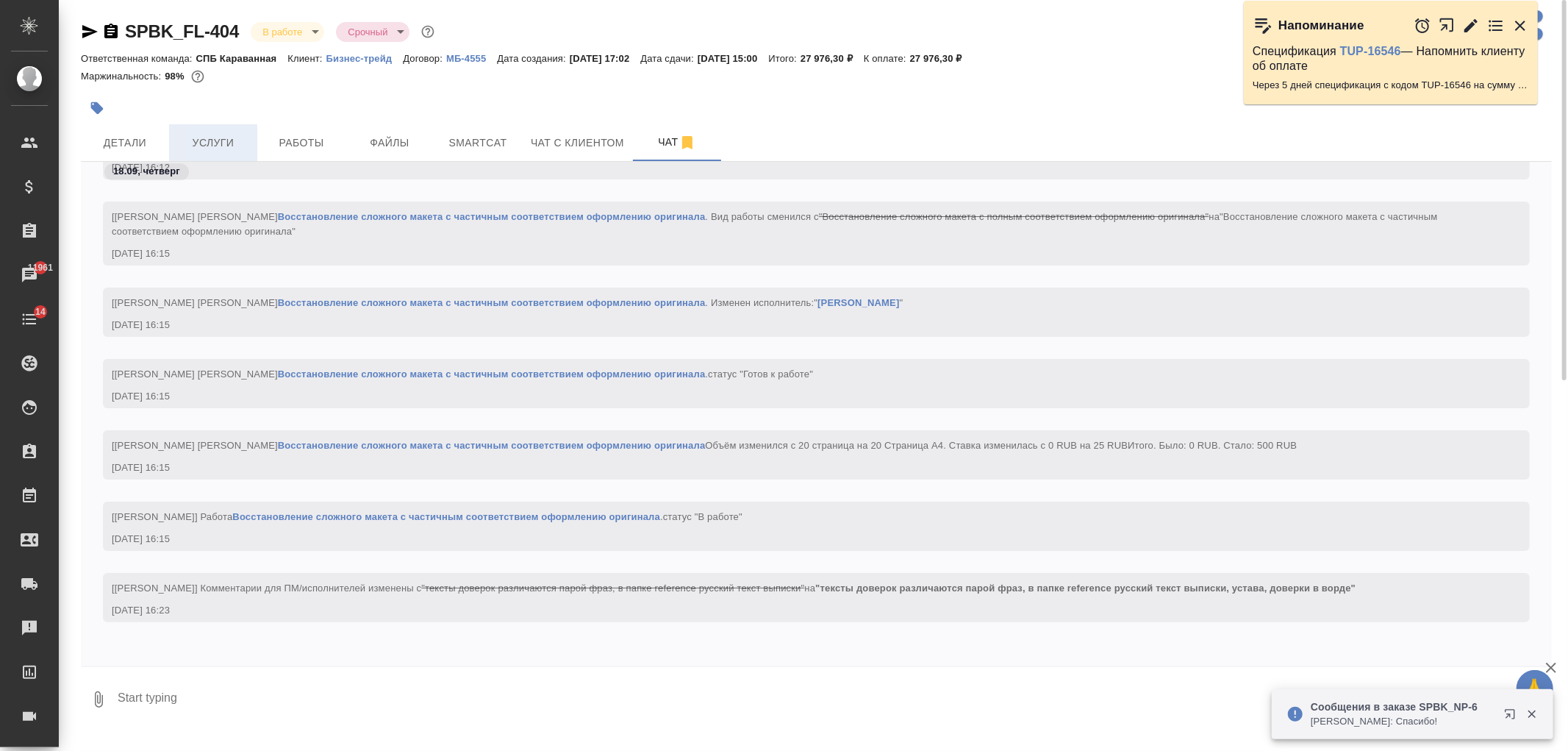
click at [224, 144] on span "Услуги" at bounding box center [213, 143] width 71 height 19
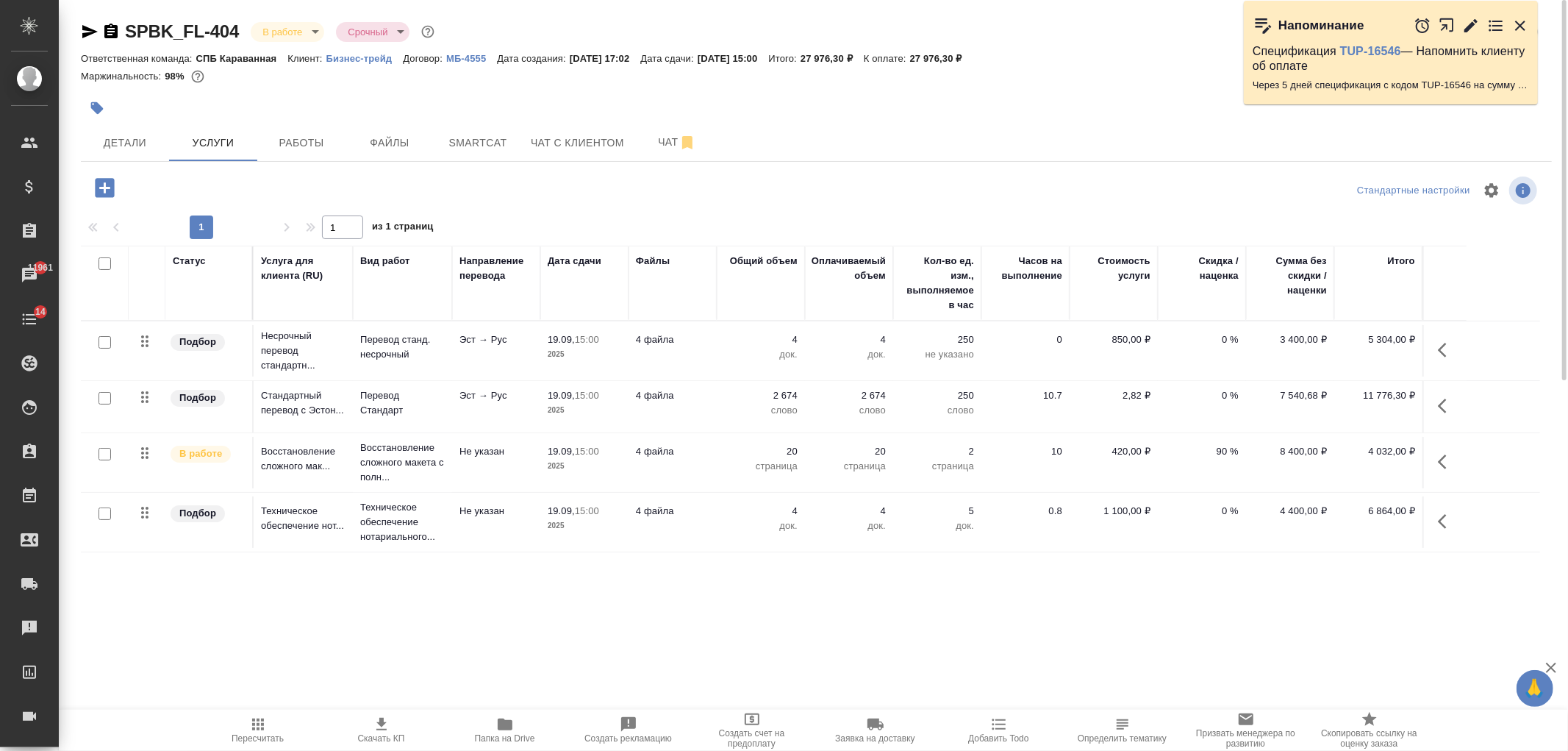
click at [1445, 467] on icon "button" at bounding box center [1447, 462] width 18 height 18
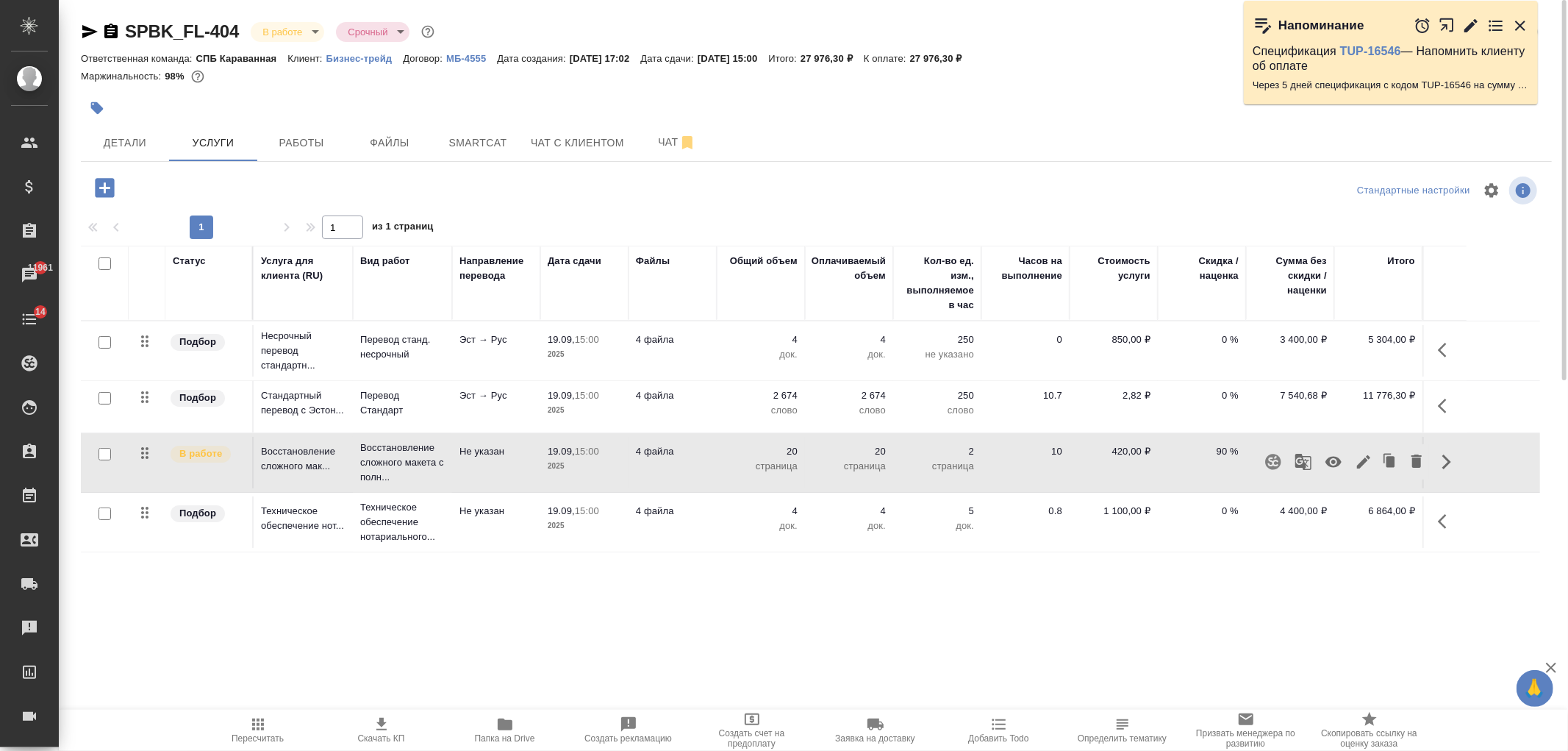
click at [1363, 457] on icon "button" at bounding box center [1364, 462] width 18 height 18
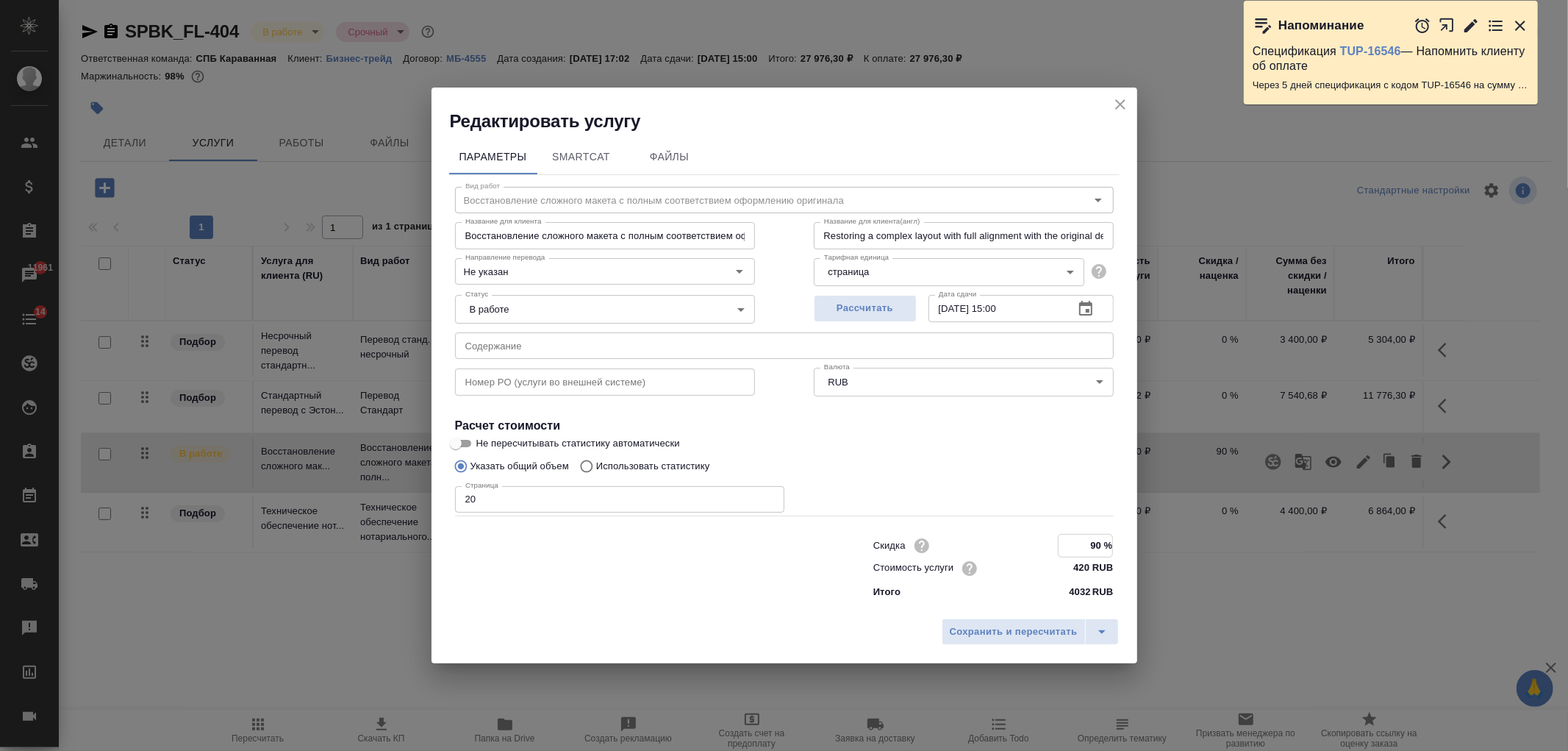
click at [1103, 546] on input "90 %" at bounding box center [1085, 546] width 54 height 21
type input "95 %"
click at [1020, 648] on div "Сохранить и пересчитать" at bounding box center [784, 637] width 706 height 52
click at [1008, 633] on span "Сохранить и пересчитать" at bounding box center [1014, 631] width 128 height 17
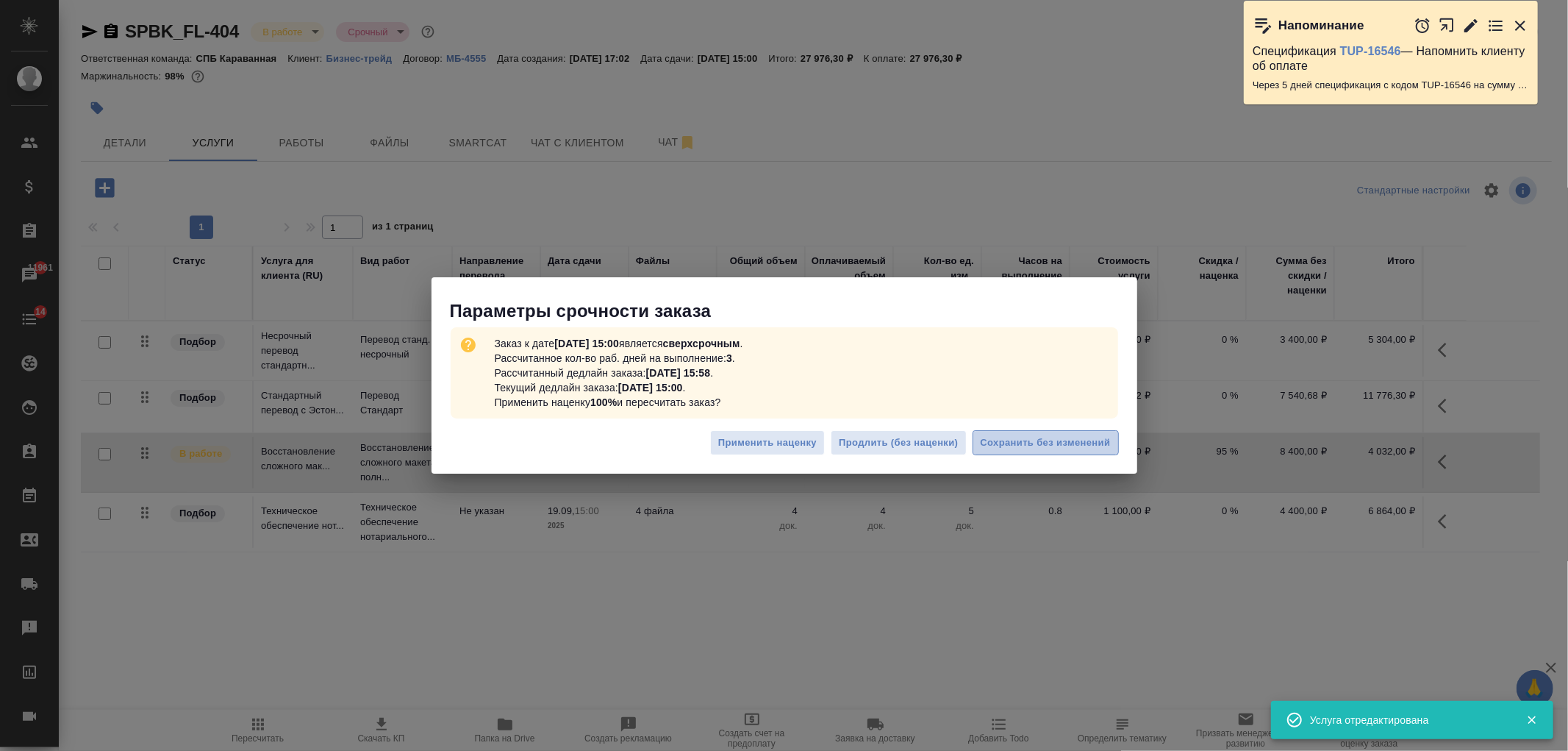
click at [1052, 440] on span "Сохранить без изменений" at bounding box center [1046, 443] width 130 height 17
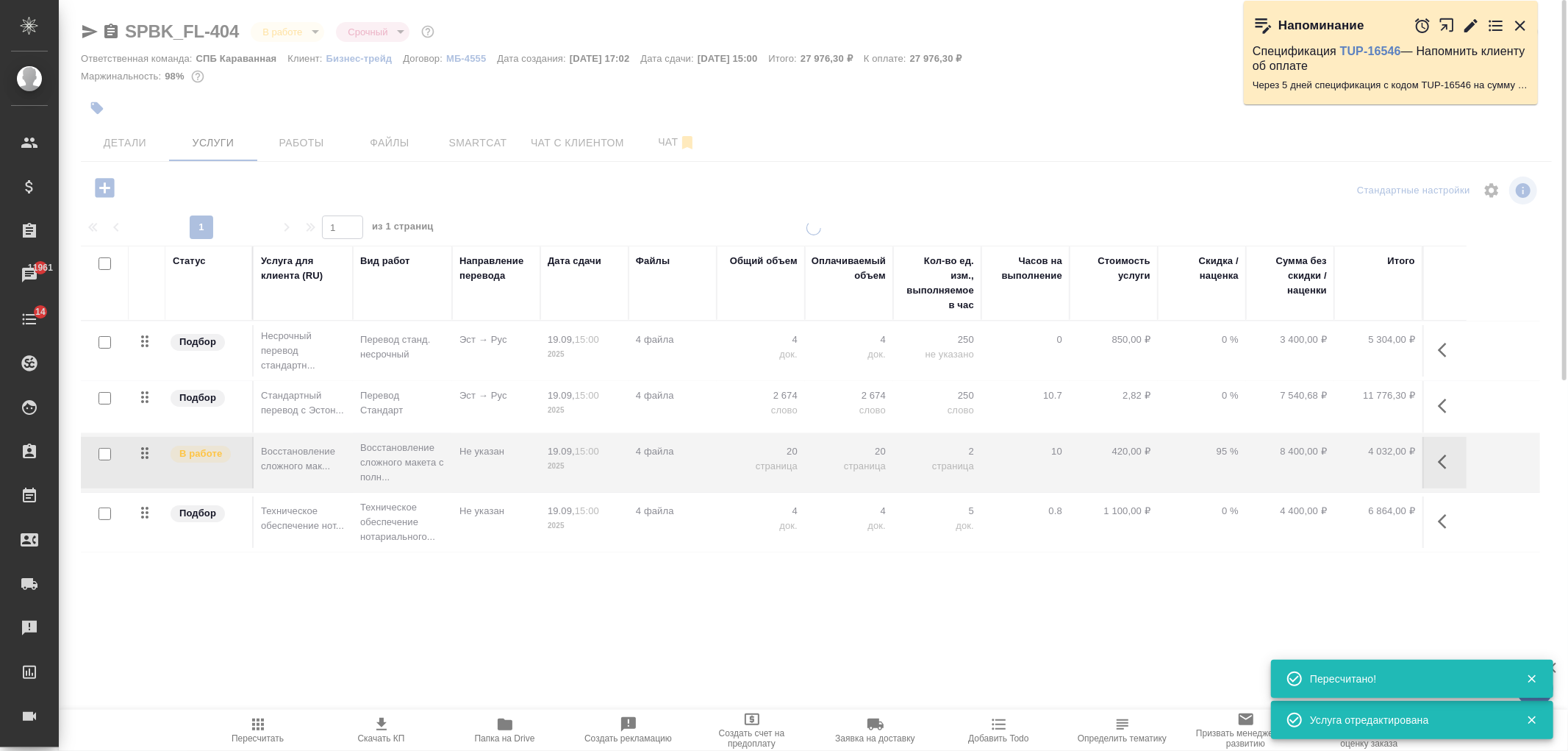
click at [665, 148] on div at bounding box center [813, 300] width 1509 height 599
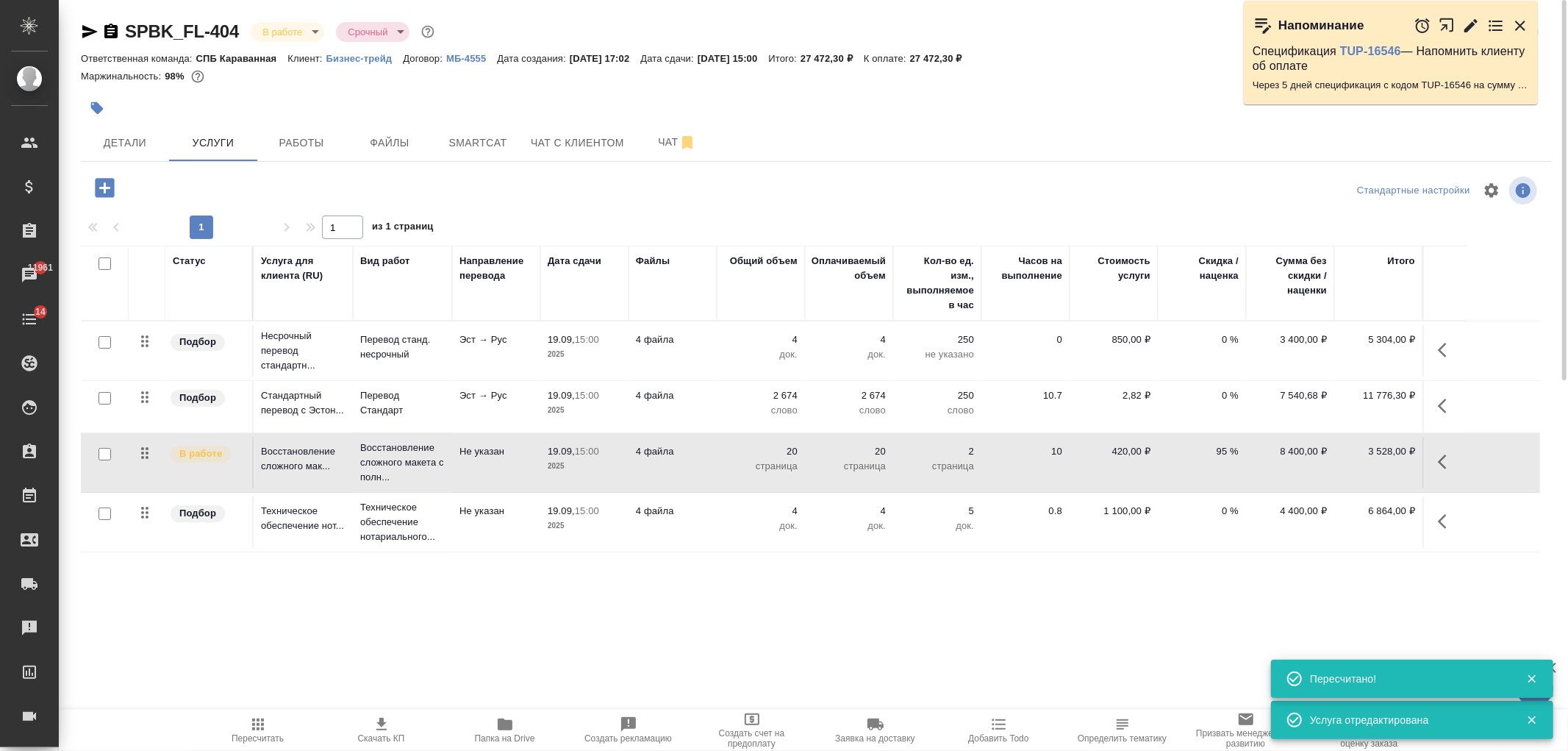
click at [665, 148] on span "Чат" at bounding box center [677, 142] width 71 height 19
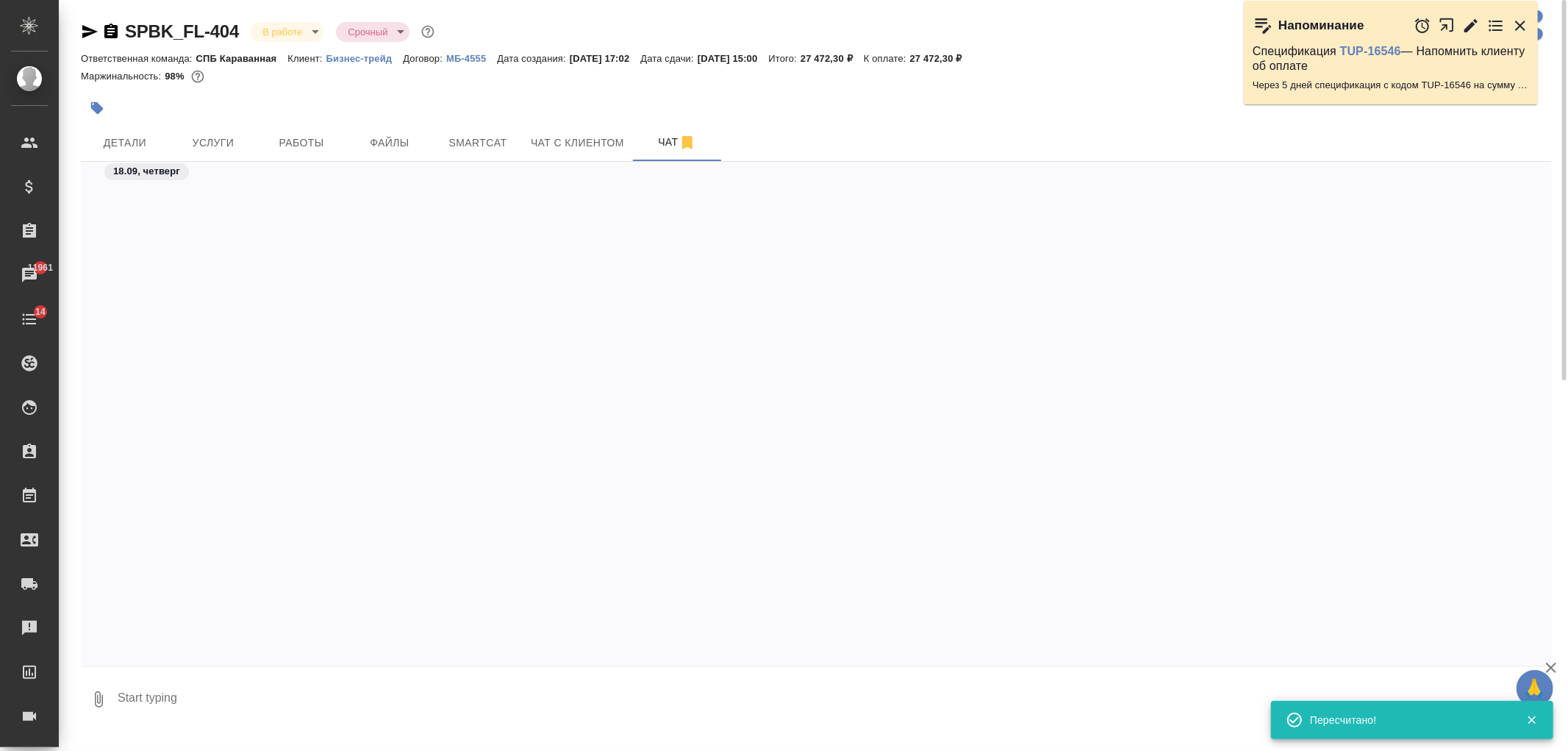
scroll to position [2998, 0]
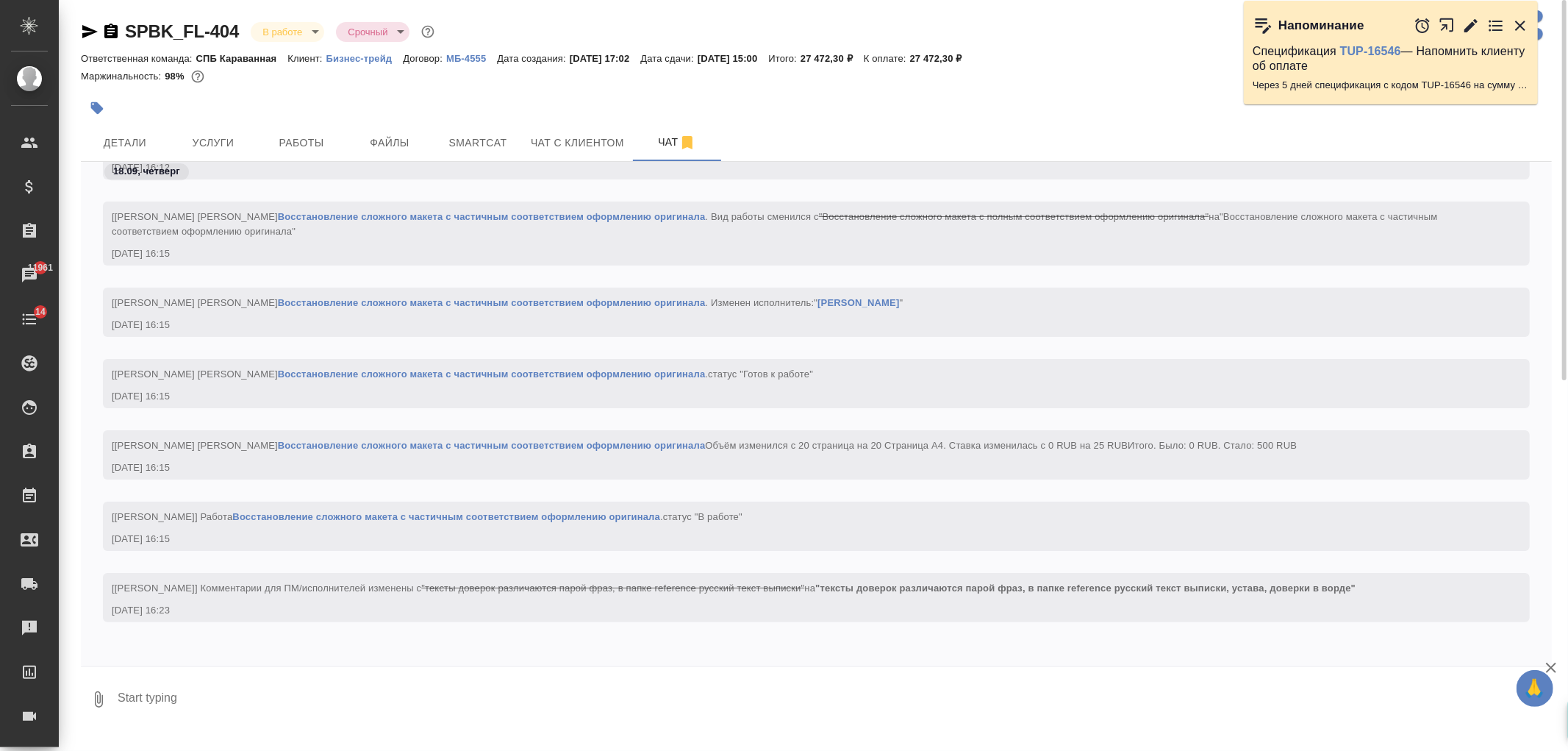
click at [348, 679] on textarea at bounding box center [834, 699] width 1436 height 50
click at [368, 699] on textarea "добавила файлы в ворде в референсы" at bounding box center [822, 699] width 1412 height 50
click at [216, 693] on textarea "добавила файлы в ворде в референсы" at bounding box center [822, 699] width 1412 height 50
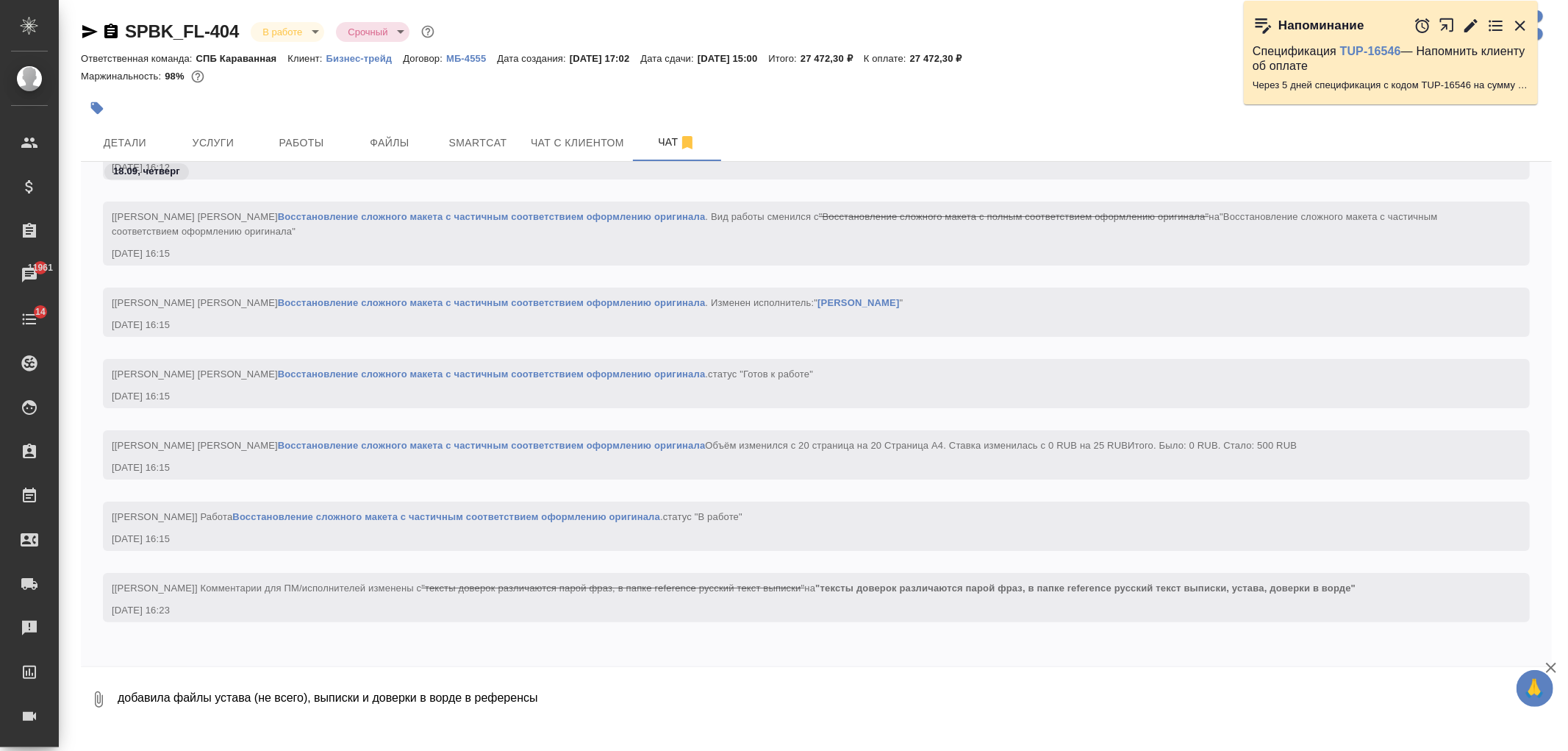
type textarea "добавила файлы устава (не всего), выписки и доверки в ворде в референсы"
click at [222, 137] on span "Услуги" at bounding box center [213, 143] width 71 height 19
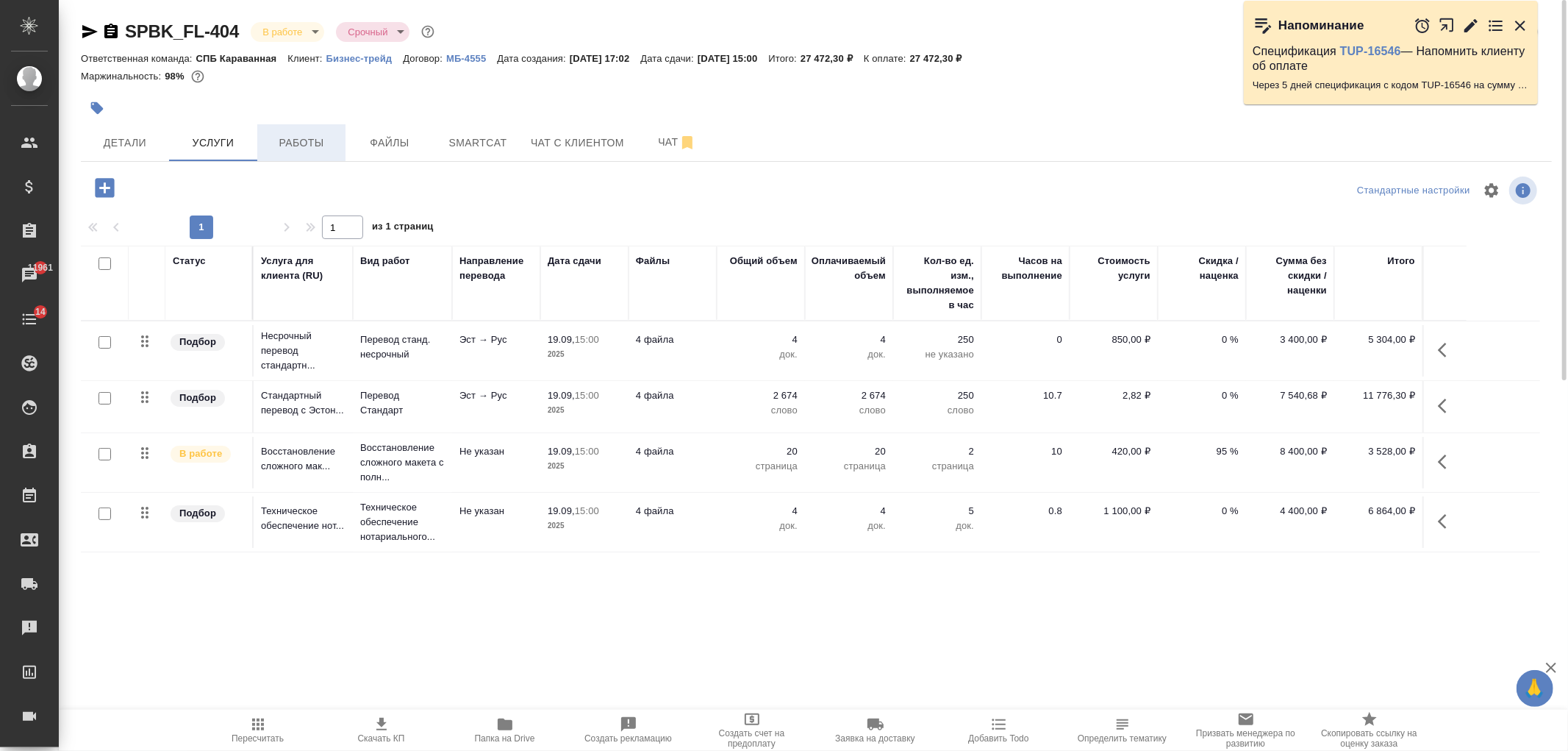
click at [297, 135] on span "Работы" at bounding box center [301, 143] width 71 height 19
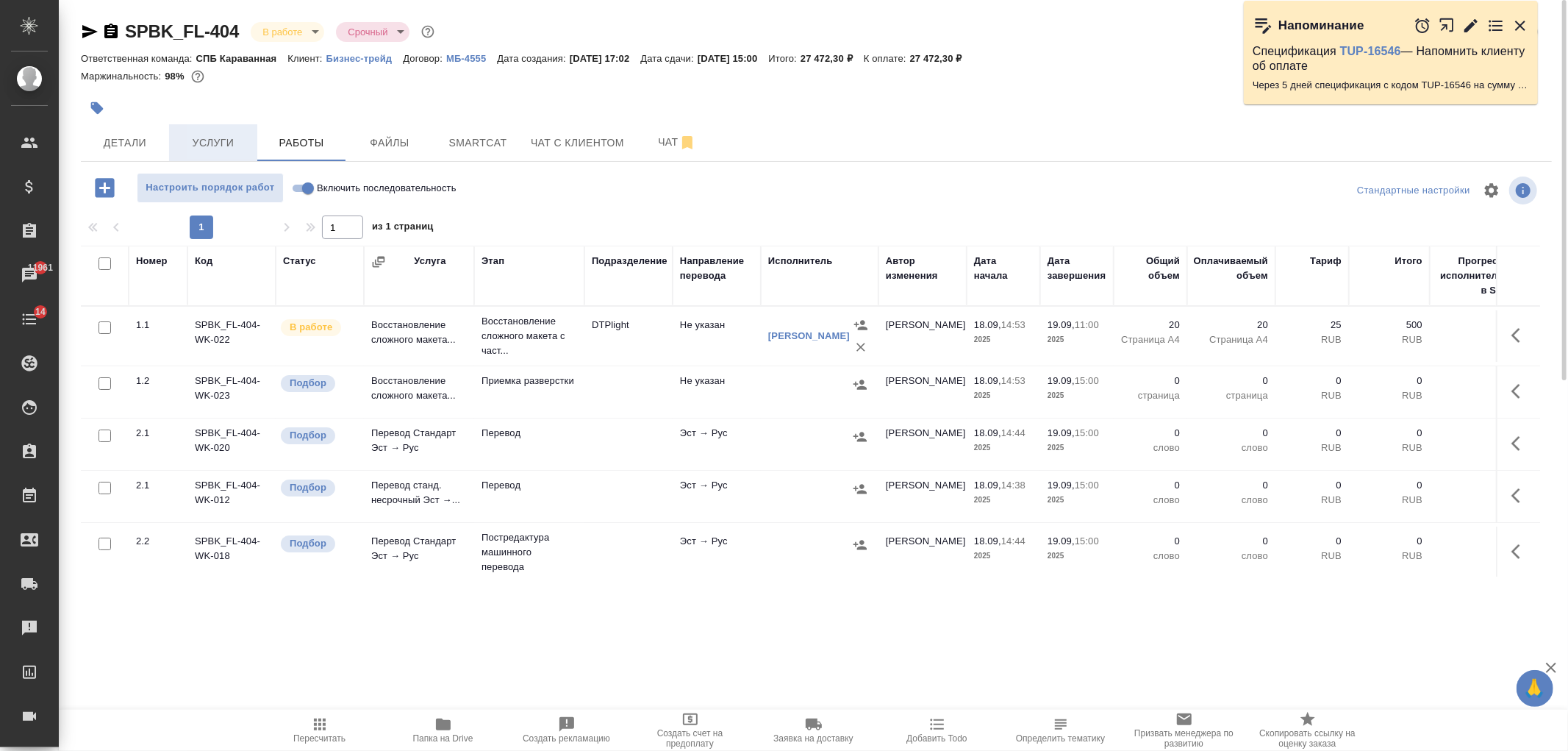
click at [228, 143] on span "Услуги" at bounding box center [213, 143] width 71 height 19
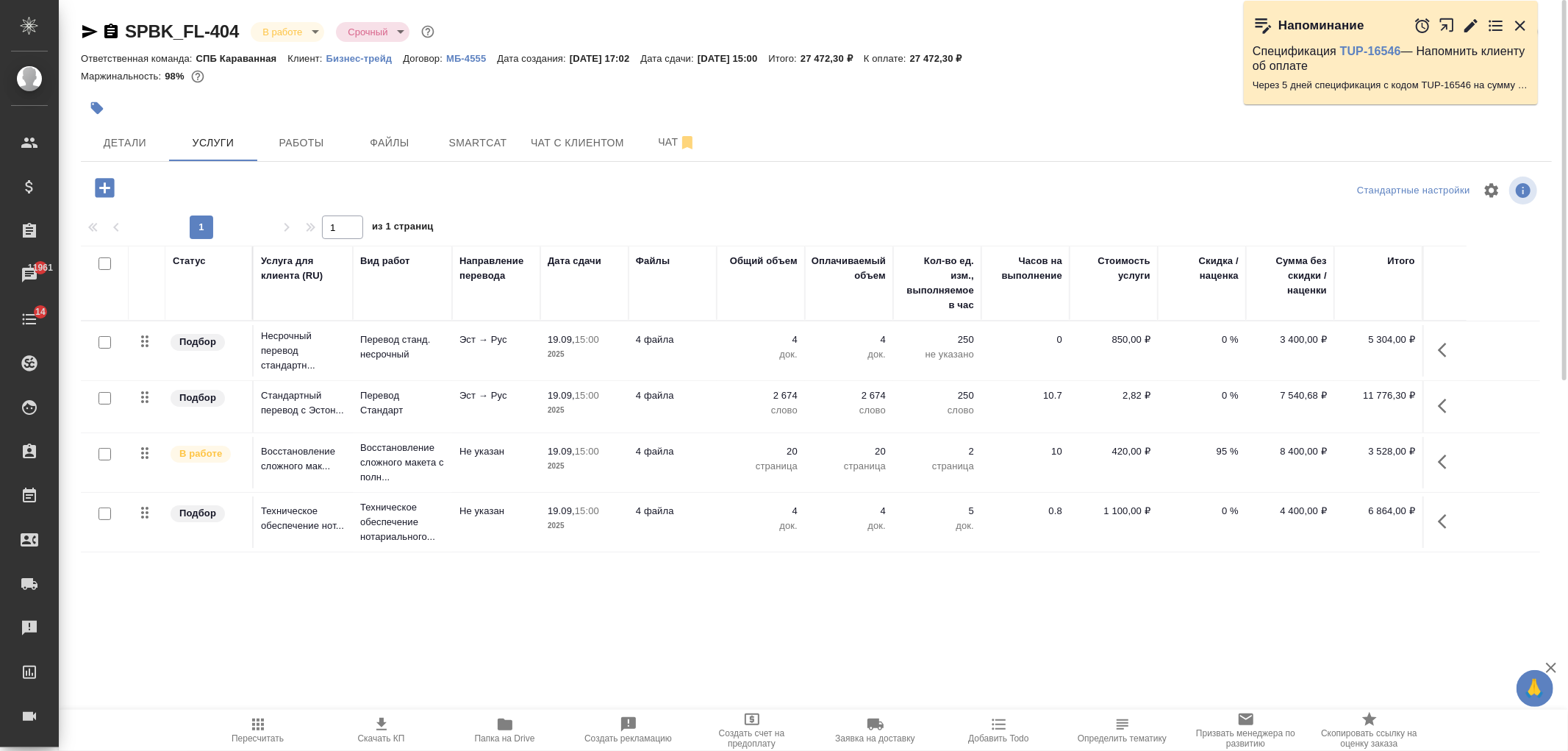
click at [1432, 459] on button "button" at bounding box center [1446, 461] width 35 height 35
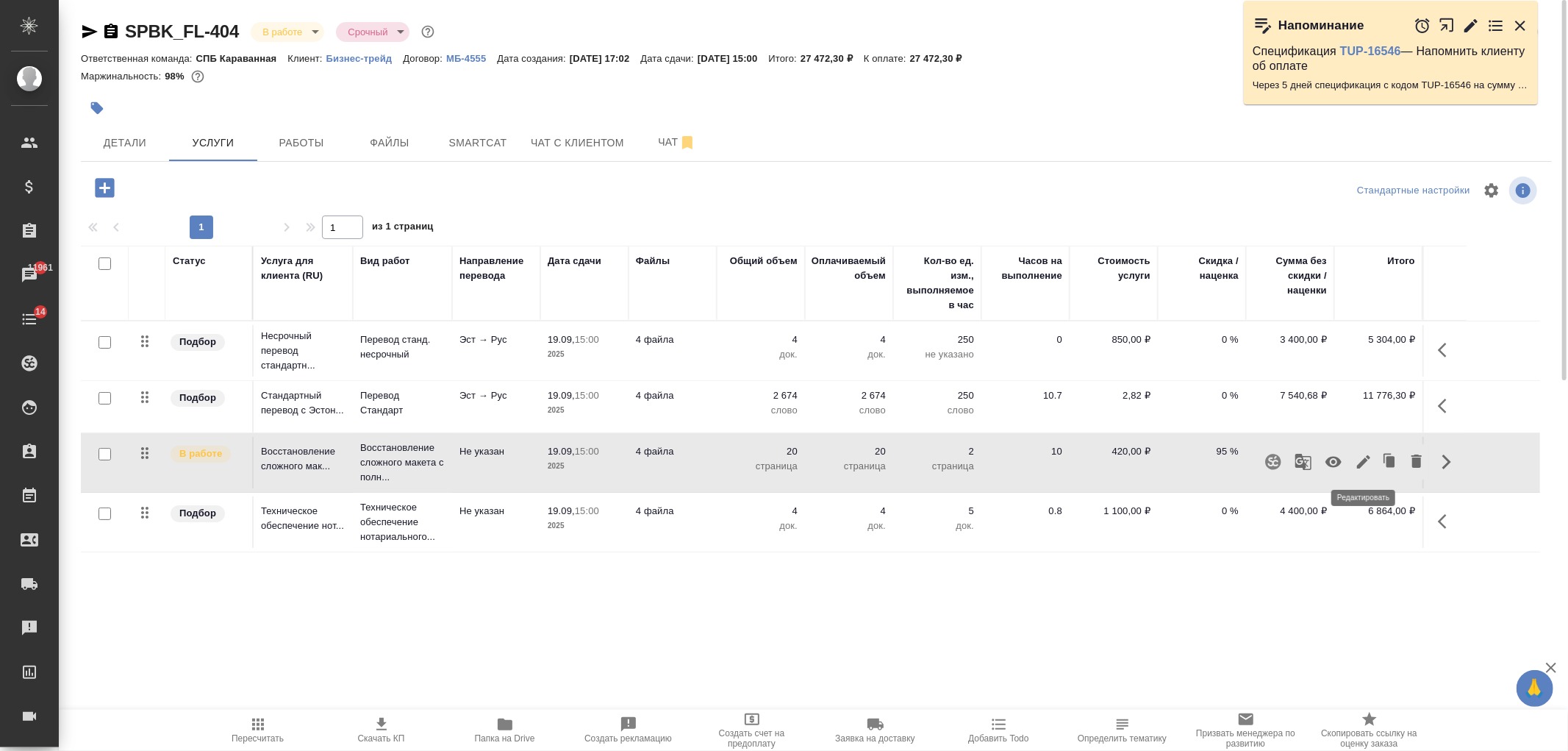
click at [1359, 467] on icon "button" at bounding box center [1364, 462] width 13 height 13
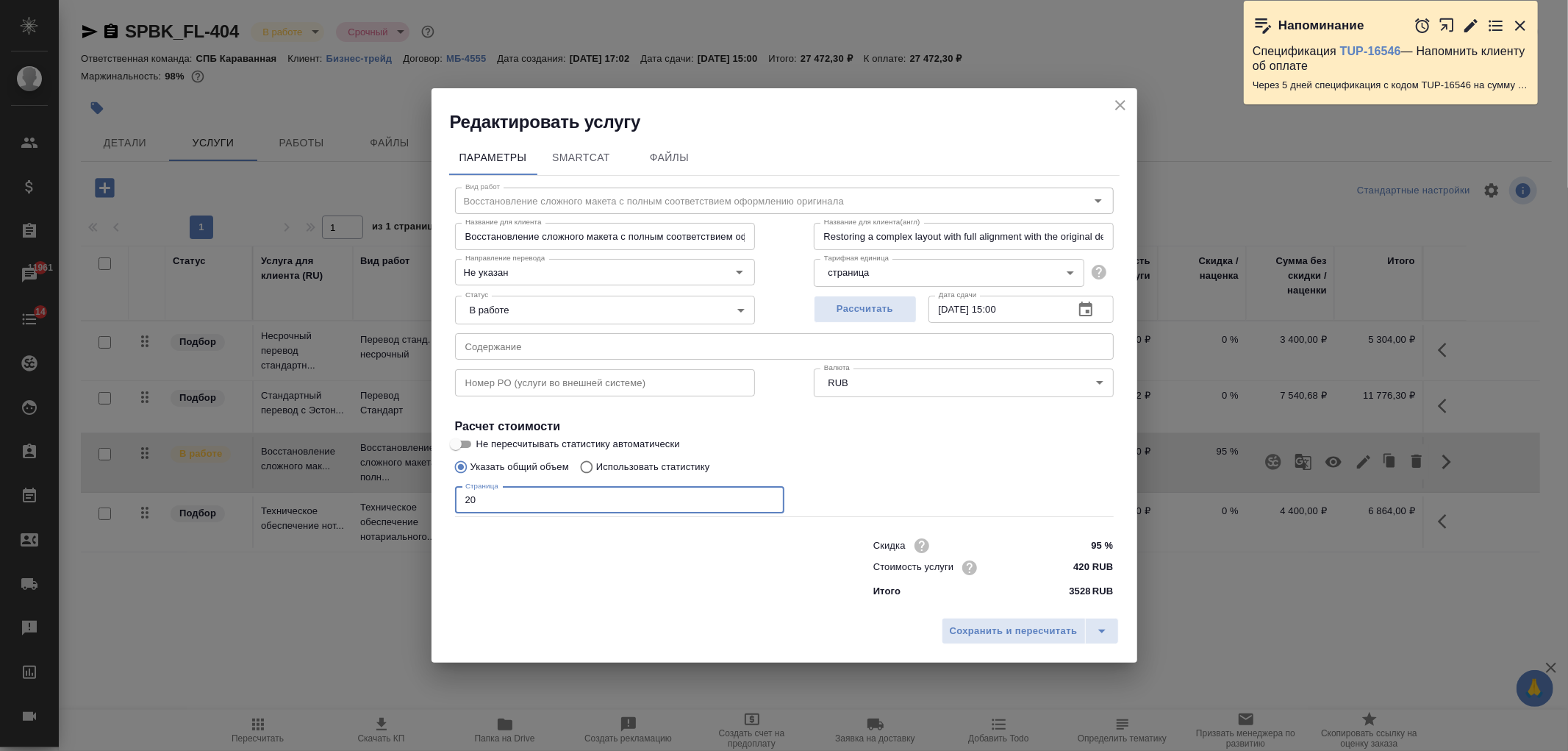
drag, startPoint x: 532, startPoint y: 512, endPoint x: 416, endPoint y: 510, distance: 116.0
click at [416, 510] on div "Редактировать услугу Параметры SmartCat Файлы Вид работ Восстановление сложного…" at bounding box center [784, 376] width 1568 height 751
type input "16"
click at [1023, 629] on span "Сохранить и пересчитать" at bounding box center [1014, 631] width 128 height 17
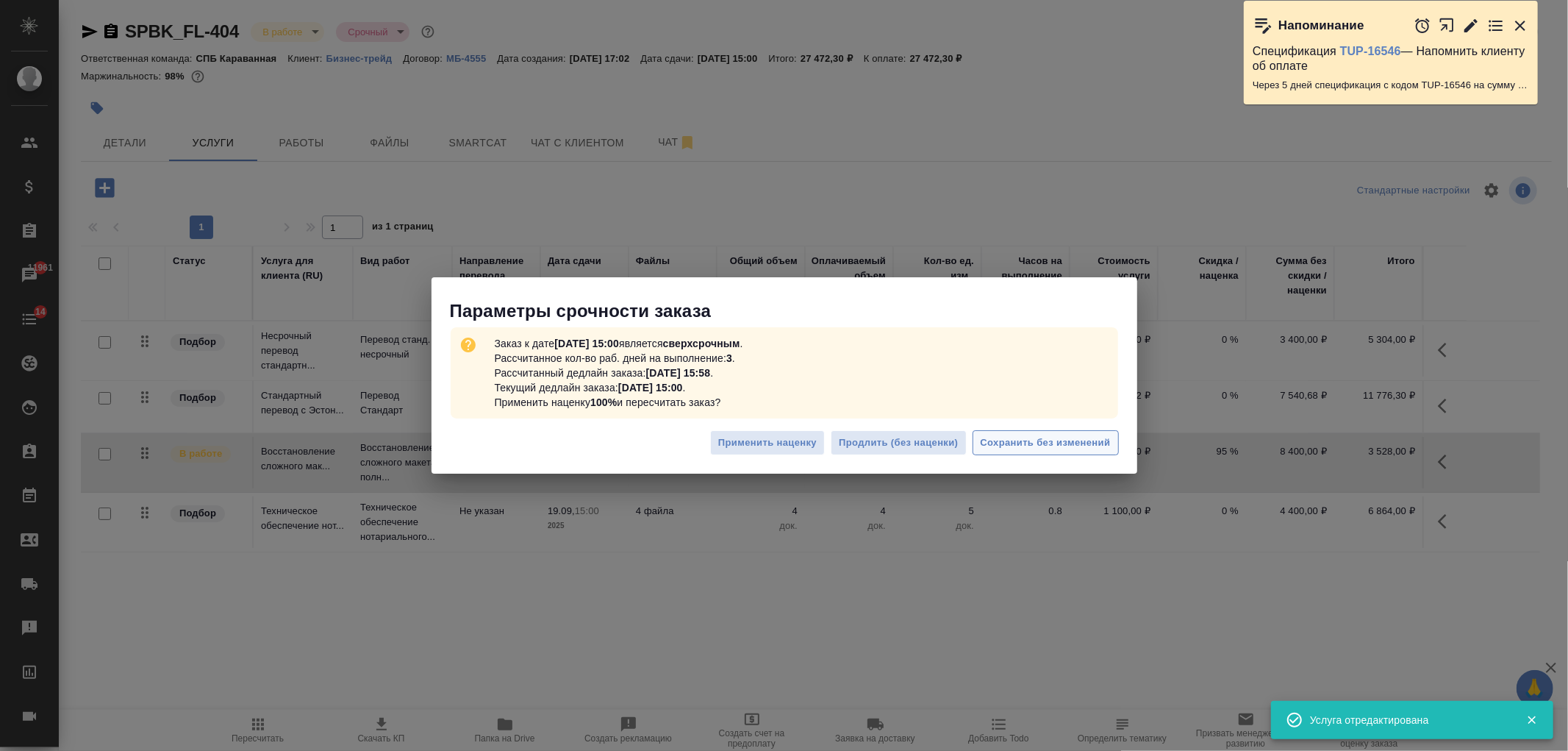
click at [1026, 443] on span "Сохранить без изменений" at bounding box center [1046, 443] width 130 height 17
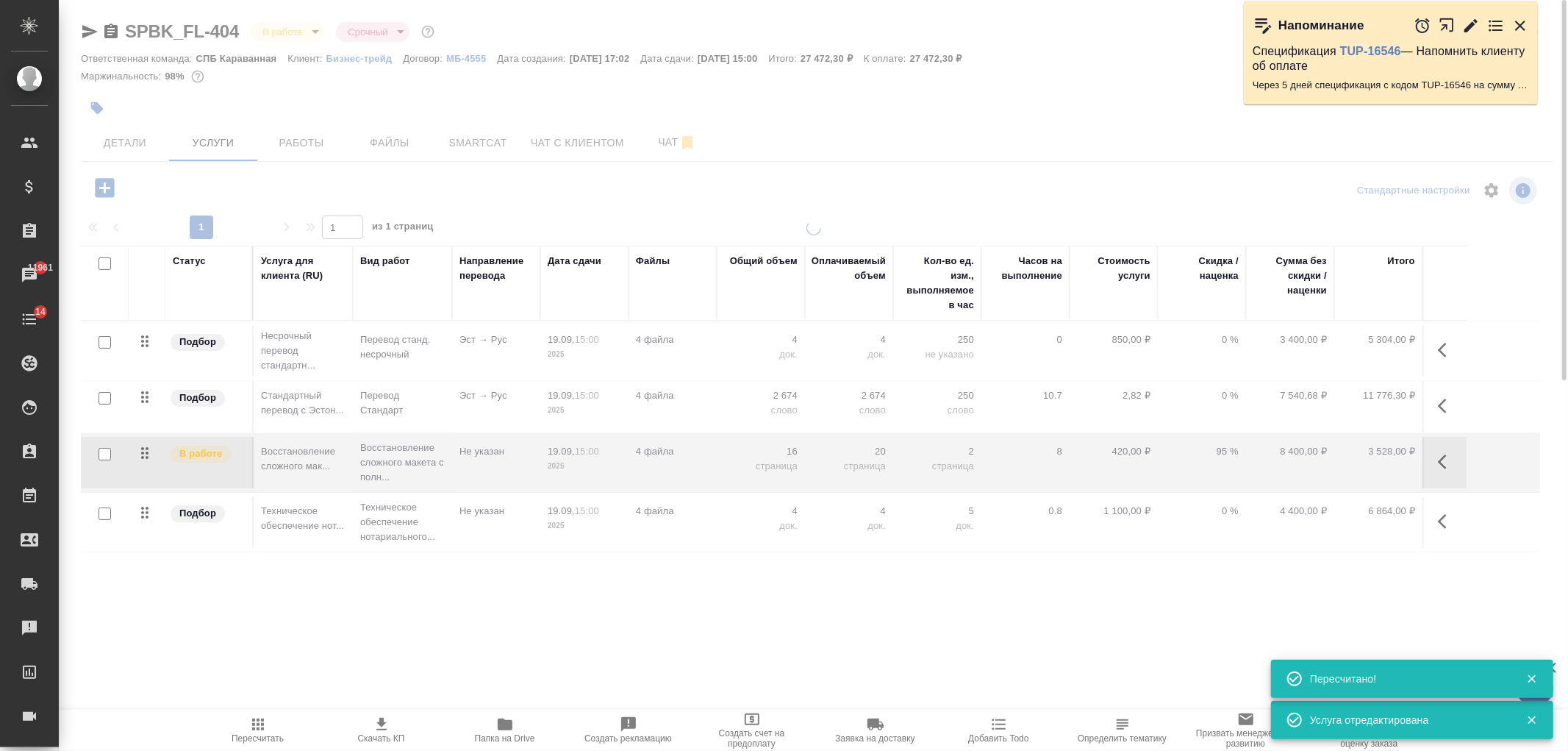
click at [298, 137] on span "Работы" at bounding box center [301, 143] width 71 height 19
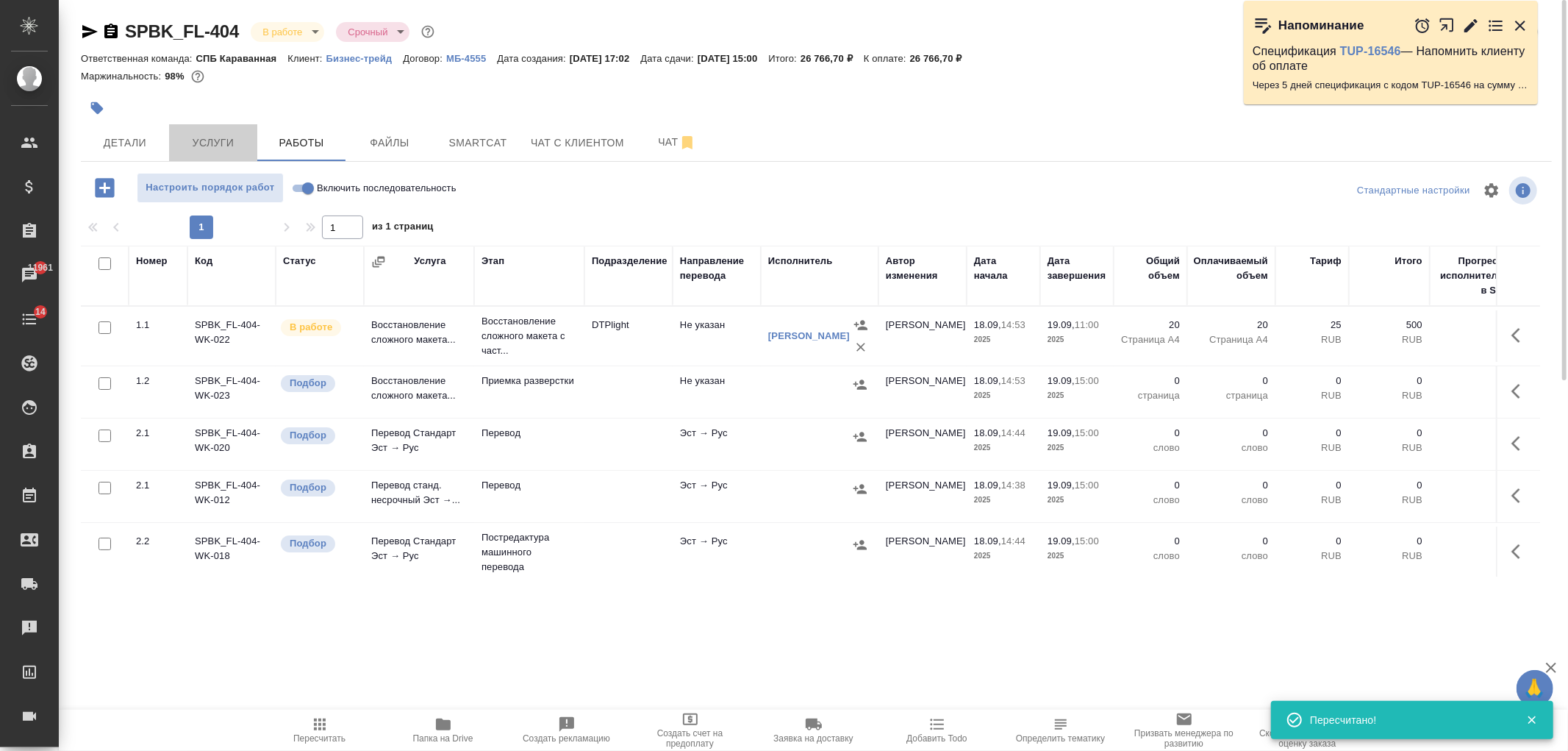
click at [217, 149] on span "Услуги" at bounding box center [213, 143] width 71 height 19
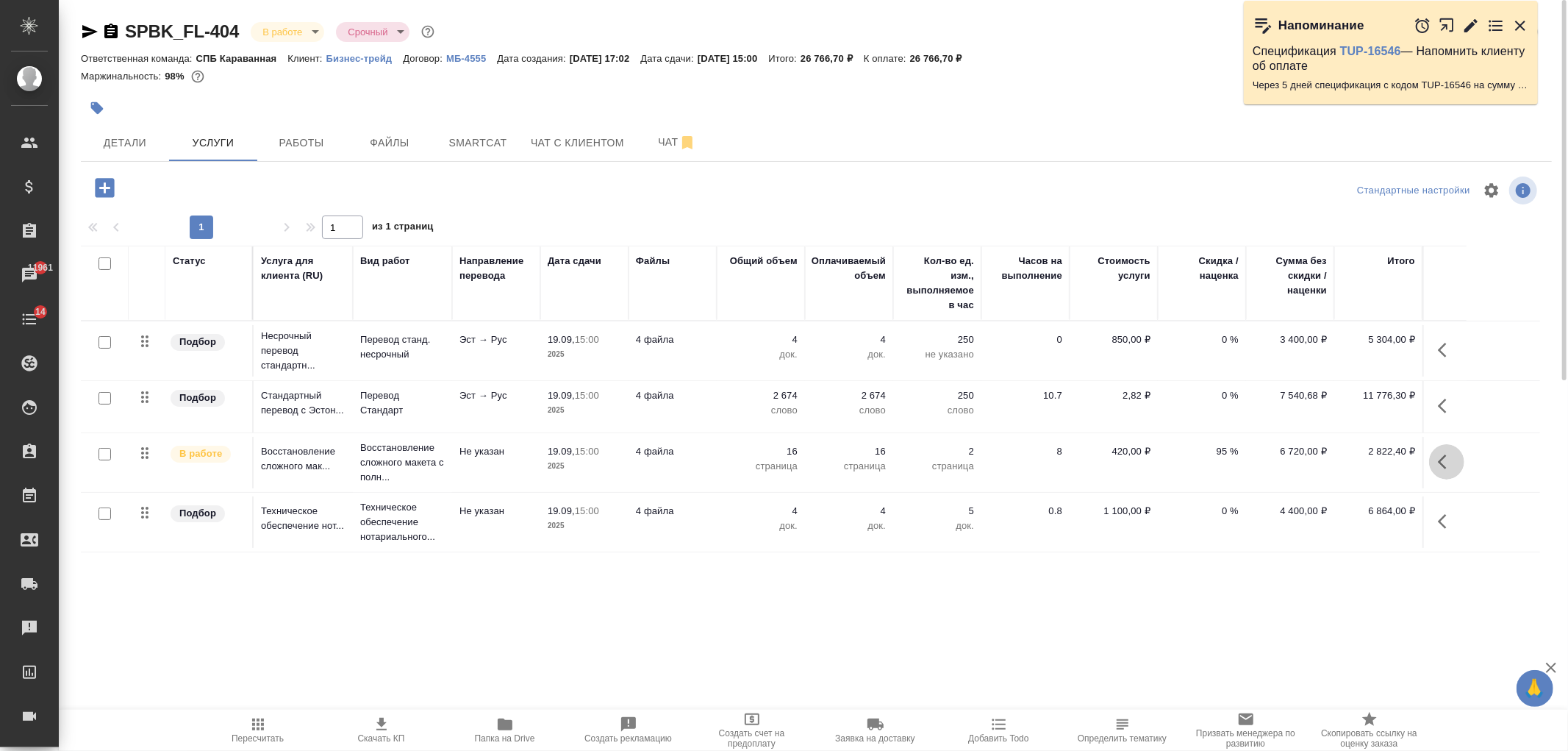
click at [1444, 459] on icon "button" at bounding box center [1447, 462] width 18 height 18
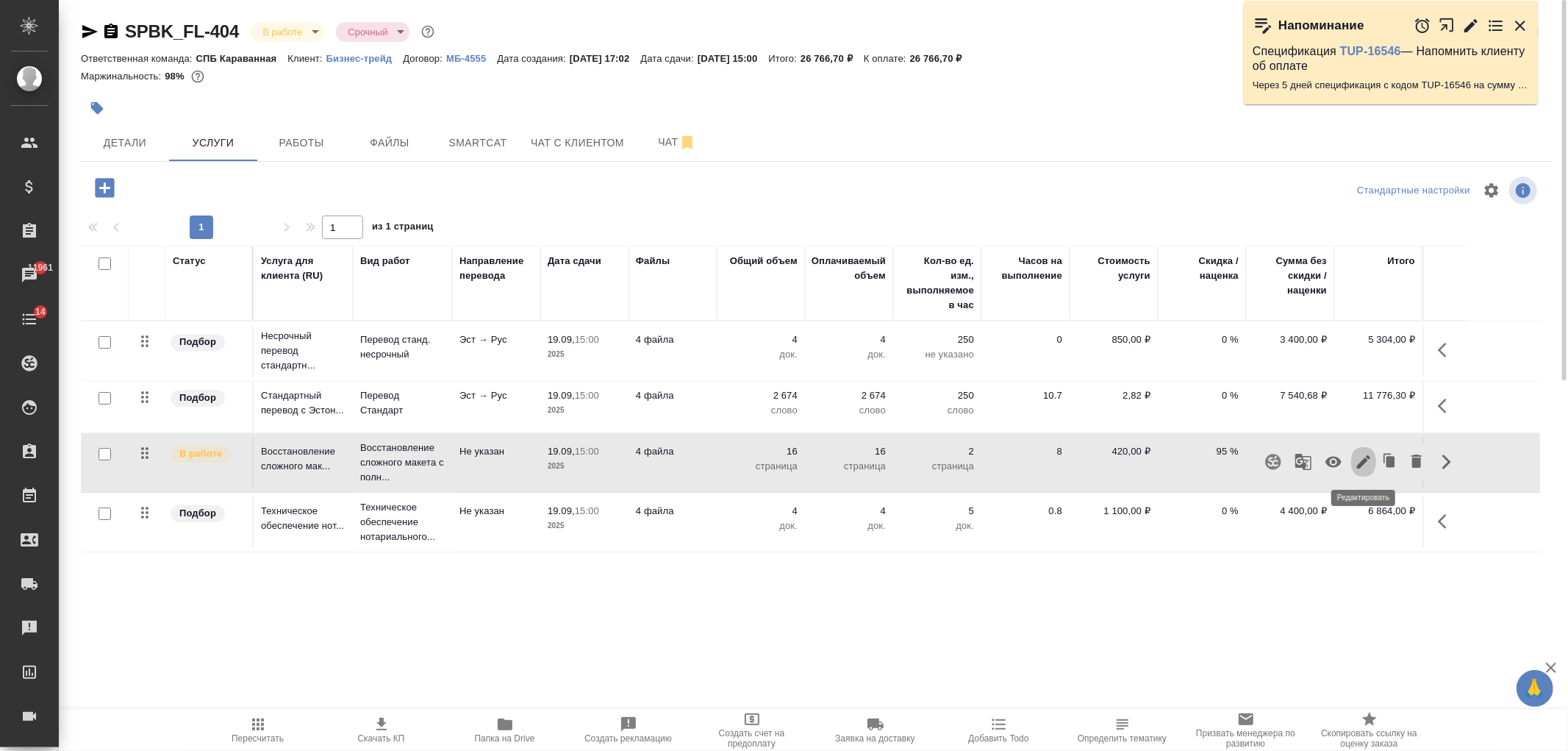
click at [1365, 459] on icon "button" at bounding box center [1364, 462] width 13 height 13
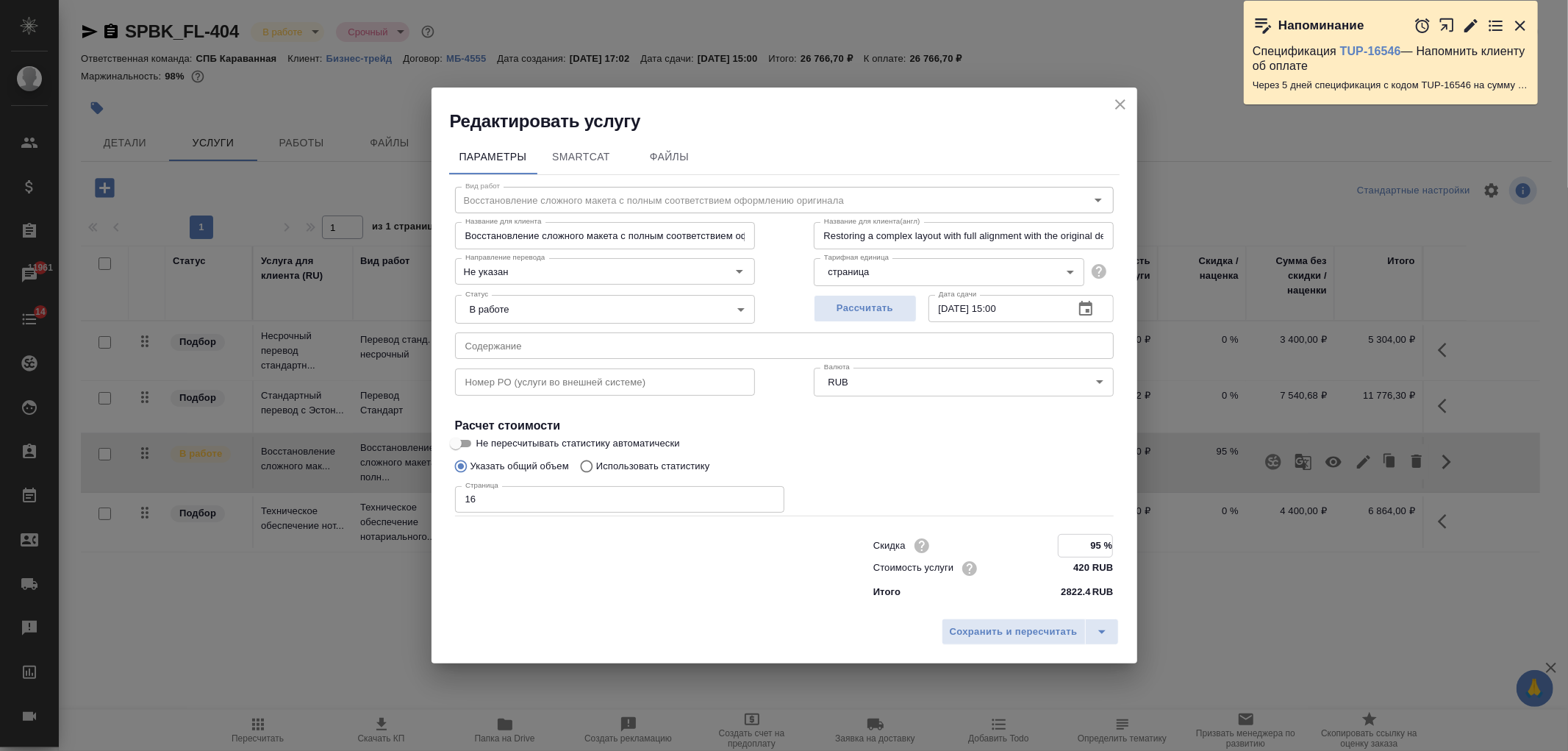
click at [1103, 547] on input "95 %" at bounding box center [1085, 546] width 54 height 21
type input "90 %"
click at [1018, 638] on span "Сохранить и пересчитать" at bounding box center [1014, 632] width 128 height 17
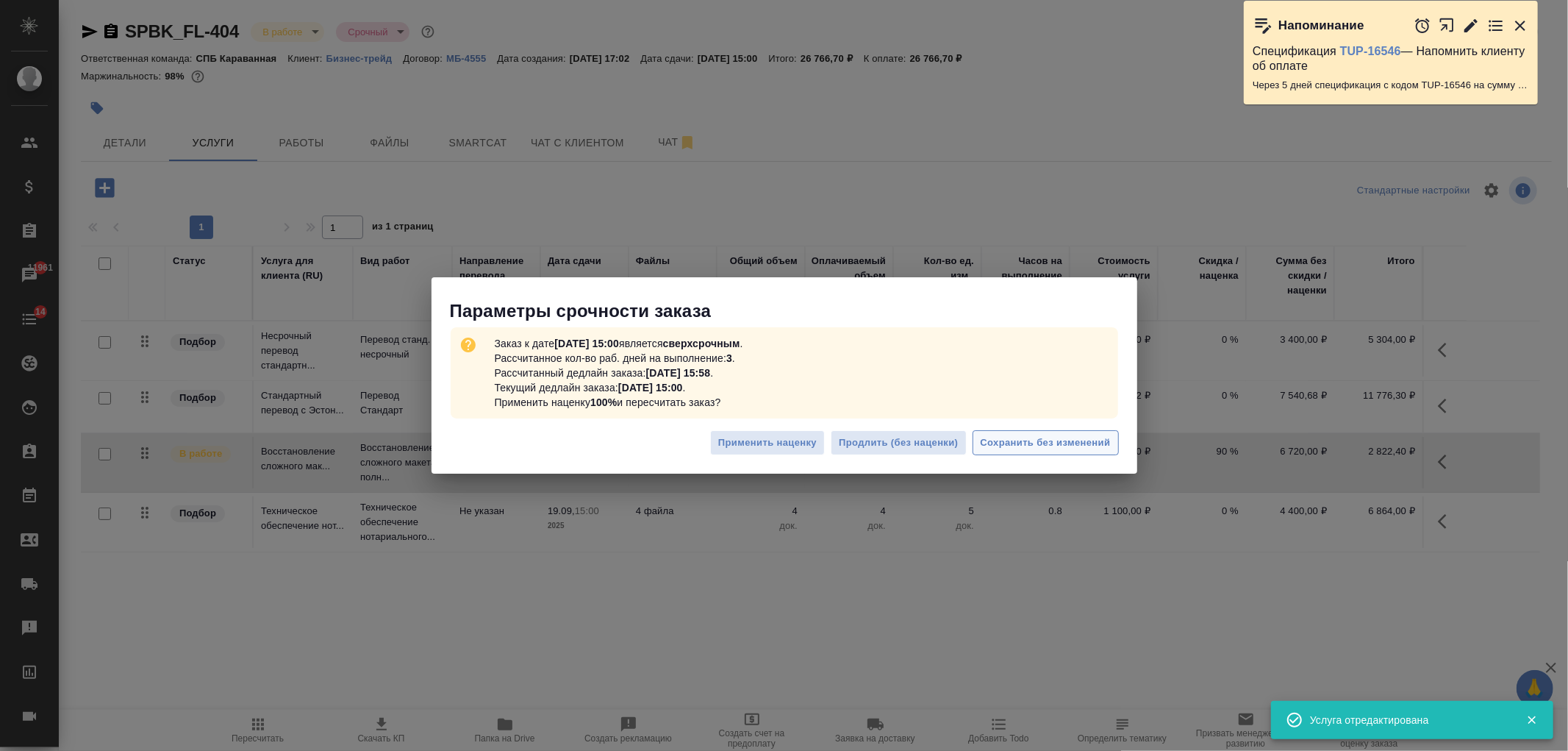
click at [1047, 445] on span "Сохранить без изменений" at bounding box center [1046, 443] width 130 height 17
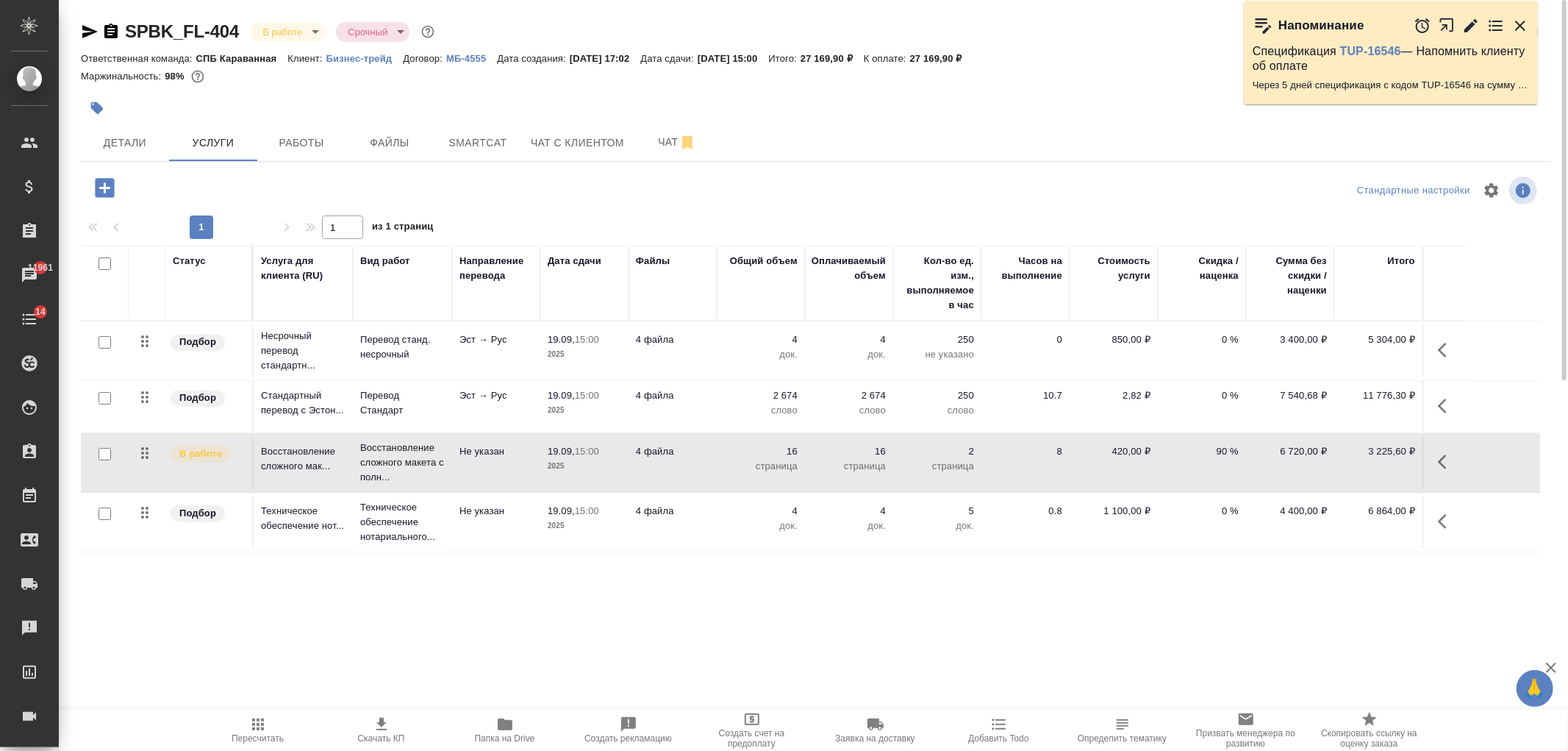
click at [891, 107] on div at bounding box center [571, 108] width 981 height 33
drag, startPoint x: 841, startPoint y: 57, endPoint x: 891, endPoint y: 61, distance: 50.2
click at [864, 61] on p "27 169,90 ₽" at bounding box center [832, 59] width 64 height 11
click at [366, 55] on p "Бизнес-трейд" at bounding box center [365, 59] width 77 height 11
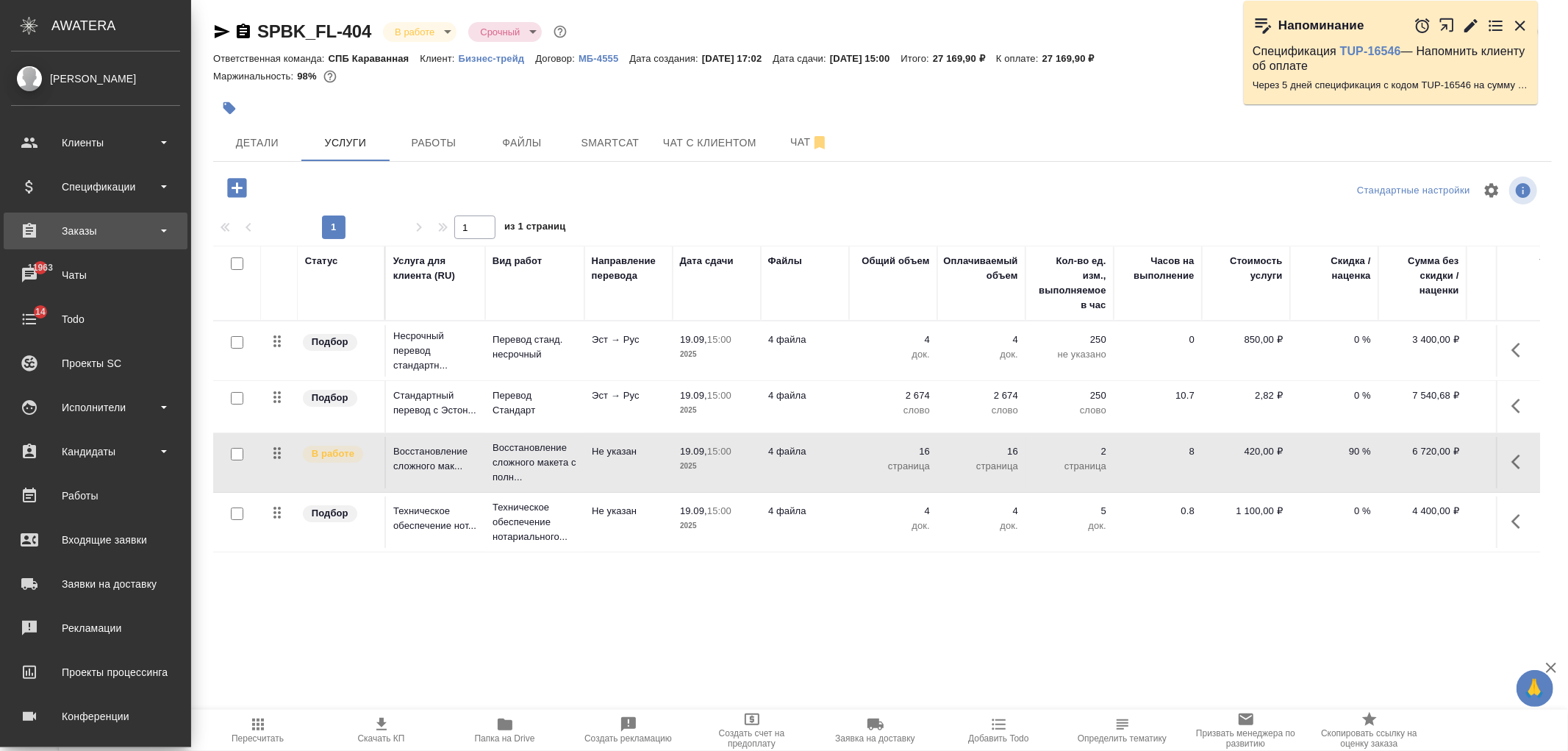
click at [104, 231] on div "Заказы" at bounding box center [96, 231] width 169 height 22
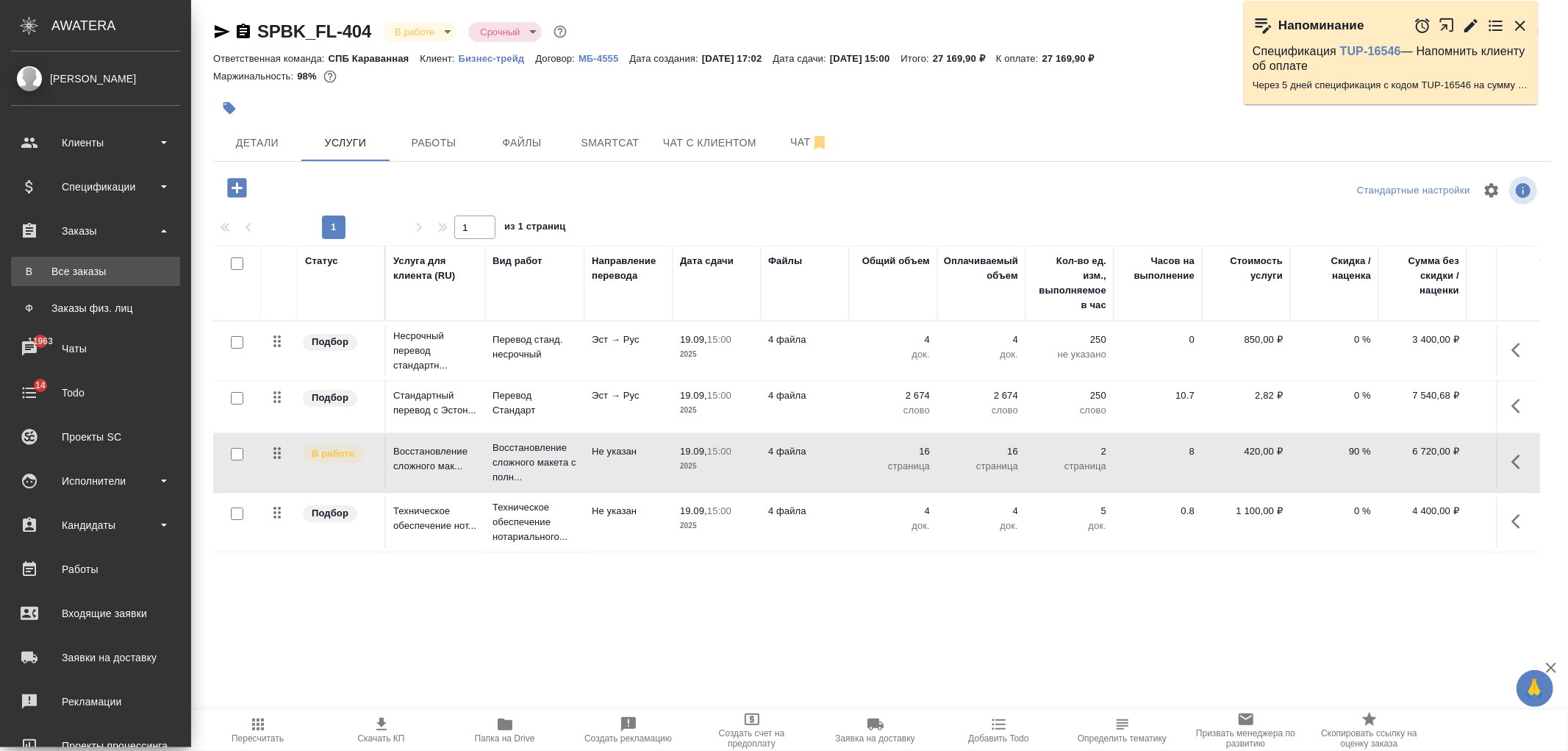
click at [116, 272] on div "Все заказы" at bounding box center [96, 271] width 155 height 15
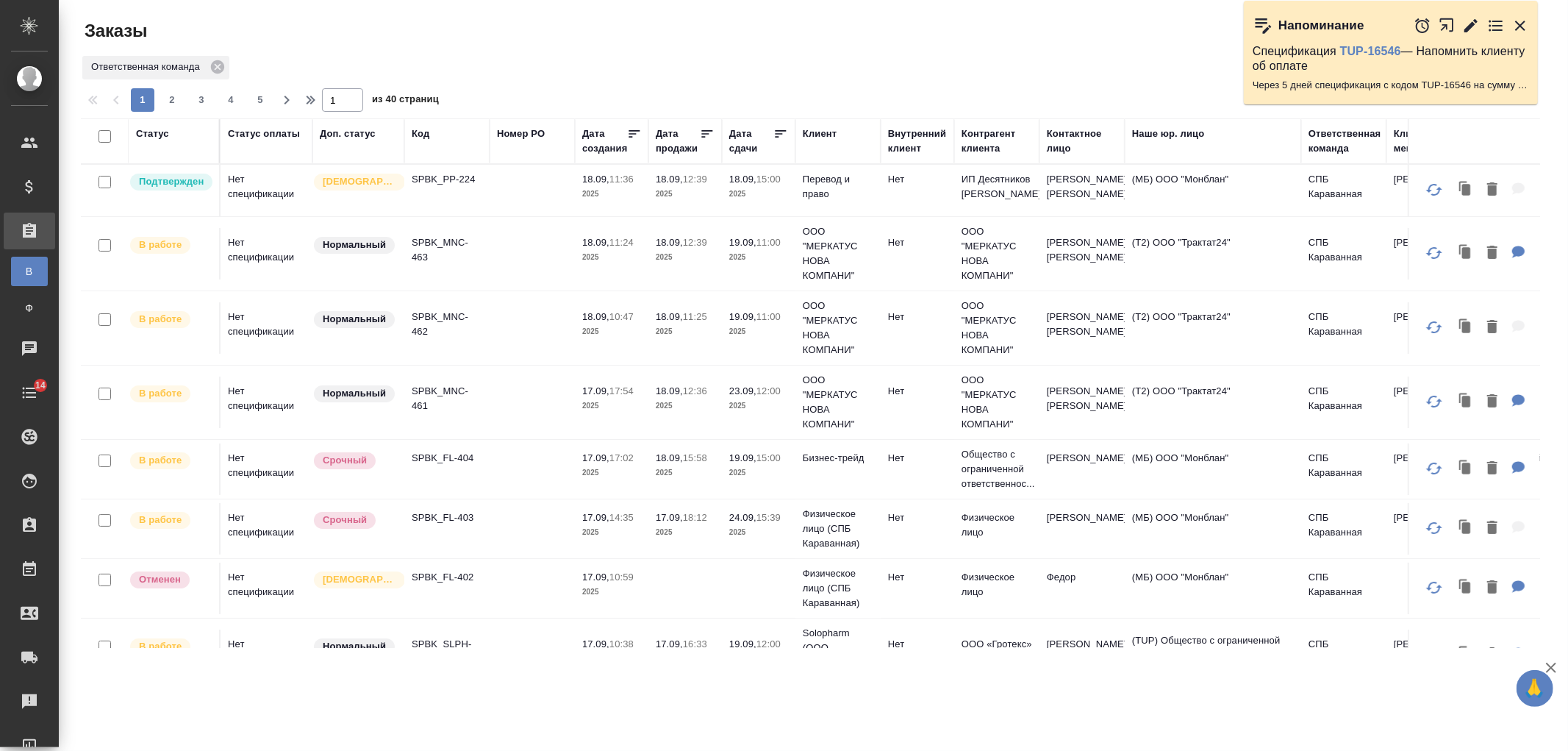
click at [829, 133] on div "Клиент" at bounding box center [820, 134] width 34 height 15
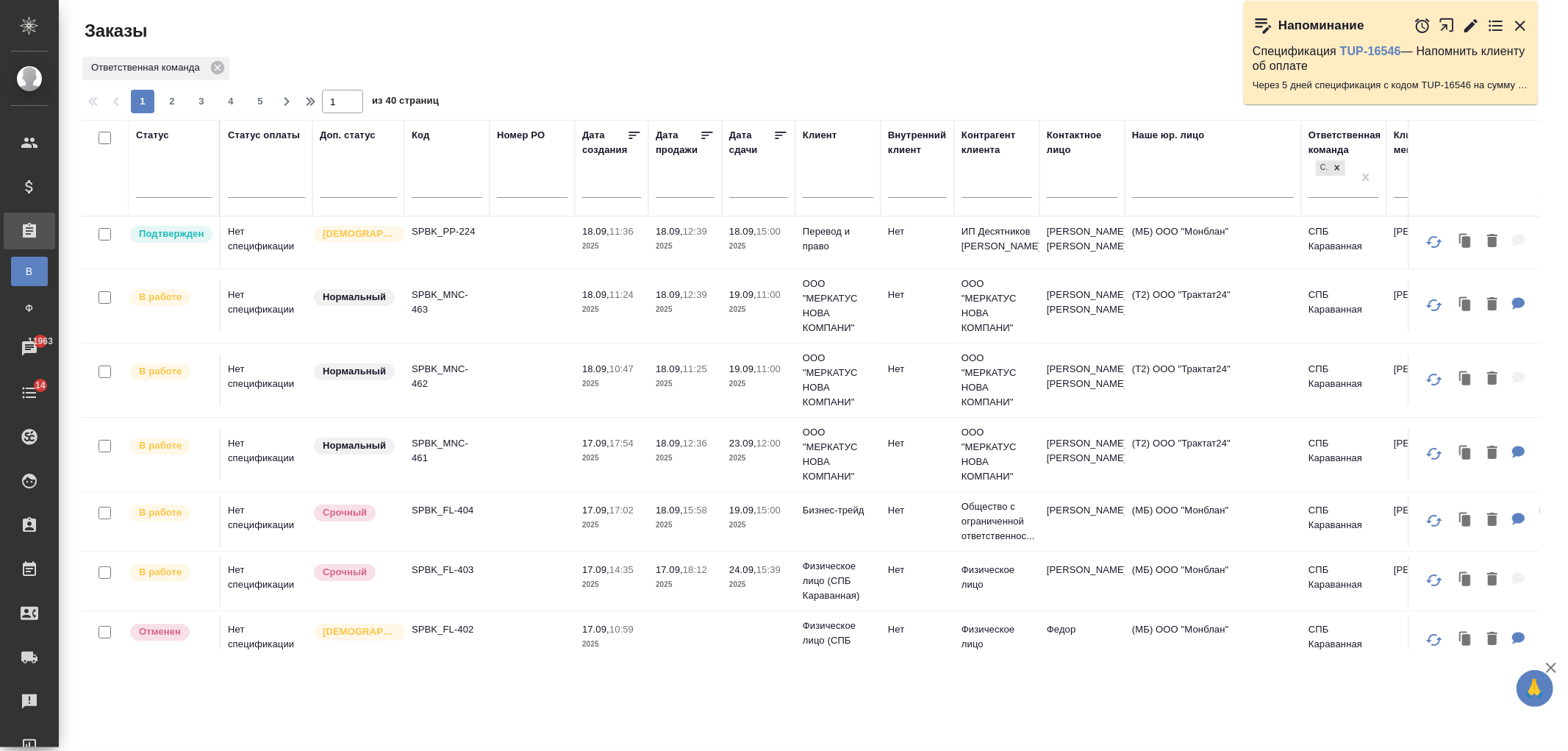
click at [839, 187] on input "text" at bounding box center [838, 187] width 71 height 19
type input "яна"
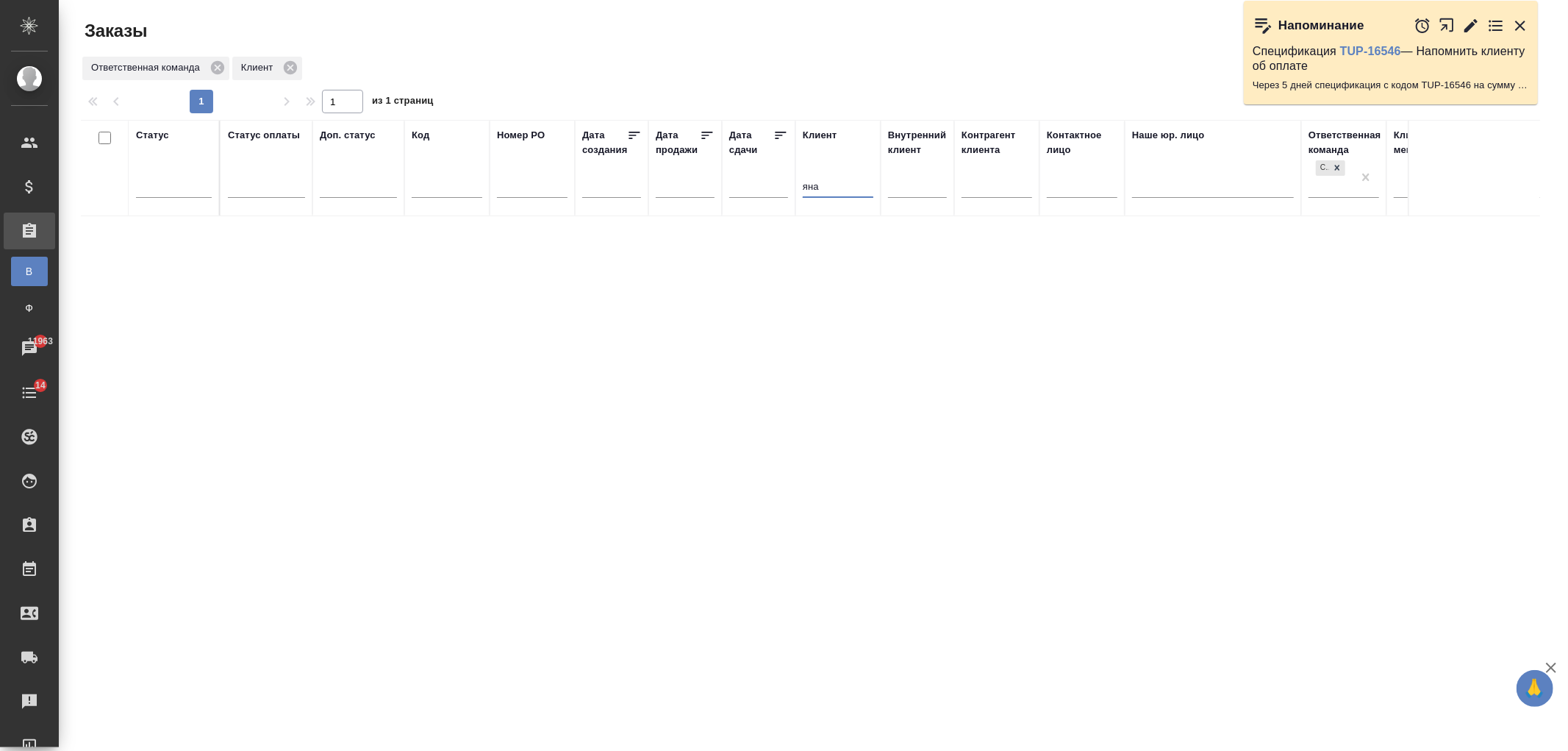
drag, startPoint x: 839, startPoint y: 187, endPoint x: 782, endPoint y: 196, distance: 57.7
click at [782, 196] on tr "Статус Статус оплаты Доп. статус Код Номер PO Дата создания Дата продажи Дата с…" at bounding box center [1311, 168] width 2461 height 96
click at [1076, 189] on input "text" at bounding box center [1082, 187] width 71 height 19
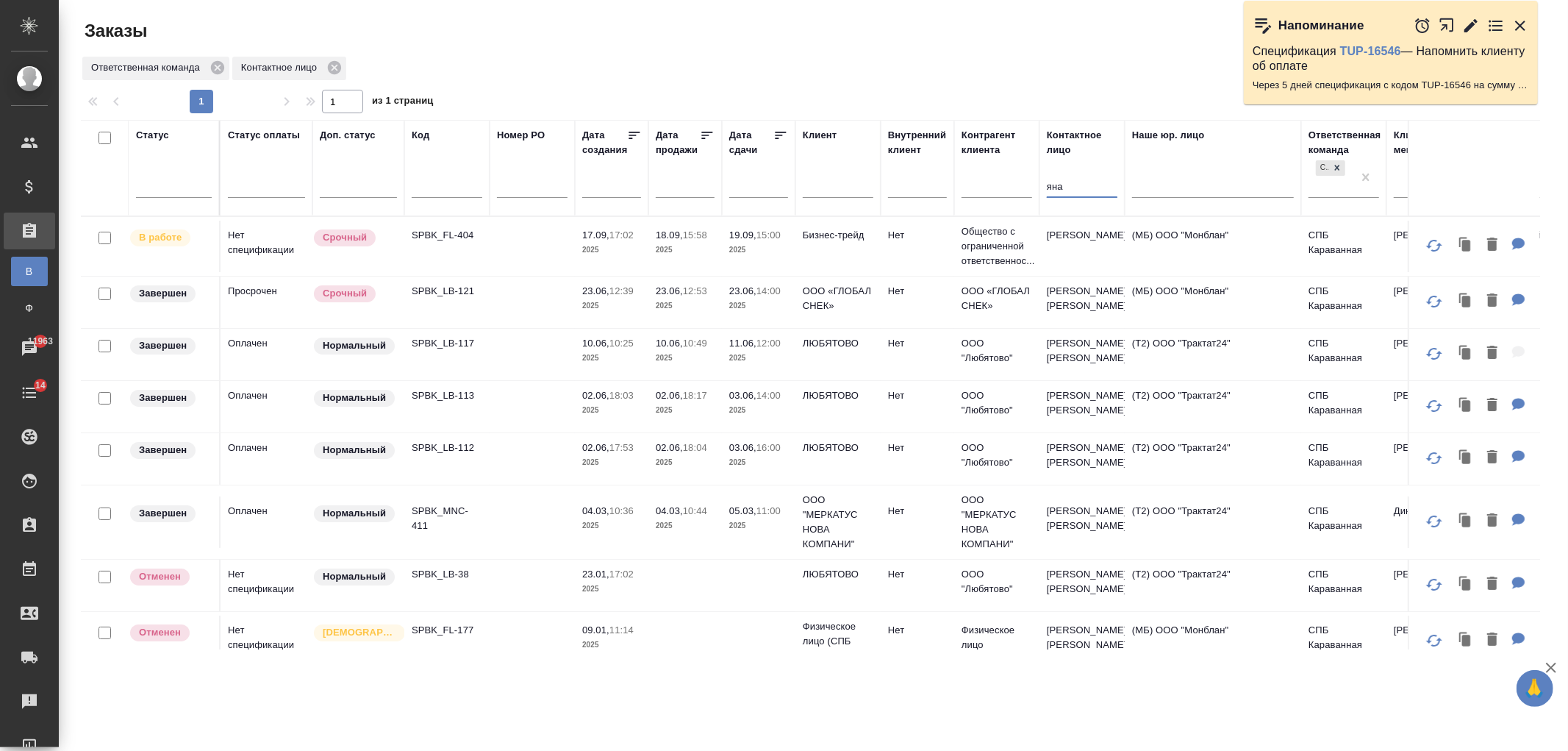
type input "яна"
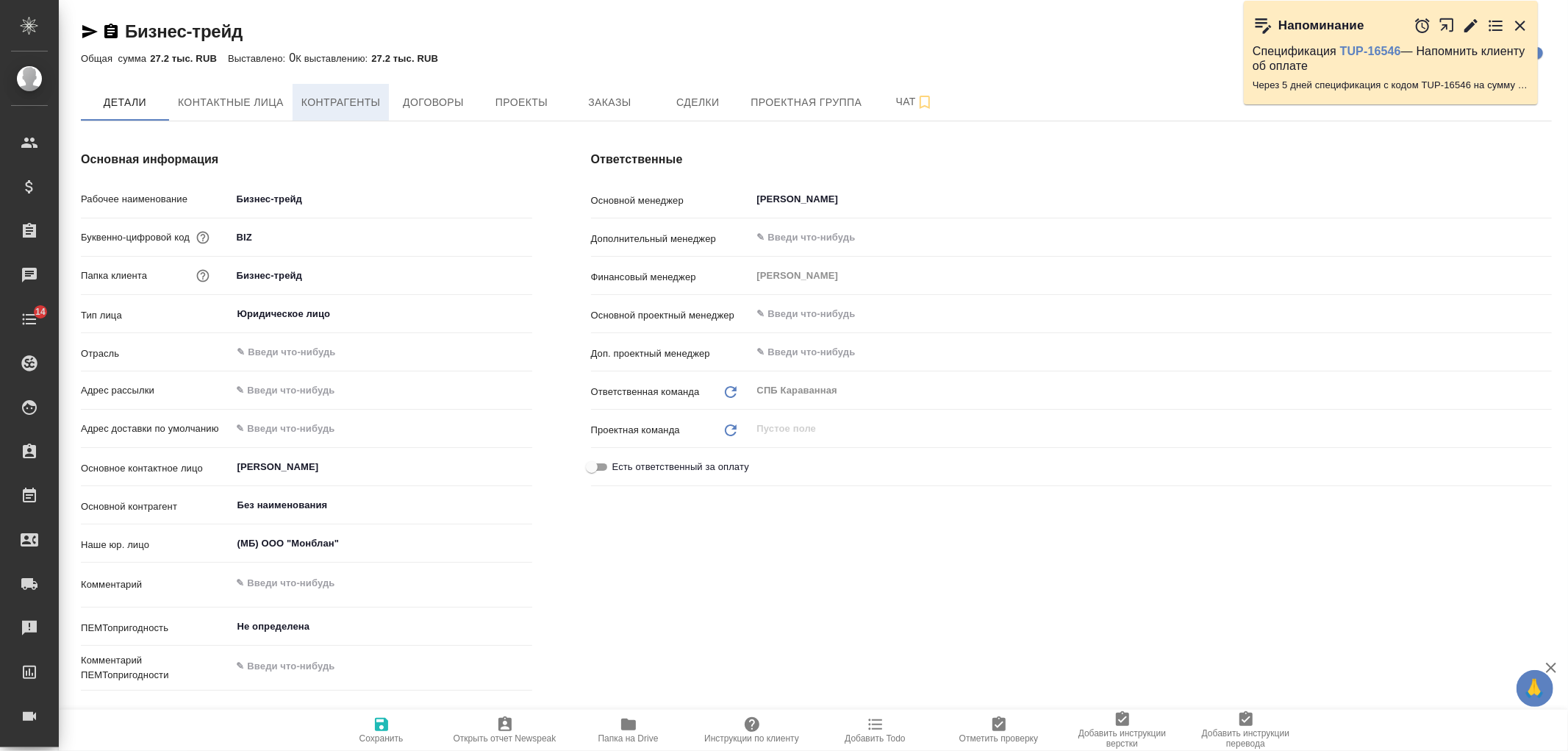
click at [359, 104] on span "Контрагенты" at bounding box center [341, 103] width 80 height 19
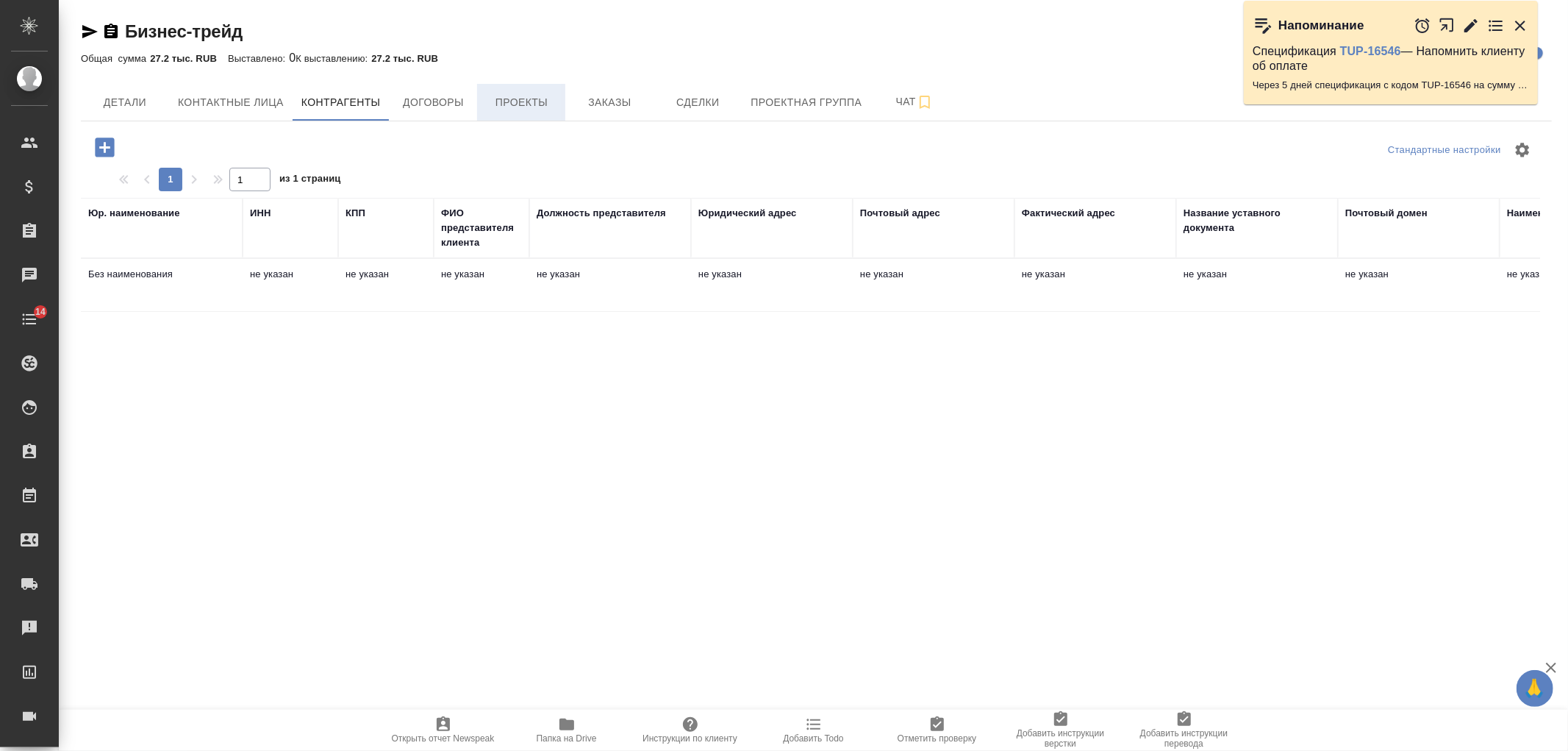
click at [502, 100] on span "Проекты" at bounding box center [521, 103] width 71 height 19
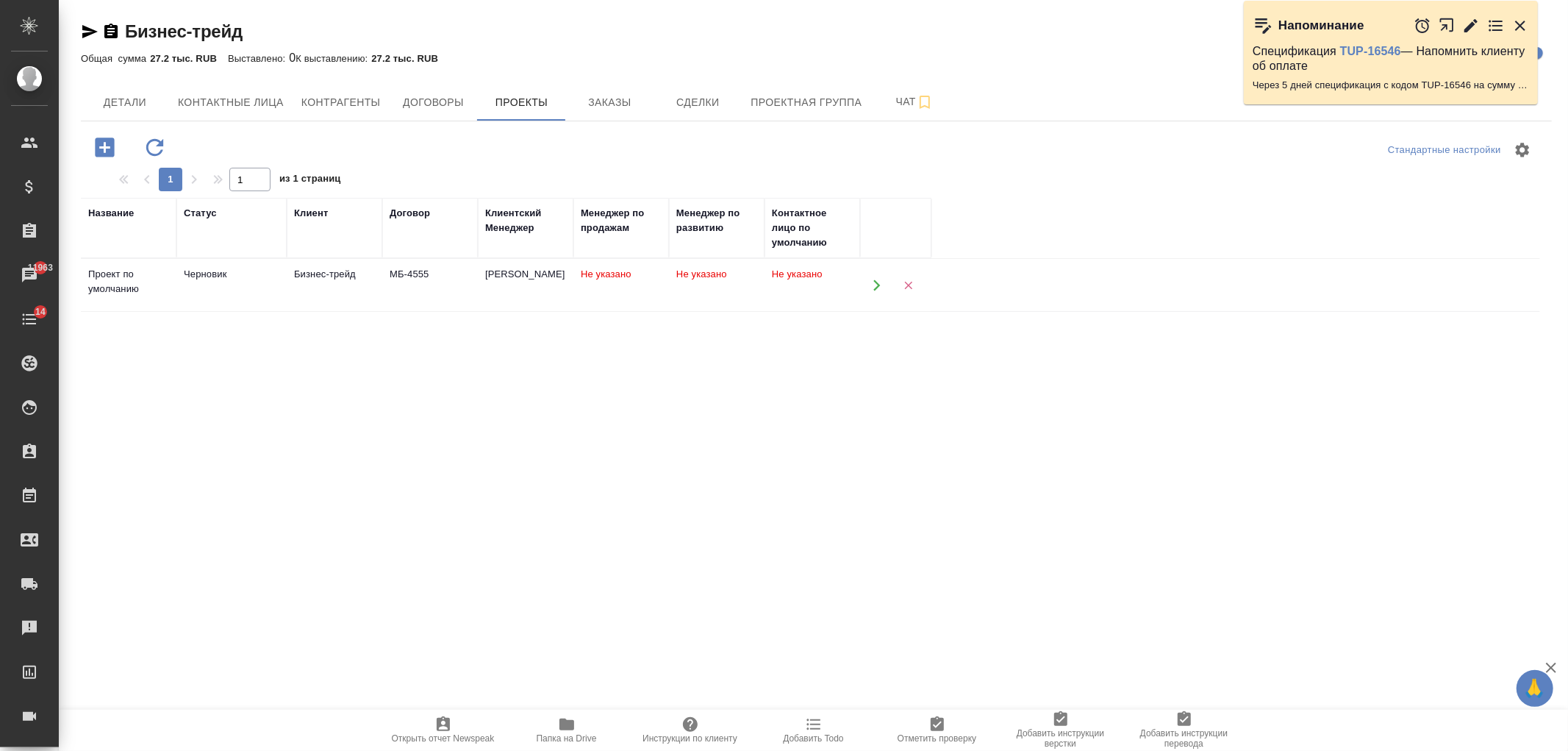
click at [869, 285] on button "button" at bounding box center [876, 284] width 30 height 30
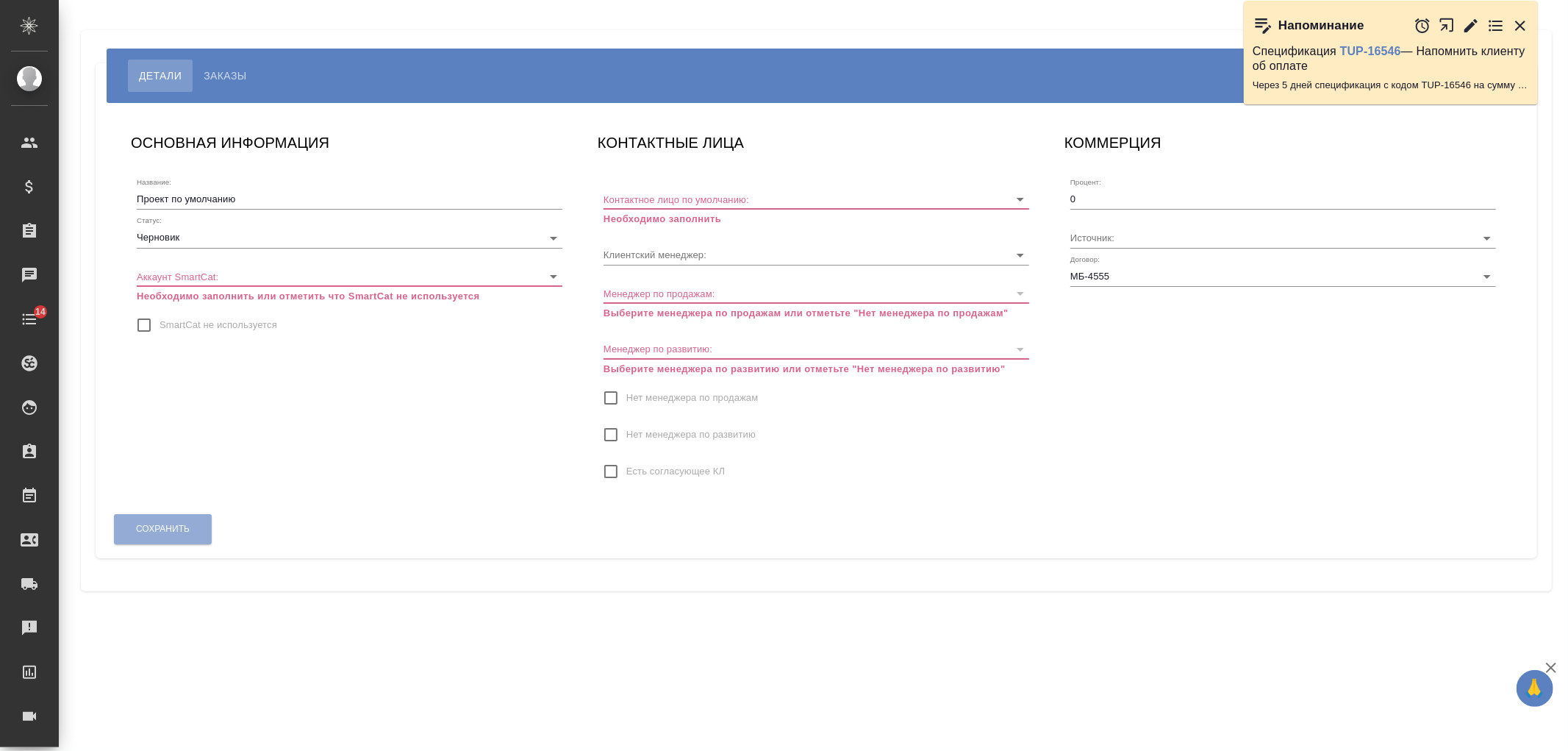
type input "[PERSON_NAME]"
click at [206, 200] on input "Проект по умолчанию" at bounding box center [349, 199] width 426 height 20
click at [260, 239] on body "🙏 .cls-1 fill:#fff; AWATERA [PERSON_NAME] Спецификации Заказы Чаты 14 Todo Прое…" at bounding box center [784, 376] width 1568 height 751
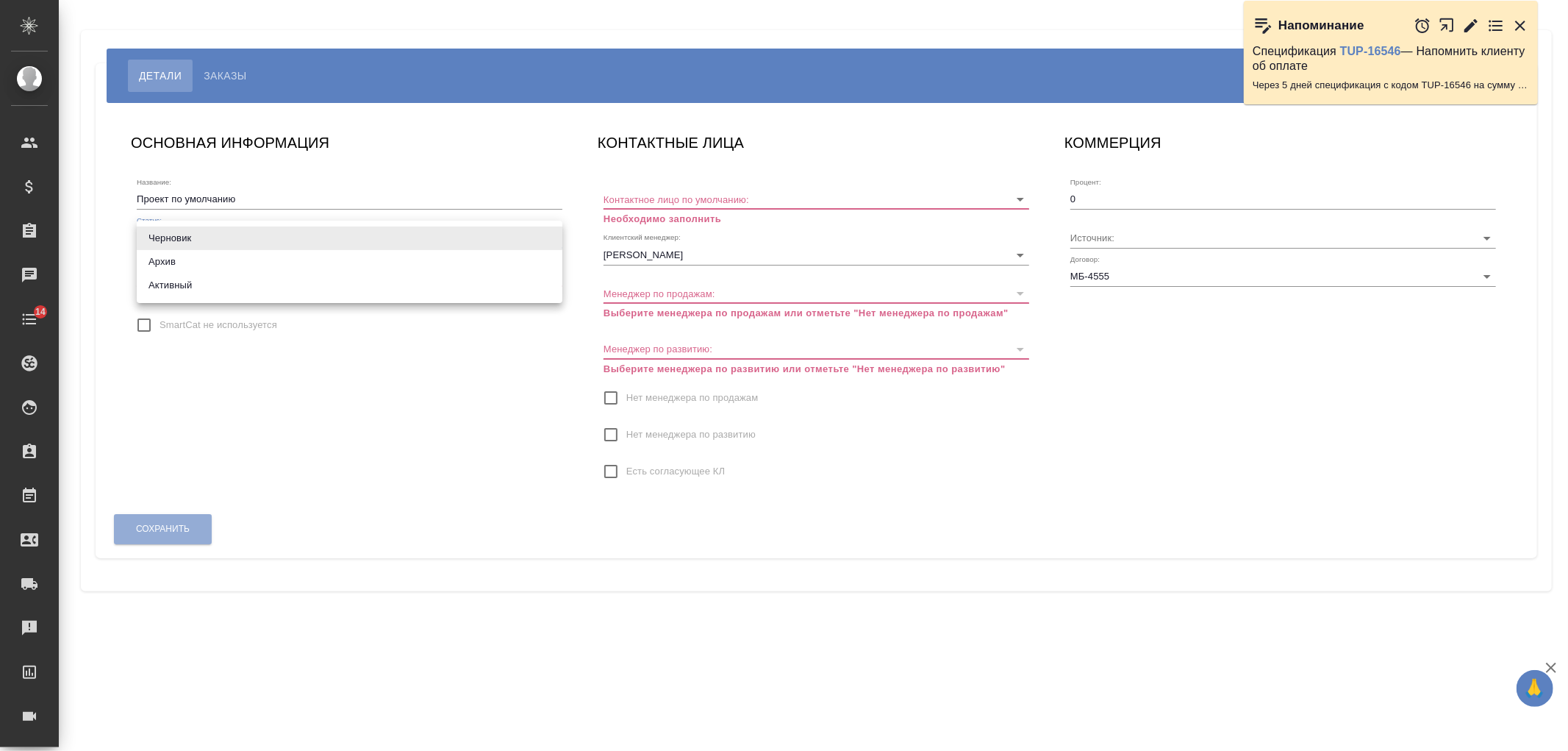
click at [261, 288] on li "Активный" at bounding box center [349, 285] width 426 height 24
type input "active"
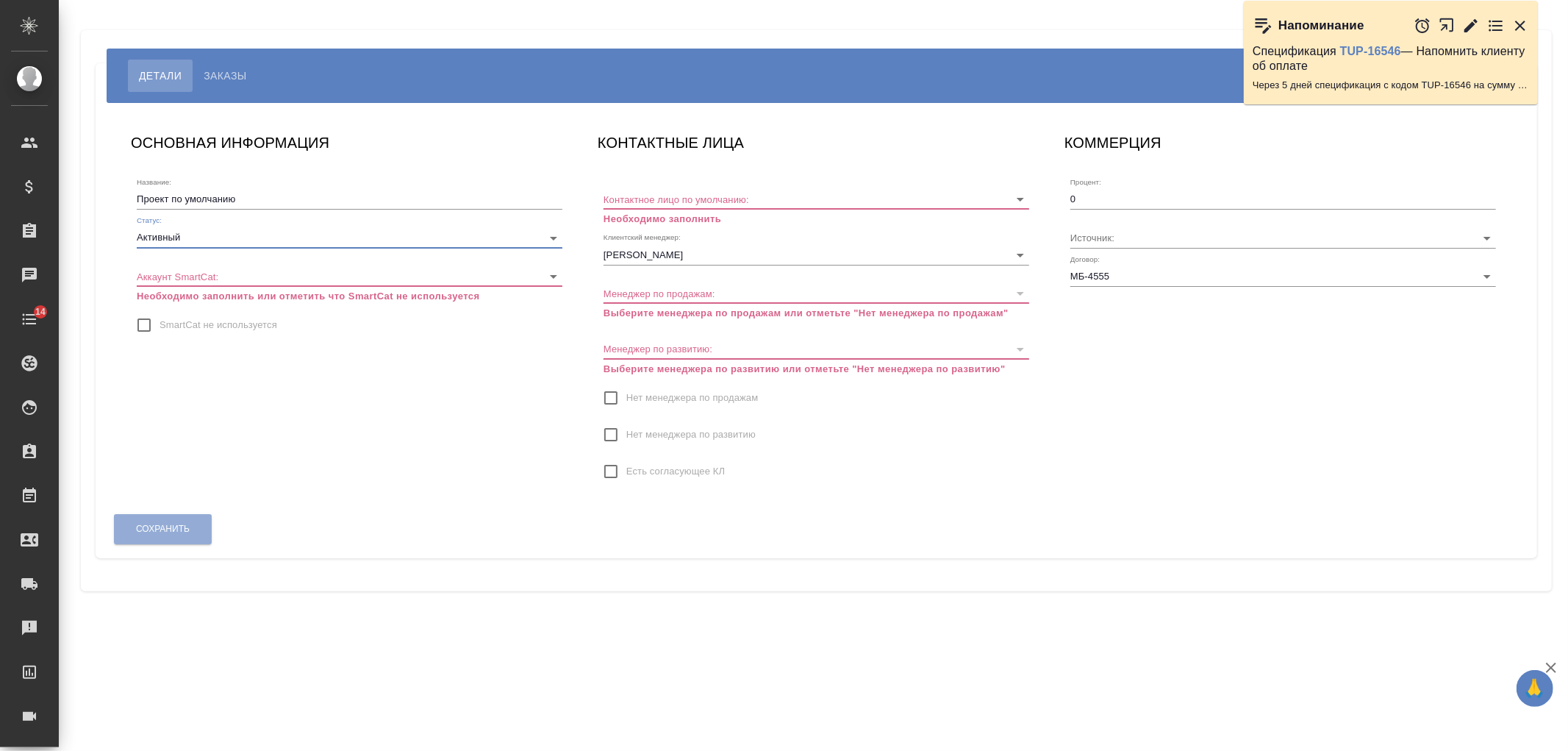
click at [334, 283] on body "🙏 .cls-1 fill:#fff; AWATERA [PERSON_NAME] Спецификации Заказы Чаты 14 Todo Прое…" at bounding box center [784, 376] width 1568 height 751
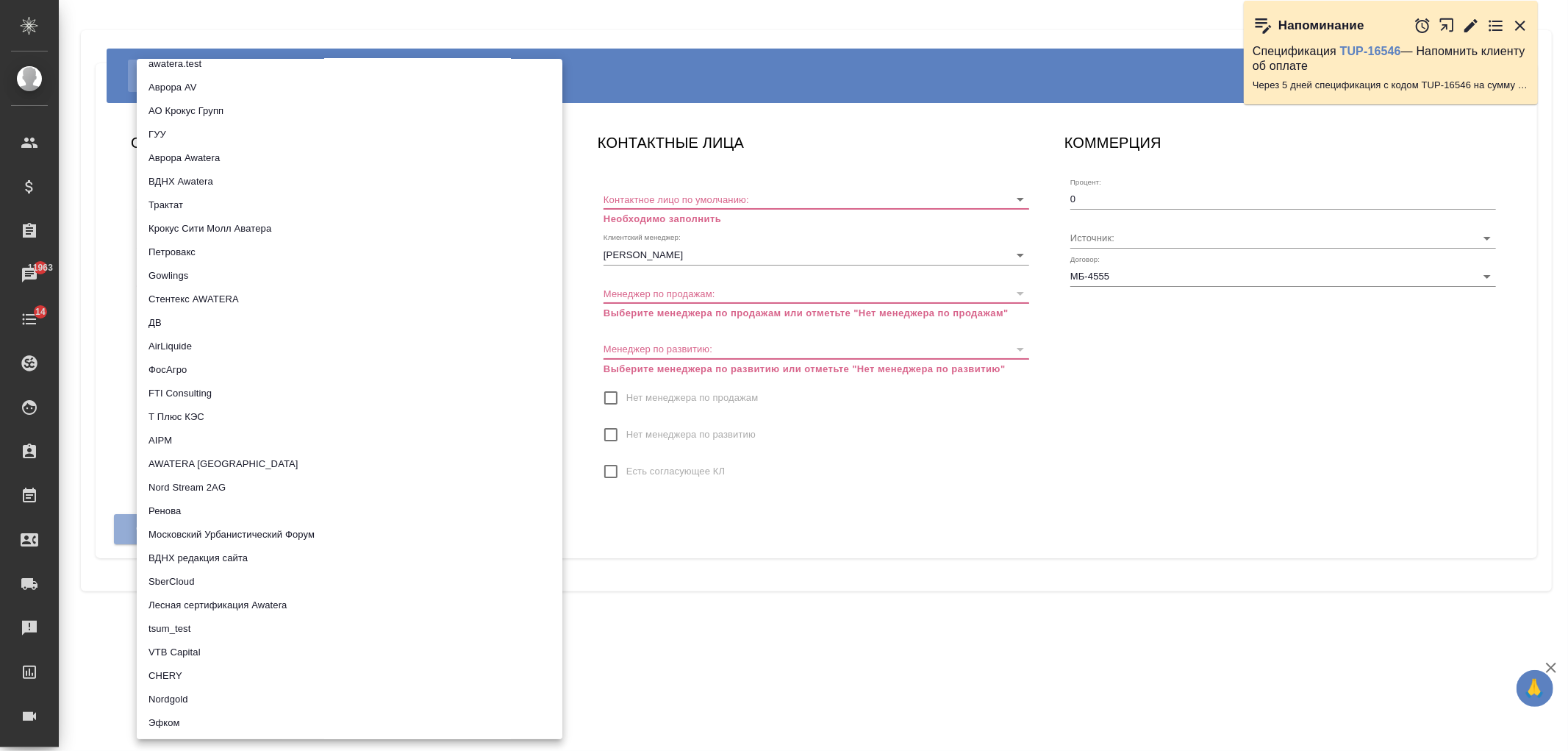
scroll to position [902, 0]
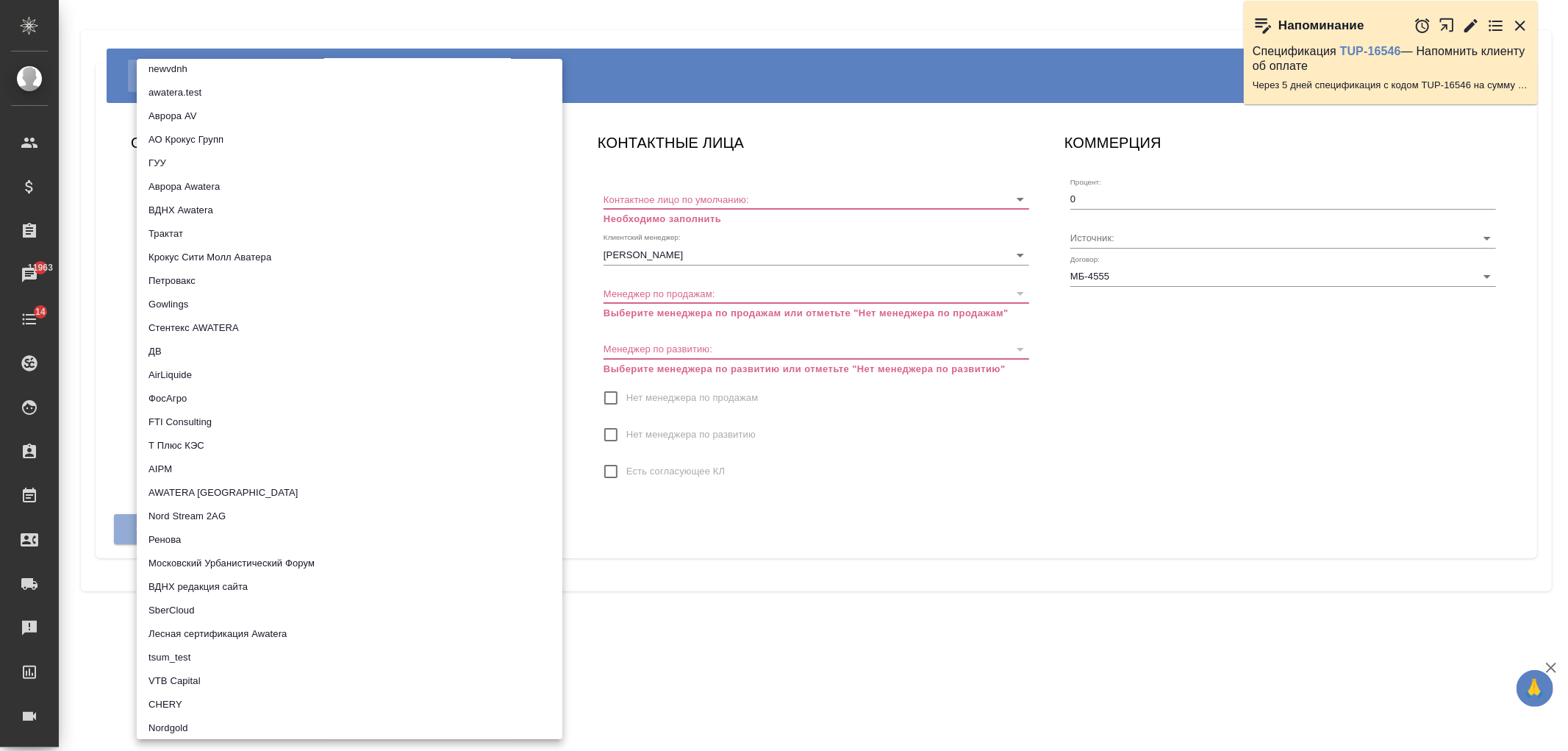
click at [168, 229] on li "Трактат" at bounding box center [349, 234] width 426 height 24
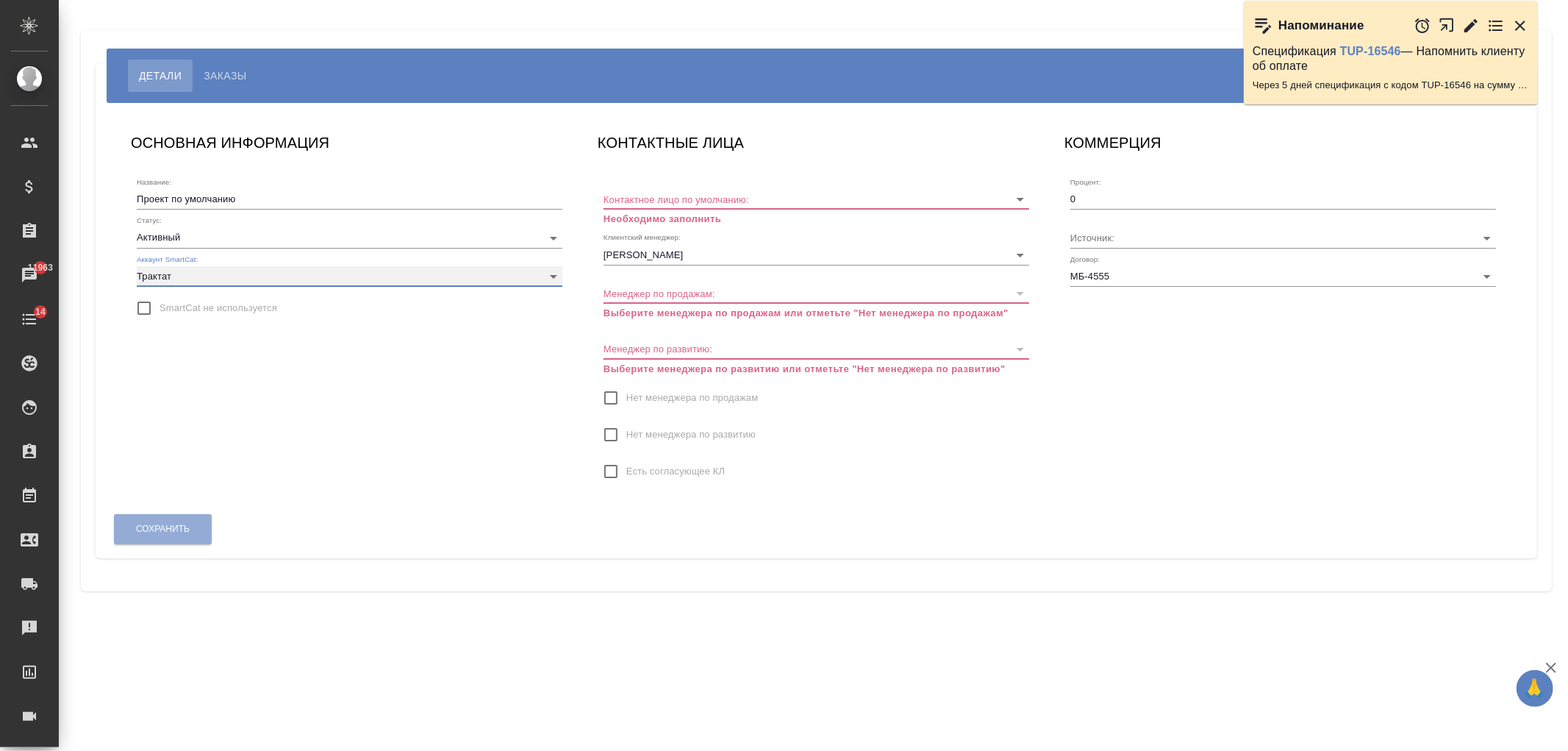
type input "5ee7379ee86966421fbf459a"
click at [786, 200] on input "Контактное лицо по умолчанию:" at bounding box center [792, 199] width 379 height 20
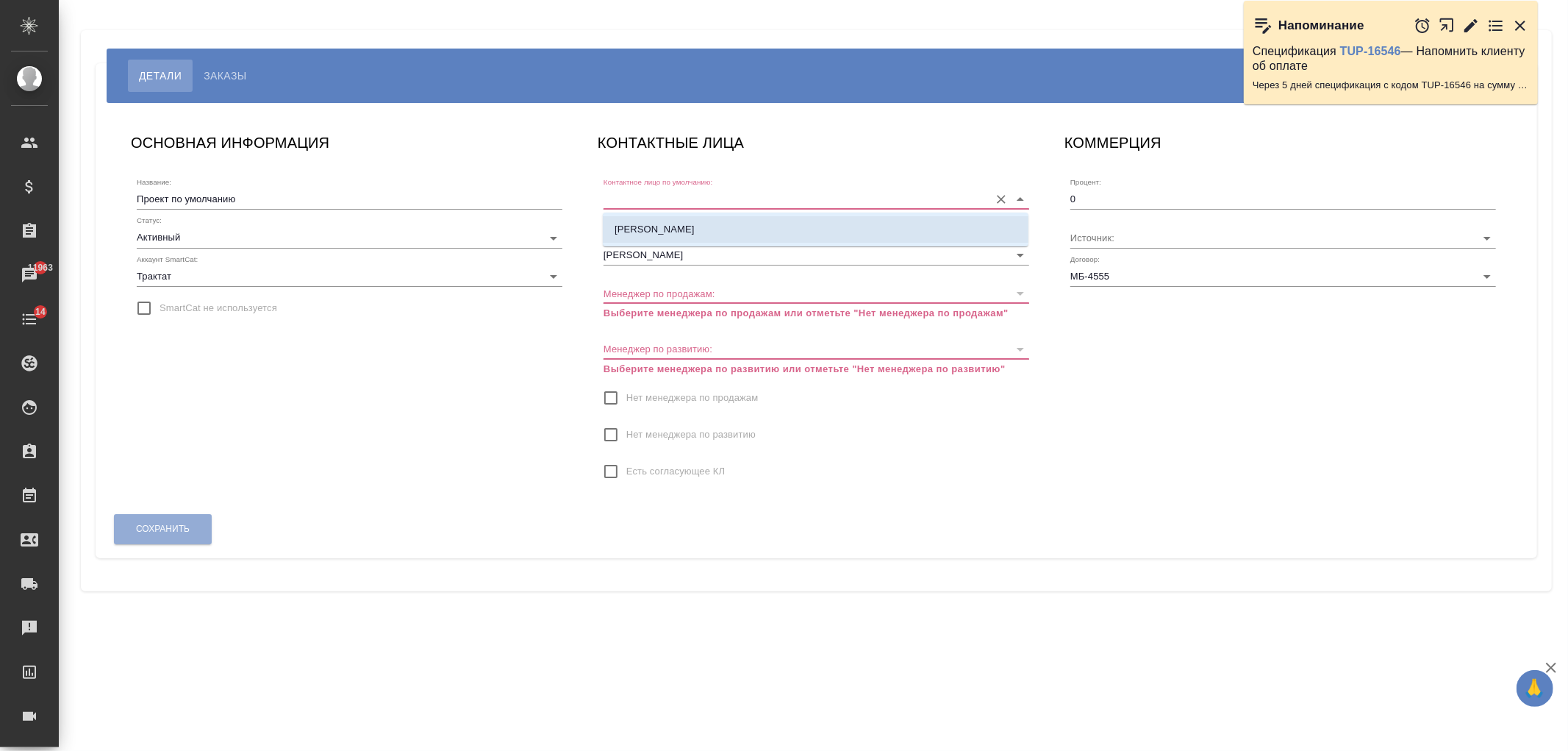
click at [767, 221] on li "[PERSON_NAME]" at bounding box center [815, 229] width 426 height 27
type input "[PERSON_NAME]"
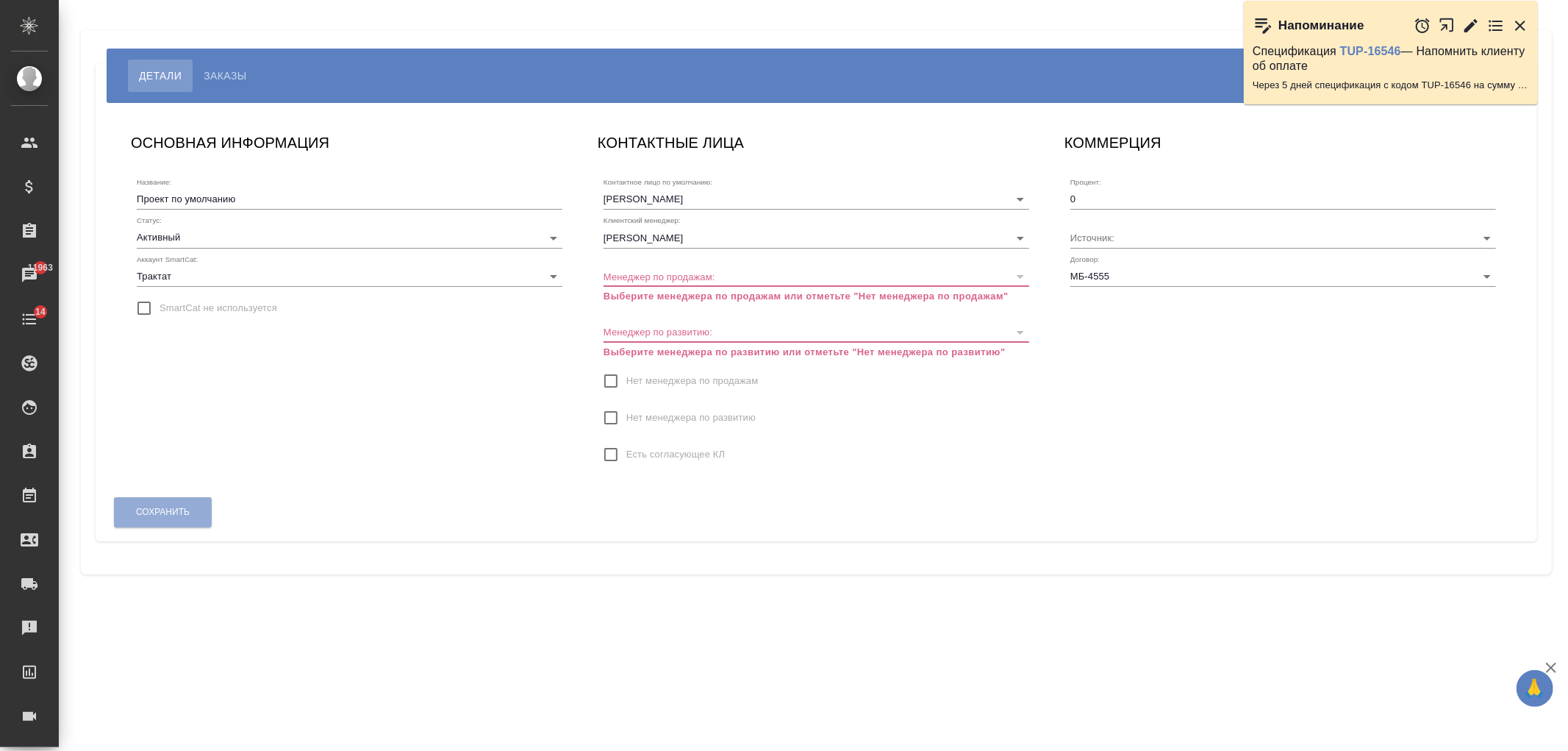
click at [635, 385] on span "Нет менеджера по продажам" at bounding box center [692, 381] width 132 height 15
click at [626, 385] on input "Нет менеджера по продажам" at bounding box center [611, 381] width 31 height 31
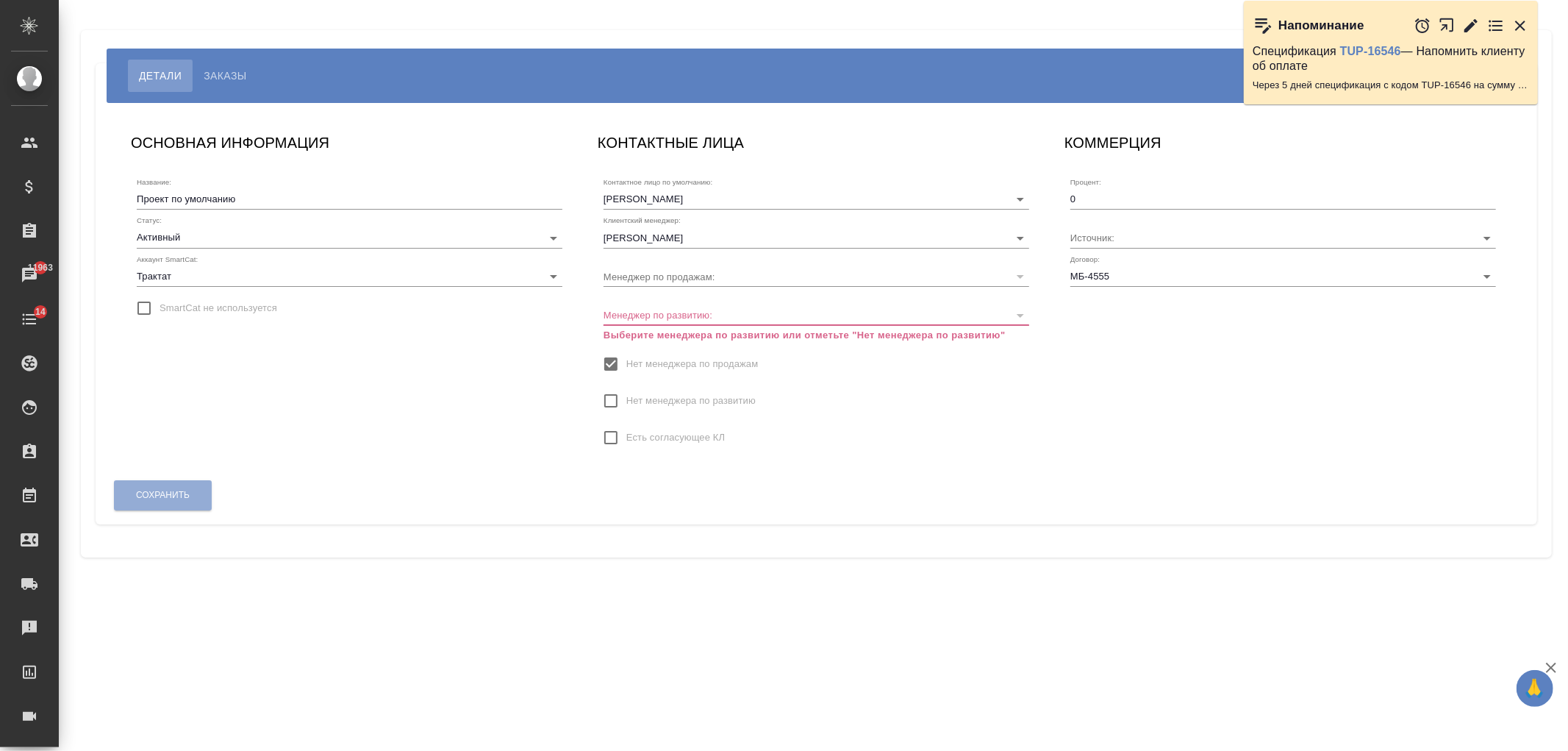
click at [646, 402] on span "Нет менеджера по развитию" at bounding box center [690, 401] width 129 height 15
click at [626, 402] on input "Нет менеджера по развитию" at bounding box center [611, 401] width 31 height 31
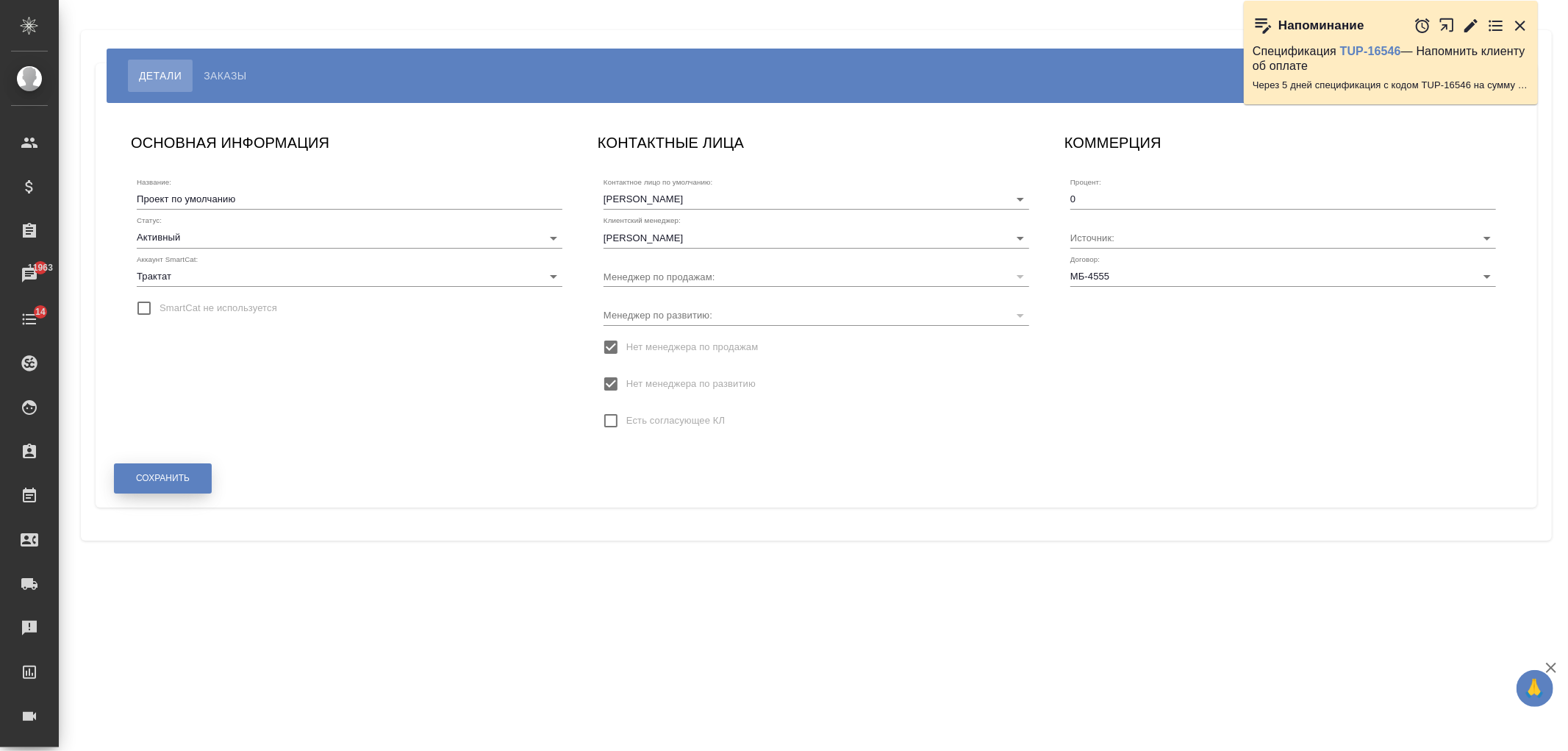
click at [184, 474] on span "Сохранить" at bounding box center [163, 478] width 54 height 12
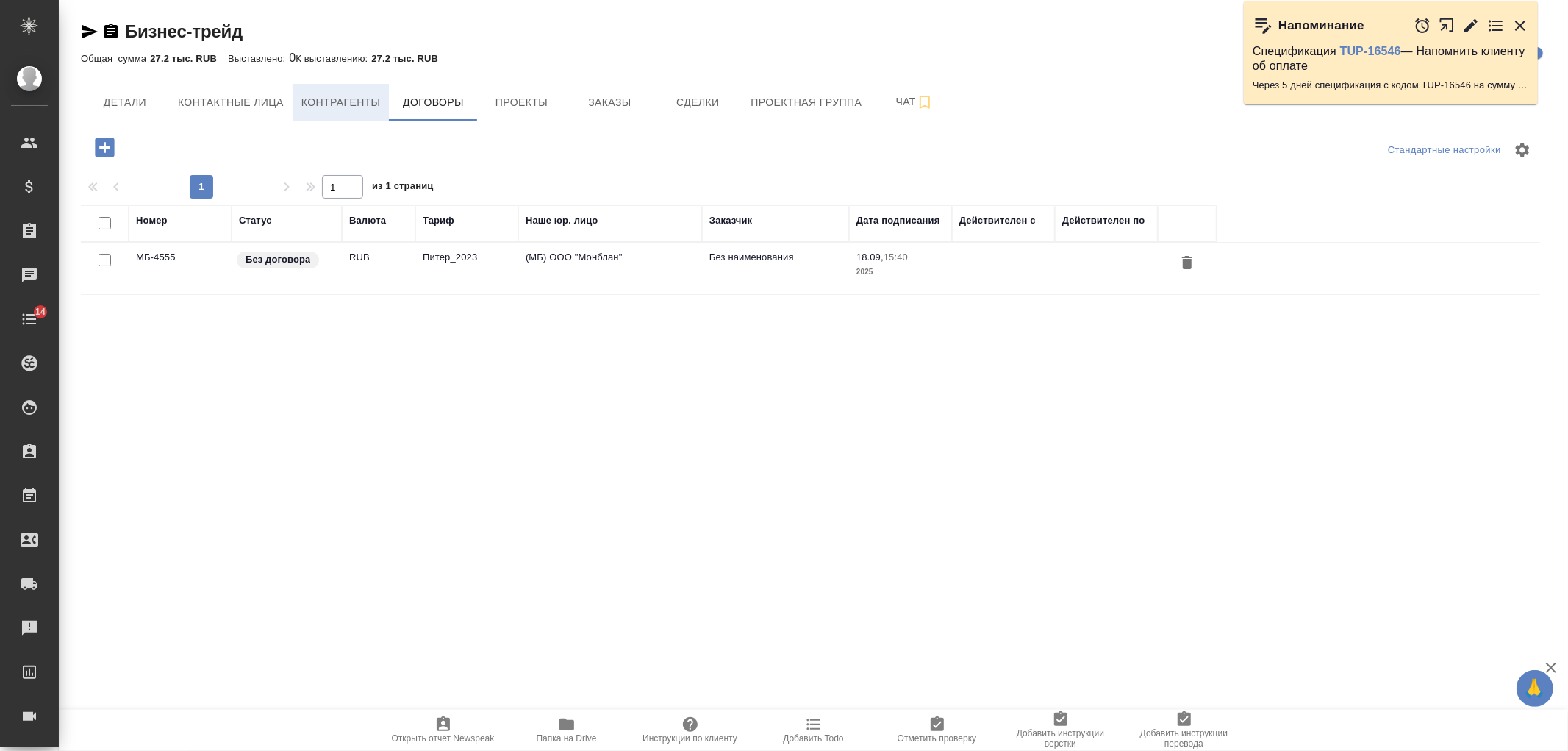
click at [309, 111] on span "Контрагенты" at bounding box center [341, 103] width 80 height 19
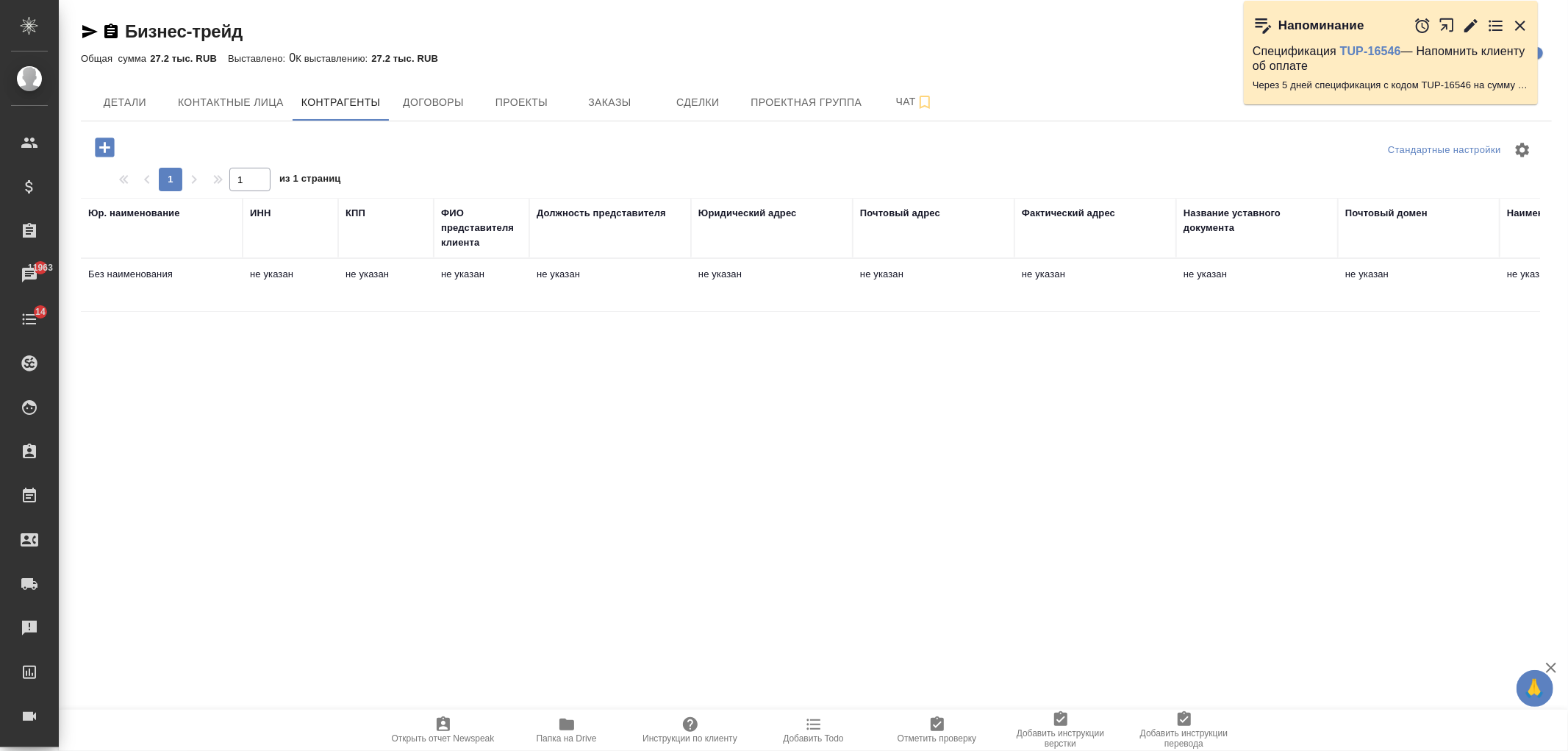
click at [542, 289] on td "не указан" at bounding box center [610, 285] width 162 height 51
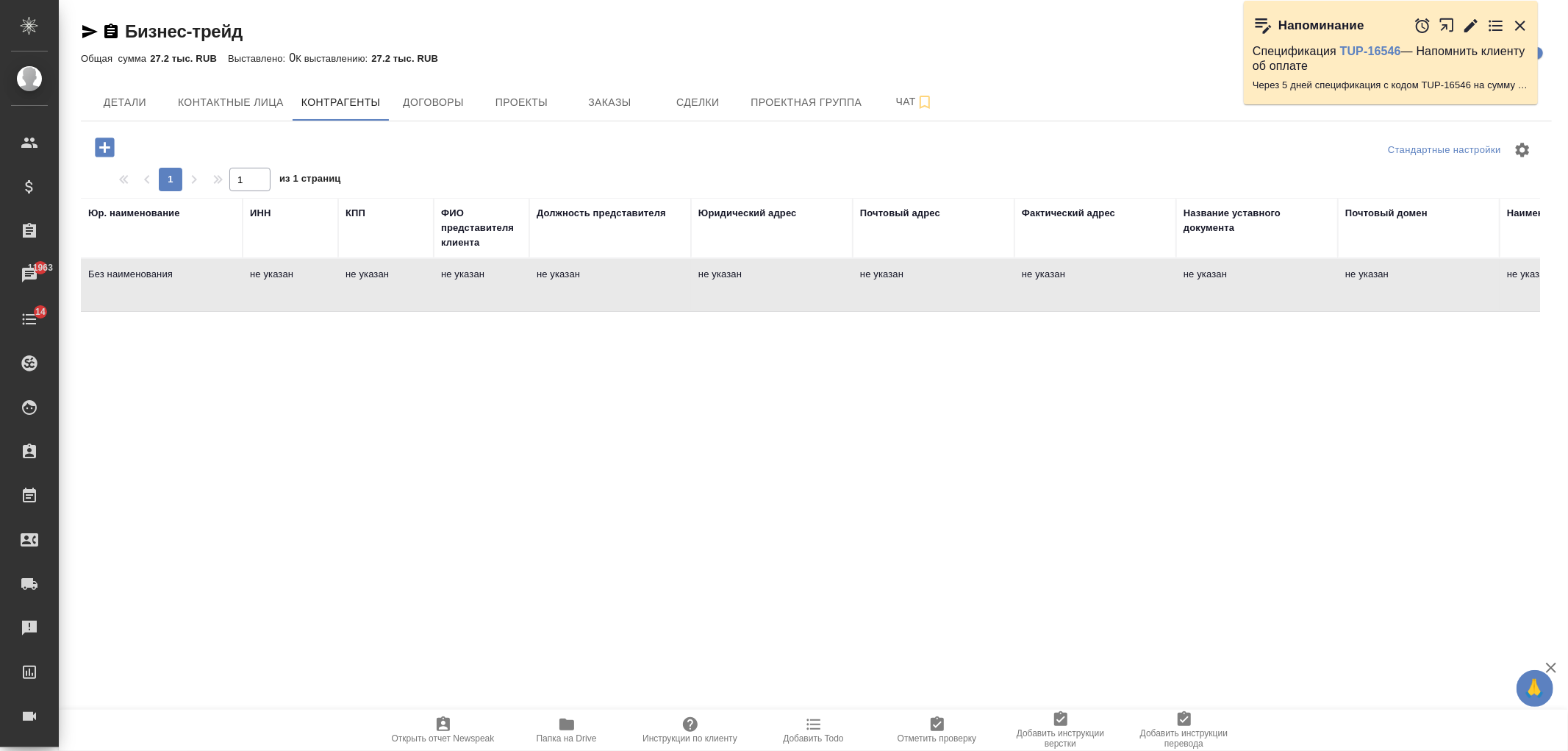
click at [542, 289] on td "не указан" at bounding box center [610, 285] width 162 height 51
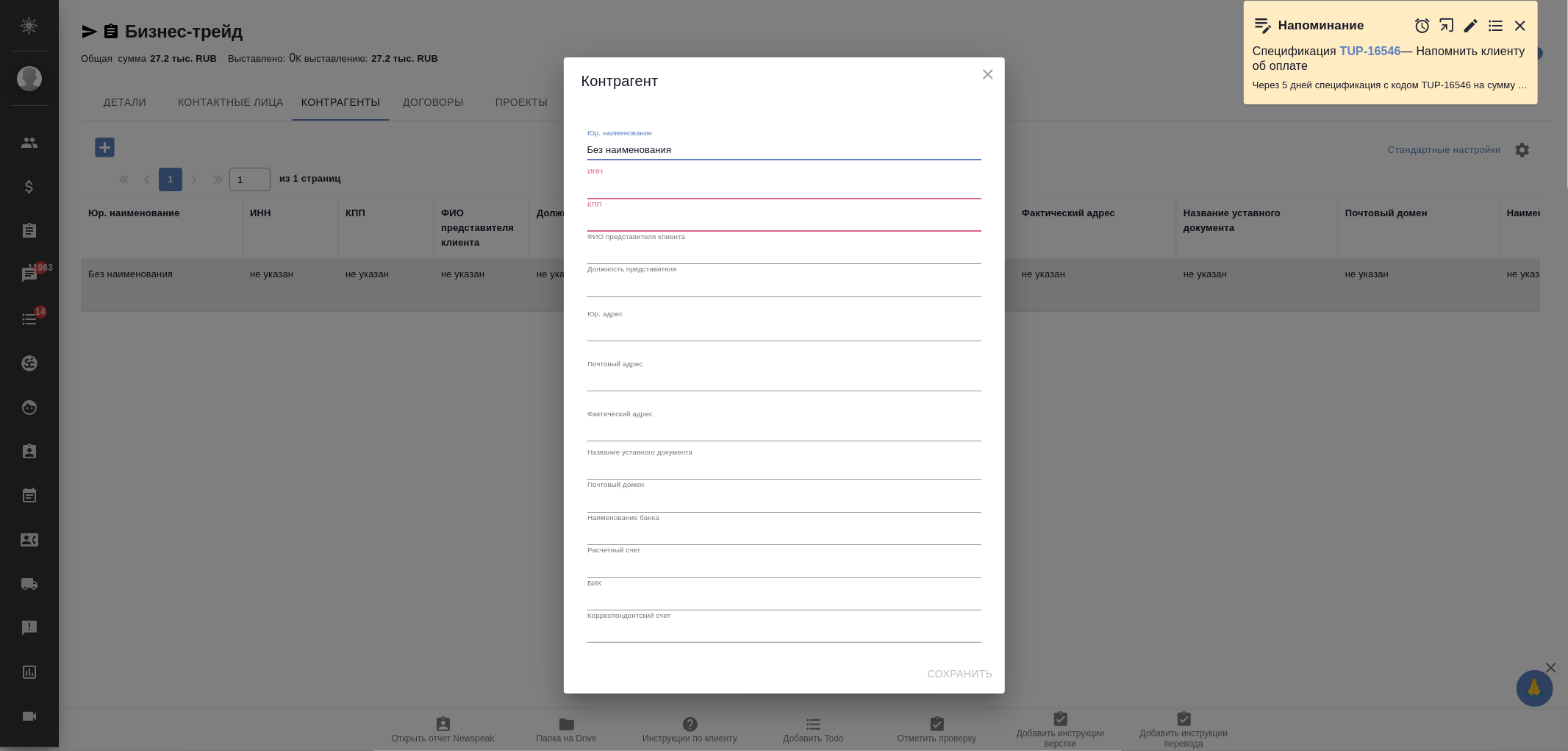
drag, startPoint x: 711, startPoint y: 150, endPoint x: 630, endPoint y: 69, distance: 114.6
click at [506, 134] on div "Контрагент Юр. наименование Без наименования x ИНН КПП ФИО представителя клиент…" at bounding box center [784, 376] width 1568 height 751
paste textarea "бщество с ограниченной ответственностью «Бизнес - Трейд»"
type textarea "Общество с ограниченной ответственностью «Бизнес - Трейд»"
click at [659, 180] on input "text" at bounding box center [785, 188] width 394 height 20
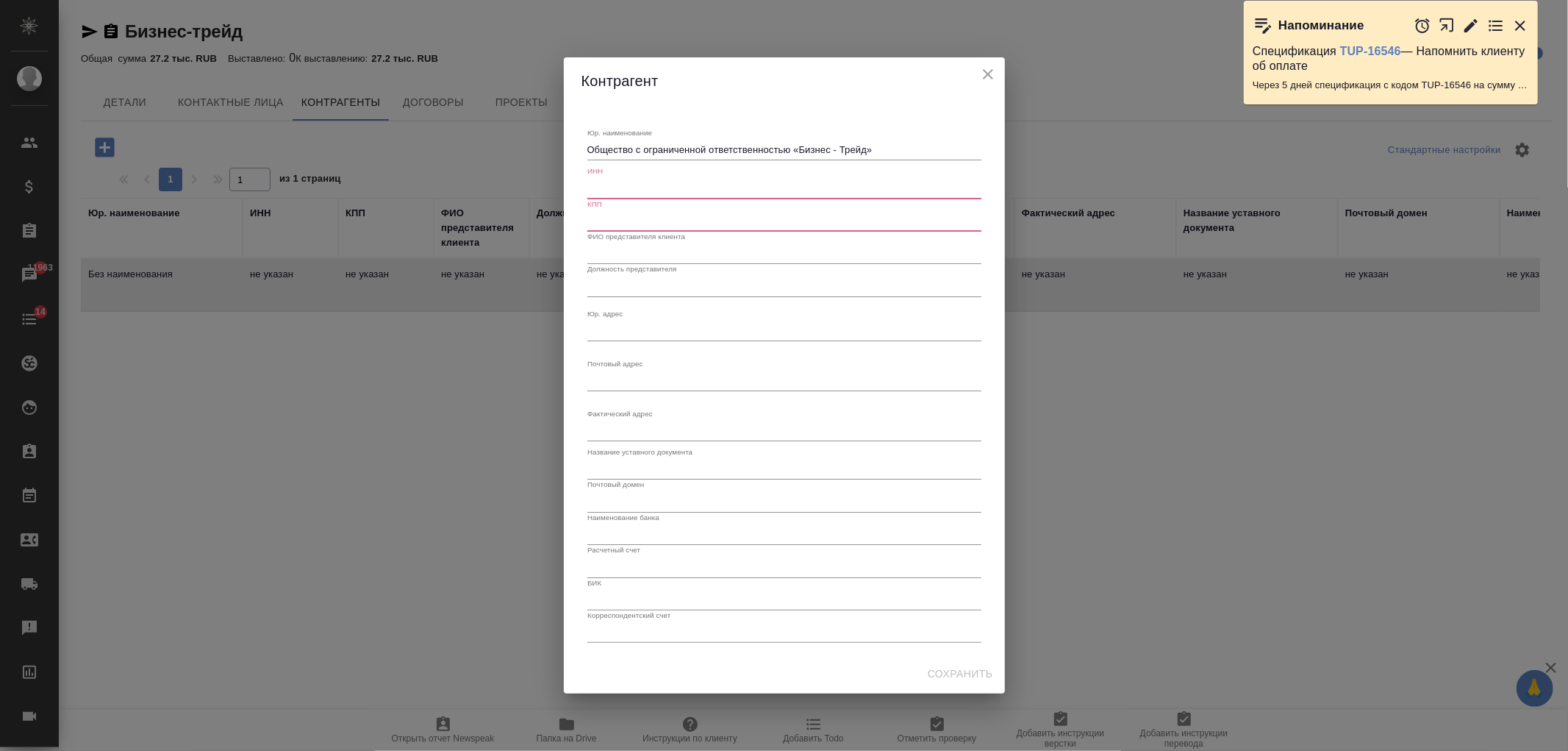
click at [660, 216] on input "text" at bounding box center [785, 221] width 394 height 20
paste input "780601001"
type input "780601001"
click at [642, 193] on input "text" at bounding box center [785, 188] width 394 height 20
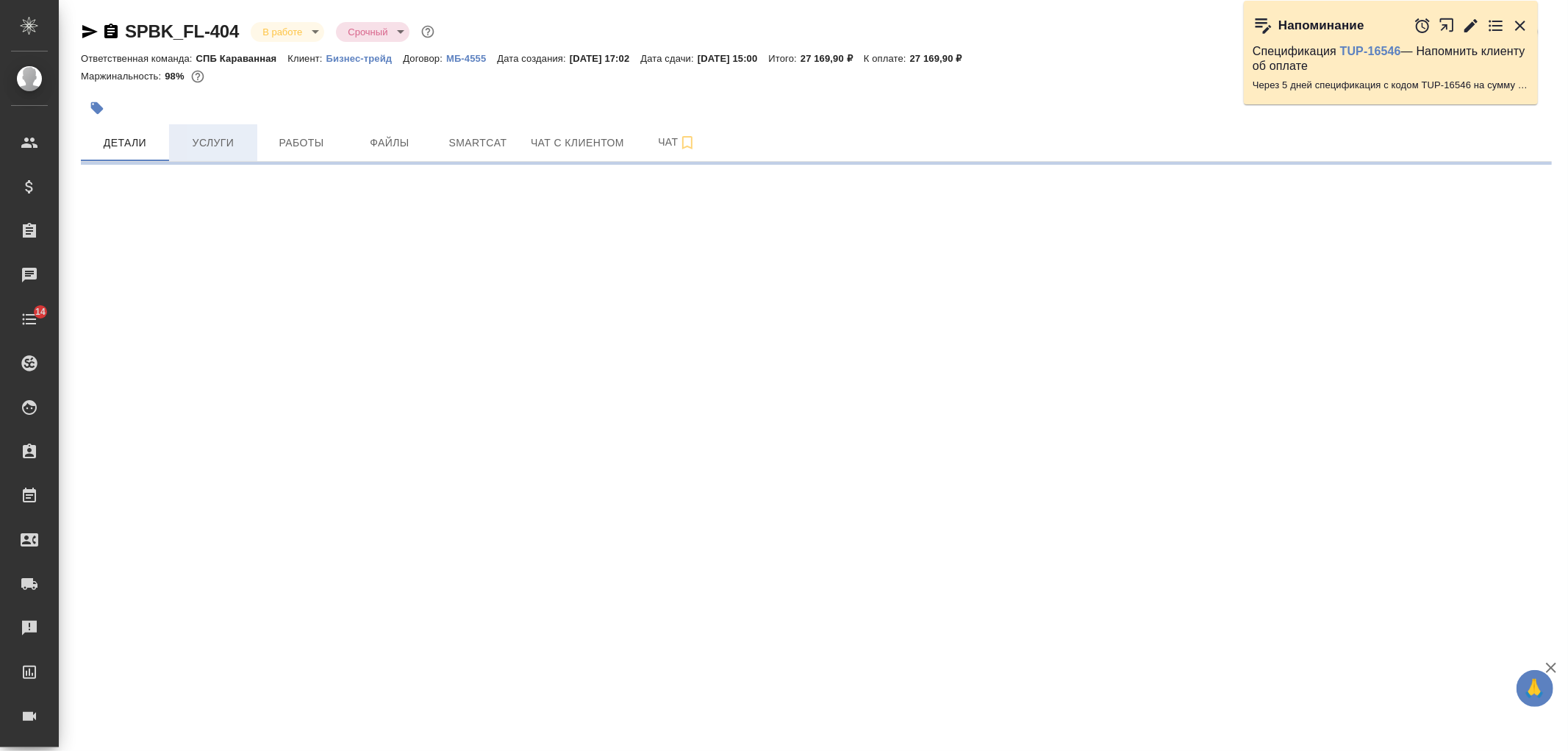
select select "RU"
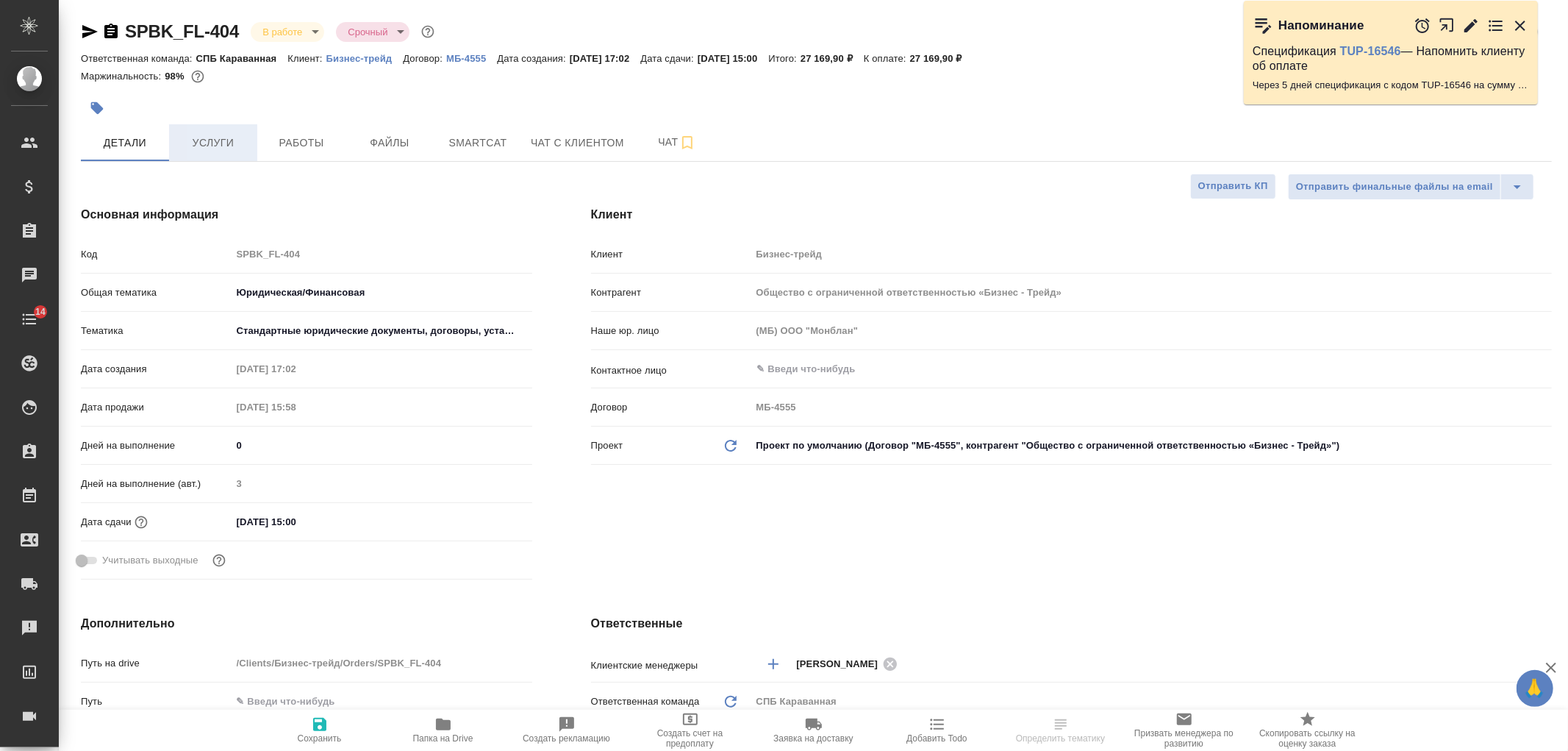
type textarea "x"
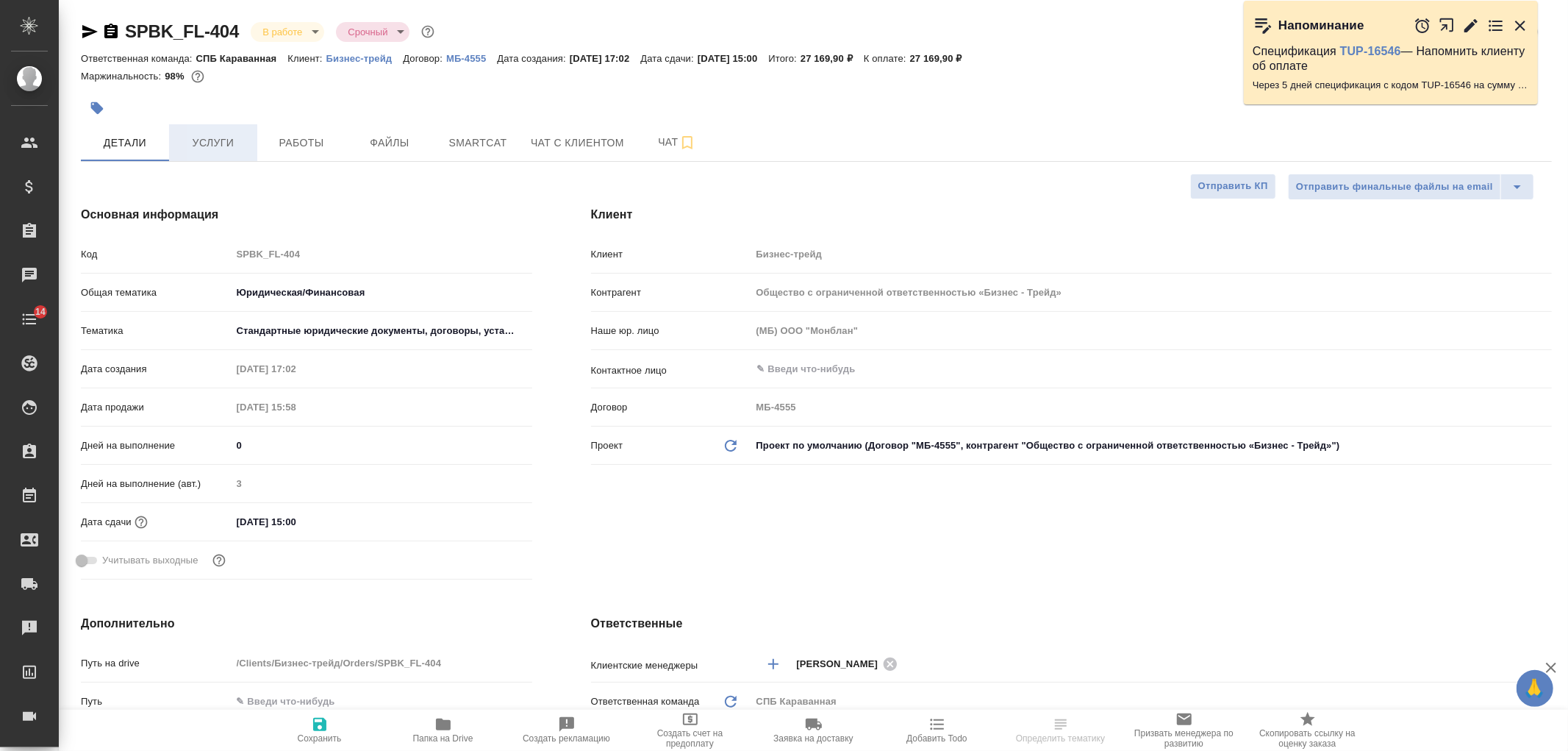
type textarea "x"
click at [243, 146] on span "Услуги" at bounding box center [213, 143] width 71 height 19
type textarea "x"
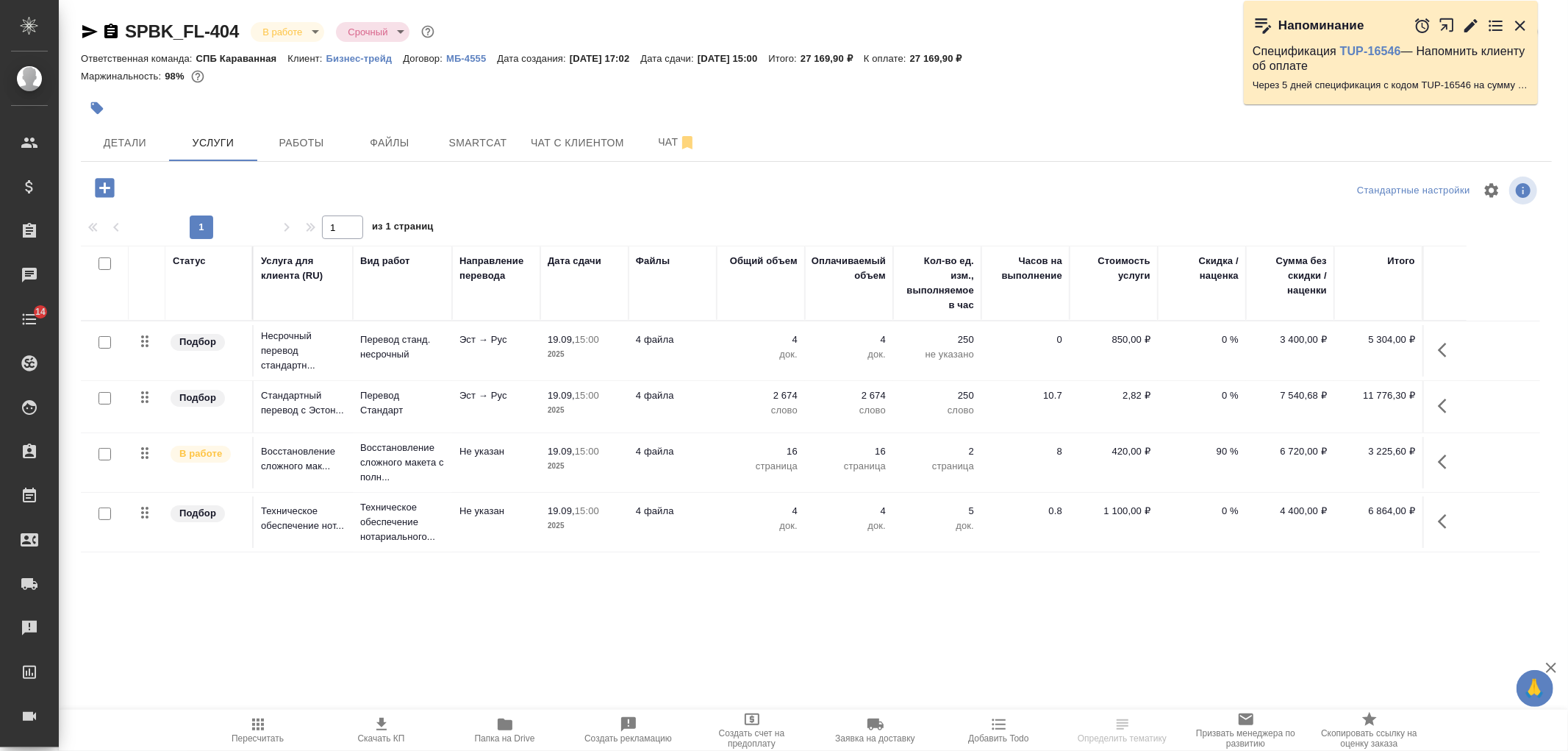
click at [1451, 472] on button "button" at bounding box center [1446, 461] width 35 height 35
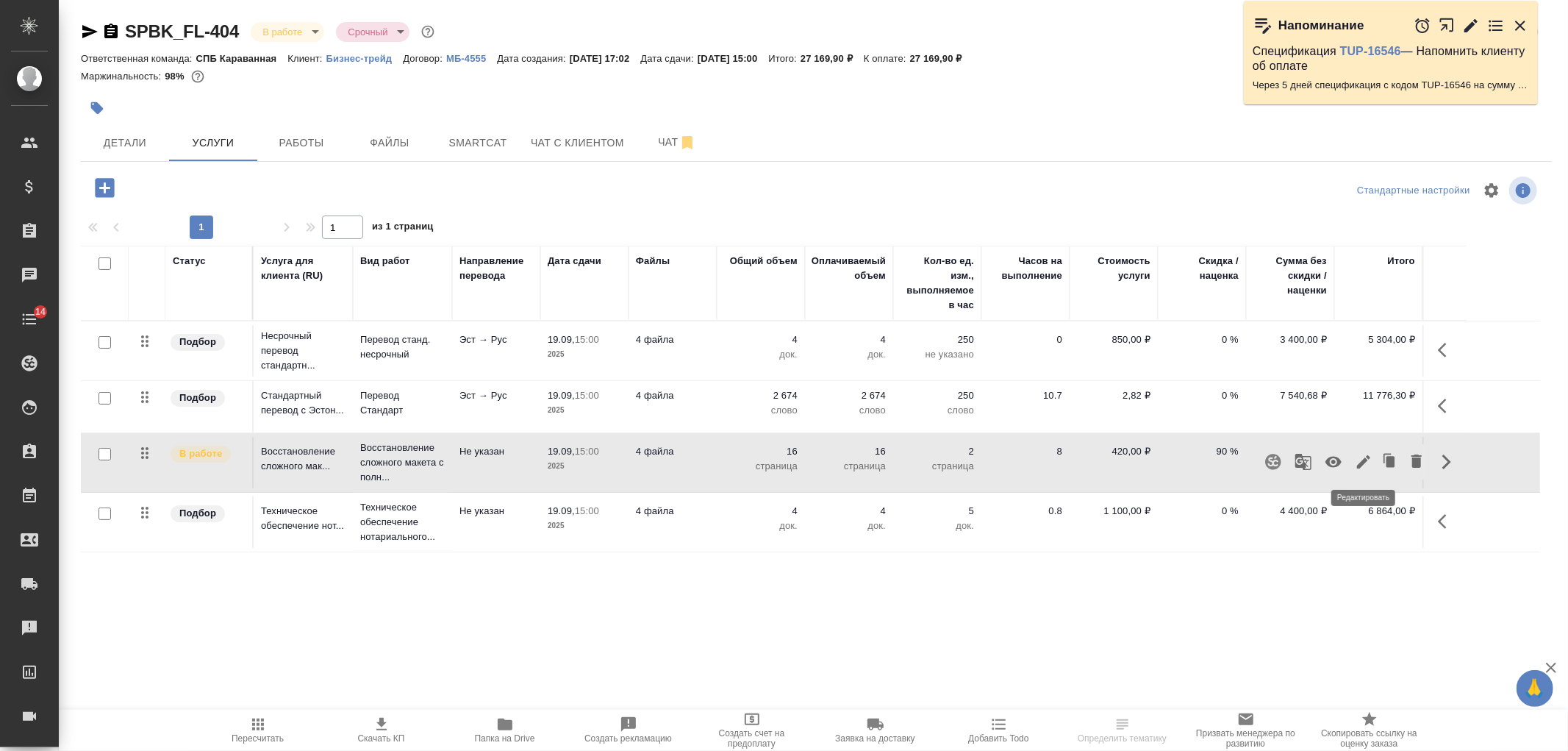
click at [1369, 459] on icon "button" at bounding box center [1364, 462] width 13 height 13
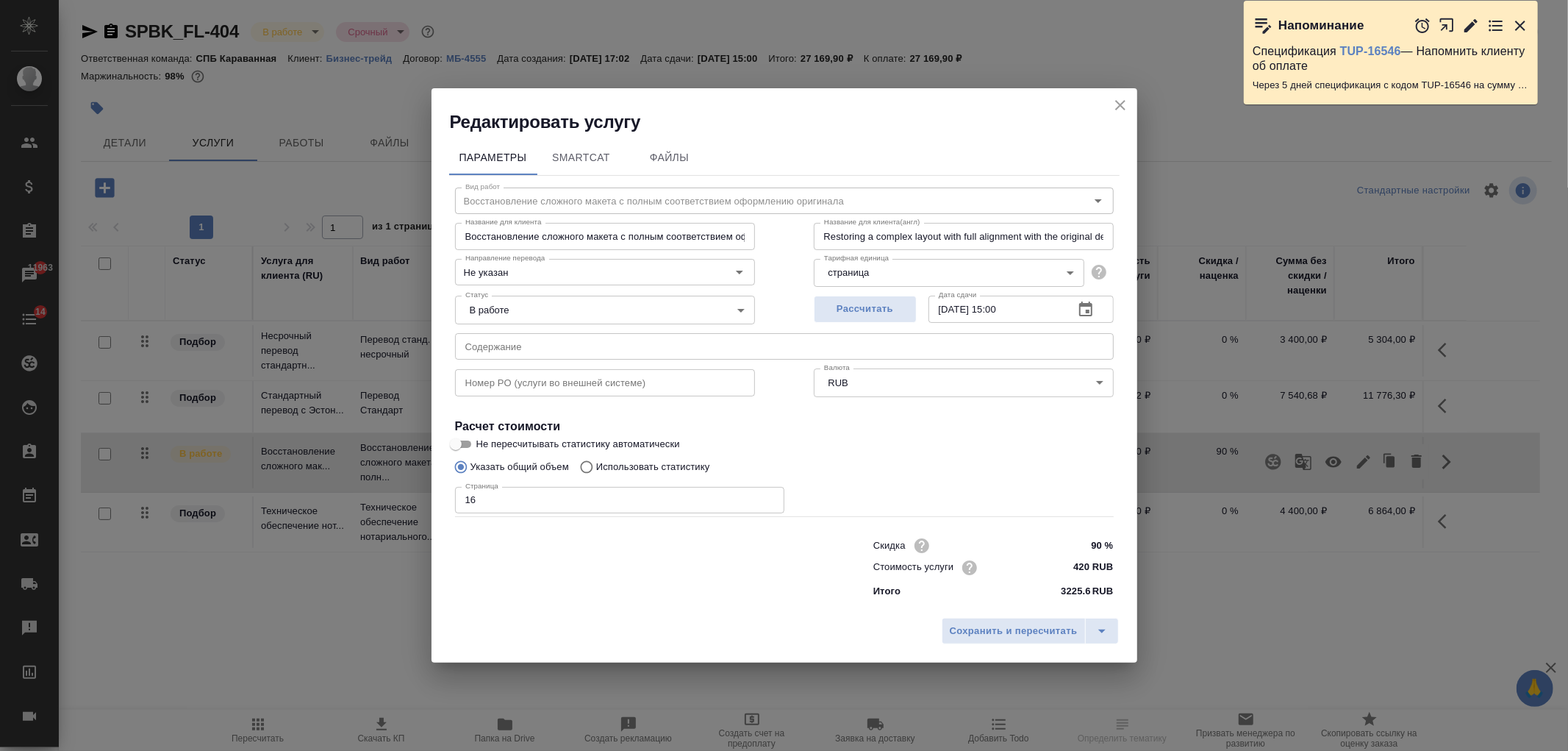
click at [1098, 547] on input "90 %" at bounding box center [1085, 546] width 55 height 21
type input "95 %"
click at [1010, 628] on span "Сохранить и пересчитать" at bounding box center [1014, 632] width 128 height 17
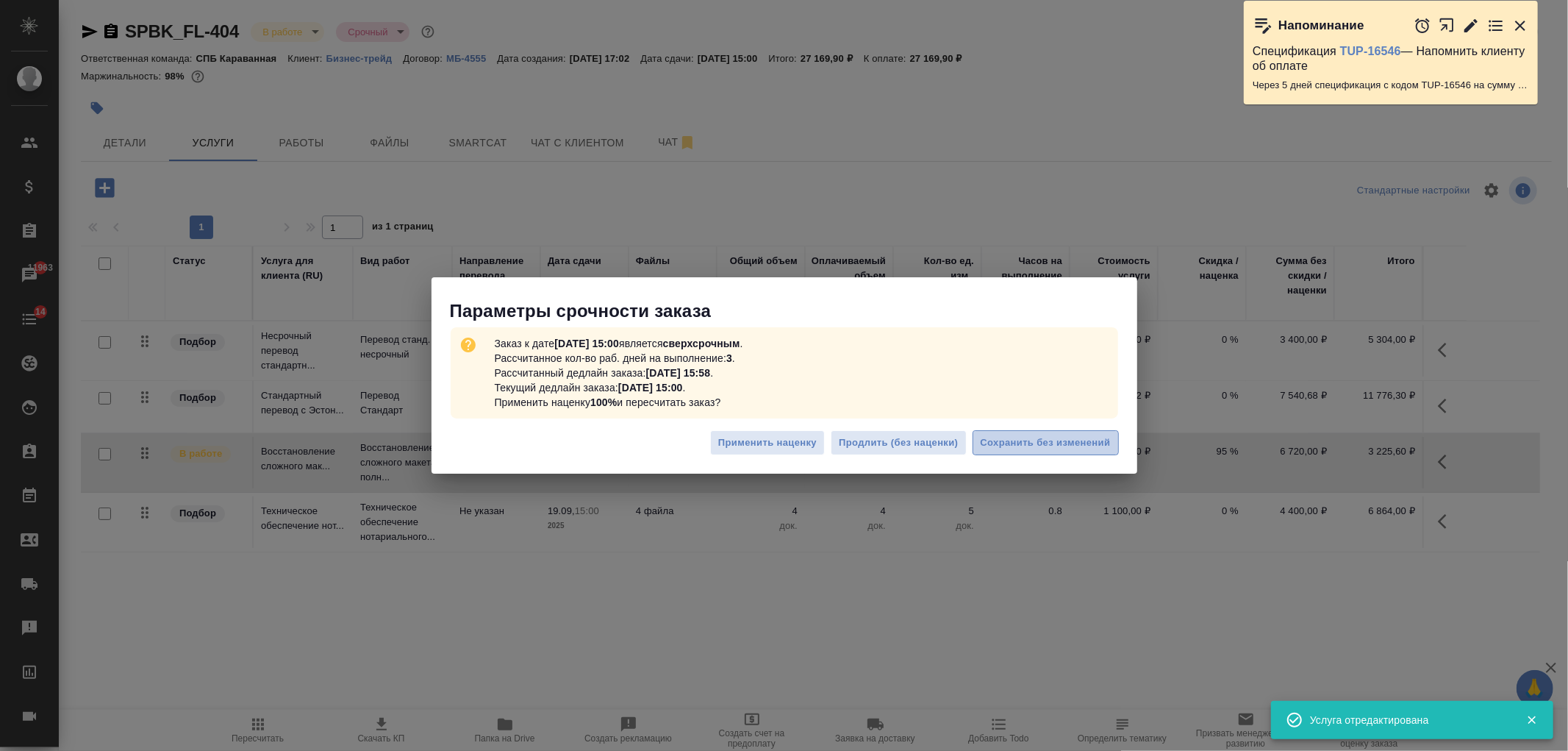
click at [1052, 450] on span "Сохранить без изменений" at bounding box center [1046, 443] width 130 height 17
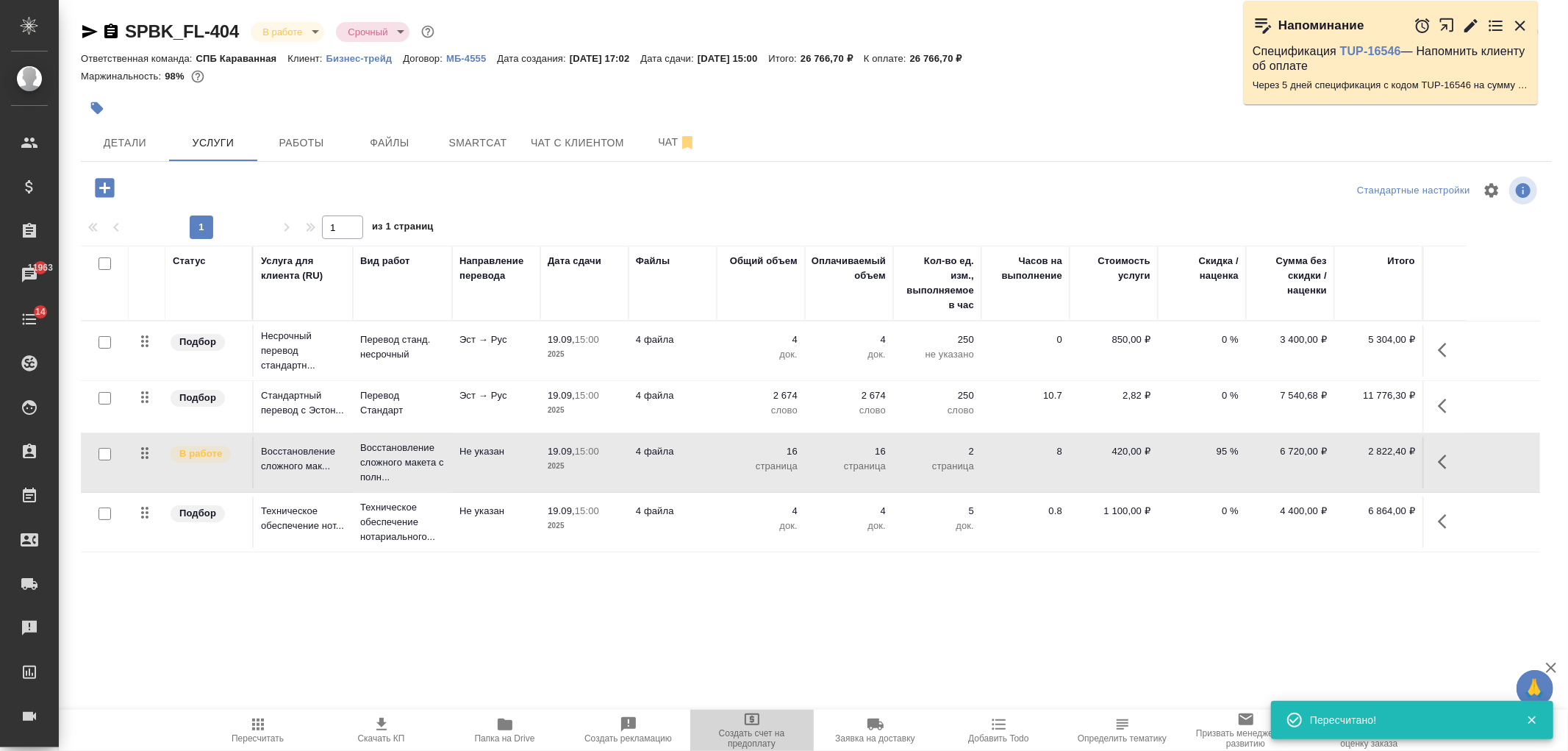
click at [770, 724] on span "Создать счет на предоплату" at bounding box center [752, 729] width 106 height 38
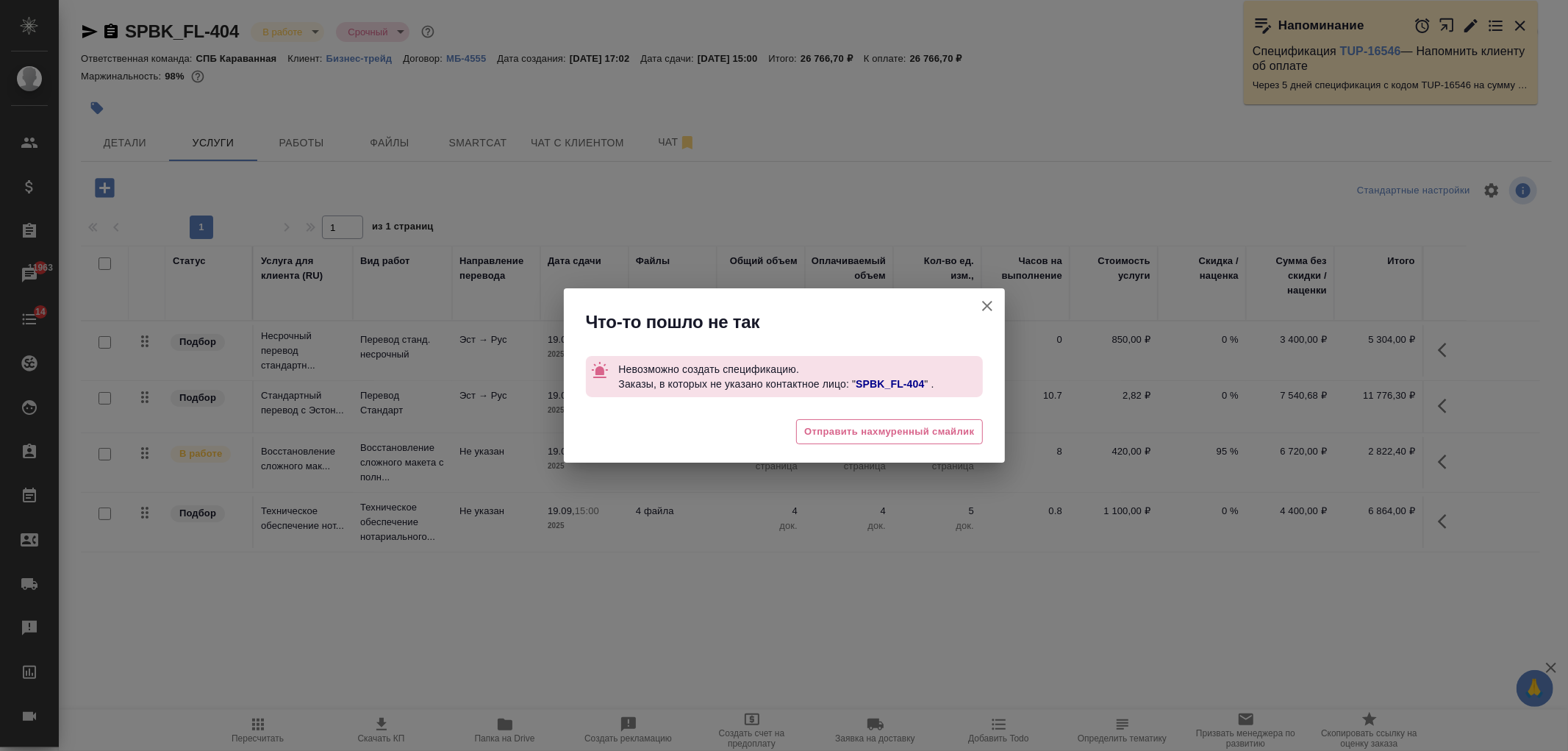
click at [995, 304] on icon "button" at bounding box center [988, 306] width 18 height 18
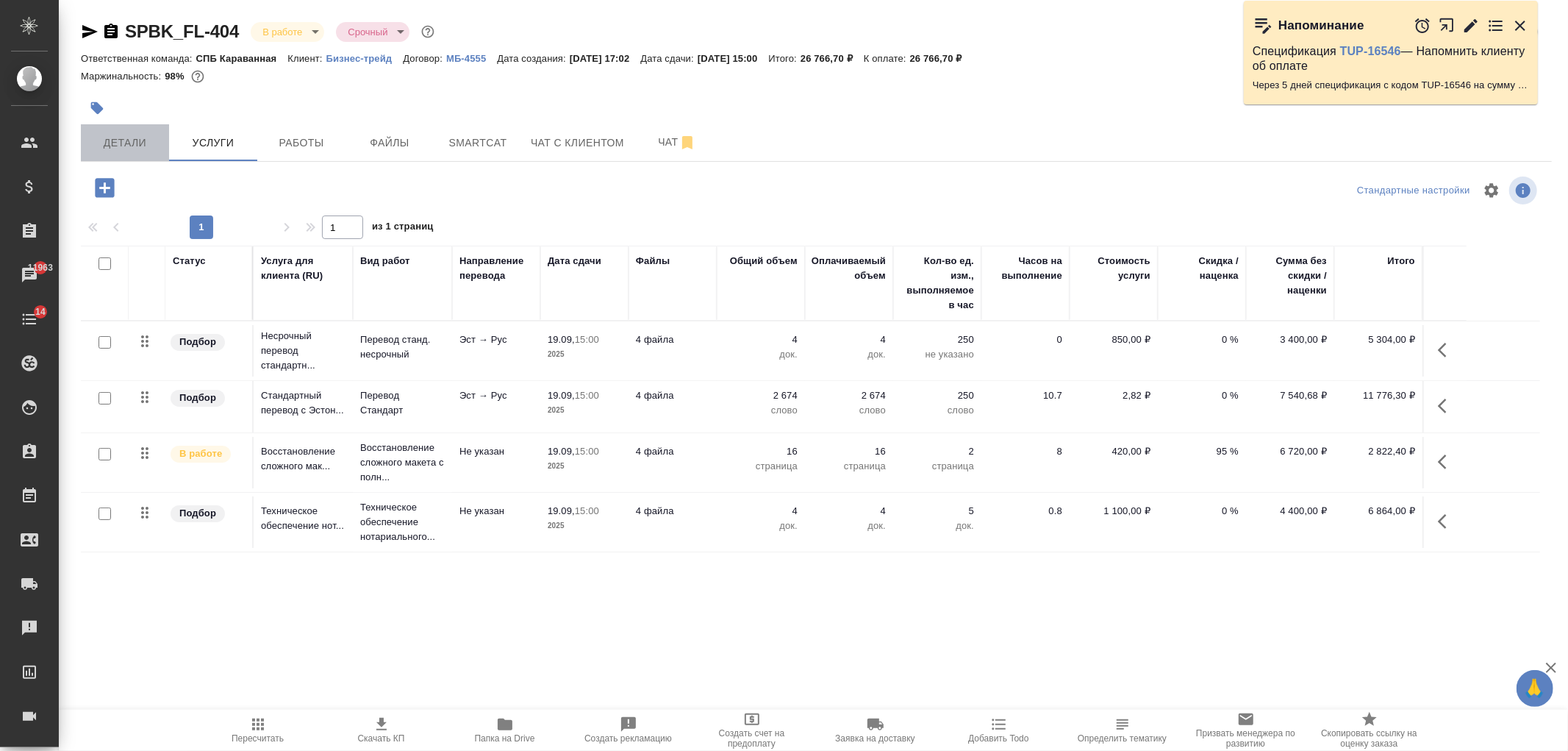
click at [135, 145] on span "Детали" at bounding box center [125, 143] width 71 height 19
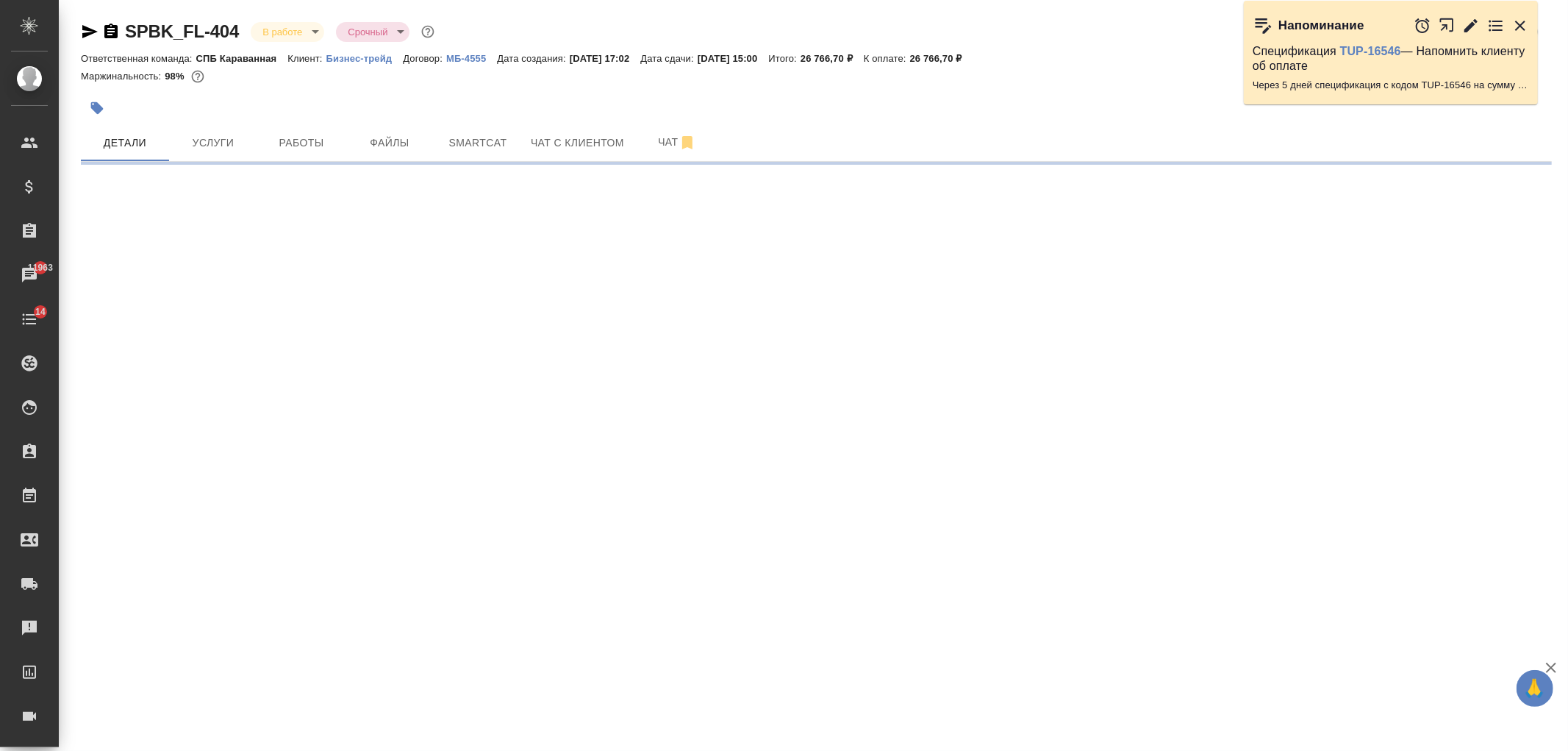
select select "RU"
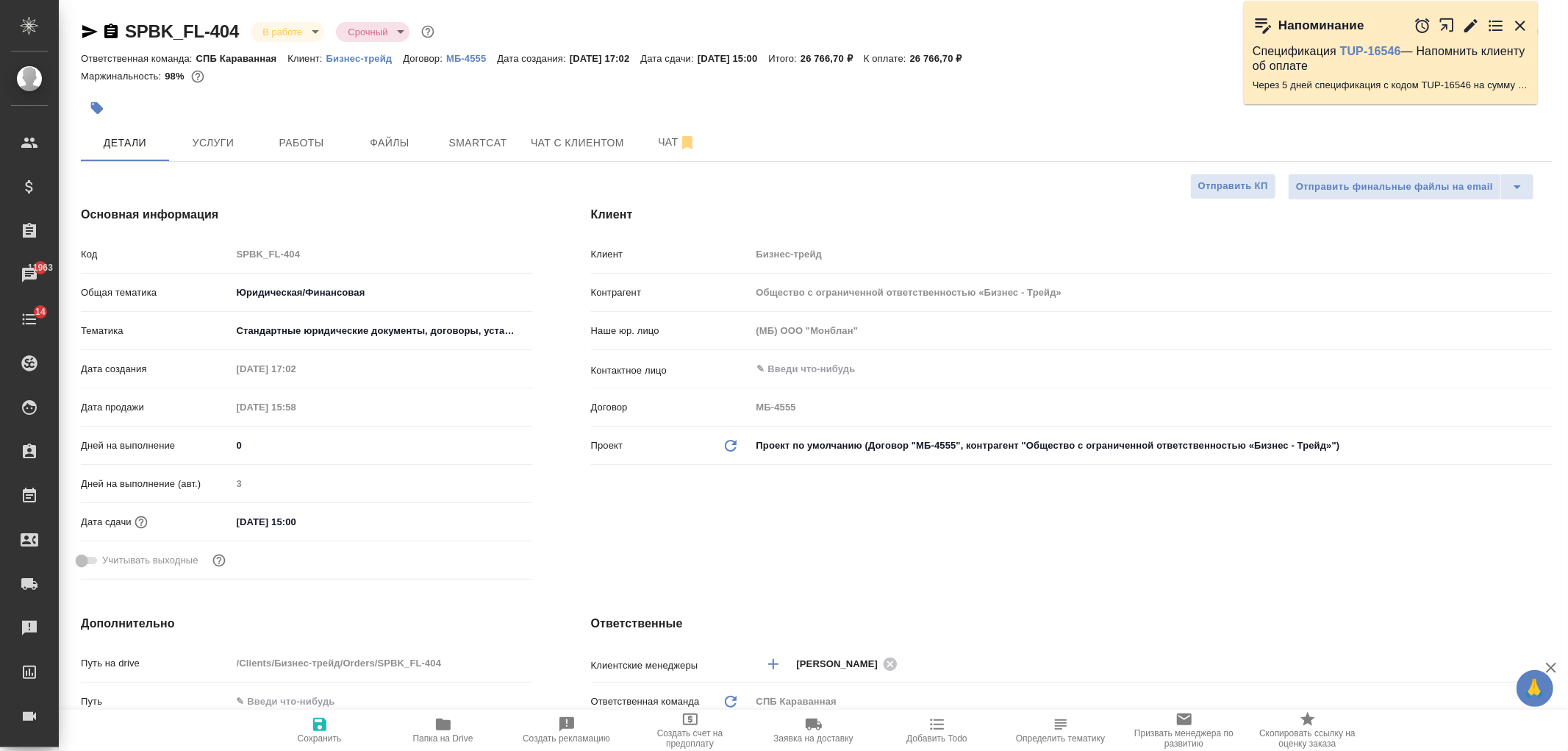
type textarea "x"
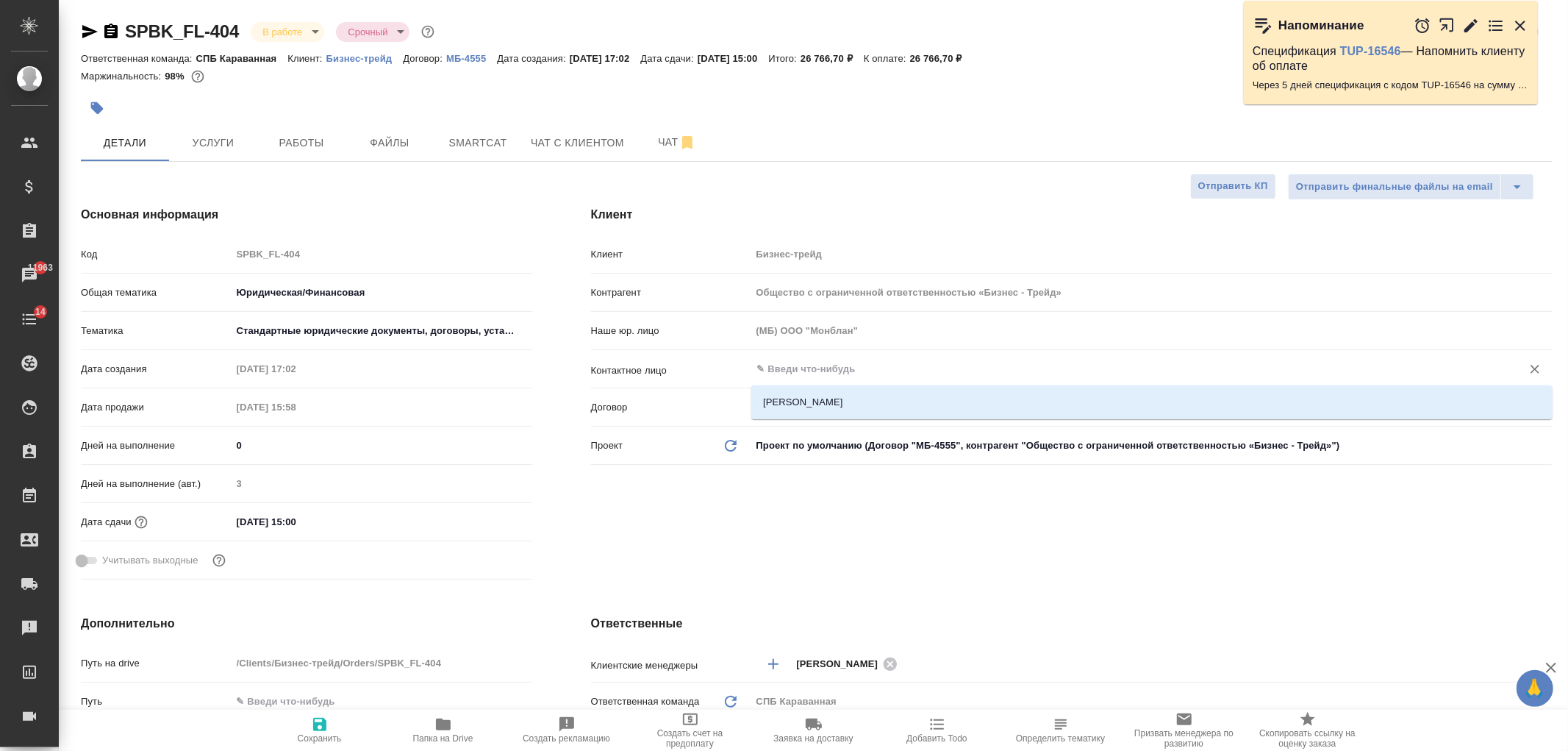
click at [808, 371] on input "text" at bounding box center [1127, 369] width 742 height 18
click at [828, 398] on li "[PERSON_NAME]" at bounding box center [1152, 402] width 801 height 27
type input "[PERSON_NAME]"
type textarea "x"
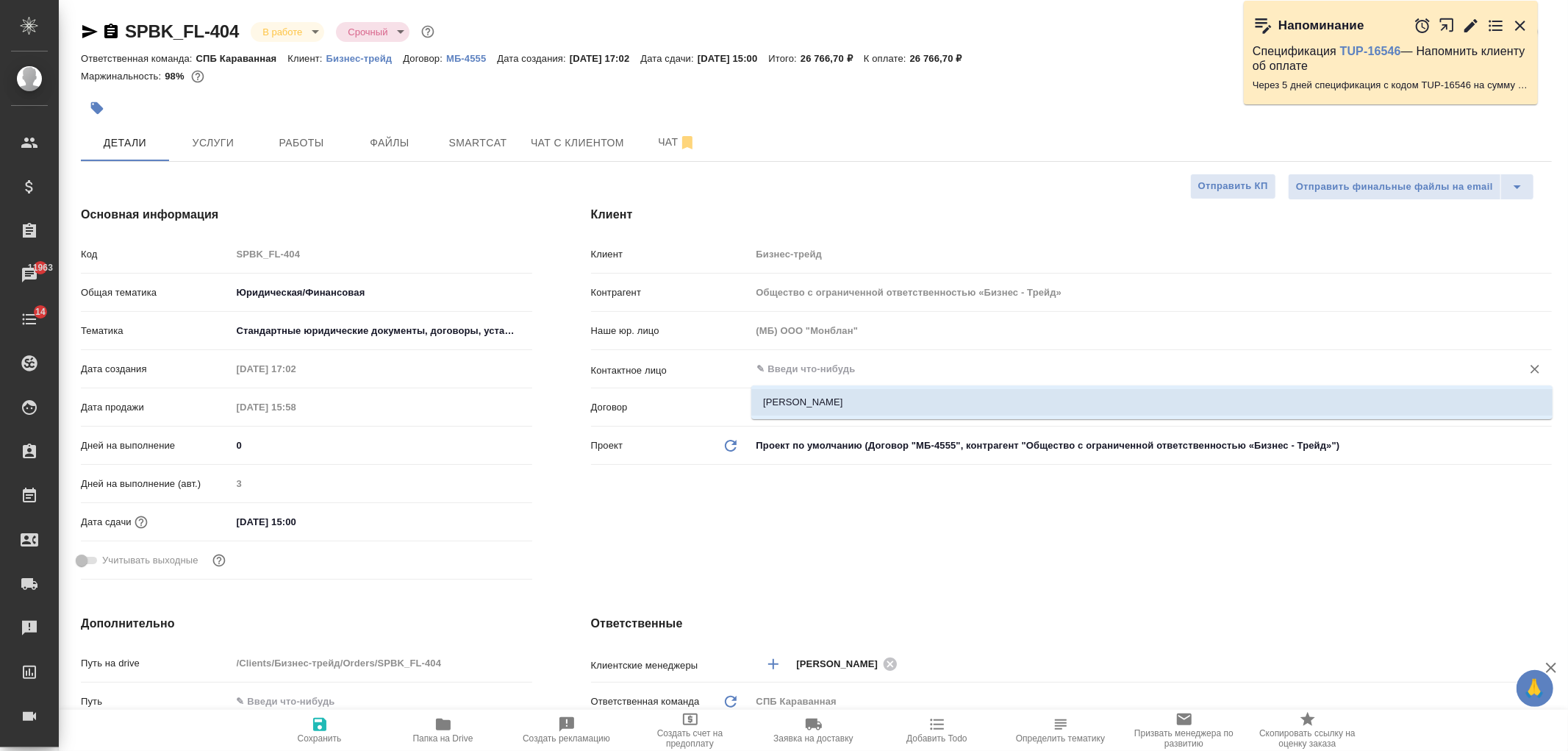
type textarea "x"
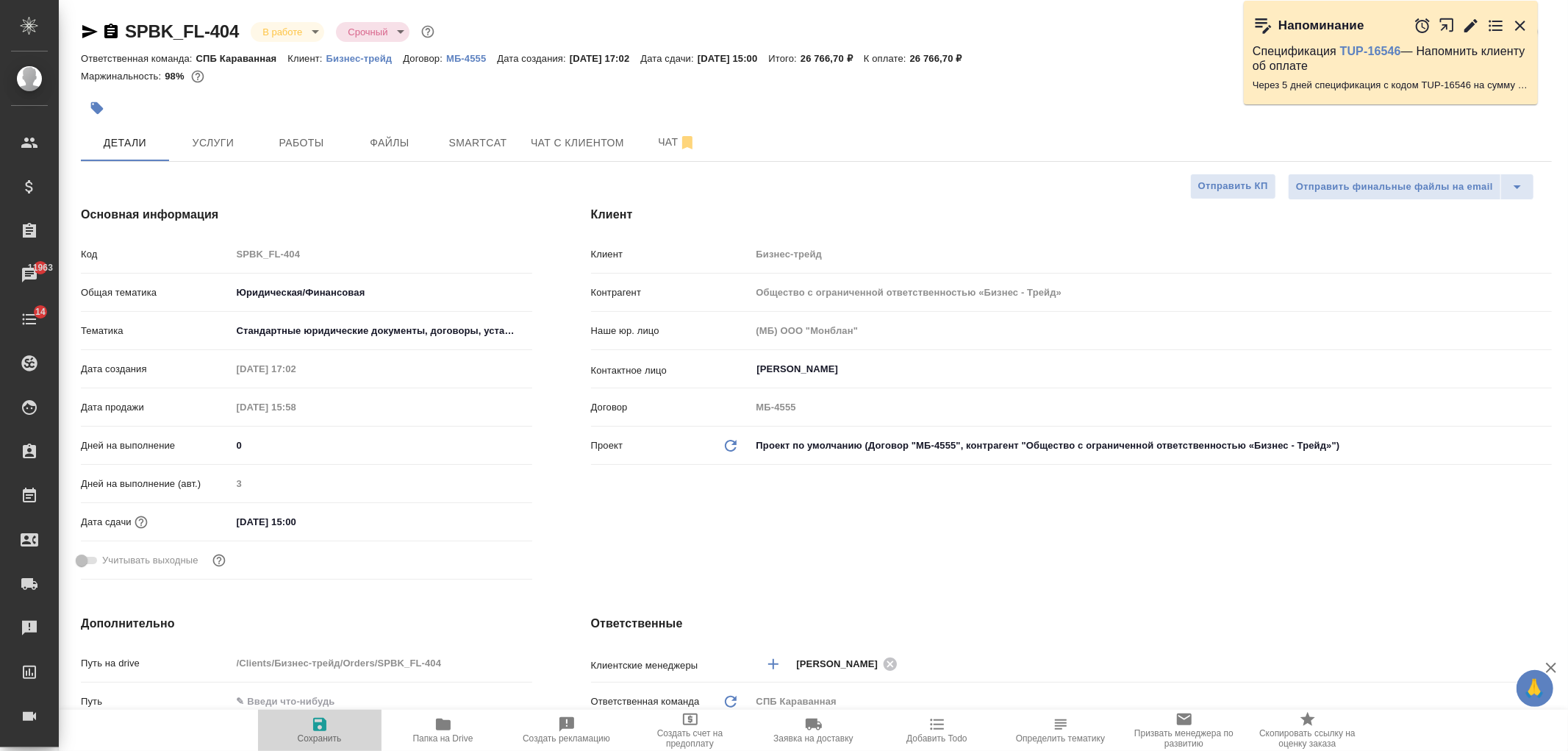
click at [321, 730] on icon "button" at bounding box center [320, 724] width 13 height 13
type textarea "x"
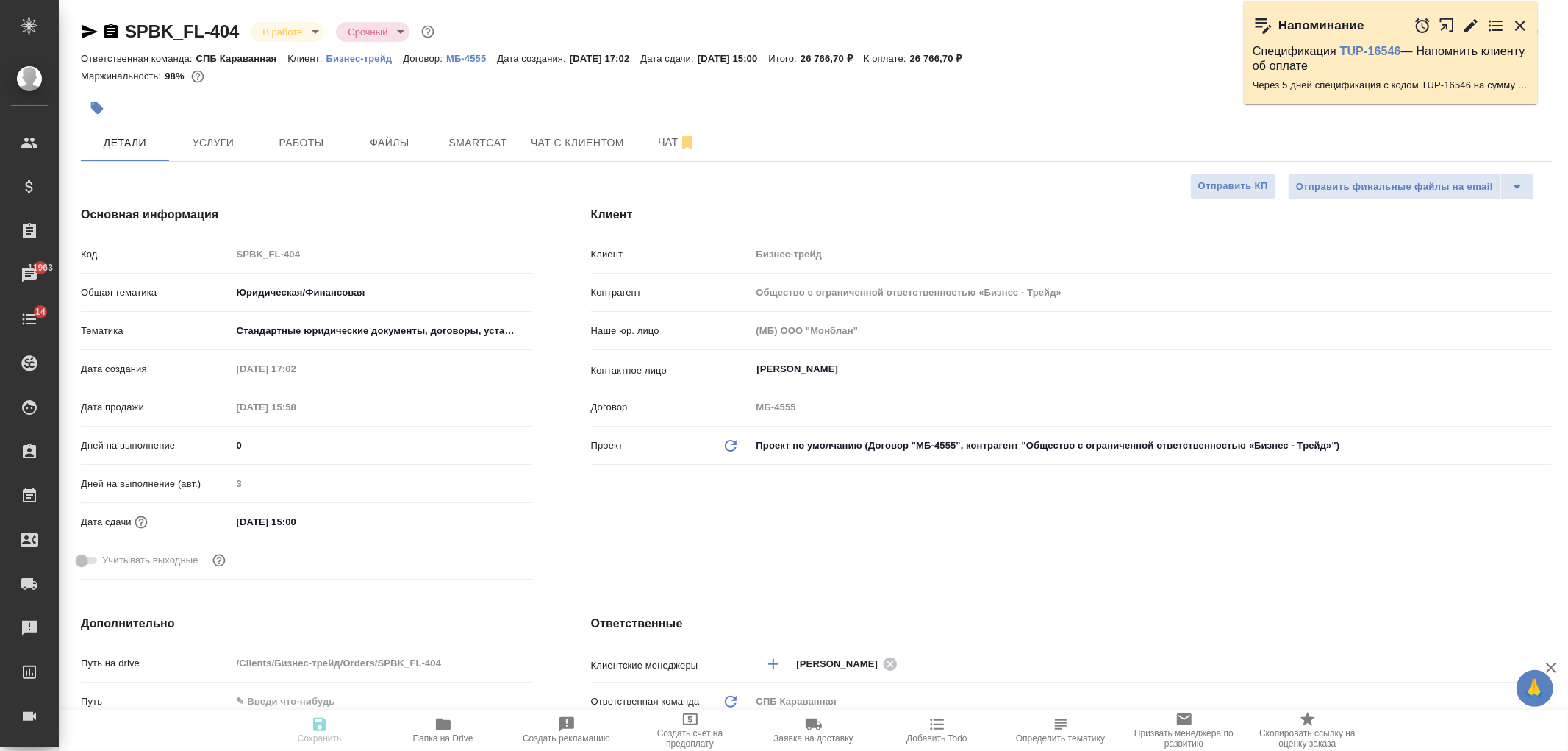
type textarea "x"
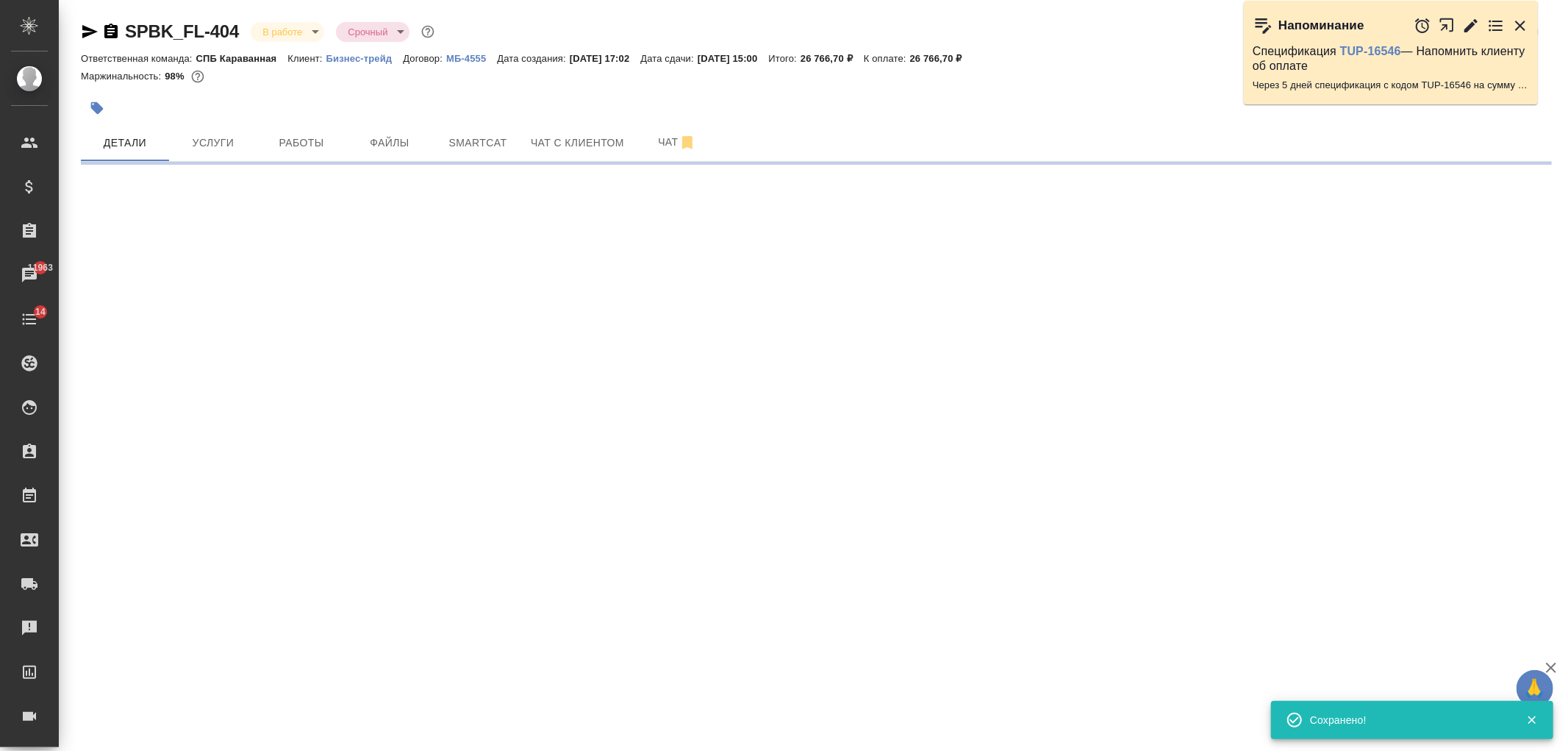
select select "RU"
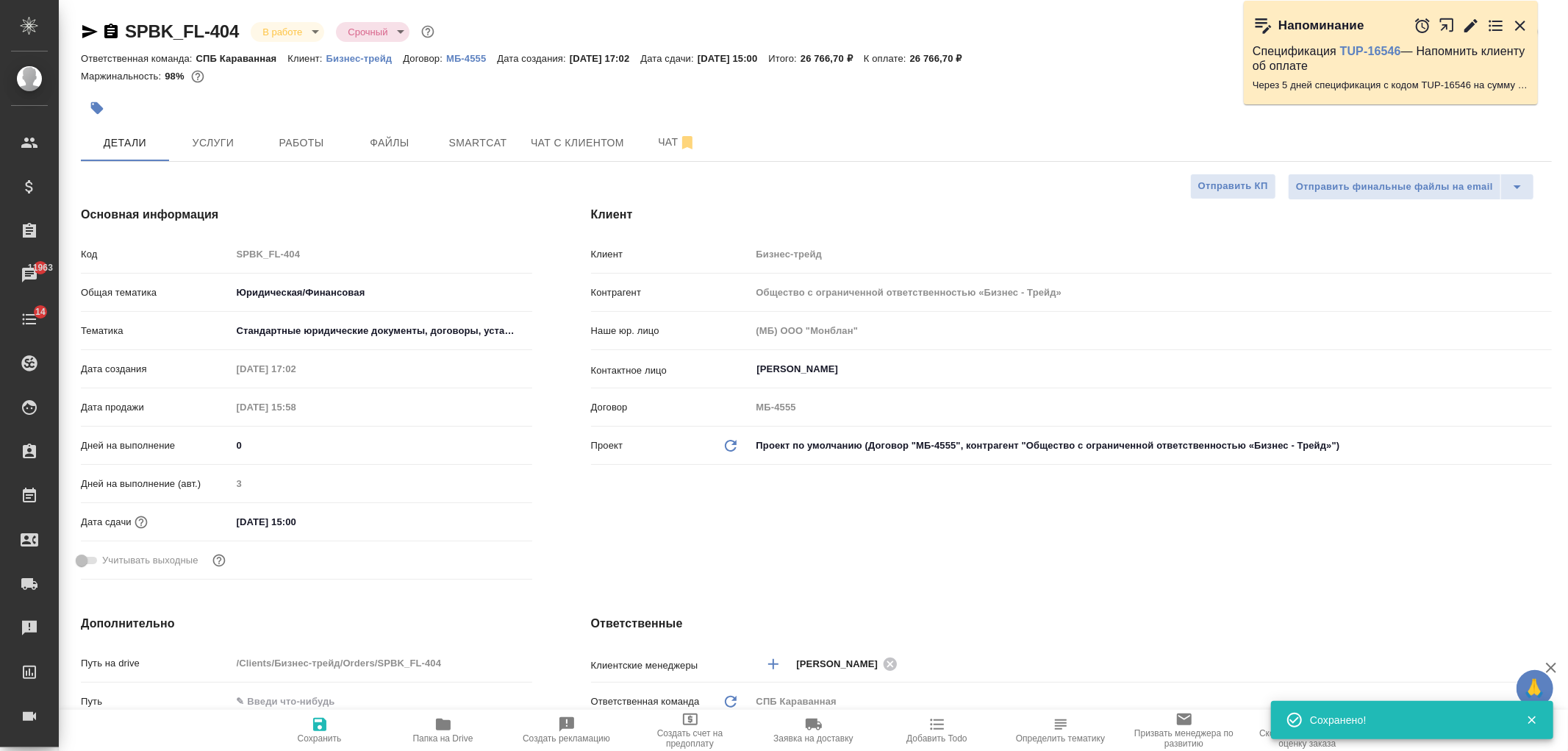
type textarea "x"
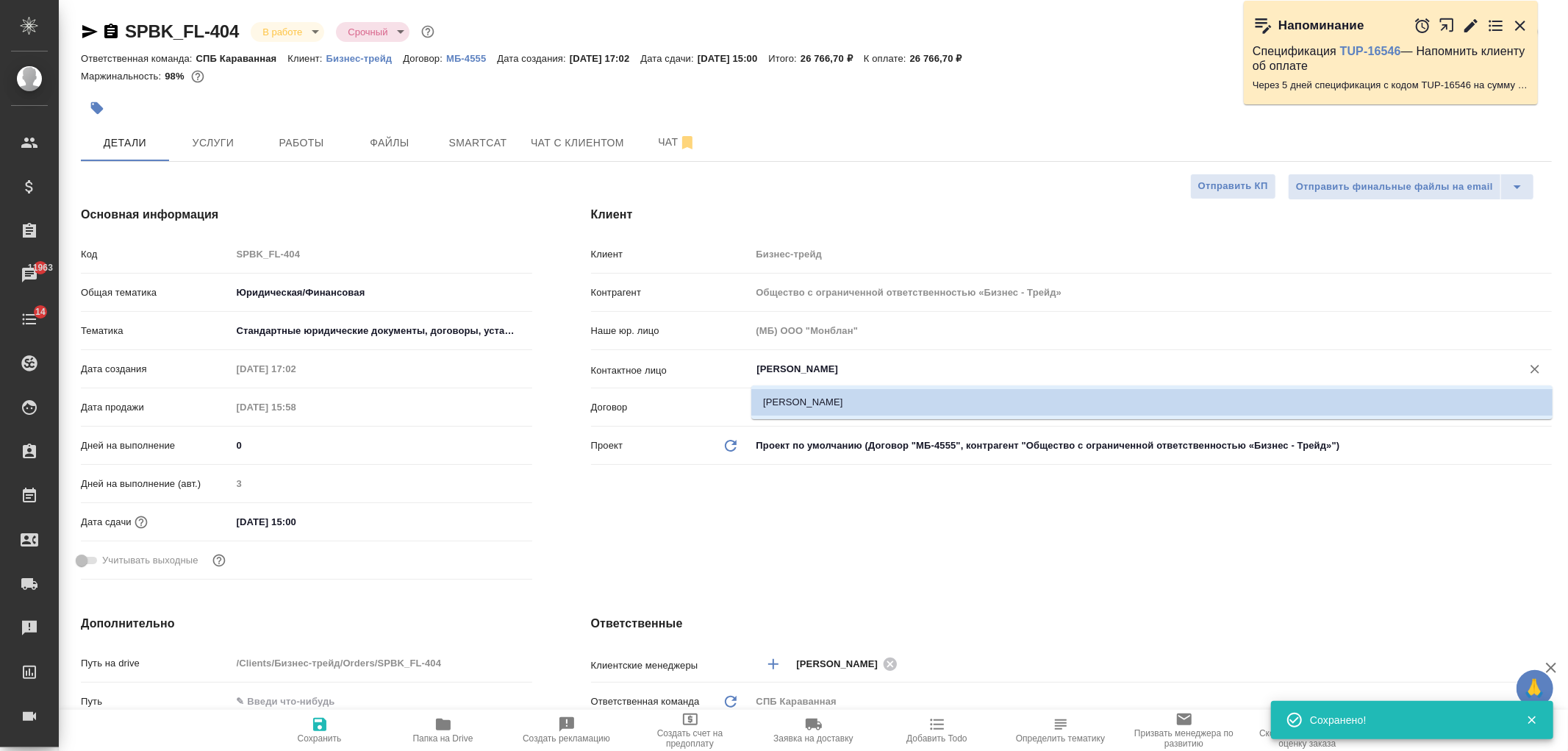
click at [841, 366] on input "[PERSON_NAME]" at bounding box center [1127, 369] width 742 height 18
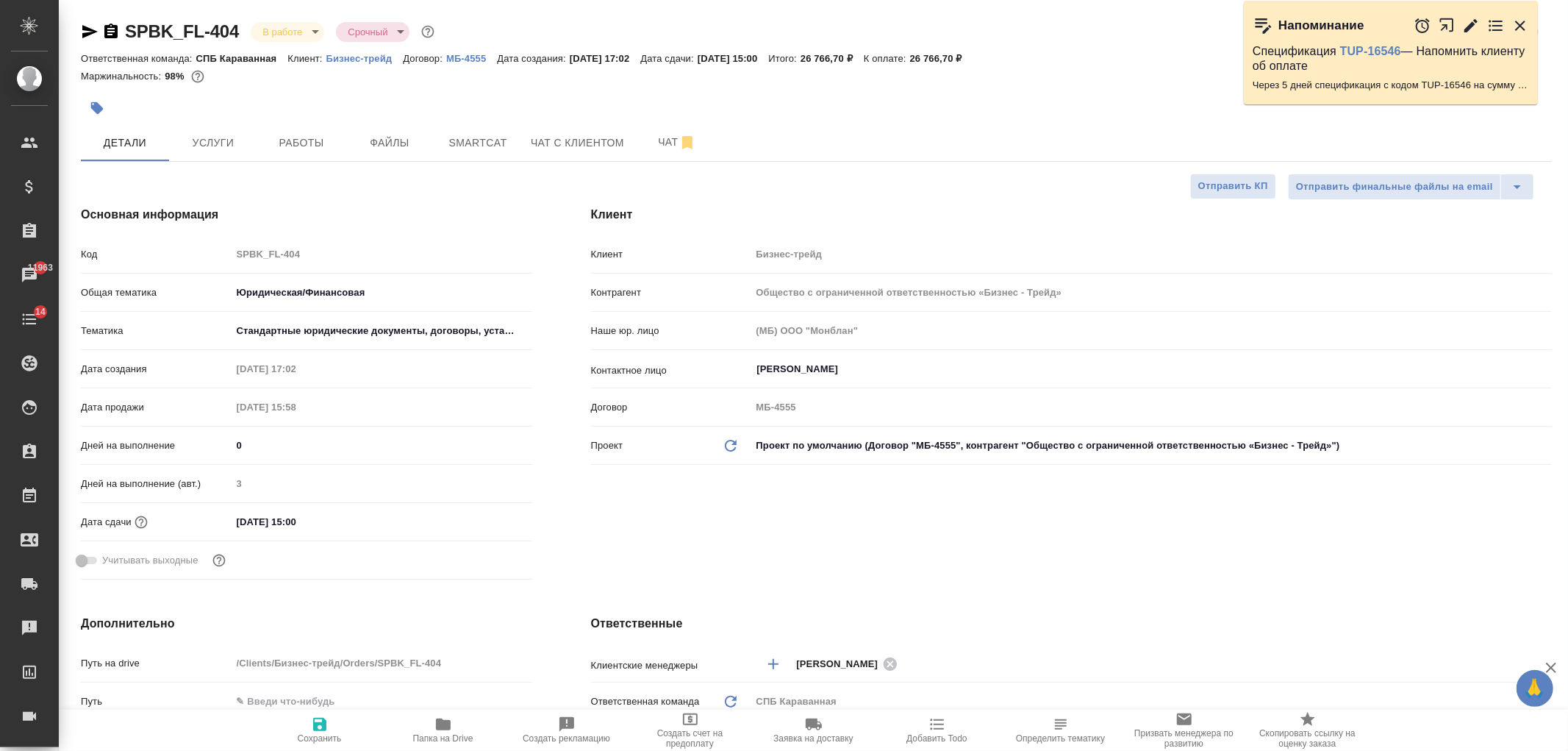
type textarea "x"
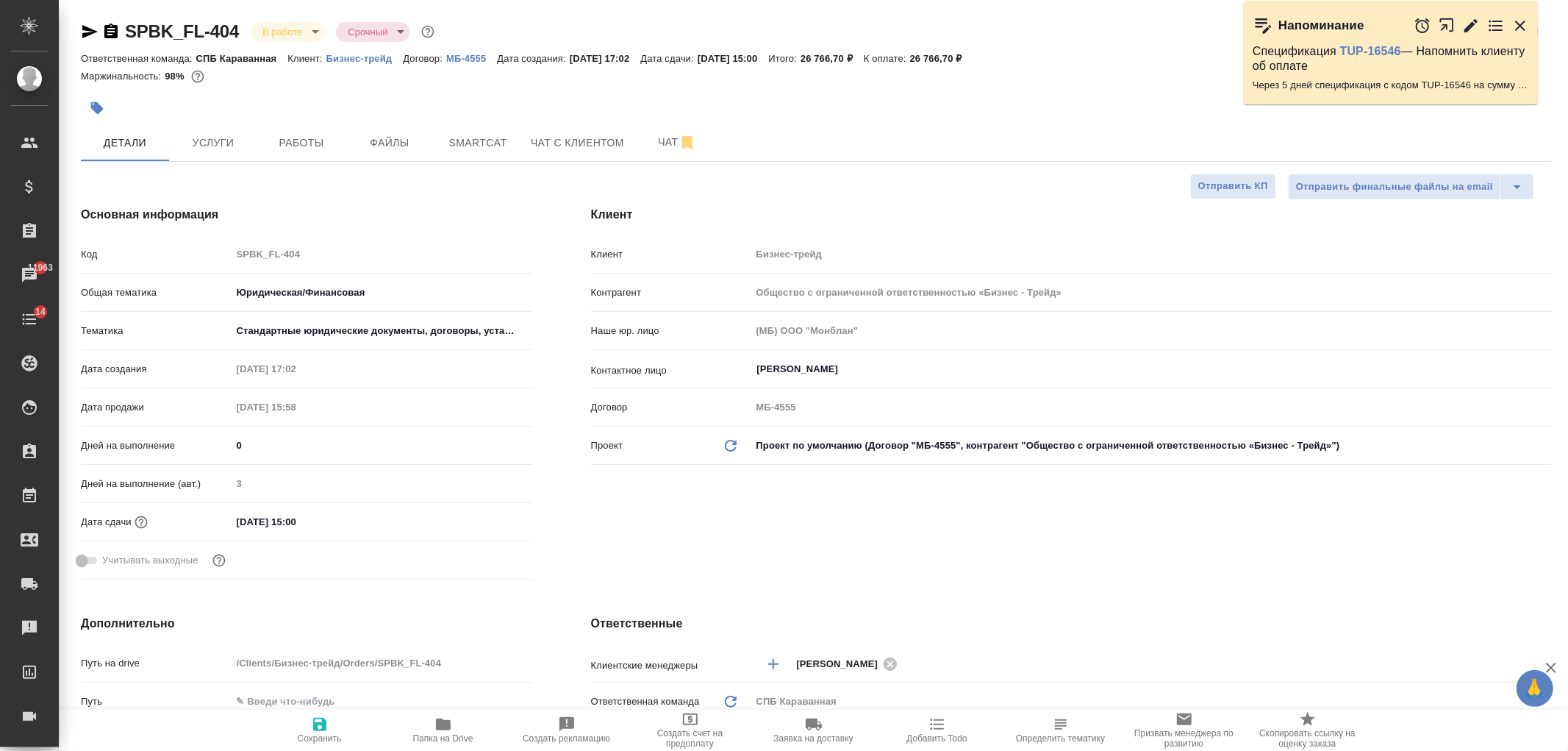
type textarea "x"
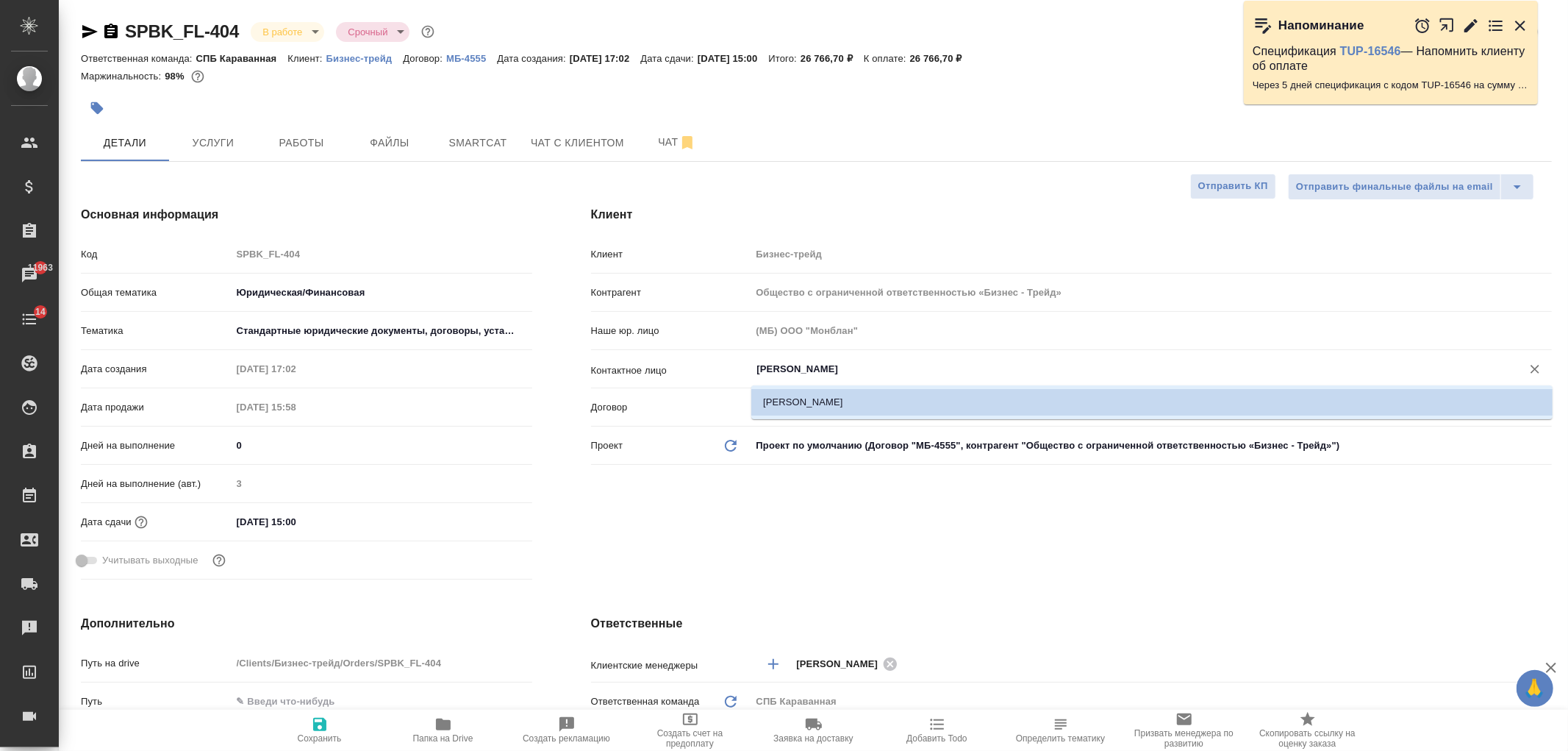
click at [760, 361] on input "[PERSON_NAME]" at bounding box center [1127, 369] width 742 height 18
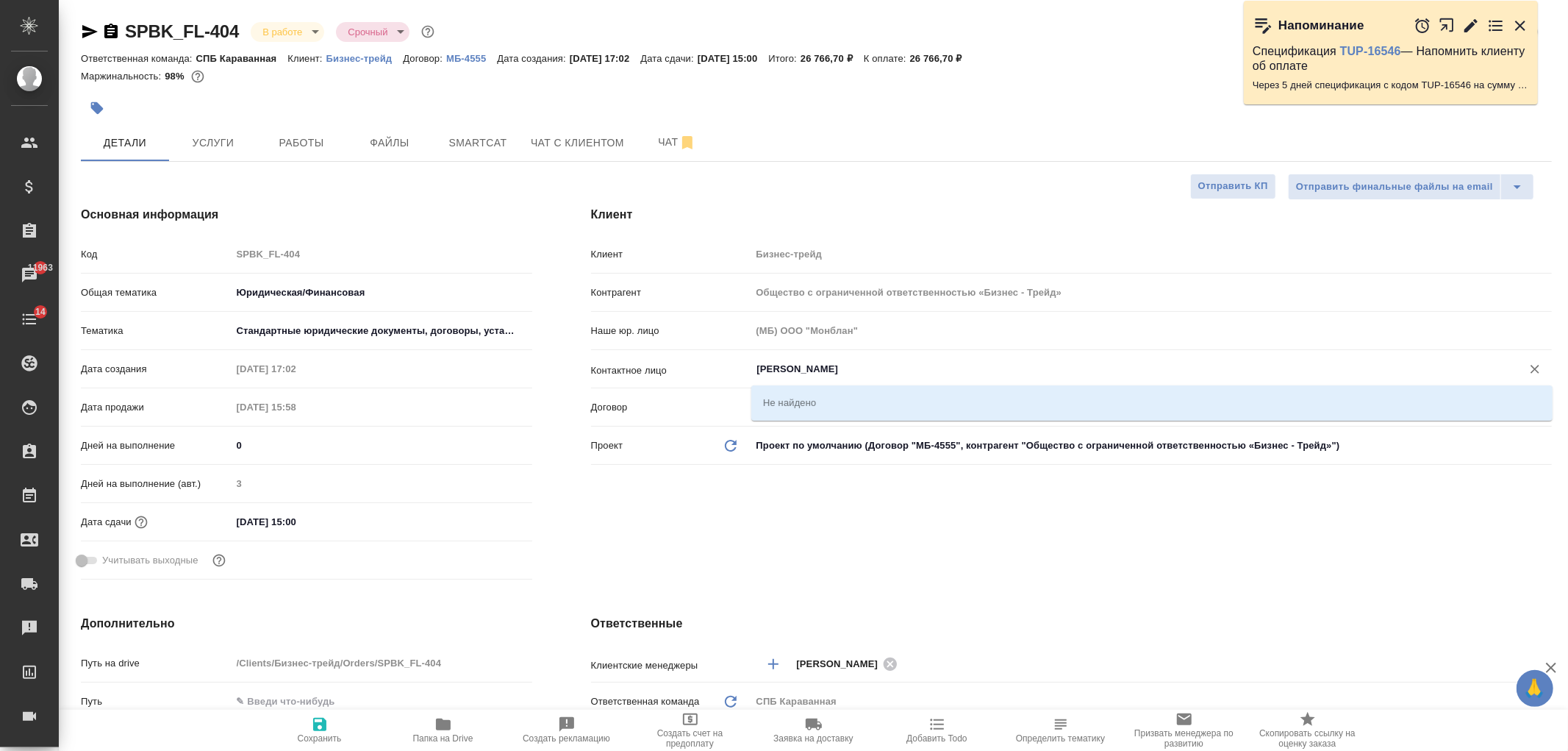
type input "[PERSON_NAME]"
click at [342, 736] on span "Сохранить" at bounding box center [320, 730] width 106 height 28
type textarea "x"
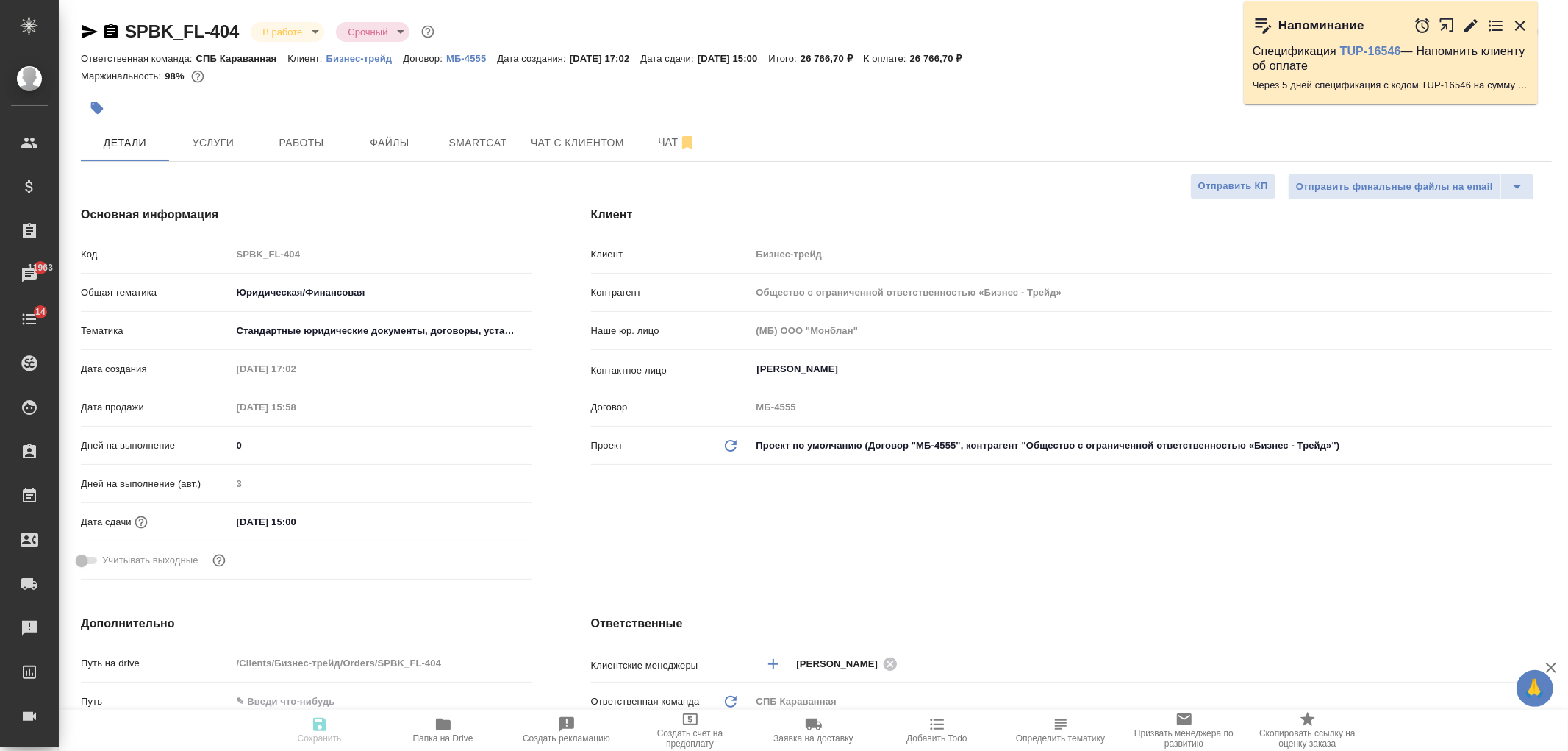
type textarea "x"
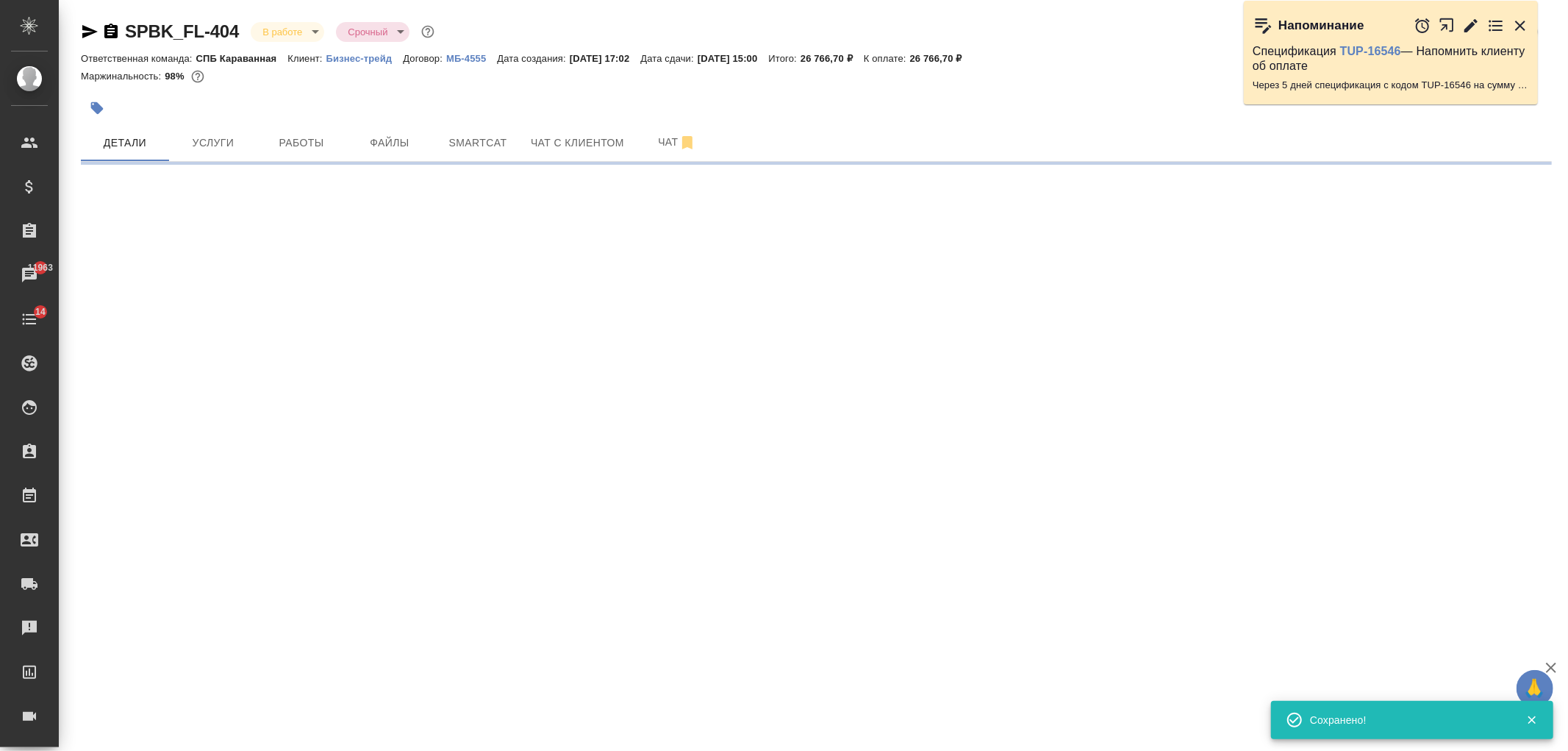
select select "RU"
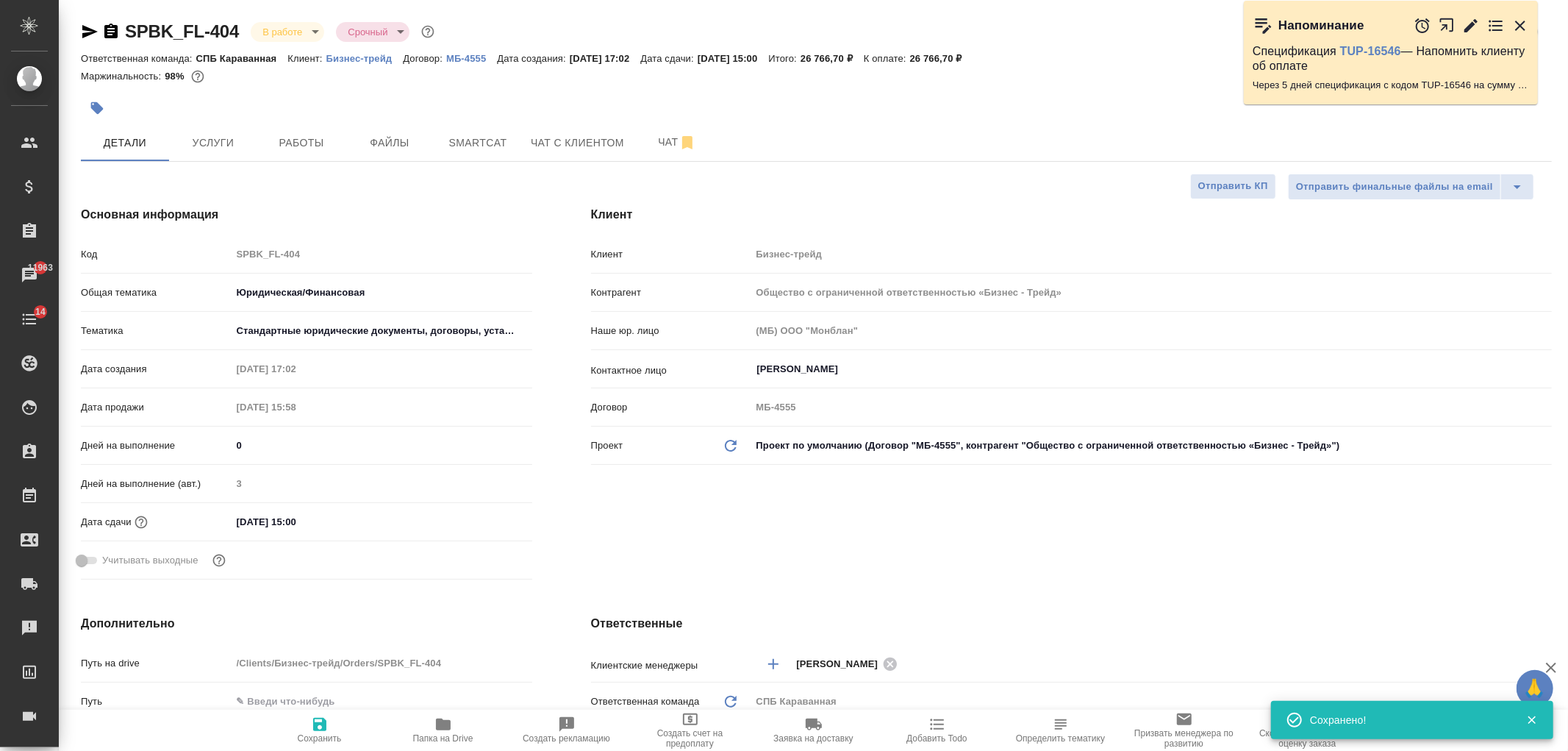
type textarea "x"
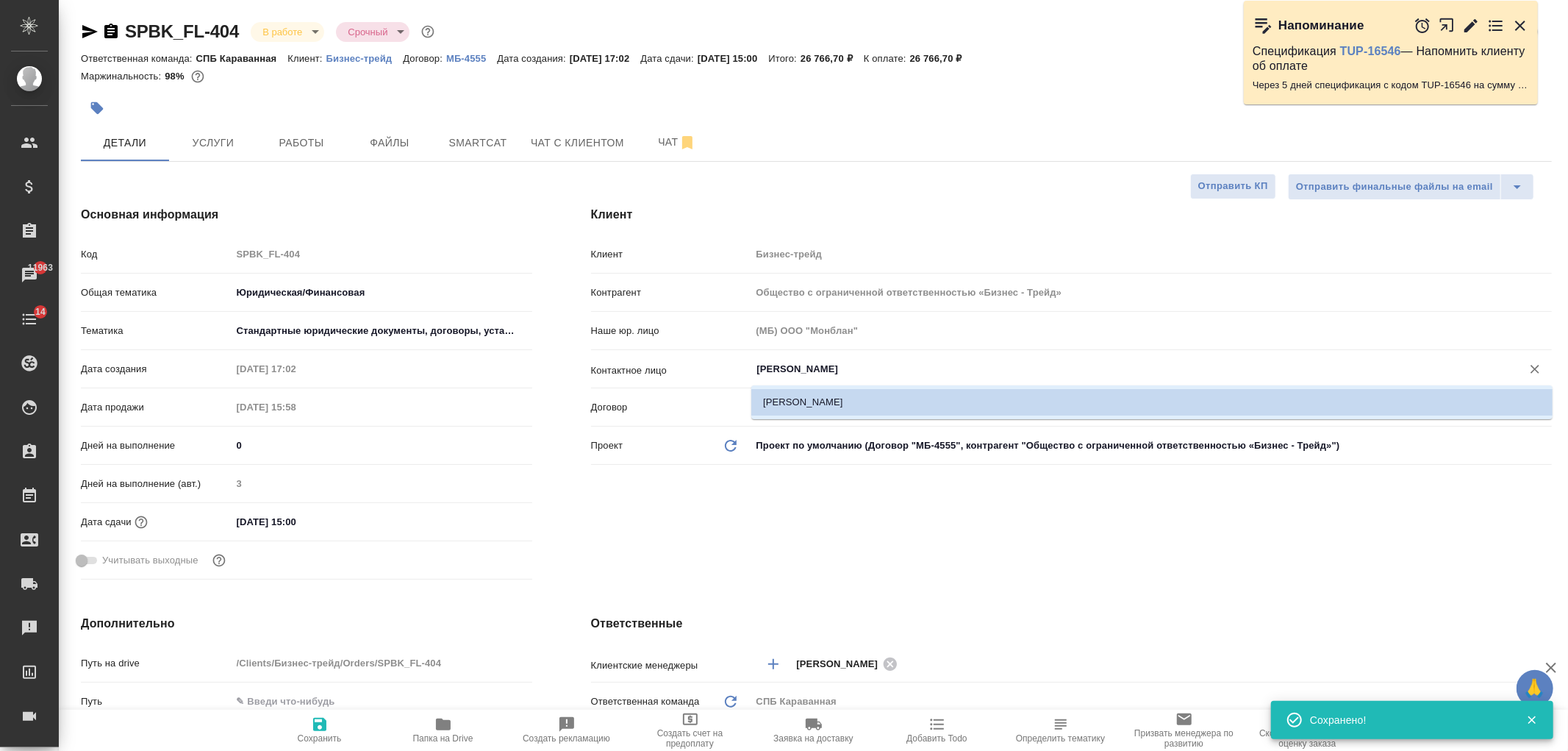
click at [861, 368] on input "[PERSON_NAME]" at bounding box center [1127, 369] width 742 height 18
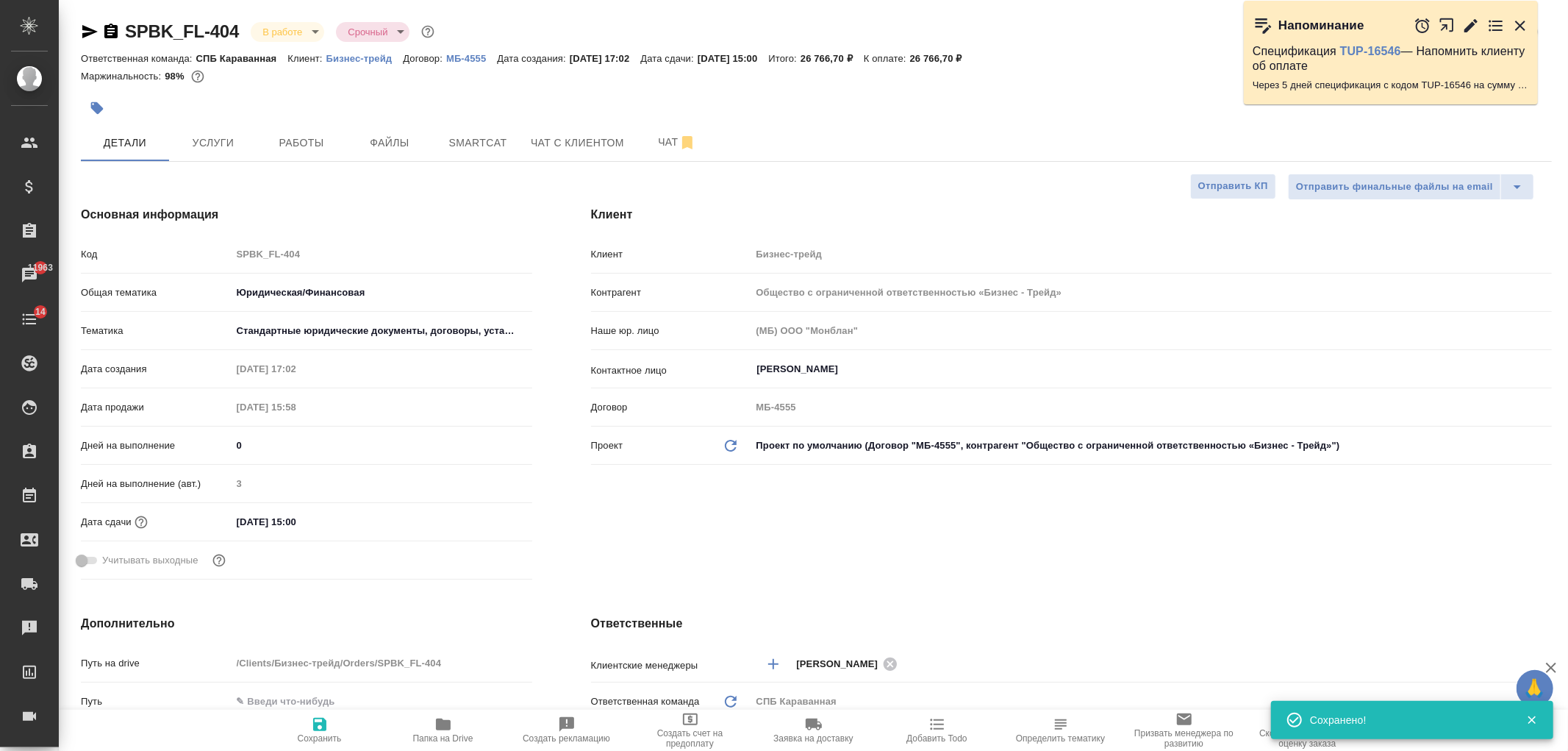
click at [846, 542] on div "Клиент Клиент Бизнес-трейд Контрагент Общество с ограниченной ответственностью …" at bounding box center [1071, 396] width 1020 height 438
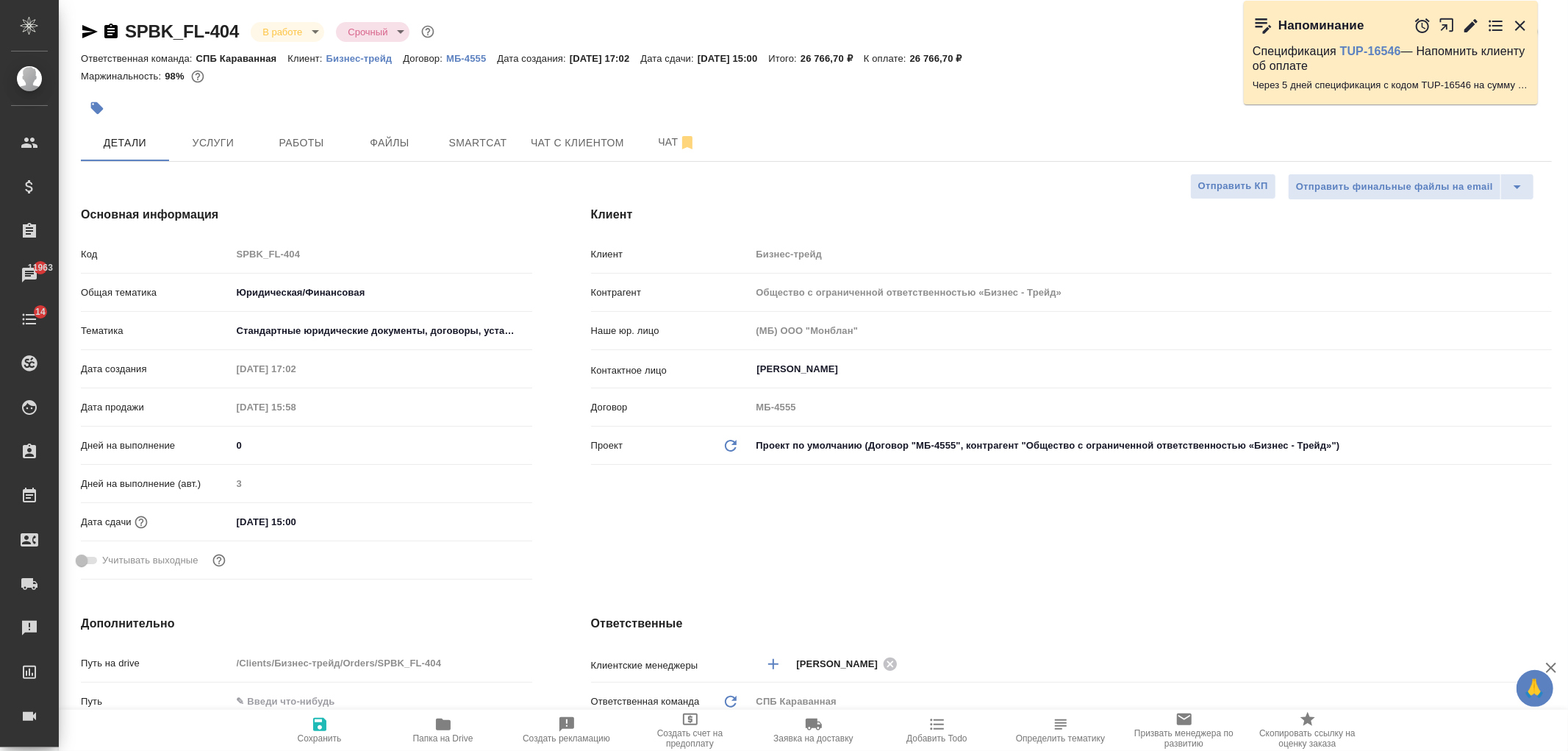
type textarea "x"
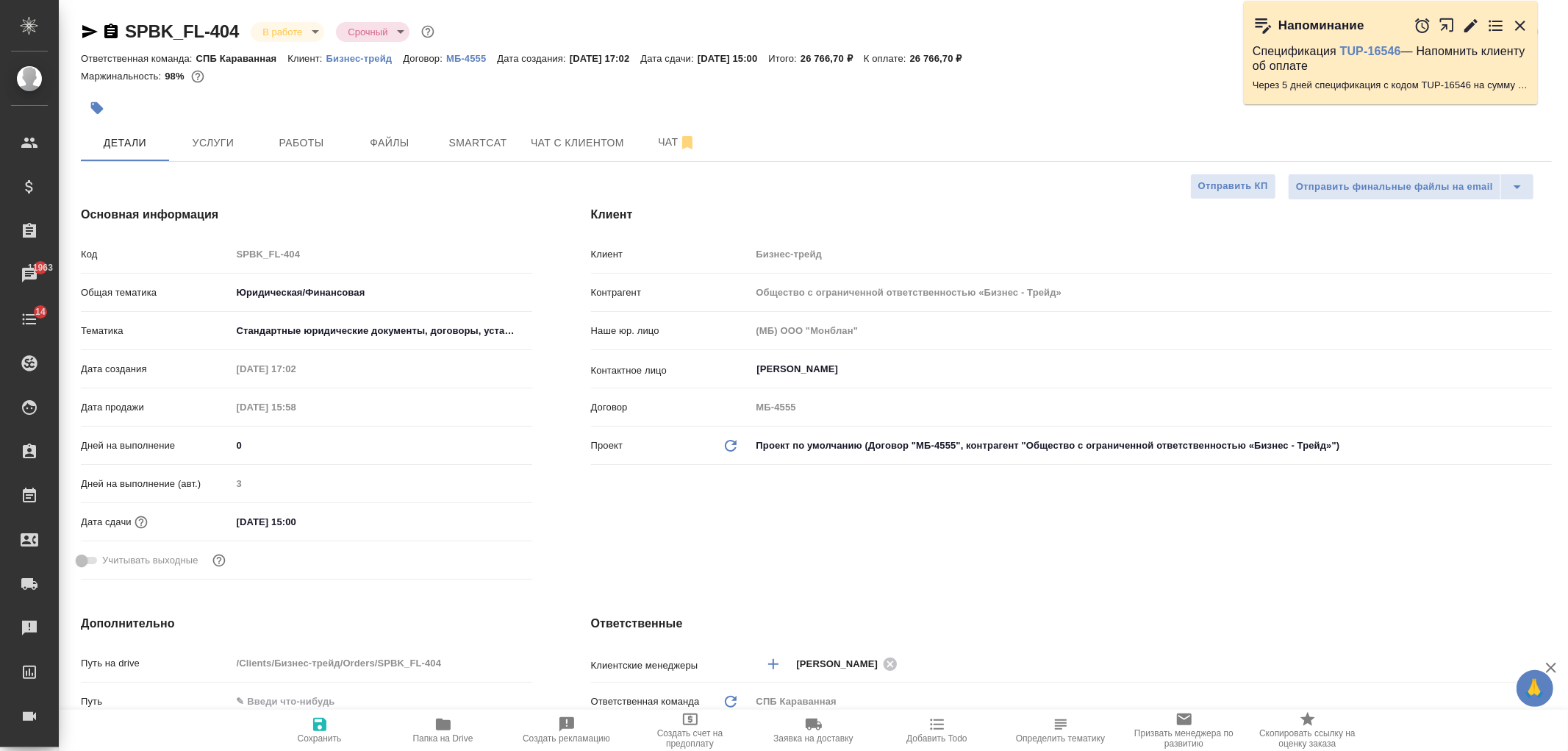
type textarea "x"
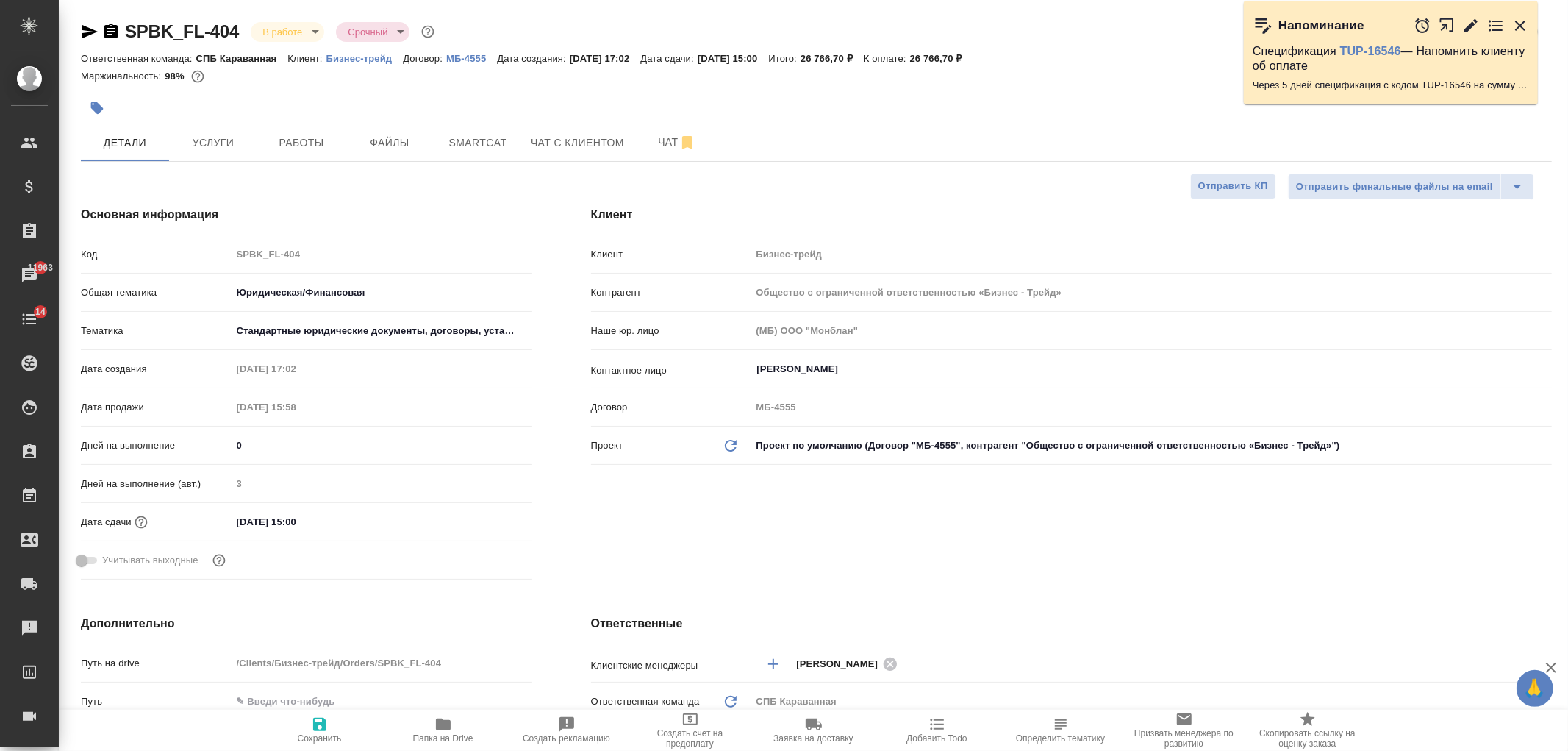
type textarea "x"
click at [605, 134] on span "Чат с клиентом" at bounding box center [577, 143] width 94 height 19
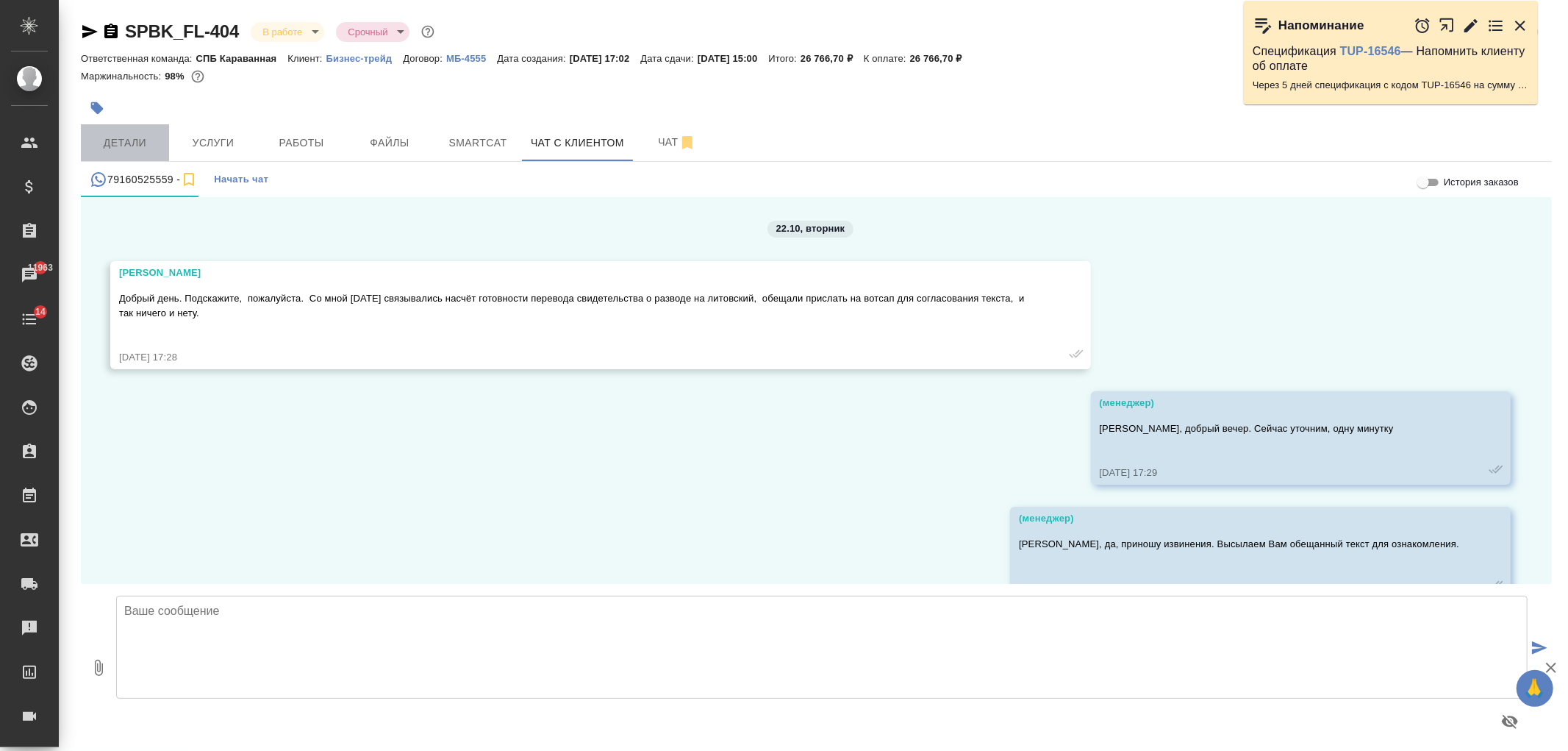
click at [131, 148] on span "Детали" at bounding box center [125, 143] width 71 height 19
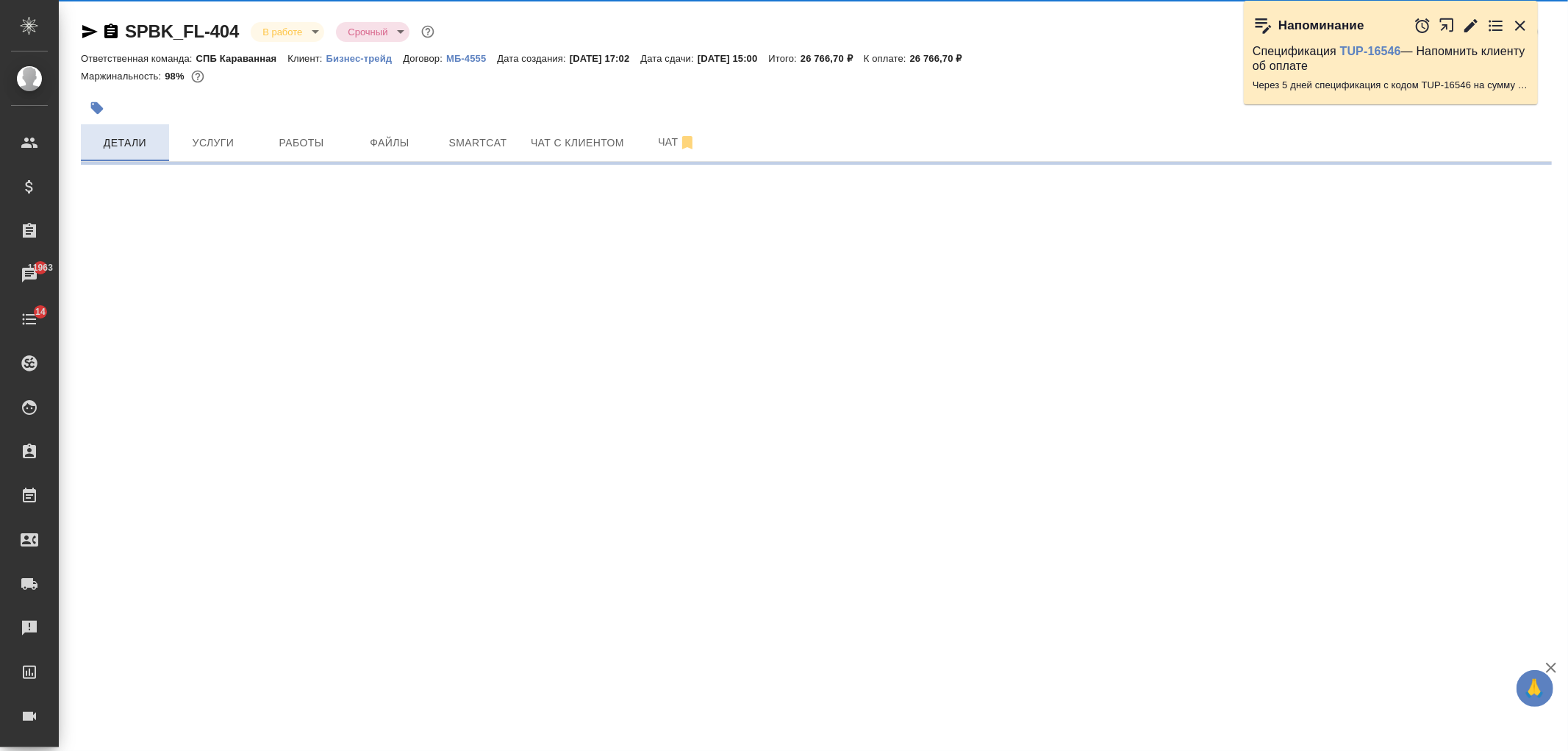
select select "RU"
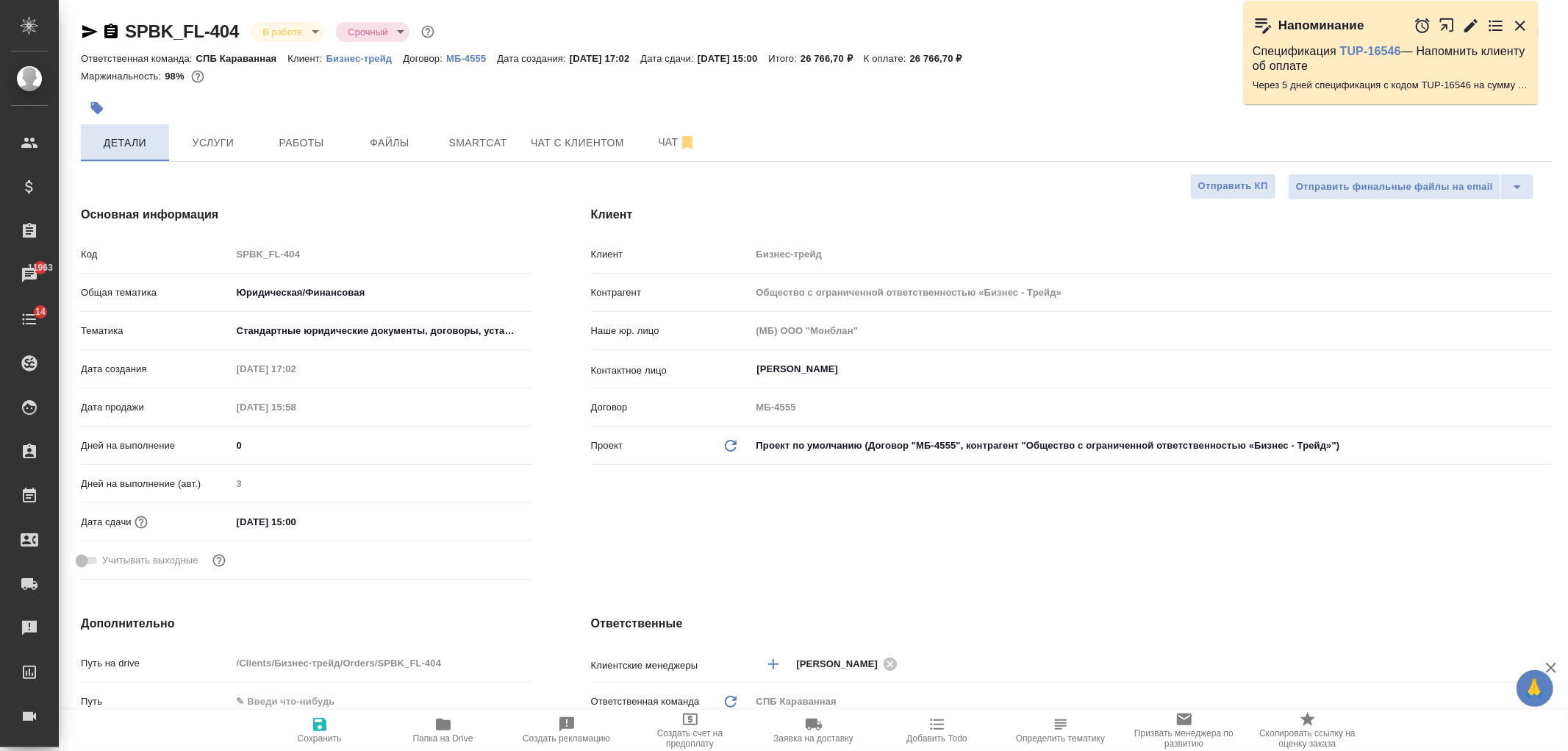
type textarea "x"
click at [214, 126] on button "Услуги" at bounding box center [213, 143] width 88 height 37
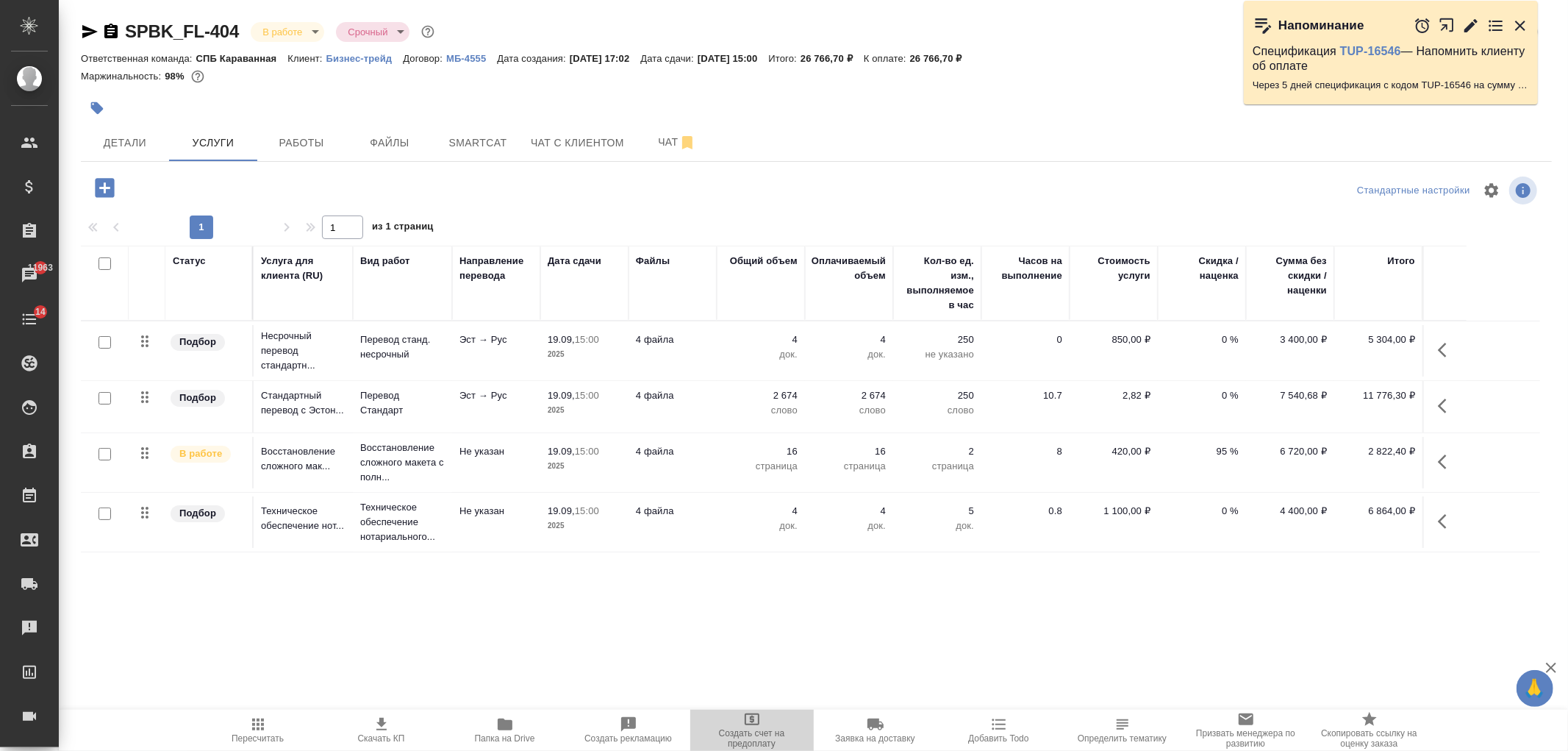
click at [729, 731] on span "Создать счет на предоплату" at bounding box center [752, 738] width 106 height 20
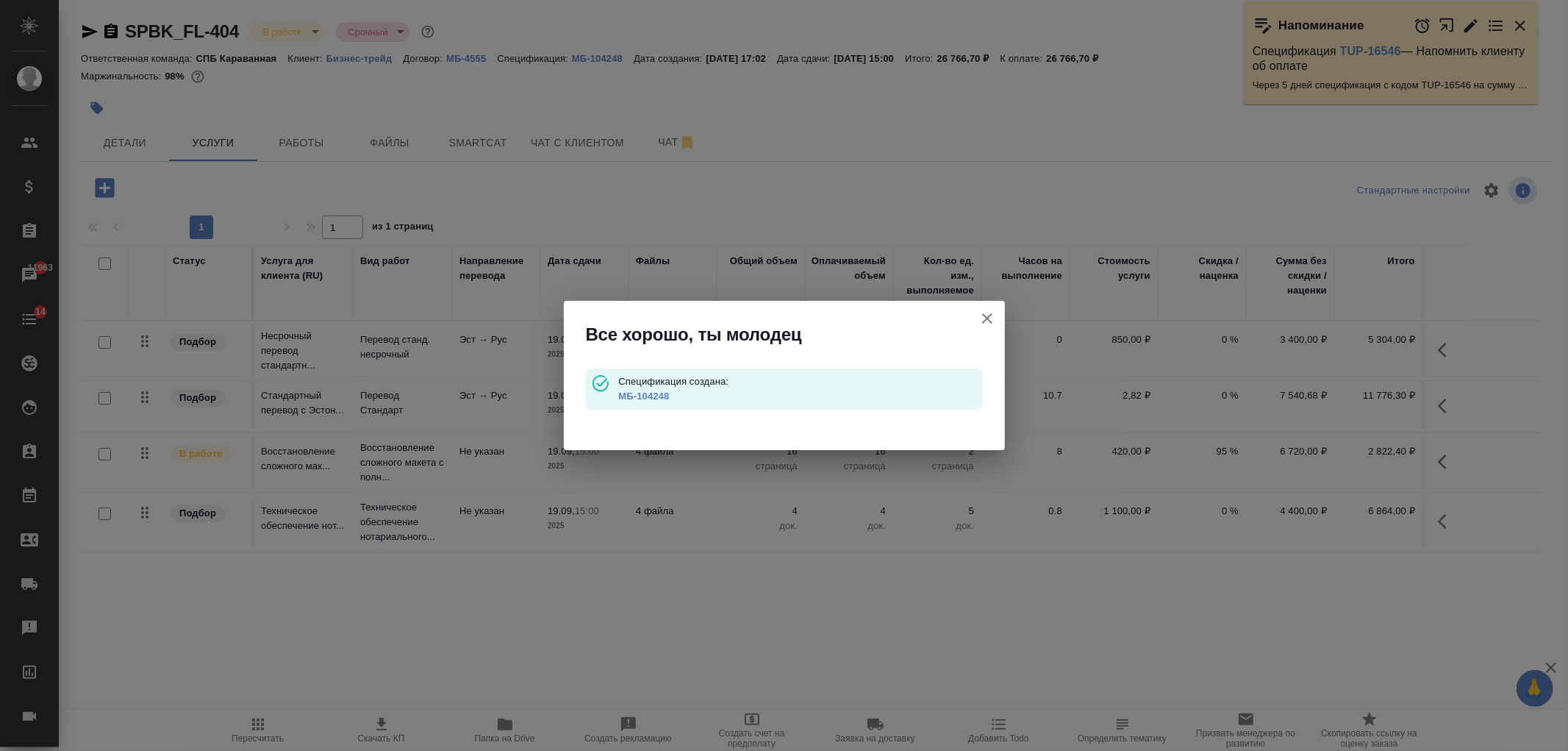
click at [636, 400] on link "МБ-104248" at bounding box center [643, 397] width 50 height 11
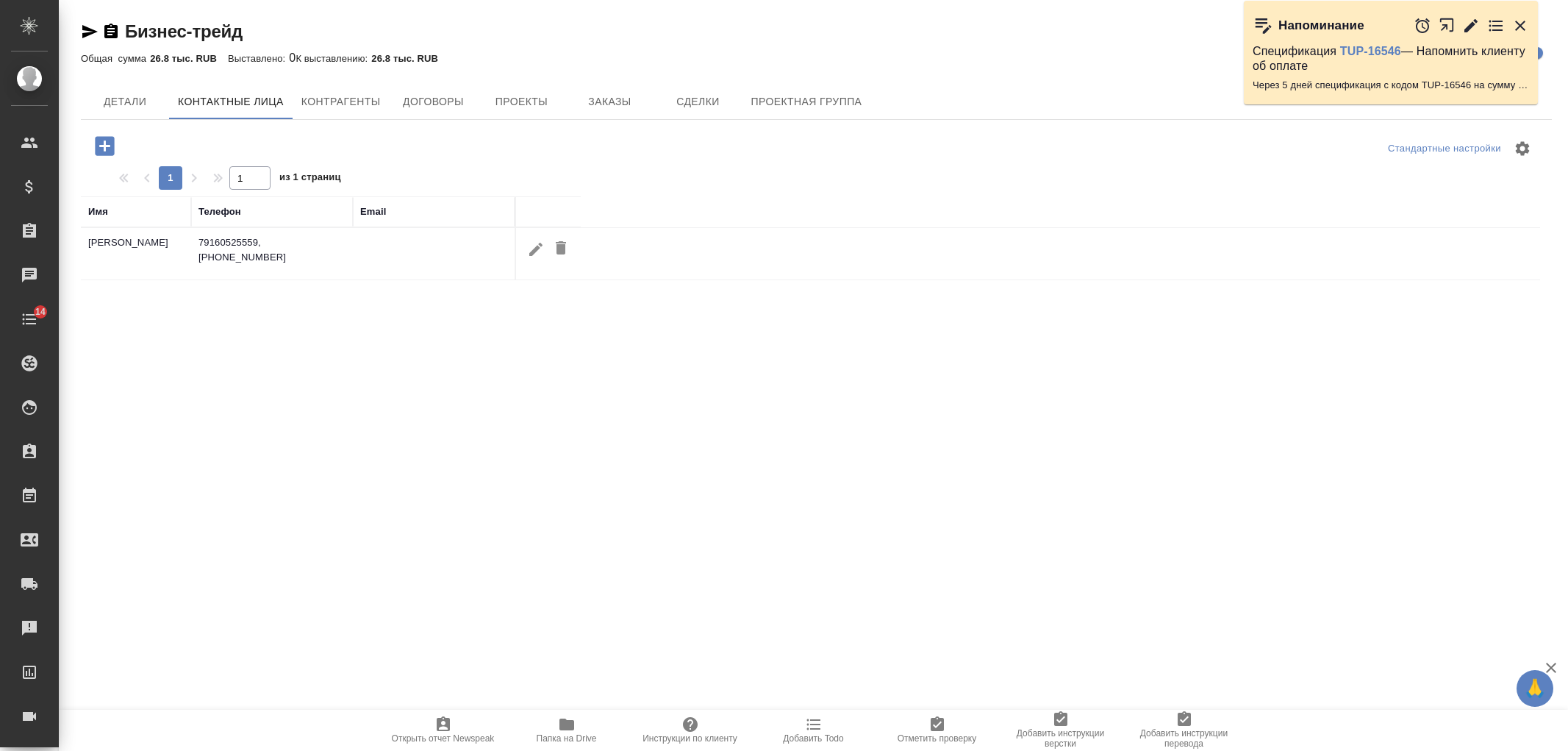
select select "RU"
click at [165, 101] on button "Детали" at bounding box center [125, 102] width 88 height 37
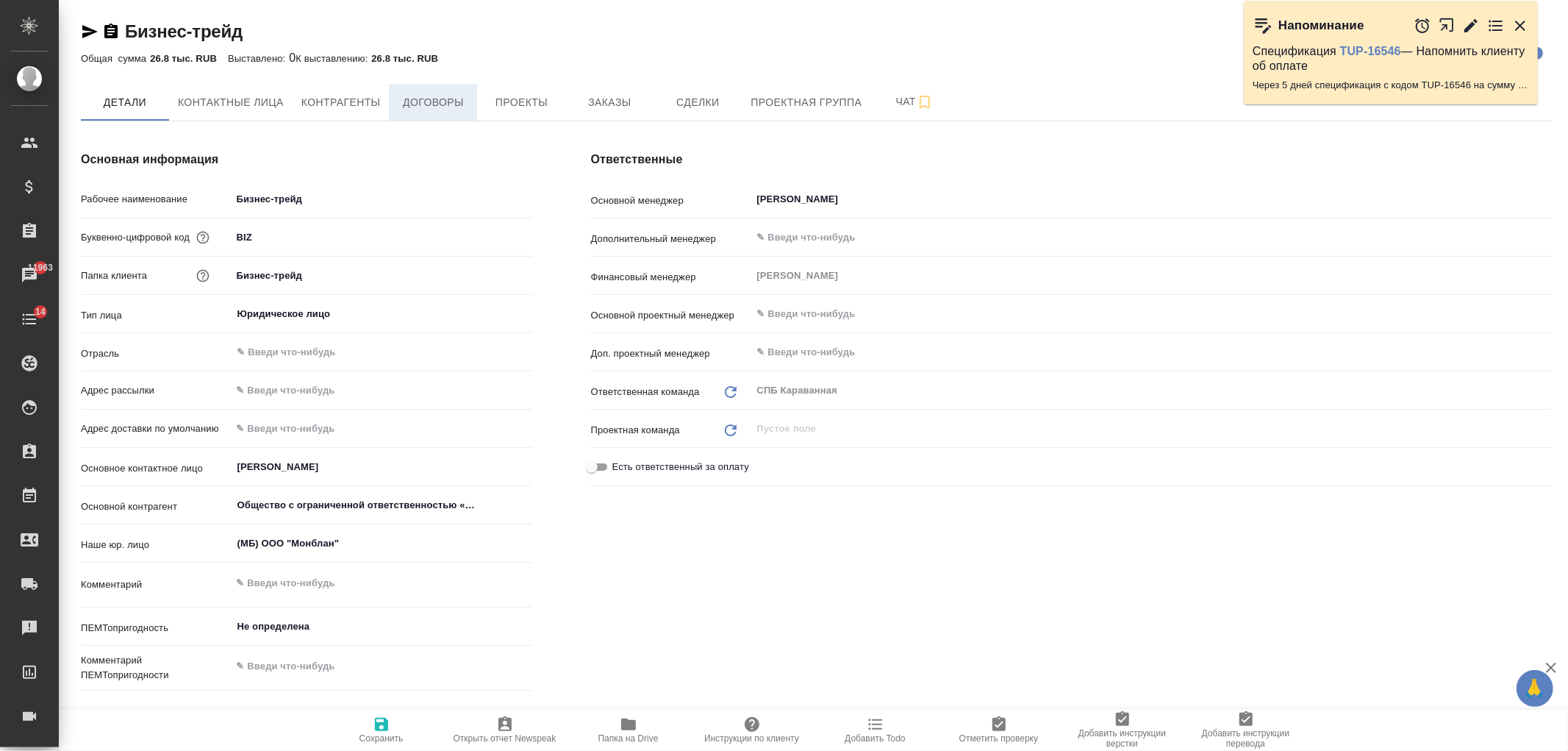
type textarea "x"
click at [247, 101] on span "Контактные лица" at bounding box center [231, 103] width 106 height 19
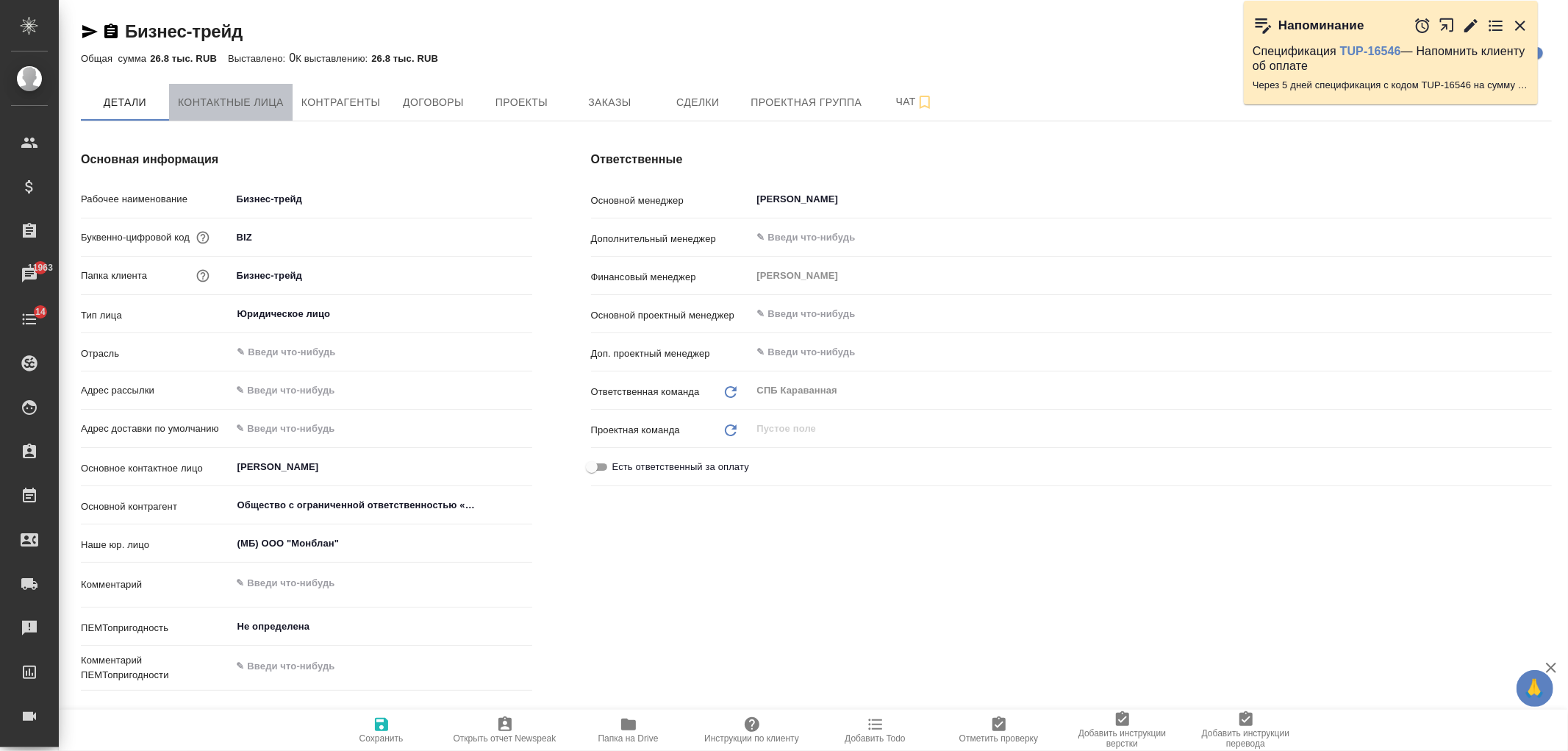
select select "RU"
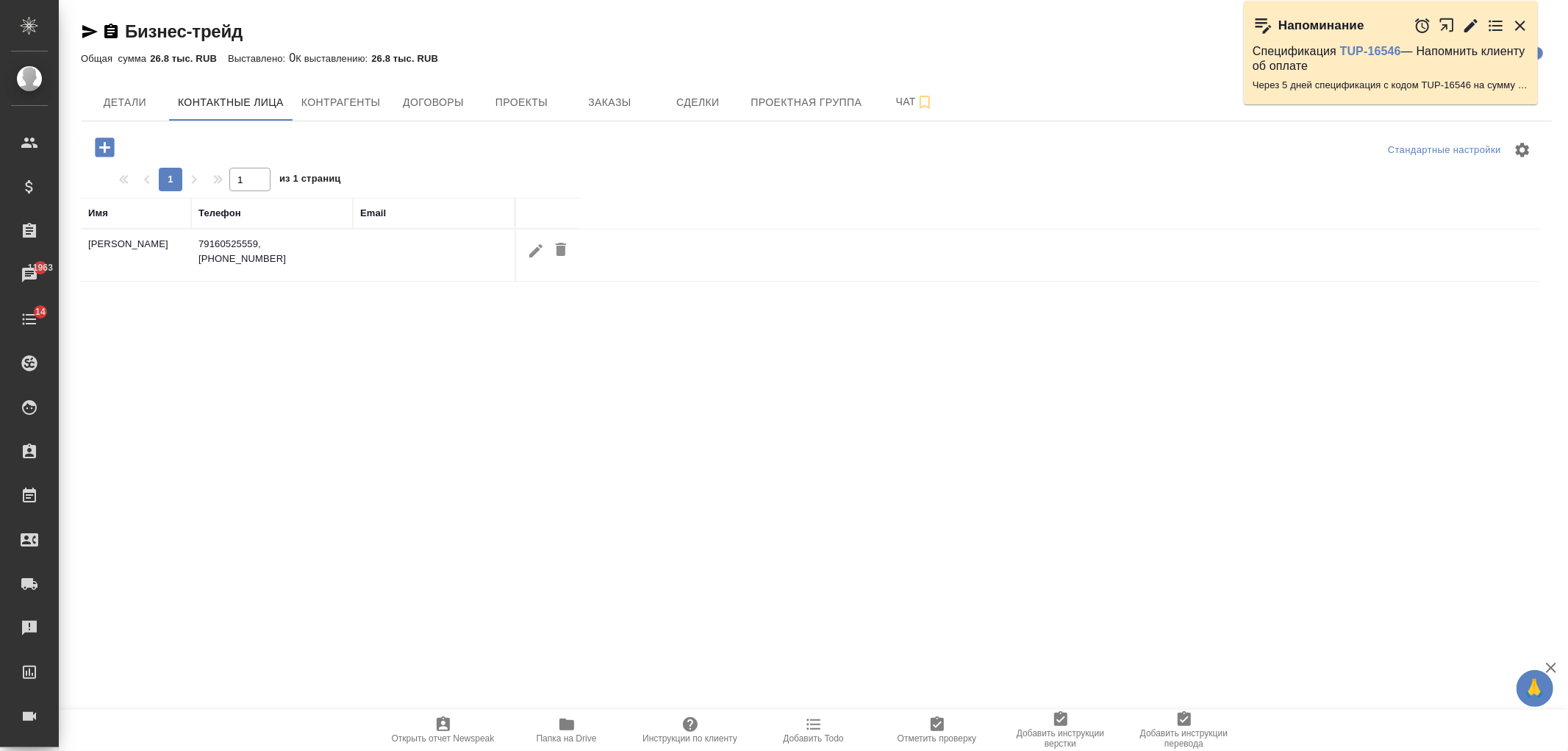
click at [540, 253] on icon "button" at bounding box center [536, 251] width 18 height 18
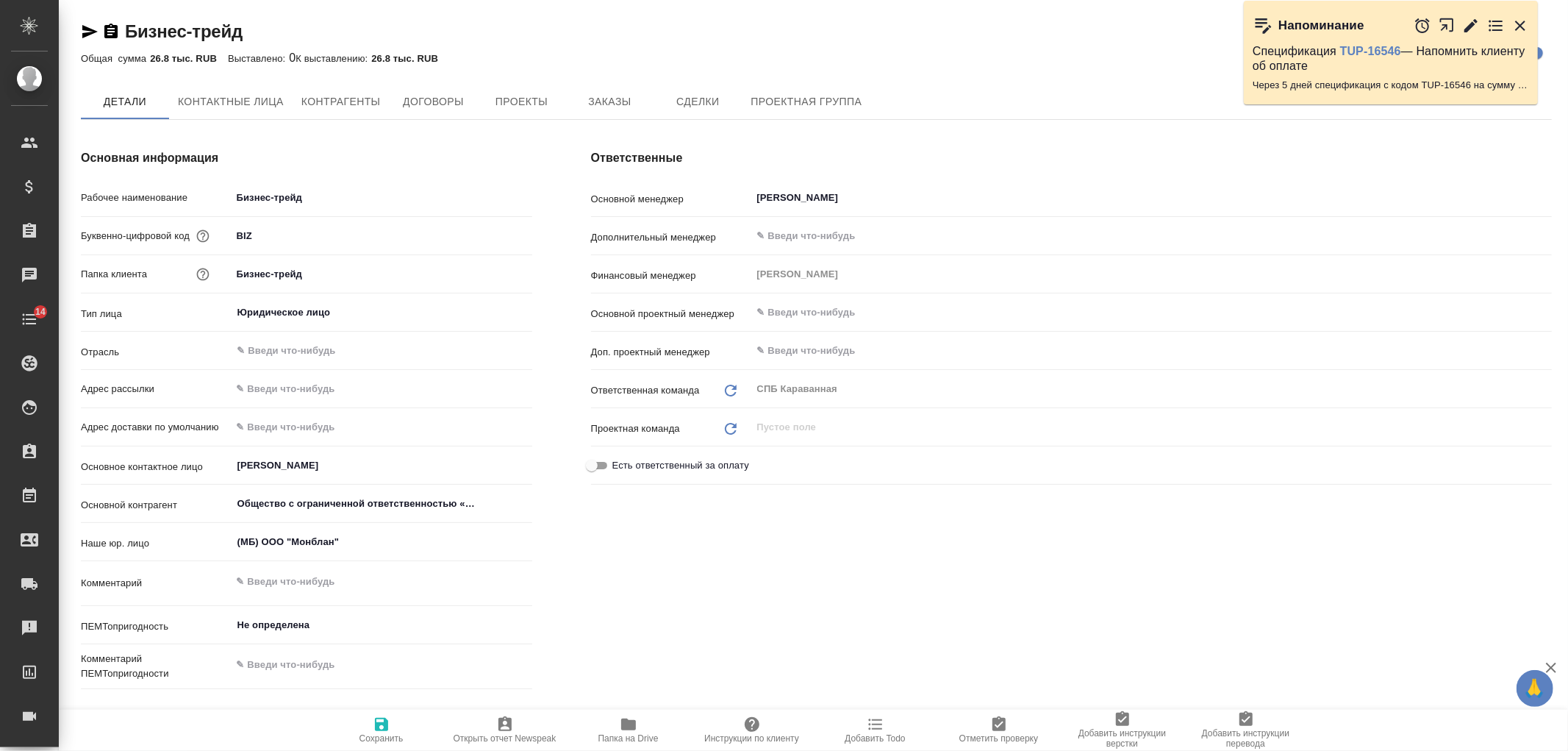
type textarea "x"
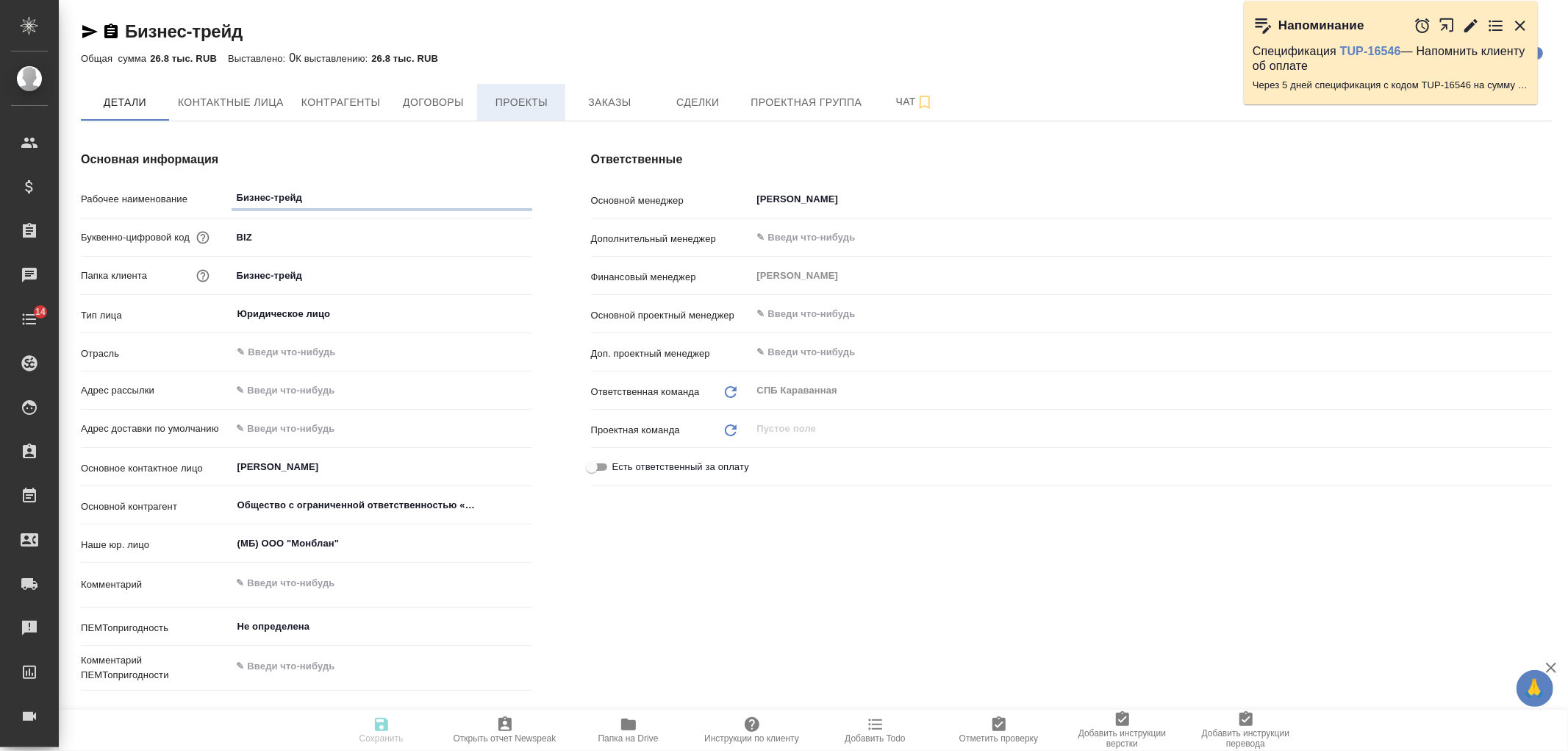
type textarea "x"
drag, startPoint x: 318, startPoint y: 110, endPoint x: 292, endPoint y: 112, distance: 26.1
click at [318, 110] on span "Контрагенты" at bounding box center [341, 103] width 80 height 19
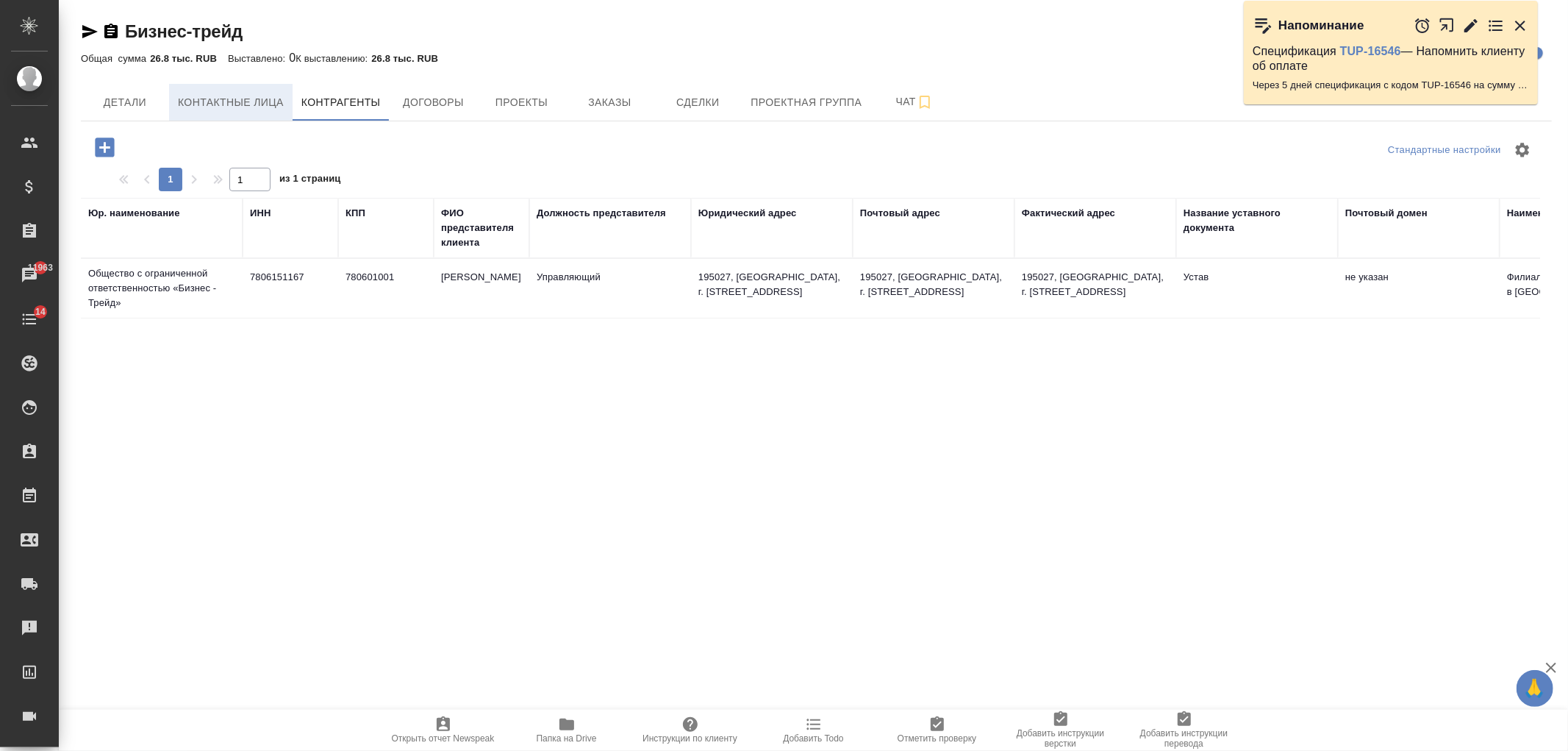
click at [277, 112] on button "Контактные лица" at bounding box center [231, 102] width 124 height 37
select select "RU"
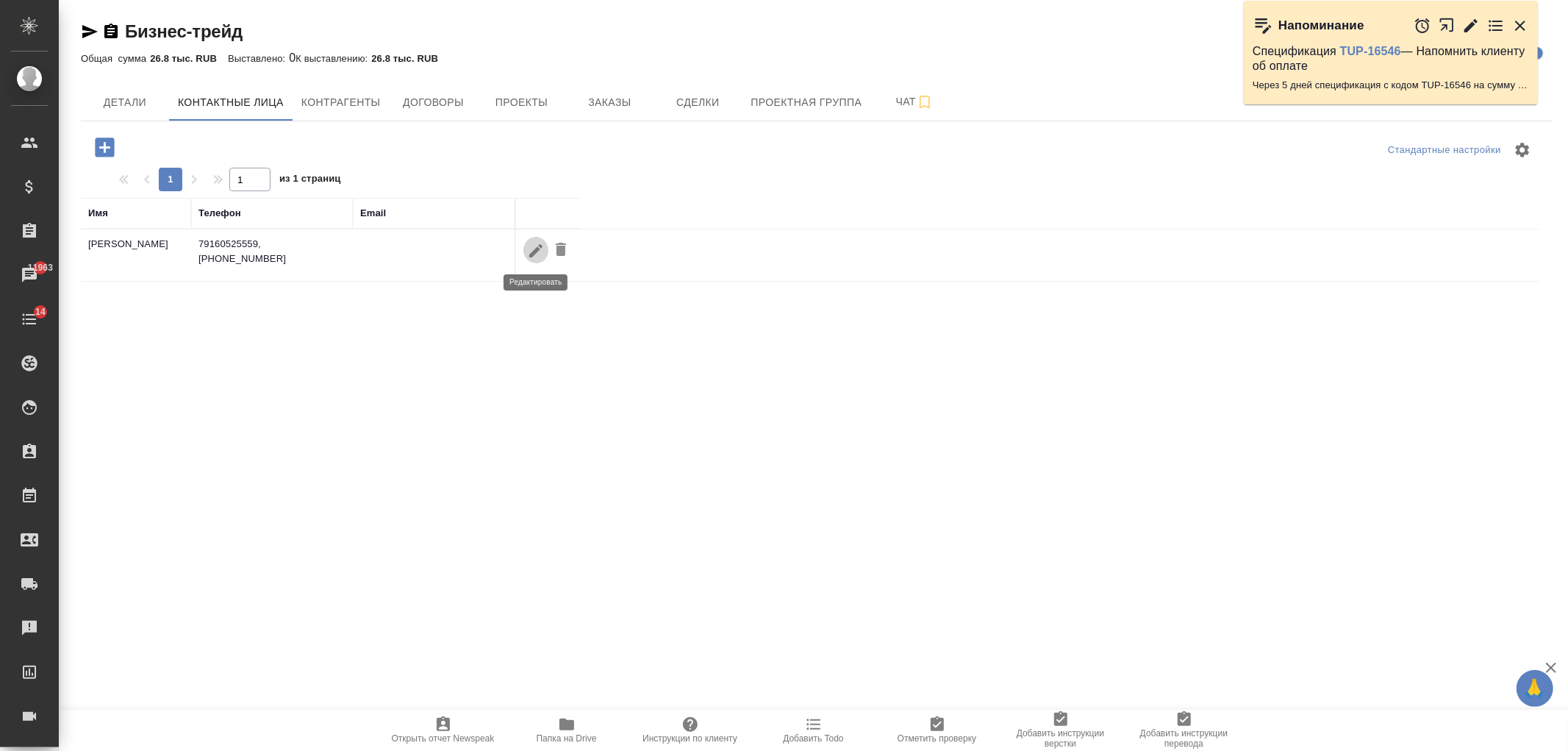
click at [534, 253] on icon "button" at bounding box center [536, 250] width 13 height 13
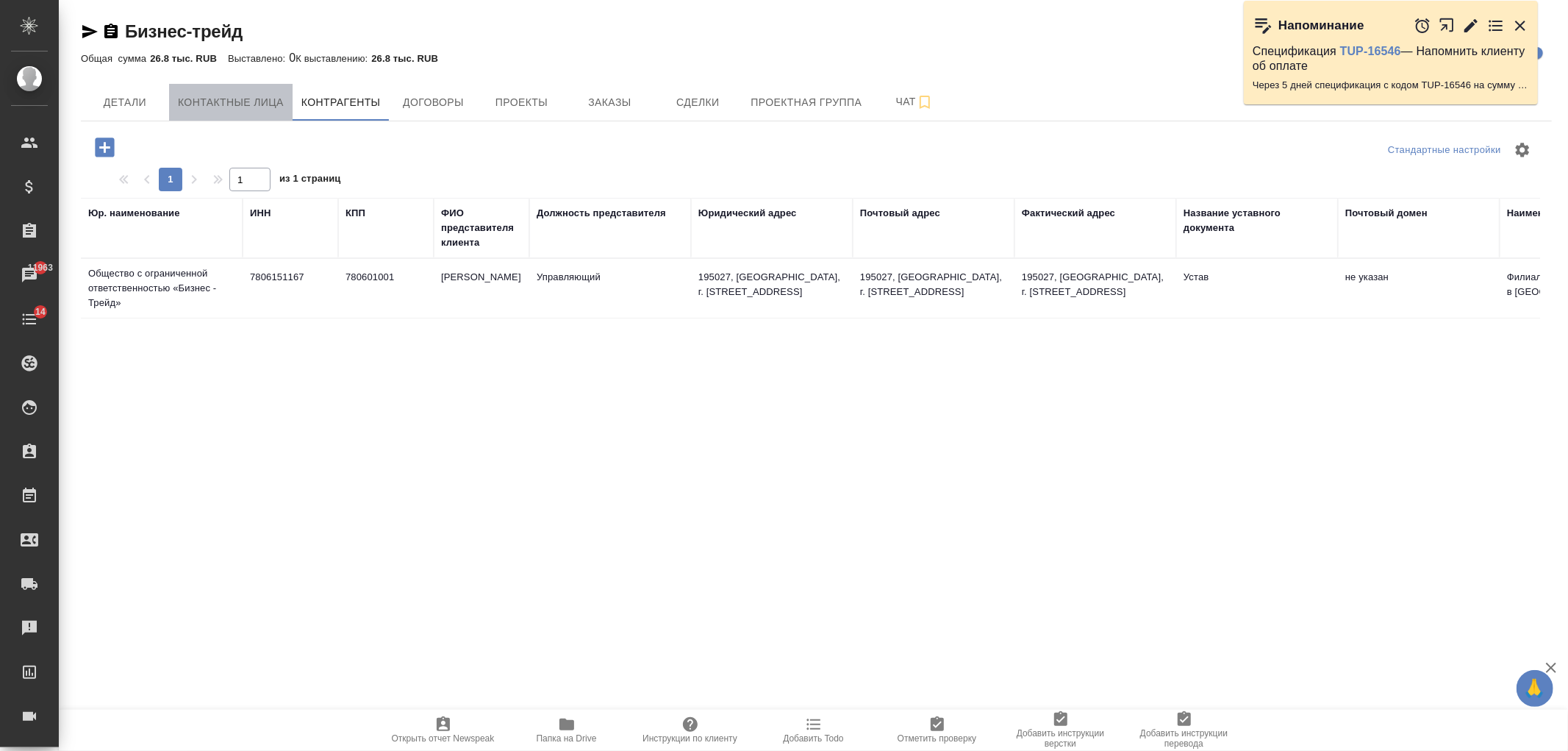
click at [247, 115] on button "Контактные лица" at bounding box center [231, 102] width 124 height 37
select select "RU"
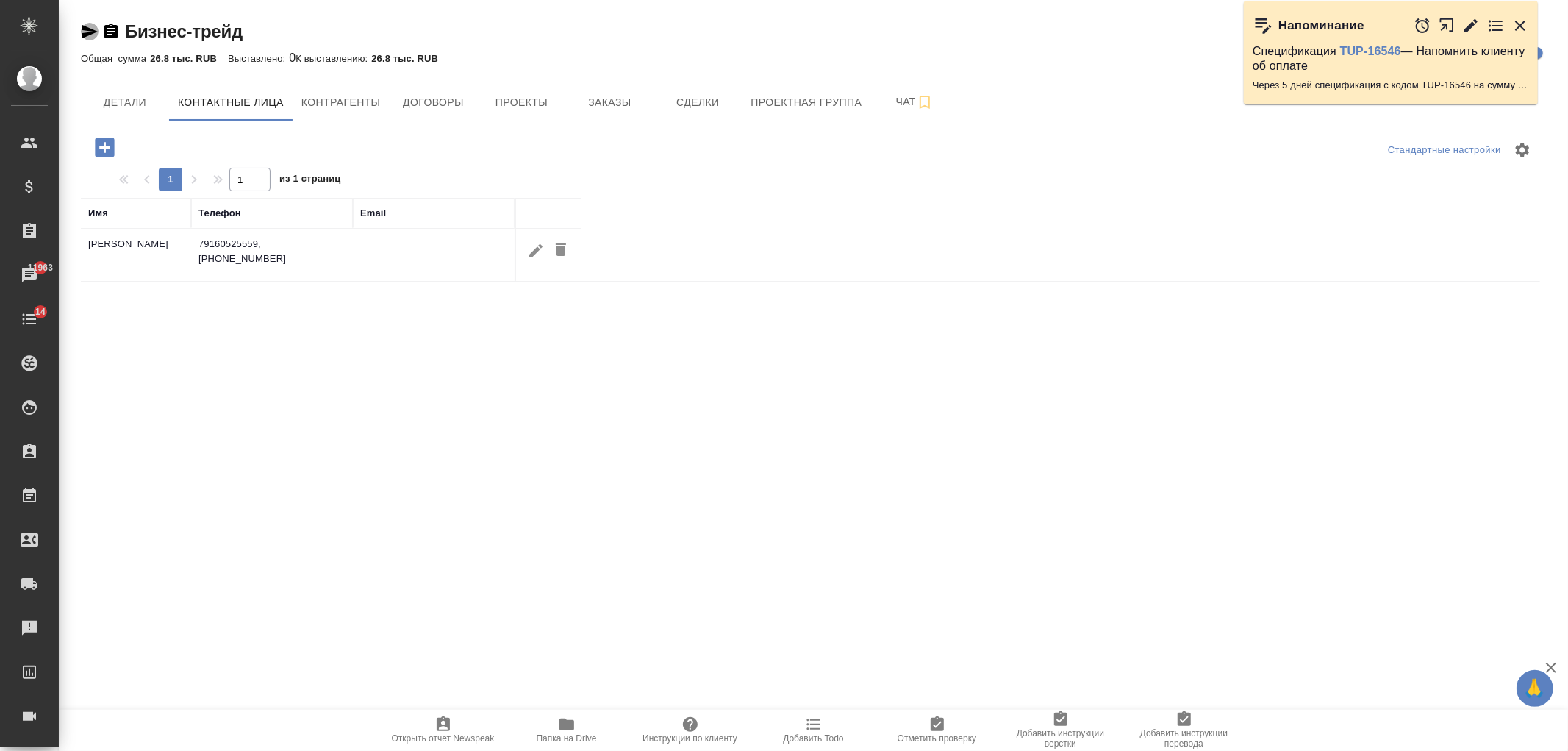
click at [87, 23] on icon "button" at bounding box center [90, 32] width 18 height 18
click at [535, 247] on icon "button" at bounding box center [536, 251] width 18 height 18
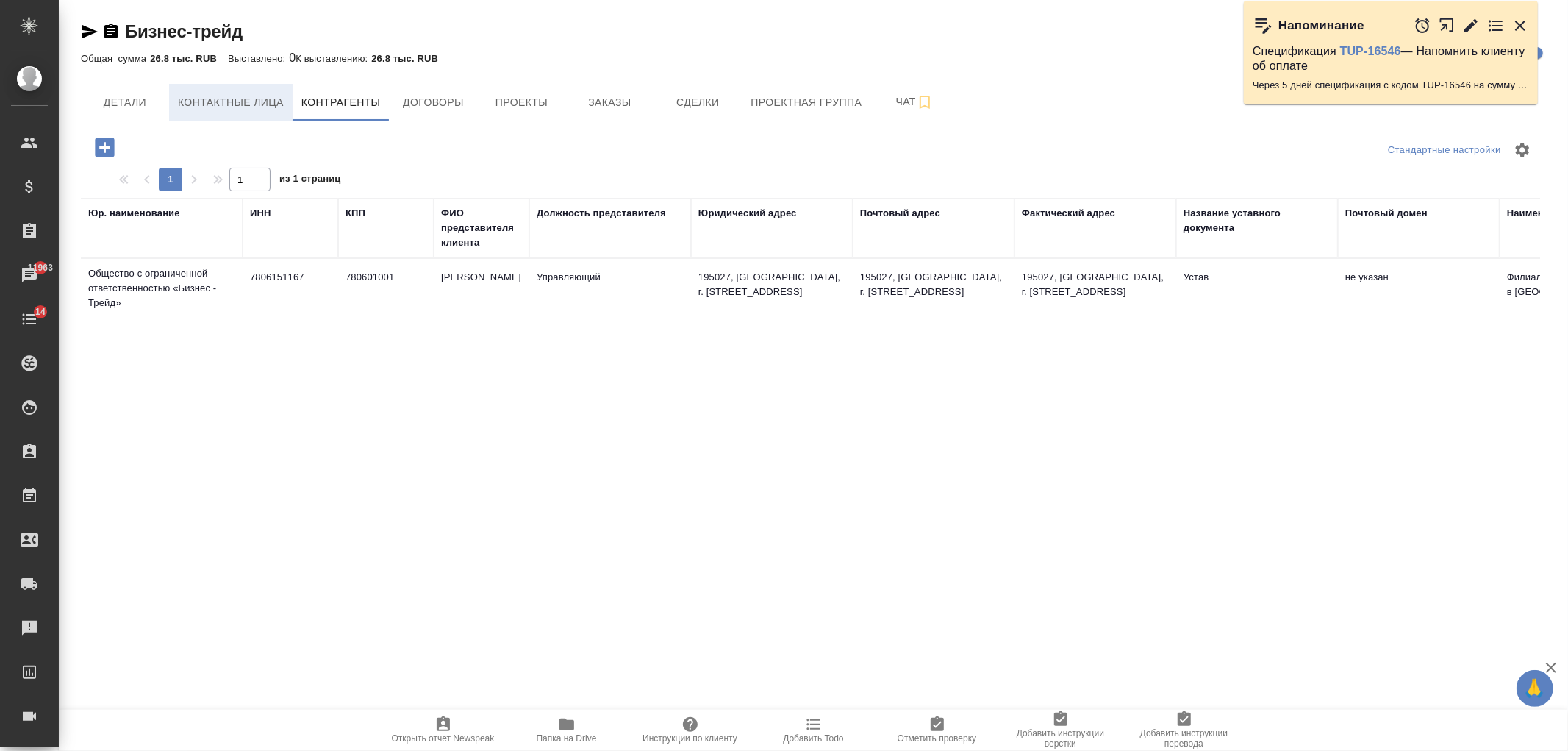
click at [225, 115] on button "Контактные лица" at bounding box center [231, 102] width 124 height 37
select select "RU"
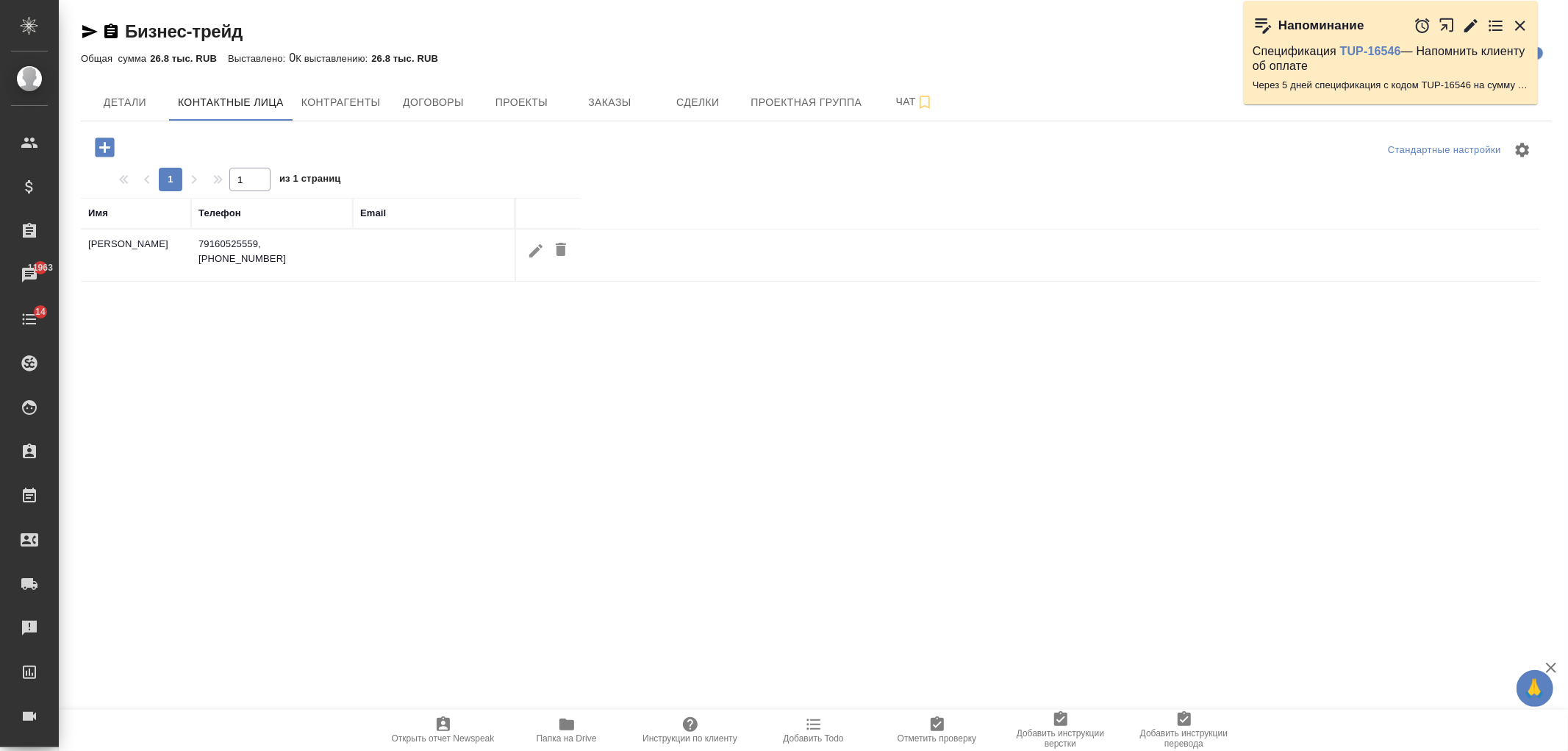
click at [328, 259] on td "79160525559, +79214364621" at bounding box center [272, 255] width 162 height 51
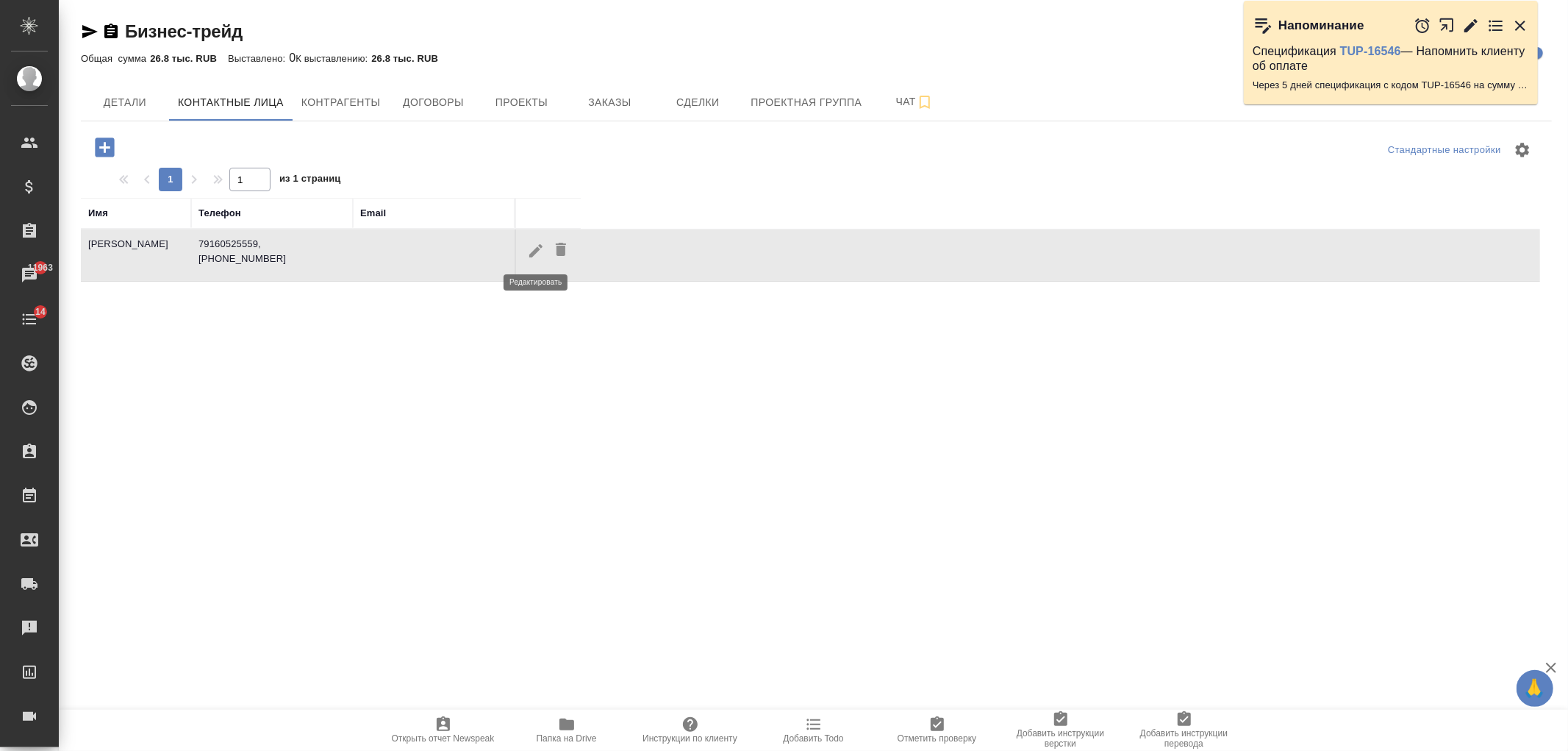
click at [533, 254] on icon "button" at bounding box center [536, 250] width 13 height 13
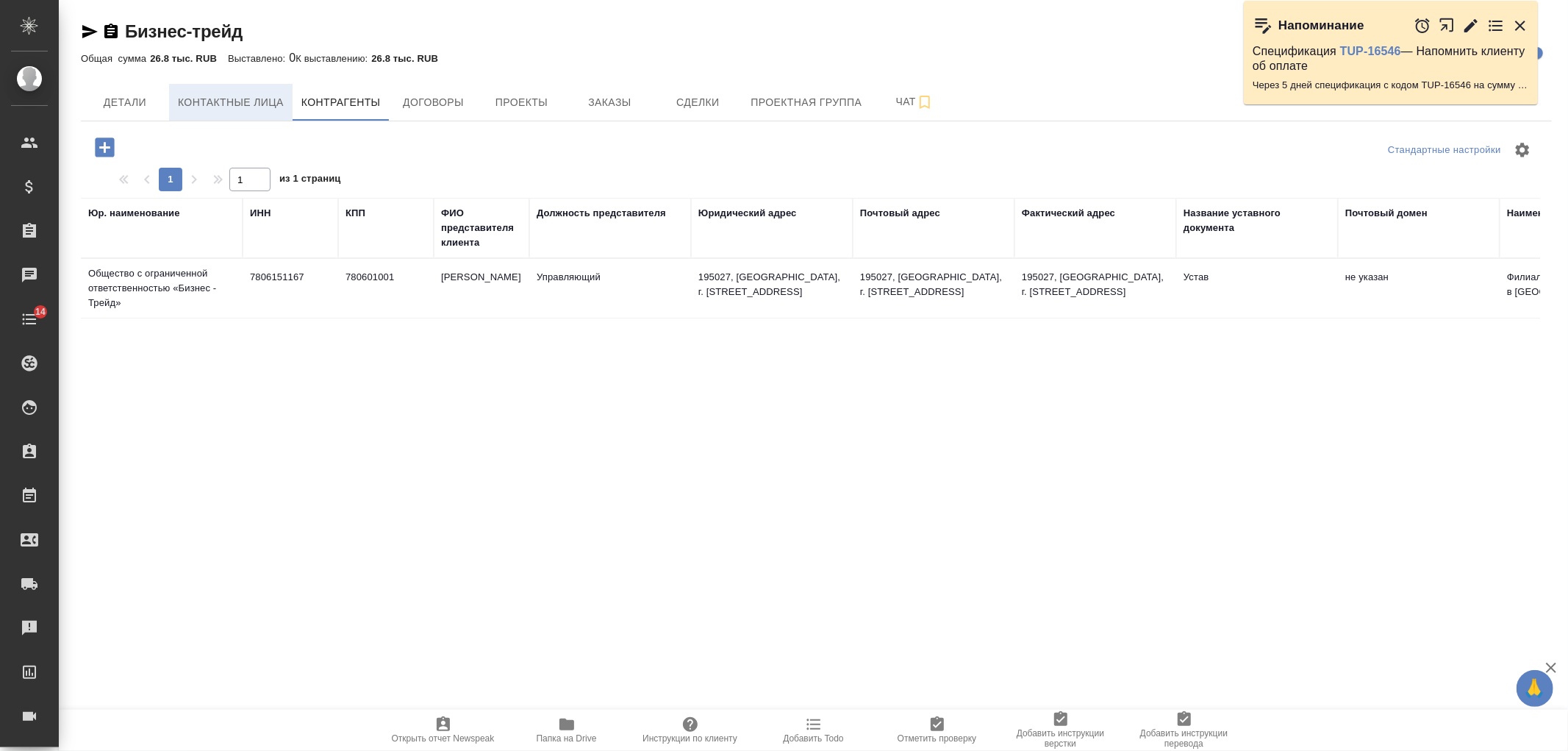
click at [192, 90] on button "Контактные лица" at bounding box center [231, 102] width 124 height 37
select select "RU"
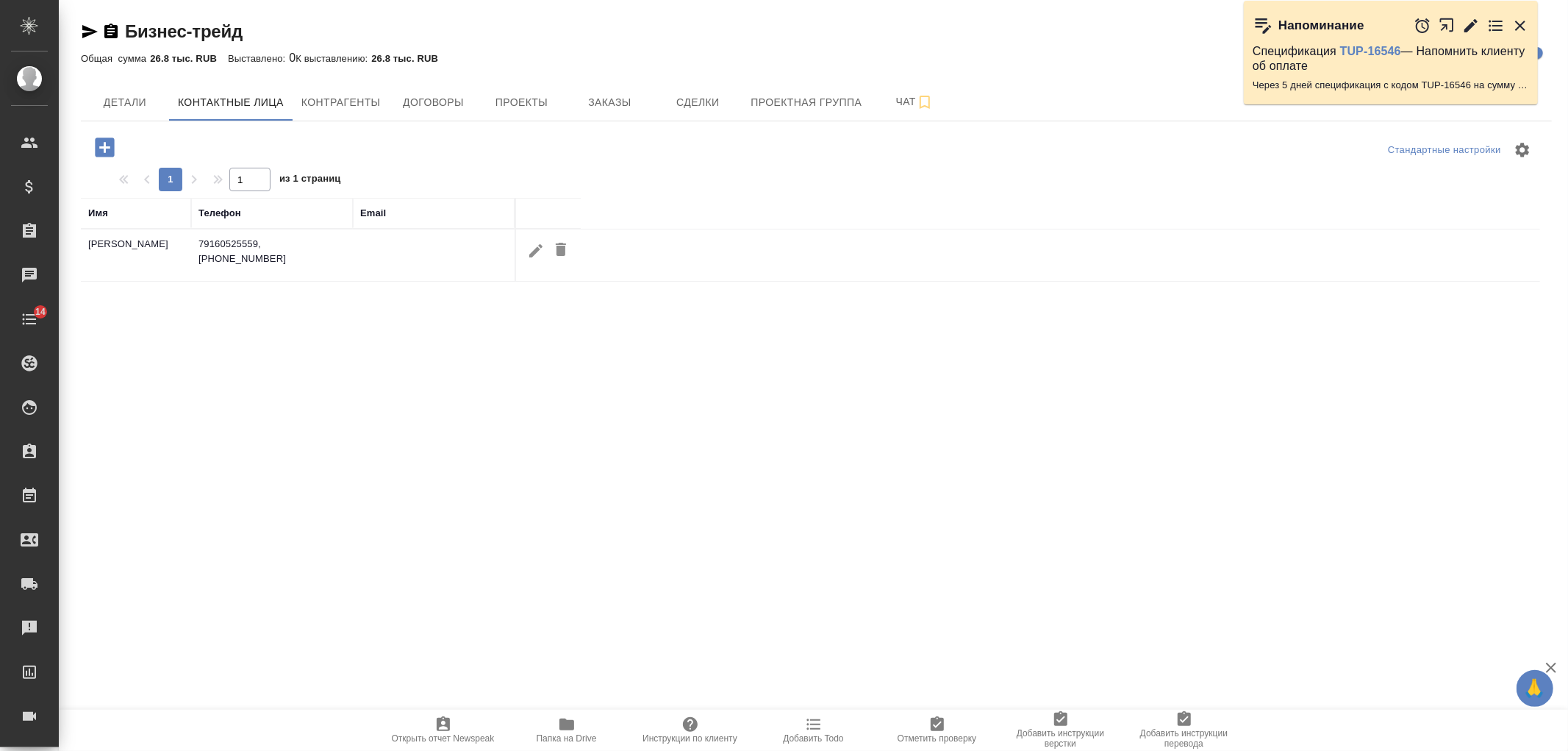
click at [85, 29] on icon "button" at bounding box center [90, 32] width 15 height 13
click at [537, 252] on icon "button" at bounding box center [536, 250] width 13 height 13
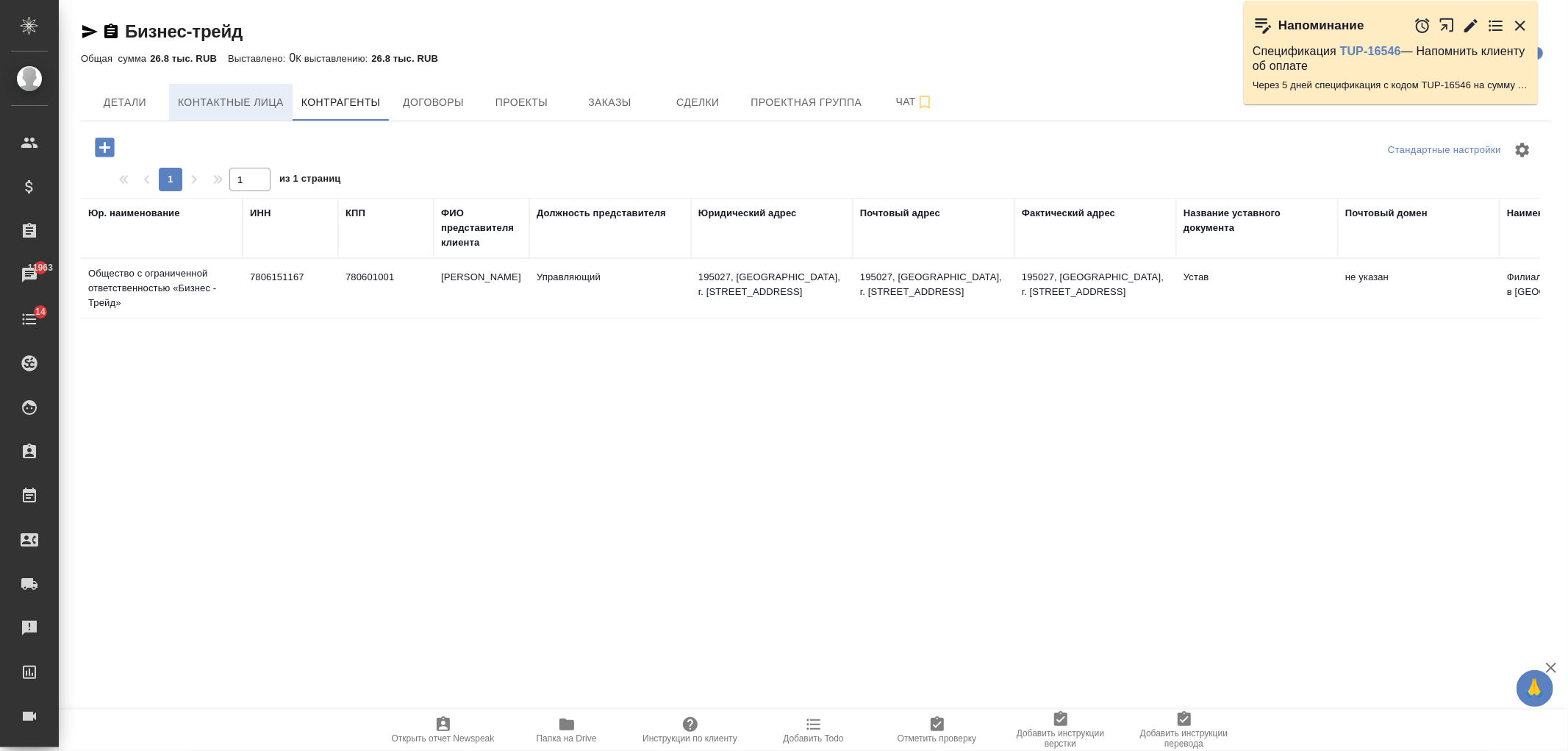
click at [226, 106] on span "Контактные лица" at bounding box center [231, 103] width 106 height 19
select select "RU"
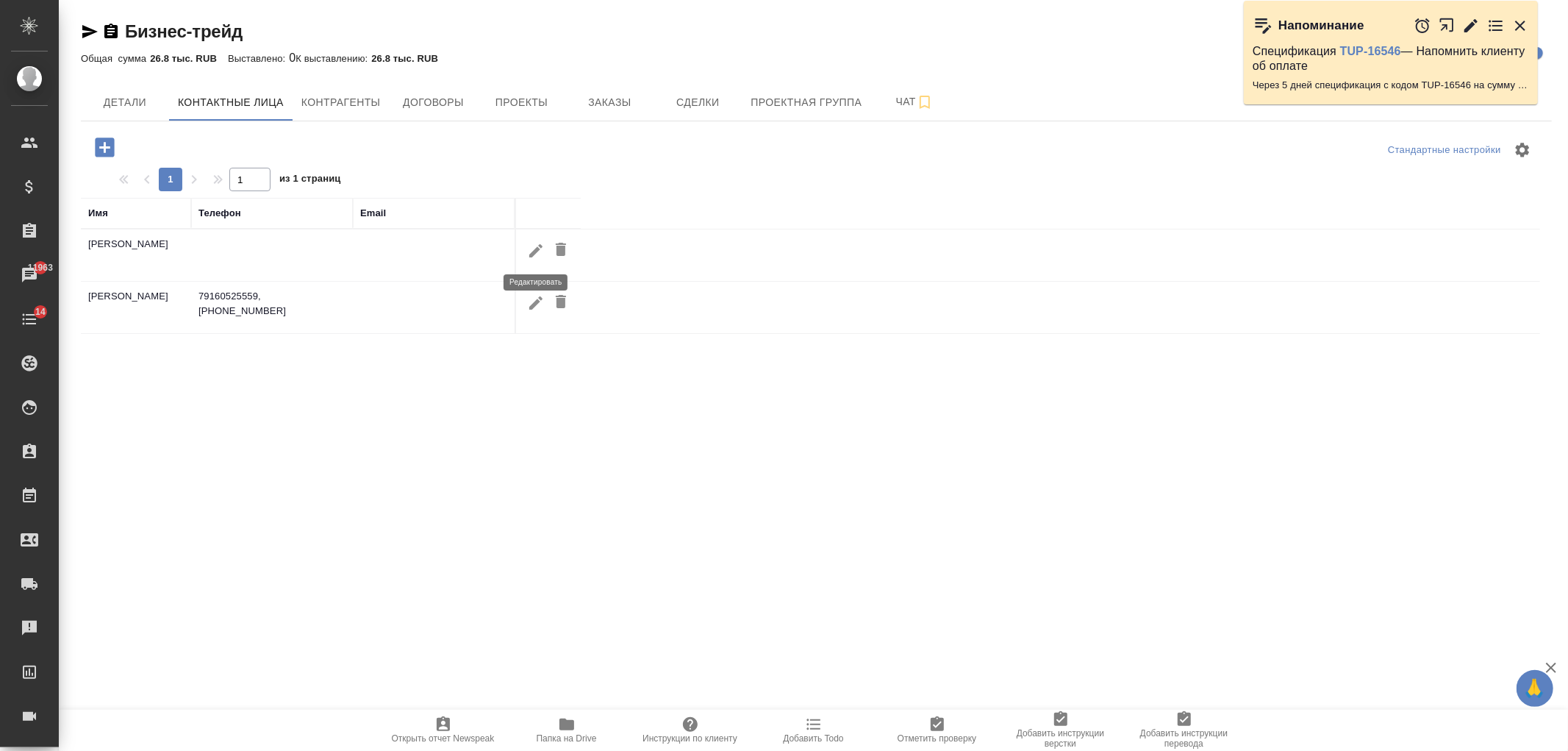
click at [539, 253] on icon "button" at bounding box center [536, 251] width 18 height 18
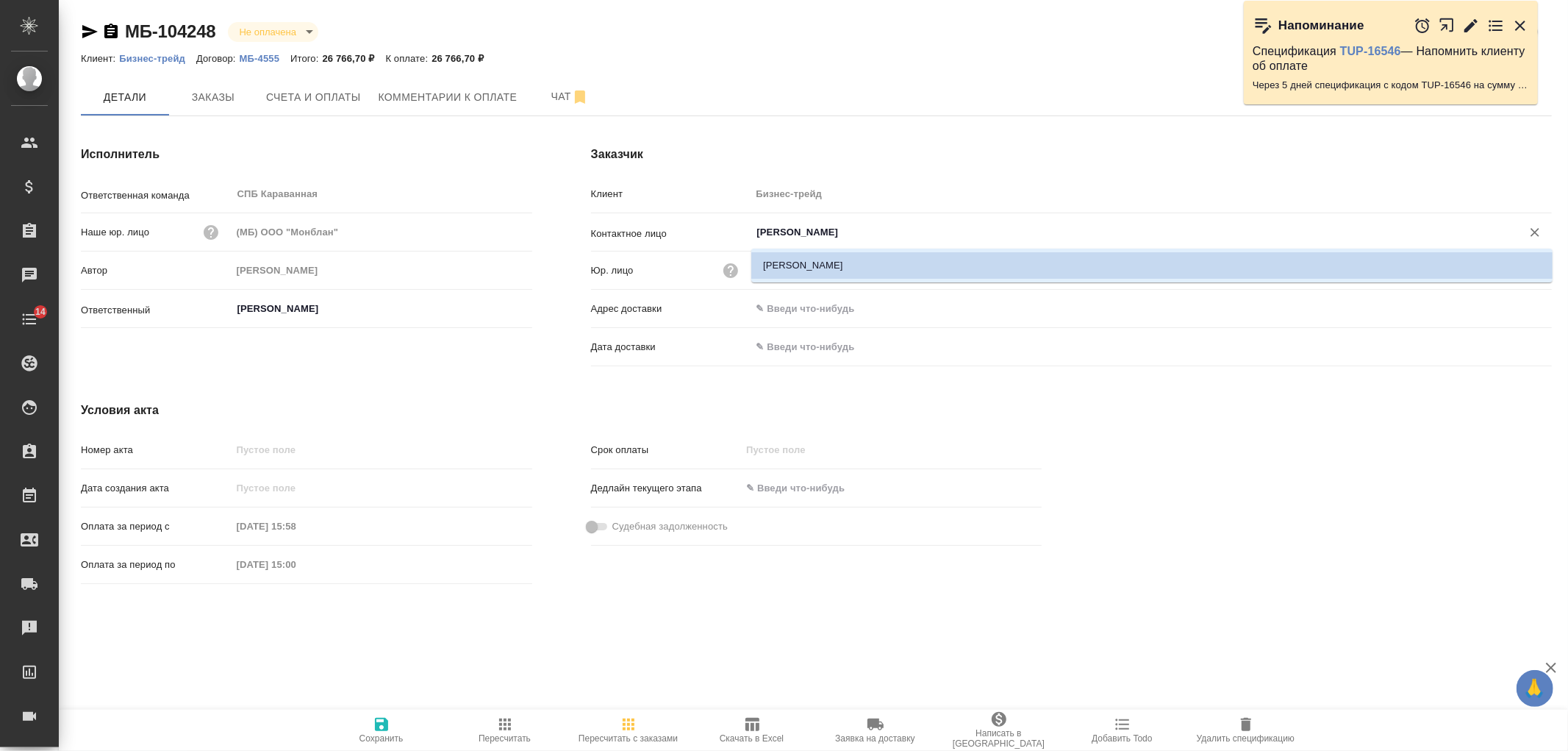
click at [759, 233] on input "[PERSON_NAME]" at bounding box center [1127, 233] width 742 height 18
click at [756, 231] on input "[PERSON_NAME]" at bounding box center [1127, 233] width 742 height 18
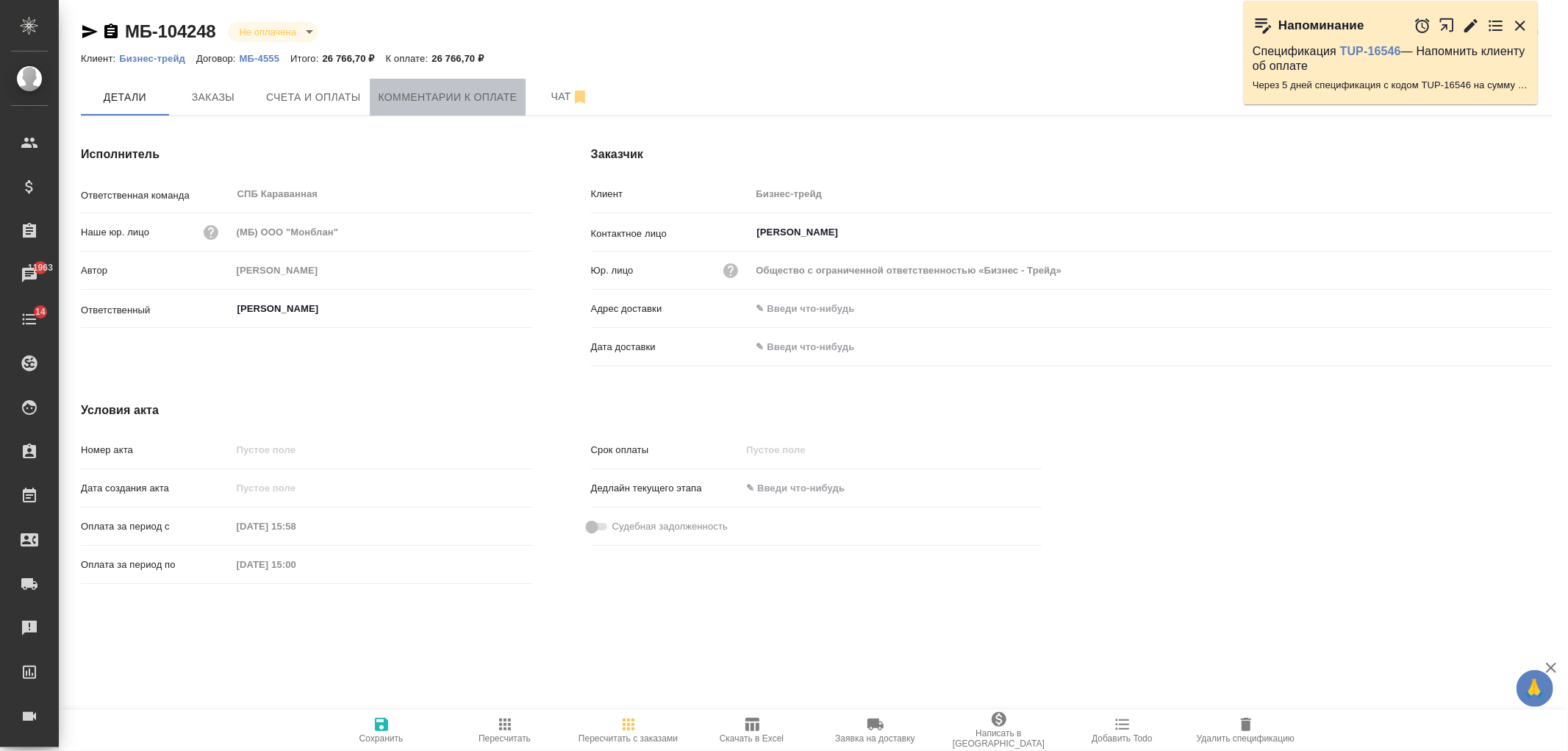
click at [437, 99] on span "Комментарии к оплате" at bounding box center [448, 97] width 139 height 19
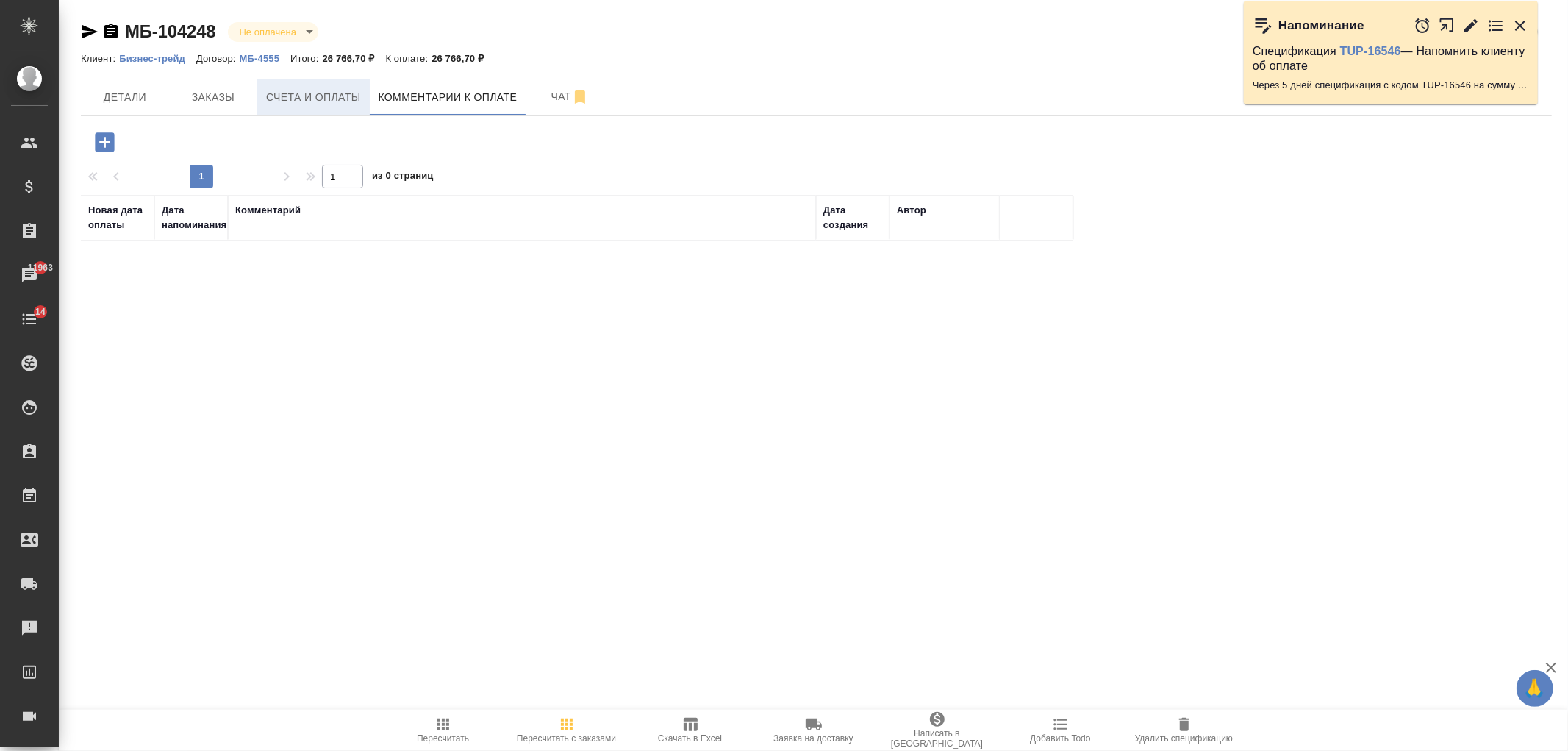
click at [314, 91] on span "Счета и оплаты" at bounding box center [313, 97] width 94 height 19
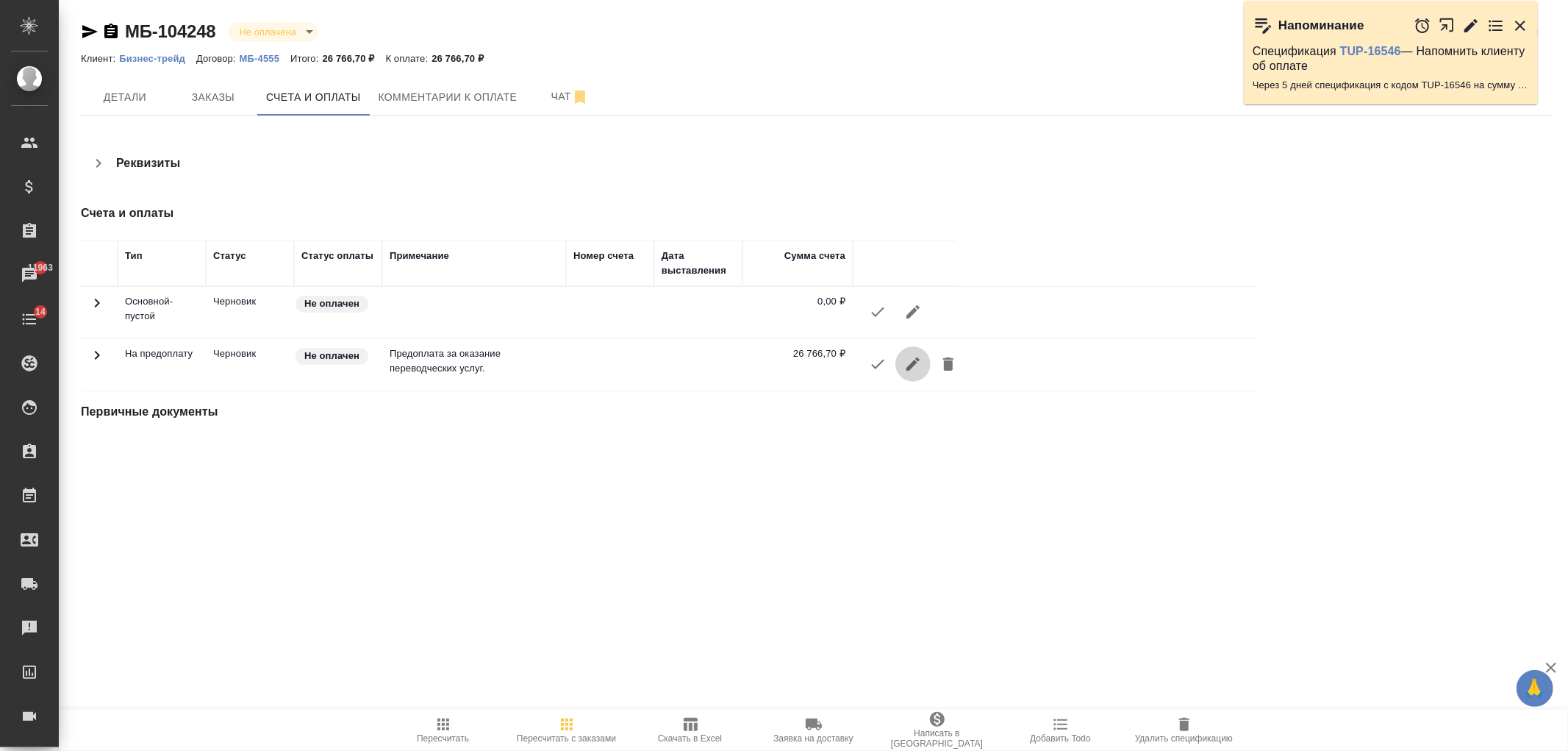
click at [916, 363] on icon "button" at bounding box center [913, 364] width 18 height 18
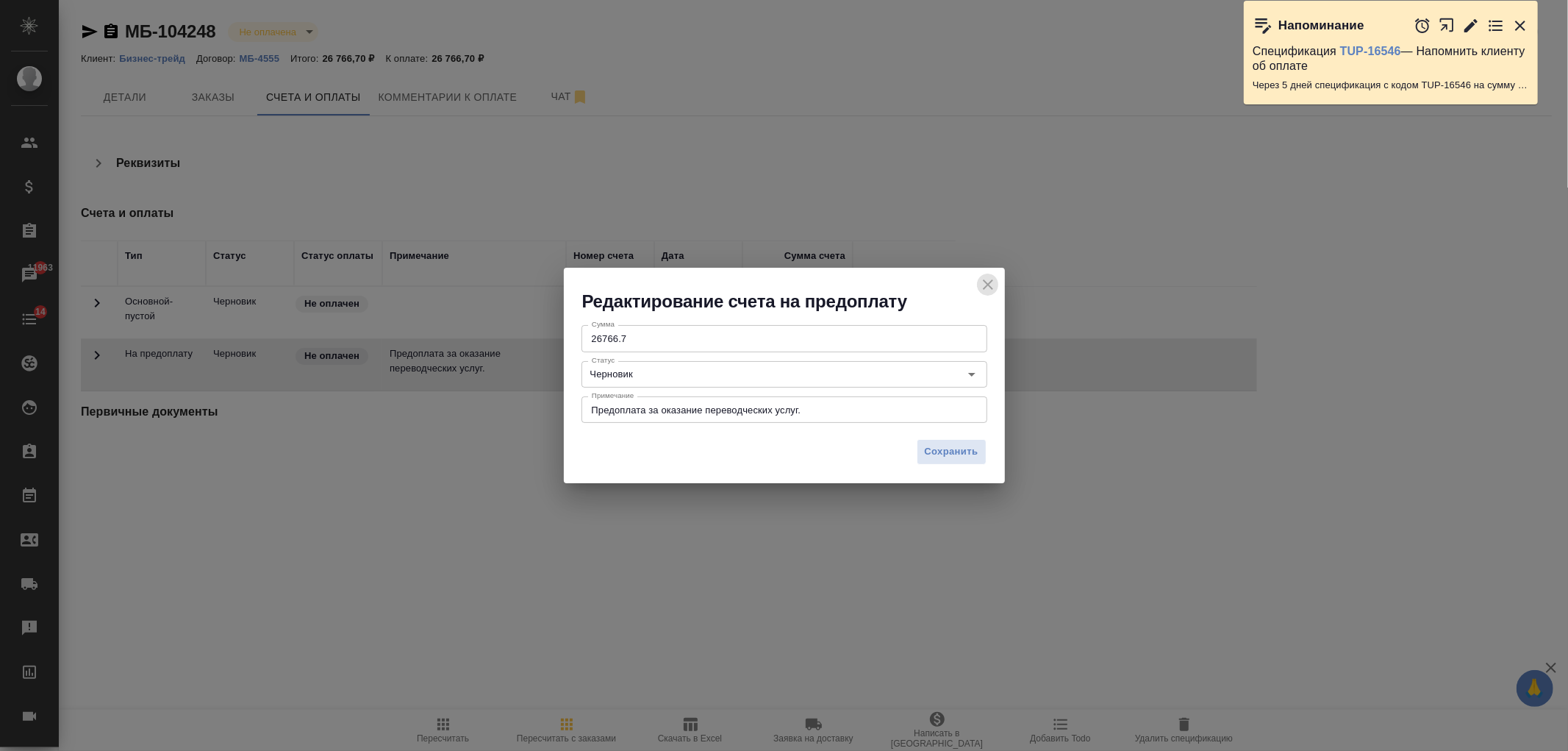
click at [991, 280] on icon "close" at bounding box center [988, 284] width 11 height 11
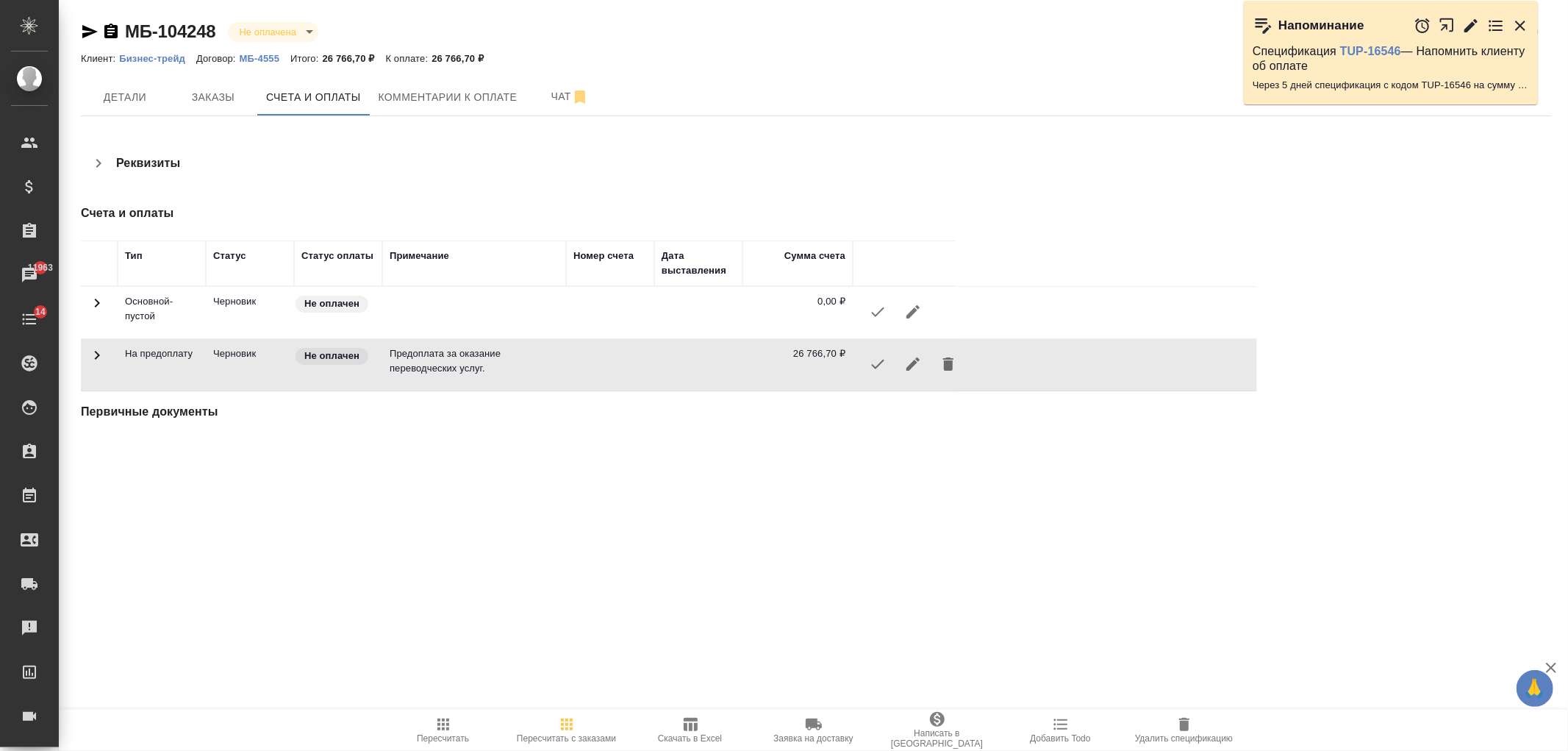
click at [875, 362] on icon "button" at bounding box center [878, 364] width 18 height 18
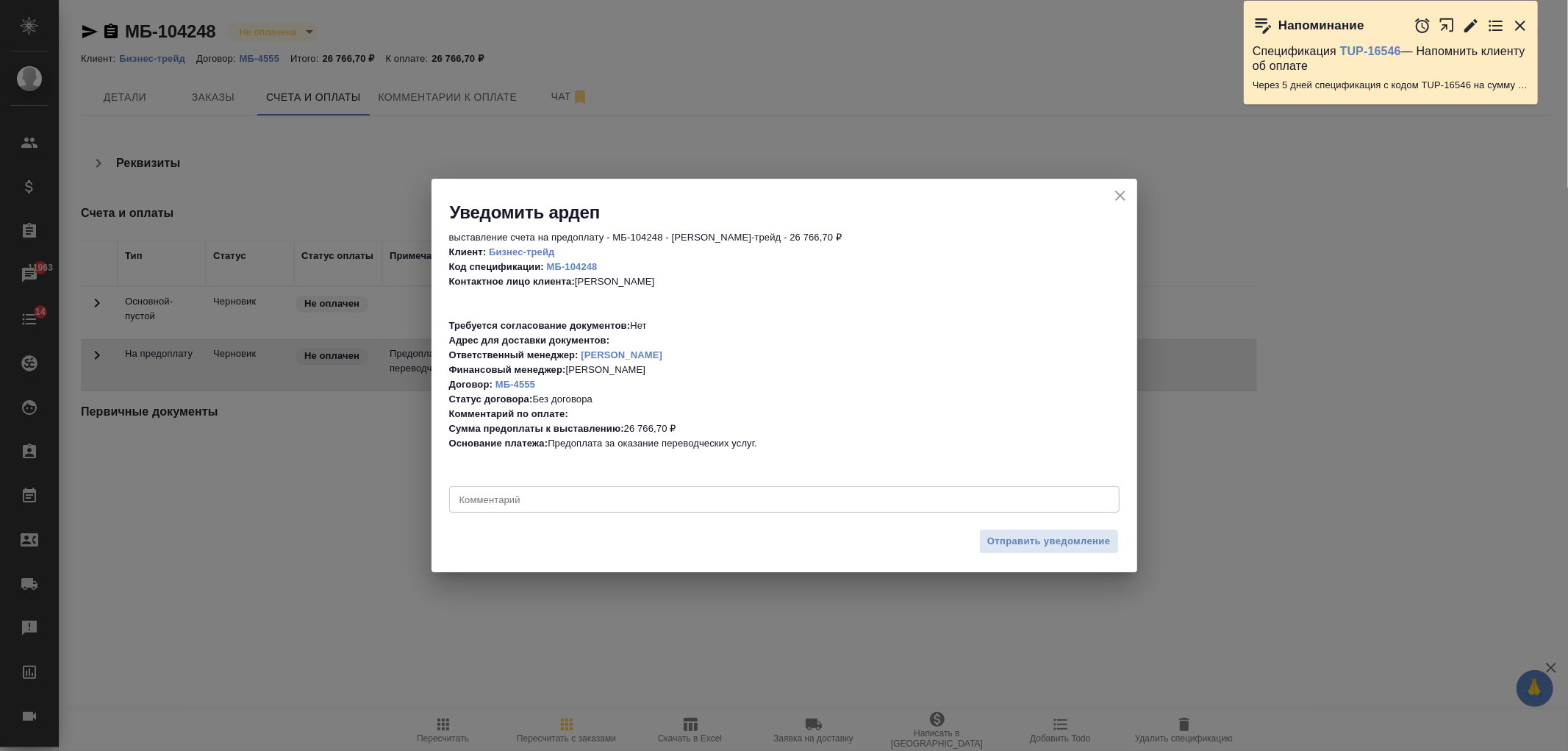
click at [691, 491] on div "x Комментарий" at bounding box center [785, 499] width 671 height 27
type textarea "не могу поменять инфу о кл почему-то,"
click at [1121, 191] on icon "close" at bounding box center [1120, 195] width 18 height 18
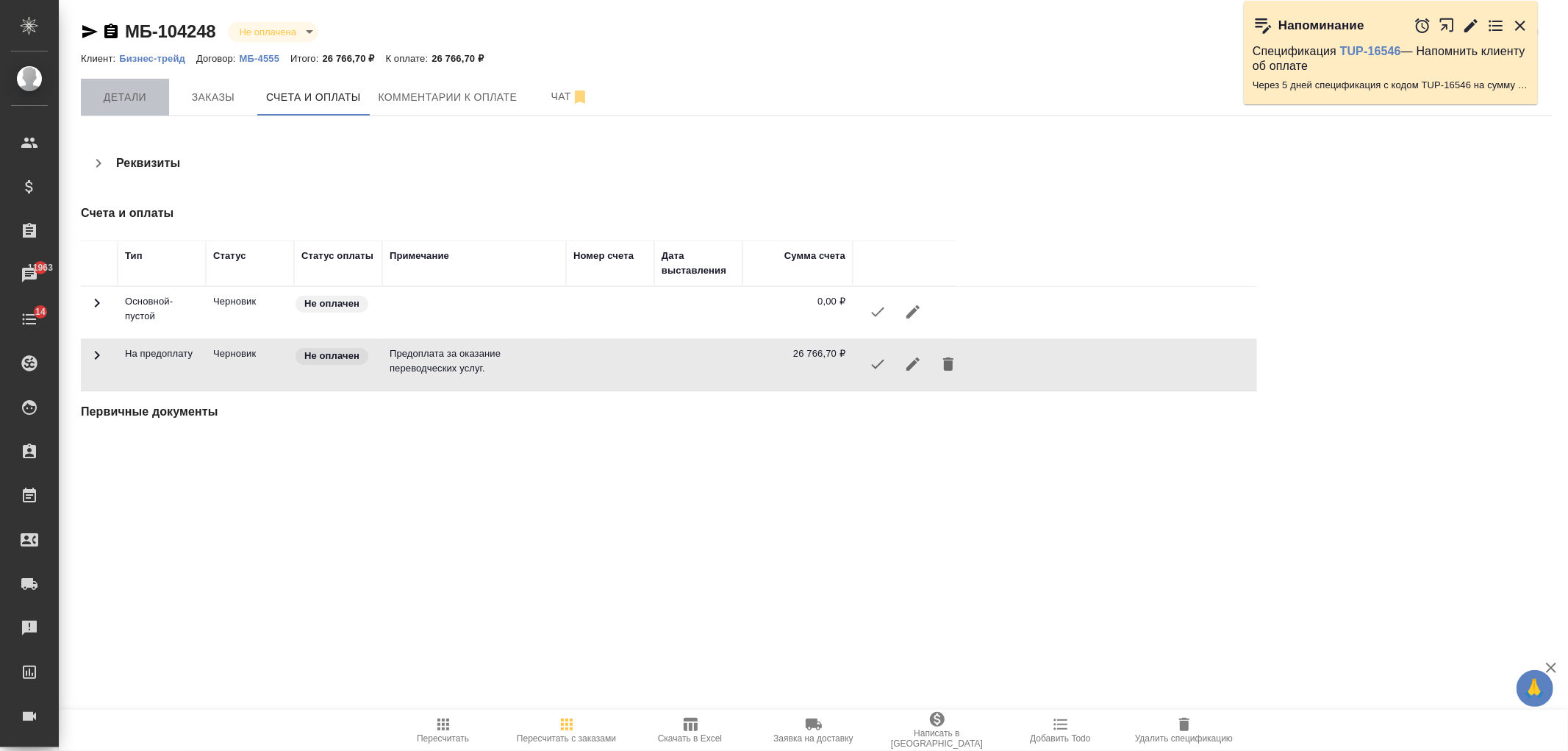
click at [136, 104] on span "Детали" at bounding box center [125, 97] width 71 height 19
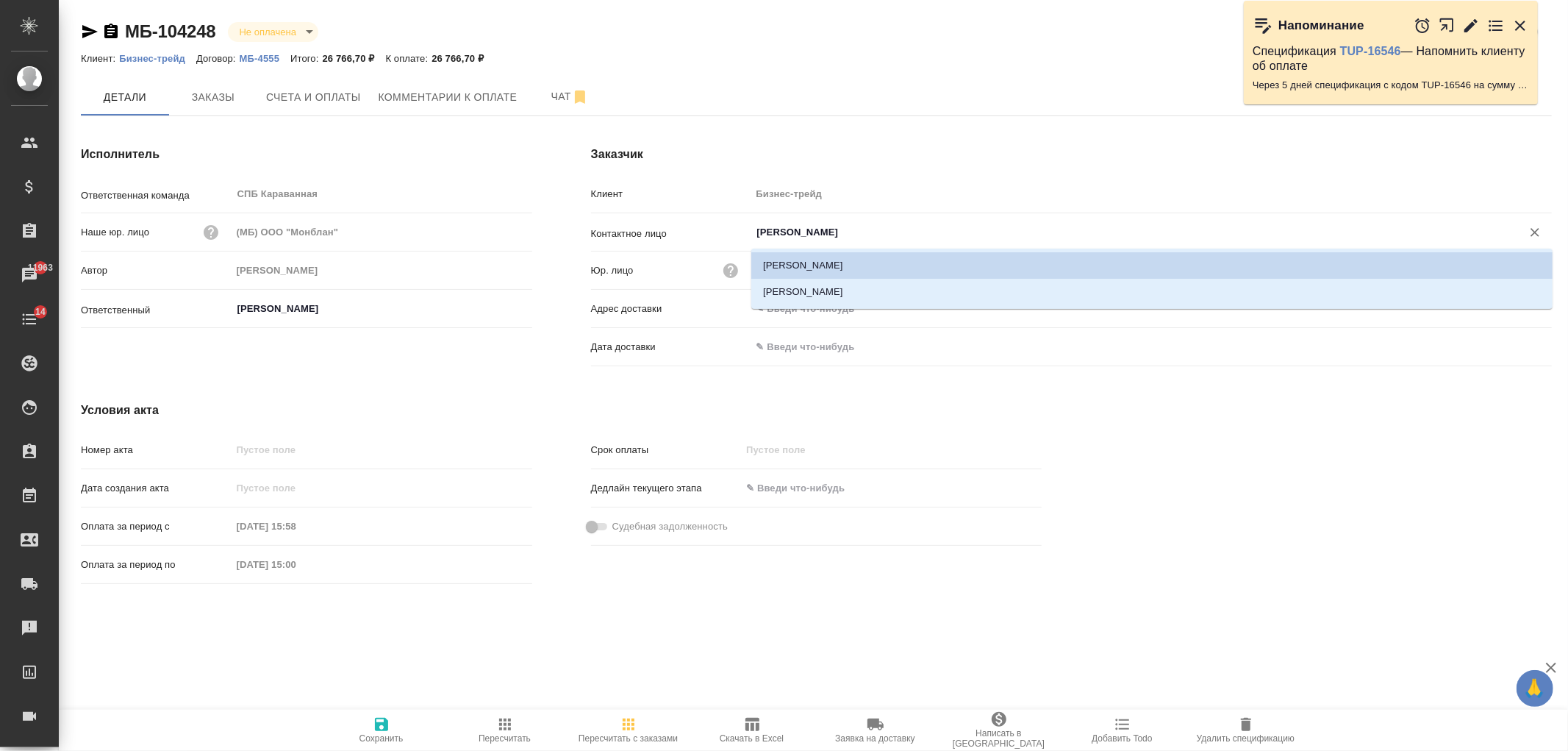
click at [809, 229] on input "[PERSON_NAME]" at bounding box center [1127, 233] width 742 height 18
click at [840, 294] on li "Пикулева Яна Сергеевна" at bounding box center [1152, 292] width 801 height 27
type input "Пикулева Яна Сергеевна"
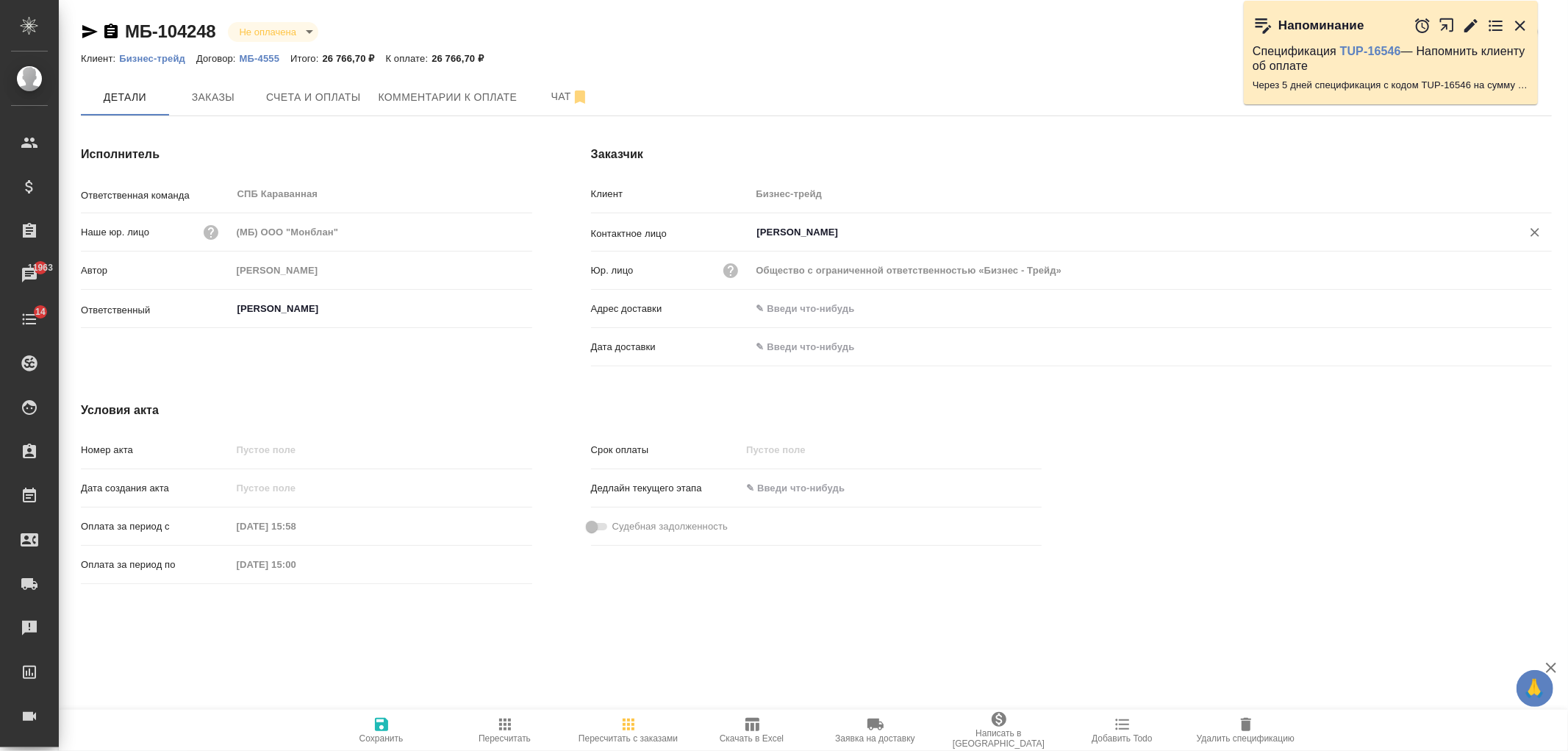
click at [388, 724] on icon "button" at bounding box center [382, 725] width 18 height 18
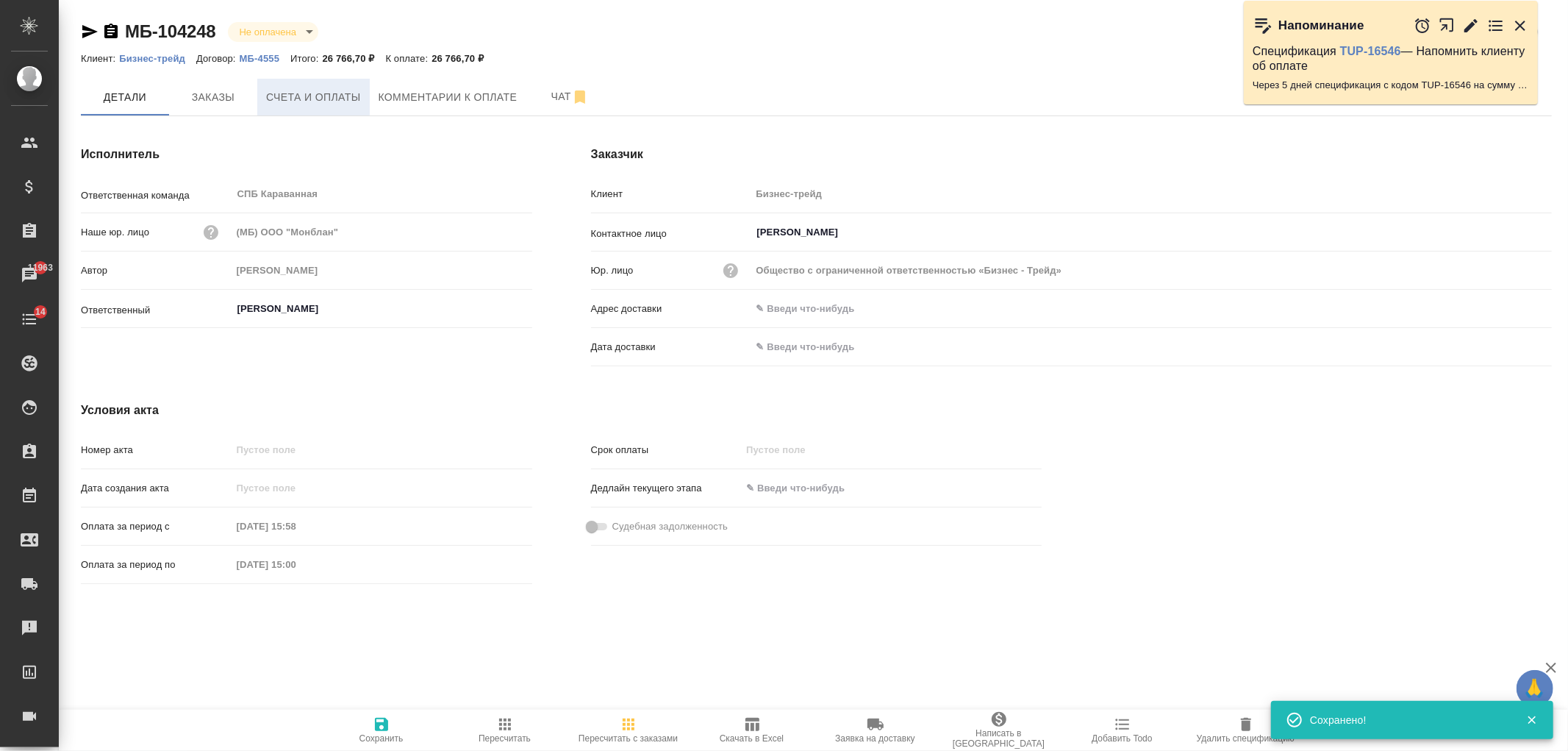
click at [344, 112] on button "Счета и оплаты" at bounding box center [313, 97] width 112 height 37
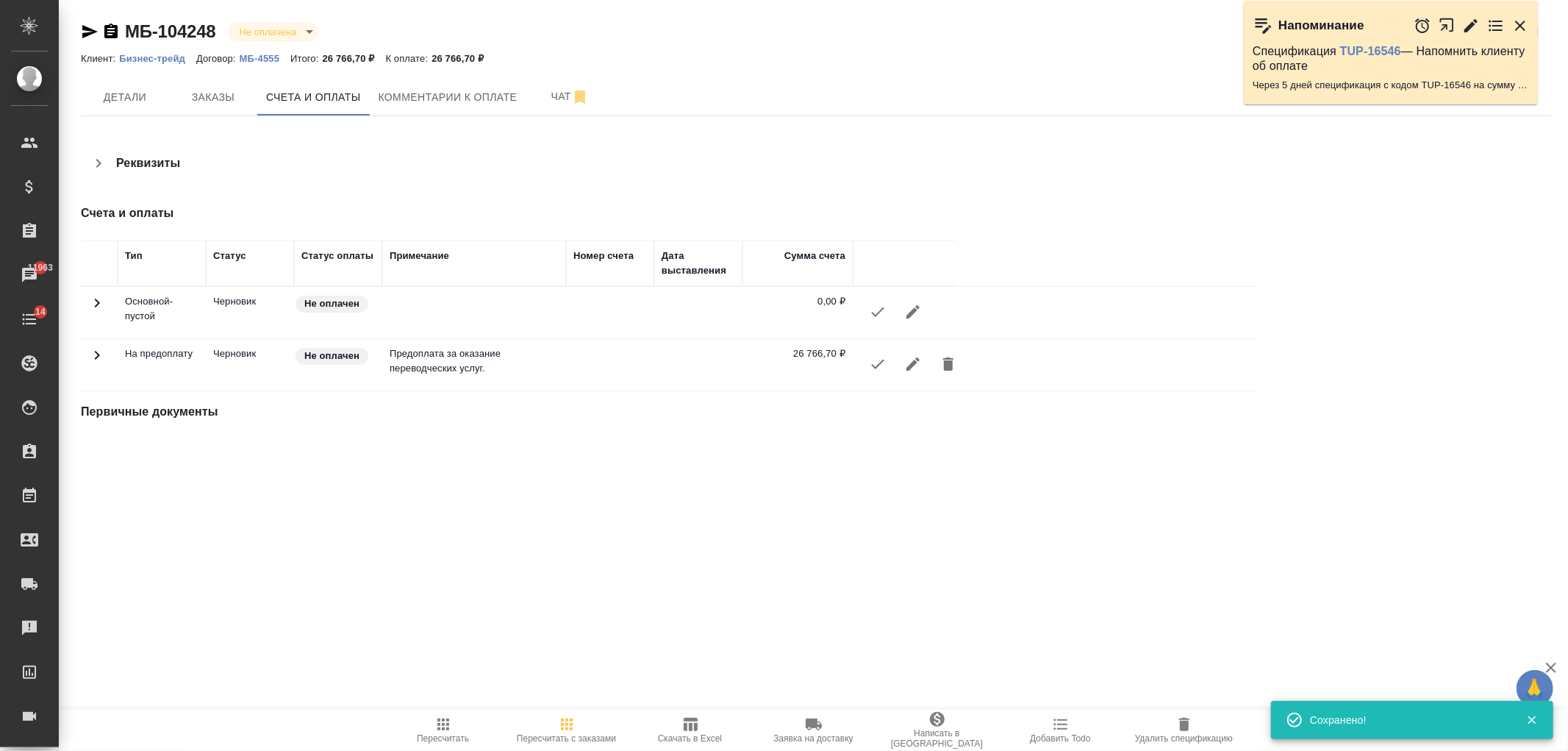
click at [885, 371] on icon "button" at bounding box center [878, 364] width 18 height 18
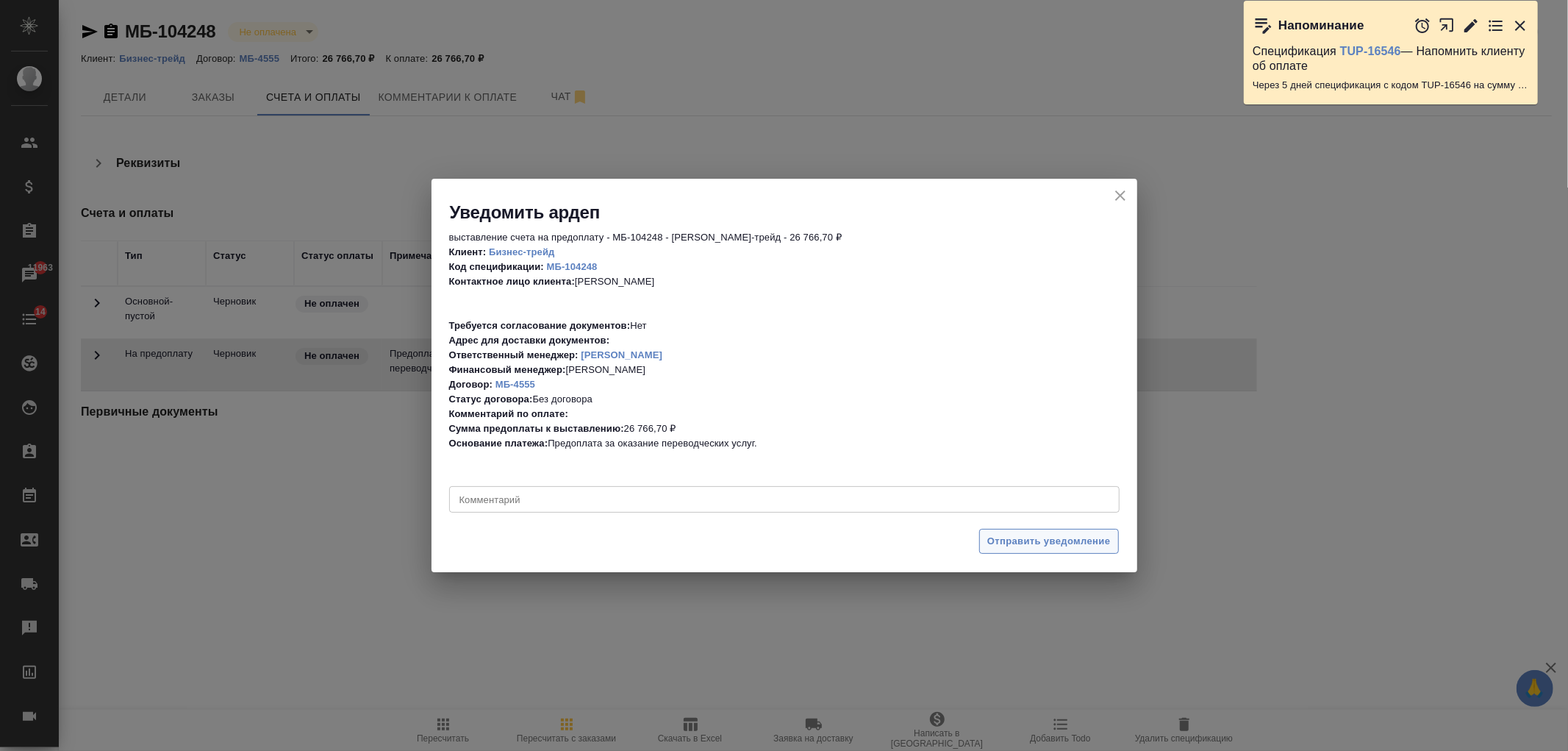
click at [1031, 545] on span "Отправить уведомление" at bounding box center [1049, 542] width 124 height 17
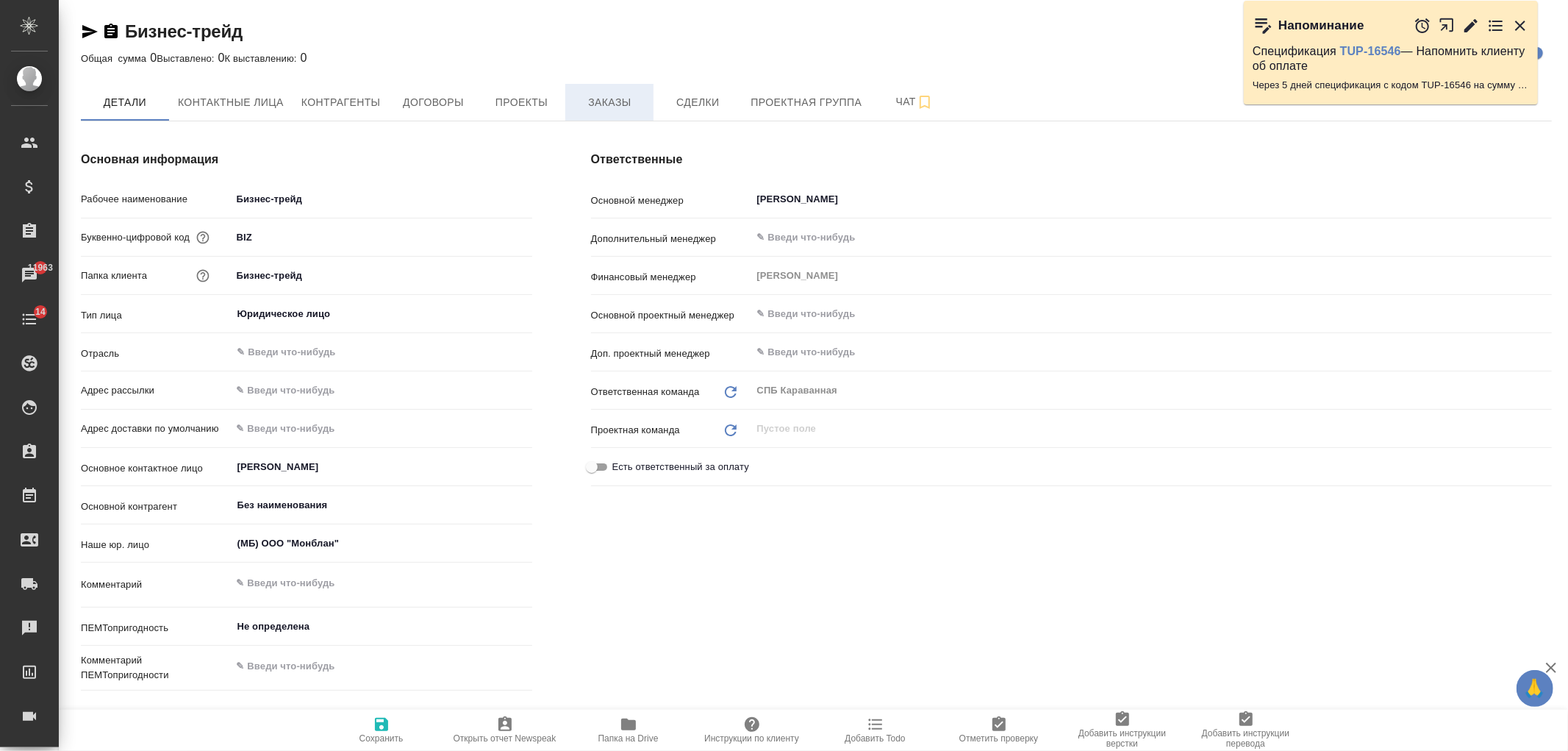
click at [604, 96] on span "Заказы" at bounding box center [609, 103] width 71 height 19
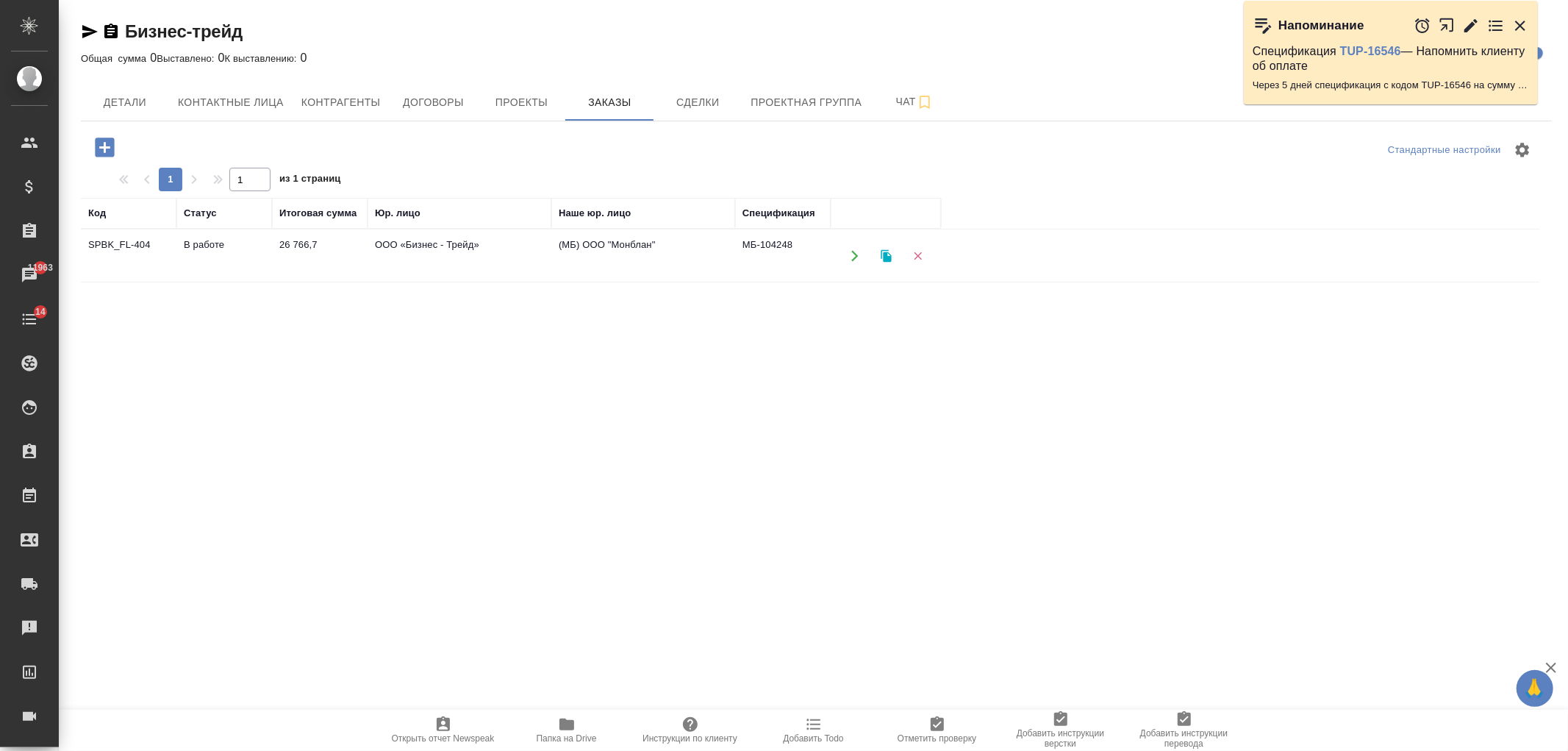
click at [341, 260] on td "26 766,7" at bounding box center [319, 256] width 95 height 51
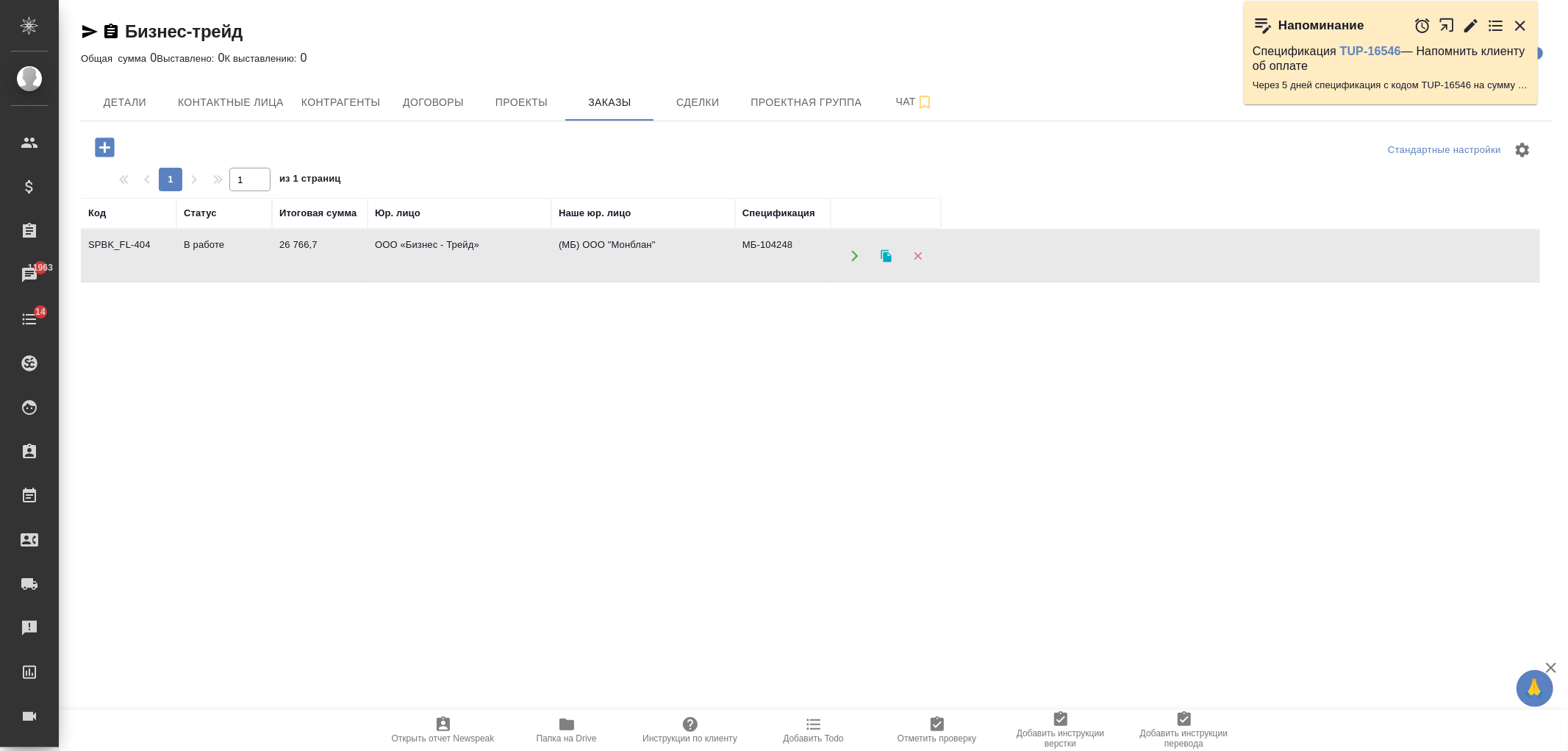
click at [338, 260] on td "26 766,7" at bounding box center [319, 256] width 95 height 51
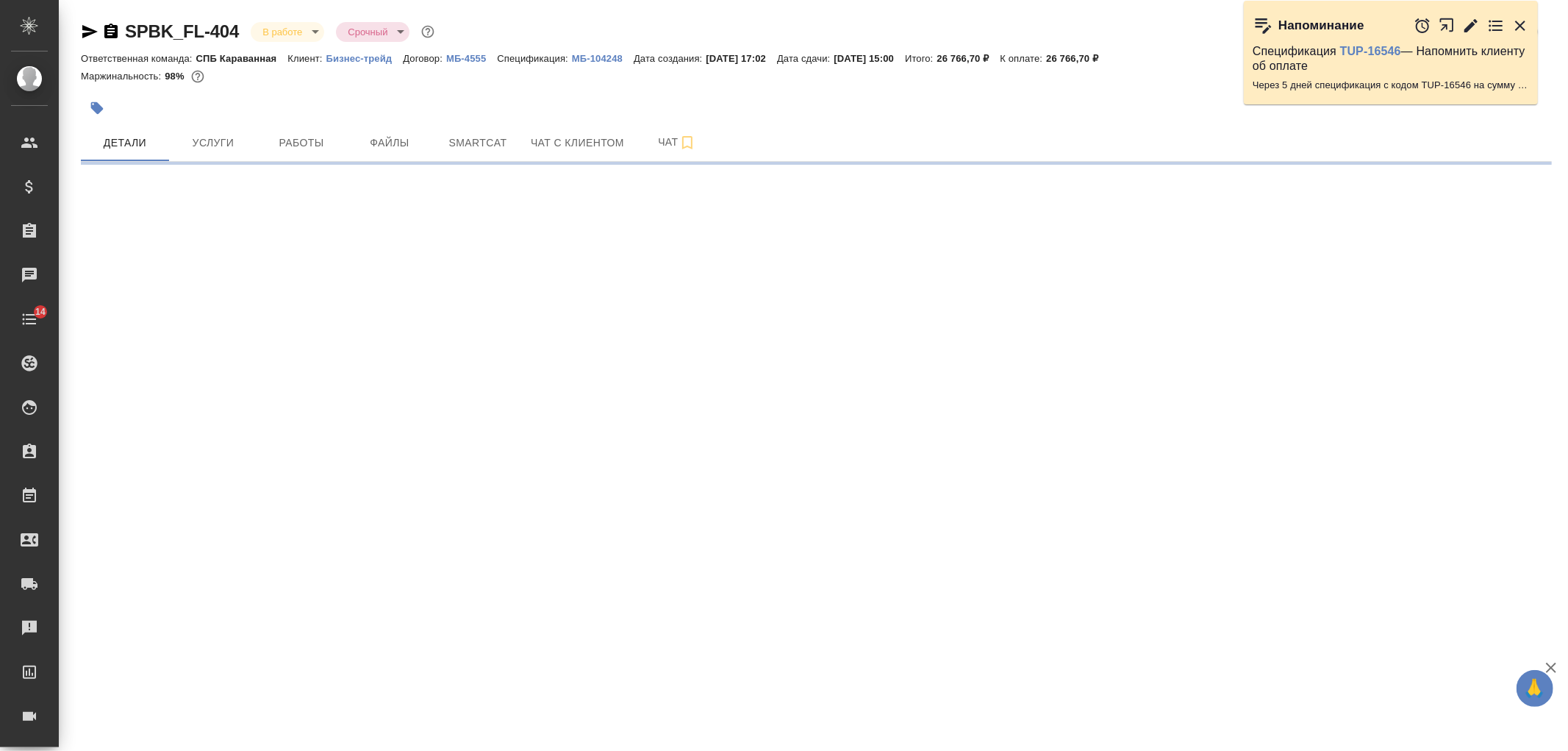
select select "RU"
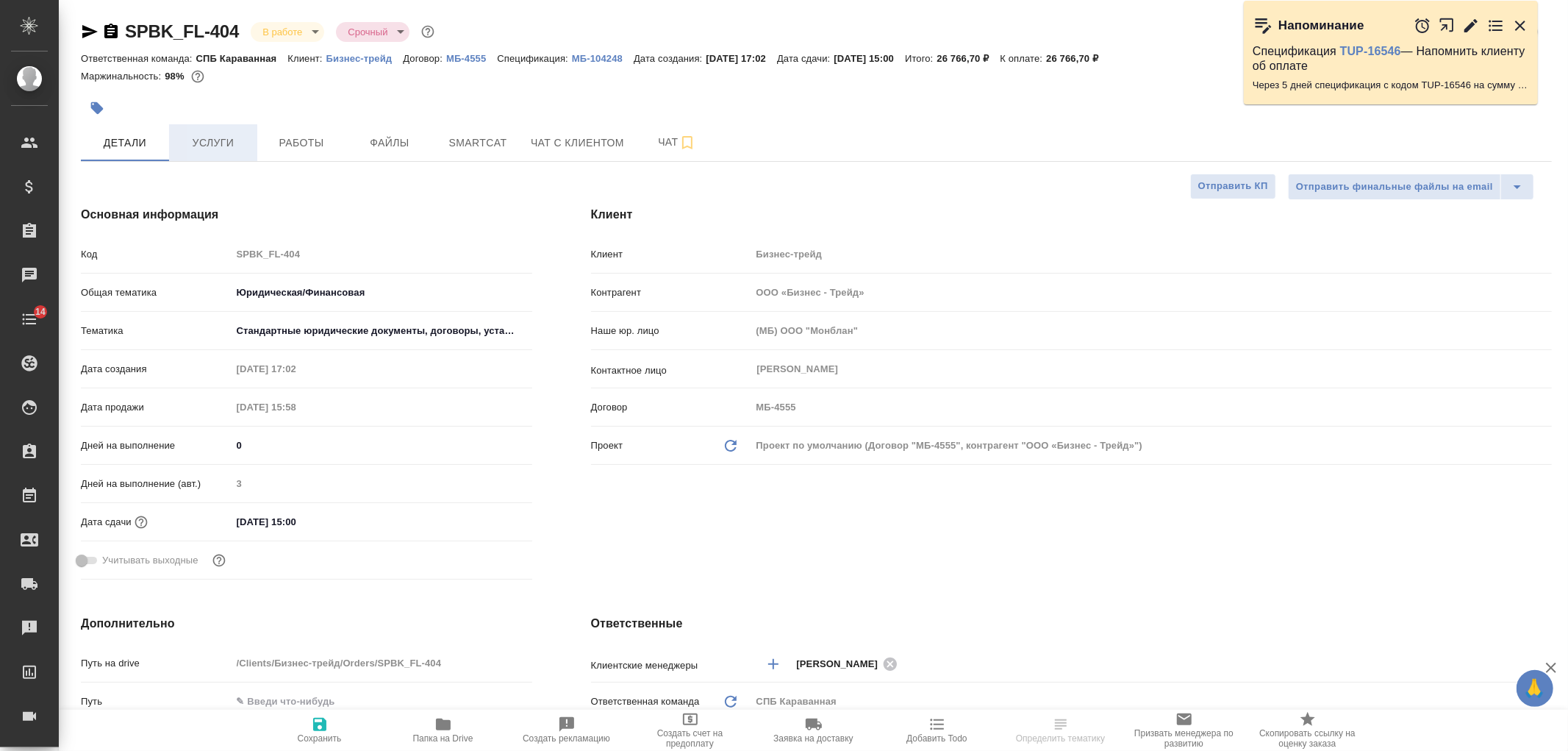
type textarea "x"
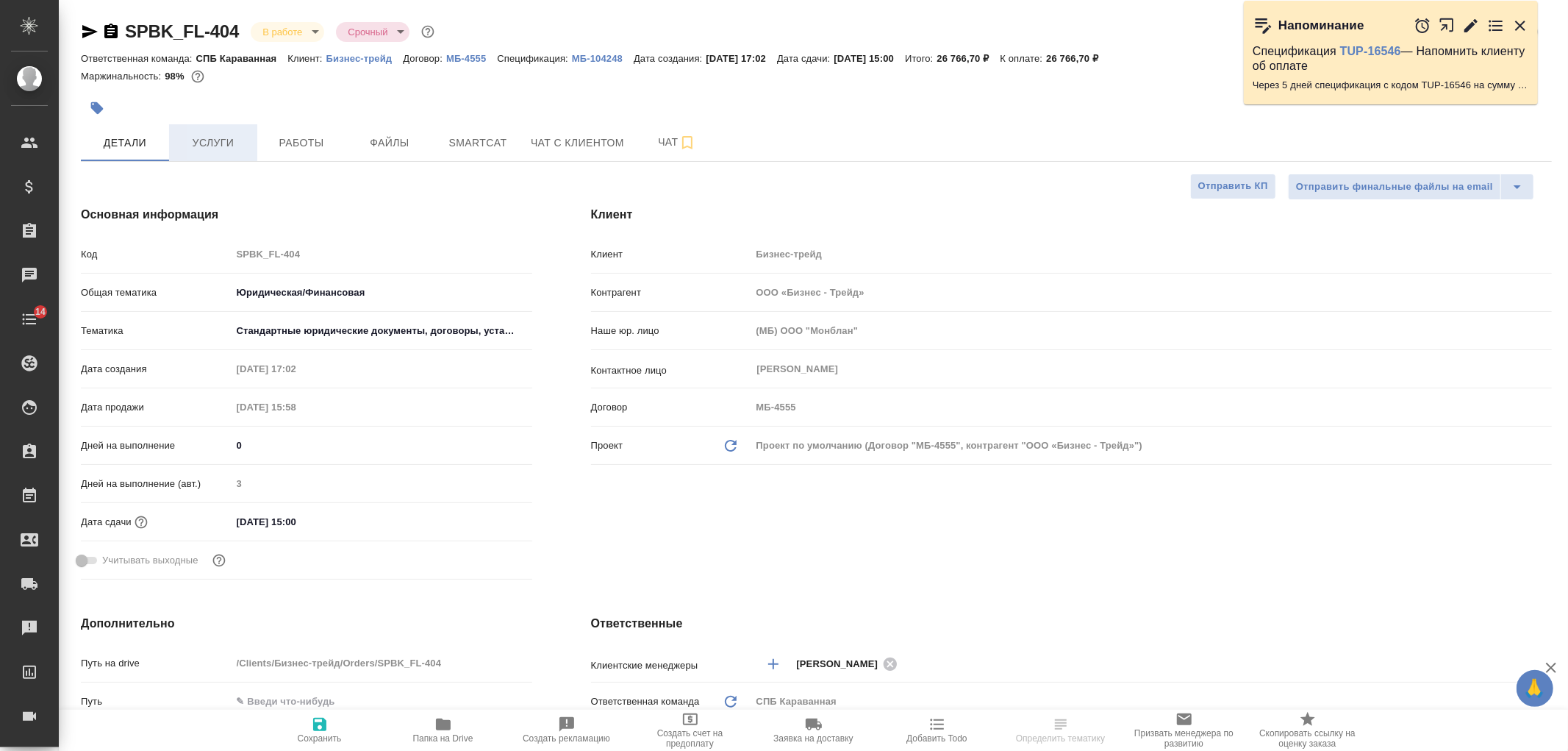
type textarea "x"
click at [218, 145] on span "Услуги" at bounding box center [213, 143] width 71 height 19
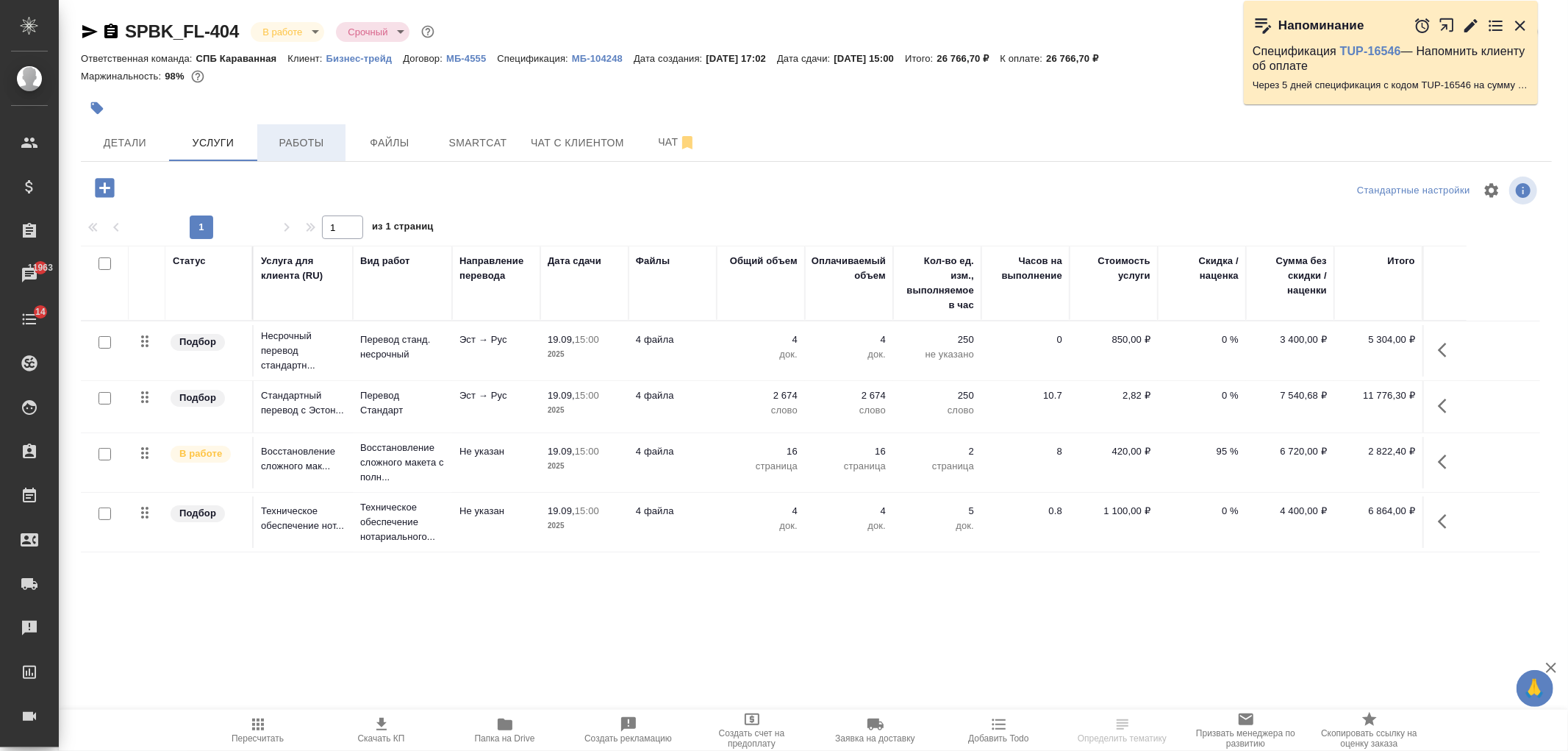
click at [336, 160] on button "Работы" at bounding box center [301, 143] width 88 height 37
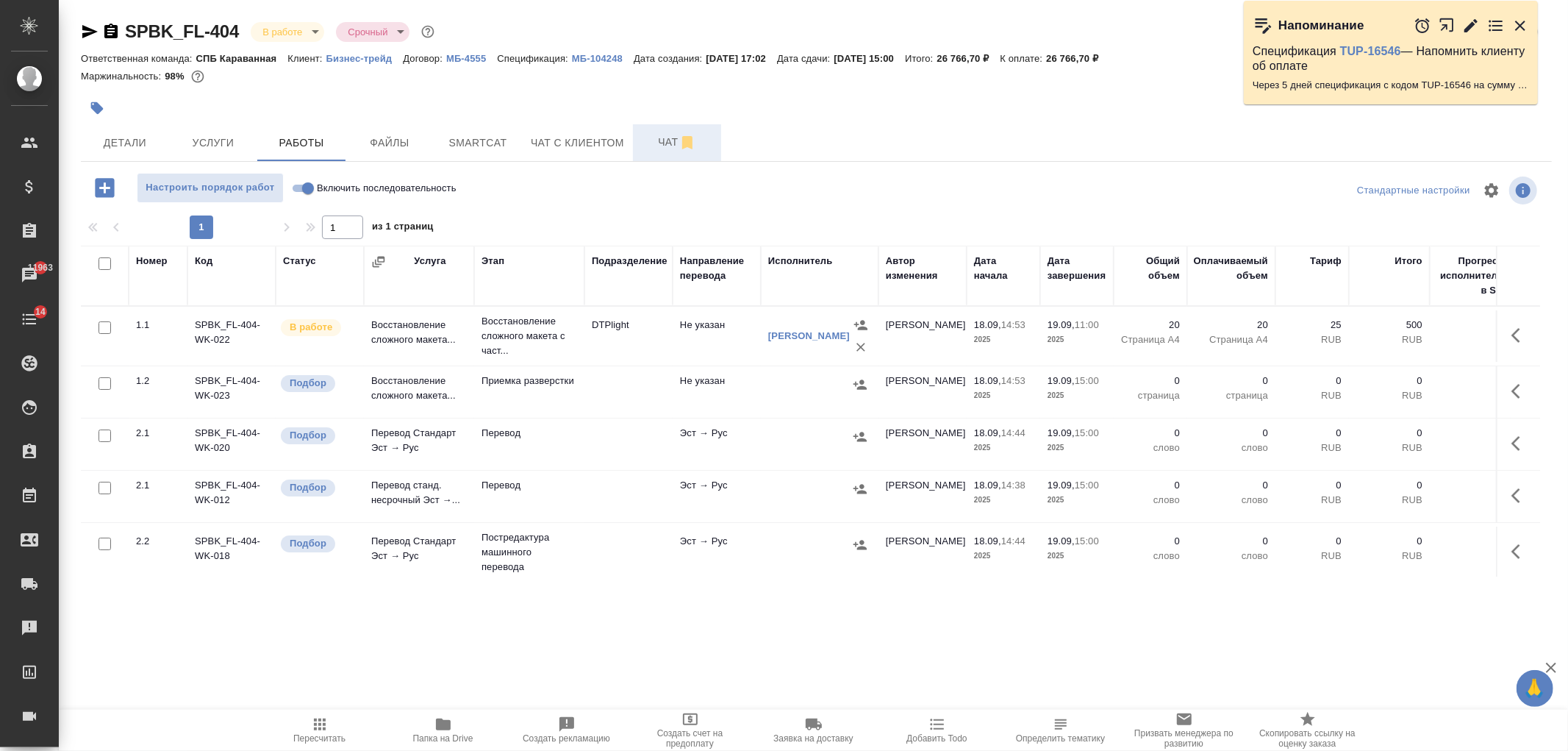
click at [637, 145] on button "Чат" at bounding box center [677, 143] width 88 height 37
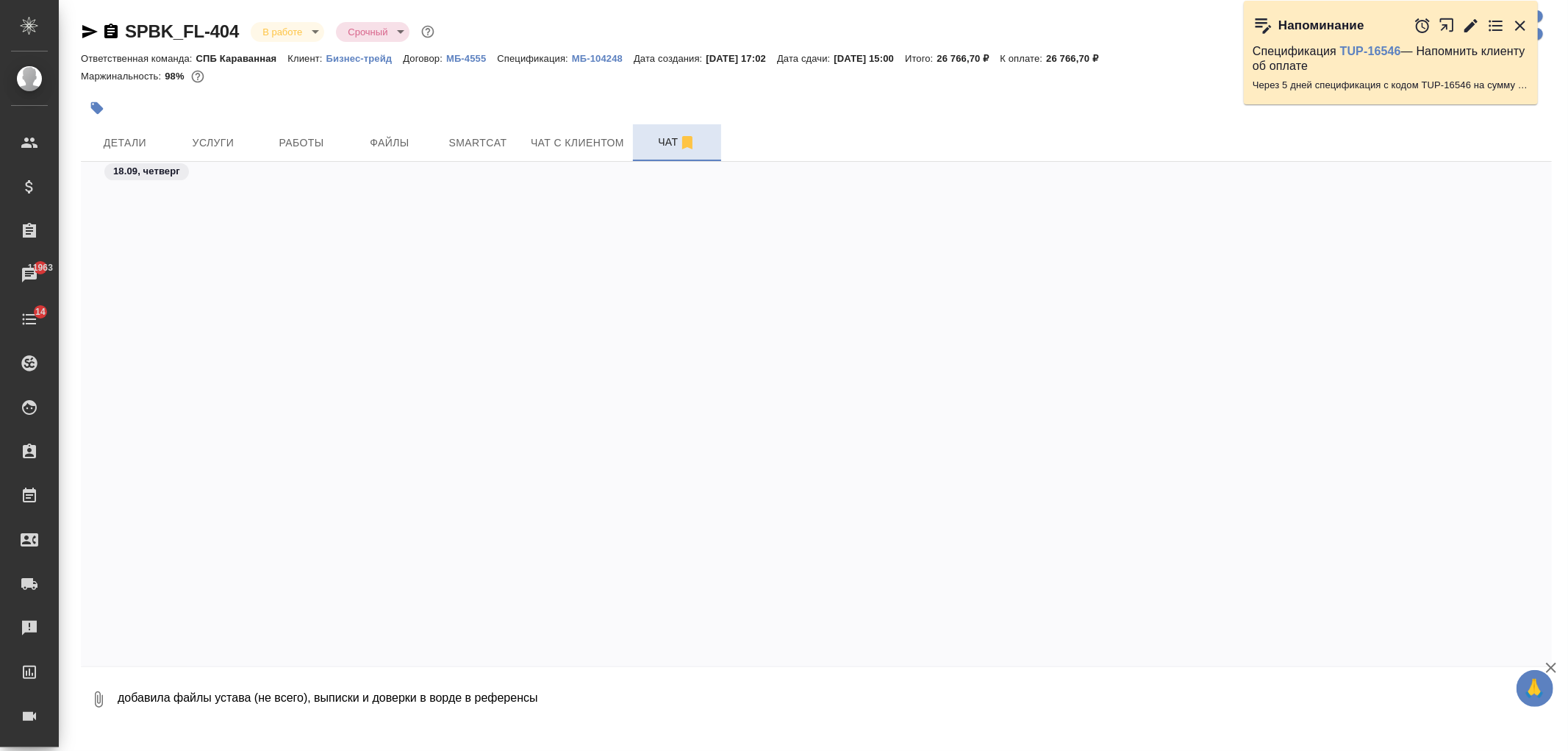
scroll to position [3070, 0]
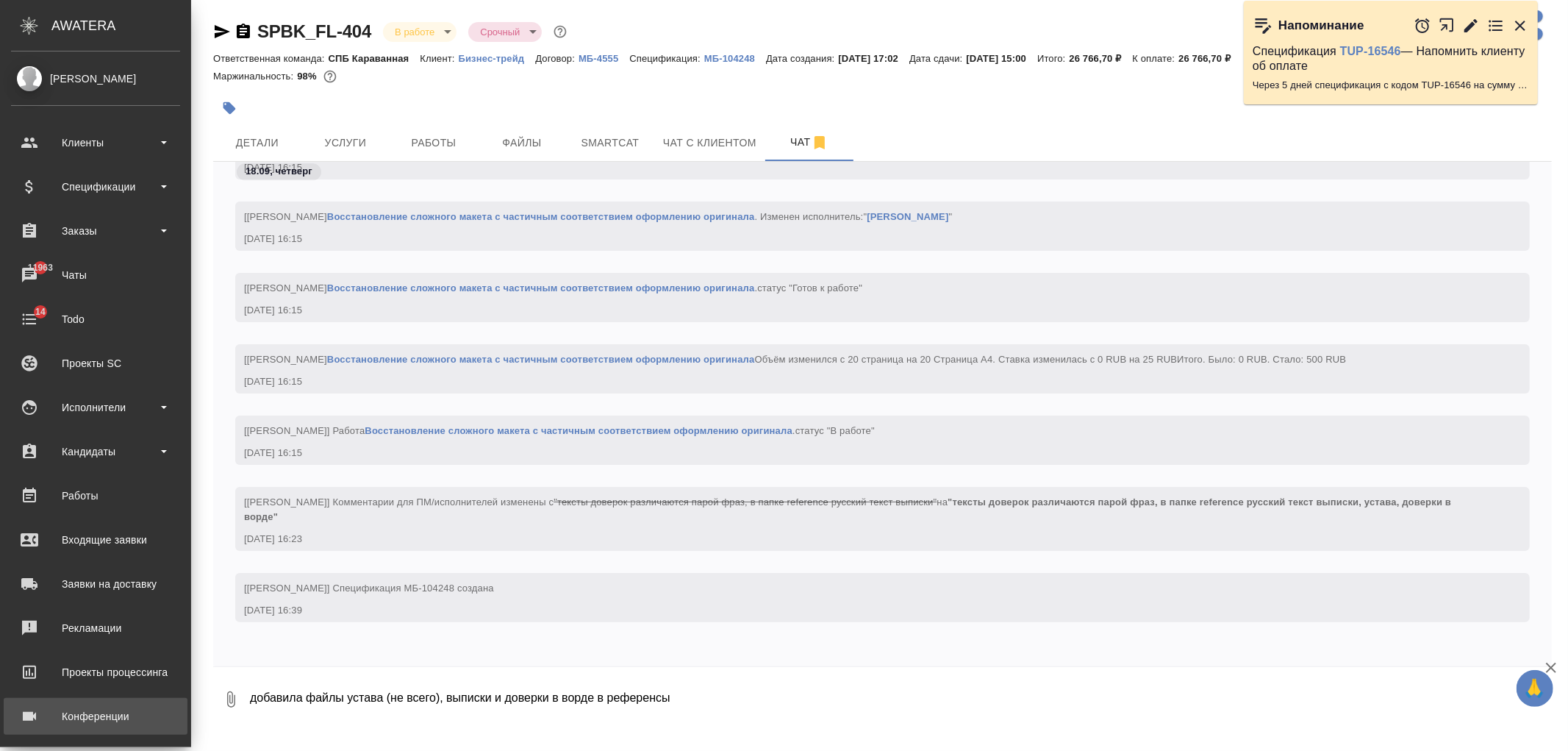
drag, startPoint x: 567, startPoint y: 702, endPoint x: 6, endPoint y: 701, distance: 561.0
click at [6, 701] on div ".cls-1 fill:#fff; AWATERA [PERSON_NAME] Спецификации Заказы 11963 Чаты 14 Todo …" at bounding box center [784, 376] width 1568 height 751
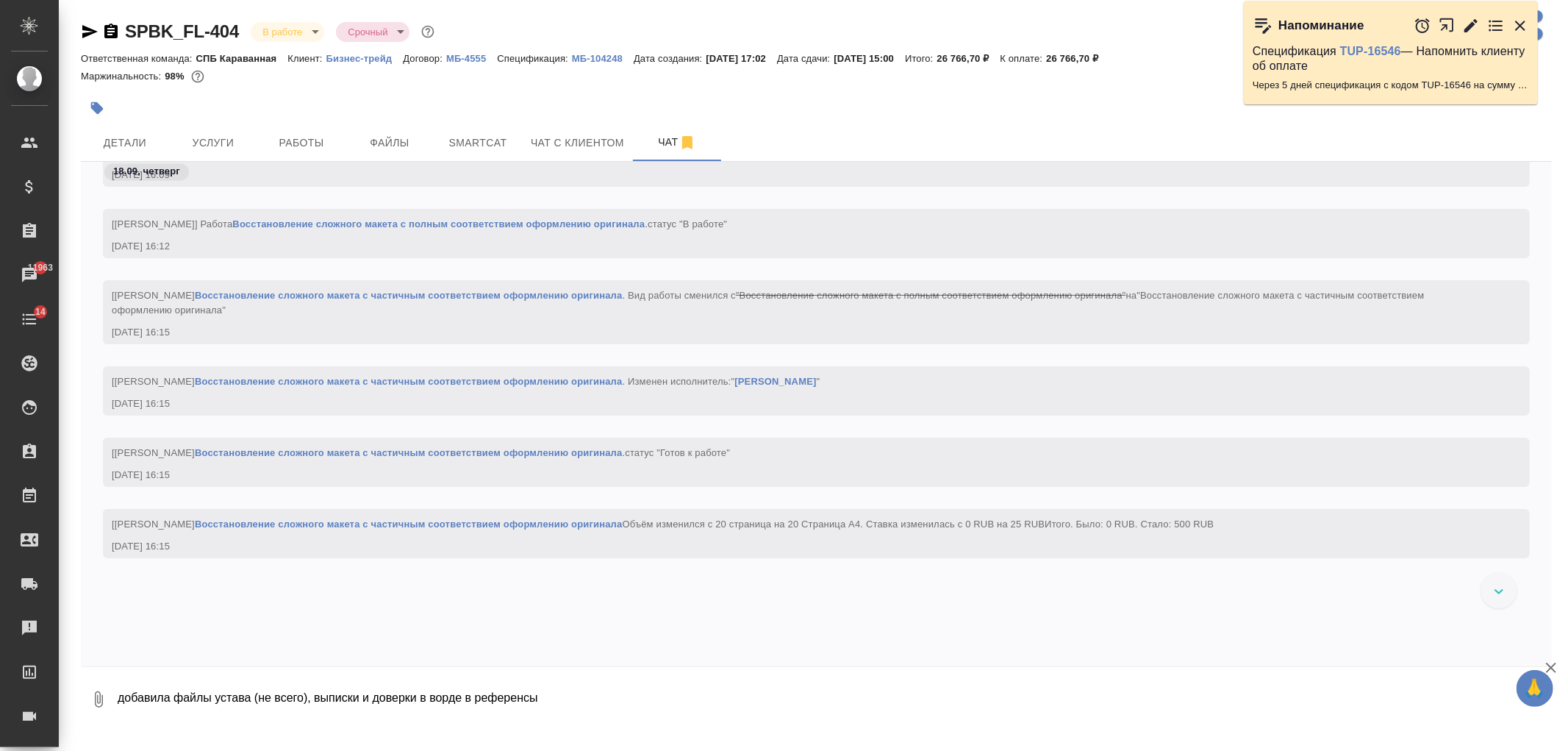
scroll to position [3085, 0]
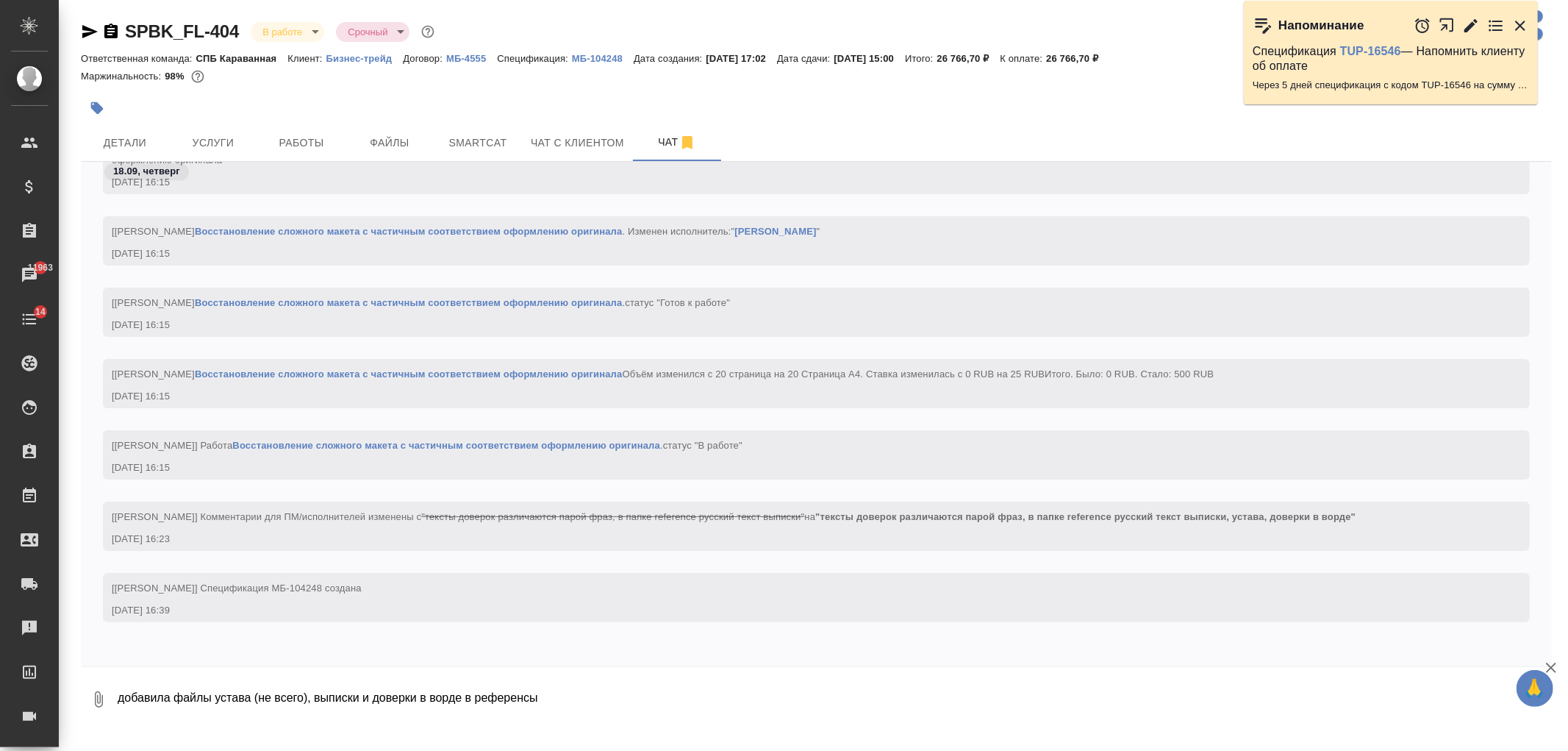
click at [569, 705] on textarea "добавила файлы устава (не всего), выписки и доверки в ворде в референсы" at bounding box center [834, 699] width 1436 height 50
drag, startPoint x: 578, startPoint y: 701, endPoint x: 0, endPoint y: 648, distance: 580.4
click at [0, 648] on div ".cls-1 fill:#fff; AWATERA [PERSON_NAME] Спецификации Заказы 11963 Чаты 14 Todo …" at bounding box center [784, 376] width 1568 height 751
click at [592, 55] on p "МБ-104248" at bounding box center [603, 59] width 62 height 11
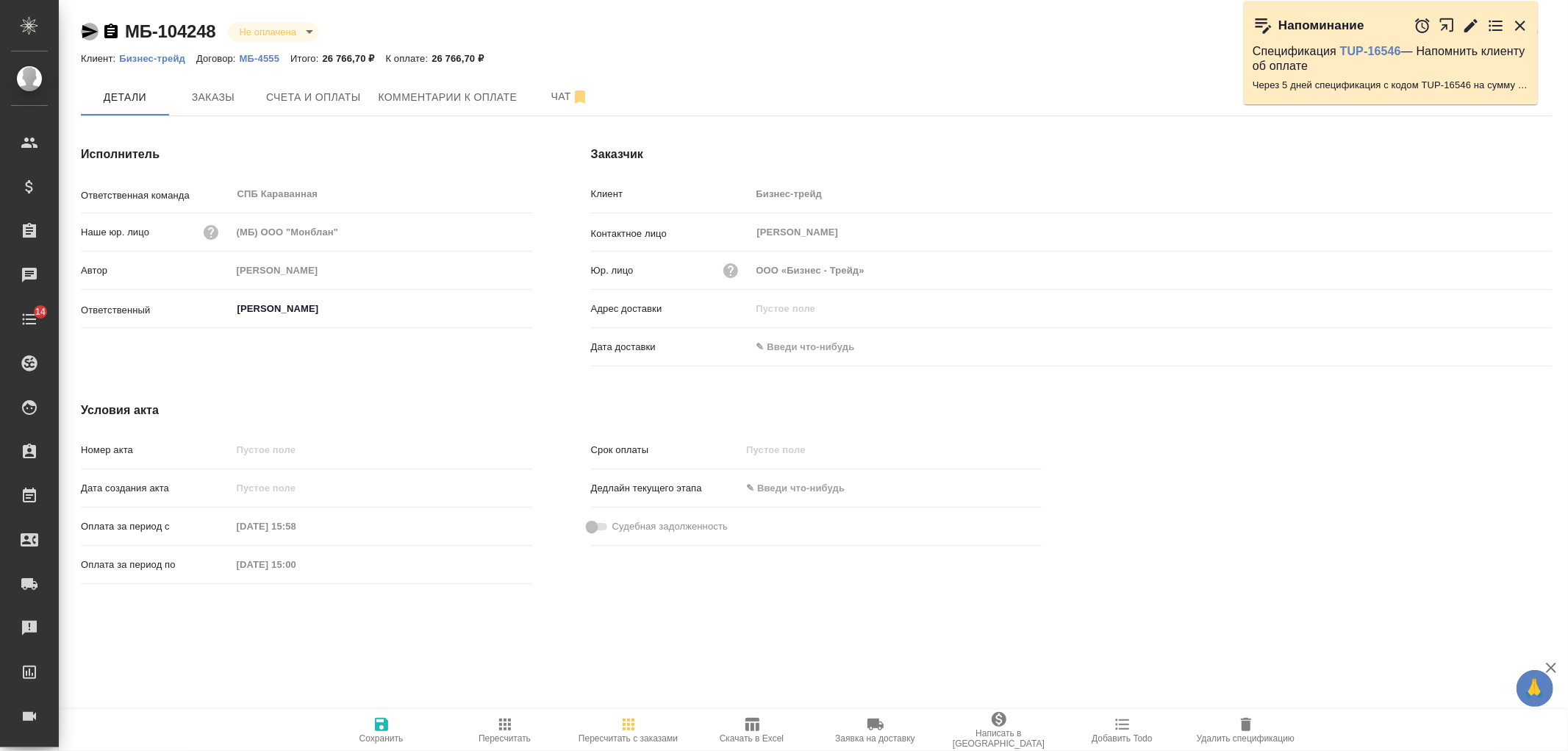
click at [94, 29] on icon "button" at bounding box center [90, 32] width 18 height 18
